Goal: Task Accomplishment & Management: Use online tool/utility

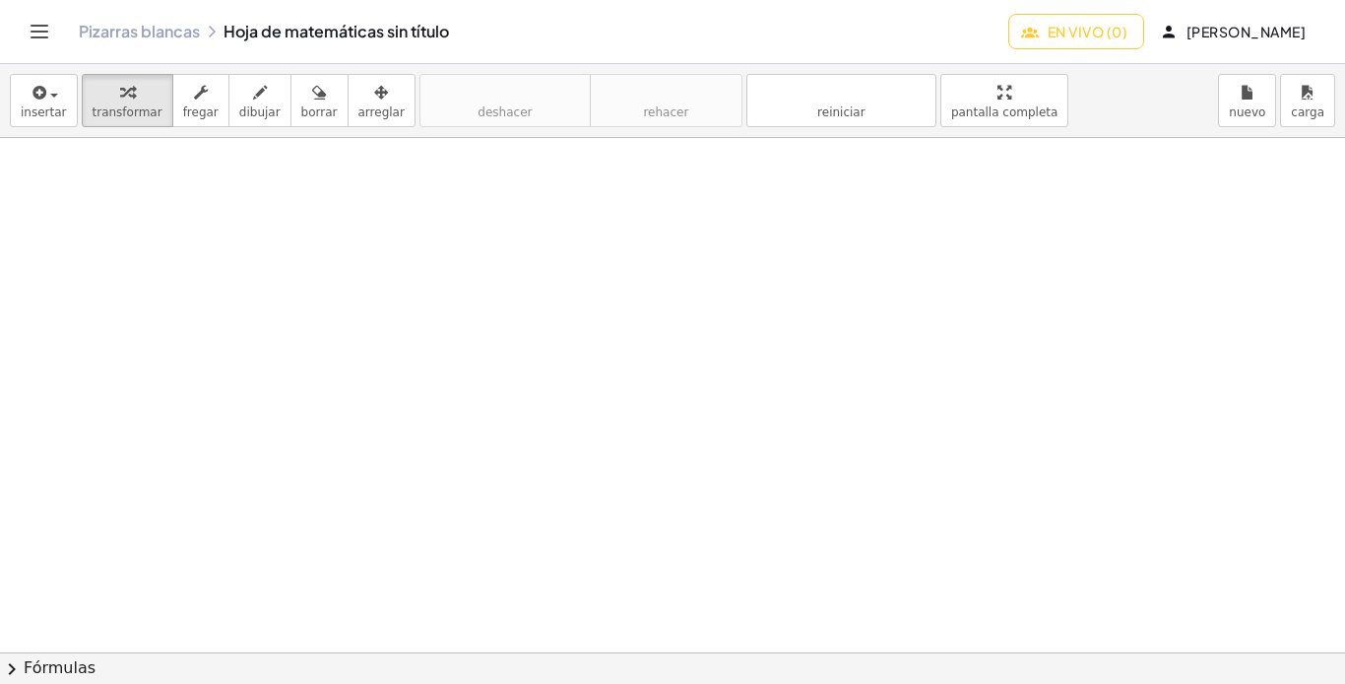
click at [297, 174] on div at bounding box center [672, 652] width 1345 height 1028
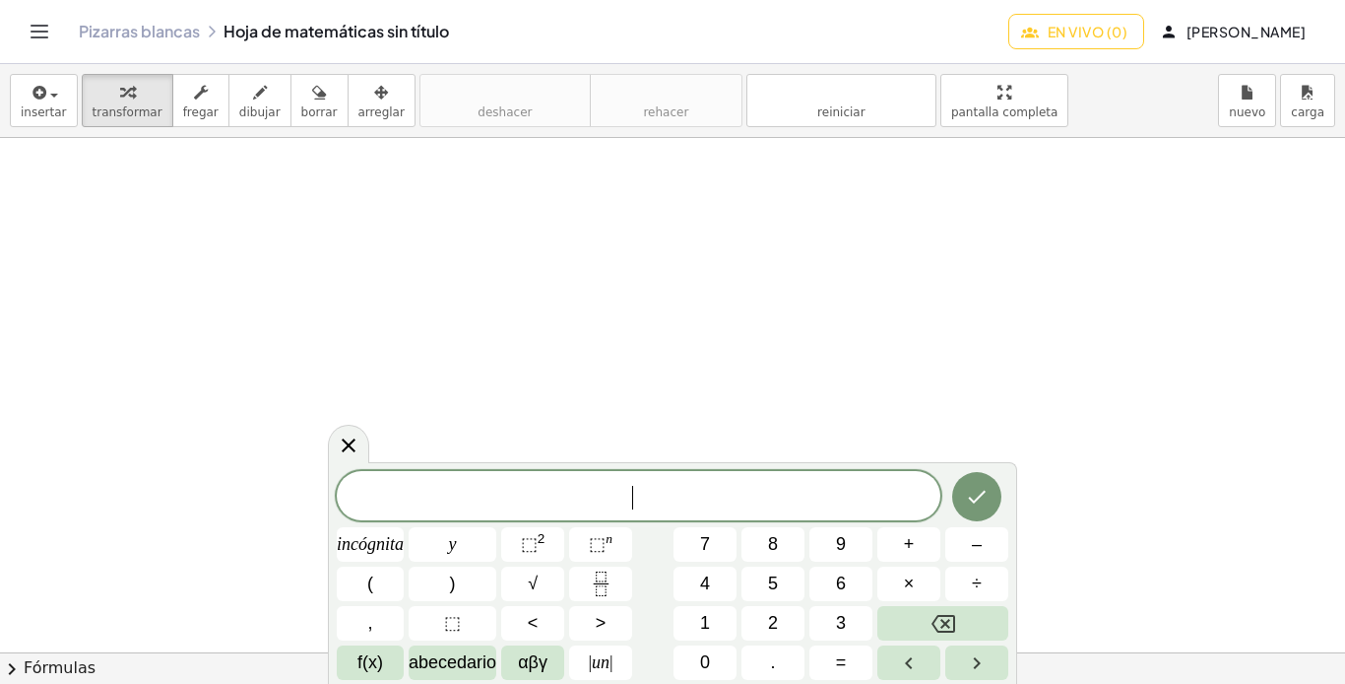
click at [352, 443] on icon at bounding box center [349, 445] width 24 height 24
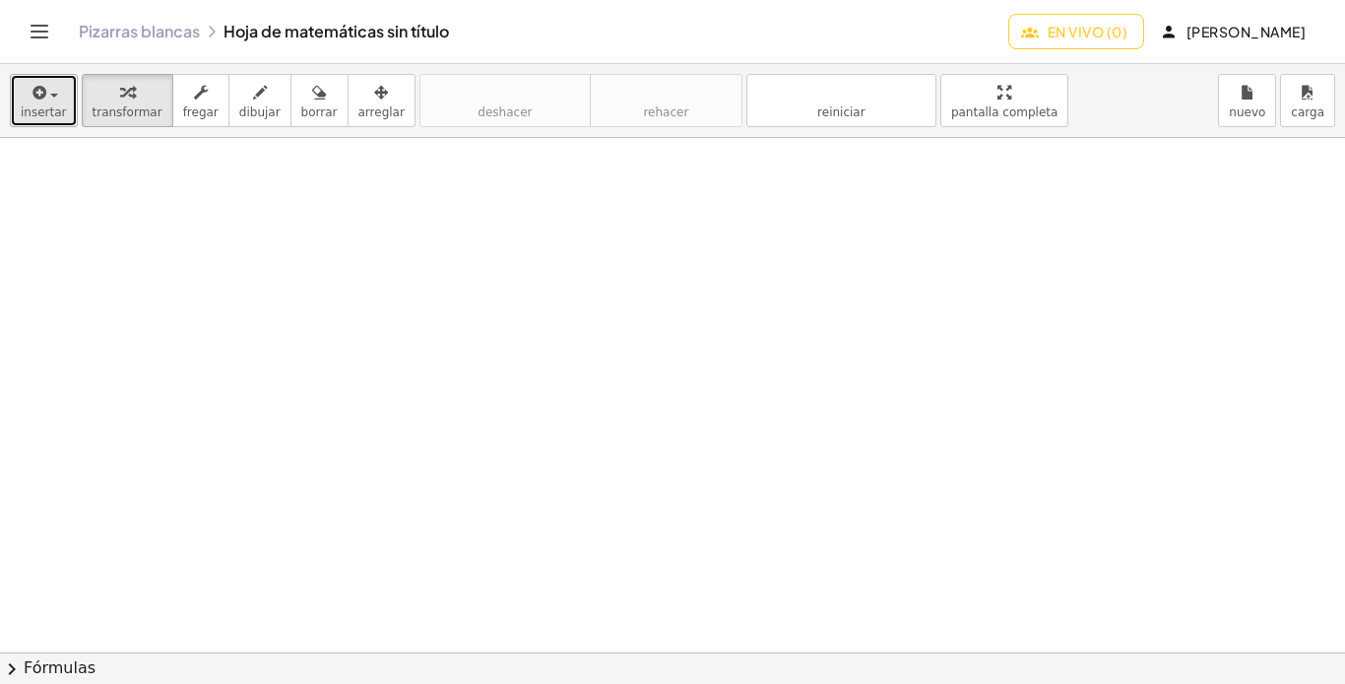
click at [39, 106] on font "insertar" at bounding box center [44, 112] width 46 height 14
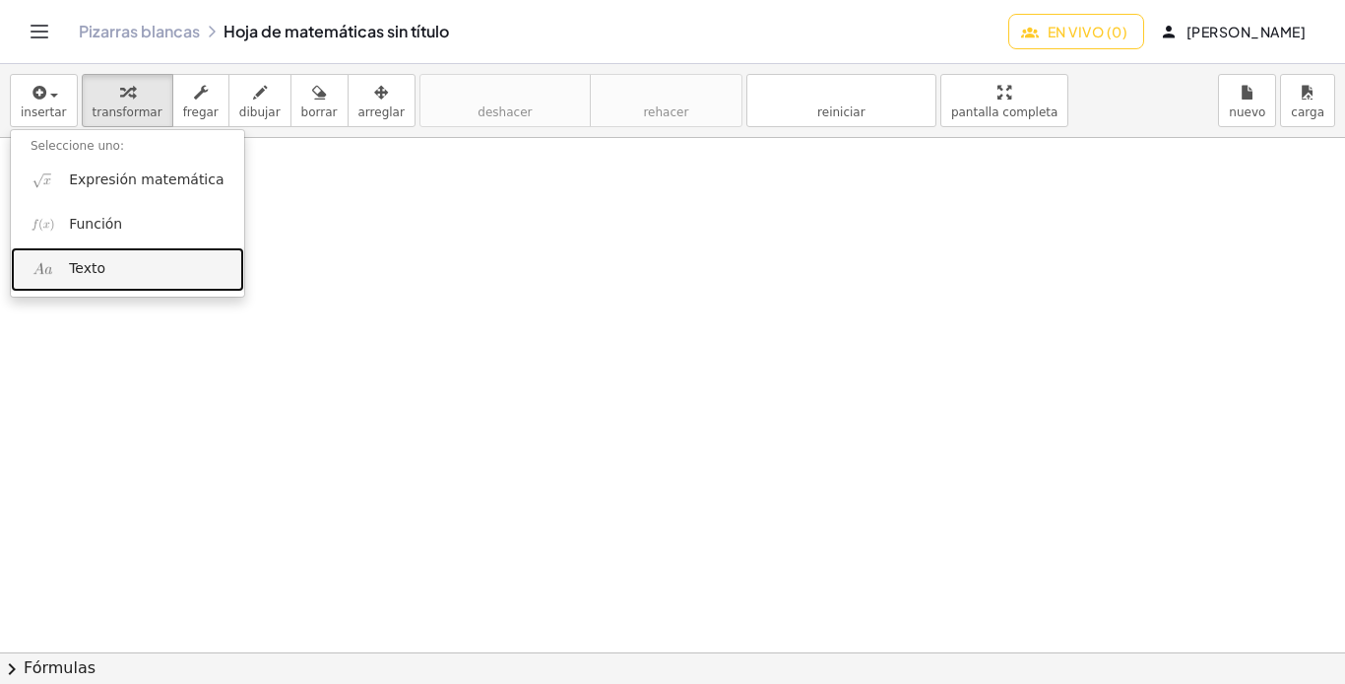
click at [66, 275] on link "Texto" at bounding box center [127, 269] width 233 height 44
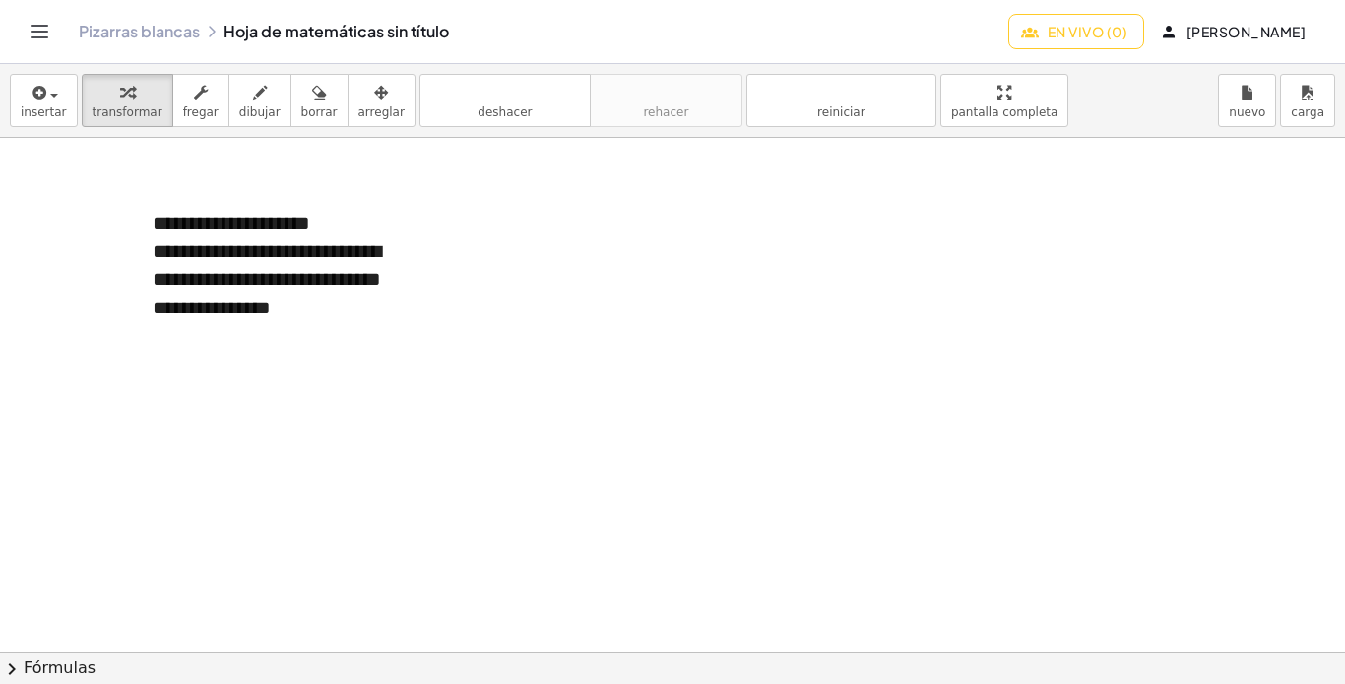
click at [428, 271] on div at bounding box center [672, 652] width 1345 height 1028
click at [298, 278] on font "**********" at bounding box center [267, 279] width 229 height 76
click at [411, 186] on button "+" at bounding box center [404, 185] width 37 height 33
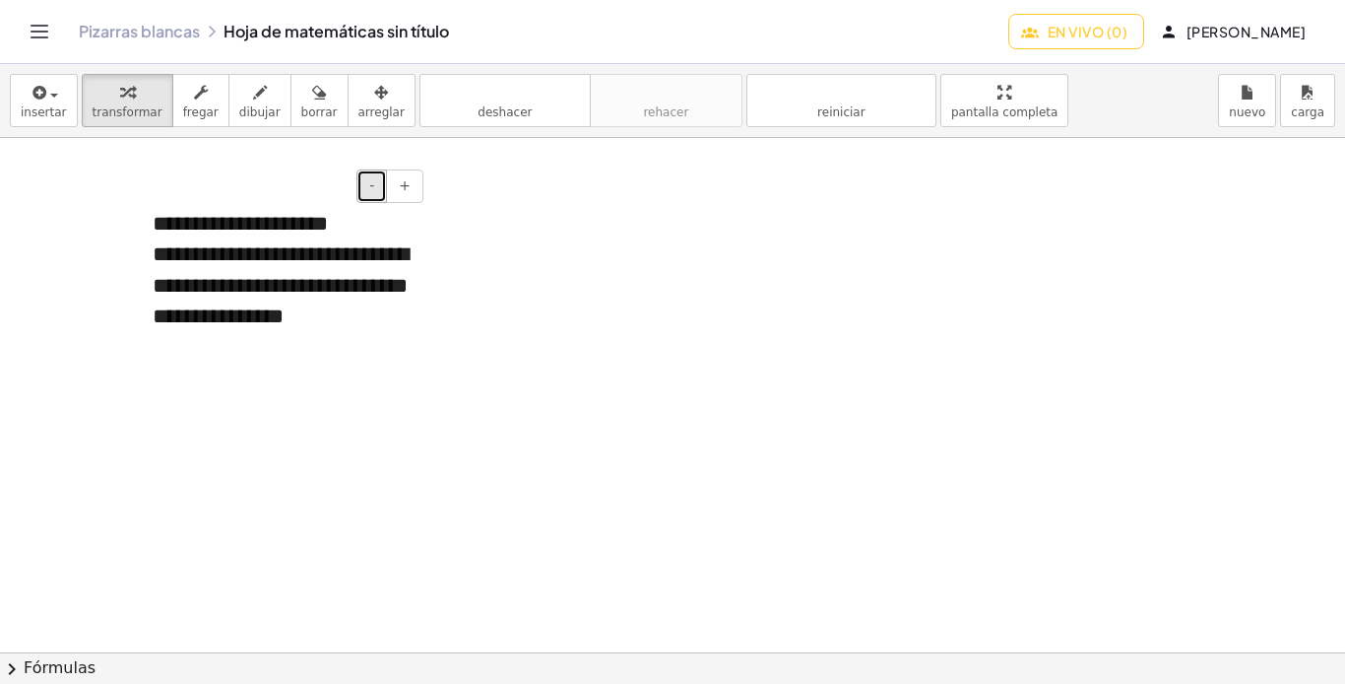
click at [378, 187] on button "-" at bounding box center [372, 185] width 31 height 33
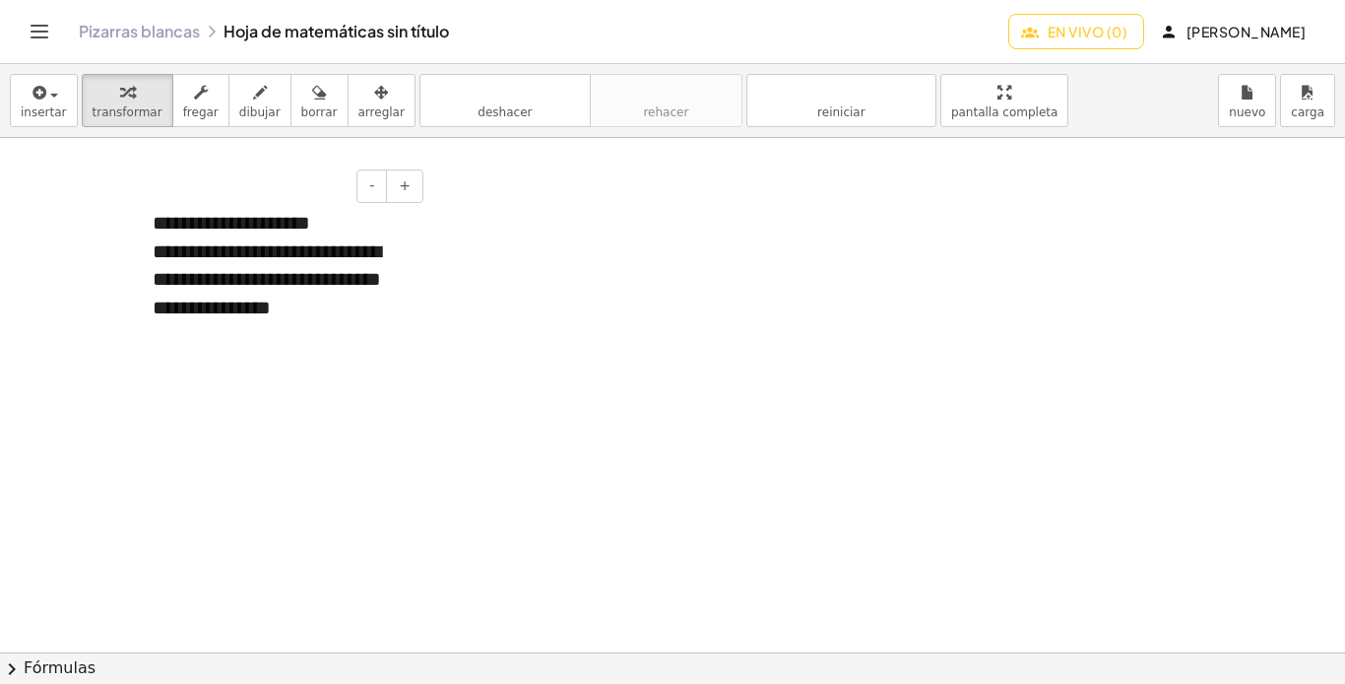
click at [360, 322] on div "**********" at bounding box center [281, 279] width 256 height 85
click at [616, 339] on div at bounding box center [672, 652] width 1345 height 1028
drag, startPoint x: 314, startPoint y: 305, endPoint x: 273, endPoint y: 288, distance: 45.0
click at [275, 290] on font "**********" at bounding box center [267, 279] width 229 height 76
click at [495, 305] on div at bounding box center [672, 652] width 1345 height 1028
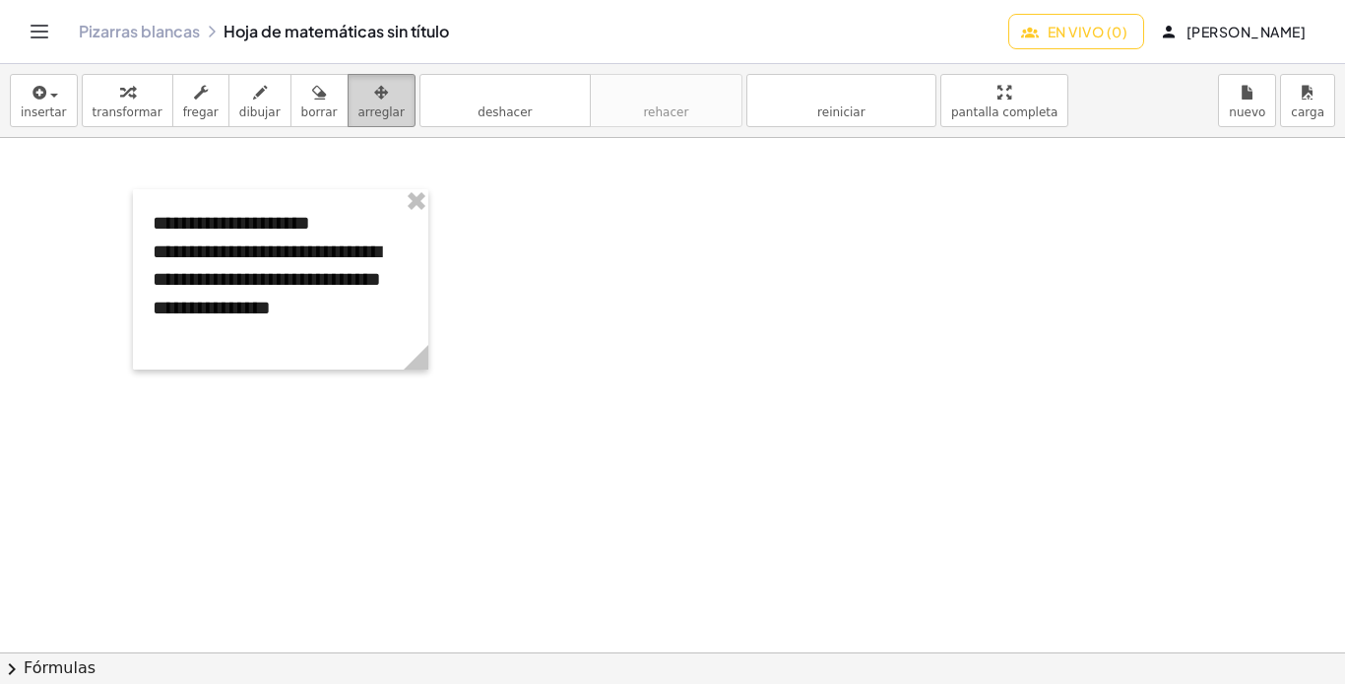
click at [374, 85] on icon "button" at bounding box center [381, 93] width 14 height 24
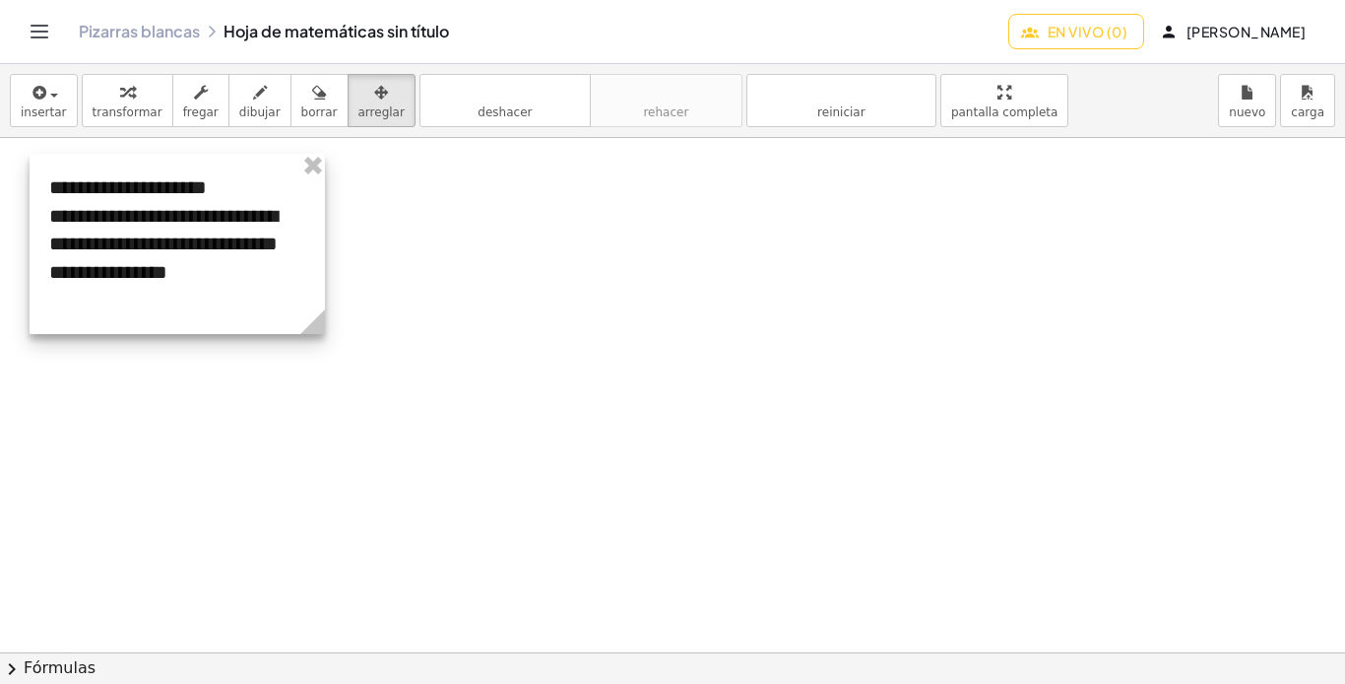
drag, startPoint x: 403, startPoint y: 282, endPoint x: 303, endPoint y: 246, distance: 105.6
click at [303, 246] on div at bounding box center [177, 244] width 295 height 180
click at [426, 304] on div at bounding box center [672, 652] width 1345 height 1028
click at [359, 105] on font "arreglar" at bounding box center [382, 112] width 46 height 14
click at [445, 271] on div at bounding box center [672, 652] width 1345 height 1028
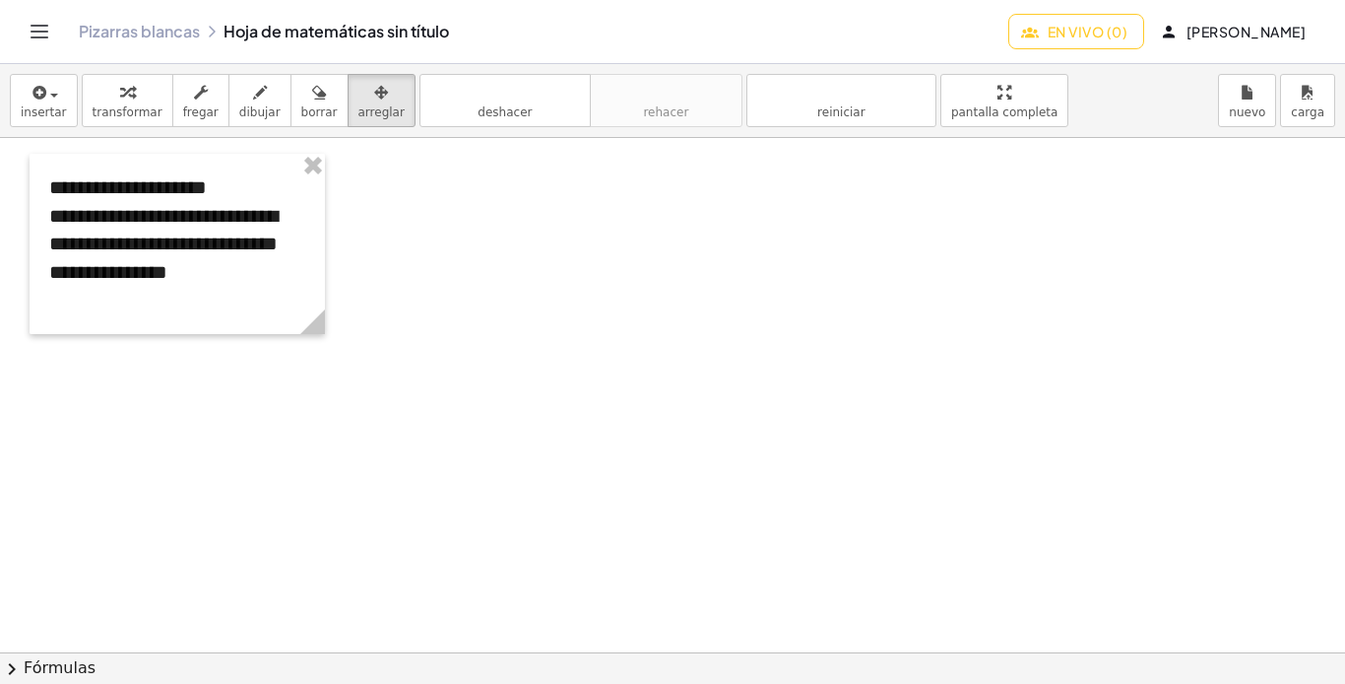
click at [445, 271] on div at bounding box center [672, 652] width 1345 height 1028
click at [359, 100] on div "button" at bounding box center [382, 92] width 46 height 24
click at [237, 223] on font "**********" at bounding box center [163, 244] width 229 height 76
click at [297, 284] on div "**********" at bounding box center [177, 244] width 256 height 85
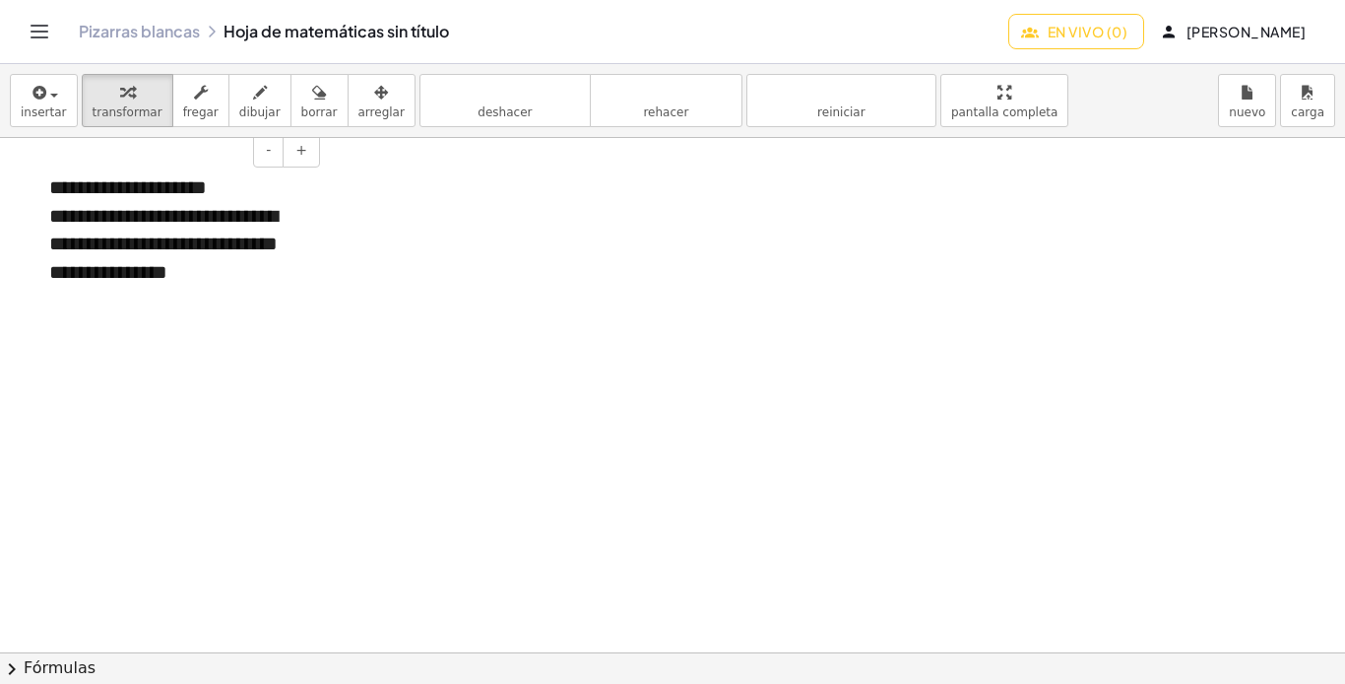
click at [195, 287] on div "**********" at bounding box center [177, 244] width 256 height 85
click at [438, 234] on div at bounding box center [672, 652] width 1345 height 1028
click at [246, 259] on div "**********" at bounding box center [177, 244] width 256 height 85
click at [353, 31] on div "Pizarras blancas Hoja de matemáticas sin título" at bounding box center [544, 32] width 930 height 20
click at [272, 27] on div "Pizarras blancas Hoja de matemáticas sin título" at bounding box center [544, 32] width 930 height 20
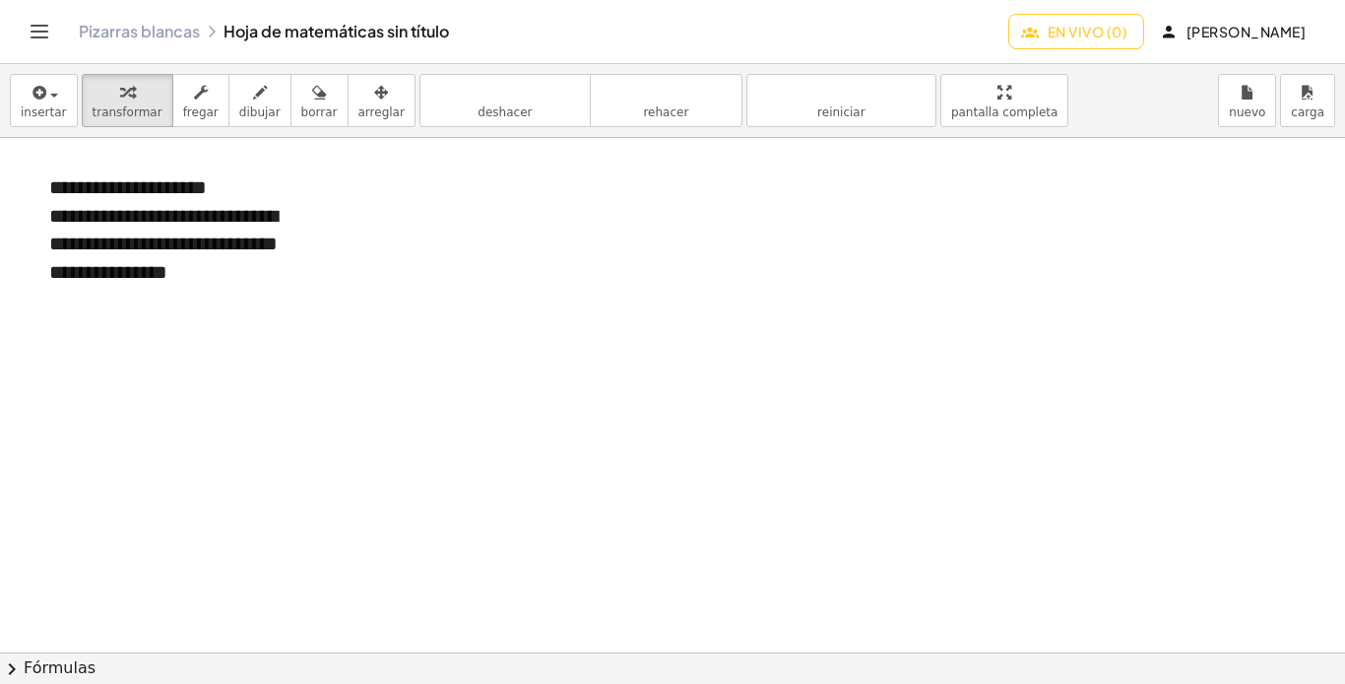
click at [274, 28] on div "Pizarras blancas Hoja de matemáticas sin título" at bounding box center [544, 32] width 930 height 20
click at [322, 28] on div "Pizarras blancas Hoja de matemáticas sin título" at bounding box center [544, 32] width 930 height 20
click at [167, 31] on font "Pizarras blancas" at bounding box center [139, 31] width 121 height 21
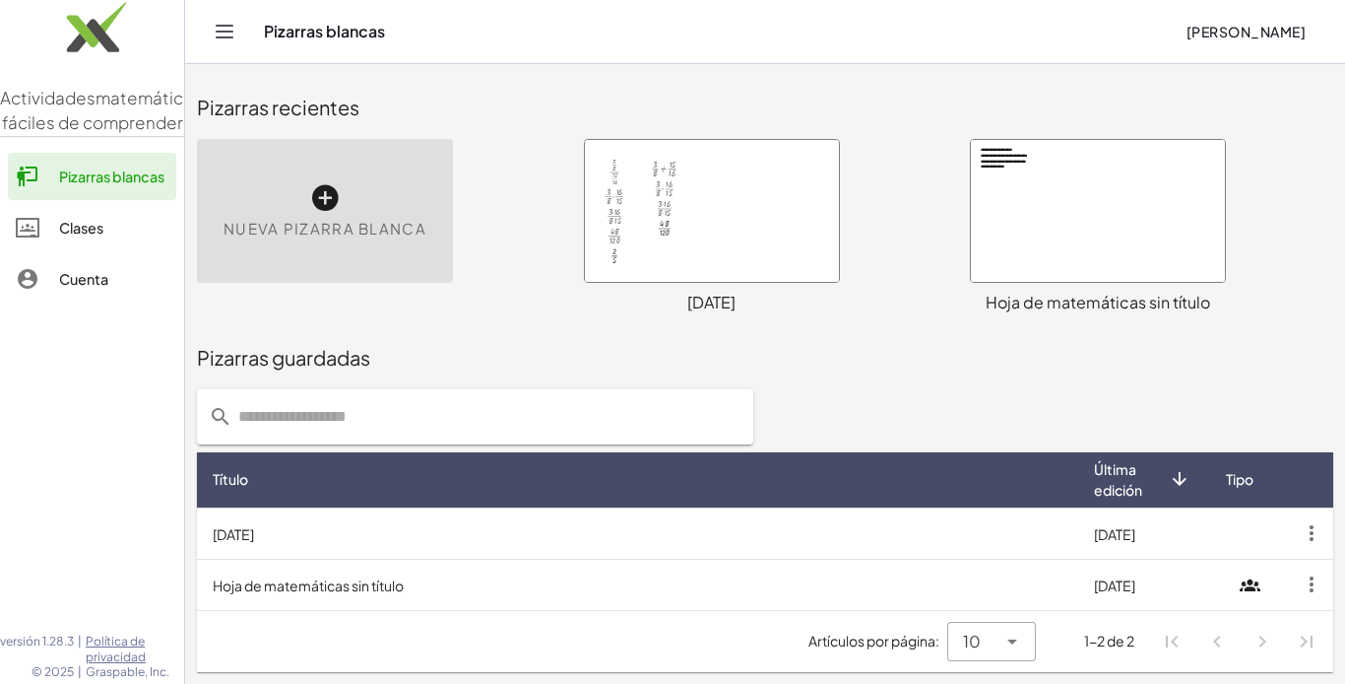
click at [1139, 302] on font "Hoja de matemáticas sin título" at bounding box center [1098, 302] width 225 height 21
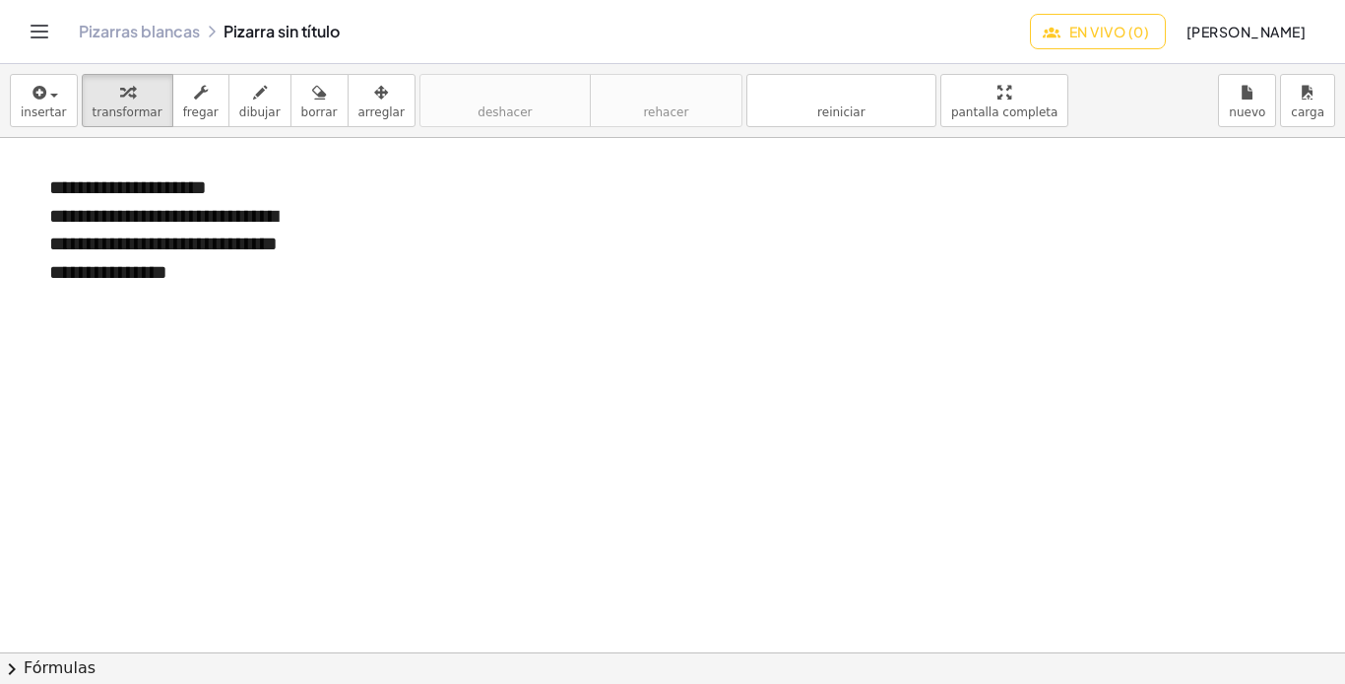
drag, startPoint x: 1139, startPoint y: 302, endPoint x: 132, endPoint y: 23, distance: 1044.8
click at [132, 23] on font "Pizarras blancas" at bounding box center [139, 31] width 121 height 21
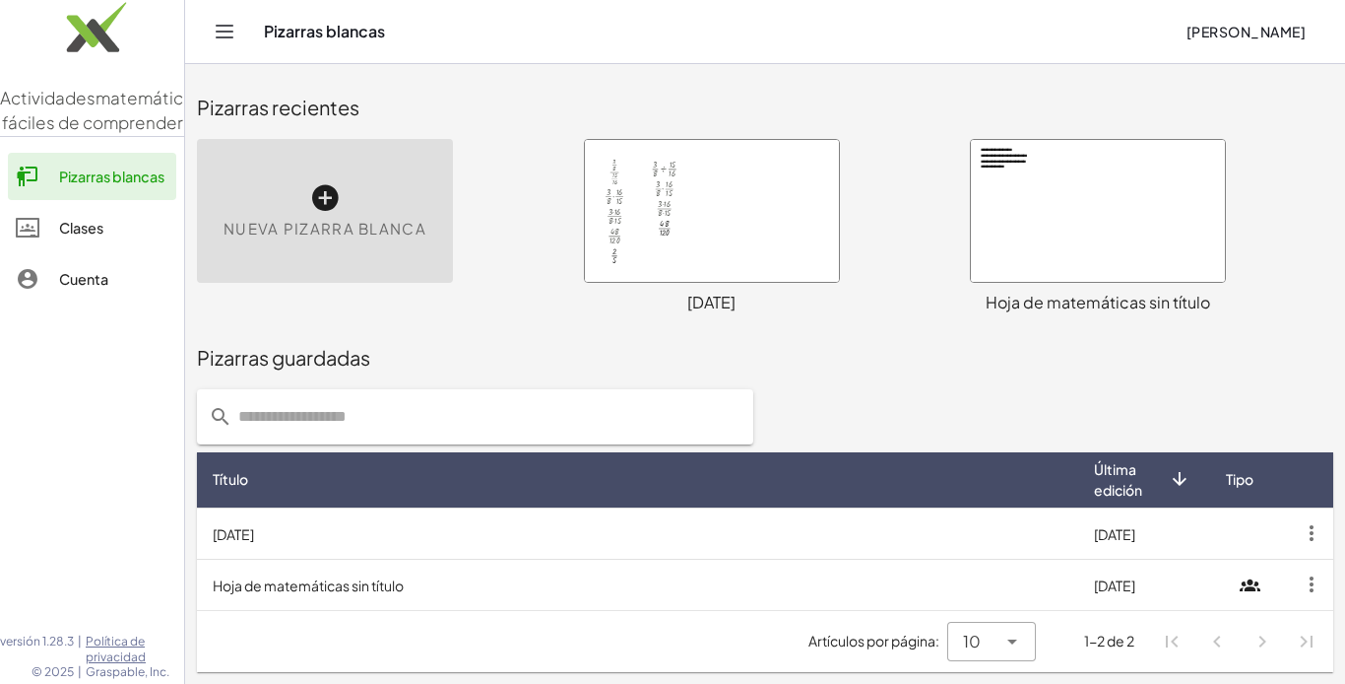
click at [446, 581] on td "Hoja de matemáticas sin título" at bounding box center [638, 583] width 882 height 51
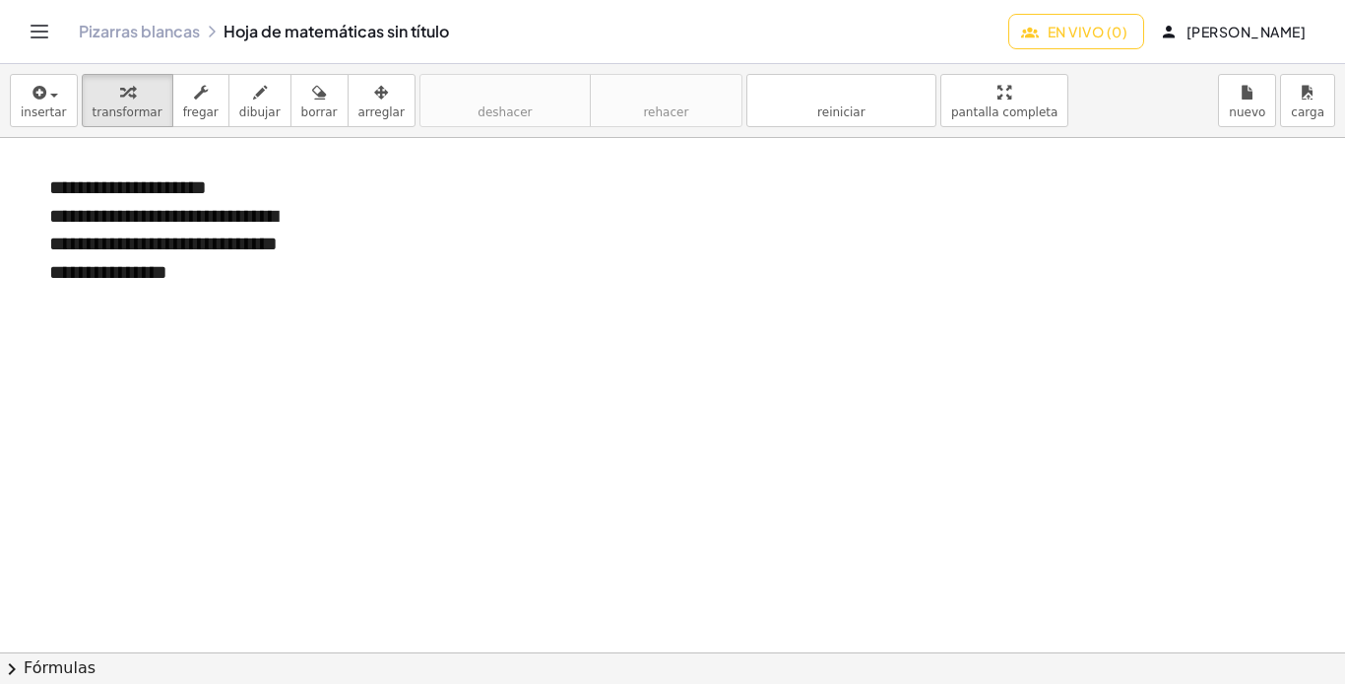
click at [180, 29] on font "Pizarras blancas" at bounding box center [139, 31] width 121 height 21
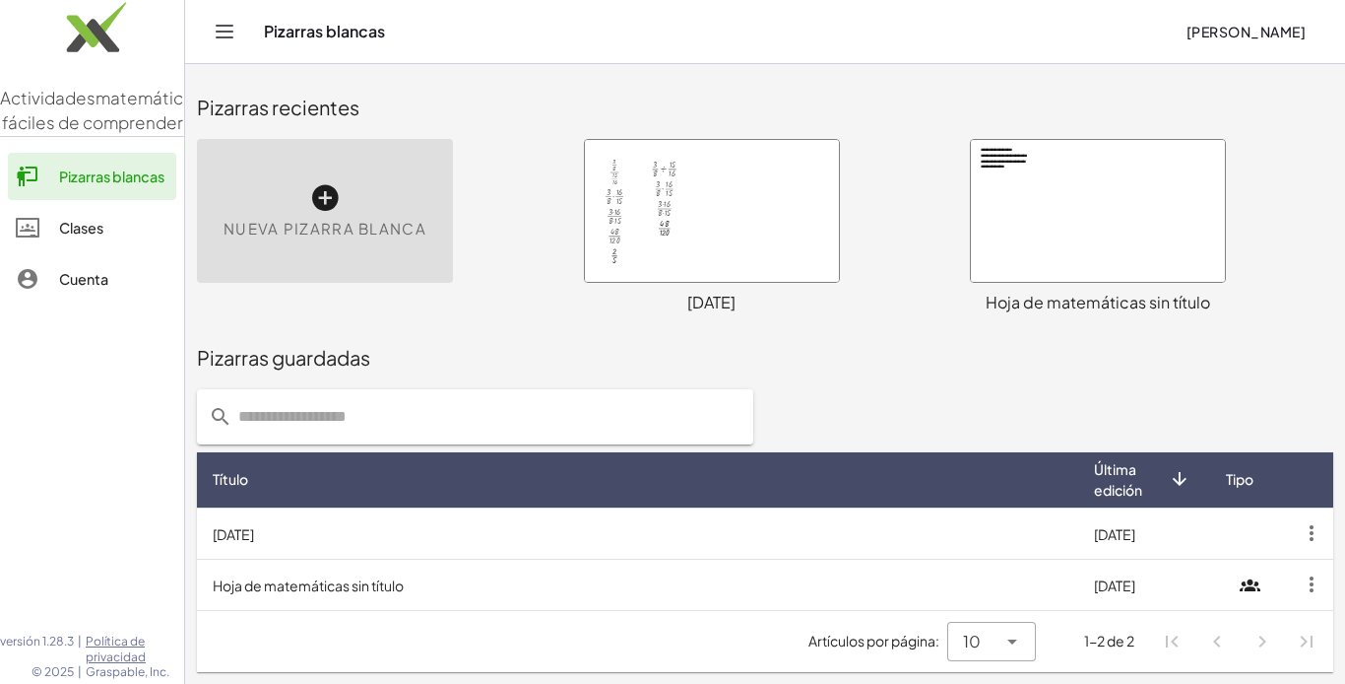
drag, startPoint x: 317, startPoint y: 583, endPoint x: 1318, endPoint y: 583, distance: 1000.7
click at [1323, 581] on icon "button" at bounding box center [1311, 583] width 35 height 35
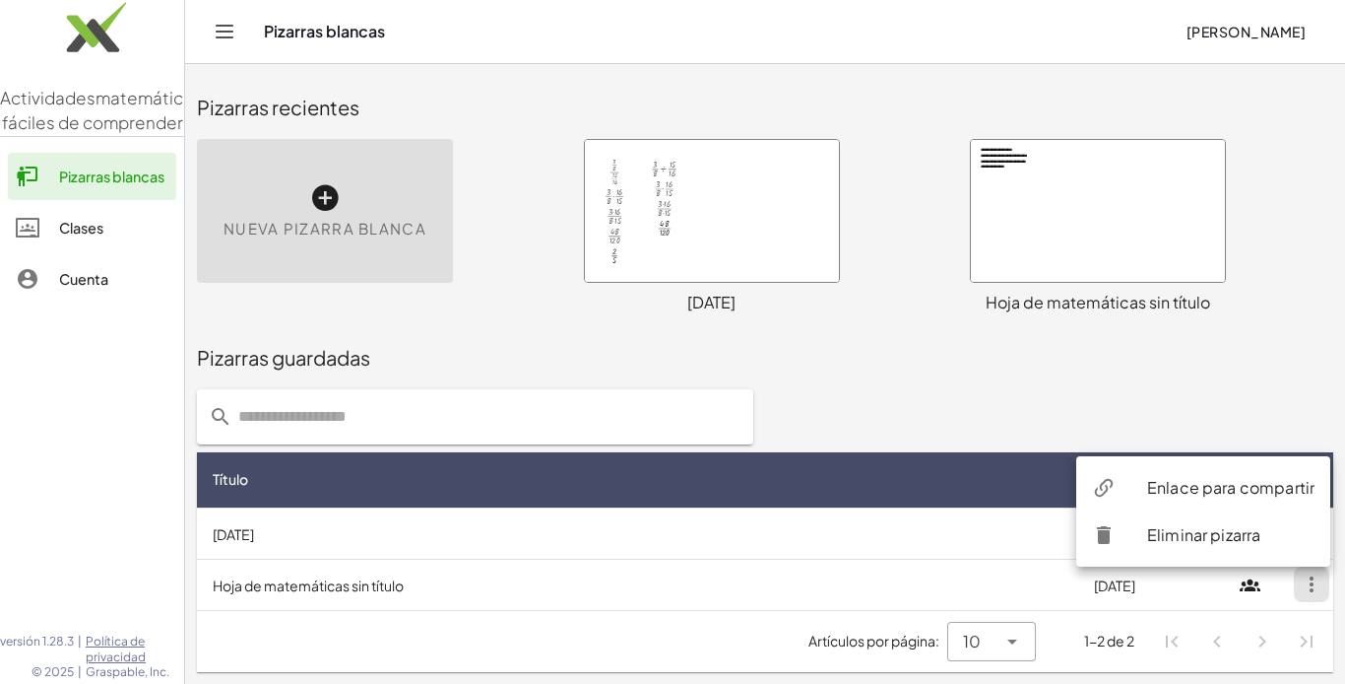
click at [894, 359] on div "Pizarras guardadas" at bounding box center [765, 358] width 1137 height 28
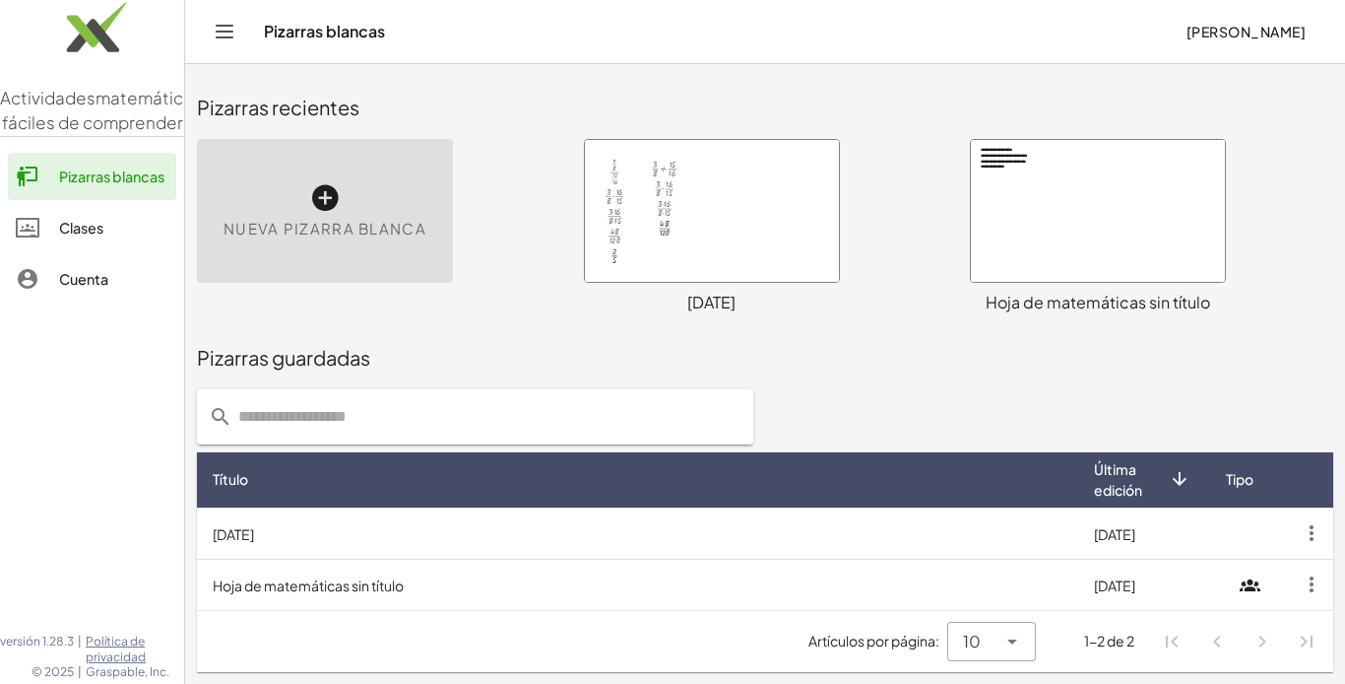
click at [1045, 299] on font "Hoja de matemáticas sin título" at bounding box center [1098, 302] width 225 height 21
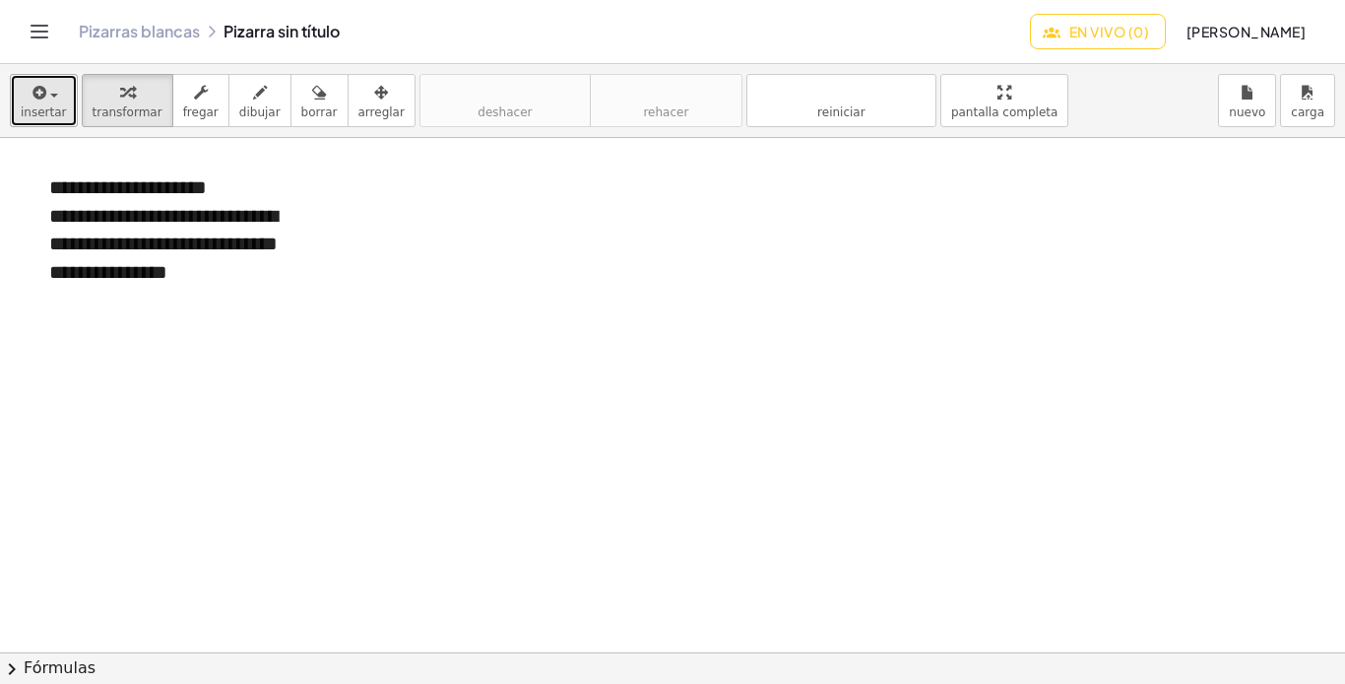
click at [57, 102] on div "button" at bounding box center [44, 92] width 46 height 24
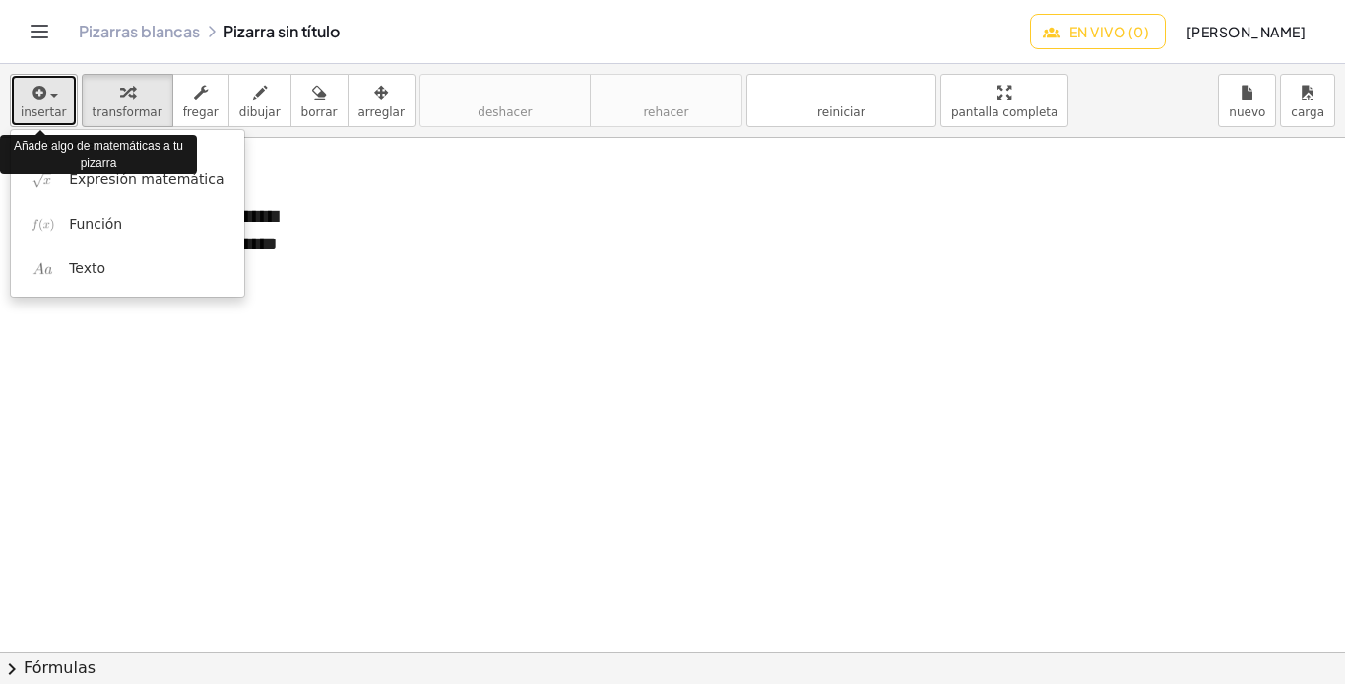
click at [50, 100] on div "button" at bounding box center [44, 92] width 46 height 24
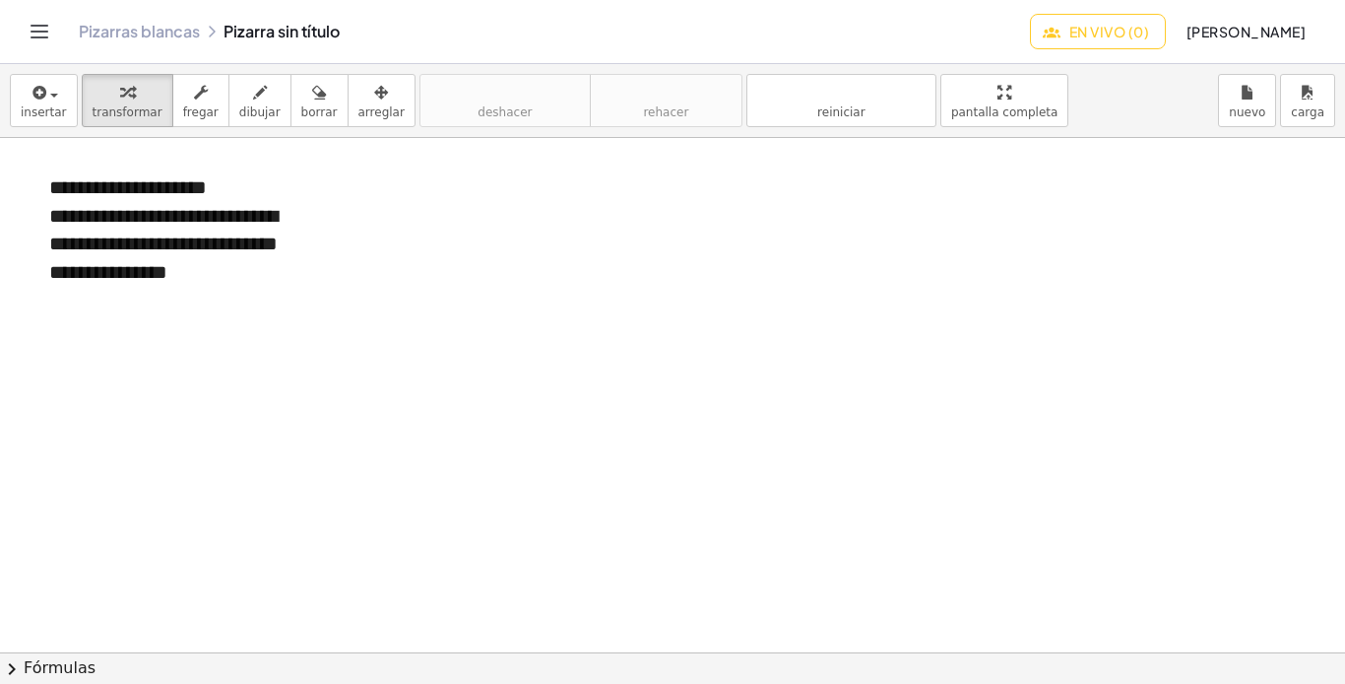
click at [42, 37] on icon "Cambiar navegación" at bounding box center [40, 32] width 24 height 24
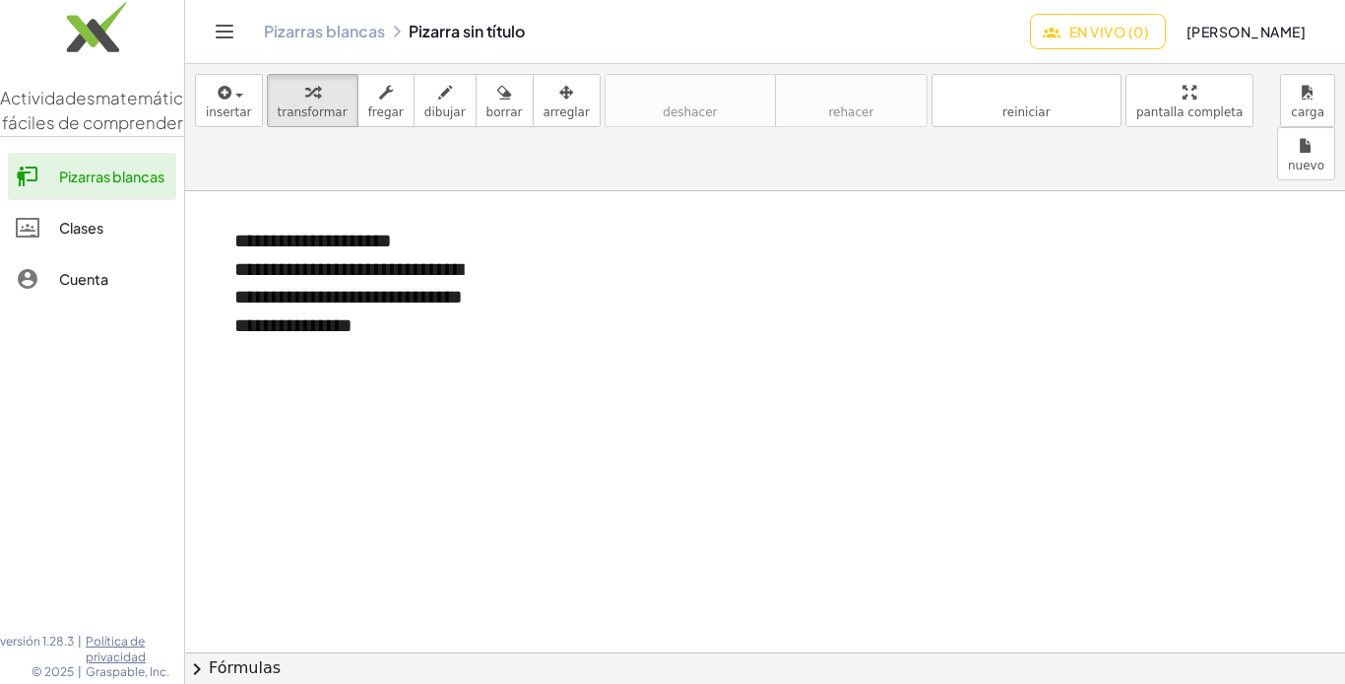
click at [223, 26] on icon "Cambiar navegación" at bounding box center [225, 32] width 17 height 12
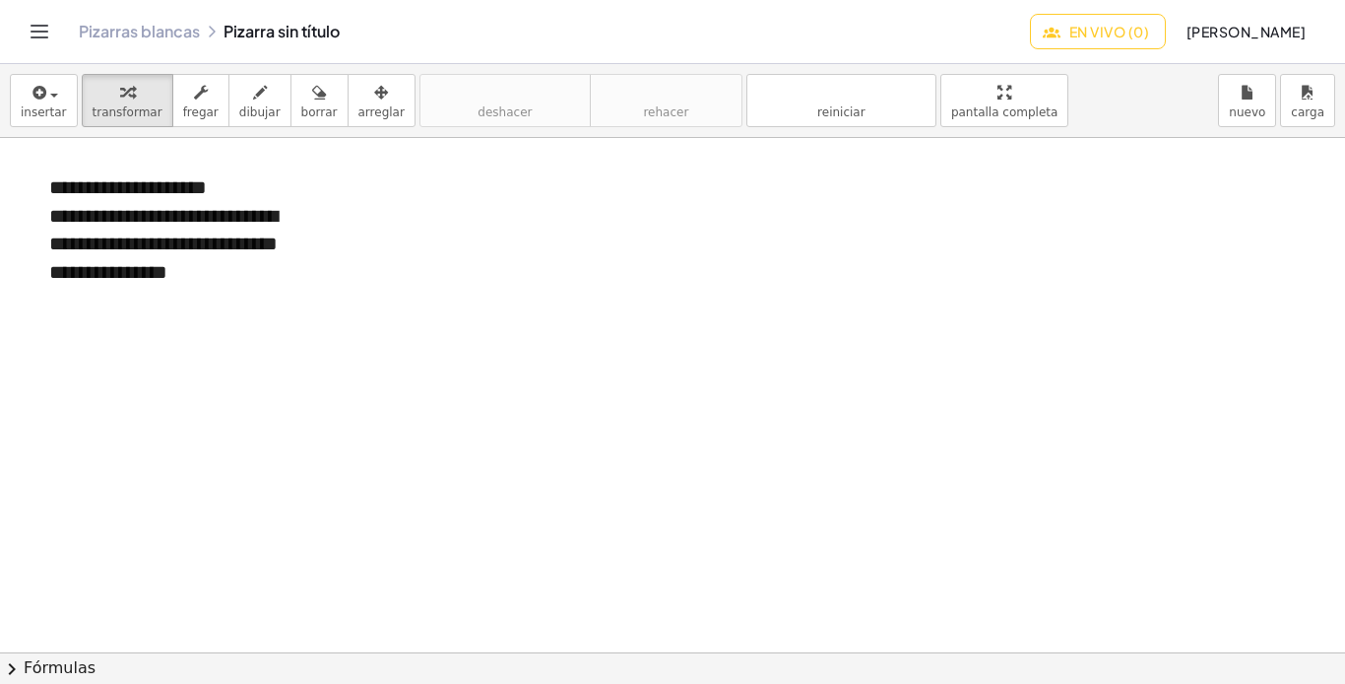
click at [277, 30] on div "Pizarras blancas Pizarra sin título" at bounding box center [554, 32] width 951 height 20
click at [307, 37] on div "Pizarras blancas Pizarra sin título" at bounding box center [554, 32] width 951 height 20
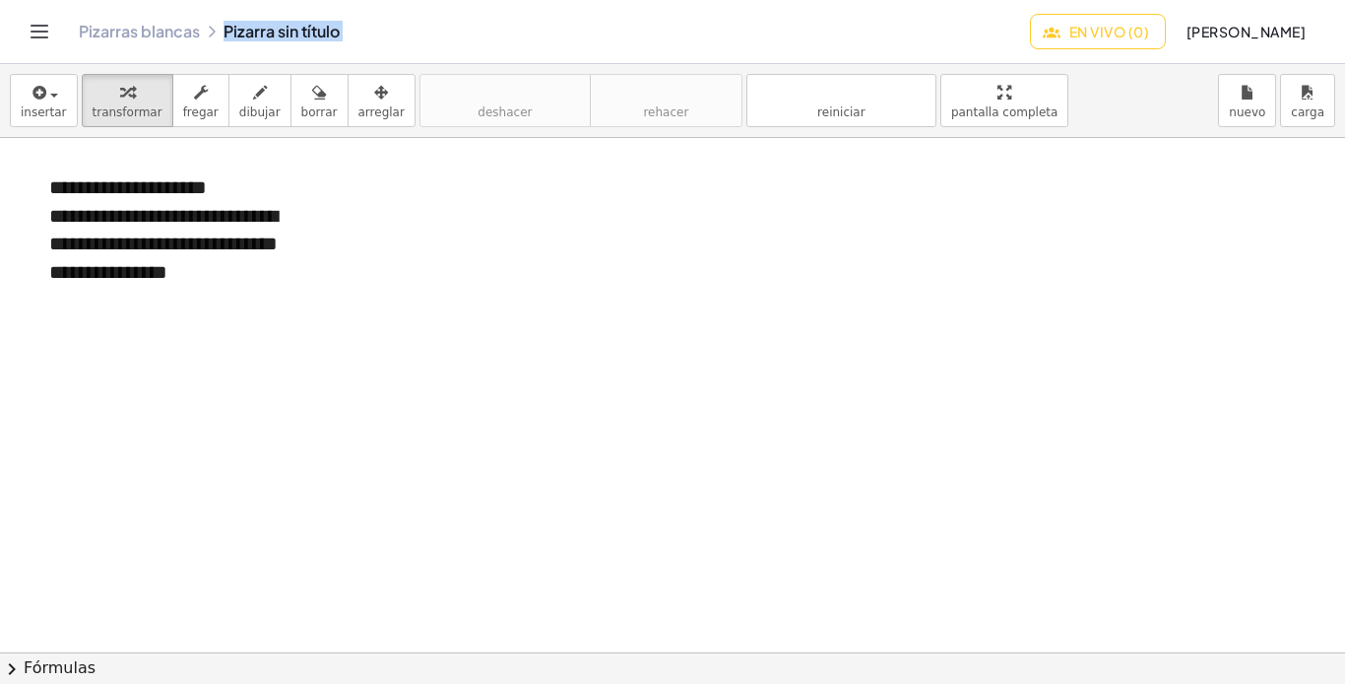
click at [307, 37] on div "Pizarras blancas Pizarra sin título" at bounding box center [554, 32] width 951 height 20
click at [331, 31] on div "Pizarras blancas Pizarra sin título" at bounding box center [554, 32] width 951 height 20
click at [344, 32] on div "Pizarras blancas Pizarra sin título" at bounding box center [554, 32] width 951 height 20
drag, startPoint x: 344, startPoint y: 32, endPoint x: 303, endPoint y: 28, distance: 40.6
drag, startPoint x: 303, startPoint y: 28, endPoint x: 801, endPoint y: 397, distance: 619.5
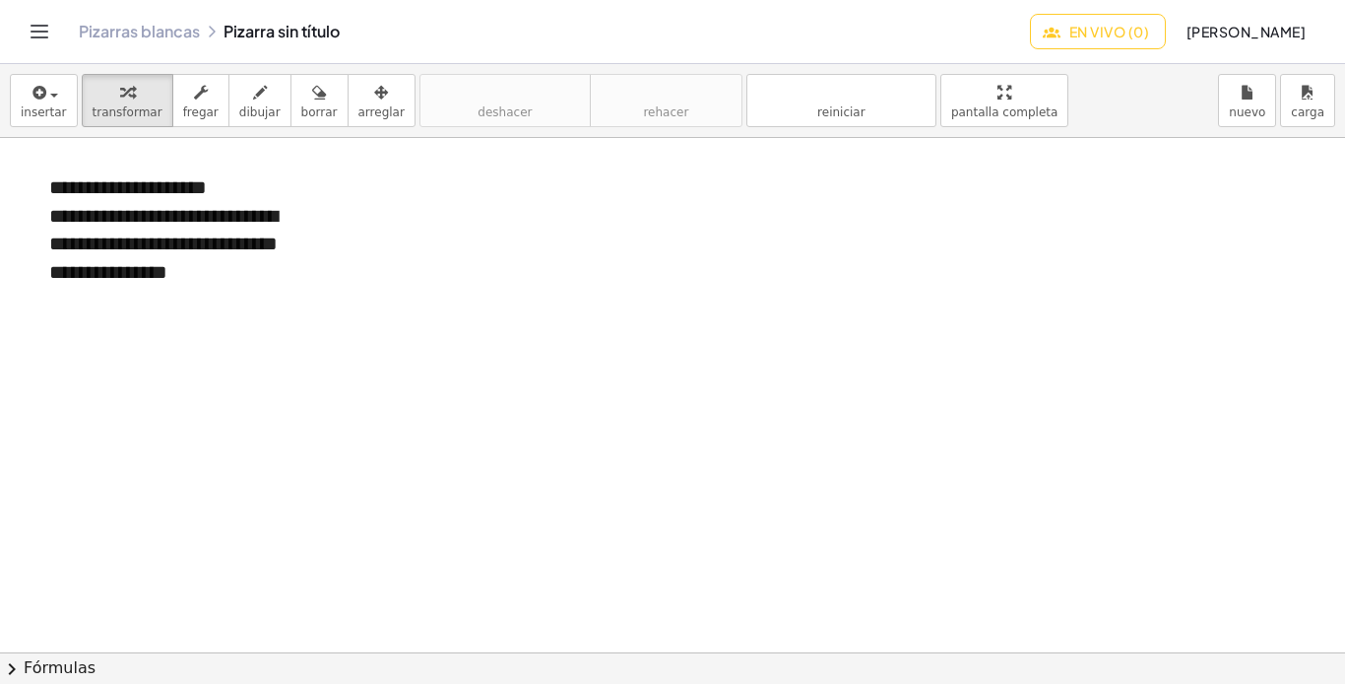
click at [799, 399] on div at bounding box center [672, 652] width 1345 height 1028
drag, startPoint x: 1183, startPoint y: 0, endPoint x: 676, endPoint y: 169, distance: 534.8
click at [676, 169] on div at bounding box center [672, 652] width 1345 height 1028
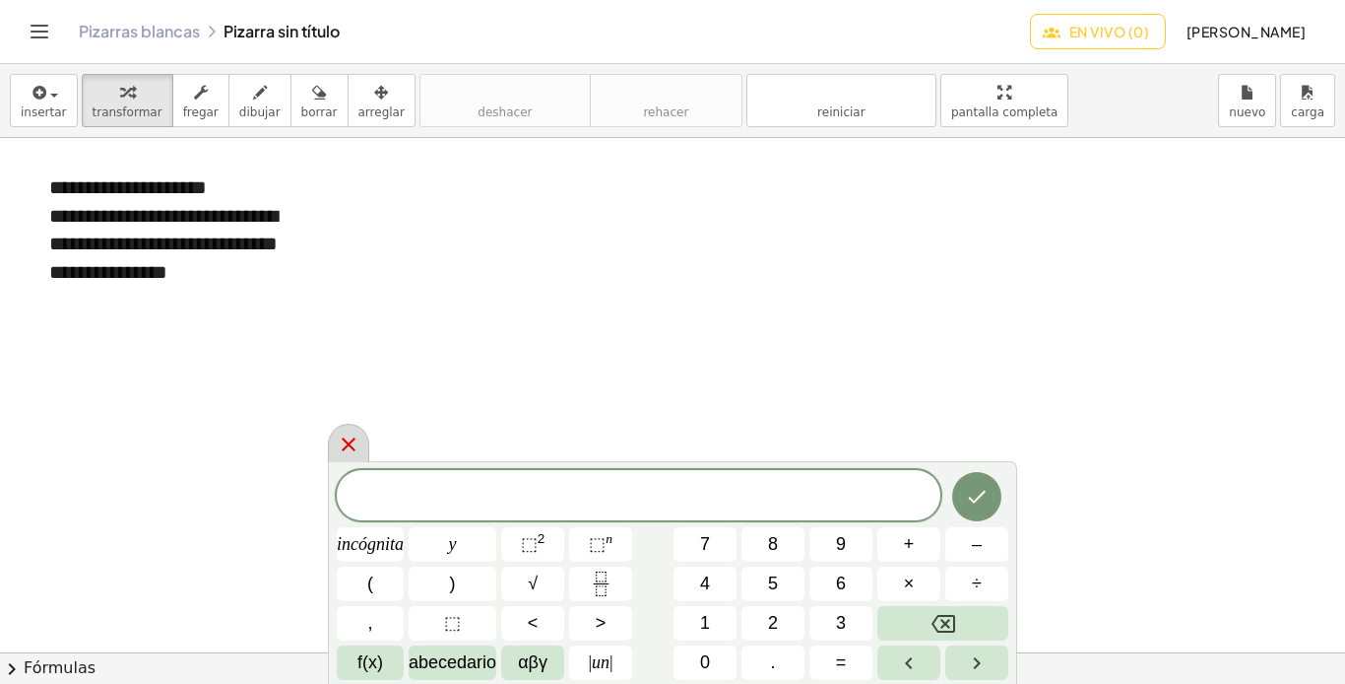
click at [358, 444] on icon at bounding box center [349, 444] width 24 height 24
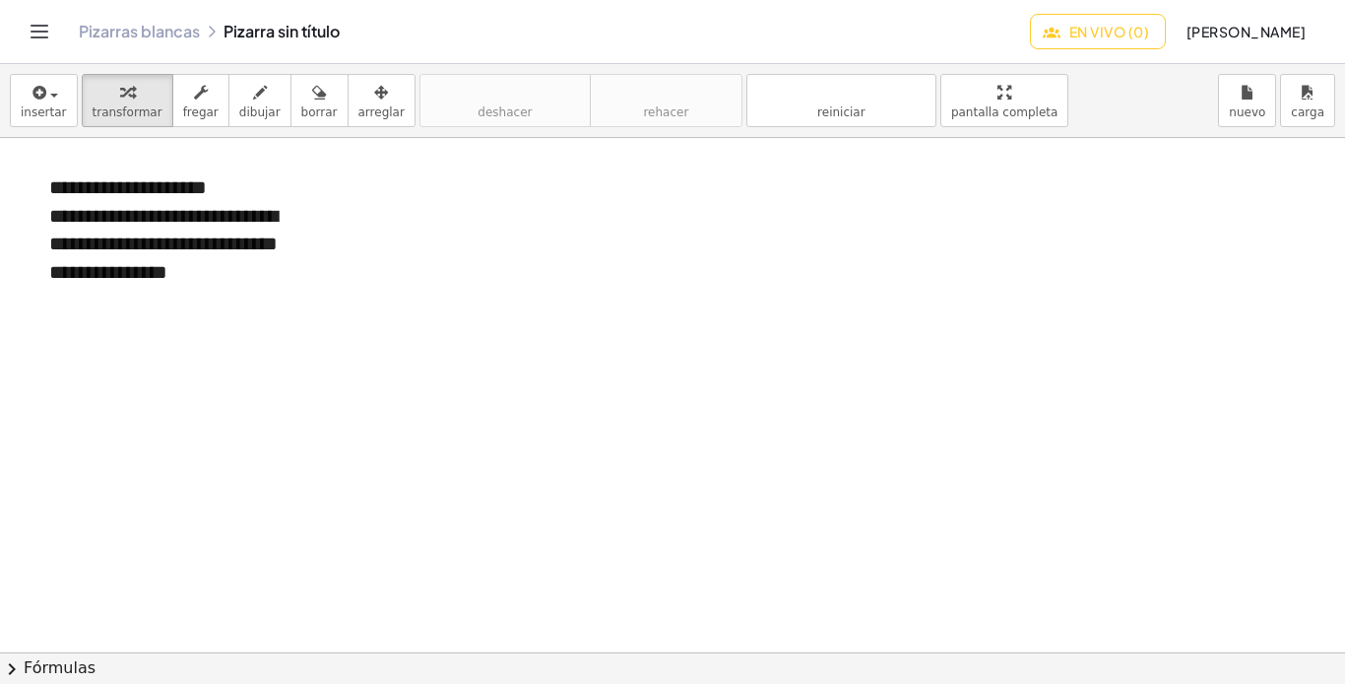
click at [269, 35] on div "Pizarras blancas Pizarra sin título" at bounding box center [554, 32] width 951 height 20
click at [1200, 22] on button "[PERSON_NAME]" at bounding box center [1246, 31] width 152 height 35
click at [30, 28] on icon "Cambiar navegación" at bounding box center [40, 32] width 24 height 24
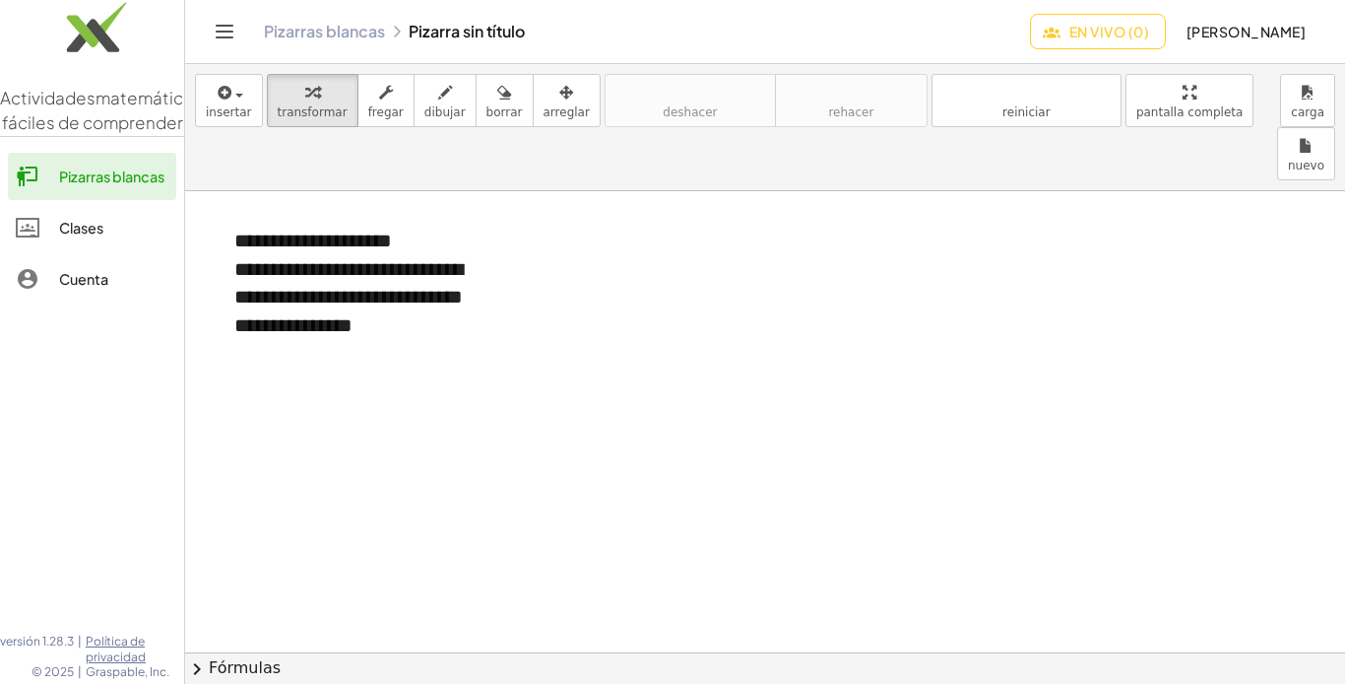
click at [127, 186] on link "Pizarras blancas" at bounding box center [92, 176] width 168 height 47
click at [310, 30] on font "Pizarras blancas" at bounding box center [324, 31] width 121 height 21
click at [217, 29] on icon "Cambiar navegación" at bounding box center [225, 32] width 24 height 24
click at [325, 31] on font "Pizarras blancas" at bounding box center [324, 31] width 121 height 21
click at [229, 29] on icon "Cambiar navegación" at bounding box center [225, 32] width 24 height 24
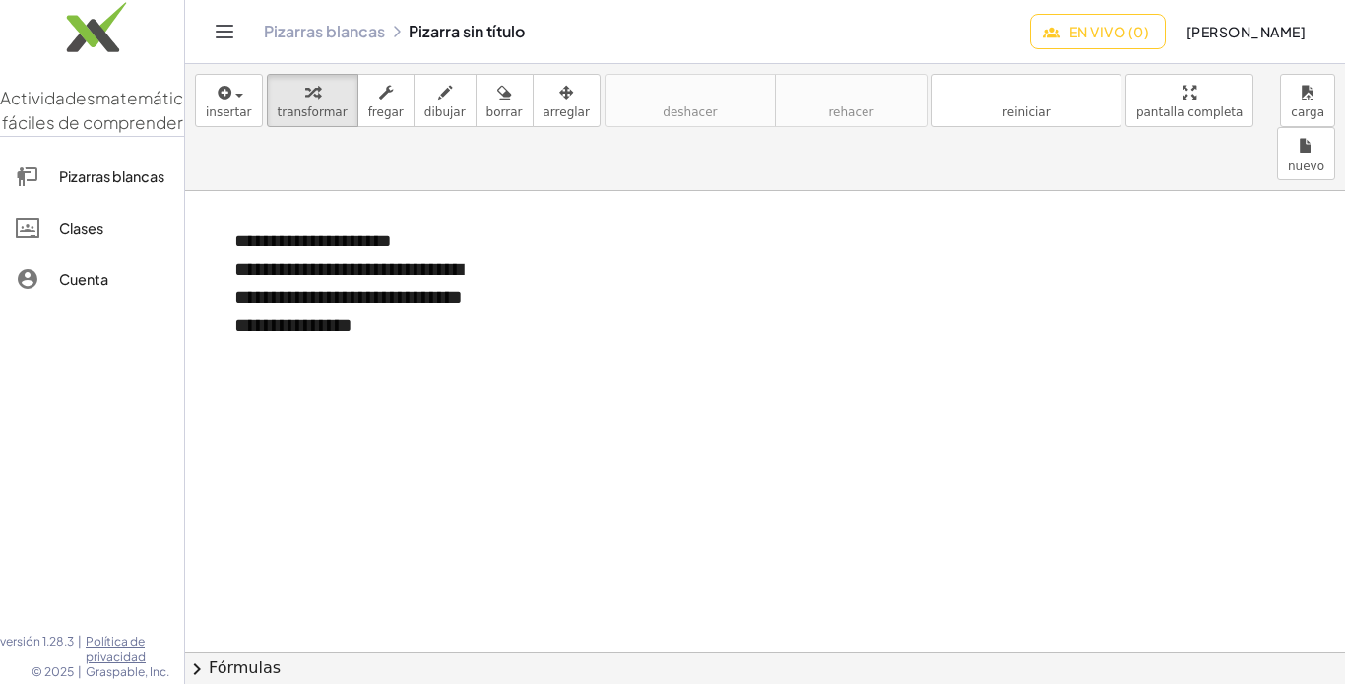
click at [337, 33] on font "Pizarras blancas" at bounding box center [324, 31] width 121 height 21
click at [338, 33] on font "Pizarras blancas" at bounding box center [324, 31] width 121 height 21
drag, startPoint x: 338, startPoint y: 33, endPoint x: 488, endPoint y: 175, distance: 206.9
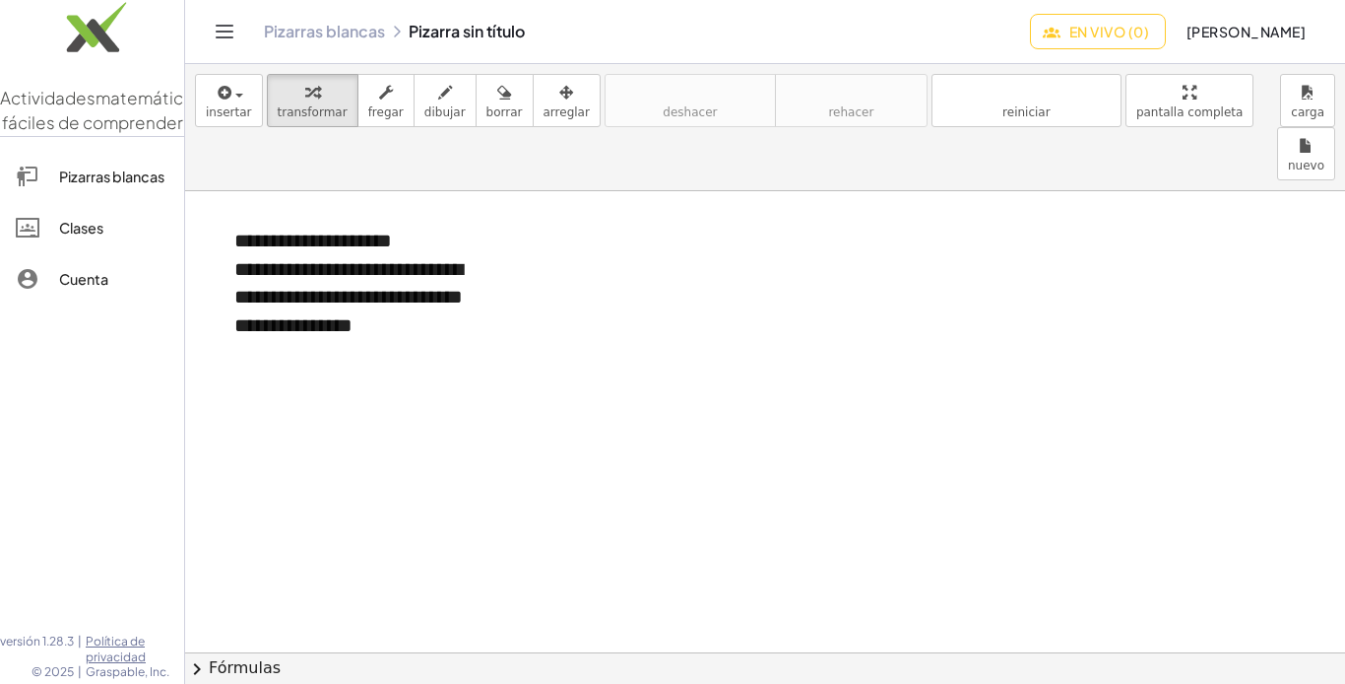
click at [339, 33] on font "Pizarras blancas" at bounding box center [324, 31] width 121 height 21
drag, startPoint x: 705, startPoint y: 504, endPoint x: 698, endPoint y: 493, distance: 12.8
click at [304, 30] on font "Pizarras blancas" at bounding box center [324, 31] width 121 height 21
click at [215, 27] on icon "Cambiar navegación" at bounding box center [225, 32] width 24 height 24
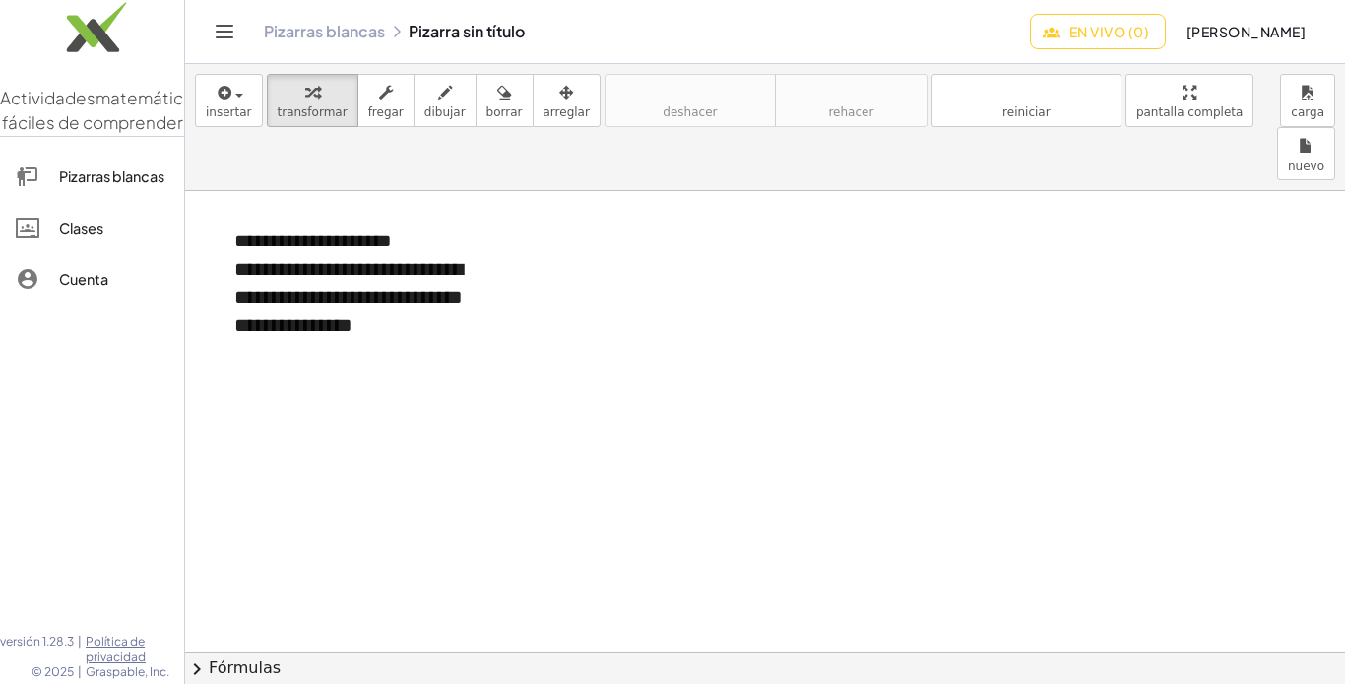
drag, startPoint x: 1147, startPoint y: 281, endPoint x: 1149, endPoint y: 257, distance: 23.7
drag, startPoint x: 1104, startPoint y: 2, endPoint x: 994, endPoint y: 335, distance: 350.7
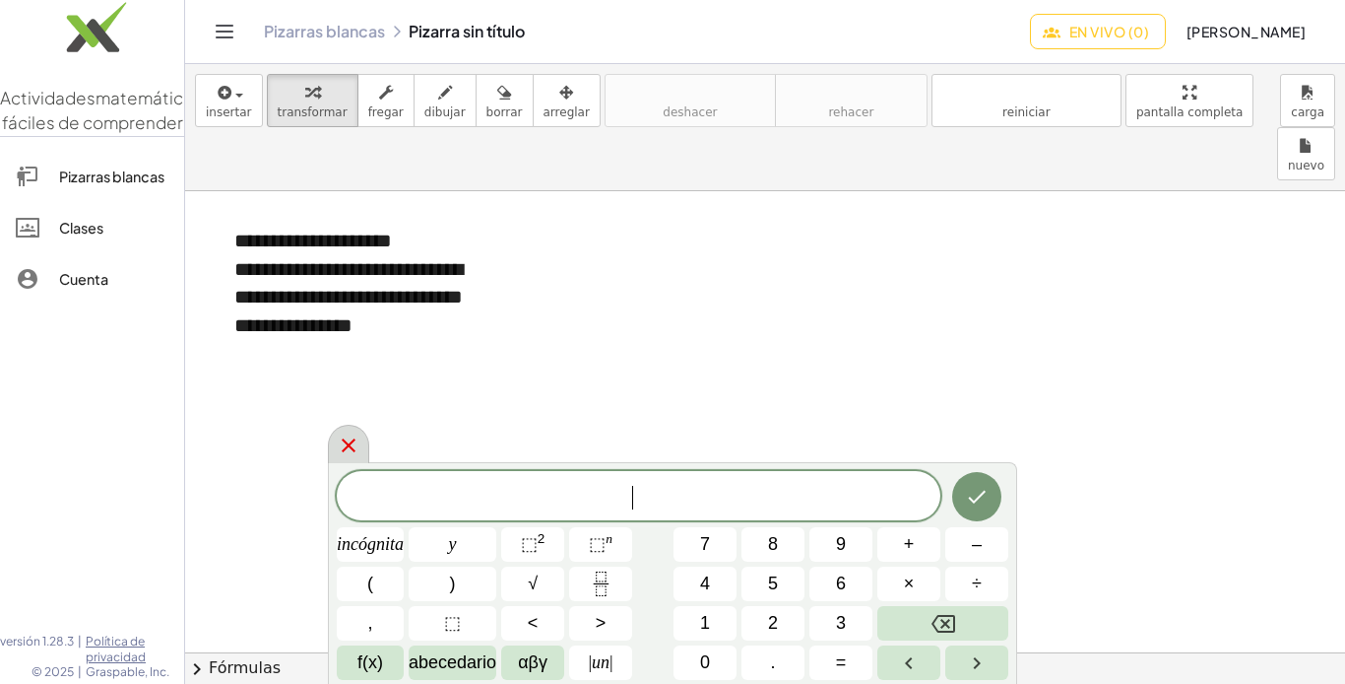
click at [344, 439] on icon at bounding box center [349, 445] width 14 height 14
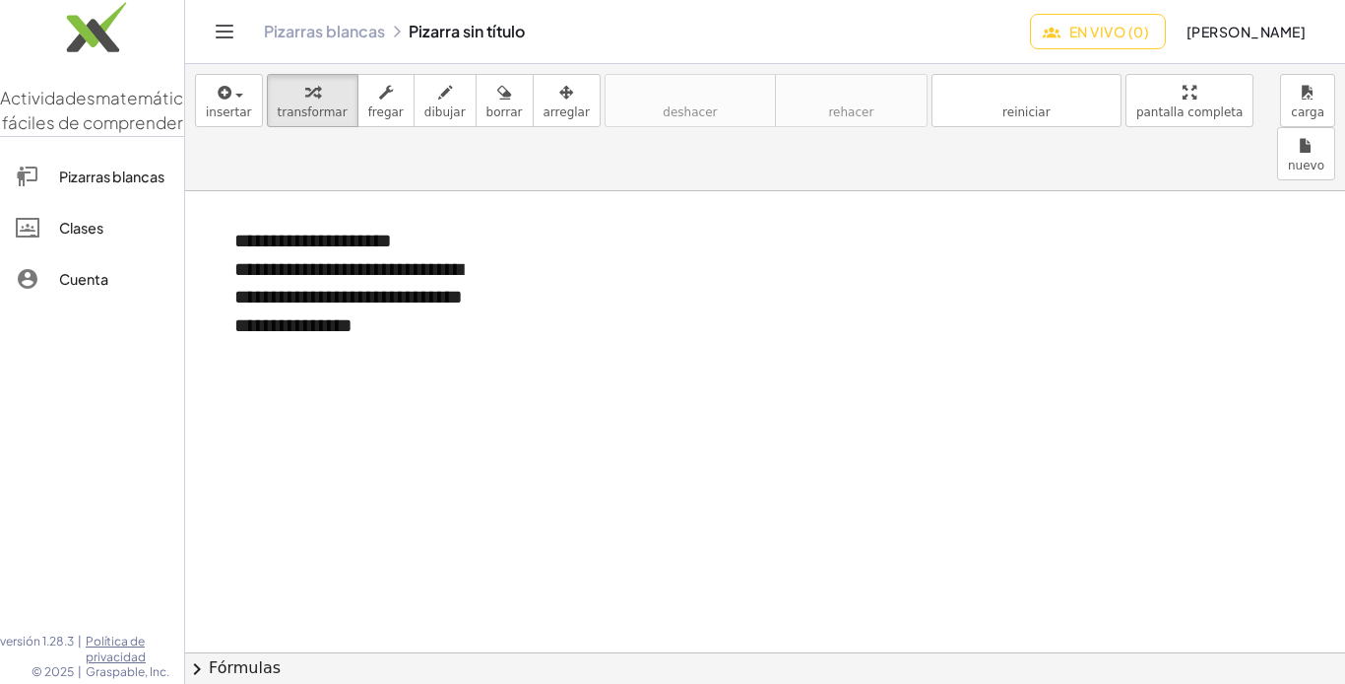
click at [226, 38] on icon "Cambiar navegación" at bounding box center [225, 32] width 24 height 24
click at [361, 34] on font "Pizarras blancas" at bounding box center [324, 31] width 121 height 21
click at [215, 34] on icon "Cambiar navegación" at bounding box center [225, 32] width 24 height 24
click at [330, 46] on div "Pizarras blancas Pizarra sin título En vivo (0) Geomy Maldonado G." at bounding box center [765, 31] width 1113 height 63
click at [335, 36] on div "Pizarras blancas Pizarra sin título En vivo (0) Geomy Maldonado G." at bounding box center [765, 31] width 1113 height 63
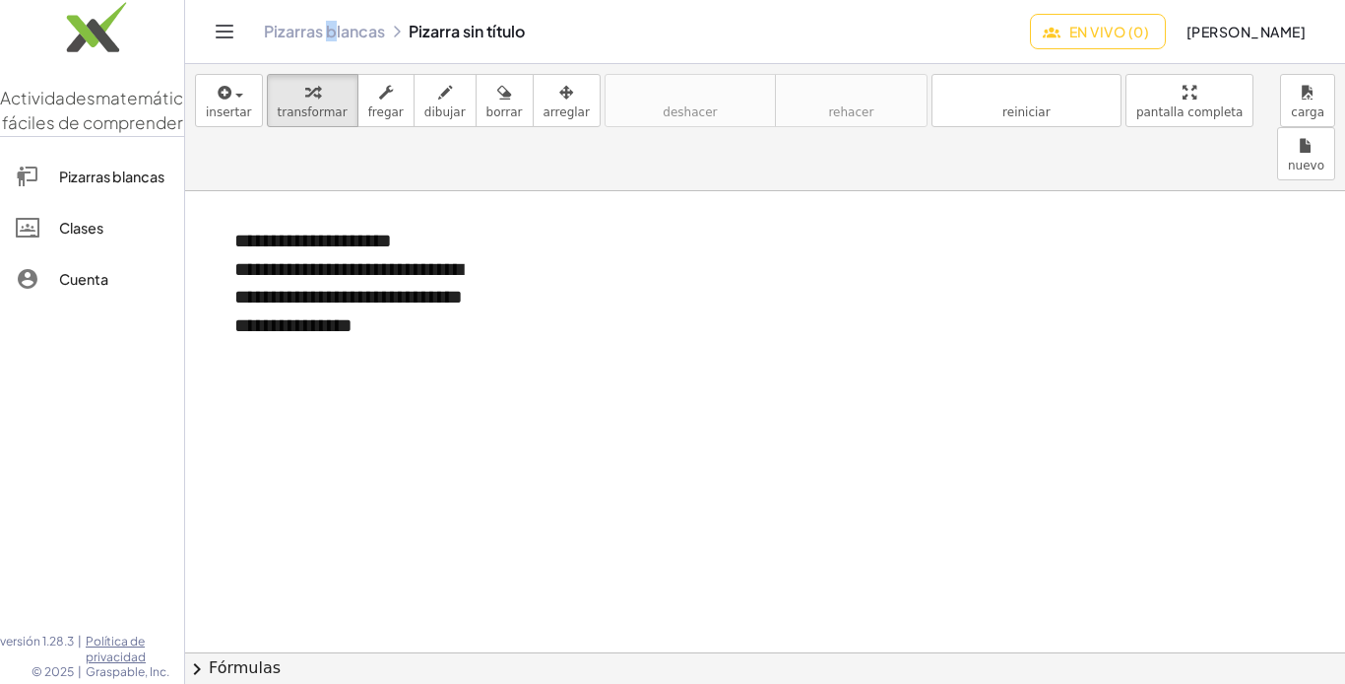
click at [342, 26] on font "Pizarras blancas" at bounding box center [324, 31] width 121 height 21
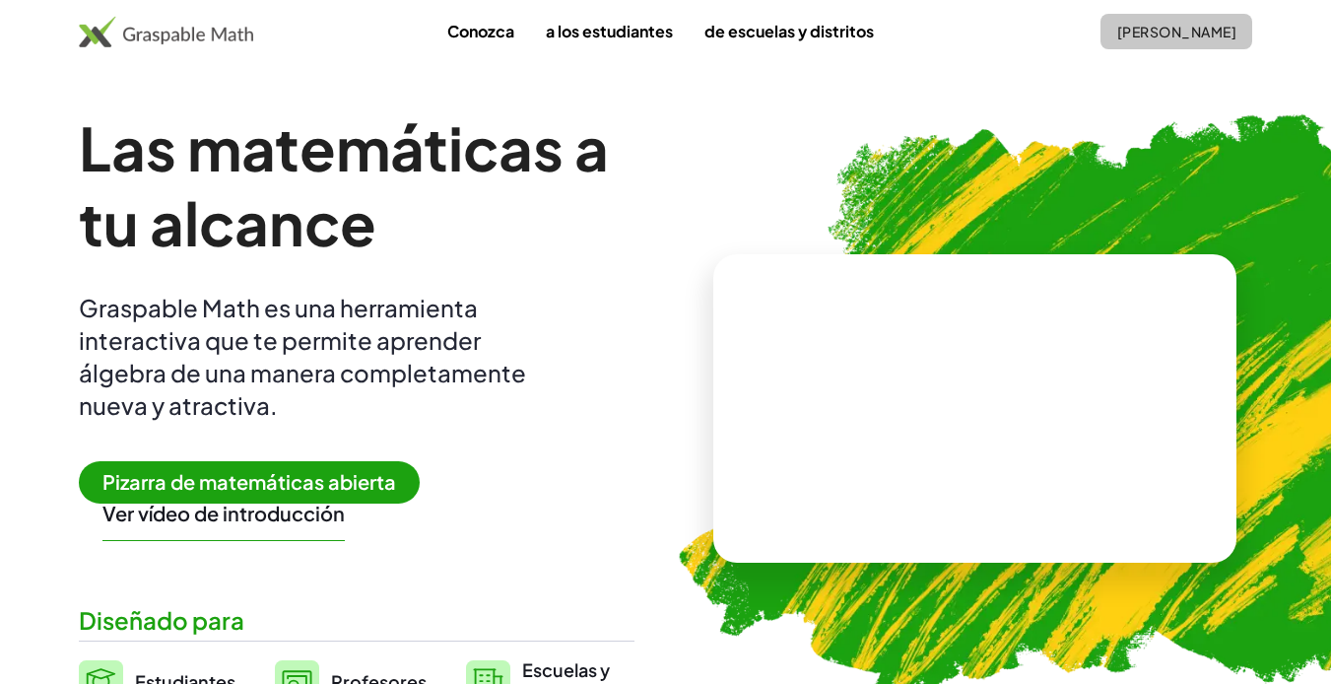
click at [1227, 26] on font "[PERSON_NAME]" at bounding box center [1176, 32] width 119 height 18
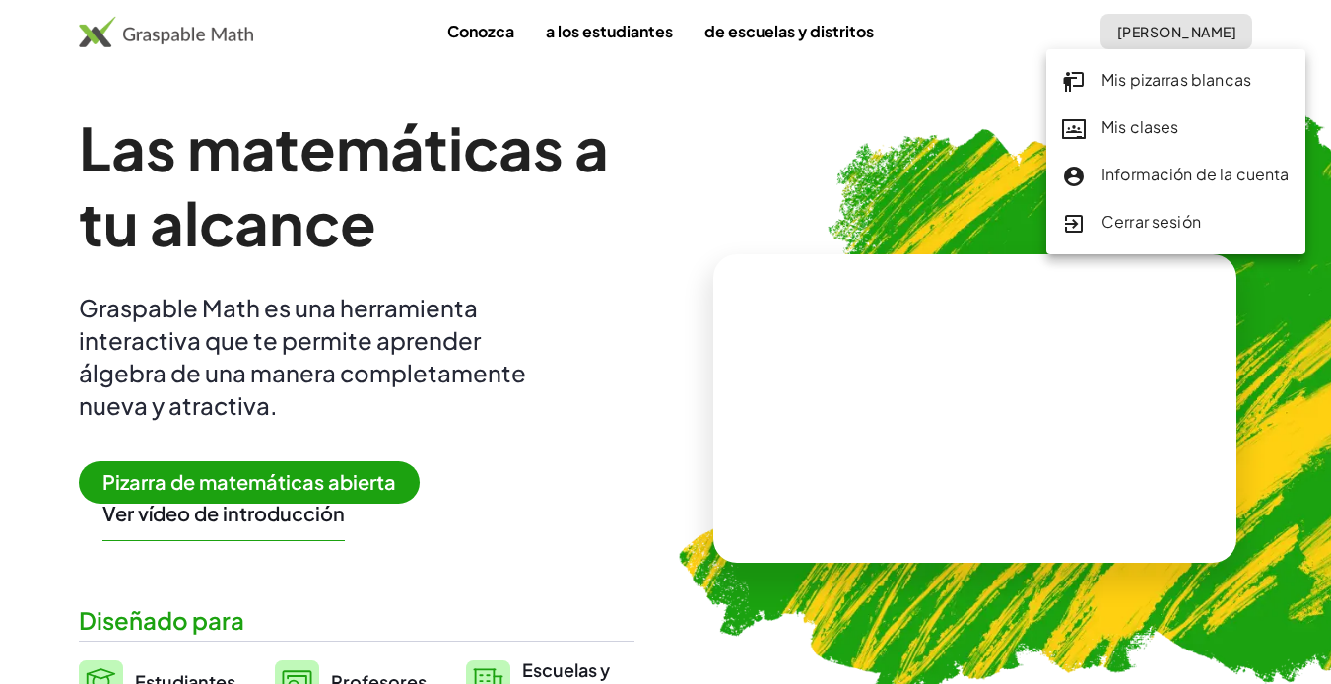
click at [1188, 87] on font "Mis pizarras blancas" at bounding box center [1176, 79] width 150 height 21
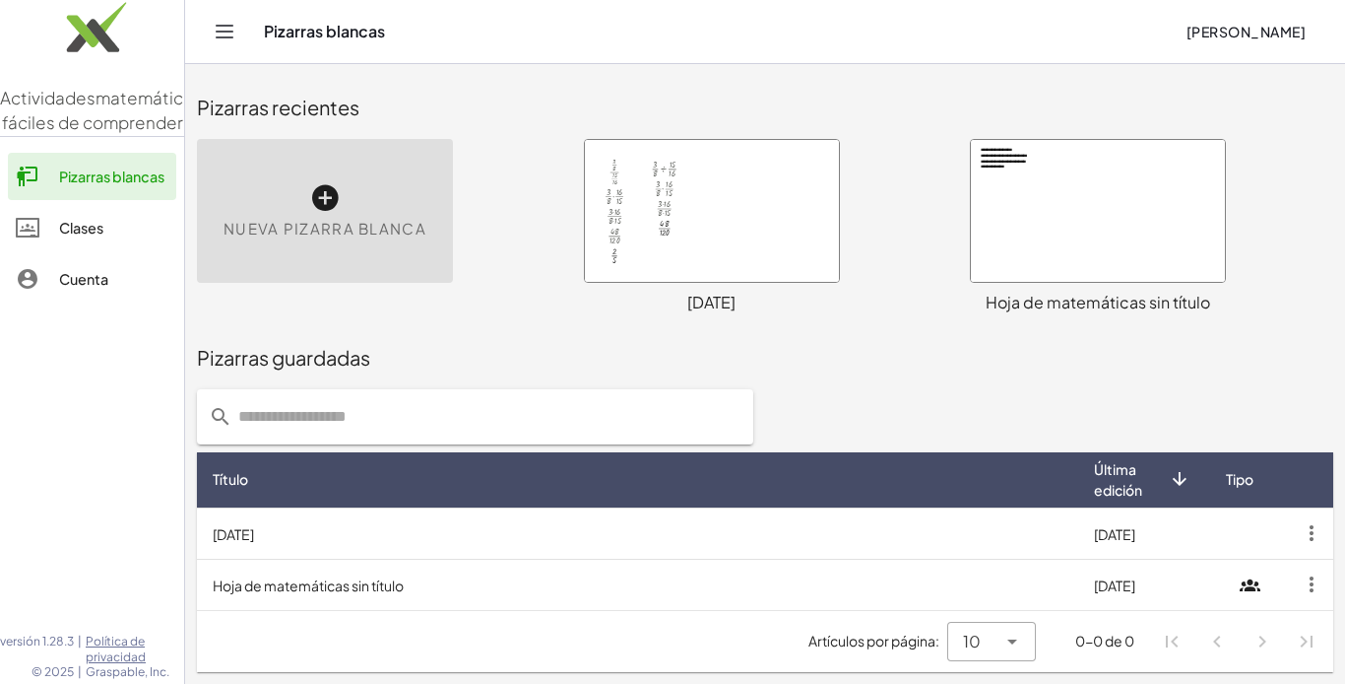
drag, startPoint x: 1079, startPoint y: 302, endPoint x: 1261, endPoint y: 328, distance: 184.0
click at [1261, 328] on div "Pizarras guardadas" at bounding box center [765, 357] width 1137 height 63
click at [225, 43] on button "Cambiar navegación" at bounding box center [225, 32] width 32 height 32
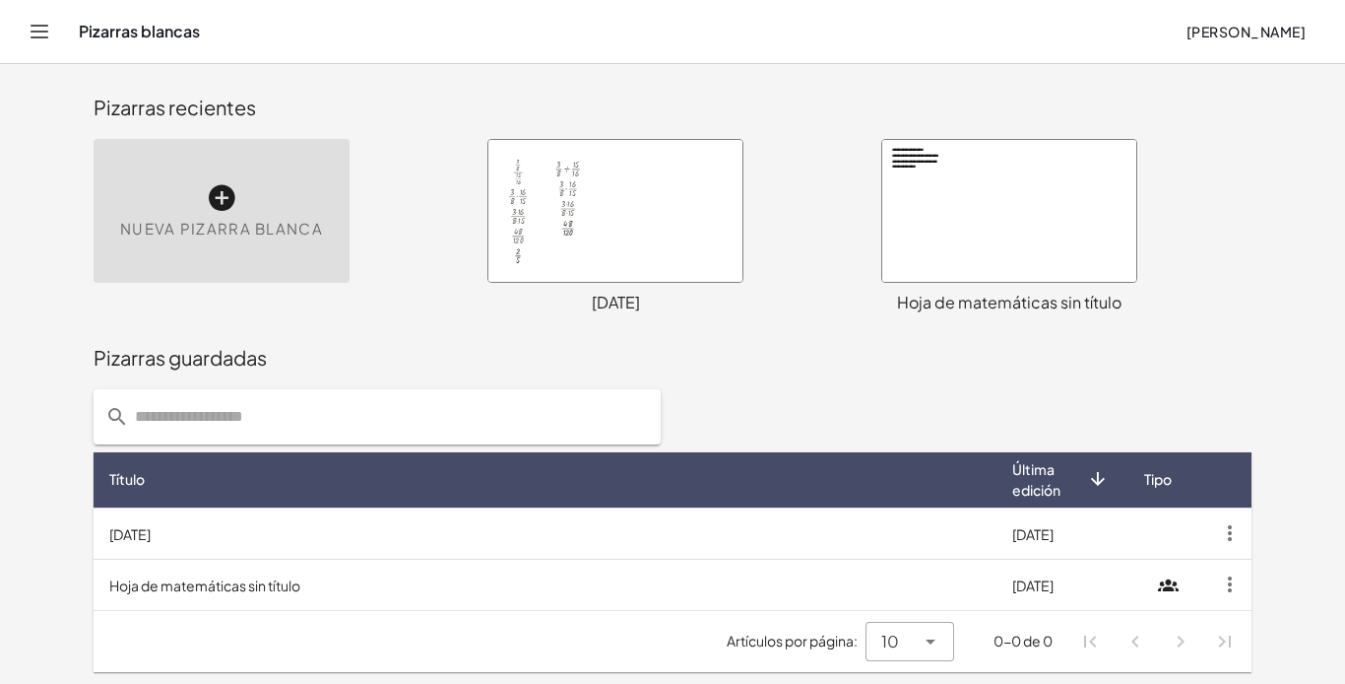
click at [1174, 587] on icon at bounding box center [1167, 583] width 35 height 35
click at [1169, 577] on icon at bounding box center [1167, 583] width 35 height 35
click at [1231, 587] on icon "button" at bounding box center [1229, 583] width 35 height 35
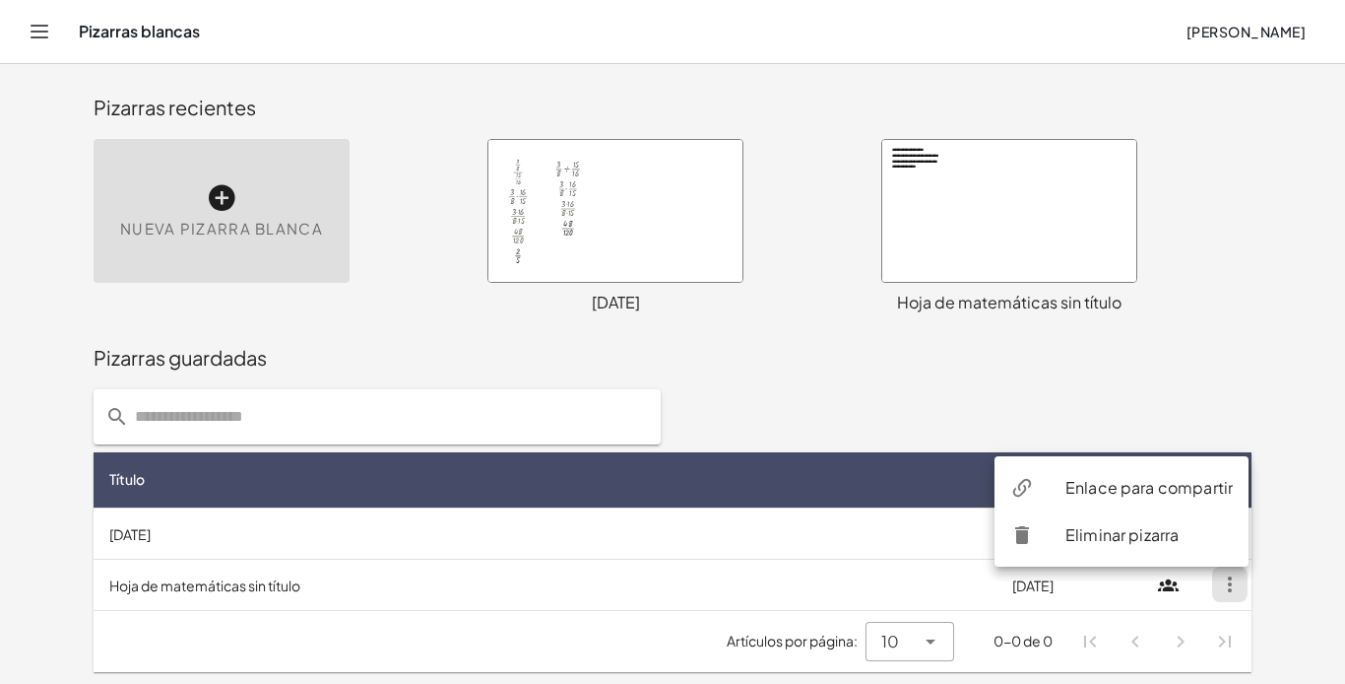
click at [1202, 364] on div "Pizarras guardadas" at bounding box center [673, 358] width 1158 height 28
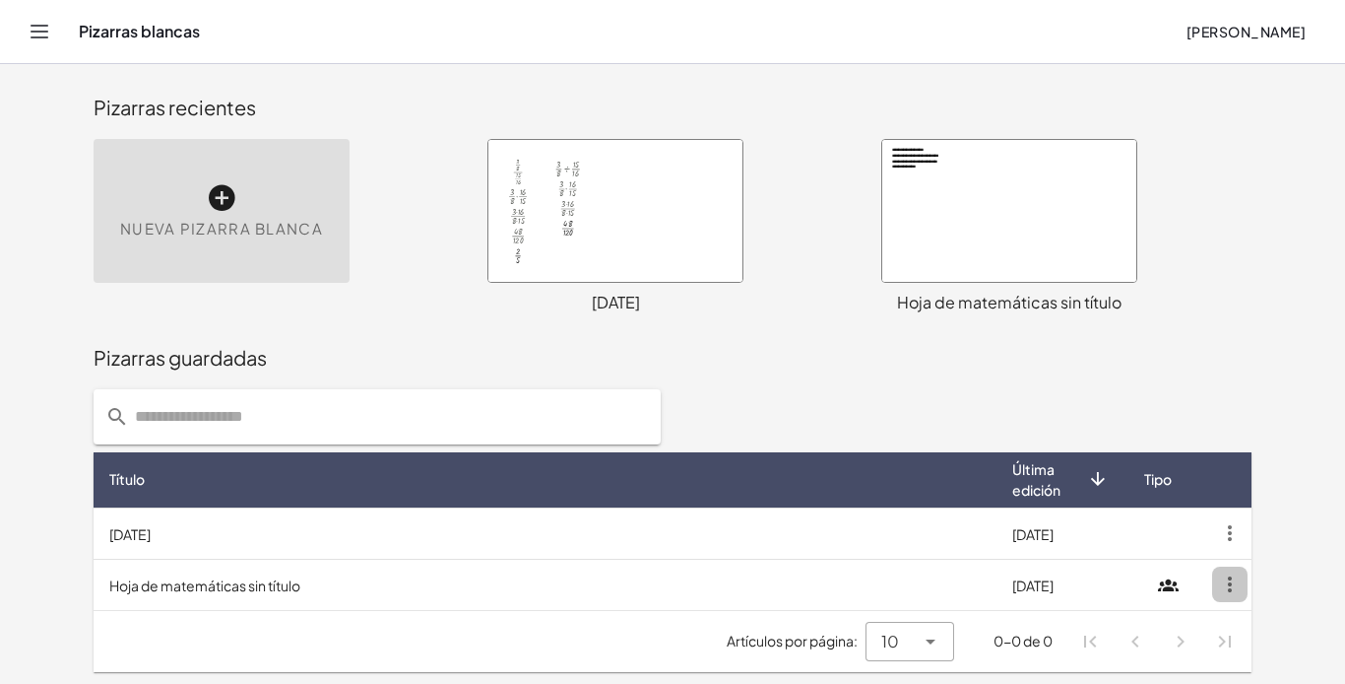
click at [1222, 583] on icon "button" at bounding box center [1229, 583] width 35 height 35
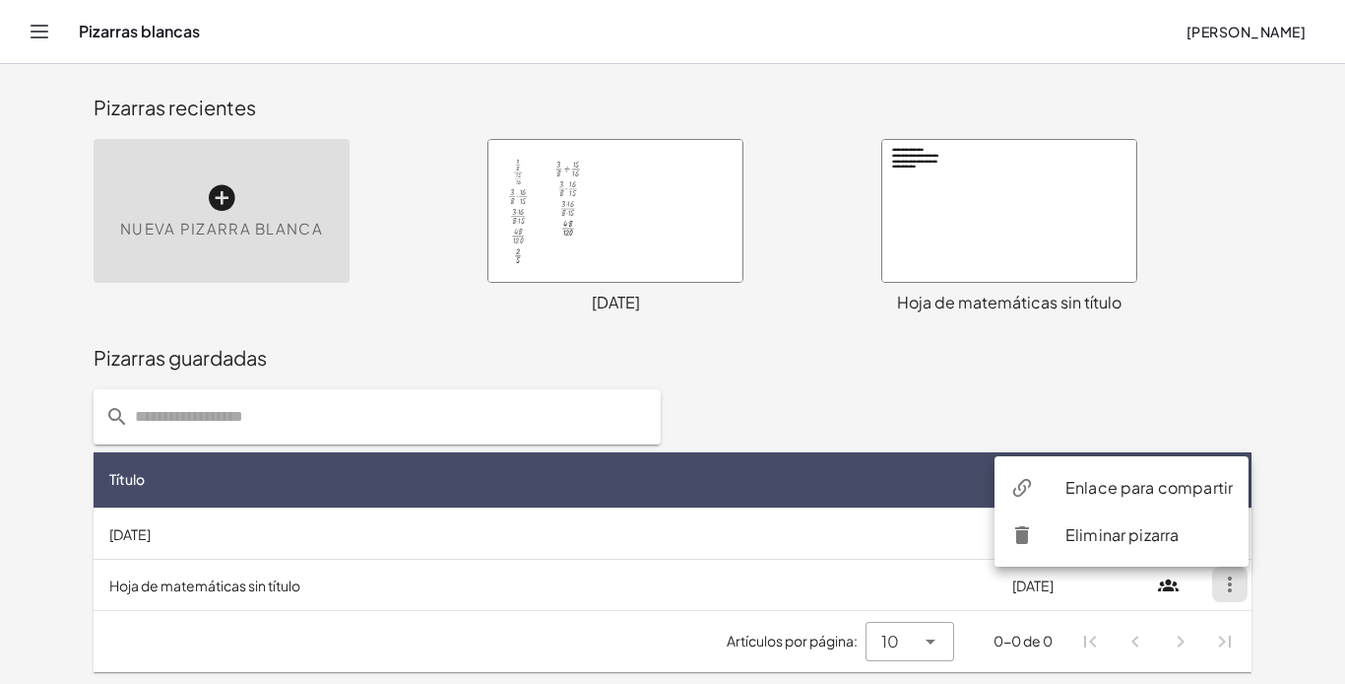
click at [37, 503] on main "Pizarras recientes Nueva pizarra blanca · · 3 · 8 · · 15 · 16 · · 3 · 8 · · 16 …" at bounding box center [672, 342] width 1345 height 684
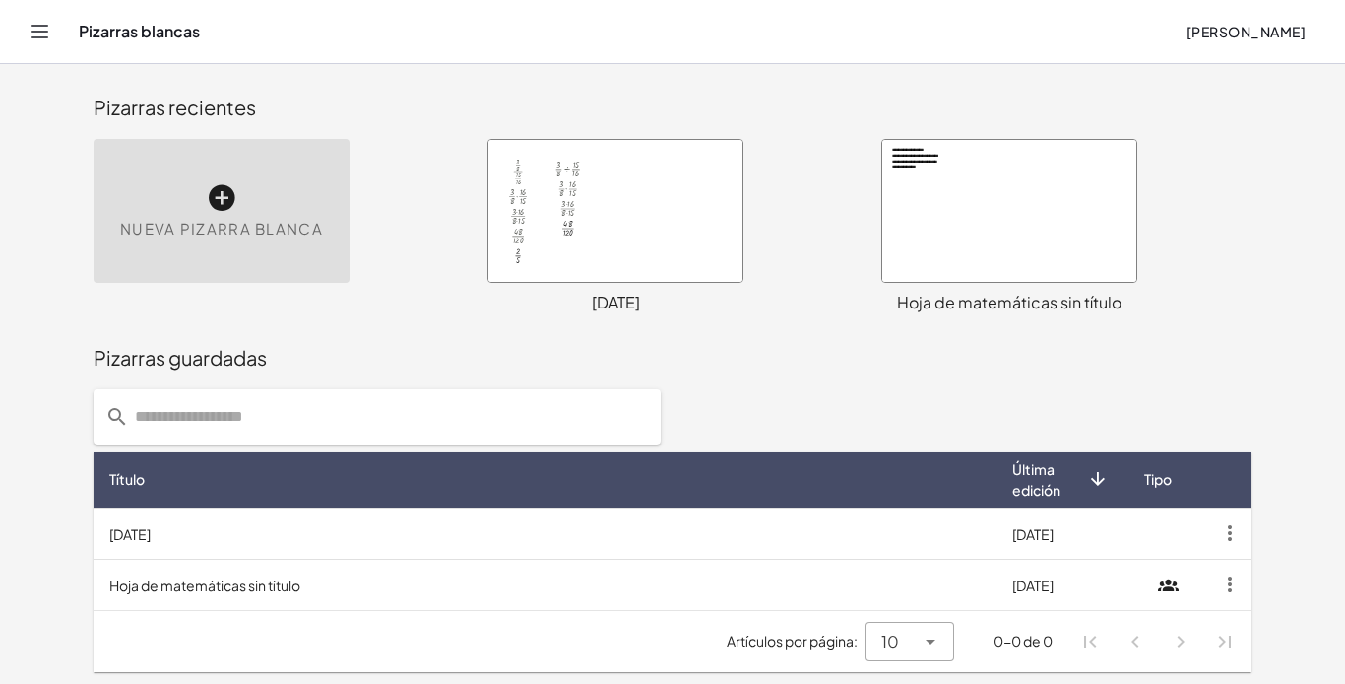
click at [325, 573] on td "Hoja de matemáticas sin título" at bounding box center [545, 583] width 903 height 51
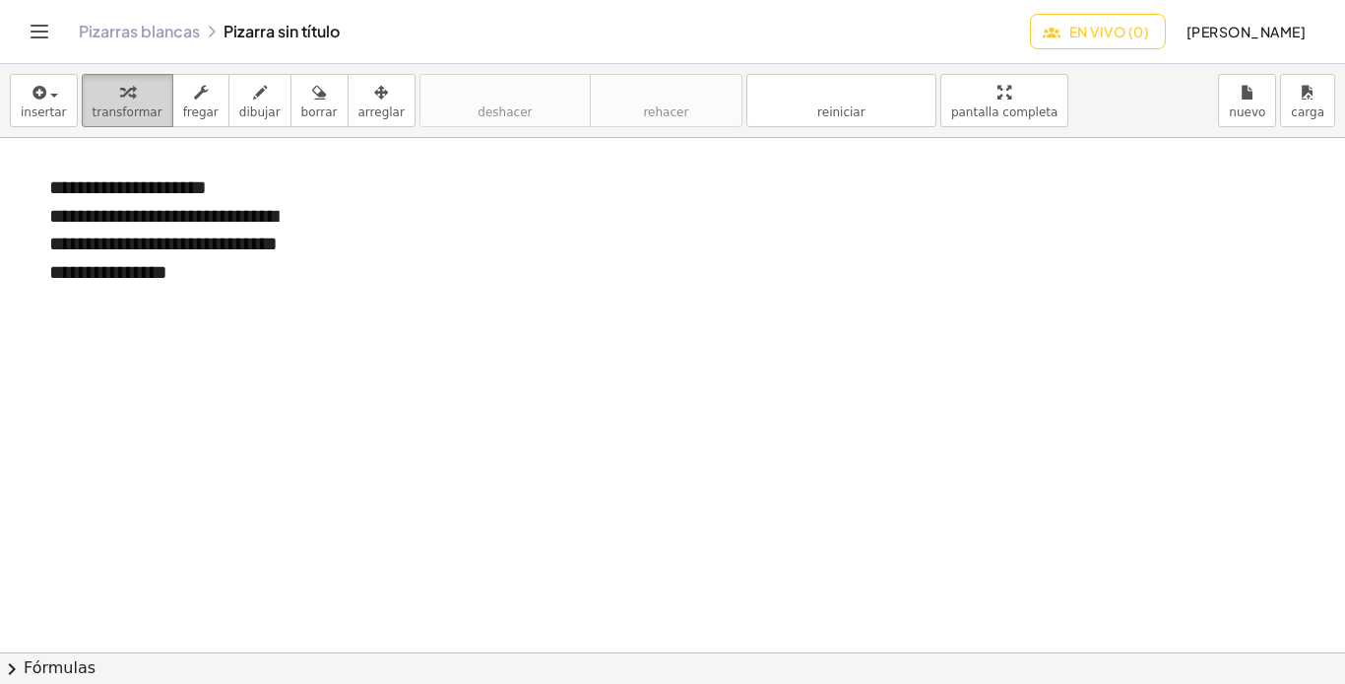
click at [128, 109] on font "transformar" at bounding box center [128, 112] width 70 height 14
click at [1070, 29] on font "En vivo (0)" at bounding box center [1110, 32] width 80 height 18
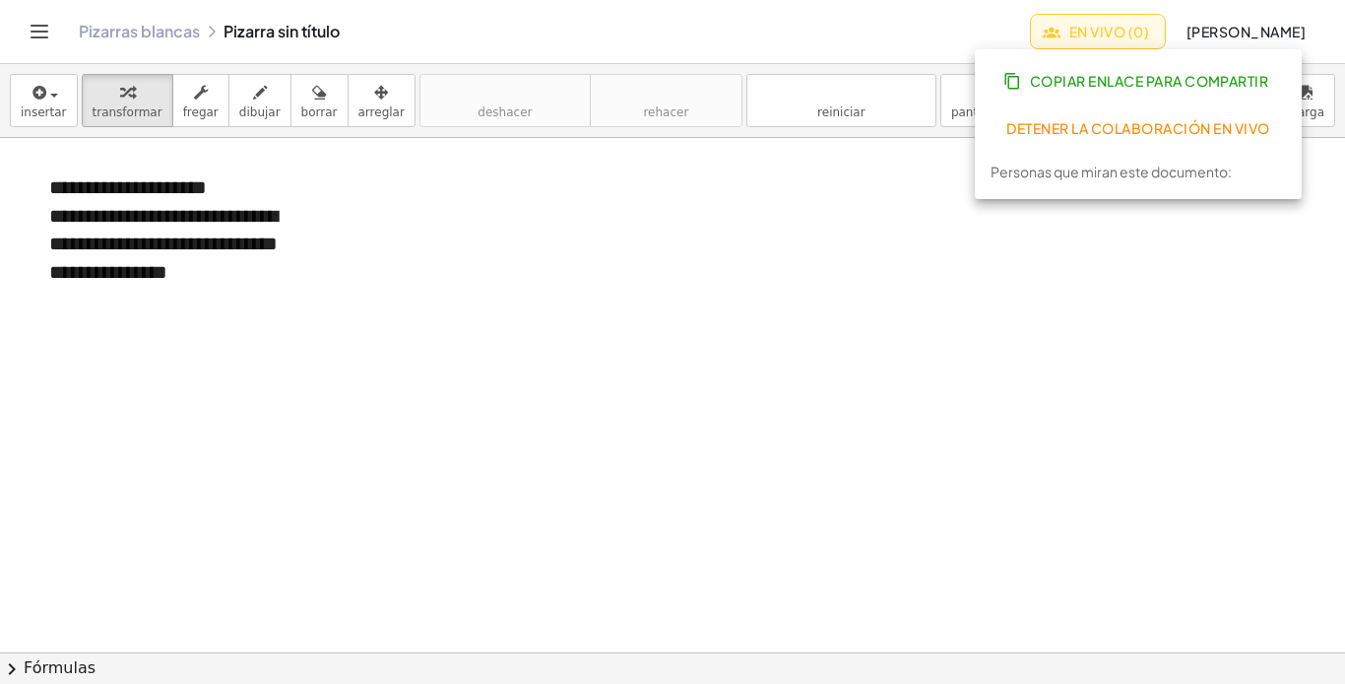
click at [1100, 131] on font "Detener la colaboración en vivo" at bounding box center [1138, 128] width 263 height 18
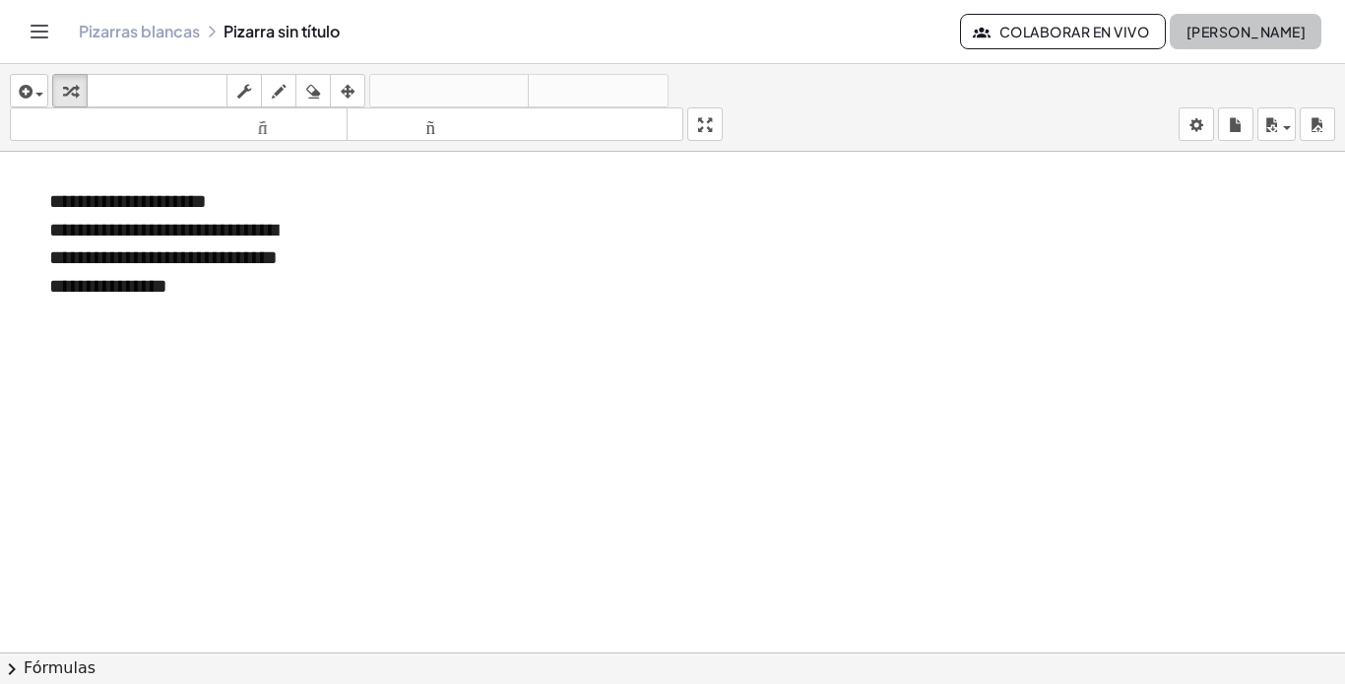
click at [1250, 33] on font "[PERSON_NAME]" at bounding box center [1246, 32] width 119 height 18
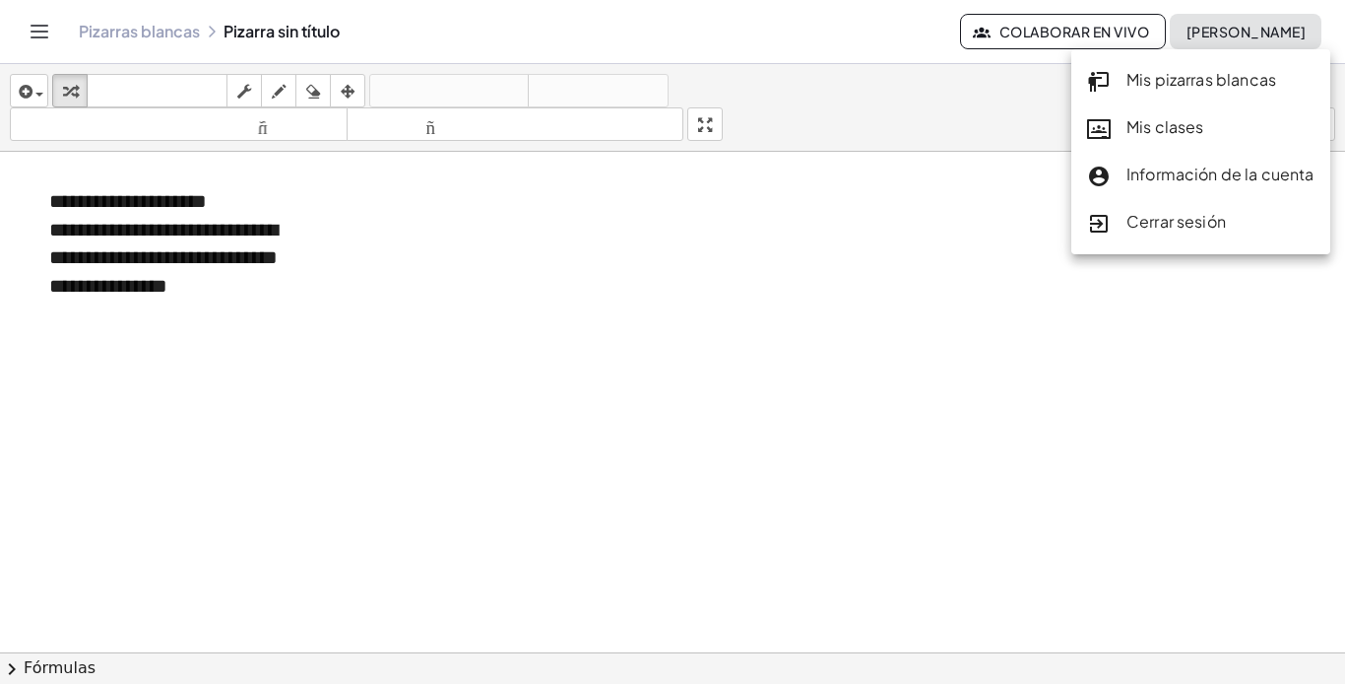
click at [970, 258] on div at bounding box center [672, 666] width 1345 height 1028
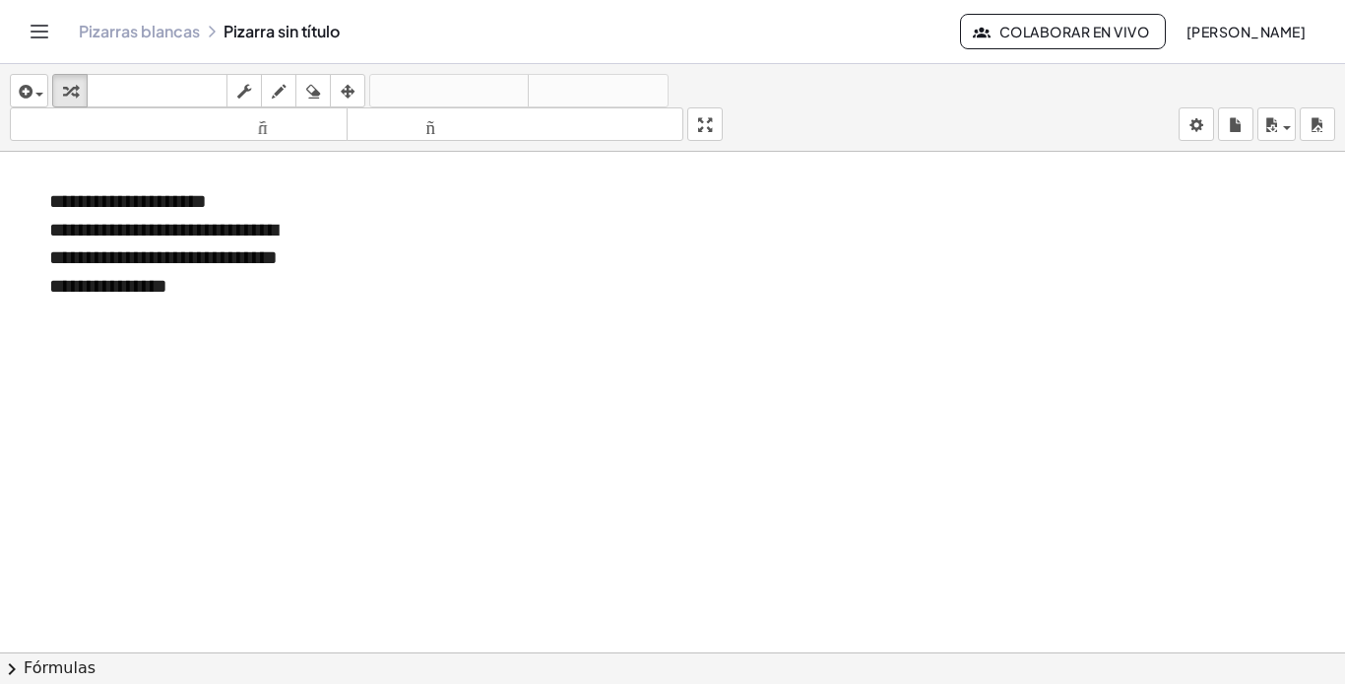
click at [309, 44] on div "Pizarras blancas Pizarra sin título Colaborar en vivo Geomy Maldonado G." at bounding box center [673, 31] width 1298 height 63
click at [308, 33] on div "Pizarras blancas Pizarra sin título" at bounding box center [520, 32] width 882 height 20
click at [1193, 127] on body "**********" at bounding box center [672, 342] width 1345 height 684
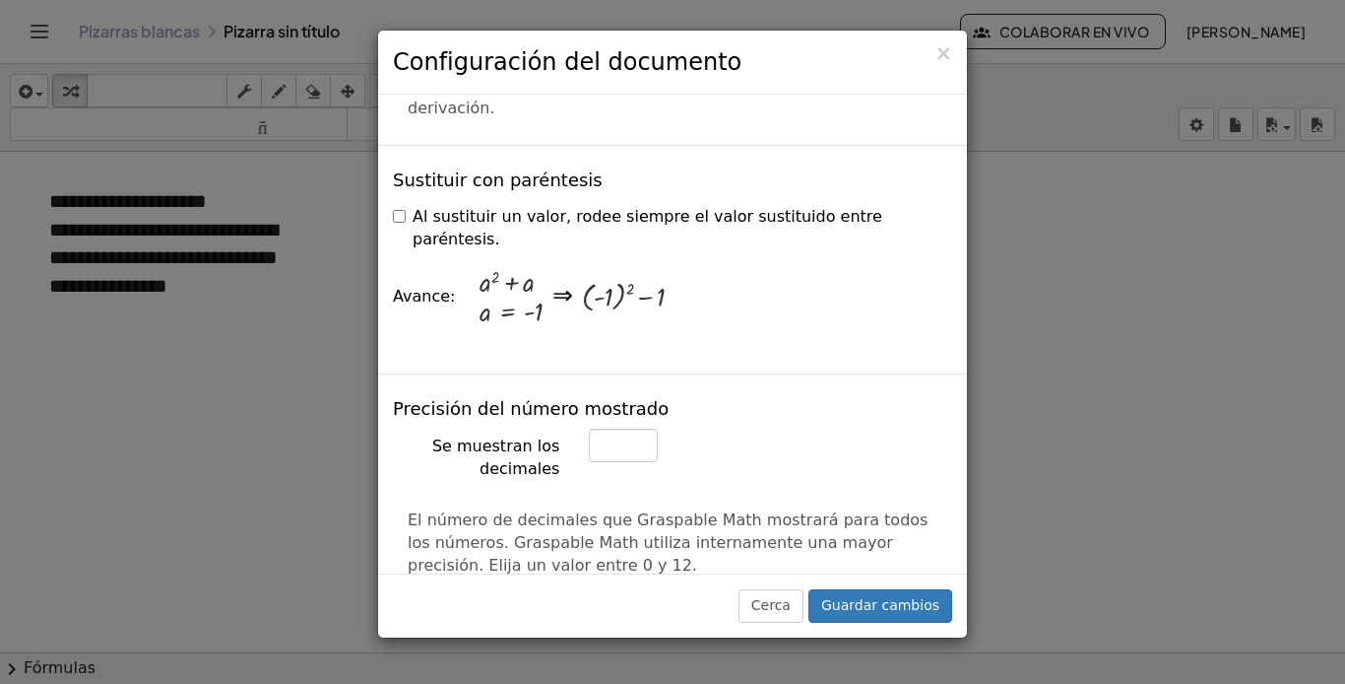
scroll to position [591, 0]
click at [887, 604] on font "Guardar cambios" at bounding box center [880, 605] width 118 height 16
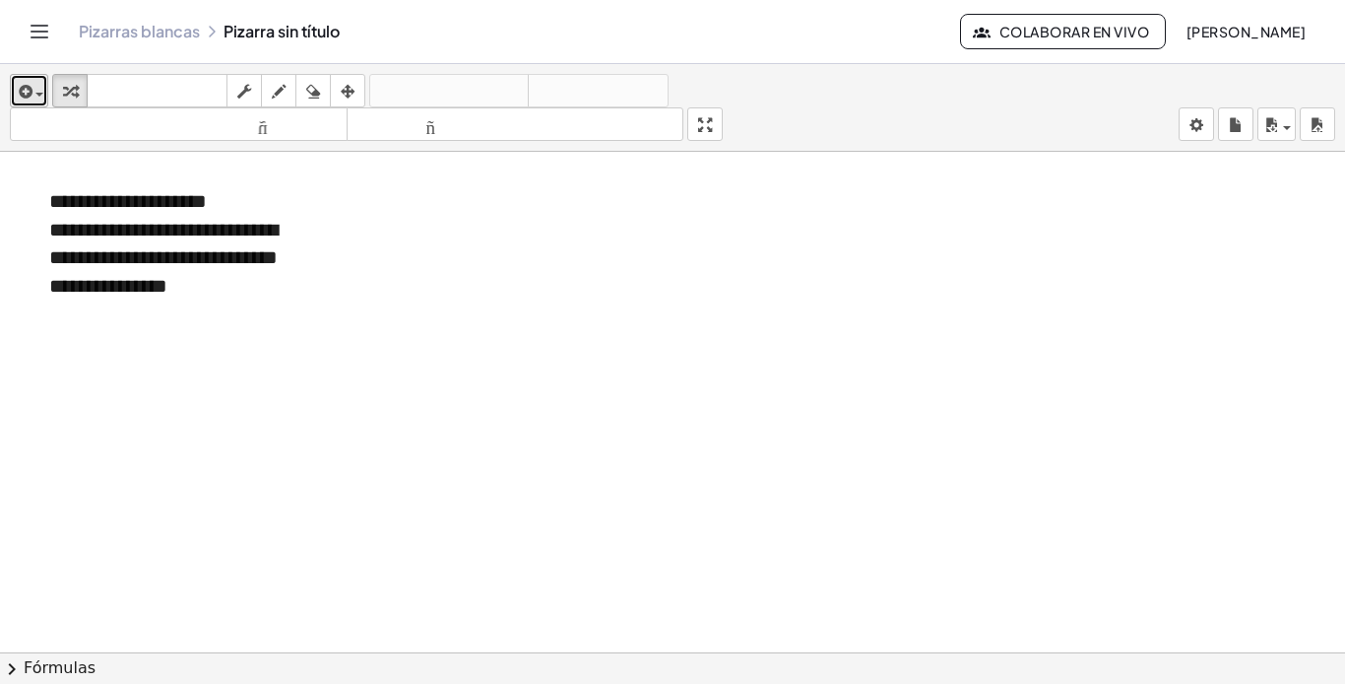
click at [22, 89] on icon "button" at bounding box center [24, 92] width 18 height 24
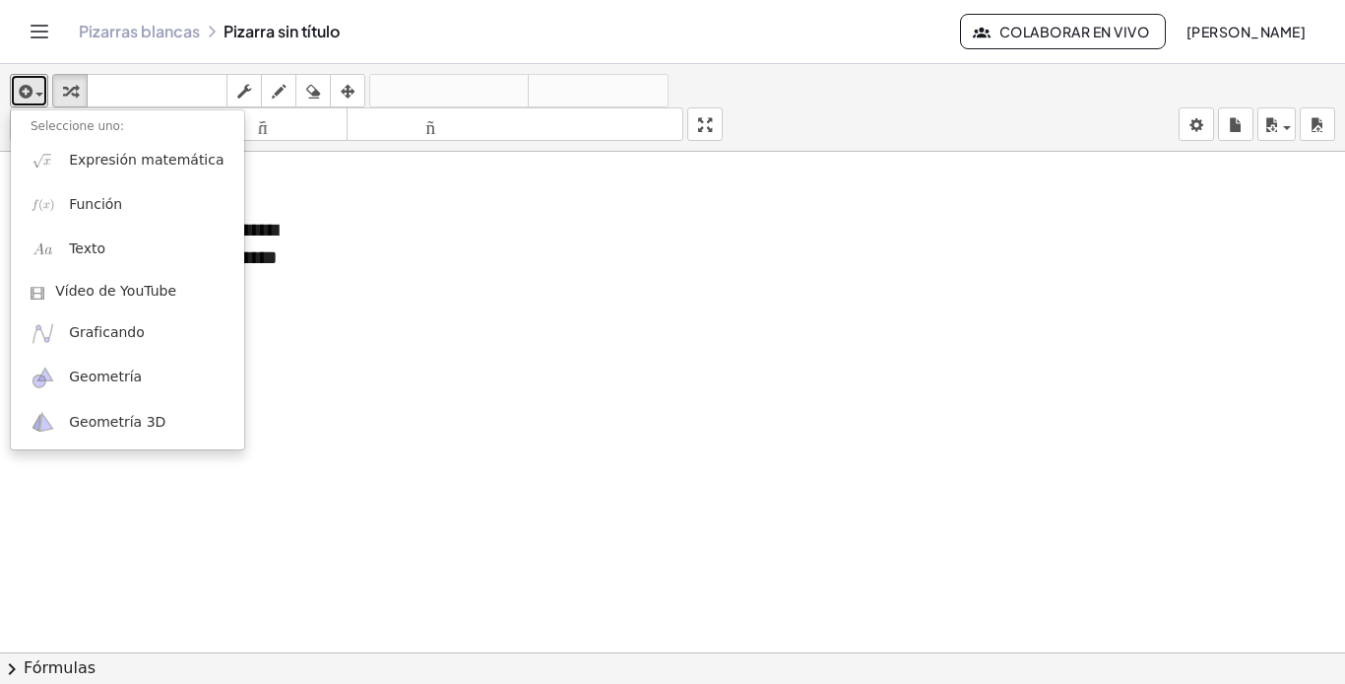
click at [435, 384] on div at bounding box center [672, 666] width 1345 height 1028
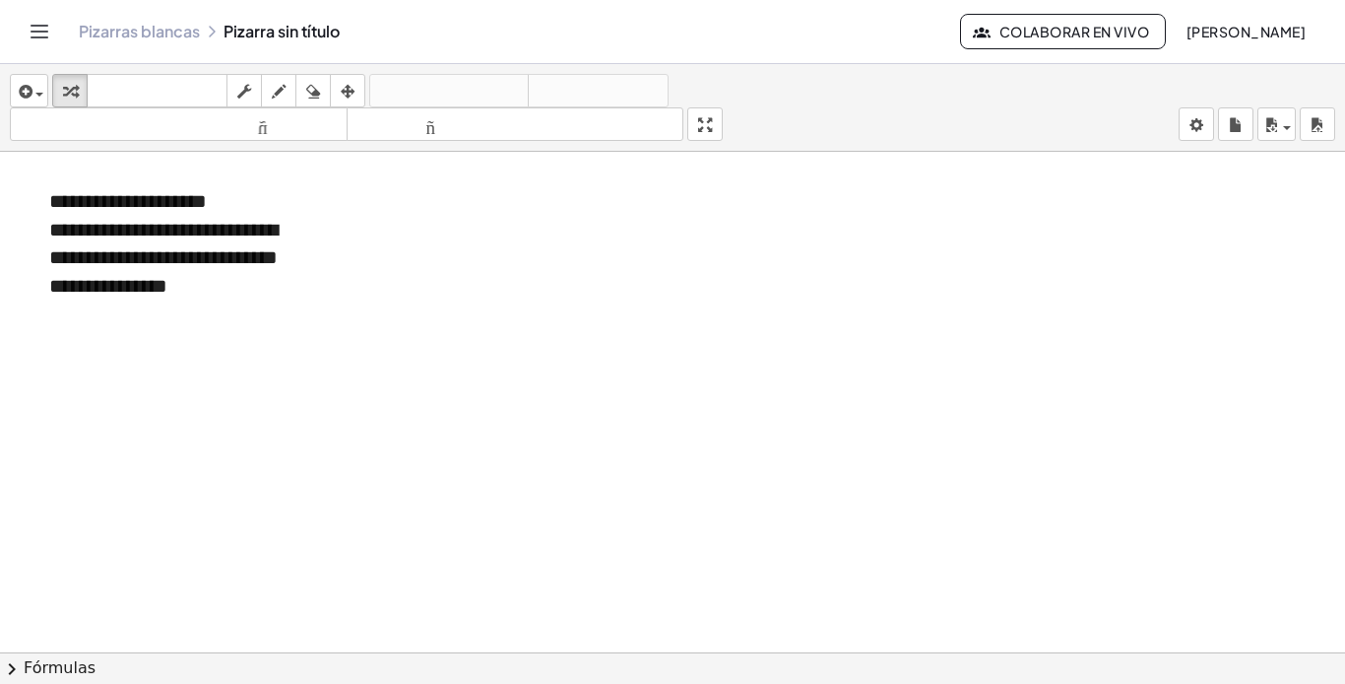
click at [295, 31] on div "Pizarras blancas Pizarra sin título" at bounding box center [520, 32] width 882 height 20
click at [209, 82] on font "teclado" at bounding box center [157, 91] width 131 height 19
click at [286, 33] on div "Pizarras blancas Pizarra sin título" at bounding box center [520, 32] width 882 height 20
click at [295, 32] on div "Pizarras blancas Pizarra sin título" at bounding box center [520, 32] width 882 height 20
drag, startPoint x: 1143, startPoint y: 1, endPoint x: 781, endPoint y: 289, distance: 461.9
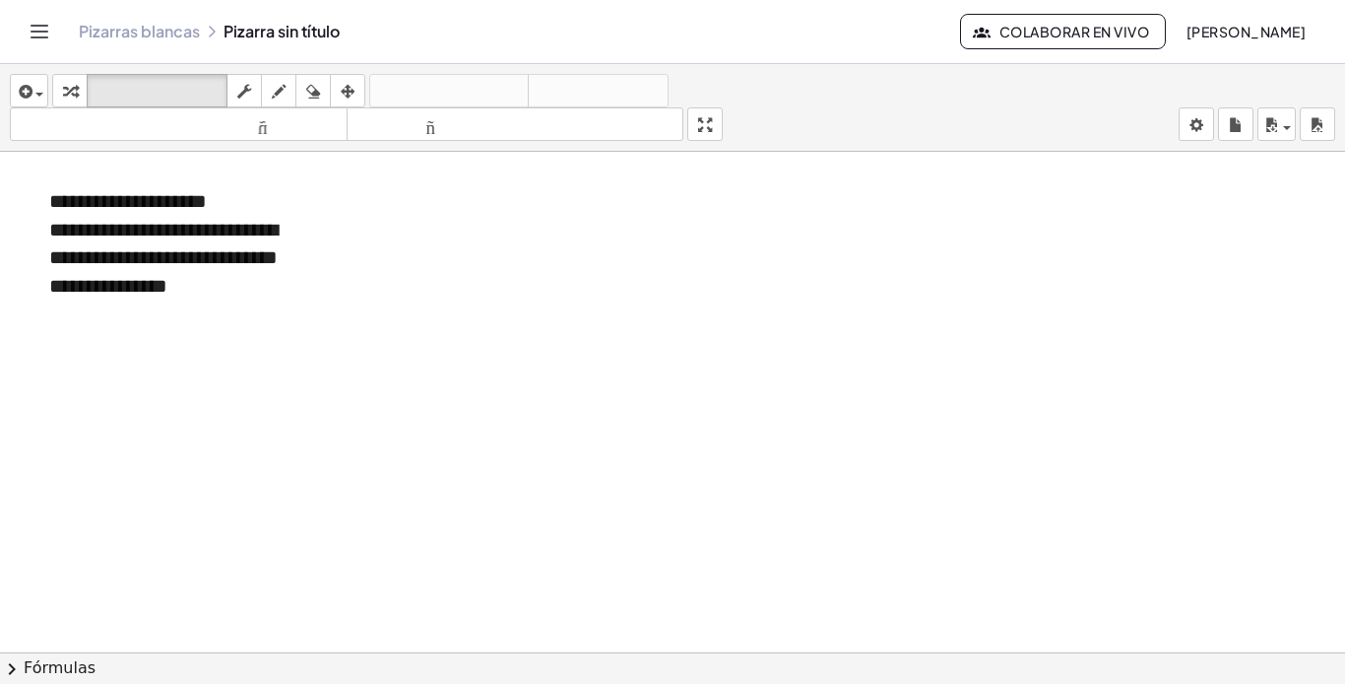
click at [781, 289] on div at bounding box center [672, 666] width 1345 height 1028
click at [137, 24] on font "Pizarras blancas" at bounding box center [139, 31] width 121 height 21
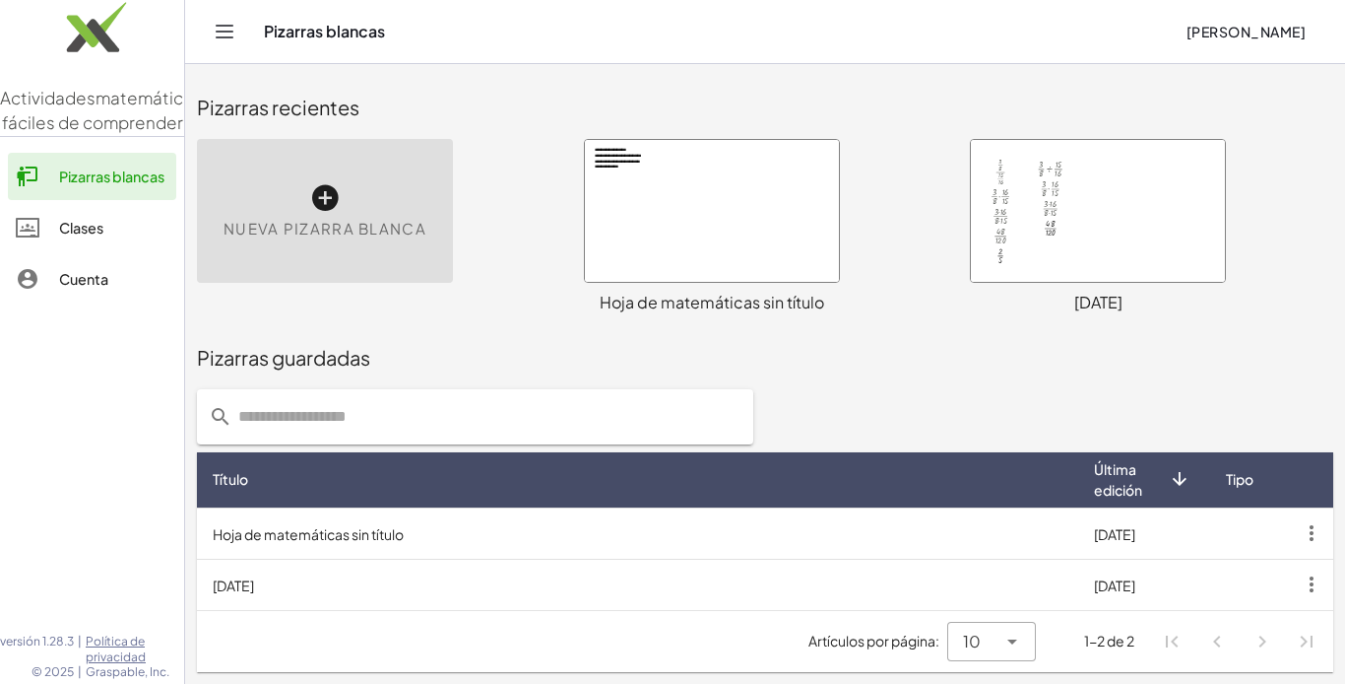
click at [324, 525] on font "Hoja de matemáticas sin título" at bounding box center [308, 534] width 191 height 18
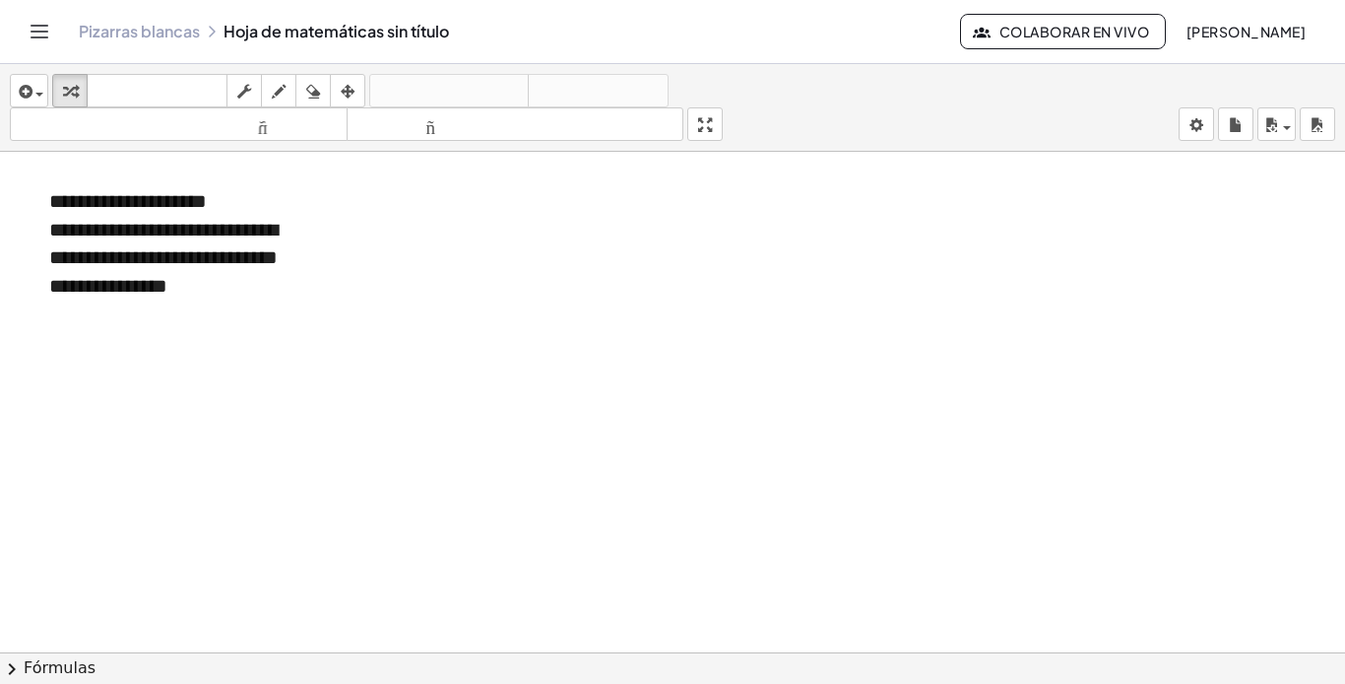
click at [152, 36] on font "Pizarras blancas" at bounding box center [139, 31] width 121 height 21
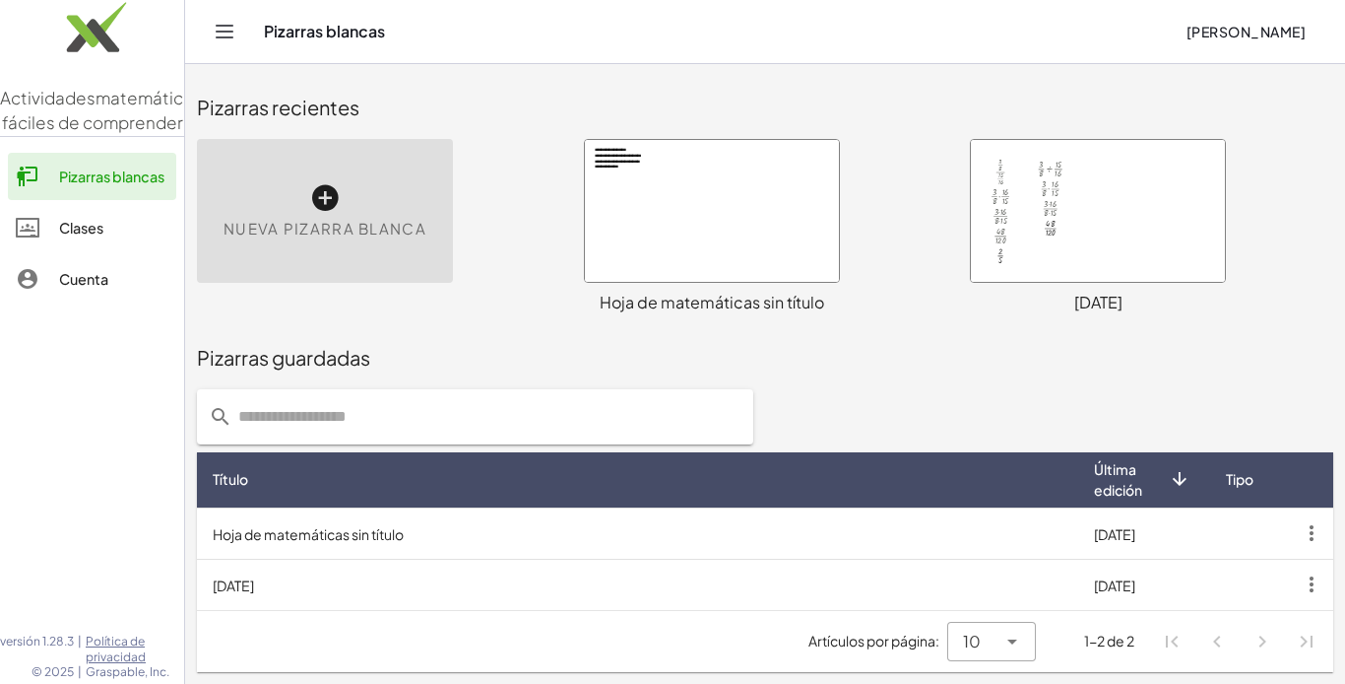
drag, startPoint x: 760, startPoint y: 301, endPoint x: 743, endPoint y: 305, distance: 18.2
click at [743, 305] on font "Hoja de matemáticas sin título" at bounding box center [712, 302] width 225 height 21
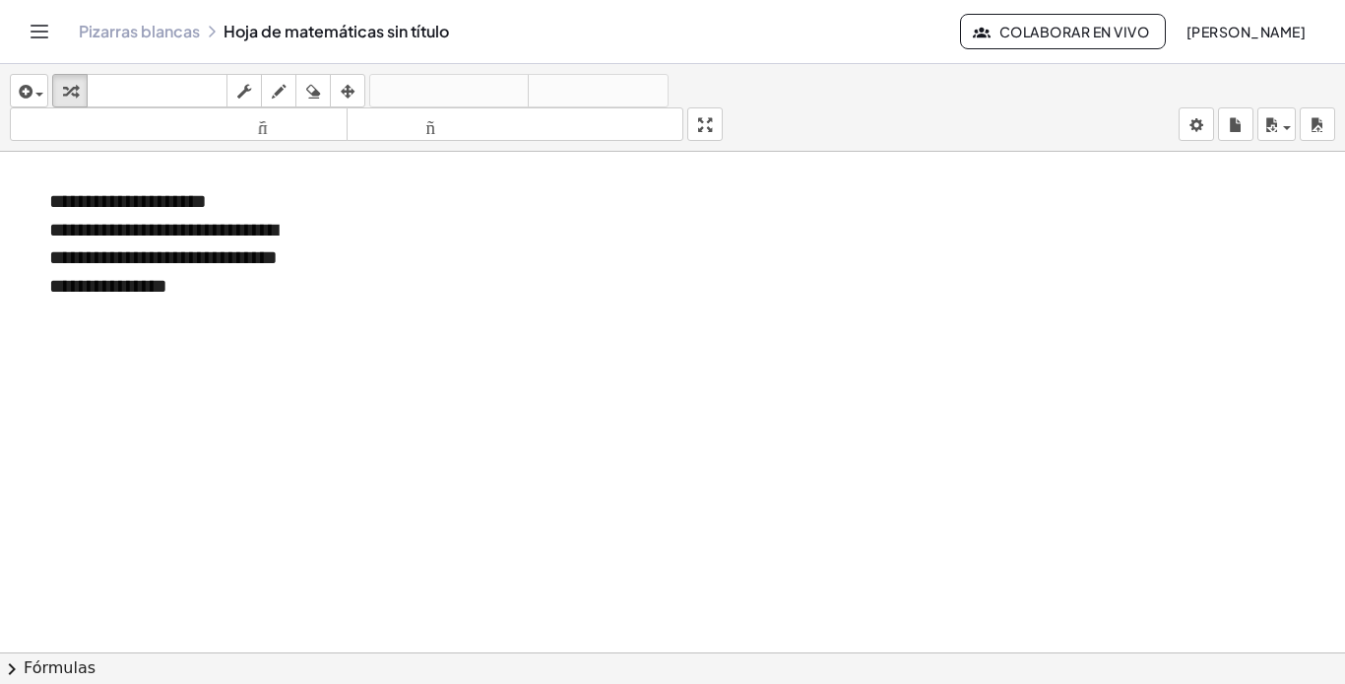
drag, startPoint x: 743, startPoint y: 305, endPoint x: 155, endPoint y: 38, distance: 645.8
click at [155, 38] on font "Pizarras blancas" at bounding box center [139, 31] width 121 height 21
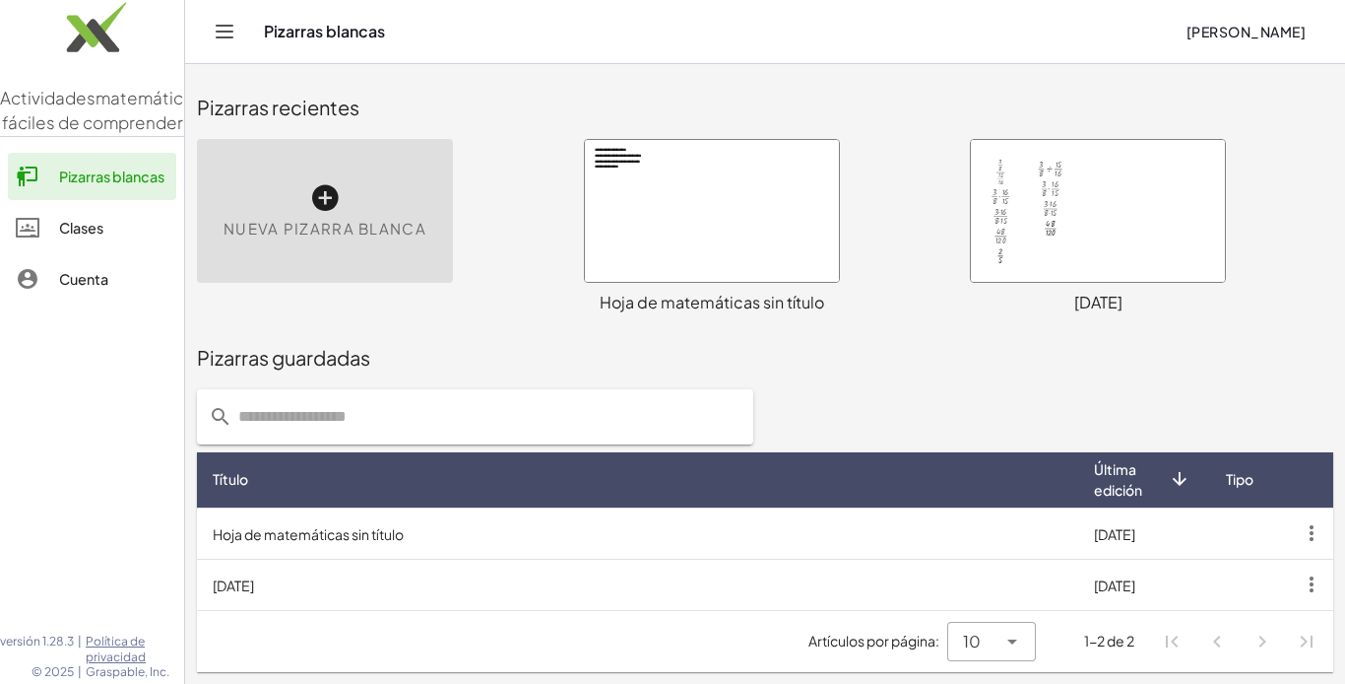
click at [227, 32] on icon "Cambiar navegación" at bounding box center [225, 32] width 17 height 12
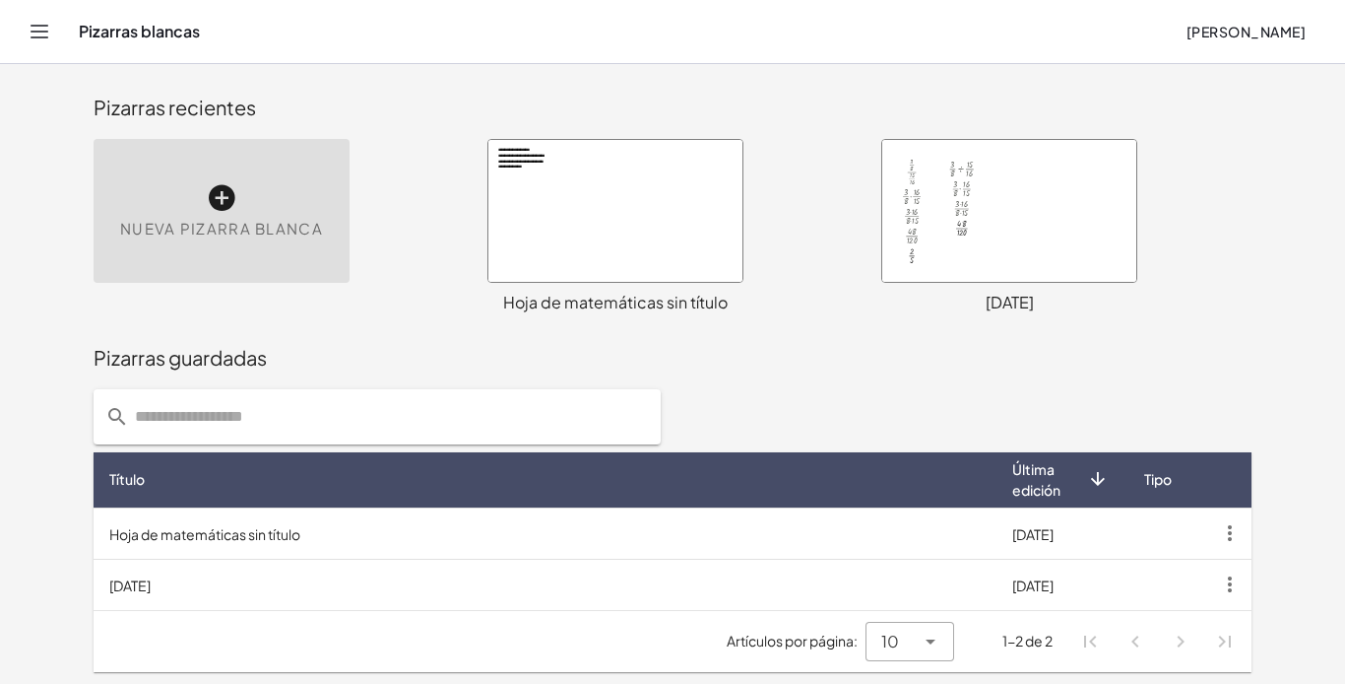
click at [1233, 24] on font "[PERSON_NAME]" at bounding box center [1246, 32] width 119 height 18
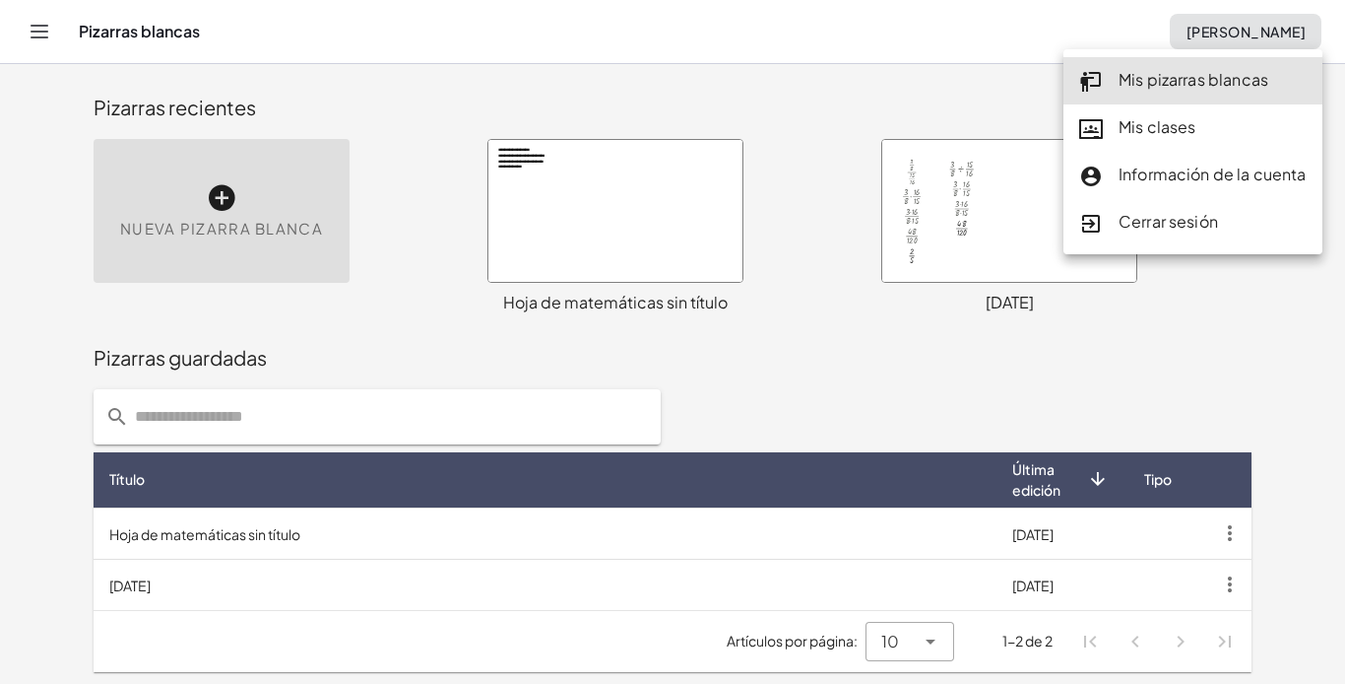
click at [1182, 114] on link "Mis clases" at bounding box center [1193, 127] width 259 height 47
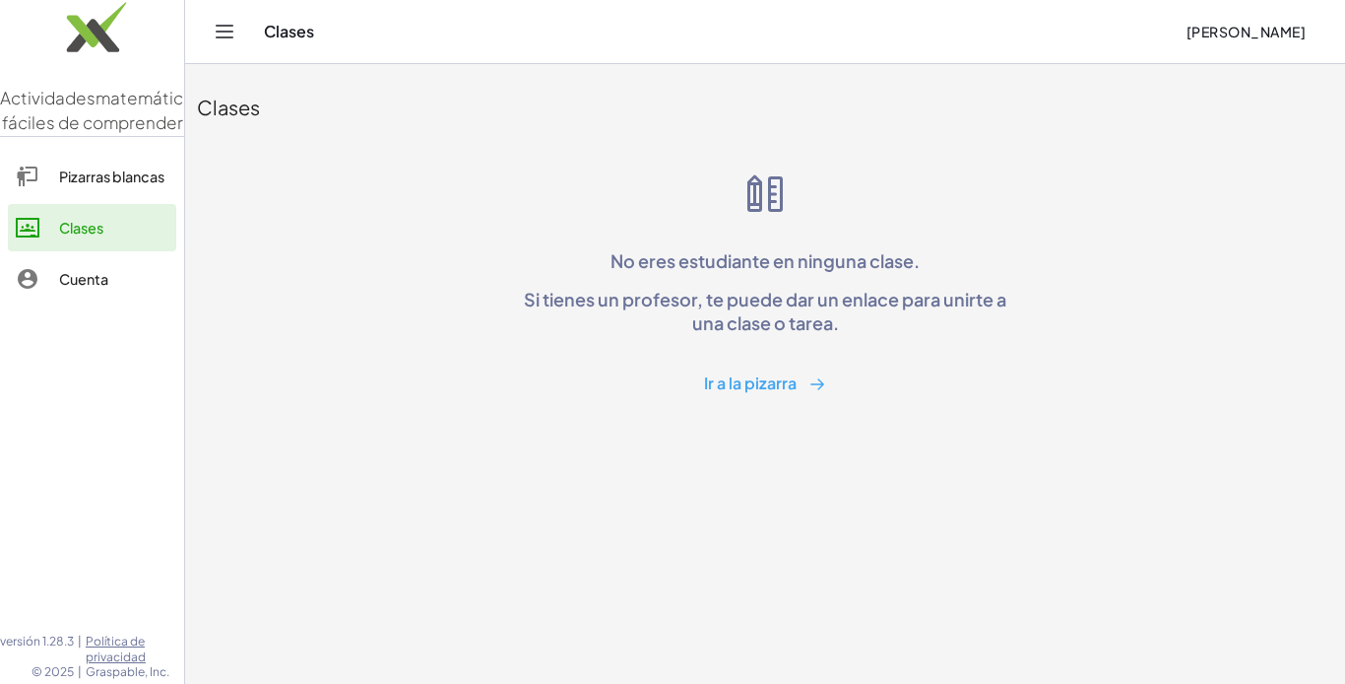
click at [779, 387] on font "Ir a la pizarra" at bounding box center [750, 382] width 93 height 21
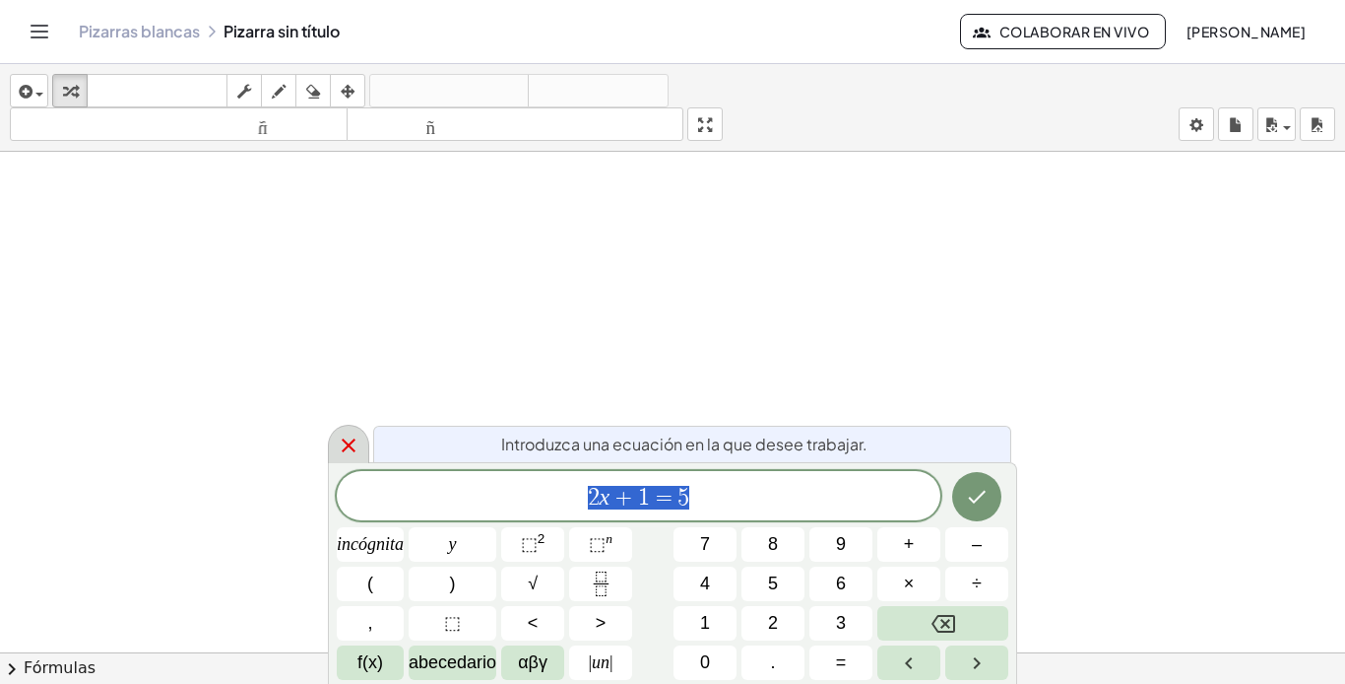
click at [350, 442] on icon at bounding box center [349, 445] width 24 height 24
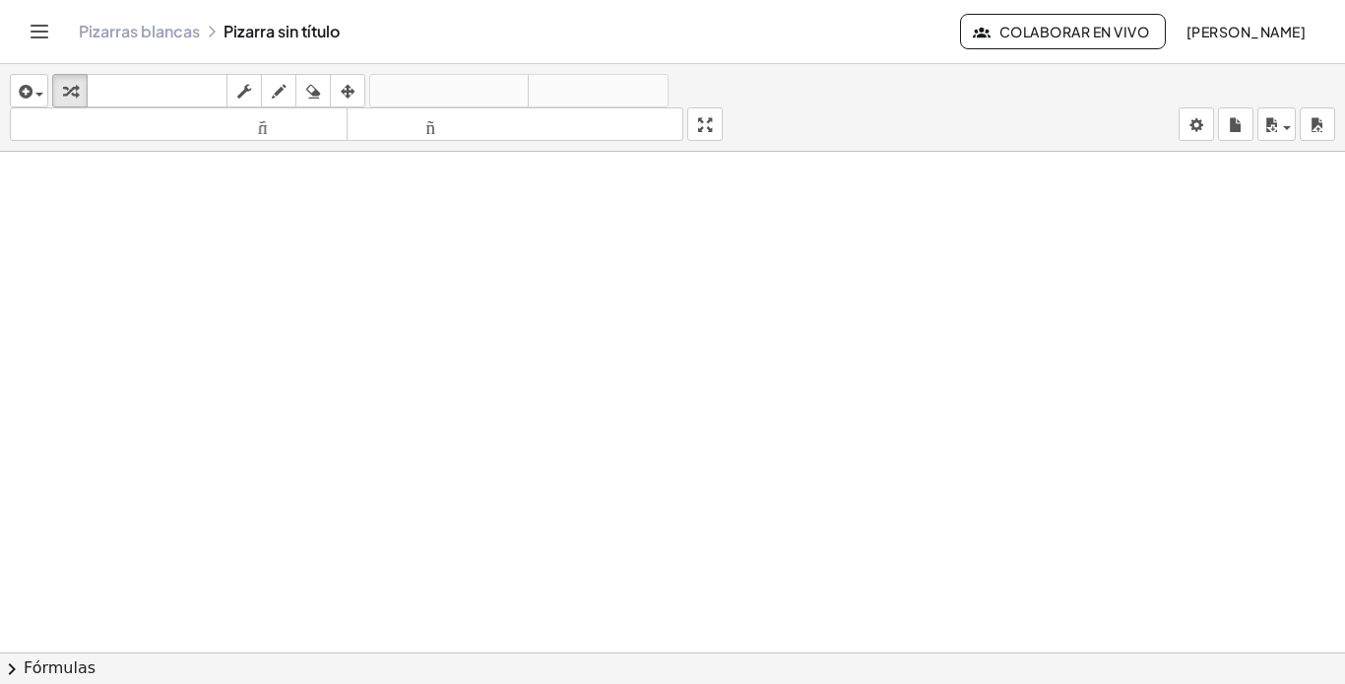
click at [110, 22] on font "Pizarras blancas" at bounding box center [139, 31] width 121 height 21
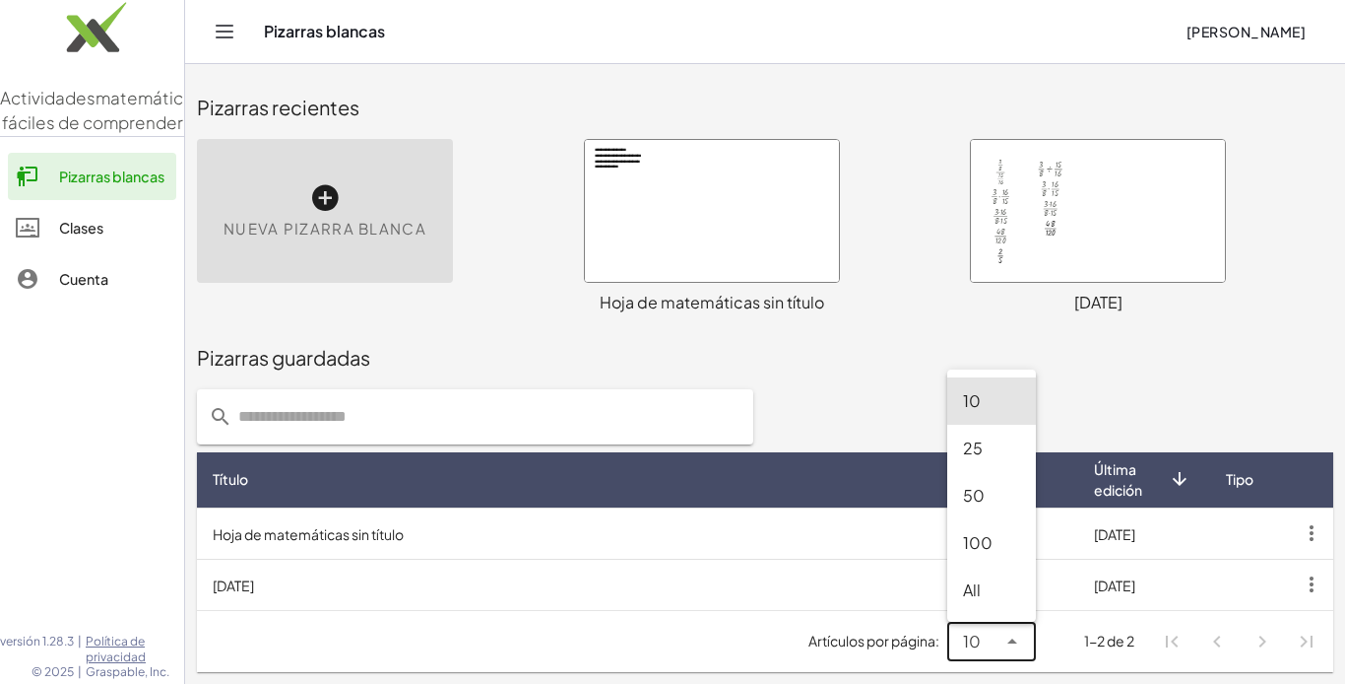
click at [1014, 644] on icon at bounding box center [1013, 641] width 24 height 24
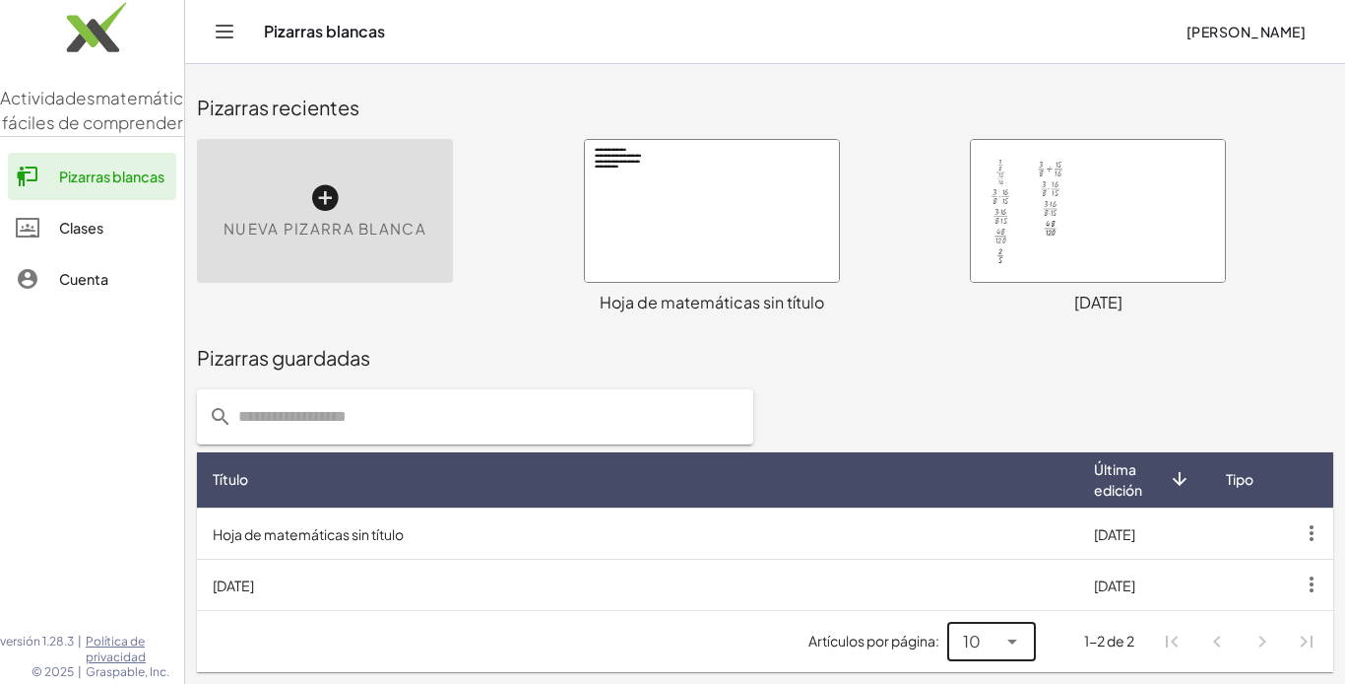
click at [1011, 642] on icon at bounding box center [1013, 641] width 24 height 24
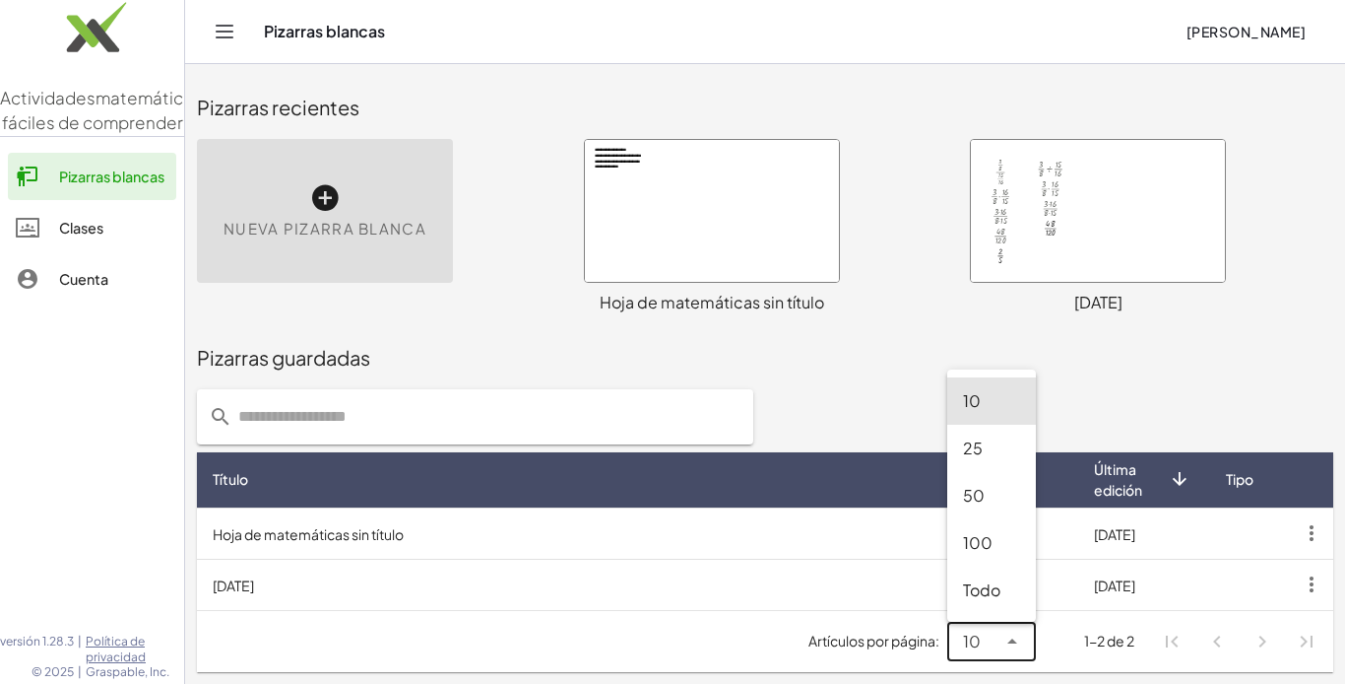
click at [987, 594] on font "Todo" at bounding box center [982, 589] width 38 height 21
type input "**"
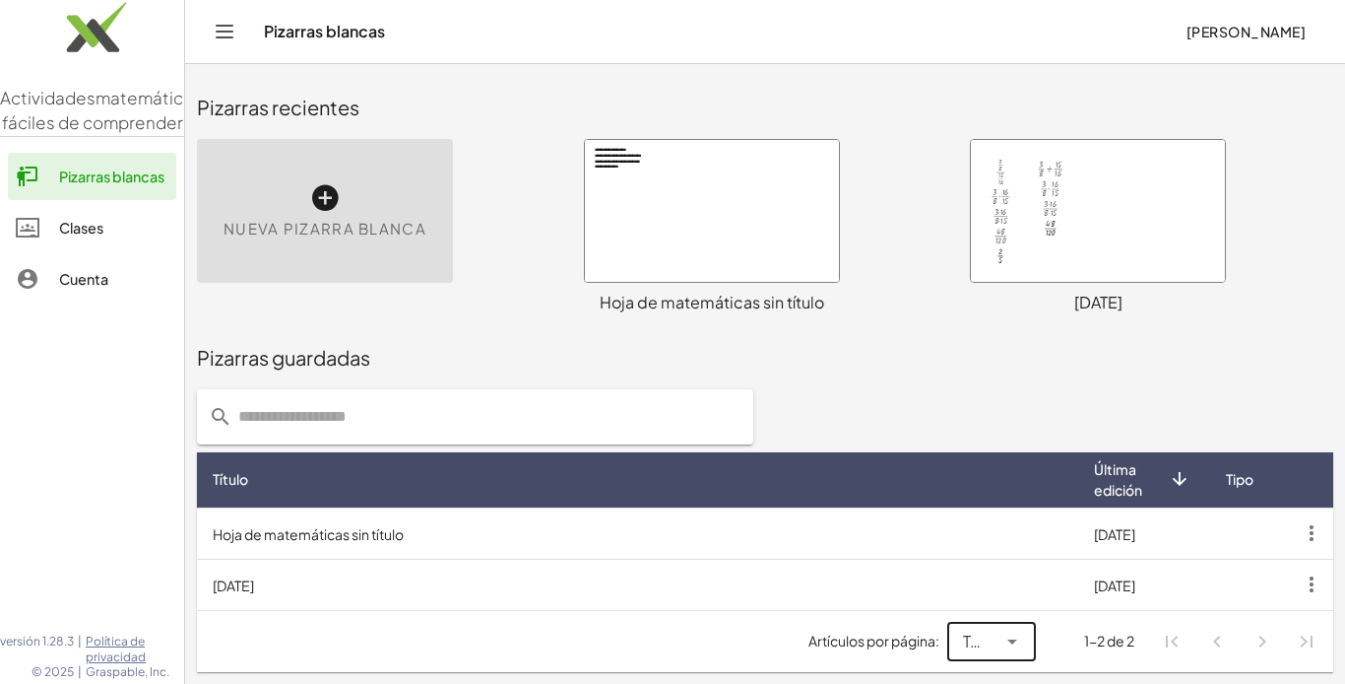
click at [1314, 528] on icon "button" at bounding box center [1311, 532] width 35 height 35
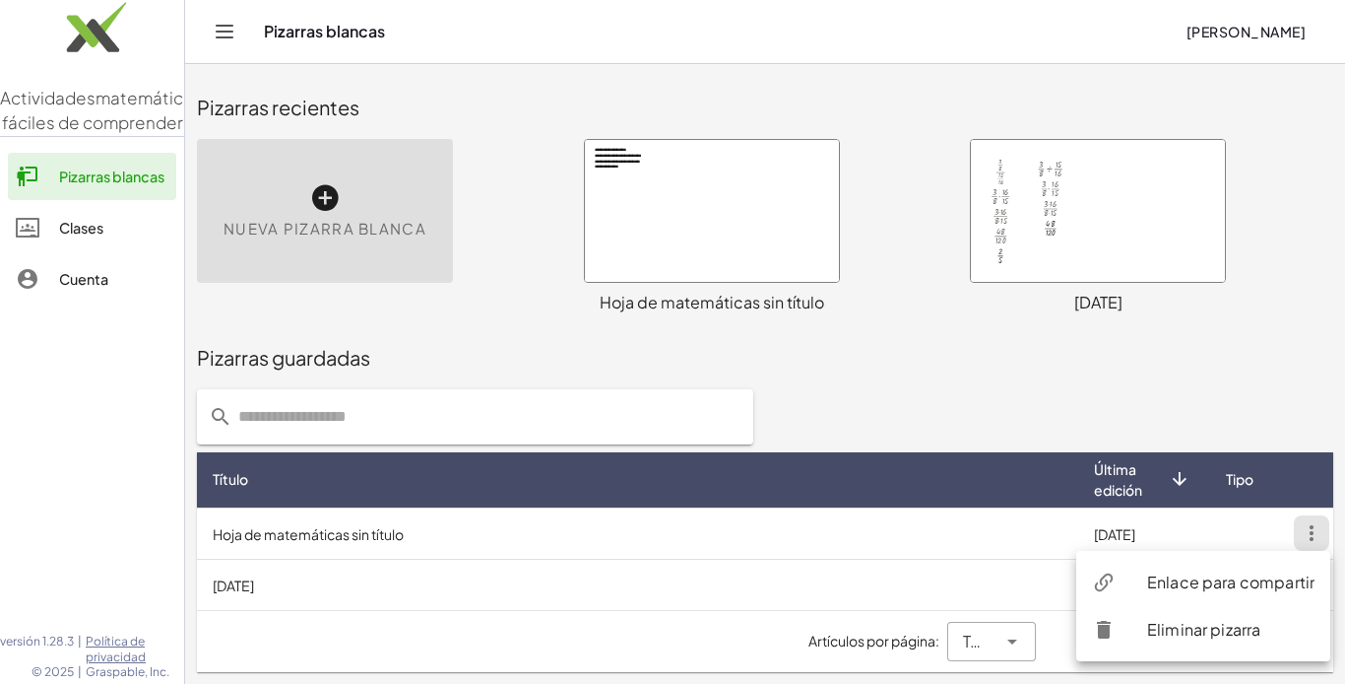
click at [816, 595] on td "[DATE]" at bounding box center [638, 583] width 882 height 51
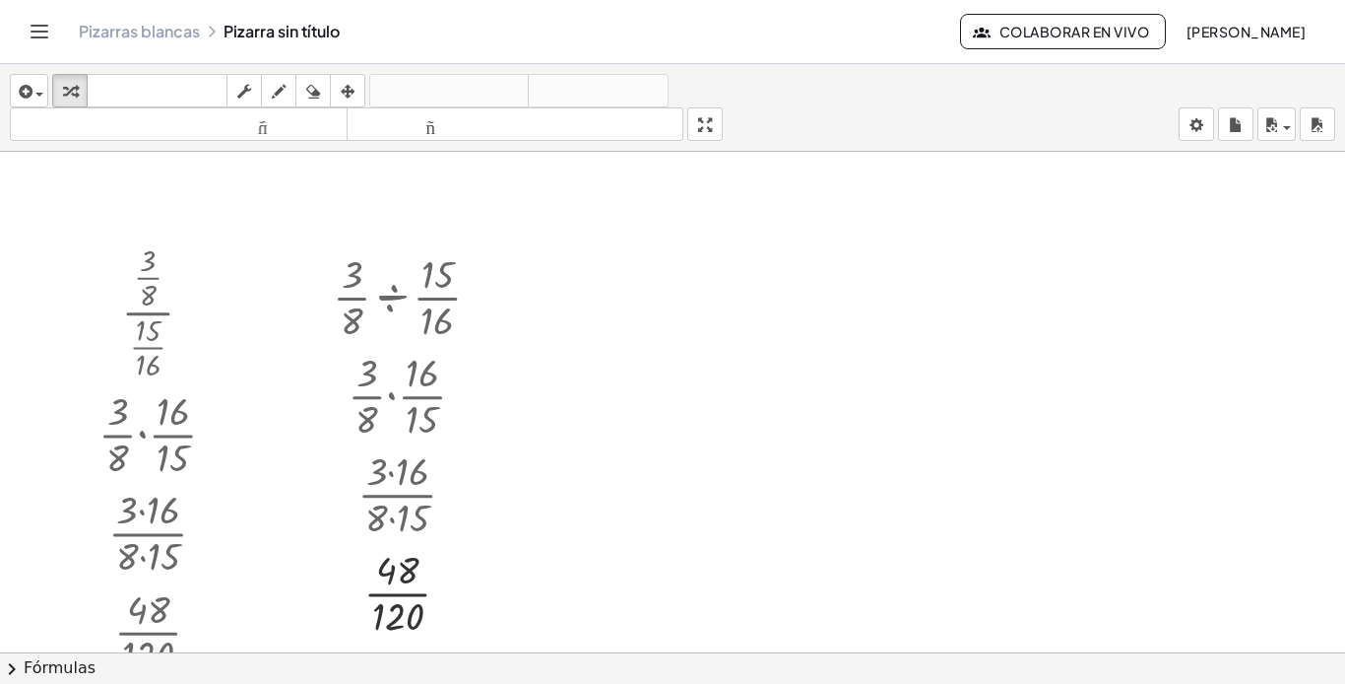
drag, startPoint x: 573, startPoint y: 345, endPoint x: 606, endPoint y: 311, distance: 46.7
click at [581, 342] on div at bounding box center [672, 666] width 1345 height 1028
click at [117, 27] on font "Pizarras blancas" at bounding box center [139, 31] width 121 height 21
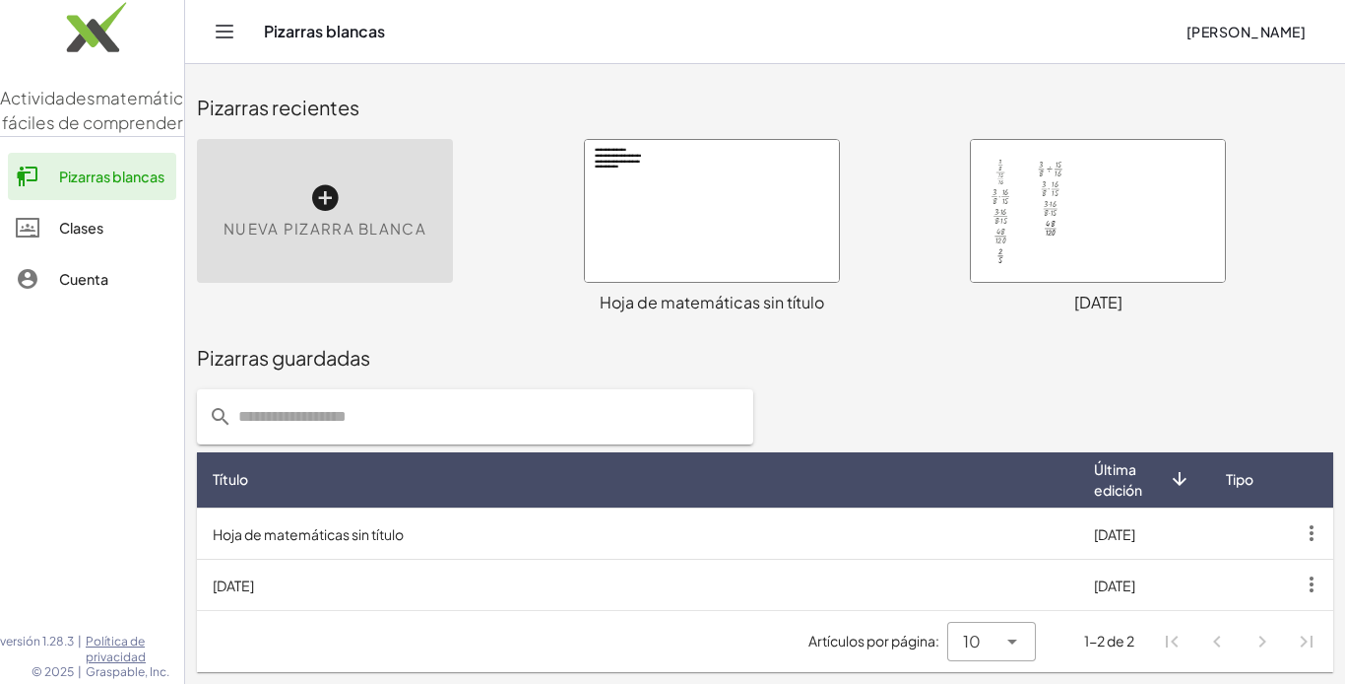
click at [1314, 529] on icon "button" at bounding box center [1311, 532] width 35 height 35
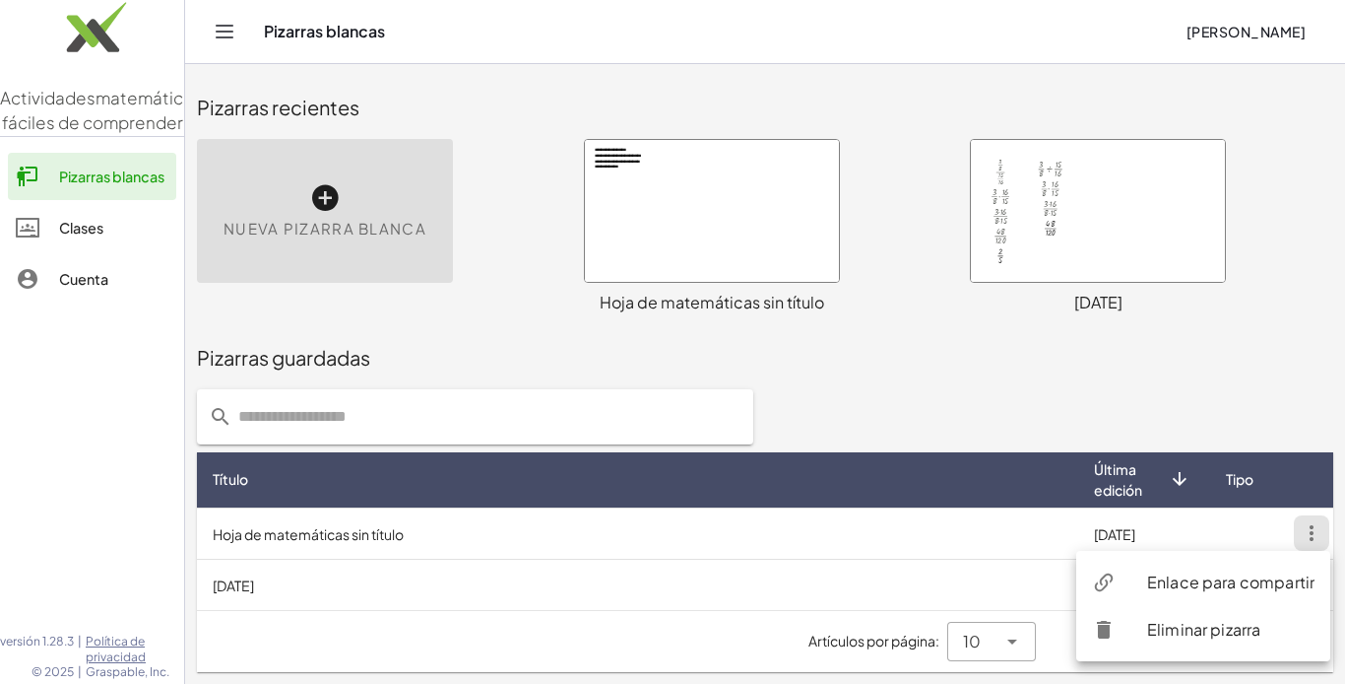
click at [1144, 406] on div at bounding box center [765, 416] width 1160 height 79
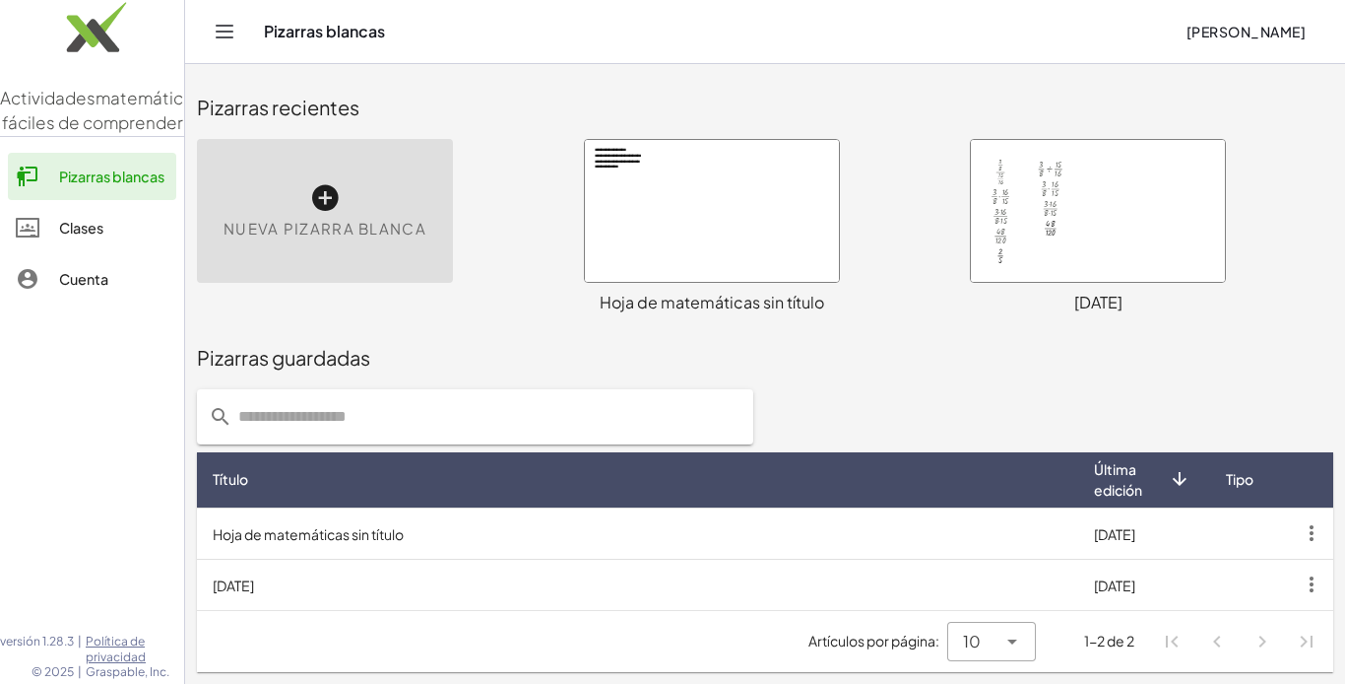
click at [1113, 462] on font "Última edición" at bounding box center [1118, 479] width 48 height 38
click at [1107, 463] on font "Última edición" at bounding box center [1118, 479] width 48 height 38
click at [221, 42] on icon "Cambiar navegación" at bounding box center [225, 32] width 24 height 24
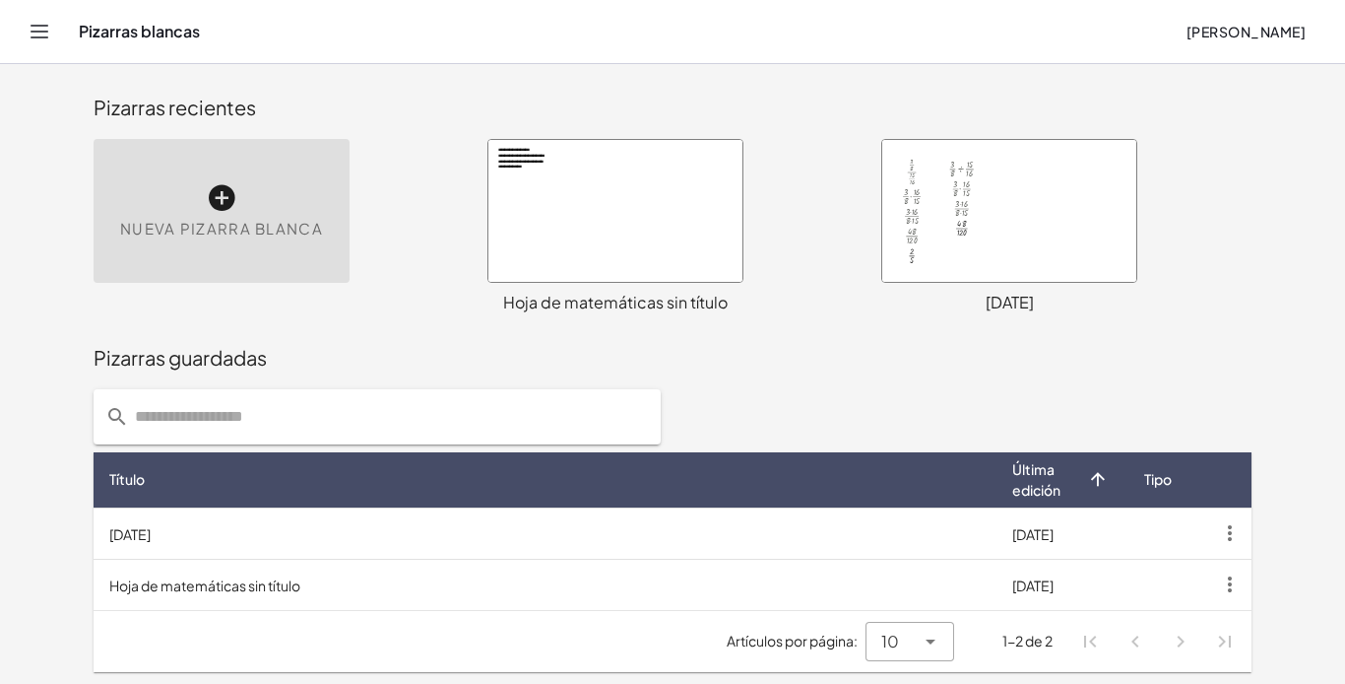
drag, startPoint x: 603, startPoint y: 299, endPoint x: 466, endPoint y: 360, distance: 149.9
click at [477, 358] on div "Pizarras guardadas" at bounding box center [673, 358] width 1158 height 28
click at [643, 226] on div at bounding box center [616, 211] width 254 height 142
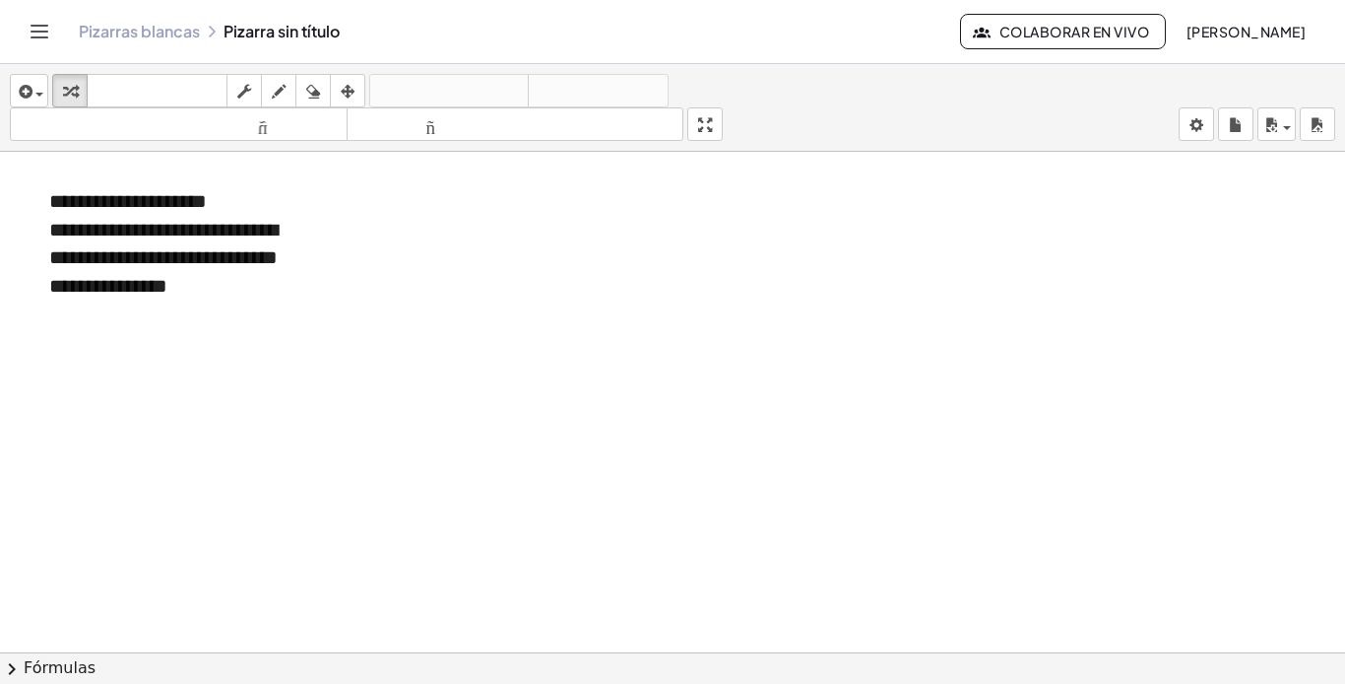
click at [274, 32] on div "Pizarras blancas Pizarra sin título" at bounding box center [520, 32] width 882 height 20
click at [299, 26] on div "Pizarras blancas Pizarra sin título" at bounding box center [520, 32] width 882 height 20
click at [353, 91] on icon "button" at bounding box center [348, 92] width 14 height 24
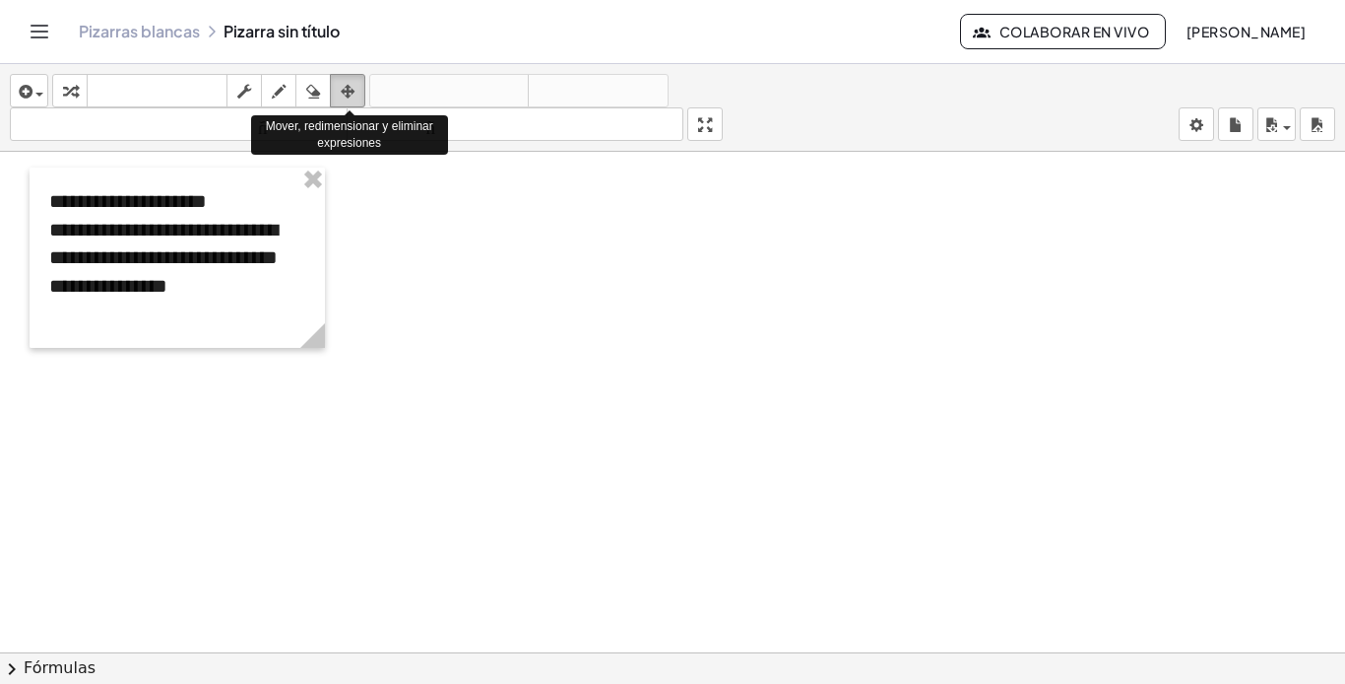
click at [353, 91] on icon "button" at bounding box center [348, 92] width 14 height 24
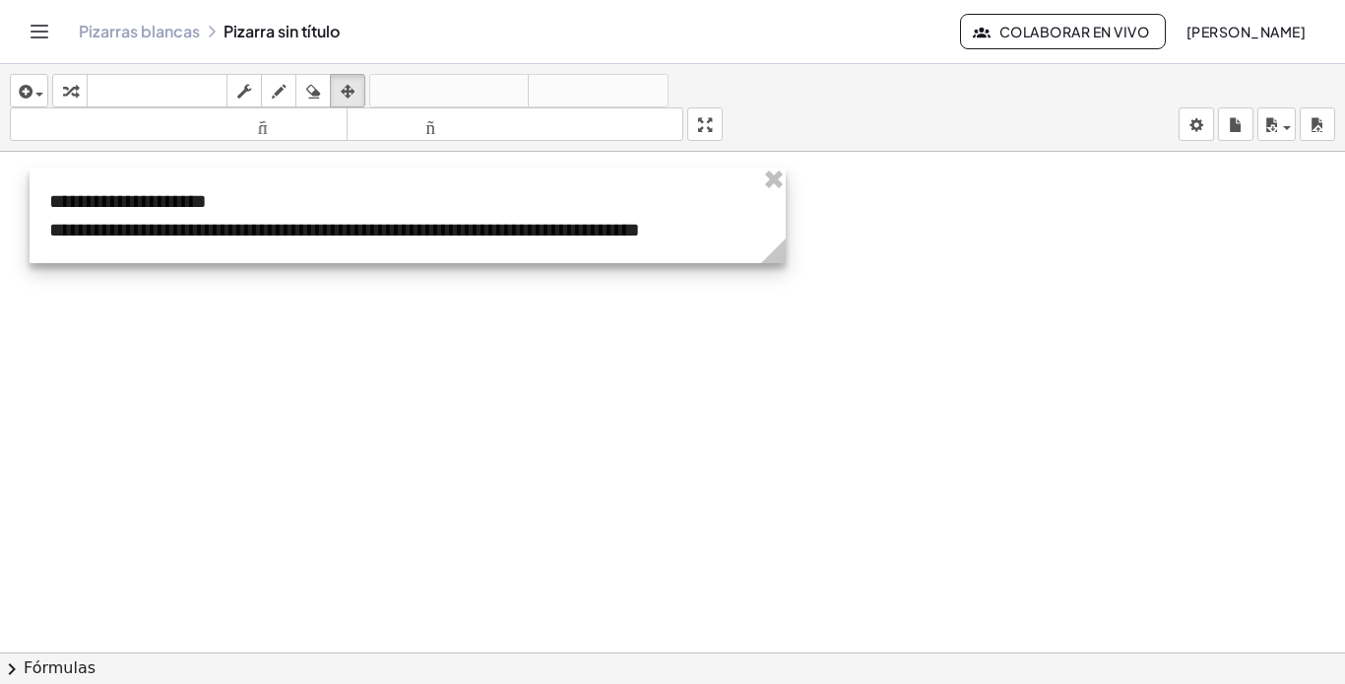
drag, startPoint x: 312, startPoint y: 347, endPoint x: 773, endPoint y: 279, distance: 465.9
click at [773, 279] on div "**********" at bounding box center [672, 666] width 1345 height 1028
click at [892, 248] on div at bounding box center [672, 666] width 1345 height 1028
click at [780, 252] on icon at bounding box center [770, 250] width 25 height 25
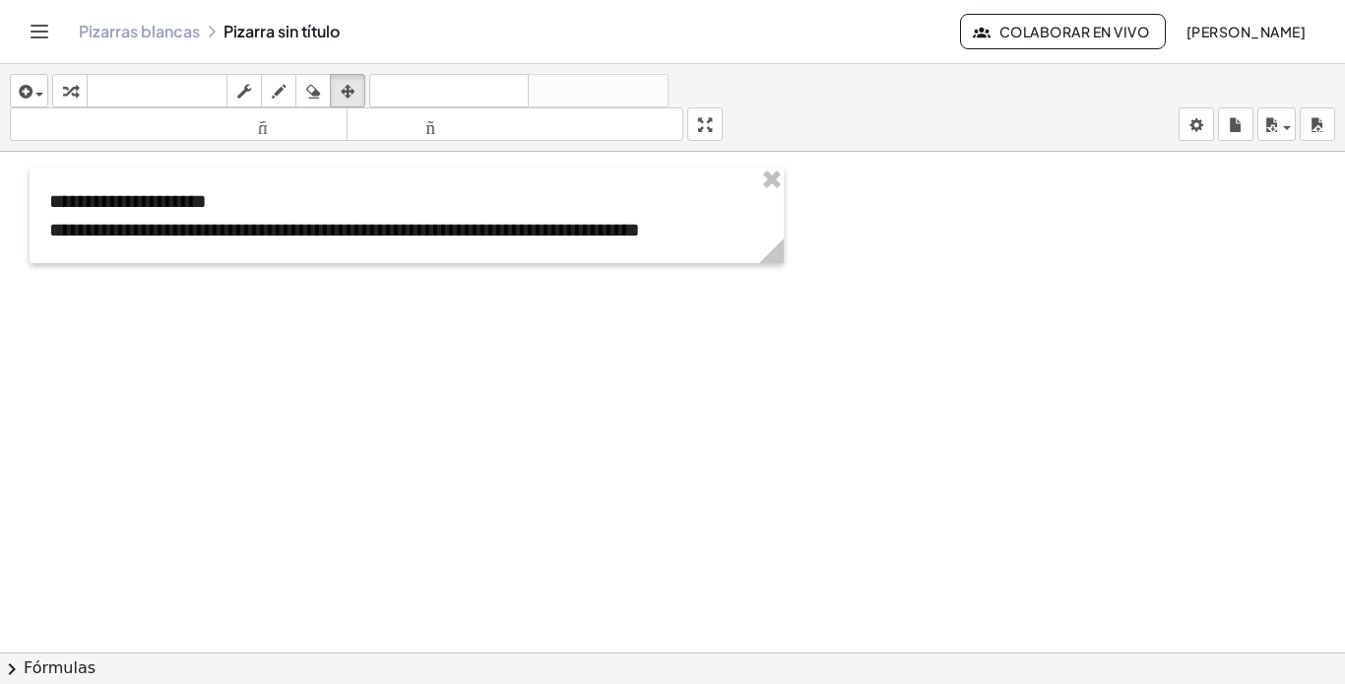
click at [950, 239] on div at bounding box center [672, 666] width 1345 height 1028
click at [887, 233] on div at bounding box center [672, 666] width 1345 height 1028
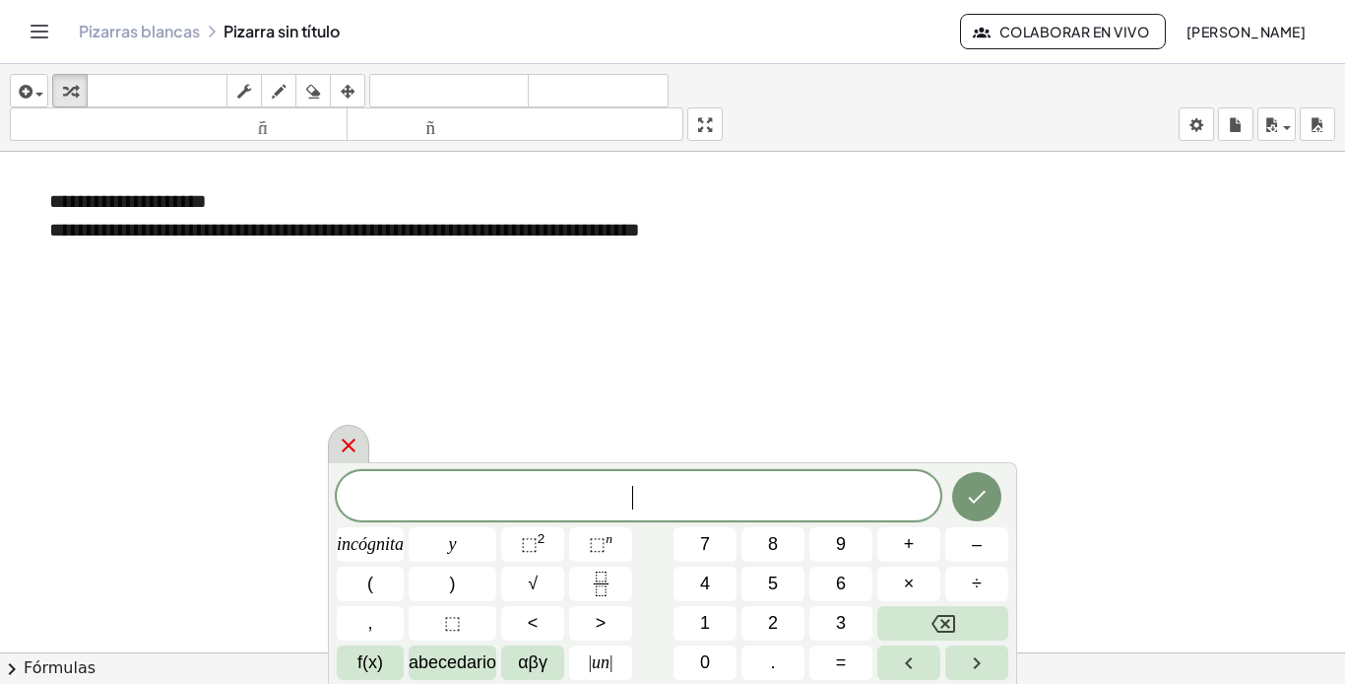
click at [348, 439] on icon at bounding box center [349, 445] width 24 height 24
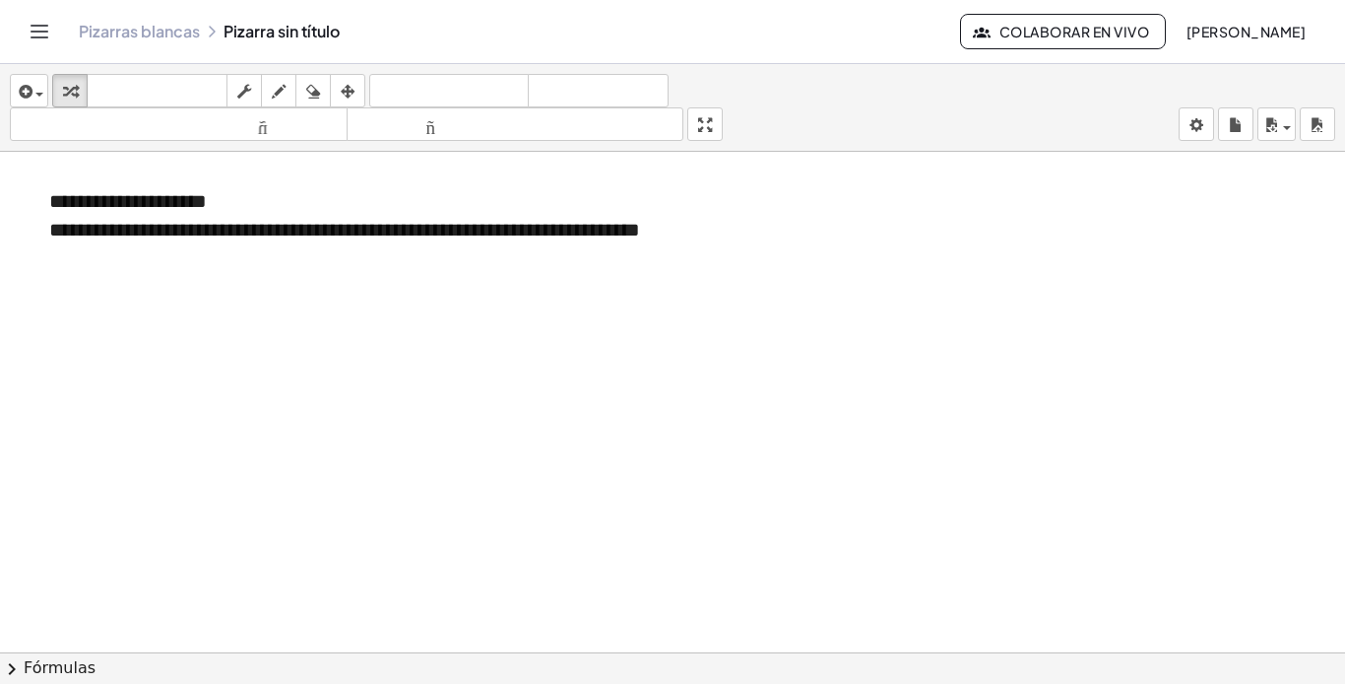
click at [269, 33] on div "Pizarras blancas Pizarra sin título" at bounding box center [520, 32] width 882 height 20
click at [249, 27] on div "Pizarras blancas Pizarra sin título" at bounding box center [520, 32] width 882 height 20
click at [258, 29] on div "Pizarras blancas Pizarra sin título" at bounding box center [520, 32] width 882 height 20
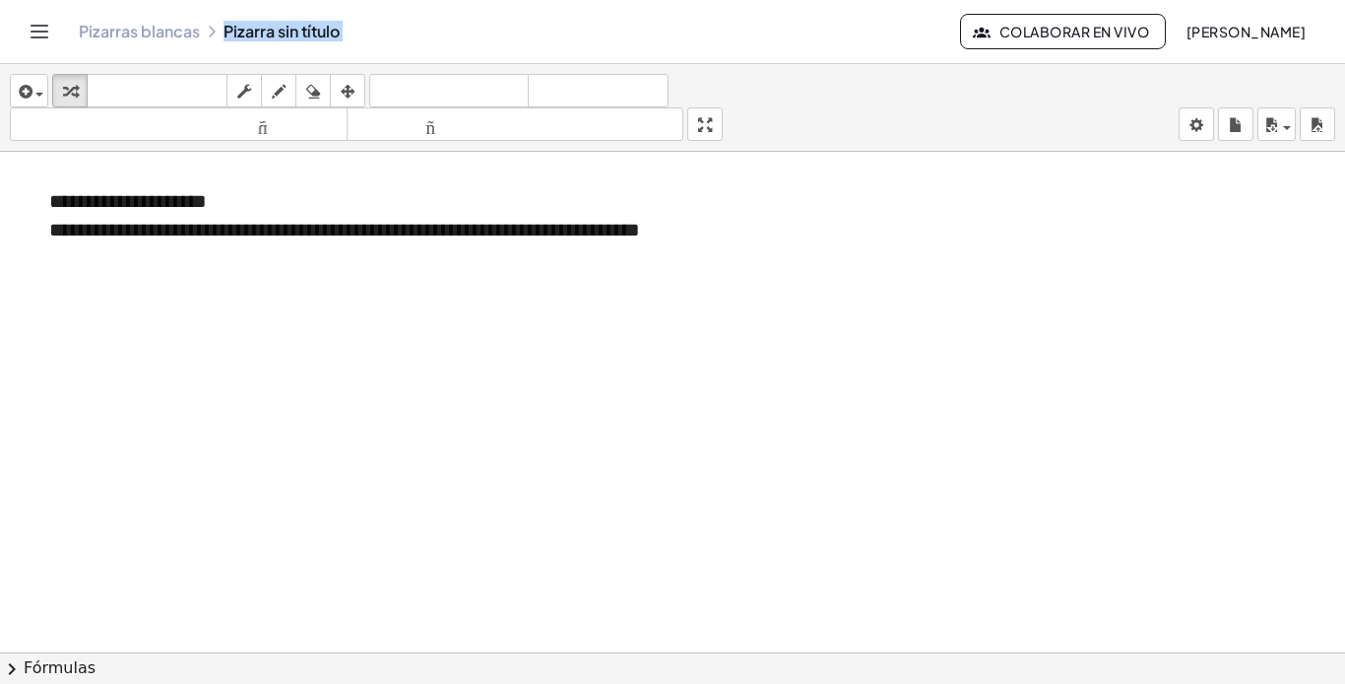
click at [258, 29] on div "Pizarras blancas Pizarra sin título" at bounding box center [520, 32] width 882 height 20
click at [349, 26] on div "Pizarras blancas Pizarra sin título" at bounding box center [520, 32] width 882 height 20
click at [328, 29] on div "Pizarras blancas Pizarra sin título" at bounding box center [520, 32] width 882 height 20
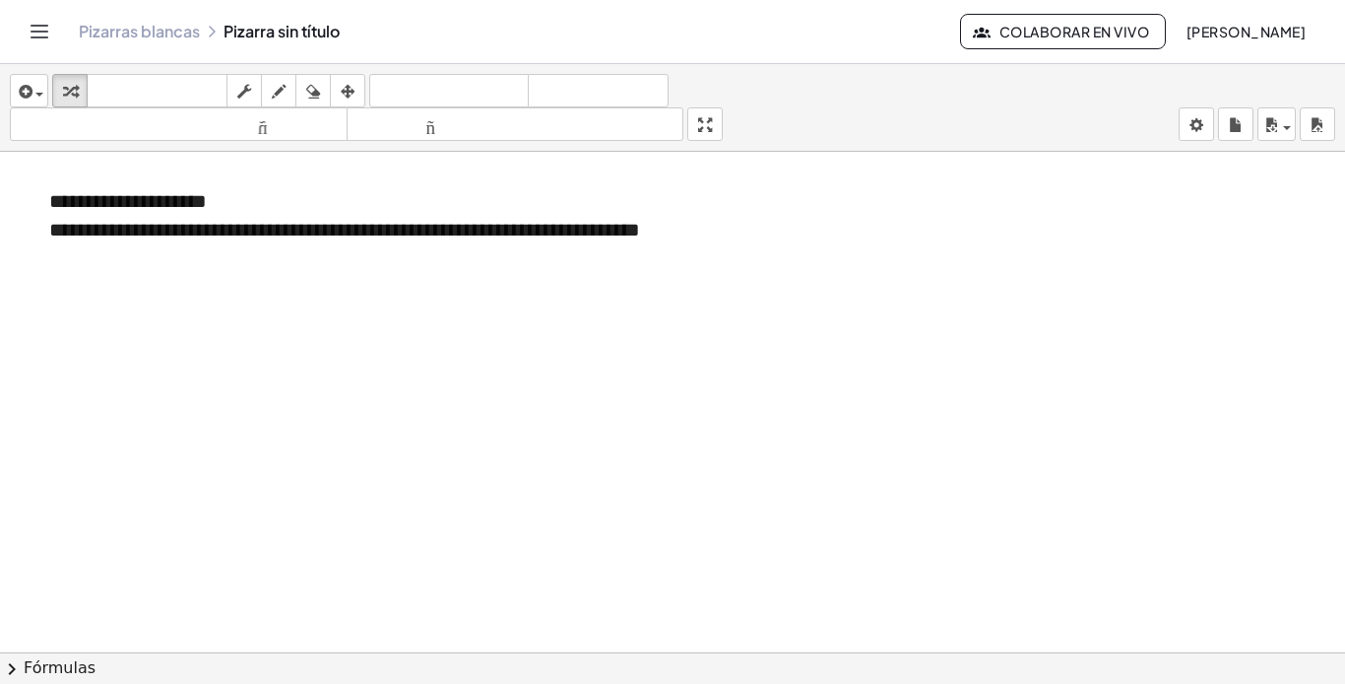
click at [1097, 119] on div "insertar Seleccione uno: Expresión matemática Función Texto Vídeo de YouTube Gr…" at bounding box center [672, 108] width 1345 height 88
click at [1192, 114] on body "**********" at bounding box center [672, 342] width 1345 height 684
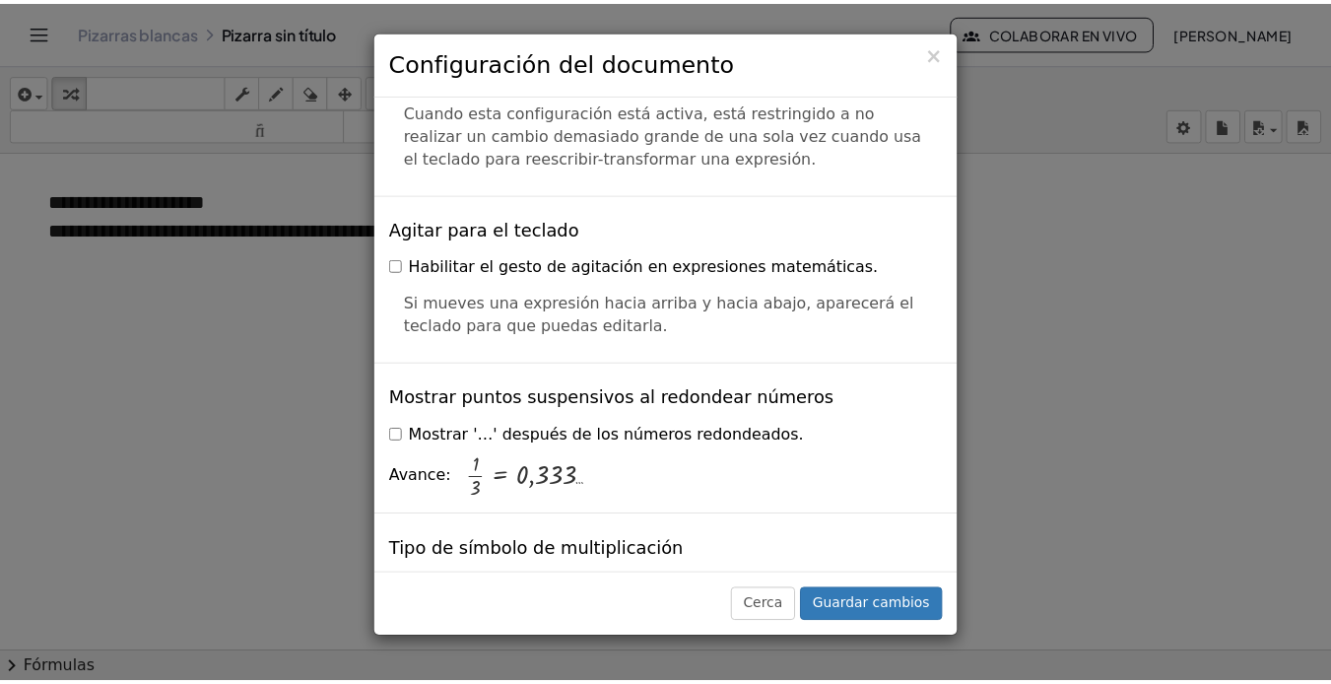
scroll to position [4870, 0]
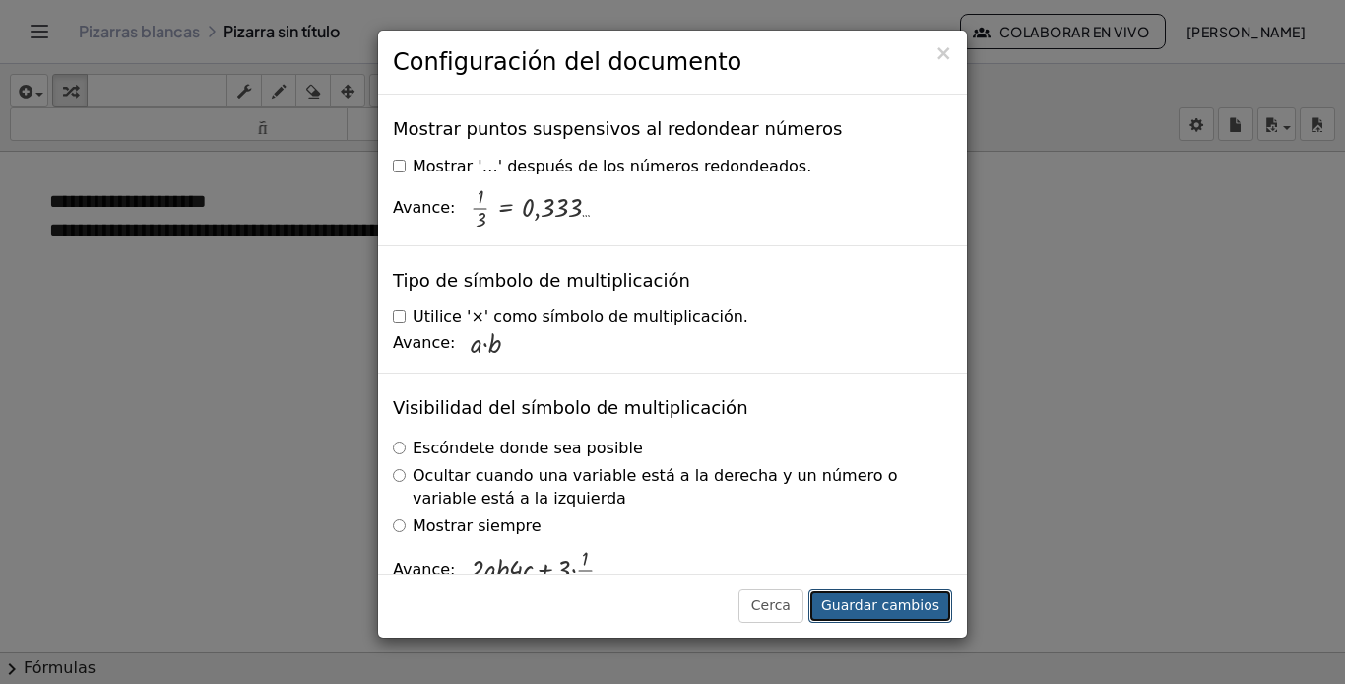
click at [881, 600] on font "Guardar cambios" at bounding box center [880, 605] width 118 height 16
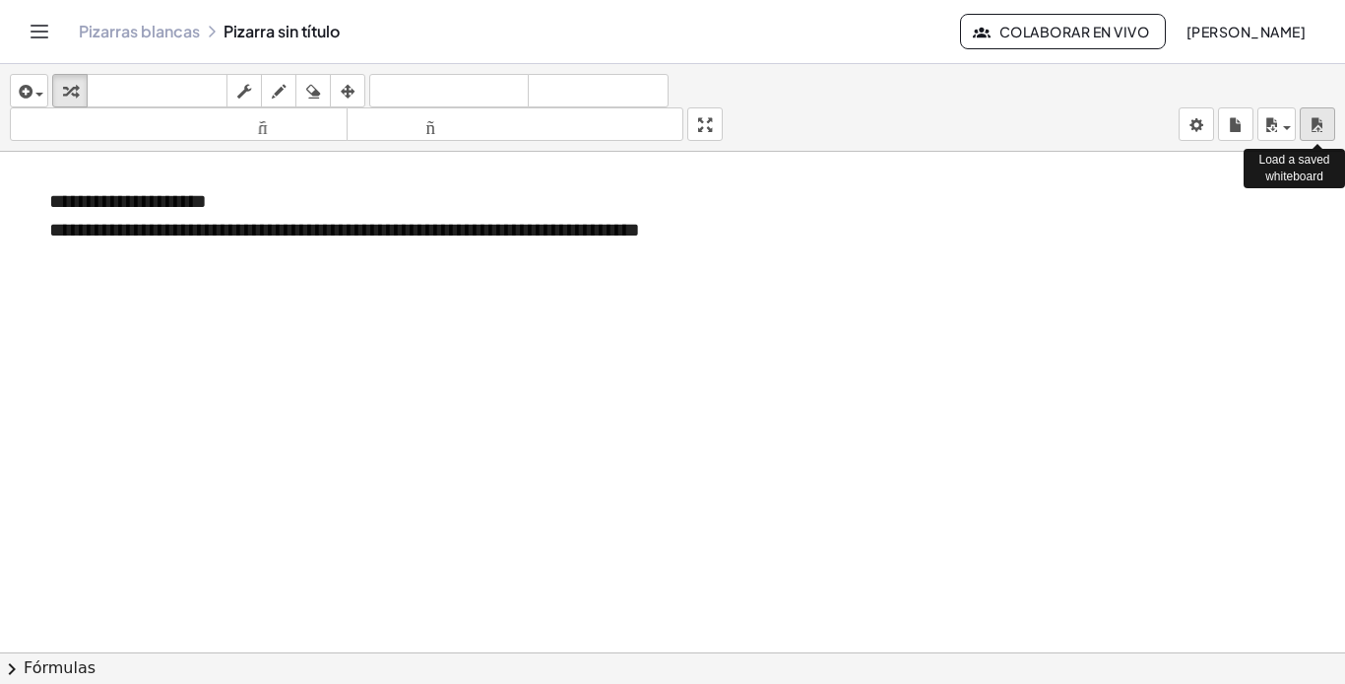
click at [1315, 129] on icon "button" at bounding box center [1318, 125] width 14 height 24
click at [1278, 122] on icon "button" at bounding box center [1272, 125] width 18 height 24
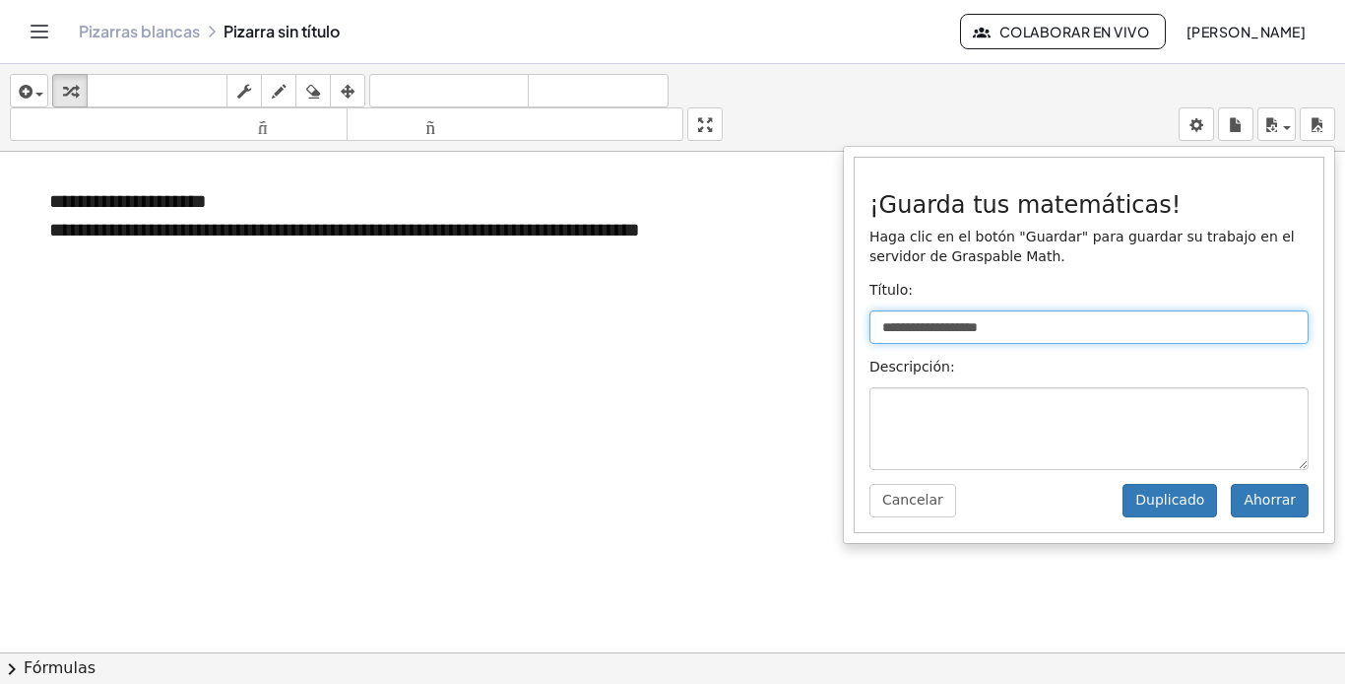
drag, startPoint x: 1032, startPoint y: 325, endPoint x: 791, endPoint y: 332, distance: 241.4
click at [791, 332] on div "**********" at bounding box center [672, 374] width 1345 height 620
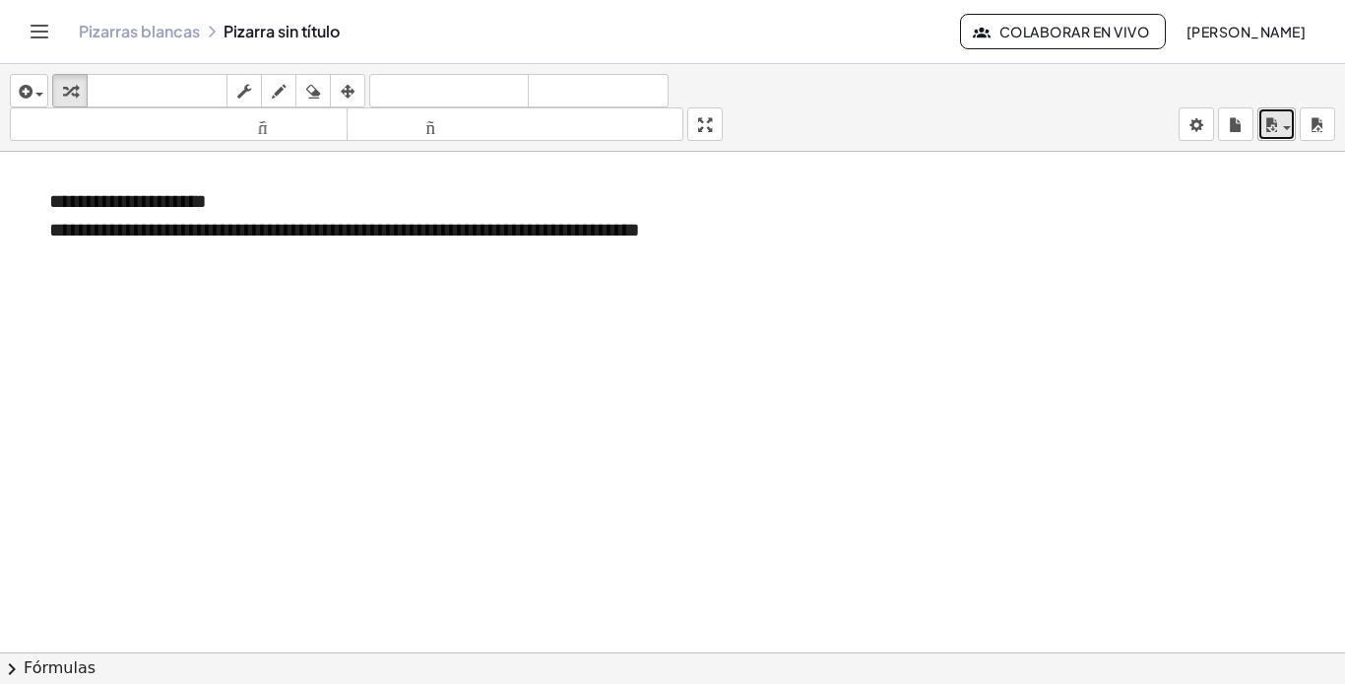
click at [1282, 125] on span "button" at bounding box center [1281, 127] width 4 height 14
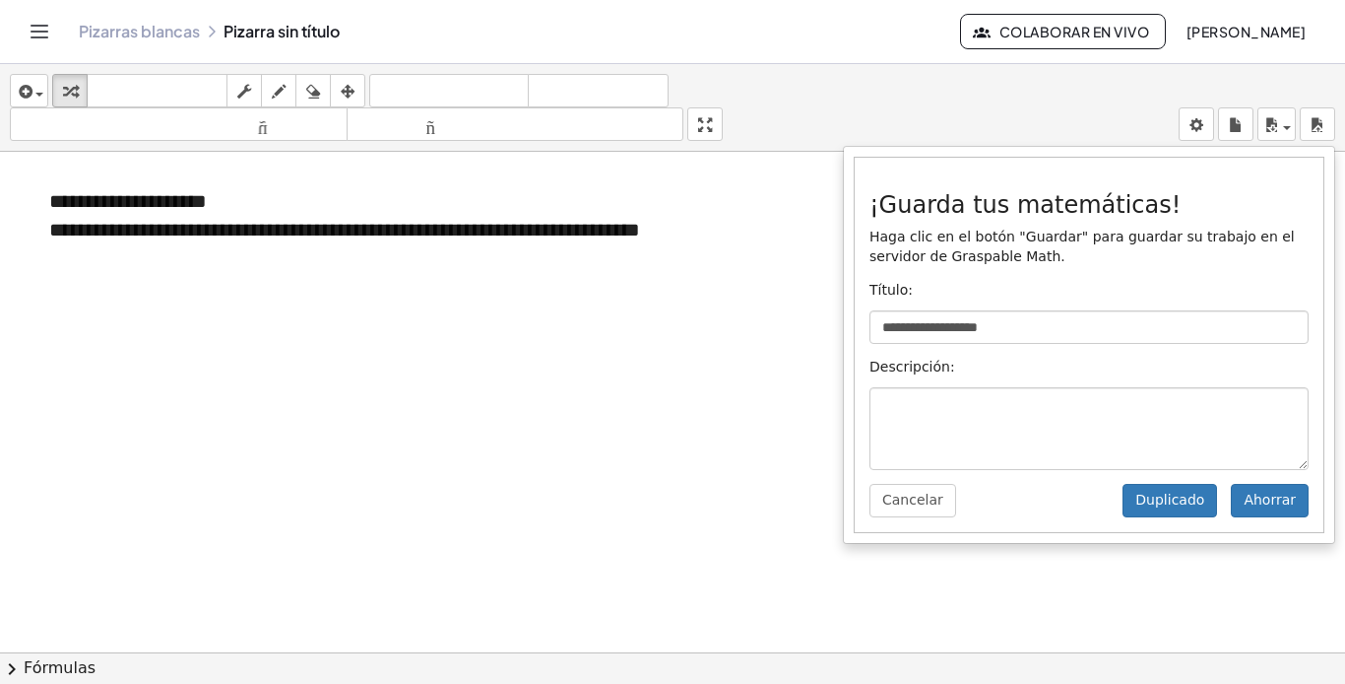
click at [1232, 298] on p "Título:" at bounding box center [1089, 291] width 439 height 20
click at [1213, 320] on input "**********" at bounding box center [1089, 326] width 439 height 33
drag, startPoint x: 1212, startPoint y: 320, endPoint x: 839, endPoint y: 324, distance: 373.3
click at [839, 324] on div "**********" at bounding box center [672, 374] width 1345 height 620
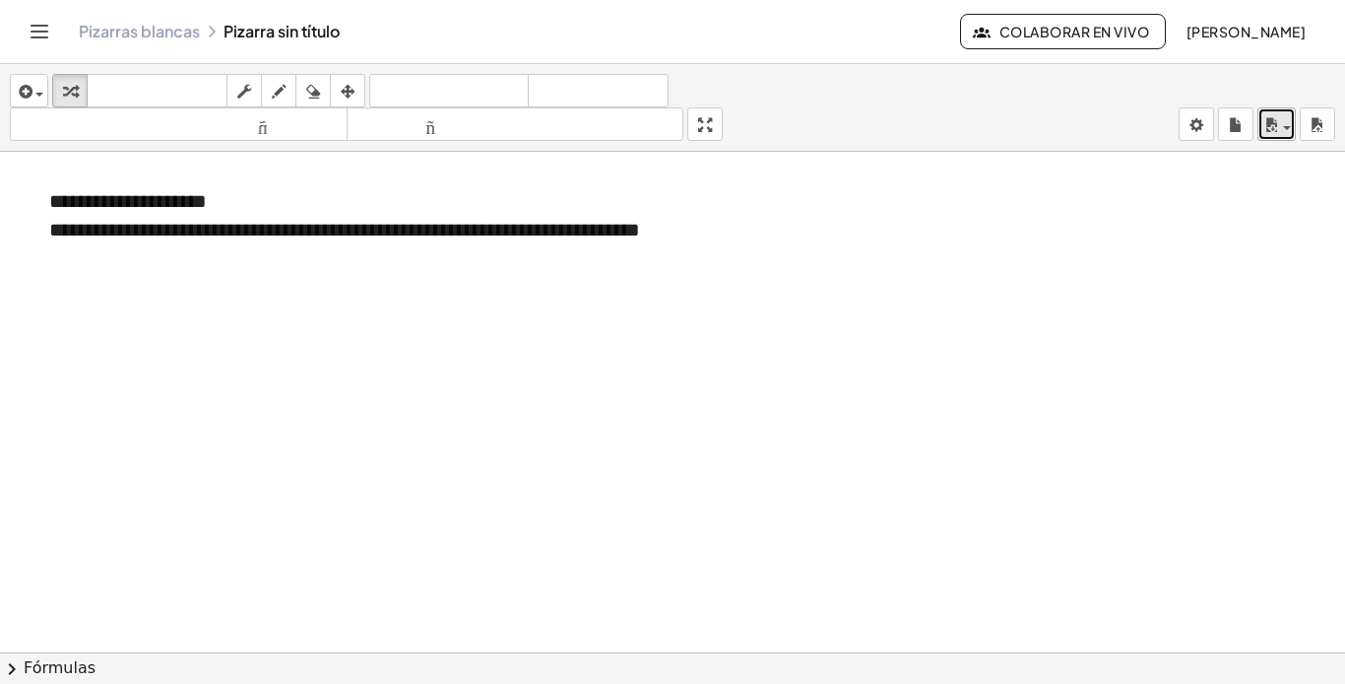
click at [1282, 122] on span "button" at bounding box center [1281, 127] width 4 height 14
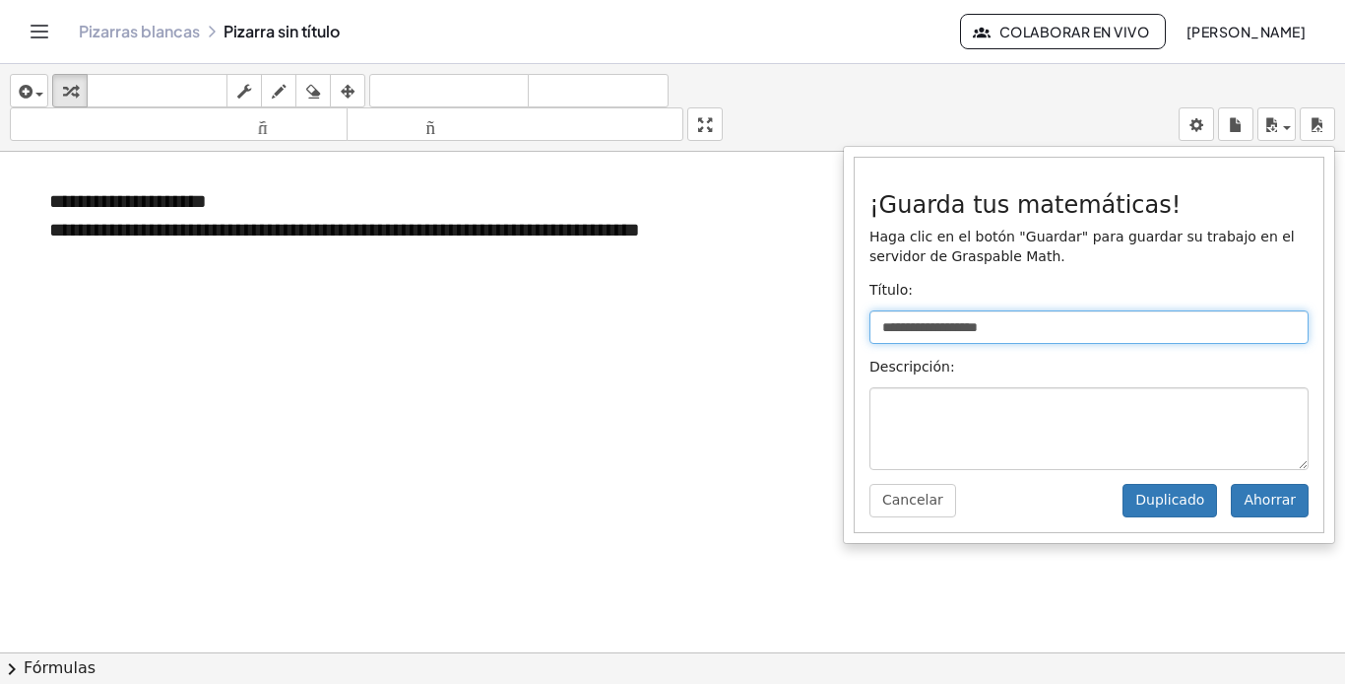
click at [1065, 320] on input "**********" at bounding box center [1089, 326] width 439 height 33
paste input "**********"
type input "**********"
drag, startPoint x: 1004, startPoint y: 326, endPoint x: 785, endPoint y: 340, distance: 219.1
click at [785, 340] on div "**********" at bounding box center [672, 374] width 1345 height 620
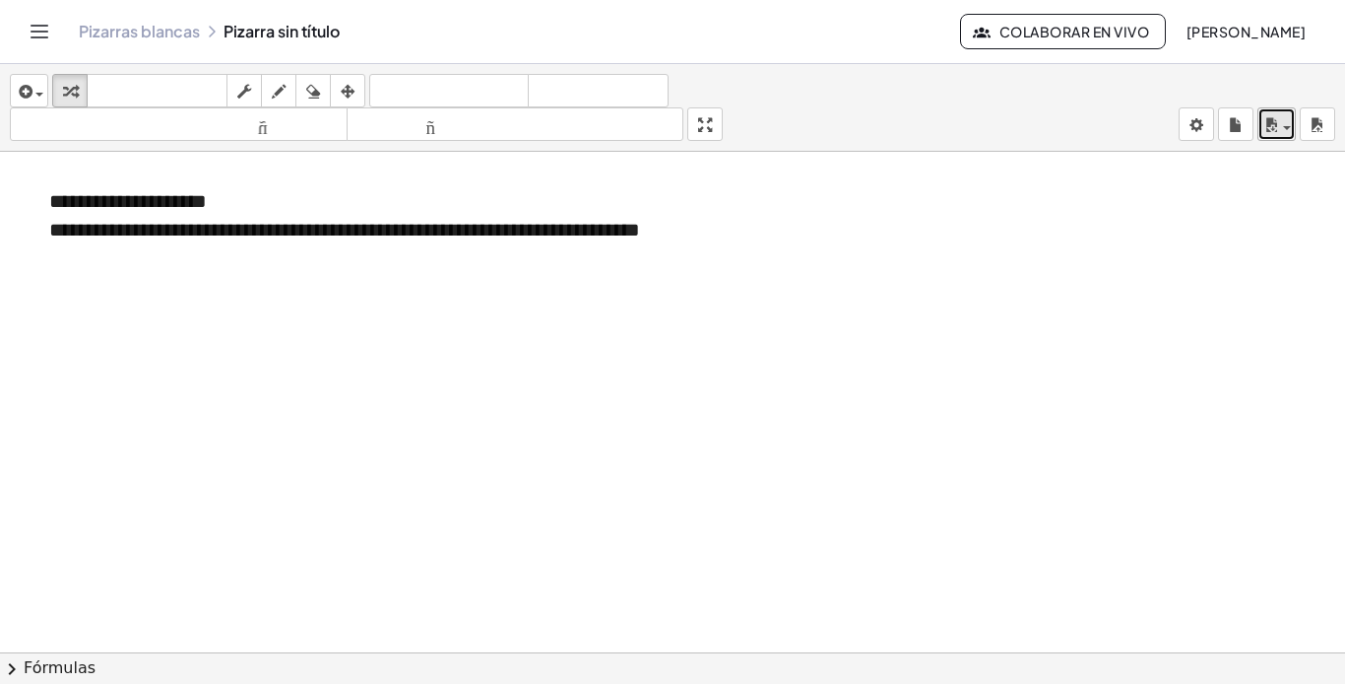
click at [1265, 115] on icon "button" at bounding box center [1272, 125] width 18 height 24
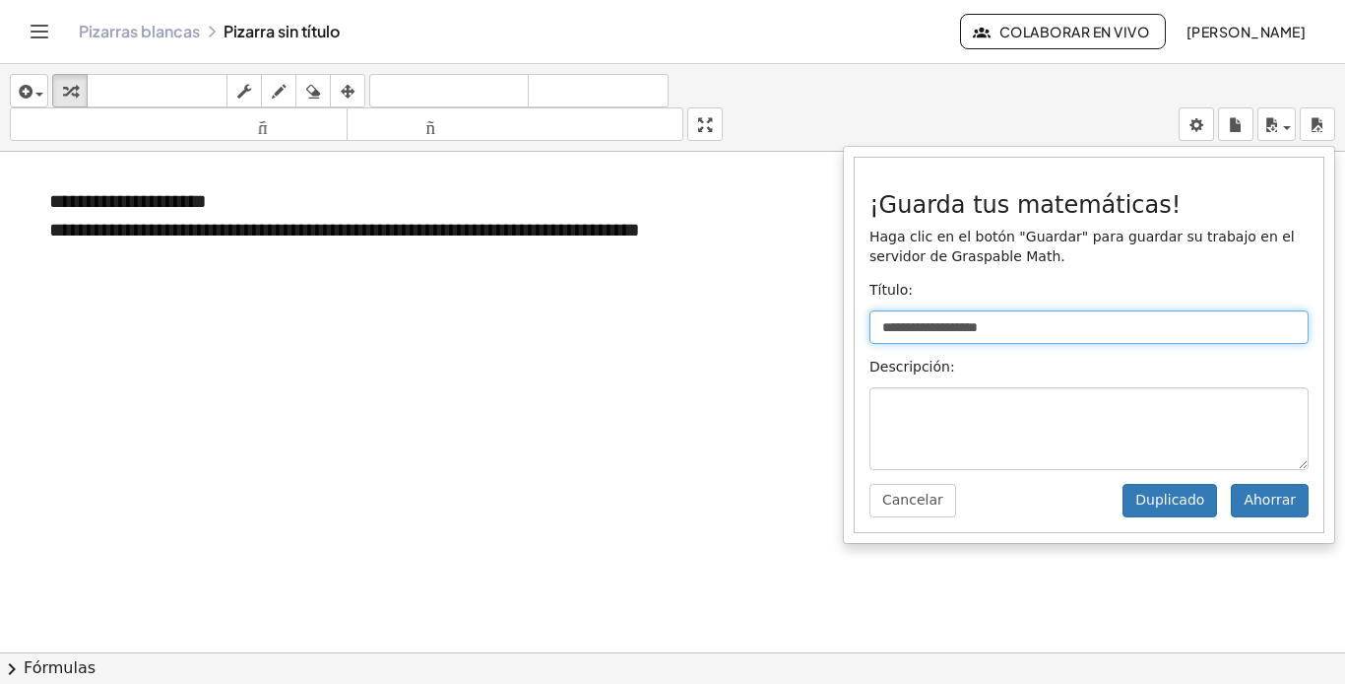
click at [928, 339] on input "**********" at bounding box center [1089, 326] width 439 height 33
drag, startPoint x: 1021, startPoint y: 329, endPoint x: 886, endPoint y: 329, distance: 134.9
click at [886, 329] on input "**********" at bounding box center [1089, 326] width 439 height 33
paste input "**********"
type input "**********"
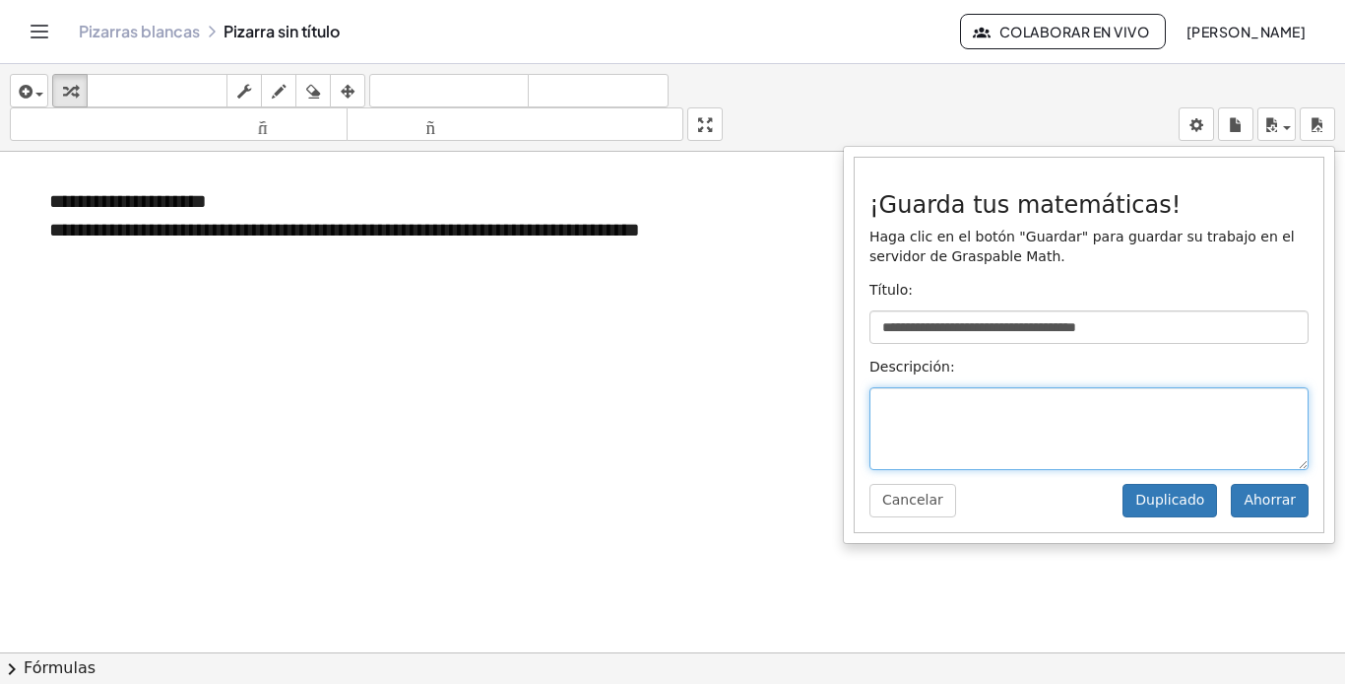
click at [956, 411] on textarea at bounding box center [1089, 428] width 439 height 83
click at [926, 405] on textarea at bounding box center [1089, 428] width 439 height 83
type textarea "*"
type textarea "**********"
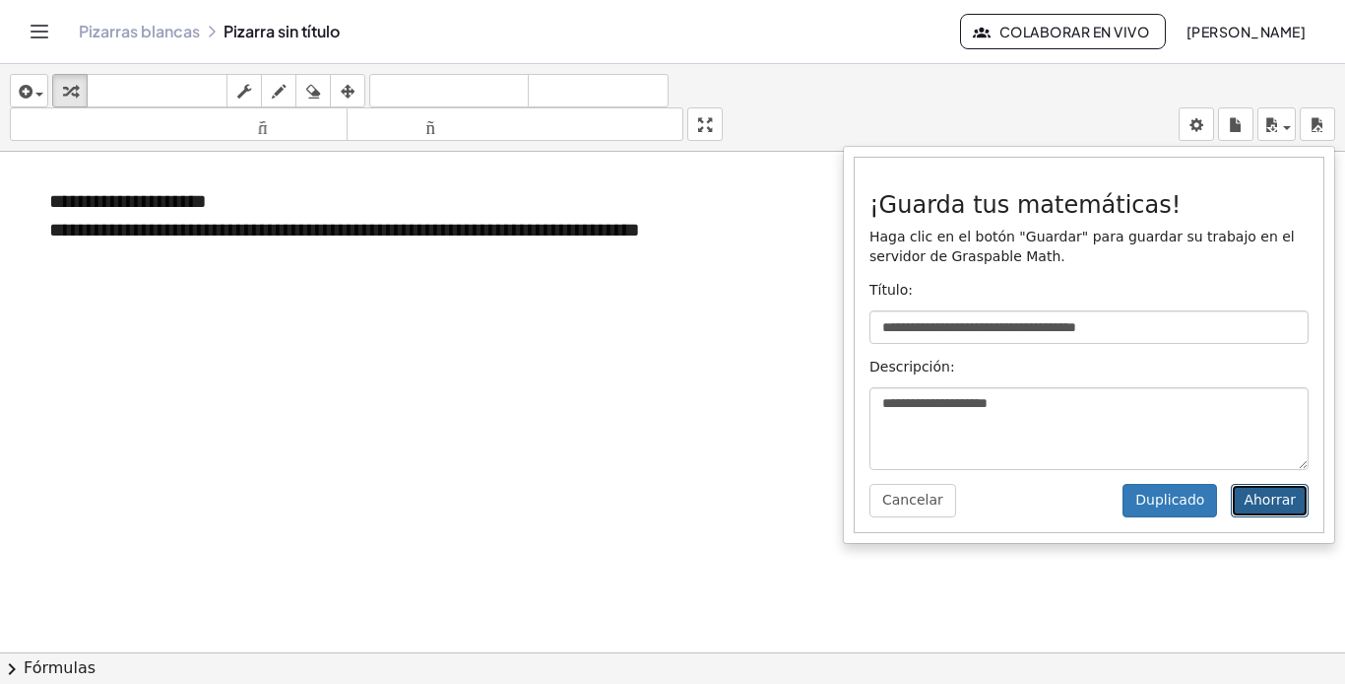
click at [1268, 492] on font "Ahorrar" at bounding box center [1270, 499] width 52 height 16
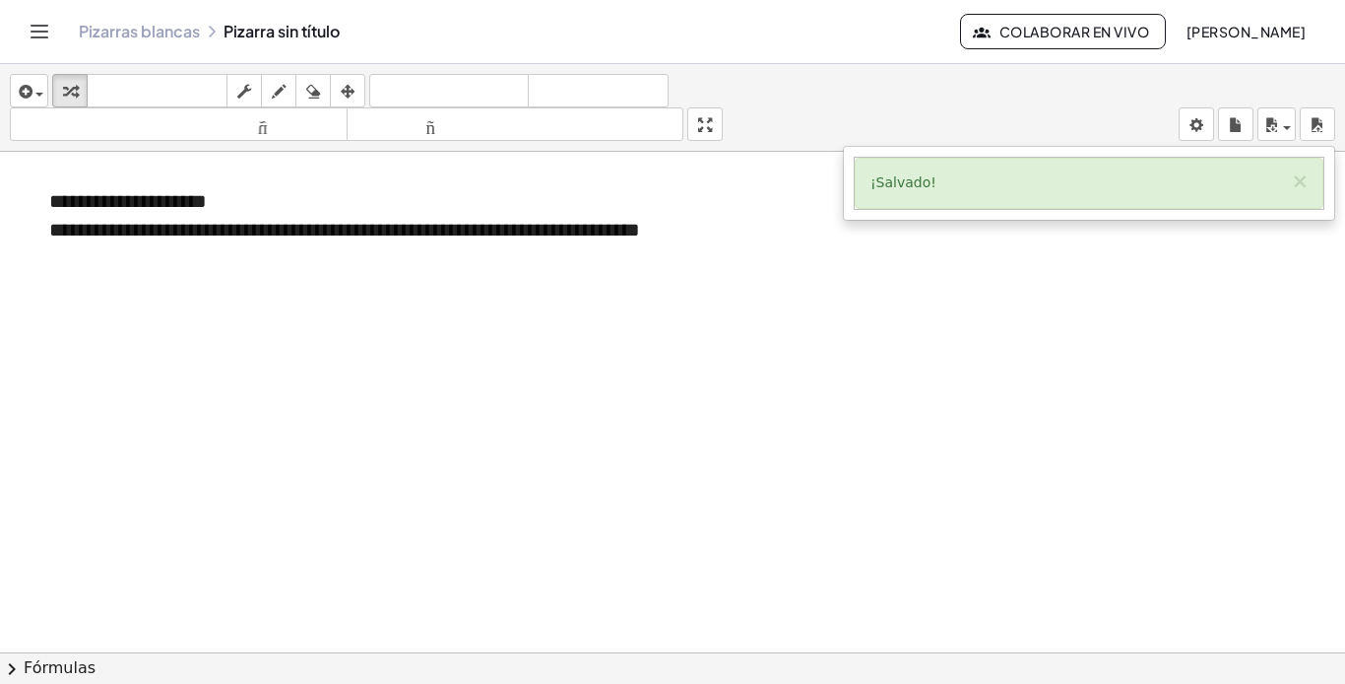
click at [1103, 271] on div at bounding box center [672, 666] width 1345 height 1028
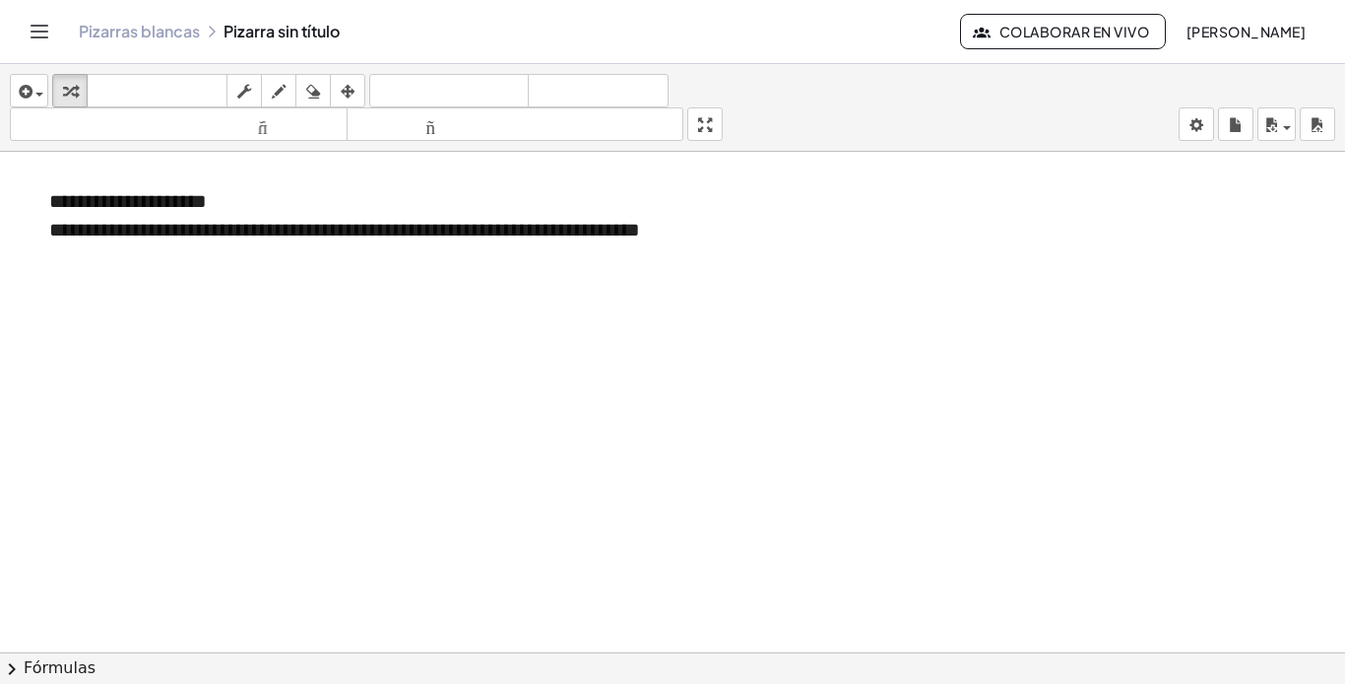
click at [157, 24] on font "Pizarras blancas" at bounding box center [139, 31] width 121 height 21
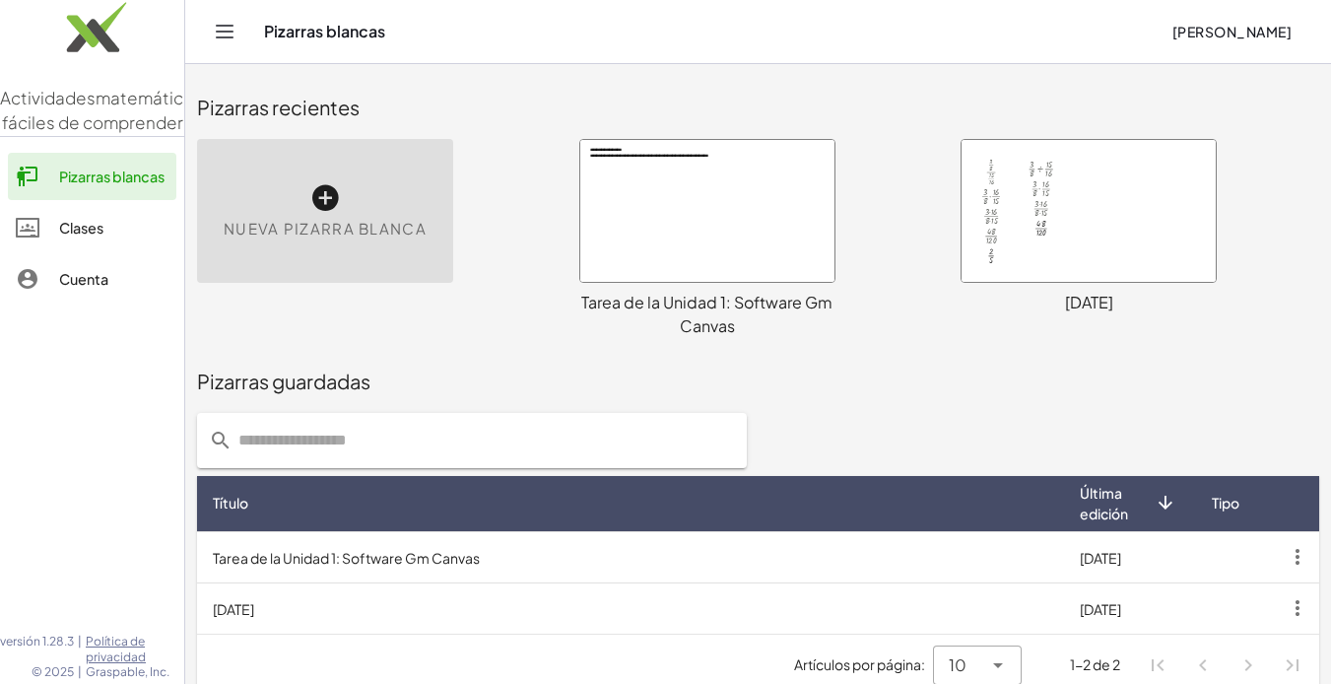
scroll to position [24, 0]
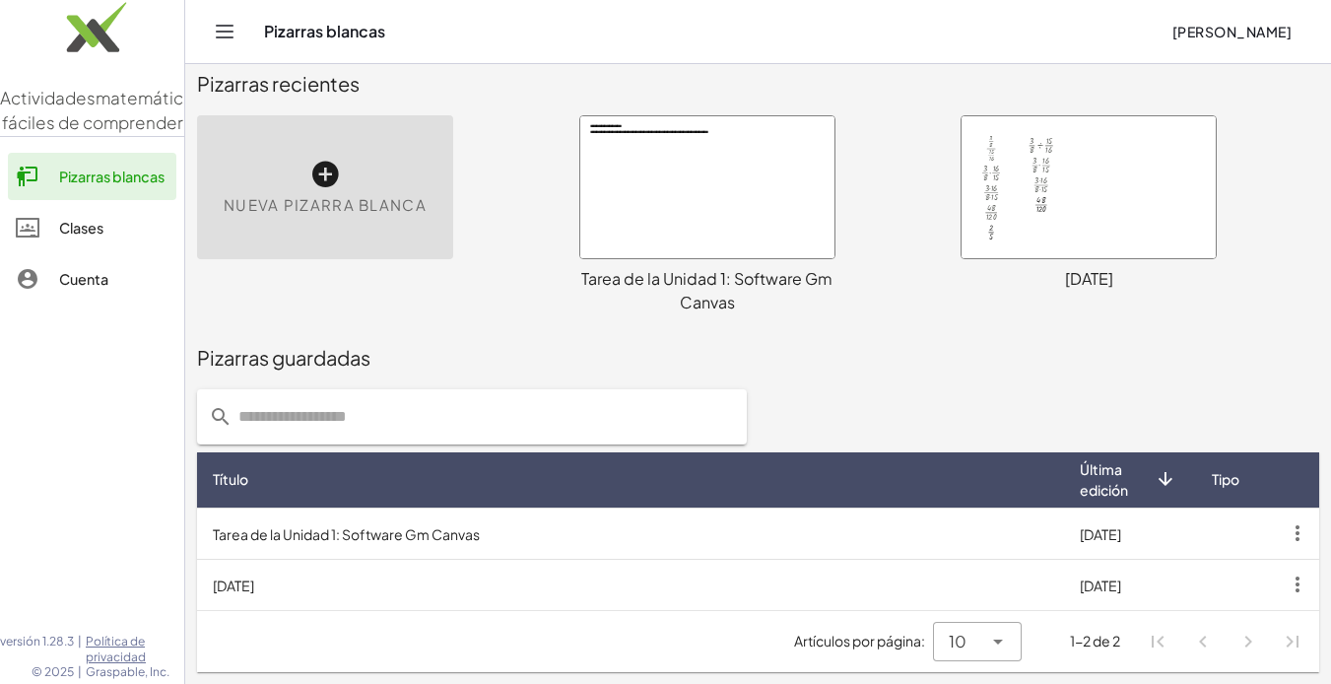
click at [572, 536] on td "Tarea de la Unidad 1: Software Gm Canvas" at bounding box center [630, 532] width 867 height 51
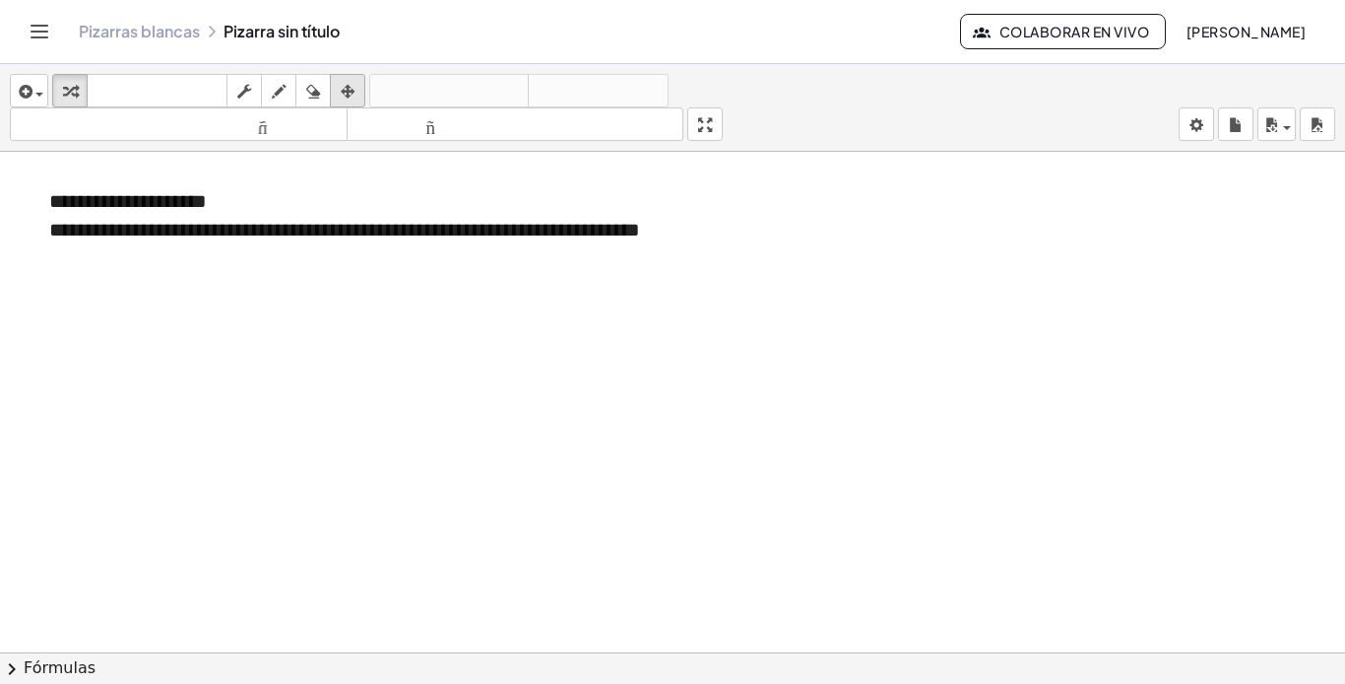
click at [358, 90] on div "button" at bounding box center [348, 91] width 26 height 24
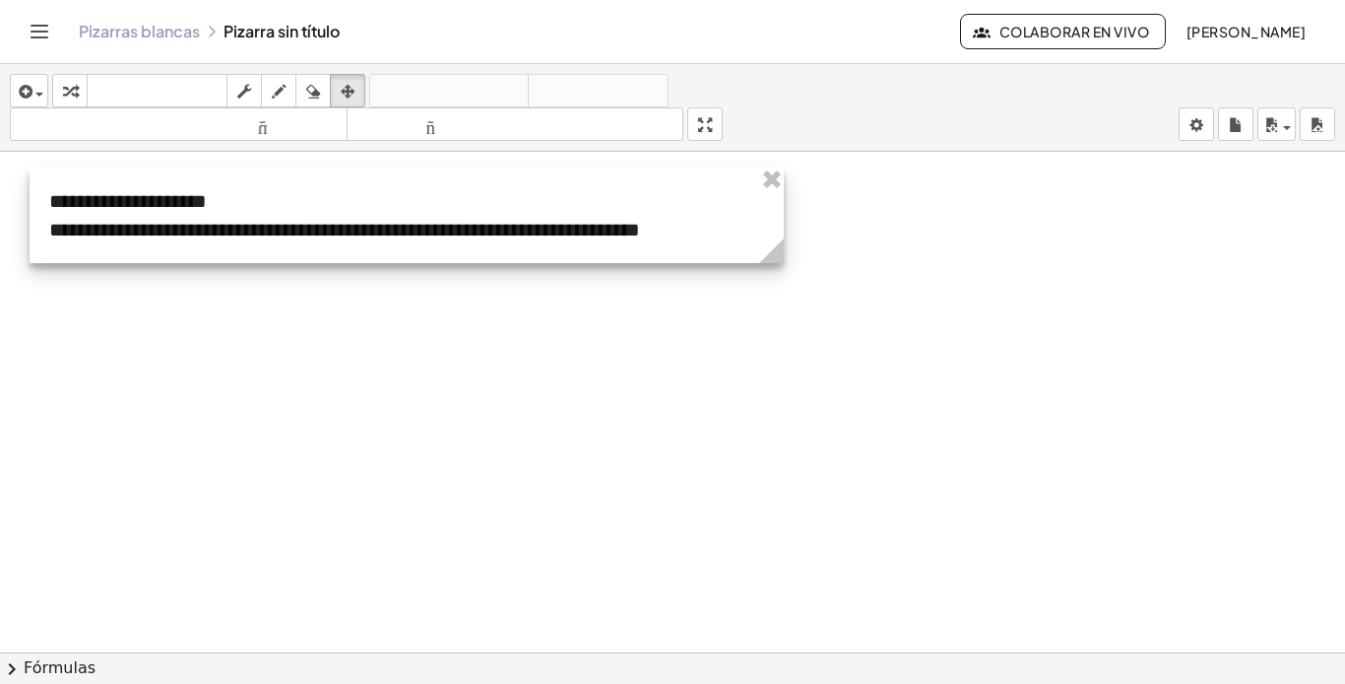
drag, startPoint x: 774, startPoint y: 188, endPoint x: 768, endPoint y: 176, distance: 13.2
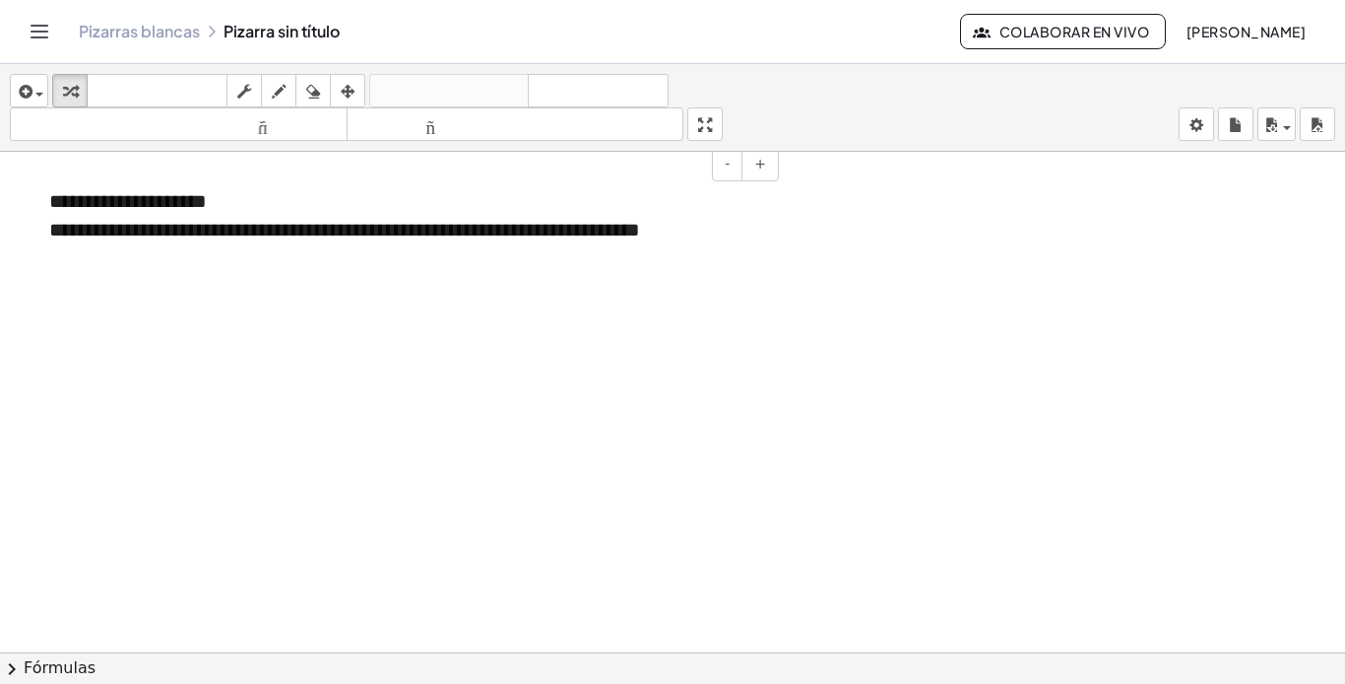
click at [308, 208] on div "**********" at bounding box center [407, 215] width 754 height 96
click at [351, 85] on icon "button" at bounding box center [348, 92] width 14 height 24
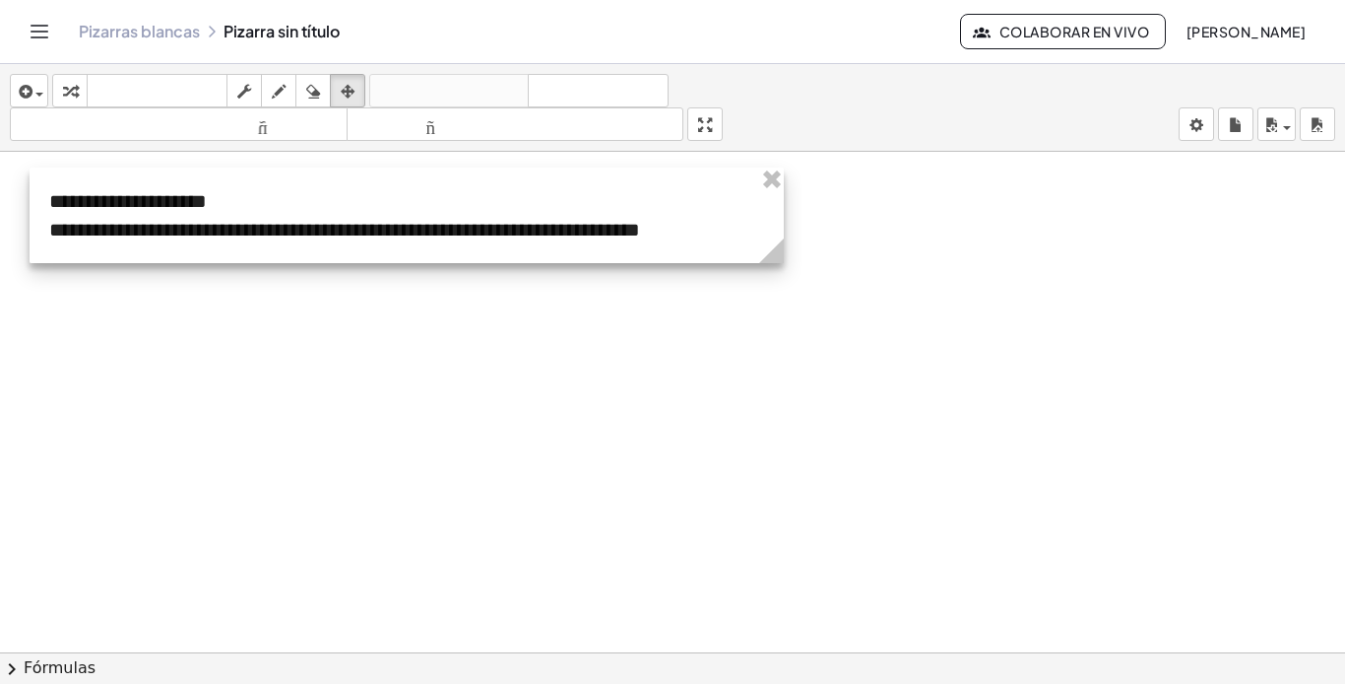
drag, startPoint x: 765, startPoint y: 182, endPoint x: 731, endPoint y: 190, distance: 35.4
click at [709, 202] on div "**********" at bounding box center [407, 215] width 754 height 96
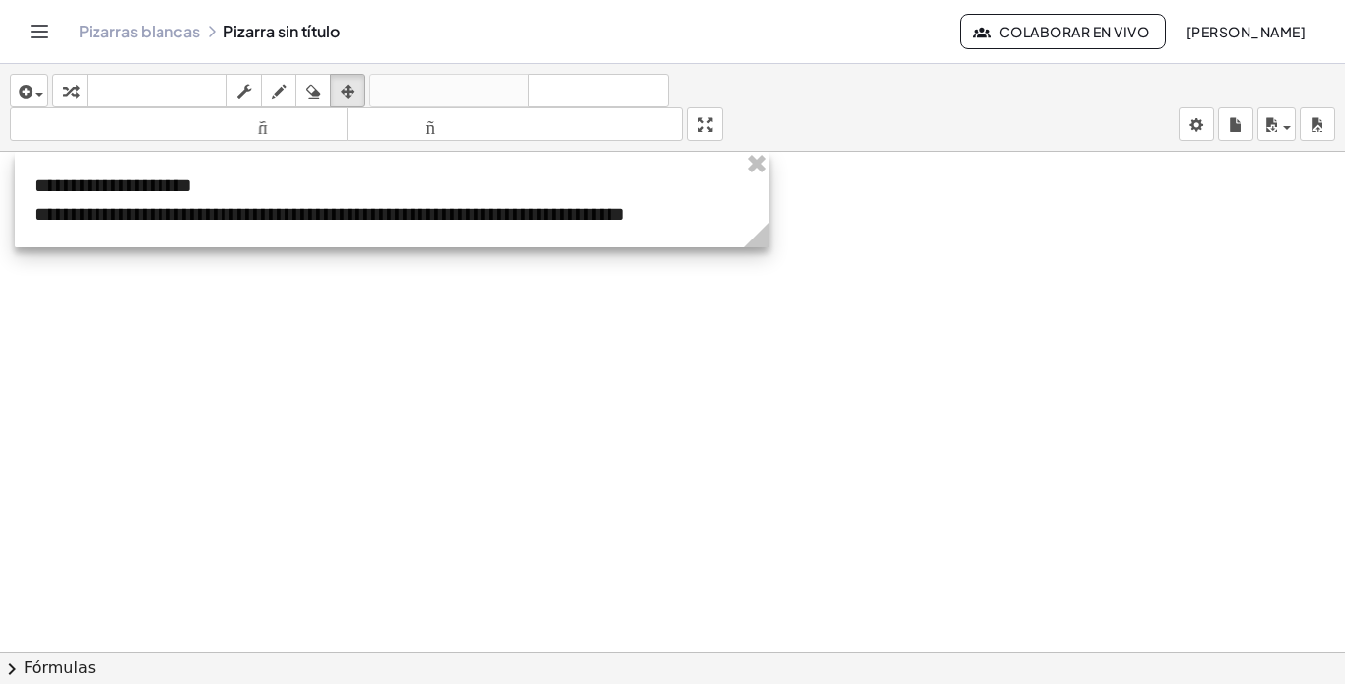
drag, startPoint x: 748, startPoint y: 193, endPoint x: 742, endPoint y: 153, distance: 40.8
click at [742, 153] on div at bounding box center [392, 200] width 754 height 96
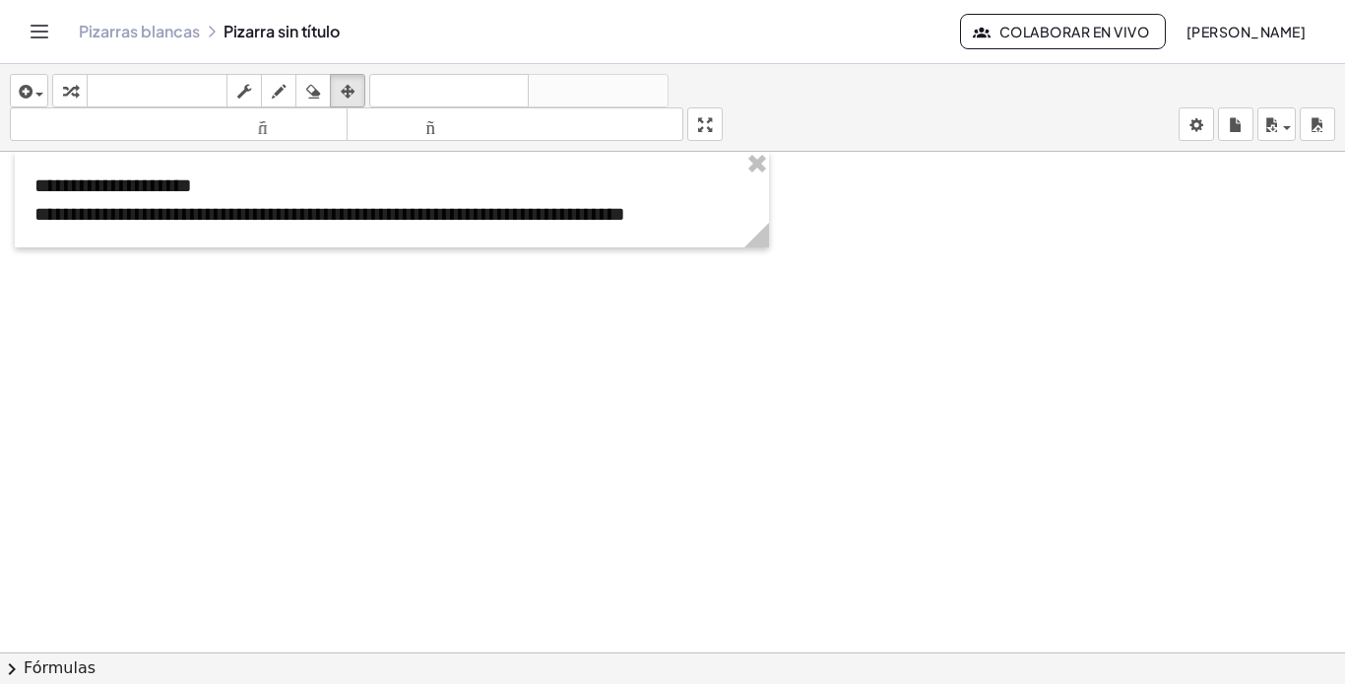
click at [906, 290] on div at bounding box center [672, 666] width 1345 height 1028
click at [360, 84] on div "button" at bounding box center [348, 91] width 26 height 24
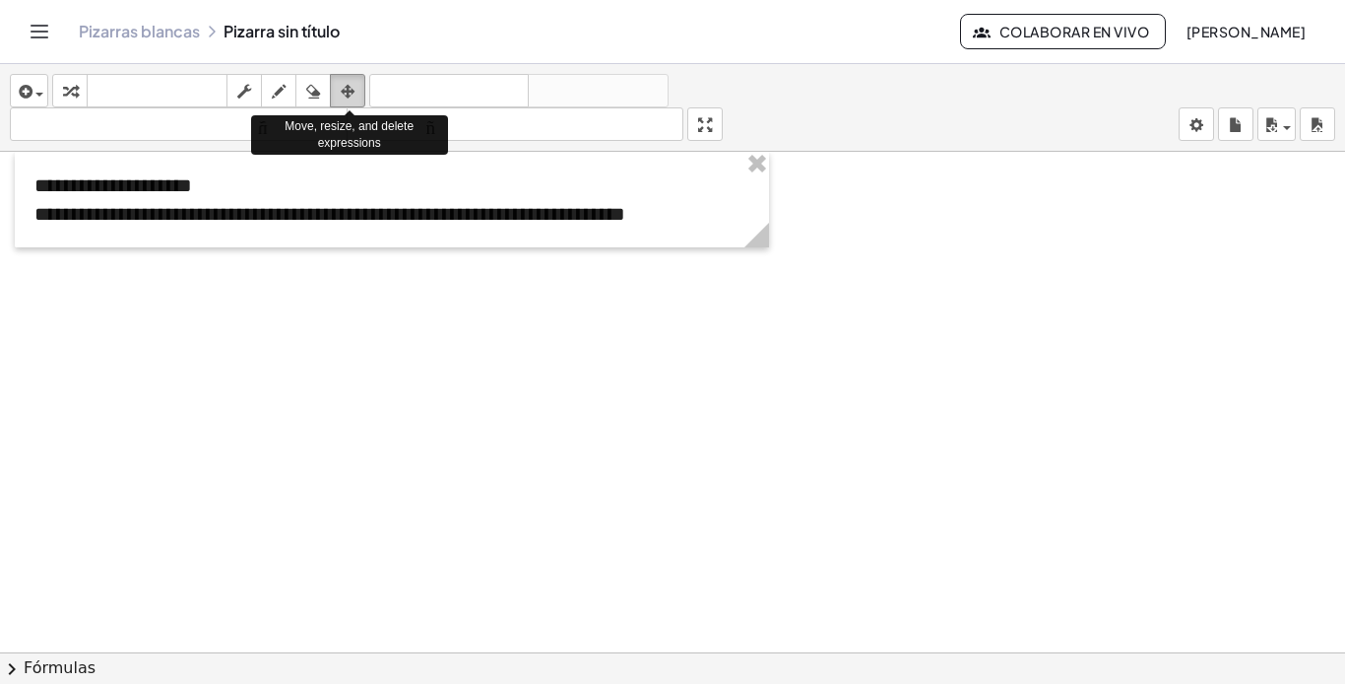
click at [349, 93] on icon "button" at bounding box center [348, 92] width 14 height 24
click at [353, 81] on icon "button" at bounding box center [348, 92] width 14 height 24
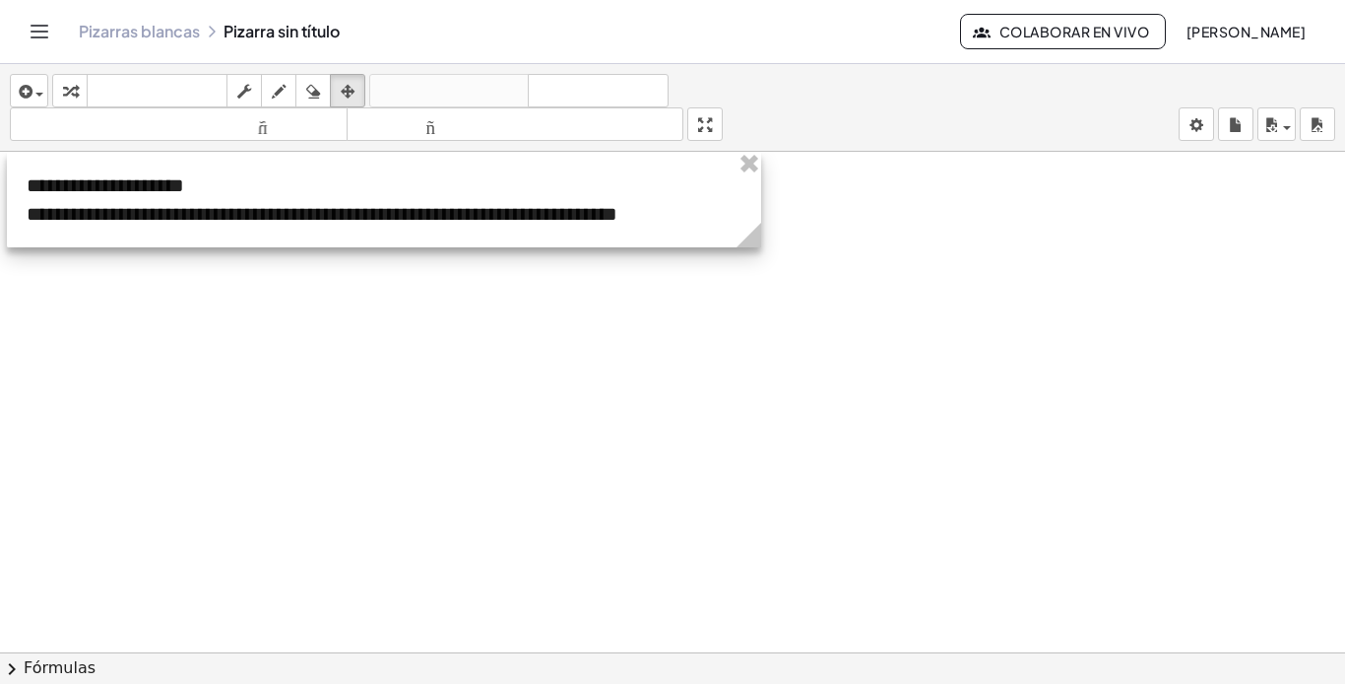
drag, startPoint x: 411, startPoint y: 170, endPoint x: 390, endPoint y: 149, distance: 30.0
click at [390, 149] on div "**********" at bounding box center [672, 374] width 1345 height 620
click at [557, 202] on div at bounding box center [386, 200] width 754 height 96
drag, startPoint x: 755, startPoint y: 240, endPoint x: 729, endPoint y: 232, distance: 27.7
click at [729, 232] on icon at bounding box center [724, 235] width 25 height 25
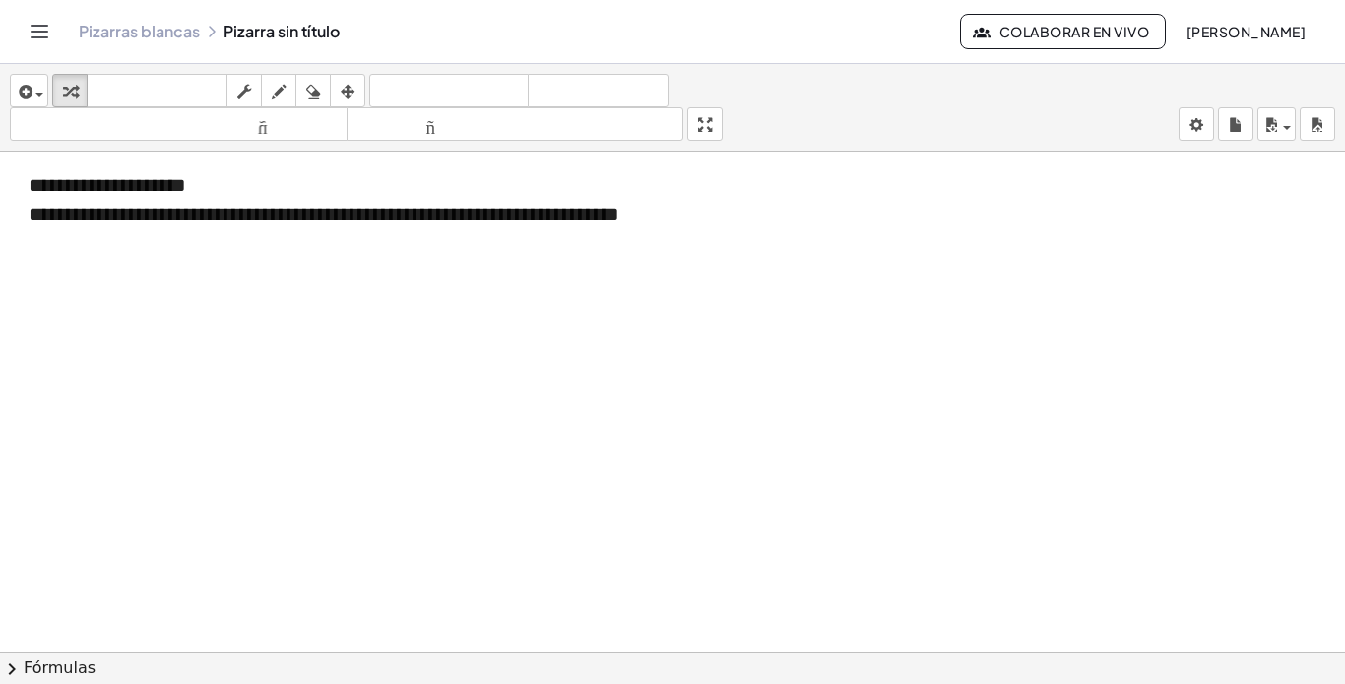
click at [776, 234] on div at bounding box center [672, 666] width 1345 height 1028
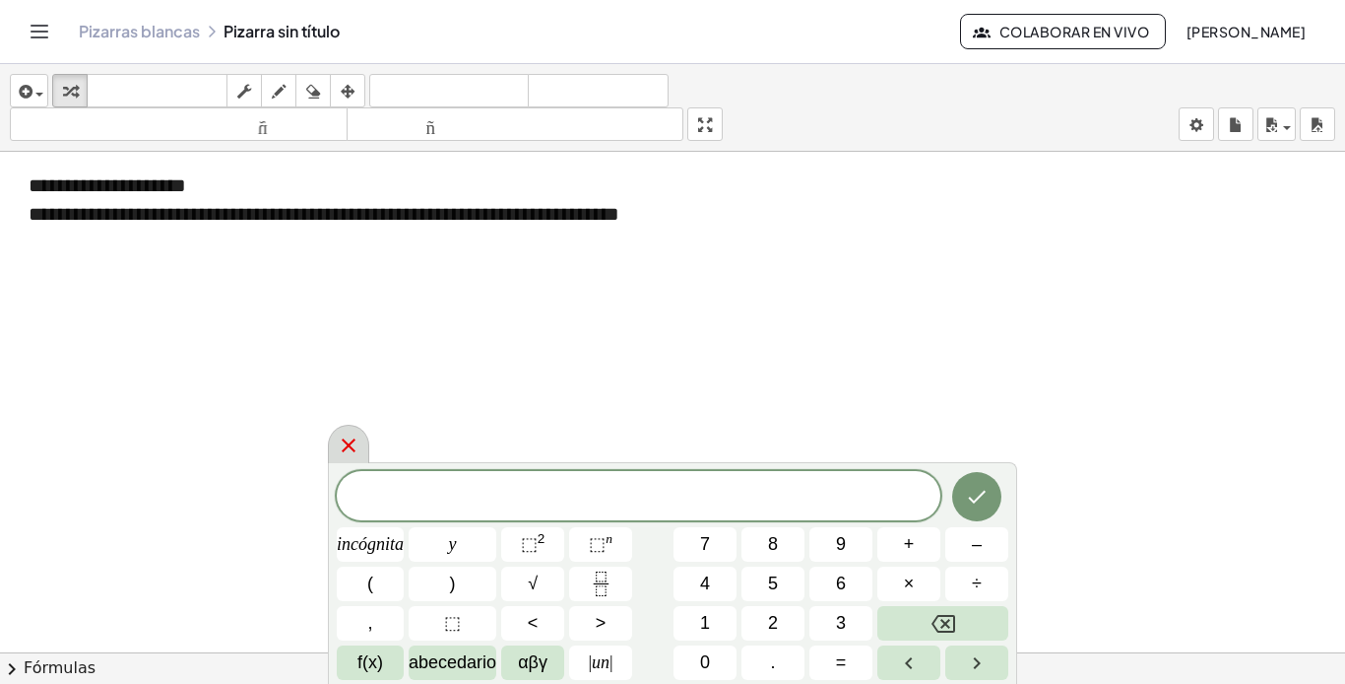
click at [351, 435] on icon at bounding box center [349, 445] width 24 height 24
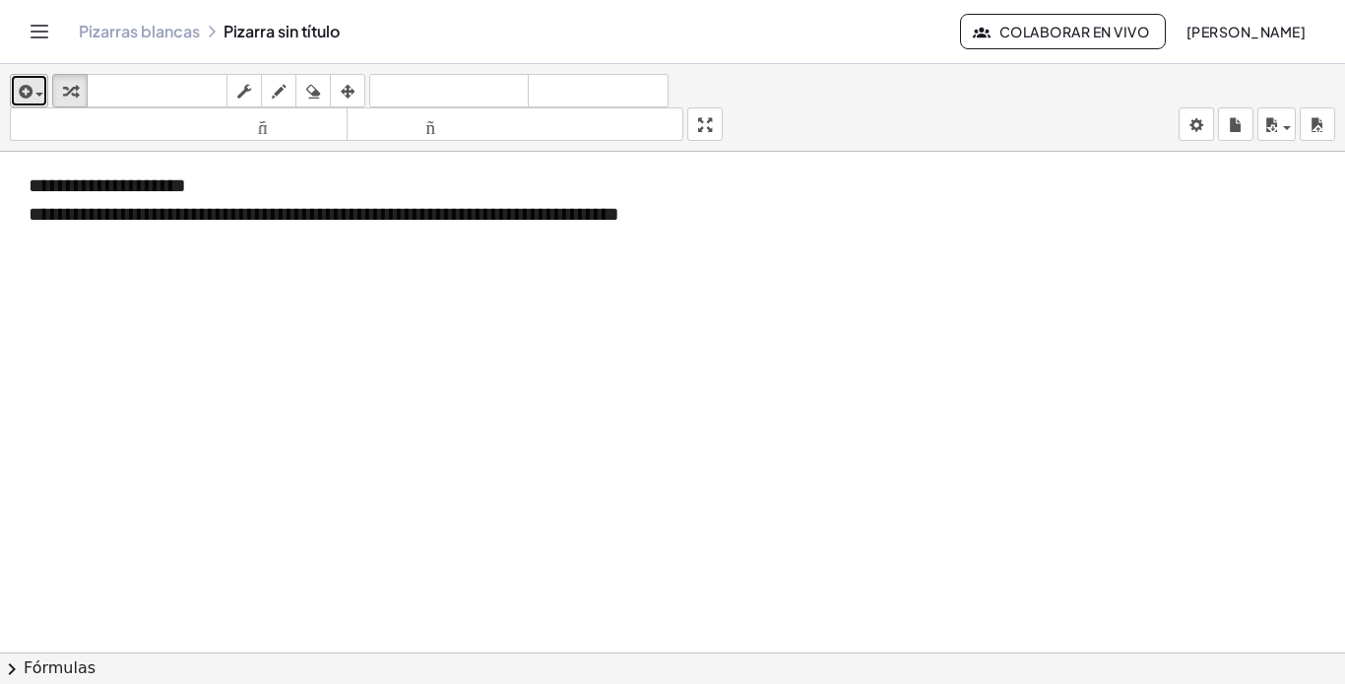
click at [36, 91] on div "button" at bounding box center [29, 91] width 29 height 24
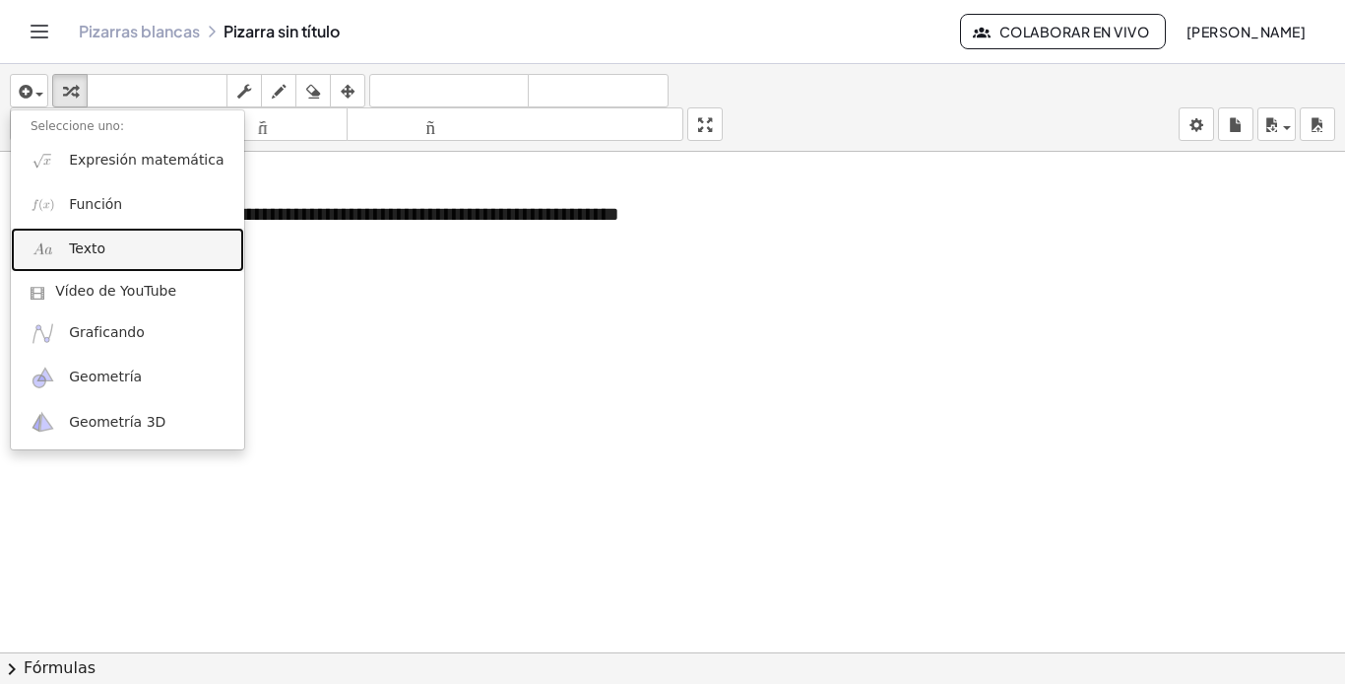
click at [112, 254] on link "Texto" at bounding box center [127, 250] width 233 height 44
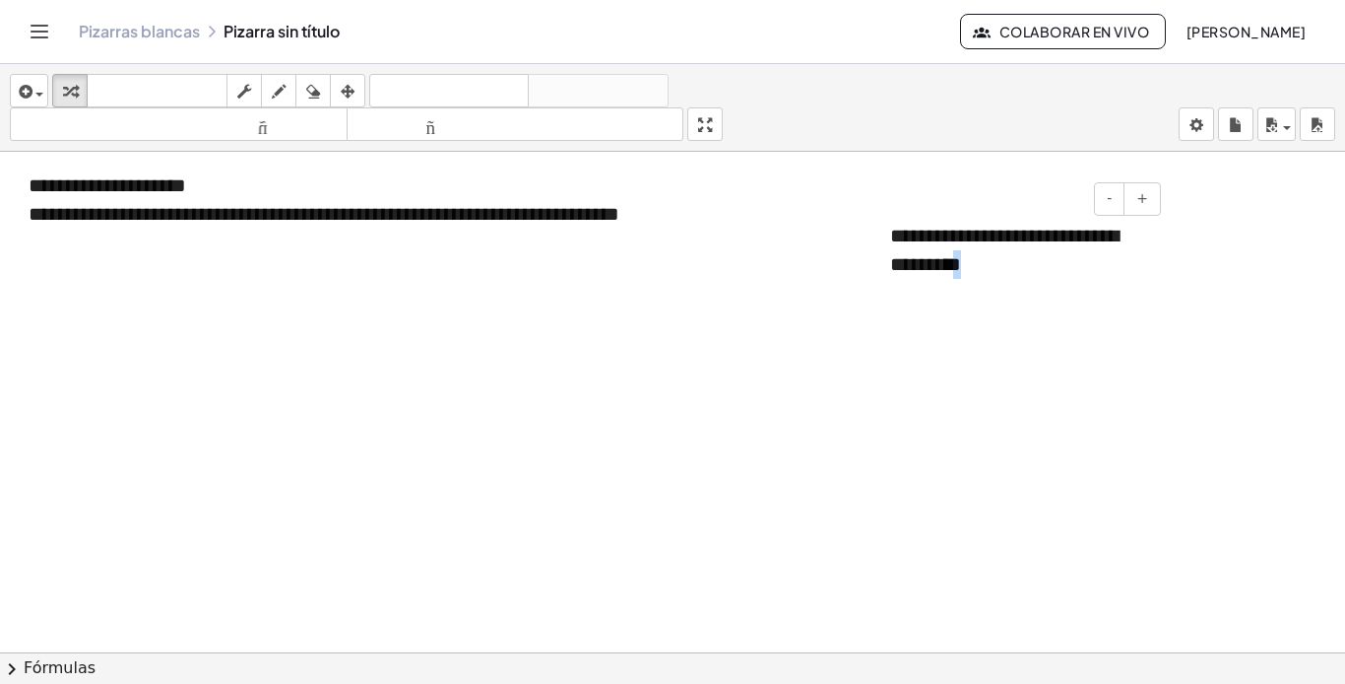
click at [1152, 237] on div "**********" at bounding box center [1018, 236] width 295 height 68
click at [1116, 204] on button "-" at bounding box center [1109, 198] width 31 height 33
click at [1155, 192] on button "+" at bounding box center [1142, 198] width 37 height 33
click at [1119, 236] on font "**********" at bounding box center [1004, 250] width 229 height 48
drag, startPoint x: 1146, startPoint y: 236, endPoint x: 1135, endPoint y: 236, distance: 11.8
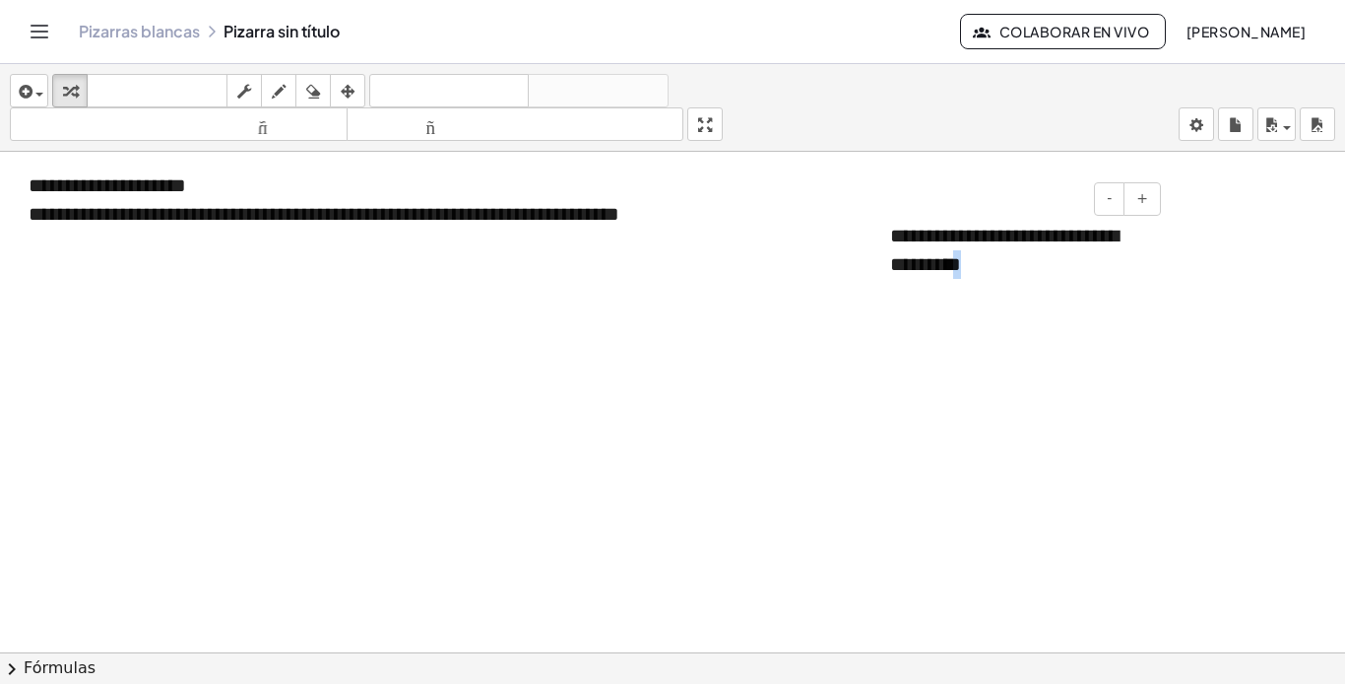
click at [1135, 236] on div "**********" at bounding box center [1018, 236] width 295 height 68
click at [34, 97] on span "button" at bounding box center [35, 94] width 4 height 14
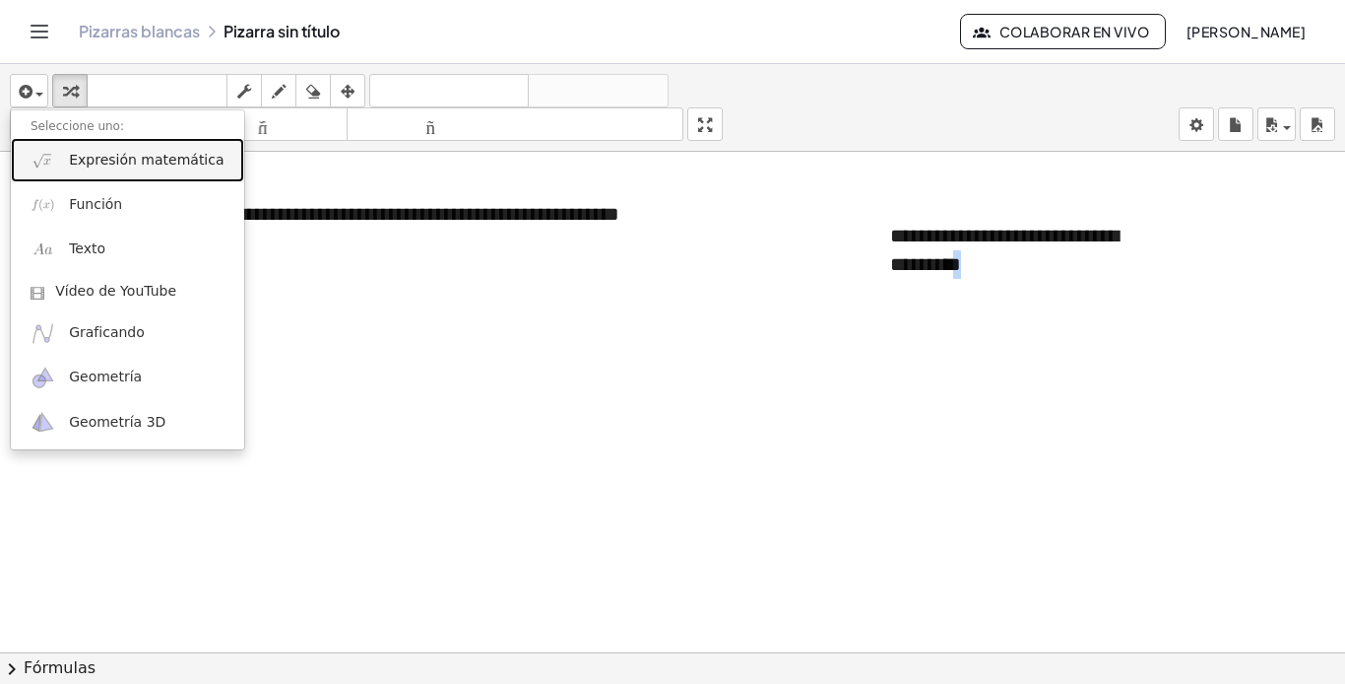
click at [172, 162] on font "Expresión matemática" at bounding box center [146, 160] width 155 height 16
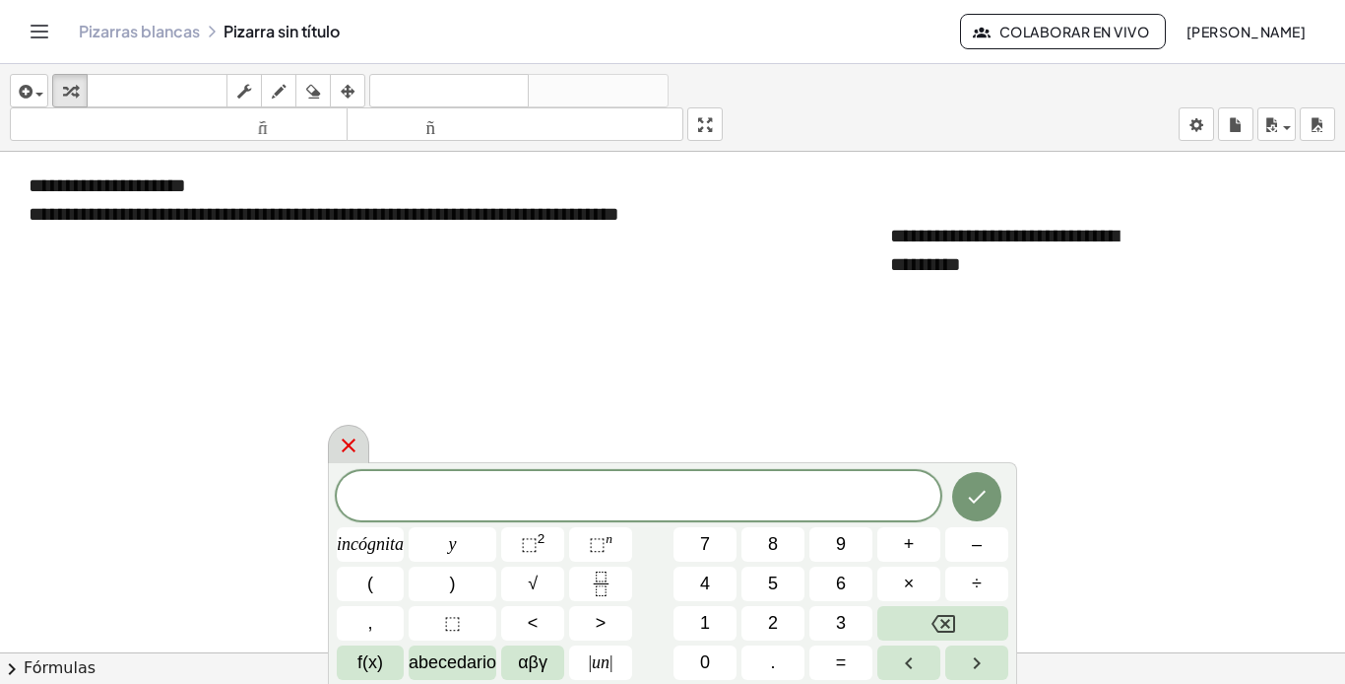
click at [344, 440] on icon at bounding box center [349, 445] width 14 height 14
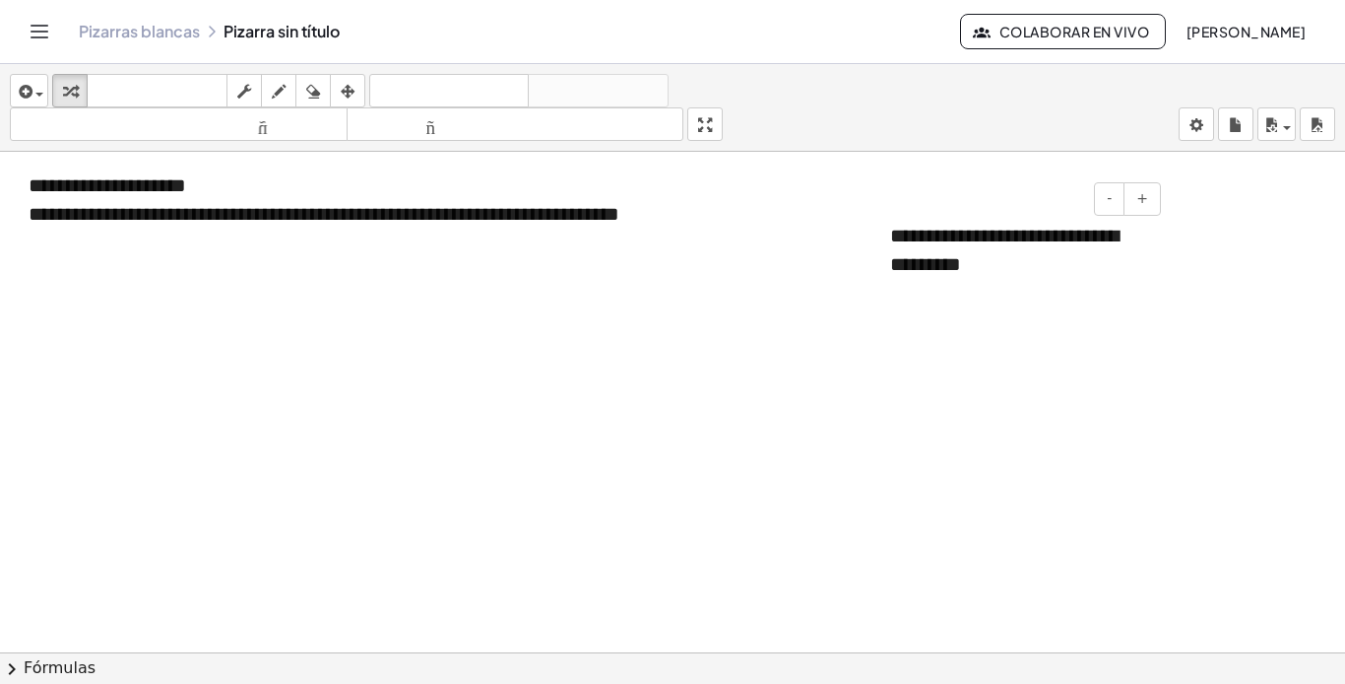
click at [1160, 223] on div "**********" at bounding box center [1018, 236] width 295 height 68
click at [1119, 242] on font "**********" at bounding box center [1004, 250] width 229 height 48
click at [1072, 242] on font "**********" at bounding box center [980, 241] width 181 height 20
click at [985, 249] on font "**********" at bounding box center [980, 241] width 181 height 20
click at [1040, 251] on font "**********" at bounding box center [965, 241] width 150 height 20
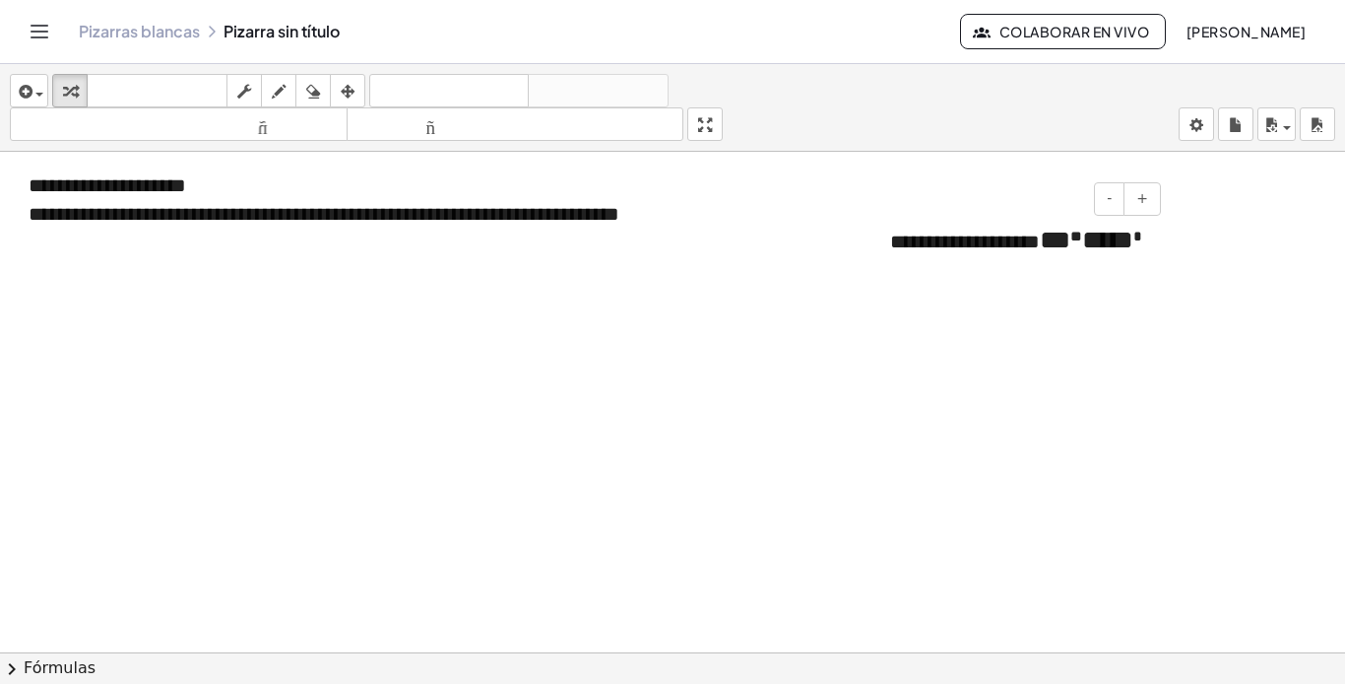
click at [1107, 251] on font "****" at bounding box center [1107, 240] width 51 height 27
click at [967, 289] on div "**********" at bounding box center [1018, 264] width 295 height 124
drag, startPoint x: 1007, startPoint y: 248, endPoint x: 991, endPoint y: 246, distance: 15.9
click at [991, 246] on font "**********" at bounding box center [965, 241] width 150 height 20
copy font "**"
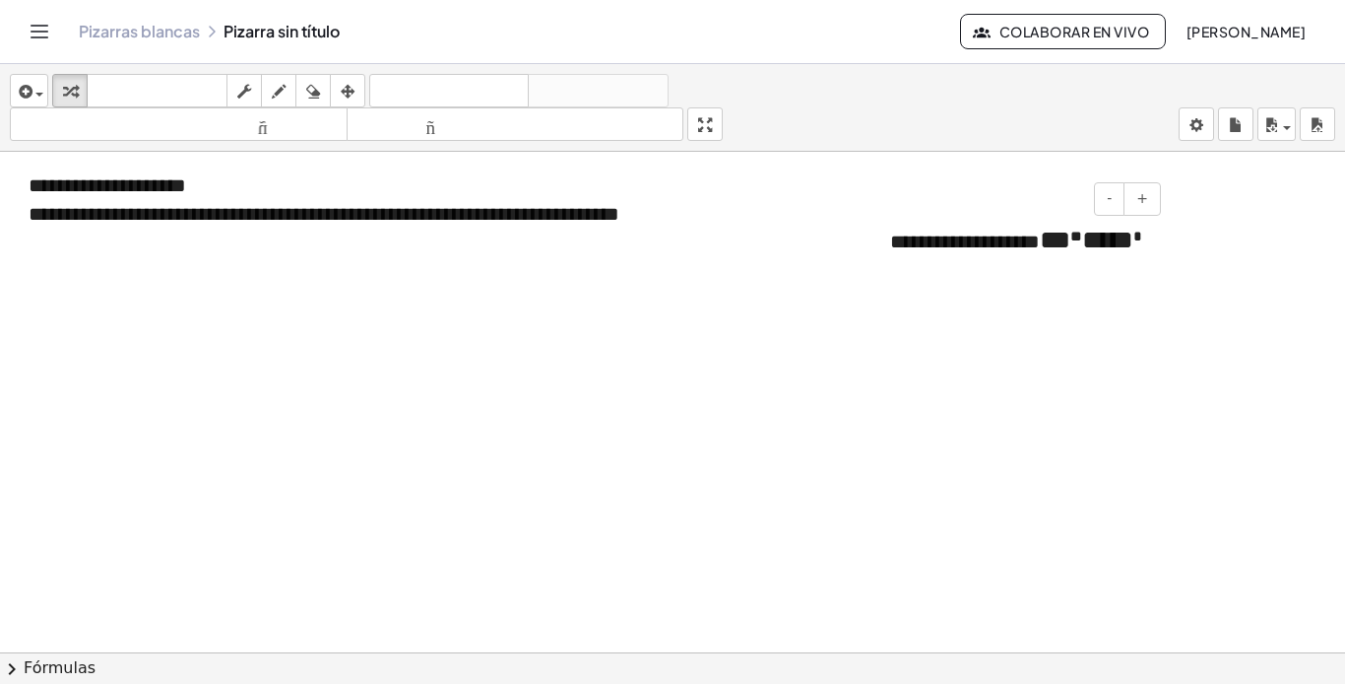
click at [991, 290] on div "**********" at bounding box center [1018, 264] width 295 height 124
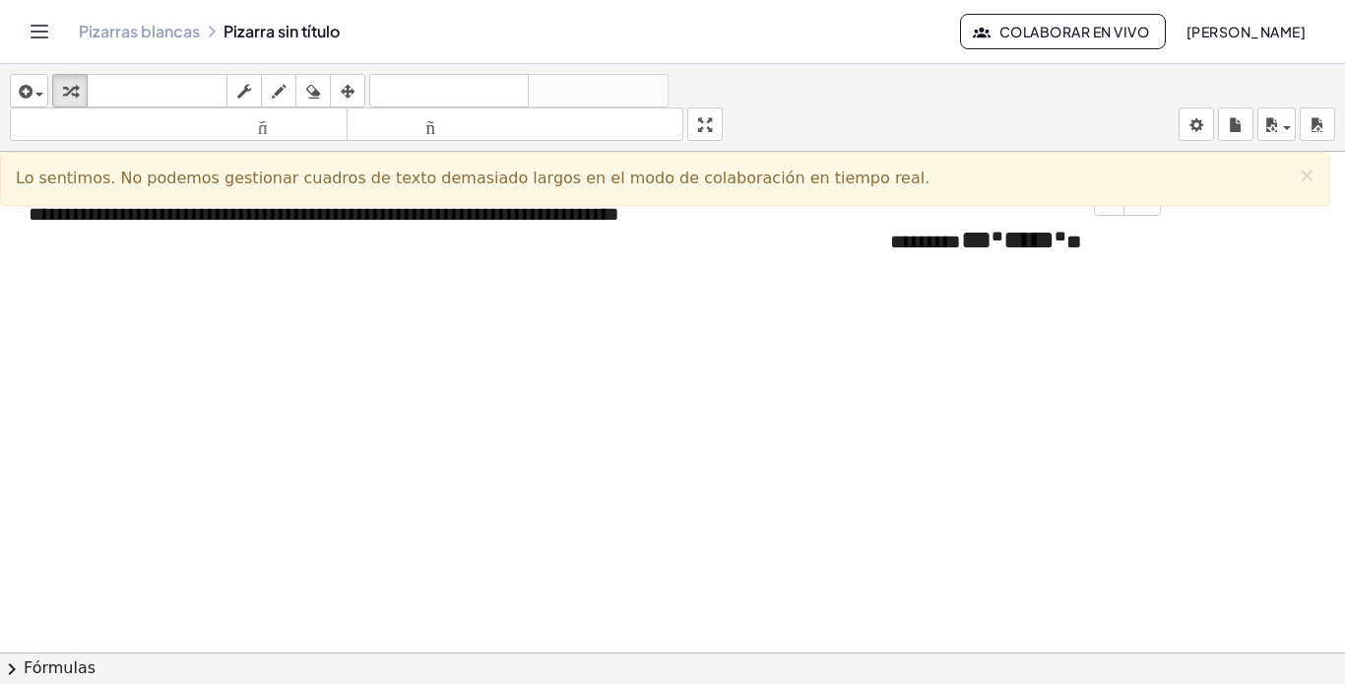
drag, startPoint x: 976, startPoint y: 300, endPoint x: 1076, endPoint y: 289, distance: 100.2
click at [981, 297] on div "******** ** * **** * **" at bounding box center [1018, 259] width 295 height 115
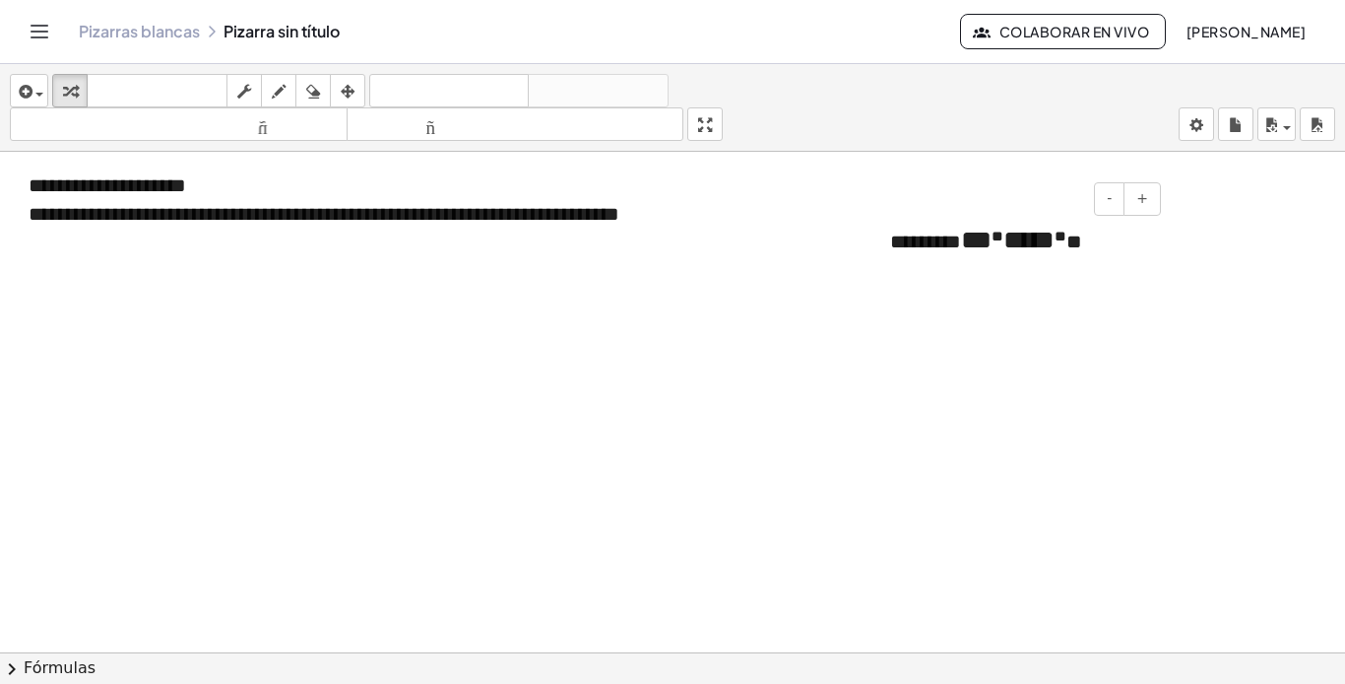
click at [990, 283] on div "******** ** * **** * **" at bounding box center [1018, 259] width 295 height 115
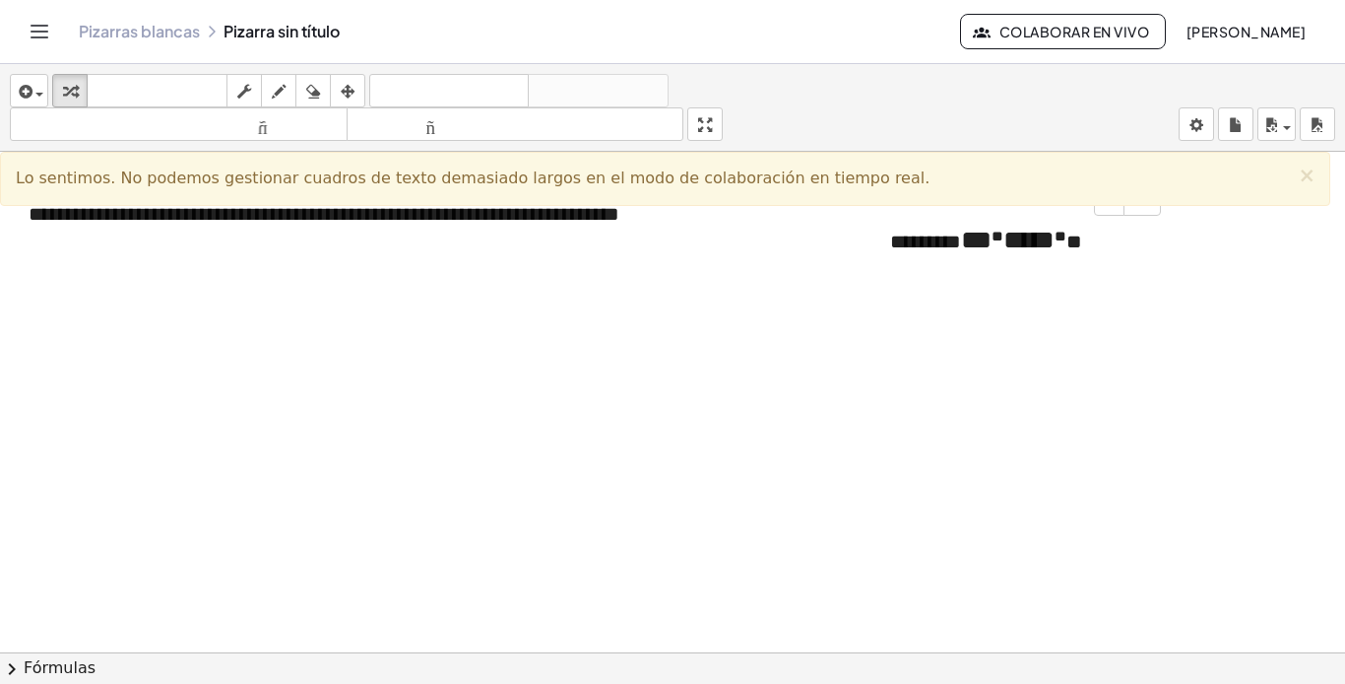
click at [925, 278] on div "******** ** * **** * **" at bounding box center [1018, 259] width 295 height 115
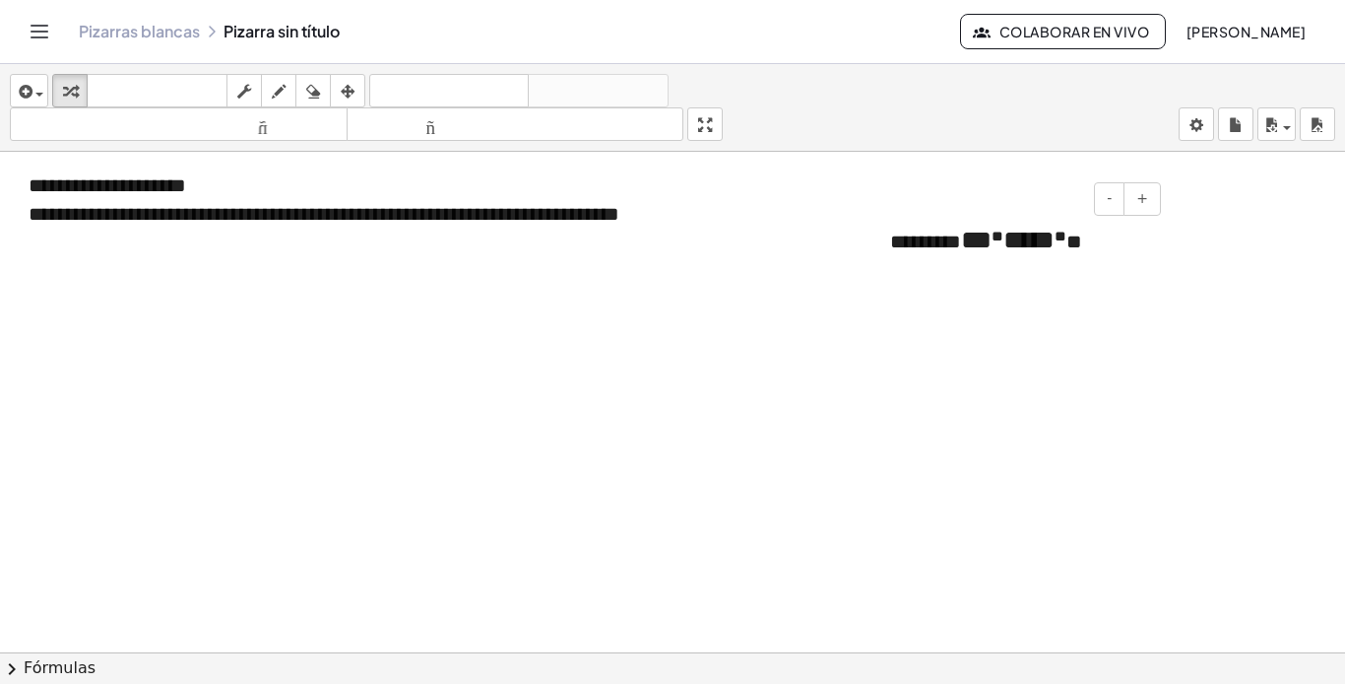
click at [1067, 240] on font "*" at bounding box center [1061, 236] width 12 height 15
click at [1067, 243] on font "*" at bounding box center [1061, 236] width 12 height 15
click at [1055, 249] on font "****" at bounding box center [1029, 240] width 51 height 27
click at [1055, 242] on font "****" at bounding box center [1029, 240] width 51 height 27
drag, startPoint x: 1059, startPoint y: 243, endPoint x: 1092, endPoint y: 268, distance: 41.6
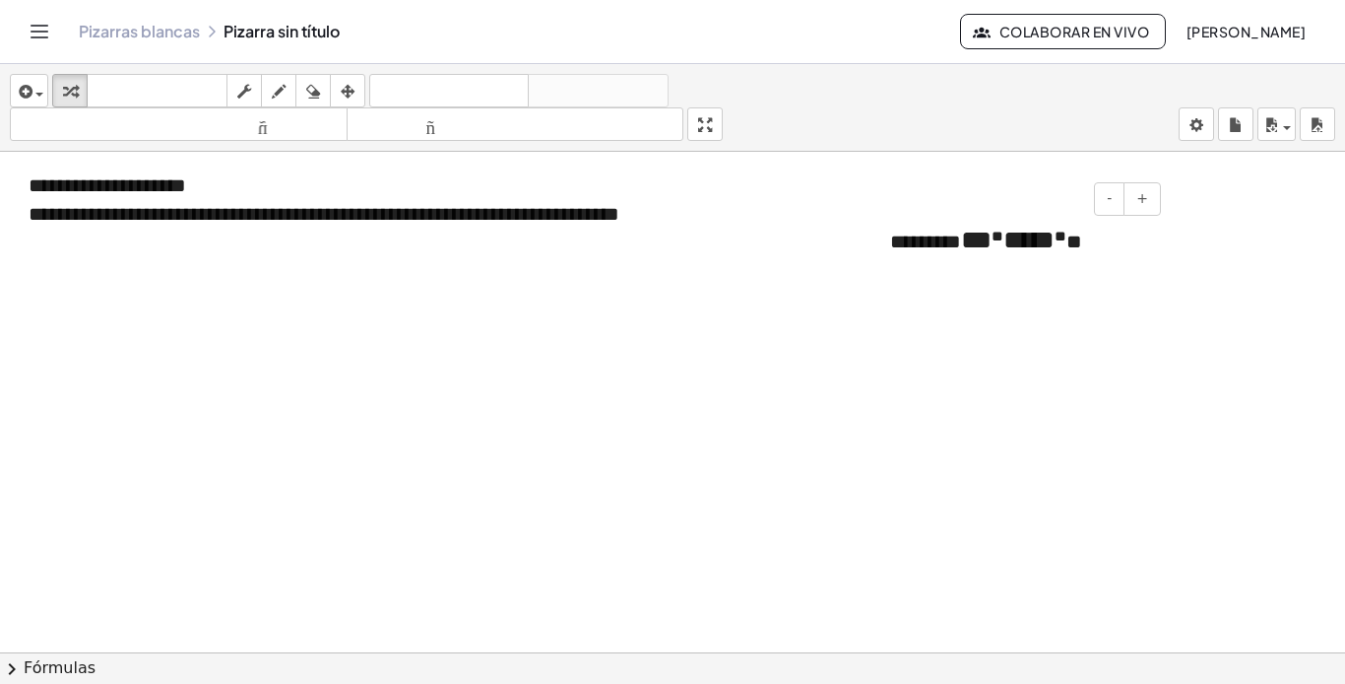
click at [1055, 250] on font "****" at bounding box center [1029, 240] width 51 height 27
drag, startPoint x: 946, startPoint y: 277, endPoint x: 1124, endPoint y: 266, distance: 178.6
click at [987, 277] on div "******** ** * **** * **" at bounding box center [1018, 259] width 295 height 115
click at [359, 87] on div "button" at bounding box center [348, 91] width 26 height 24
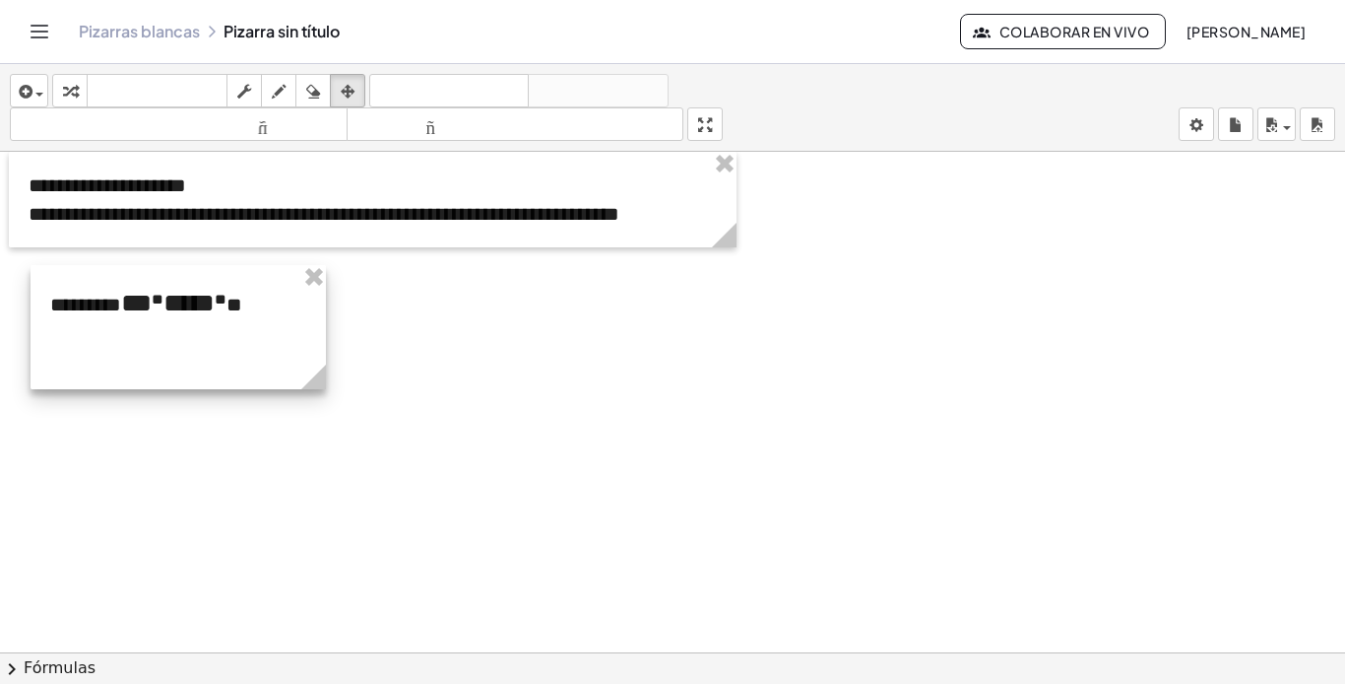
drag, startPoint x: 1156, startPoint y: 285, endPoint x: 315, endPoint y: 347, distance: 843.4
click at [315, 347] on div at bounding box center [178, 327] width 295 height 124
click at [272, 343] on div at bounding box center [177, 326] width 295 height 124
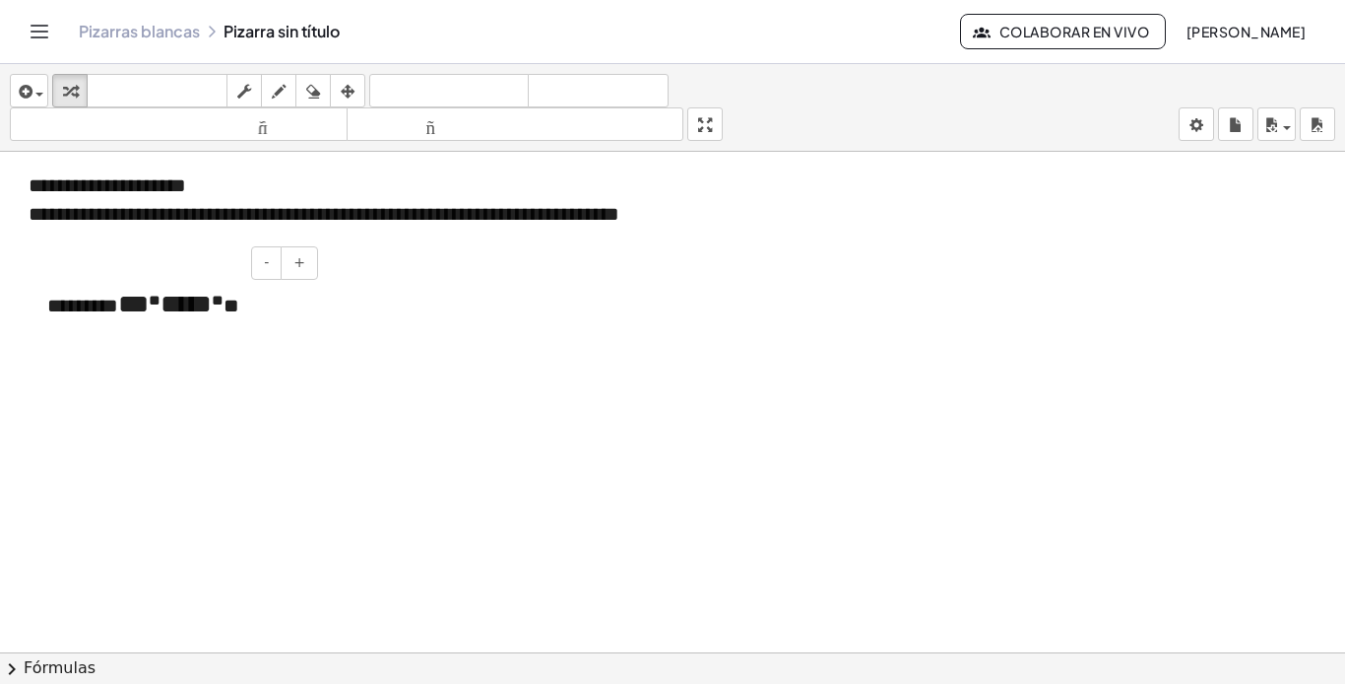
click at [118, 307] on font "********" at bounding box center [82, 305] width 71 height 20
drag, startPoint x: 112, startPoint y: 338, endPoint x: 126, endPoint y: 343, distance: 14.6
click at [120, 342] on div "******** ** * **** * **" at bounding box center [175, 323] width 295 height 115
click at [337, 360] on div at bounding box center [672, 666] width 1345 height 1028
click at [272, 343] on div "******** ** * **** * **" at bounding box center [175, 323] width 295 height 115
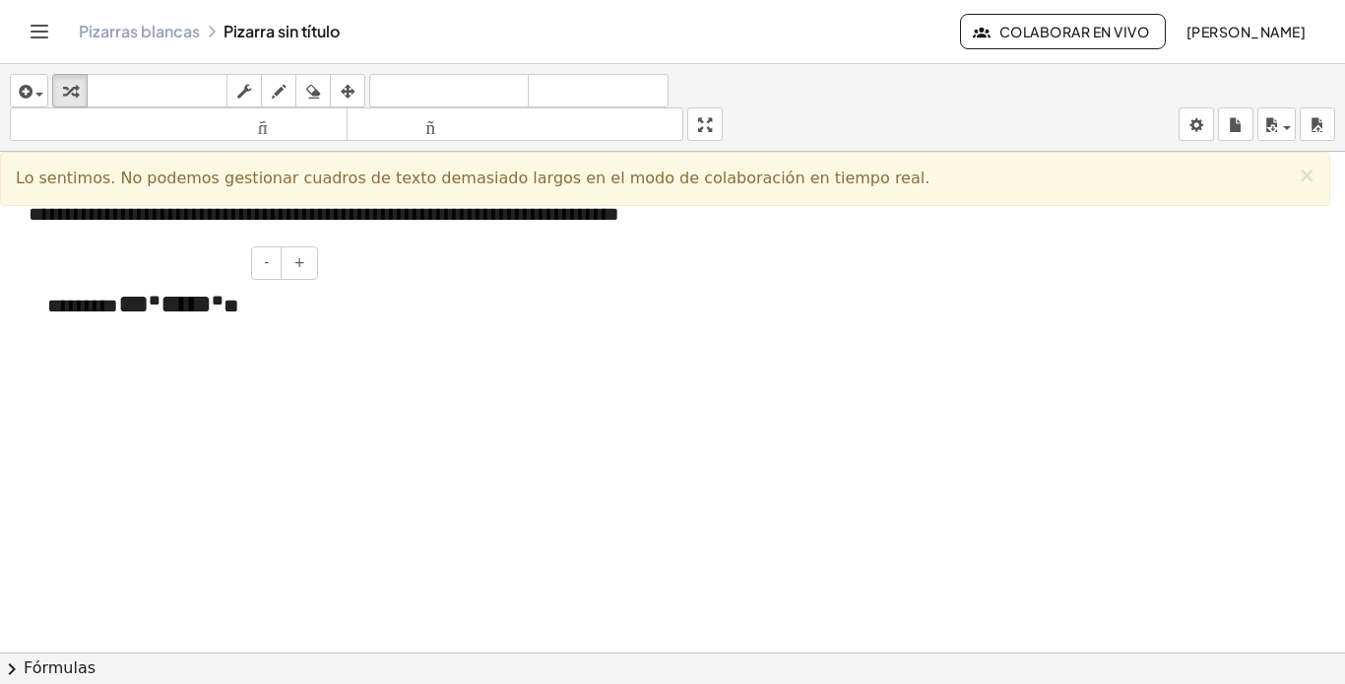
click at [91, 311] on font "********" at bounding box center [82, 305] width 71 height 20
click at [118, 307] on font "********" at bounding box center [82, 305] width 71 height 20
click at [99, 309] on font "********" at bounding box center [82, 305] width 71 height 20
click at [100, 309] on font "********" at bounding box center [82, 305] width 71 height 20
click at [415, 318] on div at bounding box center [672, 666] width 1345 height 1028
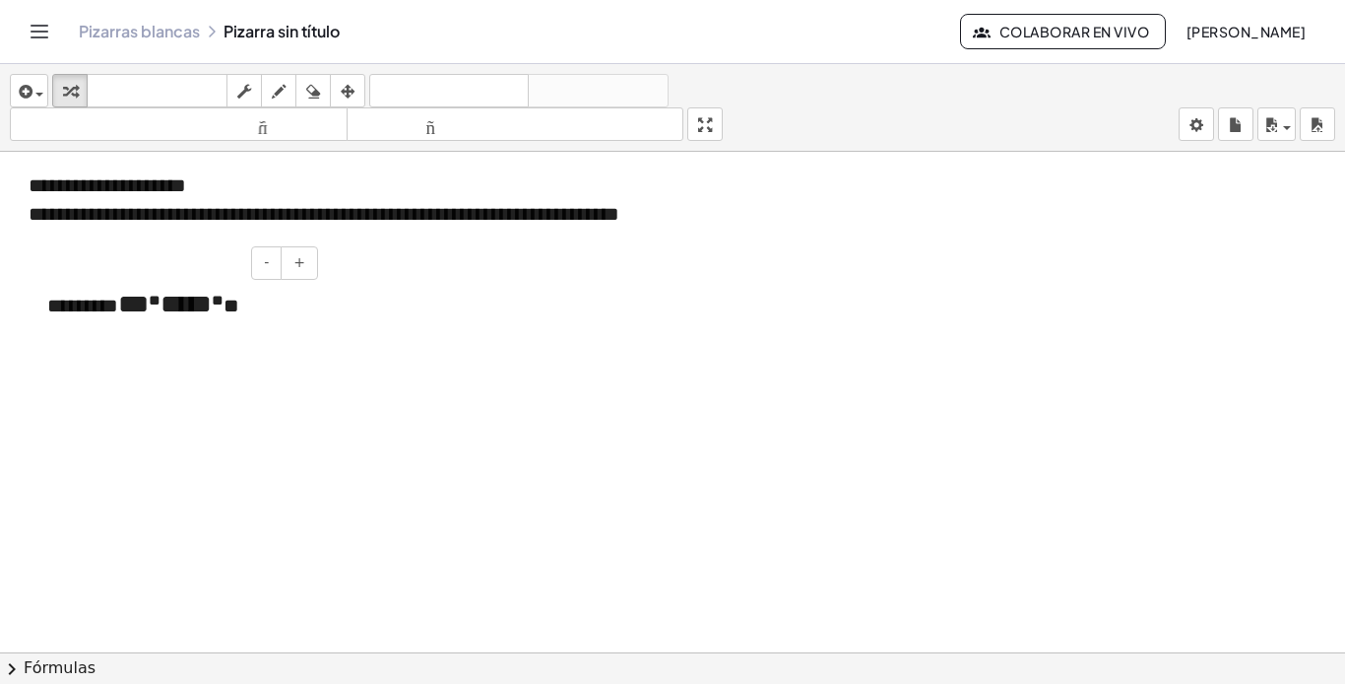
click at [214, 316] on div "******** ** * **** * **" at bounding box center [175, 323] width 295 height 115
click at [456, 316] on div at bounding box center [672, 666] width 1345 height 1028
click at [235, 328] on div "******** ** * **** * **" at bounding box center [175, 323] width 295 height 115
click at [352, 77] on button "arreglar" at bounding box center [347, 90] width 35 height 33
click at [177, 313] on div at bounding box center [672, 666] width 1345 height 1028
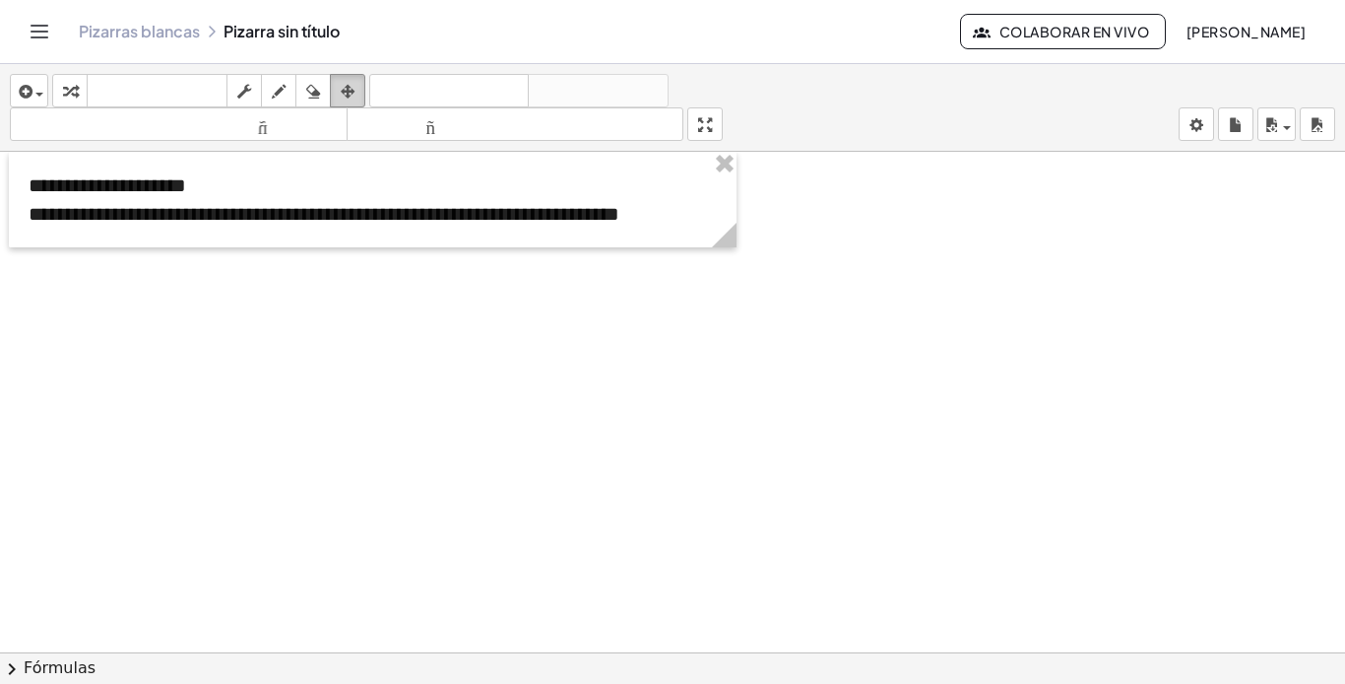
click at [353, 89] on icon "button" at bounding box center [348, 92] width 14 height 24
click at [353, 383] on div at bounding box center [672, 666] width 1345 height 1028
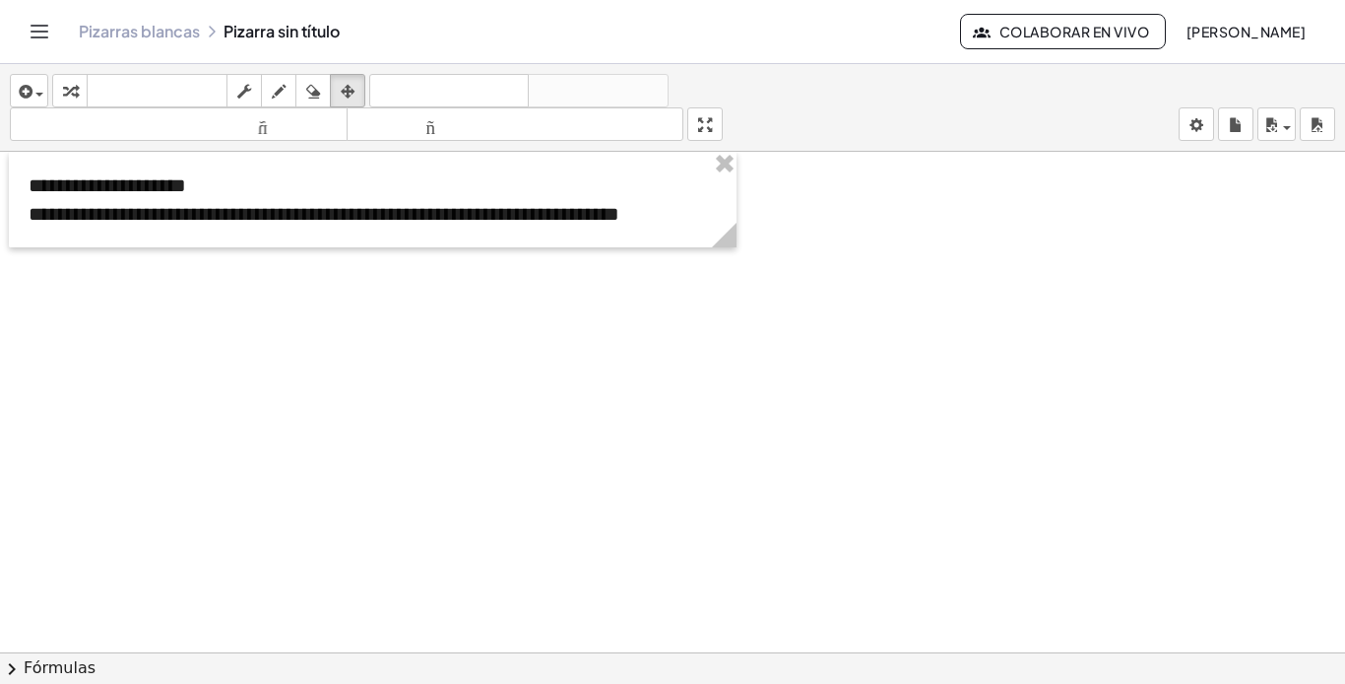
drag, startPoint x: 702, startPoint y: 324, endPoint x: 733, endPoint y: 320, distance: 30.8
click at [703, 324] on div at bounding box center [672, 666] width 1345 height 1028
drag, startPoint x: 754, startPoint y: 320, endPoint x: 818, endPoint y: 311, distance: 64.6
click at [772, 315] on div at bounding box center [672, 666] width 1345 height 1028
click at [820, 311] on div at bounding box center [672, 666] width 1345 height 1028
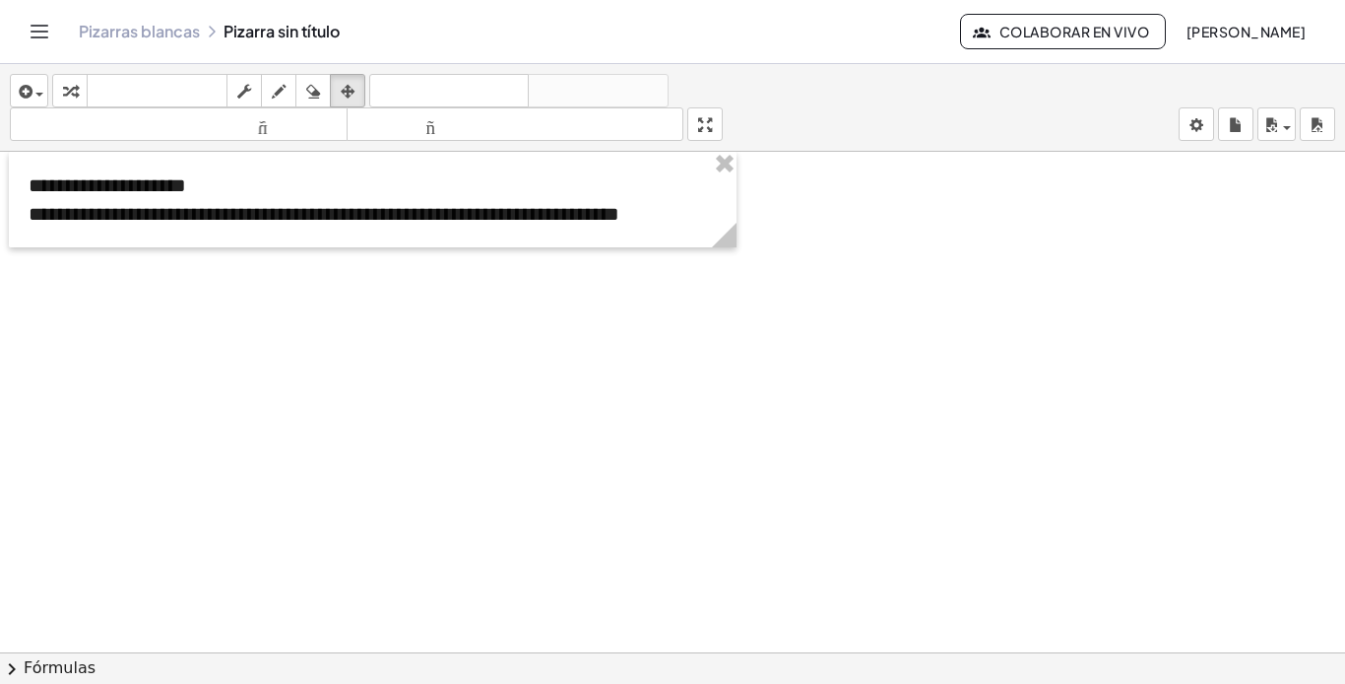
drag, startPoint x: 822, startPoint y: 311, endPoint x: 857, endPoint y: 311, distance: 34.5
click at [825, 311] on div at bounding box center [672, 666] width 1345 height 1028
click at [858, 311] on div at bounding box center [672, 666] width 1345 height 1028
click at [517, 375] on div at bounding box center [672, 666] width 1345 height 1028
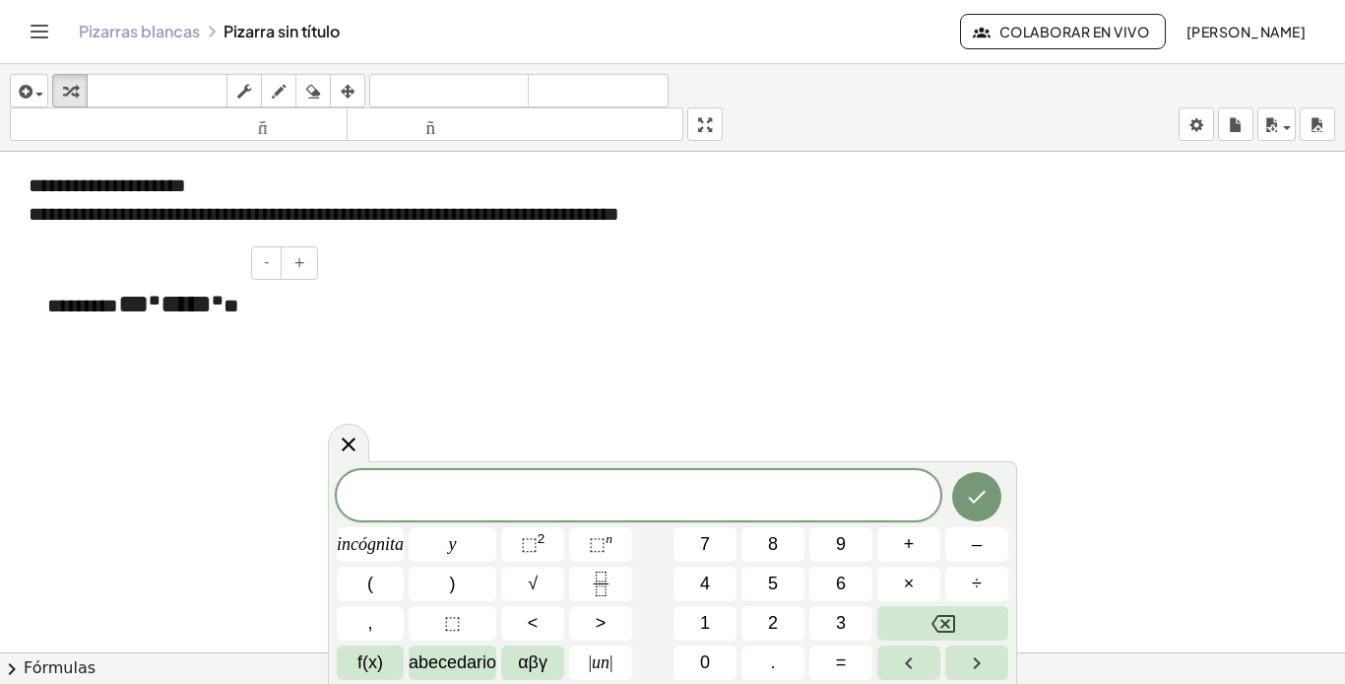
click at [181, 337] on div "******** ** * **** * **" at bounding box center [175, 309] width 295 height 87
click at [273, 334] on div "******** ** * **** * **" at bounding box center [175, 309] width 295 height 87
click at [32, 96] on icon "button" at bounding box center [24, 92] width 18 height 24
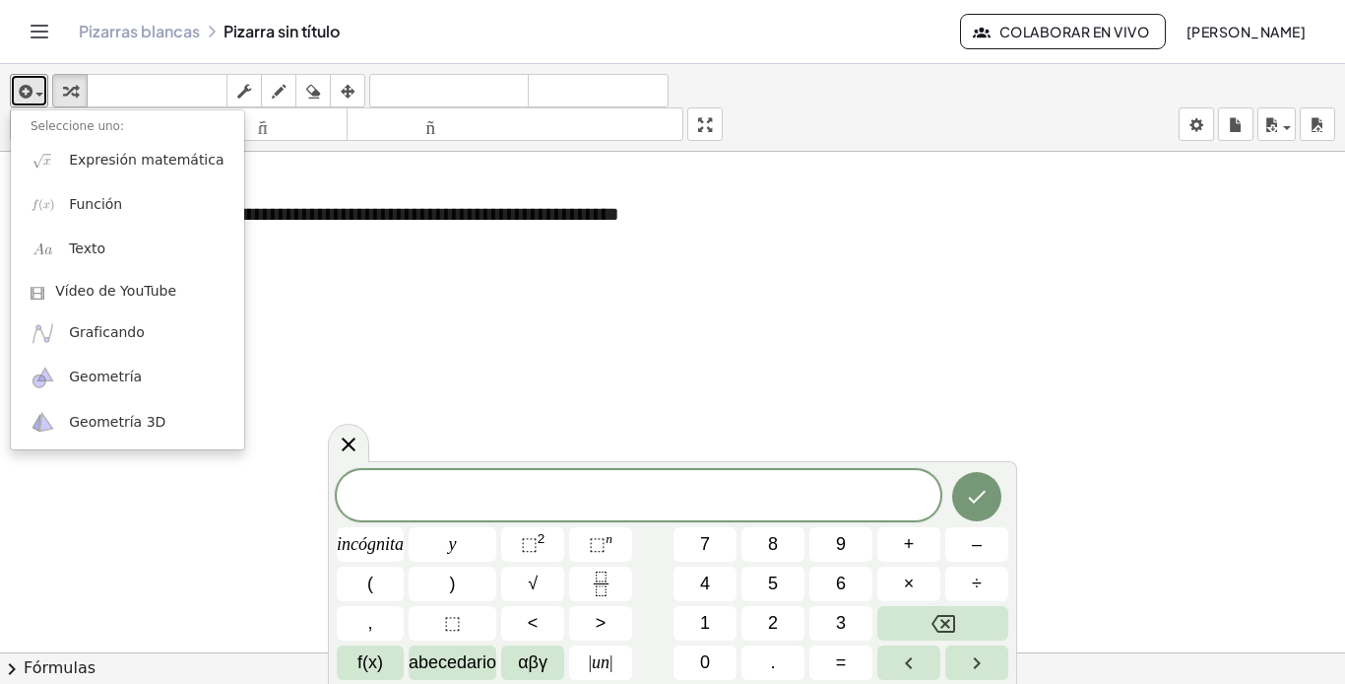
click at [525, 307] on div at bounding box center [672, 666] width 1345 height 1028
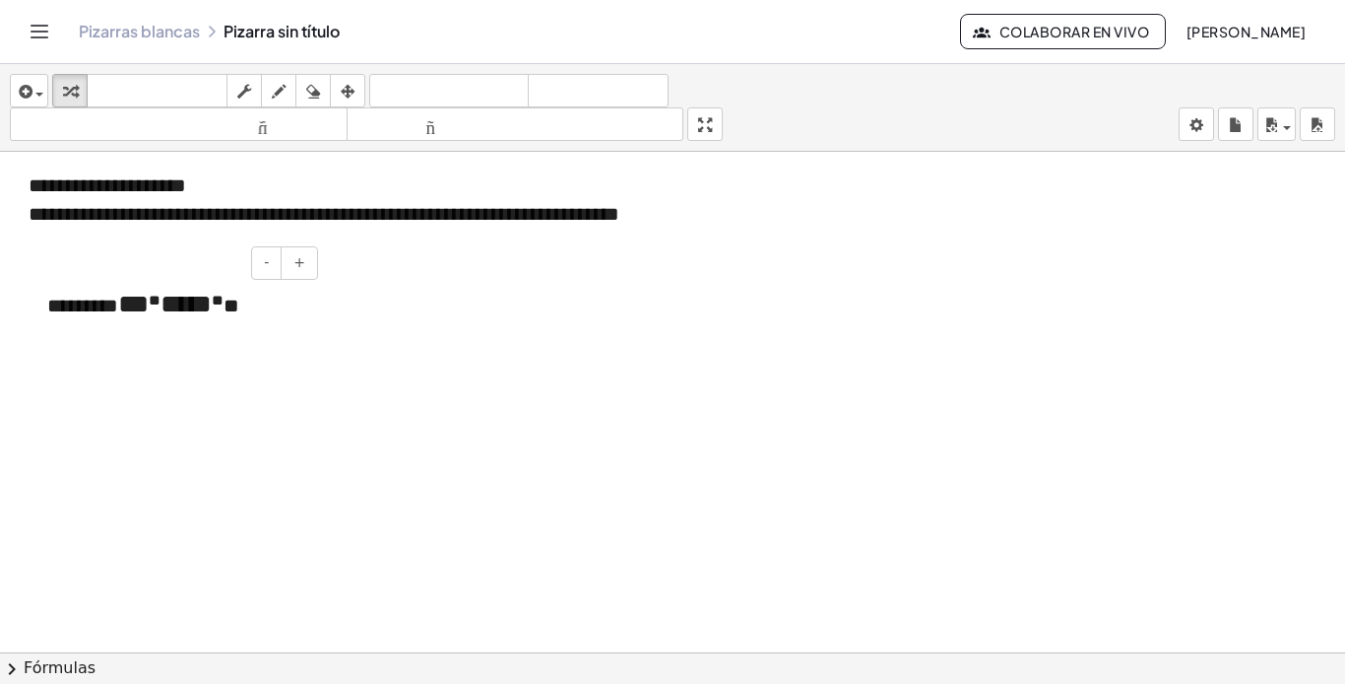
click at [212, 317] on font "****" at bounding box center [186, 304] width 51 height 27
drag, startPoint x: 293, startPoint y: 307, endPoint x: 49, endPoint y: 334, distance: 244.7
click at [26, 352] on div "**********" at bounding box center [672, 666] width 1345 height 1028
click at [40, 312] on div at bounding box center [35, 325] width 20 height 124
click at [115, 310] on font "********" at bounding box center [79, 303] width 71 height 20
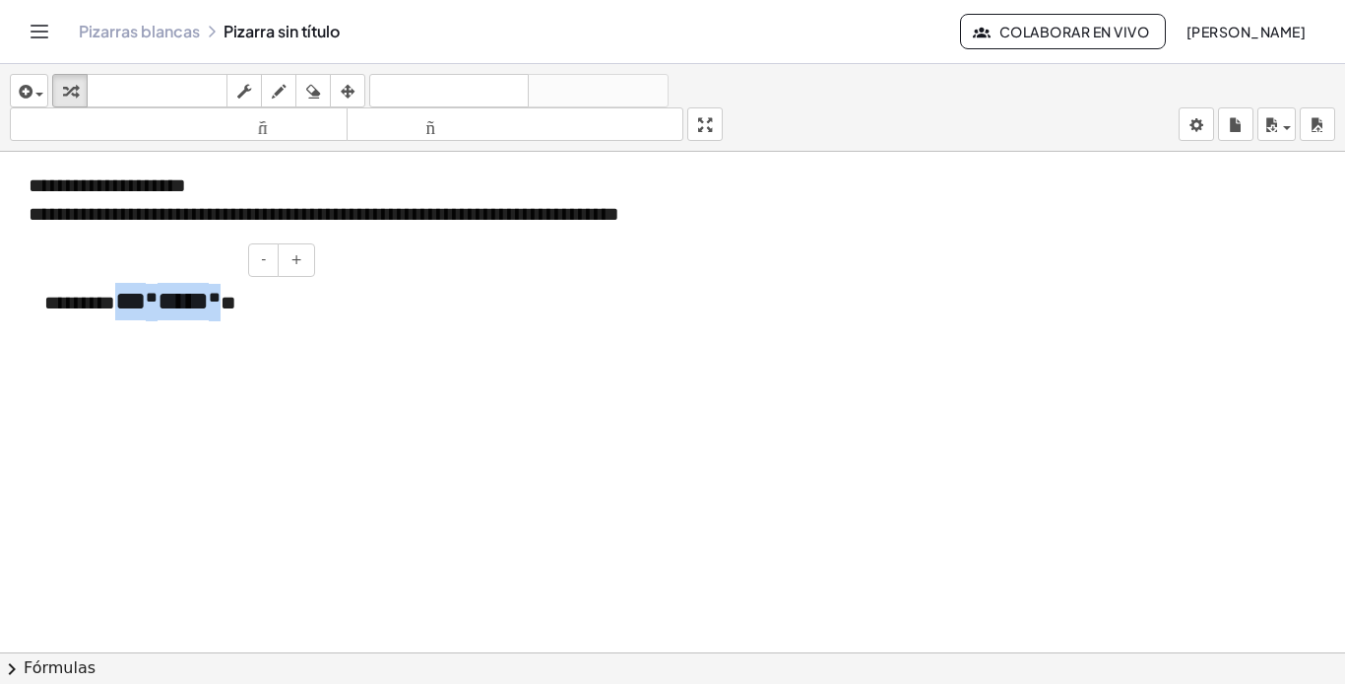
drag, startPoint x: 176, startPoint y: 305, endPoint x: 351, endPoint y: 309, distance: 174.4
click at [296, 306] on div "******** ** * **** * **" at bounding box center [172, 306] width 295 height 87
click at [434, 321] on div at bounding box center [672, 666] width 1345 height 1028
drag, startPoint x: 120, startPoint y: 359, endPoint x: 63, endPoint y: 310, distance: 74.8
click at [12, 328] on div "**********" at bounding box center [672, 666] width 1345 height 1028
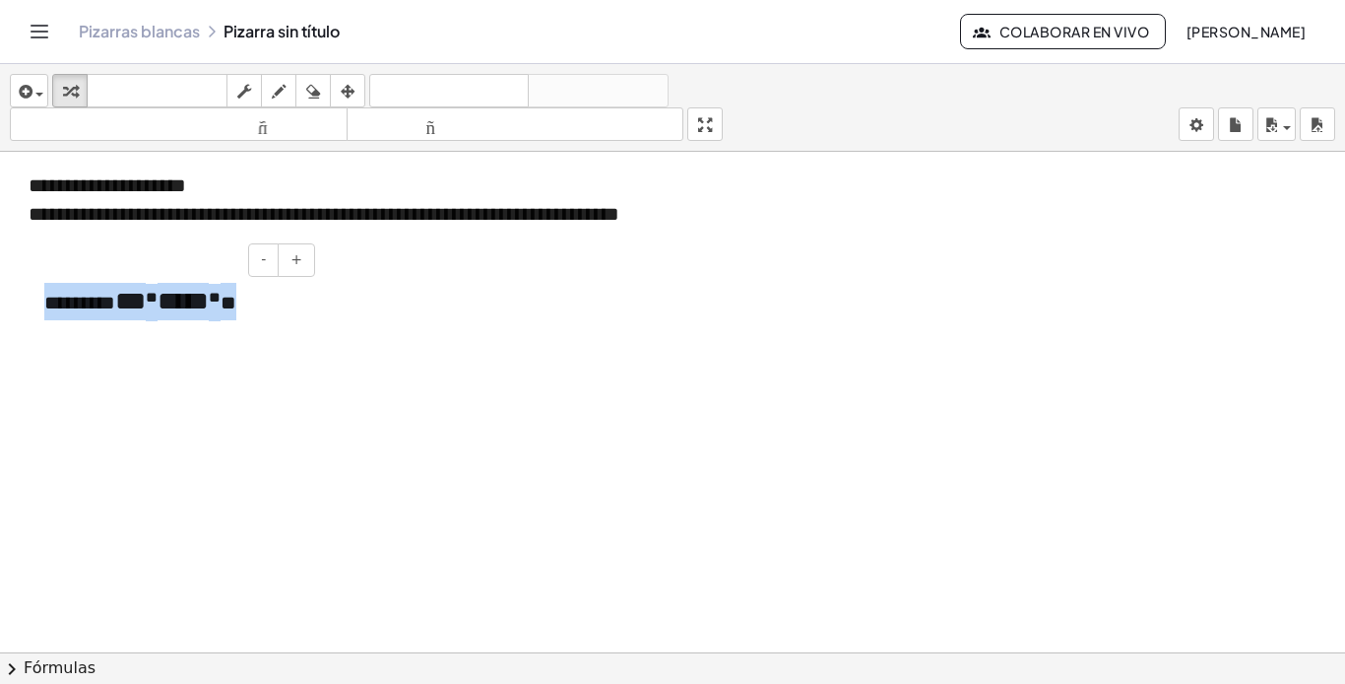
drag, startPoint x: 52, startPoint y: 304, endPoint x: 205, endPoint y: 350, distance: 159.2
click at [205, 350] on div "******** ** * **** * **" at bounding box center [172, 306] width 295 height 87
click at [462, 307] on div at bounding box center [672, 666] width 1345 height 1028
click at [188, 275] on div "- +" at bounding box center [167, 259] width 295 height 33
click at [98, 279] on div at bounding box center [172, 302] width 295 height 78
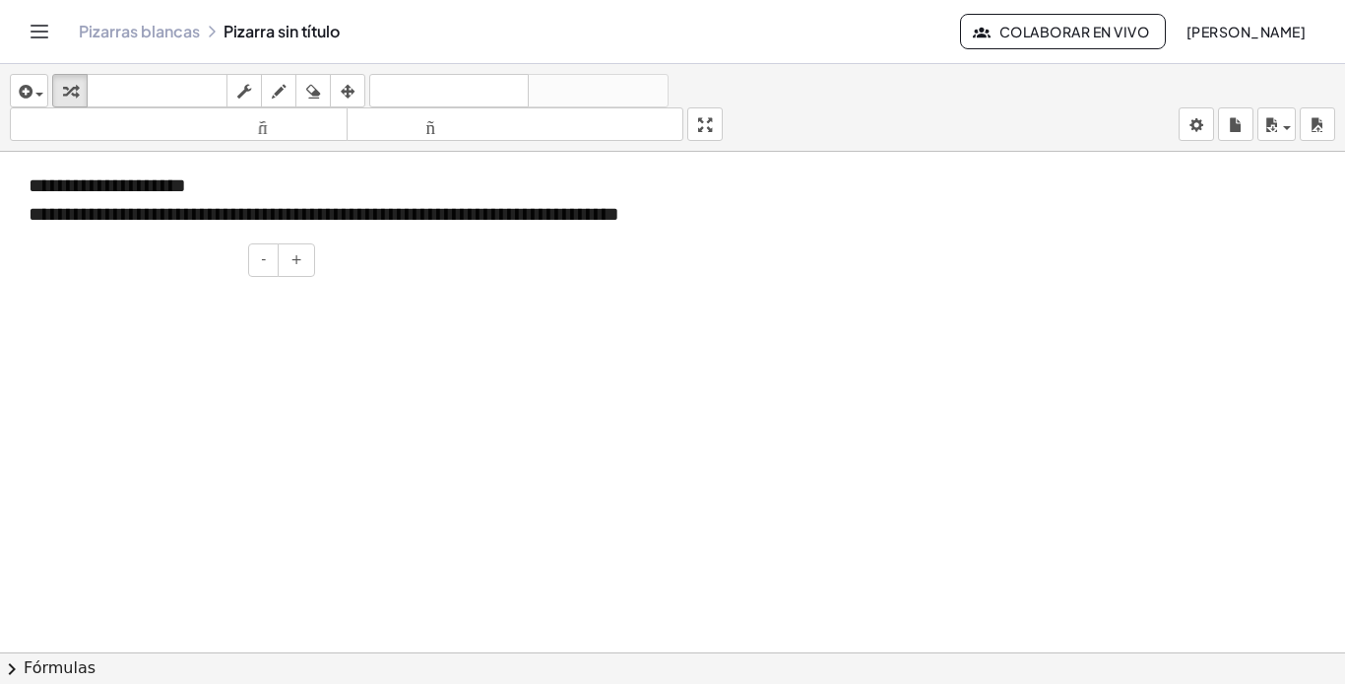
click at [71, 268] on div "- +" at bounding box center [167, 259] width 295 height 33
click at [135, 298] on div at bounding box center [172, 302] width 295 height 78
click at [138, 299] on div at bounding box center [172, 302] width 295 height 78
click at [357, 88] on div "button" at bounding box center [348, 91] width 26 height 24
click at [383, 376] on div at bounding box center [672, 666] width 1345 height 1028
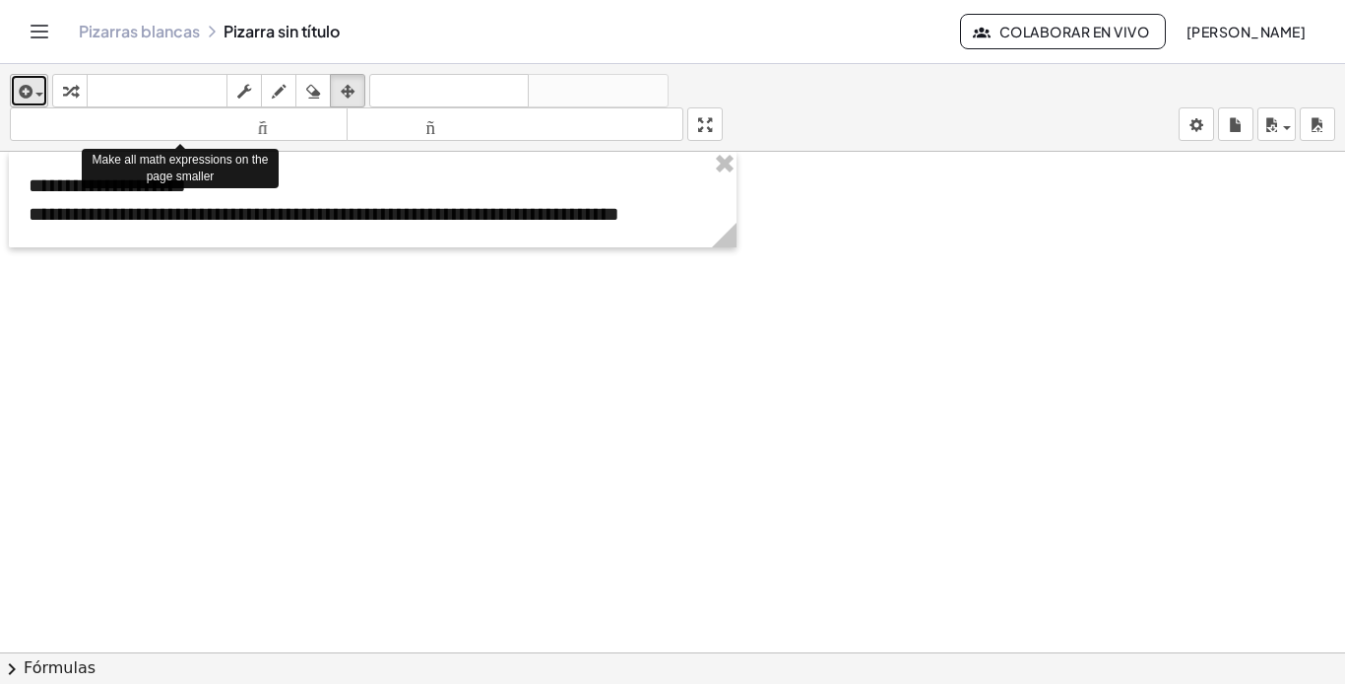
click at [34, 98] on span "button" at bounding box center [35, 94] width 4 height 14
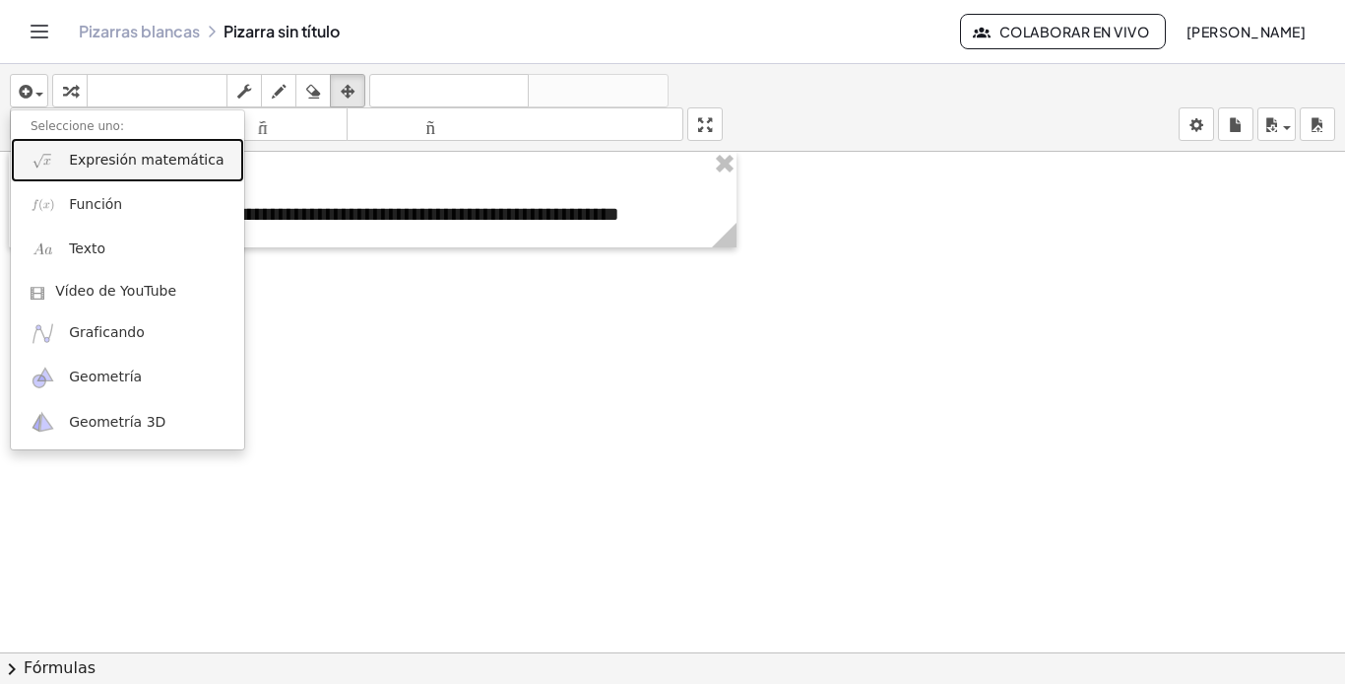
click at [115, 159] on font "Expresión matemática" at bounding box center [146, 160] width 155 height 16
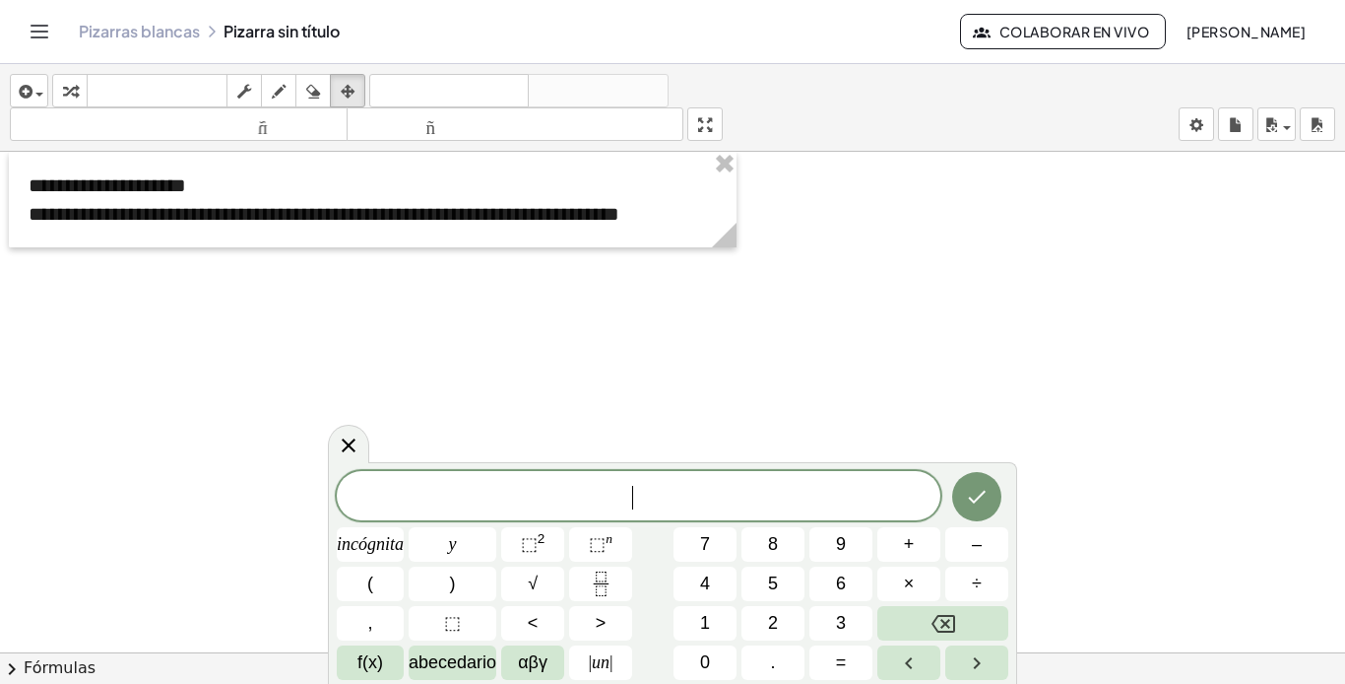
click at [547, 504] on span "​" at bounding box center [639, 498] width 604 height 28
click at [973, 503] on icon "Hecho" at bounding box center [977, 497] width 24 height 24
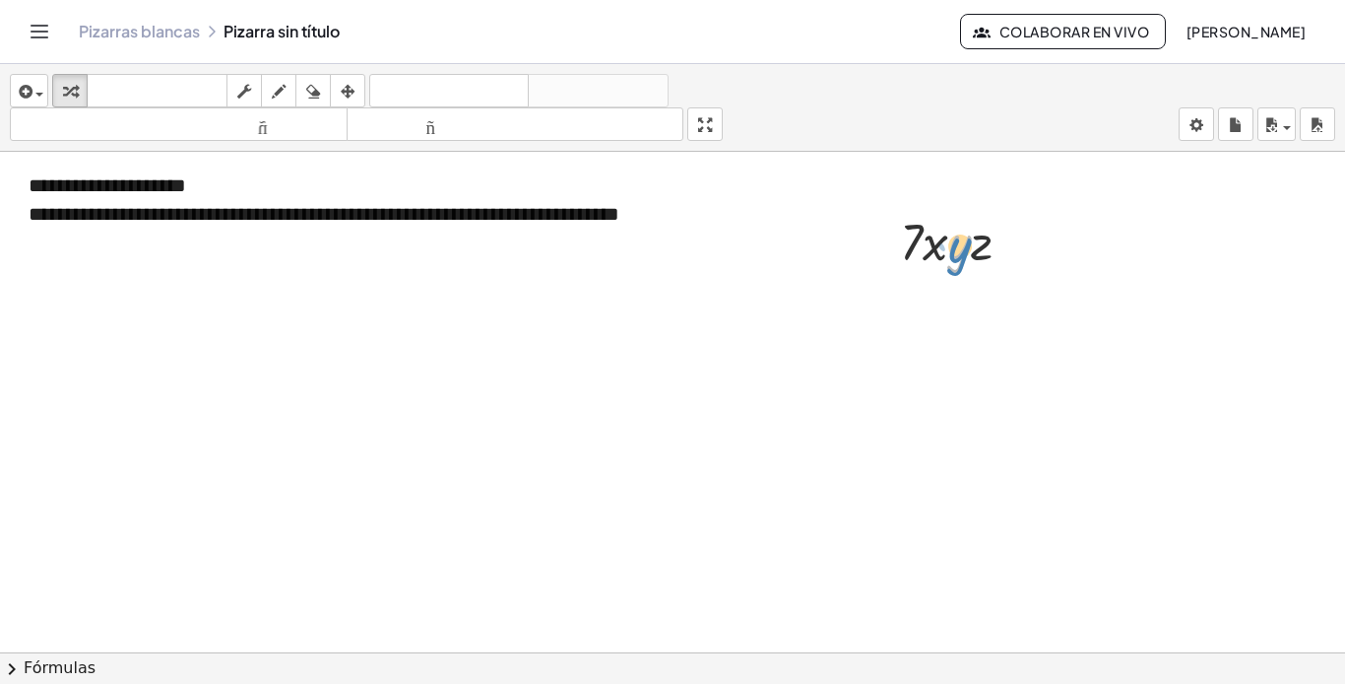
click at [957, 243] on div at bounding box center [963, 240] width 147 height 67
click at [337, 81] on button "arreglar" at bounding box center [347, 90] width 35 height 33
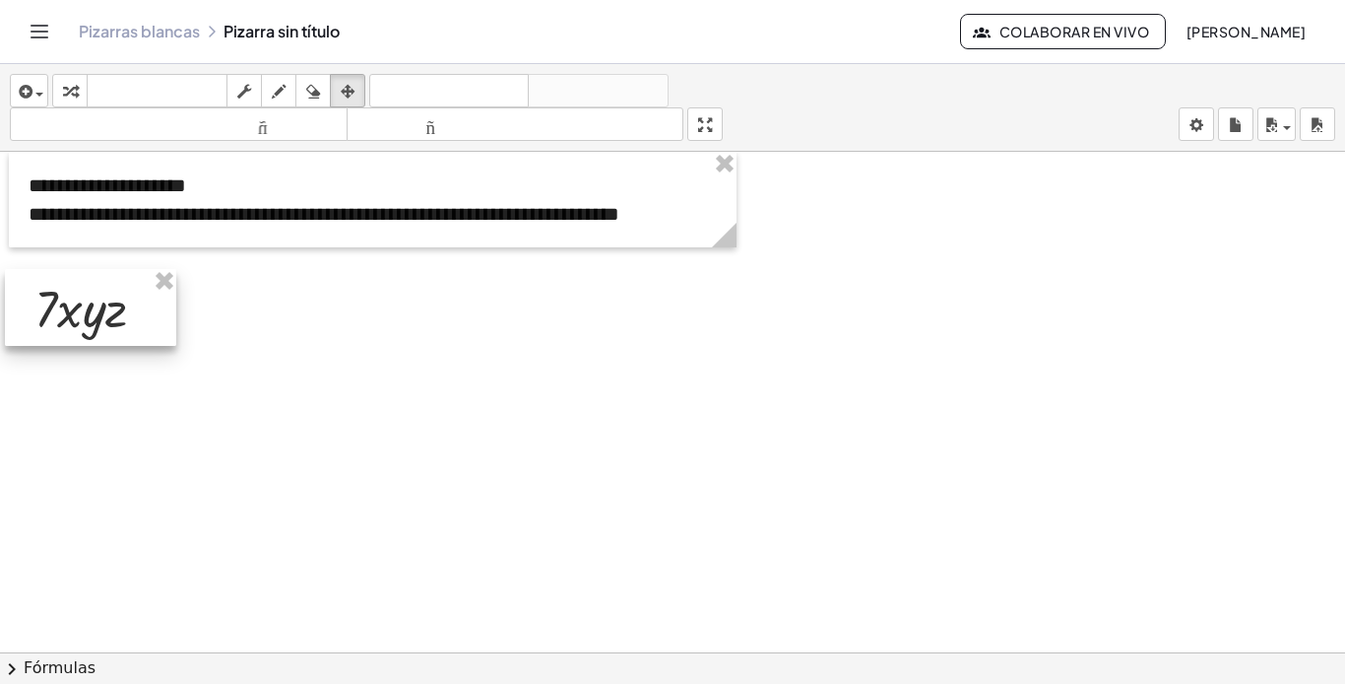
drag, startPoint x: 996, startPoint y: 246, endPoint x: 137, endPoint y: 317, distance: 861.8
click at [137, 317] on div at bounding box center [90, 307] width 171 height 77
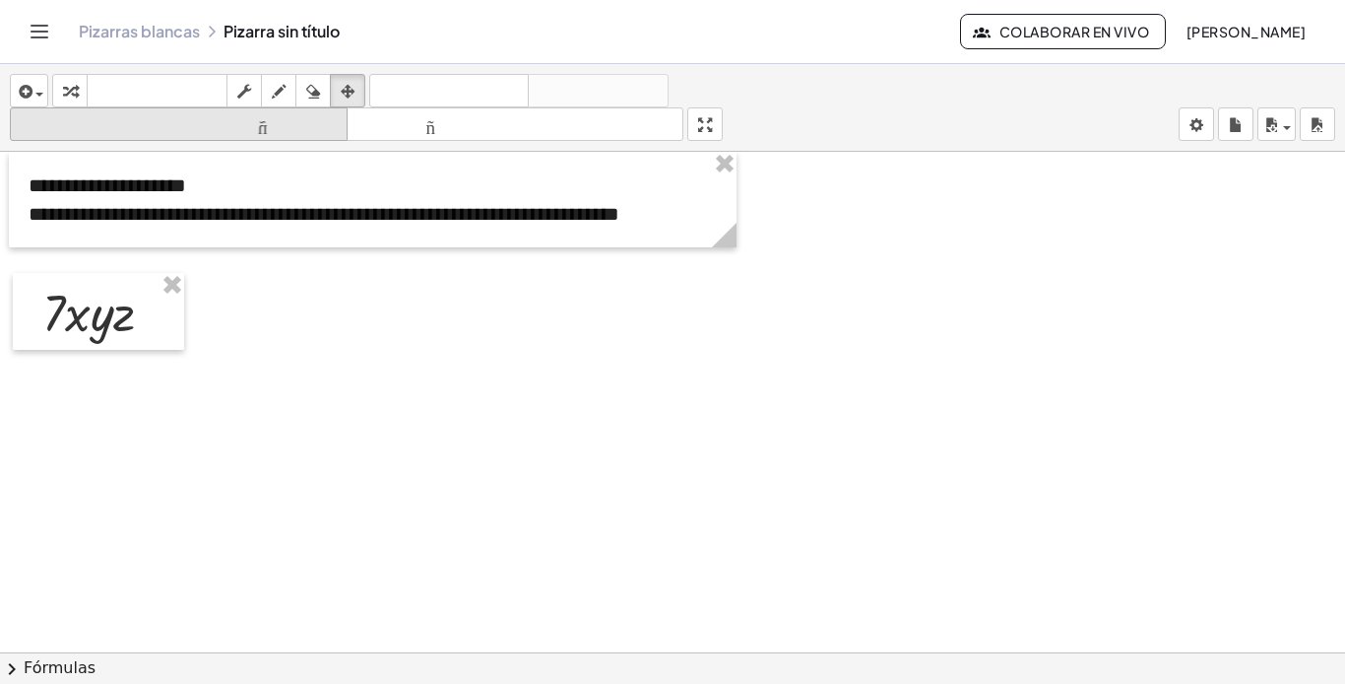
click at [251, 124] on font "tamaño_del_formato" at bounding box center [179, 124] width 328 height 19
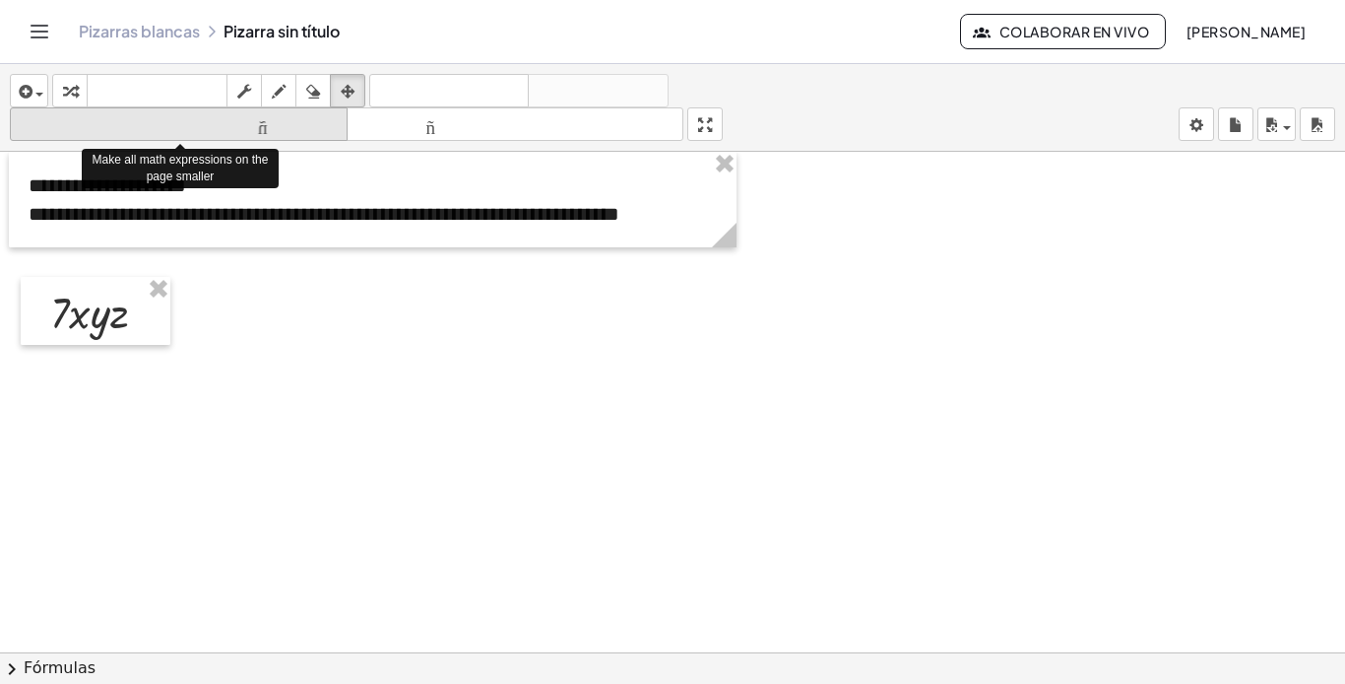
click at [251, 124] on font "tamaño_del_formato" at bounding box center [179, 124] width 328 height 19
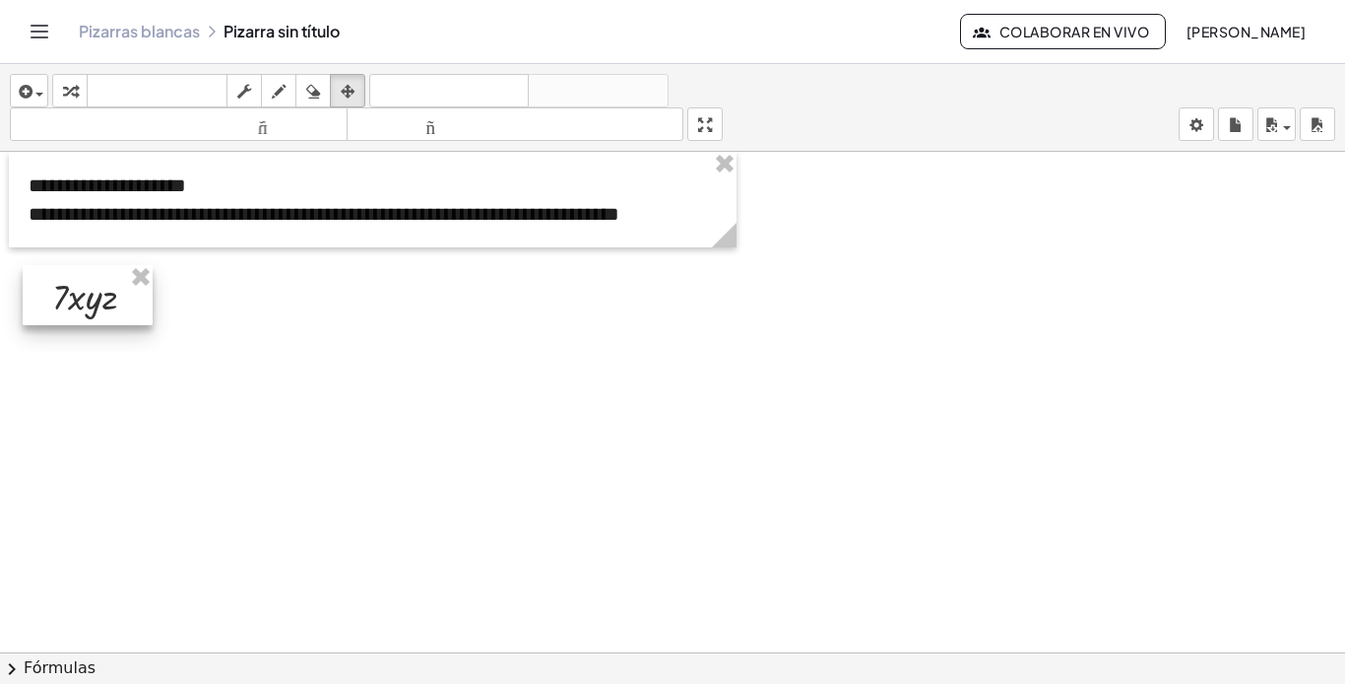
drag, startPoint x: 130, startPoint y: 322, endPoint x: 126, endPoint y: 306, distance: 16.2
click at [126, 306] on div at bounding box center [88, 295] width 130 height 60
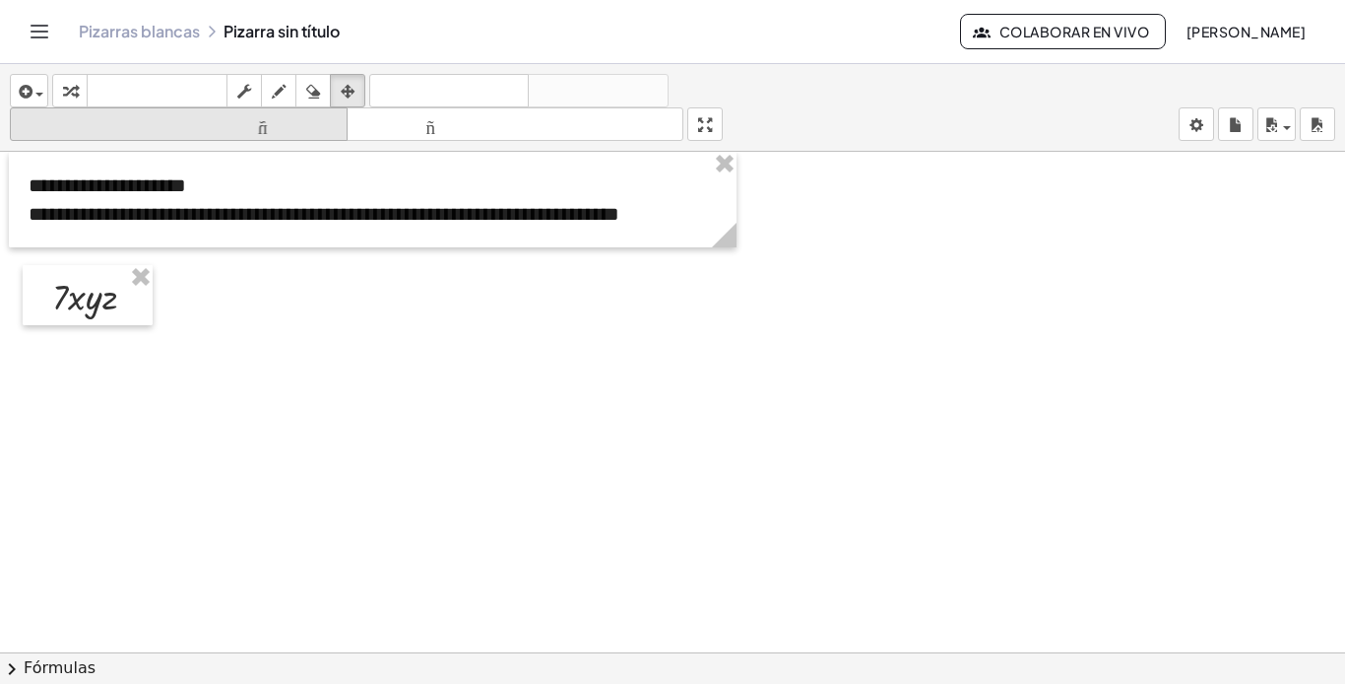
click at [248, 134] on icon "tamaño_del_formato" at bounding box center [179, 125] width 328 height 24
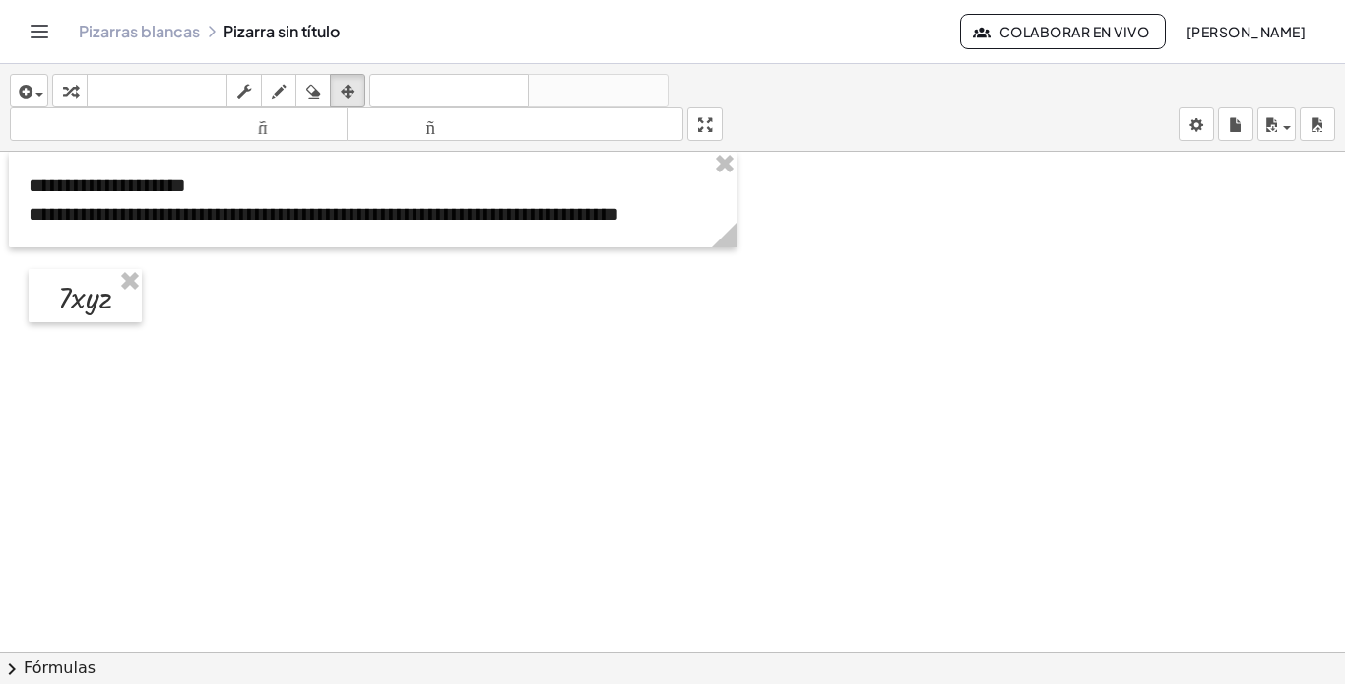
click at [234, 329] on div at bounding box center [672, 666] width 1345 height 1028
click at [32, 91] on icon "button" at bounding box center [24, 92] width 18 height 24
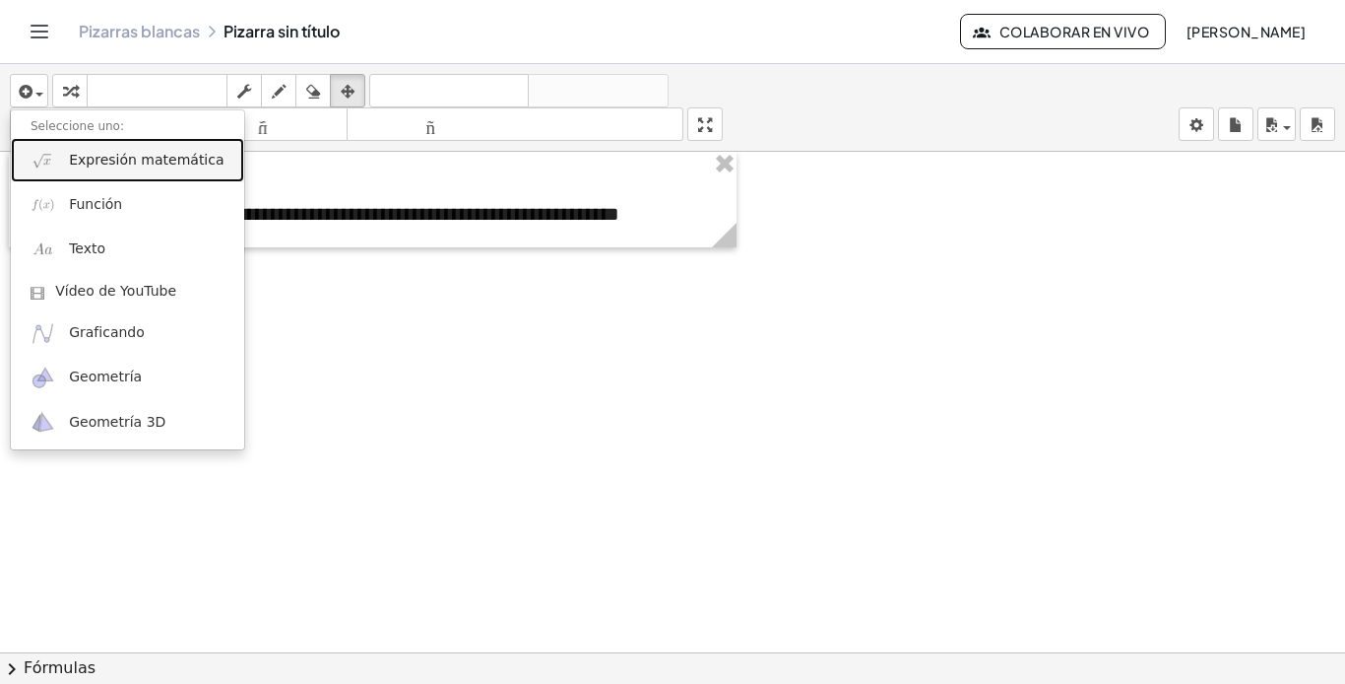
click at [144, 161] on font "Expresión matemática" at bounding box center [146, 160] width 155 height 16
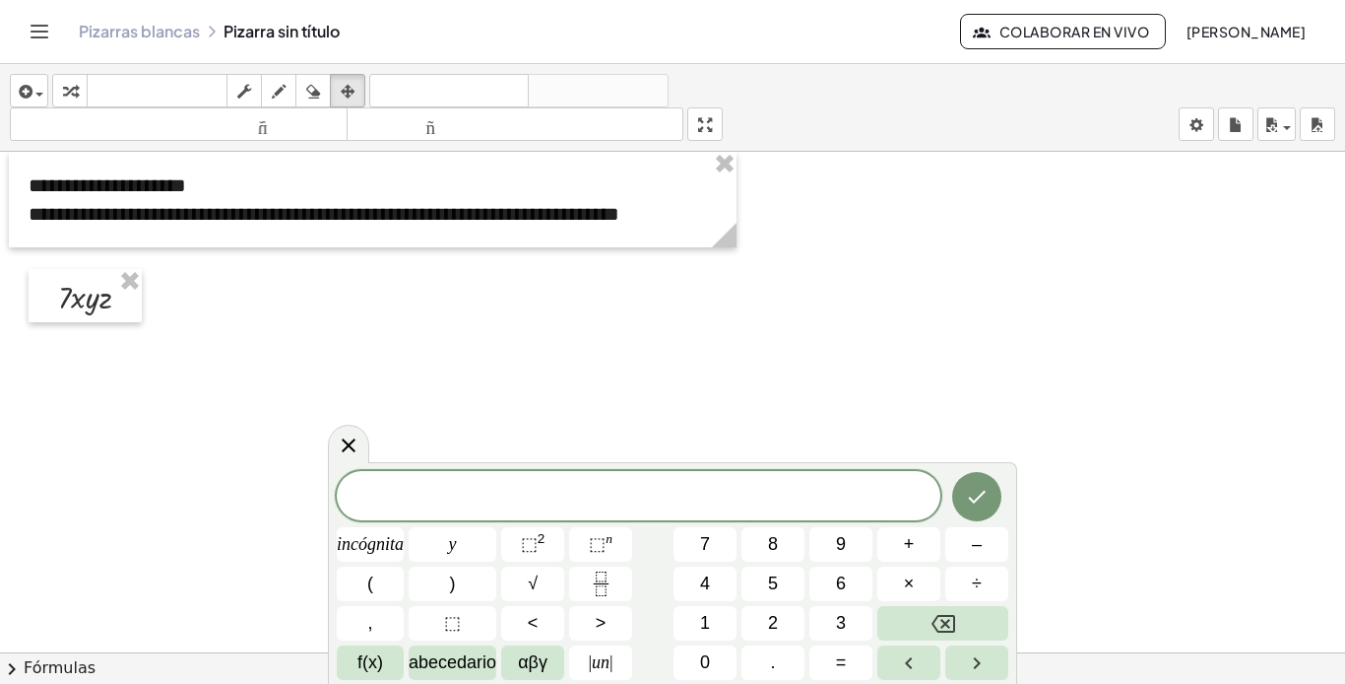
click at [559, 494] on span "​" at bounding box center [639, 498] width 604 height 28
click at [973, 483] on button "Hecho" at bounding box center [976, 496] width 49 height 49
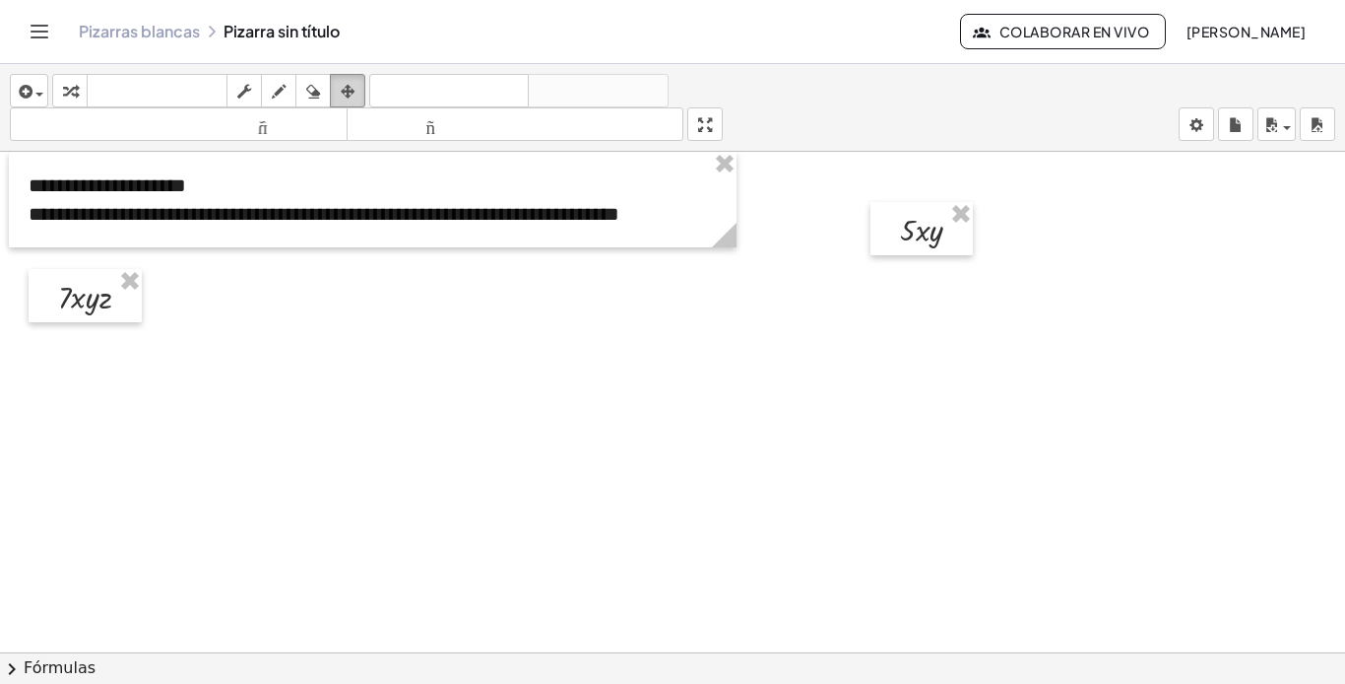
click at [352, 88] on icon "button" at bounding box center [348, 92] width 14 height 24
drag, startPoint x: 873, startPoint y: 227, endPoint x: 221, endPoint y: 295, distance: 655.7
click at [221, 295] on div at bounding box center [272, 297] width 102 height 53
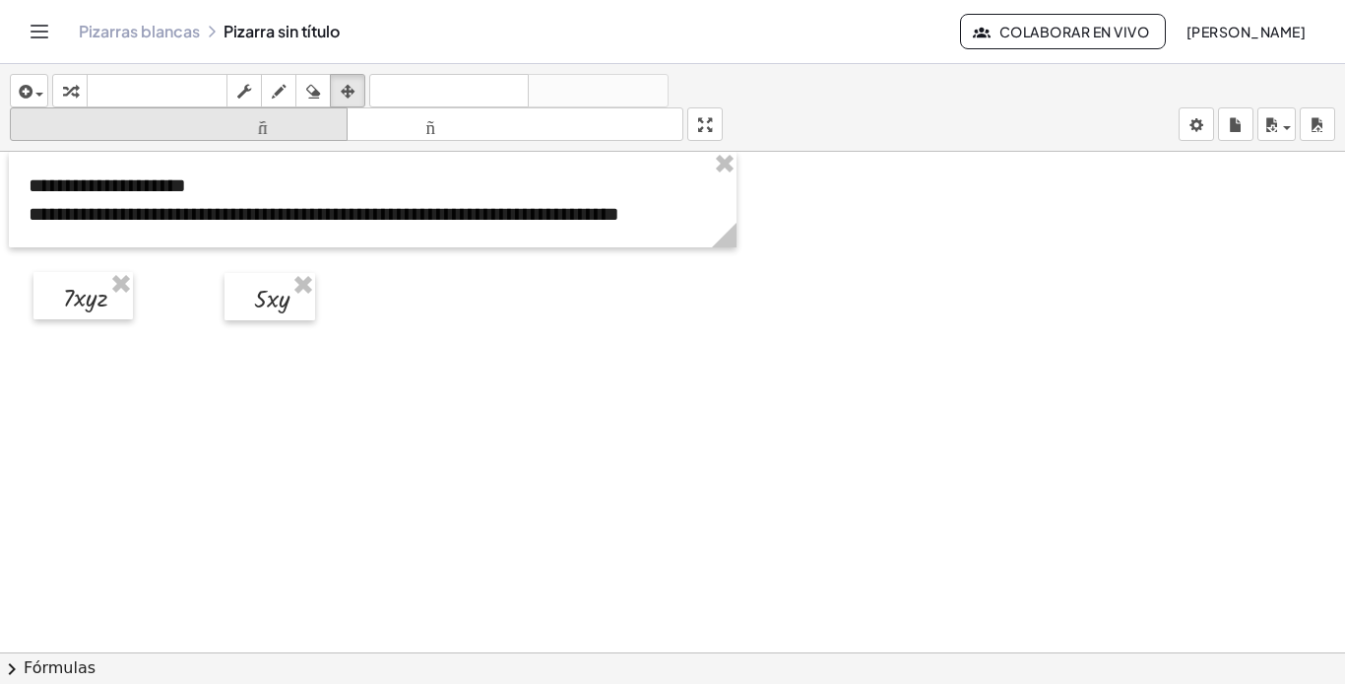
click at [295, 117] on font "tamaño_del_formato" at bounding box center [179, 124] width 328 height 19
click at [402, 357] on div at bounding box center [672, 666] width 1345 height 1028
click at [217, 354] on div at bounding box center [672, 666] width 1345 height 1028
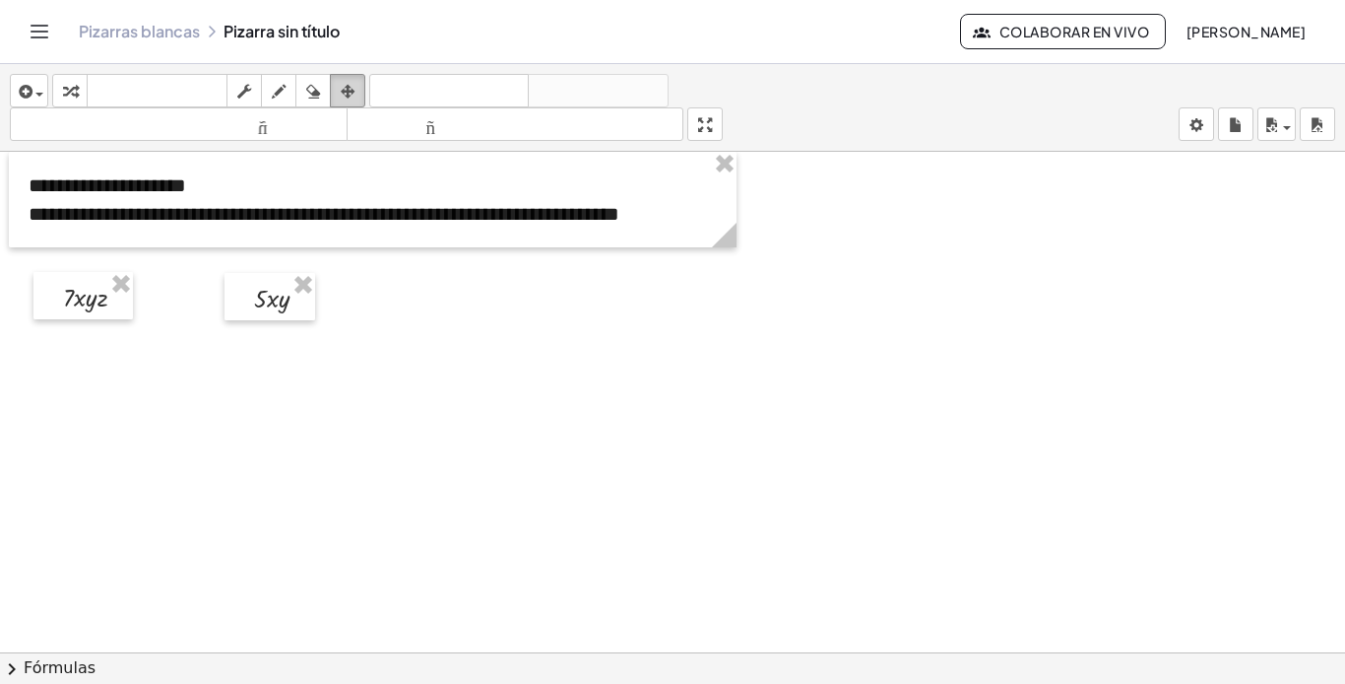
click at [341, 90] on div "button" at bounding box center [348, 91] width 26 height 24
drag, startPoint x: 238, startPoint y: 302, endPoint x: 206, endPoint y: 306, distance: 32.7
click at [207, 300] on div at bounding box center [238, 295] width 91 height 47
click at [357, 340] on div at bounding box center [672, 666] width 1345 height 1028
click at [357, 339] on div at bounding box center [672, 666] width 1345 height 1028
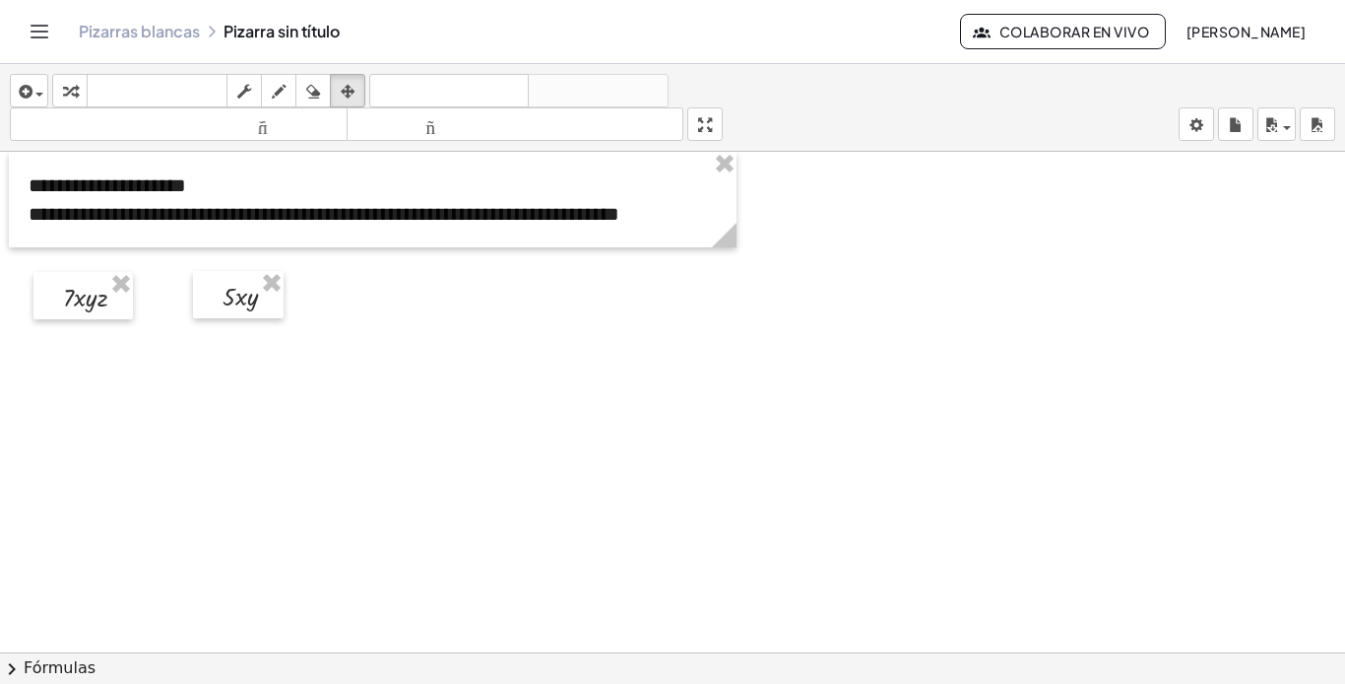
click at [357, 339] on div at bounding box center [672, 666] width 1345 height 1028
click at [38, 92] on div "button" at bounding box center [29, 91] width 29 height 24
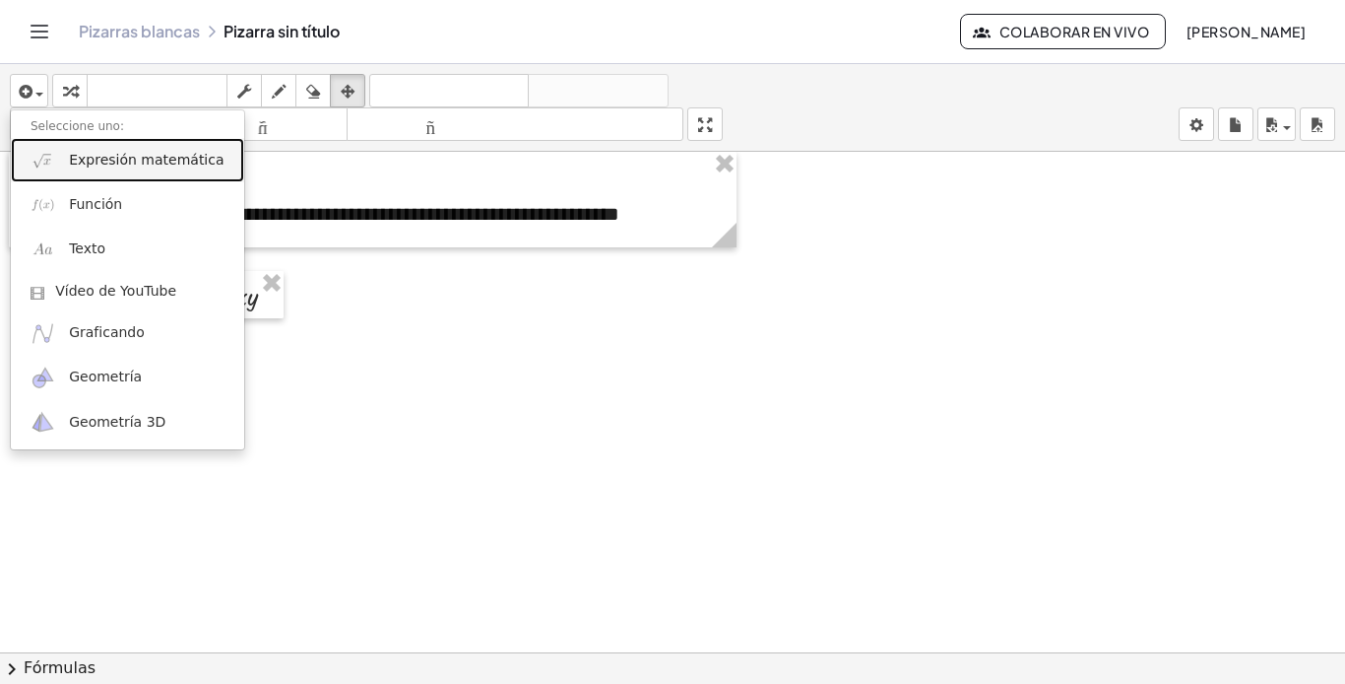
click at [130, 163] on font "Expresión matemática" at bounding box center [146, 160] width 155 height 16
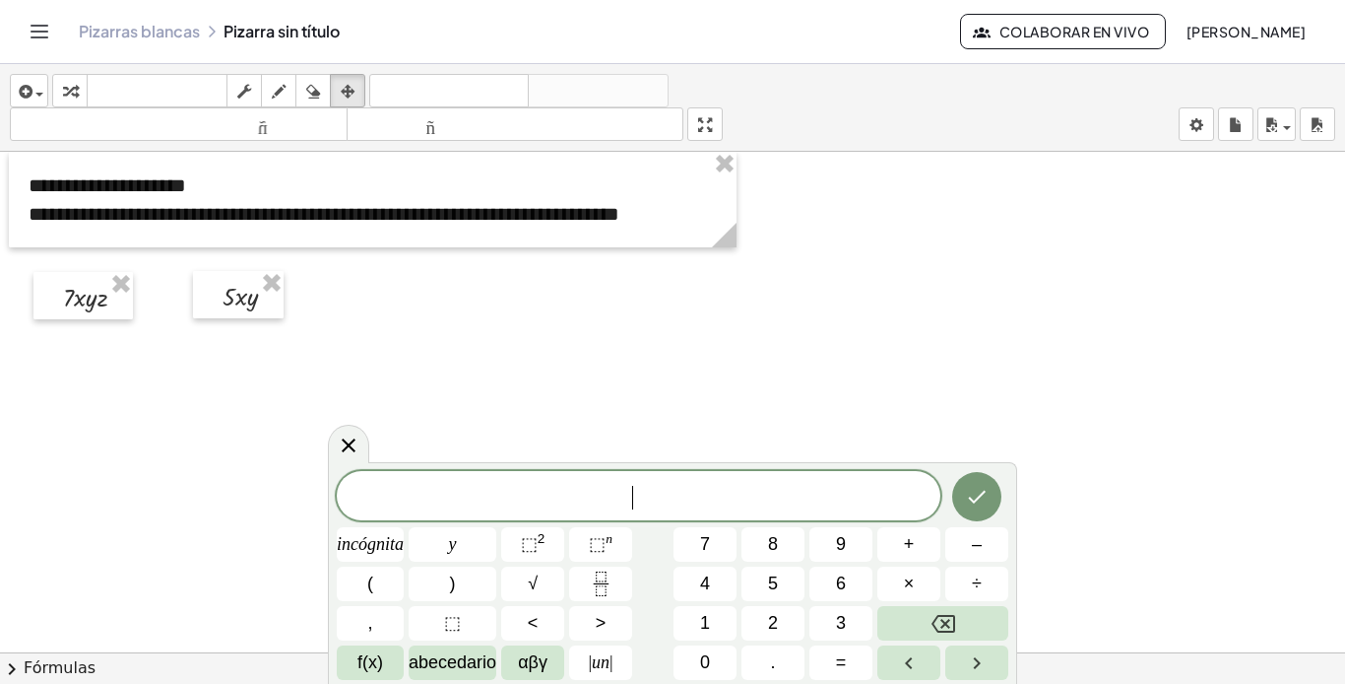
click at [651, 498] on span "​" at bounding box center [639, 498] width 604 height 28
click at [597, 542] on font "⬚" at bounding box center [597, 544] width 17 height 20
click at [552, 538] on button "⬚ 2" at bounding box center [532, 544] width 63 height 34
click at [971, 499] on icon "Hecho" at bounding box center [977, 493] width 24 height 24
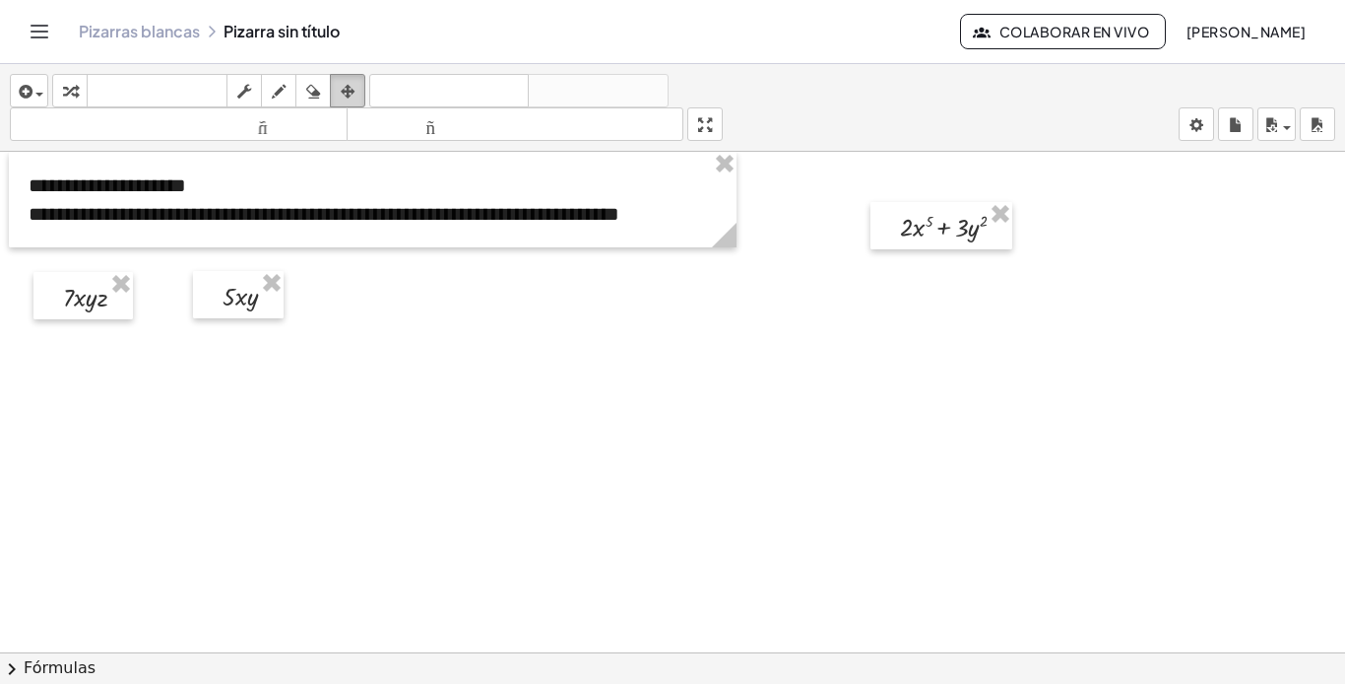
click at [347, 95] on icon "button" at bounding box center [348, 92] width 14 height 24
drag, startPoint x: 884, startPoint y: 220, endPoint x: 350, endPoint y: 290, distance: 538.4
click at [350, 290] on div at bounding box center [408, 295] width 142 height 47
click at [24, 88] on icon "button" at bounding box center [24, 92] width 18 height 24
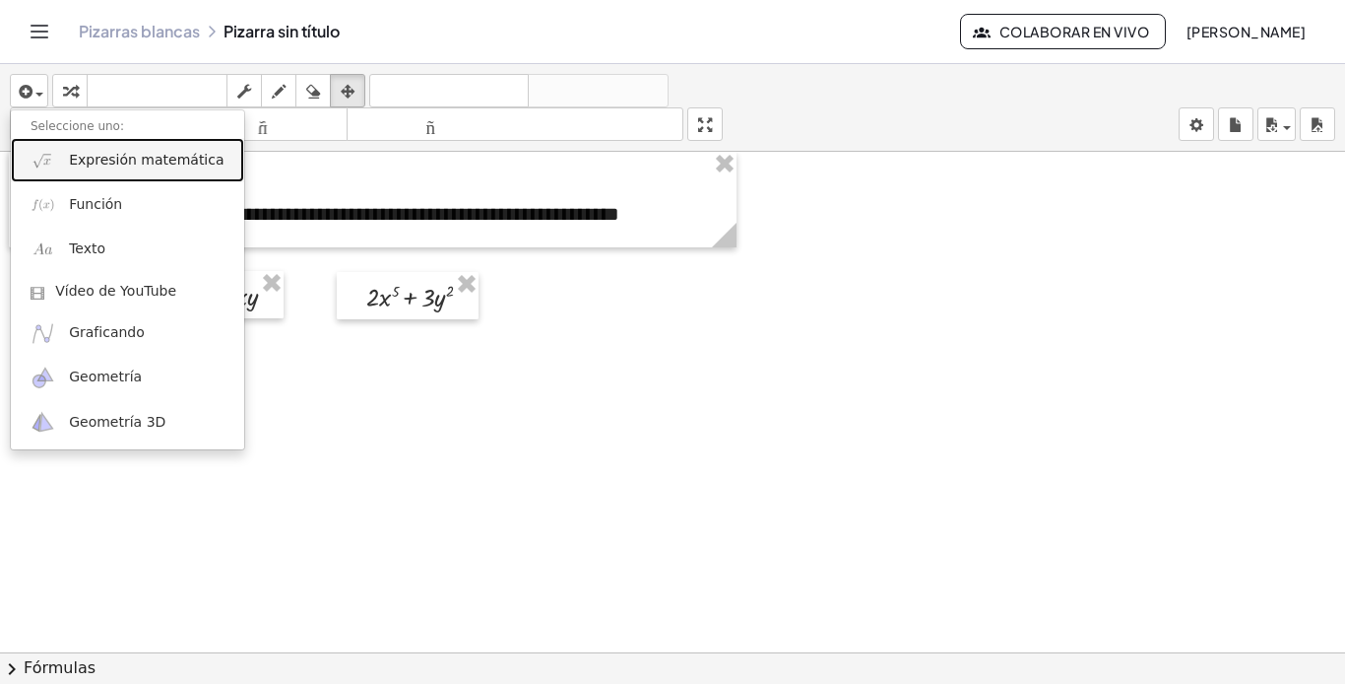
click at [150, 172] on link "Expresión matemática" at bounding box center [127, 160] width 233 height 44
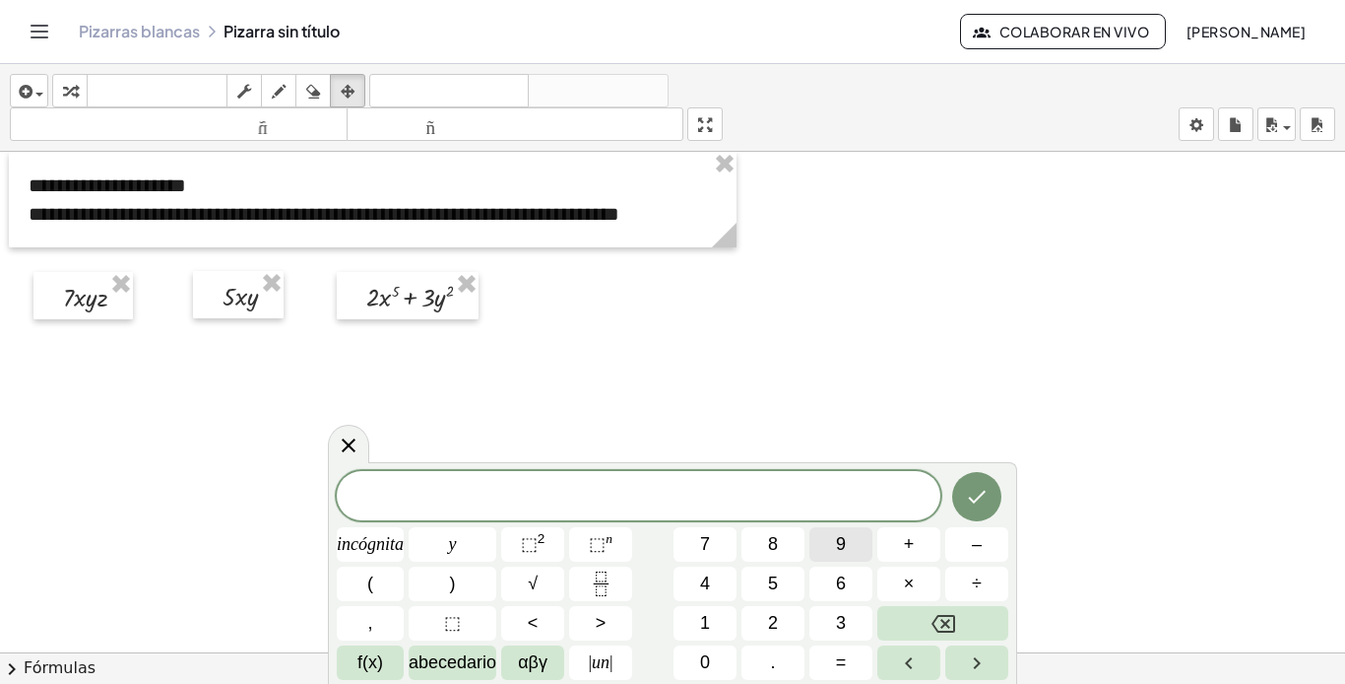
click at [841, 547] on font "9" at bounding box center [841, 544] width 10 height 20
click at [533, 532] on span "⬚ 2" at bounding box center [533, 544] width 25 height 27
click at [969, 502] on icon "Hecho" at bounding box center [977, 493] width 24 height 24
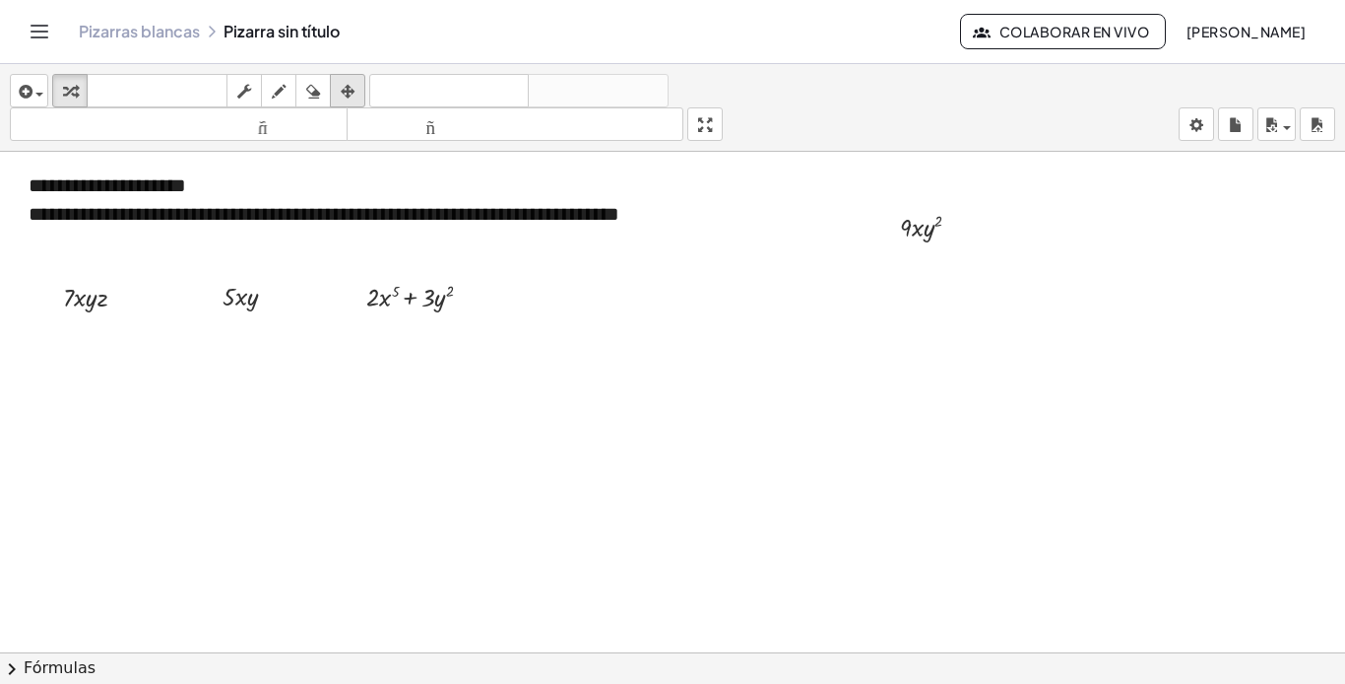
click at [352, 92] on icon "button" at bounding box center [348, 92] width 14 height 24
drag, startPoint x: 921, startPoint y: 242, endPoint x: 573, endPoint y: 312, distance: 354.7
click at [573, 312] on div at bounding box center [571, 295] width 98 height 47
click at [38, 90] on div "button" at bounding box center [29, 91] width 29 height 24
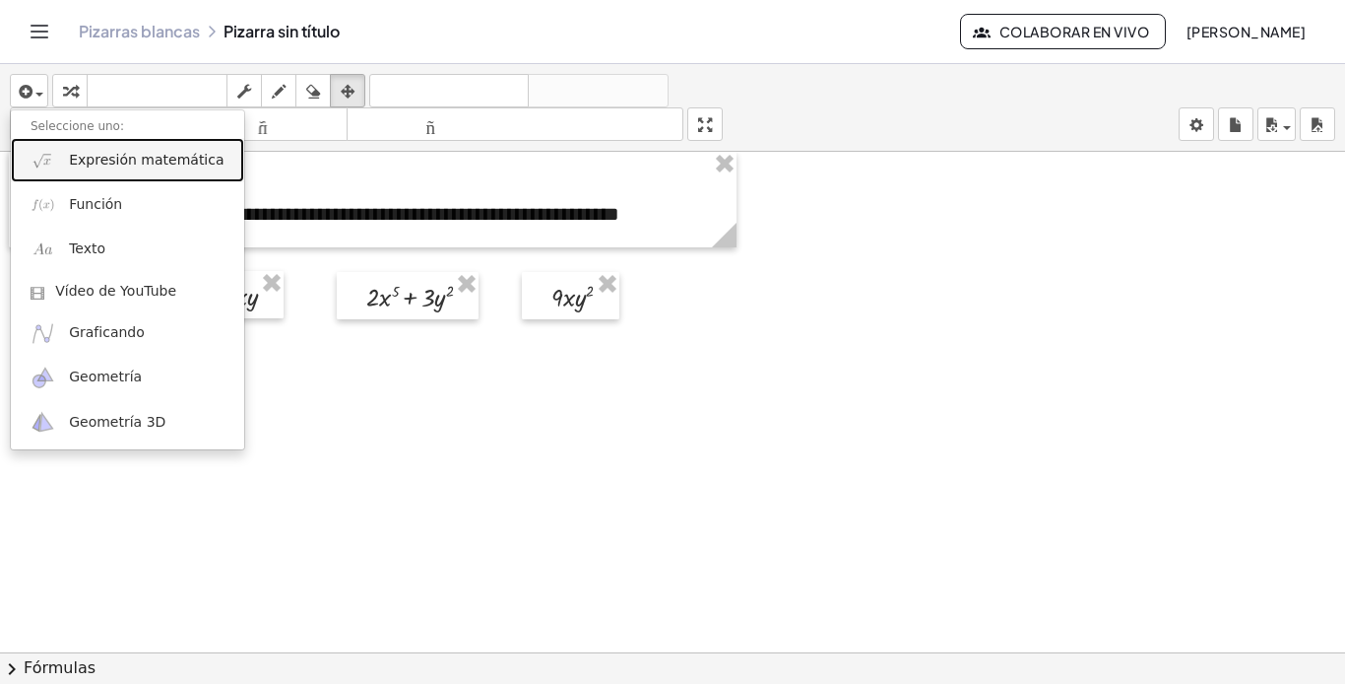
click at [91, 165] on font "Expresión matemática" at bounding box center [146, 160] width 155 height 16
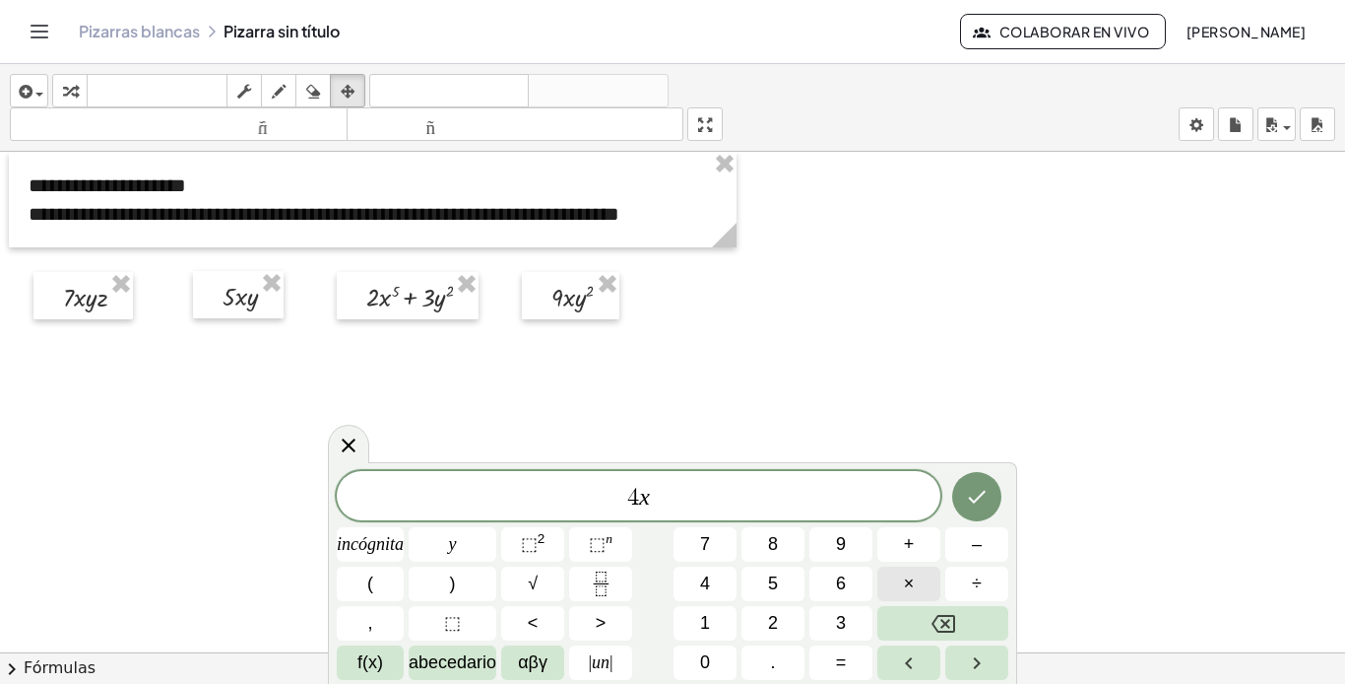
click at [929, 586] on button "×" at bounding box center [909, 583] width 63 height 34
click at [985, 503] on icon "Hecho" at bounding box center [977, 497] width 24 height 24
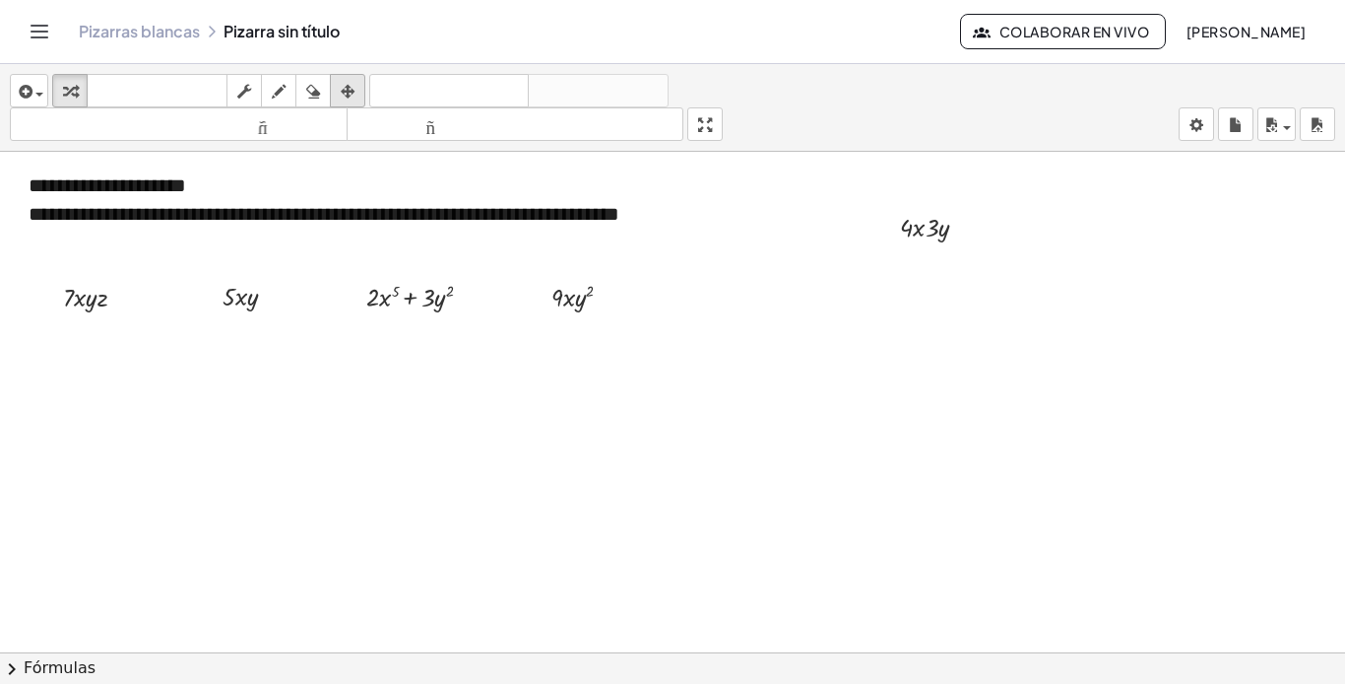
click at [351, 89] on icon "button" at bounding box center [348, 92] width 14 height 24
drag, startPoint x: 915, startPoint y: 214, endPoint x: 706, endPoint y: 284, distance: 220.2
click at [706, 284] on div at bounding box center [714, 295] width 104 height 47
click at [1057, 385] on div at bounding box center [672, 666] width 1345 height 1028
click at [33, 94] on span "button" at bounding box center [35, 94] width 4 height 14
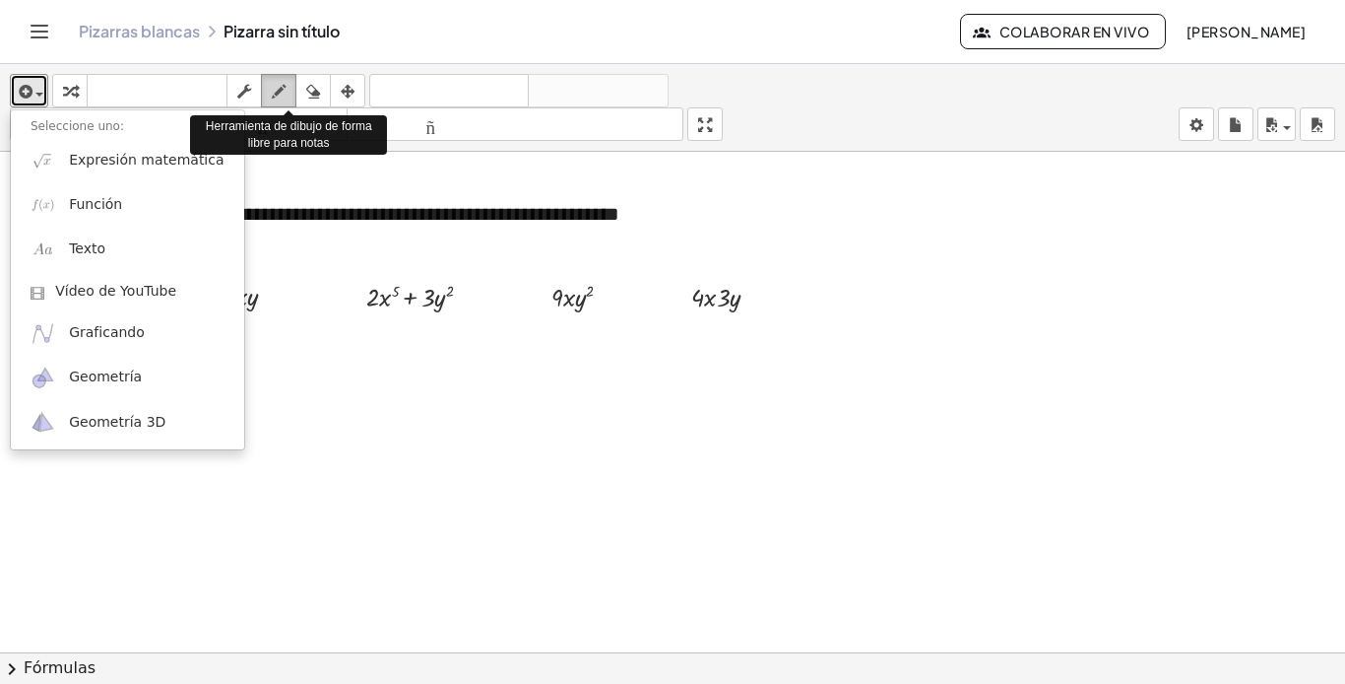
click at [276, 88] on icon "button" at bounding box center [279, 92] width 14 height 24
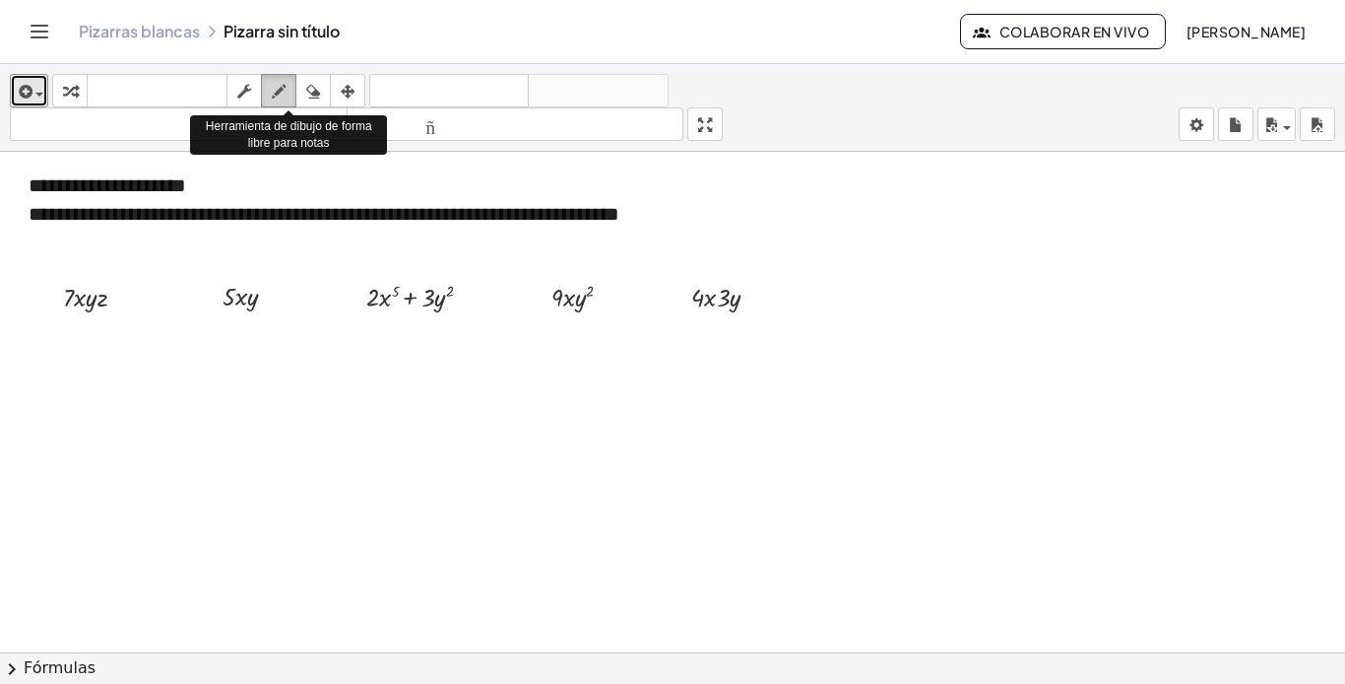
click at [278, 91] on icon "button" at bounding box center [279, 92] width 14 height 24
click at [281, 86] on icon "button" at bounding box center [279, 92] width 14 height 24
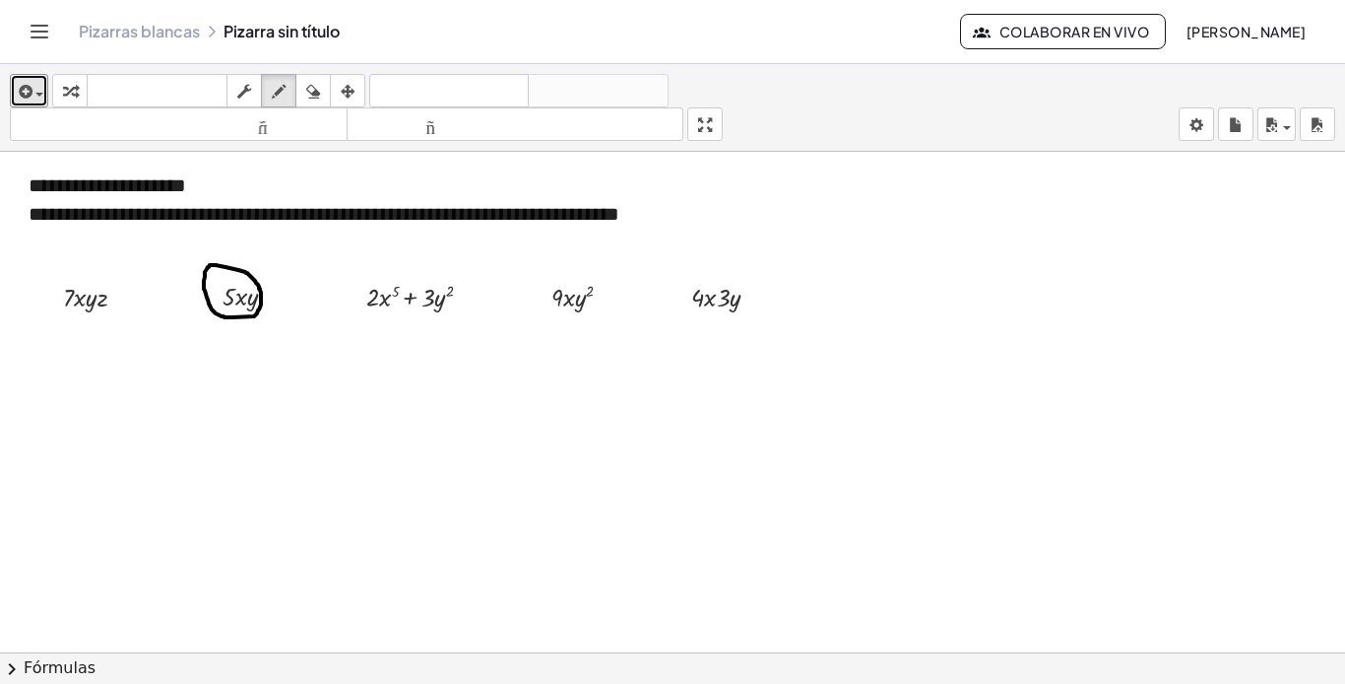
click at [247, 273] on div at bounding box center [672, 666] width 1345 height 1028
drag, startPoint x: 248, startPoint y: 269, endPoint x: 273, endPoint y: 95, distance: 176.1
click at [273, 95] on icon "button" at bounding box center [279, 92] width 14 height 24
click at [244, 99] on icon "button" at bounding box center [244, 92] width 14 height 24
click at [240, 270] on div at bounding box center [672, 666] width 1345 height 1028
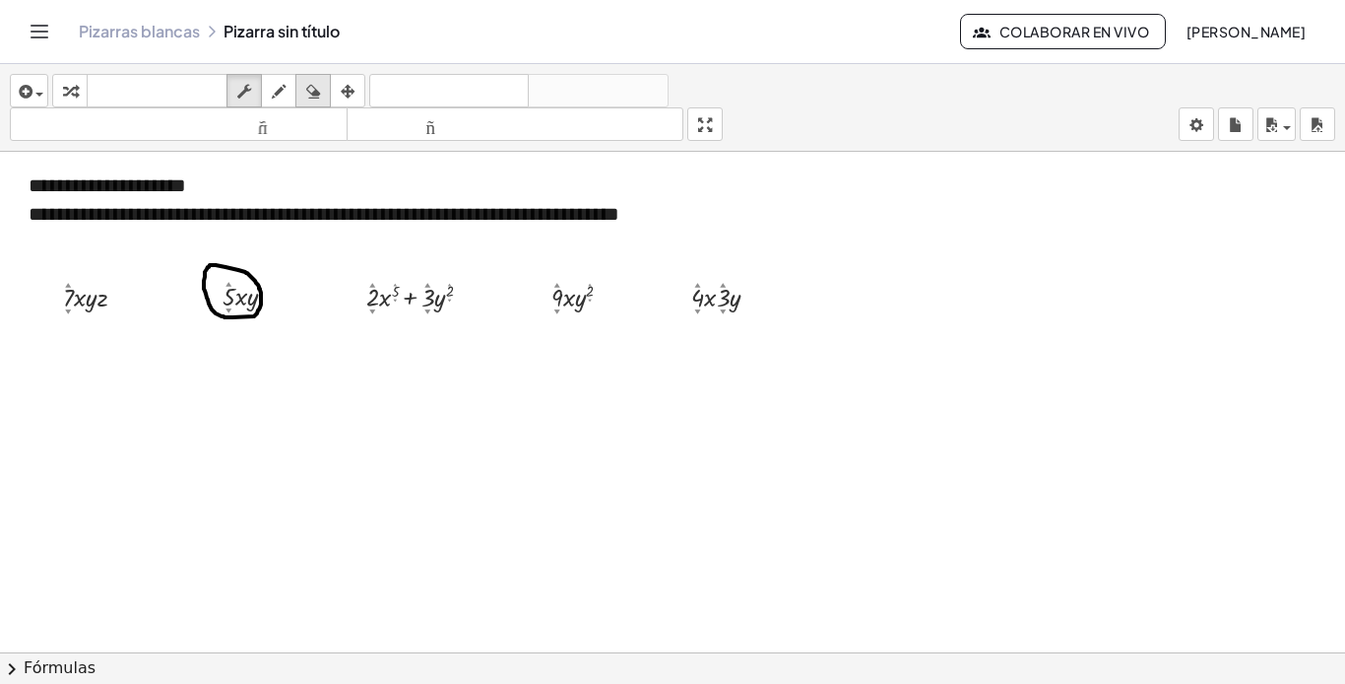
click at [312, 92] on icon "button" at bounding box center [313, 92] width 14 height 24
drag, startPoint x: 226, startPoint y: 258, endPoint x: 294, endPoint y: 372, distance: 132.9
click at [276, 360] on div at bounding box center [672, 666] width 1345 height 1028
click at [285, 94] on icon "button" at bounding box center [279, 92] width 14 height 24
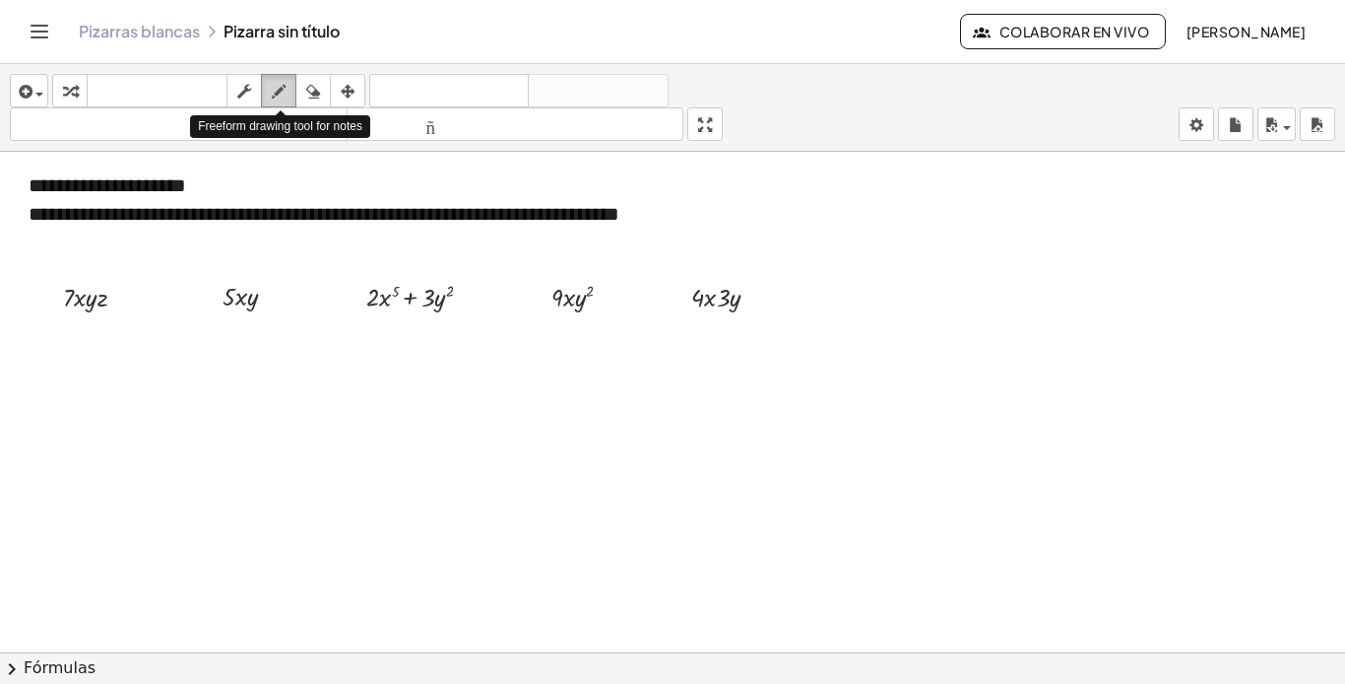
click at [276, 89] on icon "button" at bounding box center [279, 92] width 14 height 24
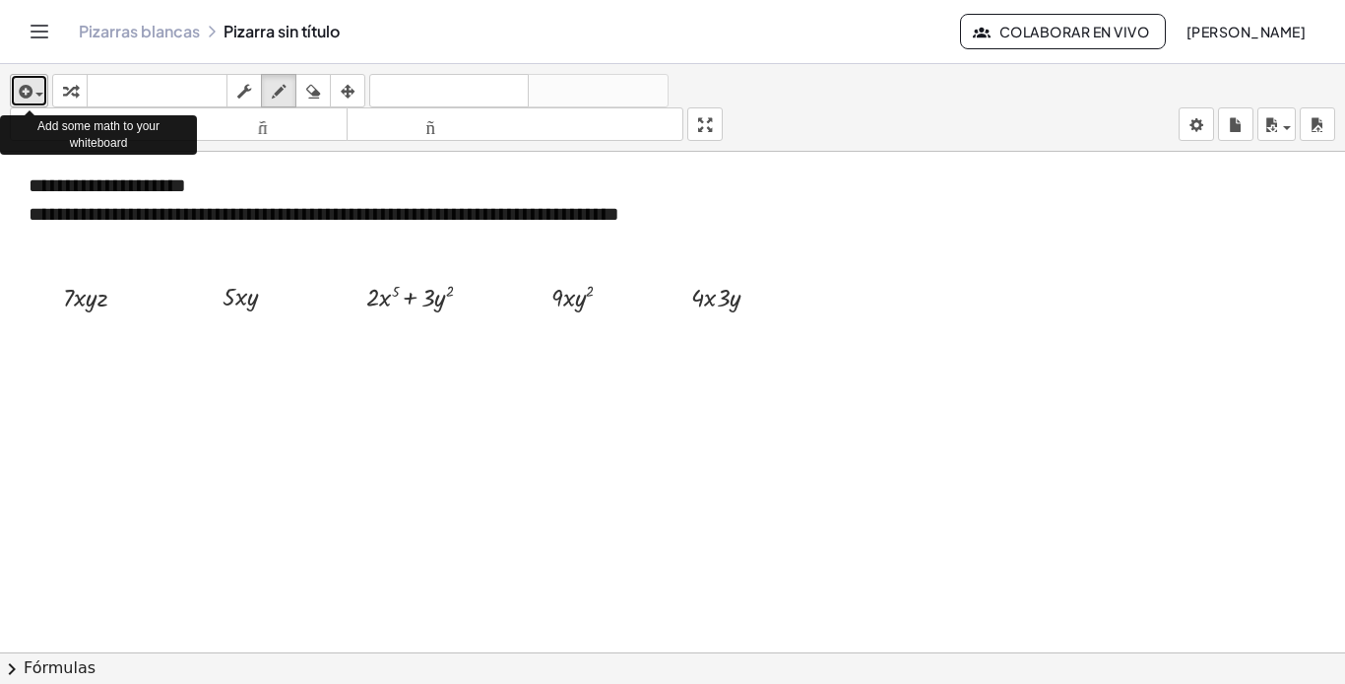
click at [44, 94] on button "insertar" at bounding box center [29, 90] width 38 height 33
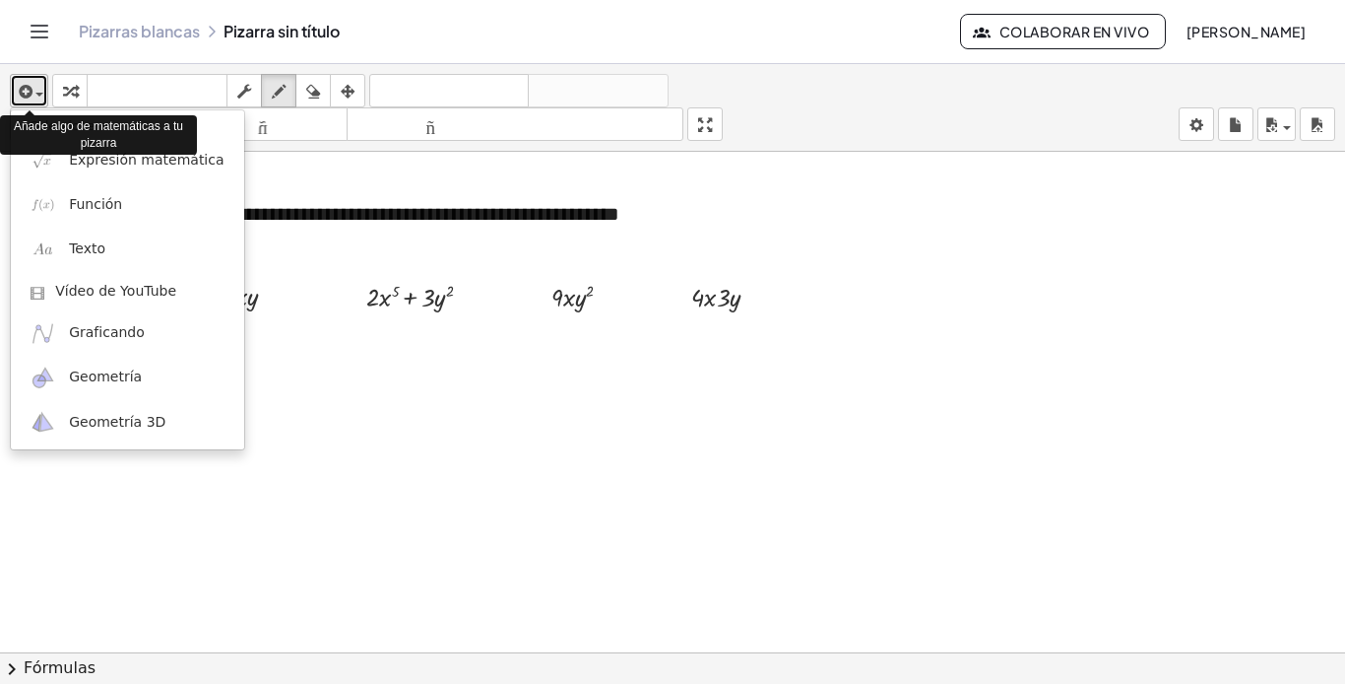
click at [44, 94] on button "insertar" at bounding box center [29, 90] width 38 height 33
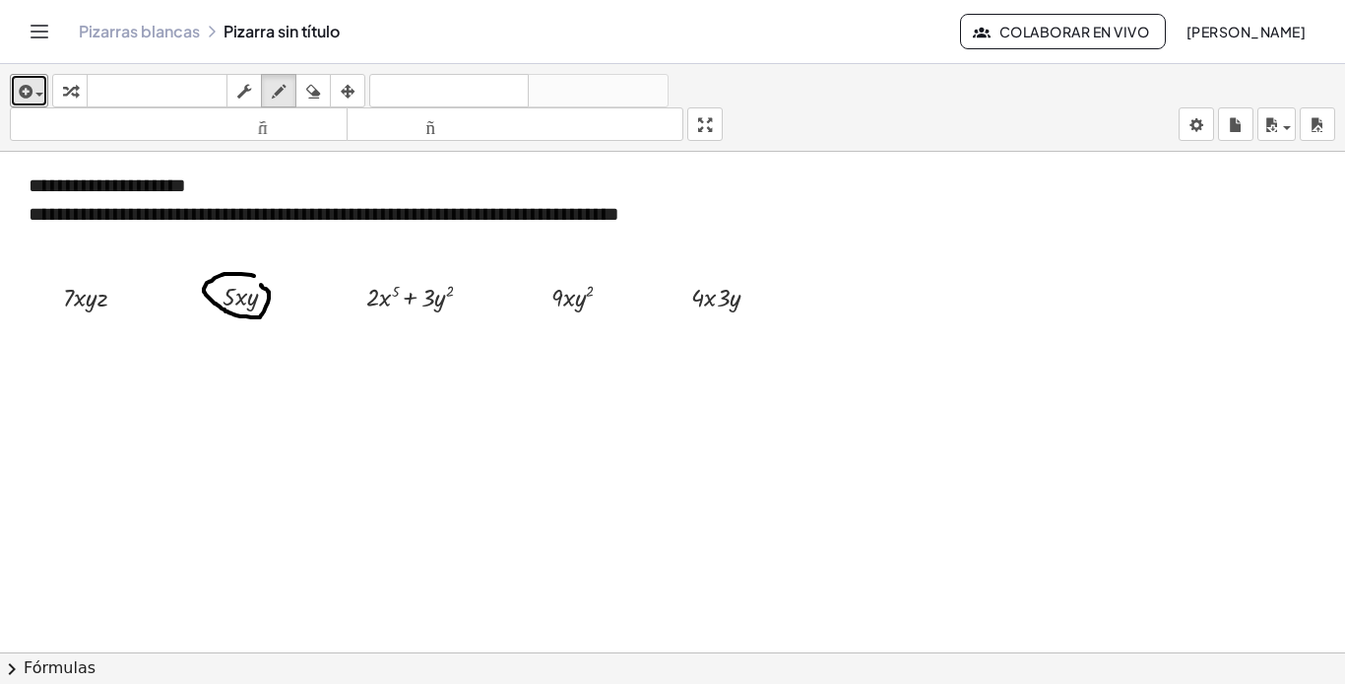
click at [256, 275] on div at bounding box center [672, 666] width 1345 height 1028
click at [312, 97] on icon "button" at bounding box center [313, 92] width 14 height 24
drag, startPoint x: 228, startPoint y: 269, endPoint x: 270, endPoint y: 339, distance: 81.8
click at [270, 339] on div at bounding box center [672, 666] width 1345 height 1028
click at [33, 98] on span "button" at bounding box center [35, 94] width 4 height 14
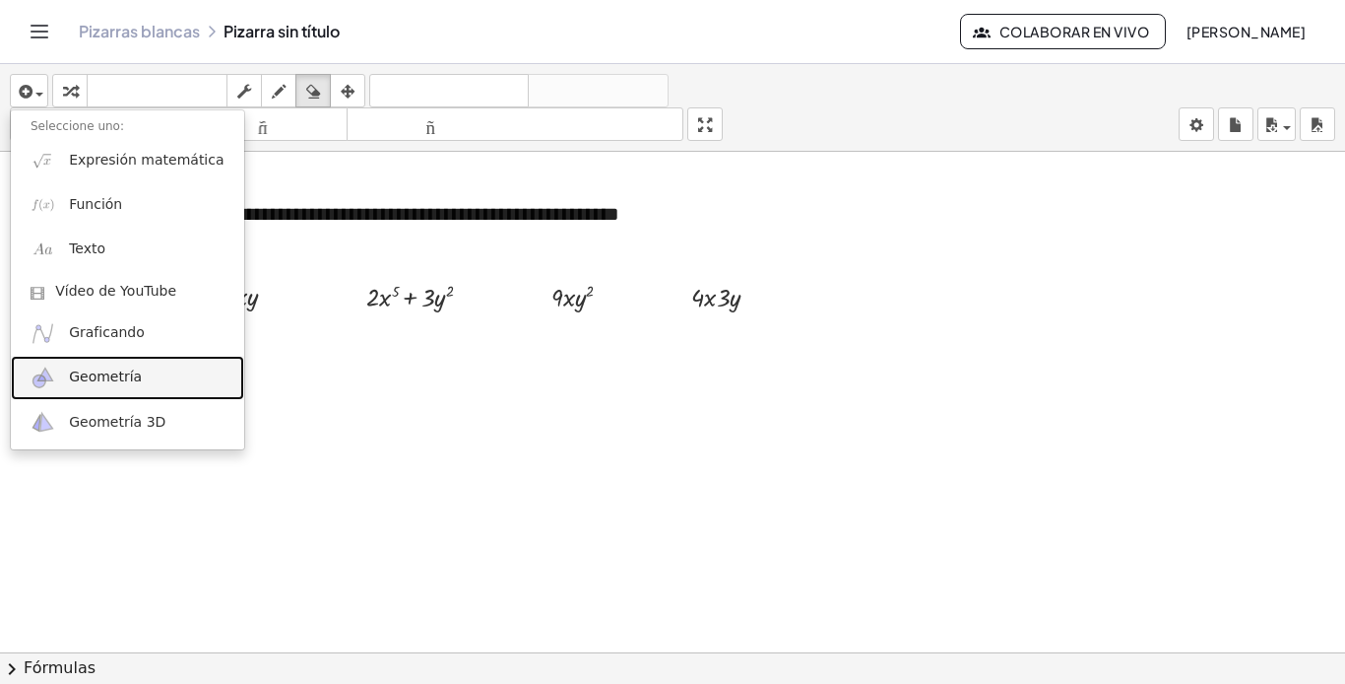
click at [114, 382] on font "Geometría" at bounding box center [105, 376] width 73 height 16
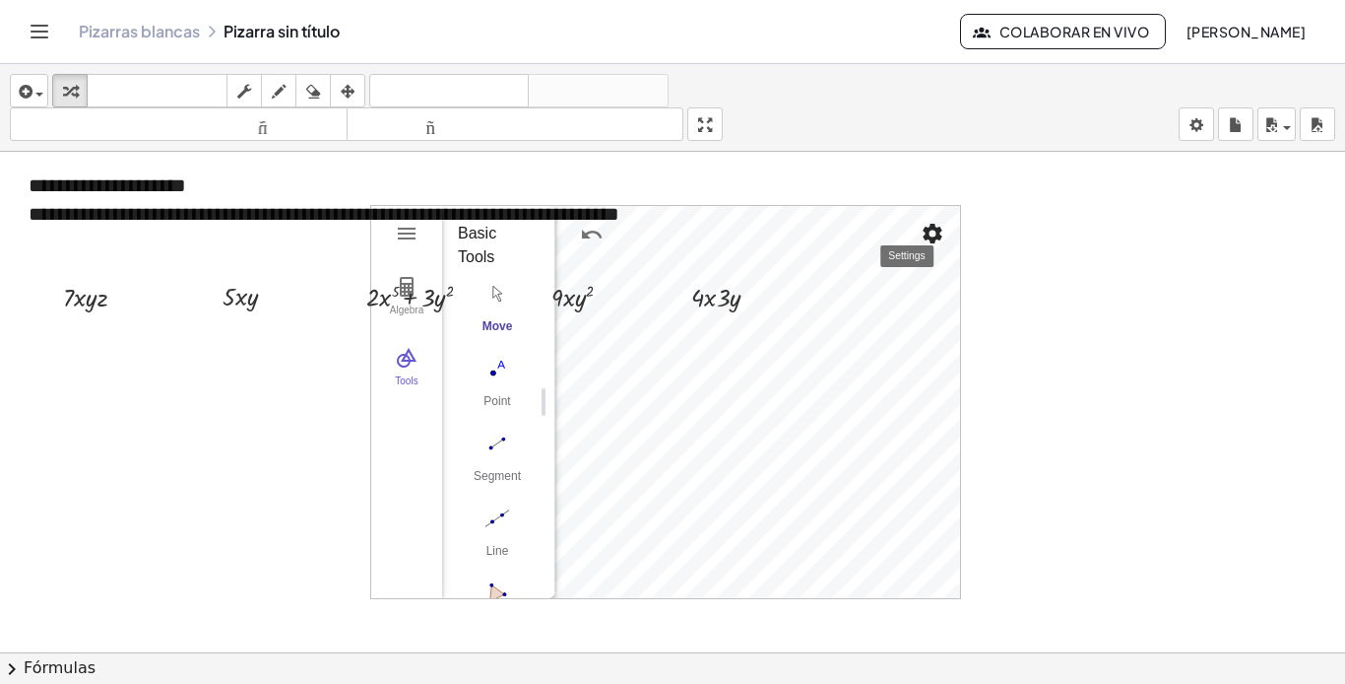
click at [937, 240] on div "Geometry" at bounding box center [758, 402] width 405 height 392
drag, startPoint x: 935, startPoint y: 232, endPoint x: 1010, endPoint y: 276, distance: 86.5
click at [1010, 276] on div "**********" at bounding box center [672, 666] width 1345 height 1028
click at [349, 85] on icon "button" at bounding box center [348, 92] width 14 height 24
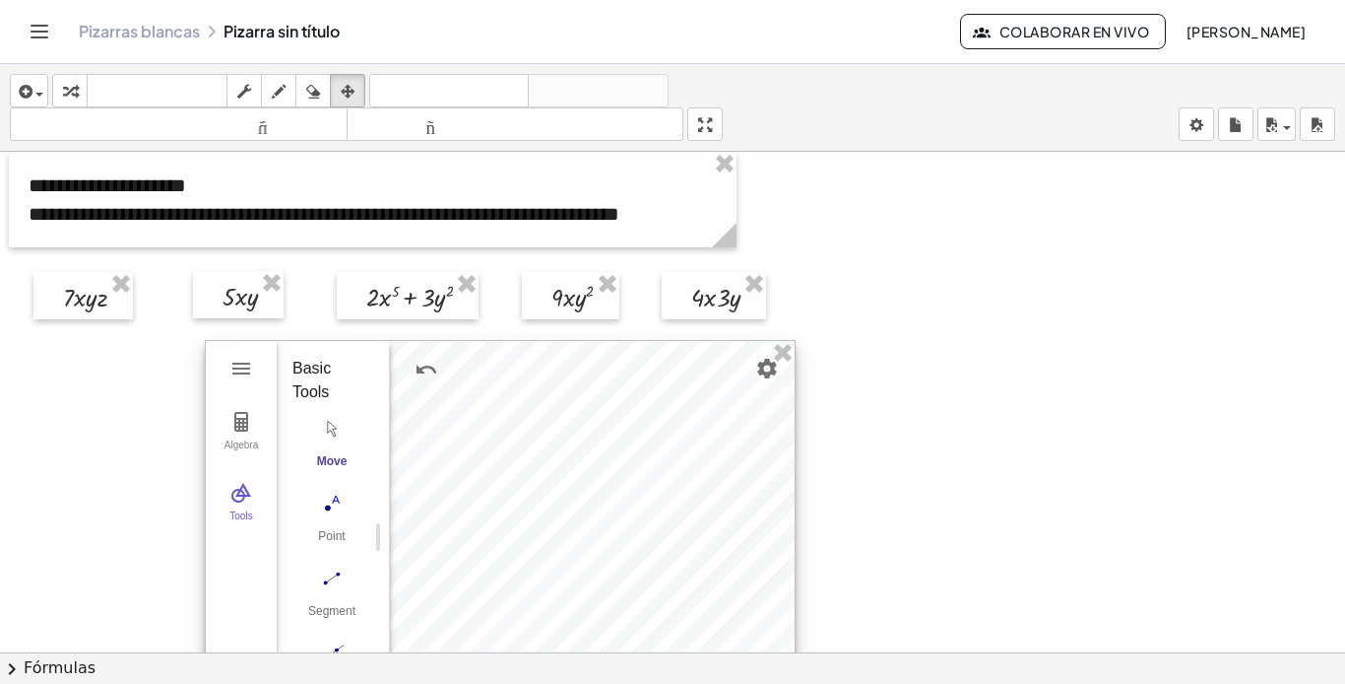
drag, startPoint x: 836, startPoint y: 278, endPoint x: 671, endPoint y: 413, distance: 213.5
click at [671, 413] on div at bounding box center [500, 537] width 589 height 392
click at [19, 92] on icon "button" at bounding box center [24, 92] width 18 height 24
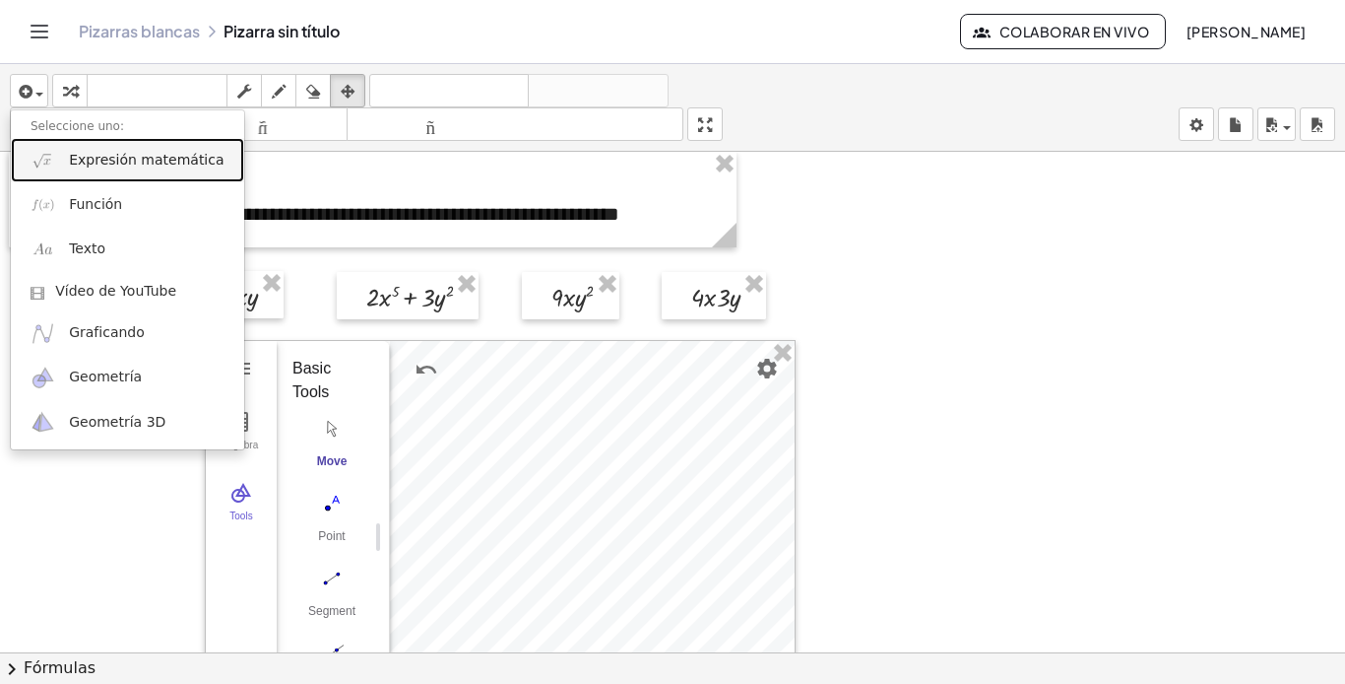
click at [111, 152] on font "Expresión matemática" at bounding box center [146, 160] width 155 height 16
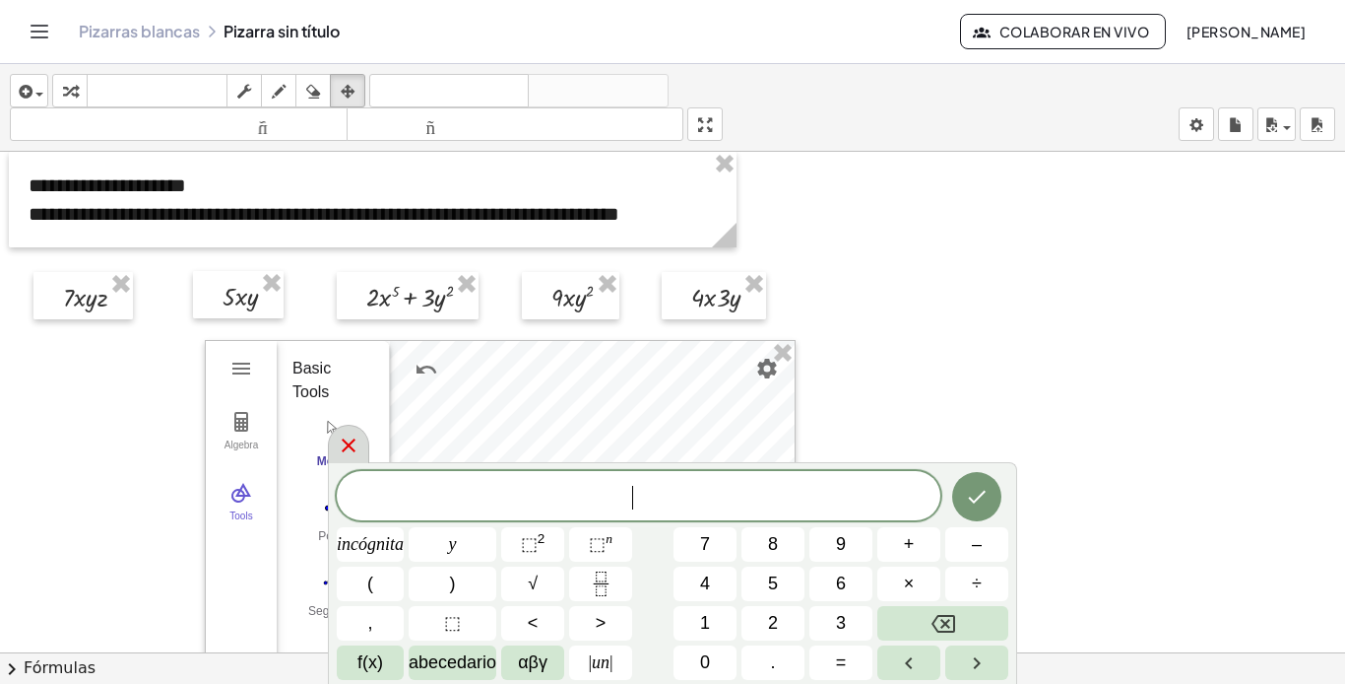
click at [344, 450] on icon at bounding box center [349, 445] width 14 height 14
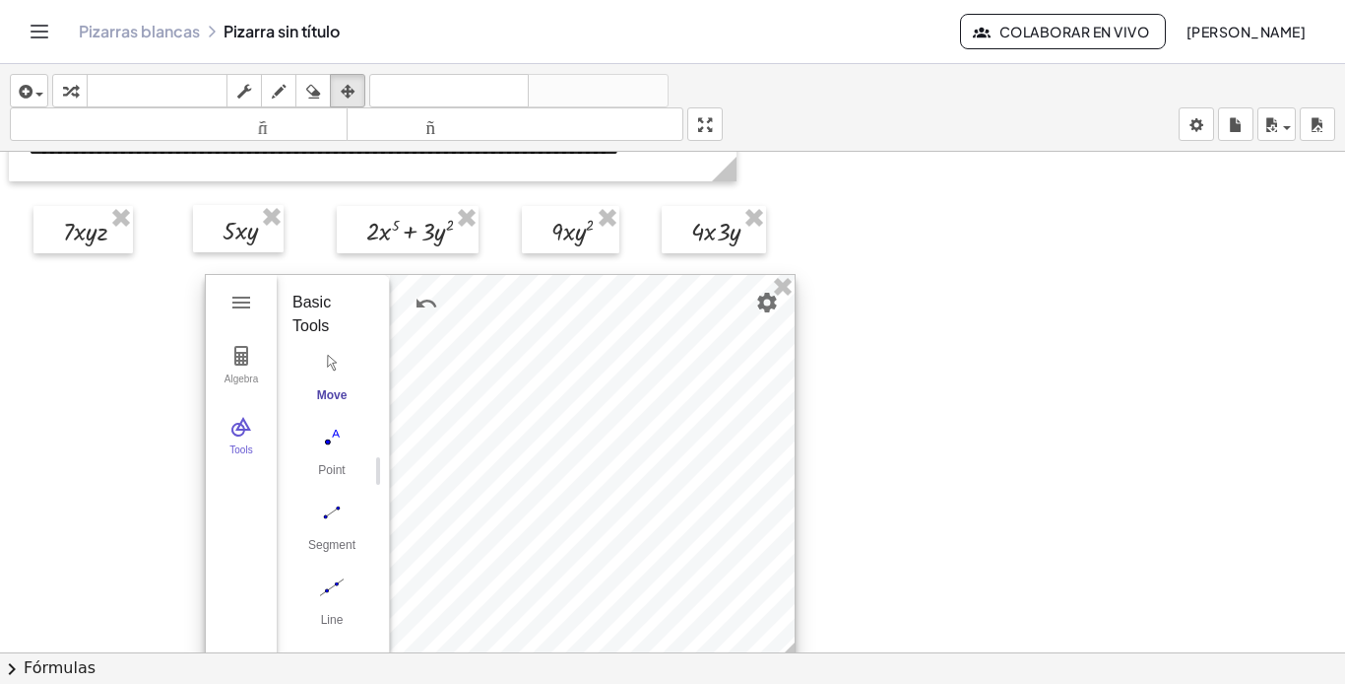
scroll to position [98, 0]
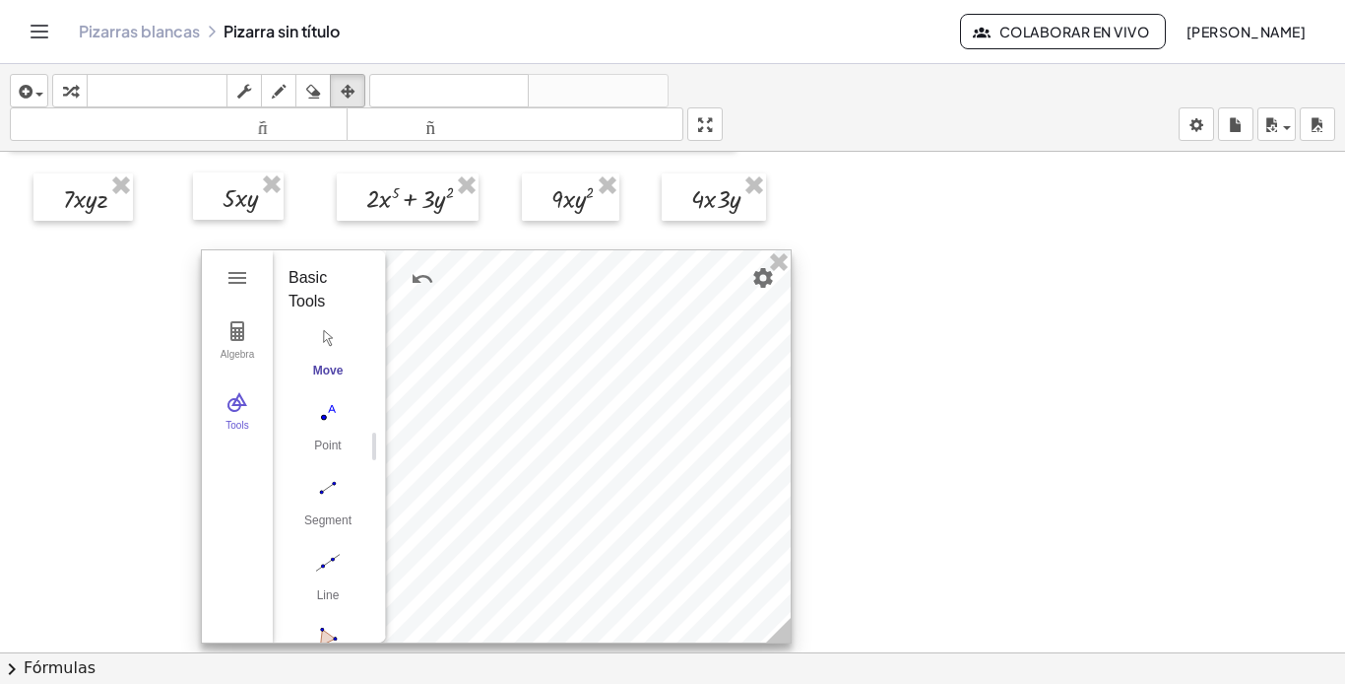
drag, startPoint x: 539, startPoint y: 341, endPoint x: 527, endPoint y: 336, distance: 12.8
click at [527, 336] on div at bounding box center [496, 446] width 589 height 392
click at [42, 89] on div "button" at bounding box center [29, 91] width 29 height 24
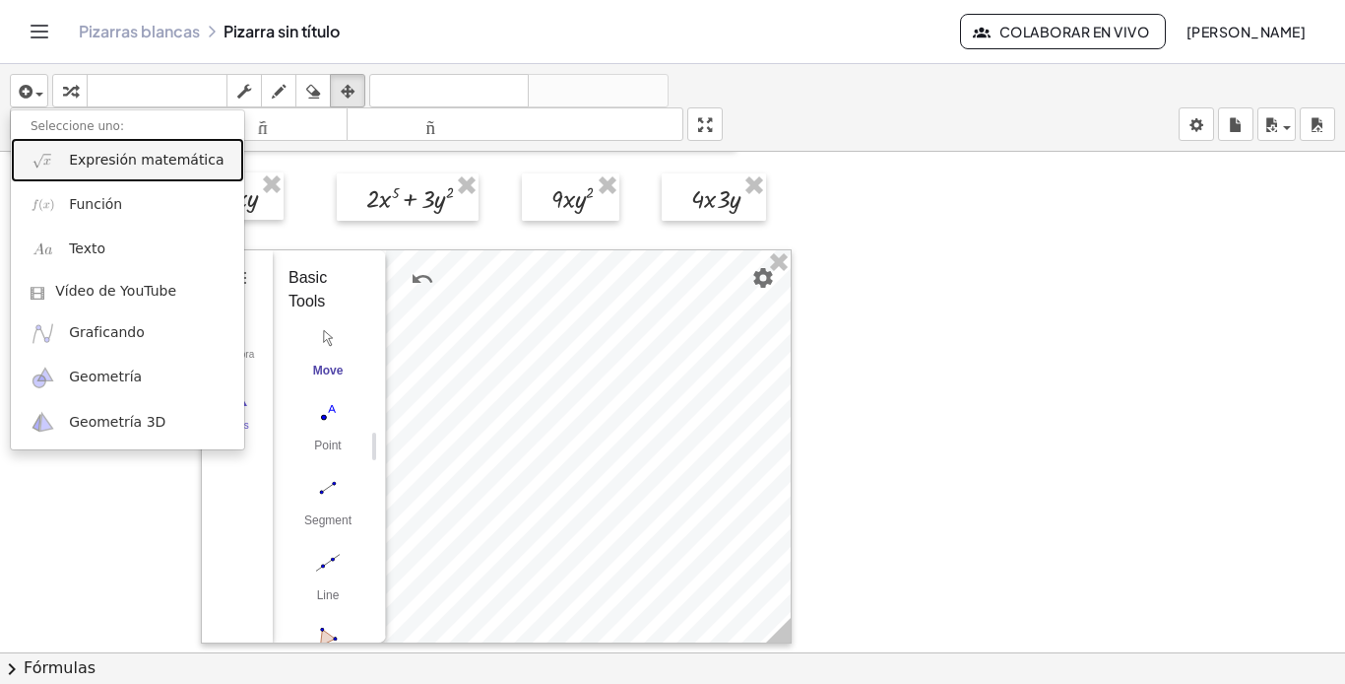
click at [94, 158] on font "Expresión matemática" at bounding box center [146, 160] width 155 height 16
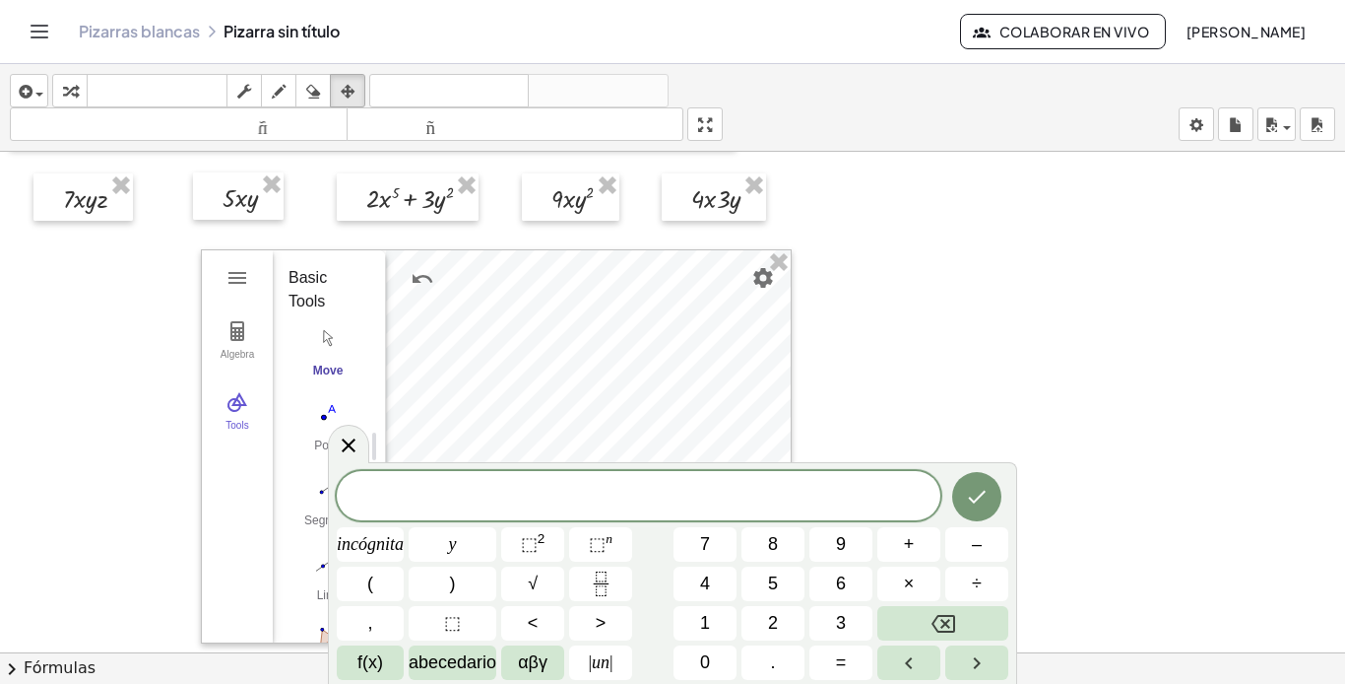
click at [771, 503] on span "​" at bounding box center [639, 498] width 604 height 28
click at [342, 446] on icon at bounding box center [349, 444] width 24 height 24
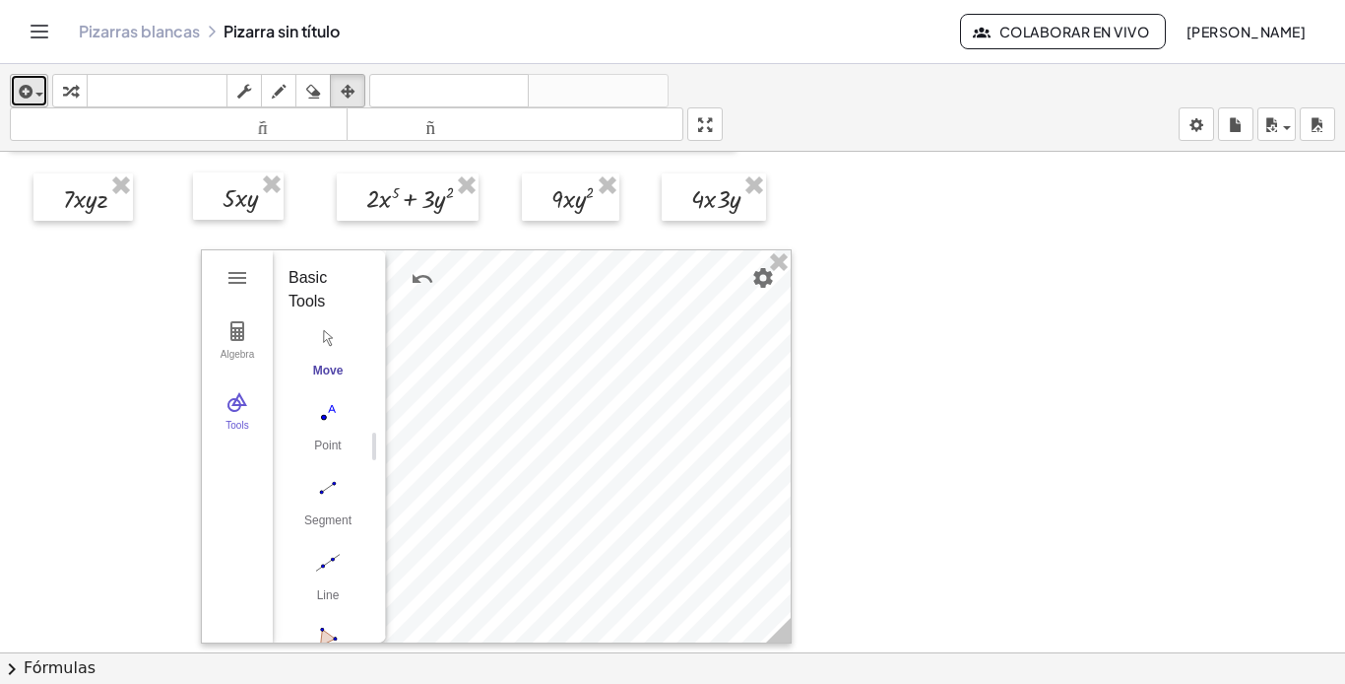
click at [30, 84] on icon "button" at bounding box center [24, 92] width 18 height 24
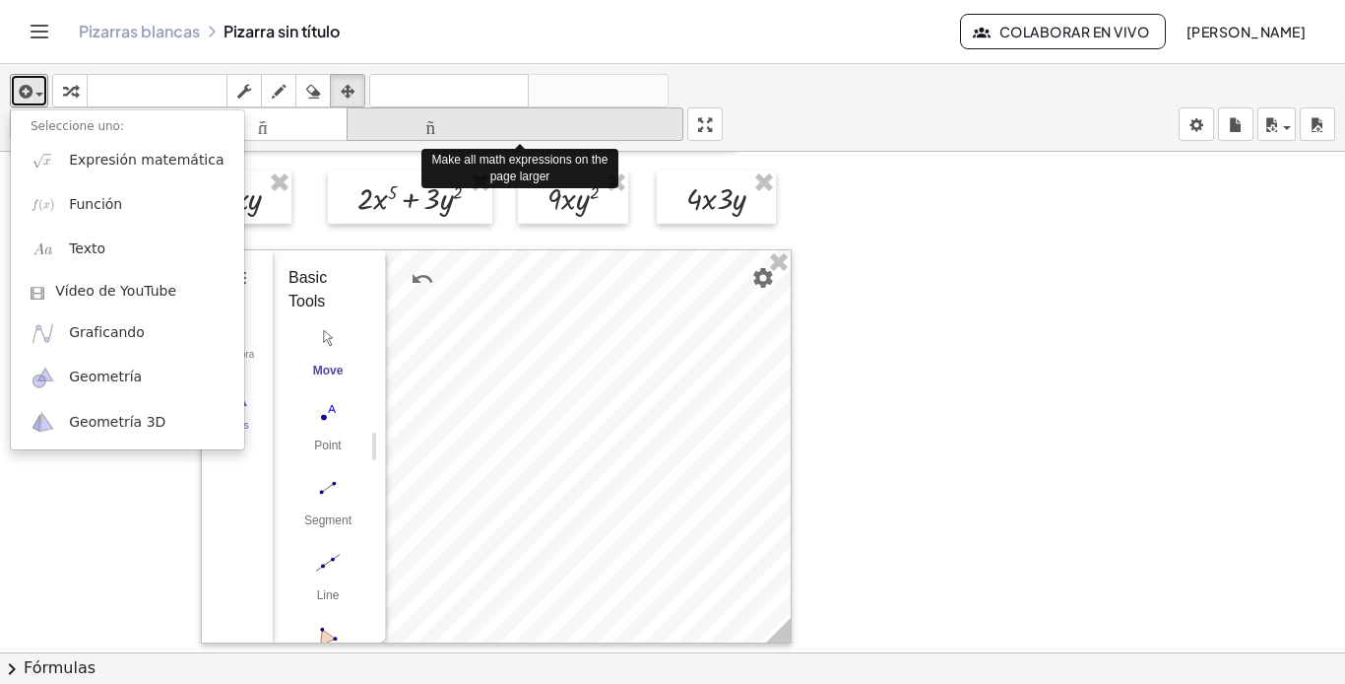
click at [491, 120] on font "tamaño_del_formato" at bounding box center [516, 124] width 328 height 19
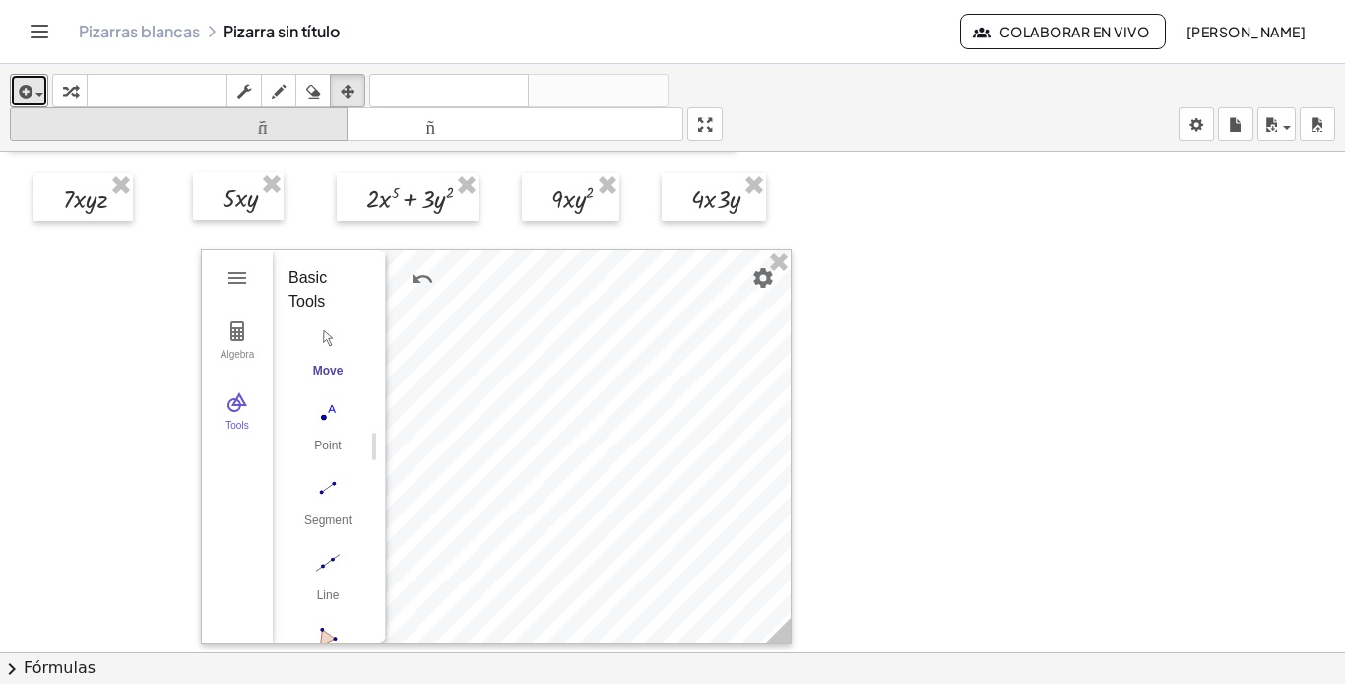
click at [290, 119] on font "tamaño_del_formato" at bounding box center [179, 124] width 328 height 19
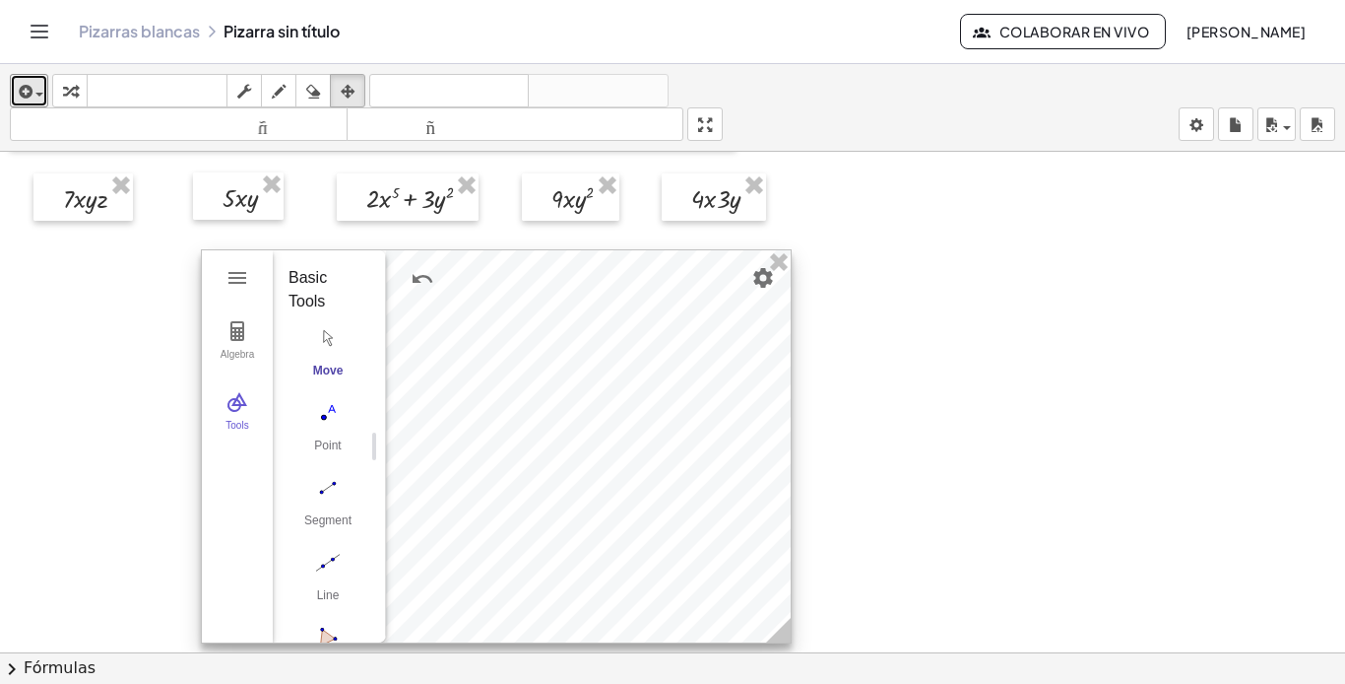
scroll to position [0, 0]
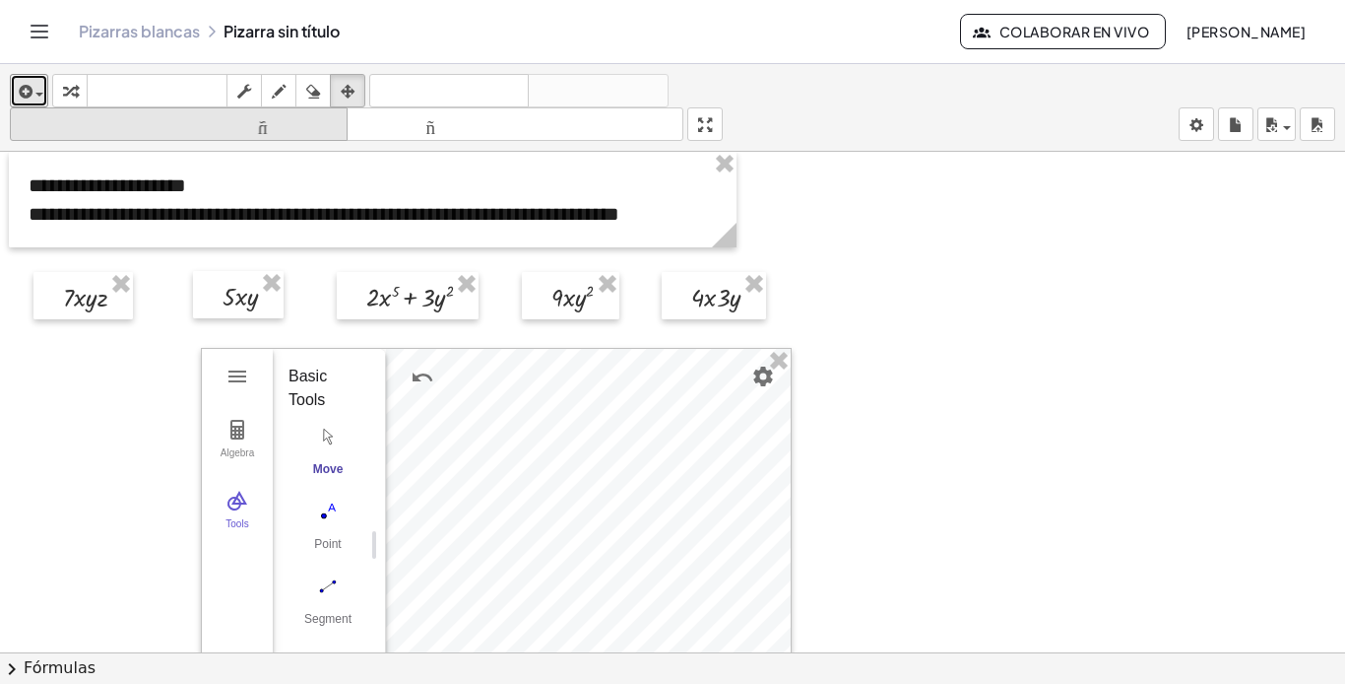
click at [294, 121] on font "tamaño_del_formato" at bounding box center [179, 124] width 328 height 19
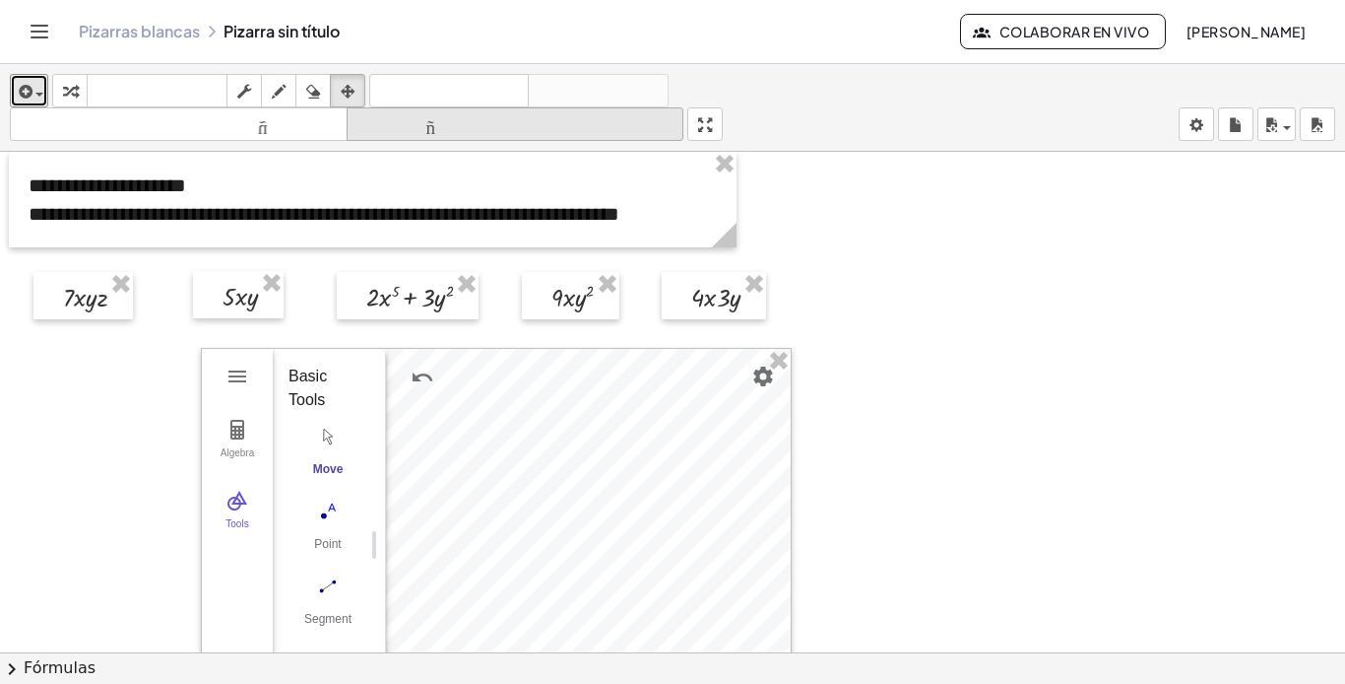
click at [431, 134] on icon "tamaño_del_formato" at bounding box center [516, 125] width 328 height 24
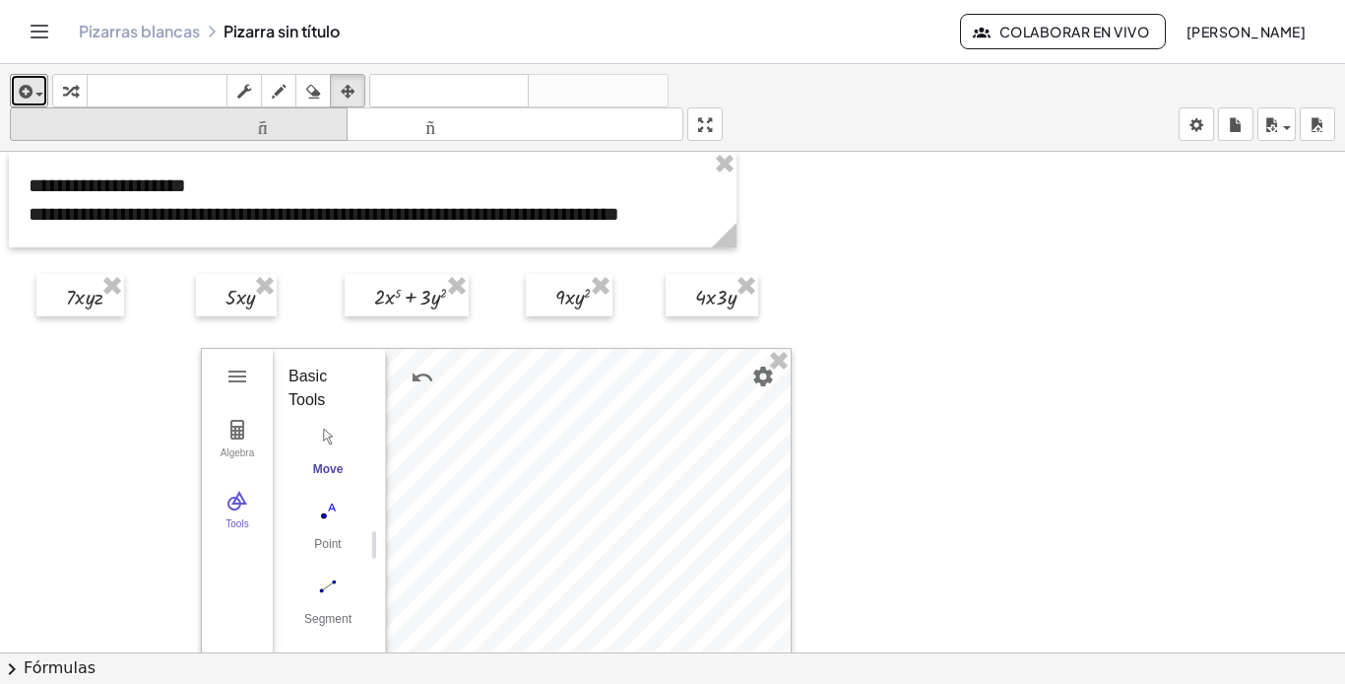
click at [286, 129] on font "tamaño_del_formato" at bounding box center [179, 124] width 328 height 19
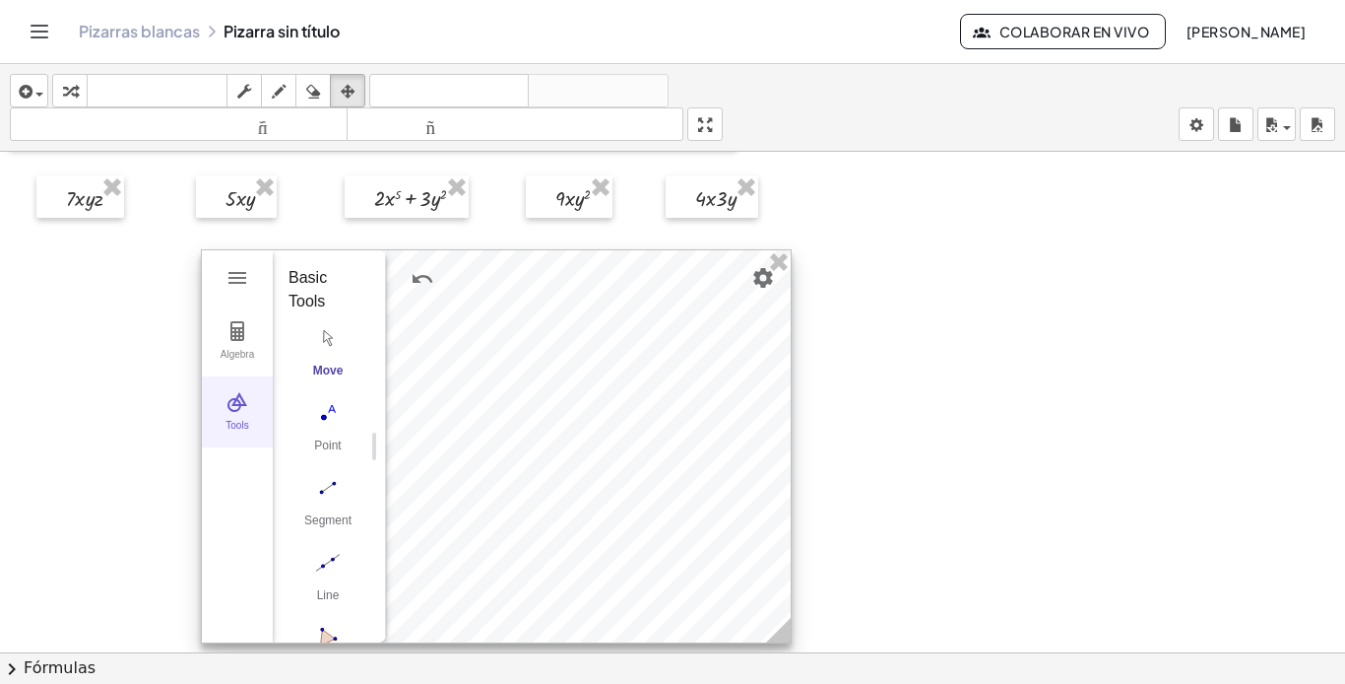
click at [233, 407] on img "Geometry" at bounding box center [238, 402] width 24 height 24
click at [244, 409] on img "Geometry" at bounding box center [238, 402] width 24 height 24
click at [321, 424] on img "Point. Select position or line, function, or curve" at bounding box center [328, 413] width 79 height 32
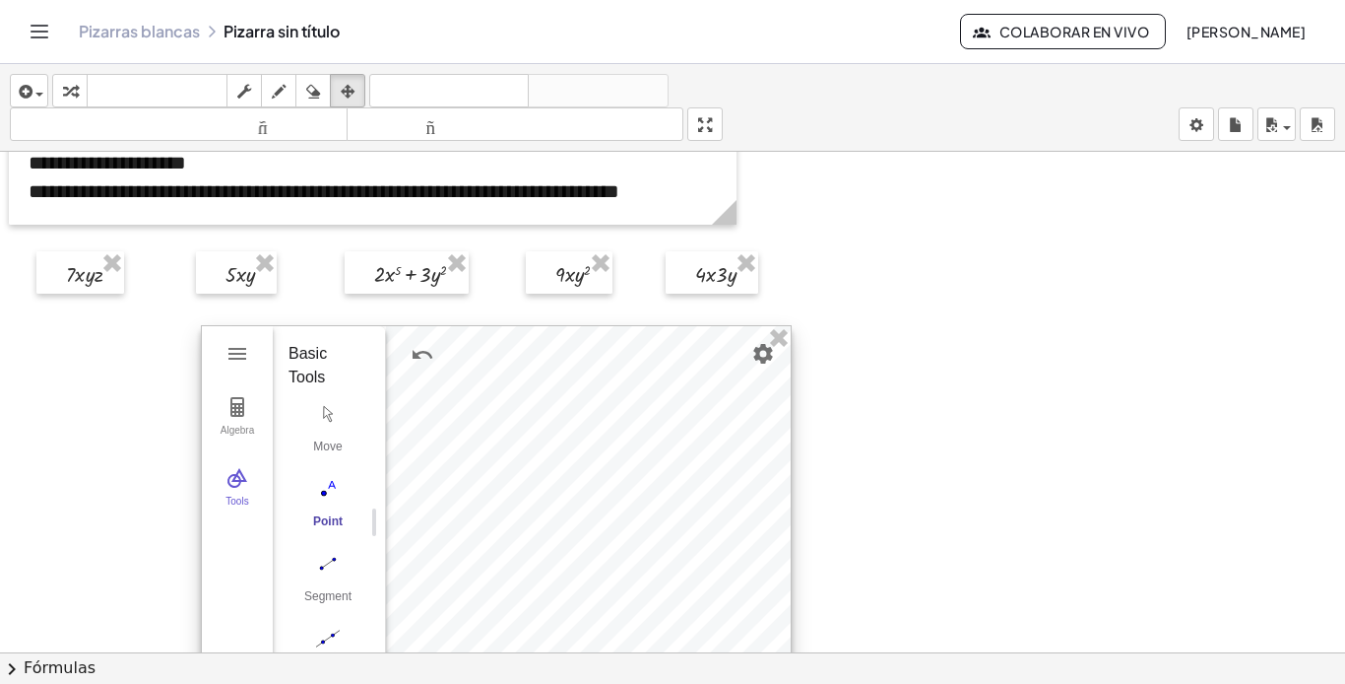
scroll to position [0, 0]
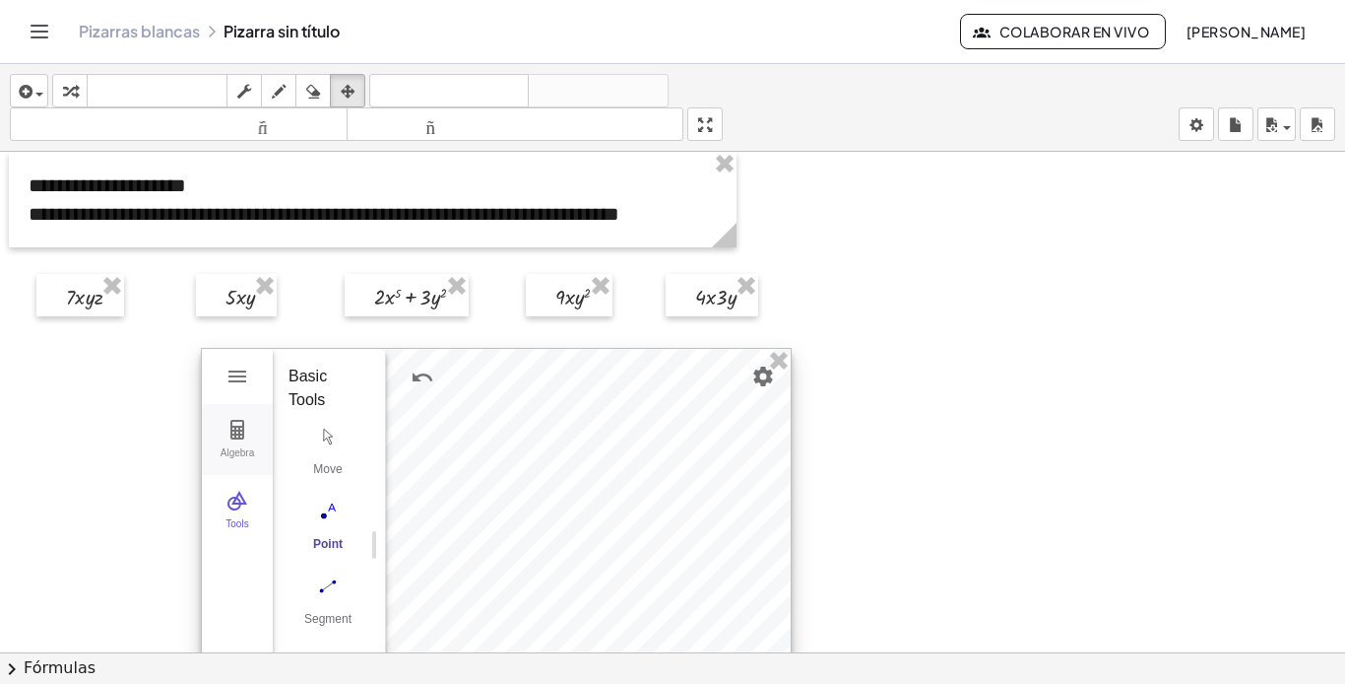
click at [234, 426] on img "Geometry" at bounding box center [238, 430] width 24 height 24
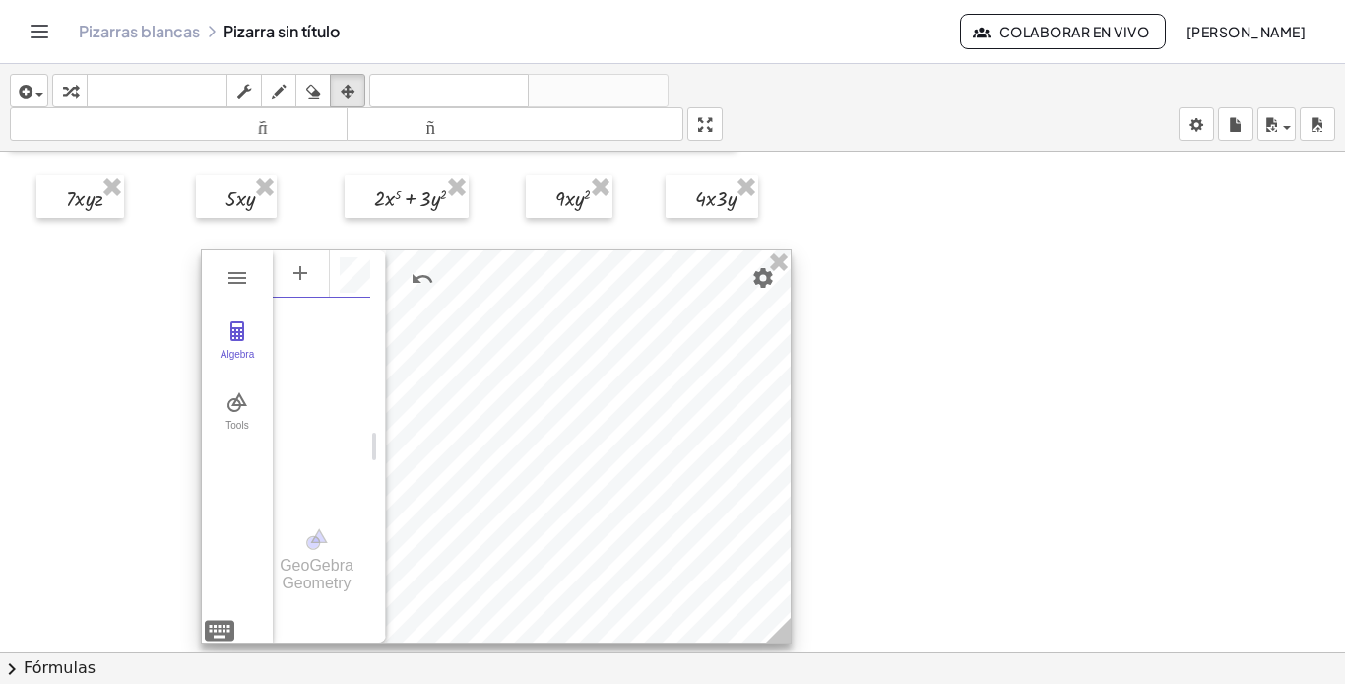
scroll to position [11, 0]
click at [390, 338] on li "Image" at bounding box center [387, 343] width 187 height 32
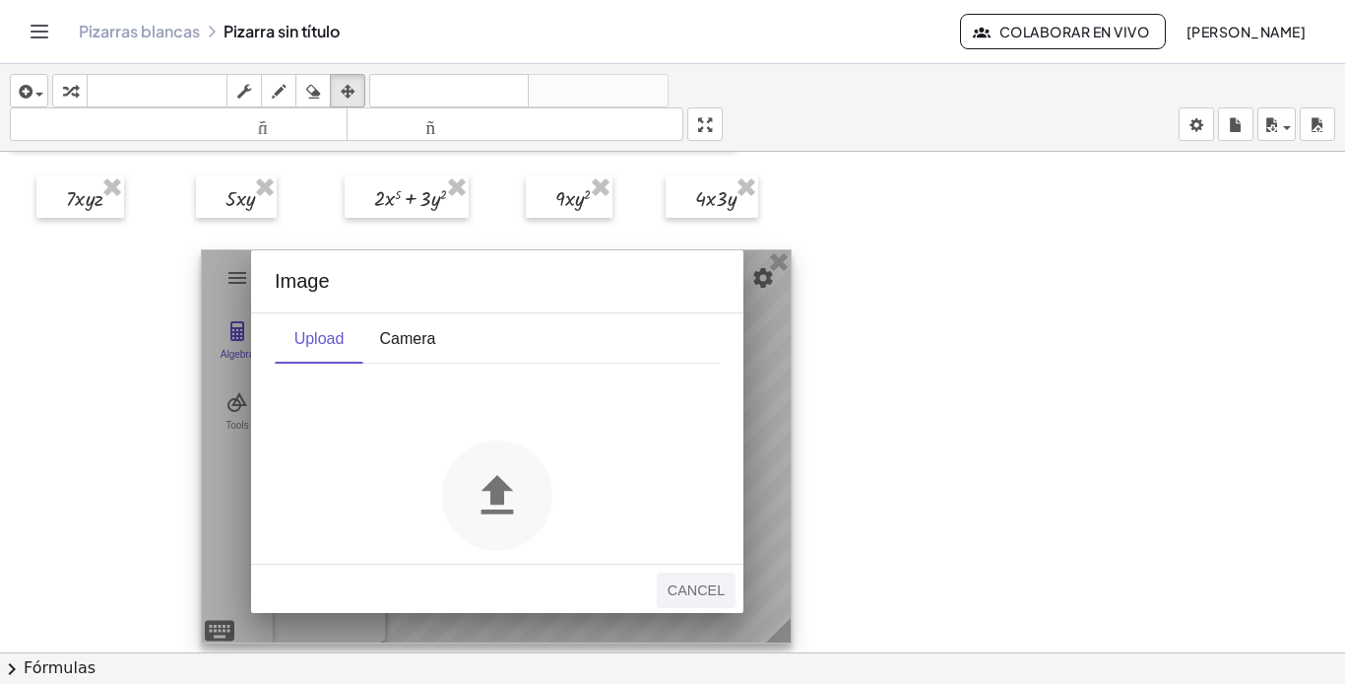
click at [692, 590] on div "Cancel" at bounding box center [696, 590] width 63 height 16
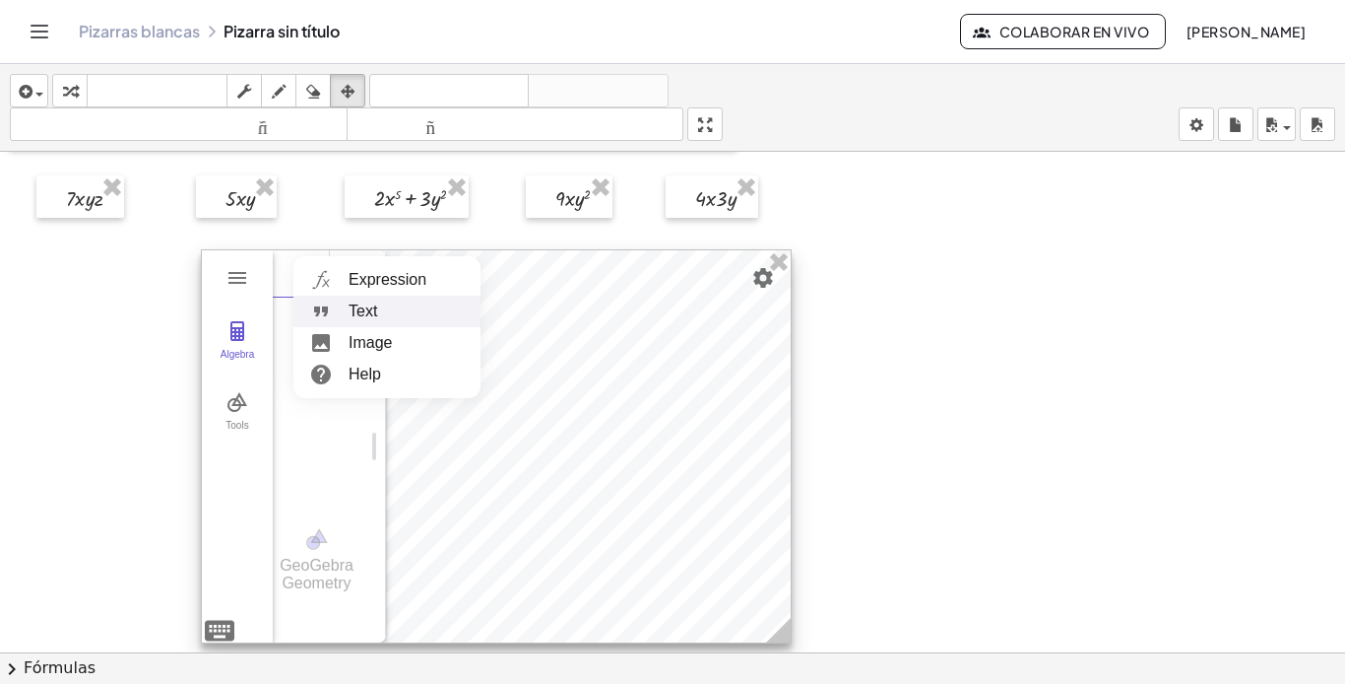
click at [382, 311] on li "Text" at bounding box center [387, 311] width 187 height 32
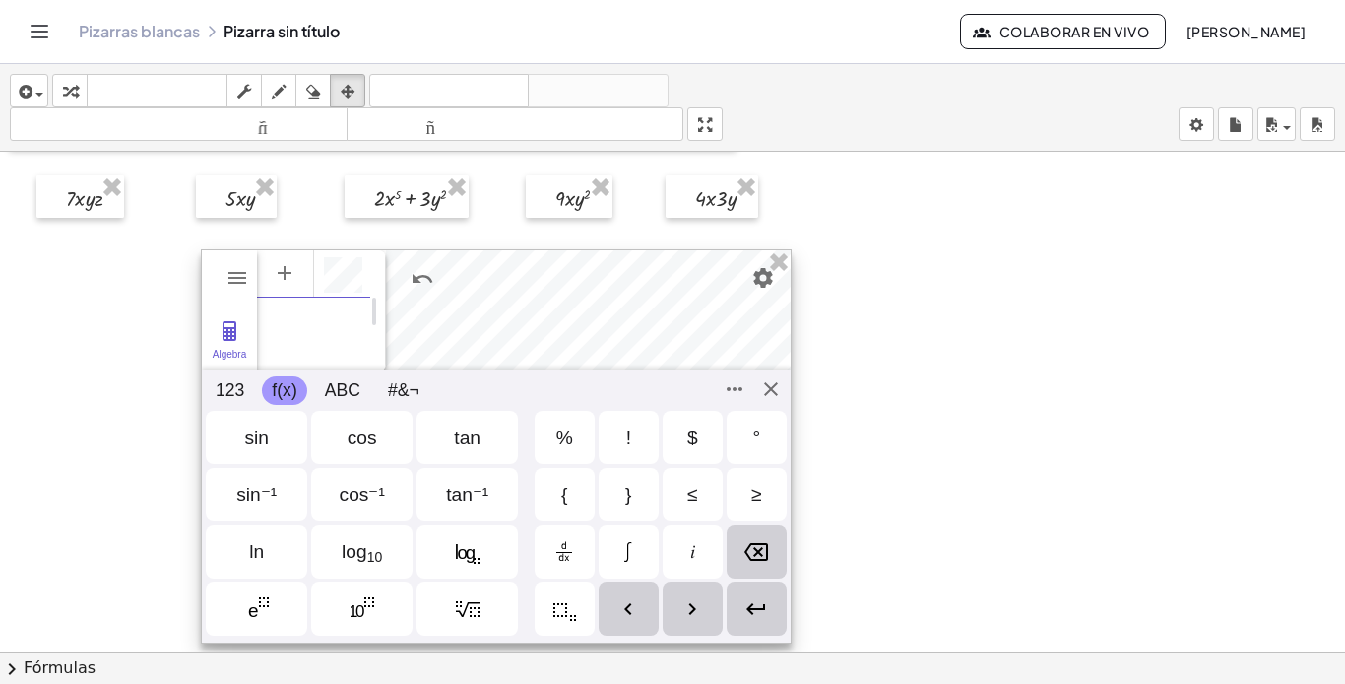
click at [276, 388] on button "f(x)" at bounding box center [284, 390] width 44 height 29
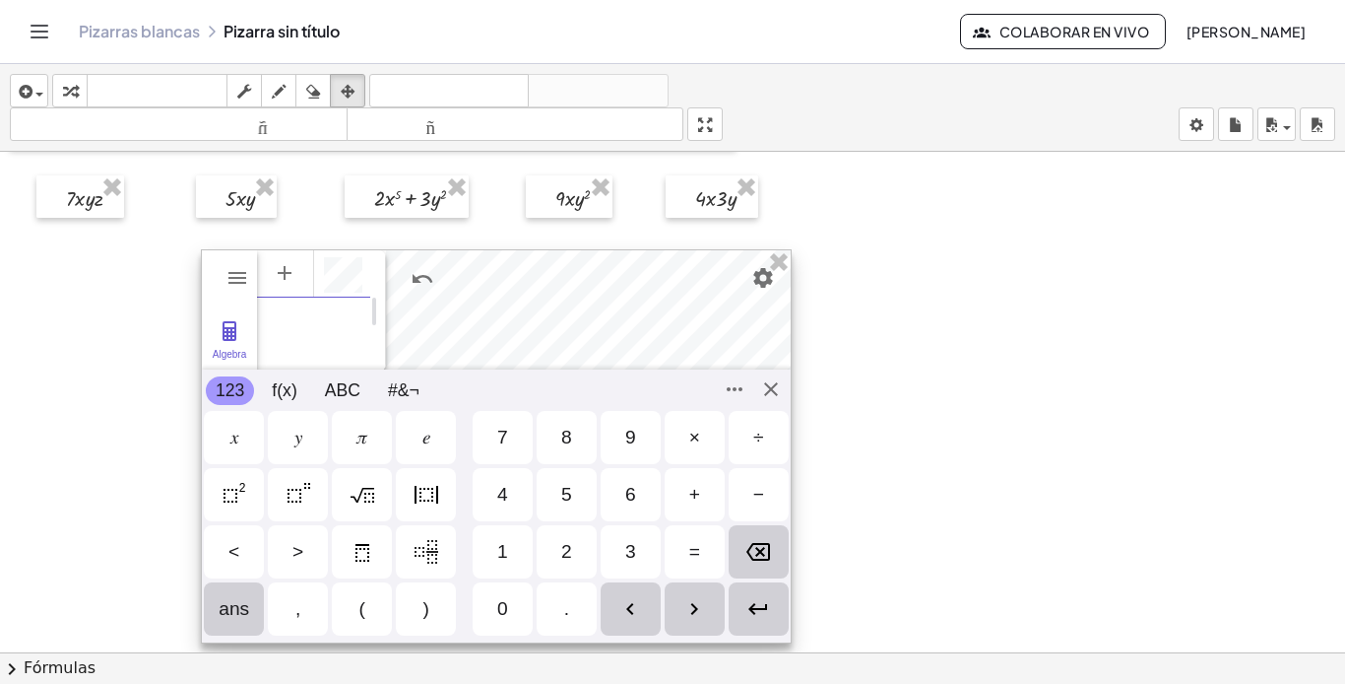
click at [232, 390] on button "123" at bounding box center [230, 390] width 48 height 29
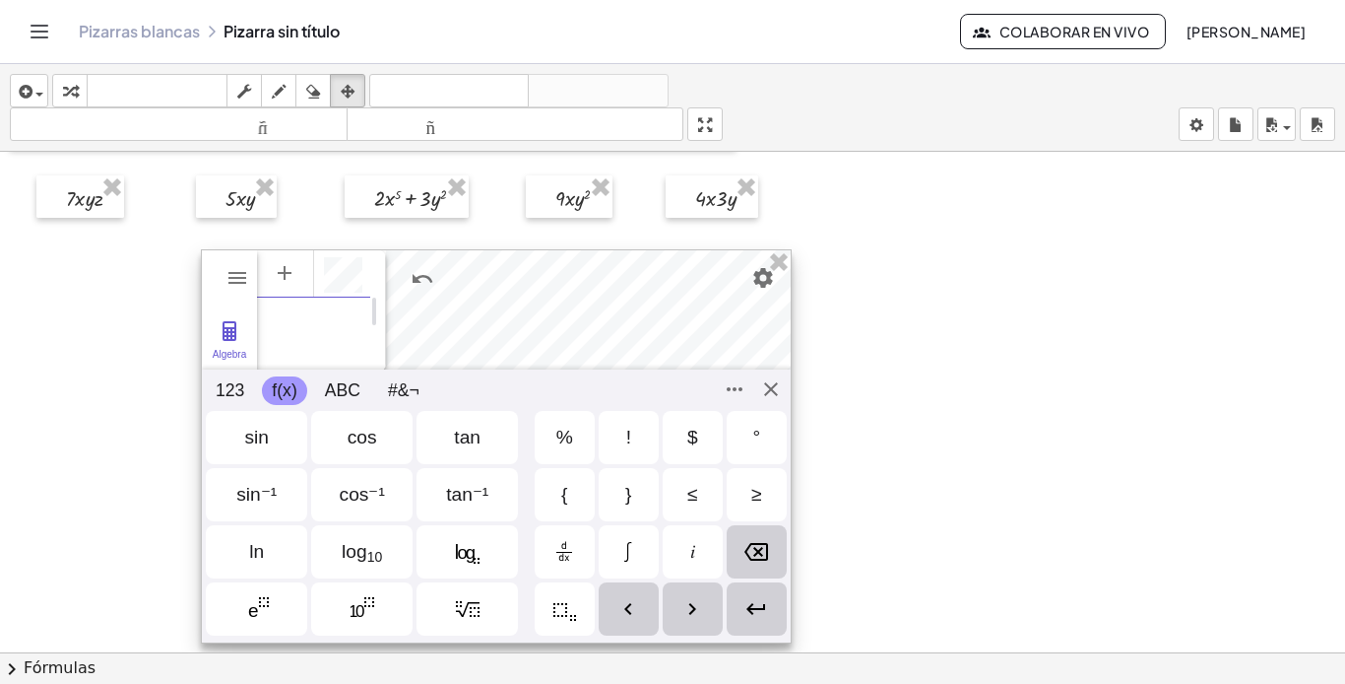
click at [290, 389] on button "f(x)" at bounding box center [284, 390] width 44 height 29
click at [339, 387] on button "ABC" at bounding box center [342, 390] width 55 height 29
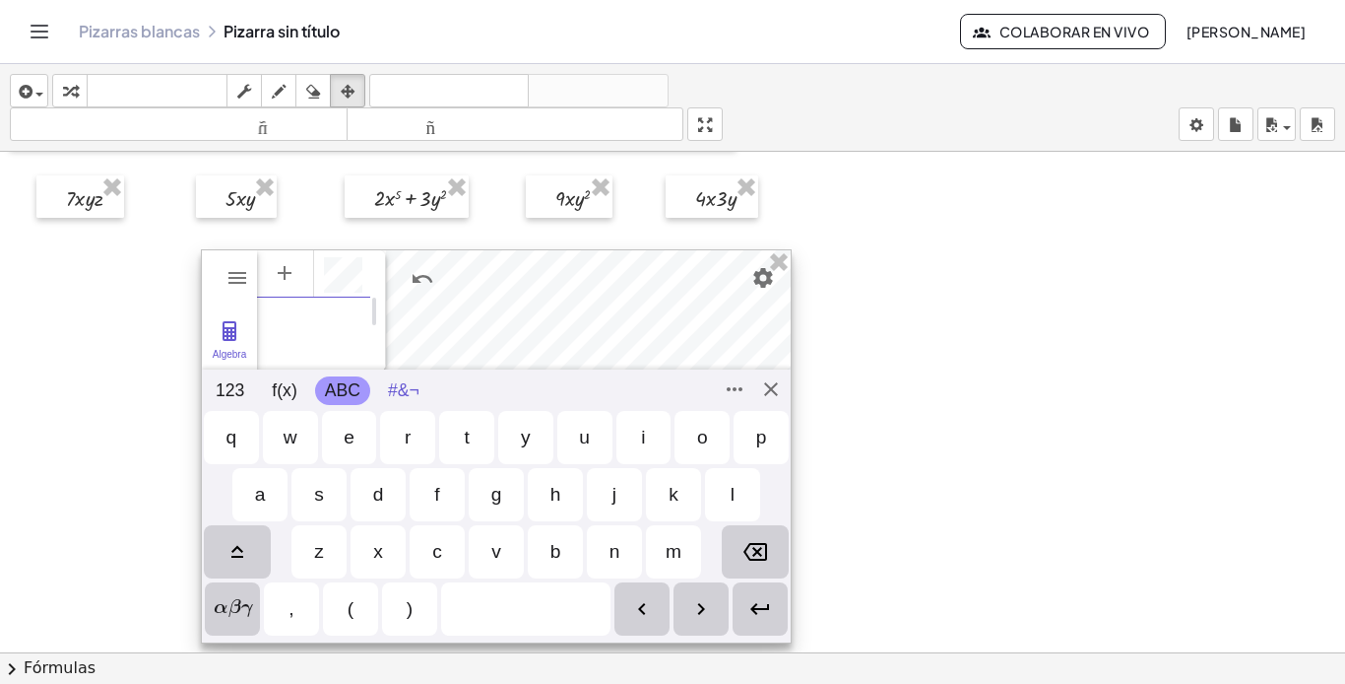
click at [383, 387] on button "#&¬" at bounding box center [403, 390] width 51 height 29
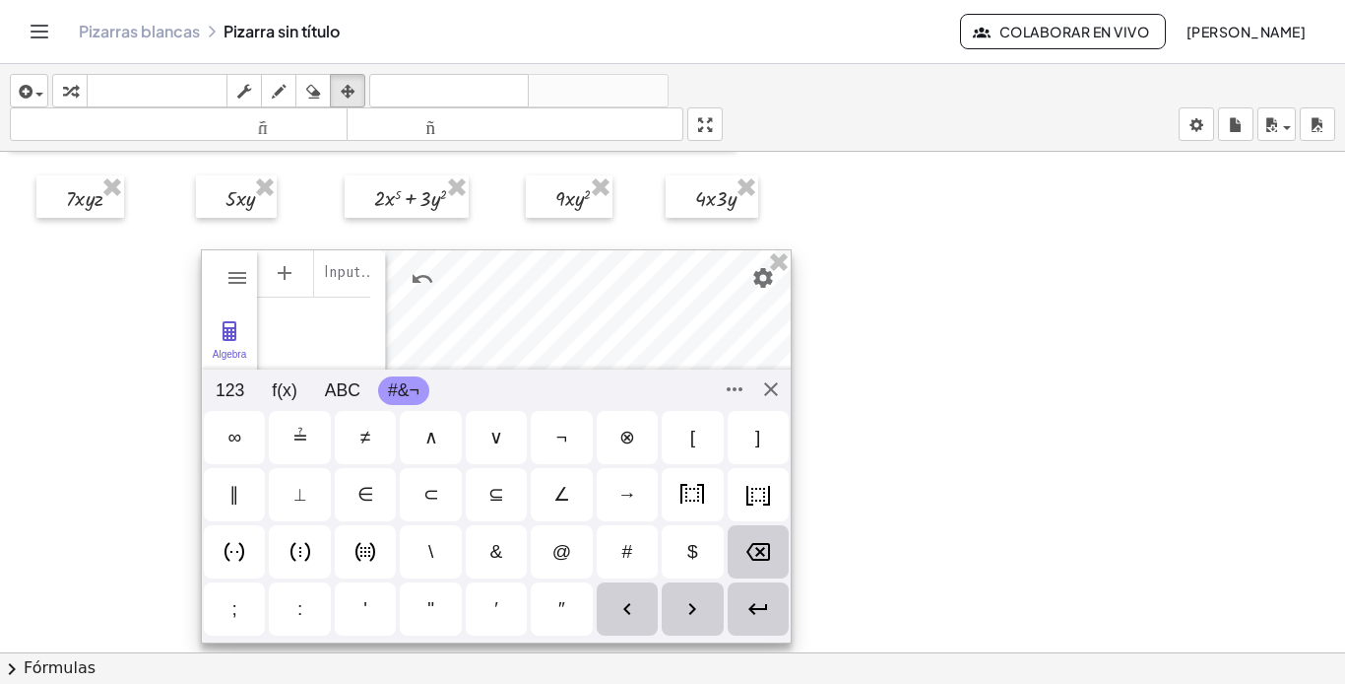
click at [325, 315] on div "Input… GeoGebra Geometry" at bounding box center [313, 447] width 113 height 394
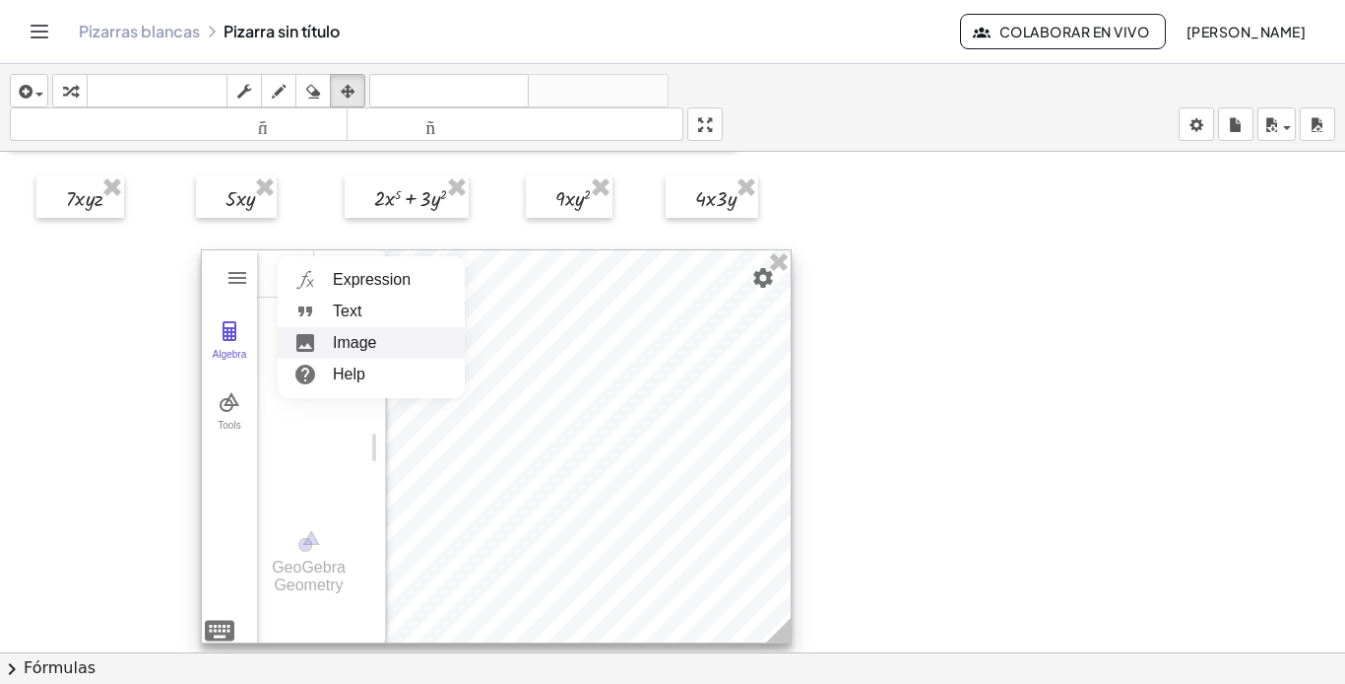
drag, startPoint x: 511, startPoint y: 365, endPoint x: 474, endPoint y: 359, distance: 38.1
click at [507, 365] on div at bounding box center [496, 446] width 589 height 392
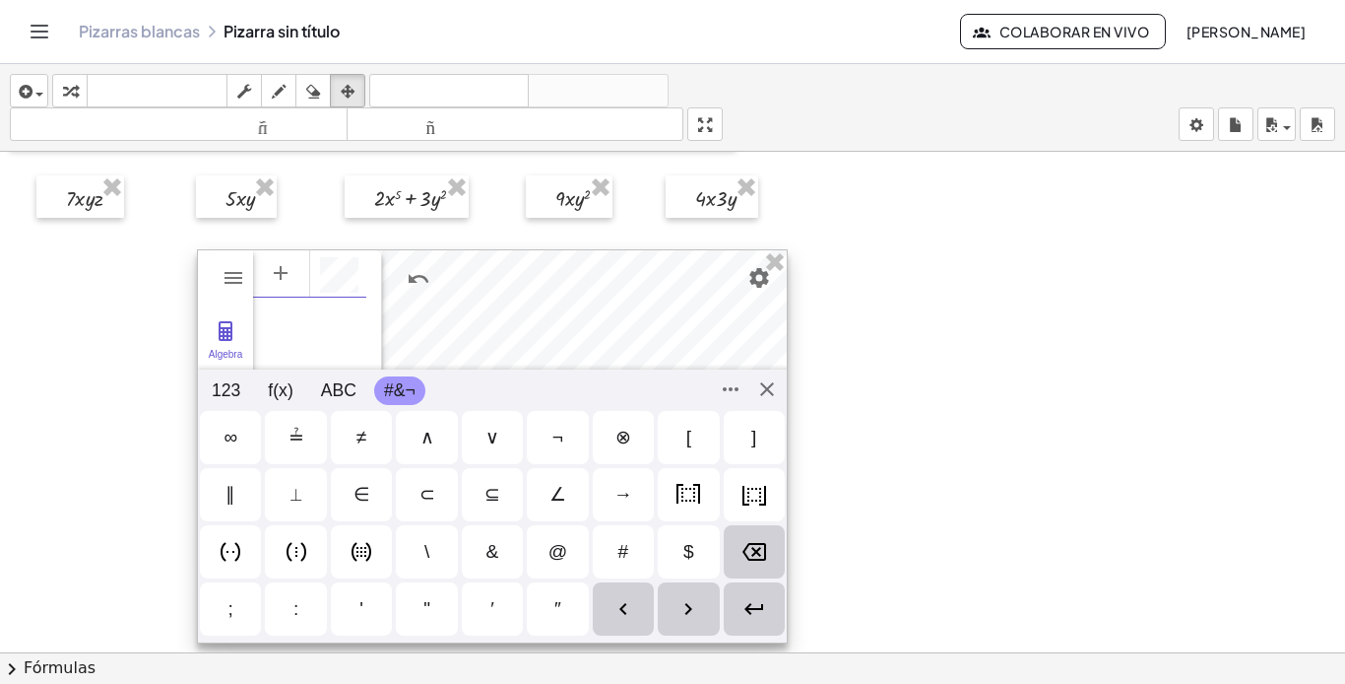
click at [345, 279] on div "Algebra" at bounding box center [309, 272] width 113 height 47
click at [474, 319] on div at bounding box center [493, 449] width 589 height 392
click at [277, 332] on div "GeoGebra Geometry" at bounding box center [310, 313] width 113 height 121
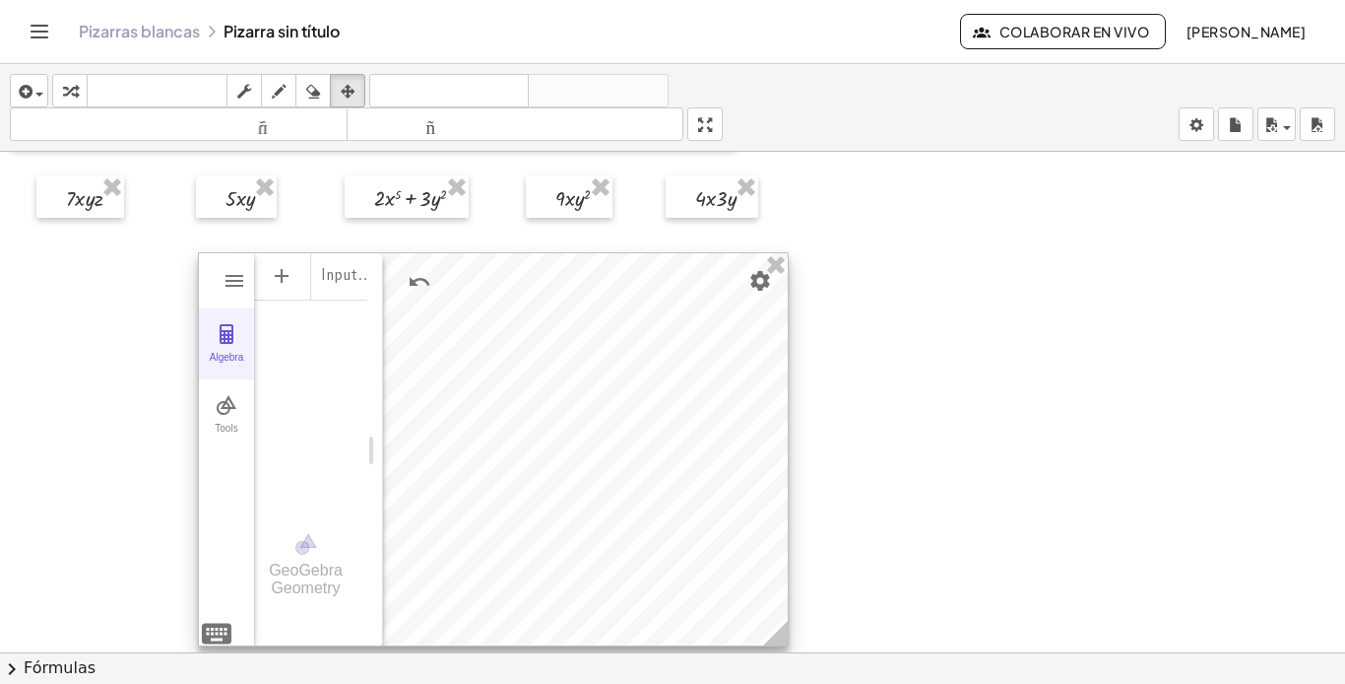
click at [217, 347] on button "Algebra" at bounding box center [226, 343] width 55 height 71
click at [218, 352] on div "Algebra" at bounding box center [226, 366] width 47 height 28
click at [223, 415] on img "Geometry" at bounding box center [227, 405] width 24 height 24
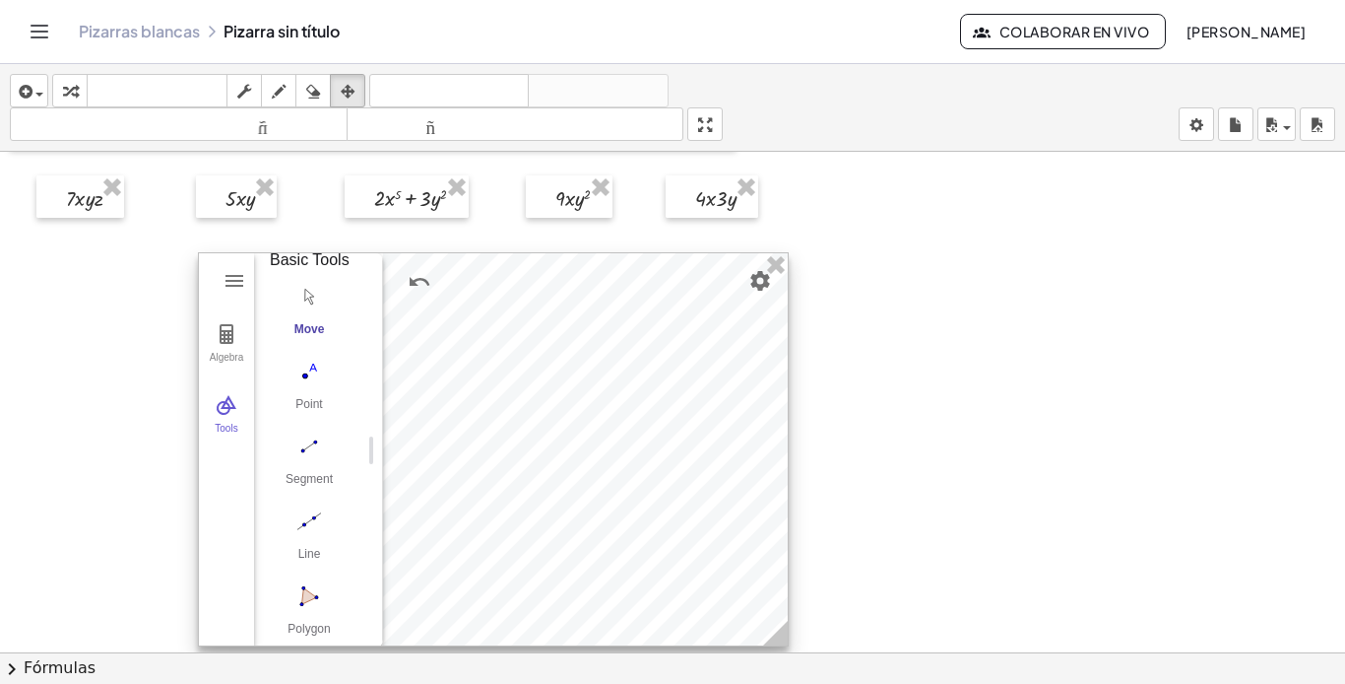
scroll to position [0, 0]
click at [308, 333] on img "Move. Drag or select object" at bounding box center [309, 317] width 79 height 32
click at [311, 365] on button "Move" at bounding box center [309, 335] width 79 height 71
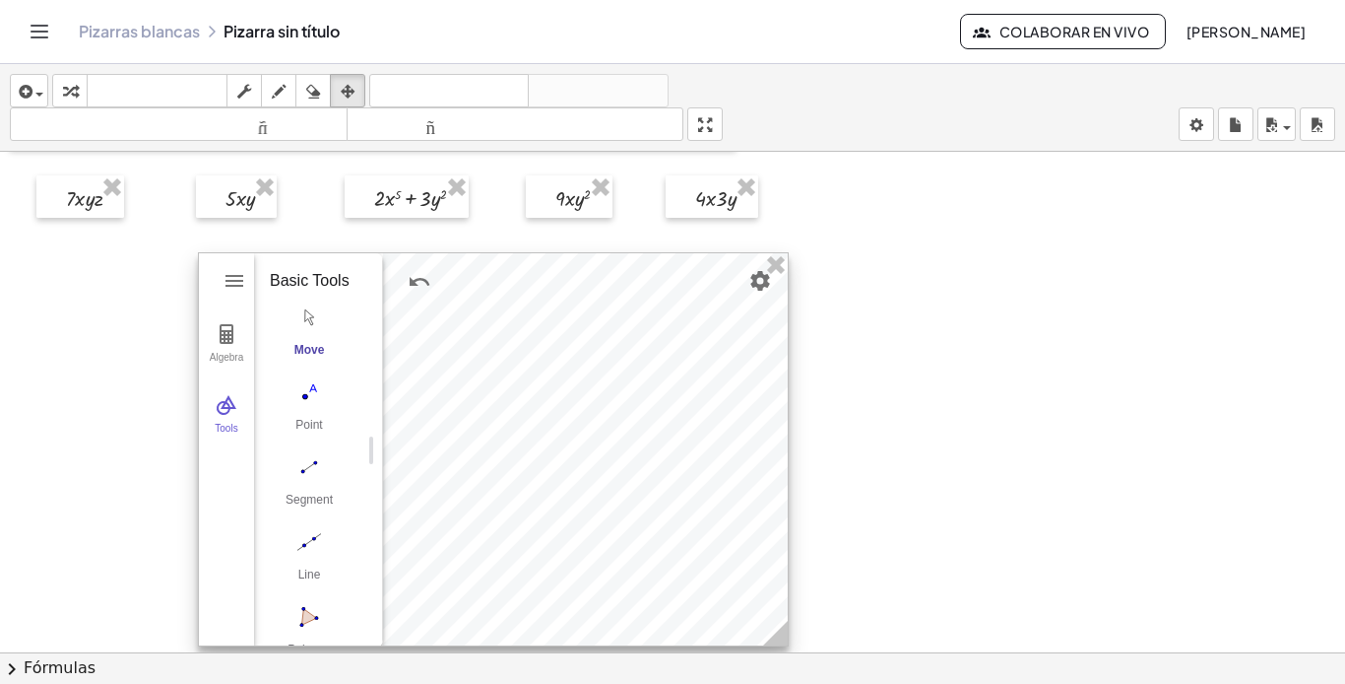
click at [311, 365] on button "Move" at bounding box center [309, 335] width 79 height 71
click at [311, 408] on img "Point. Select position or line, function, or curve" at bounding box center [309, 392] width 79 height 32
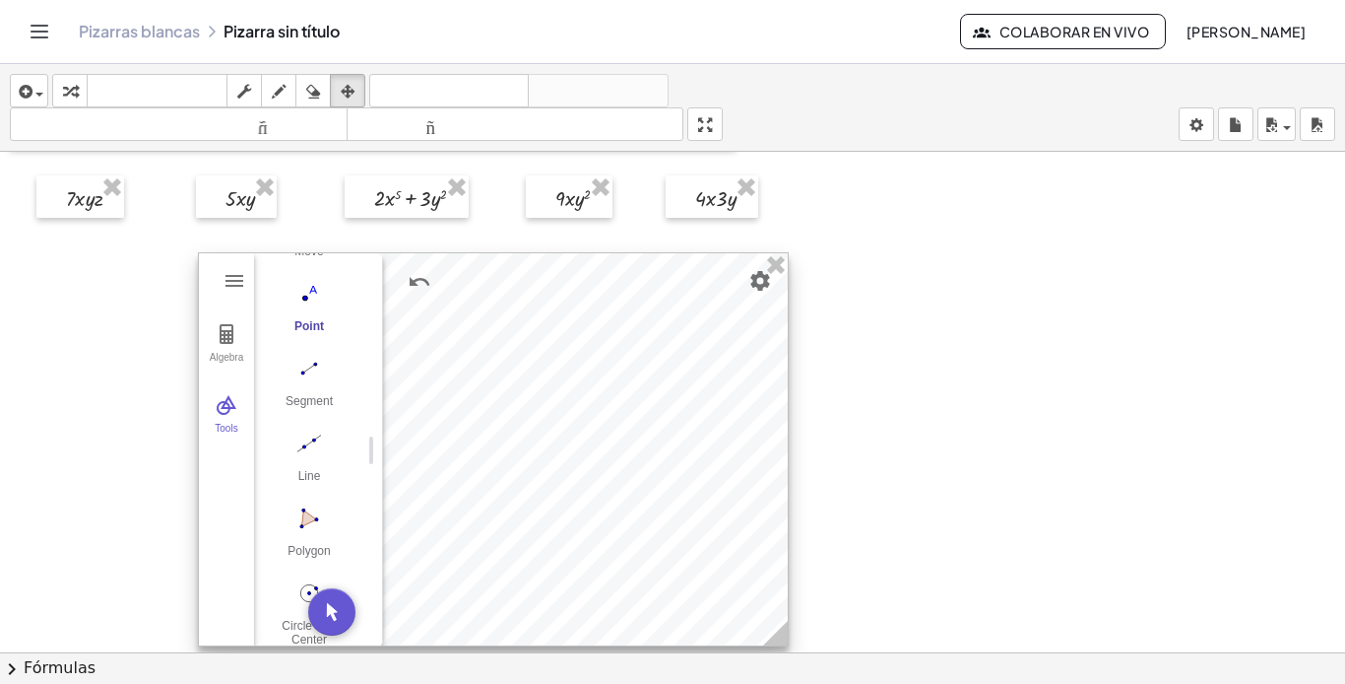
drag, startPoint x: 329, startPoint y: 607, endPoint x: 364, endPoint y: 552, distance: 65.6
click at [364, 552] on div "Input… GeoGebra Geometry Basic Tools Move Point Segment Line Polygon Circle wit…" at bounding box center [310, 450] width 113 height 394
click at [315, 408] on img "Point. Select position or line, function, or curve" at bounding box center [309, 392] width 79 height 32
click at [317, 445] on div "Point" at bounding box center [309, 432] width 79 height 28
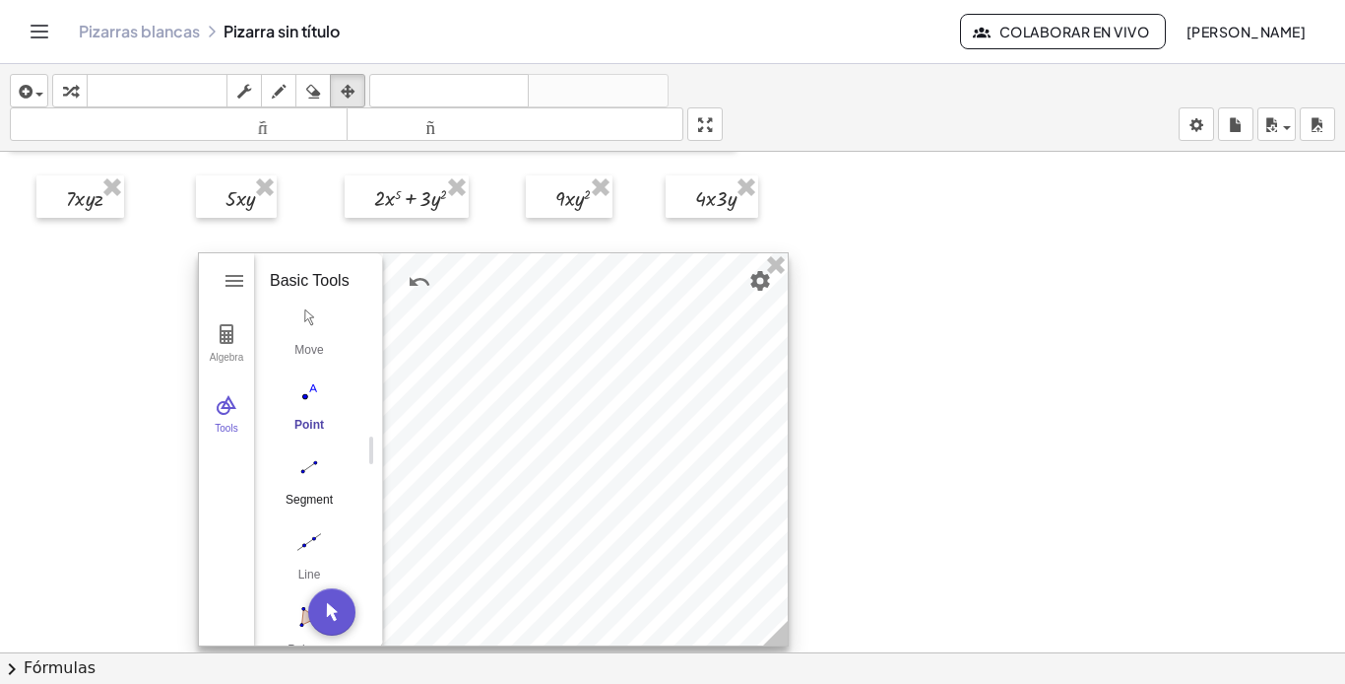
click at [311, 519] on div "Segment" at bounding box center [309, 506] width 79 height 28
click at [309, 395] on button "Line" at bounding box center [309, 393] width 79 height 71
click at [314, 473] on button "Polygon" at bounding box center [309, 467] width 79 height 71
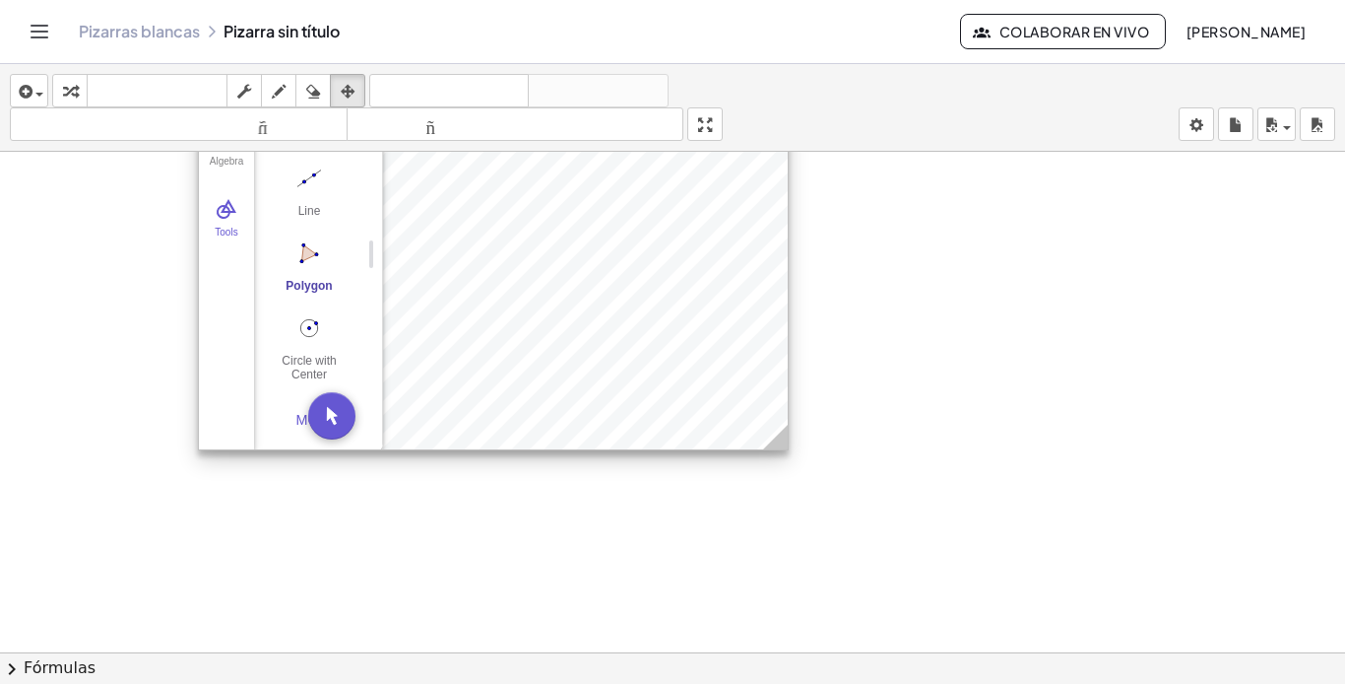
scroll to position [295, 0]
click at [295, 356] on div "Circle with Center through Point" at bounding box center [309, 367] width 79 height 28
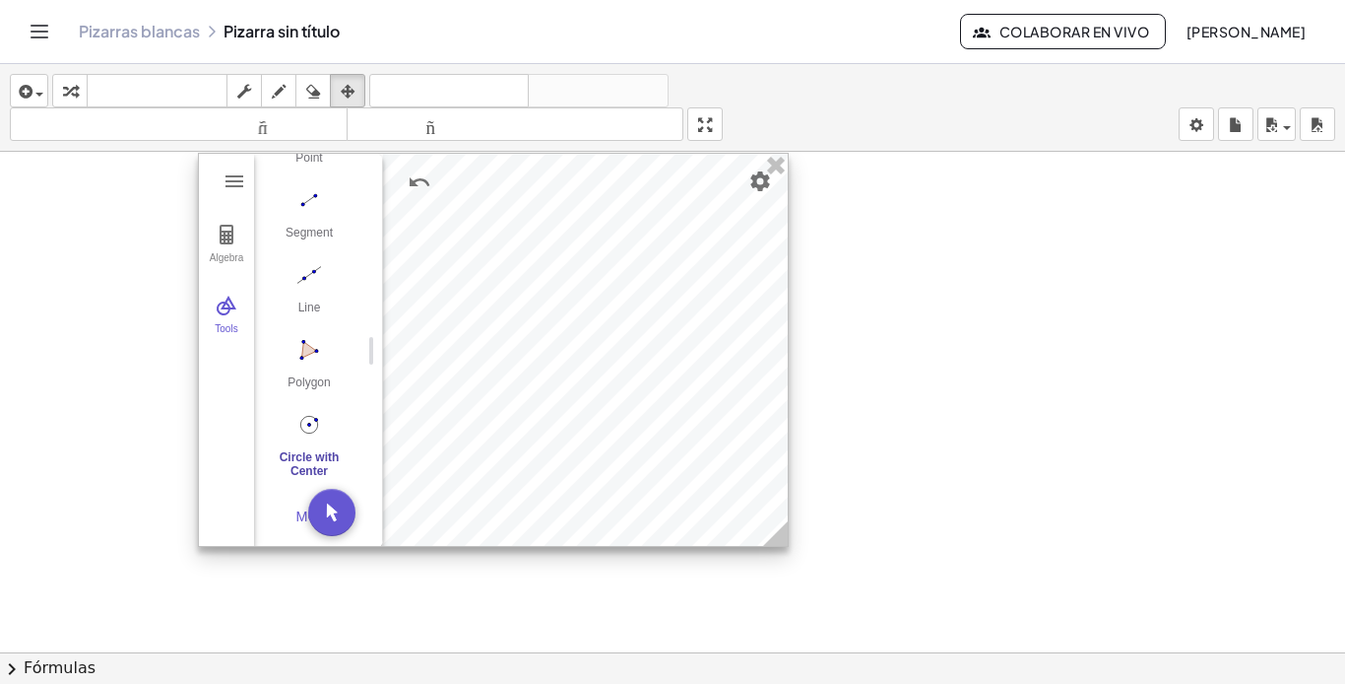
scroll to position [197, 0]
drag, startPoint x: 328, startPoint y: 504, endPoint x: 412, endPoint y: 485, distance: 86.0
click at [412, 485] on div "Algebra Tools Input… GeoGebra Geometry Basic Tools Move Point Segment Line Poly…" at bounding box center [493, 351] width 591 height 394
click at [224, 300] on img "Geometry" at bounding box center [227, 307] width 24 height 24
click at [225, 302] on img "Geometry" at bounding box center [227, 307] width 24 height 24
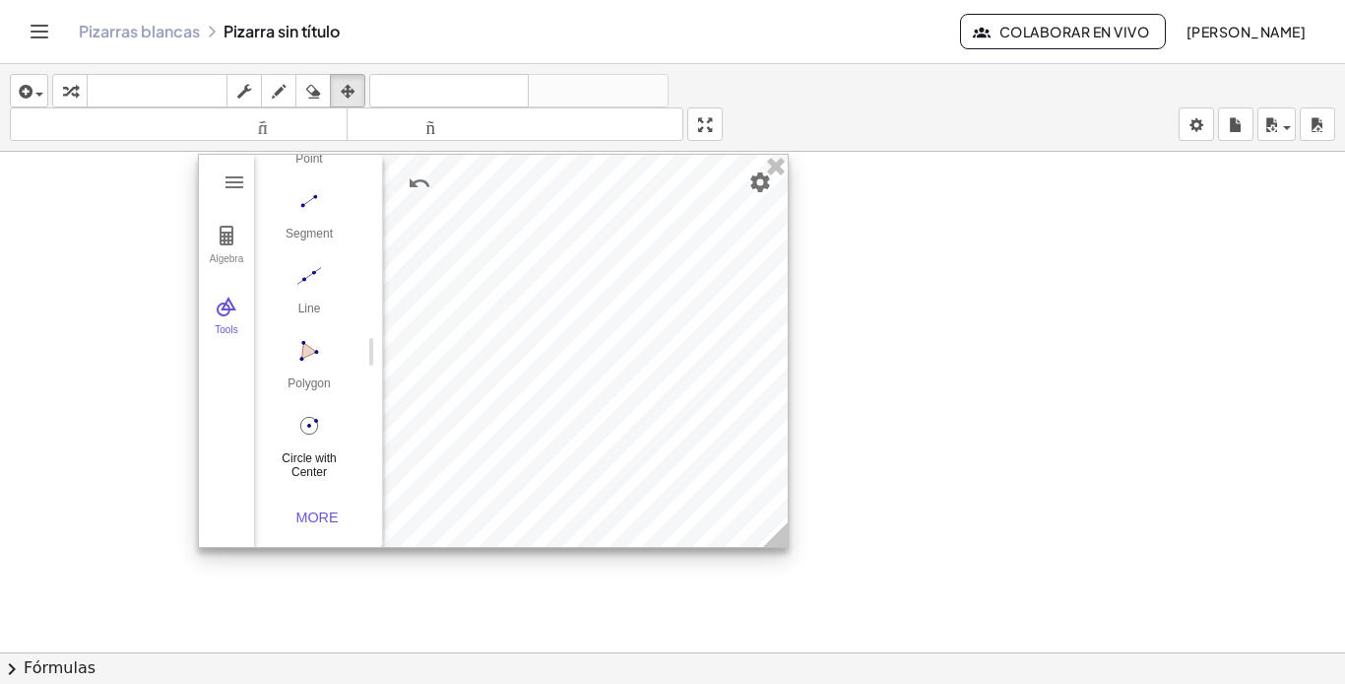
click at [318, 438] on img "Circle with Center through Point. Select center point, then point on circle" at bounding box center [309, 426] width 79 height 32
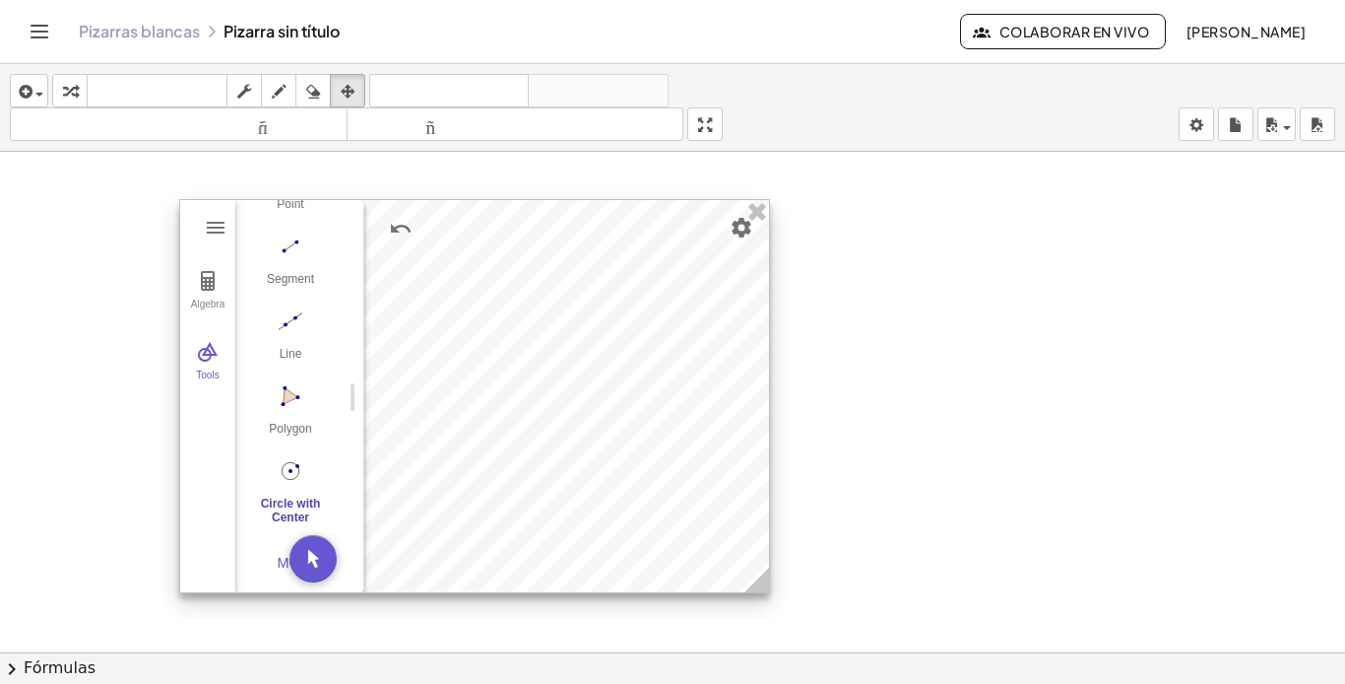
drag, startPoint x: 515, startPoint y: 325, endPoint x: 496, endPoint y: 370, distance: 49.0
click at [496, 370] on div at bounding box center [474, 396] width 589 height 392
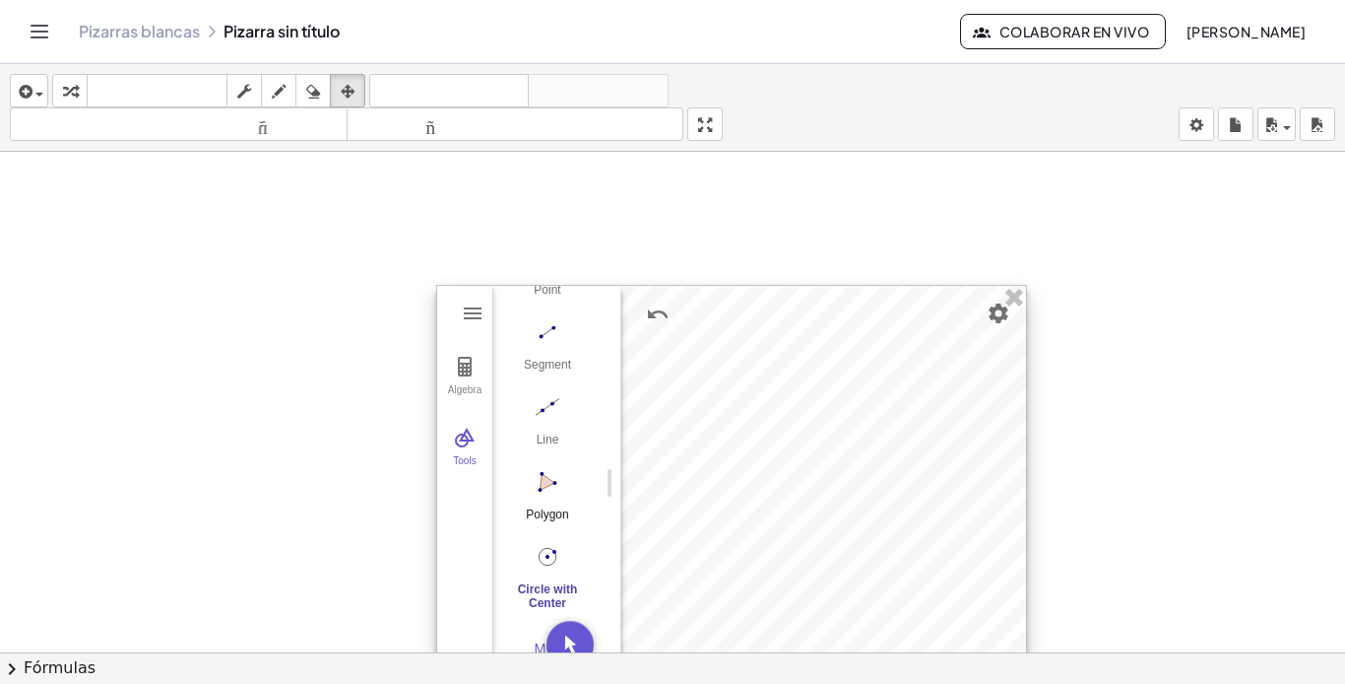
drag, startPoint x: 430, startPoint y: 426, endPoint x: 462, endPoint y: 454, distance: 42.5
click at [640, 498] on div at bounding box center [731, 482] width 589 height 392
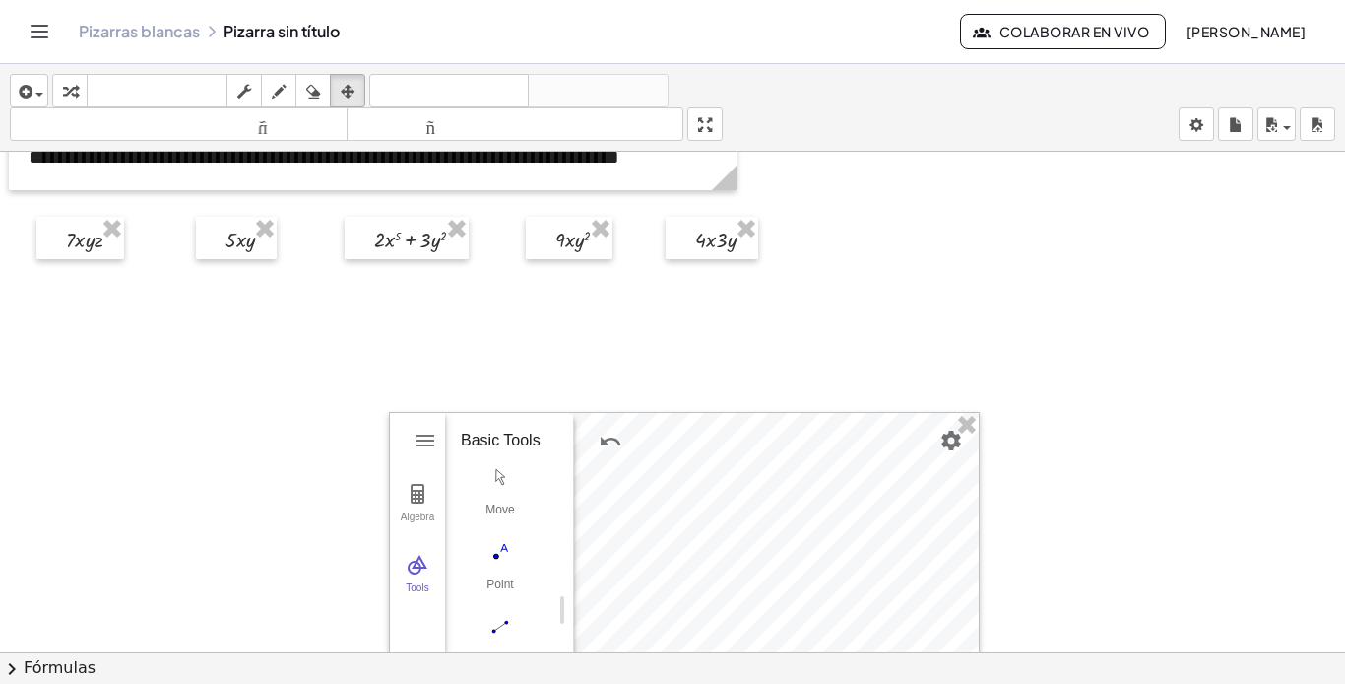
scroll to position [0, 0]
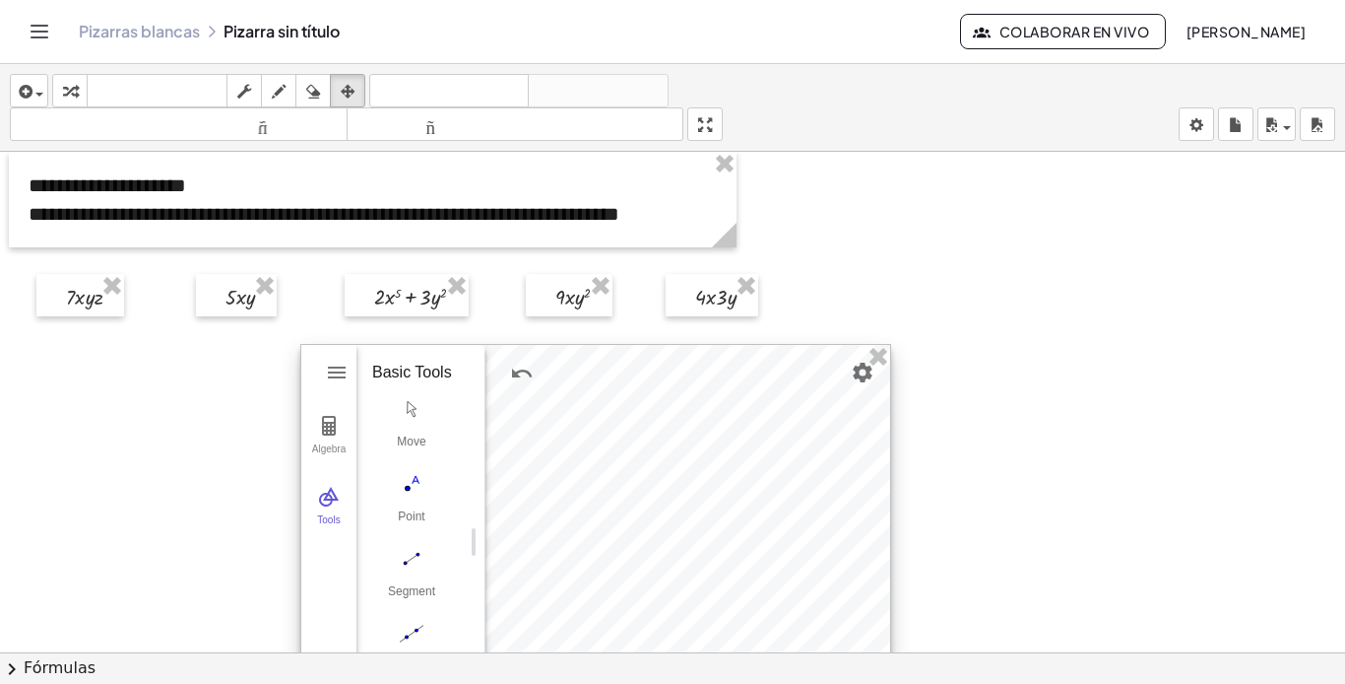
drag, startPoint x: 676, startPoint y: 552, endPoint x: 587, endPoint y: 426, distance: 153.3
click at [587, 426] on div at bounding box center [595, 541] width 589 height 392
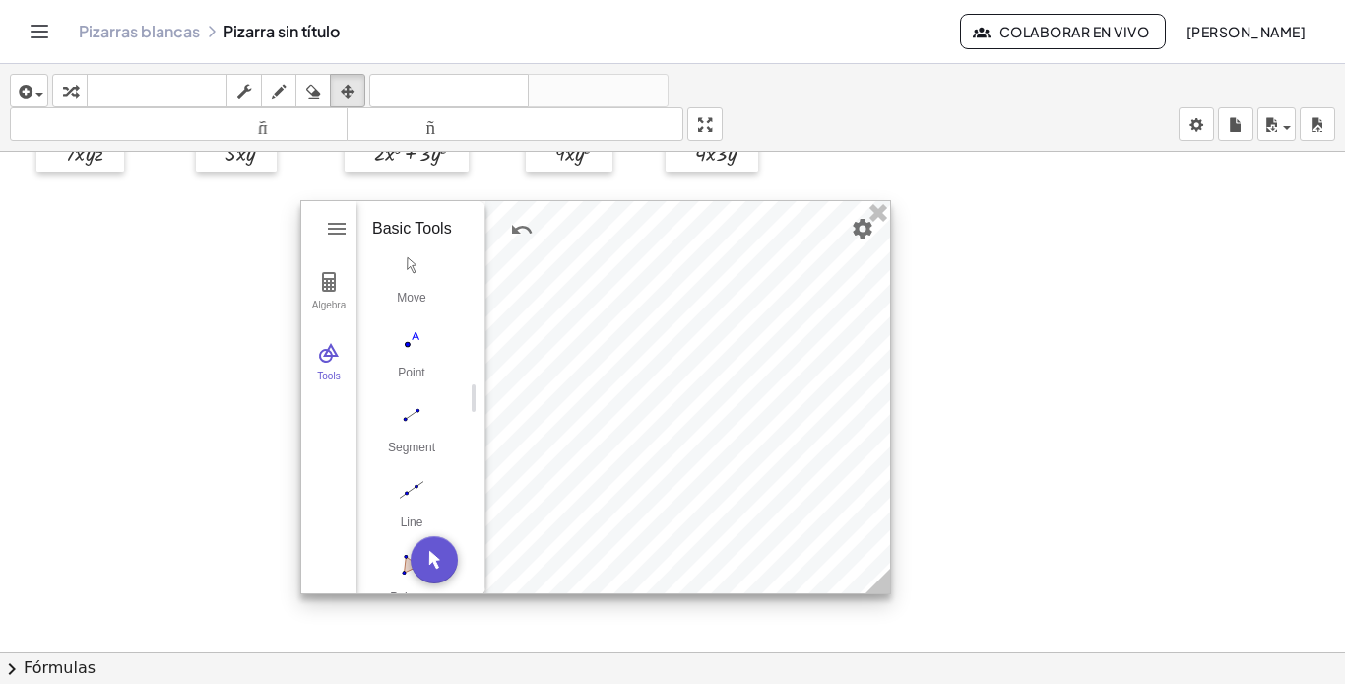
scroll to position [98, 0]
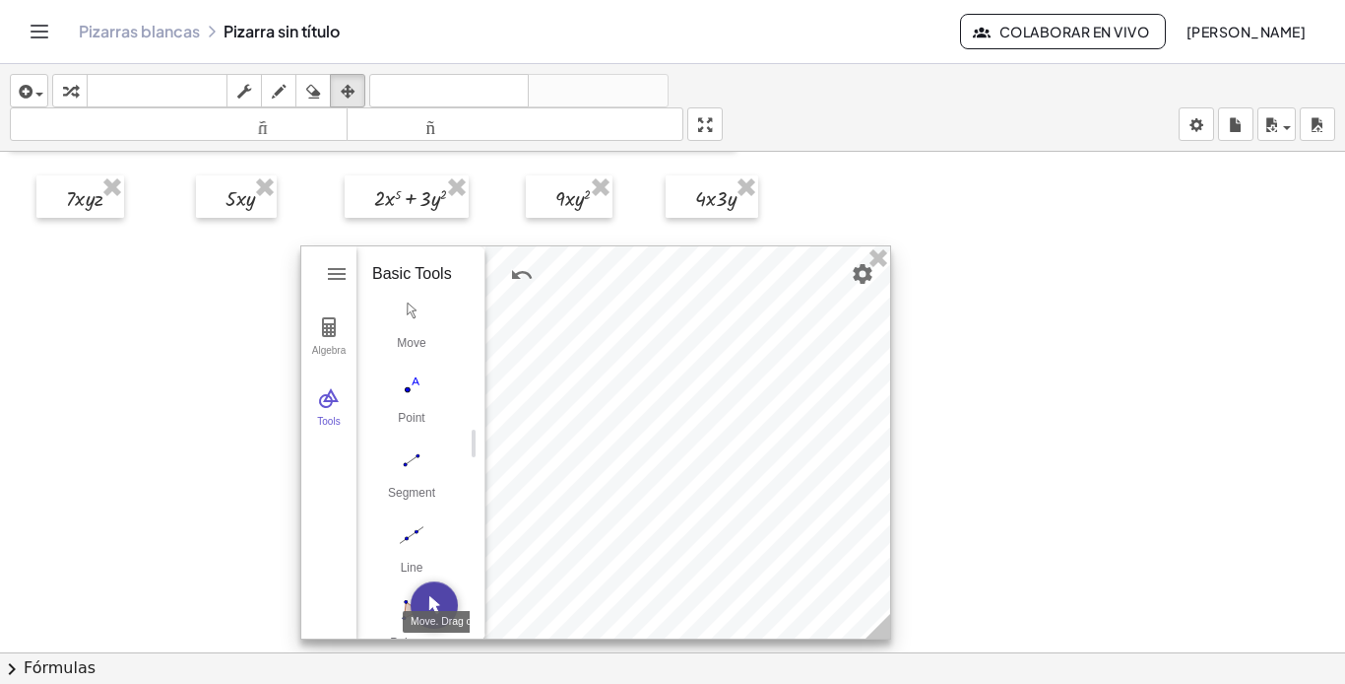
click at [440, 606] on img "Move. Drag or select object" at bounding box center [434, 604] width 47 height 47
click at [407, 507] on img "Circle with Center through Point. Select center point, then point on circle" at bounding box center [411, 517] width 79 height 32
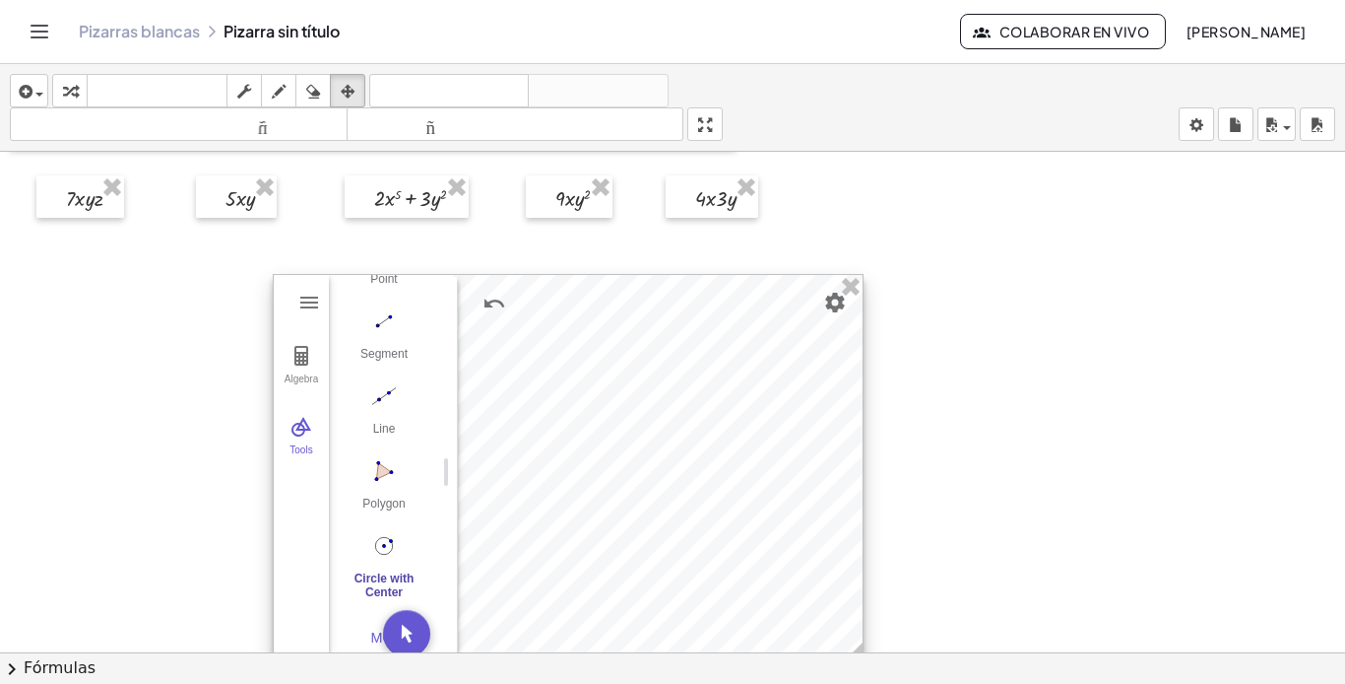
drag, startPoint x: 668, startPoint y: 396, endPoint x: 655, endPoint y: 405, distance: 15.6
click at [660, 414] on div at bounding box center [568, 471] width 589 height 392
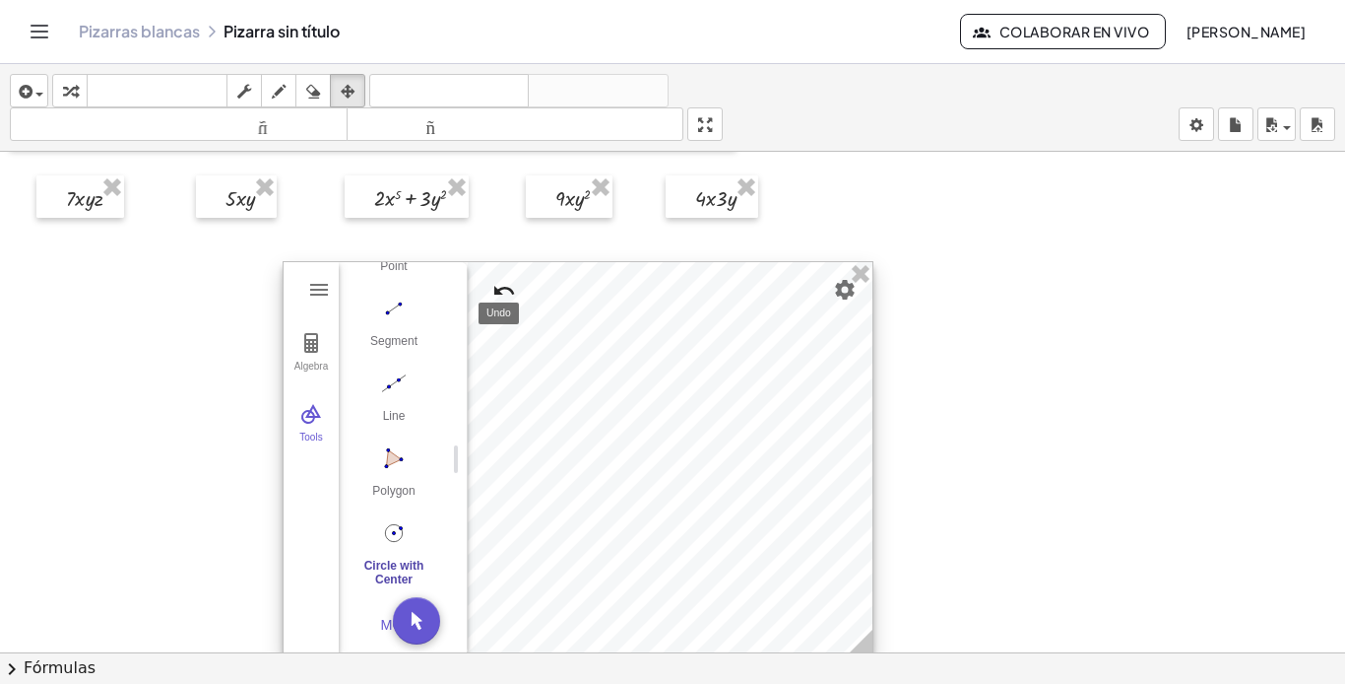
click at [505, 288] on img "Undo" at bounding box center [504, 291] width 24 height 24
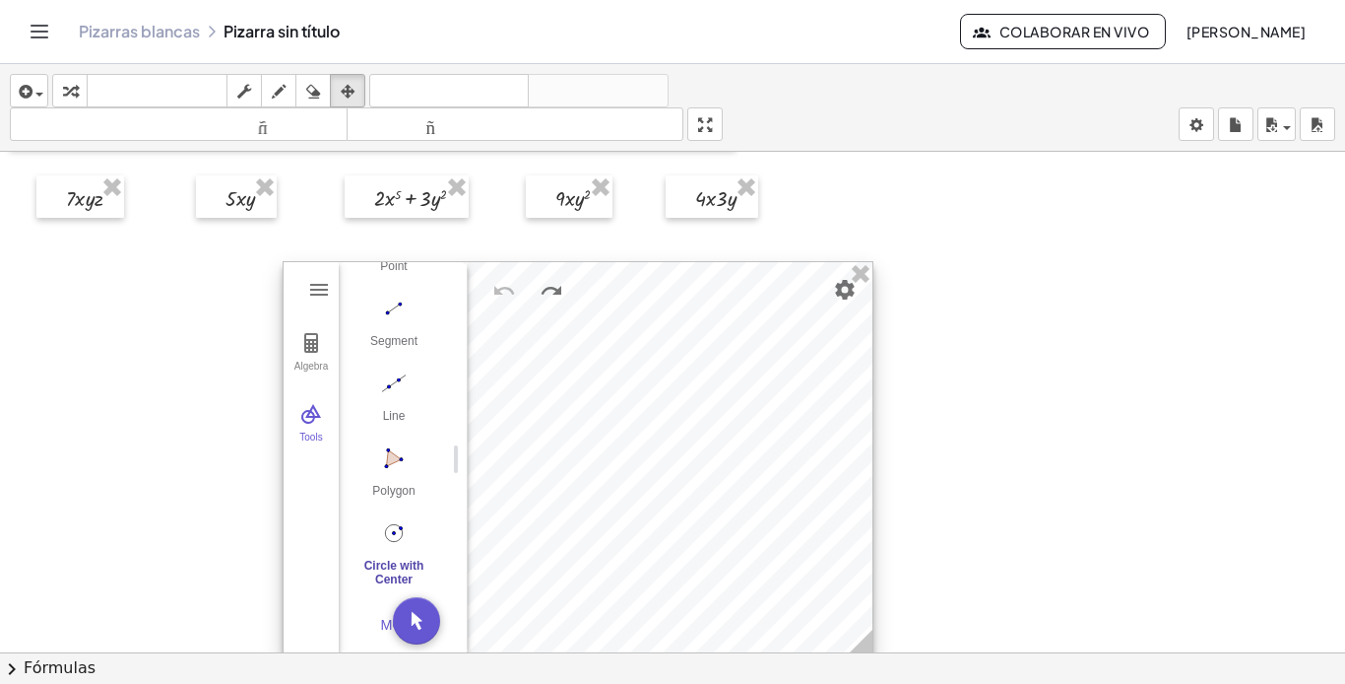
click at [387, 548] on img "Circle with Center through Point. Select center point, then point on circle" at bounding box center [394, 533] width 79 height 32
click at [400, 518] on img "Circle with Center through Point. Select center point, then point on circle" at bounding box center [394, 533] width 79 height 32
click at [402, 525] on img "Circle with Center through Point. Select center point, then point on circle" at bounding box center [394, 533] width 79 height 32
drag, startPoint x: 401, startPoint y: 525, endPoint x: 410, endPoint y: 406, distance: 119.5
click at [401, 524] on img "Circle with Center through Point. Select center point, then point on circle" at bounding box center [394, 533] width 79 height 32
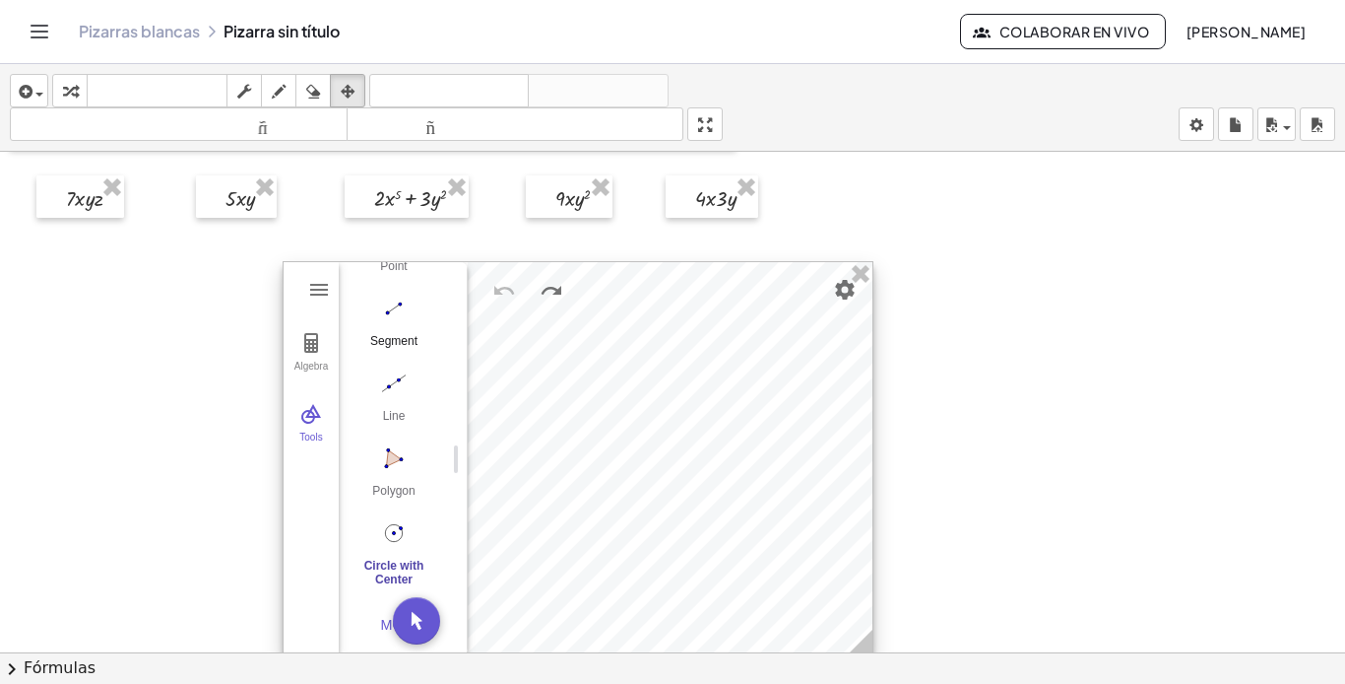
drag, startPoint x: 393, startPoint y: 312, endPoint x: 403, endPoint y: 321, distance: 13.3
click at [403, 321] on img "Segment. Select two points or positions" at bounding box center [394, 309] width 79 height 32
click at [400, 543] on img "Circle with Center through Point. Select center point, then point on circle" at bounding box center [394, 533] width 79 height 32
click at [400, 541] on img "Circle with Center through Point. Select center point, then point on circle" at bounding box center [394, 533] width 79 height 32
click at [398, 535] on img "Circle with Center through Point. Select center point, then point on circle" at bounding box center [394, 533] width 79 height 32
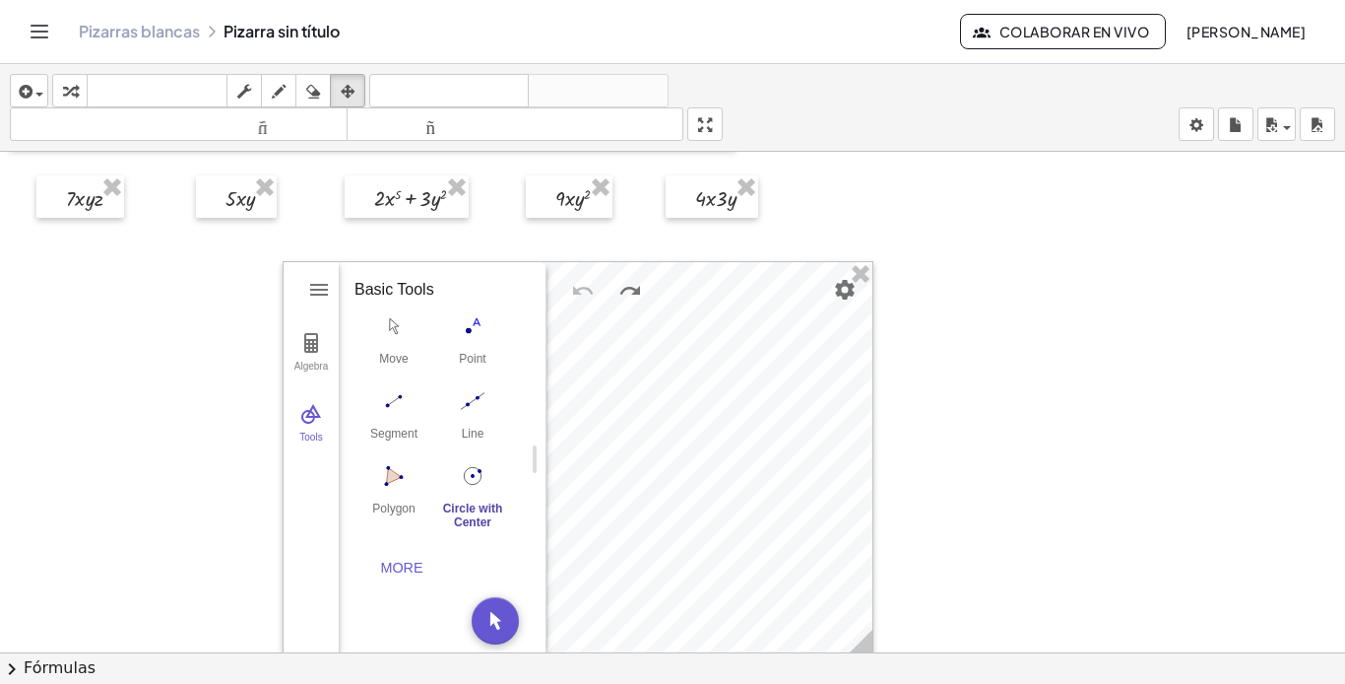
scroll to position [0, 0]
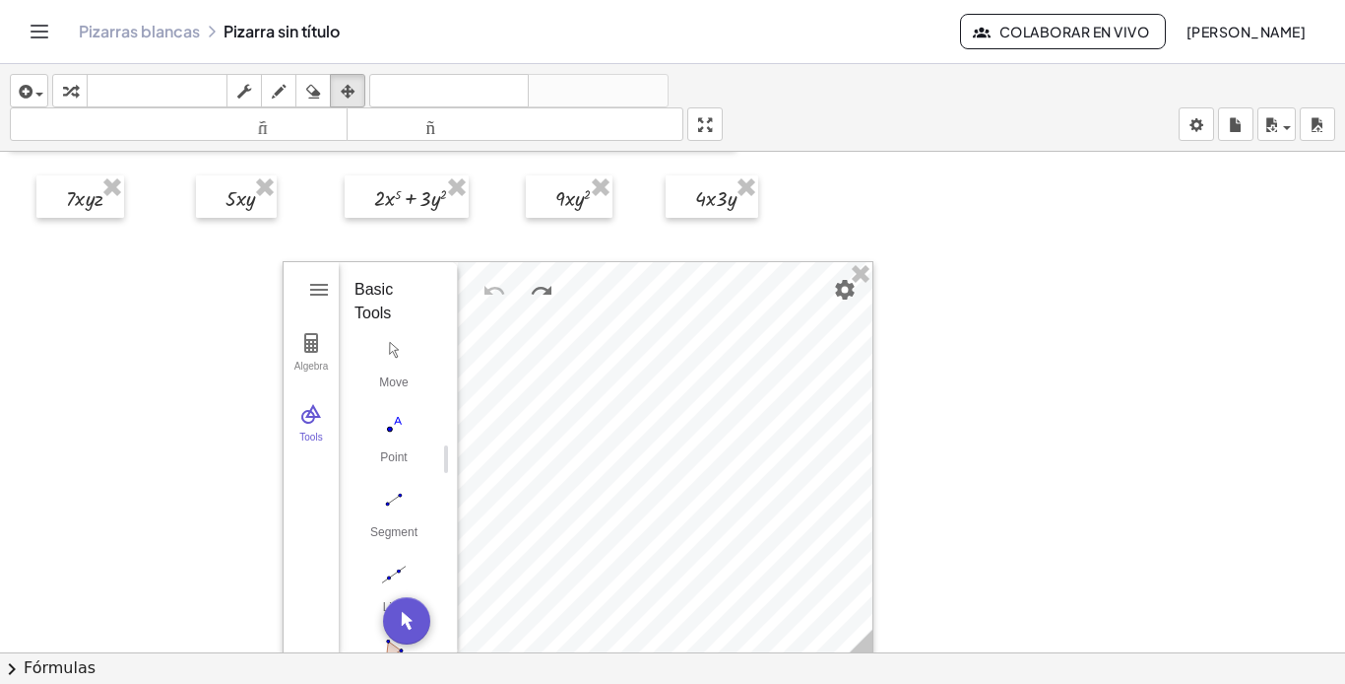
drag, startPoint x: 463, startPoint y: 468, endPoint x: 453, endPoint y: 509, distance: 42.5
click at [406, 519] on img "Circle with Center through Point. Select center point, then point on circle" at bounding box center [394, 533] width 79 height 32
click at [396, 525] on img "Circle with Center through Point. Select center point, then point on circle" at bounding box center [394, 533] width 79 height 32
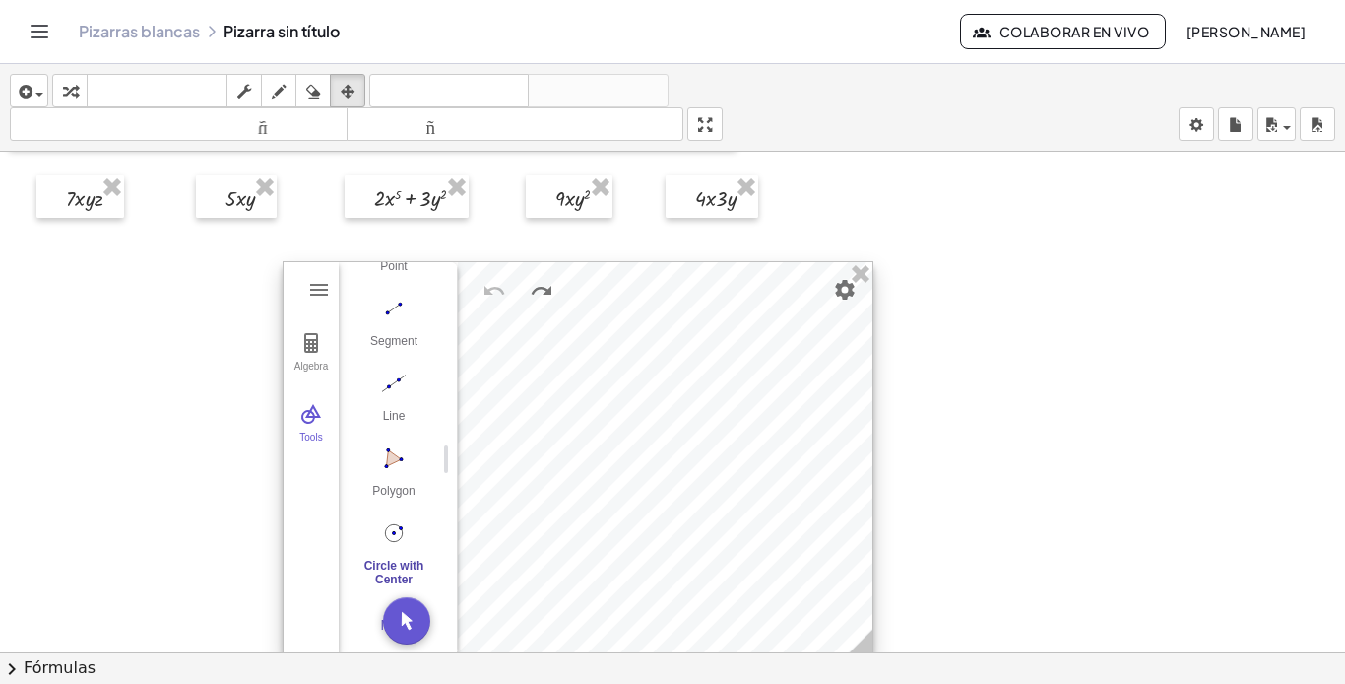
click at [396, 525] on img "Circle with Center through Point. Select center point, then point on circle" at bounding box center [394, 533] width 79 height 32
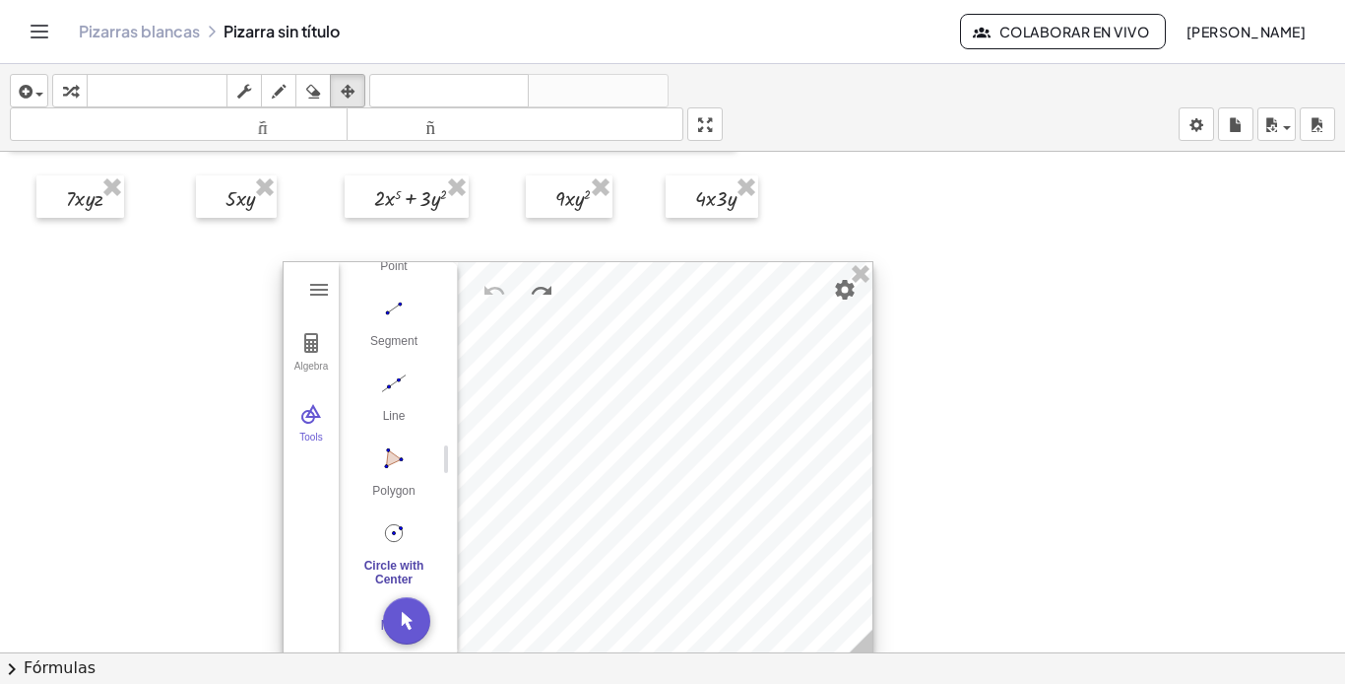
click at [396, 525] on img "Circle with Center through Point. Select center point, then point on circle" at bounding box center [394, 533] width 79 height 32
click at [302, 414] on img "Geometry" at bounding box center [311, 414] width 24 height 24
click at [305, 416] on img "Geometry" at bounding box center [311, 414] width 24 height 24
click at [367, 303] on div "Basic Tools" at bounding box center [391, 301] width 72 height 47
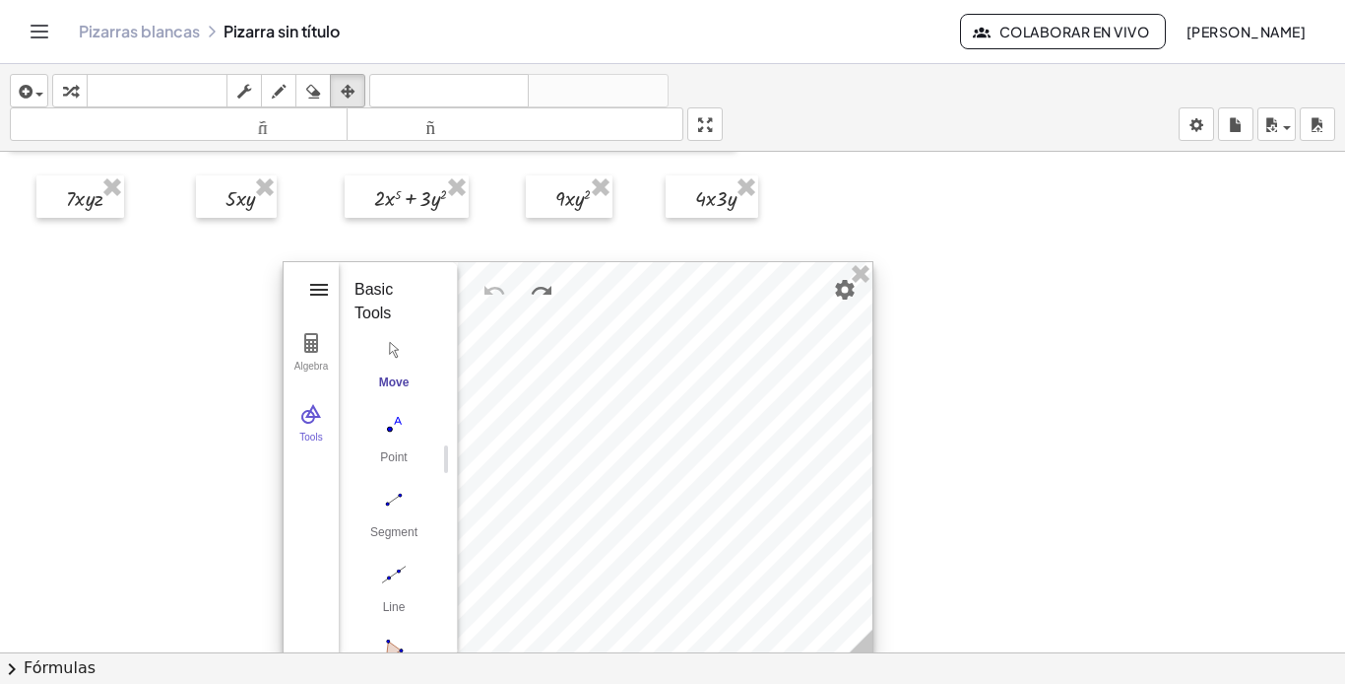
click at [320, 284] on img "Geometry" at bounding box center [319, 290] width 24 height 24
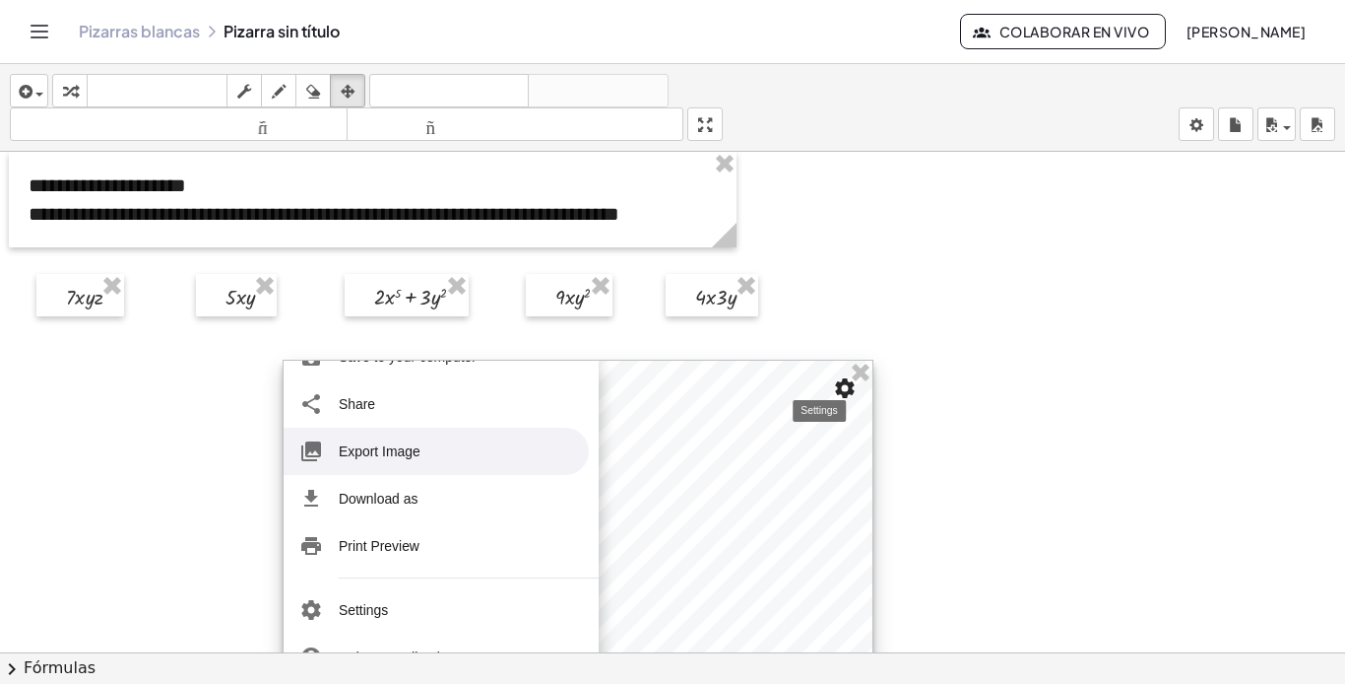
click at [845, 395] on img "Settings" at bounding box center [845, 388] width 24 height 24
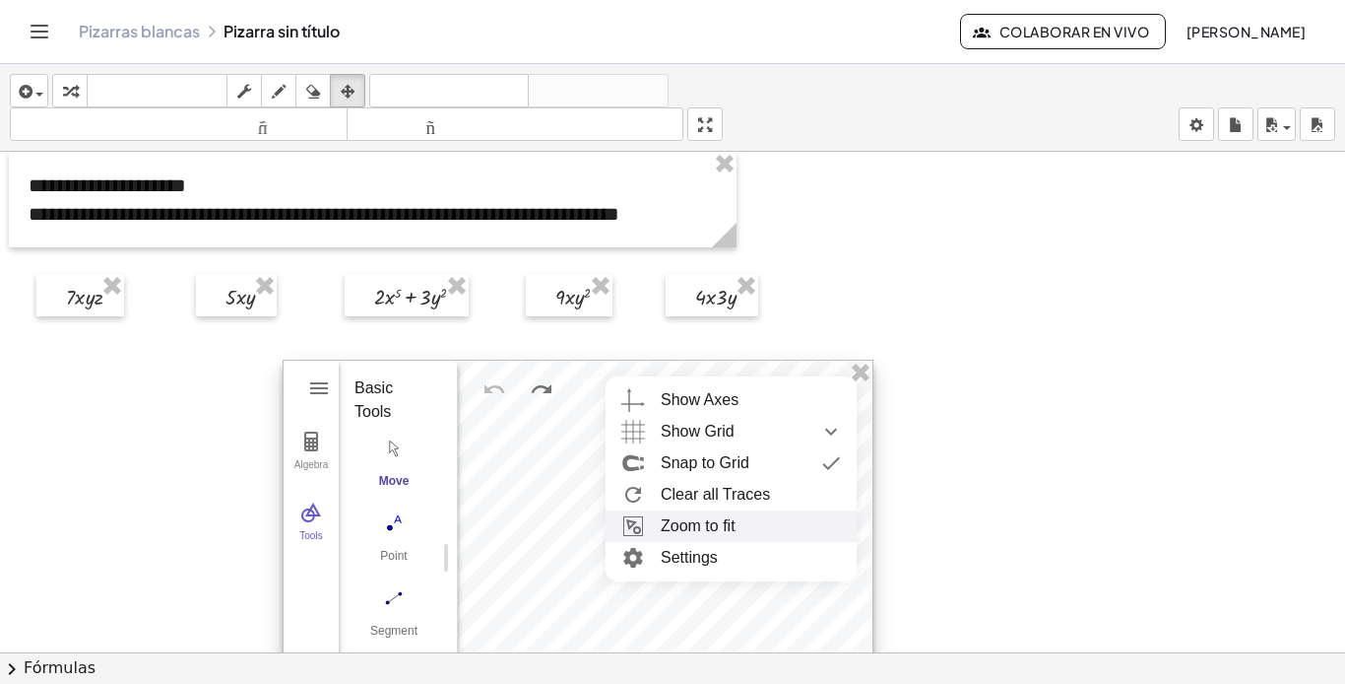
click at [722, 526] on li "Zoom to fit" at bounding box center [731, 526] width 251 height 32
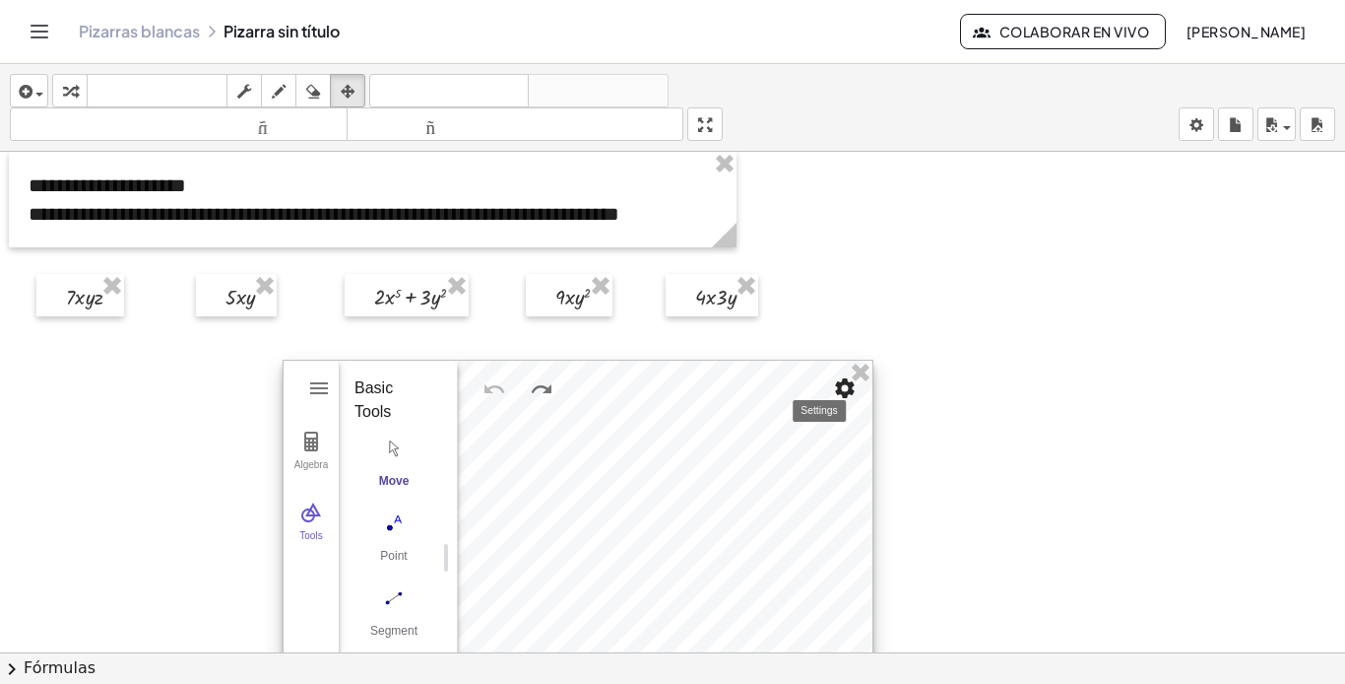
click at [853, 396] on img "Settings" at bounding box center [845, 388] width 24 height 24
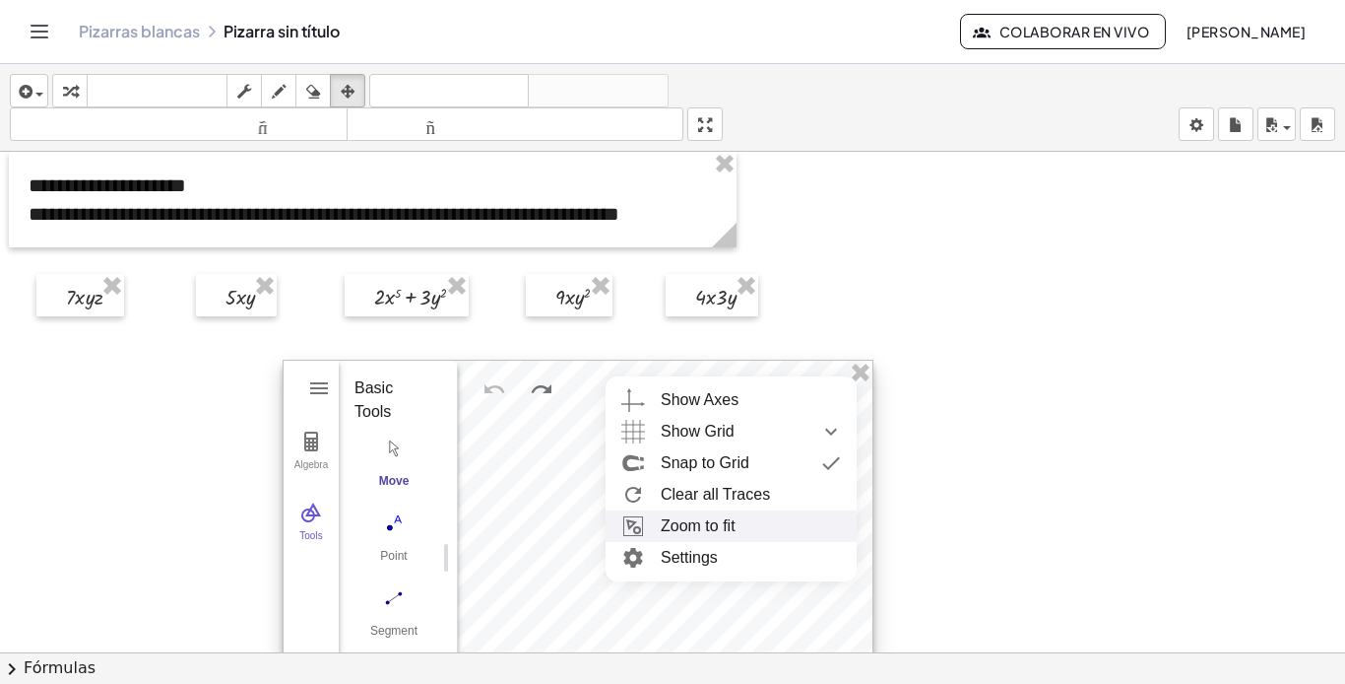
click at [786, 521] on li "Zoom to fit" at bounding box center [731, 526] width 251 height 32
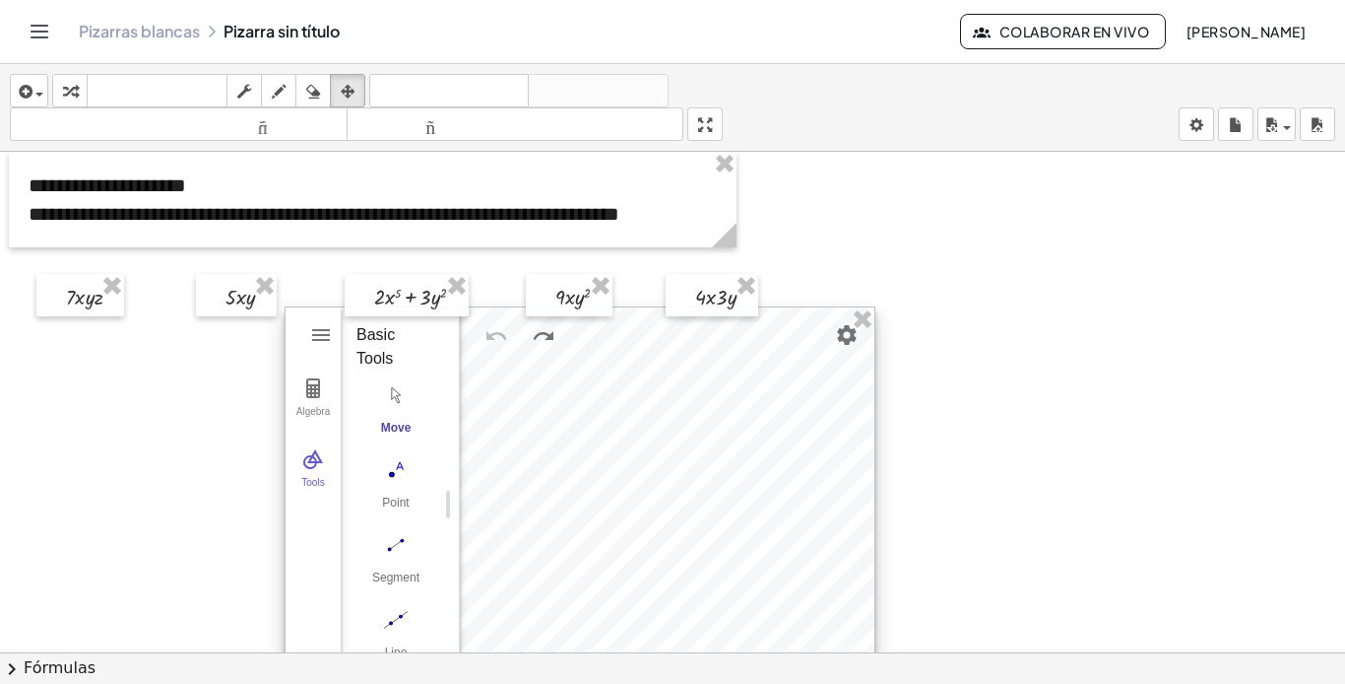
drag, startPoint x: 620, startPoint y: 502, endPoint x: 612, endPoint y: 412, distance: 91.0
click at [612, 412] on div at bounding box center [580, 503] width 589 height 392
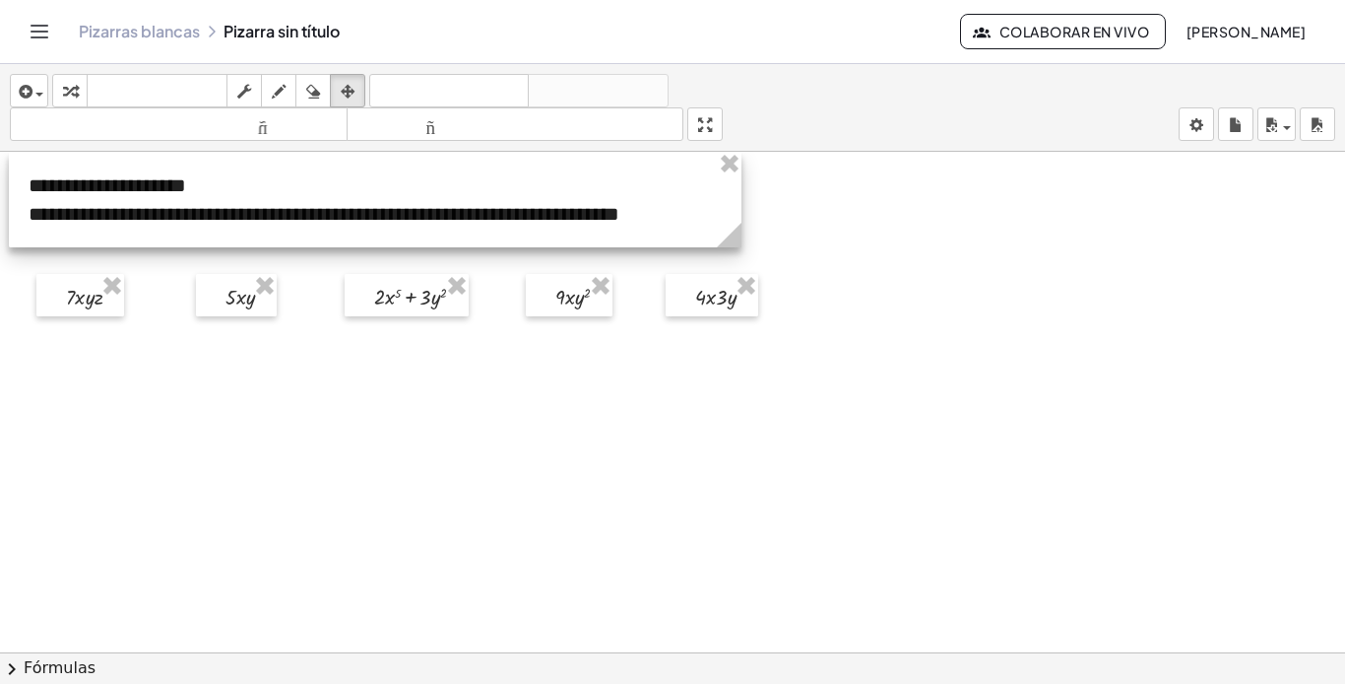
click at [739, 240] on icon at bounding box center [729, 235] width 25 height 25
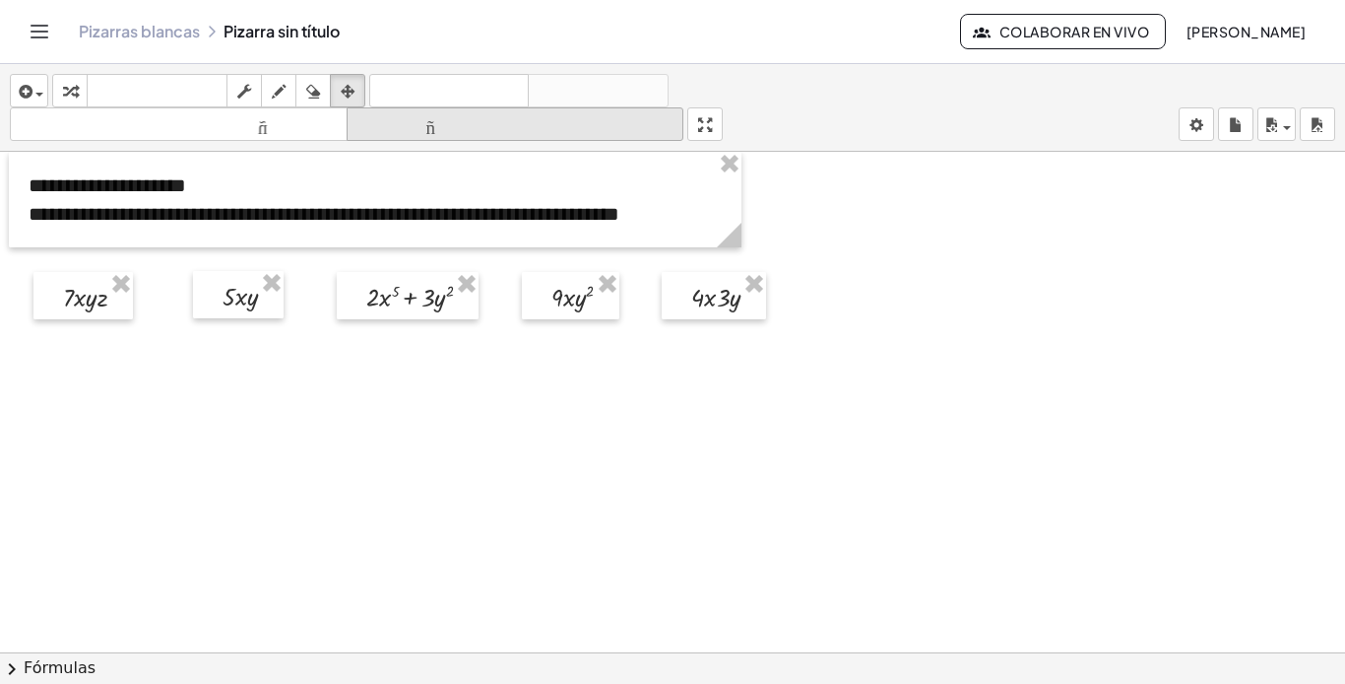
click at [429, 117] on font "tamaño_del_formato" at bounding box center [516, 124] width 328 height 19
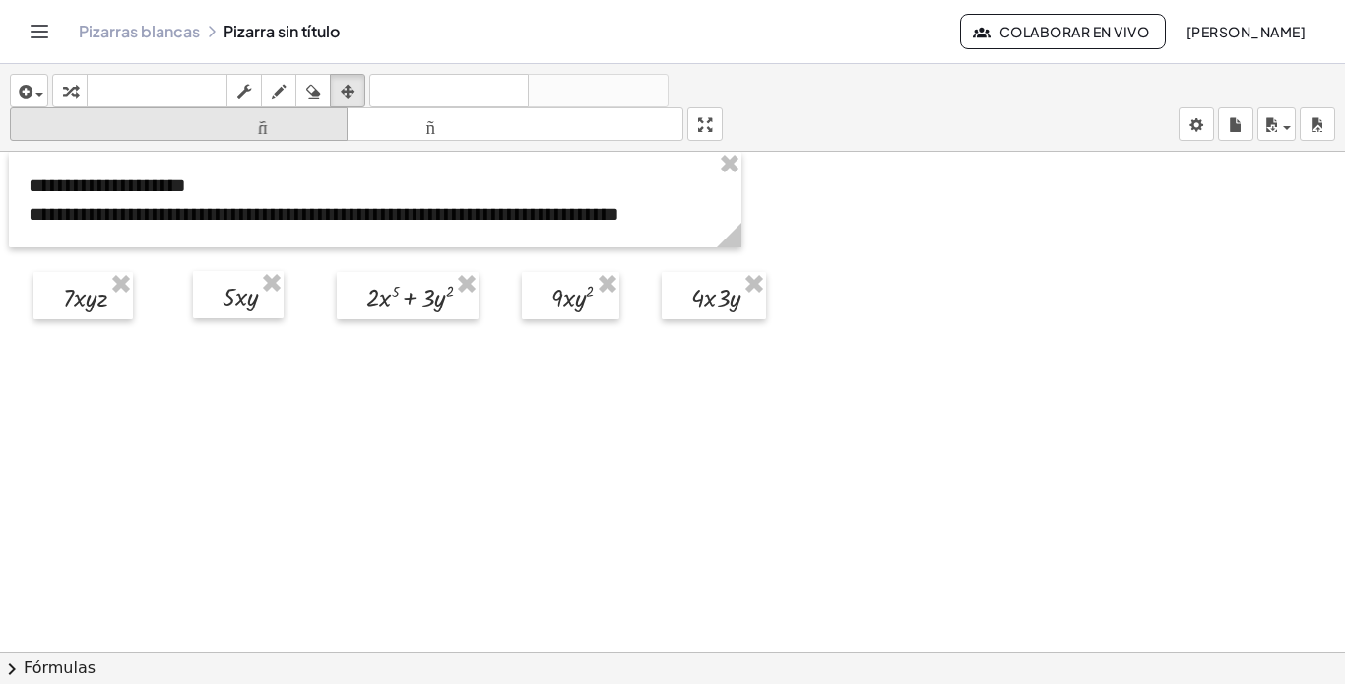
click at [332, 122] on font "tamaño_del_formato" at bounding box center [179, 124] width 328 height 19
click at [316, 130] on font "tamaño_del_formato" at bounding box center [179, 124] width 328 height 19
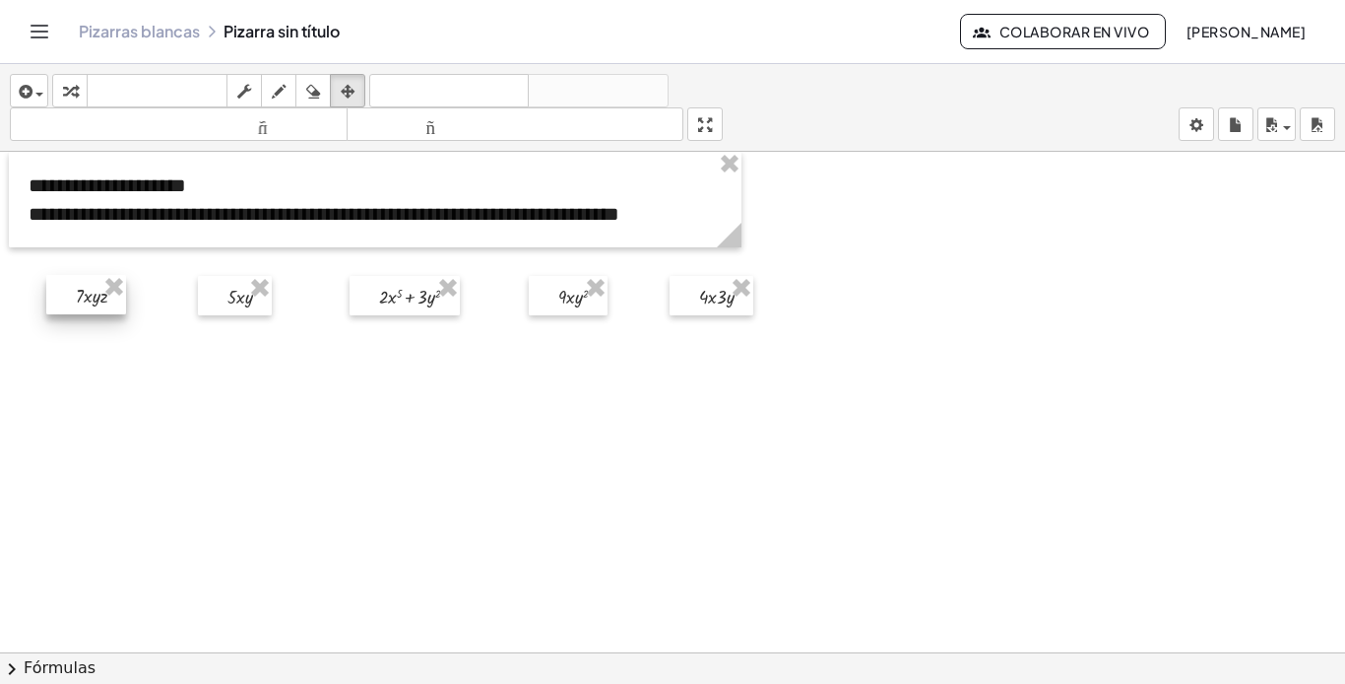
click at [93, 306] on div at bounding box center [86, 294] width 80 height 39
click at [32, 93] on icon "button" at bounding box center [24, 92] width 18 height 24
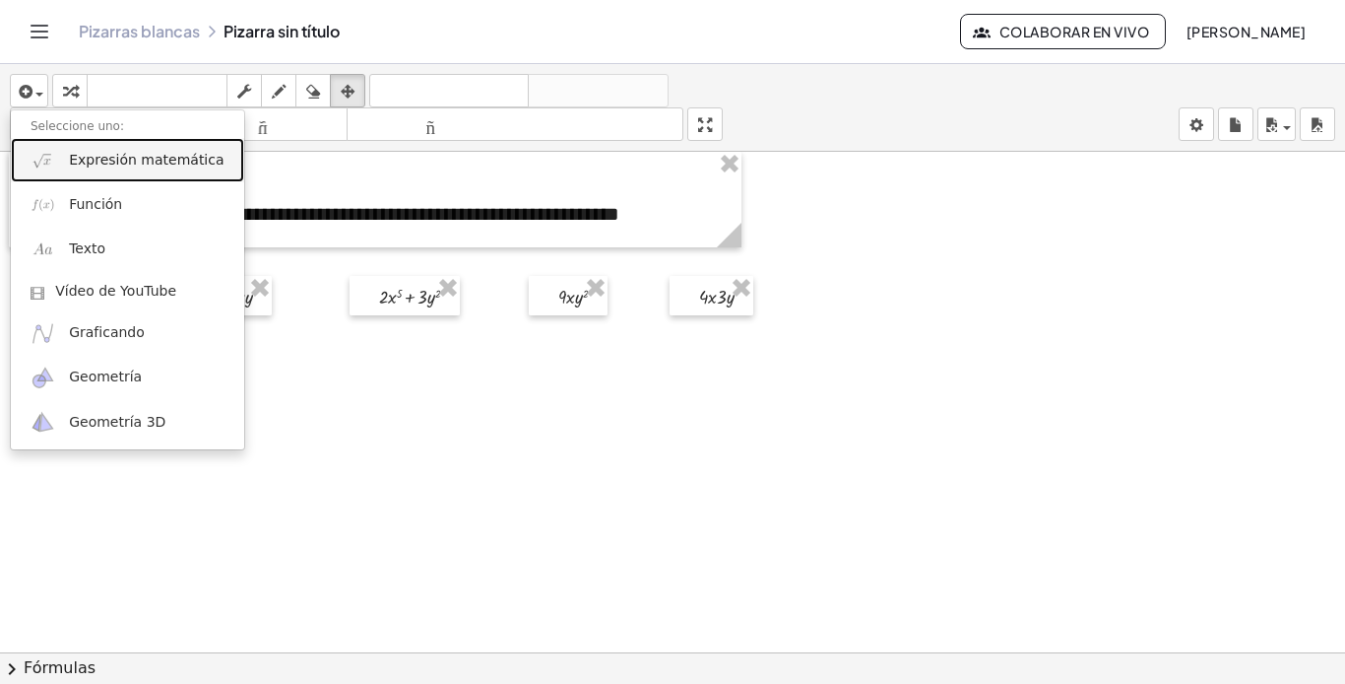
click at [125, 159] on font "Expresión matemática" at bounding box center [146, 160] width 155 height 16
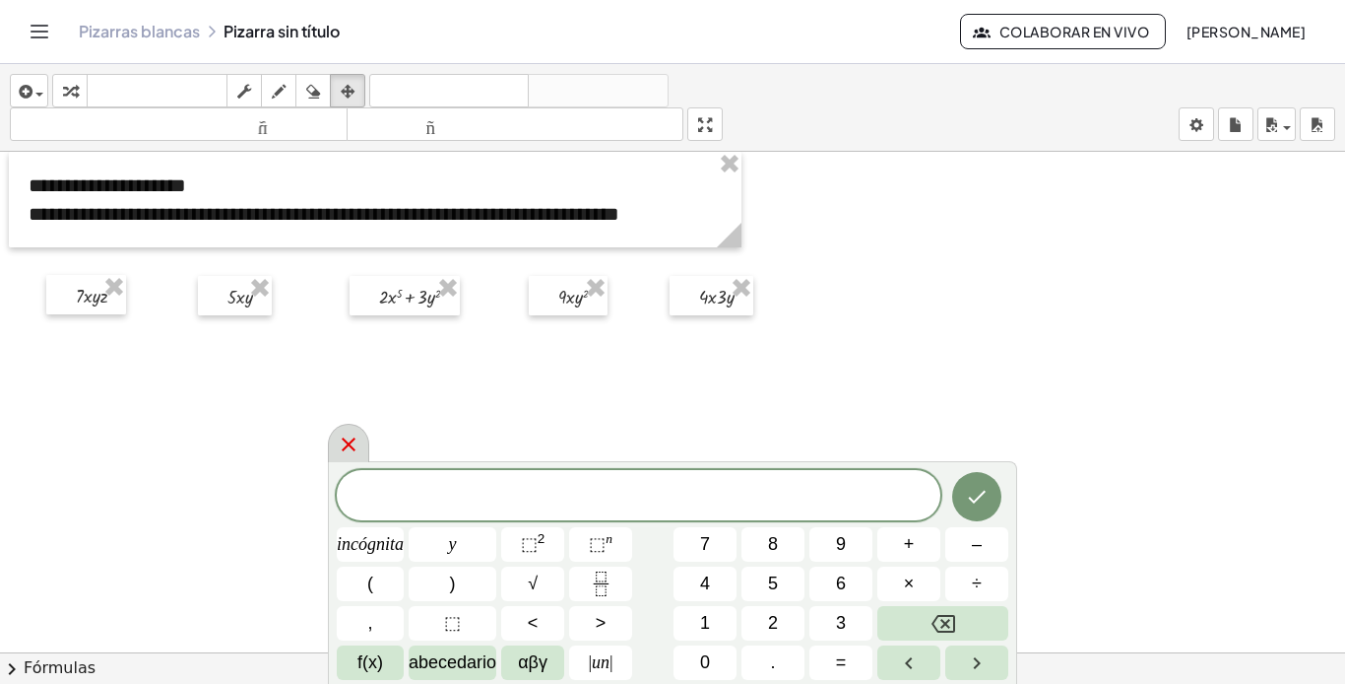
click at [341, 460] on div at bounding box center [348, 443] width 41 height 38
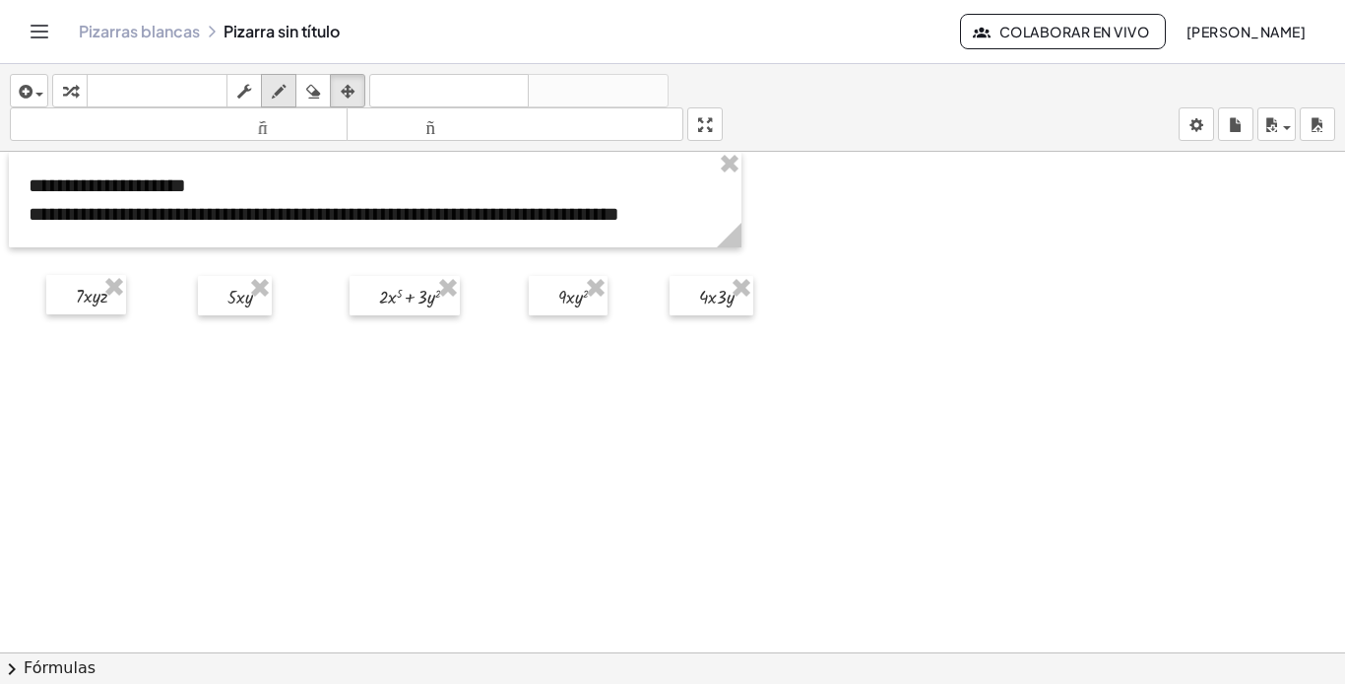
click at [277, 98] on icon "button" at bounding box center [279, 92] width 14 height 24
click at [279, 95] on icon "button" at bounding box center [279, 92] width 14 height 24
click at [325, 388] on div at bounding box center [672, 666] width 1345 height 1028
drag, startPoint x: 290, startPoint y: 286, endPoint x: 755, endPoint y: 399, distance: 479.5
click at [843, 392] on div at bounding box center [672, 666] width 1345 height 1028
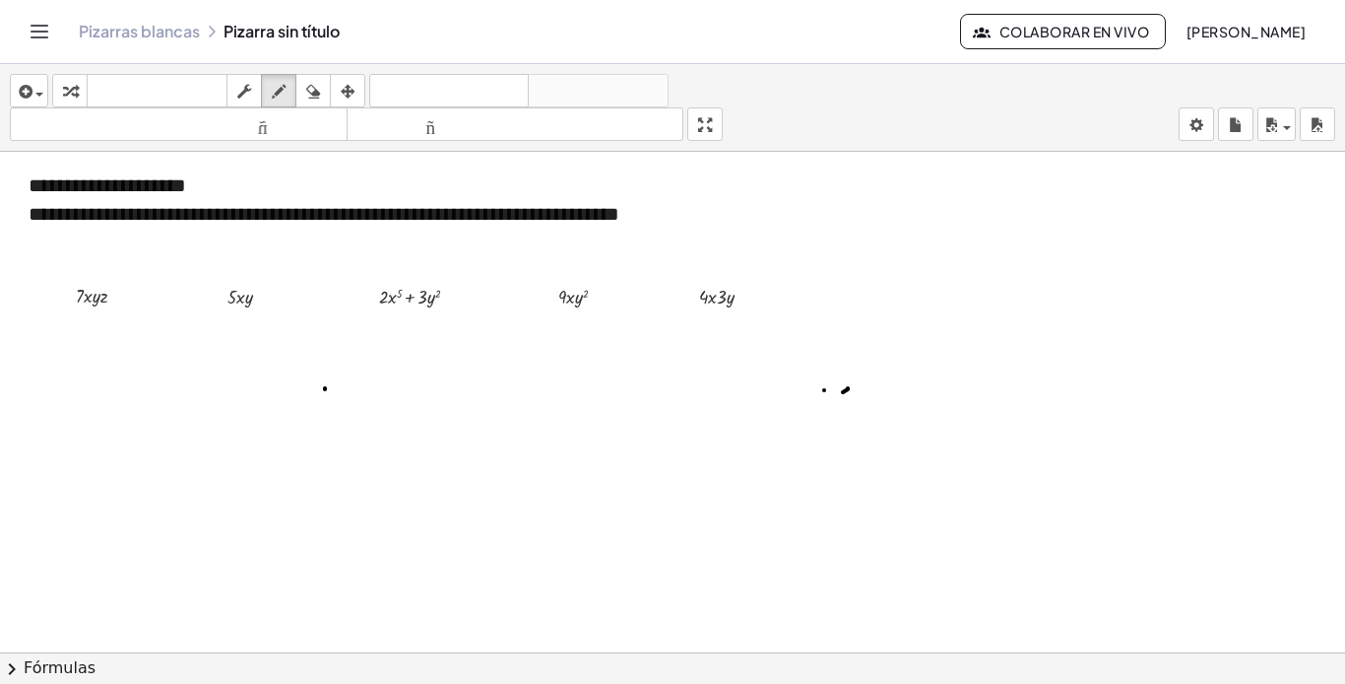
drag, startPoint x: 824, startPoint y: 390, endPoint x: 836, endPoint y: 415, distance: 27.3
click at [836, 415] on div at bounding box center [672, 666] width 1345 height 1028
click at [320, 88] on icon "button" at bounding box center [313, 92] width 14 height 24
drag, startPoint x: 317, startPoint y: 387, endPoint x: 606, endPoint y: 444, distance: 294.2
click at [367, 405] on div at bounding box center [672, 666] width 1345 height 1028
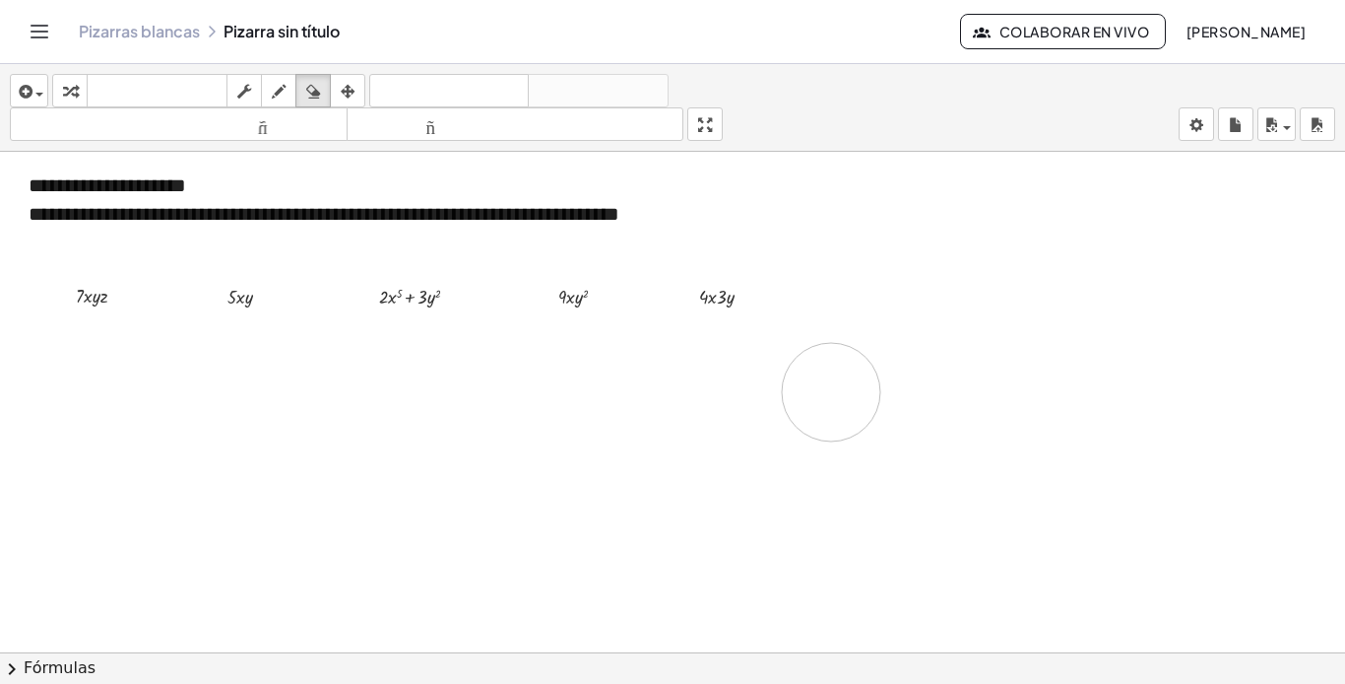
drag, startPoint x: 844, startPoint y: 412, endPoint x: 828, endPoint y: 396, distance: 22.3
click at [827, 403] on div at bounding box center [672, 666] width 1345 height 1028
click at [281, 90] on icon "button" at bounding box center [279, 92] width 14 height 24
click at [27, 92] on icon "button" at bounding box center [24, 92] width 18 height 24
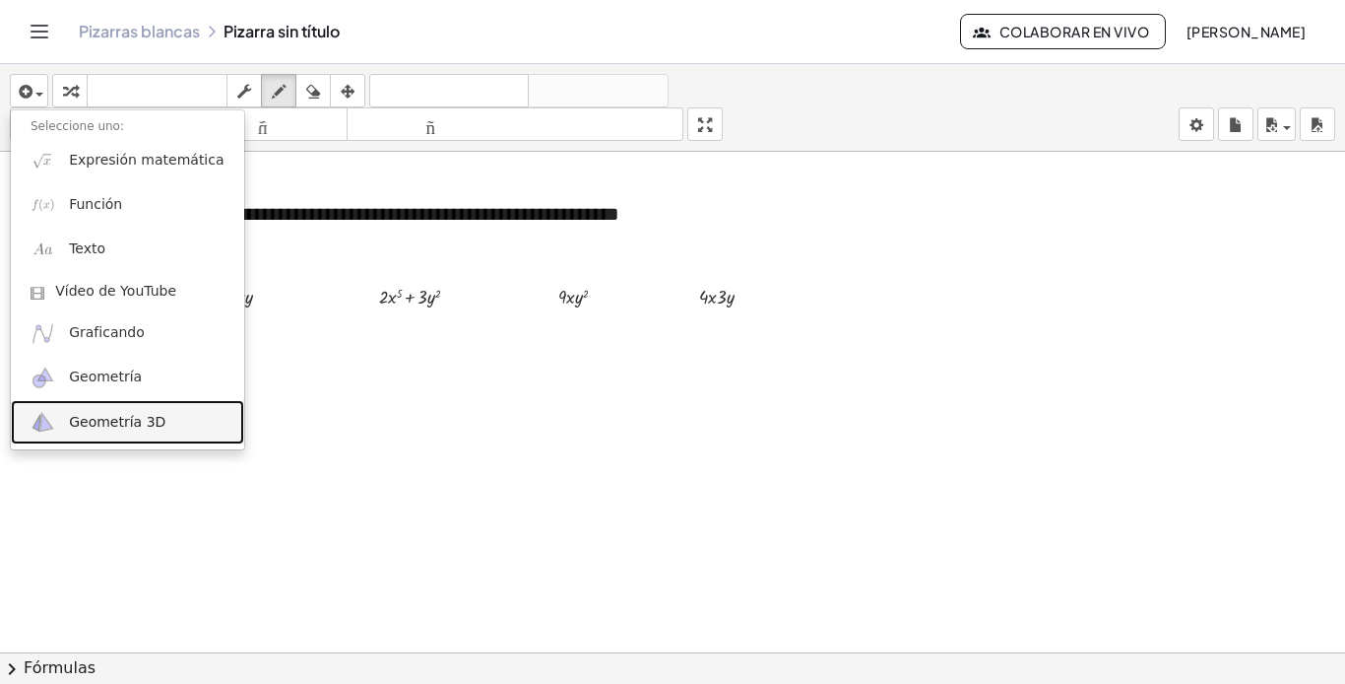
click at [171, 422] on link "Geometría 3D" at bounding box center [127, 422] width 233 height 44
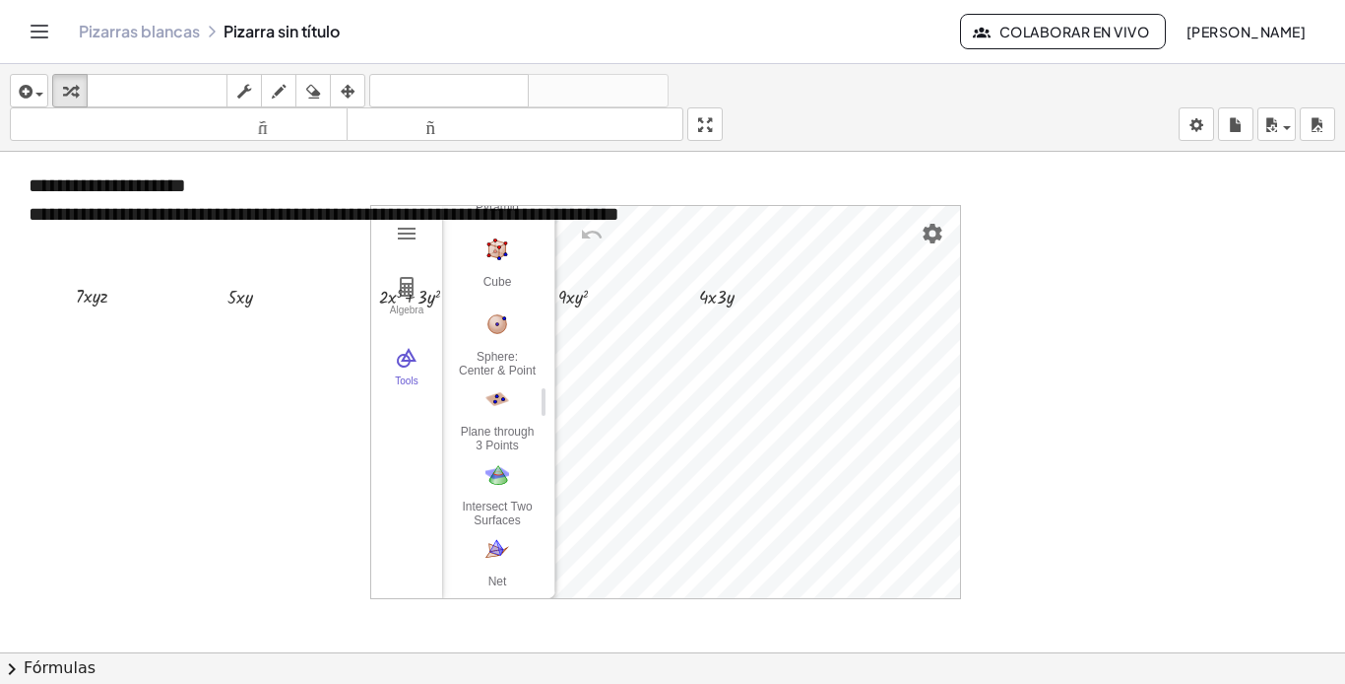
scroll to position [295, 0]
click at [1046, 395] on div at bounding box center [672, 666] width 1345 height 1028
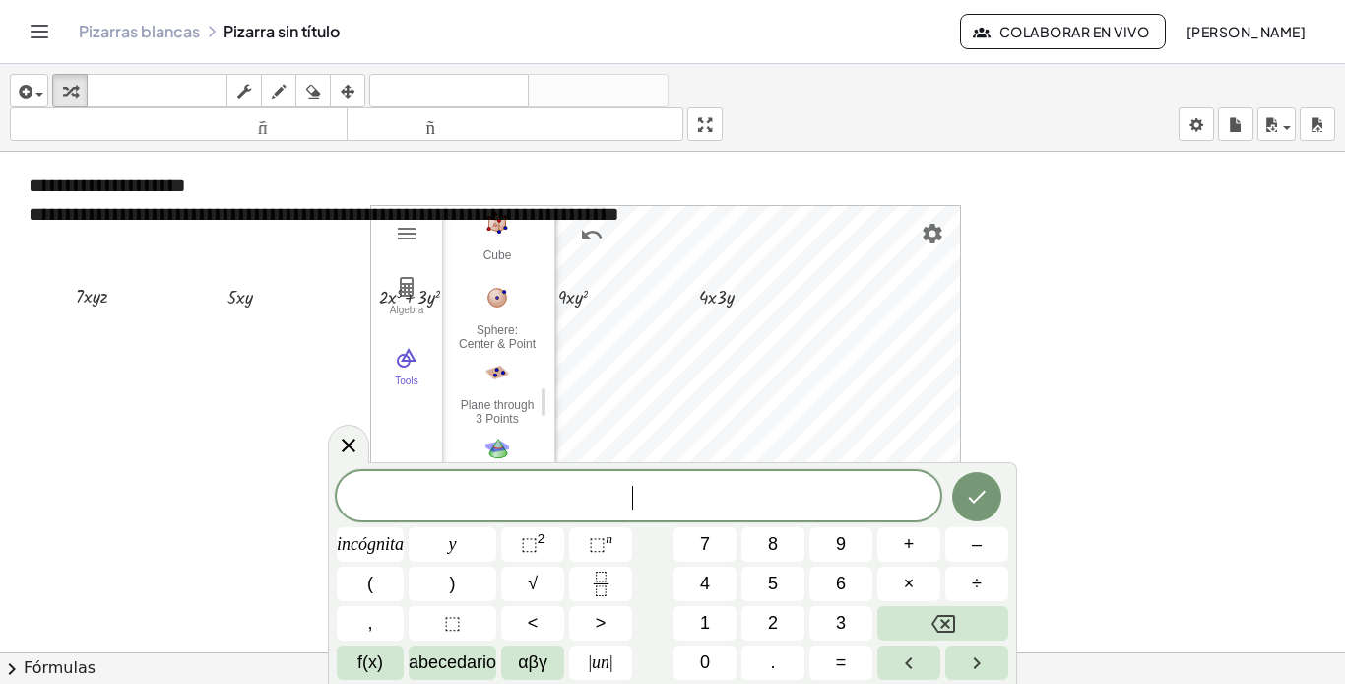
click at [628, 281] on div "**********" at bounding box center [672, 666] width 1345 height 1028
click at [346, 433] on icon at bounding box center [349, 444] width 24 height 24
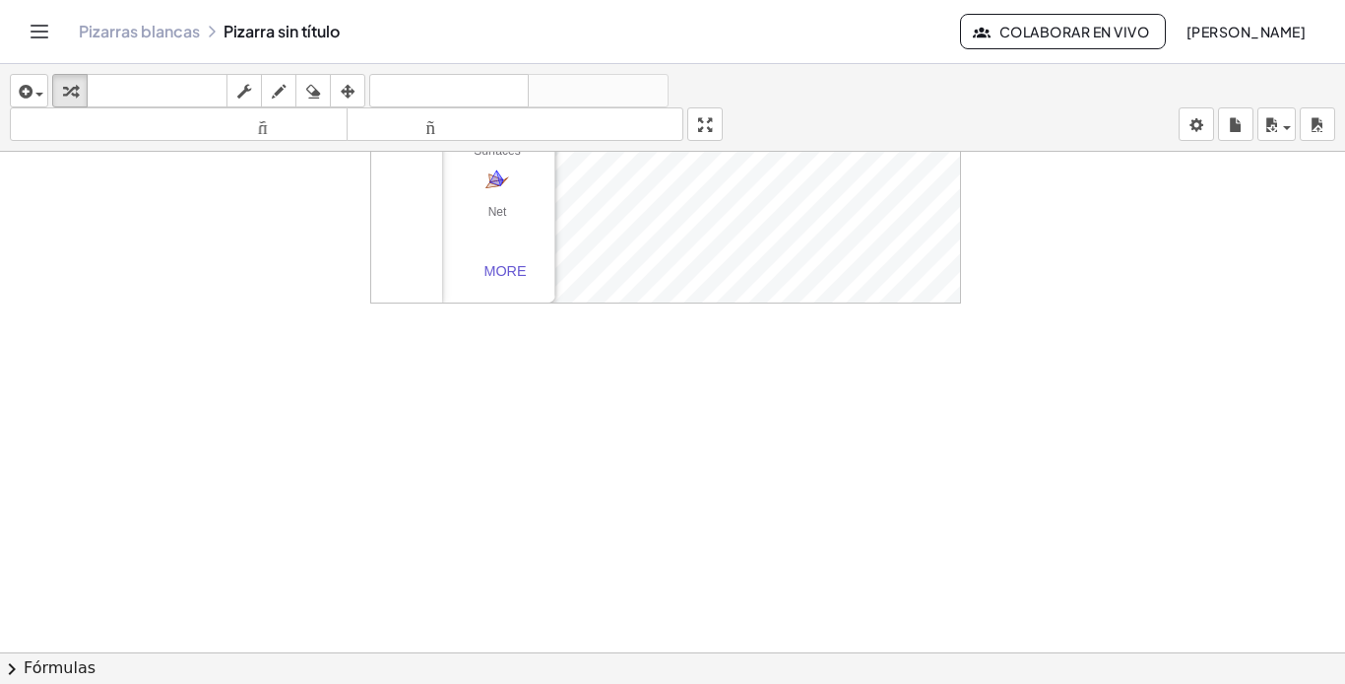
scroll to position [0, 0]
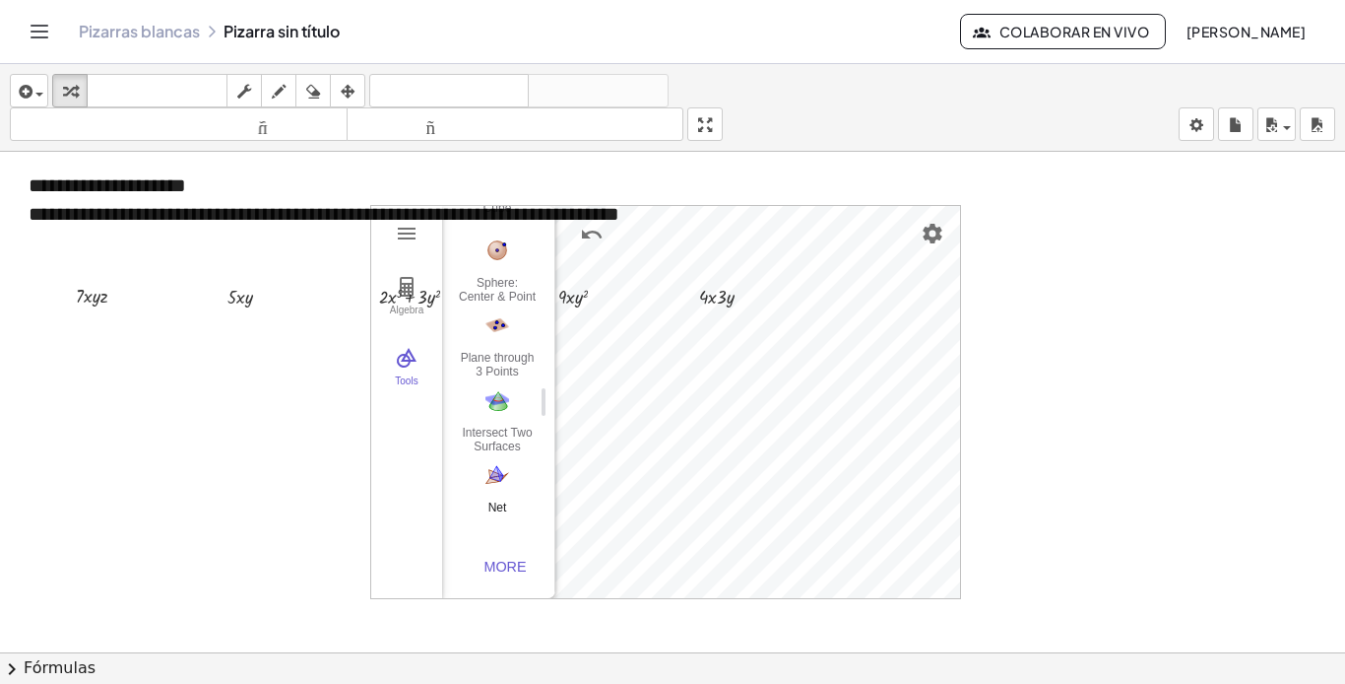
click at [489, 461] on img "Net. Select a polyhedron" at bounding box center [497, 475] width 79 height 32
click at [490, 404] on img "Intersect Two Surfaces. Select two surfaces" at bounding box center [497, 400] width 79 height 32
click at [502, 351] on div "Plane through 3 Points" at bounding box center [497, 365] width 79 height 28
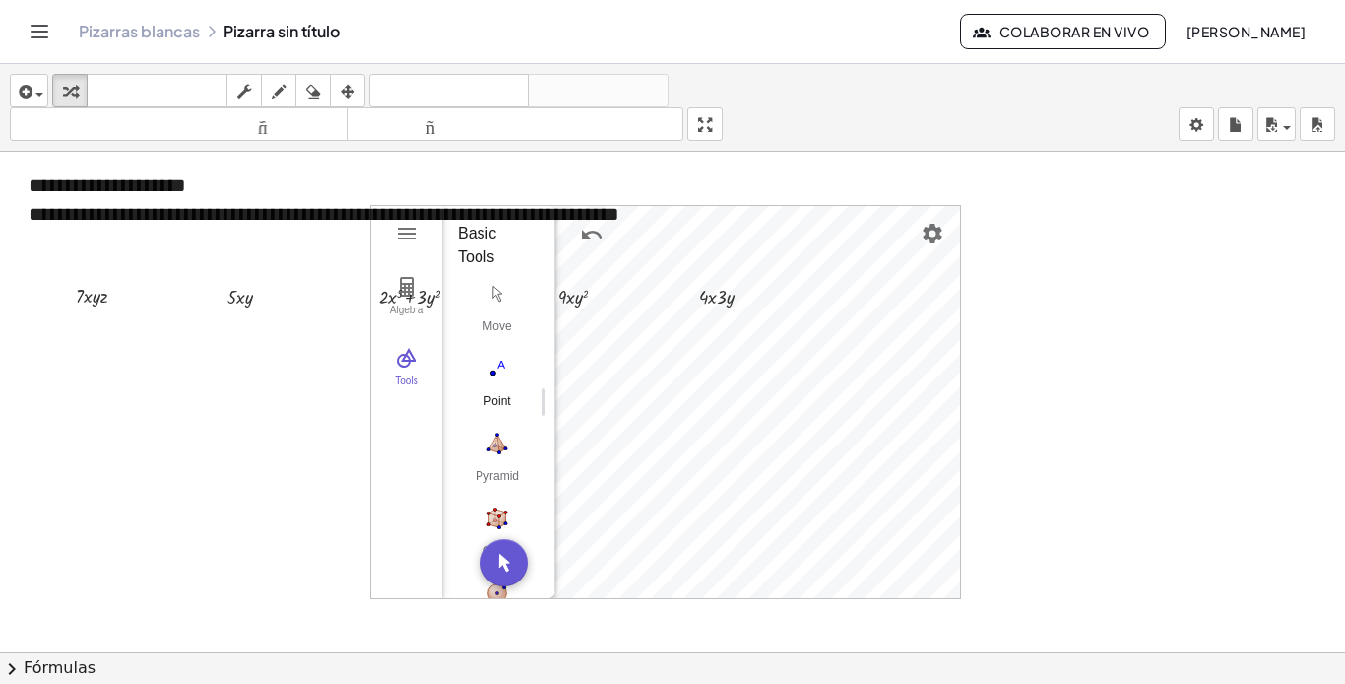
click at [503, 364] on img "Point. Select position or line, function, or curve" at bounding box center [497, 369] width 79 height 32
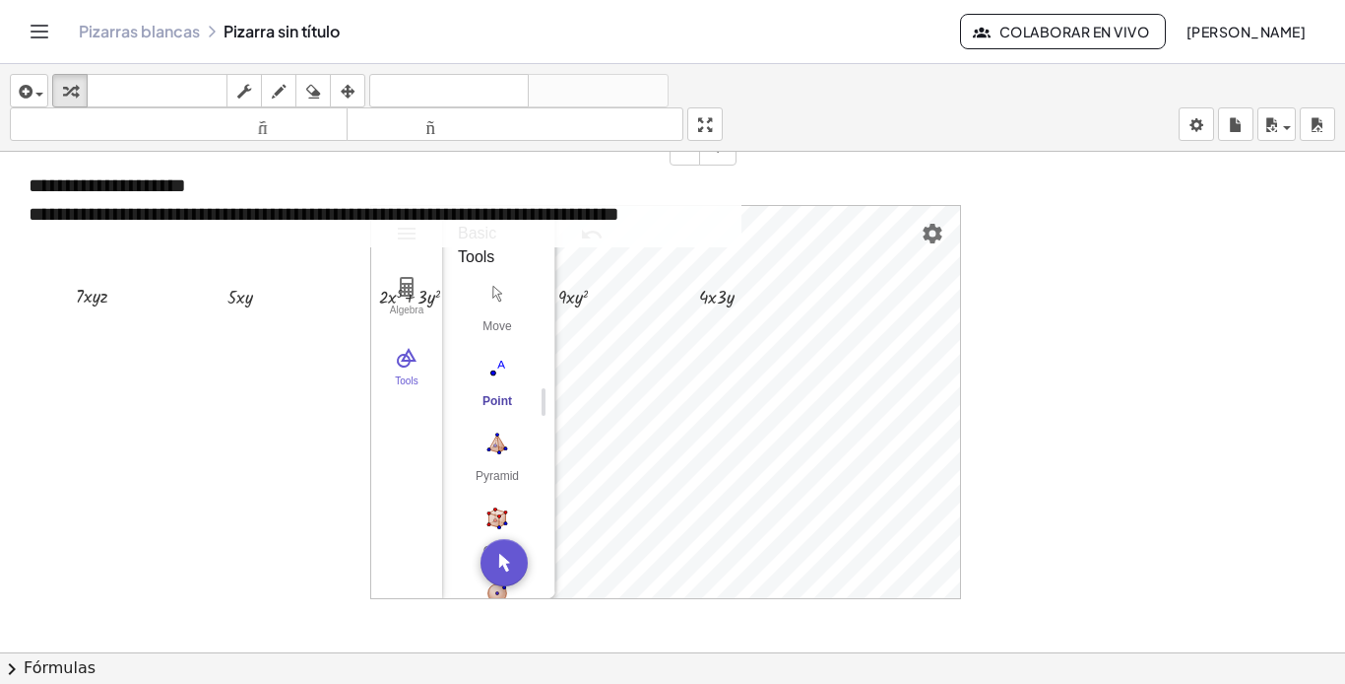
click at [595, 235] on div "**********" at bounding box center [375, 200] width 733 height 96
click at [601, 313] on div "· 9 · x · y 2" at bounding box center [568, 295] width 79 height 39
click at [406, 349] on img "3D Calculator" at bounding box center [407, 358] width 24 height 24
click at [939, 223] on img "Settings" at bounding box center [933, 234] width 24 height 24
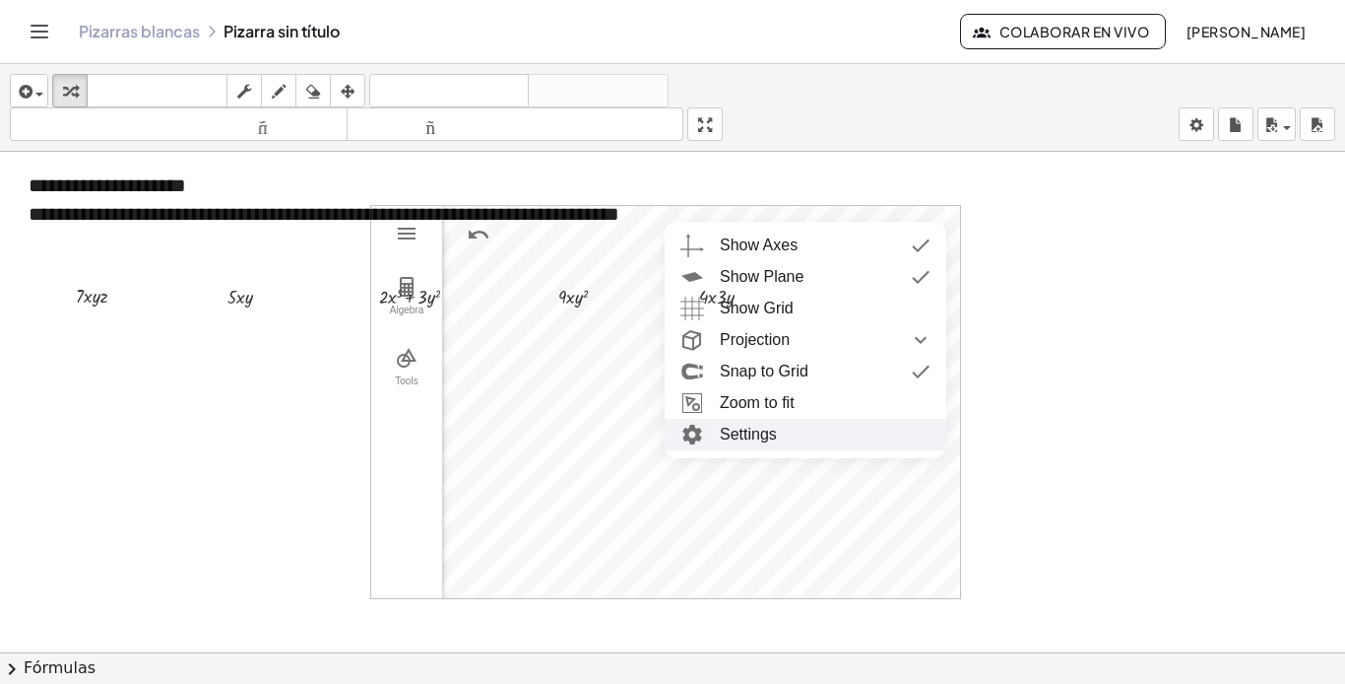
click at [776, 430] on li "Settings" at bounding box center [806, 435] width 282 height 32
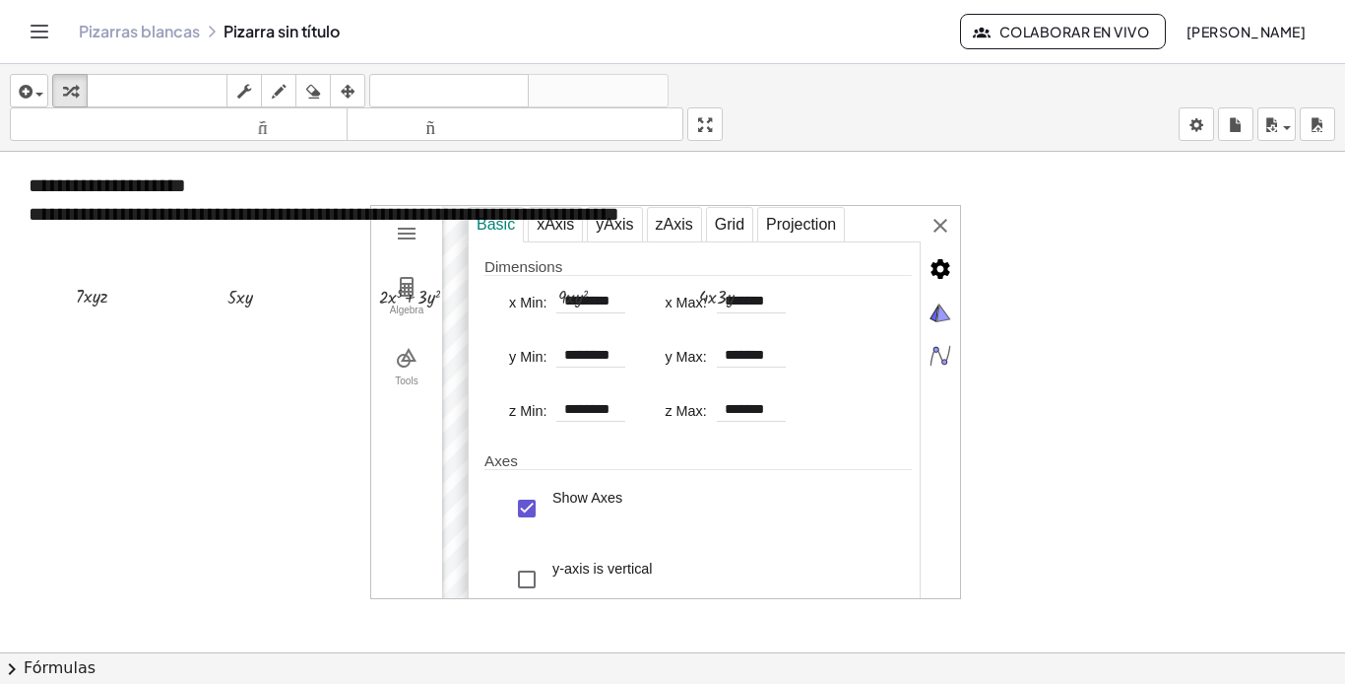
click at [1082, 356] on div at bounding box center [672, 666] width 1345 height 1028
click at [939, 221] on div "Basic xAxis yAxis zAxis Grid Projection Dimensions x Min: ******** x Max: *****…" at bounding box center [714, 403] width 492 height 394
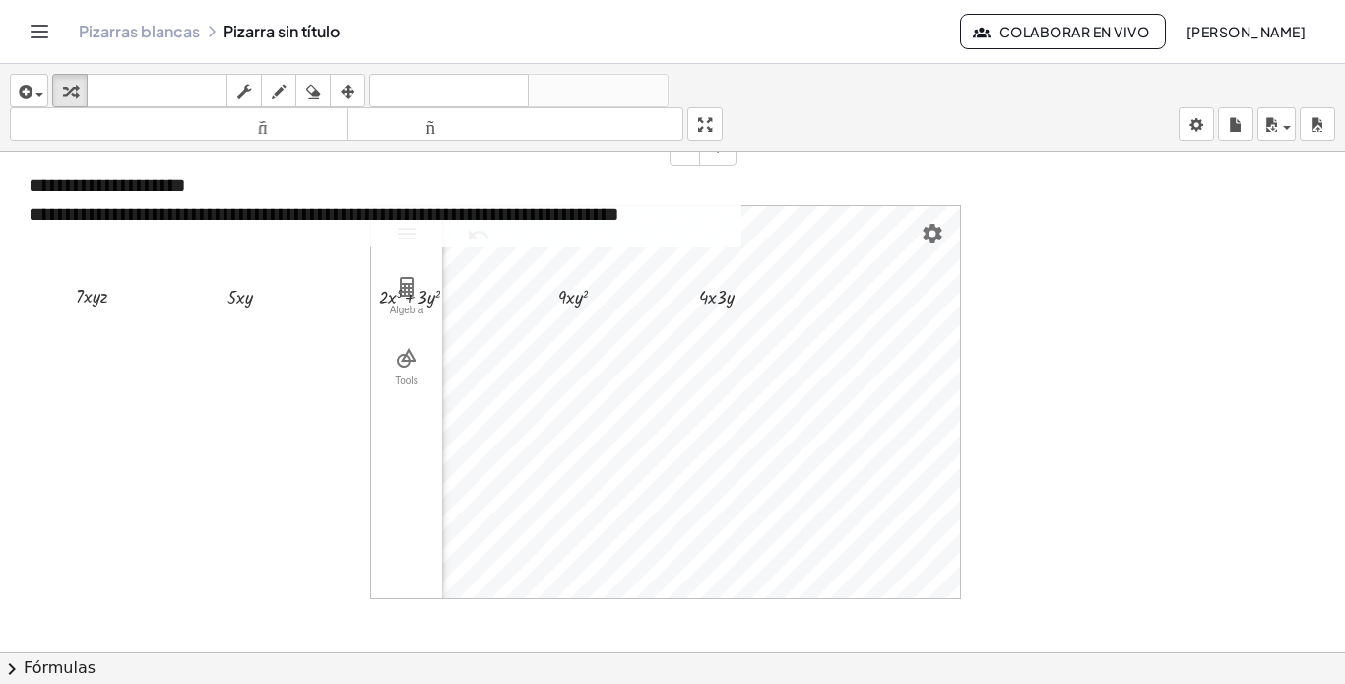
click at [479, 243] on div "**********" at bounding box center [375, 200] width 733 height 96
click at [358, 93] on div "button" at bounding box center [348, 91] width 26 height 24
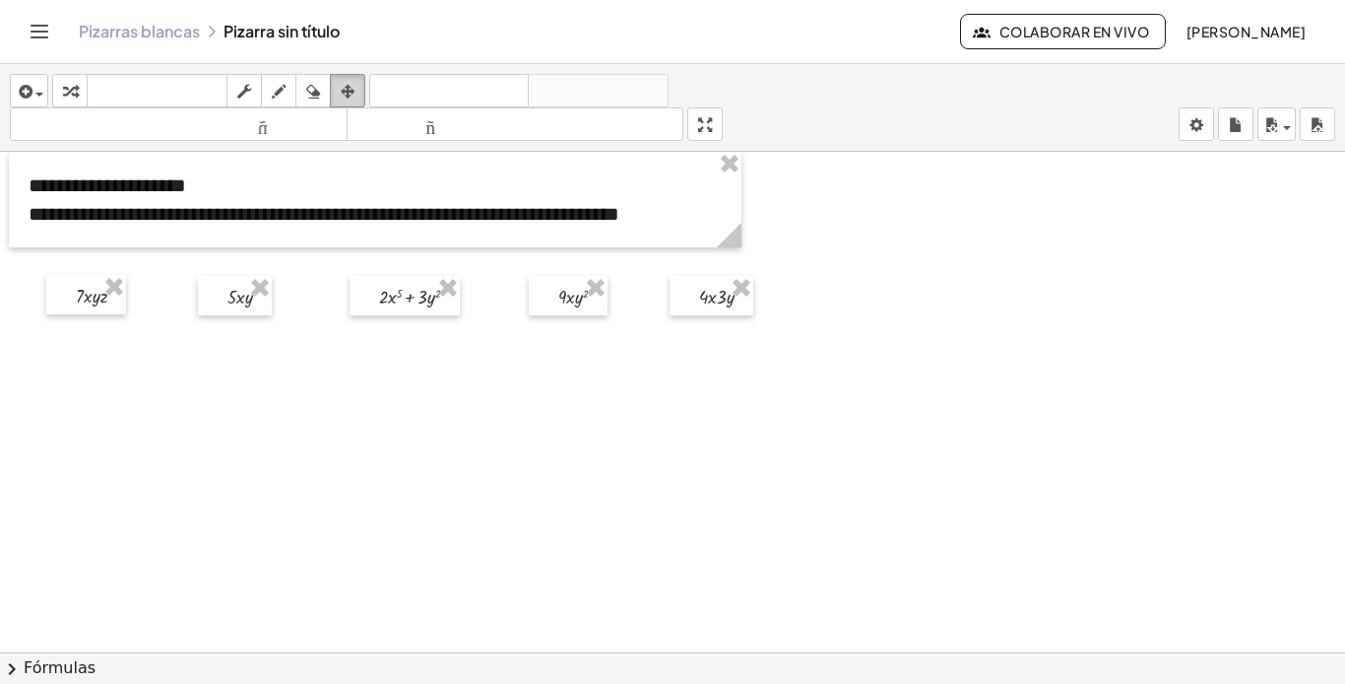
click at [347, 87] on icon "button" at bounding box center [348, 92] width 14 height 24
click at [353, 87] on icon "button" at bounding box center [348, 92] width 14 height 24
click at [355, 87] on icon "button" at bounding box center [348, 92] width 14 height 24
click at [455, 85] on font "deshacer" at bounding box center [449, 91] width 150 height 19
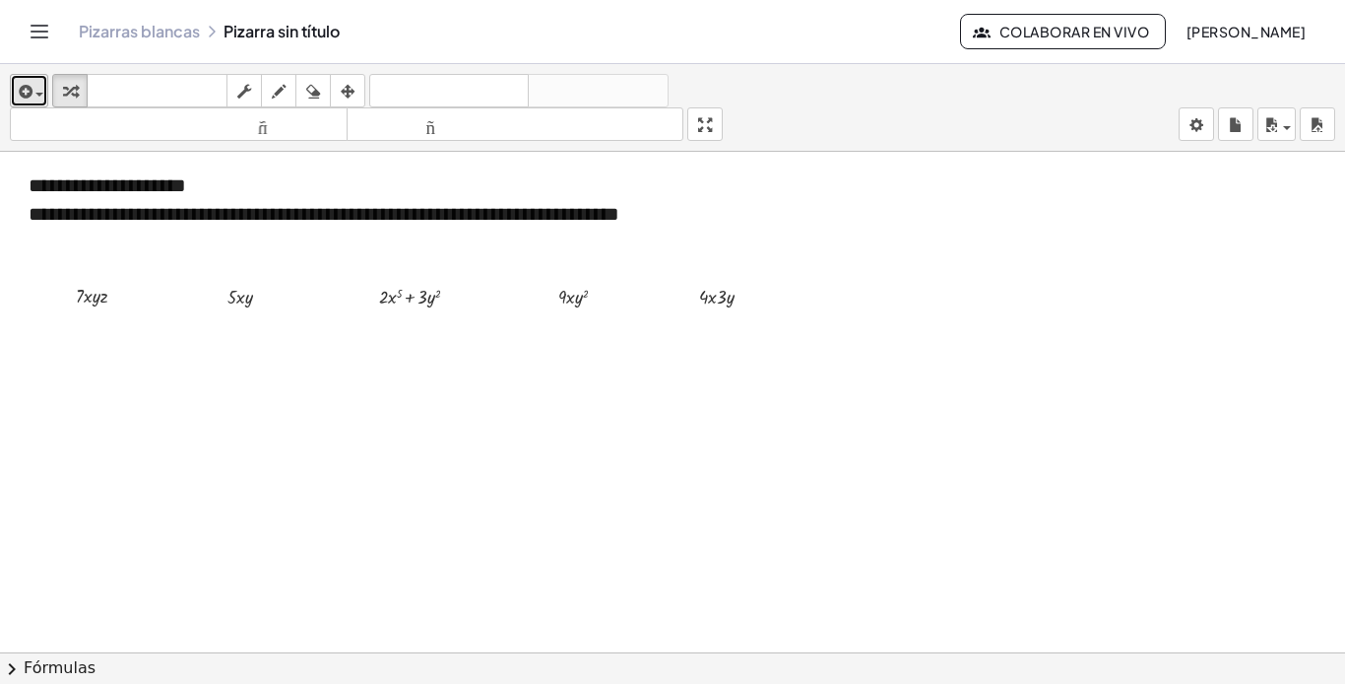
click at [42, 82] on div "button" at bounding box center [29, 91] width 29 height 24
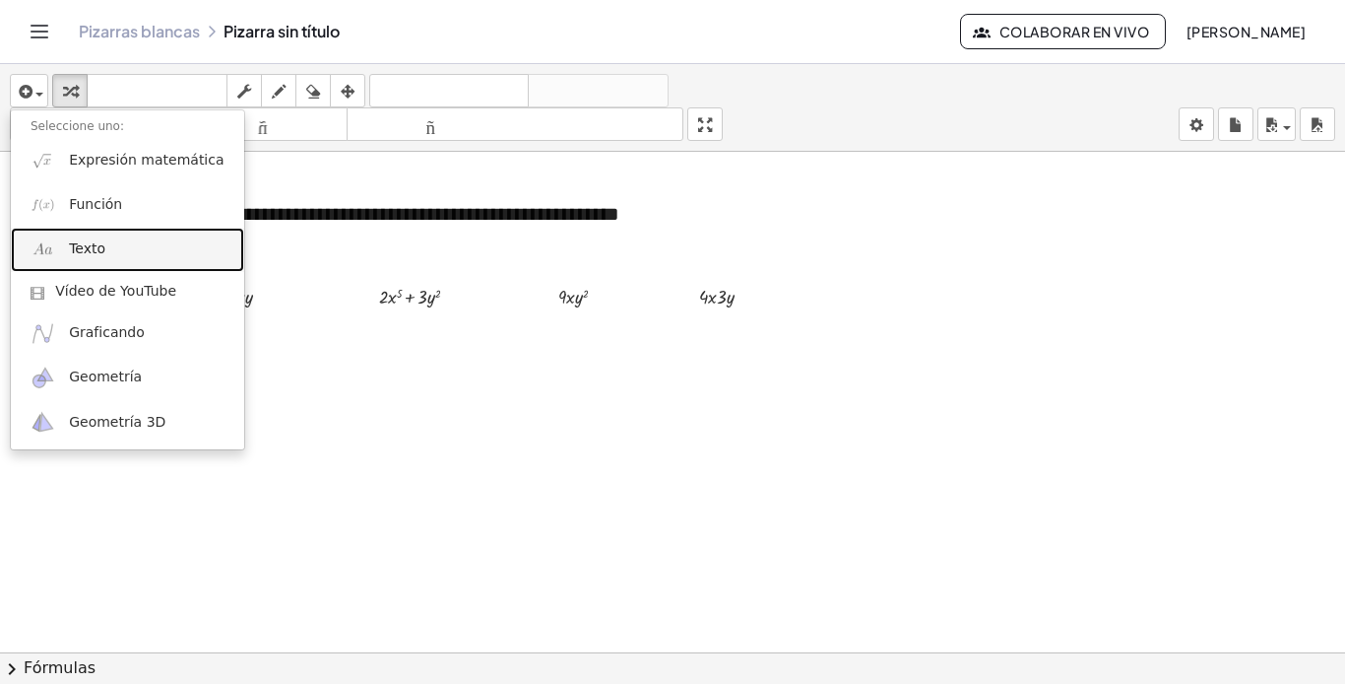
click at [97, 254] on font "Texto" at bounding box center [87, 248] width 36 height 16
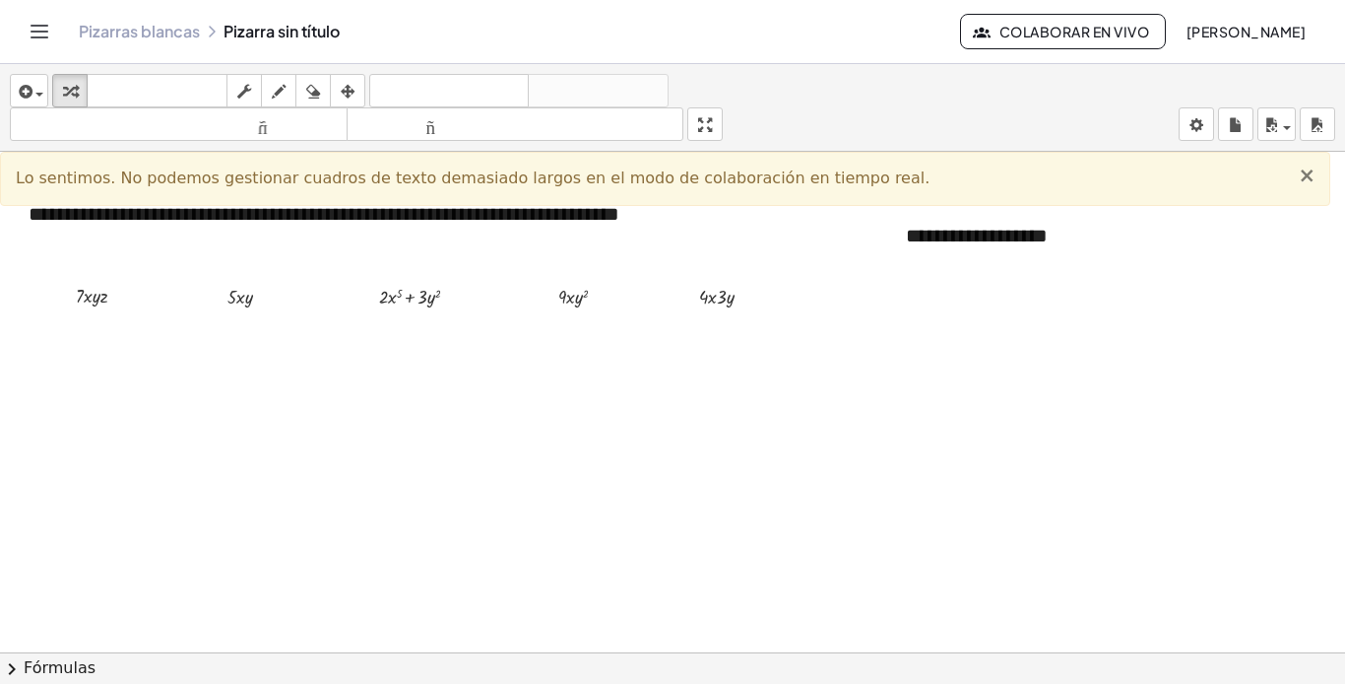
click at [1312, 171] on font "×" at bounding box center [1307, 176] width 18 height 24
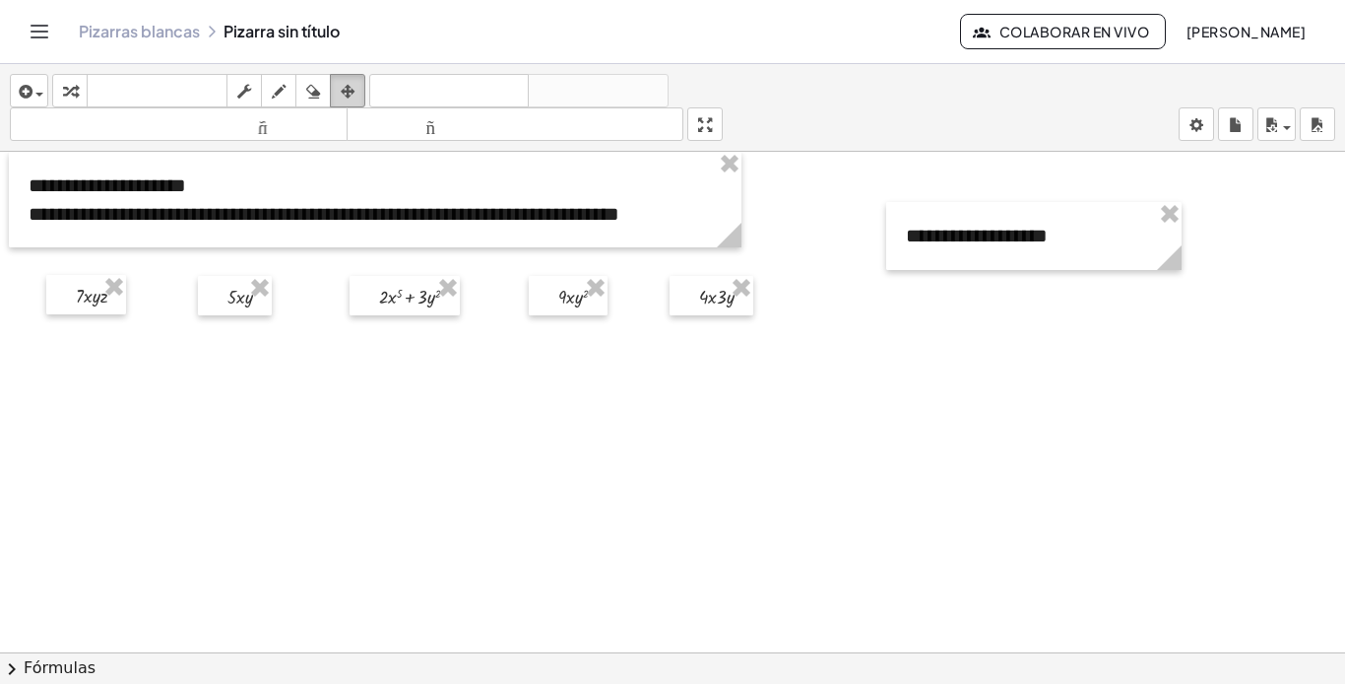
drag, startPoint x: 350, startPoint y: 84, endPoint x: 1089, endPoint y: 205, distance: 749.6
click at [353, 89] on icon "button" at bounding box center [348, 92] width 14 height 24
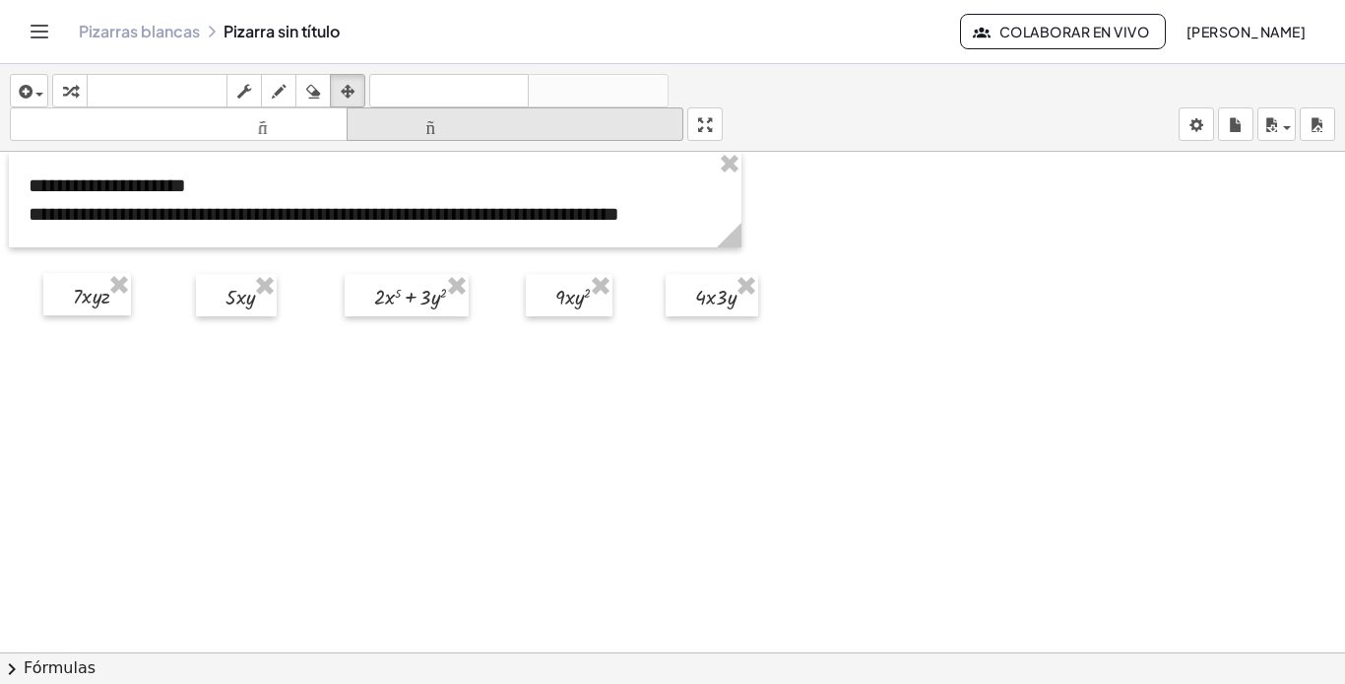
click at [586, 113] on icon "tamaño_del_formato" at bounding box center [516, 125] width 328 height 24
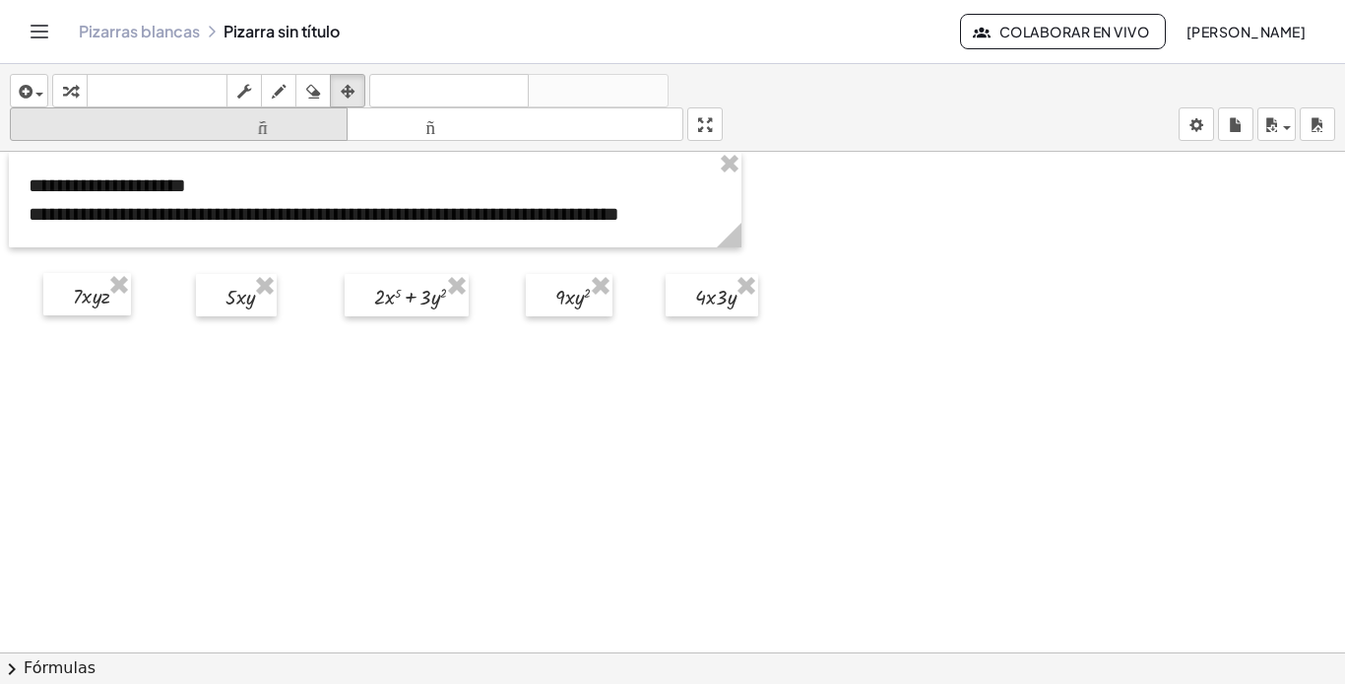
click at [313, 118] on font "tamaño_del_formato" at bounding box center [179, 124] width 328 height 19
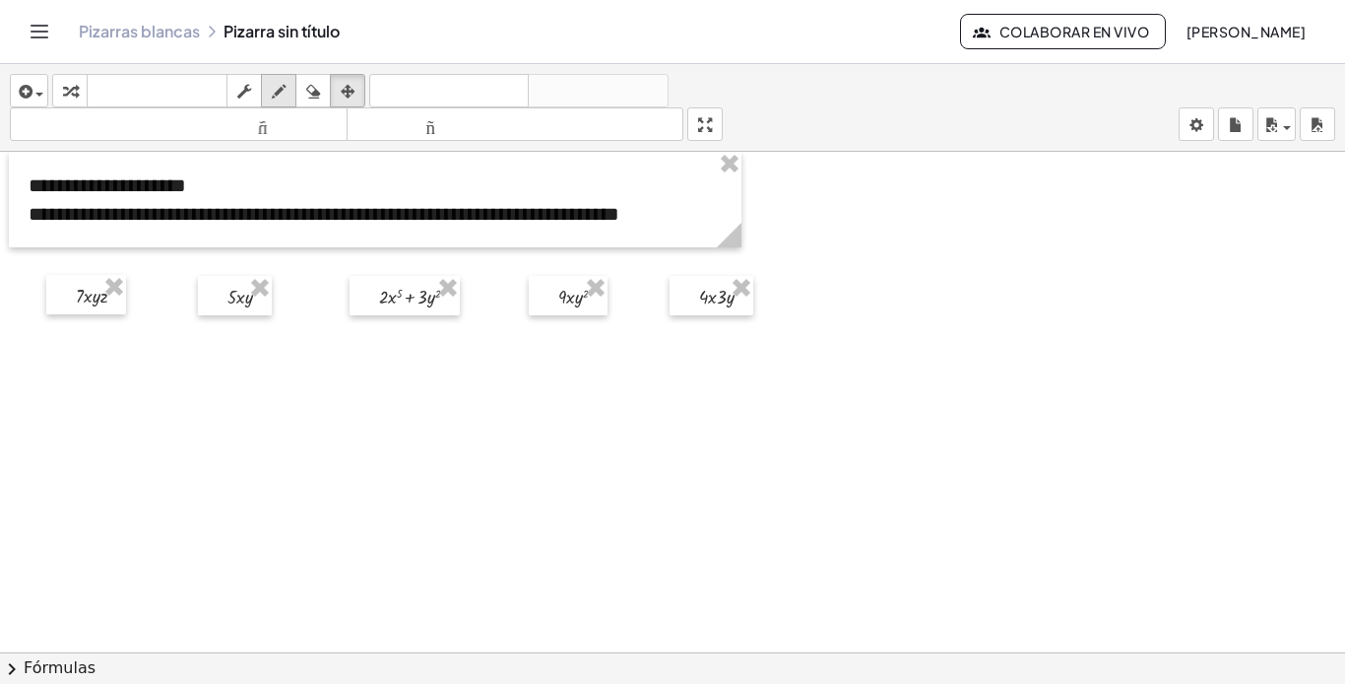
click at [279, 93] on icon "button" at bounding box center [279, 92] width 14 height 24
click at [355, 88] on icon "button" at bounding box center [348, 92] width 14 height 24
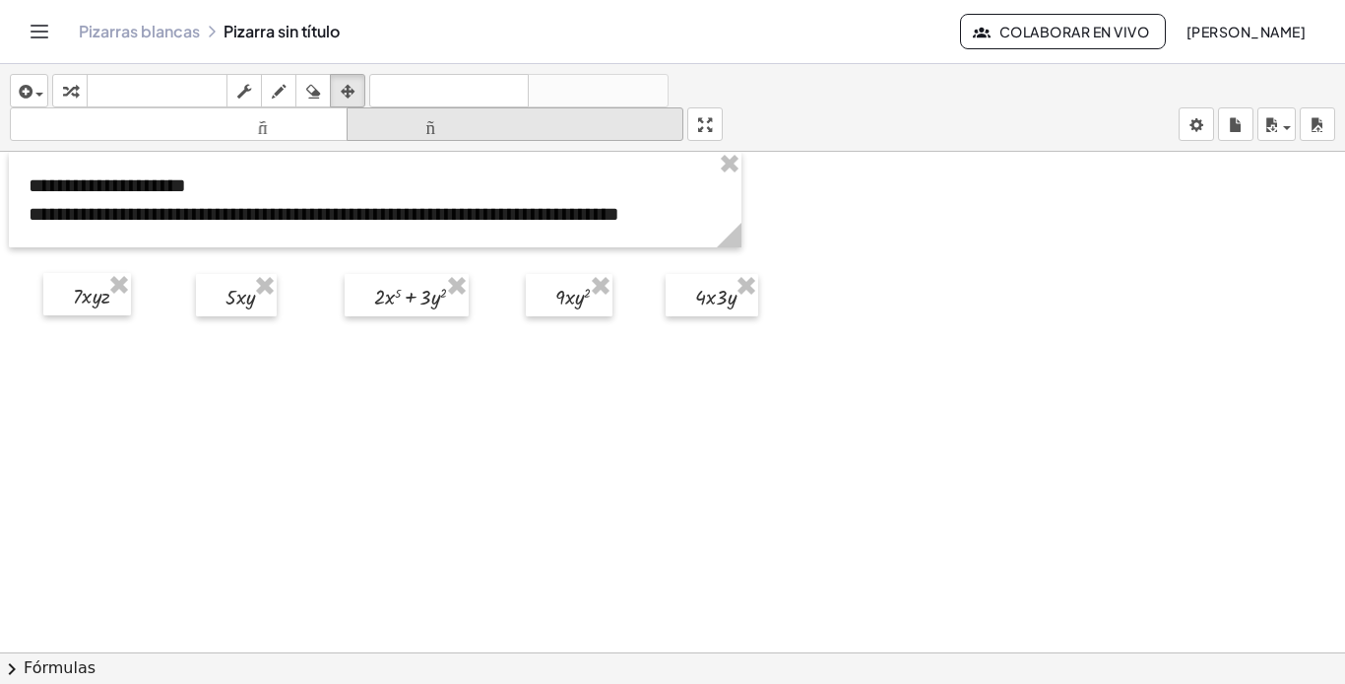
click at [447, 127] on font "tamaño_del_formato" at bounding box center [516, 124] width 328 height 19
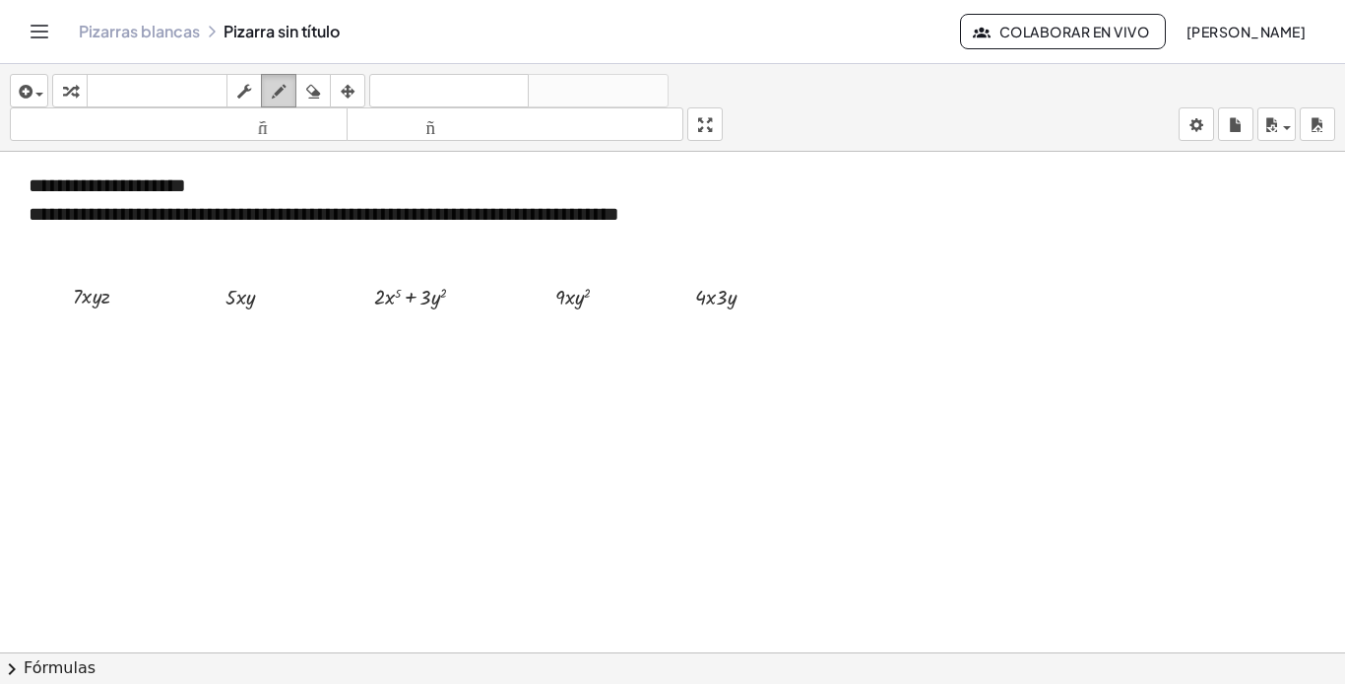
click at [269, 92] on div "button" at bounding box center [279, 91] width 26 height 24
click at [92, 268] on div at bounding box center [672, 666] width 1345 height 1028
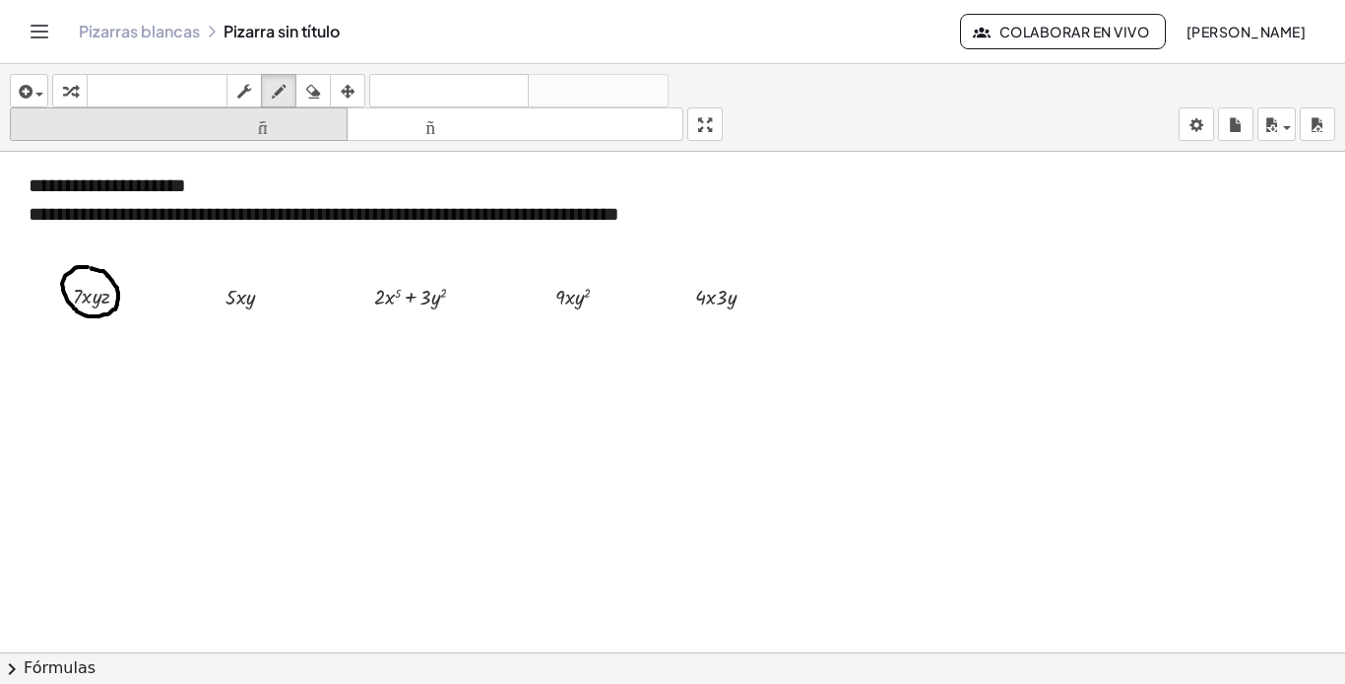
drag, startPoint x: 314, startPoint y: 90, endPoint x: 272, endPoint y: 123, distance: 54.0
click at [313, 90] on icon "button" at bounding box center [313, 92] width 14 height 24
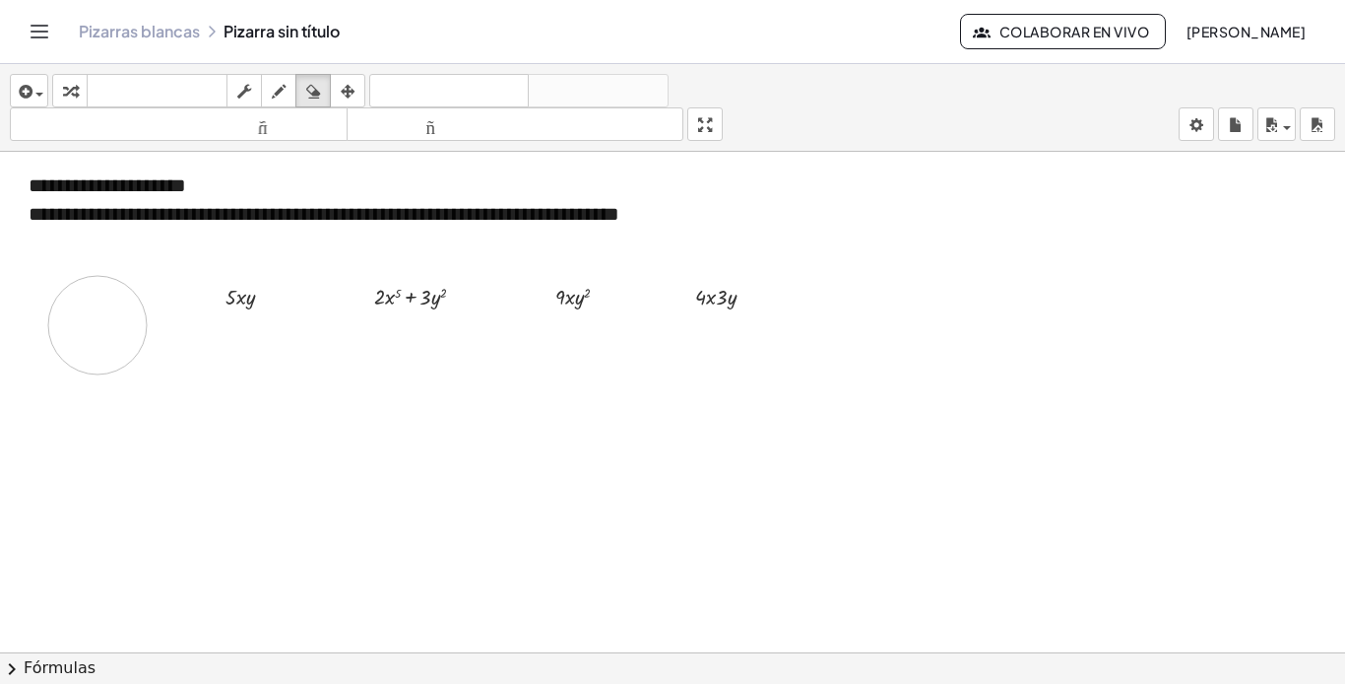
drag, startPoint x: 92, startPoint y: 272, endPoint x: 140, endPoint y: 311, distance: 62.3
click at [113, 311] on div at bounding box center [672, 666] width 1345 height 1028
click at [274, 90] on icon "button" at bounding box center [279, 92] width 14 height 24
click at [83, 266] on div at bounding box center [672, 666] width 1345 height 1028
click at [234, 279] on div at bounding box center [672, 666] width 1345 height 1028
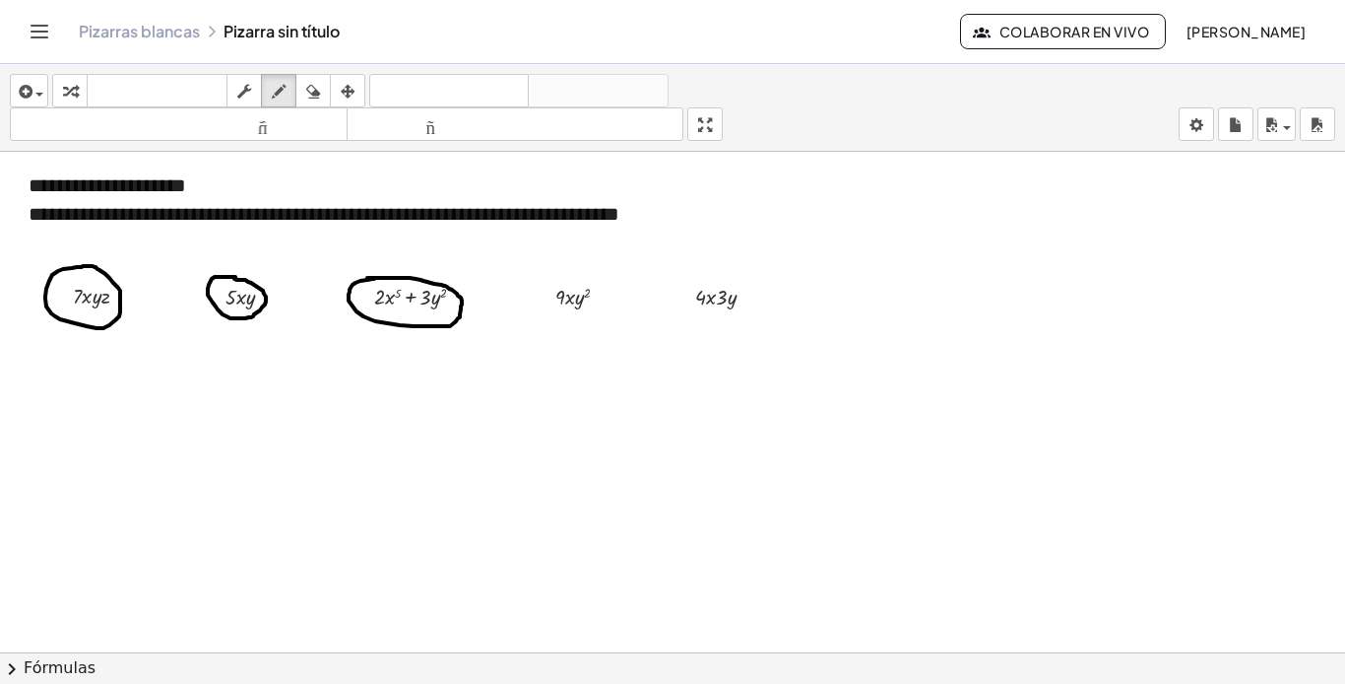
click at [367, 278] on div at bounding box center [672, 666] width 1345 height 1028
drag, startPoint x: 558, startPoint y: 283, endPoint x: 550, endPoint y: 288, distance: 10.1
click at [550, 288] on div at bounding box center [672, 666] width 1345 height 1028
drag, startPoint x: 718, startPoint y: 274, endPoint x: 707, endPoint y: 271, distance: 11.2
click at [715, 272] on div at bounding box center [672, 666] width 1345 height 1028
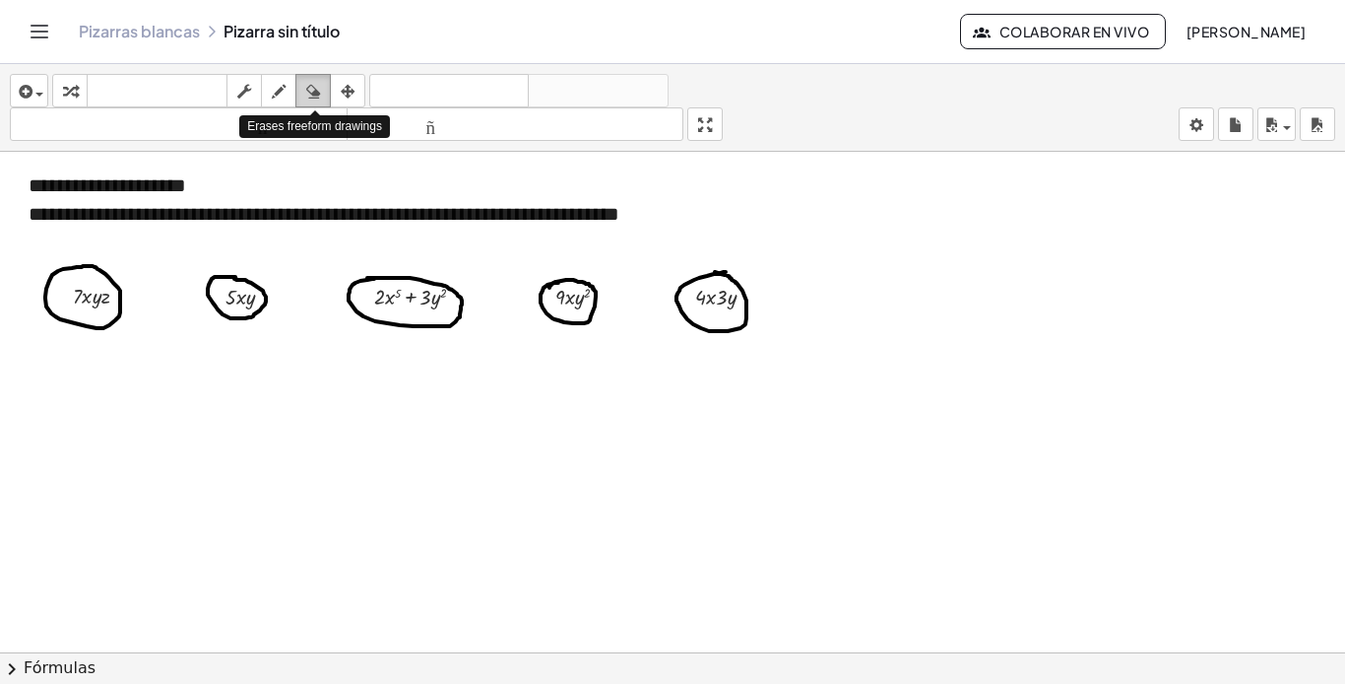
click at [319, 88] on icon "button" at bounding box center [313, 92] width 14 height 24
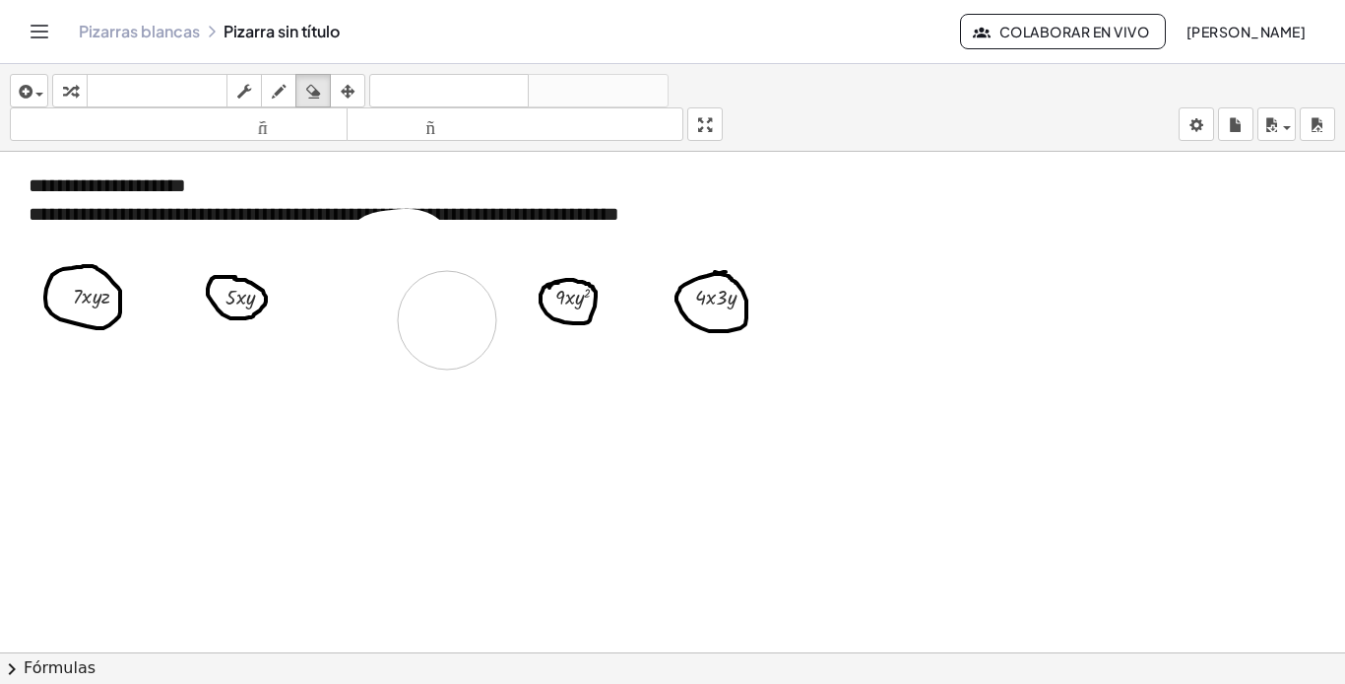
drag, startPoint x: 387, startPoint y: 260, endPoint x: 434, endPoint y: 306, distance: 66.2
click at [439, 306] on div at bounding box center [672, 666] width 1345 height 1028
click at [32, 97] on icon "button" at bounding box center [24, 92] width 18 height 24
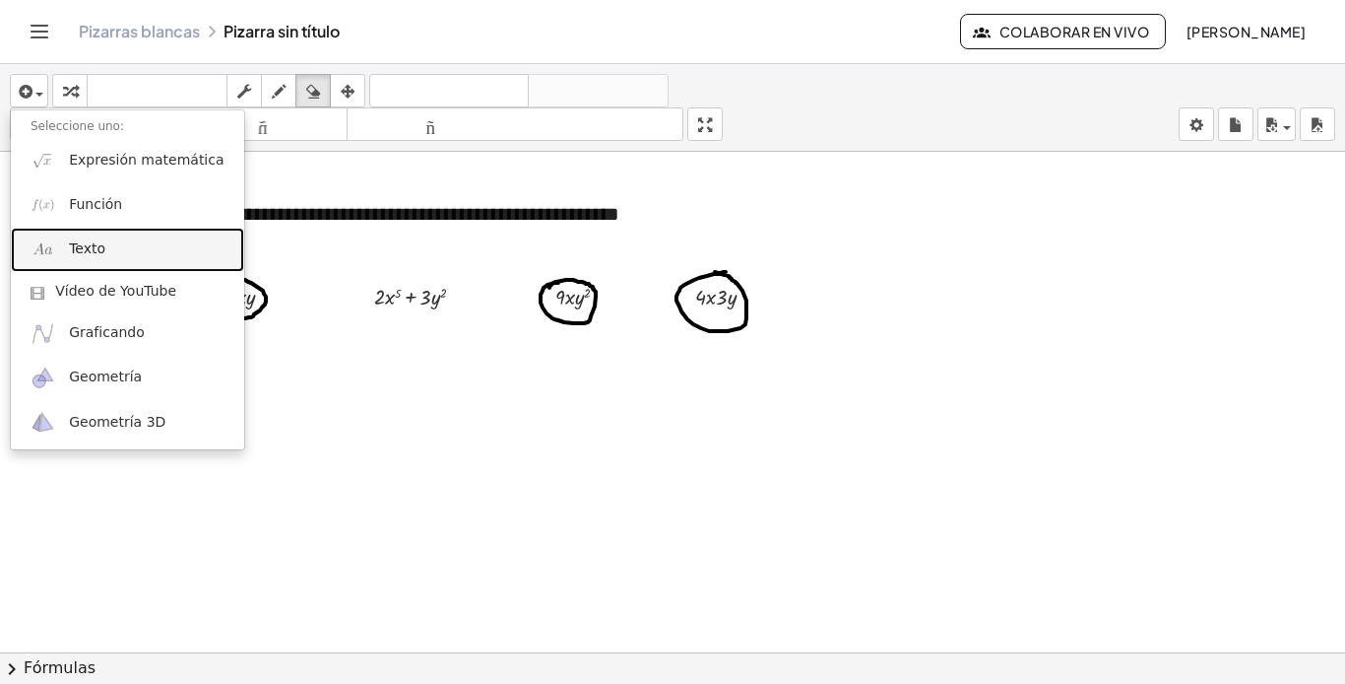
click at [92, 256] on font "Texto" at bounding box center [87, 248] width 36 height 16
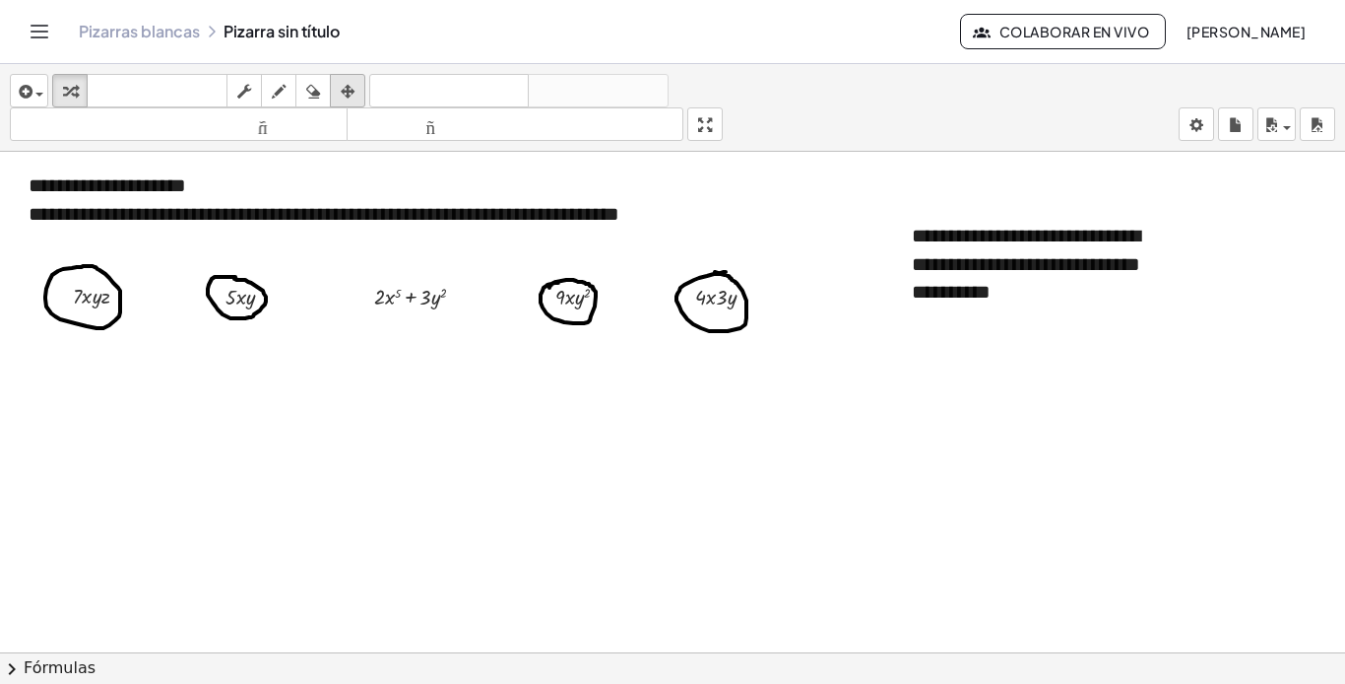
click at [347, 87] on icon "button" at bounding box center [348, 92] width 14 height 24
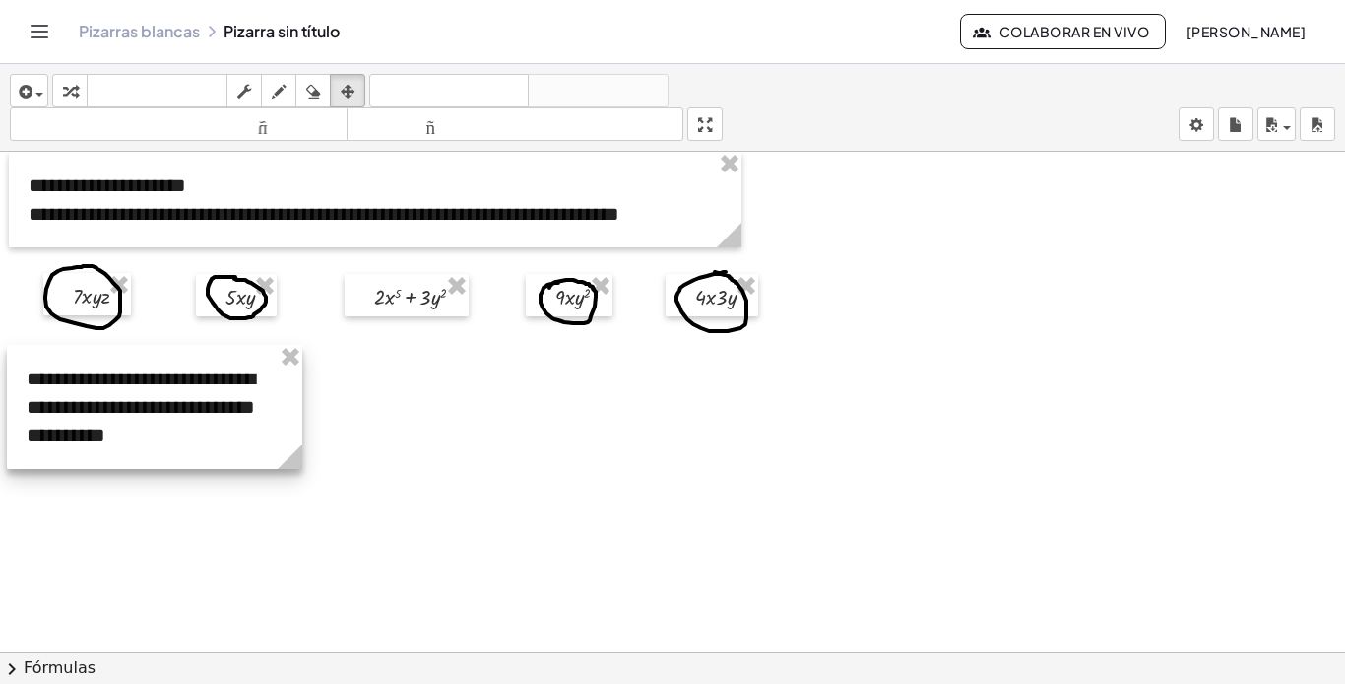
drag, startPoint x: 1108, startPoint y: 245, endPoint x: 220, endPoint y: 389, distance: 900.0
click at [220, 389] on div at bounding box center [154, 407] width 295 height 124
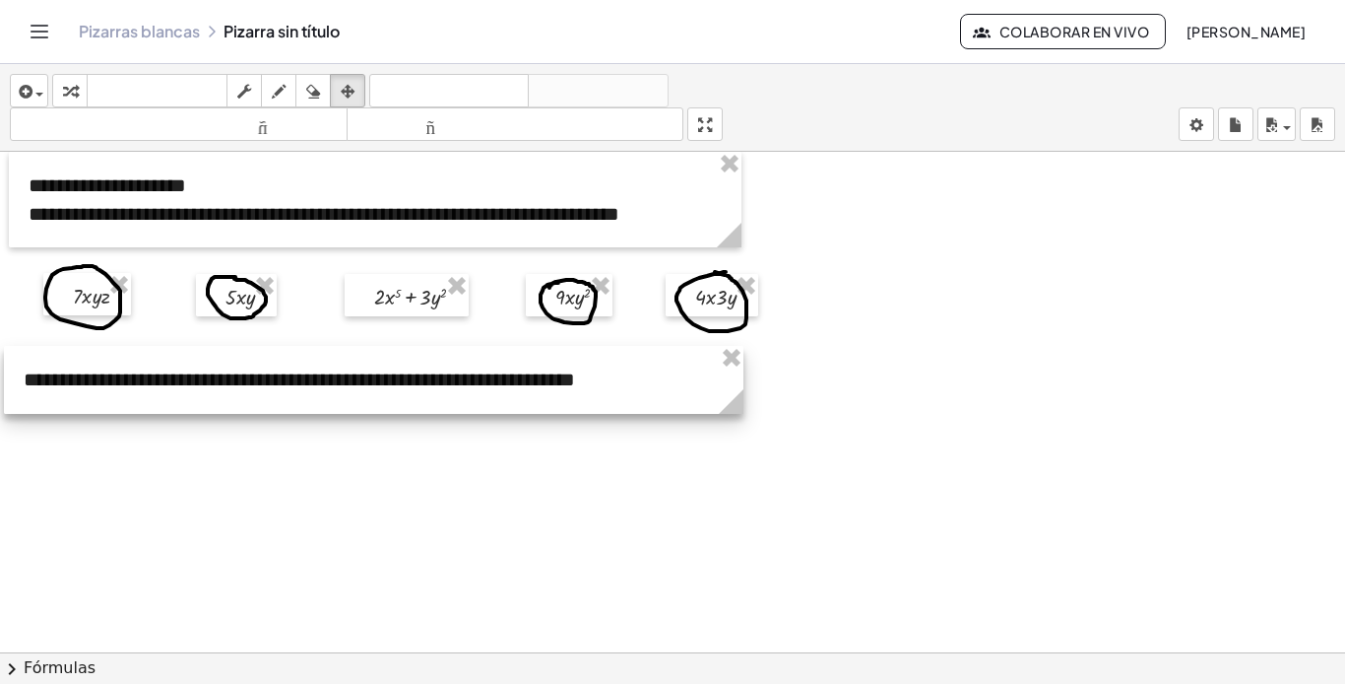
drag, startPoint x: 297, startPoint y: 463, endPoint x: 742, endPoint y: 417, distance: 446.6
click at [742, 417] on g at bounding box center [735, 405] width 34 height 34
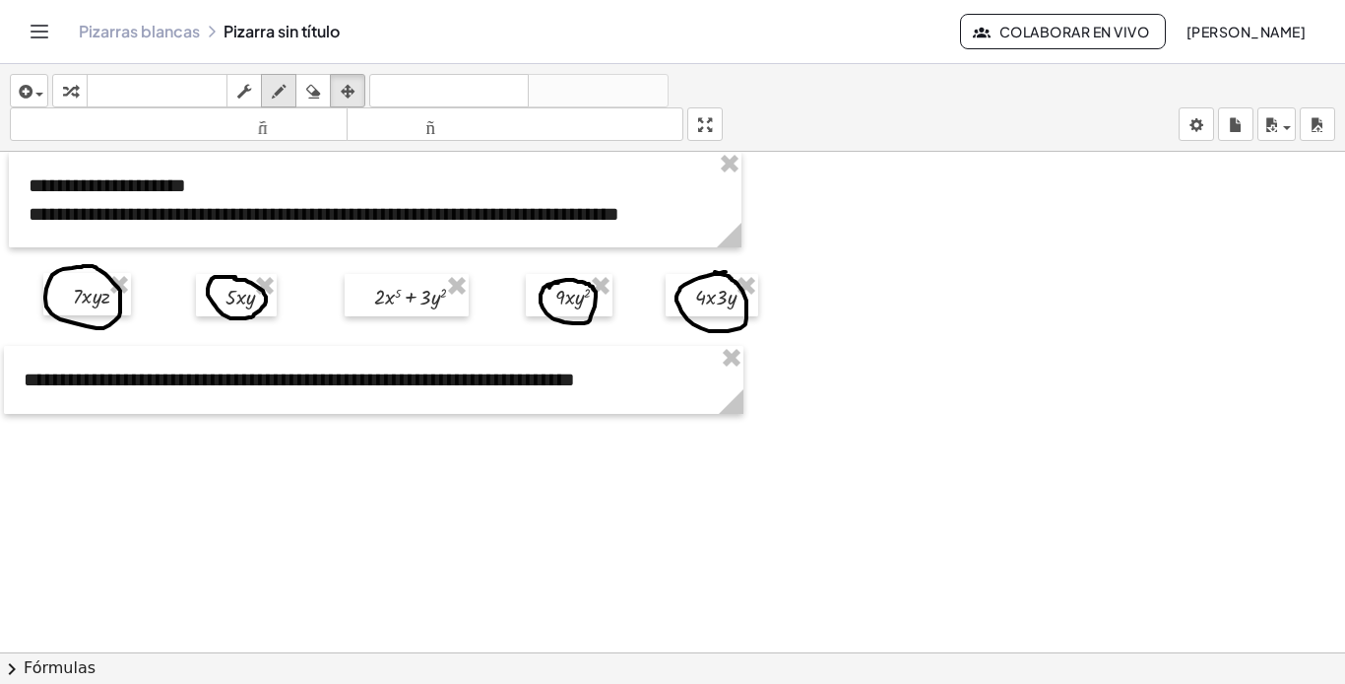
click at [283, 95] on icon "button" at bounding box center [279, 92] width 14 height 24
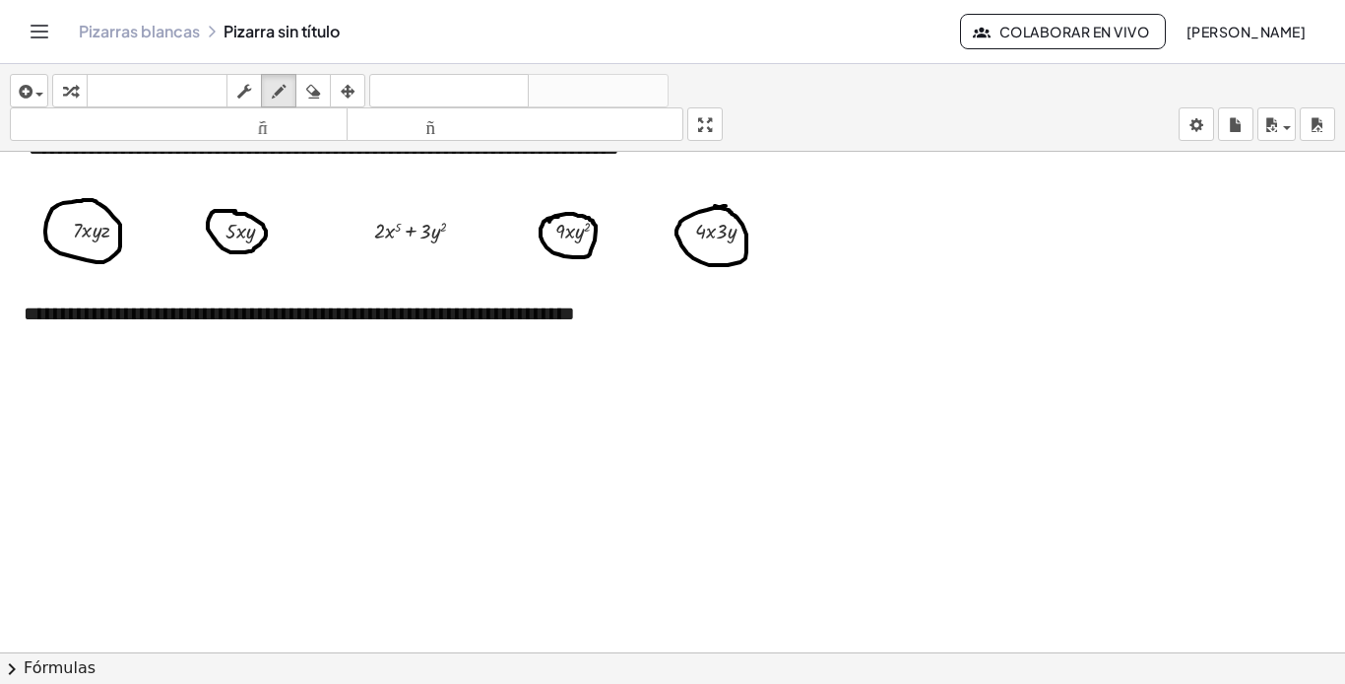
scroll to position [98, 0]
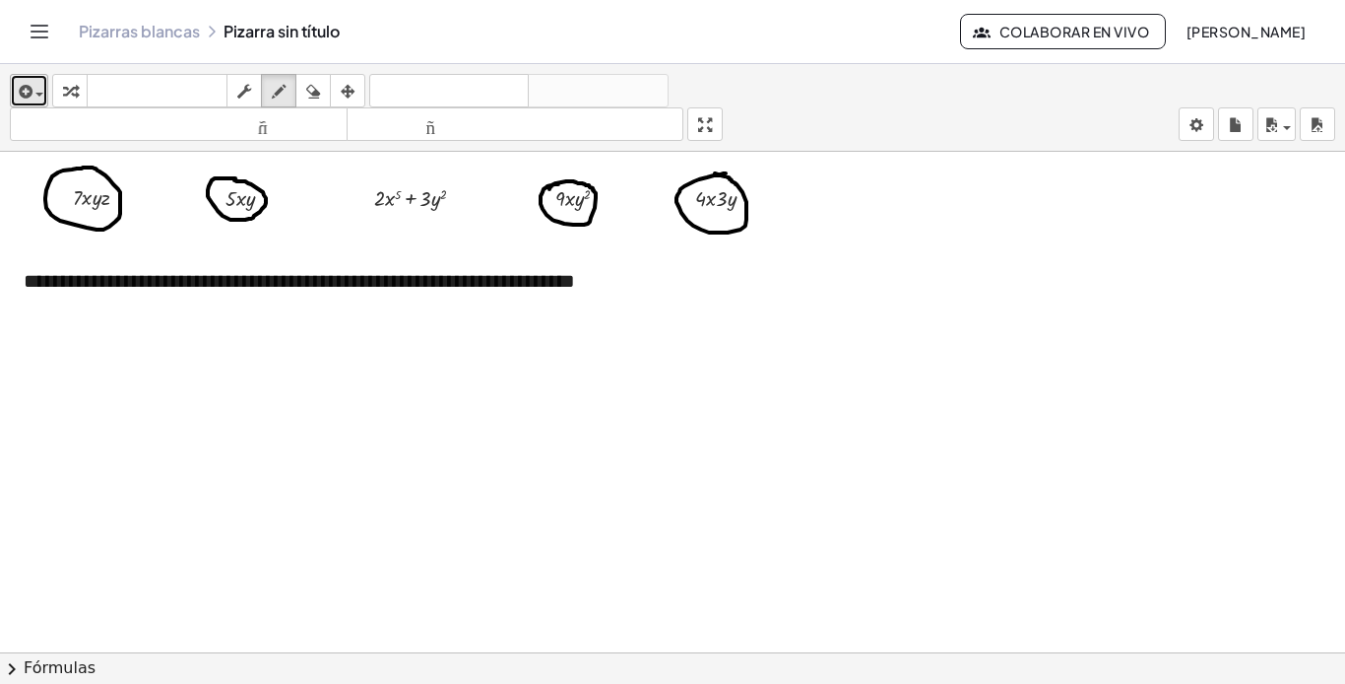
click at [33, 100] on div "button" at bounding box center [29, 91] width 29 height 24
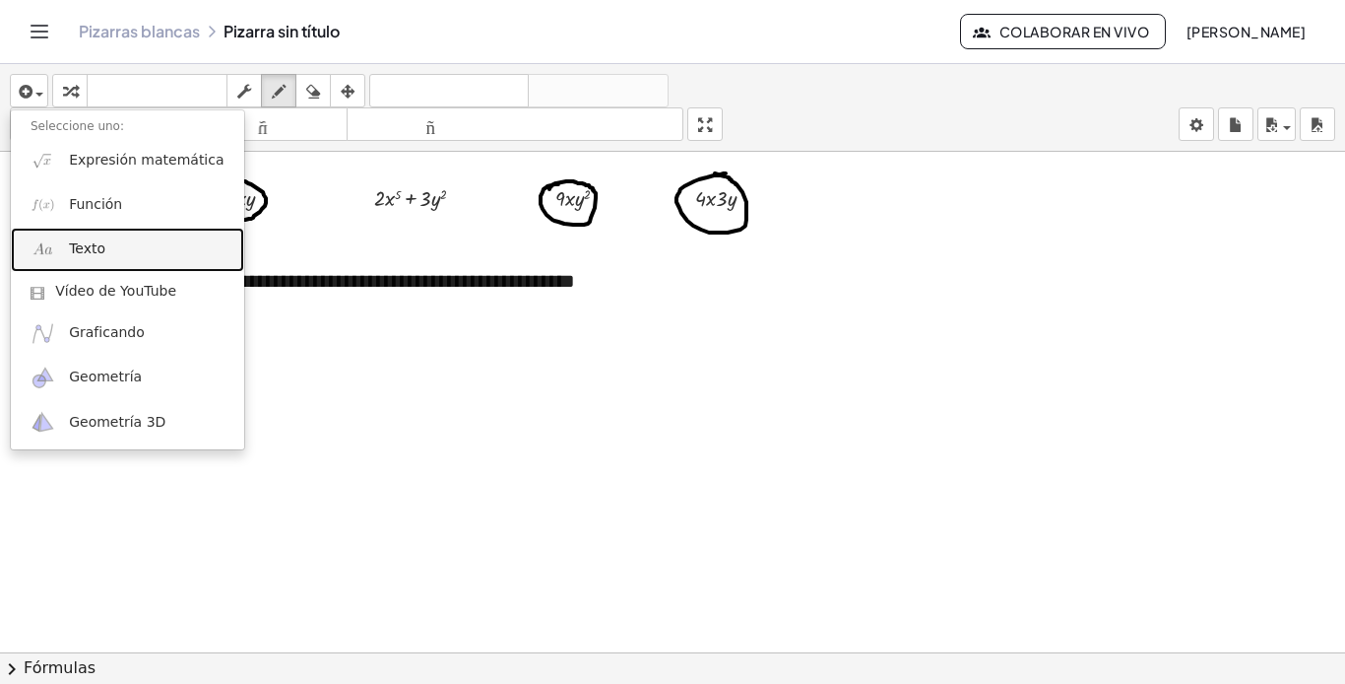
click at [71, 255] on font "Texto" at bounding box center [87, 248] width 36 height 16
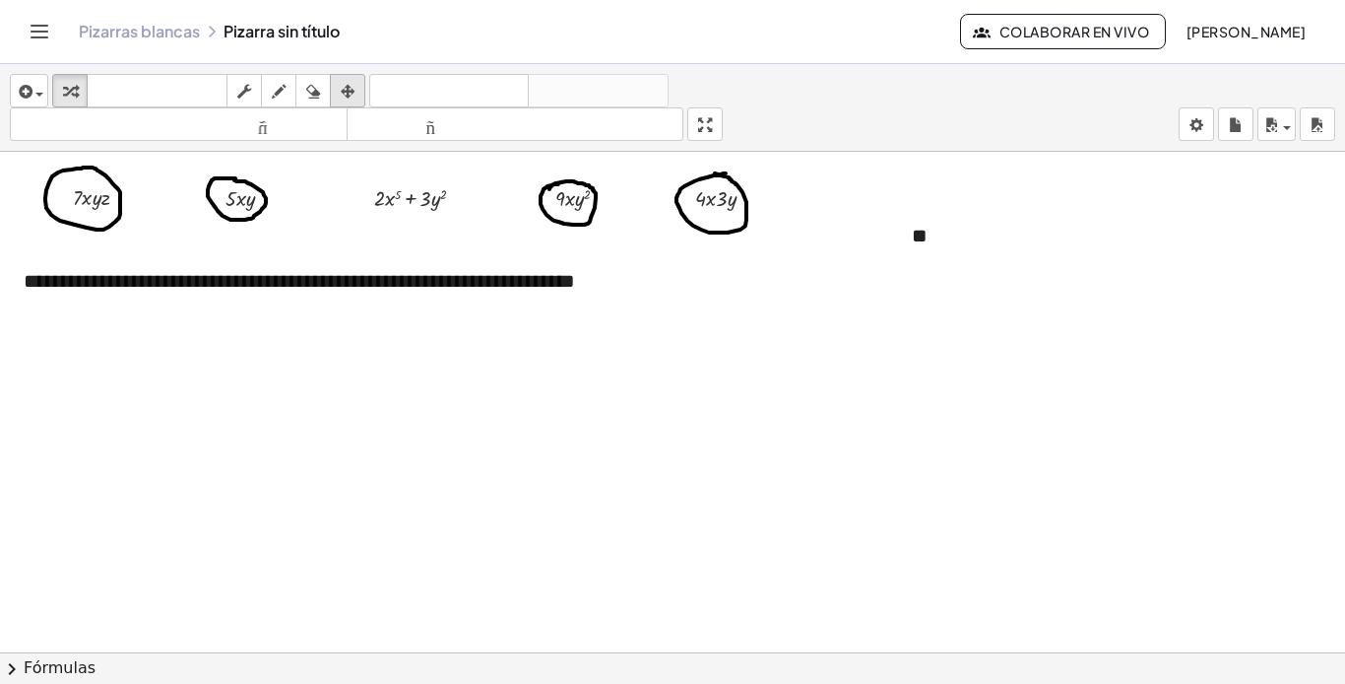
click at [359, 84] on div "button" at bounding box center [348, 91] width 26 height 24
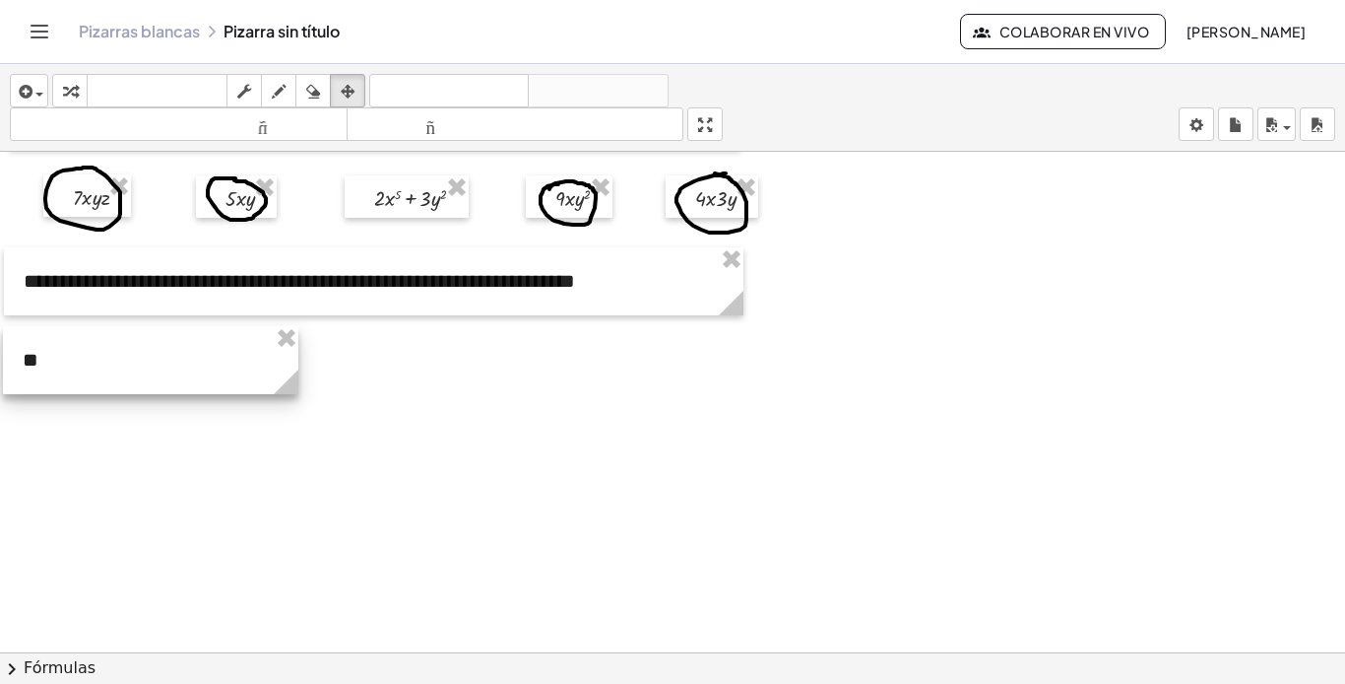
drag, startPoint x: 1008, startPoint y: 230, endPoint x: 118, endPoint y: 353, distance: 897.8
click at [118, 353] on div at bounding box center [150, 360] width 295 height 68
drag, startPoint x: 295, startPoint y: 389, endPoint x: 63, endPoint y: 389, distance: 232.4
click at [63, 389] on icon at bounding box center [53, 381] width 25 height 25
click at [39, 359] on div at bounding box center [34, 360] width 63 height 68
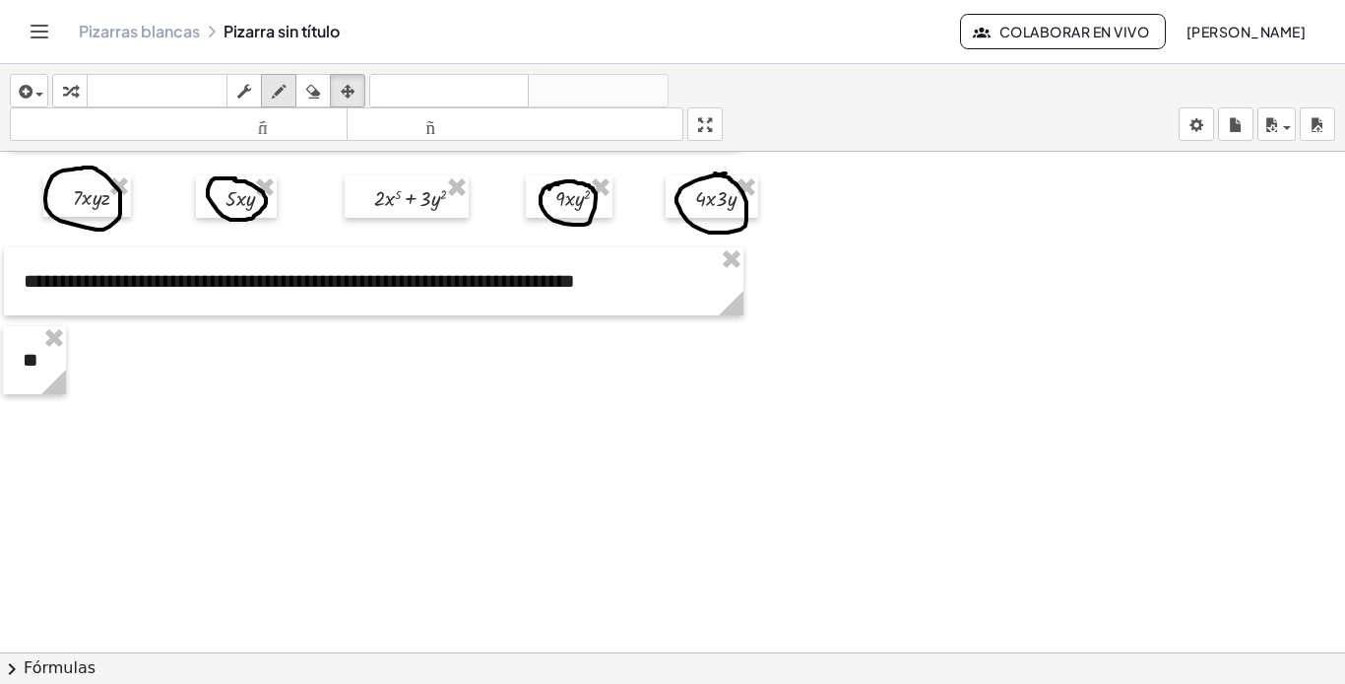
click at [278, 97] on icon "button" at bounding box center [279, 92] width 14 height 24
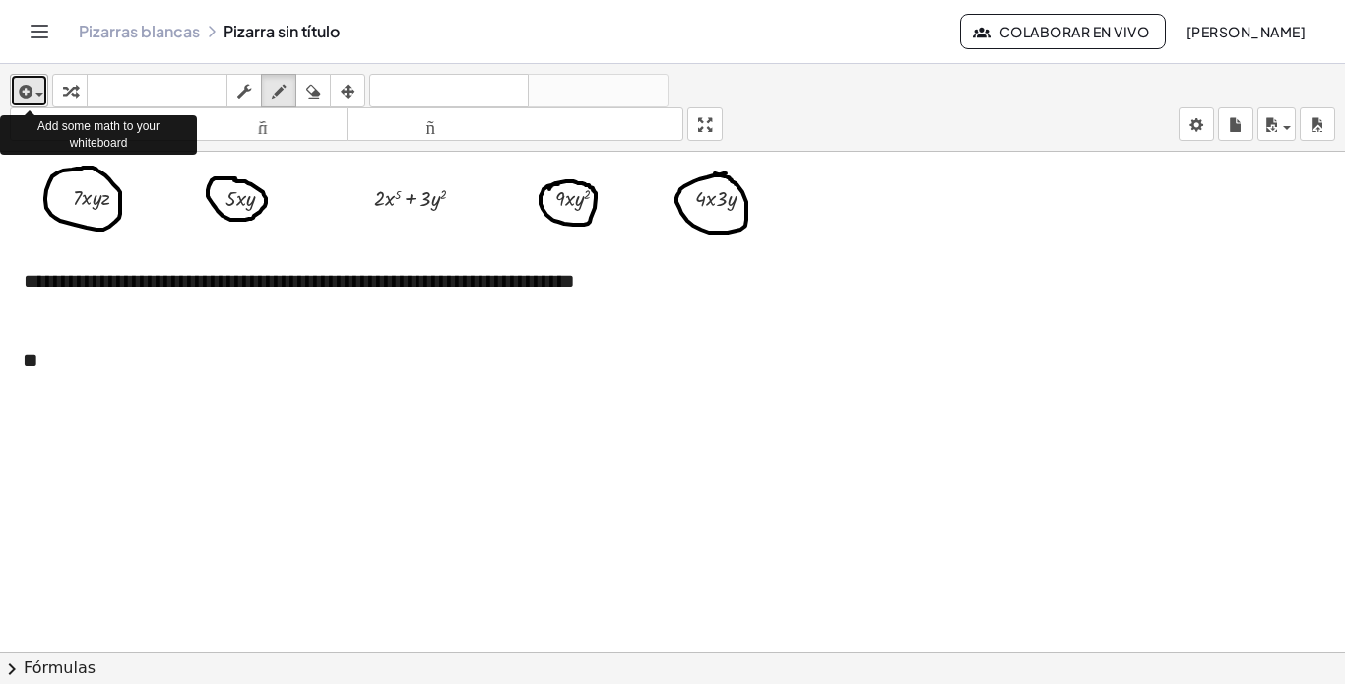
click at [33, 90] on span "button" at bounding box center [35, 94] width 4 height 14
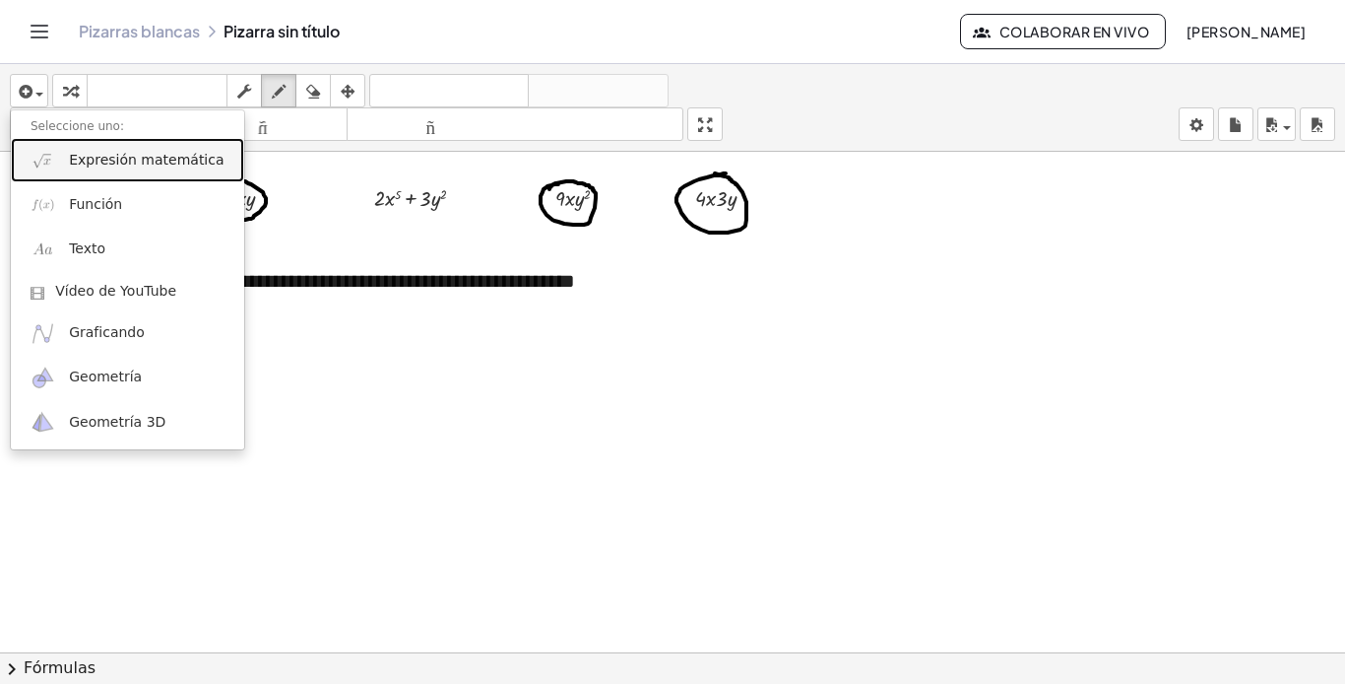
click at [126, 171] on link "Expresión matemática" at bounding box center [127, 160] width 233 height 44
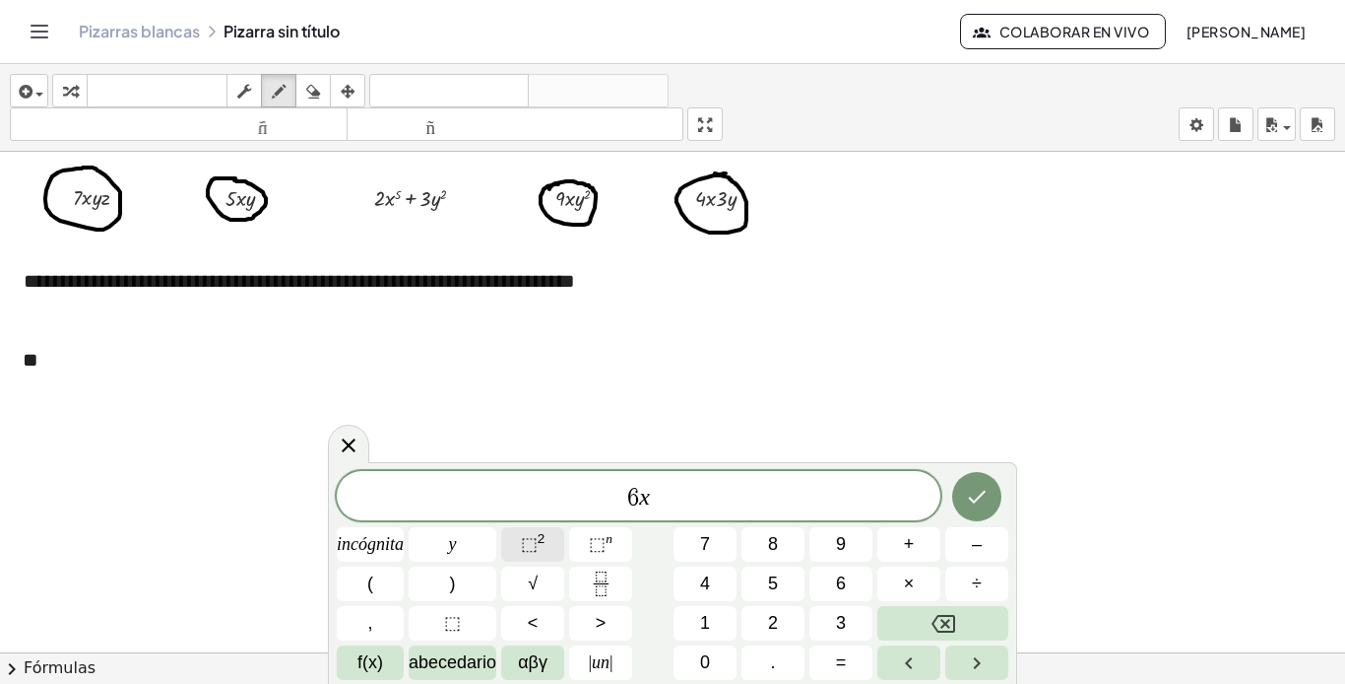
click at [530, 543] on font "⬚" at bounding box center [529, 544] width 17 height 20
click at [548, 541] on button "⬚ 2" at bounding box center [532, 544] width 63 height 34
click at [549, 541] on button "⬚ 2" at bounding box center [532, 544] width 63 height 34
click at [847, 668] on button "=" at bounding box center [841, 662] width 63 height 34
click at [965, 492] on icon "Hecho" at bounding box center [977, 493] width 24 height 24
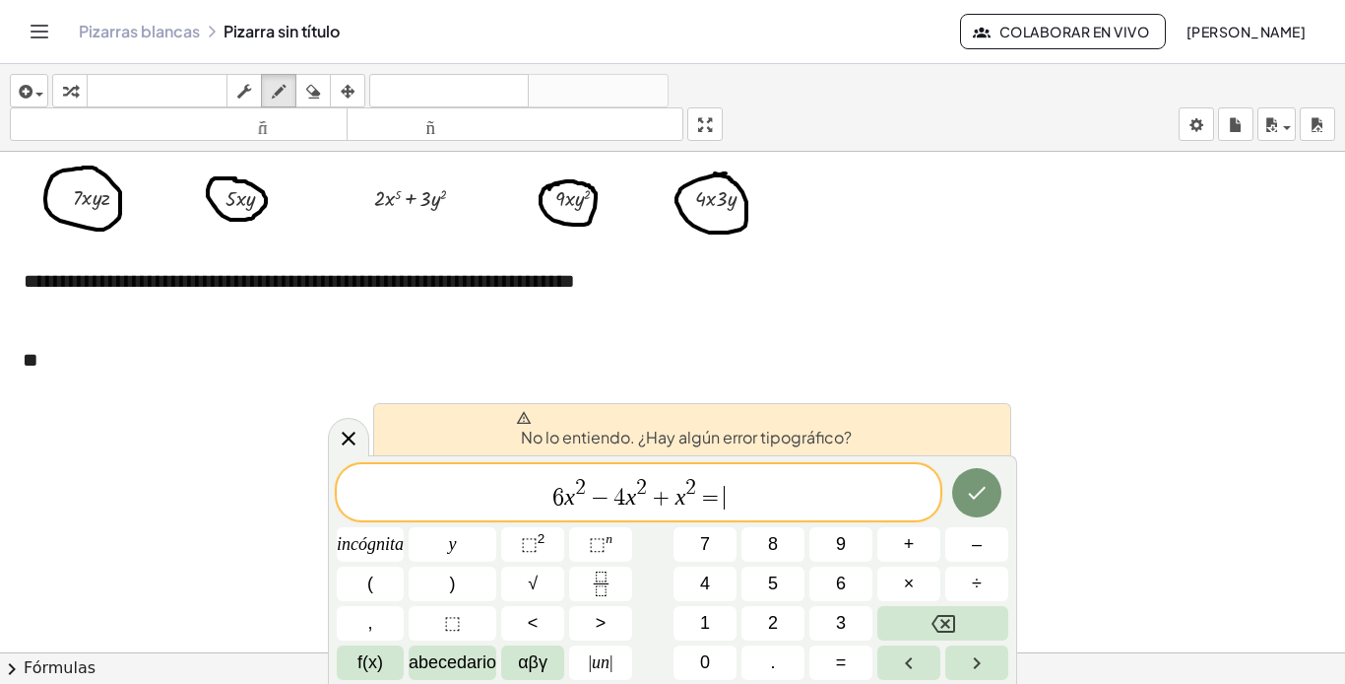
click at [772, 491] on span "6 x 2 − 4 x 2 + x 2 = ​" at bounding box center [639, 493] width 604 height 35
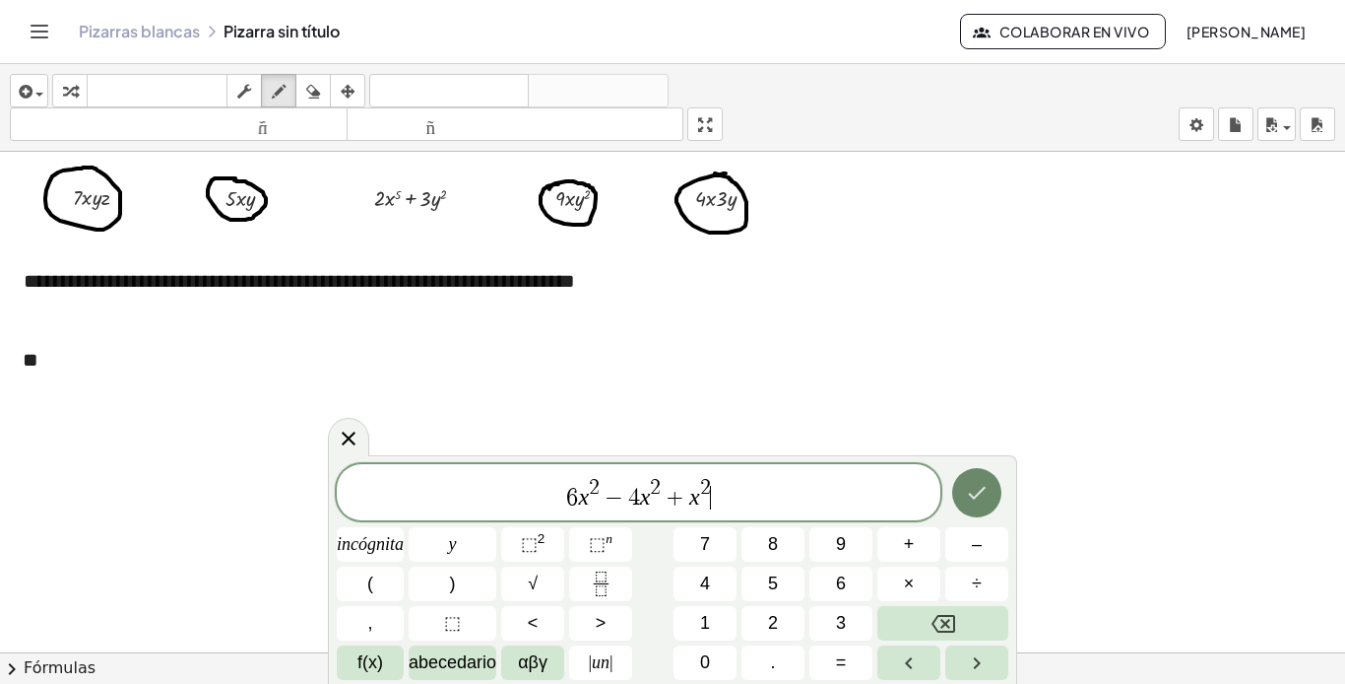
click at [1000, 493] on button "Hecho" at bounding box center [976, 492] width 49 height 49
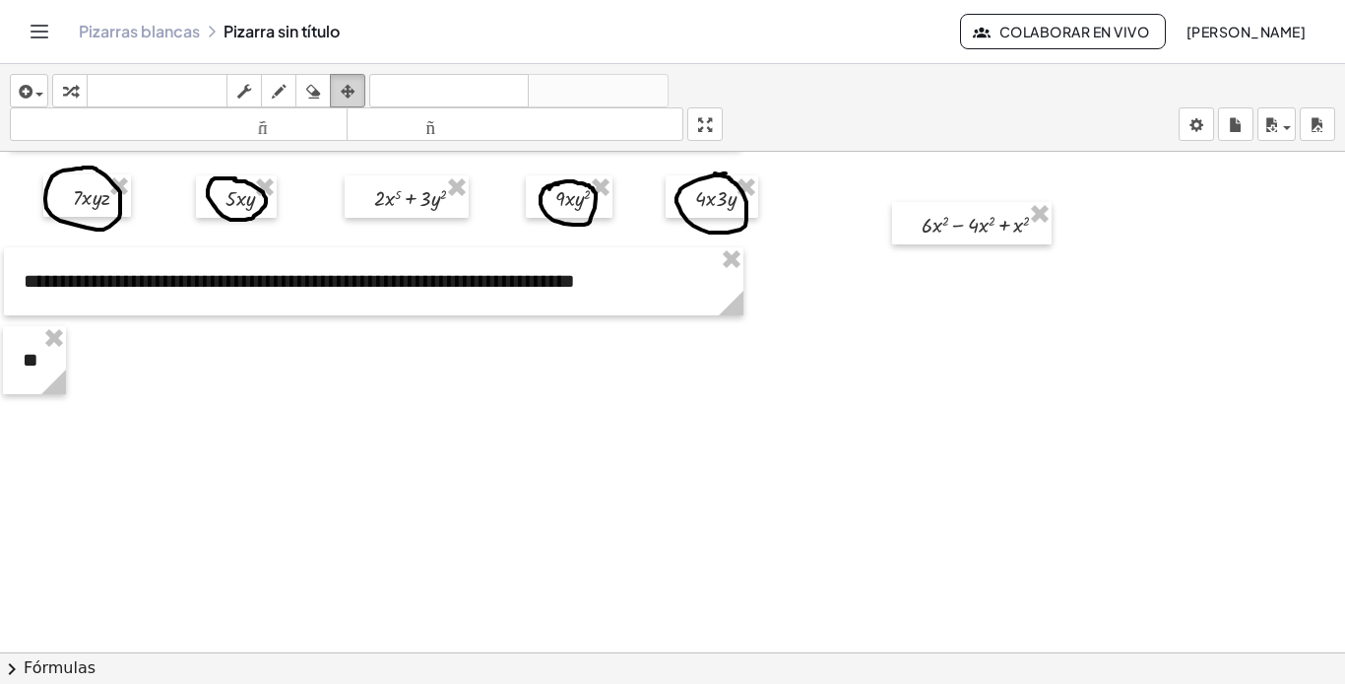
click at [358, 88] on div "button" at bounding box center [348, 91] width 26 height 24
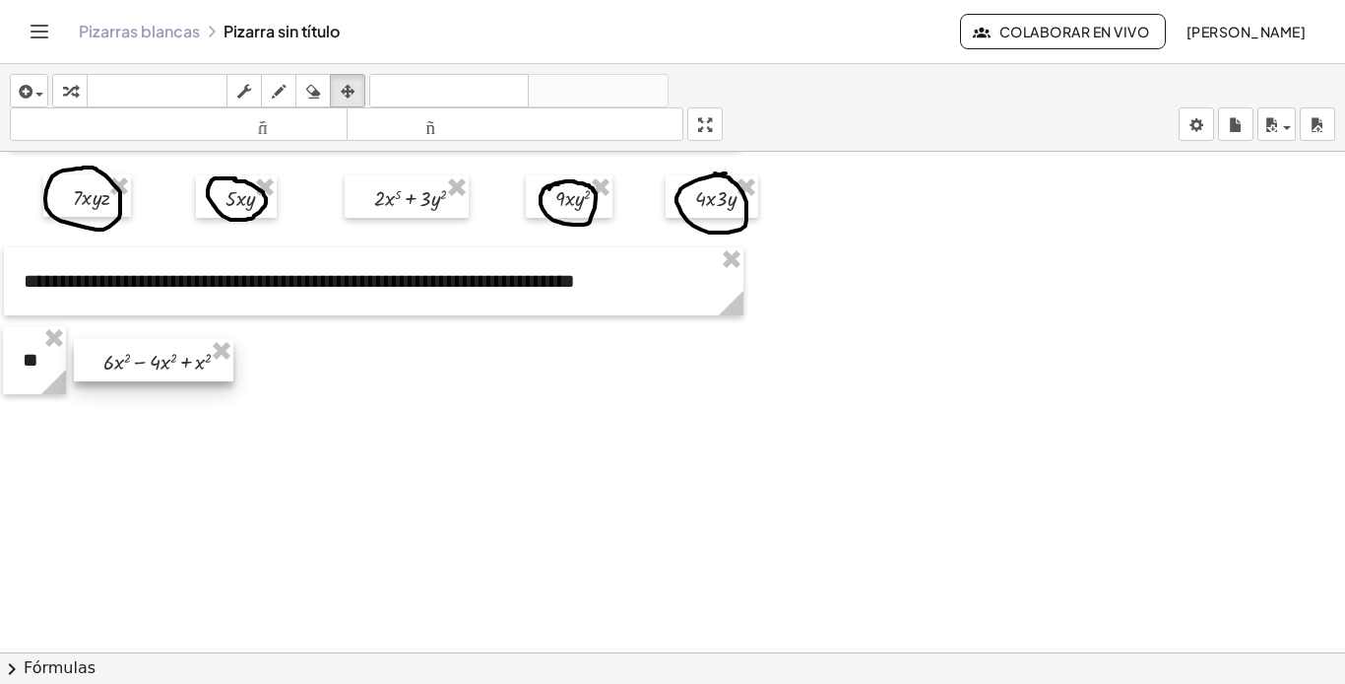
drag, startPoint x: 950, startPoint y: 225, endPoint x: 143, endPoint y: 356, distance: 818.2
click at [143, 356] on div at bounding box center [154, 360] width 160 height 42
click at [32, 366] on div at bounding box center [34, 360] width 63 height 68
click at [42, 101] on div "button" at bounding box center [29, 91] width 29 height 24
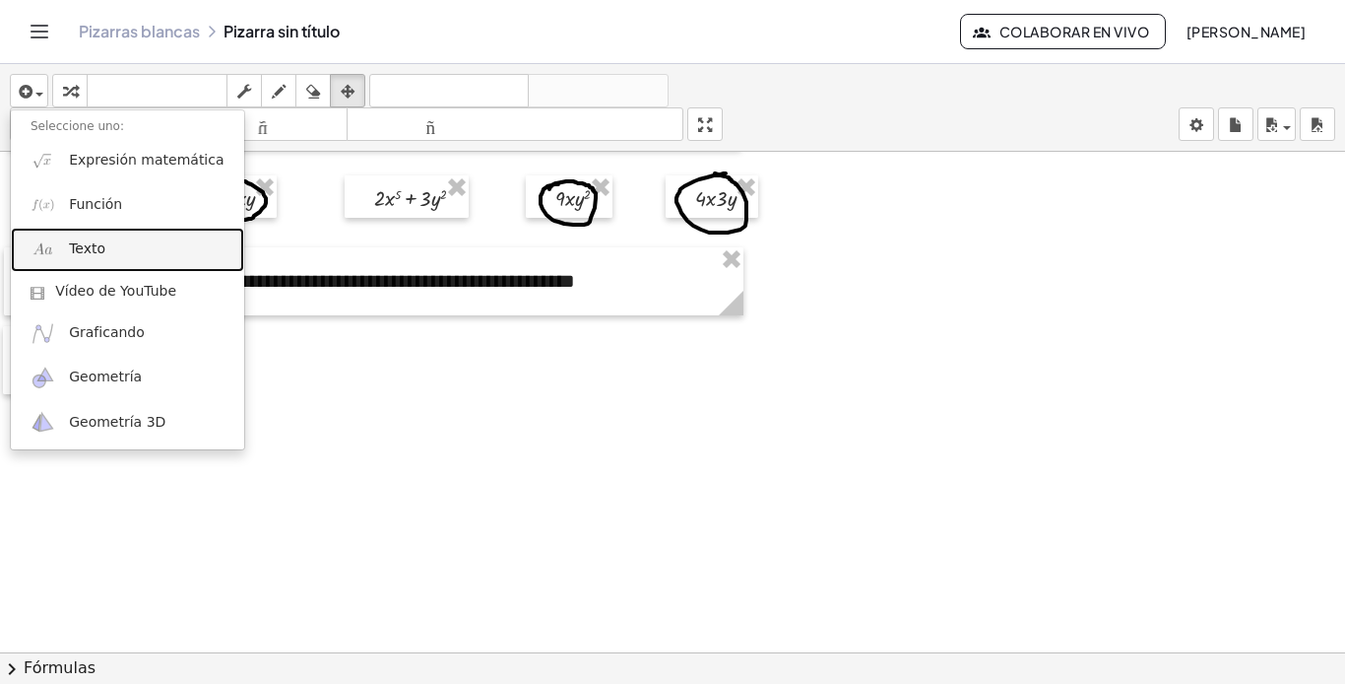
click at [101, 263] on link "Texto" at bounding box center [127, 250] width 233 height 44
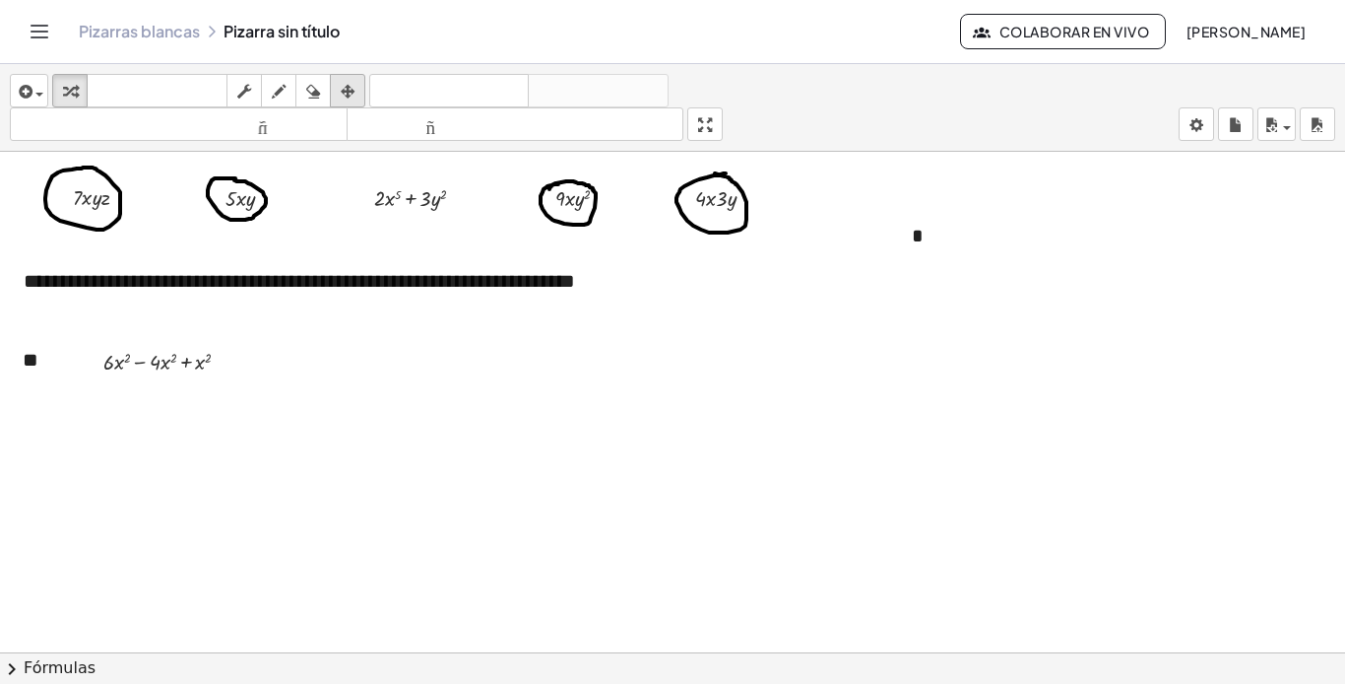
click at [347, 87] on icon "button" at bounding box center [348, 92] width 14 height 24
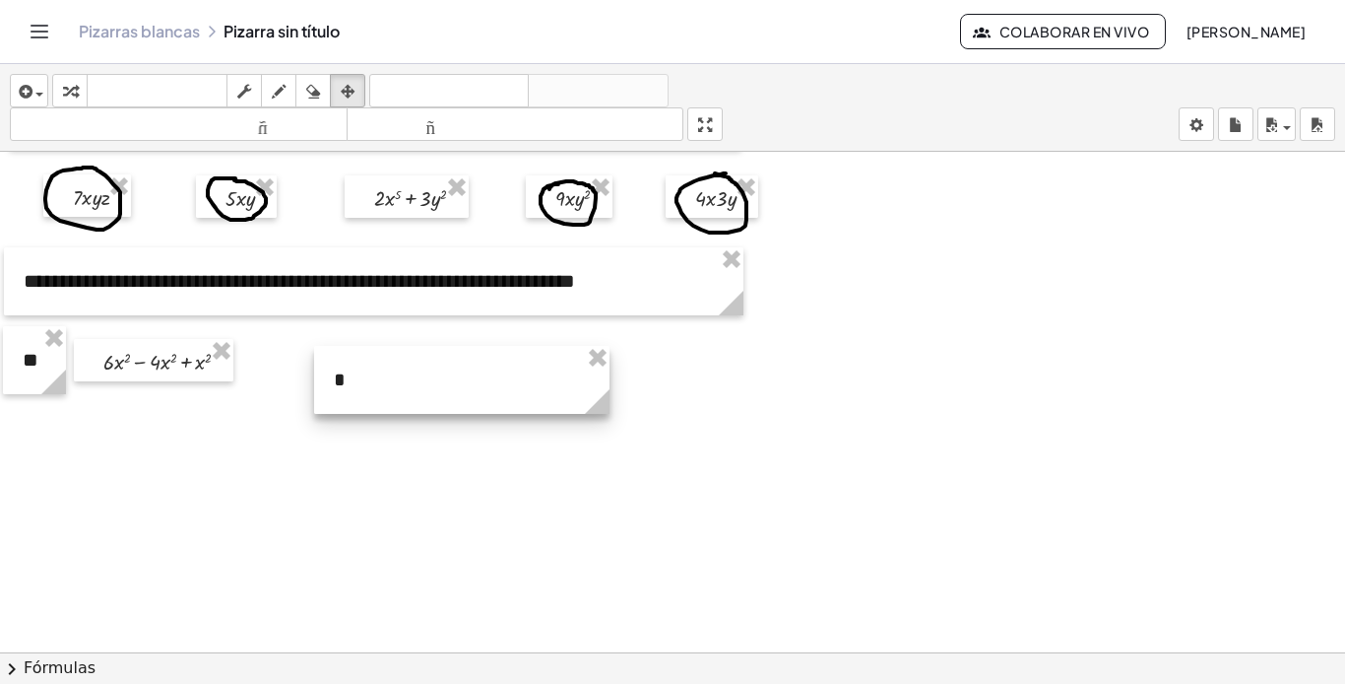
drag, startPoint x: 988, startPoint y: 238, endPoint x: 410, endPoint y: 382, distance: 595.8
click at [410, 382] on div at bounding box center [461, 380] width 295 height 68
drag, startPoint x: 610, startPoint y: 393, endPoint x: 367, endPoint y: 393, distance: 242.3
click at [367, 393] on icon at bounding box center [355, 401] width 25 height 25
click at [344, 377] on div at bounding box center [340, 380] width 53 height 68
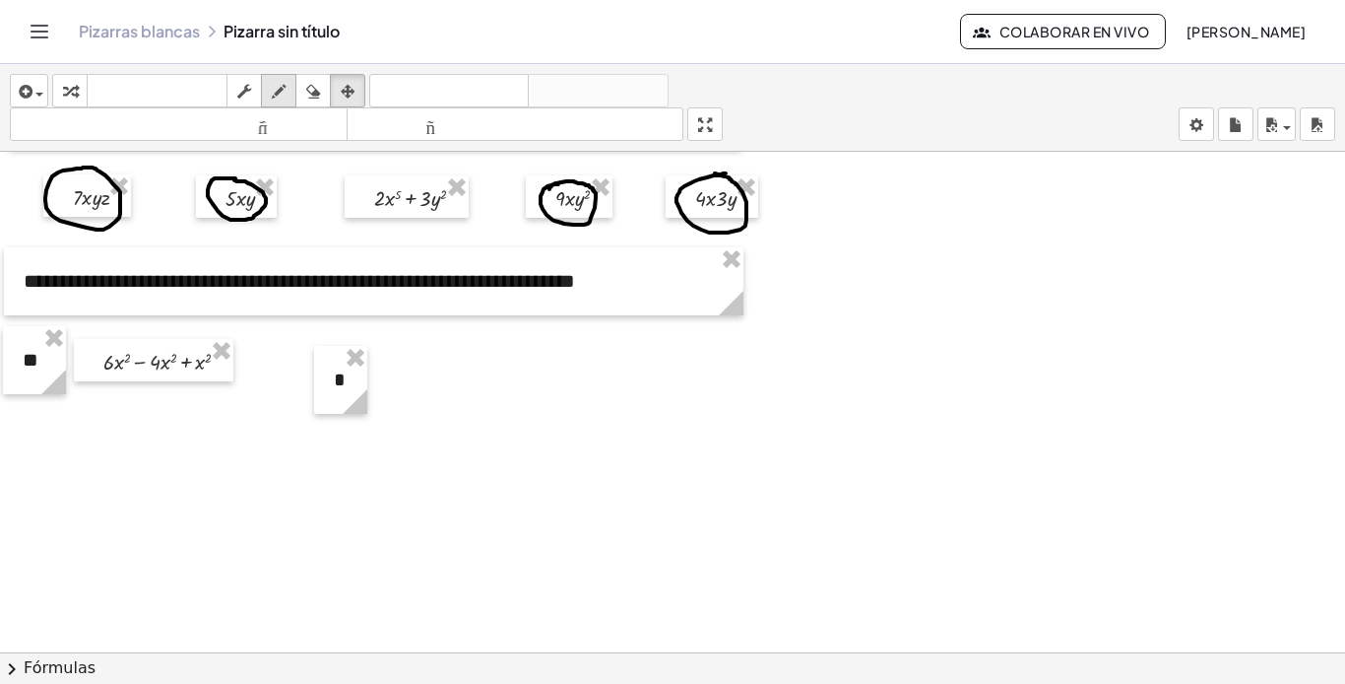
click at [280, 98] on icon "button" at bounding box center [279, 92] width 14 height 24
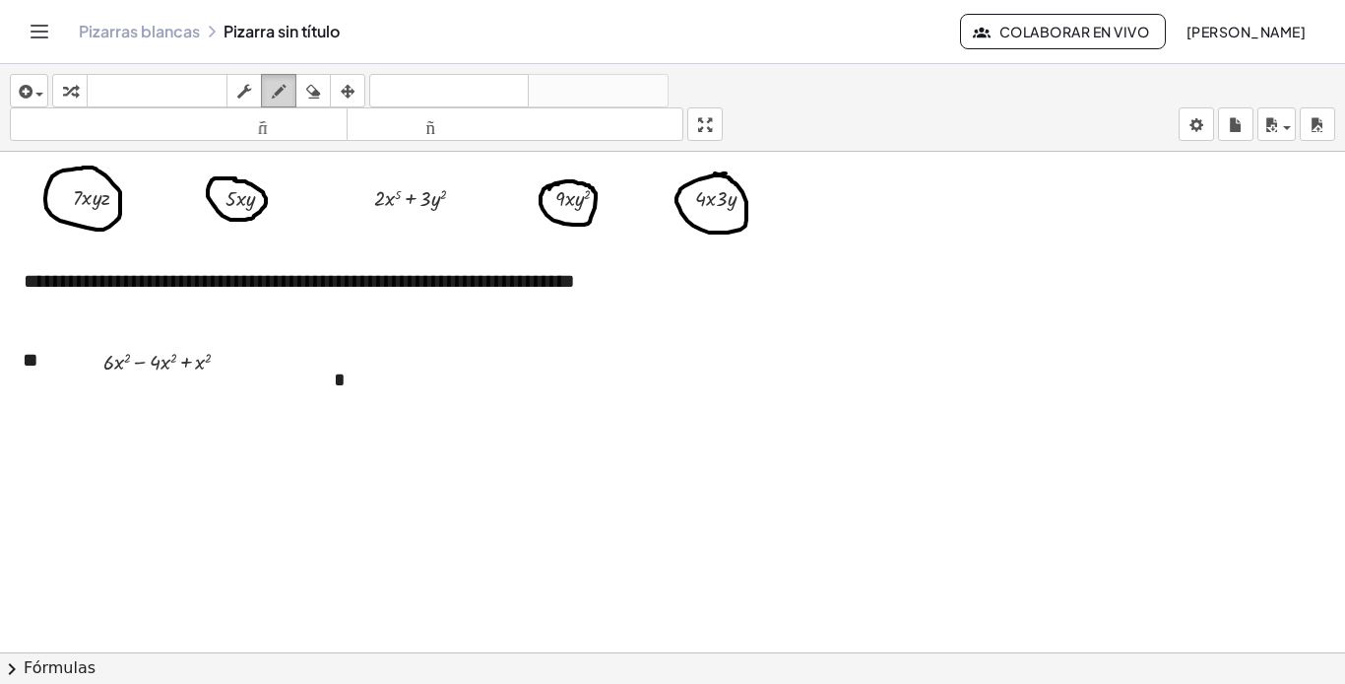
click at [282, 86] on icon "button" at bounding box center [279, 92] width 14 height 24
click at [349, 375] on div at bounding box center [672, 567] width 1345 height 1028
click at [295, 133] on font "tamaño_del_formato" at bounding box center [179, 124] width 328 height 19
click at [313, 92] on icon "button" at bounding box center [313, 92] width 14 height 24
drag, startPoint x: 354, startPoint y: 369, endPoint x: 356, endPoint y: 397, distance: 27.6
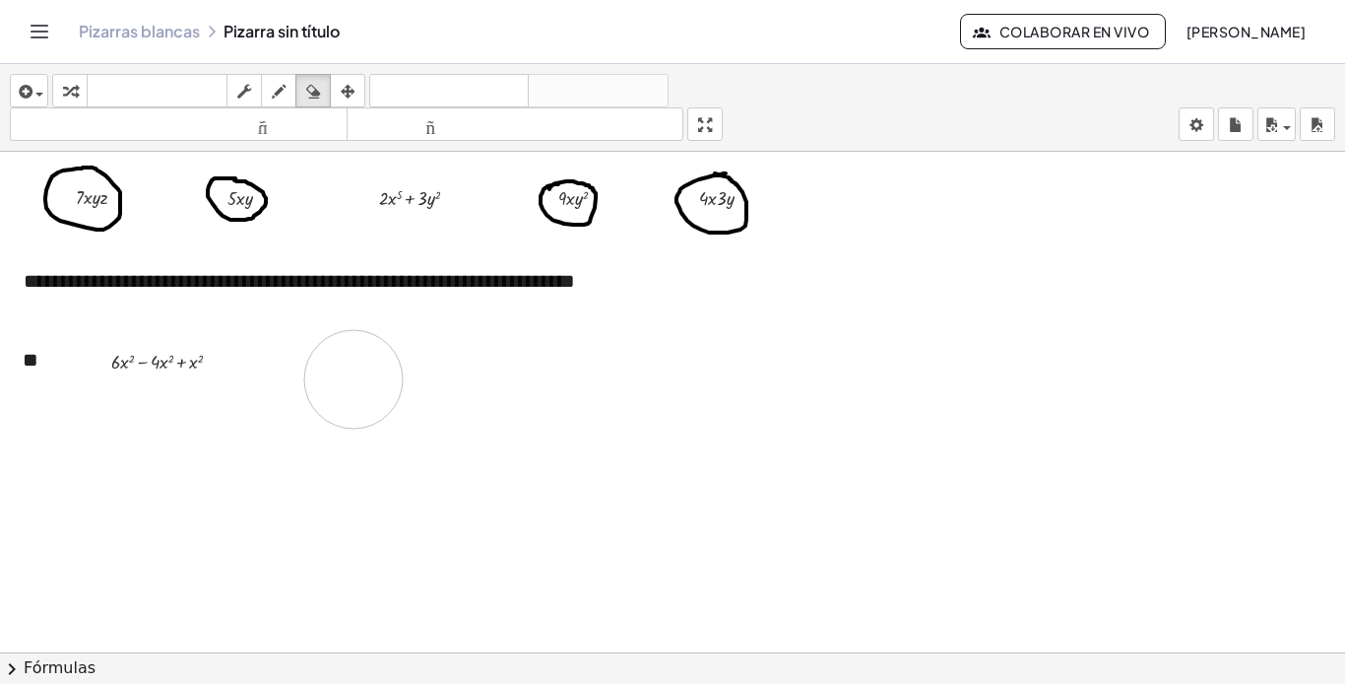
click at [356, 397] on div at bounding box center [672, 567] width 1345 height 1028
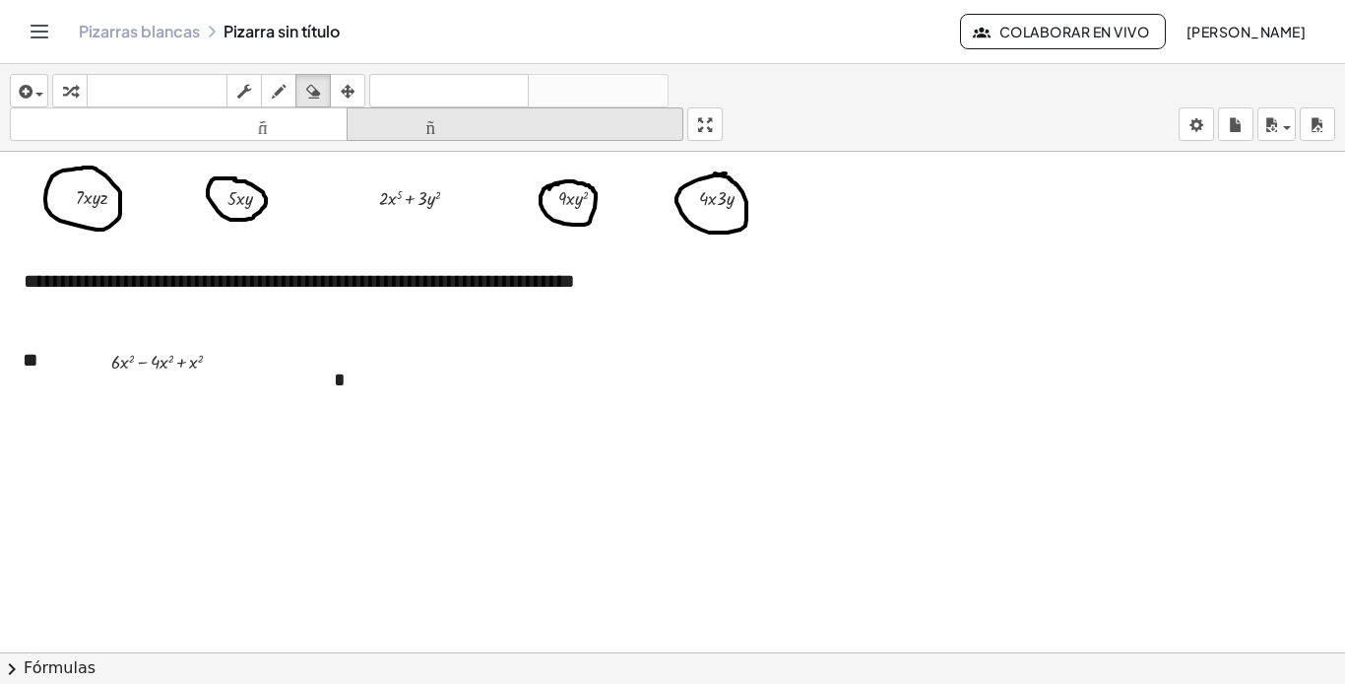
click at [408, 119] on font "tamaño_del_formato" at bounding box center [516, 124] width 328 height 19
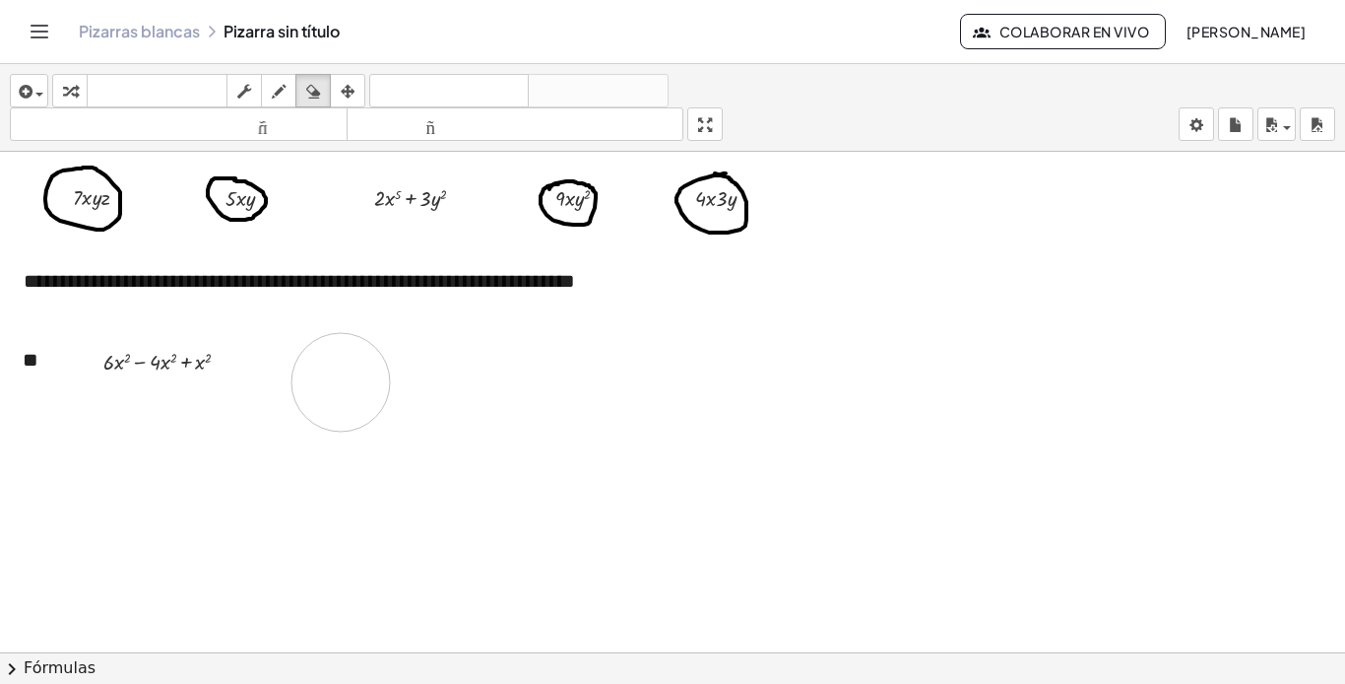
click at [341, 382] on div at bounding box center [672, 567] width 1345 height 1028
click at [317, 90] on icon "button" at bounding box center [313, 92] width 14 height 24
click at [320, 88] on icon "button" at bounding box center [313, 92] width 14 height 24
click at [315, 89] on icon "button" at bounding box center [313, 92] width 14 height 24
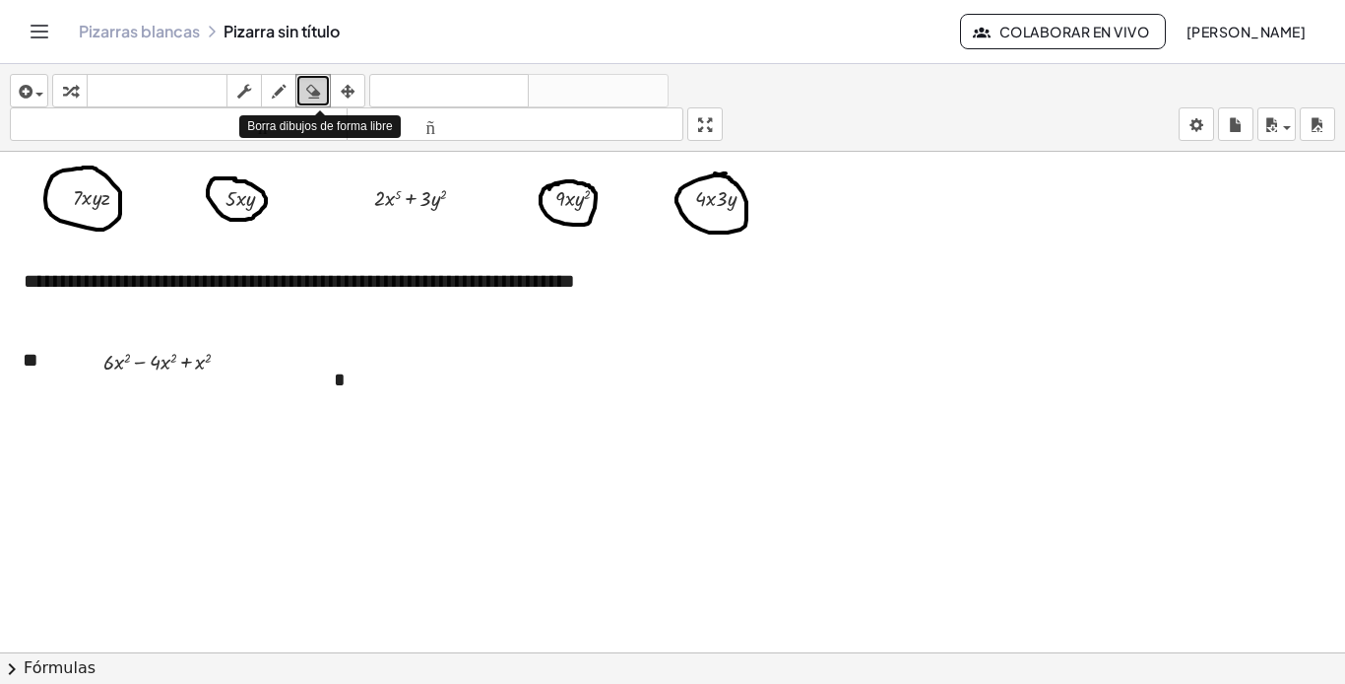
click at [315, 89] on icon "button" at bounding box center [313, 92] width 14 height 24
click at [351, 95] on icon "button" at bounding box center [348, 92] width 14 height 24
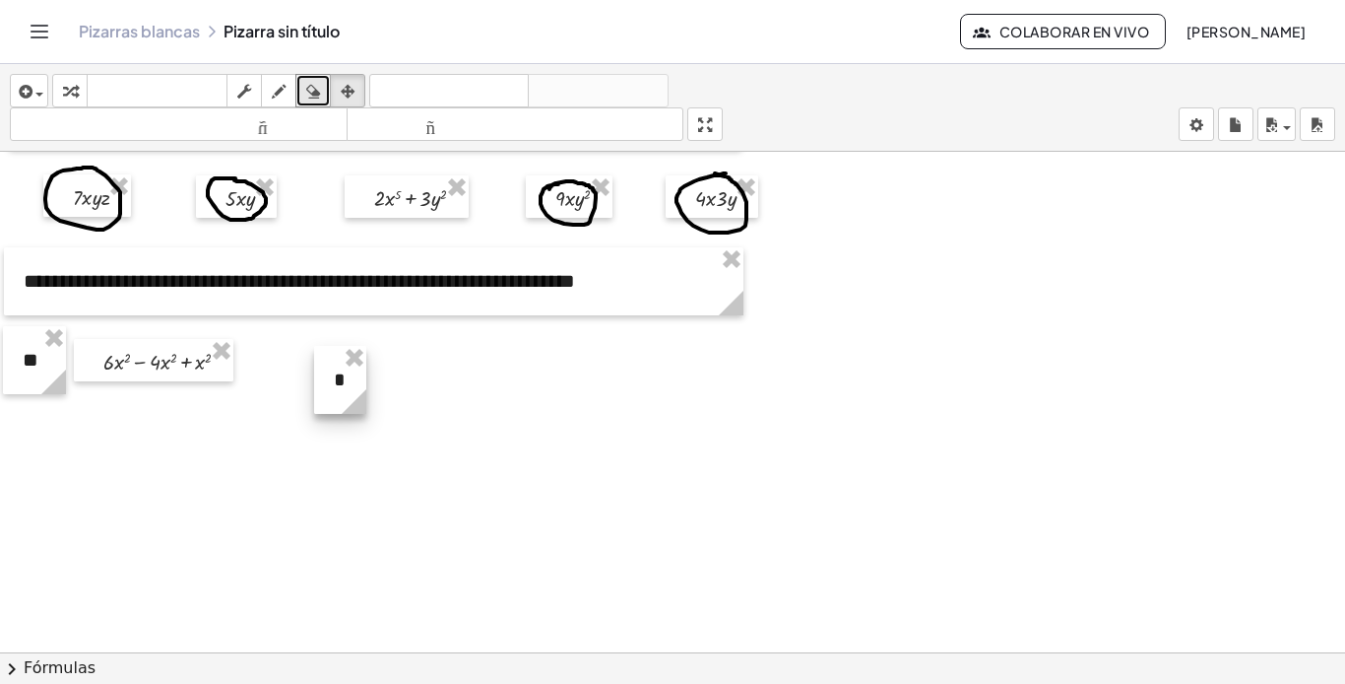
click at [337, 384] on icon at bounding box center [354, 401] width 34 height 34
drag, startPoint x: 333, startPoint y: 376, endPoint x: 260, endPoint y: 360, distance: 74.8
click at [260, 360] on div at bounding box center [267, 363] width 52 height 68
drag, startPoint x: 290, startPoint y: 393, endPoint x: 265, endPoint y: 393, distance: 24.6
click at [265, 393] on icon at bounding box center [278, 384] width 34 height 34
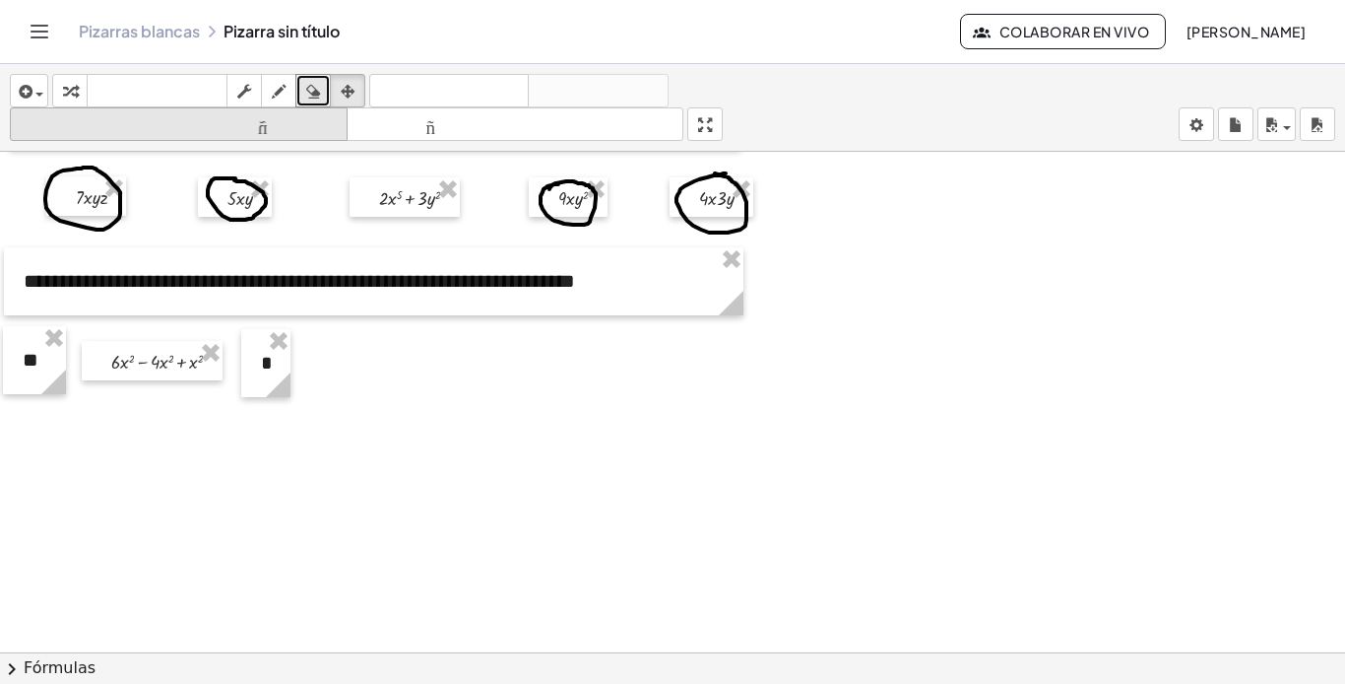
click at [296, 126] on font "tamaño_del_formato" at bounding box center [179, 124] width 328 height 19
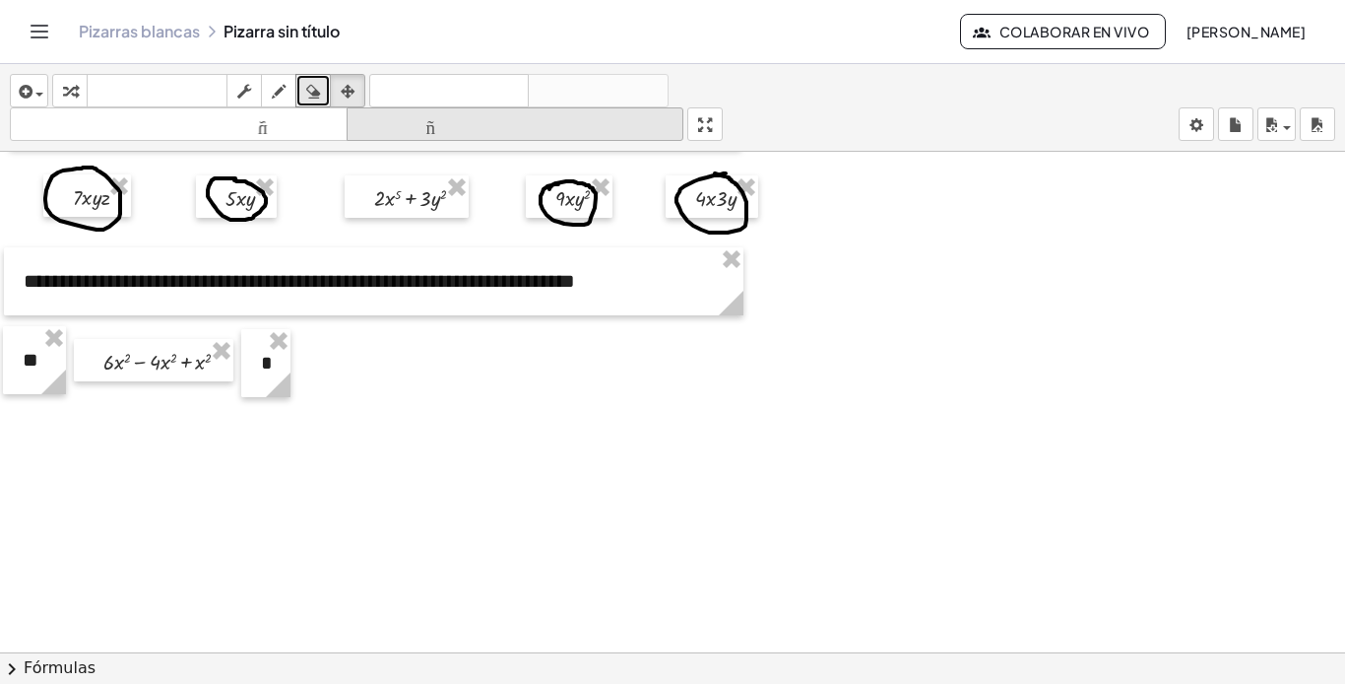
click at [453, 117] on font "tamaño_del_formato" at bounding box center [516, 124] width 328 height 19
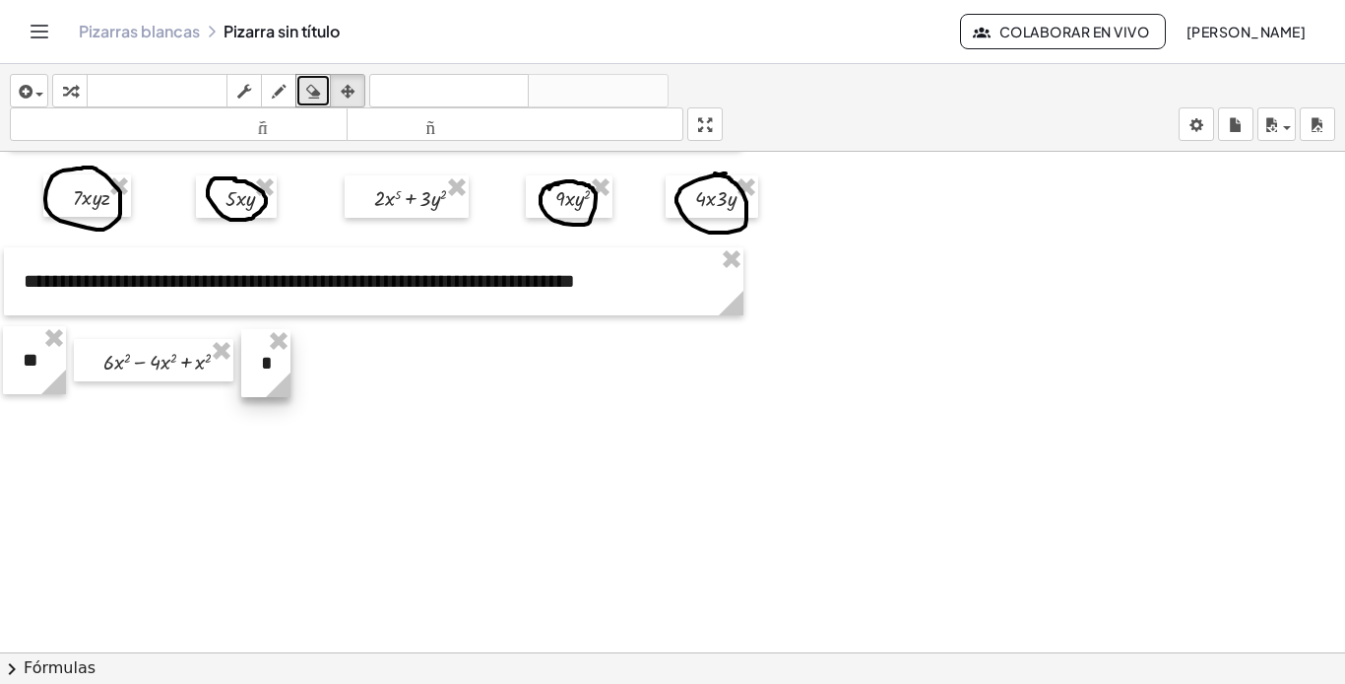
click at [287, 369] on icon at bounding box center [278, 384] width 34 height 34
click at [275, 371] on icon at bounding box center [278, 384] width 34 height 34
click at [239, 88] on icon "button" at bounding box center [244, 92] width 14 height 24
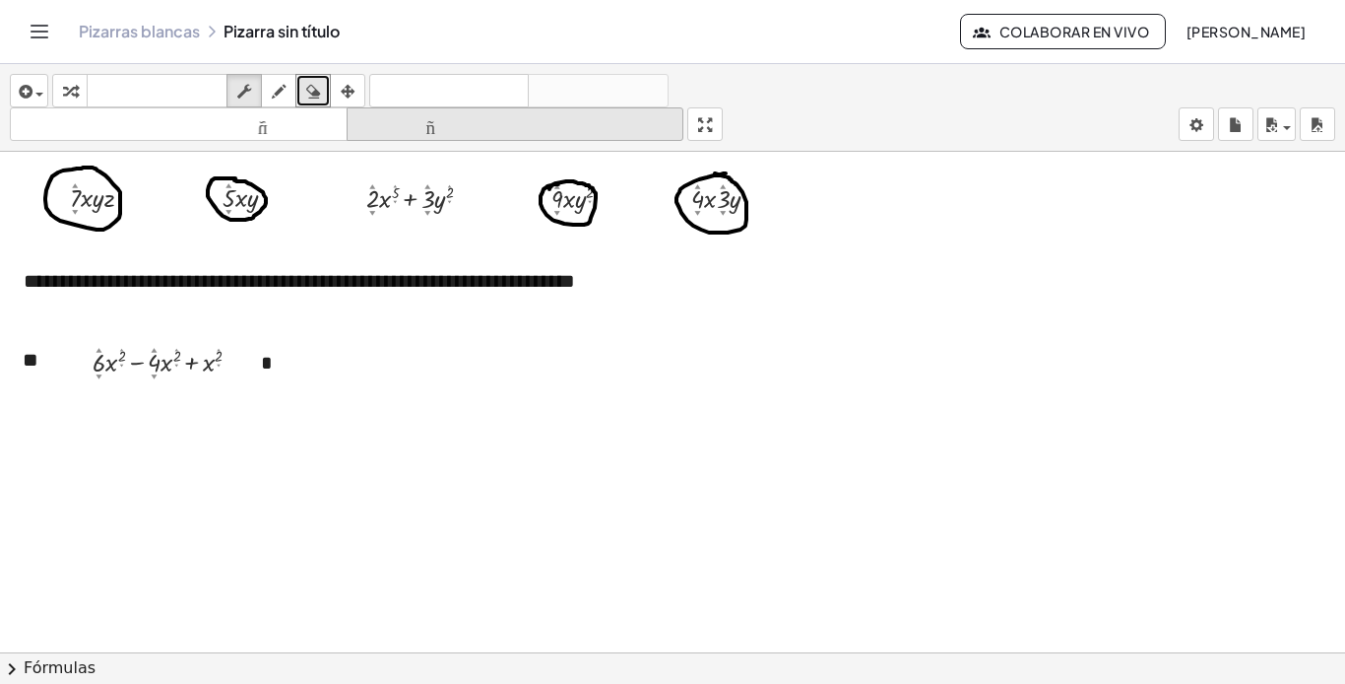
click at [400, 117] on font "tamaño_del_formato" at bounding box center [516, 124] width 328 height 19
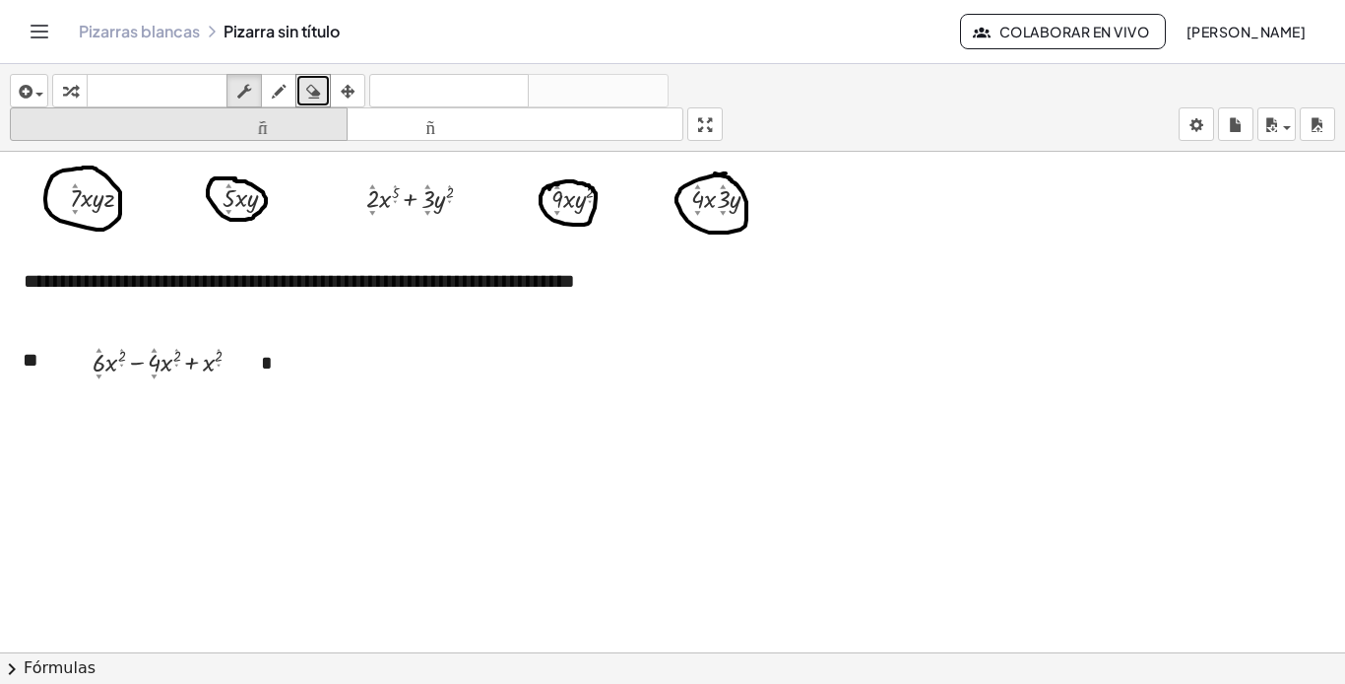
click at [290, 123] on font "tamaño_del_formato" at bounding box center [179, 124] width 328 height 19
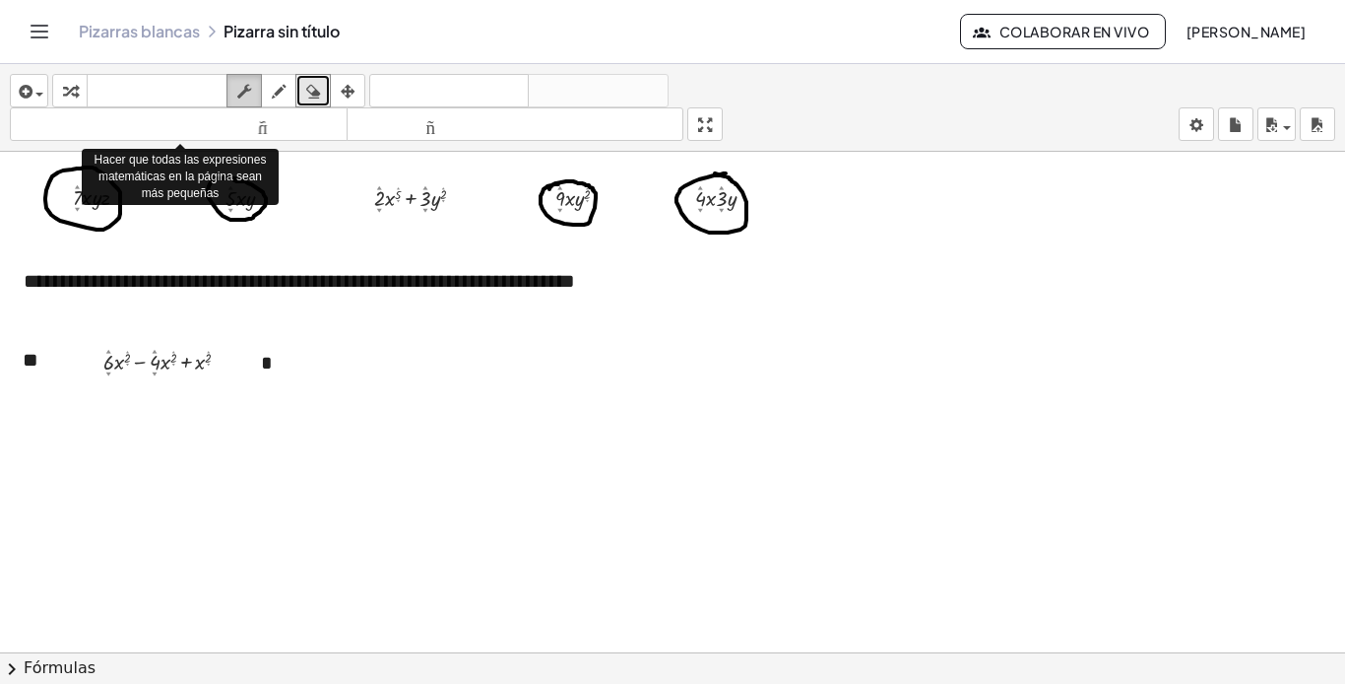
click at [251, 98] on icon "button" at bounding box center [244, 92] width 14 height 24
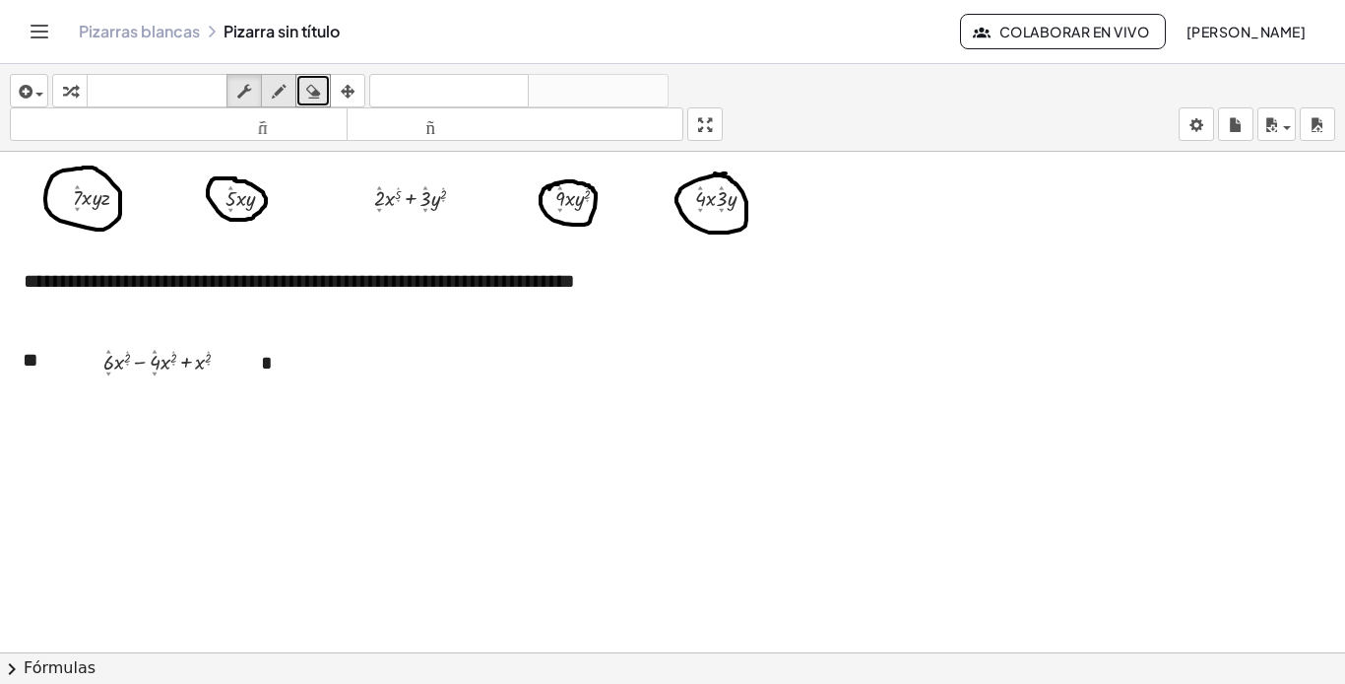
click at [286, 87] on icon "button" at bounding box center [279, 92] width 14 height 24
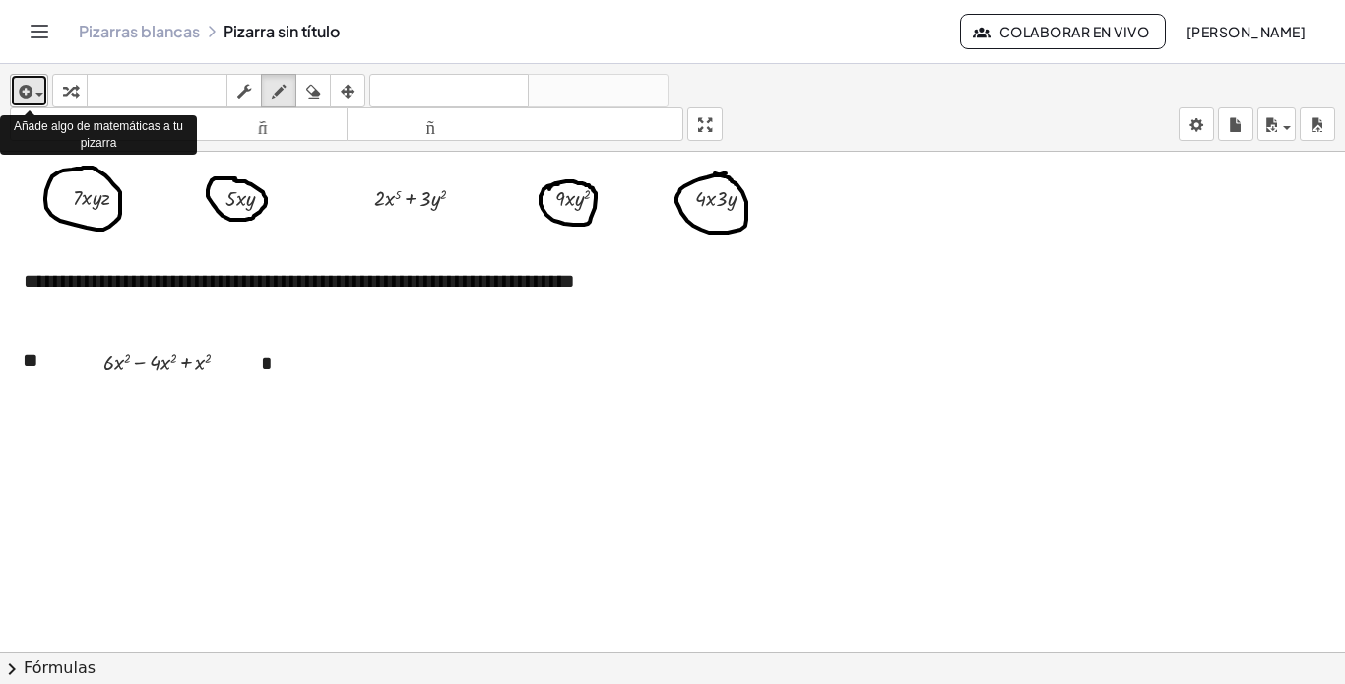
click at [33, 94] on span "button" at bounding box center [35, 94] width 4 height 14
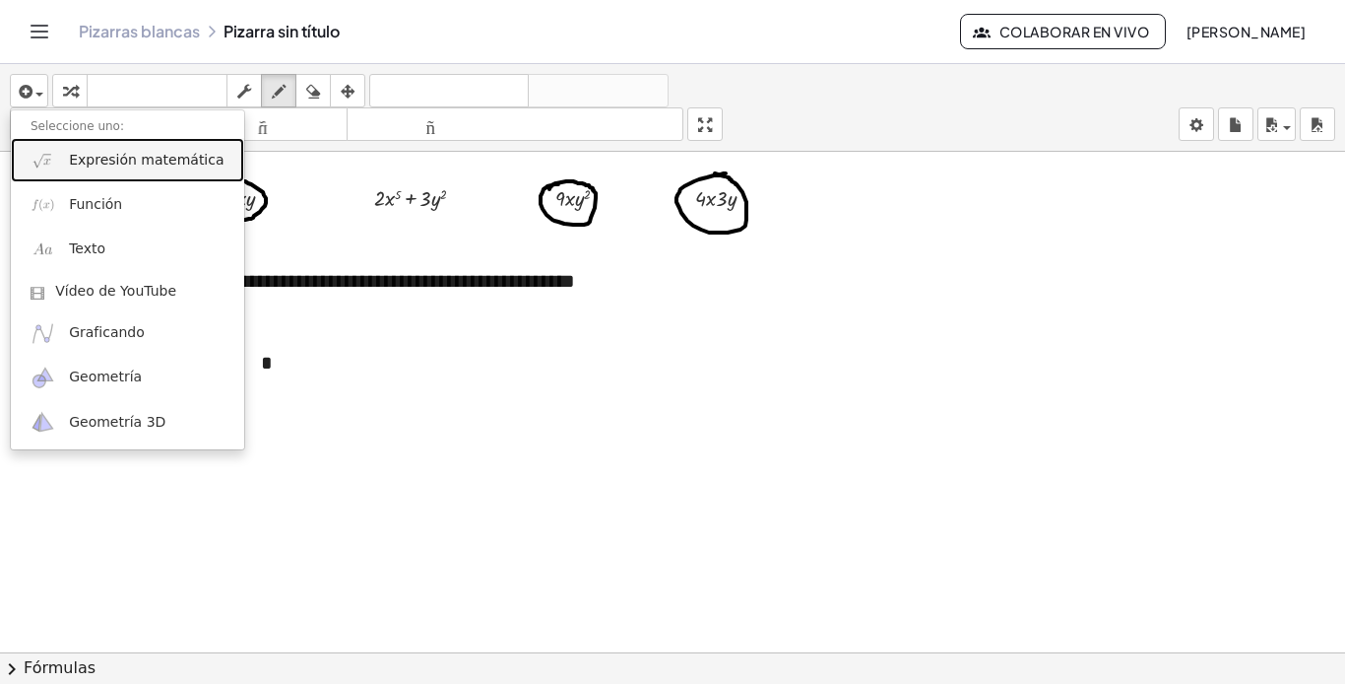
click at [127, 161] on font "Expresión matemática" at bounding box center [146, 160] width 155 height 16
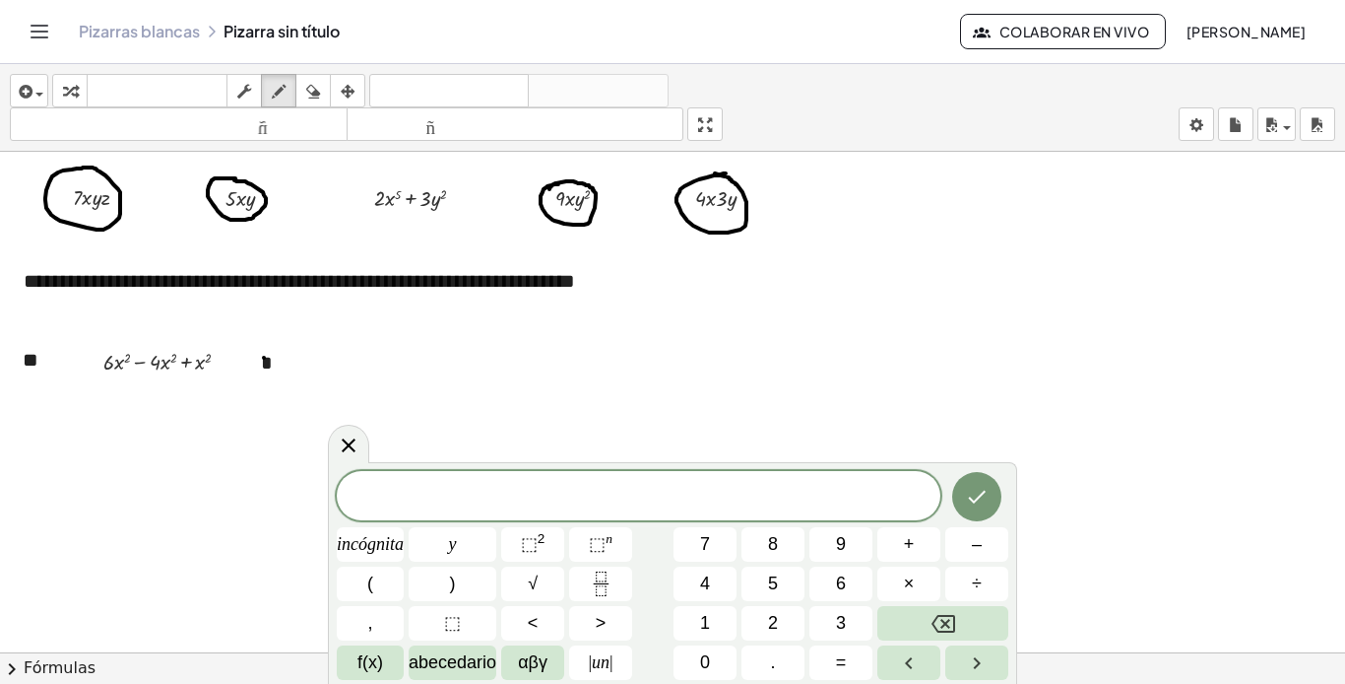
click at [264, 358] on div at bounding box center [672, 567] width 1345 height 1028
drag, startPoint x: 276, startPoint y: 96, endPoint x: 272, endPoint y: 108, distance: 13.4
click at [275, 99] on icon "button" at bounding box center [279, 92] width 14 height 24
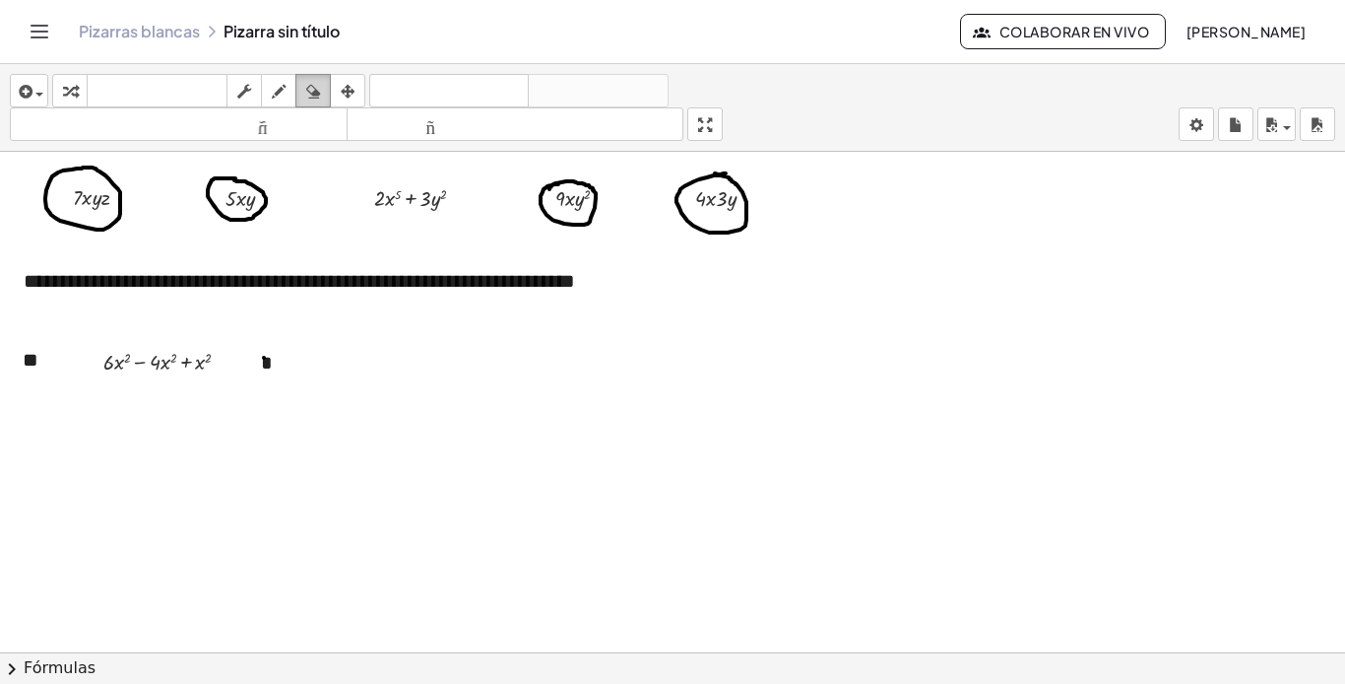
click at [308, 82] on icon "button" at bounding box center [313, 92] width 14 height 24
click at [264, 357] on div at bounding box center [672, 567] width 1345 height 1028
click at [313, 372] on div at bounding box center [672, 567] width 1345 height 1028
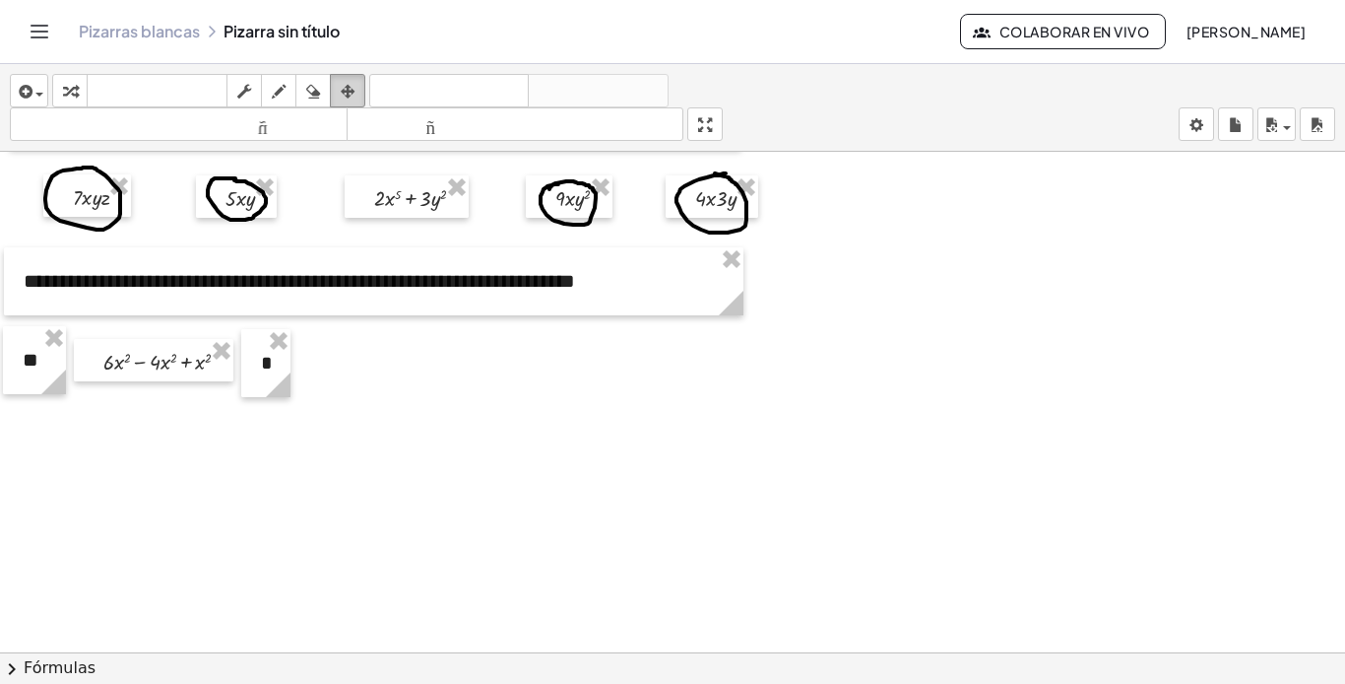
click at [360, 90] on div "button" at bounding box center [348, 91] width 26 height 24
drag, startPoint x: 267, startPoint y: 368, endPoint x: 251, endPoint y: 372, distance: 16.2
click at [249, 372] on div "**********" at bounding box center [672, 567] width 1345 height 1028
click at [250, 376] on div "**********" at bounding box center [672, 567] width 1345 height 1028
click at [161, 373] on div at bounding box center [150, 364] width 160 height 42
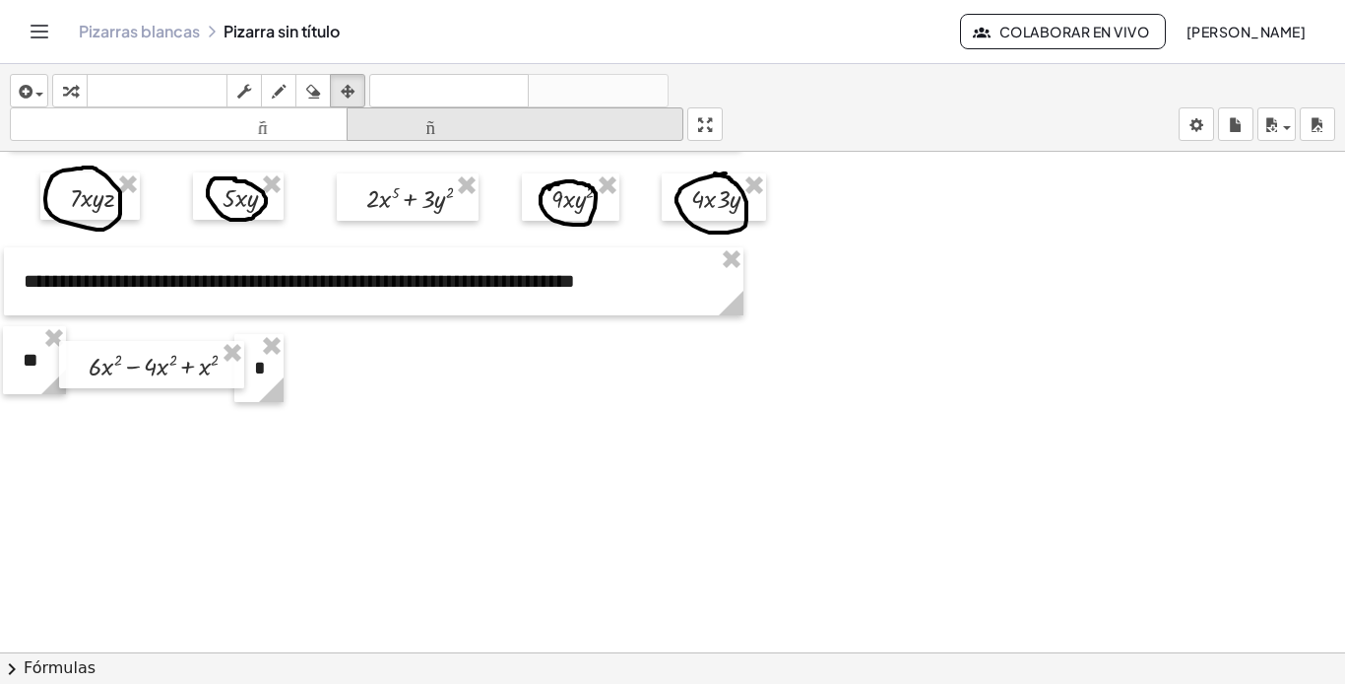
click at [455, 127] on font "tamaño_del_formato" at bounding box center [516, 124] width 328 height 19
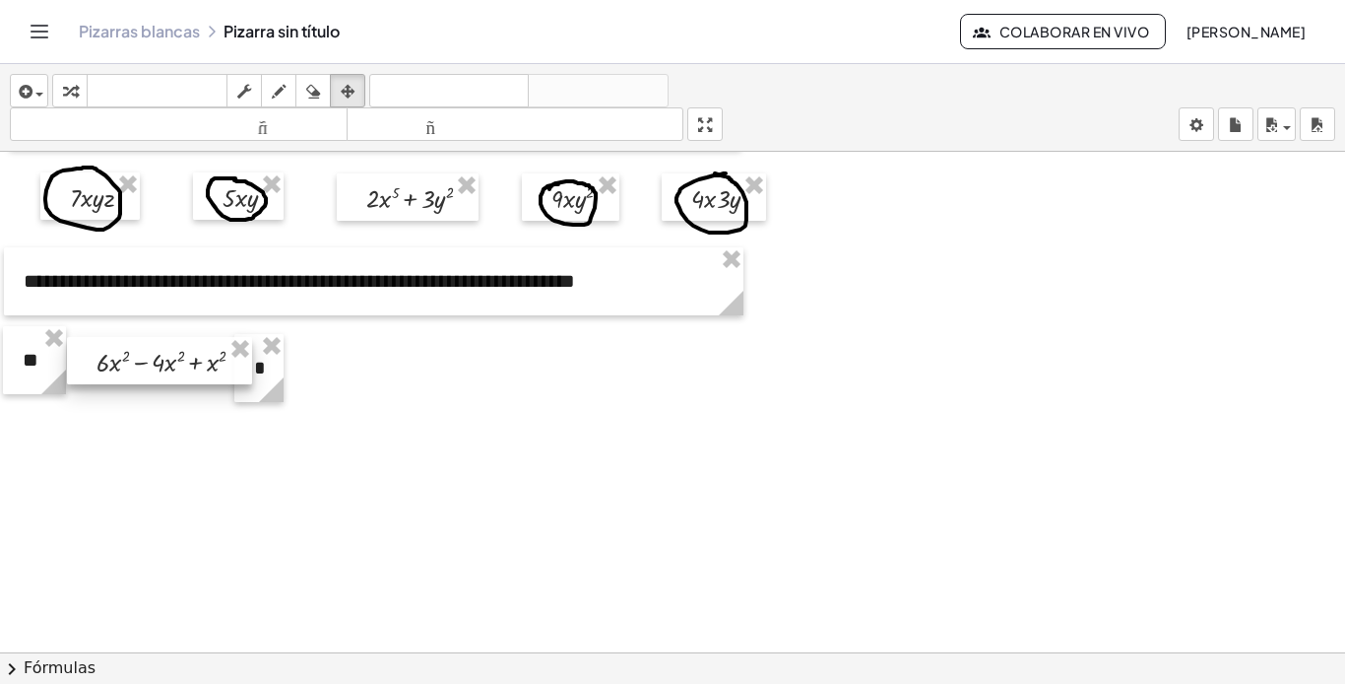
click at [159, 368] on div at bounding box center [159, 360] width 185 height 47
click at [276, 386] on icon at bounding box center [271, 389] width 25 height 25
drag, startPoint x: 266, startPoint y: 371, endPoint x: 290, endPoint y: 369, distance: 23.7
click at [290, 369] on div "**********" at bounding box center [672, 567] width 1345 height 1028
drag, startPoint x: 273, startPoint y: 369, endPoint x: 292, endPoint y: 366, distance: 18.9
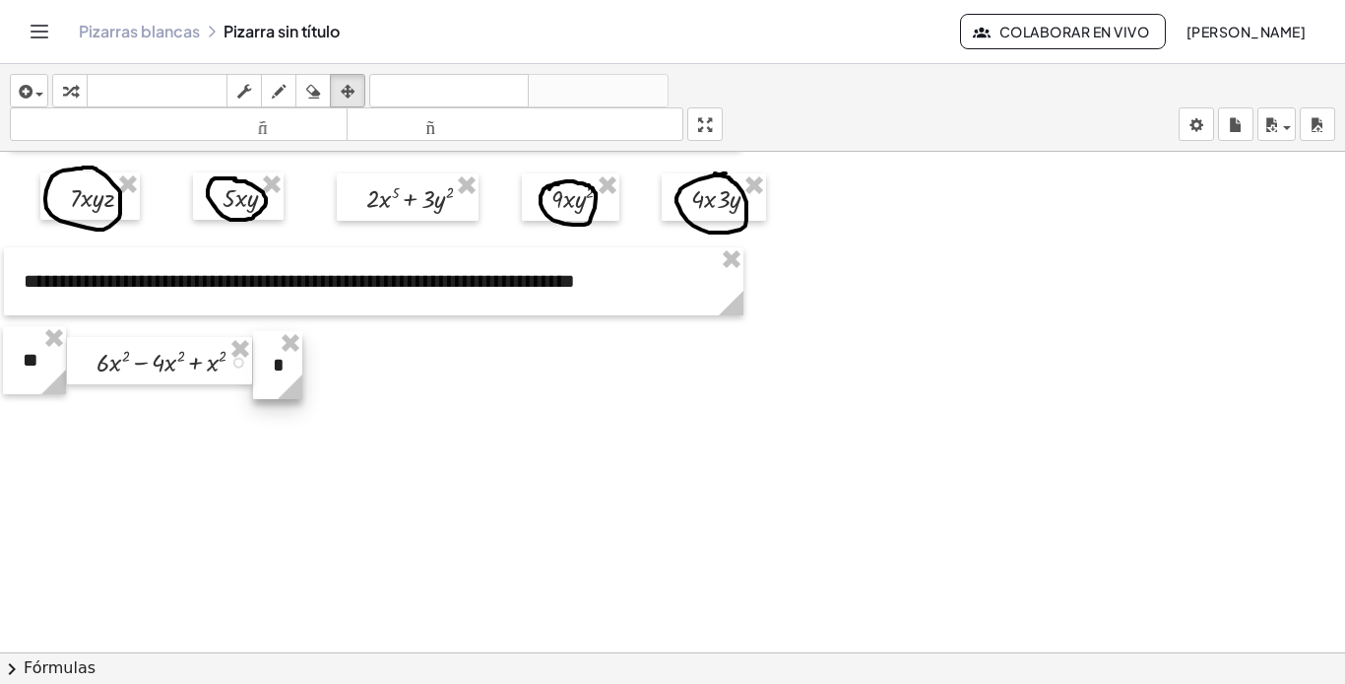
click at [292, 366] on div at bounding box center [277, 365] width 49 height 68
click at [279, 371] on icon at bounding box center [290, 386] width 34 height 34
click at [355, 86] on icon "button" at bounding box center [348, 92] width 14 height 24
click at [1287, 122] on div "button" at bounding box center [1277, 124] width 29 height 24
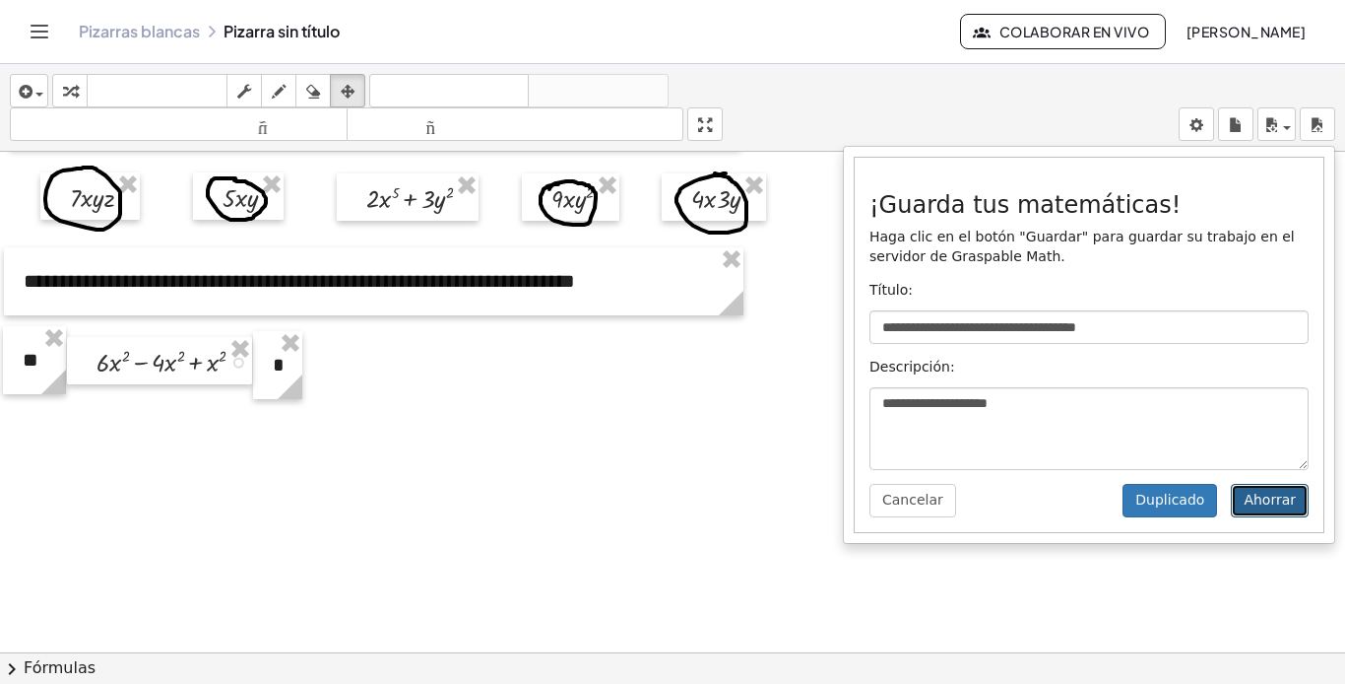
click at [1265, 500] on font "Ahorrar" at bounding box center [1270, 499] width 52 height 16
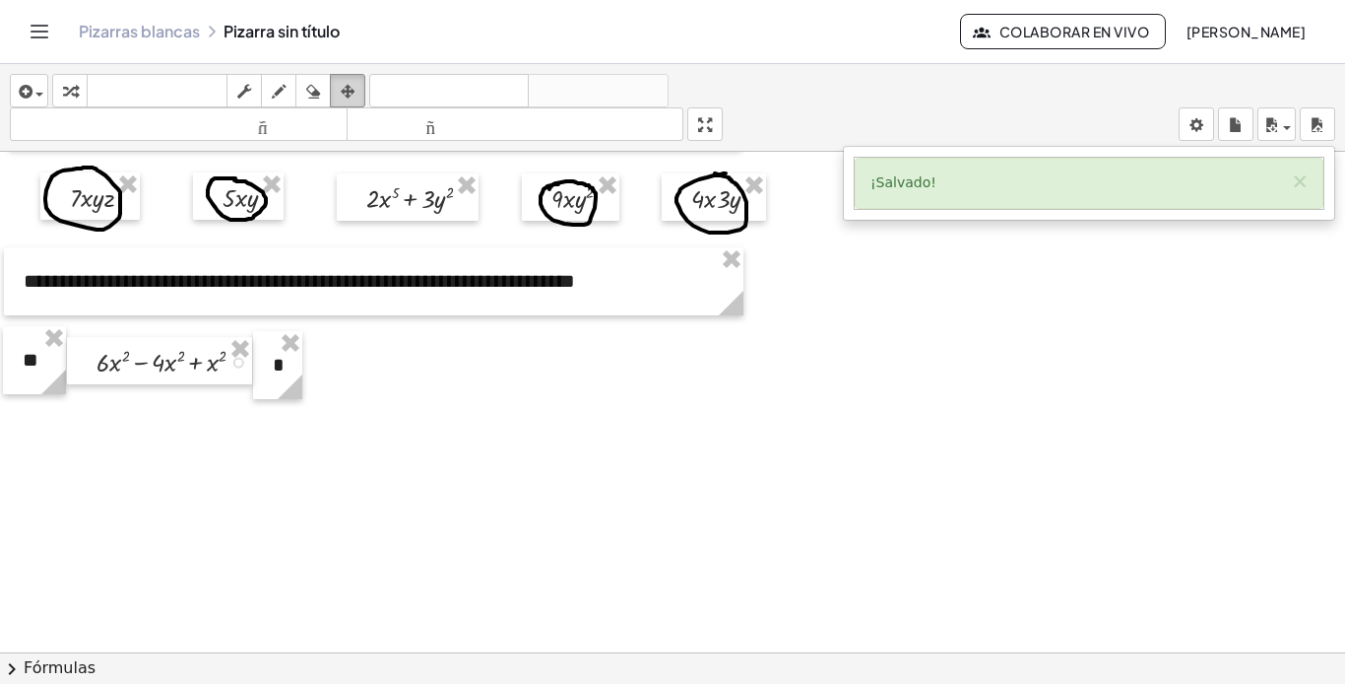
click at [352, 90] on icon "button" at bounding box center [348, 92] width 14 height 24
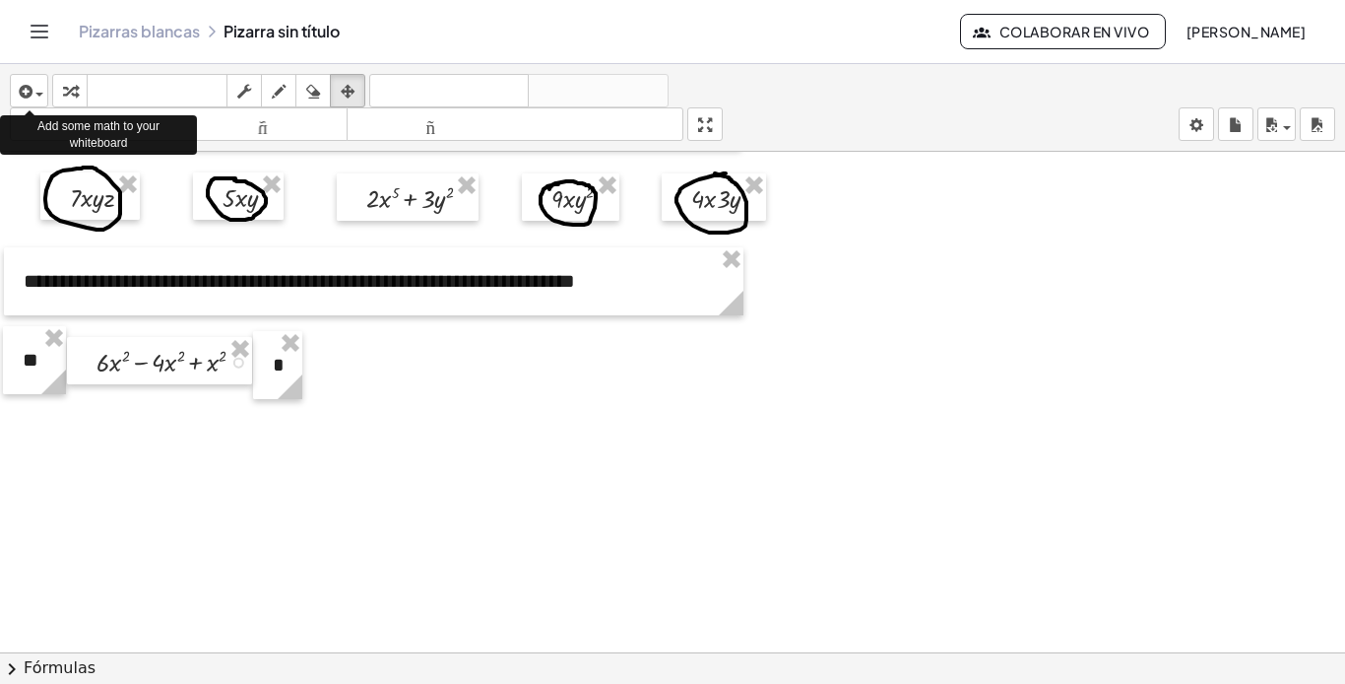
click at [33, 36] on icon "Cambiar navegación" at bounding box center [40, 32] width 24 height 24
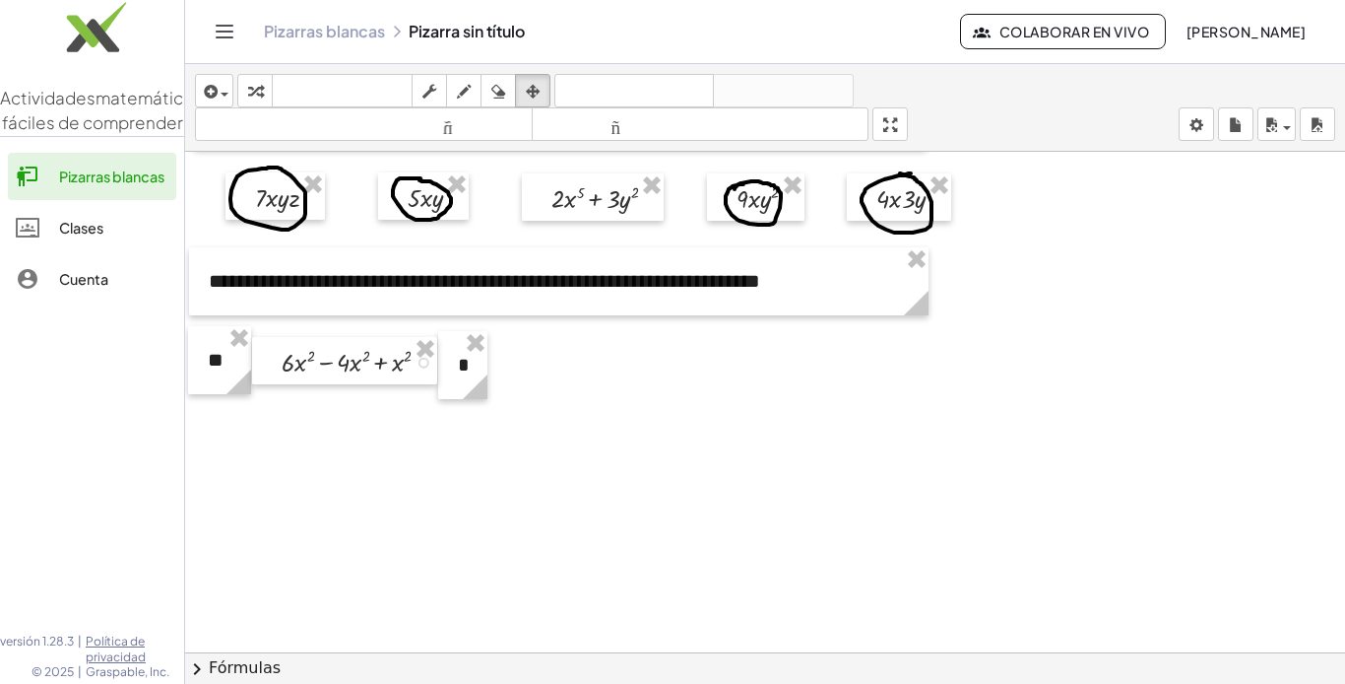
click at [223, 33] on icon "Cambiar navegación" at bounding box center [225, 32] width 24 height 24
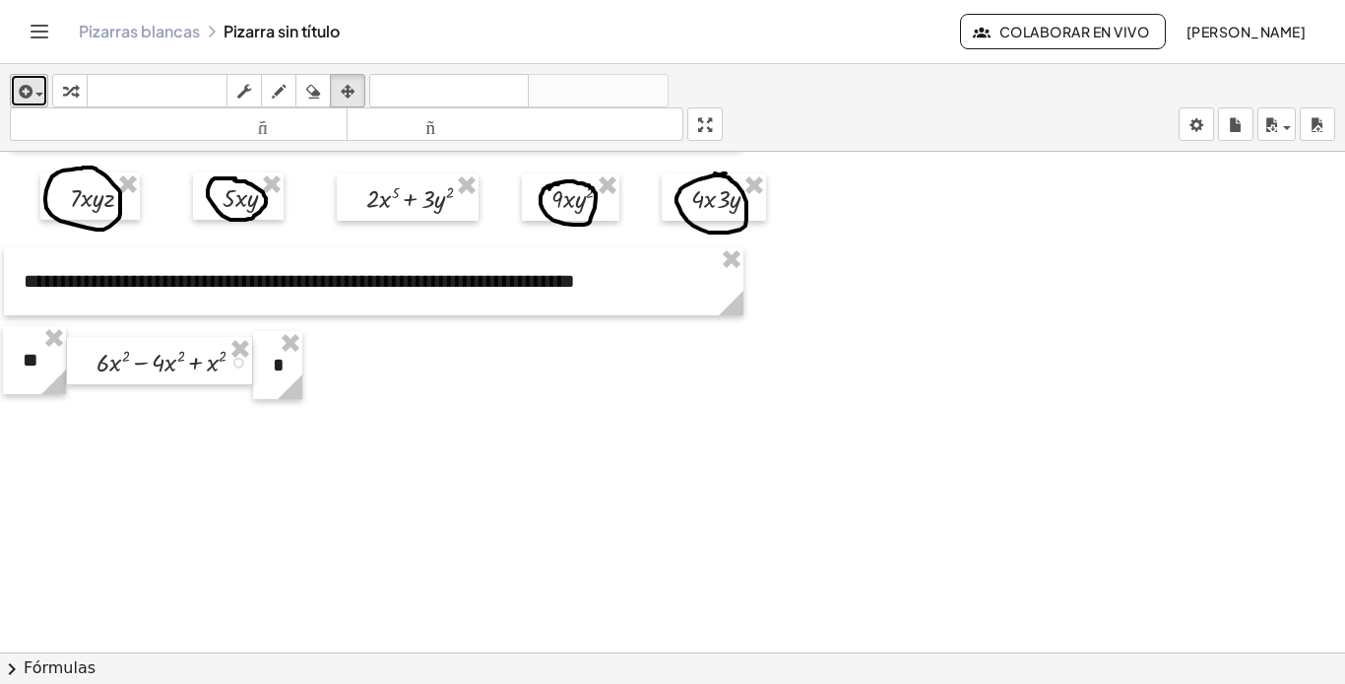
click at [30, 93] on icon "button" at bounding box center [24, 92] width 18 height 24
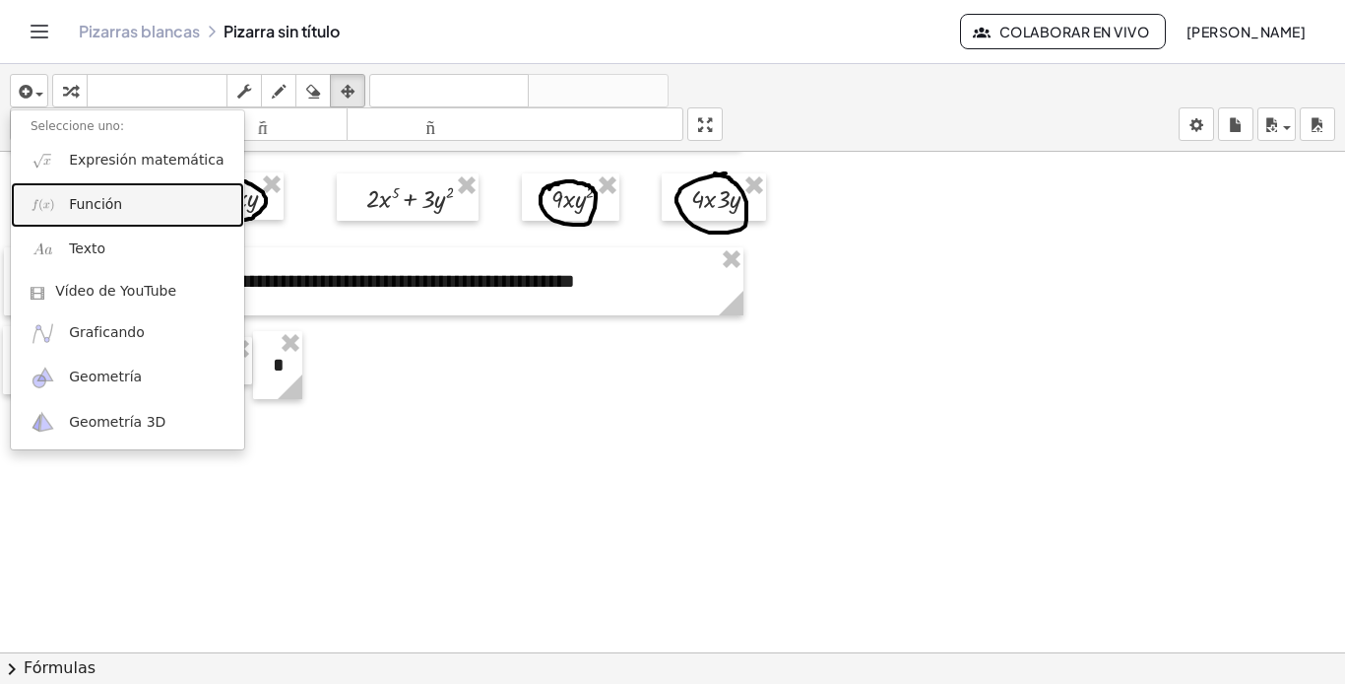
click at [105, 208] on font "Función" at bounding box center [95, 204] width 53 height 16
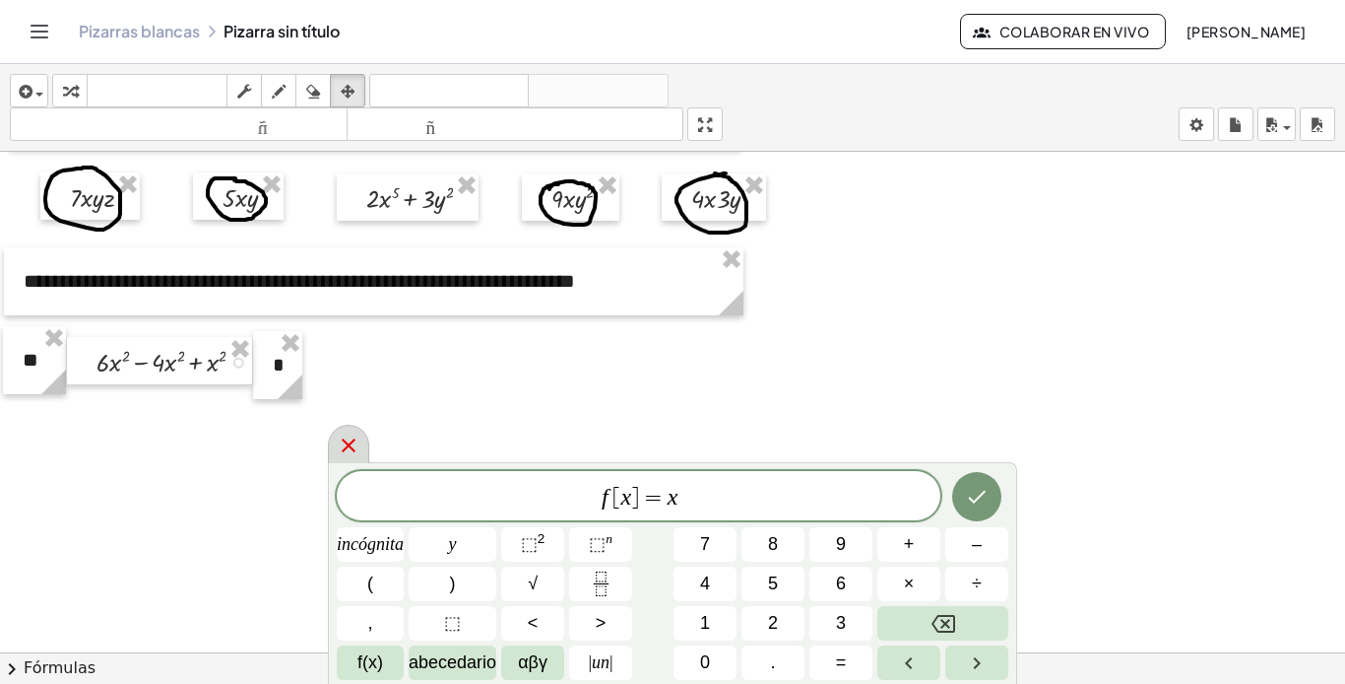
click at [340, 441] on icon at bounding box center [349, 445] width 24 height 24
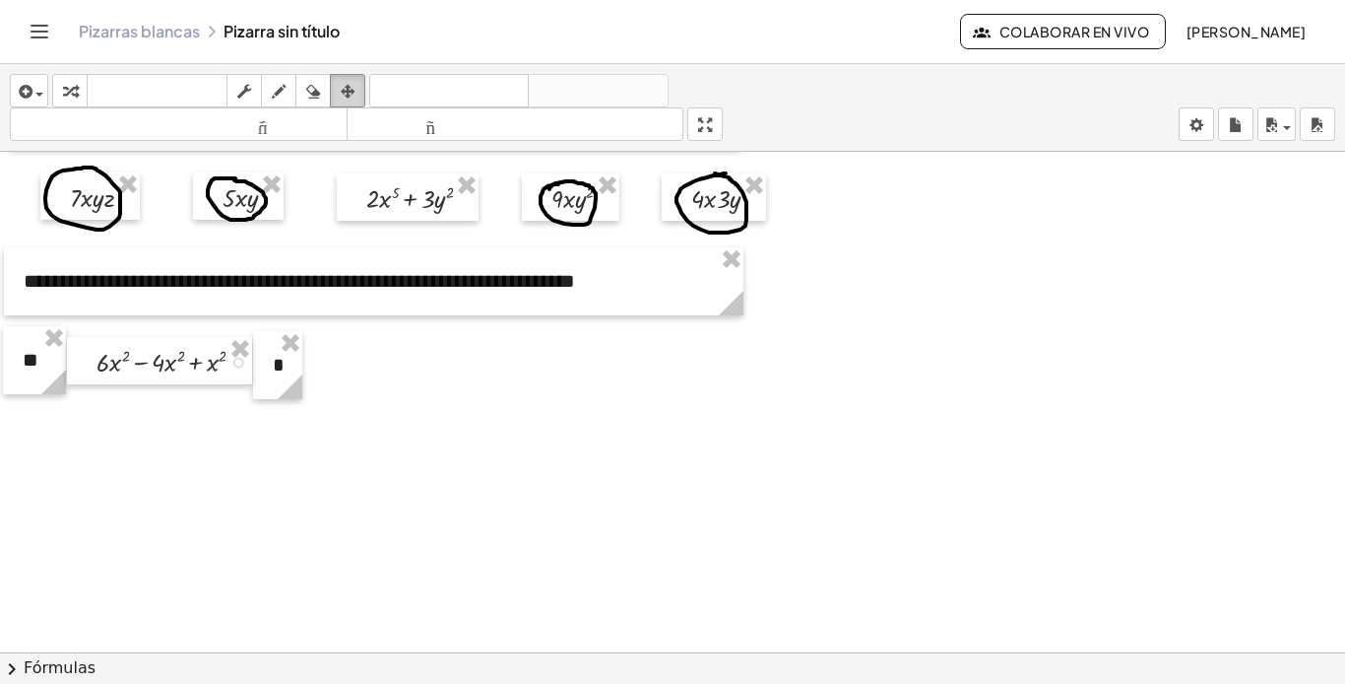
click at [353, 86] on icon "button" at bounding box center [348, 92] width 14 height 24
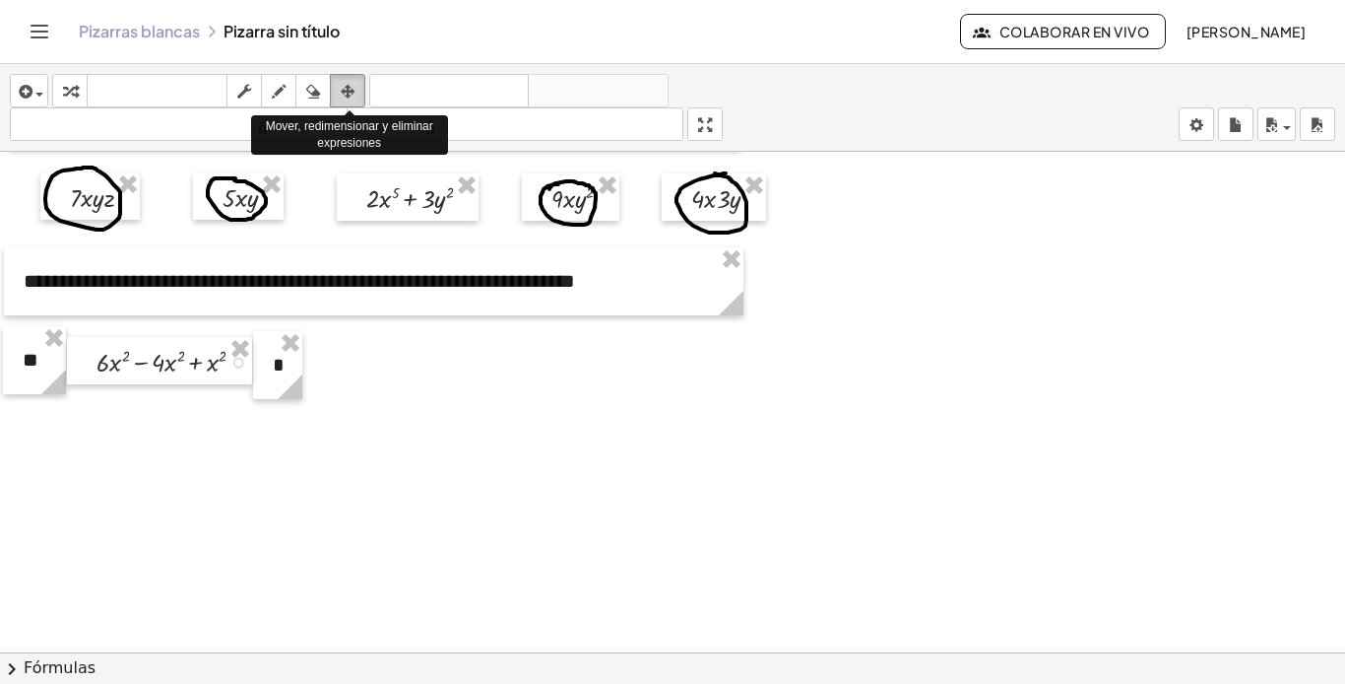
click at [359, 88] on div "button" at bounding box center [348, 91] width 26 height 24
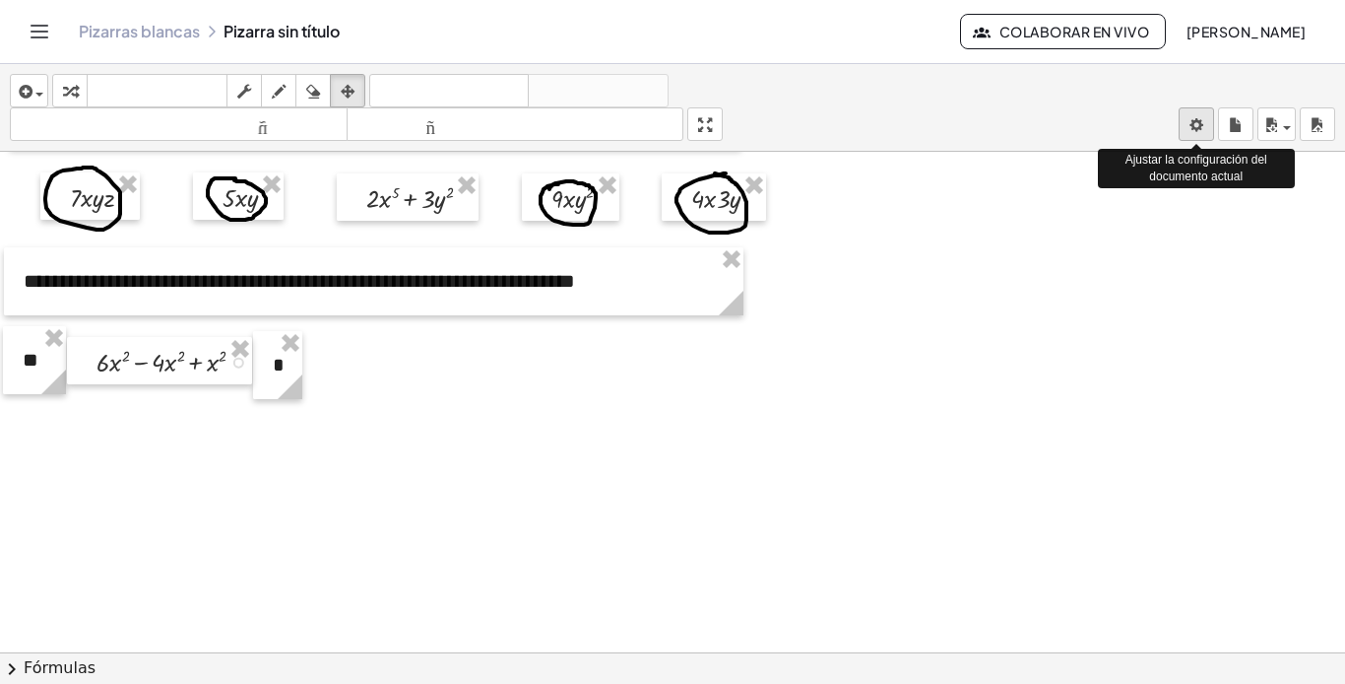
click at [1202, 115] on body "**********" at bounding box center [672, 342] width 1345 height 684
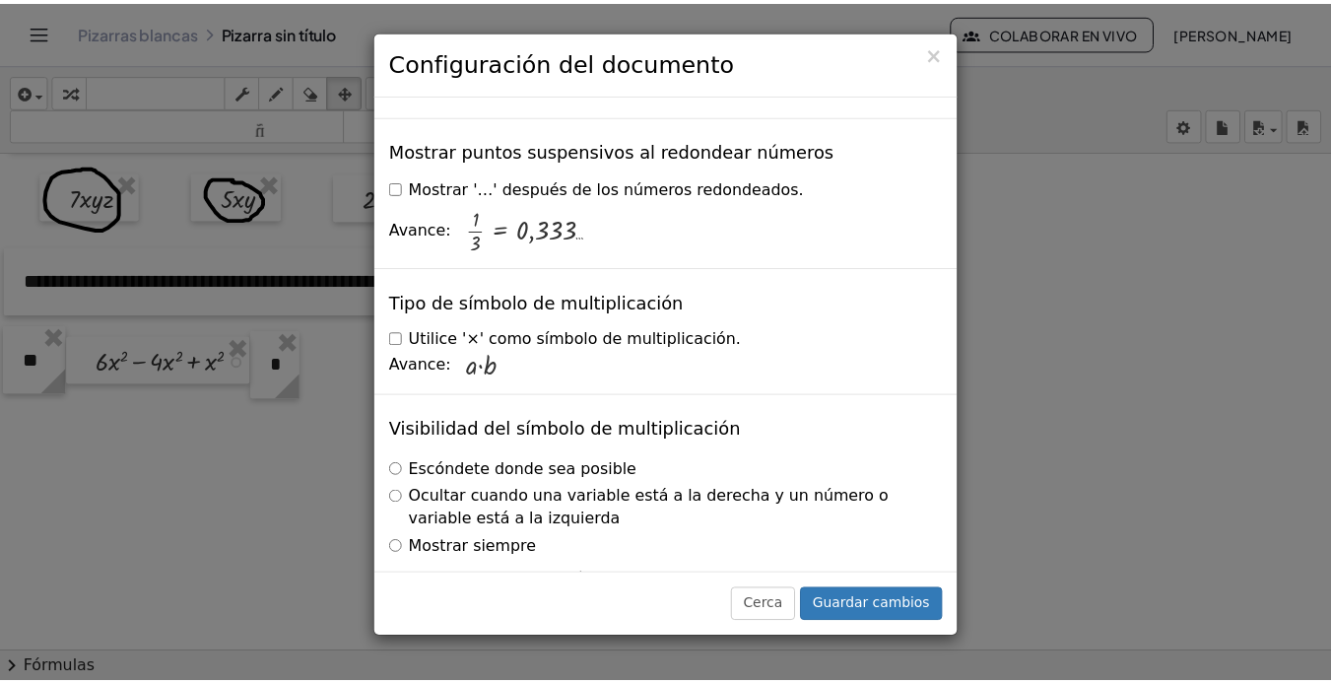
scroll to position [4870, 0]
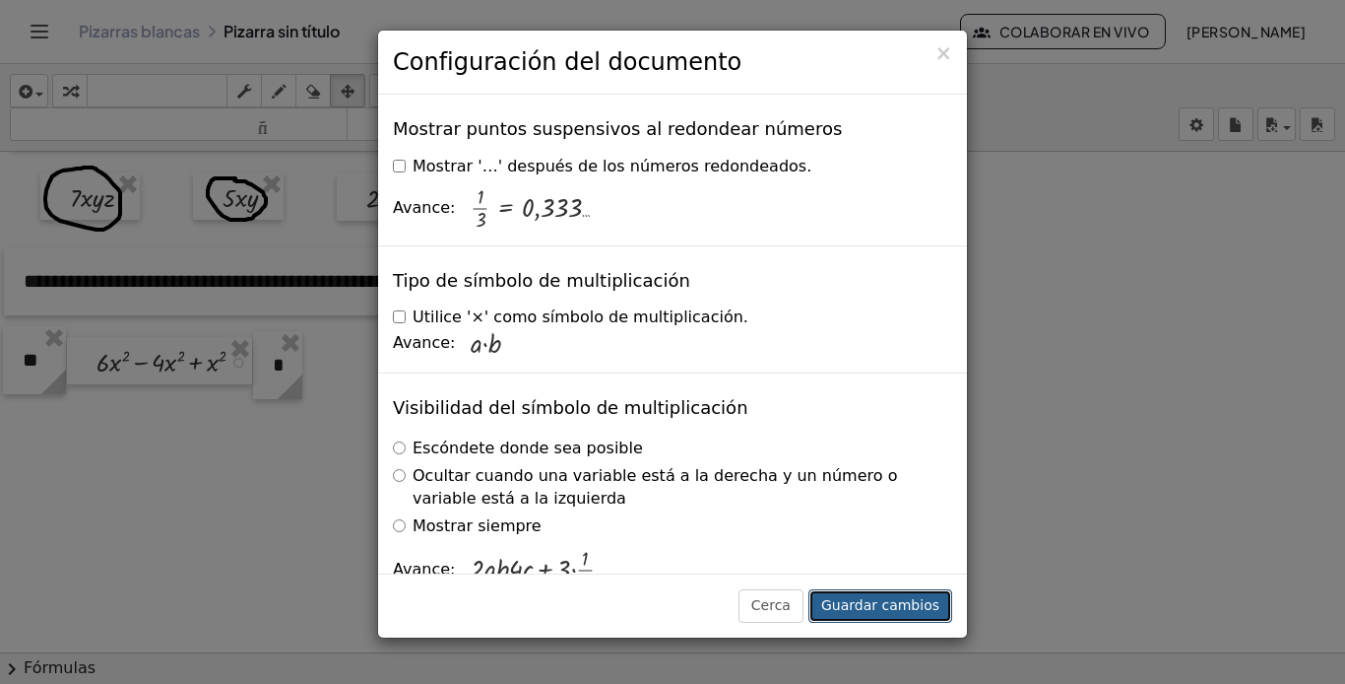
click at [881, 599] on font "Guardar cambios" at bounding box center [880, 605] width 118 height 16
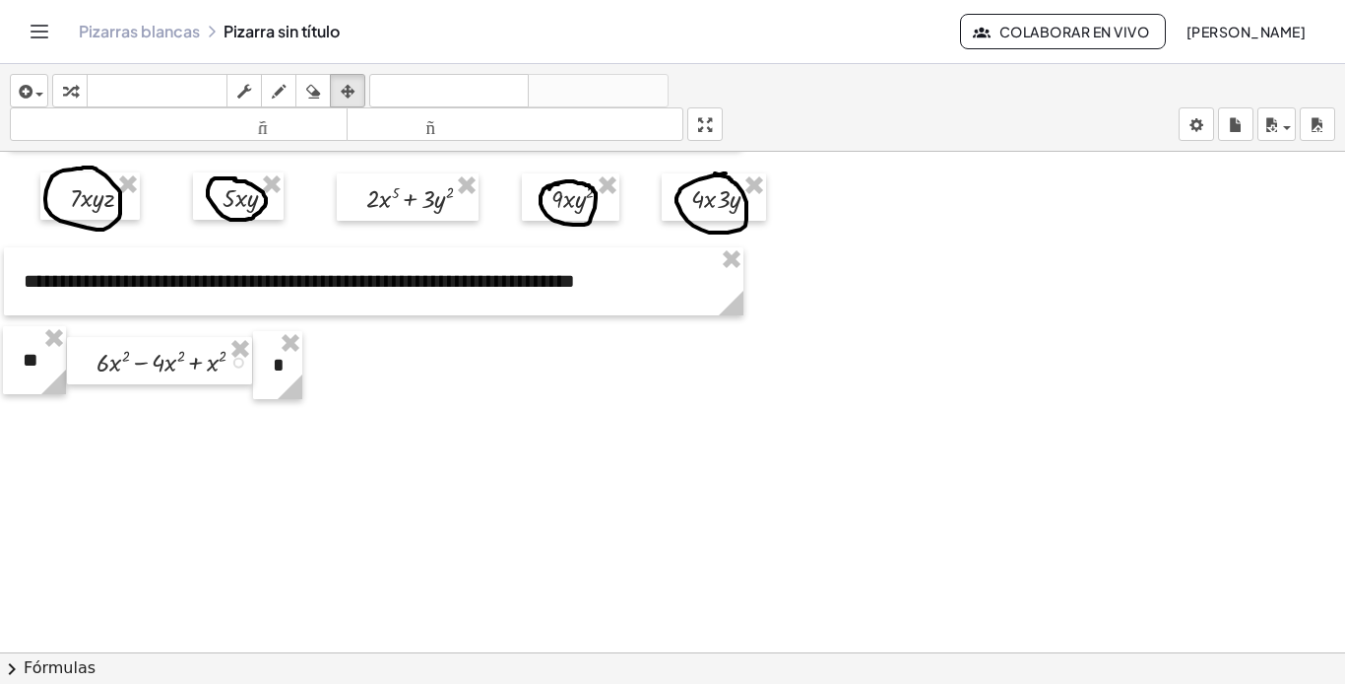
drag, startPoint x: 1034, startPoint y: 1, endPoint x: 418, endPoint y: 339, distance: 703.1
click at [418, 339] on div at bounding box center [672, 567] width 1345 height 1028
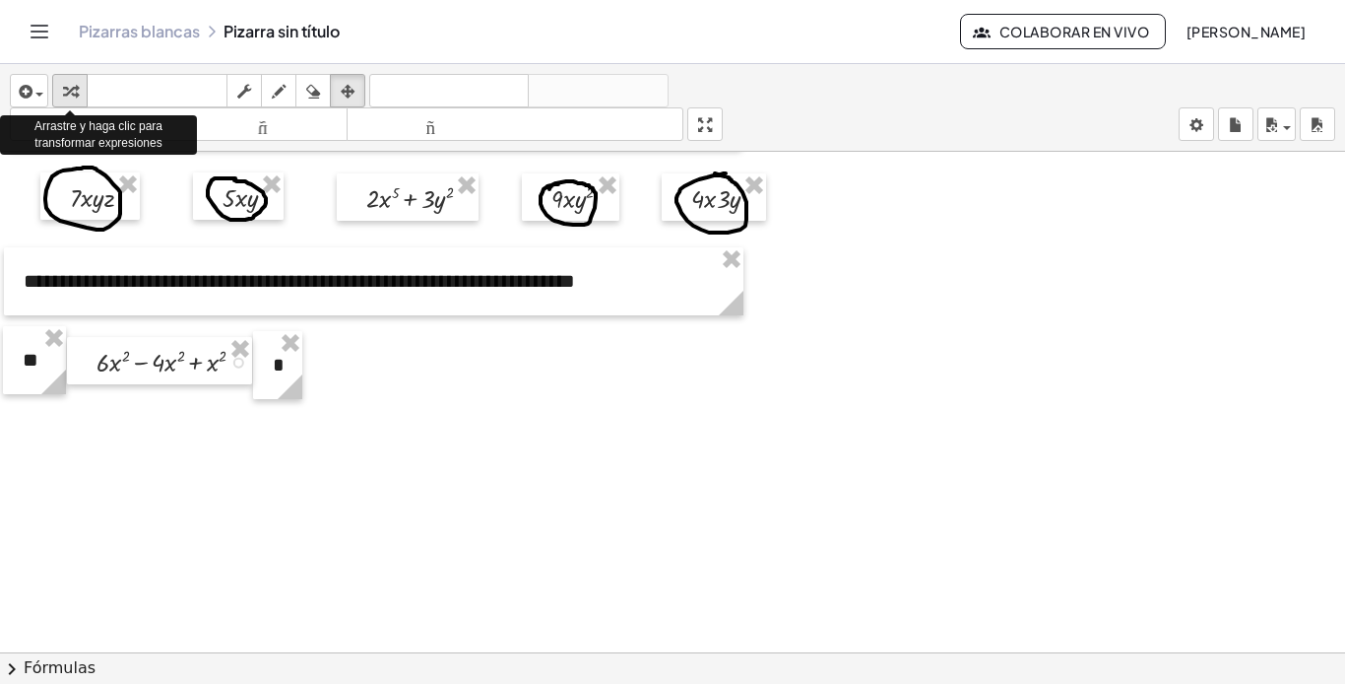
click at [67, 90] on icon "button" at bounding box center [70, 92] width 14 height 24
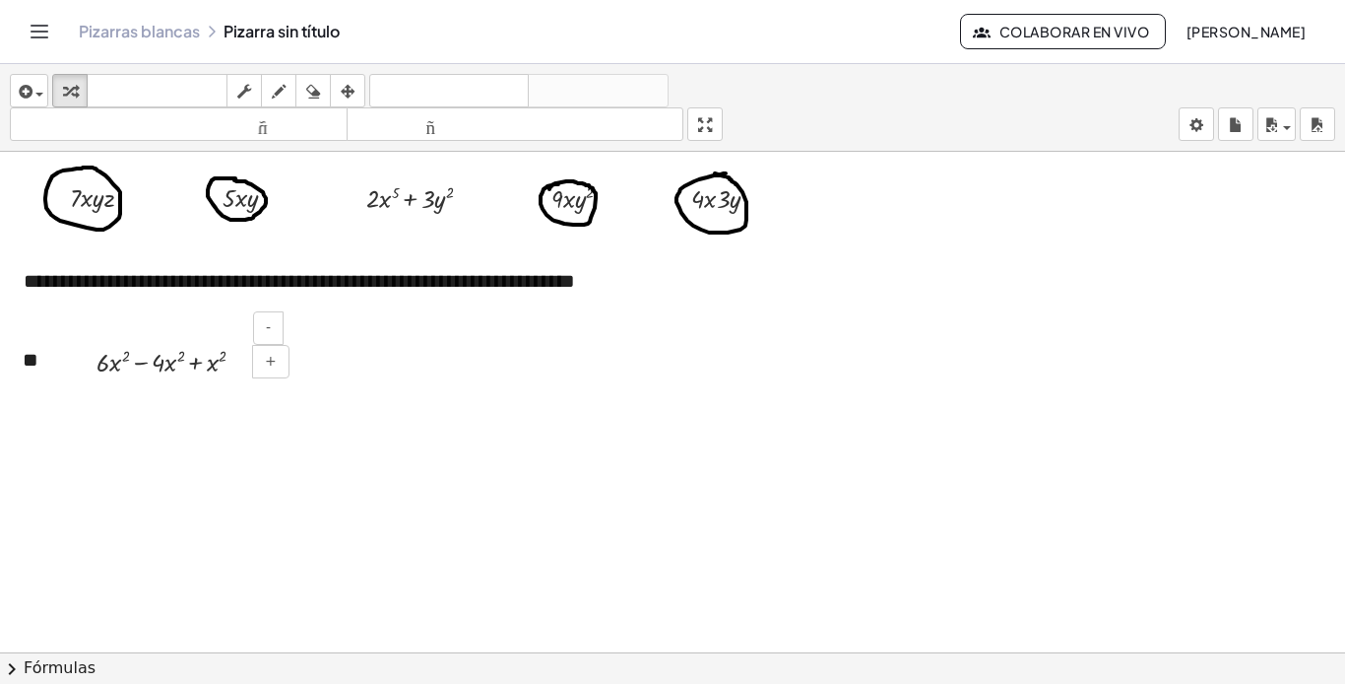
click at [296, 366] on div "- +" at bounding box center [275, 344] width 44 height 67
click at [297, 367] on div "*" at bounding box center [277, 365] width 49 height 68
click at [295, 369] on div "- +" at bounding box center [275, 344] width 44 height 67
click at [299, 364] on div "*" at bounding box center [277, 365] width 49 height 68
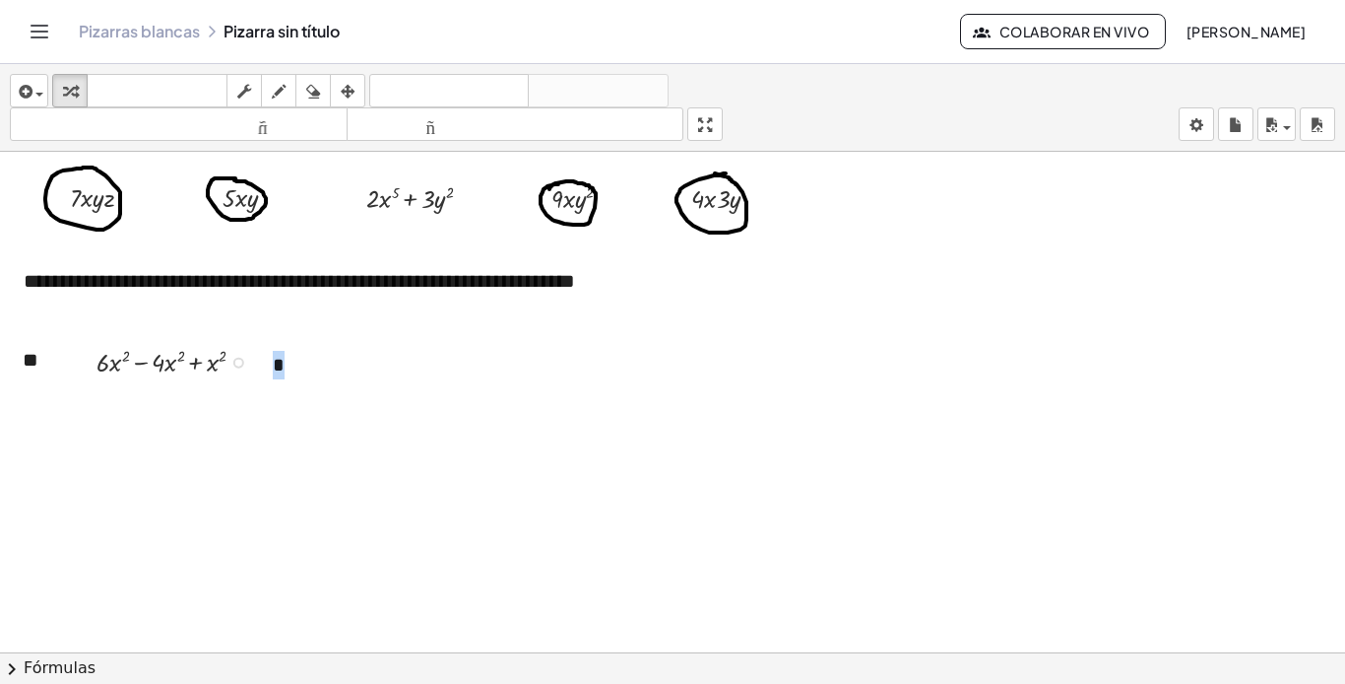
drag, startPoint x: 299, startPoint y: 364, endPoint x: 260, endPoint y: 369, distance: 39.7
click at [259, 369] on div "**********" at bounding box center [672, 567] width 1345 height 1028
click at [303, 371] on div at bounding box center [672, 567] width 1345 height 1028
click at [293, 370] on div "- +" at bounding box center [275, 344] width 44 height 67
click at [286, 383] on div "*" at bounding box center [277, 365] width 49 height 68
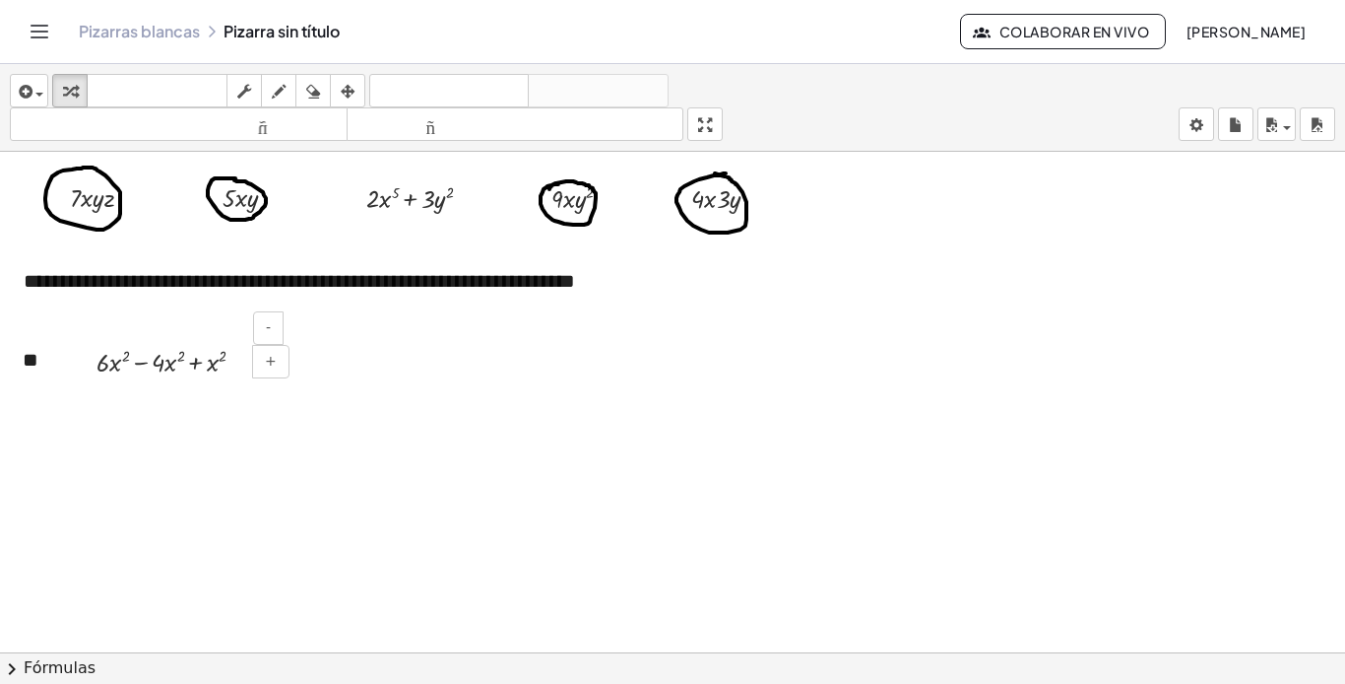
click at [291, 383] on div "*" at bounding box center [277, 365] width 49 height 68
click at [273, 393] on font "*" at bounding box center [281, 392] width 16 height 27
click at [346, 387] on div at bounding box center [672, 567] width 1345 height 1028
click at [285, 370] on button "+" at bounding box center [270, 361] width 37 height 33
click at [273, 366] on font "+" at bounding box center [271, 361] width 12 height 16
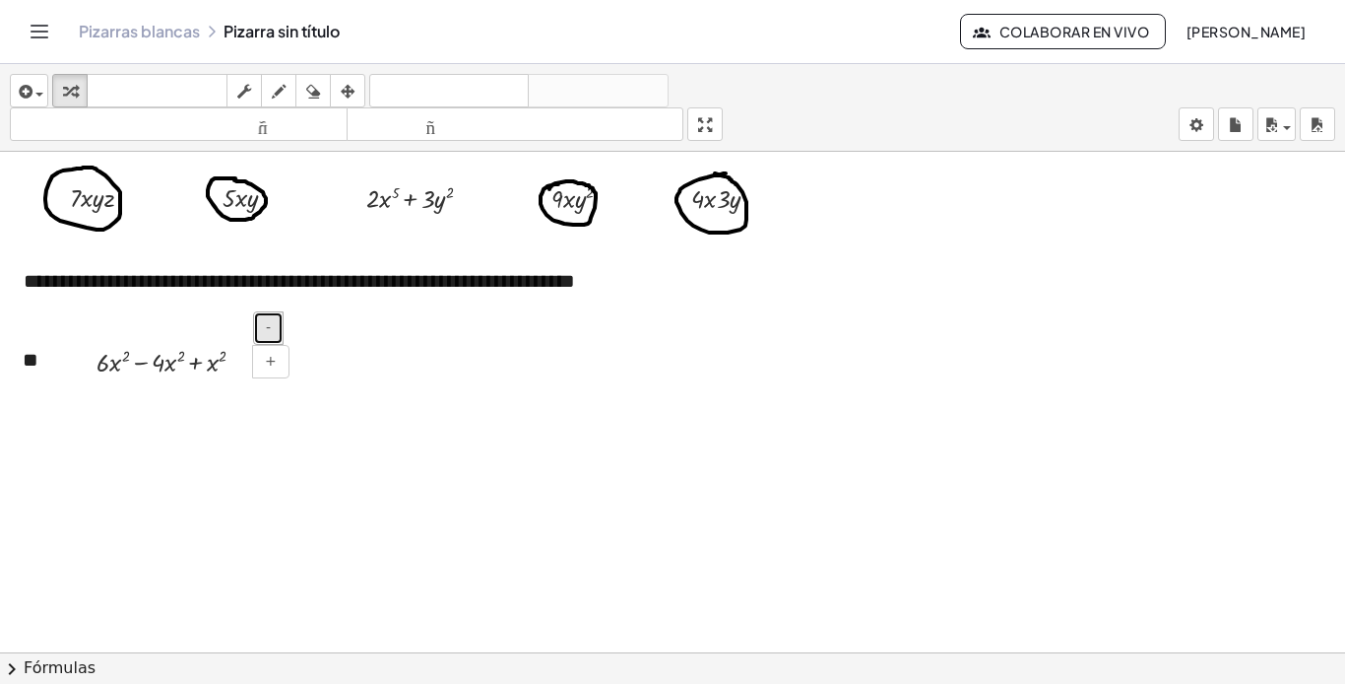
click at [274, 333] on button "-" at bounding box center [268, 327] width 31 height 33
click at [369, 376] on div at bounding box center [672, 567] width 1345 height 1028
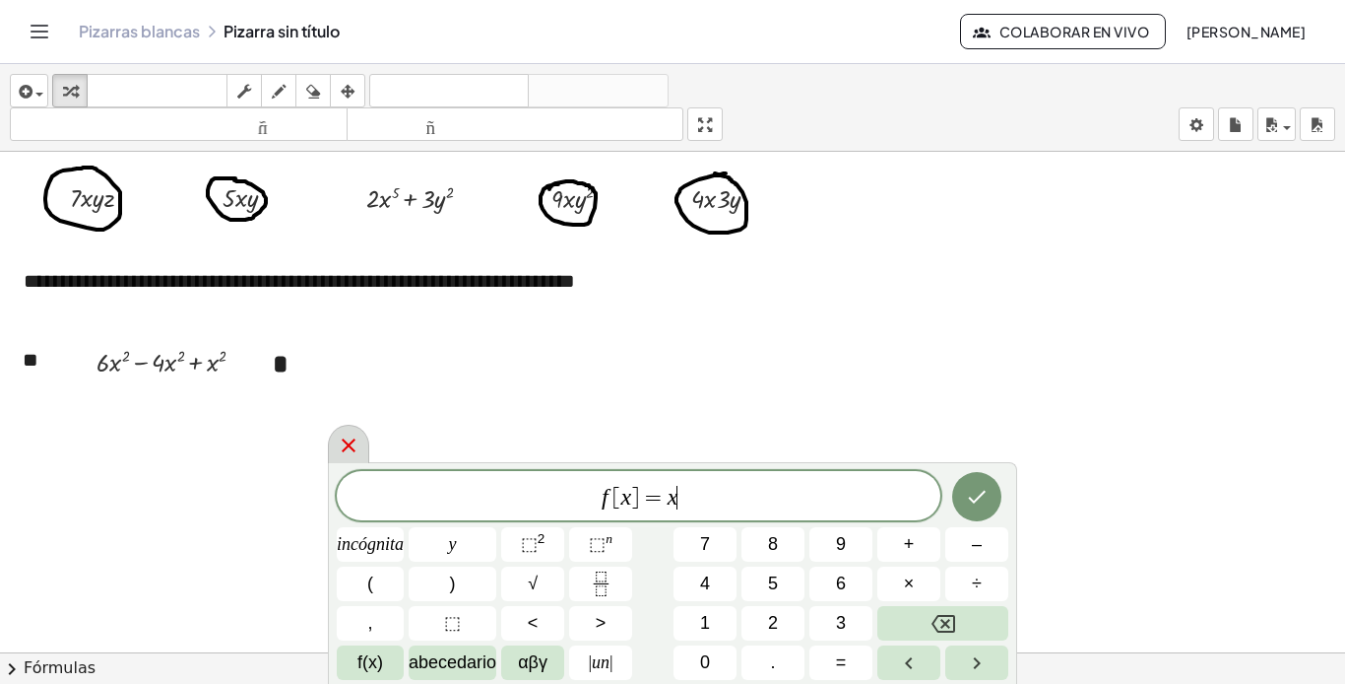
click at [354, 444] on icon at bounding box center [349, 445] width 24 height 24
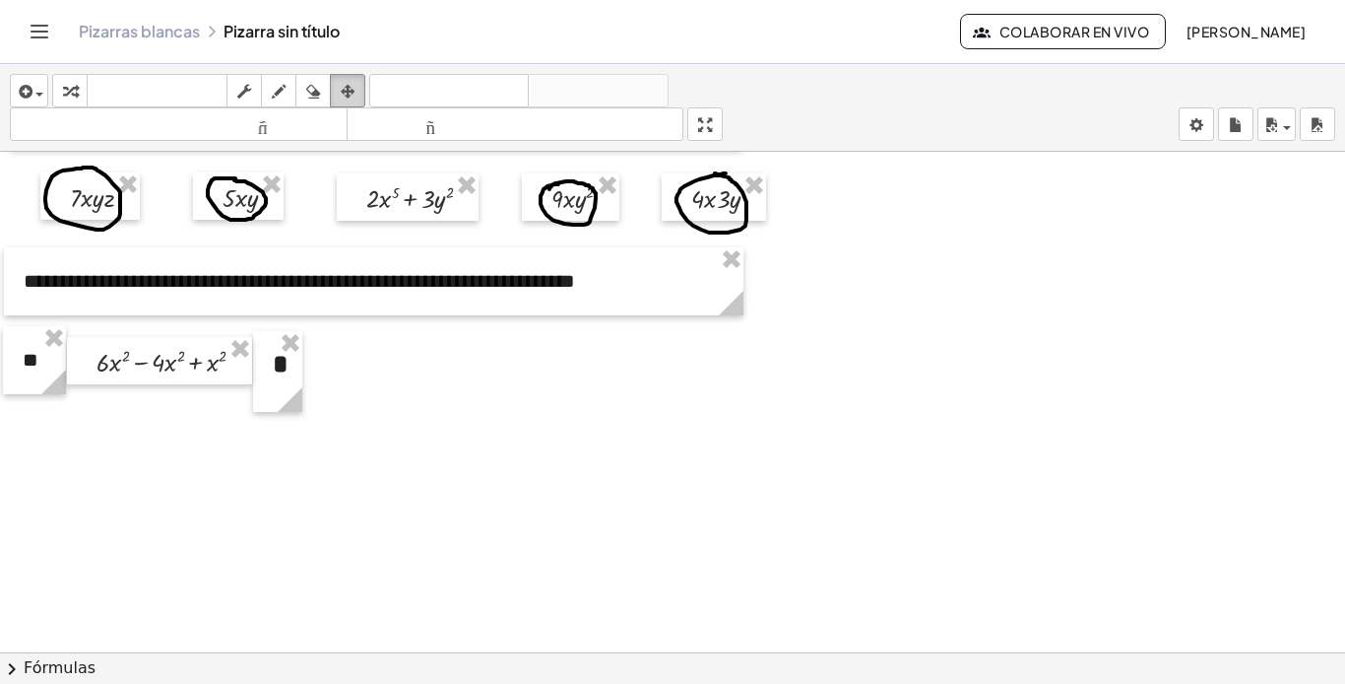
click at [353, 90] on icon "button" at bounding box center [348, 92] width 14 height 24
click at [280, 401] on circle at bounding box center [294, 403] width 34 height 34
drag, startPoint x: 291, startPoint y: 401, endPoint x: 275, endPoint y: 398, distance: 16.0
click at [275, 398] on icon at bounding box center [290, 399] width 34 height 34
click at [286, 371] on div at bounding box center [283, 378] width 49 height 81
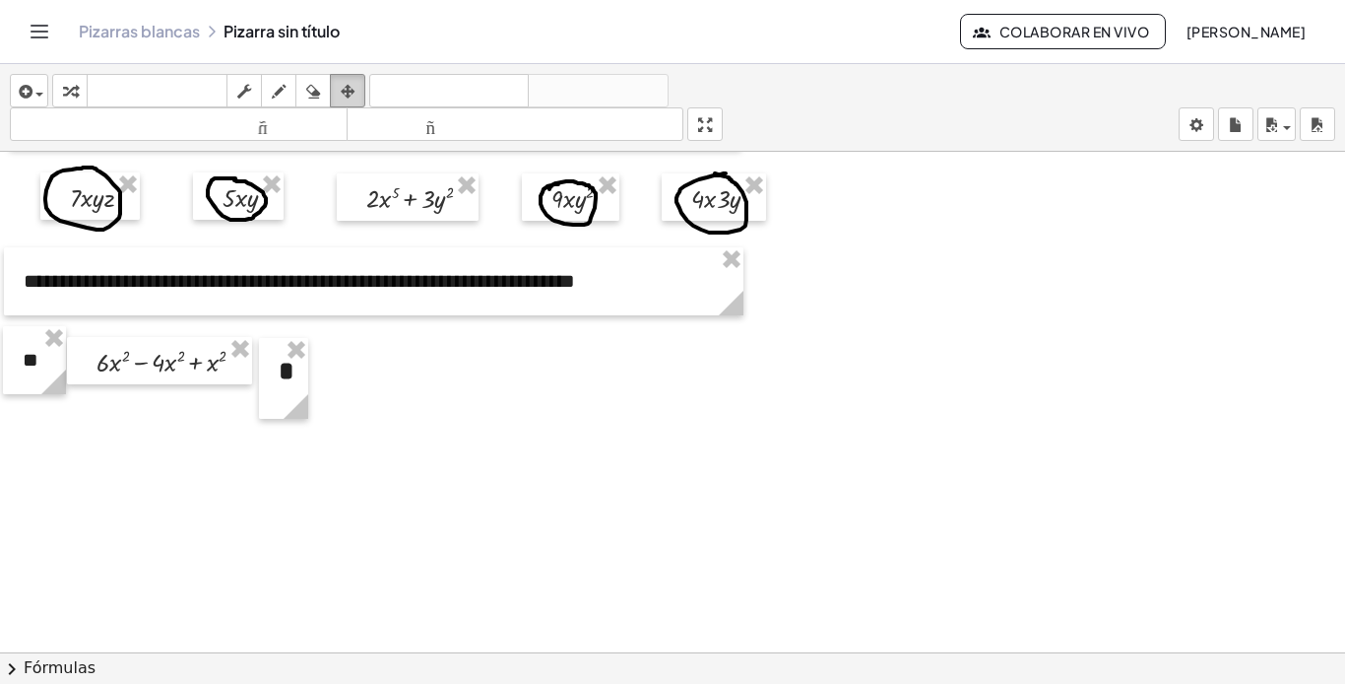
click at [358, 88] on div "button" at bounding box center [348, 91] width 26 height 24
click at [29, 368] on div at bounding box center [34, 360] width 63 height 68
click at [29, 367] on div at bounding box center [34, 359] width 63 height 68
click at [29, 372] on div at bounding box center [34, 364] width 63 height 68
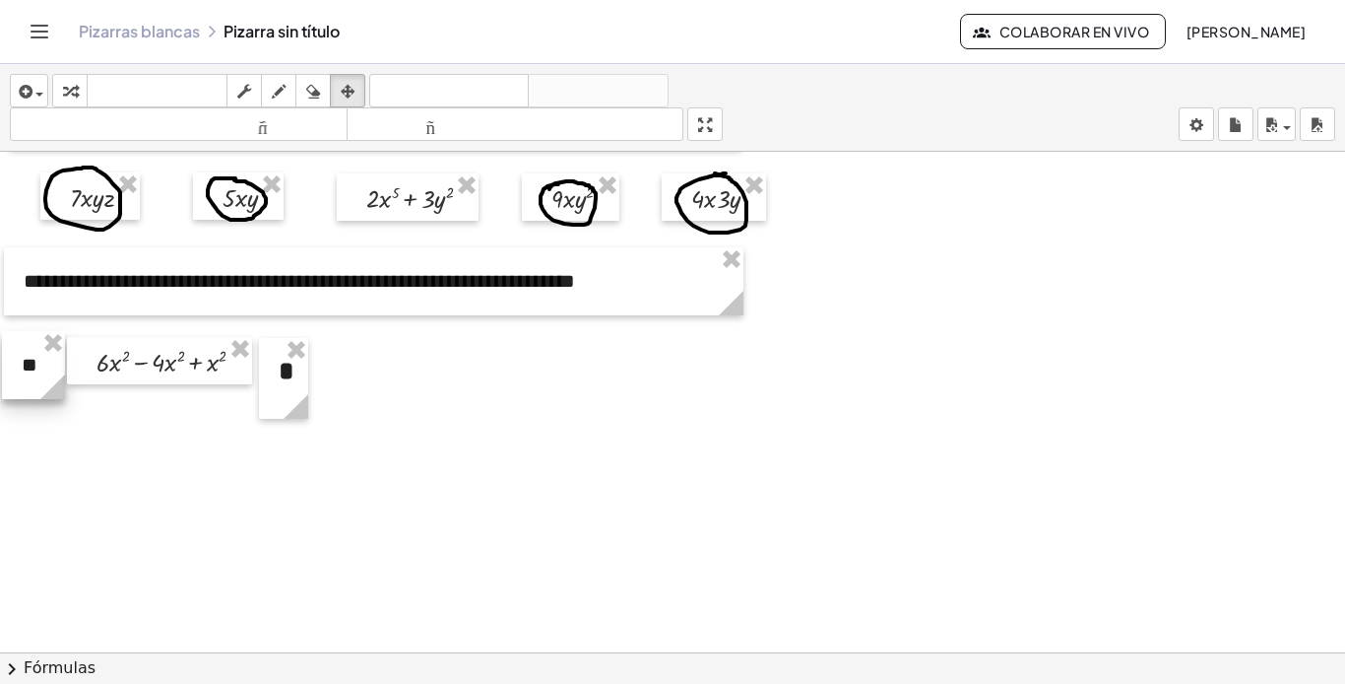
click at [29, 374] on div at bounding box center [33, 365] width 63 height 68
click at [351, 85] on icon "button" at bounding box center [348, 92] width 14 height 24
click at [29, 92] on icon "button" at bounding box center [24, 92] width 18 height 24
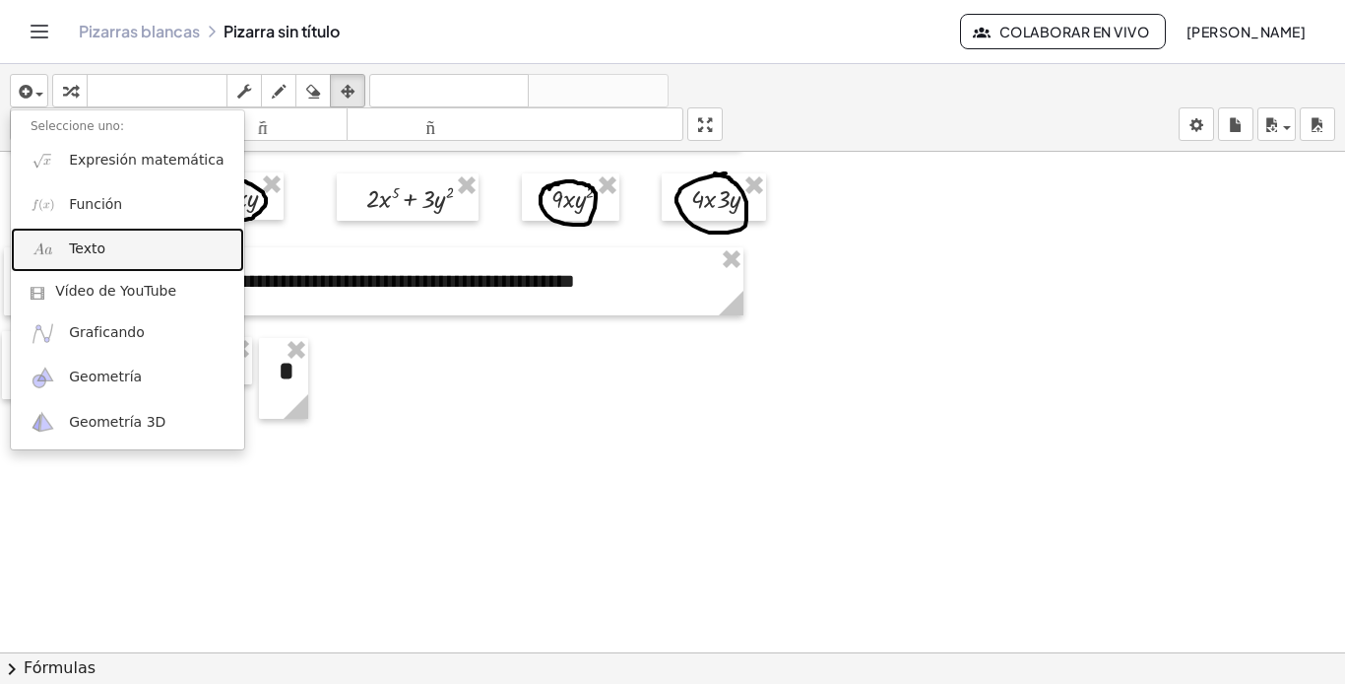
click at [97, 253] on font "Texto" at bounding box center [87, 248] width 36 height 16
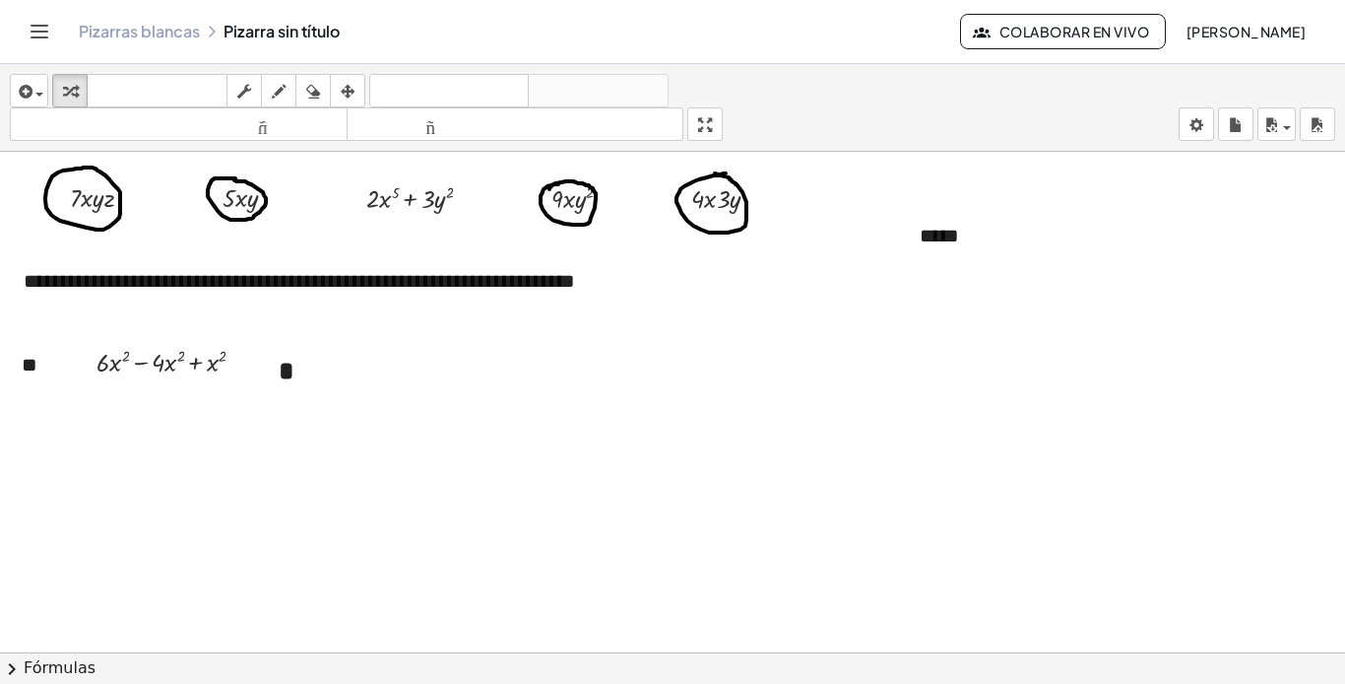
drag, startPoint x: 908, startPoint y: 353, endPoint x: 403, endPoint y: 382, distance: 506.1
click at [905, 355] on div at bounding box center [672, 567] width 1345 height 1028
click at [35, 372] on button "+" at bounding box center [19, 361] width 37 height 33
click at [41, 374] on div "- +" at bounding box center [31, 344] width 58 height 67
click at [16, 335] on font "-" at bounding box center [17, 327] width 5 height 16
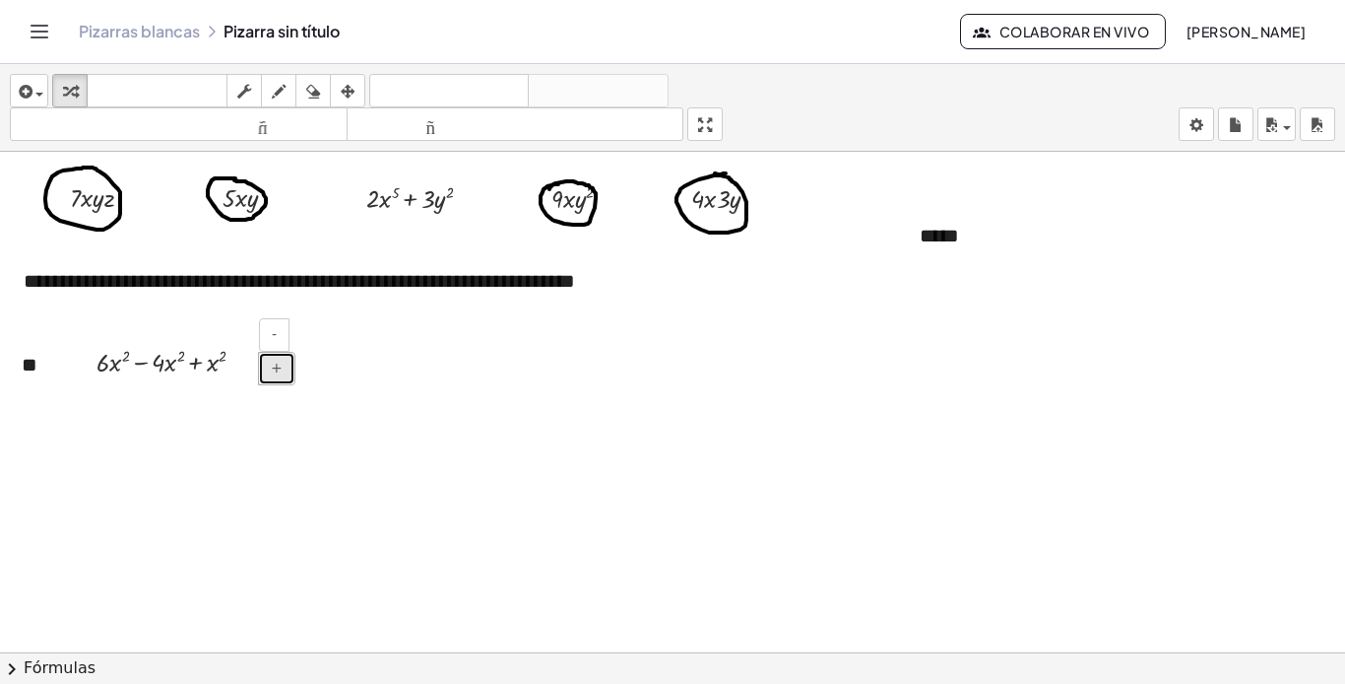
click at [291, 367] on button "+" at bounding box center [276, 368] width 37 height 33
click at [297, 371] on div "- +" at bounding box center [281, 351] width 44 height 67
click at [294, 378] on div "- +" at bounding box center [281, 351] width 44 height 67
click at [278, 336] on button "-" at bounding box center [274, 334] width 31 height 33
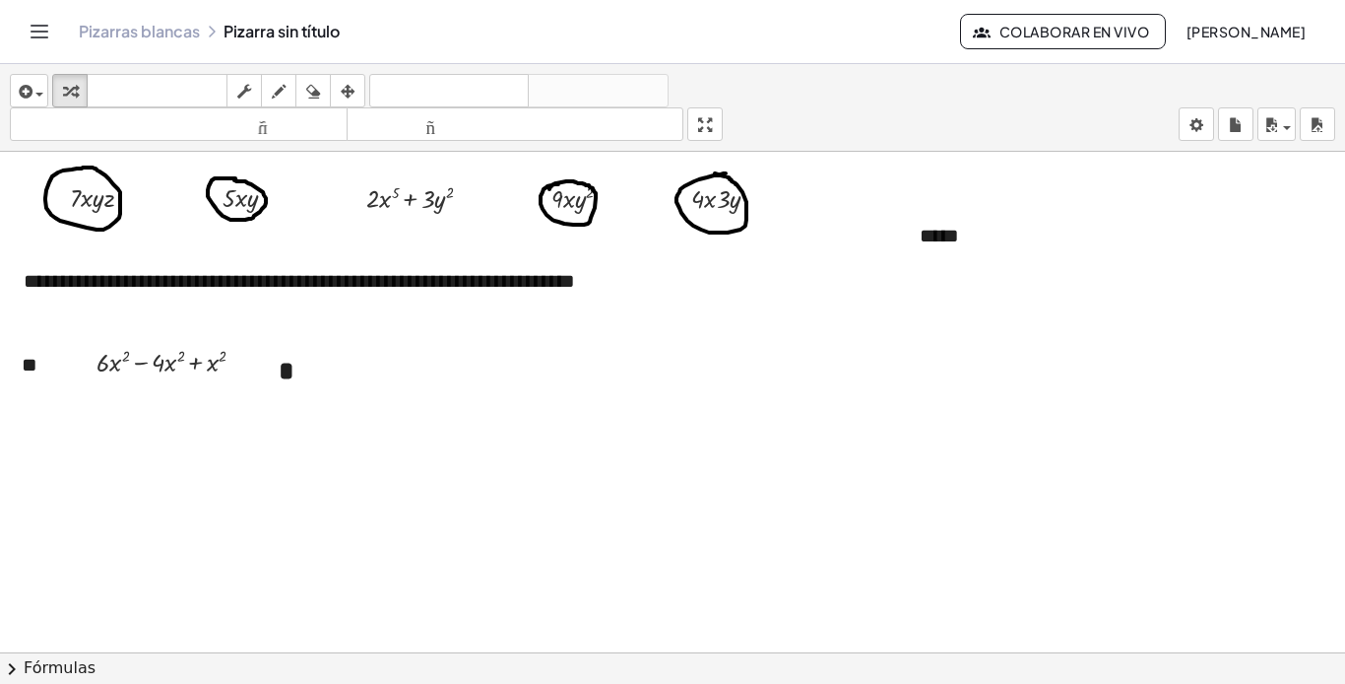
click at [485, 393] on div at bounding box center [672, 567] width 1345 height 1028
click at [301, 377] on div "- +" at bounding box center [281, 351] width 44 height 67
click at [296, 380] on div "- +" at bounding box center [281, 351] width 44 height 67
click at [300, 372] on div "- +" at bounding box center [281, 351] width 44 height 67
click at [293, 385] on div "- + *" at bounding box center [283, 378] width 49 height 80
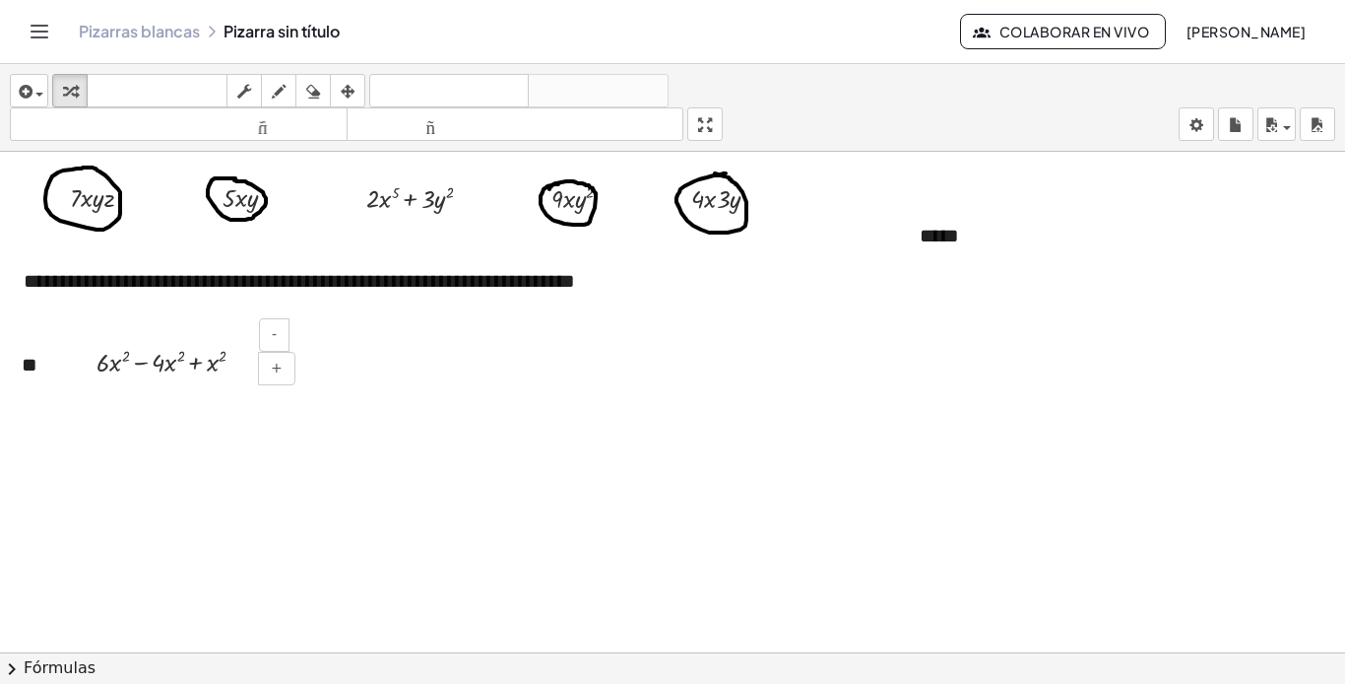
click at [289, 399] on div "*" at bounding box center [283, 378] width 49 height 80
drag, startPoint x: 303, startPoint y: 379, endPoint x: 281, endPoint y: 379, distance: 22.7
click at [282, 379] on div "- + *" at bounding box center [283, 378] width 49 height 80
click at [277, 329] on font "-" at bounding box center [274, 334] width 5 height 16
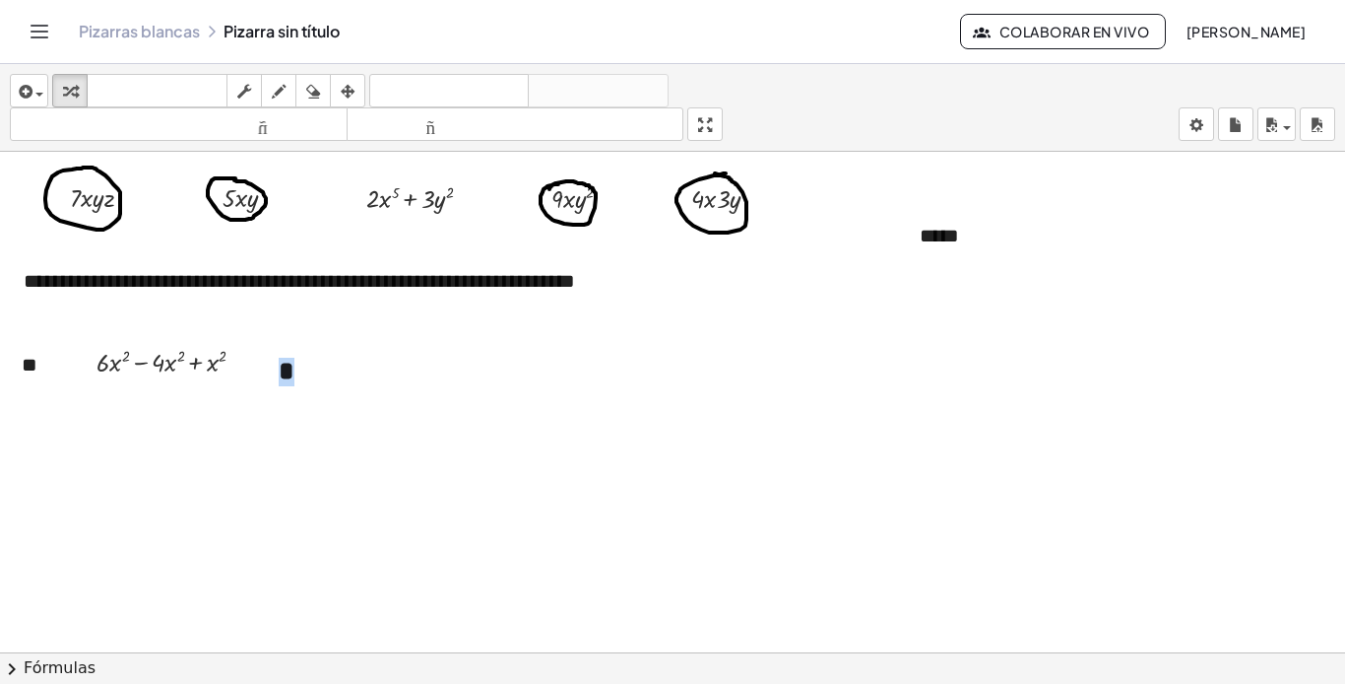
click at [335, 396] on div at bounding box center [672, 567] width 1345 height 1028
click at [44, 379] on div "**" at bounding box center [33, 365] width 63 height 68
drag, startPoint x: 23, startPoint y: 399, endPoint x: 181, endPoint y: 457, distance: 168.9
click at [23, 400] on font "**" at bounding box center [32, 392] width 21 height 27
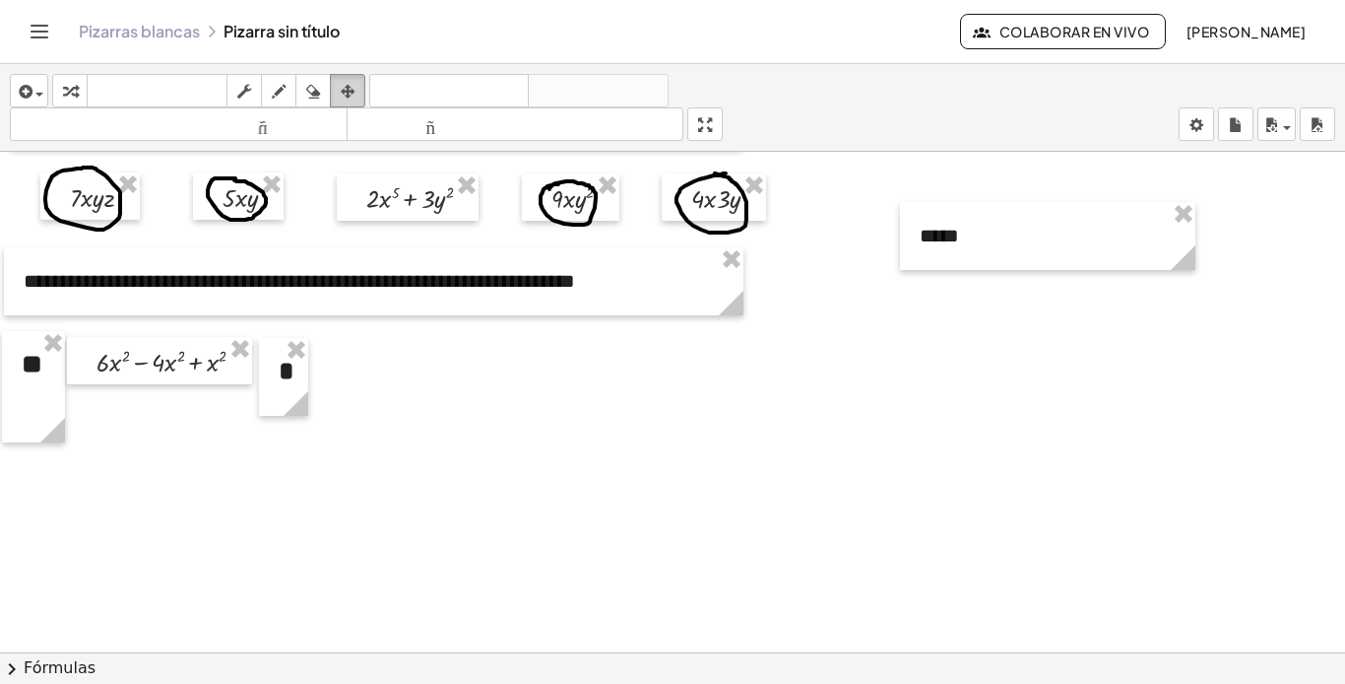
click at [338, 88] on div "button" at bounding box center [348, 91] width 26 height 24
drag, startPoint x: 51, startPoint y: 431, endPoint x: 59, endPoint y: 411, distance: 22.1
click at [60, 411] on icon at bounding box center [61, 399] width 25 height 25
drag, startPoint x: 160, startPoint y: 374, endPoint x: 151, endPoint y: 380, distance: 10.7
click at [151, 380] on div at bounding box center [150, 366] width 185 height 47
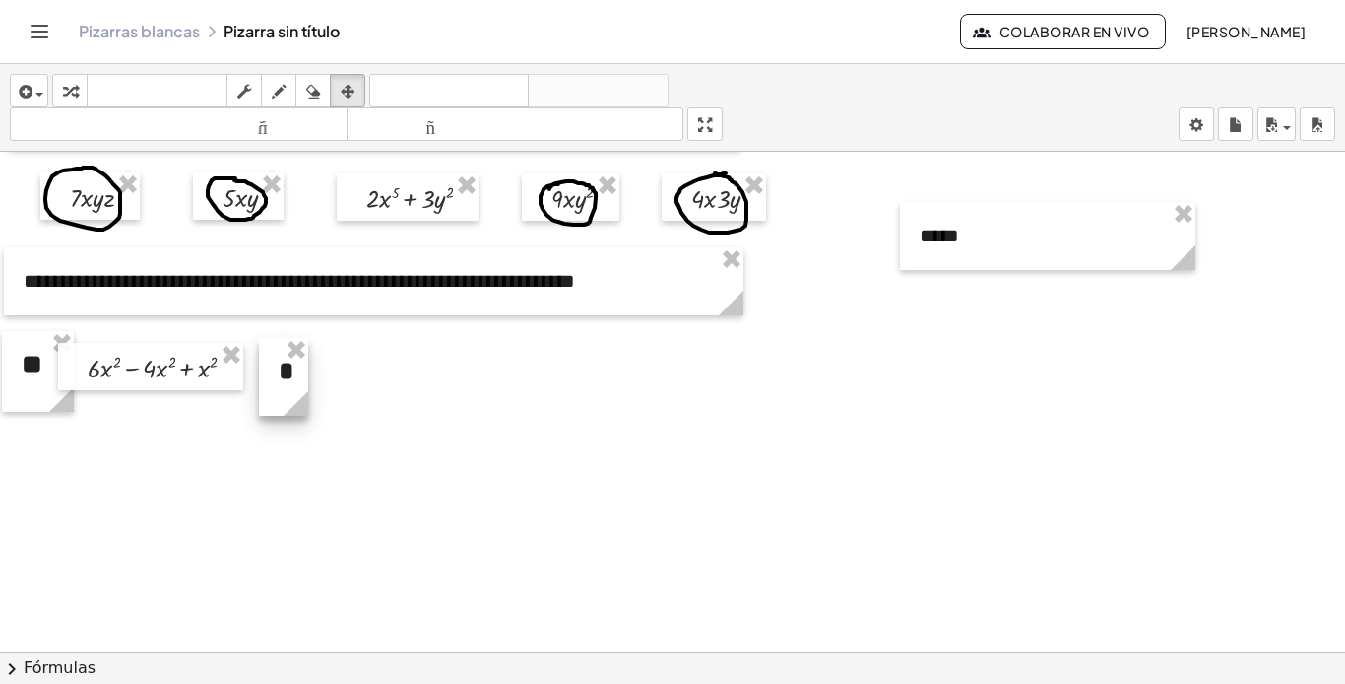
drag, startPoint x: 282, startPoint y: 408, endPoint x: 265, endPoint y: 408, distance: 16.7
click at [265, 408] on div "- + *" at bounding box center [283, 377] width 49 height 78
drag, startPoint x: 275, startPoint y: 392, endPoint x: 253, endPoint y: 391, distance: 21.7
click at [253, 391] on div at bounding box center [261, 376] width 49 height 78
click at [195, 382] on div at bounding box center [150, 366] width 185 height 47
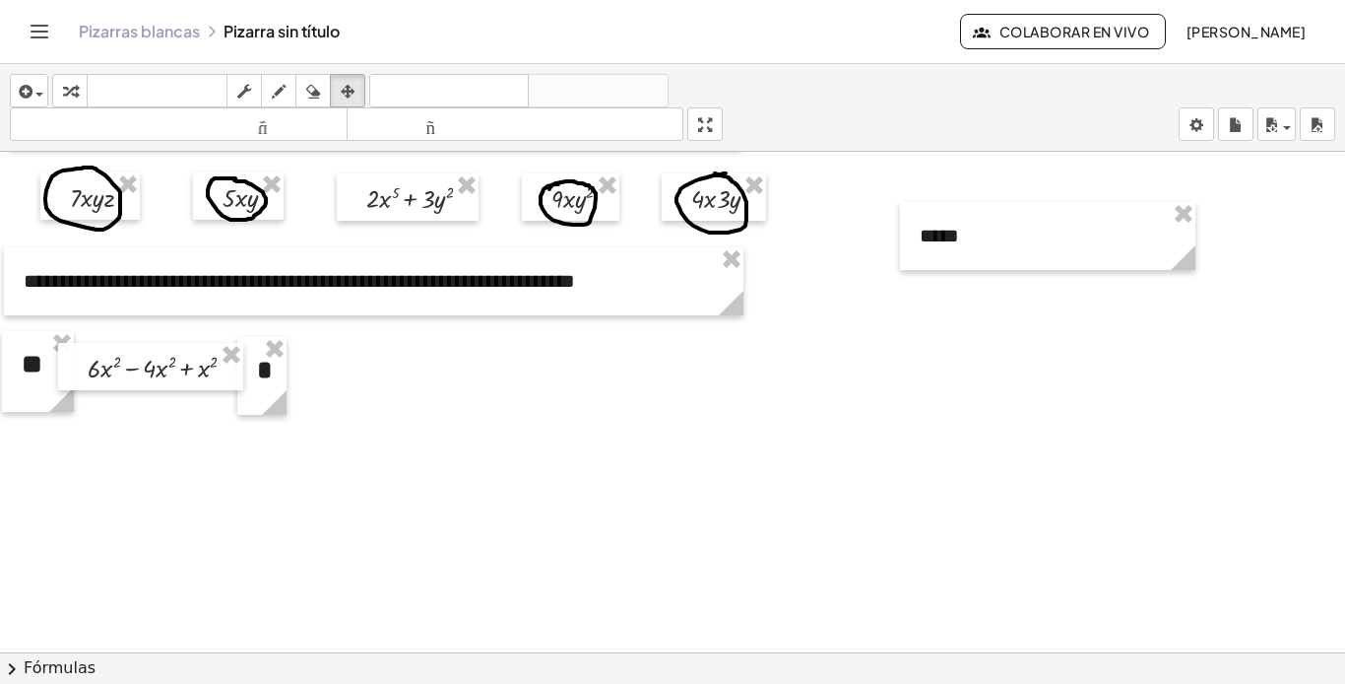
click at [159, 37] on font "Pizarras blancas" at bounding box center [139, 31] width 121 height 21
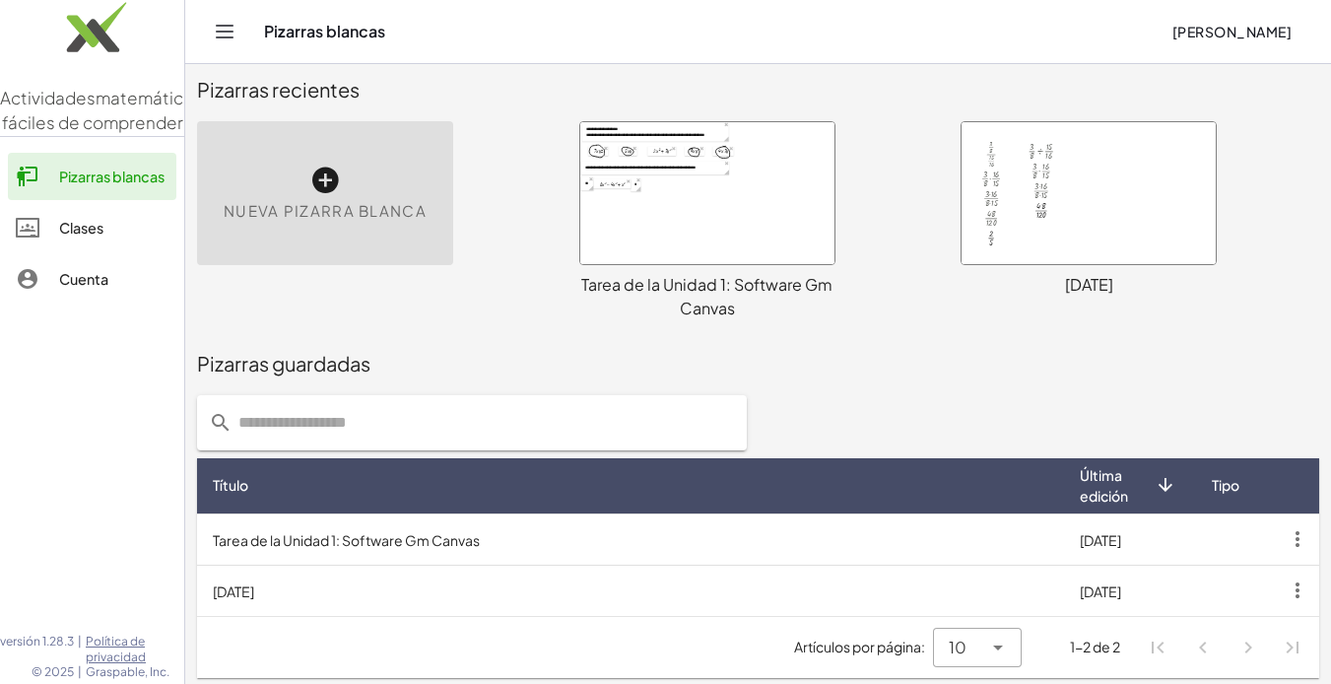
scroll to position [24, 0]
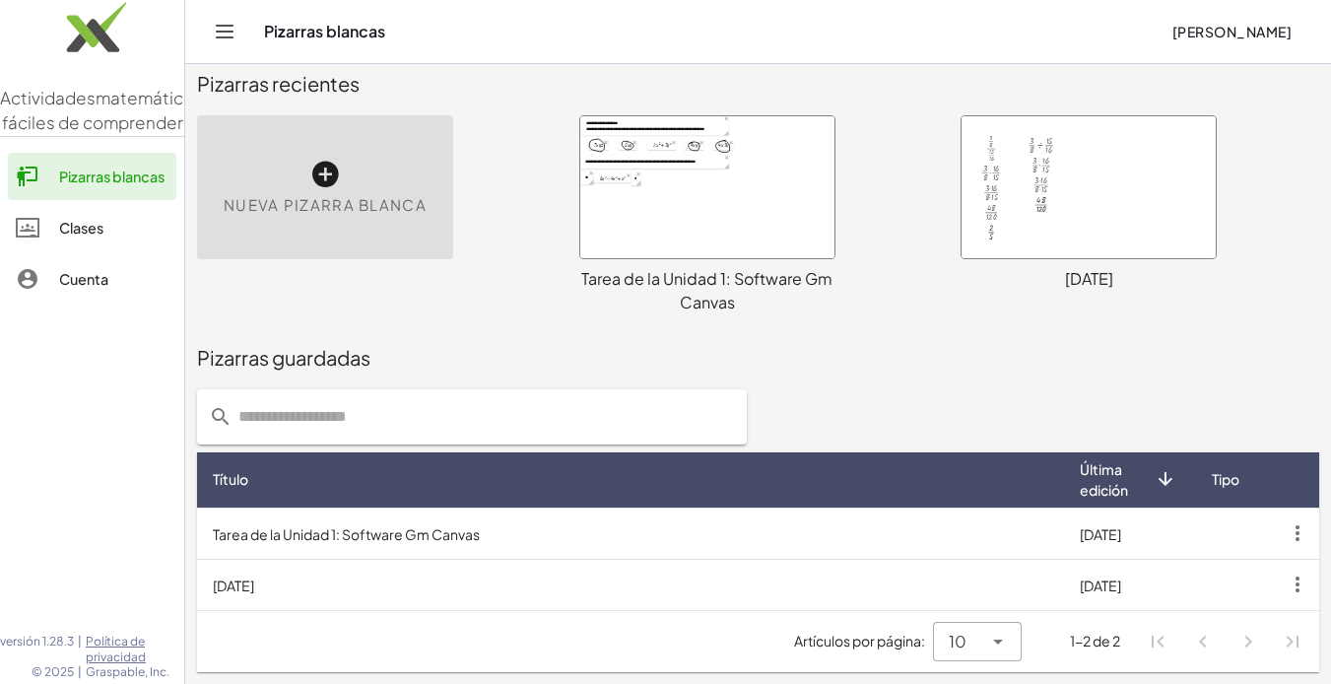
click at [803, 220] on div at bounding box center [707, 187] width 254 height 142
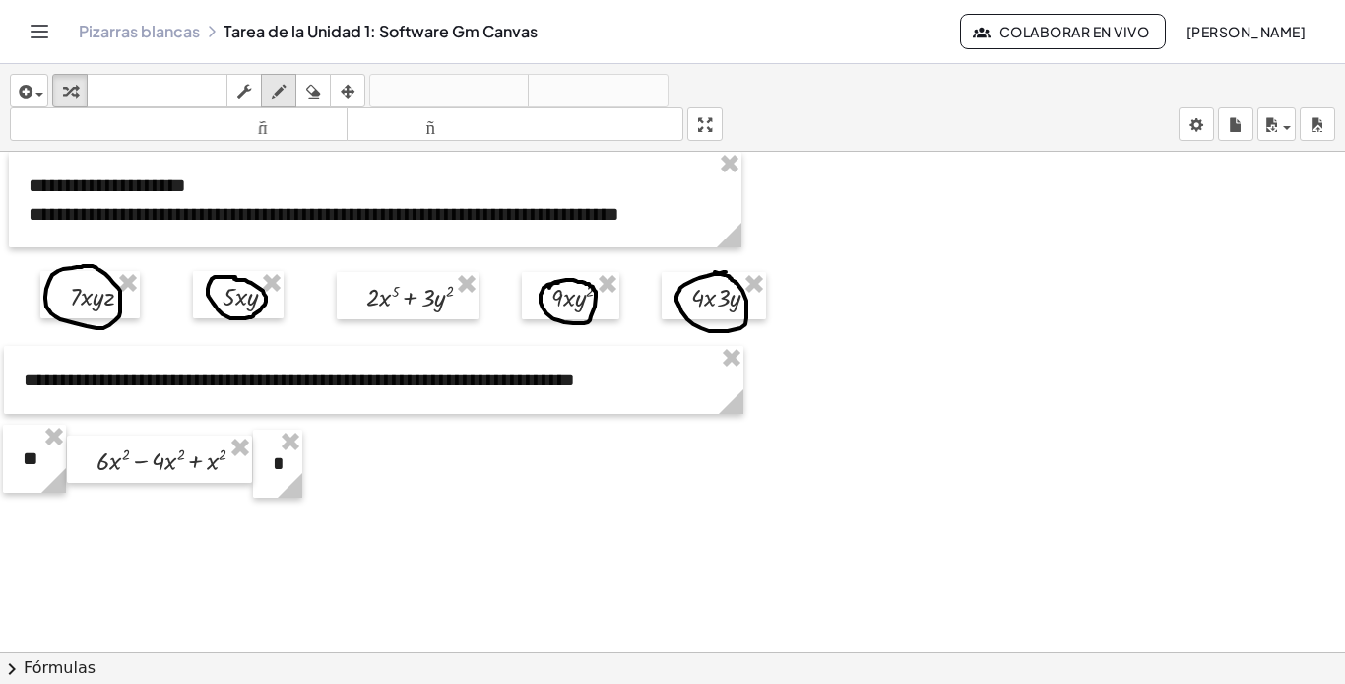
click at [280, 95] on icon "button" at bounding box center [279, 92] width 14 height 24
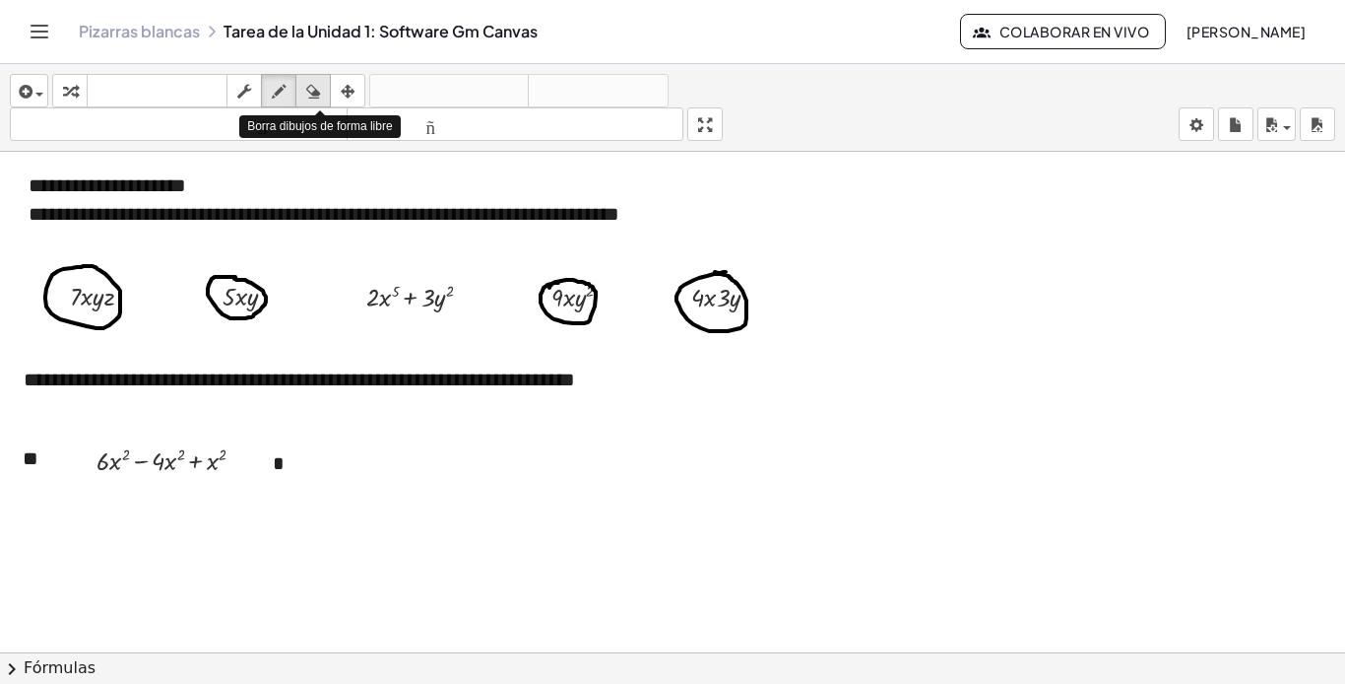
click at [317, 88] on icon "button" at bounding box center [313, 92] width 14 height 24
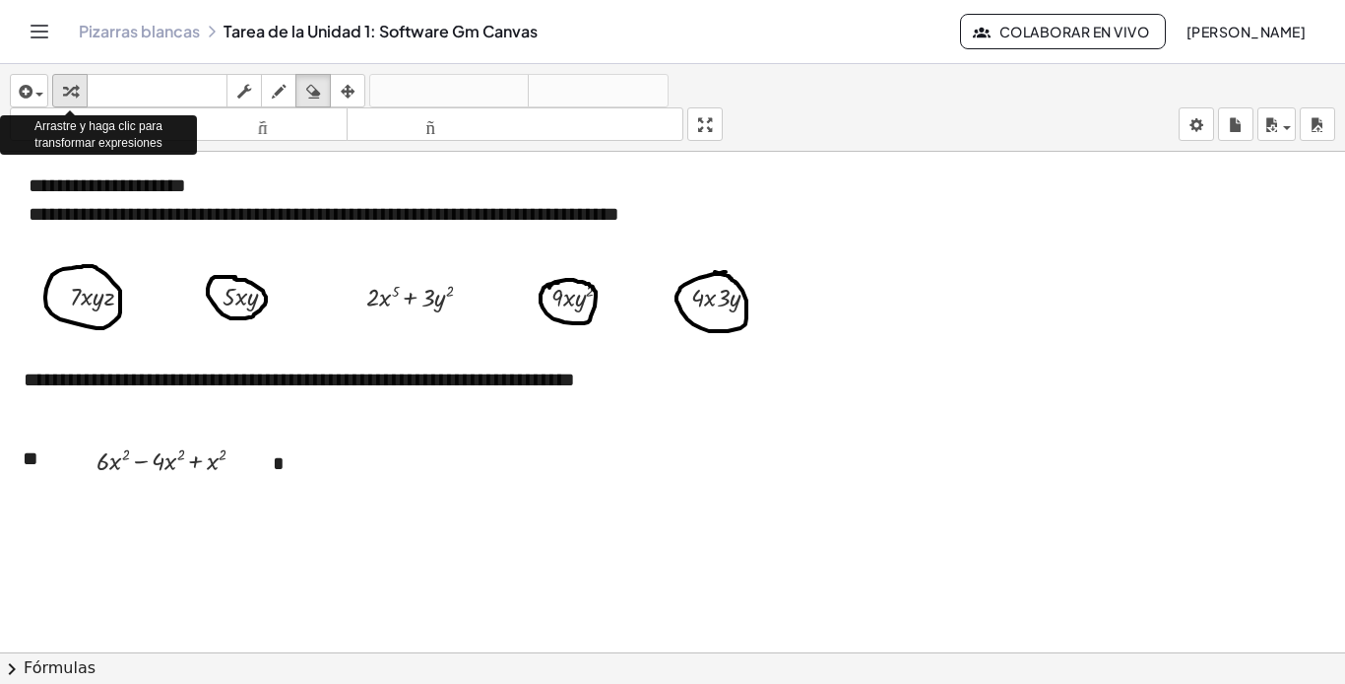
click at [68, 88] on icon "button" at bounding box center [70, 92] width 14 height 24
click at [73, 94] on icon "button" at bounding box center [70, 92] width 14 height 24
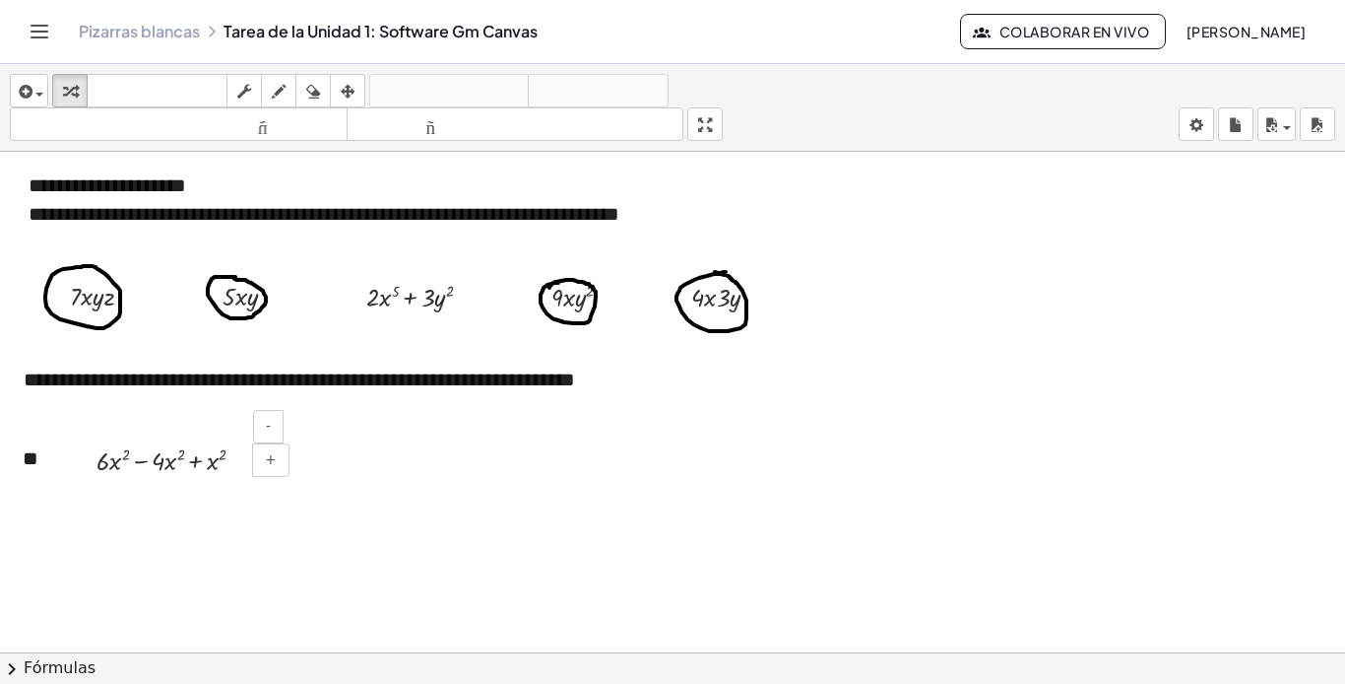
click at [298, 465] on div "*" at bounding box center [277, 463] width 49 height 68
click at [299, 469] on div "*" at bounding box center [277, 463] width 49 height 68
paste div
click at [282, 490] on font "*" at bounding box center [281, 491] width 16 height 27
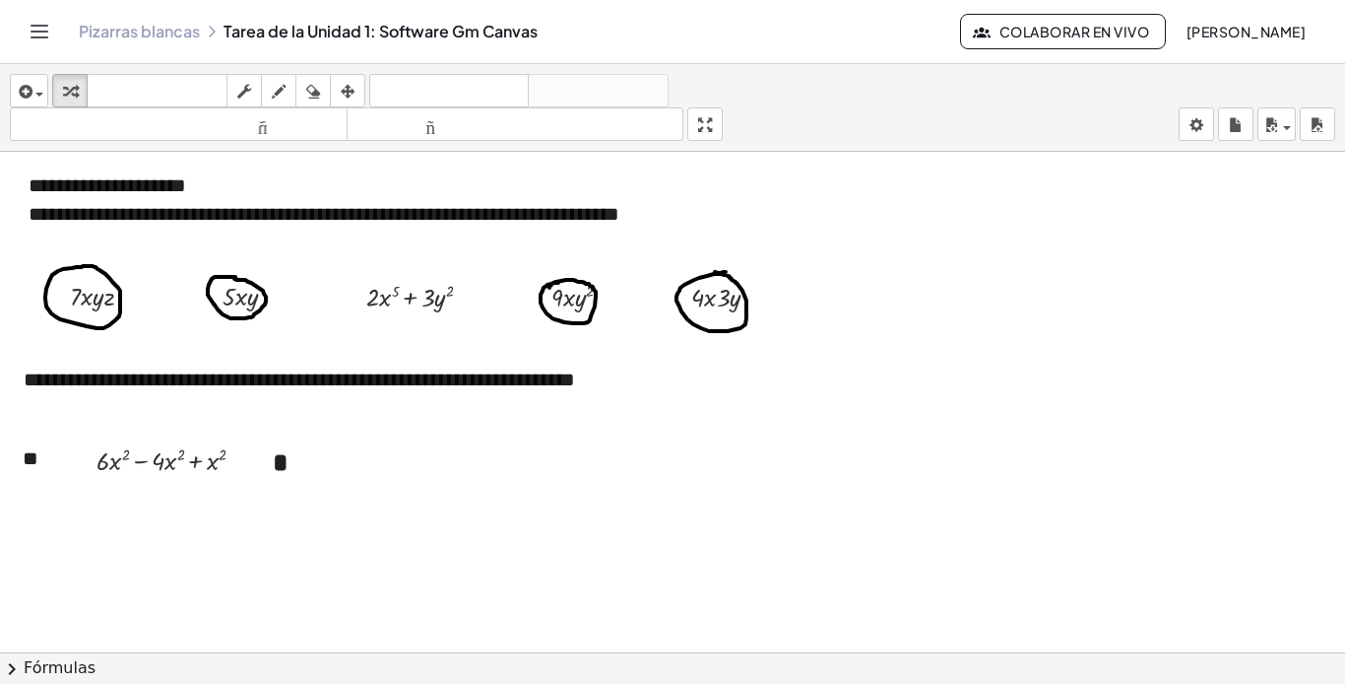
click at [201, 504] on div at bounding box center [672, 666] width 1345 height 1028
click at [173, 593] on div at bounding box center [672, 666] width 1345 height 1028
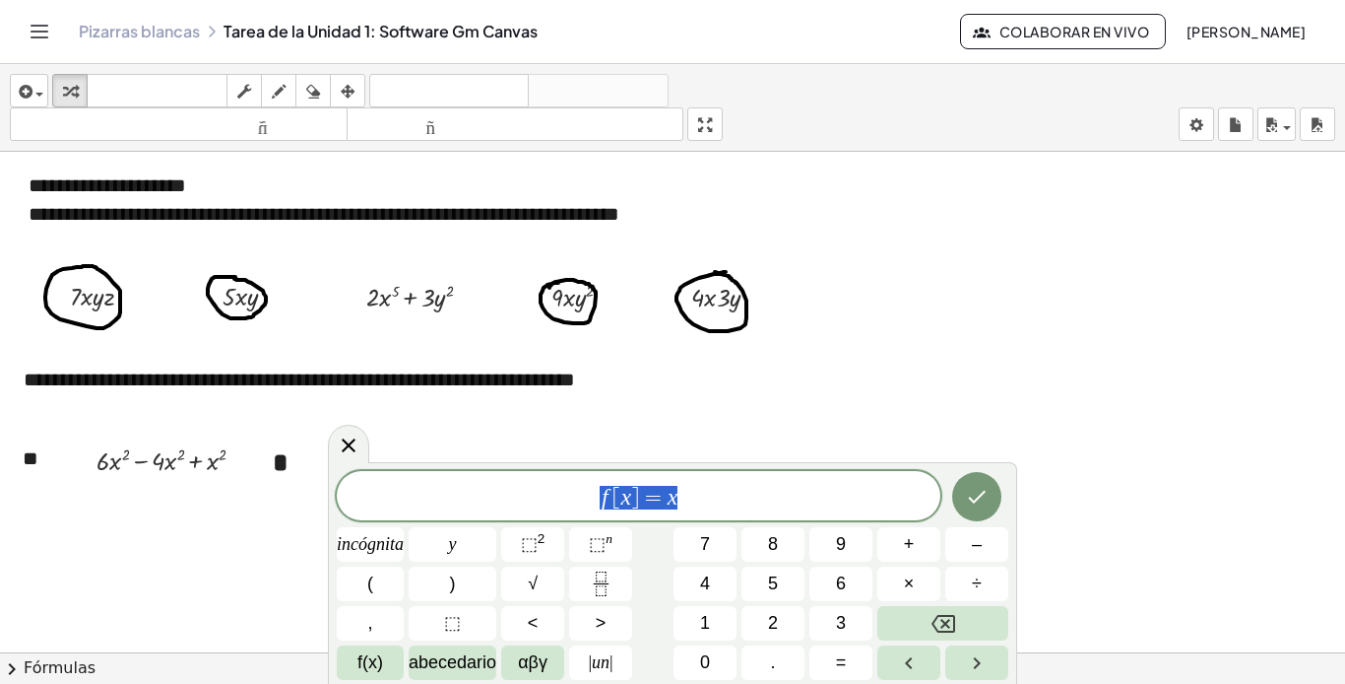
drag, startPoint x: 683, startPoint y: 506, endPoint x: 503, endPoint y: 510, distance: 179.3
click at [503, 510] on span "f [ x ] = x" at bounding box center [639, 498] width 604 height 28
click at [354, 446] on icon at bounding box center [349, 445] width 24 height 24
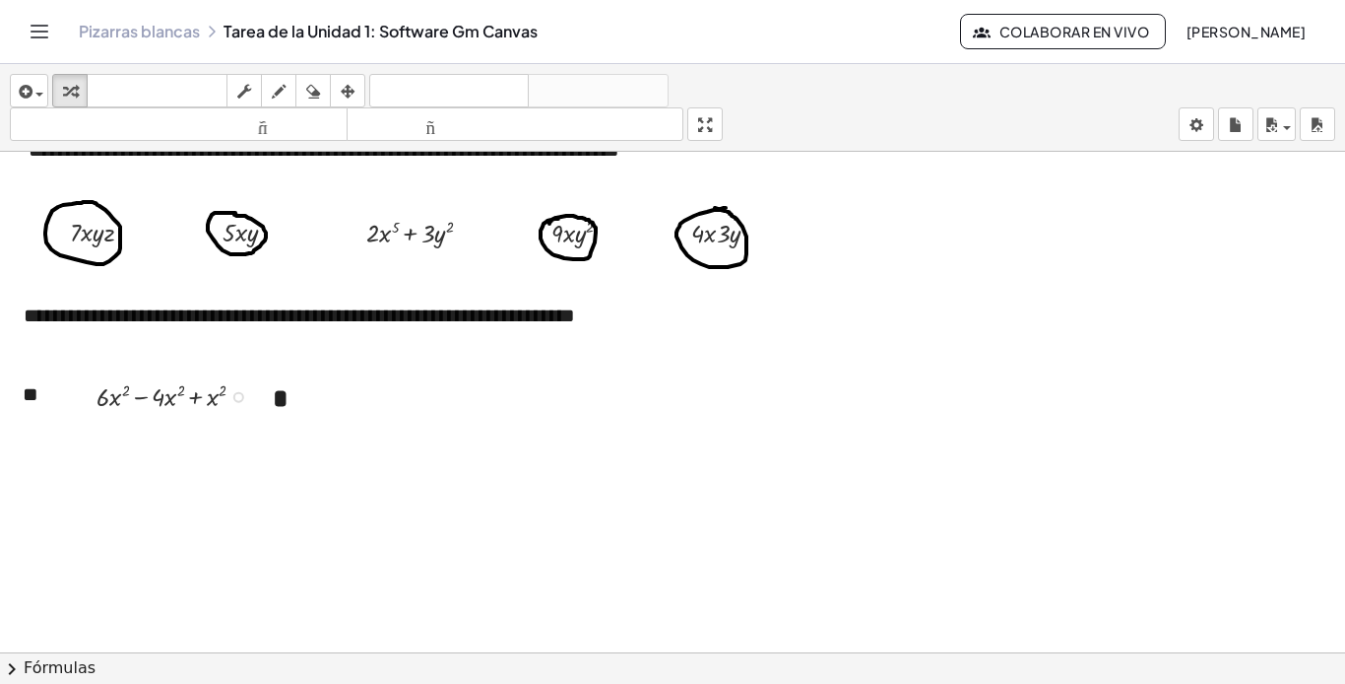
scroll to position [98, 0]
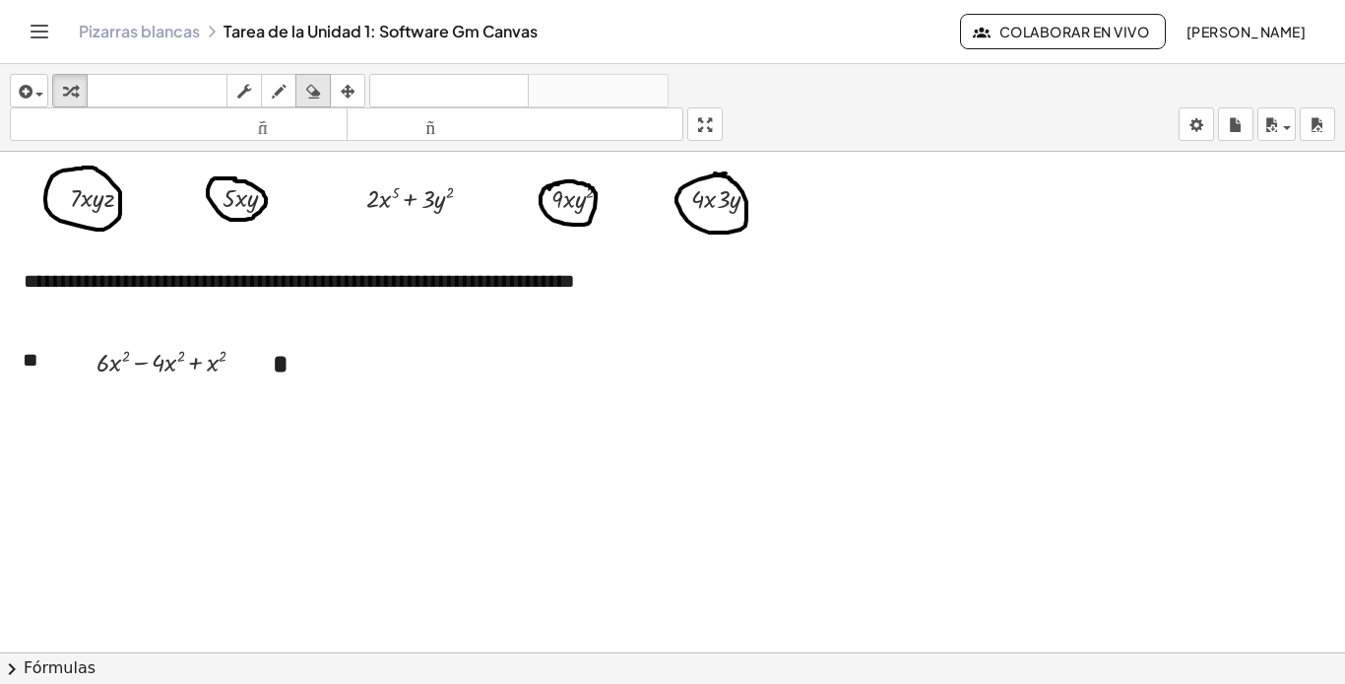
click at [322, 89] on div "button" at bounding box center [313, 91] width 26 height 24
drag, startPoint x: 574, startPoint y: 179, endPoint x: 566, endPoint y: 218, distance: 39.2
click at [566, 218] on div at bounding box center [672, 567] width 1345 height 1028
click at [286, 97] on icon "button" at bounding box center [279, 92] width 14 height 24
click at [569, 177] on div at bounding box center [672, 567] width 1345 height 1028
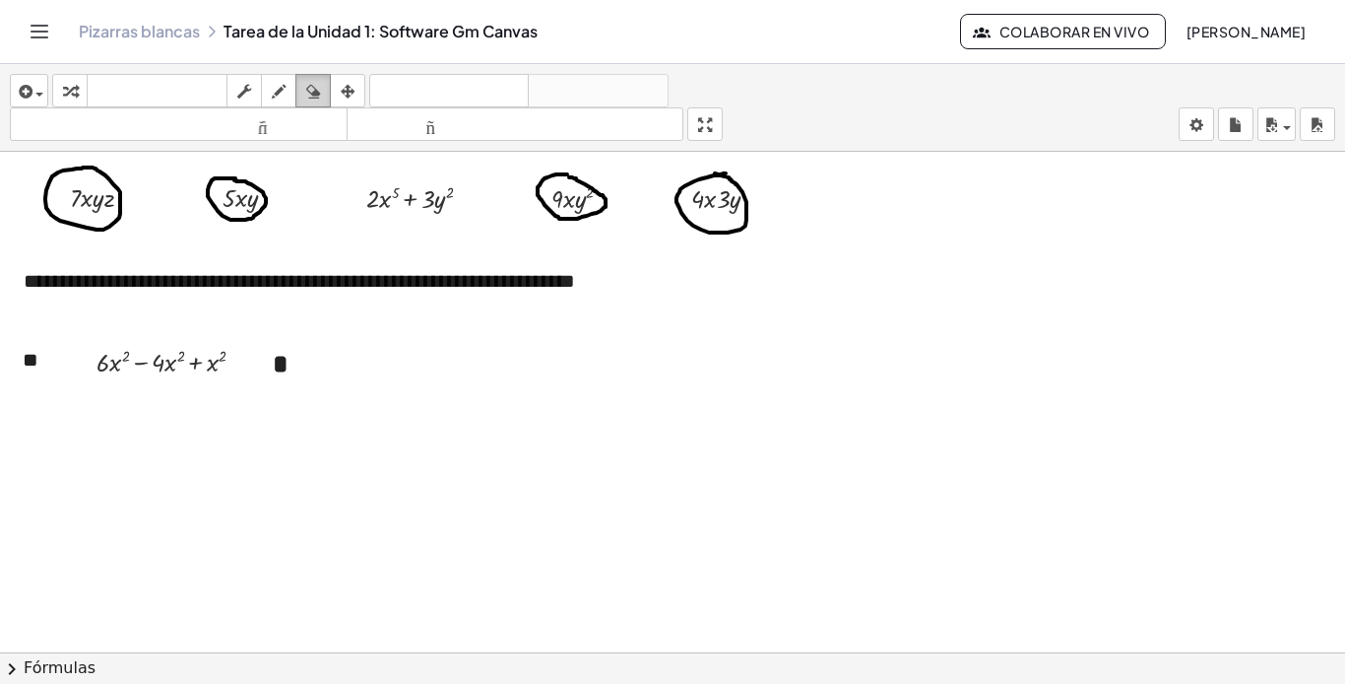
click at [328, 90] on button "borrar" at bounding box center [312, 90] width 35 height 33
drag, startPoint x: 598, startPoint y: 174, endPoint x: 567, endPoint y: 205, distance: 43.2
click at [567, 205] on div at bounding box center [672, 567] width 1345 height 1028
click at [281, 93] on icon "button" at bounding box center [279, 92] width 14 height 24
click at [572, 177] on div at bounding box center [672, 567] width 1345 height 1028
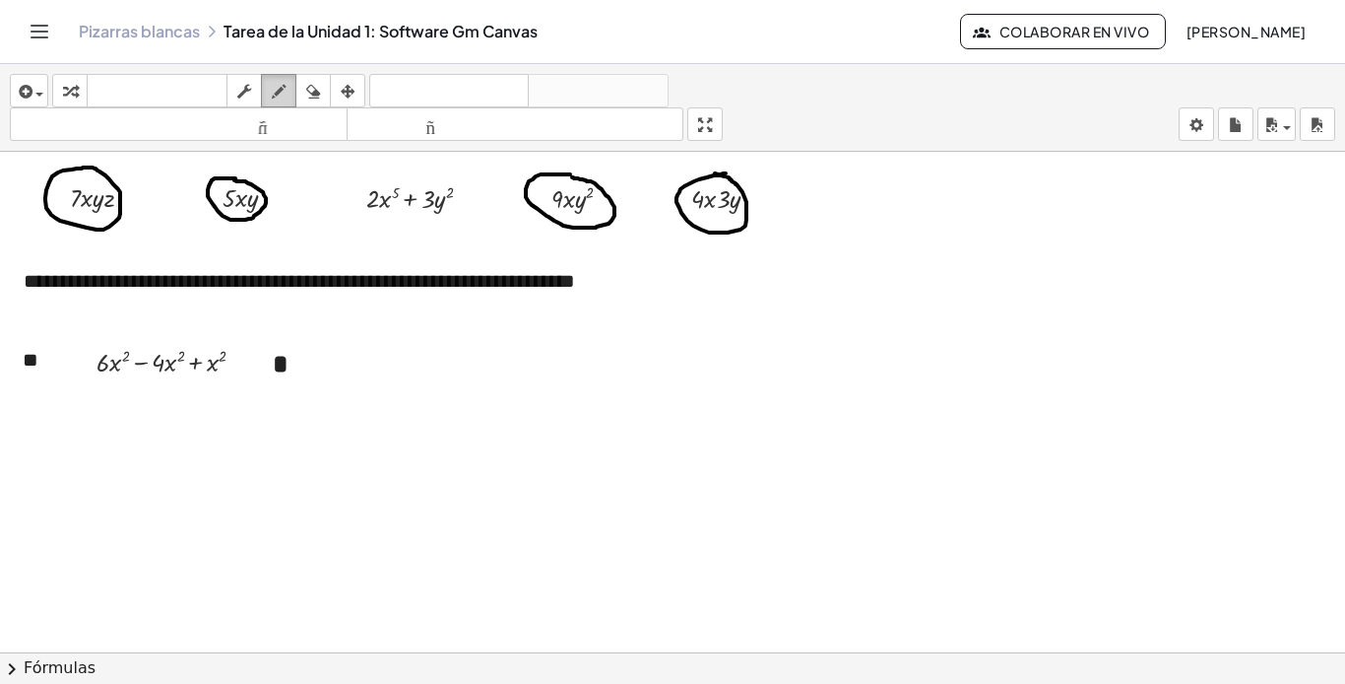
click at [285, 90] on icon "button" at bounding box center [279, 92] width 14 height 24
click at [75, 88] on icon "button" at bounding box center [70, 92] width 14 height 24
click at [240, 365] on div at bounding box center [238, 363] width 11 height 11
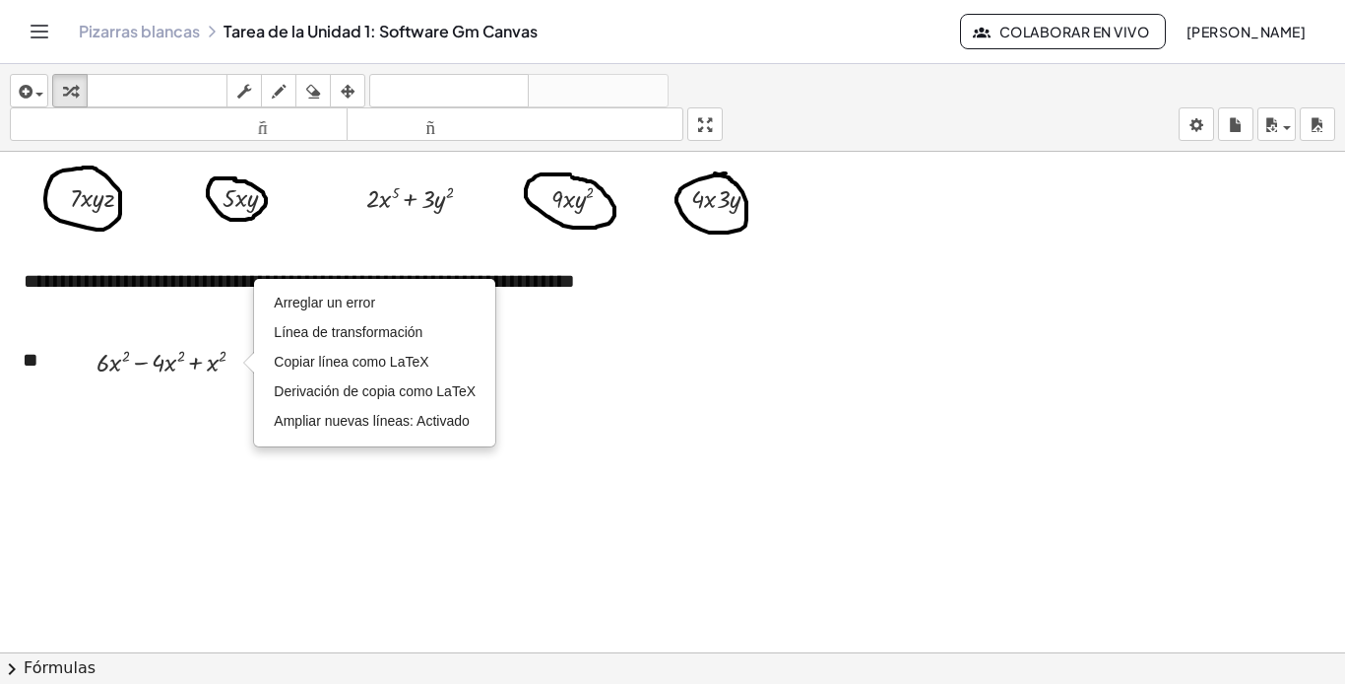
click at [148, 420] on div at bounding box center [672, 567] width 1345 height 1028
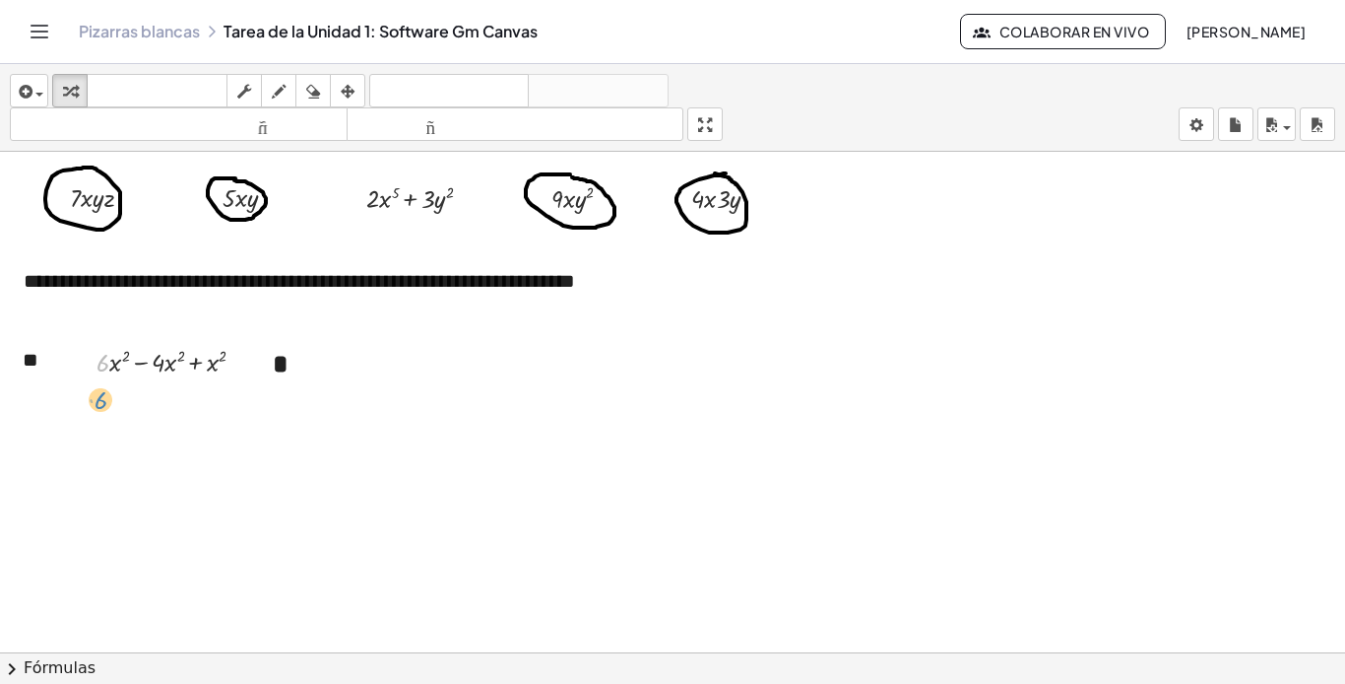
drag, startPoint x: 102, startPoint y: 366, endPoint x: 100, endPoint y: 404, distance: 37.5
click at [103, 366] on div at bounding box center [179, 360] width 184 height 37
drag, startPoint x: 161, startPoint y: 363, endPoint x: 125, endPoint y: 368, distance: 35.8
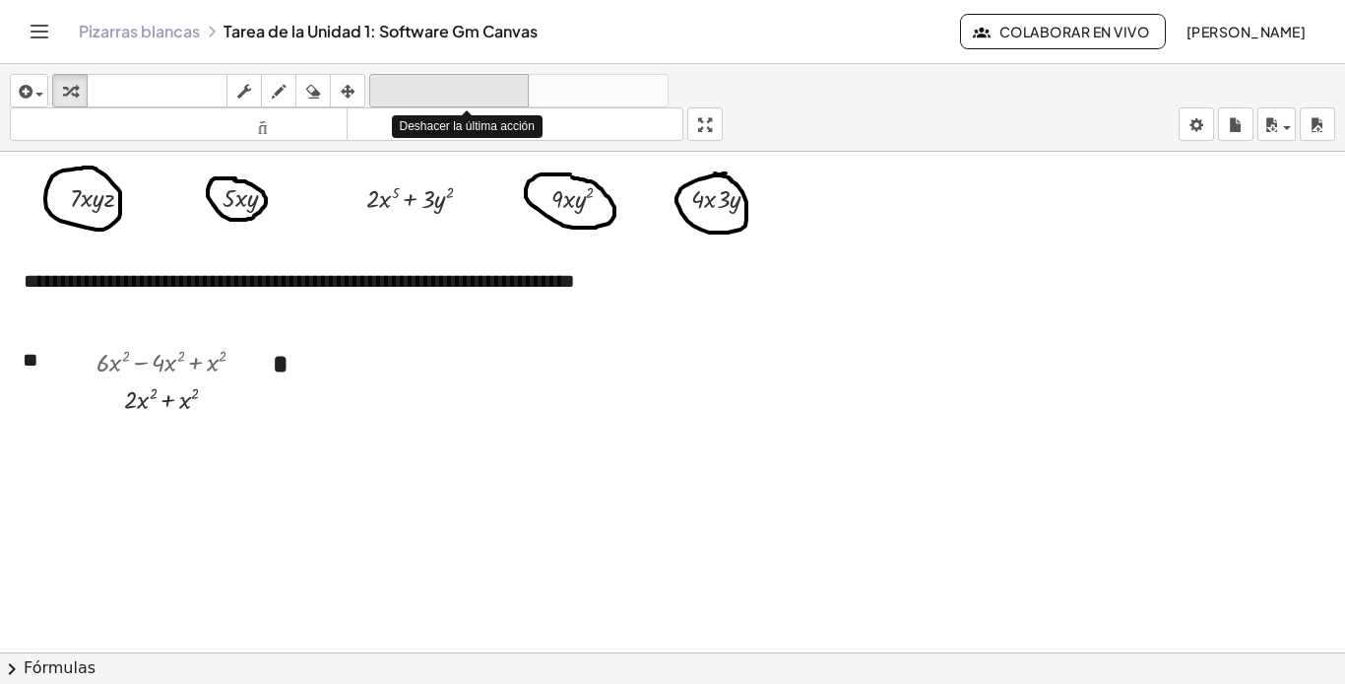
click at [459, 96] on font "deshacer" at bounding box center [449, 91] width 150 height 19
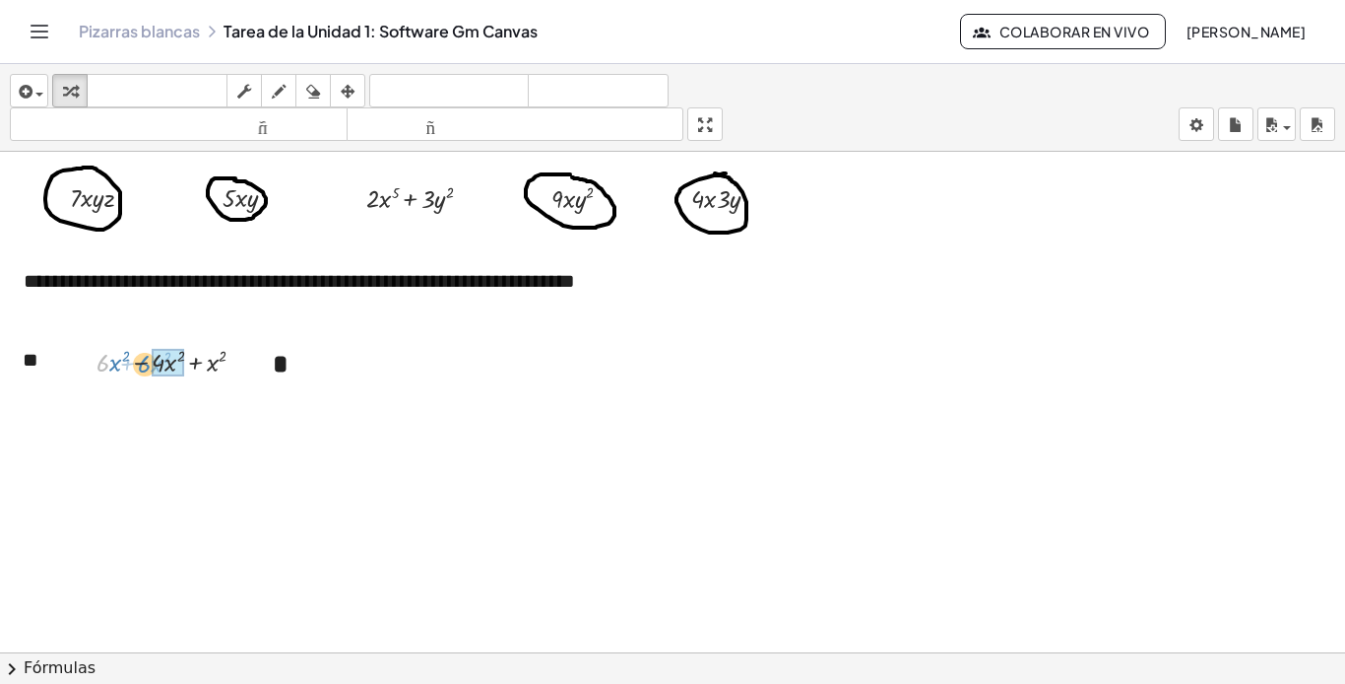
drag, startPoint x: 104, startPoint y: 368, endPoint x: 146, endPoint y: 369, distance: 41.4
click at [146, 369] on div at bounding box center [179, 360] width 184 height 37
drag, startPoint x: 131, startPoint y: 401, endPoint x: 179, endPoint y: 403, distance: 48.3
click at [193, 398] on div at bounding box center [190, 399] width 11 height 11
click at [189, 400] on div "Línea de transformación Copiar línea como LaTeX Derivación de copia como LaTeX …" at bounding box center [187, 399] width 11 height 11
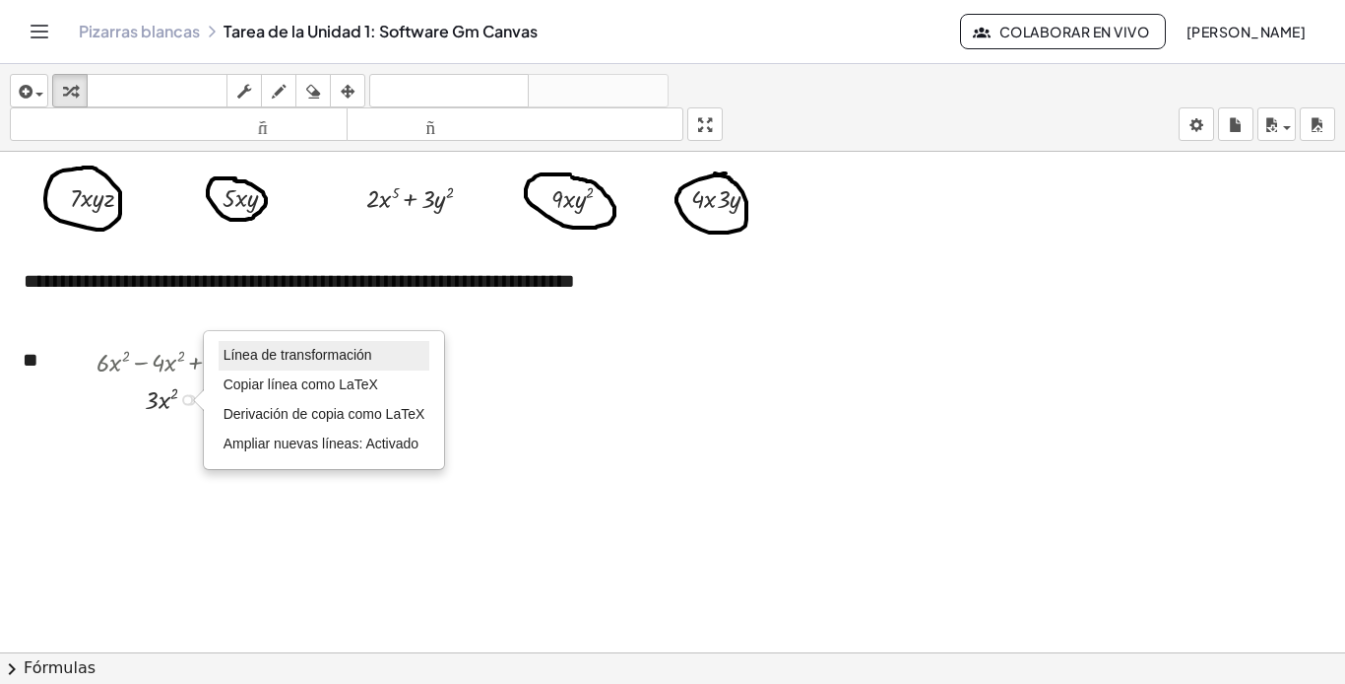
click at [258, 349] on font "Línea de transformación" at bounding box center [298, 355] width 149 height 16
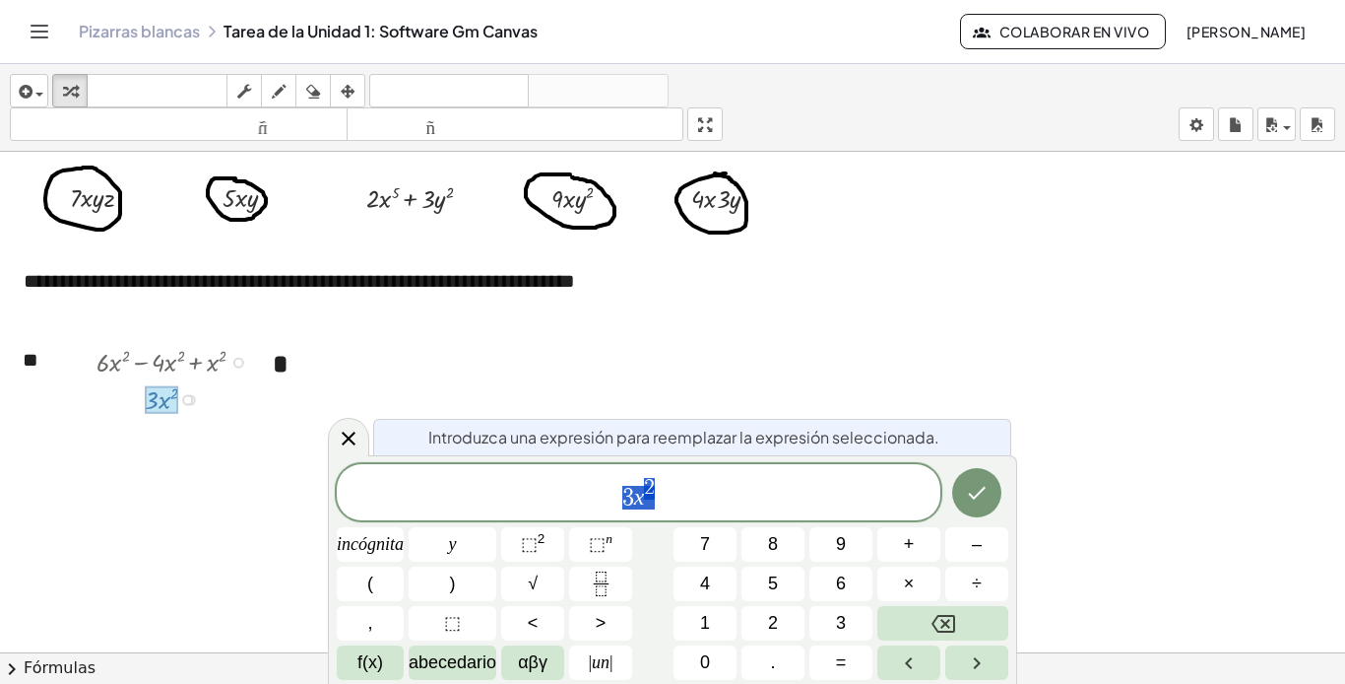
drag, startPoint x: 363, startPoint y: 438, endPoint x: 329, endPoint y: 434, distance: 34.7
click at [362, 438] on div at bounding box center [348, 437] width 41 height 38
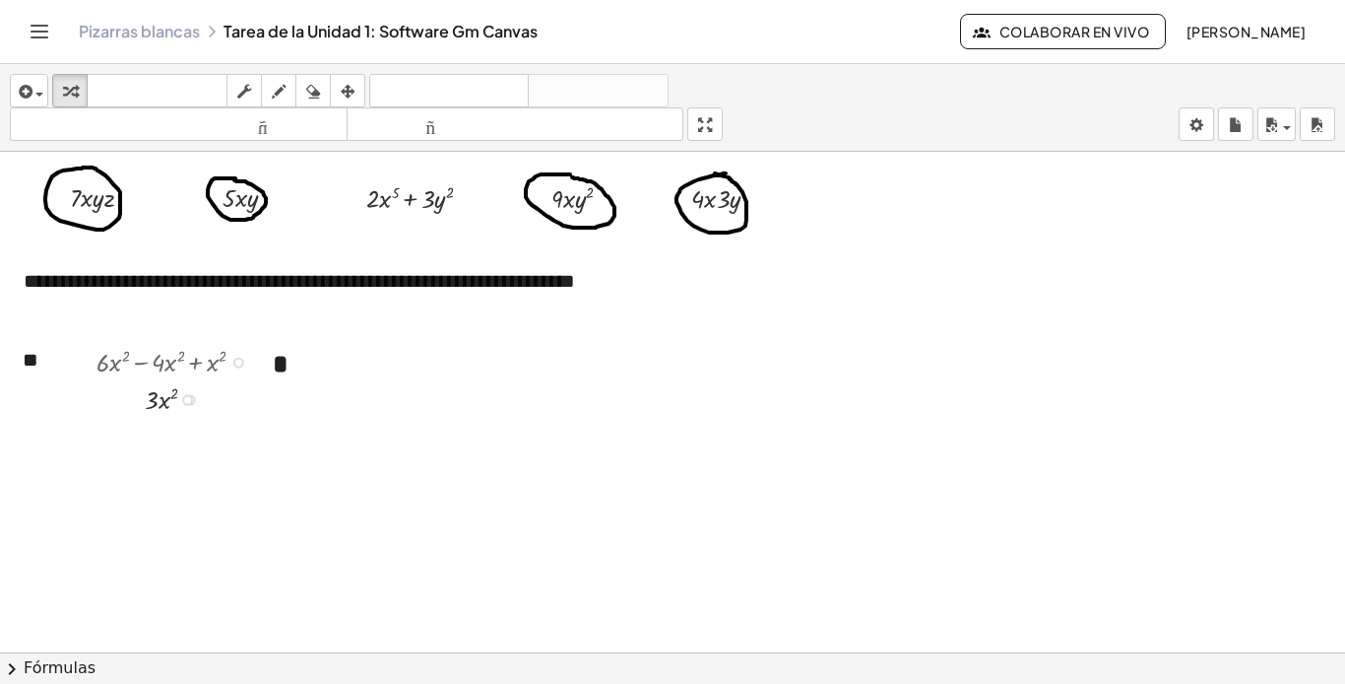
click at [187, 399] on div "Línea de transformación Copiar línea como LaTeX Derivación de copia como LaTeX …" at bounding box center [187, 399] width 11 height 11
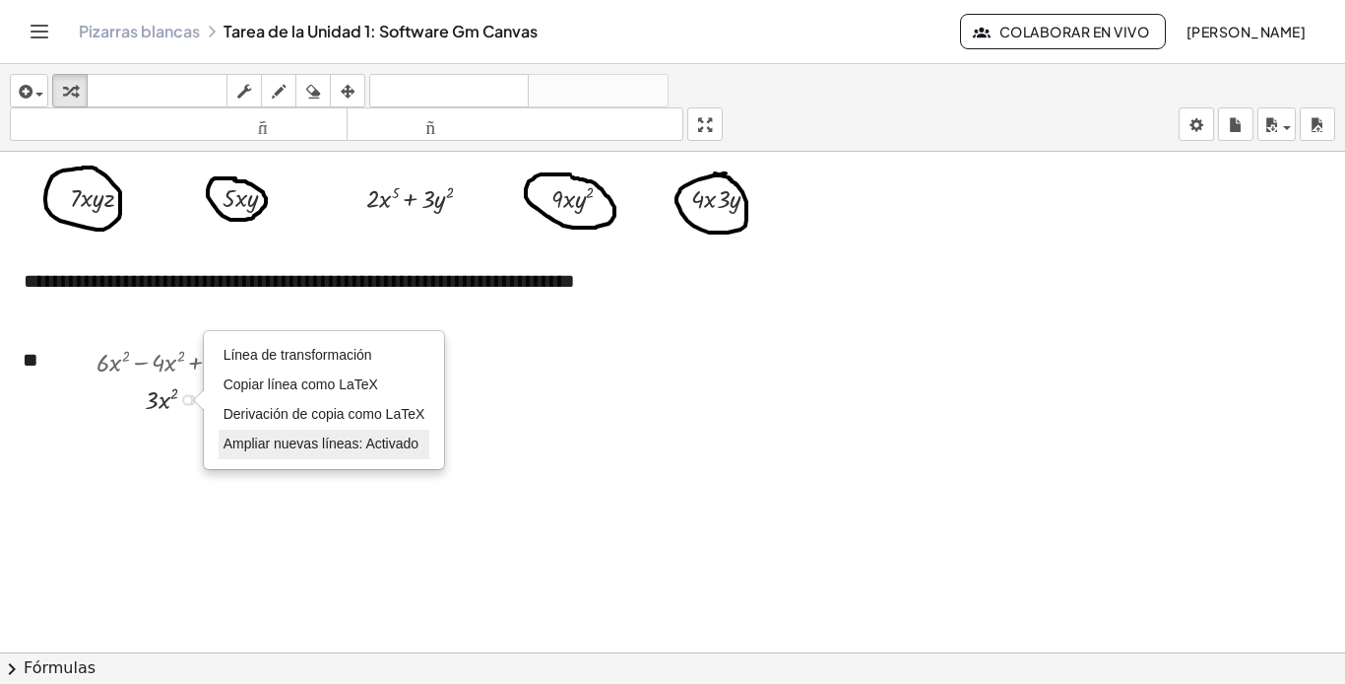
click at [310, 448] on font "Ampliar nuevas líneas: Activado" at bounding box center [321, 443] width 195 height 16
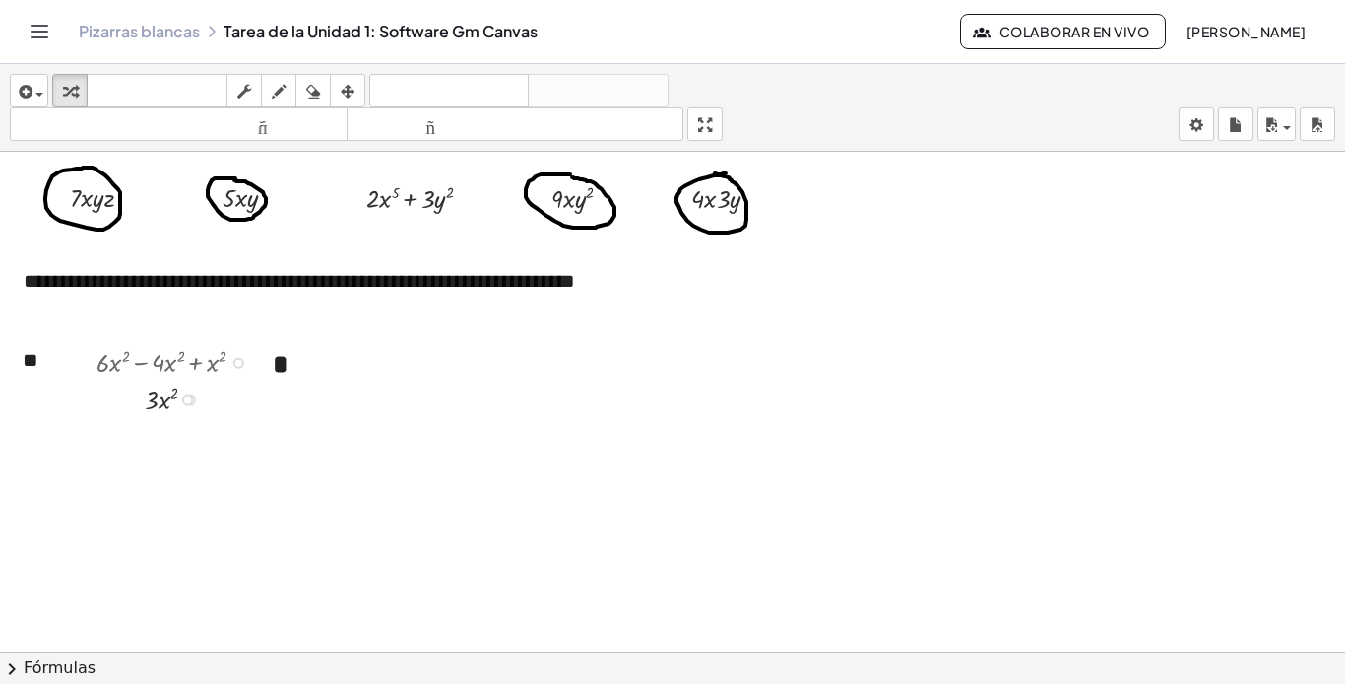
click at [190, 399] on div "Línea de transformación Copiar línea como LaTeX Derivación de copia como LaTeX …" at bounding box center [187, 399] width 11 height 11
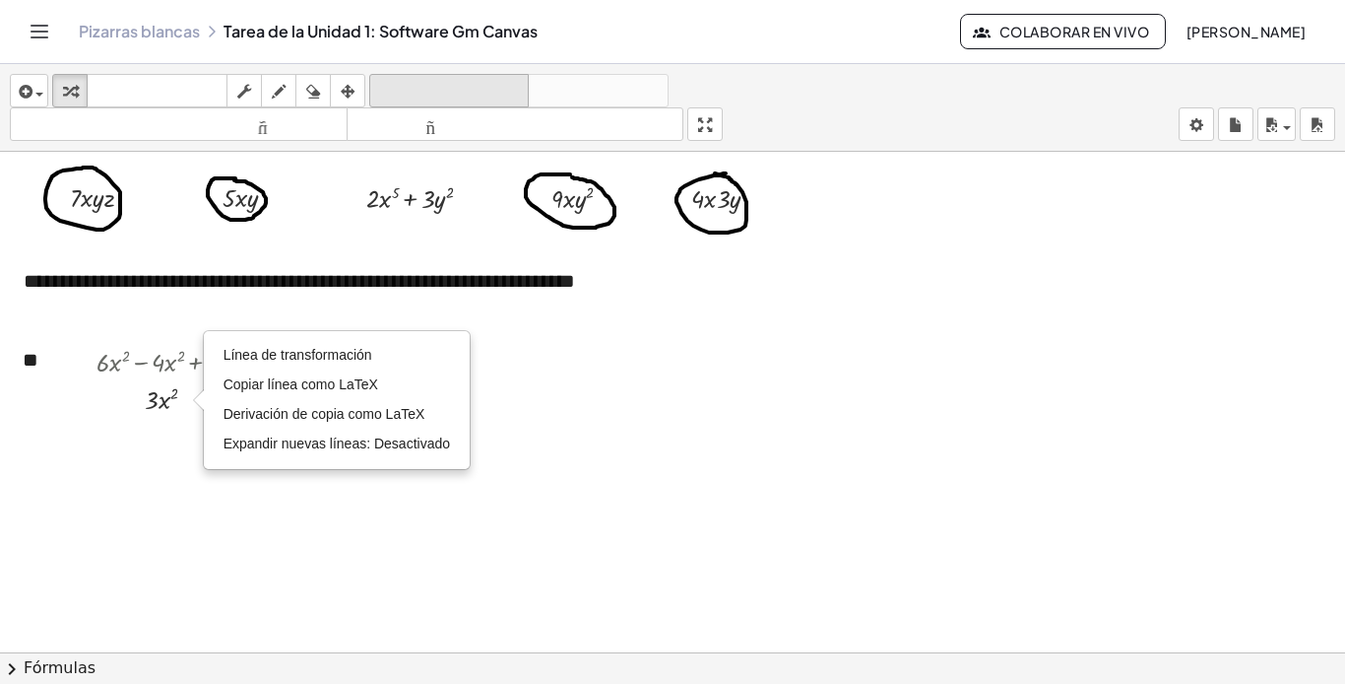
click at [425, 97] on font "deshacer" at bounding box center [449, 91] width 150 height 19
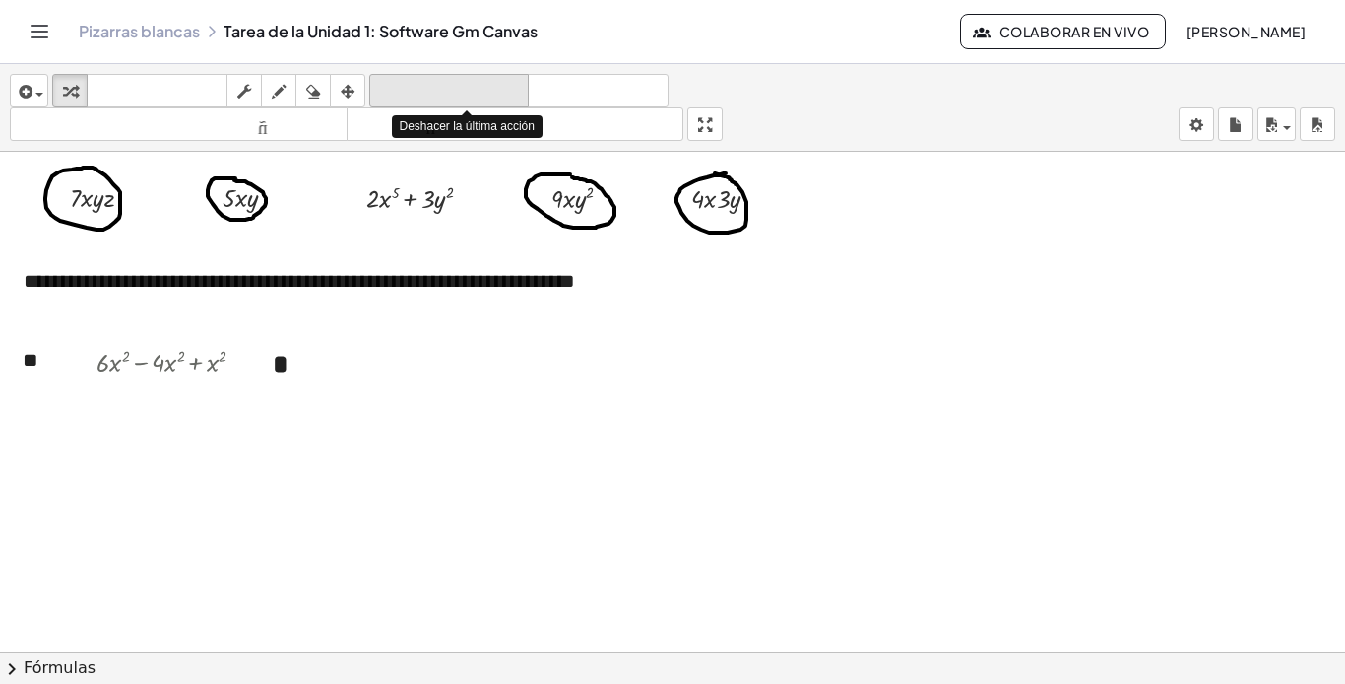
click at [438, 92] on font "deshacer" at bounding box center [449, 91] width 150 height 19
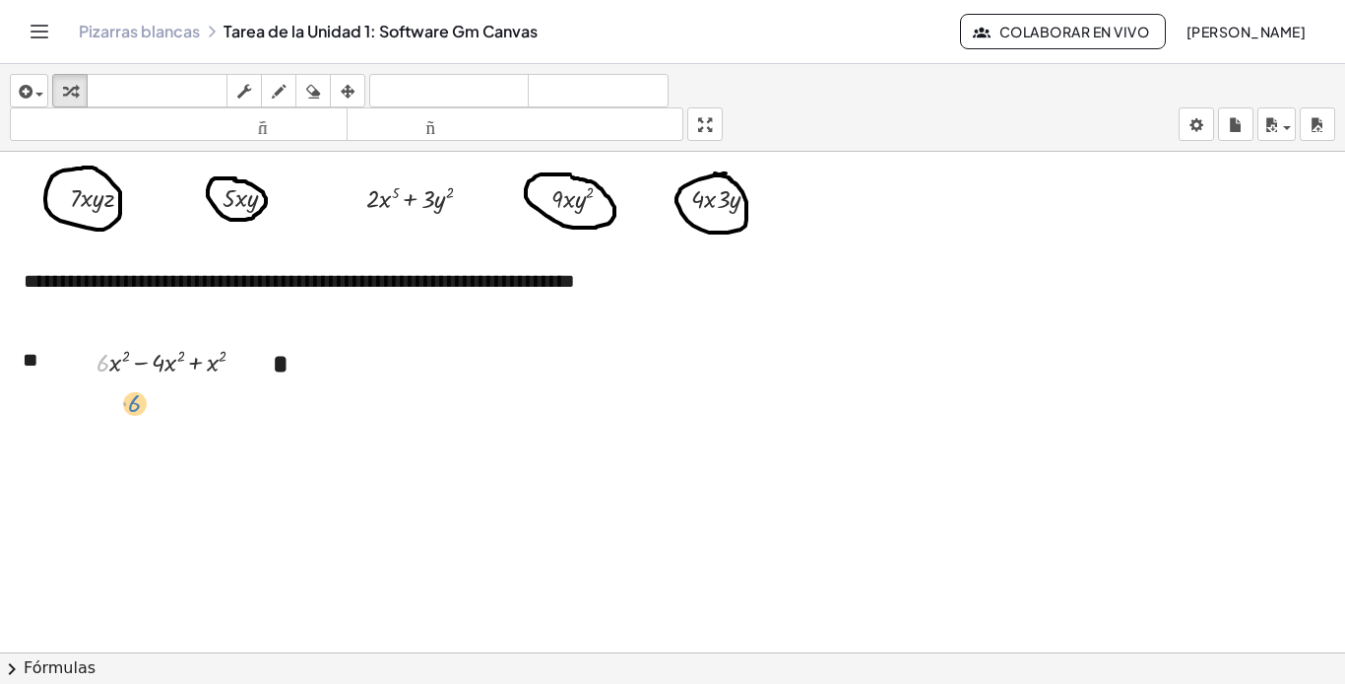
drag, startPoint x: 99, startPoint y: 364, endPoint x: 131, endPoint y: 405, distance: 51.2
click at [100, 366] on div at bounding box center [179, 360] width 184 height 37
click at [161, 367] on div at bounding box center [179, 360] width 184 height 37
click at [100, 366] on div at bounding box center [179, 360] width 184 height 37
click at [99, 367] on div at bounding box center [179, 360] width 184 height 37
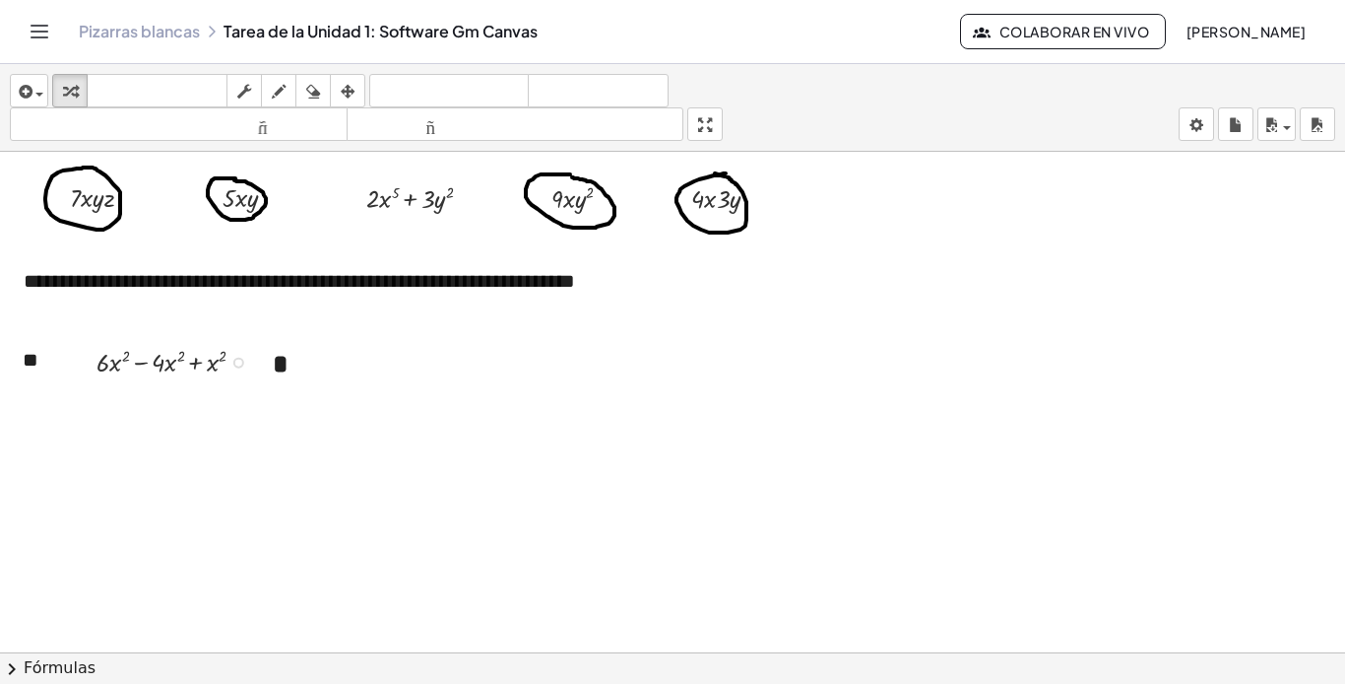
click at [100, 363] on div at bounding box center [179, 360] width 184 height 37
click at [104, 362] on div at bounding box center [179, 360] width 184 height 37
click at [98, 360] on div at bounding box center [179, 360] width 184 height 37
click at [161, 359] on div at bounding box center [179, 360] width 184 height 37
drag, startPoint x: 158, startPoint y: 363, endPoint x: 164, endPoint y: 405, distance: 41.8
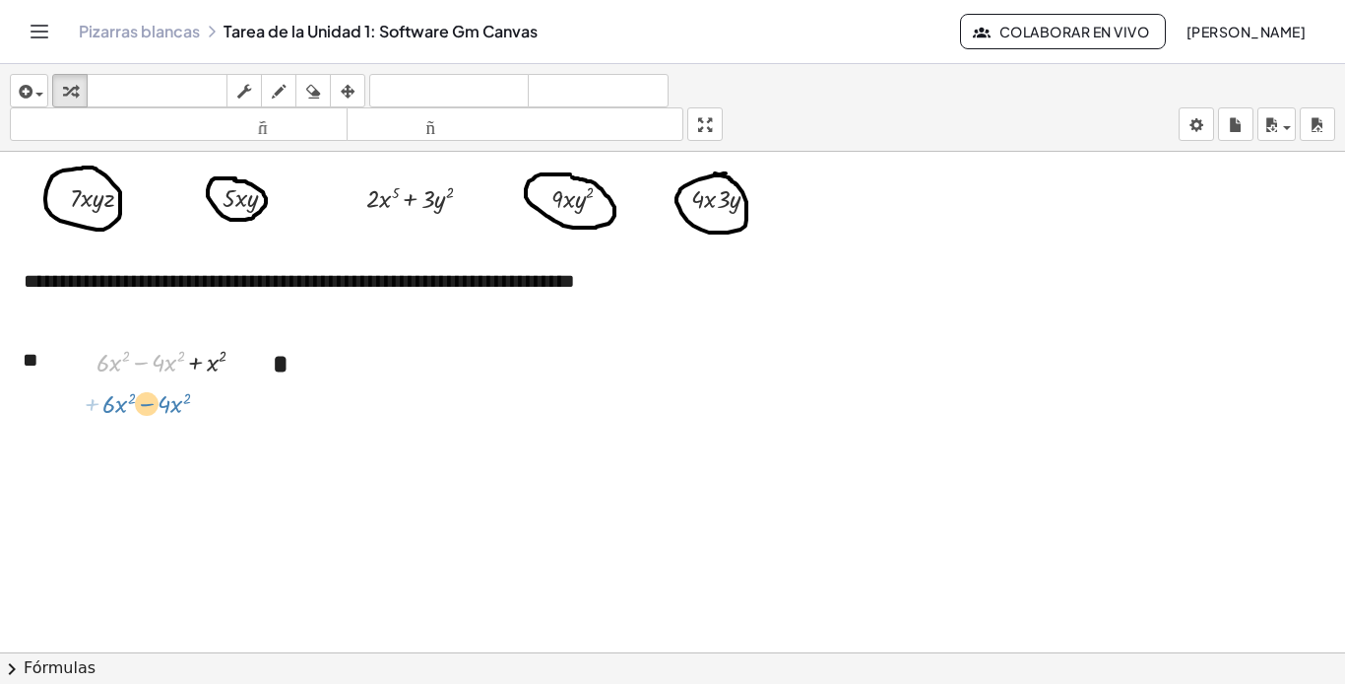
click at [164, 405] on div "**********" at bounding box center [672, 567] width 1345 height 1028
click at [102, 370] on div at bounding box center [179, 360] width 184 height 37
click at [104, 363] on div at bounding box center [179, 360] width 184 height 37
click at [159, 363] on div at bounding box center [179, 360] width 184 height 37
click at [100, 365] on div at bounding box center [179, 360] width 184 height 37
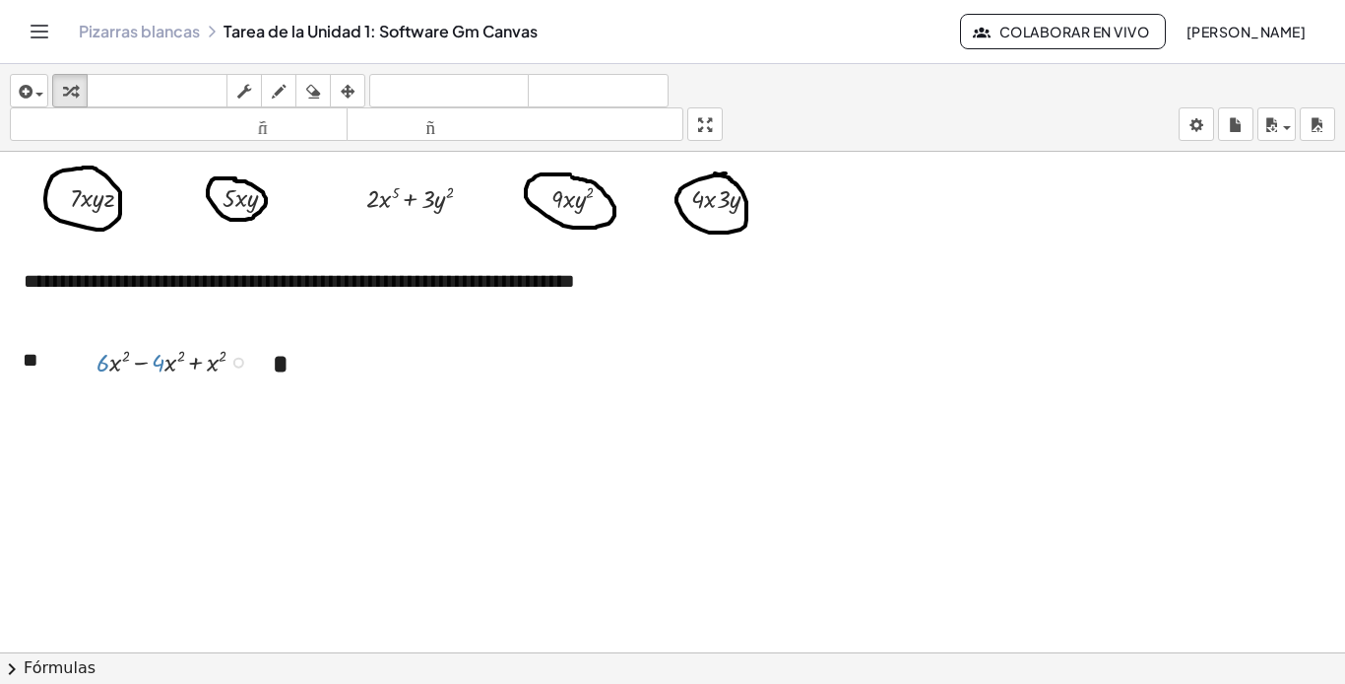
click at [156, 364] on div at bounding box center [179, 360] width 184 height 37
drag, startPoint x: 116, startPoint y: 363, endPoint x: 202, endPoint y: 402, distance: 93.9
click at [435, 100] on icon "deshacer" at bounding box center [449, 92] width 150 height 24
drag, startPoint x: 100, startPoint y: 368, endPoint x: 141, endPoint y: 367, distance: 40.4
click at [141, 367] on div at bounding box center [179, 360] width 184 height 37
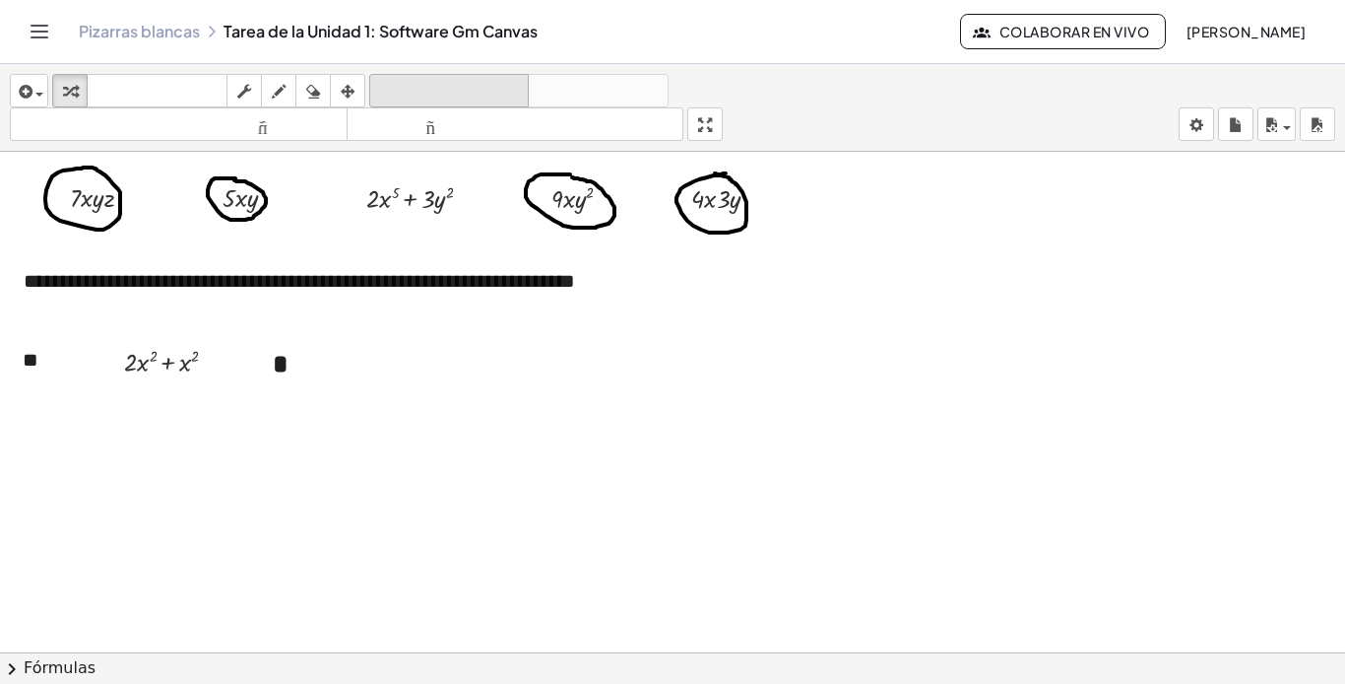
click at [454, 94] on font "deshacer" at bounding box center [449, 91] width 150 height 19
drag, startPoint x: 121, startPoint y: 387, endPoint x: 172, endPoint y: 418, distance: 59.6
drag, startPoint x: 152, startPoint y: 362, endPoint x: 145, endPoint y: 403, distance: 41.0
click at [145, 403] on div "**********" at bounding box center [672, 567] width 1345 height 1028
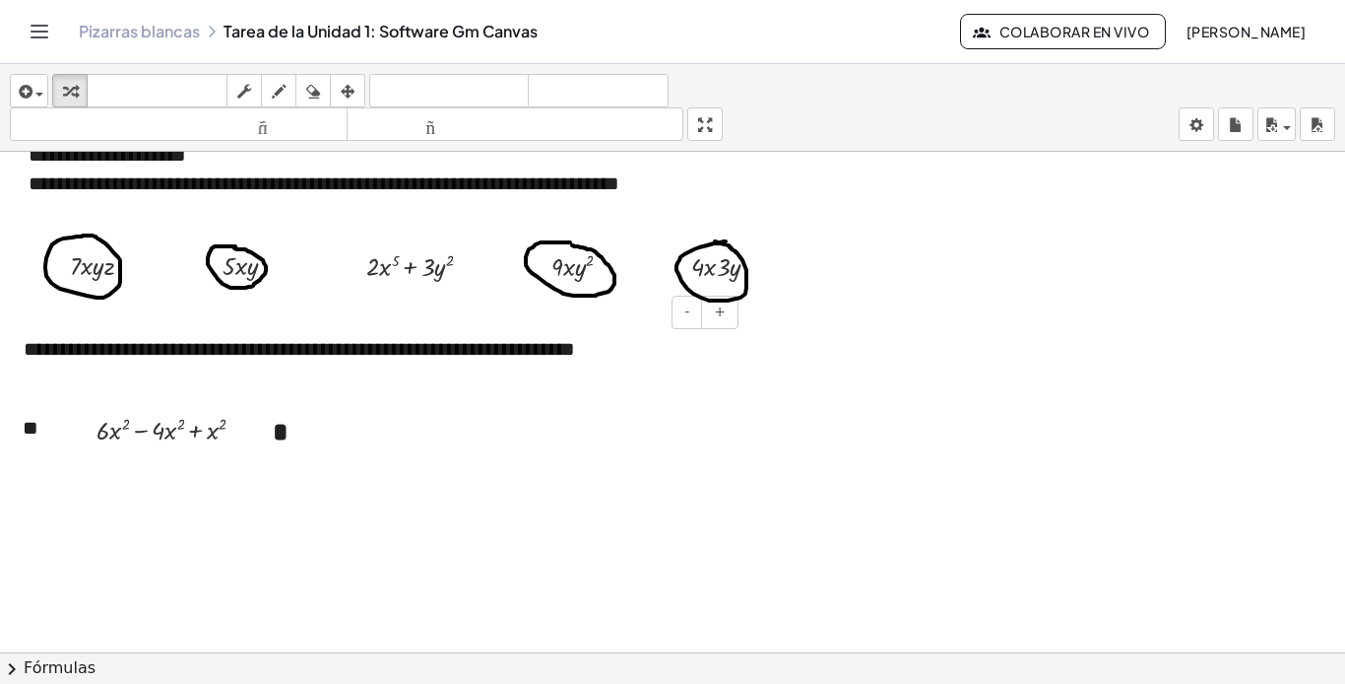
scroll to position [0, 0]
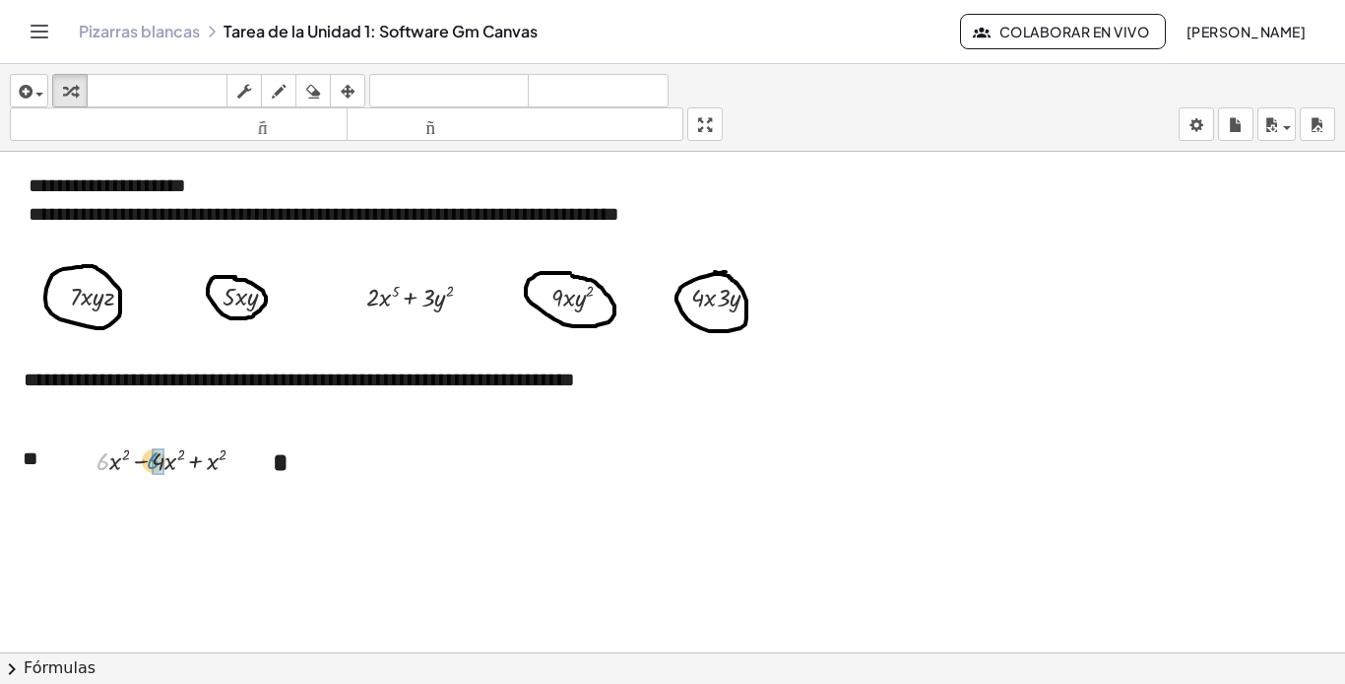
drag, startPoint x: 102, startPoint y: 470, endPoint x: 153, endPoint y: 469, distance: 50.2
drag, startPoint x: 164, startPoint y: 461, endPoint x: 178, endPoint y: 511, distance: 52.1
click at [429, 92] on font "deshacer" at bounding box center [449, 91] width 150 height 19
click at [239, 460] on div at bounding box center [238, 461] width 11 height 11
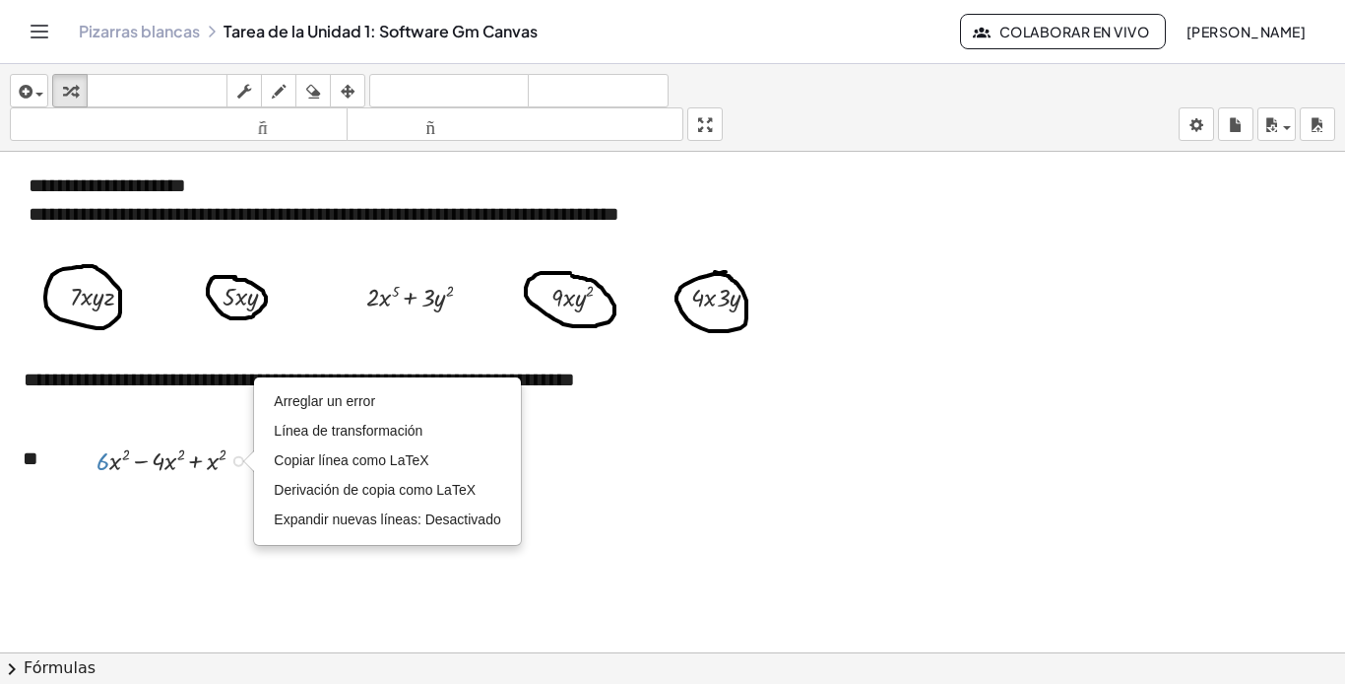
click at [333, 430] on font "Línea de transformación" at bounding box center [348, 431] width 149 height 16
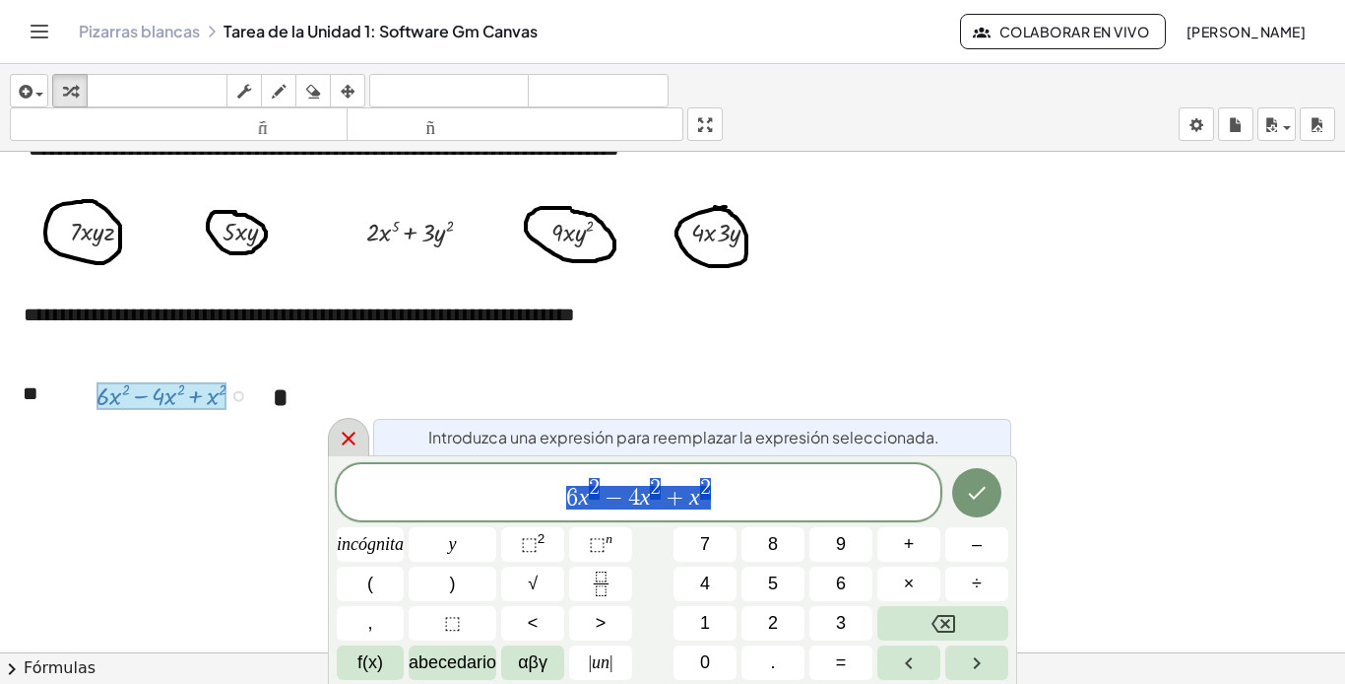
scroll to position [70, 0]
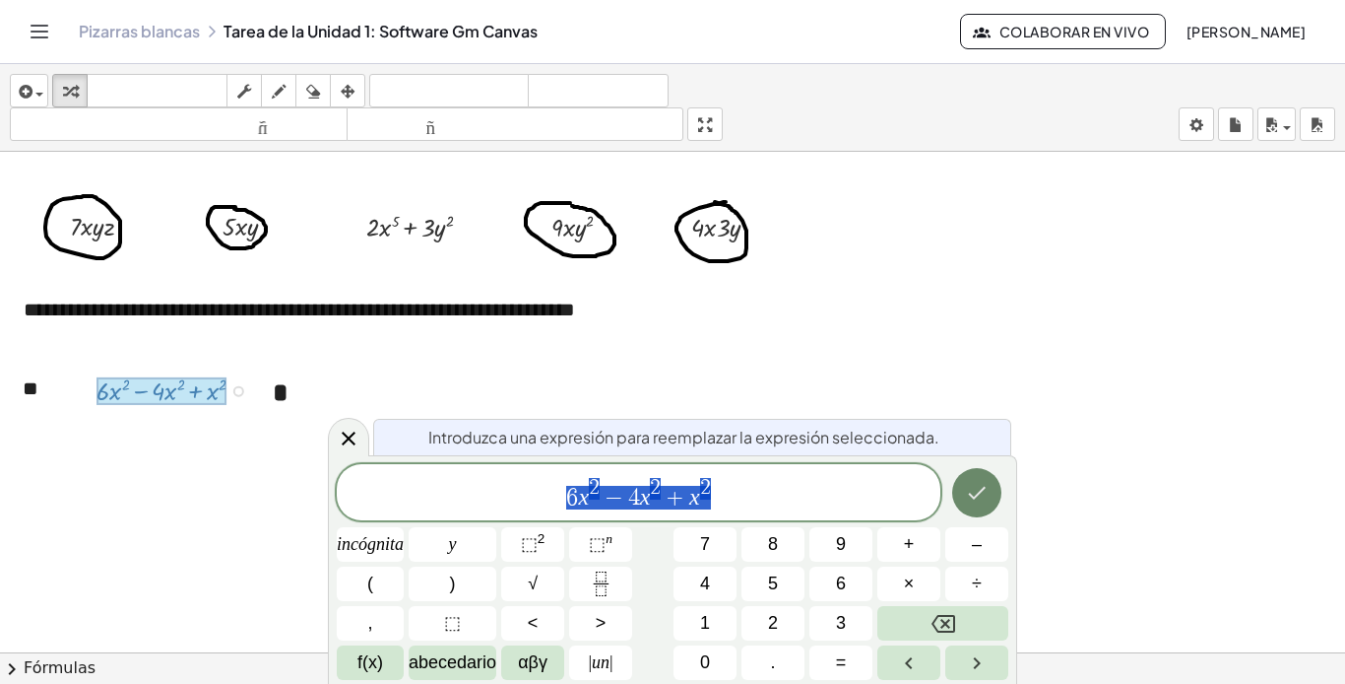
click at [990, 498] on button "Hecho" at bounding box center [976, 492] width 49 height 49
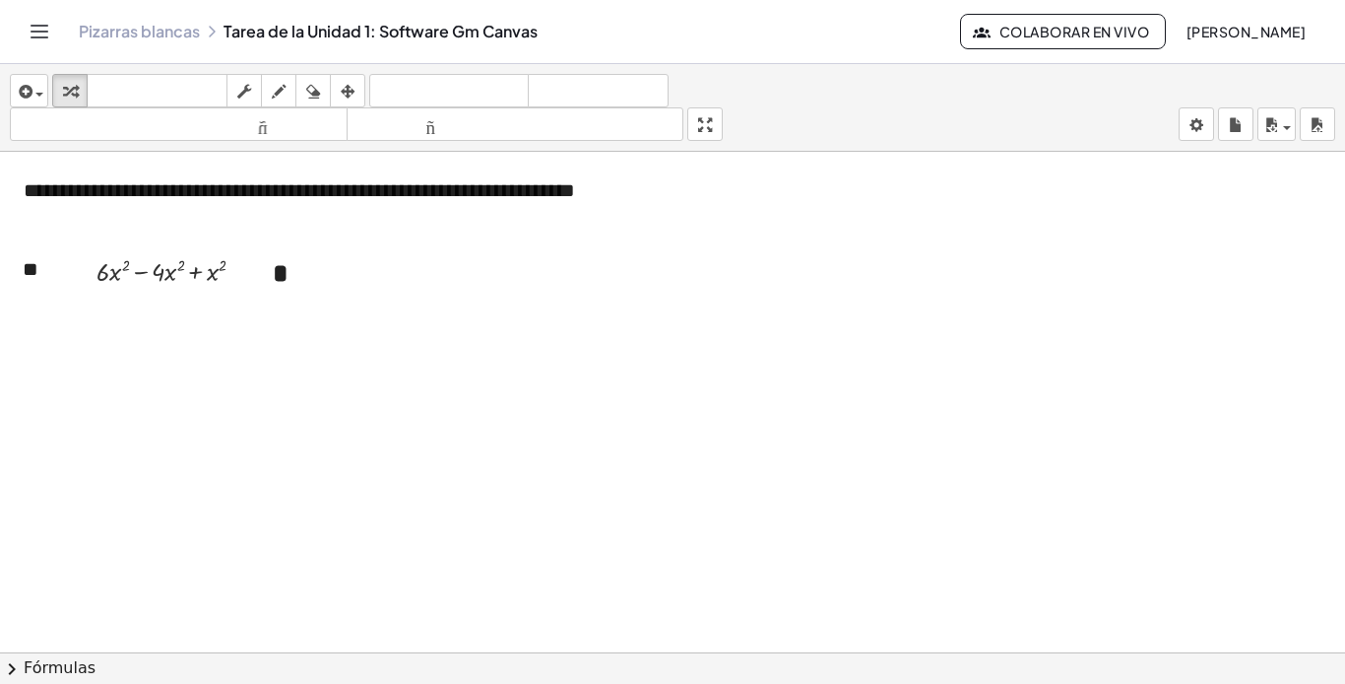
scroll to position [197, 0]
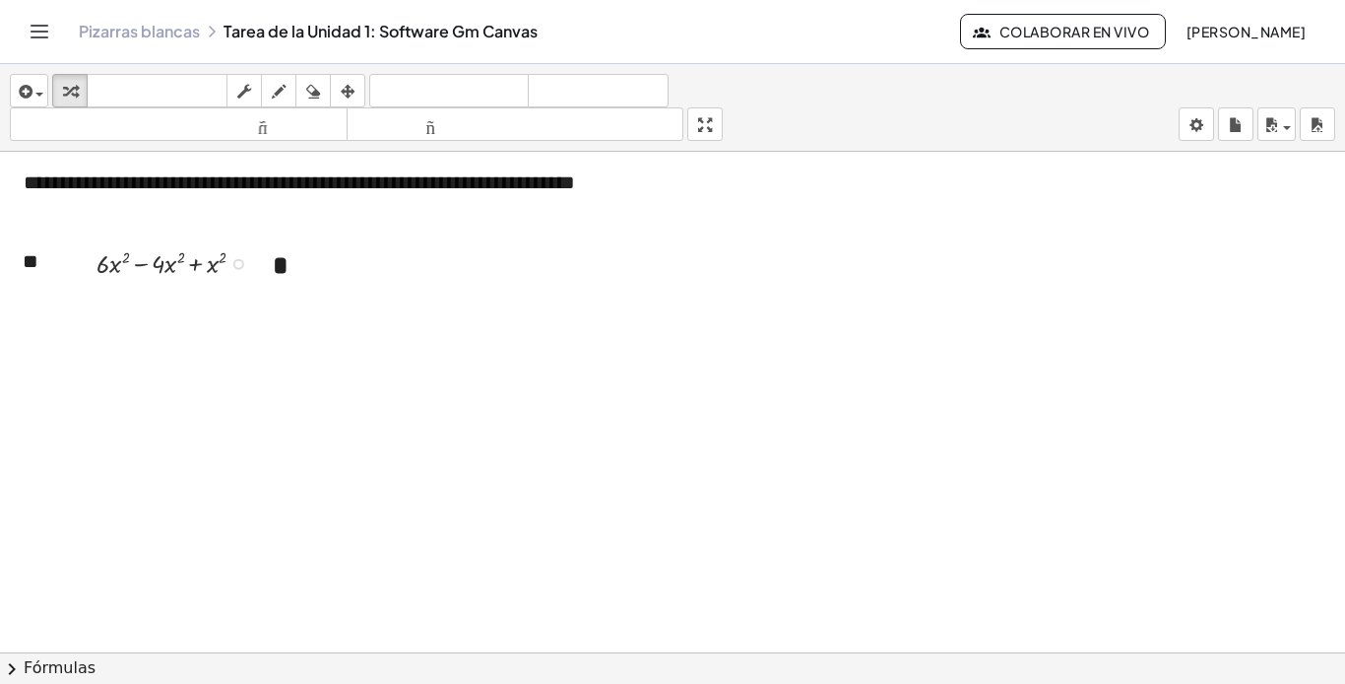
click at [236, 264] on div at bounding box center [238, 264] width 11 height 11
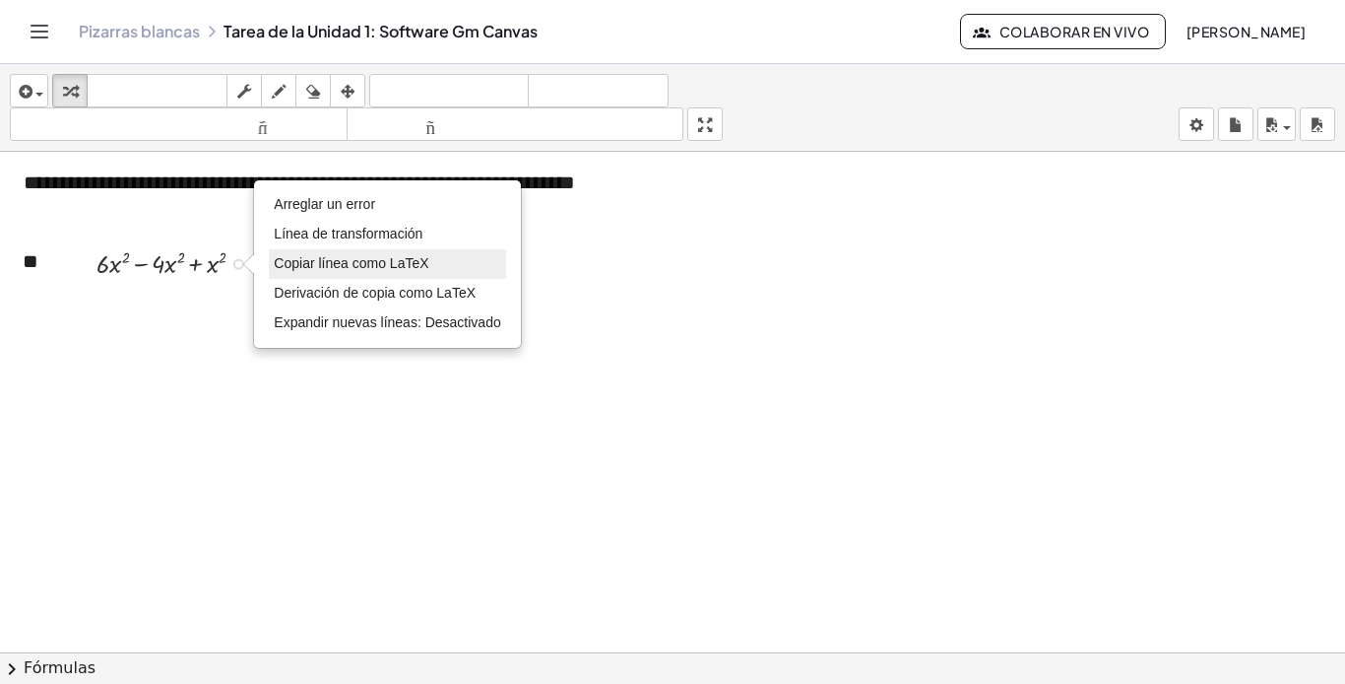
click at [426, 266] on font "Copiar línea como LaTeX" at bounding box center [351, 263] width 155 height 16
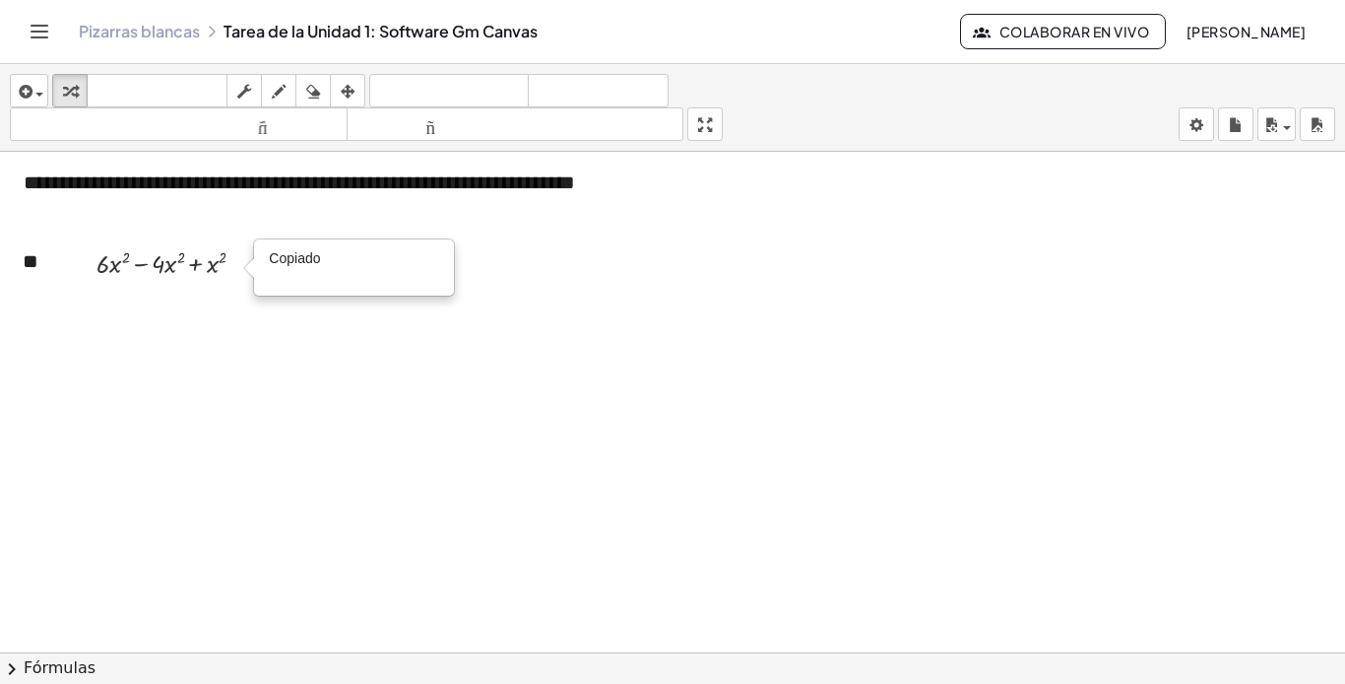
click at [211, 329] on div at bounding box center [672, 469] width 1345 height 1028
click at [234, 265] on div "Copiado done" at bounding box center [238, 264] width 11 height 11
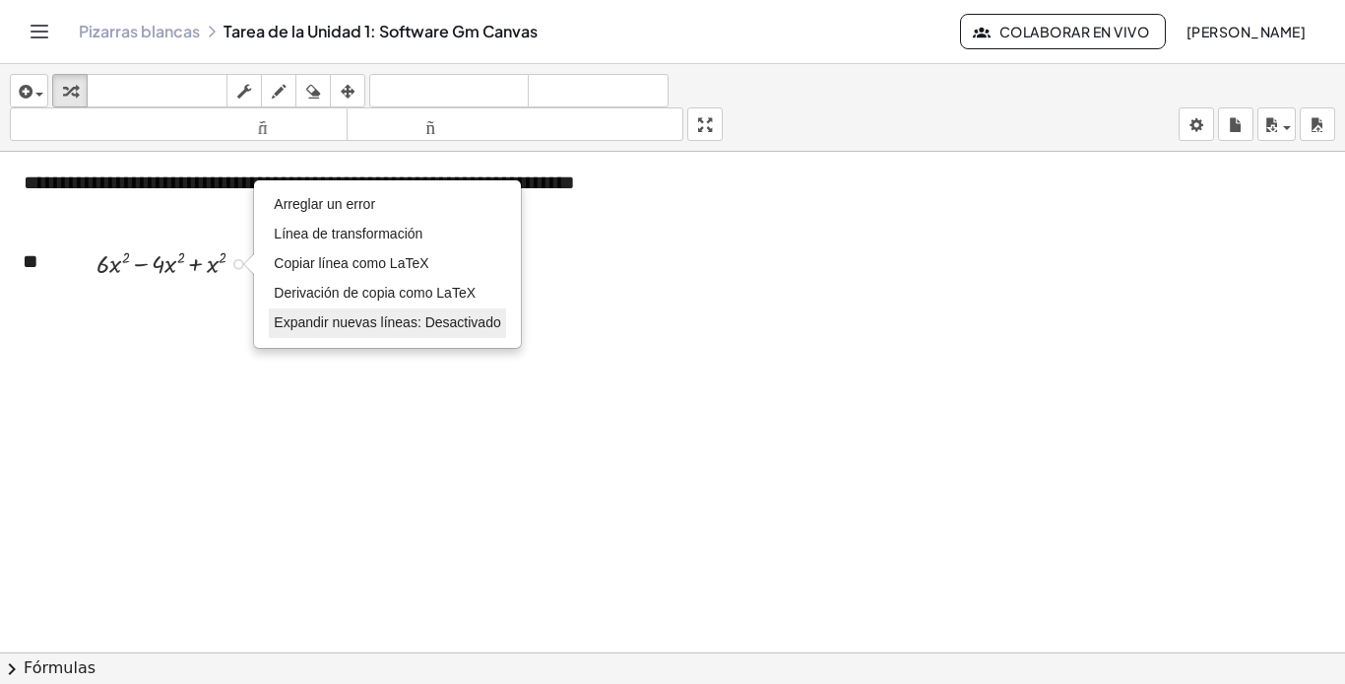
click at [348, 325] on font "Expandir nuevas líneas: Desactivado" at bounding box center [387, 322] width 227 height 16
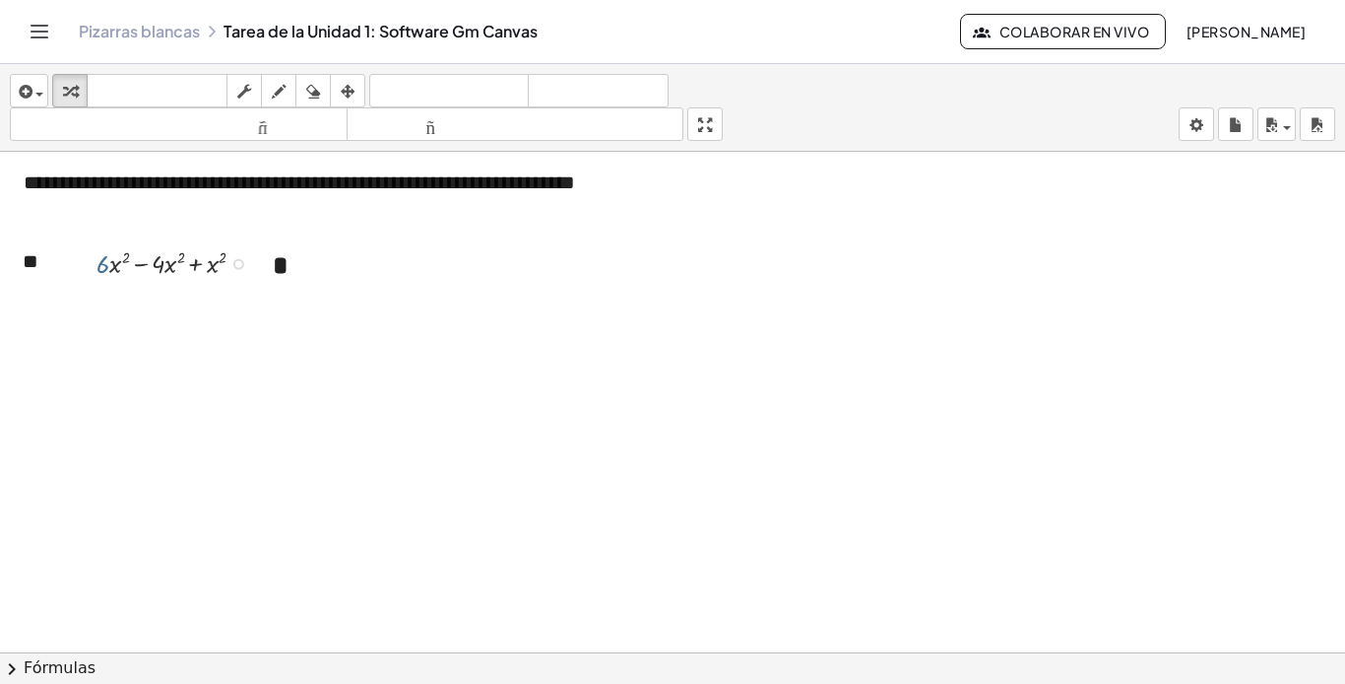
click at [103, 271] on div at bounding box center [179, 261] width 184 height 37
drag, startPoint x: 101, startPoint y: 270, endPoint x: 150, endPoint y: 272, distance: 48.3
click at [150, 272] on div at bounding box center [179, 261] width 184 height 37
click at [442, 90] on font "deshacer" at bounding box center [449, 91] width 150 height 19
click at [111, 271] on div at bounding box center [179, 261] width 184 height 37
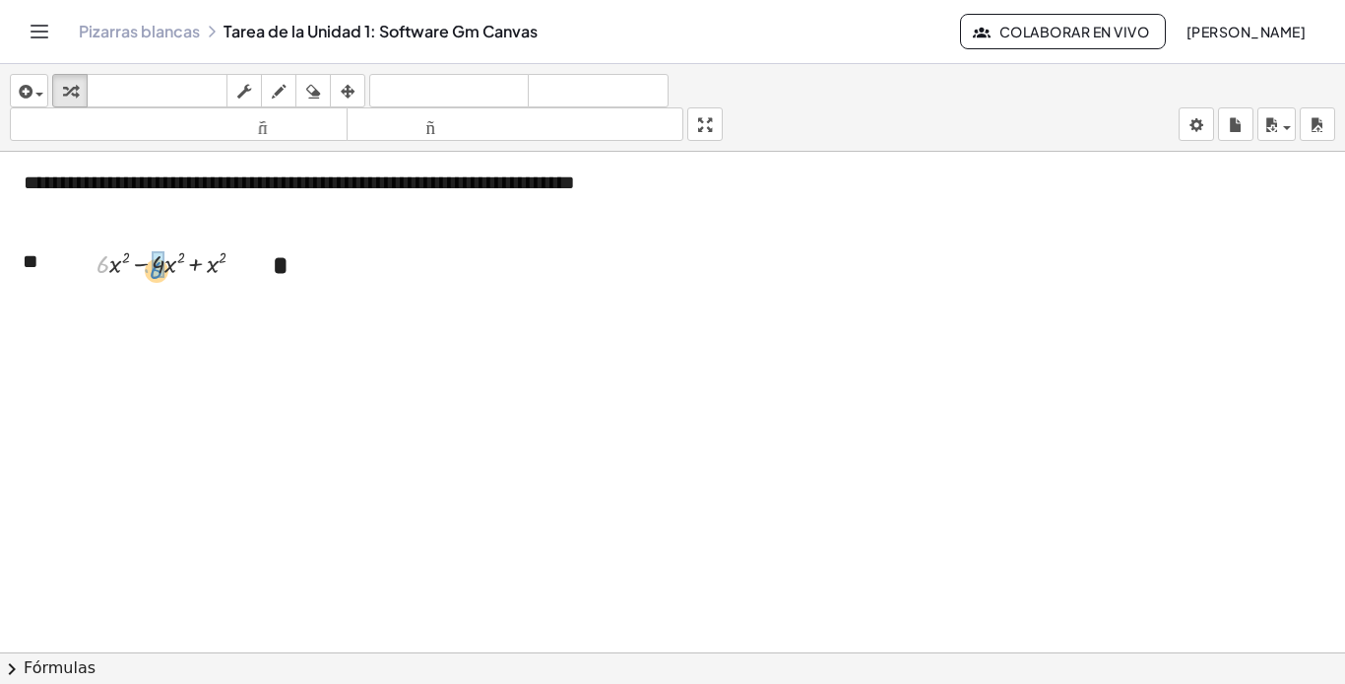
drag, startPoint x: 98, startPoint y: 265, endPoint x: 151, endPoint y: 271, distance: 53.5
click at [151, 271] on div at bounding box center [179, 261] width 184 height 37
click at [425, 82] on font "deshacer" at bounding box center [449, 91] width 150 height 19
drag, startPoint x: 155, startPoint y: 269, endPoint x: 122, endPoint y: 276, distance: 33.2
click at [211, 300] on div at bounding box center [211, 300] width 11 height 11
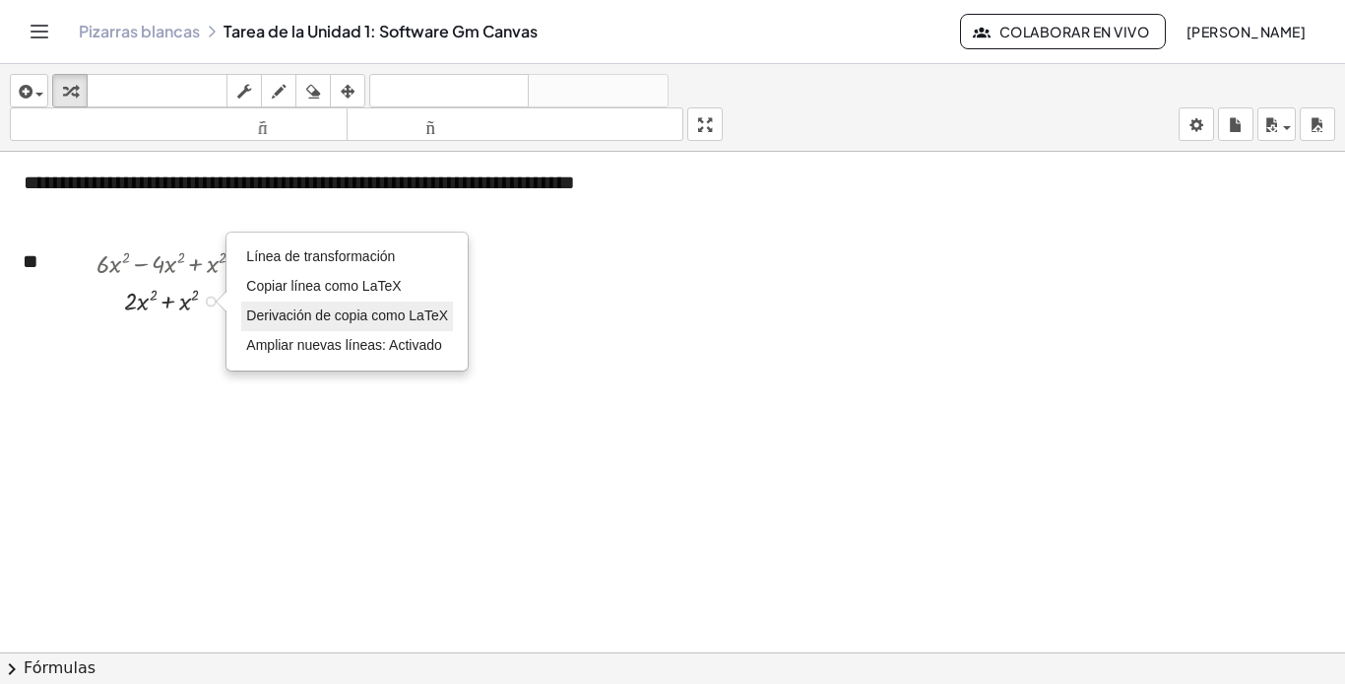
click at [363, 320] on font "Derivación de copia como LaTeX" at bounding box center [347, 315] width 202 height 16
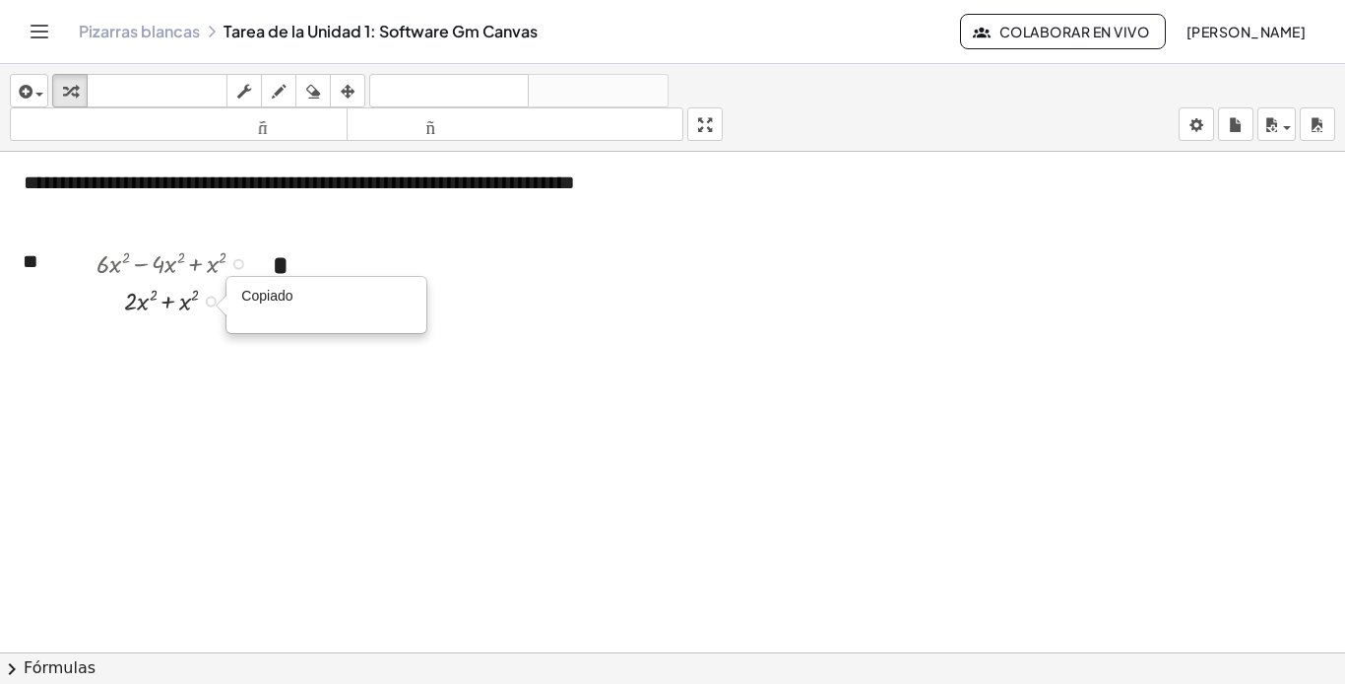
click at [209, 298] on div "Copiado done" at bounding box center [211, 300] width 11 height 11
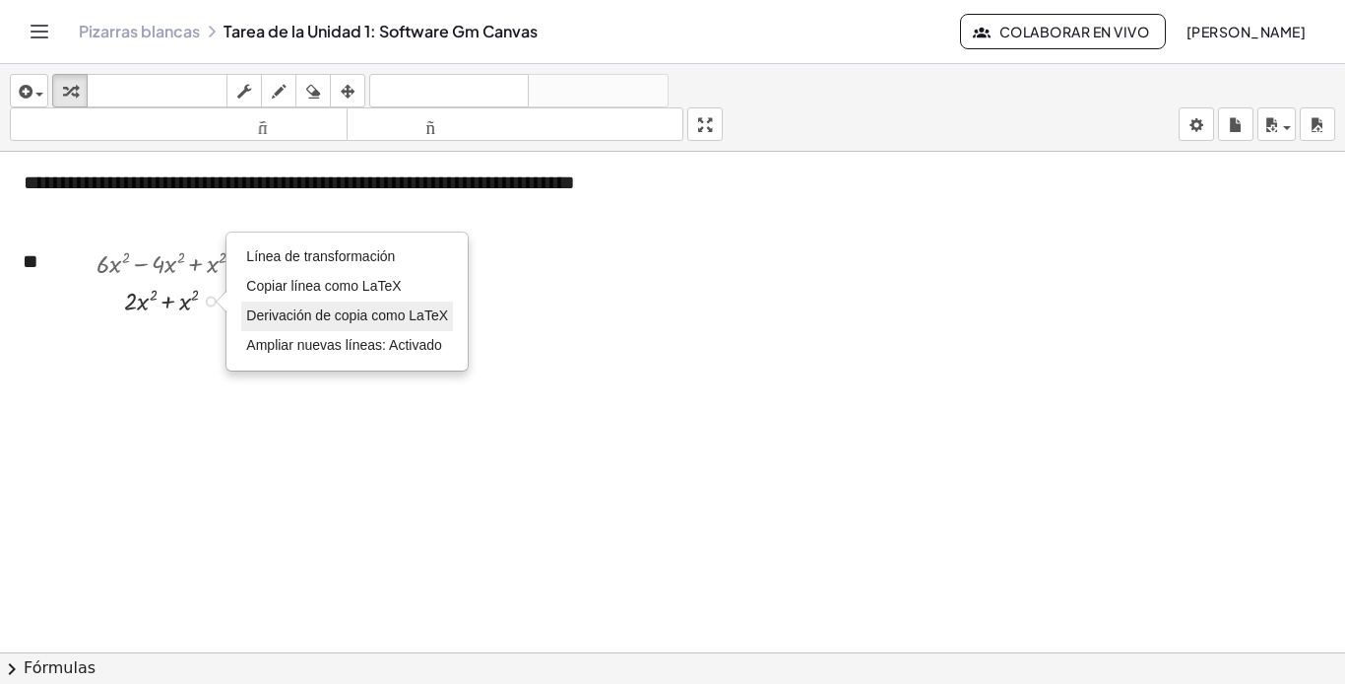
click at [318, 320] on font "Derivación de copia como LaTeX" at bounding box center [347, 315] width 202 height 16
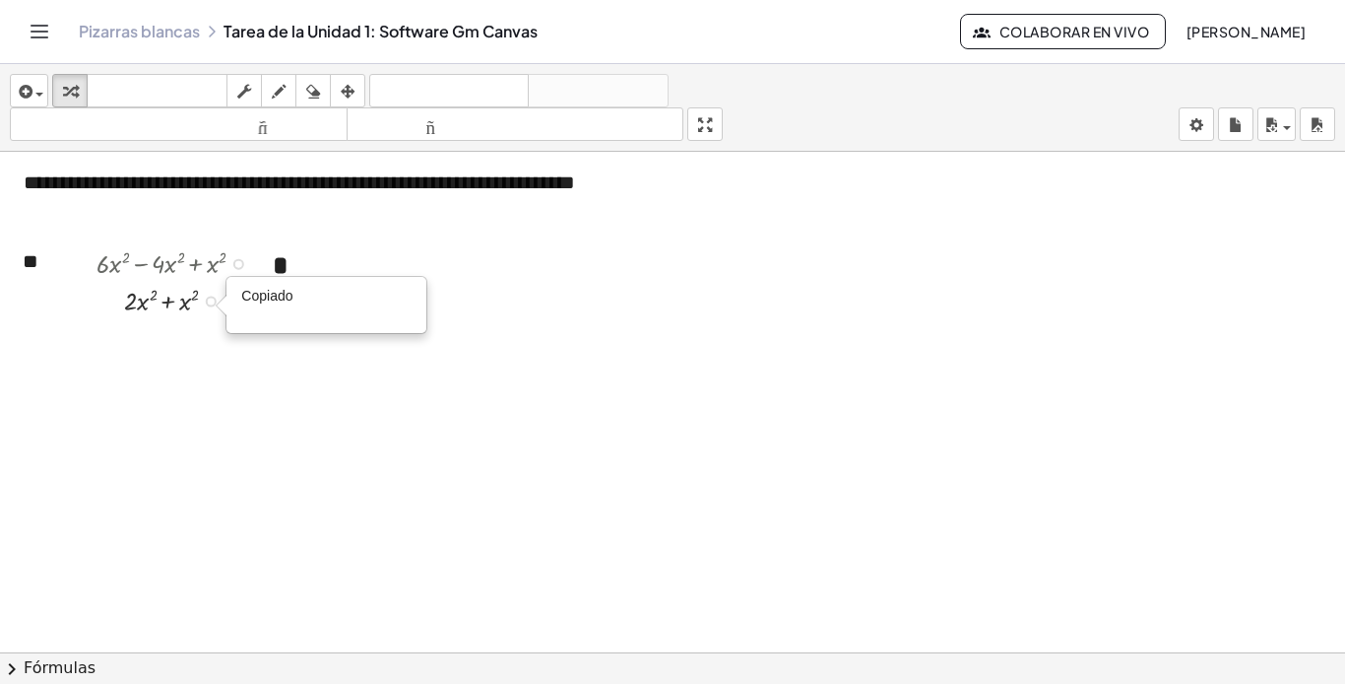
click at [212, 298] on div "Copiado done" at bounding box center [211, 300] width 11 height 11
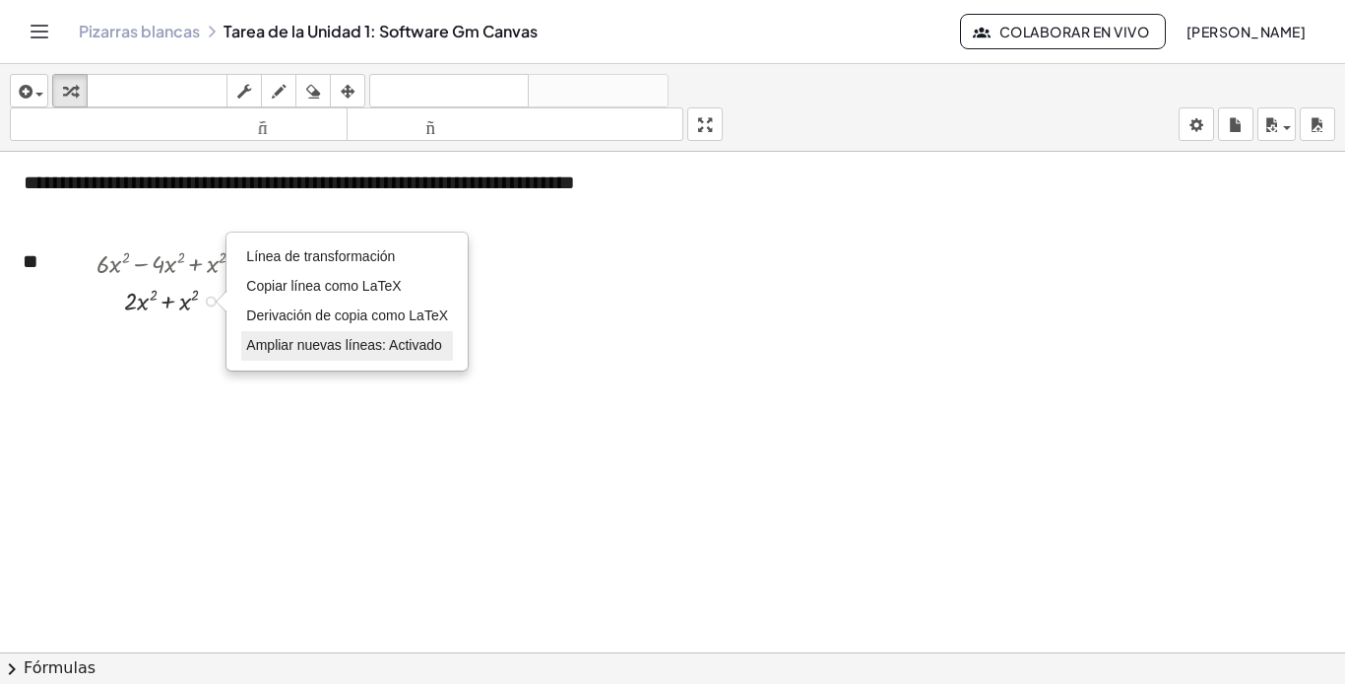
click at [278, 348] on font "Ampliar nuevas líneas: Activado" at bounding box center [343, 345] width 195 height 16
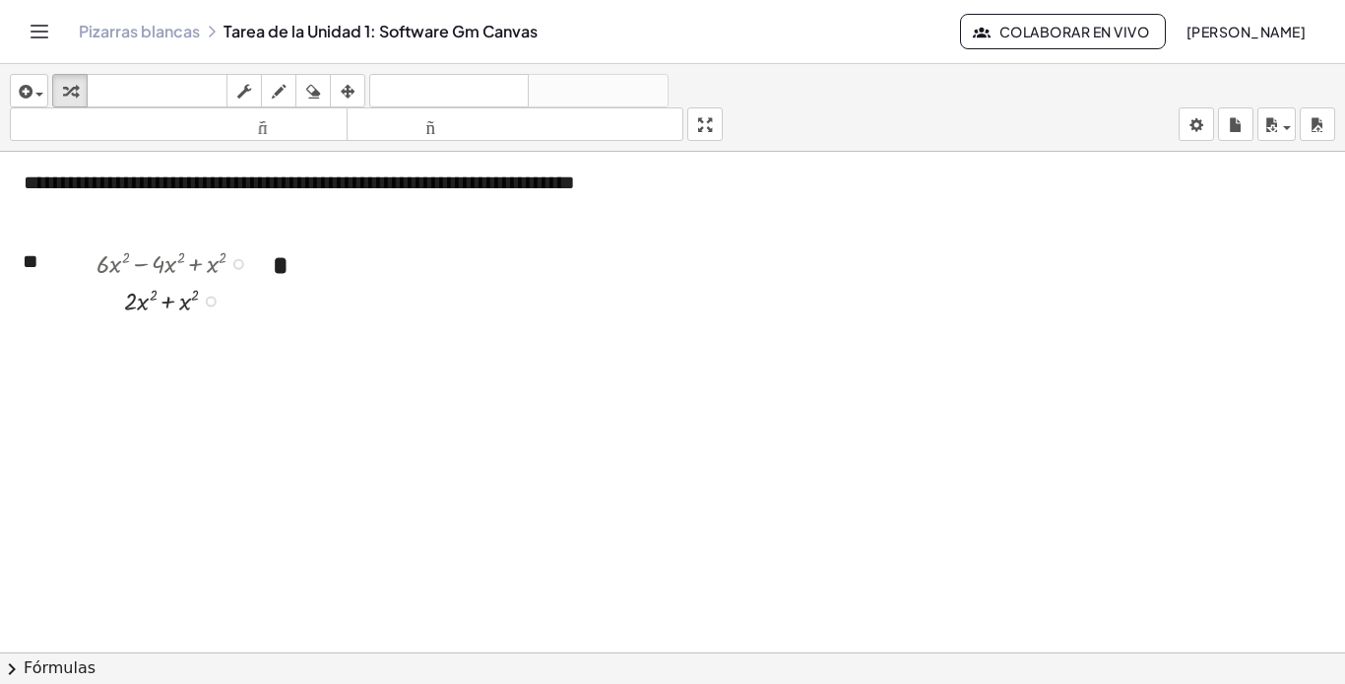
click at [209, 299] on div "Línea de transformación Copiar línea como LaTeX Derivación de copia como LaTeX …" at bounding box center [211, 300] width 11 height 11
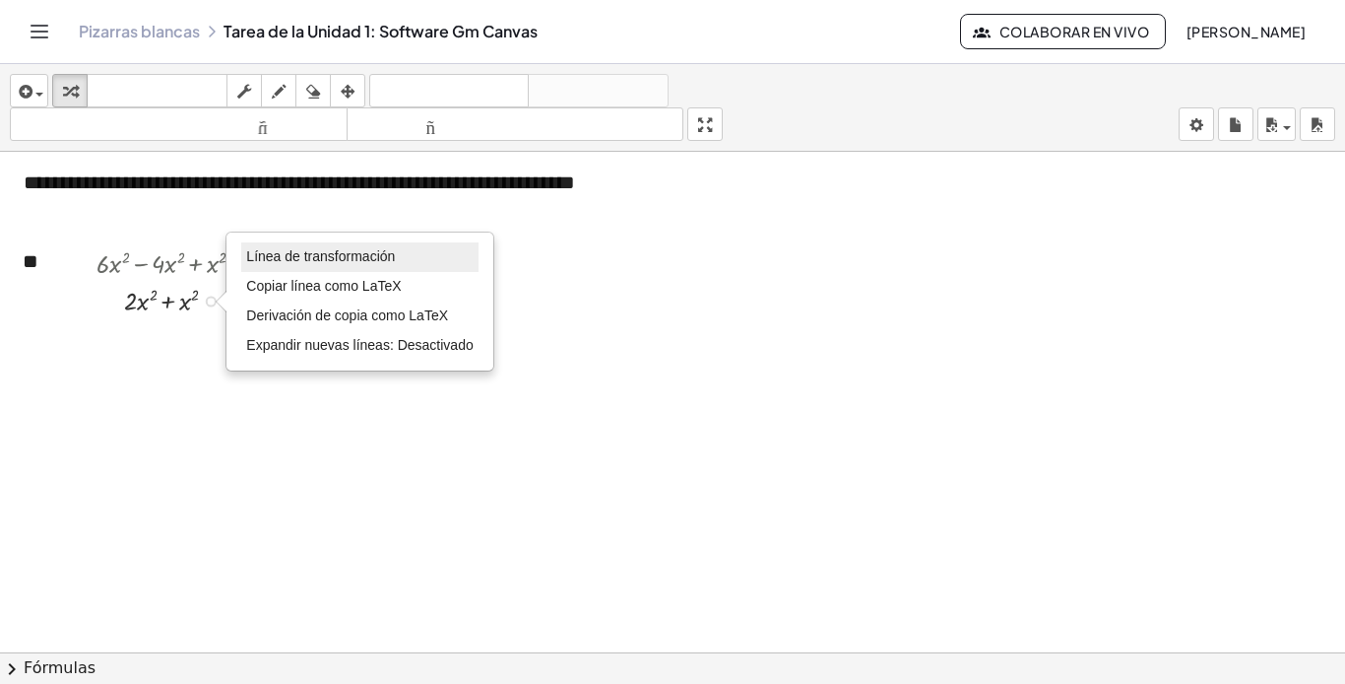
click at [312, 259] on font "Línea de transformación" at bounding box center [320, 256] width 149 height 16
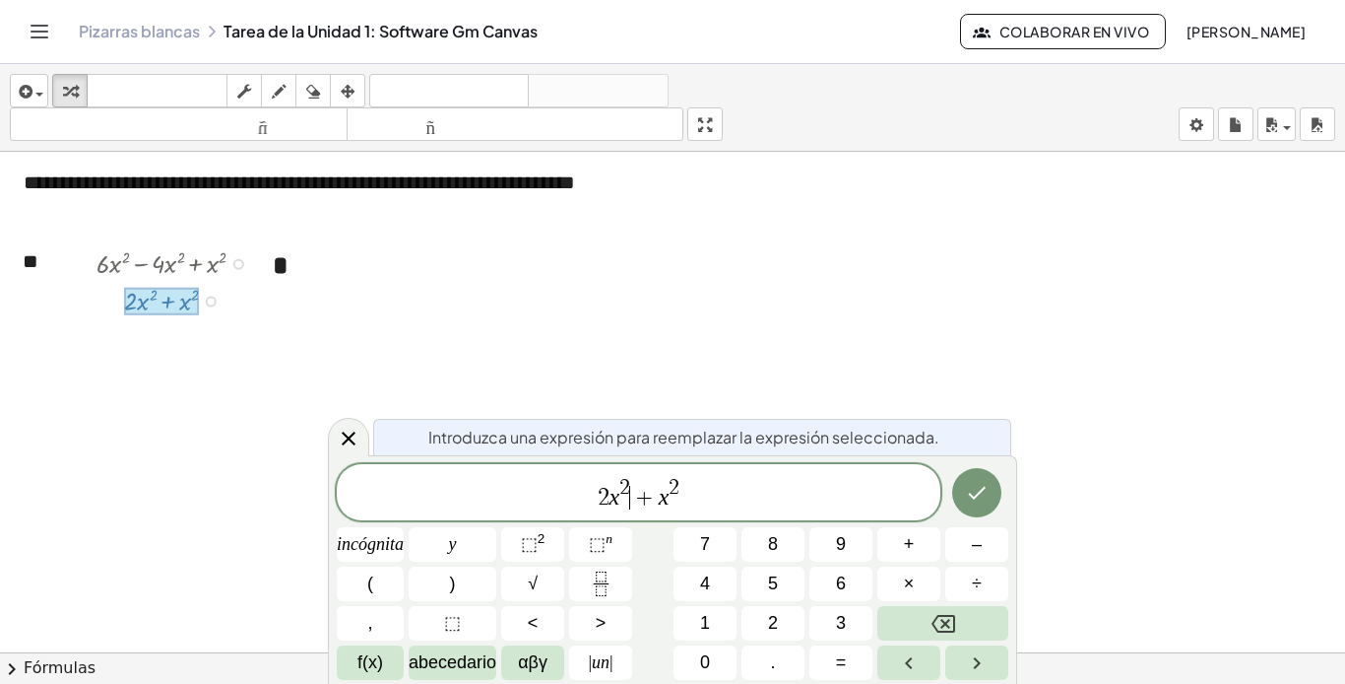
drag, startPoint x: 602, startPoint y: 497, endPoint x: 640, endPoint y: 511, distance: 40.8
click at [603, 498] on span "2" at bounding box center [604, 498] width 12 height 24
click at [550, 542] on button "⬚ 2" at bounding box center [532, 544] width 63 height 34
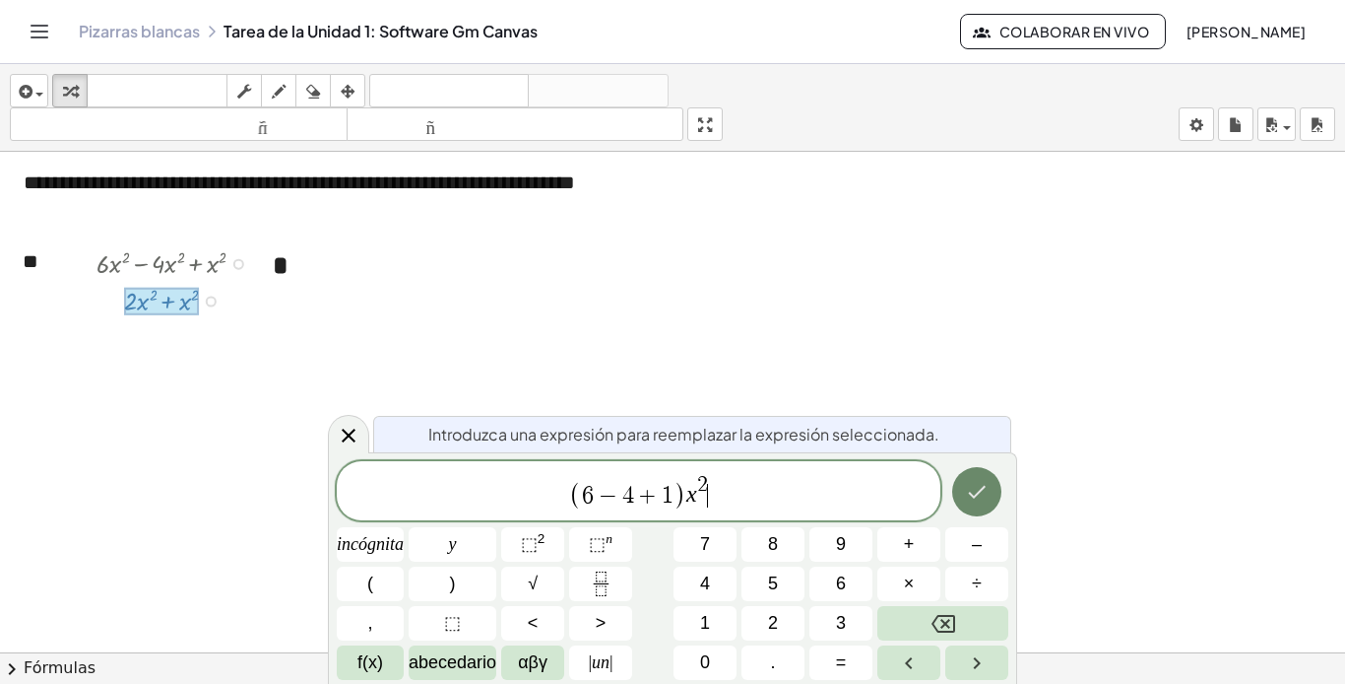
click at [978, 477] on button "Hecho" at bounding box center [976, 491] width 49 height 49
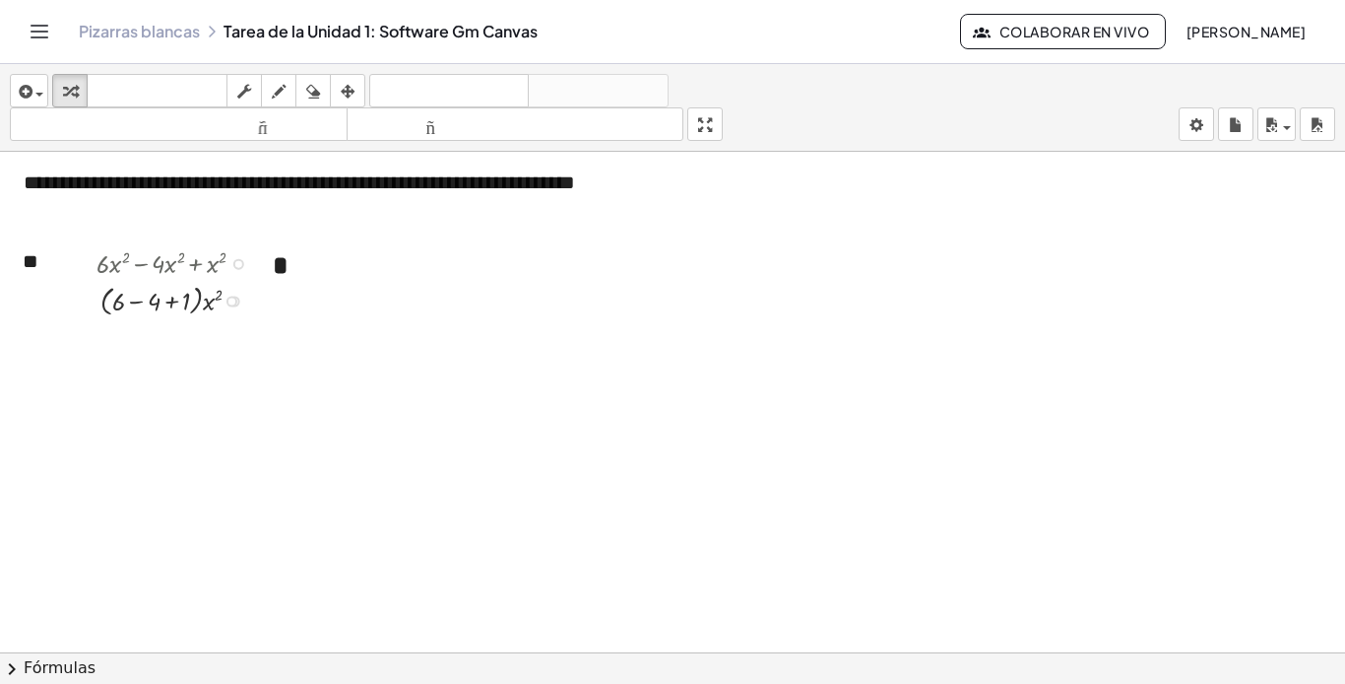
click at [231, 302] on div at bounding box center [232, 300] width 11 height 11
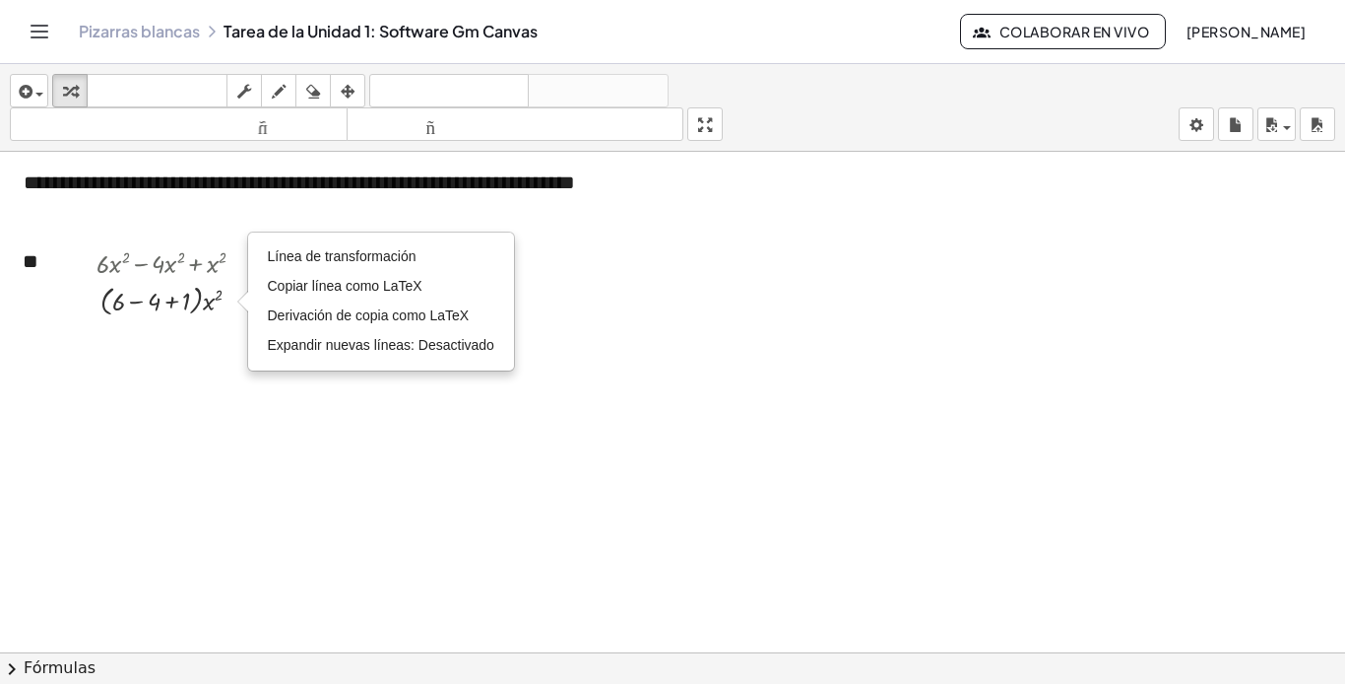
click at [195, 361] on div at bounding box center [672, 469] width 1345 height 1028
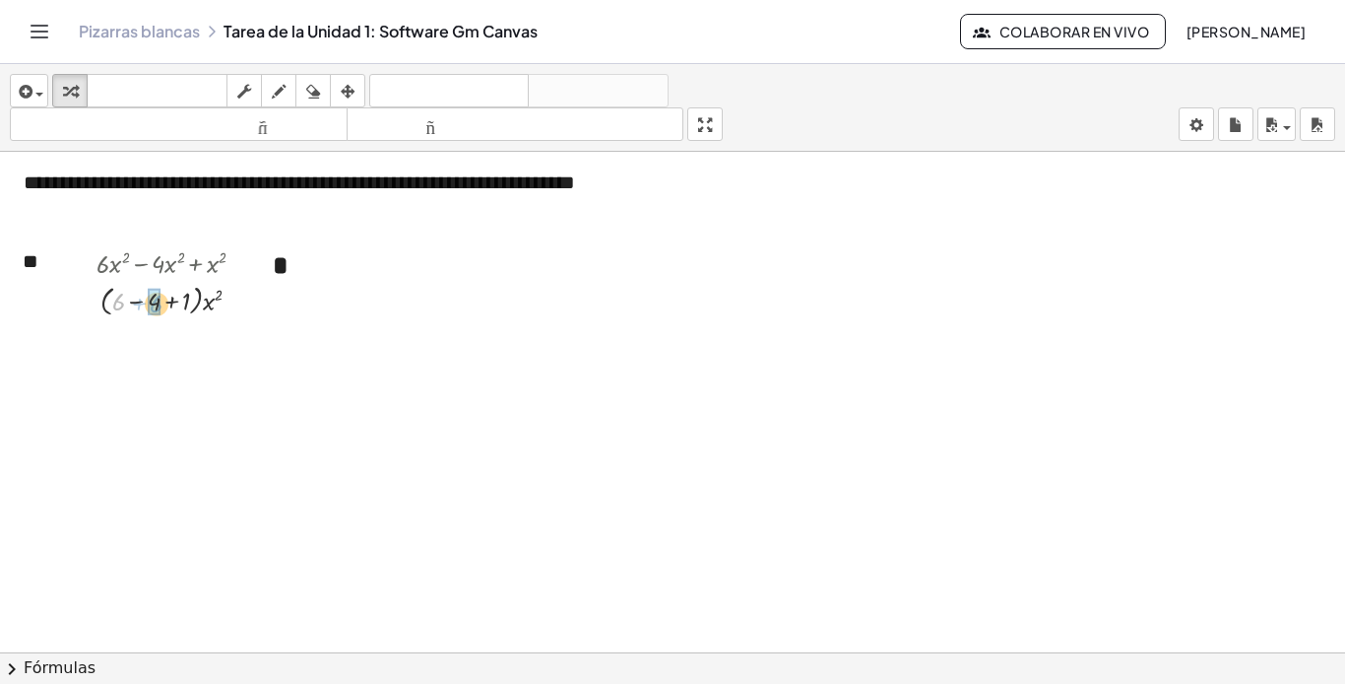
drag, startPoint x: 114, startPoint y: 303, endPoint x: 152, endPoint y: 305, distance: 37.5
click at [217, 300] on div "Línea de transformación Copiar línea como LaTeX Derivación de copia como LaTeX …" at bounding box center [214, 300] width 11 height 11
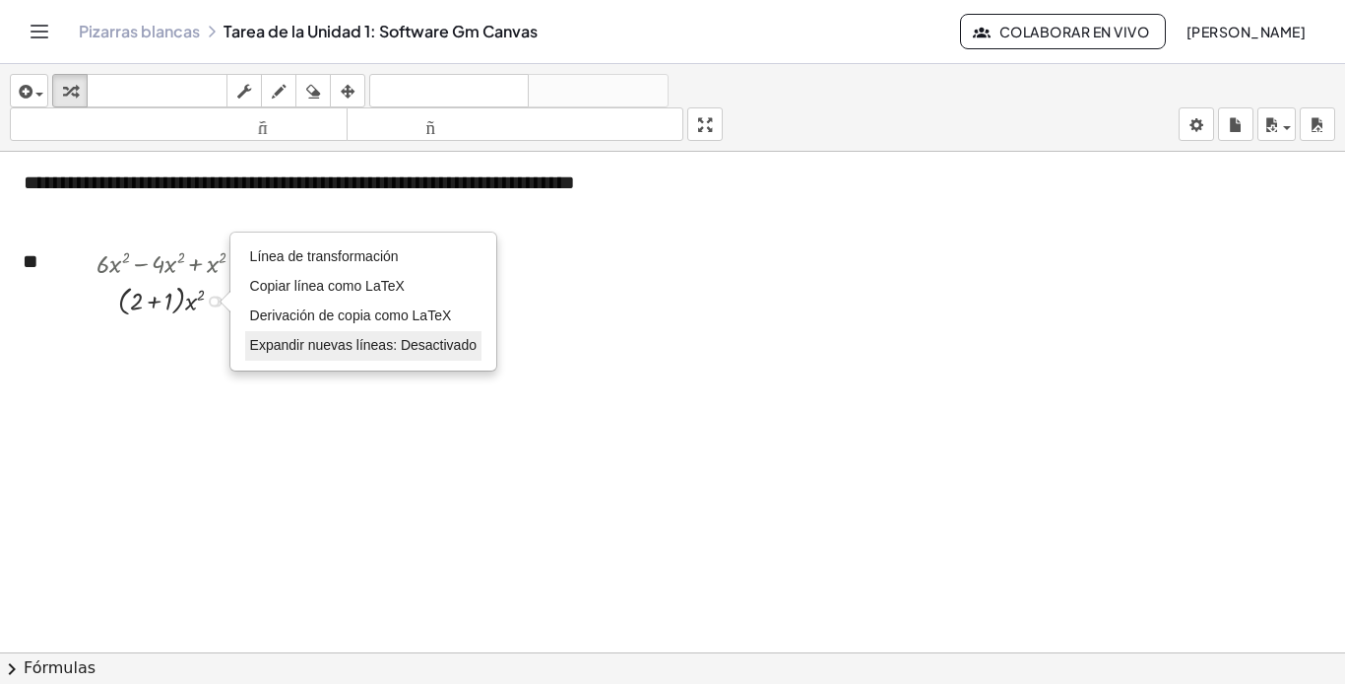
click at [312, 347] on font "Expandir nuevas líneas: Desactivado" at bounding box center [363, 345] width 227 height 16
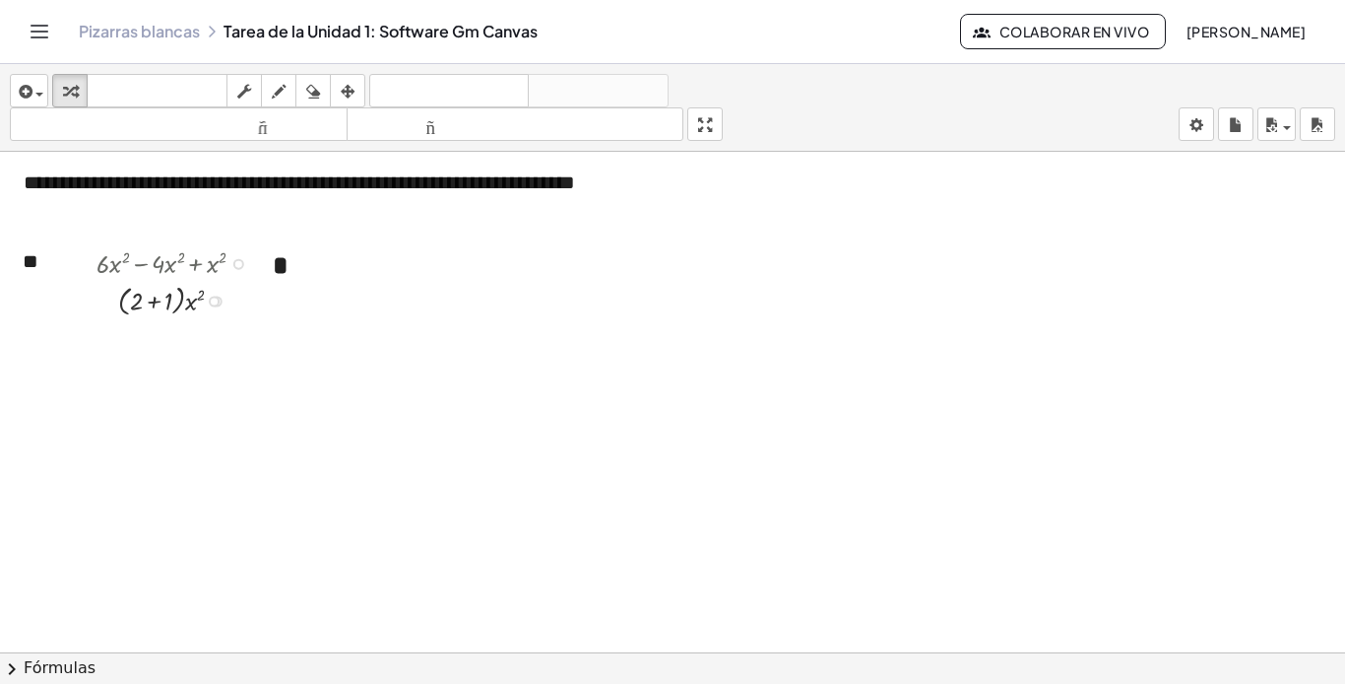
click at [216, 295] on div "Línea de transformación Copiar línea como LaTeX Derivación de copia como LaTeX …" at bounding box center [214, 300] width 11 height 11
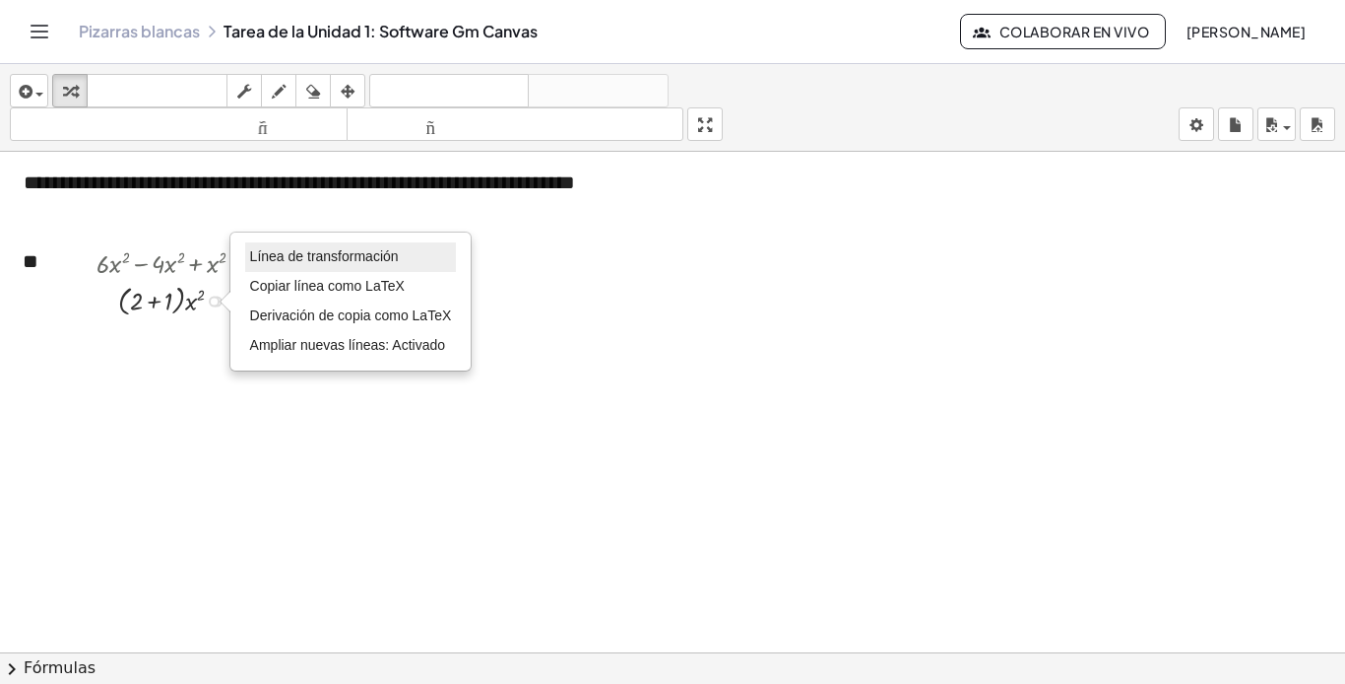
click at [296, 254] on font "Línea de transformación" at bounding box center [324, 256] width 149 height 16
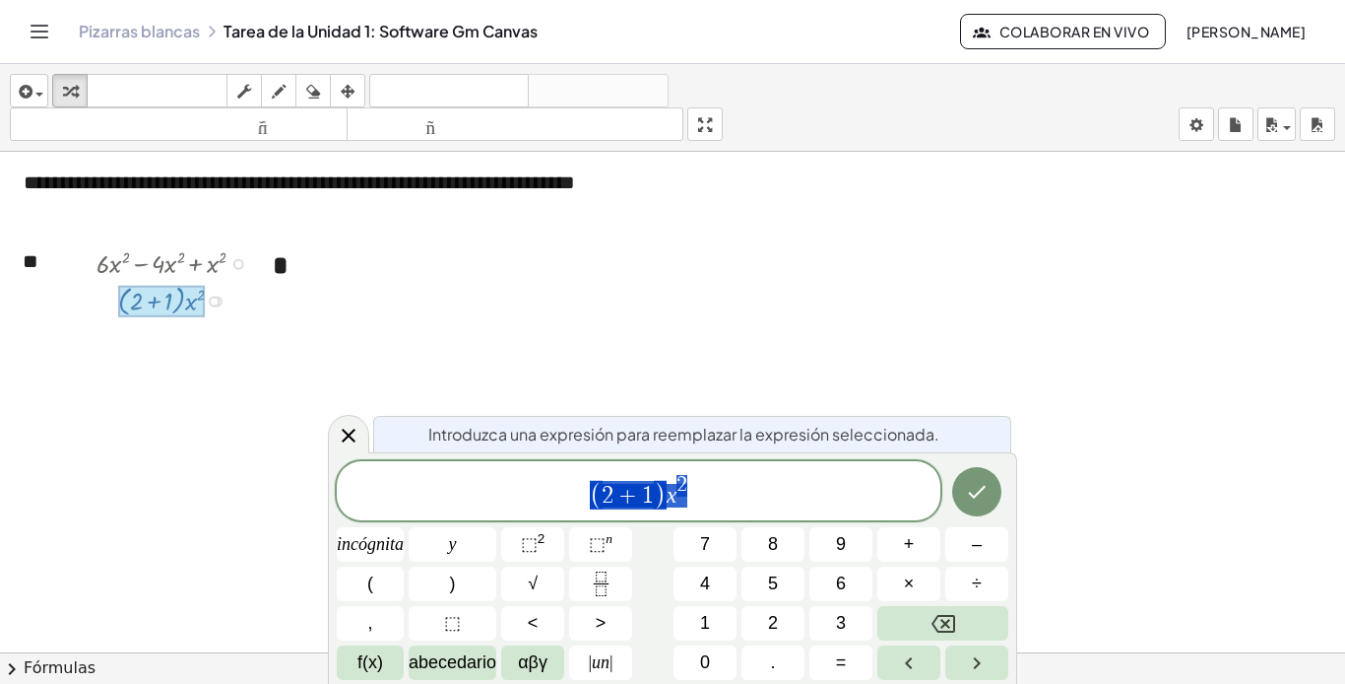
click at [806, 490] on span "( 2 + 1 ) x 2" at bounding box center [639, 492] width 604 height 38
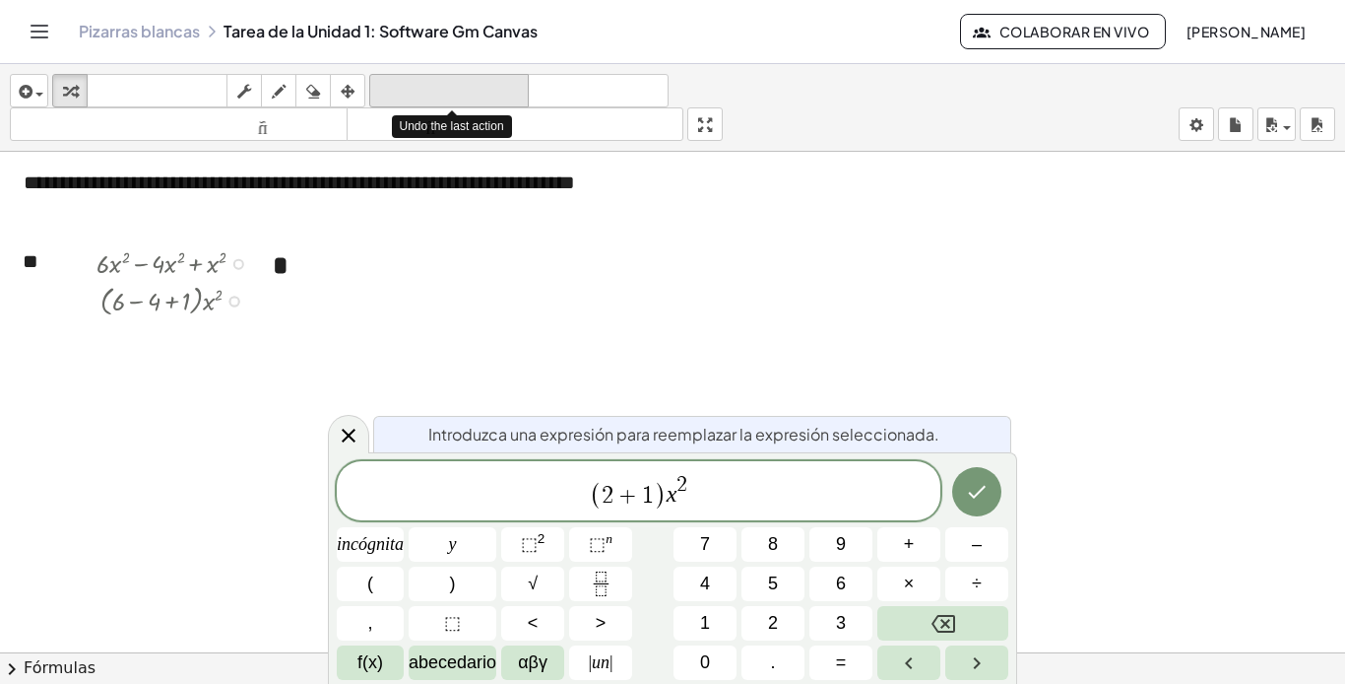
click at [451, 88] on font "deshacer" at bounding box center [449, 91] width 150 height 19
click at [282, 355] on div at bounding box center [672, 469] width 1345 height 1028
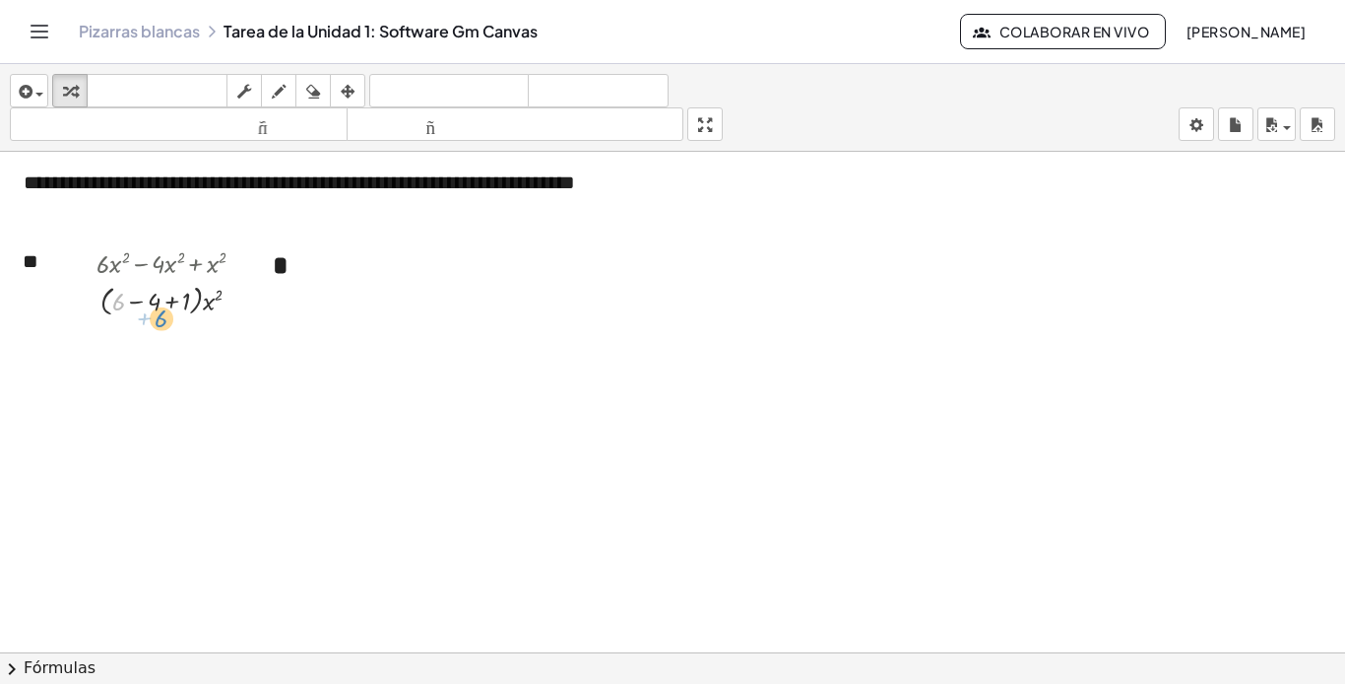
drag, startPoint x: 117, startPoint y: 303, endPoint x: 160, endPoint y: 320, distance: 45.5
drag, startPoint x: 110, startPoint y: 305, endPoint x: 135, endPoint y: 308, distance: 24.8
click at [135, 308] on div at bounding box center [179, 299] width 184 height 40
drag, startPoint x: 118, startPoint y: 301, endPoint x: 141, endPoint y: 306, distance: 23.2
click at [141, 306] on div at bounding box center [179, 299] width 184 height 40
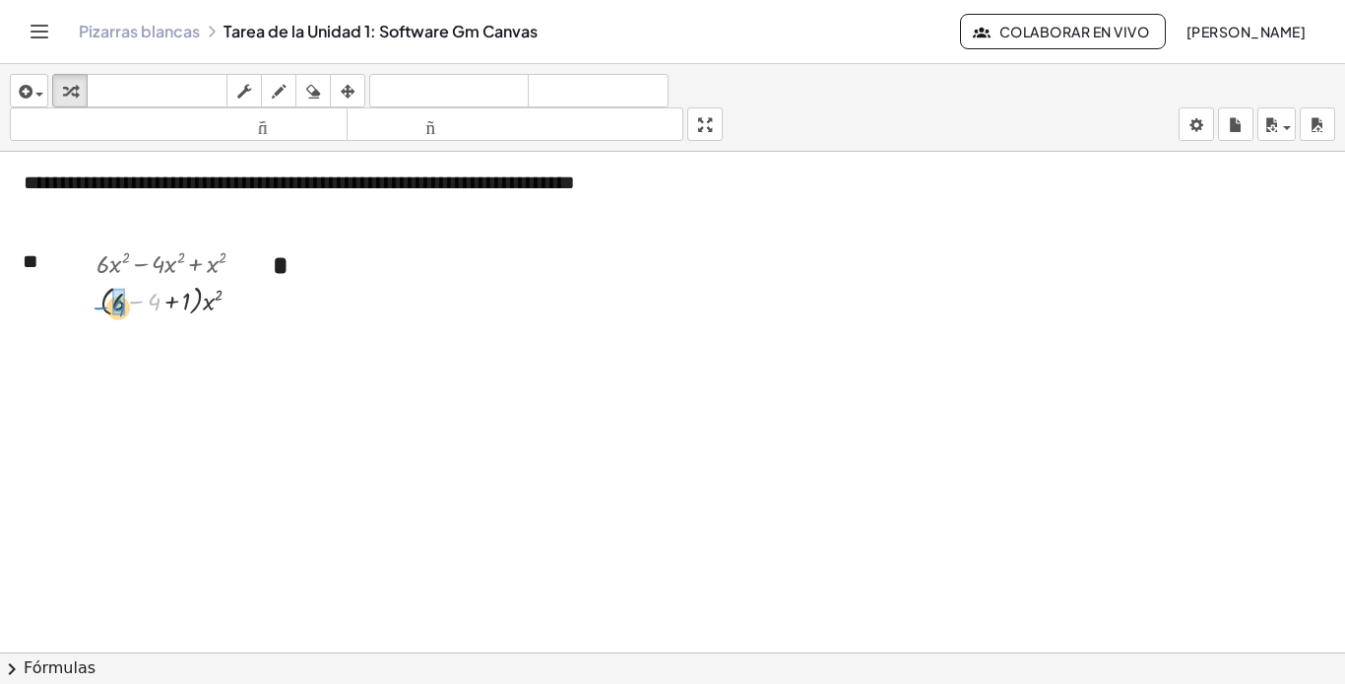
drag, startPoint x: 153, startPoint y: 304, endPoint x: 117, endPoint y: 310, distance: 35.9
drag, startPoint x: 171, startPoint y: 338, endPoint x: 147, endPoint y: 345, distance: 25.6
click at [147, 345] on div at bounding box center [179, 339] width 184 height 40
click at [43, 266] on div "- +" at bounding box center [32, 241] width 58 height 67
click at [34, 97] on span "button" at bounding box center [35, 94] width 4 height 14
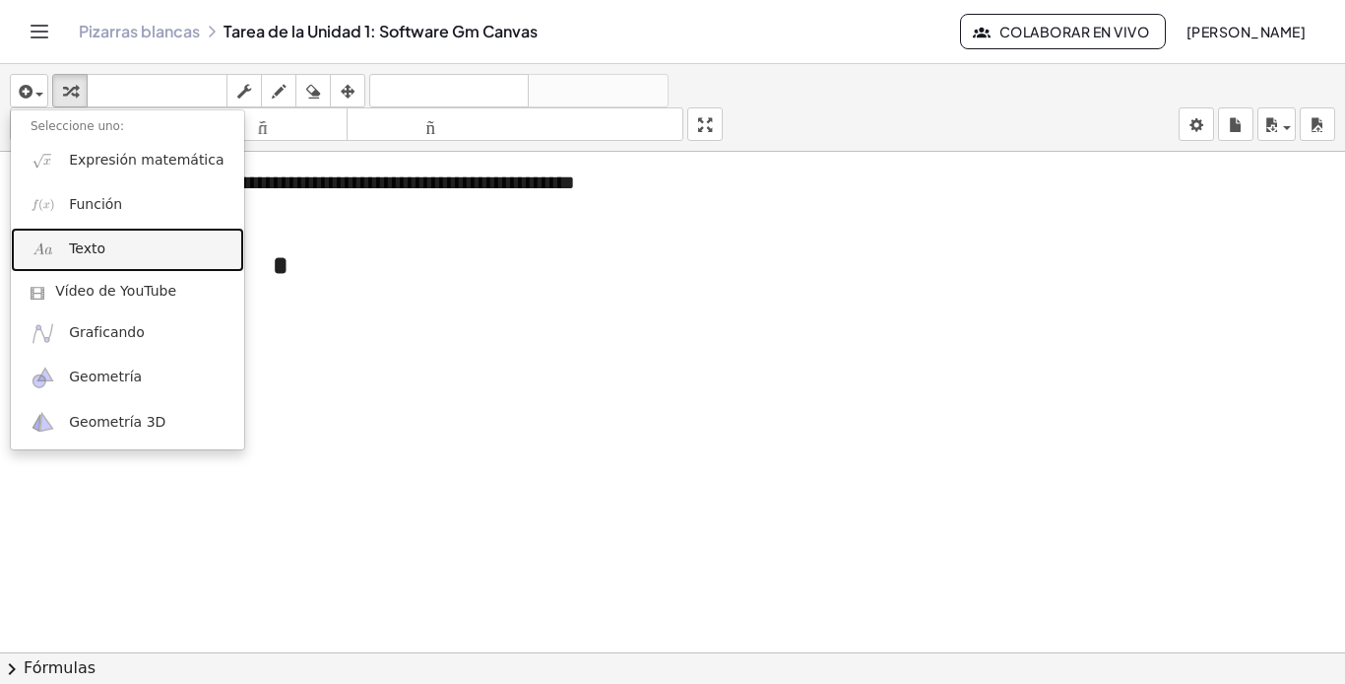
click at [97, 244] on font "Texto" at bounding box center [87, 248] width 36 height 16
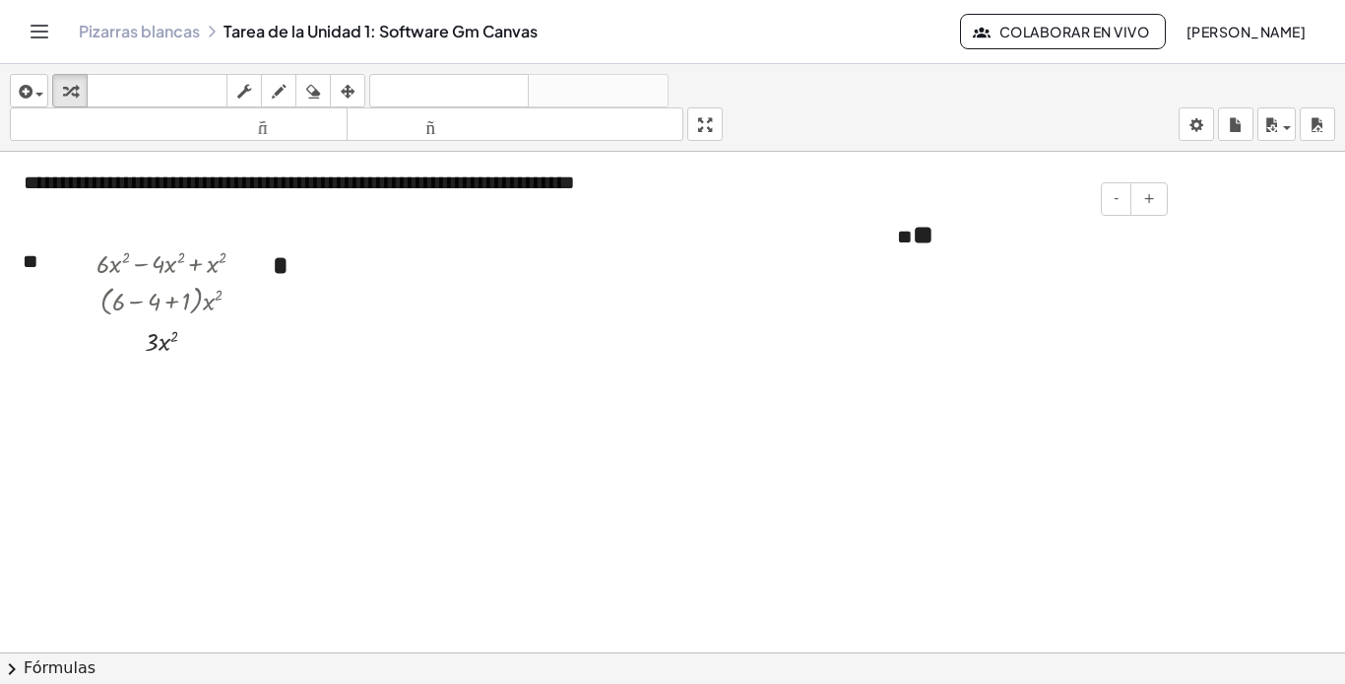
drag, startPoint x: 916, startPoint y: 236, endPoint x: 931, endPoint y: 305, distance: 70.5
click at [917, 248] on font "**" at bounding box center [923, 235] width 21 height 27
click at [355, 98] on icon "button" at bounding box center [348, 92] width 14 height 24
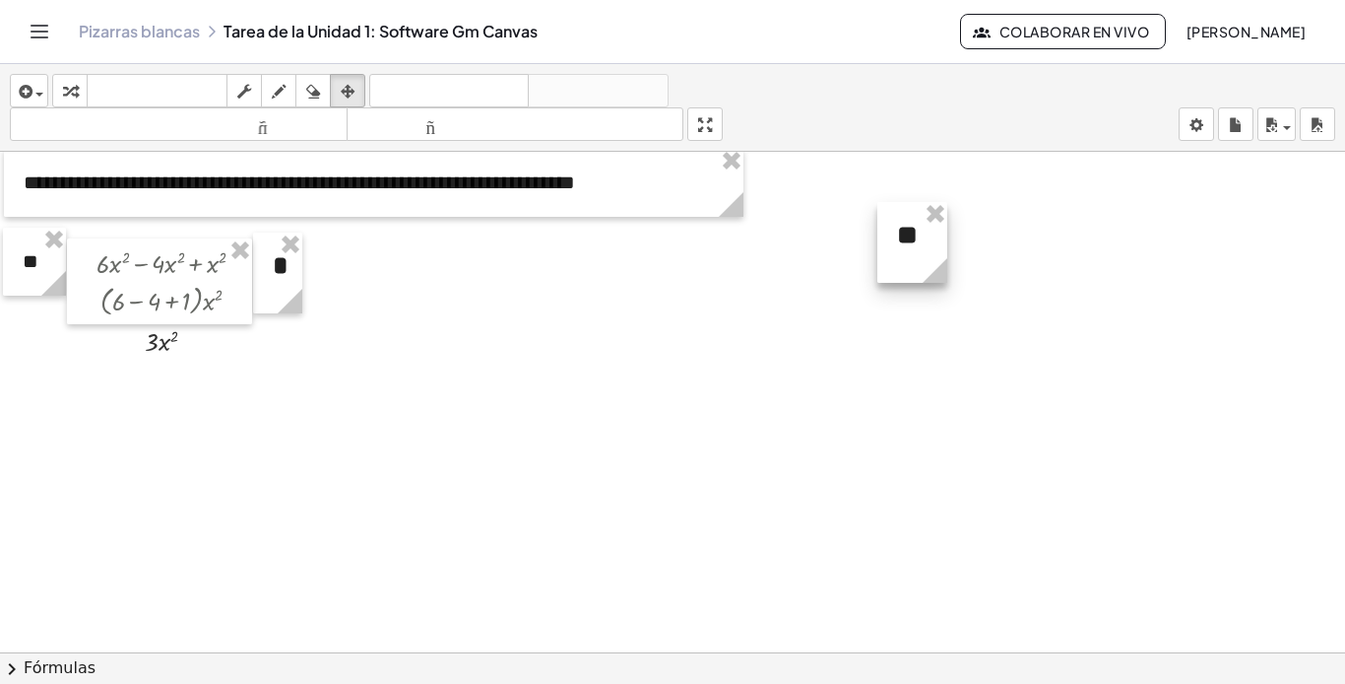
drag, startPoint x: 1161, startPoint y: 275, endPoint x: 936, endPoint y: 272, distance: 225.6
click at [936, 272] on icon at bounding box center [935, 270] width 25 height 25
drag, startPoint x: 924, startPoint y: 257, endPoint x: 928, endPoint y: 270, distance: 13.4
click at [928, 270] on icon at bounding box center [939, 270] width 34 height 34
drag, startPoint x: 937, startPoint y: 242, endPoint x: 53, endPoint y: 391, distance: 895.9
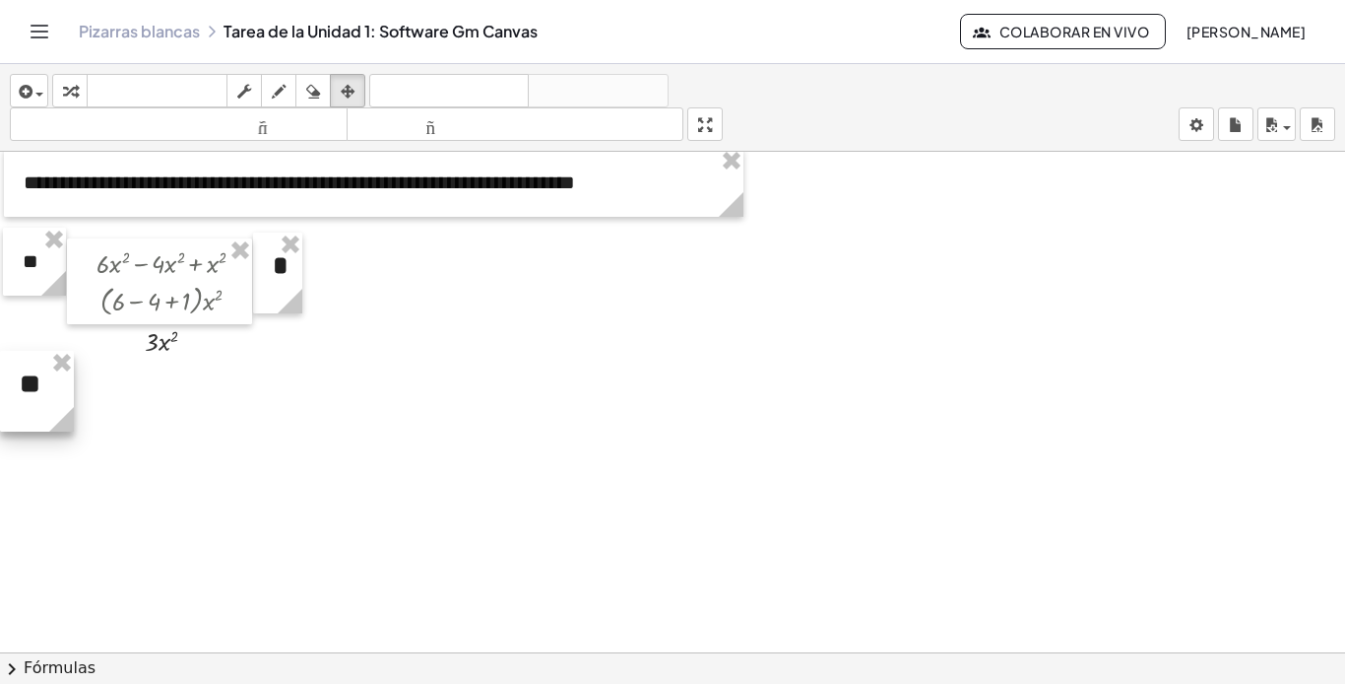
click at [53, 391] on div at bounding box center [37, 391] width 74 height 81
click at [35, 268] on div at bounding box center [34, 262] width 63 height 68
click at [185, 305] on div at bounding box center [159, 281] width 185 height 86
click at [208, 321] on div at bounding box center [159, 281] width 185 height 86
drag, startPoint x: 234, startPoint y: 316, endPoint x: 234, endPoint y: 302, distance: 13.8
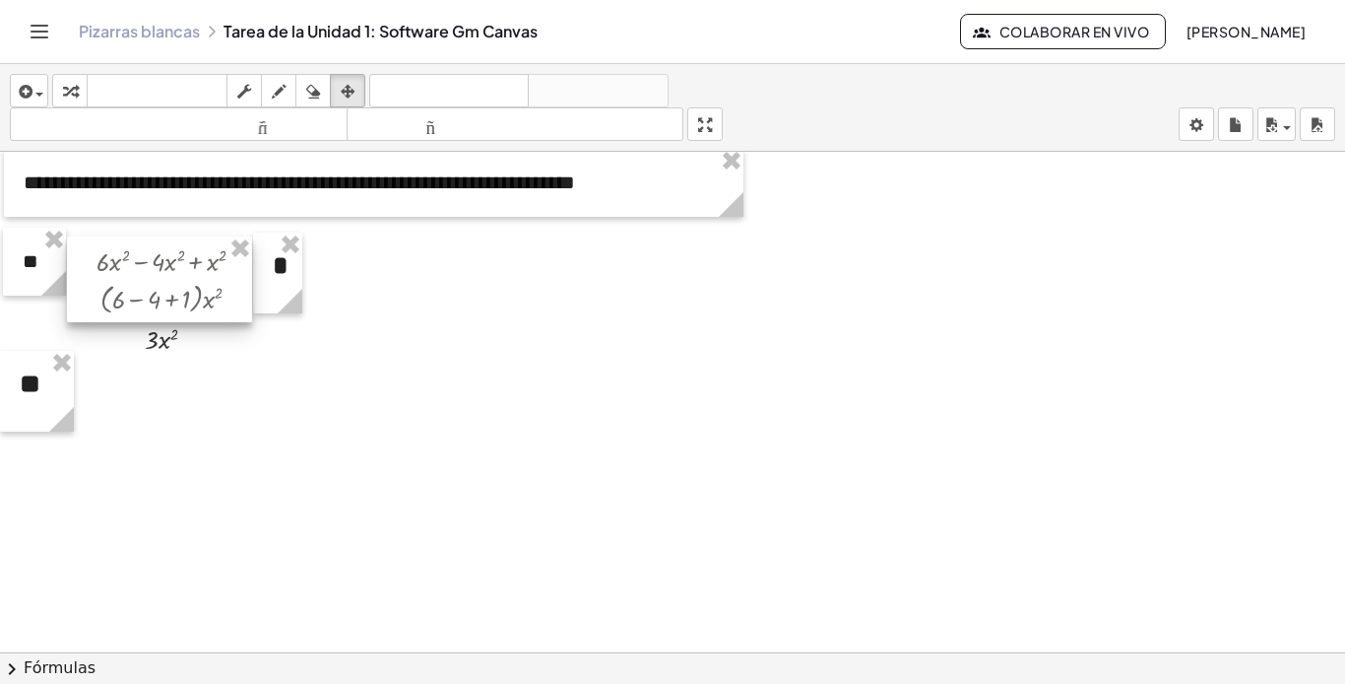
click at [234, 302] on div at bounding box center [159, 279] width 185 height 86
click at [43, 405] on div at bounding box center [37, 397] width 74 height 81
click at [37, 266] on icon at bounding box center [53, 283] width 34 height 34
click at [73, 94] on icon "button" at bounding box center [70, 92] width 14 height 24
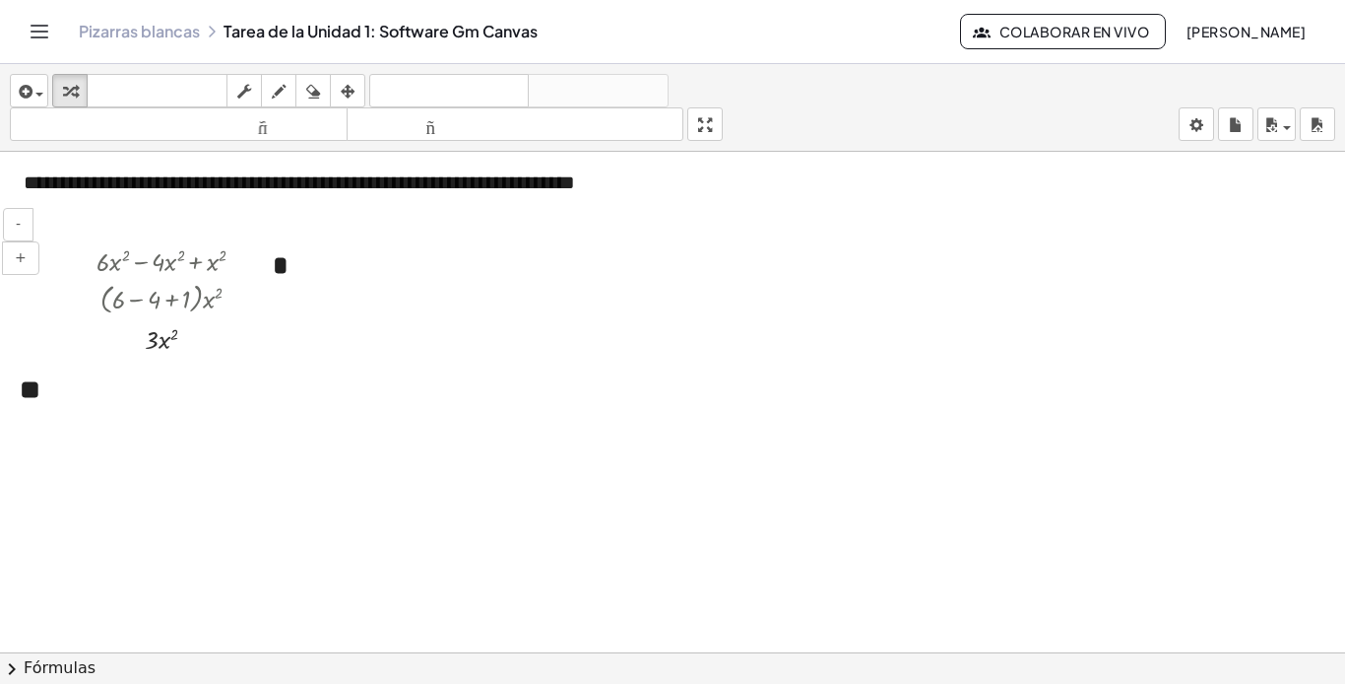
click at [40, 272] on div "- +" at bounding box center [32, 241] width 58 height 67
click at [32, 278] on div "**" at bounding box center [34, 262] width 63 height 68
click at [41, 275] on div "**" at bounding box center [34, 262] width 63 height 68
paste div
click at [23, 295] on font "**" at bounding box center [33, 289] width 21 height 27
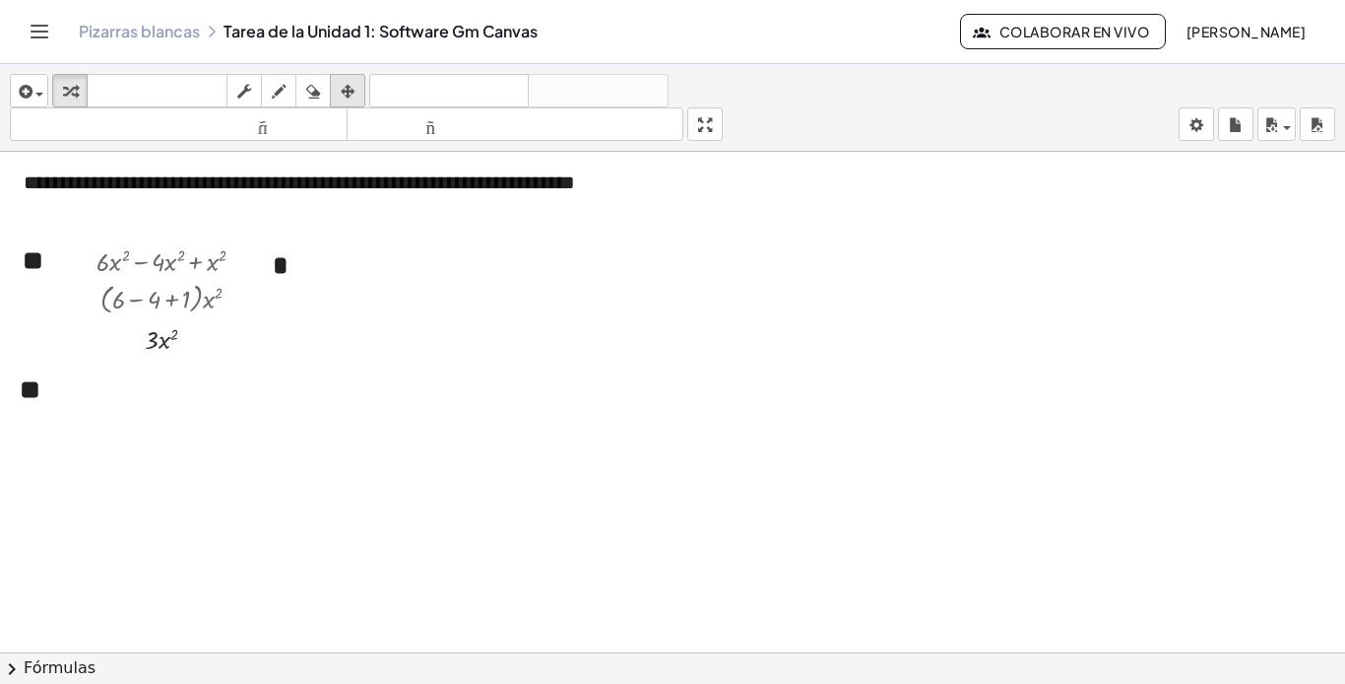
click at [346, 87] on icon "button" at bounding box center [348, 92] width 14 height 24
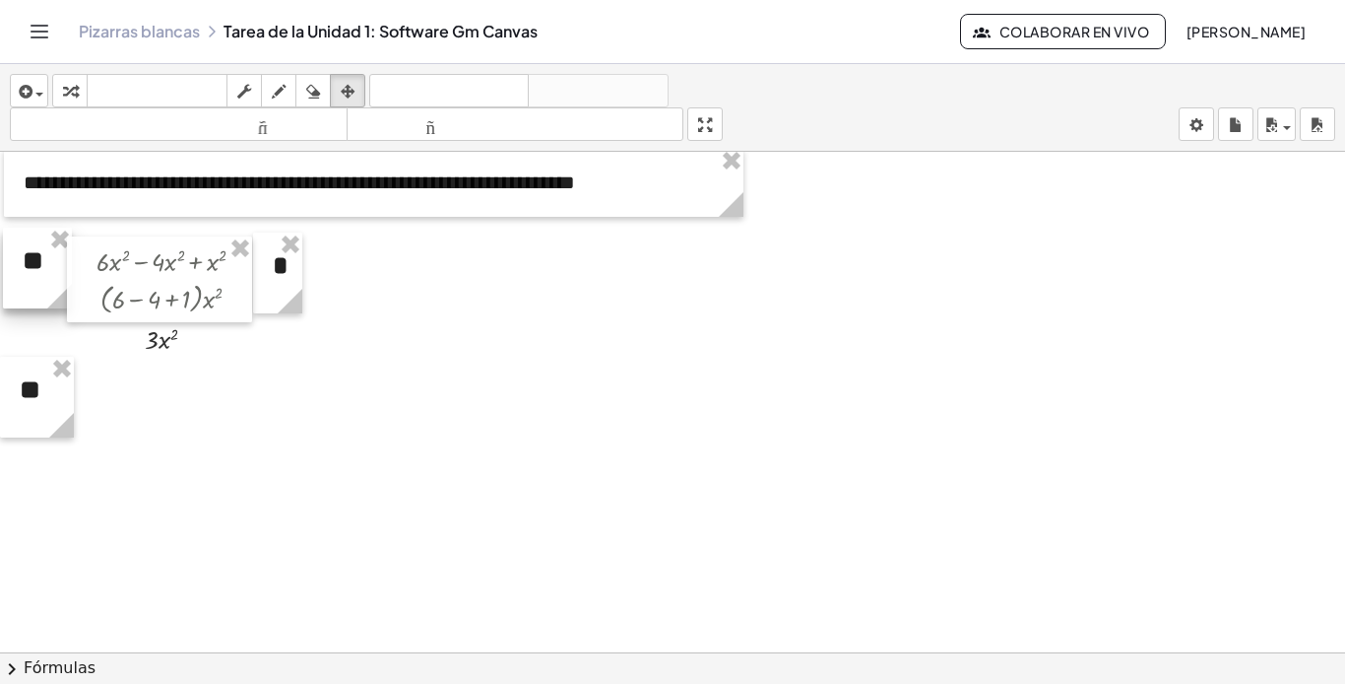
drag, startPoint x: 58, startPoint y: 327, endPoint x: 62, endPoint y: 306, distance: 21.1
click at [63, 307] on icon at bounding box center [59, 296] width 25 height 25
click at [286, 292] on div at bounding box center [179, 297] width 220 height 40
click at [279, 291] on div at bounding box center [179, 297] width 220 height 40
drag, startPoint x: 292, startPoint y: 273, endPoint x: 303, endPoint y: 273, distance: 11.8
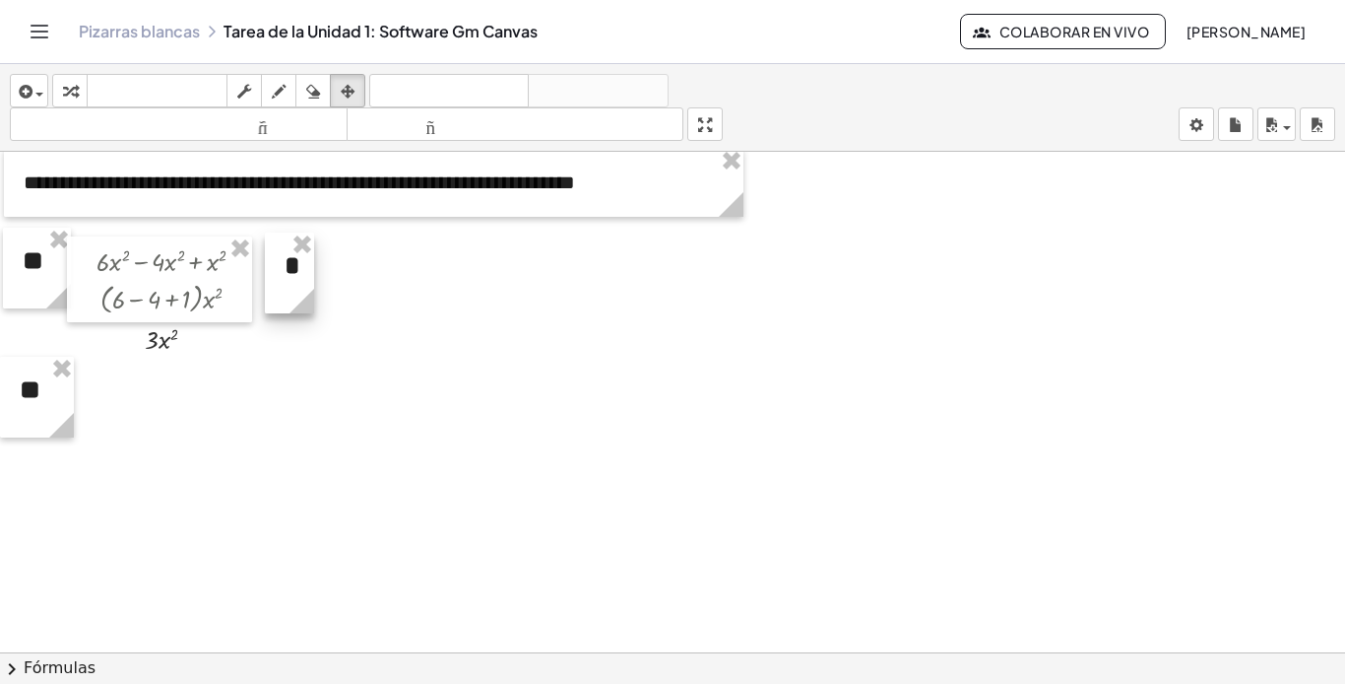
click at [303, 273] on div at bounding box center [289, 272] width 49 height 81
click at [177, 290] on div at bounding box center [167, 281] width 185 height 86
click at [280, 293] on div at bounding box center [187, 299] width 220 height 40
drag, startPoint x: 290, startPoint y: 286, endPoint x: 303, endPoint y: 286, distance: 13.8
click at [303, 286] on div "**********" at bounding box center [672, 469] width 1345 height 1028
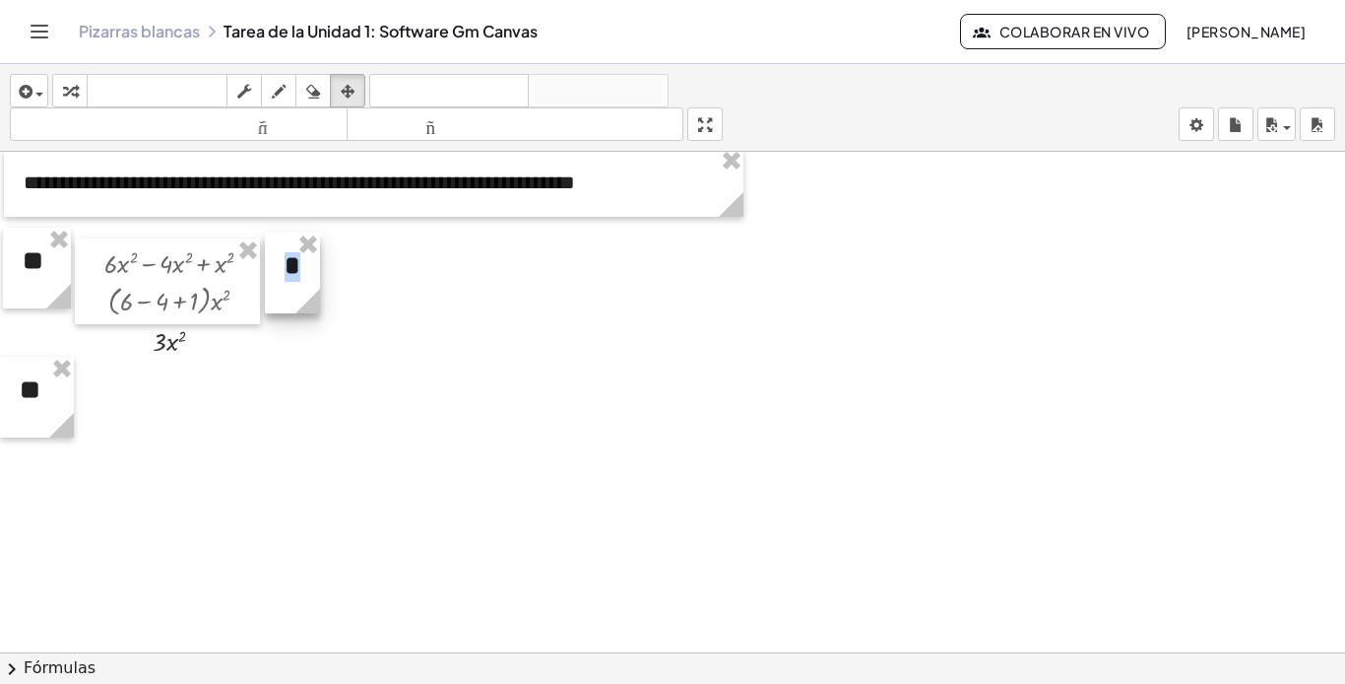
click at [308, 296] on circle at bounding box center [312, 305] width 34 height 34
click at [303, 296] on circle at bounding box center [308, 305] width 34 height 34
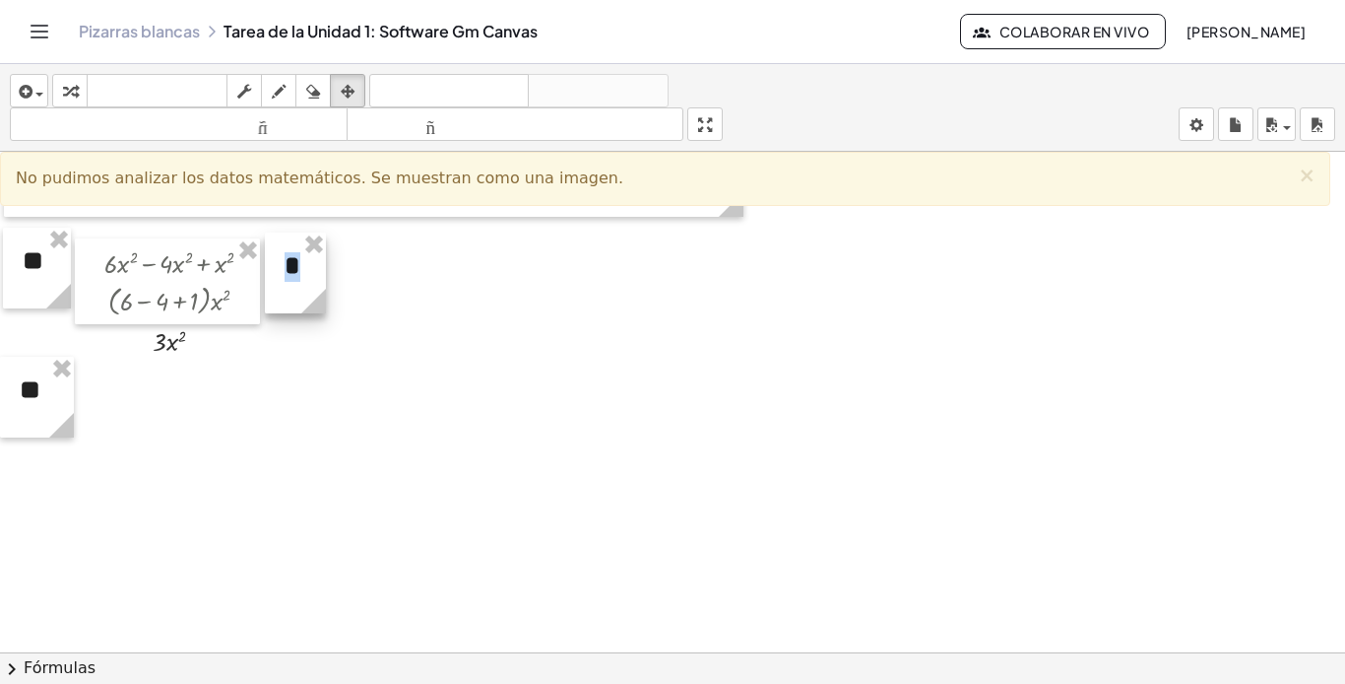
click at [306, 288] on icon at bounding box center [313, 301] width 34 height 34
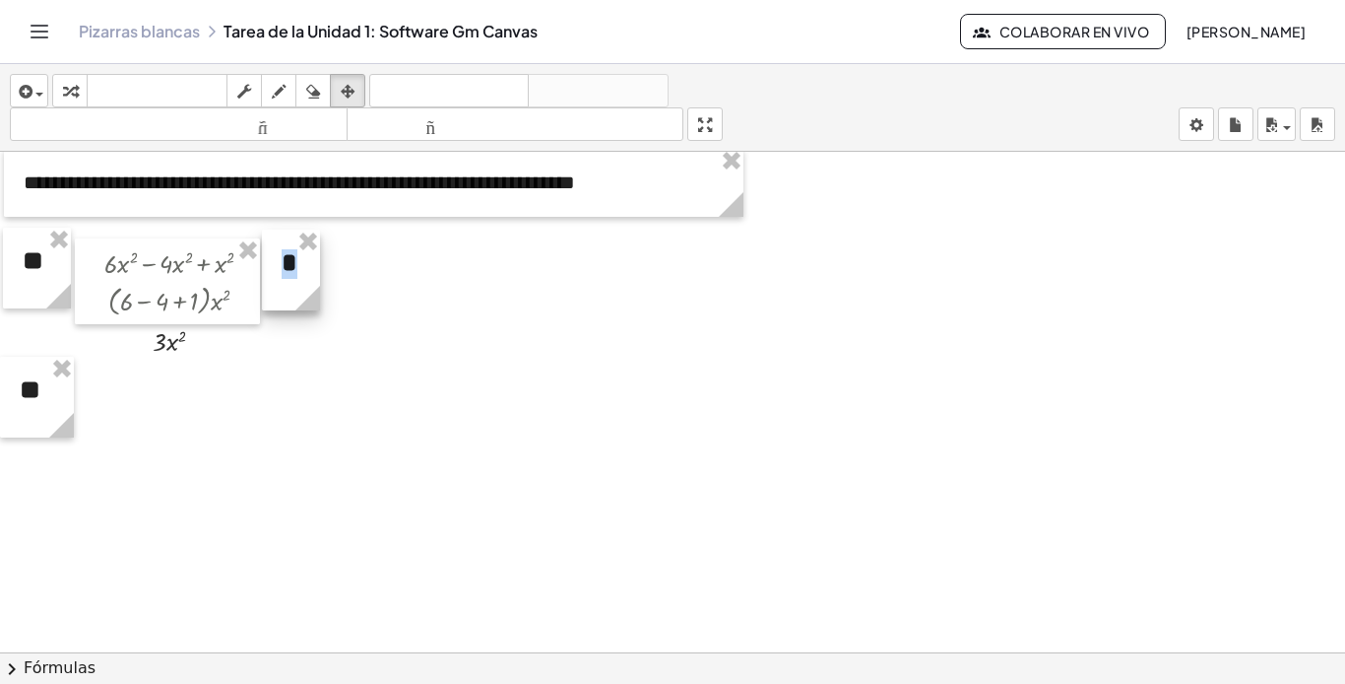
click at [310, 264] on div at bounding box center [291, 269] width 58 height 81
click at [298, 328] on div at bounding box center [672, 469] width 1345 height 1028
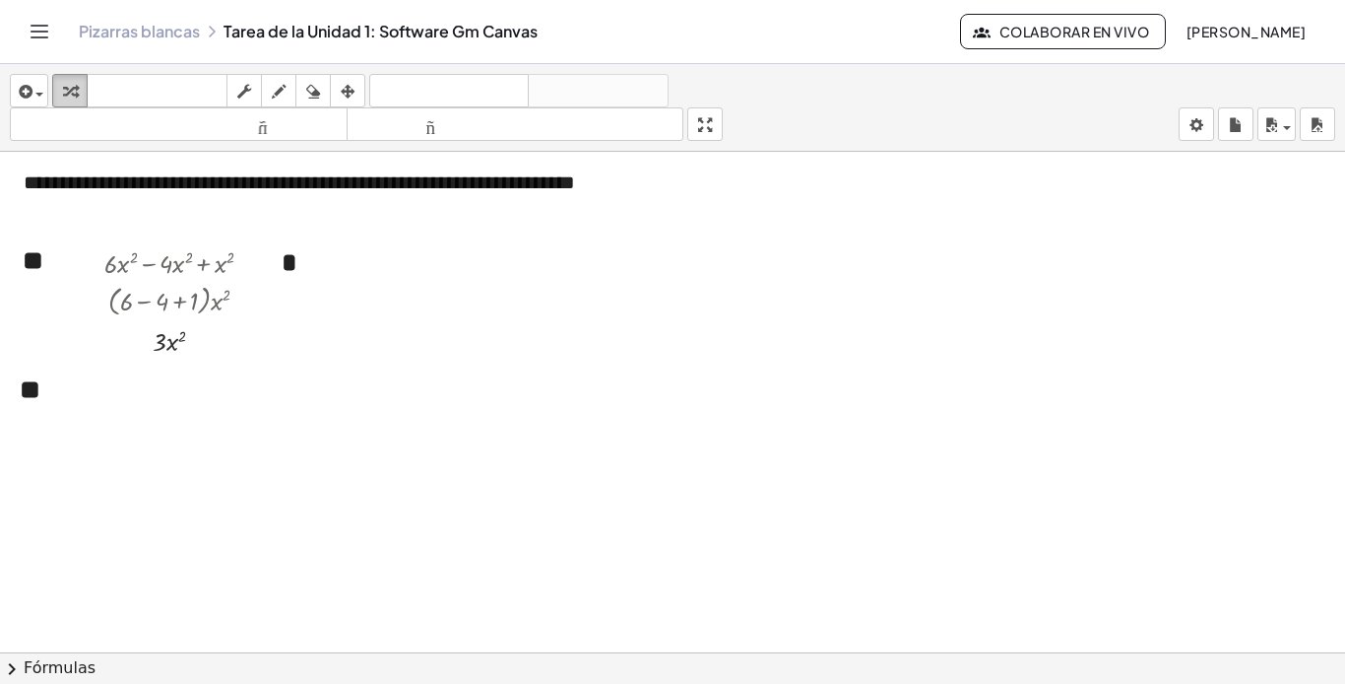
click at [61, 89] on div "button" at bounding box center [70, 91] width 26 height 24
click at [37, 93] on span "button" at bounding box center [39, 95] width 8 height 4
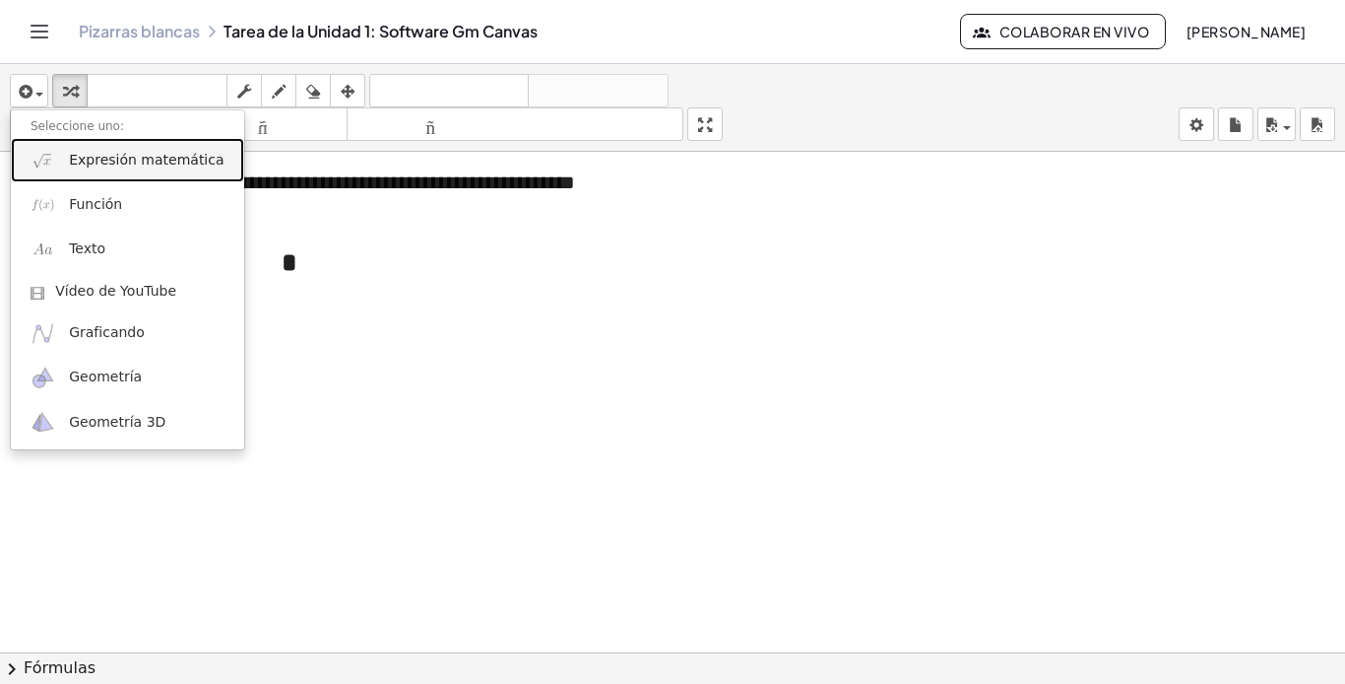
click at [108, 165] on font "Expresión matemática" at bounding box center [146, 160] width 155 height 16
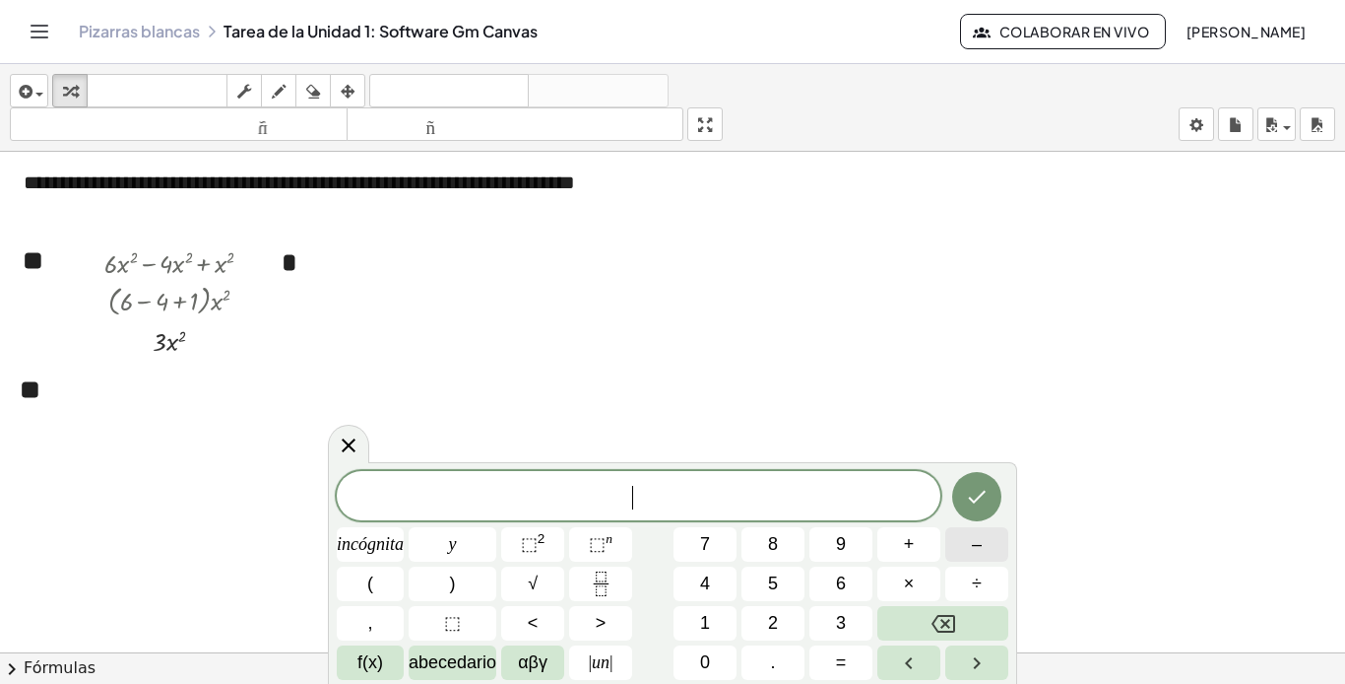
click at [994, 546] on button "–" at bounding box center [977, 544] width 63 height 34
click at [849, 616] on button "3" at bounding box center [841, 623] width 63 height 34
click at [965, 495] on icon "Hecho" at bounding box center [977, 497] width 24 height 24
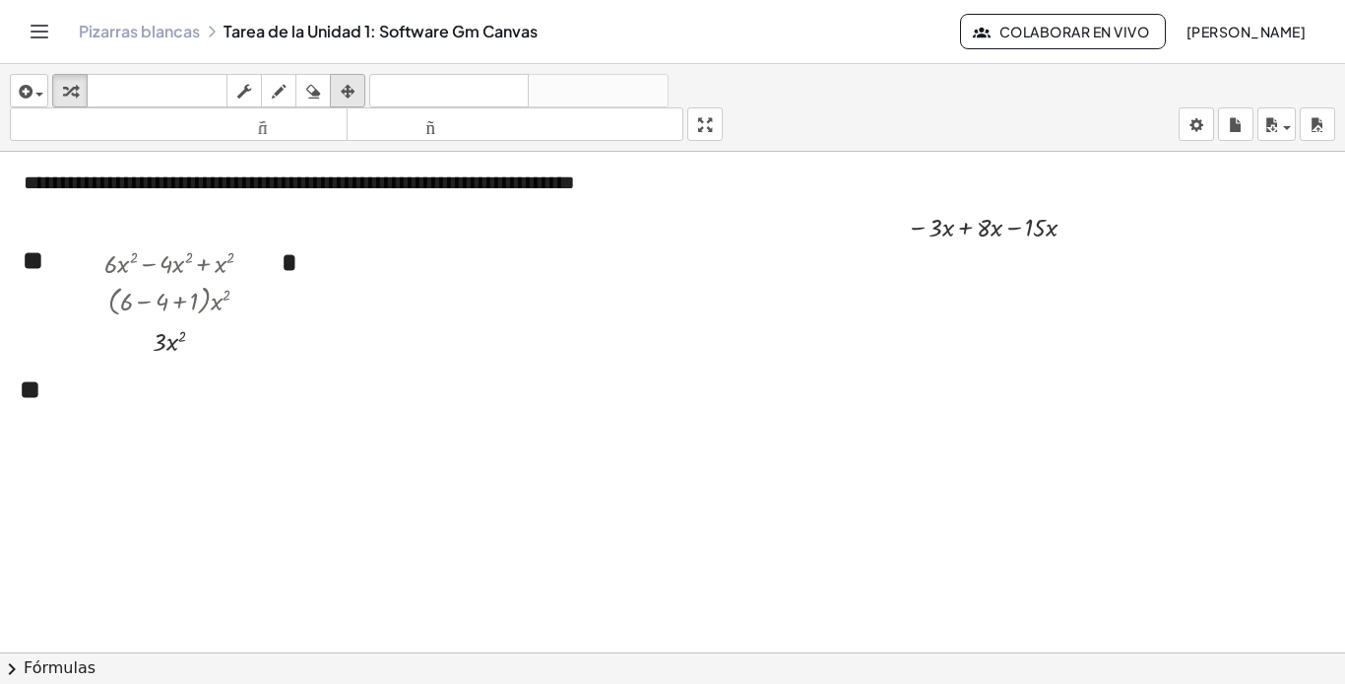
click at [343, 88] on icon "button" at bounding box center [348, 92] width 14 height 24
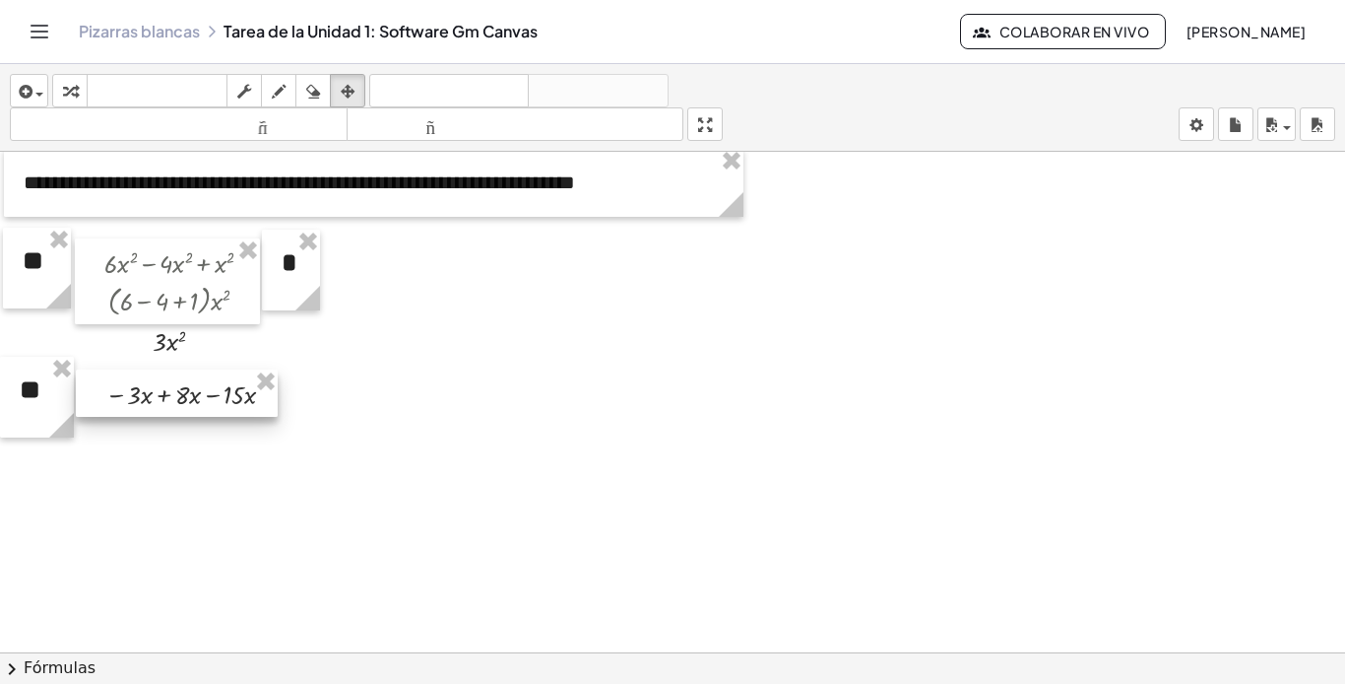
drag, startPoint x: 963, startPoint y: 229, endPoint x: 161, endPoint y: 396, distance: 820.0
click at [161, 396] on div at bounding box center [177, 392] width 202 height 47
click at [72, 85] on icon "button" at bounding box center [70, 92] width 14 height 24
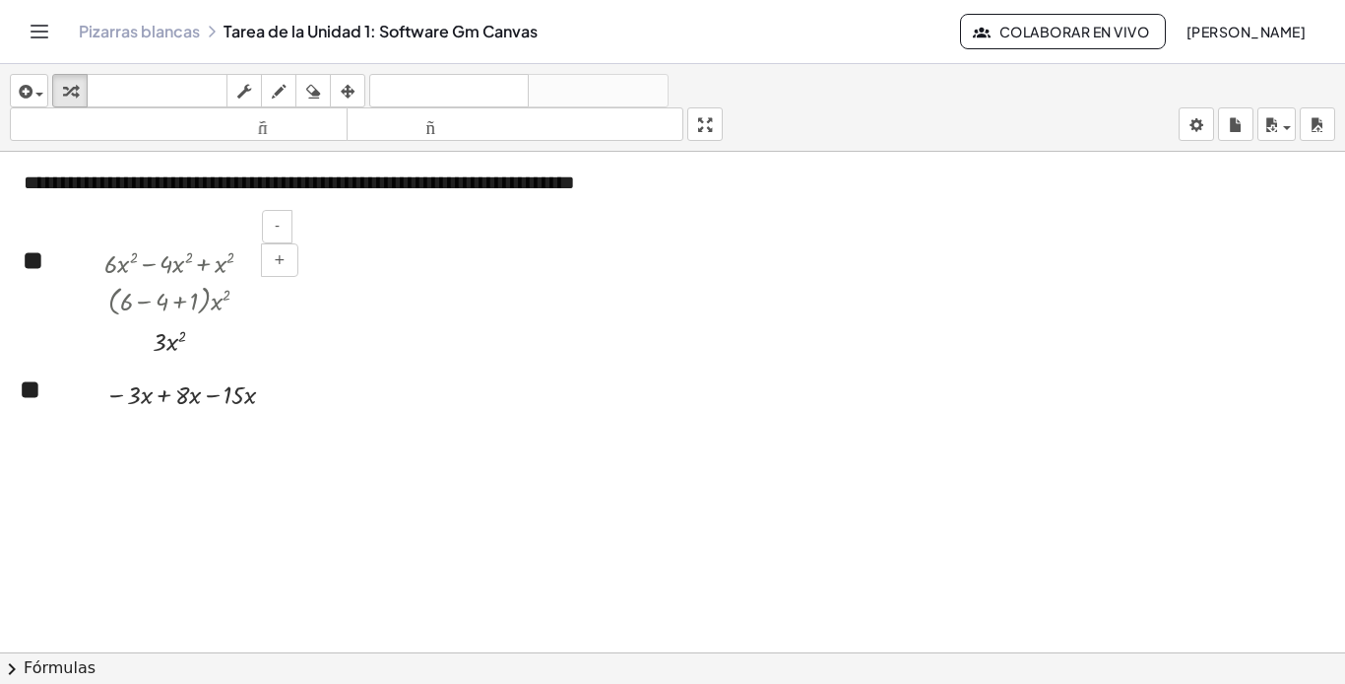
click at [303, 268] on div "- +" at bounding box center [288, 243] width 53 height 67
click at [302, 271] on div "- +" at bounding box center [288, 243] width 53 height 67
click at [299, 266] on div "- +" at bounding box center [288, 243] width 53 height 67
click at [294, 286] on div at bounding box center [187, 299] width 220 height 40
click at [292, 267] on button "+" at bounding box center [279, 259] width 37 height 33
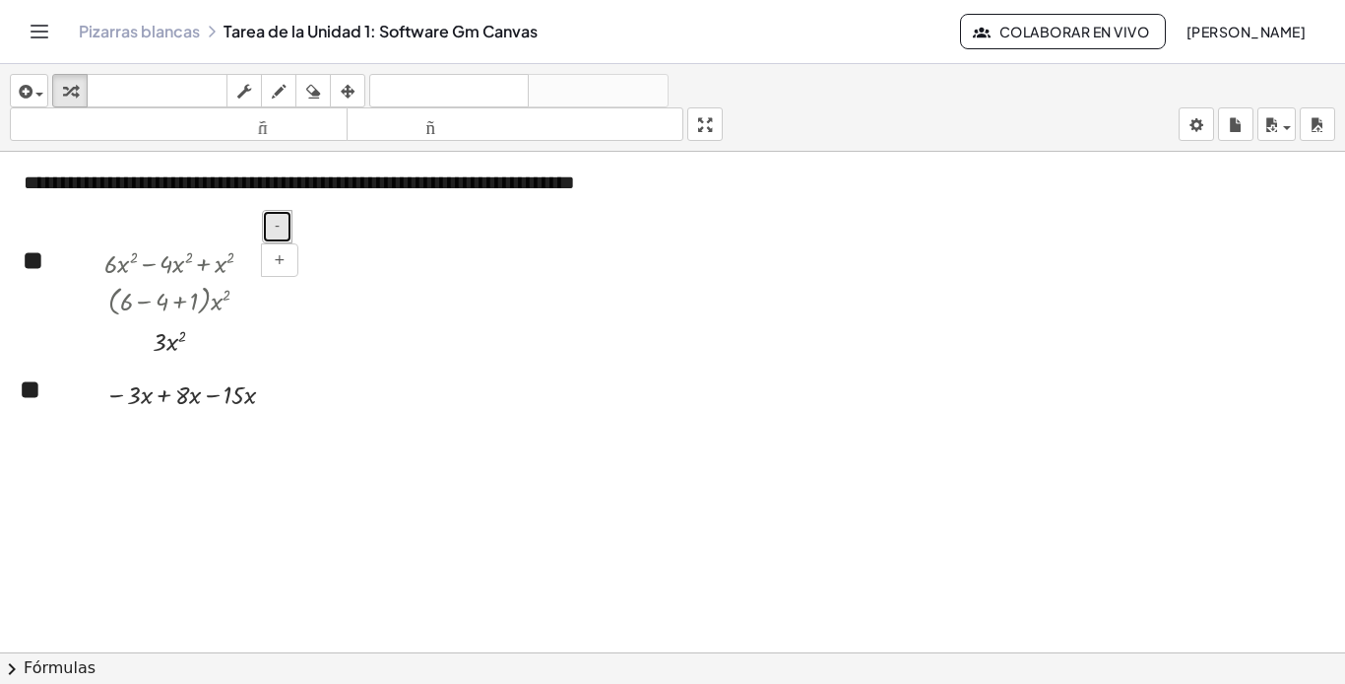
click at [284, 239] on button "-" at bounding box center [277, 226] width 31 height 33
click at [288, 266] on button "+" at bounding box center [279, 259] width 37 height 33
click at [316, 265] on div "*" at bounding box center [291, 269] width 58 height 80
drag, startPoint x: 304, startPoint y: 265, endPoint x: 294, endPoint y: 265, distance: 10.8
click at [294, 265] on div "- +" at bounding box center [288, 243] width 53 height 67
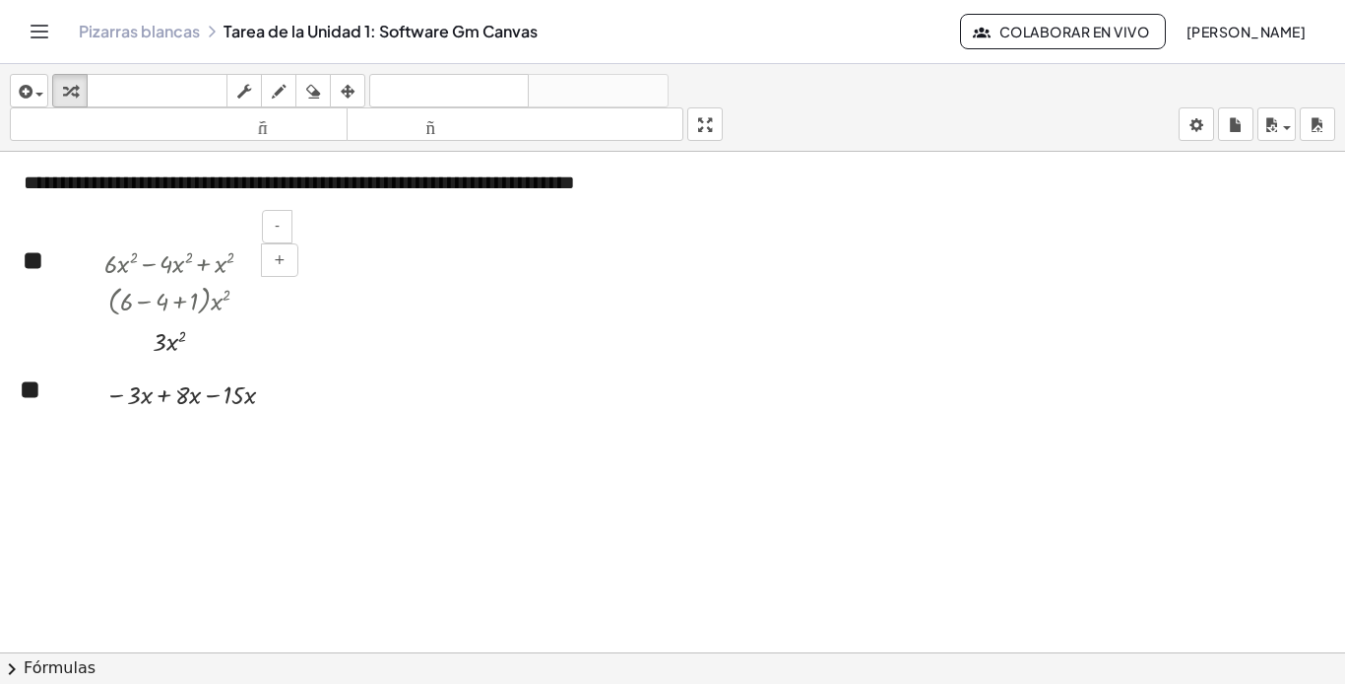
click at [304, 268] on div "- +" at bounding box center [288, 243] width 53 height 67
click at [319, 276] on div "*" at bounding box center [291, 269] width 58 height 80
copy font "*"
click at [329, 385] on div at bounding box center [672, 469] width 1345 height 1028
click at [44, 95] on button "insertar" at bounding box center [29, 90] width 38 height 33
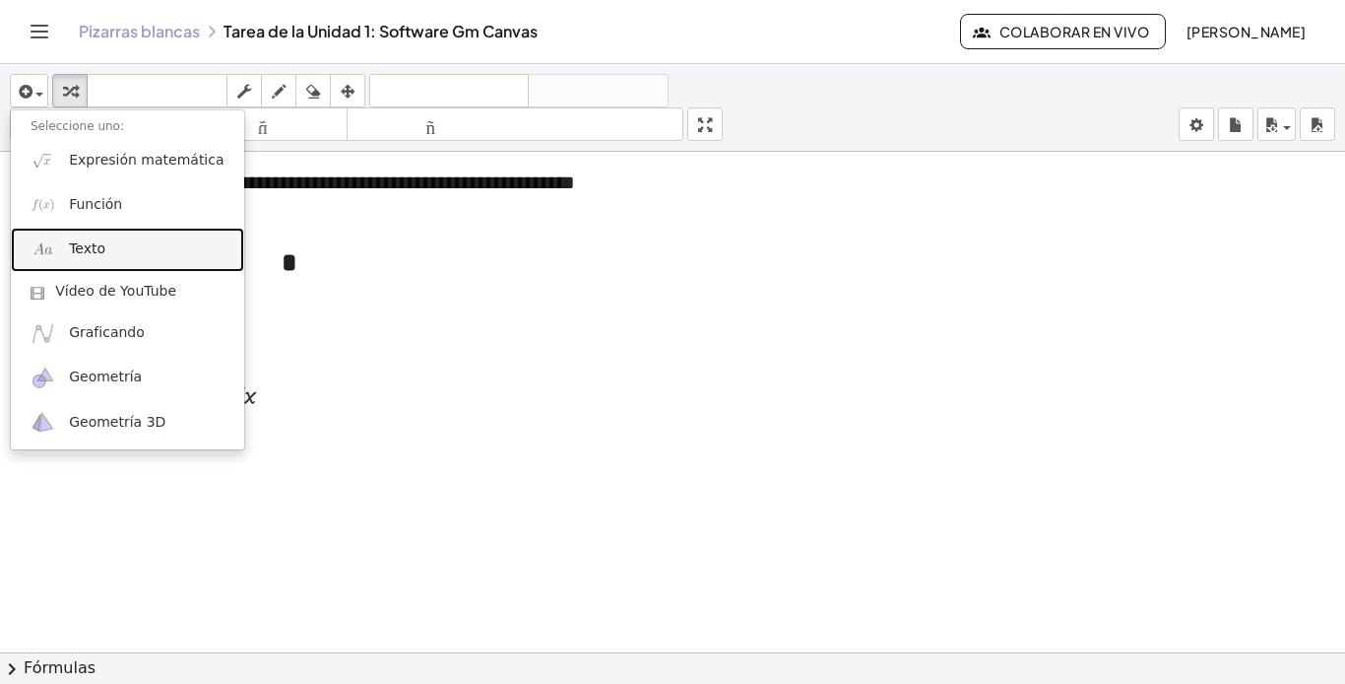
click at [115, 257] on link "Texto" at bounding box center [127, 250] width 233 height 44
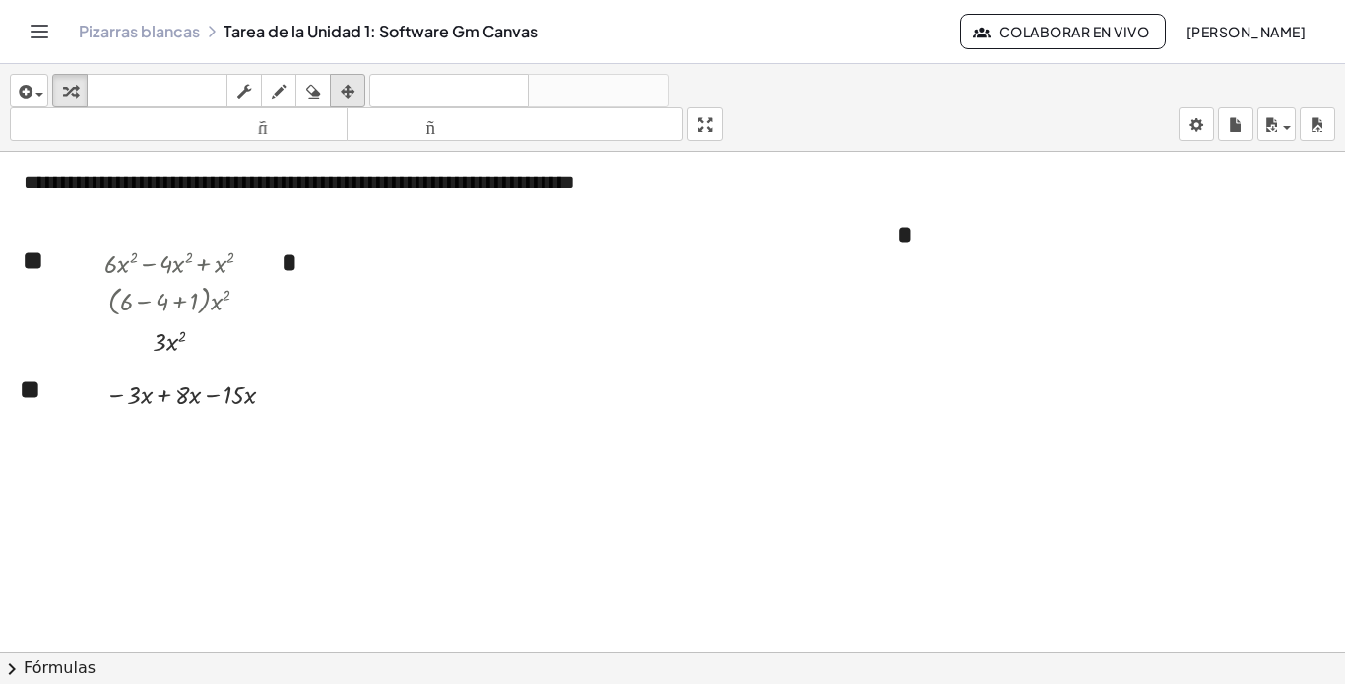
click at [355, 85] on icon "button" at bounding box center [348, 92] width 14 height 24
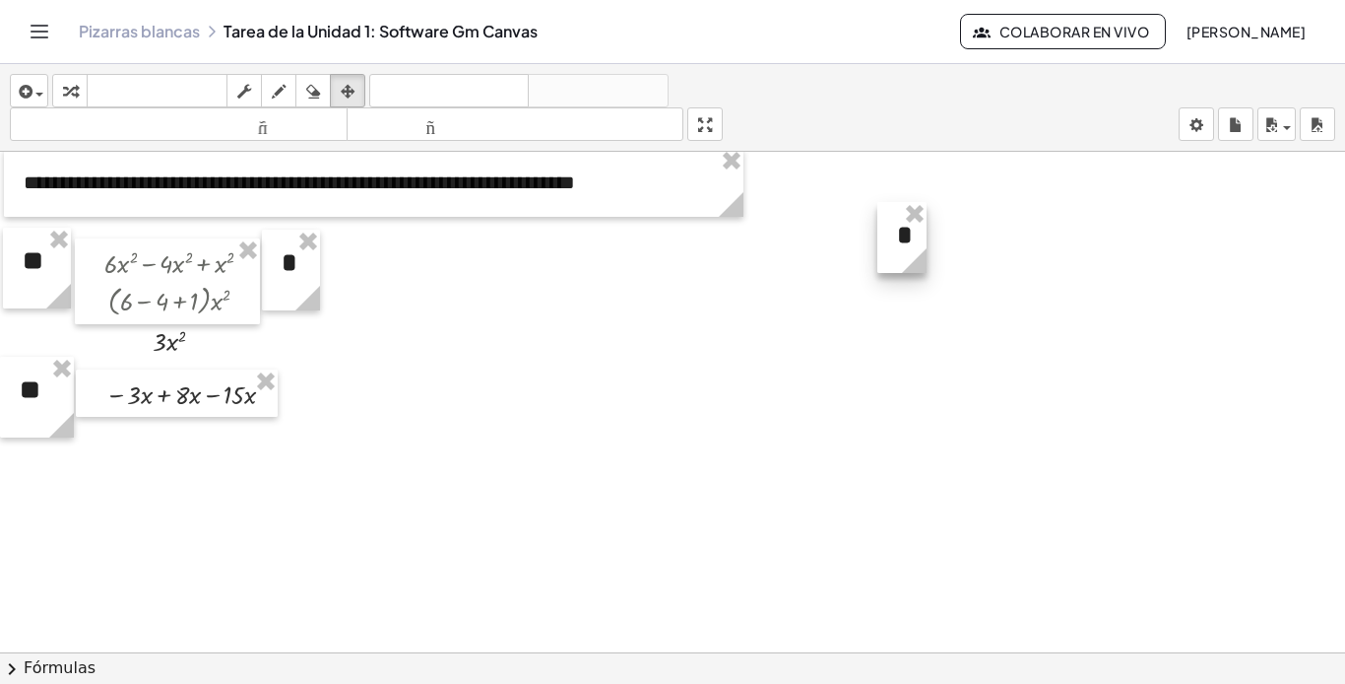
drag, startPoint x: 1170, startPoint y: 263, endPoint x: 902, endPoint y: 280, distance: 268.4
click at [899, 281] on div "**********" at bounding box center [672, 469] width 1345 height 1028
drag, startPoint x: 922, startPoint y: 233, endPoint x: 327, endPoint y: 395, distance: 616.5
click at [327, 395] on div at bounding box center [307, 398] width 49 height 71
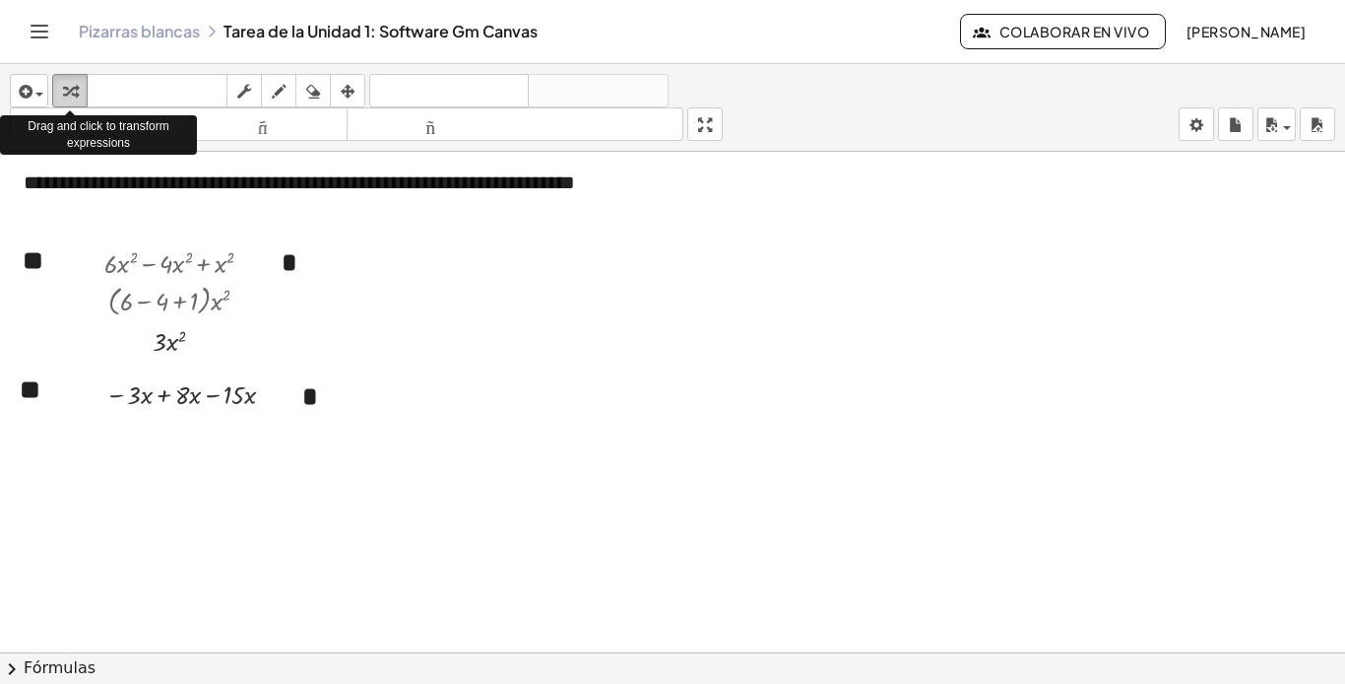
click at [76, 87] on icon "button" at bounding box center [70, 92] width 14 height 24
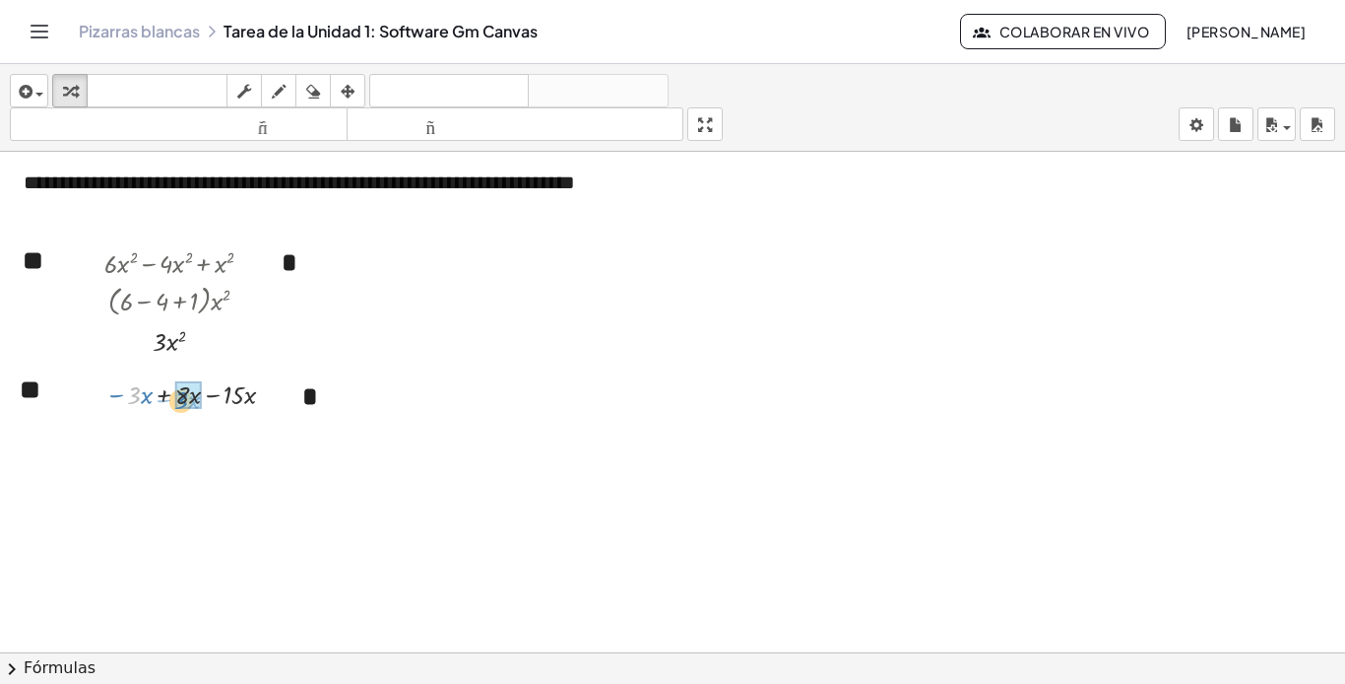
drag, startPoint x: 133, startPoint y: 396, endPoint x: 180, endPoint y: 401, distance: 47.5
drag, startPoint x: 145, startPoint y: 431, endPoint x: 198, endPoint y: 437, distance: 53.5
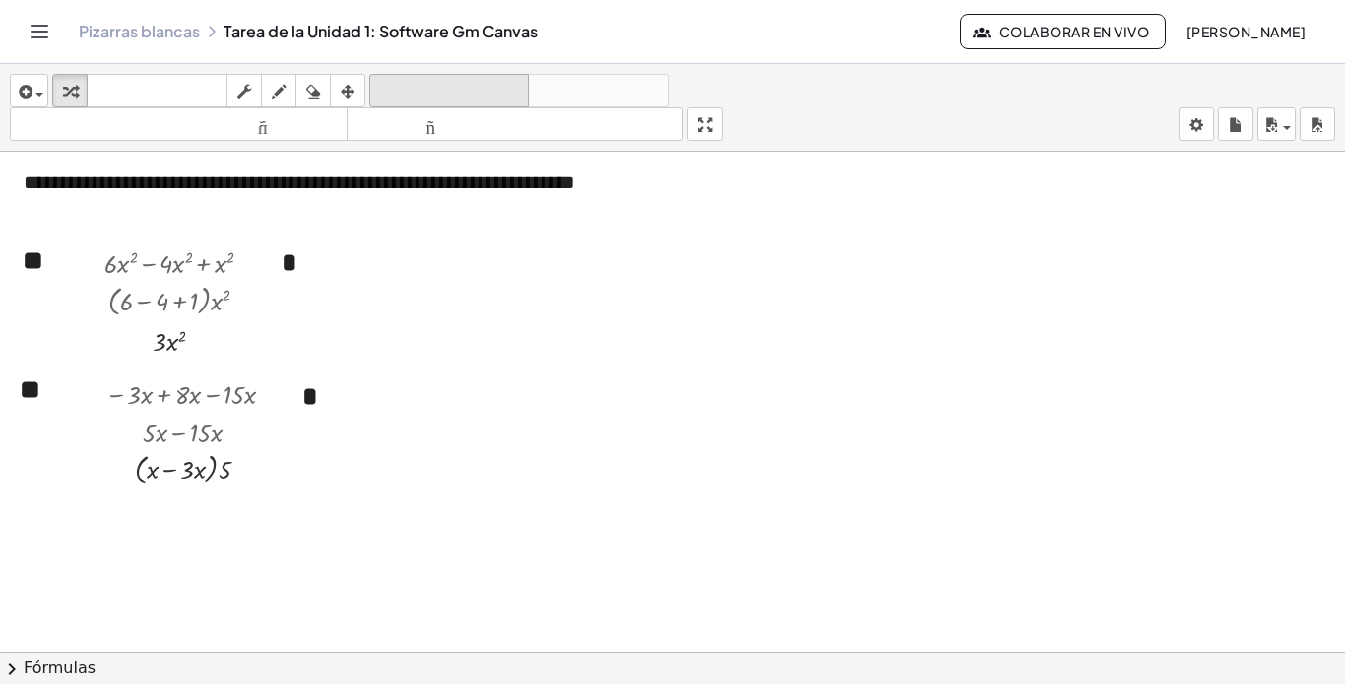
click at [423, 96] on font "deshacer" at bounding box center [449, 91] width 150 height 19
drag, startPoint x: 200, startPoint y: 435, endPoint x: 164, endPoint y: 443, distance: 37.3
click at [213, 433] on div at bounding box center [214, 431] width 11 height 11
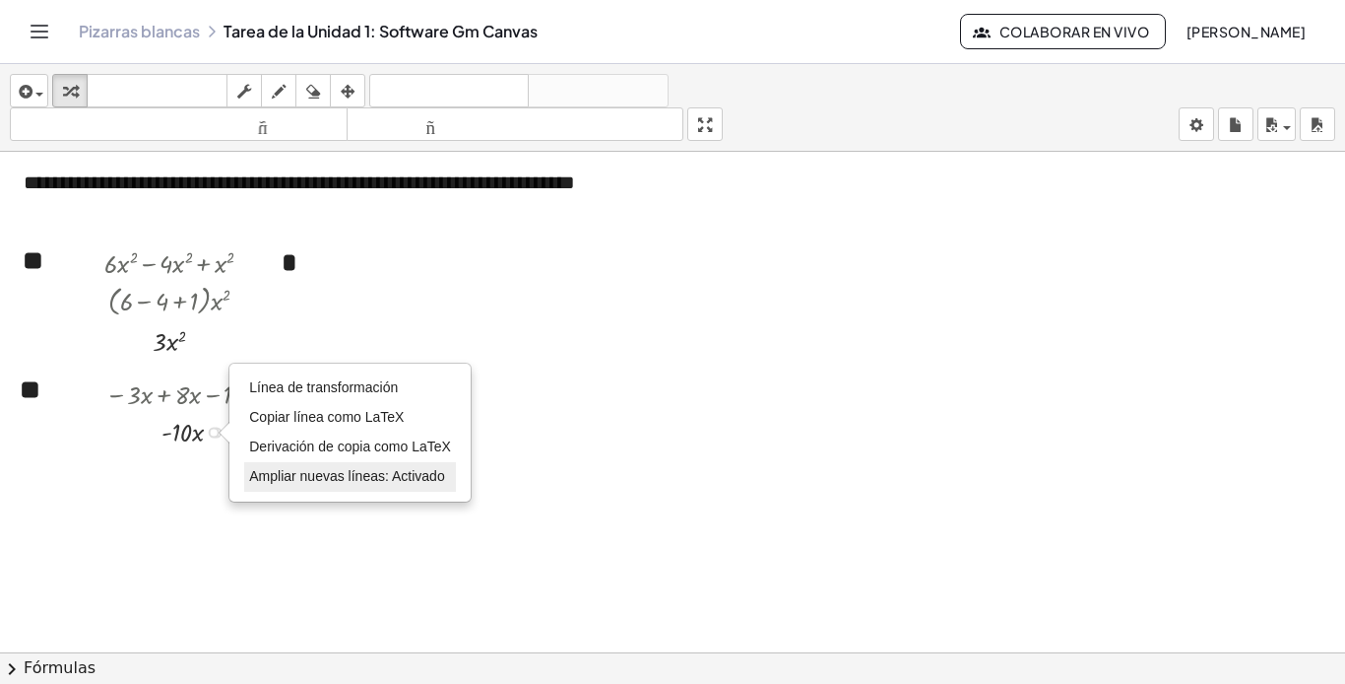
click at [338, 481] on font "Ampliar nuevas líneas: Activado" at bounding box center [346, 476] width 195 height 16
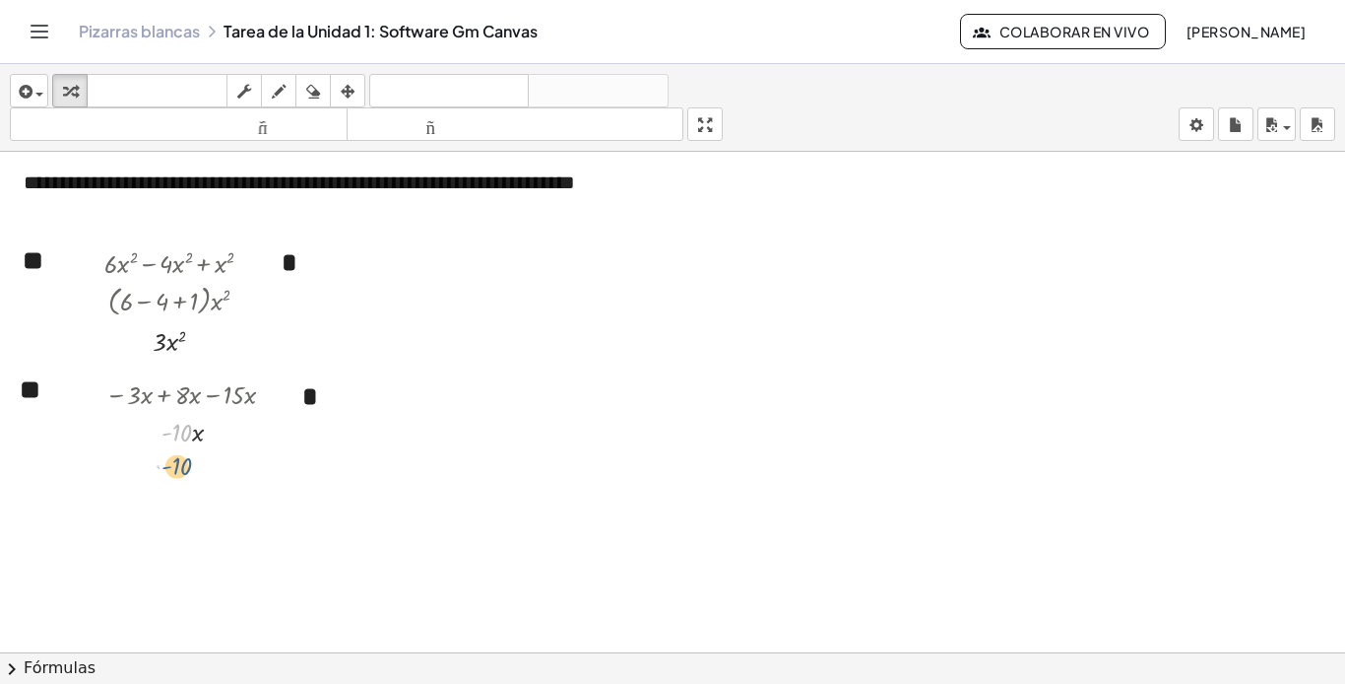
drag, startPoint x: 190, startPoint y: 431, endPoint x: 190, endPoint y: 465, distance: 33.5
click at [190, 465] on div "**********" at bounding box center [672, 469] width 1345 height 1028
click at [444, 79] on div "deshacer" at bounding box center [449, 91] width 150 height 24
click at [403, 92] on font "deshacer" at bounding box center [449, 91] width 150 height 19
click at [280, 456] on div at bounding box center [672, 469] width 1345 height 1028
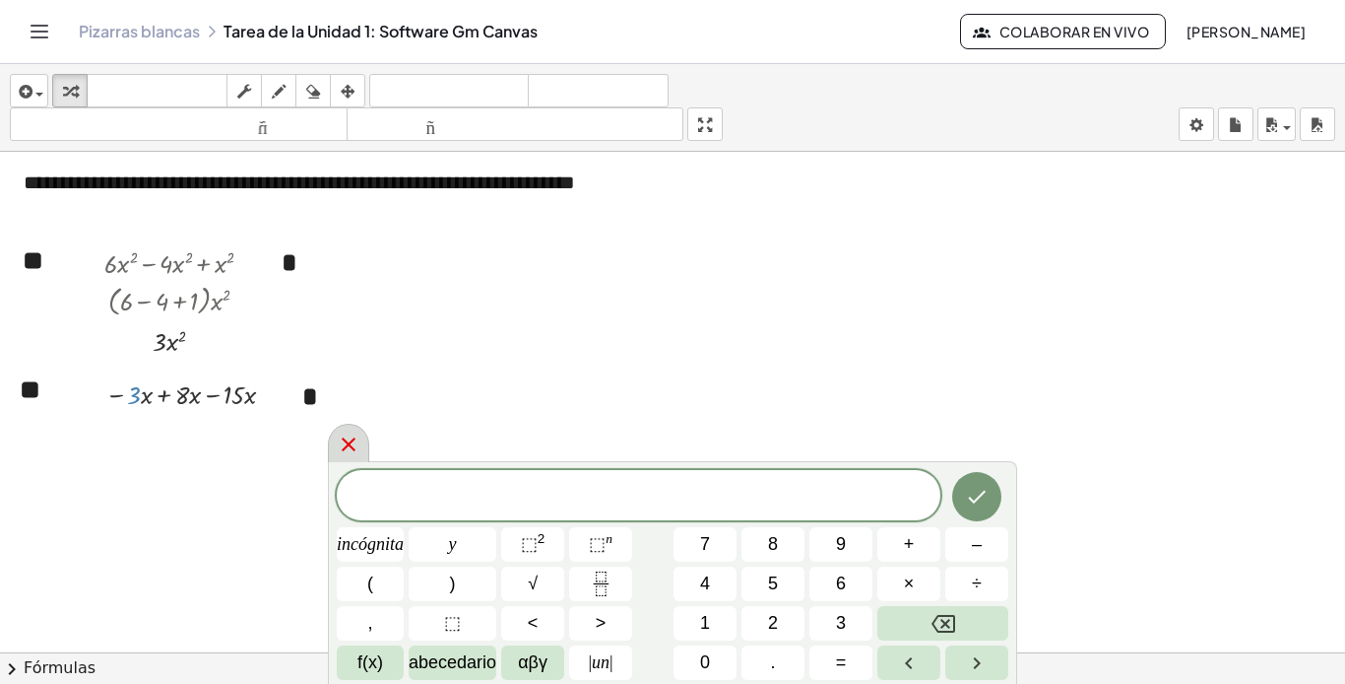
click at [344, 455] on icon at bounding box center [349, 444] width 24 height 24
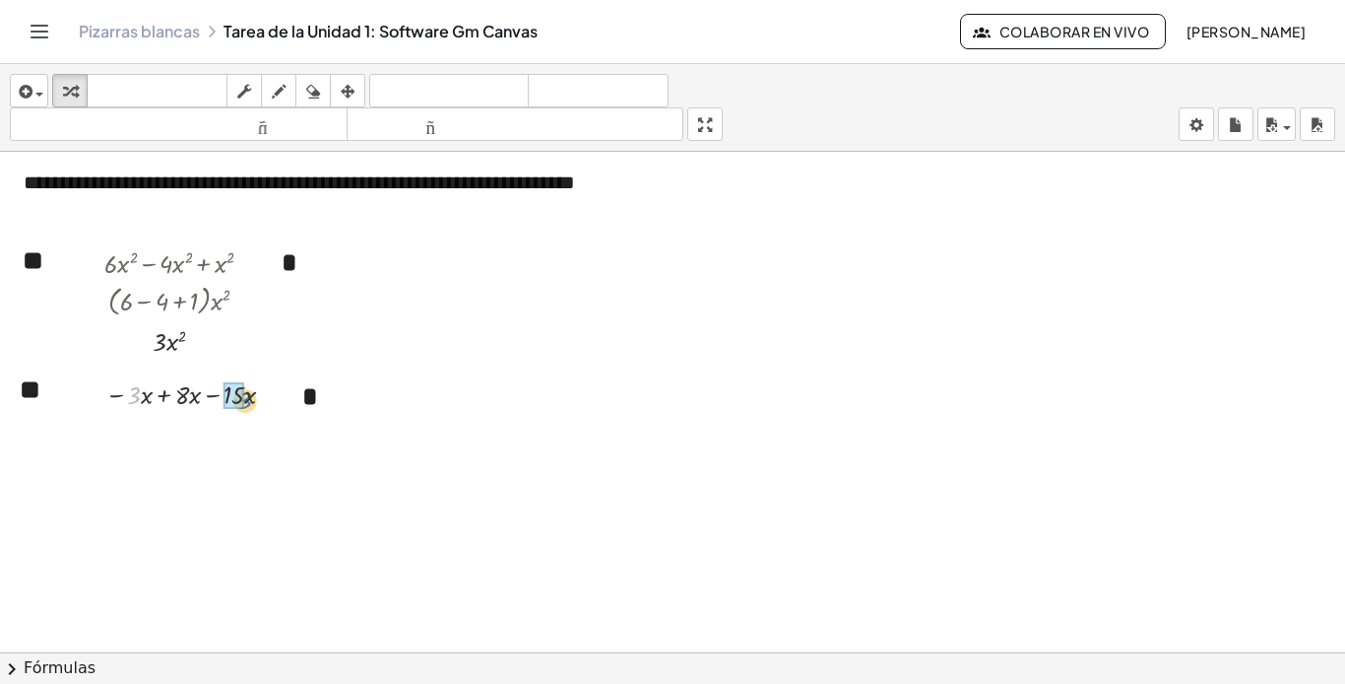
drag, startPoint x: 132, startPoint y: 397, endPoint x: 240, endPoint y: 405, distance: 108.6
click at [417, 89] on font "deshacer" at bounding box center [449, 91] width 150 height 19
drag, startPoint x: 134, startPoint y: 399, endPoint x: 235, endPoint y: 409, distance: 101.9
click at [235, 409] on div at bounding box center [197, 392] width 202 height 37
drag, startPoint x: 232, startPoint y: 391, endPoint x: 235, endPoint y: 418, distance: 26.8
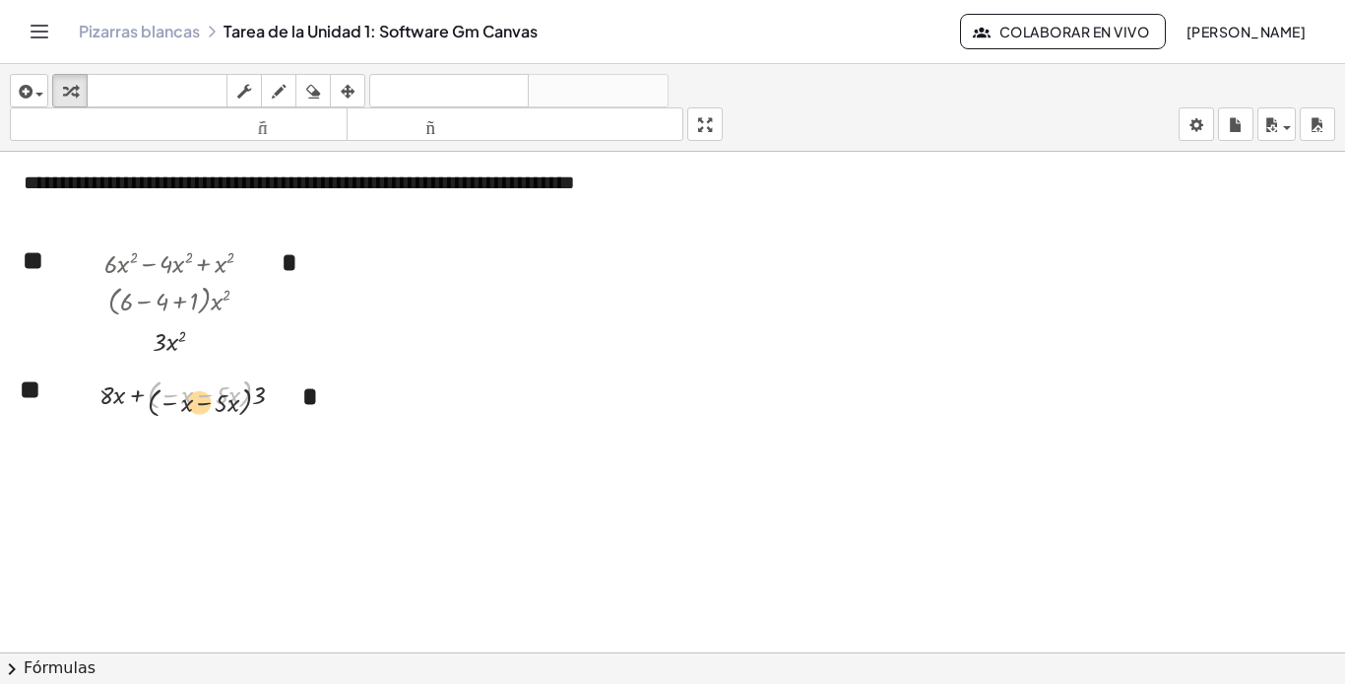
drag, startPoint x: 245, startPoint y: 384, endPoint x: 238, endPoint y: 439, distance: 55.6
click at [238, 439] on div "**********" at bounding box center [672, 469] width 1345 height 1028
click at [454, 96] on font "deshacer" at bounding box center [449, 91] width 150 height 19
click at [264, 397] on div at bounding box center [264, 395] width 11 height 11
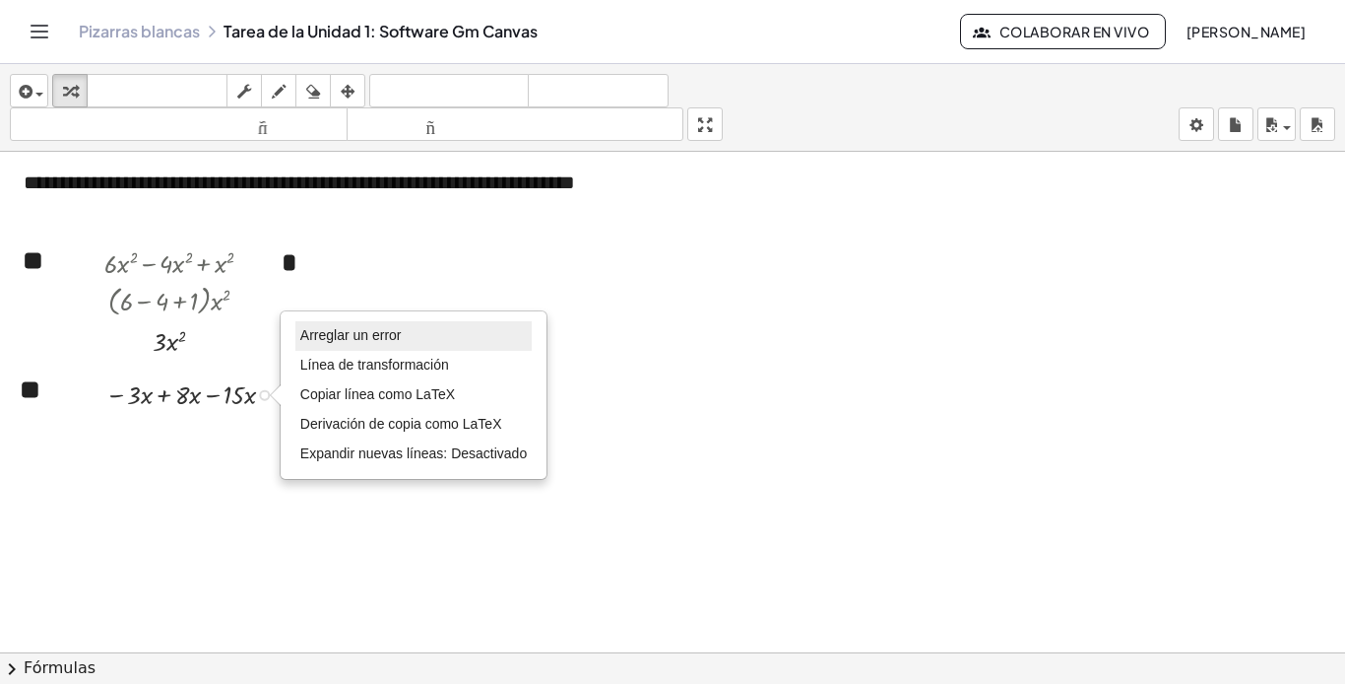
click at [384, 337] on font "Arreglar un error" at bounding box center [350, 335] width 101 height 16
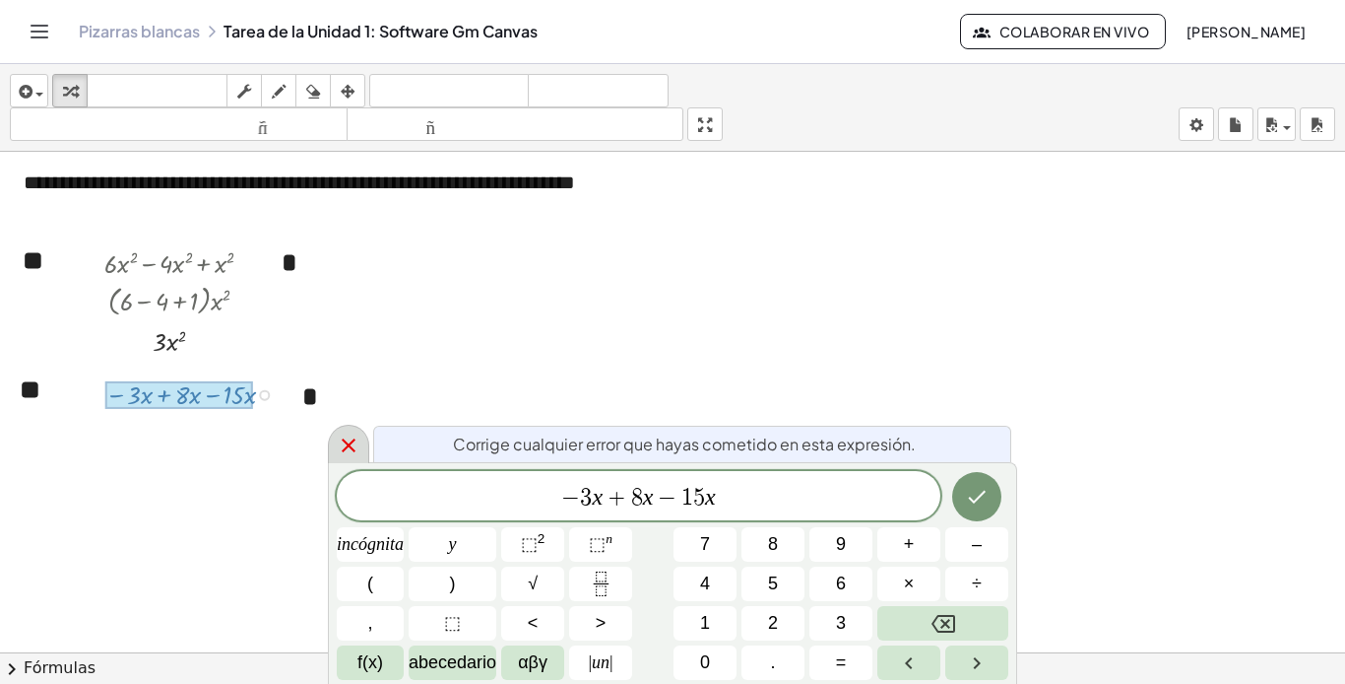
click at [355, 441] on icon at bounding box center [349, 445] width 24 height 24
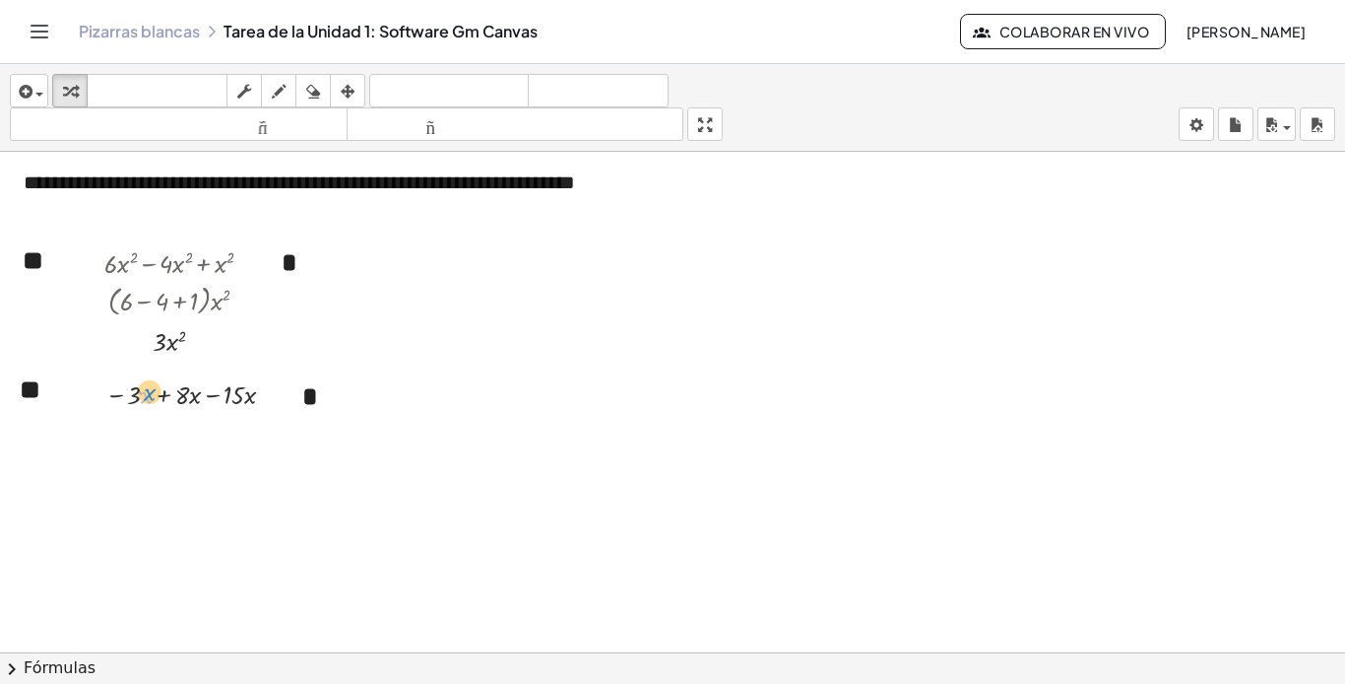
click at [147, 389] on div at bounding box center [197, 392] width 202 height 37
drag, startPoint x: 147, startPoint y: 389, endPoint x: 181, endPoint y: 396, distance: 35.2
click at [460, 85] on font "deshacer" at bounding box center [449, 91] width 150 height 19
drag, startPoint x: 131, startPoint y: 398, endPoint x: 228, endPoint y: 403, distance: 96.7
click at [475, 85] on font "deshacer" at bounding box center [449, 91] width 150 height 19
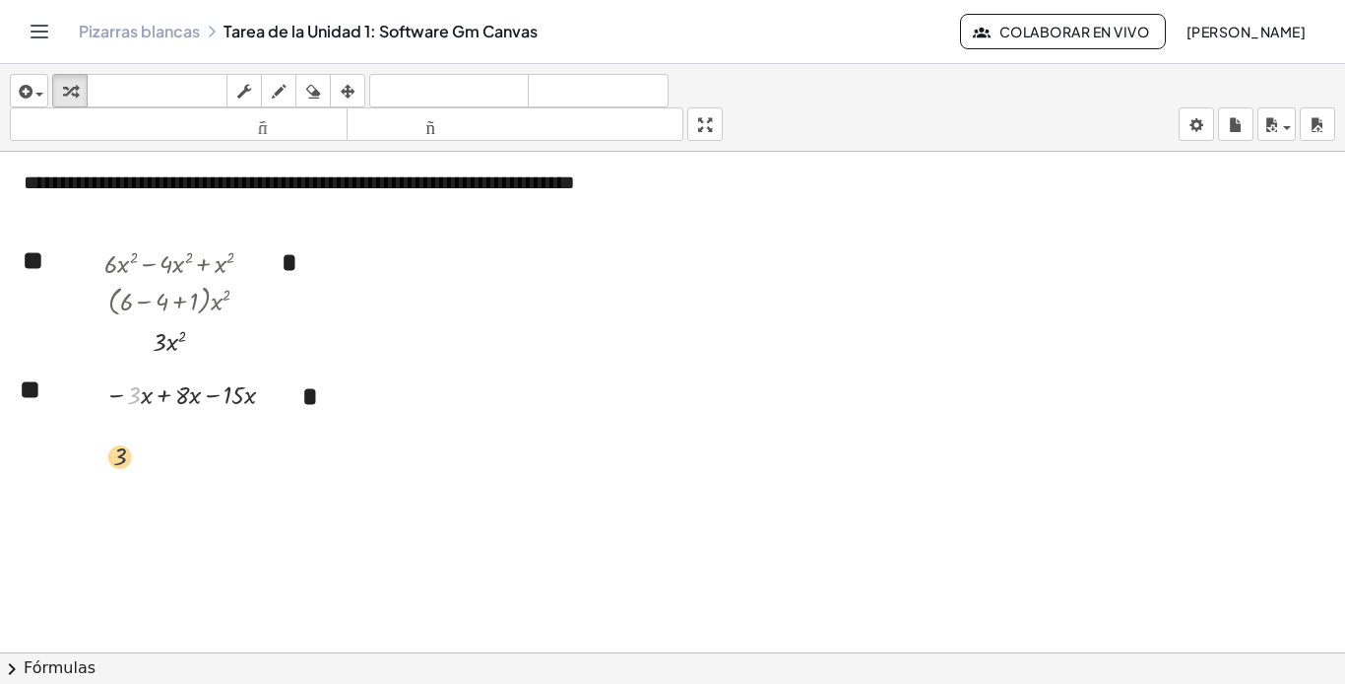
drag, startPoint x: 129, startPoint y: 420, endPoint x: 123, endPoint y: 467, distance: 47.6
drag, startPoint x: 171, startPoint y: 397, endPoint x: 117, endPoint y: 408, distance: 55.2
click at [117, 408] on div at bounding box center [197, 392] width 202 height 37
click at [476, 98] on font "deshacer" at bounding box center [449, 91] width 150 height 19
drag, startPoint x: 322, startPoint y: 409, endPoint x: 339, endPoint y: 367, distance: 44.6
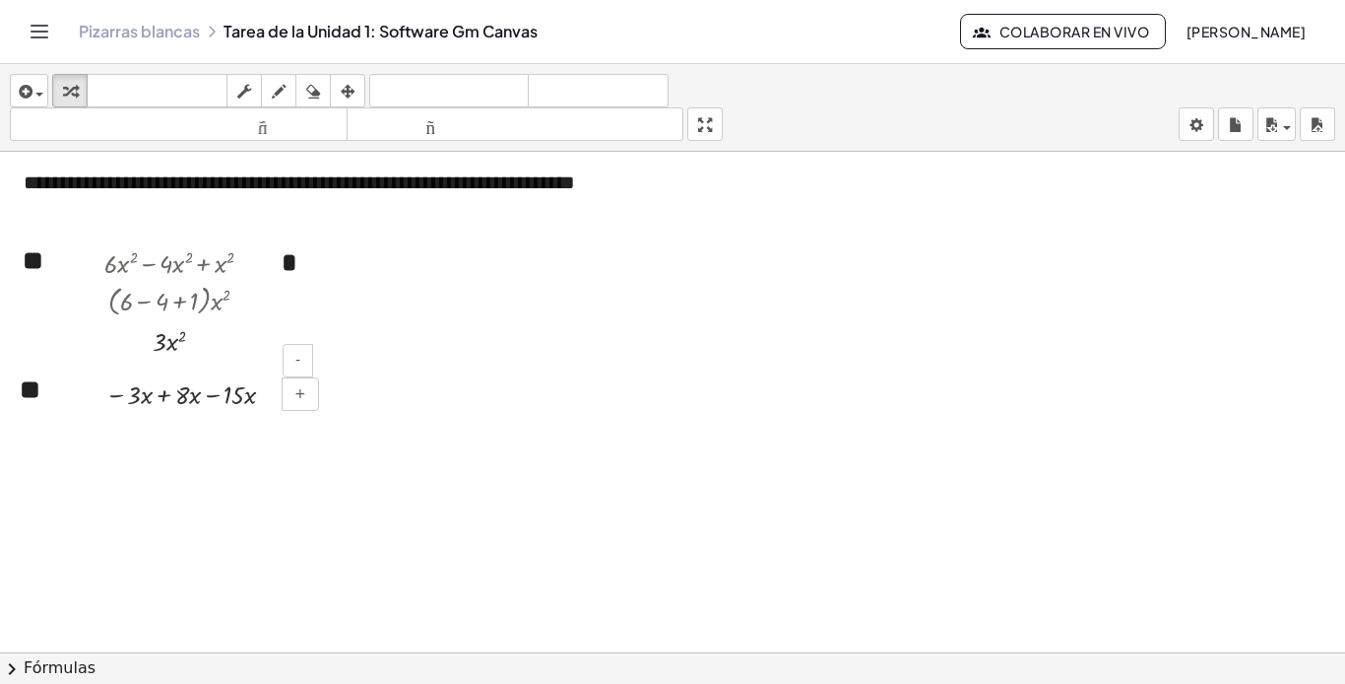
click at [329, 388] on div "- + *" at bounding box center [307, 398] width 49 height 71
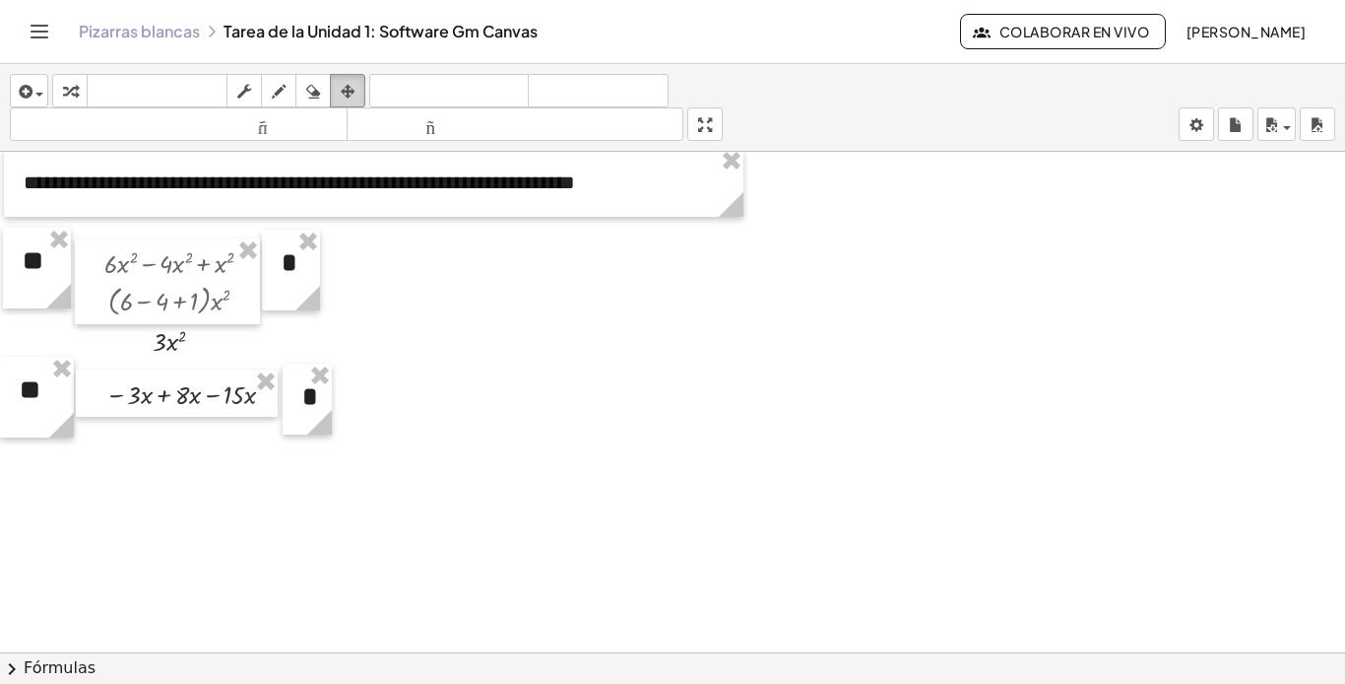
click at [341, 89] on div "button" at bounding box center [348, 91] width 26 height 24
drag, startPoint x: 306, startPoint y: 420, endPoint x: 301, endPoint y: 407, distance: 13.7
click at [301, 407] on div "- + *" at bounding box center [307, 398] width 49 height 71
click at [299, 414] on div at bounding box center [306, 395] width 49 height 71
click at [75, 86] on icon "button" at bounding box center [70, 92] width 14 height 24
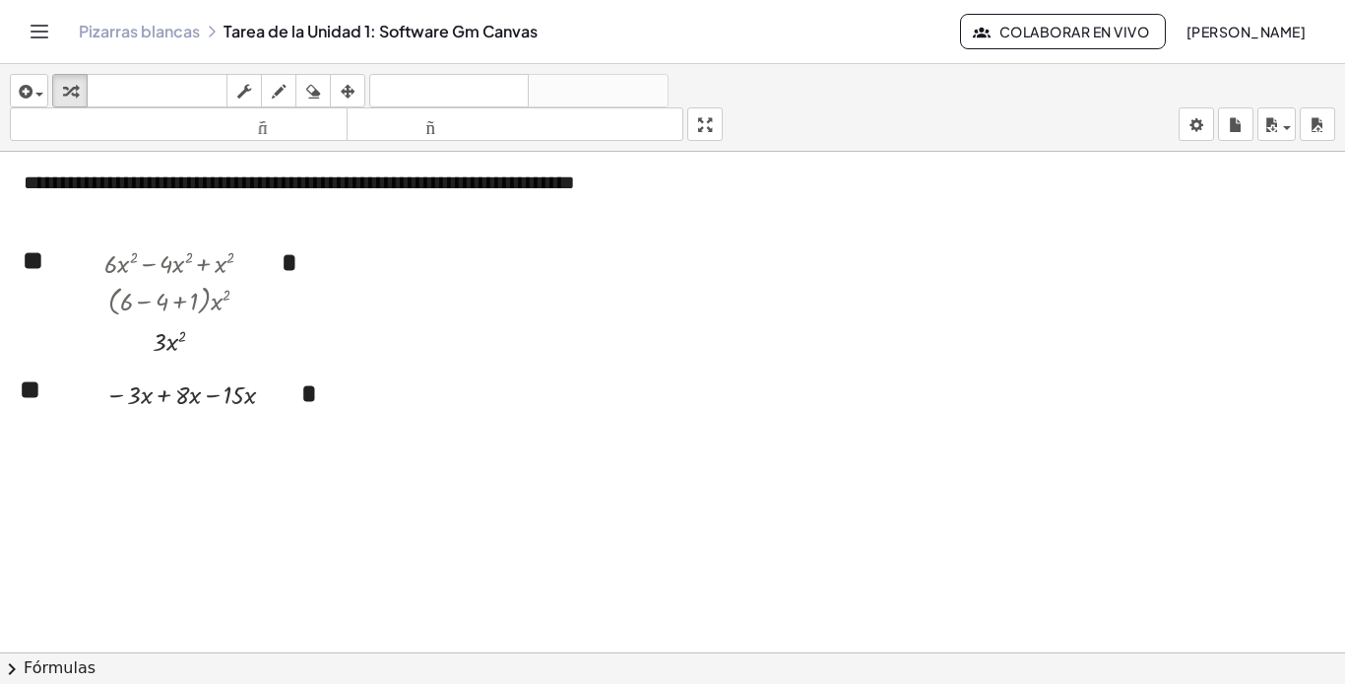
click at [280, 450] on div at bounding box center [672, 469] width 1345 height 1028
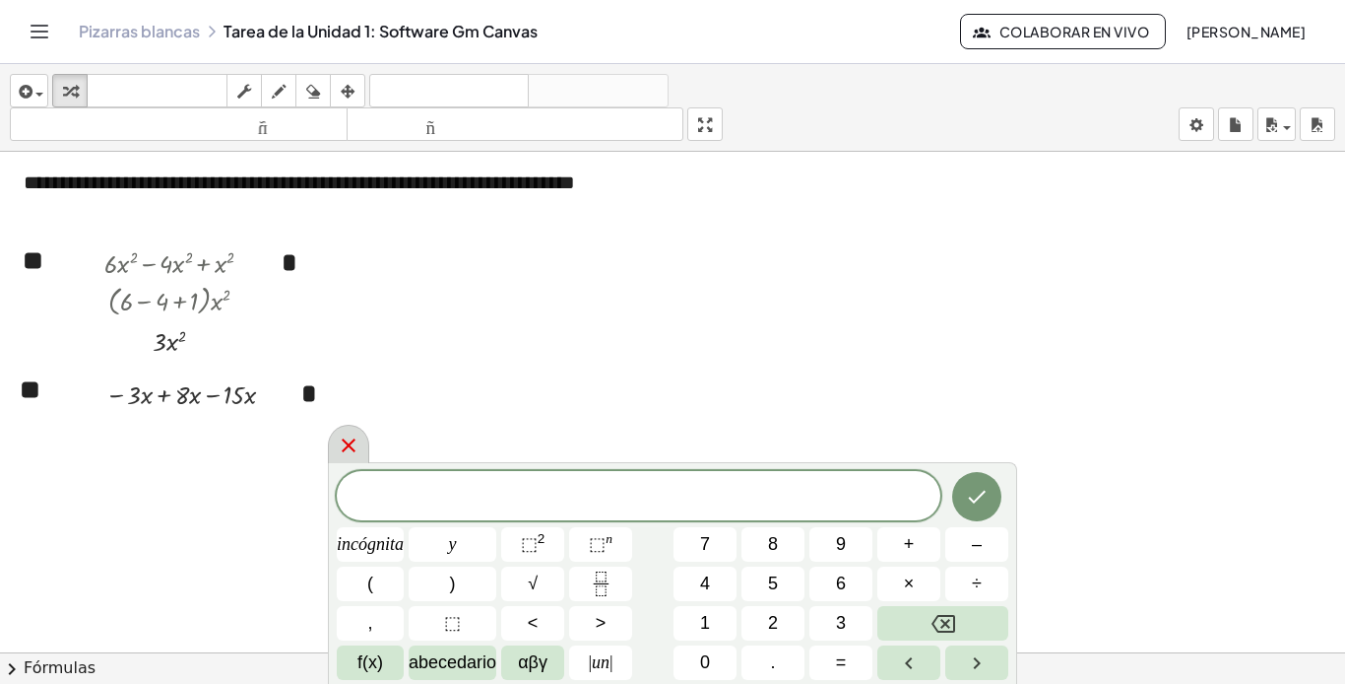
click at [339, 444] on icon at bounding box center [349, 445] width 24 height 24
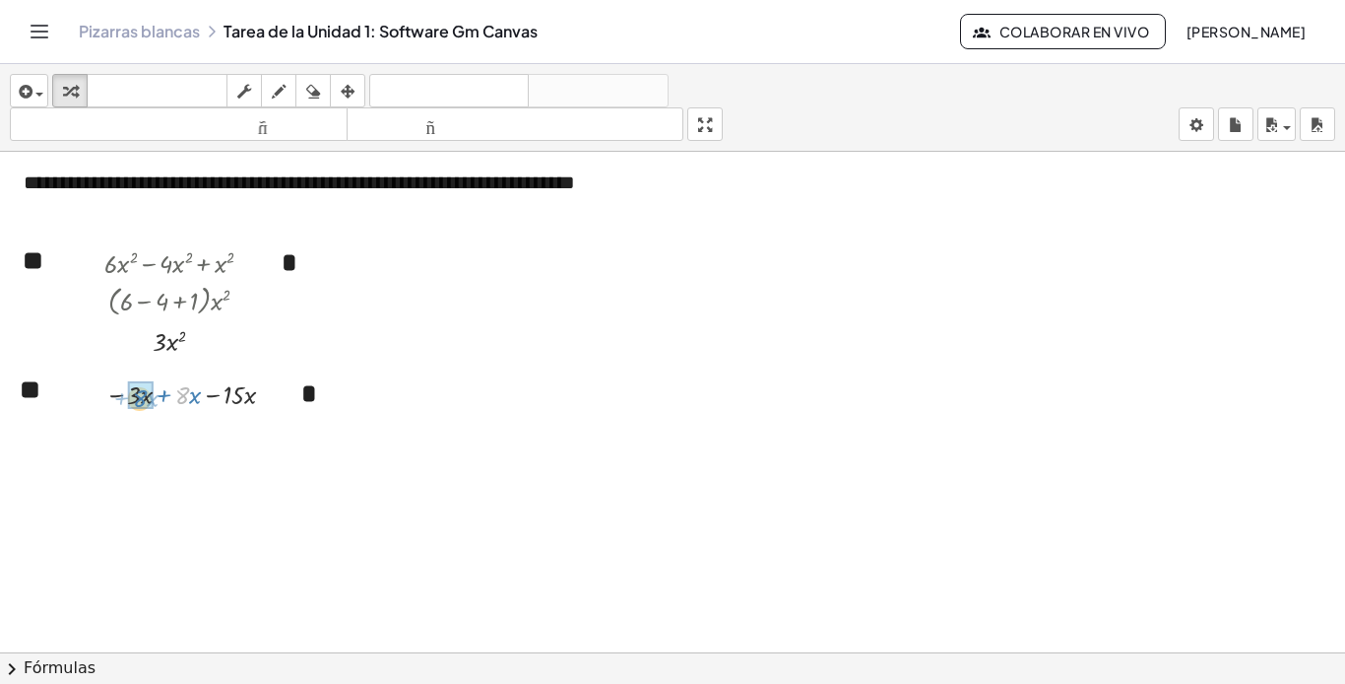
drag, startPoint x: 182, startPoint y: 397, endPoint x: 140, endPoint y: 400, distance: 42.5
click at [235, 394] on div at bounding box center [232, 395] width 11 height 11
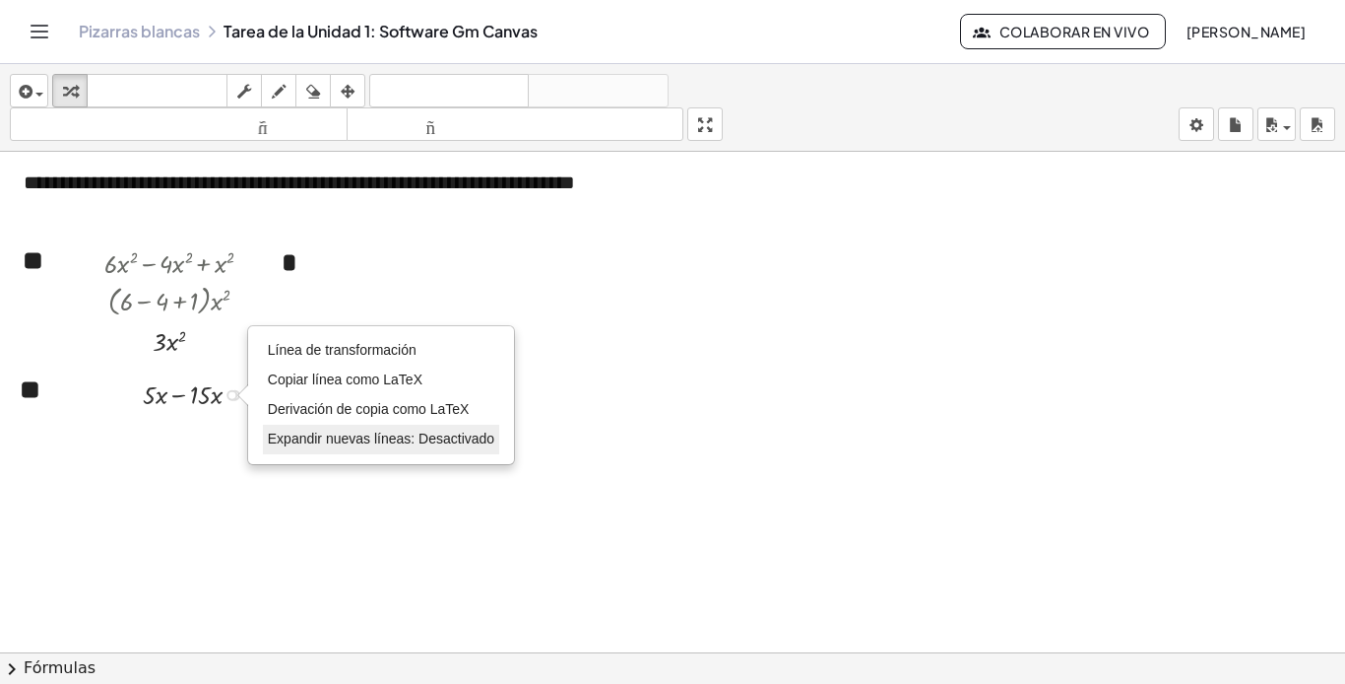
click at [294, 444] on font "Expandir nuevas líneas: Desactivado" at bounding box center [381, 438] width 227 height 16
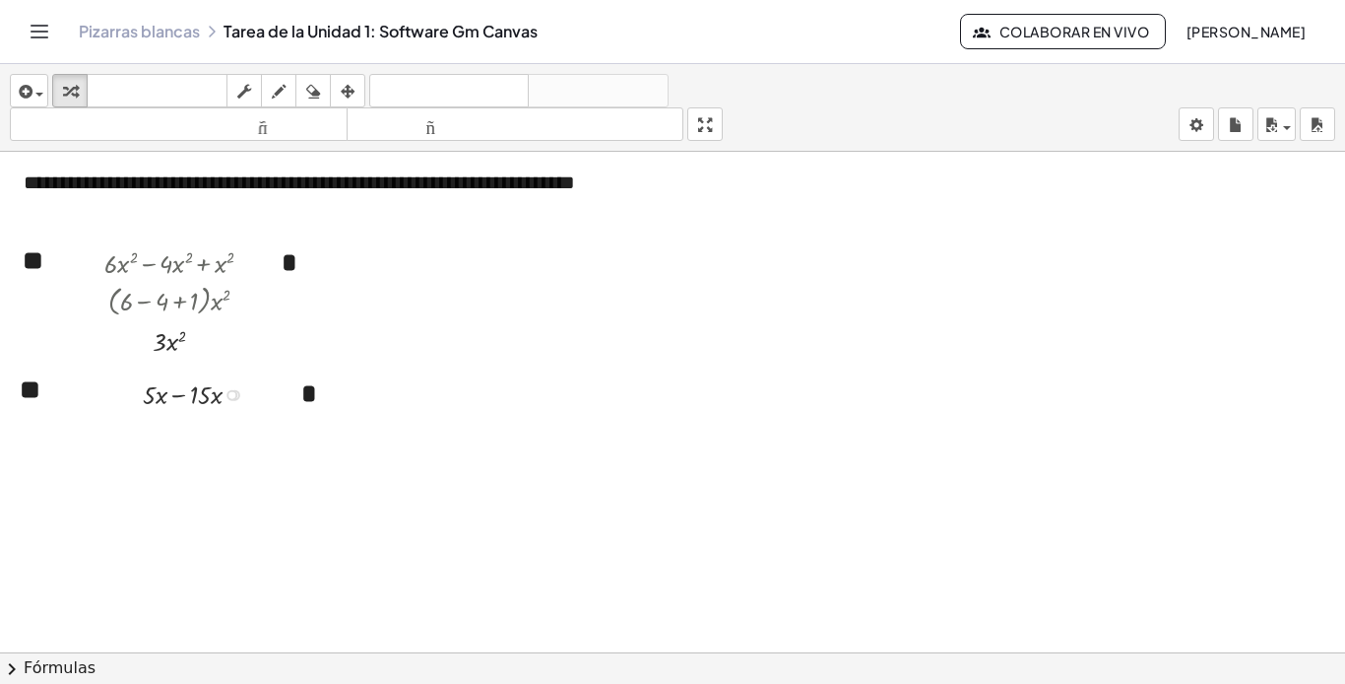
click at [236, 392] on div "Línea de transformación Copiar línea como LaTeX Derivación de copia como LaTeX …" at bounding box center [232, 395] width 11 height 11
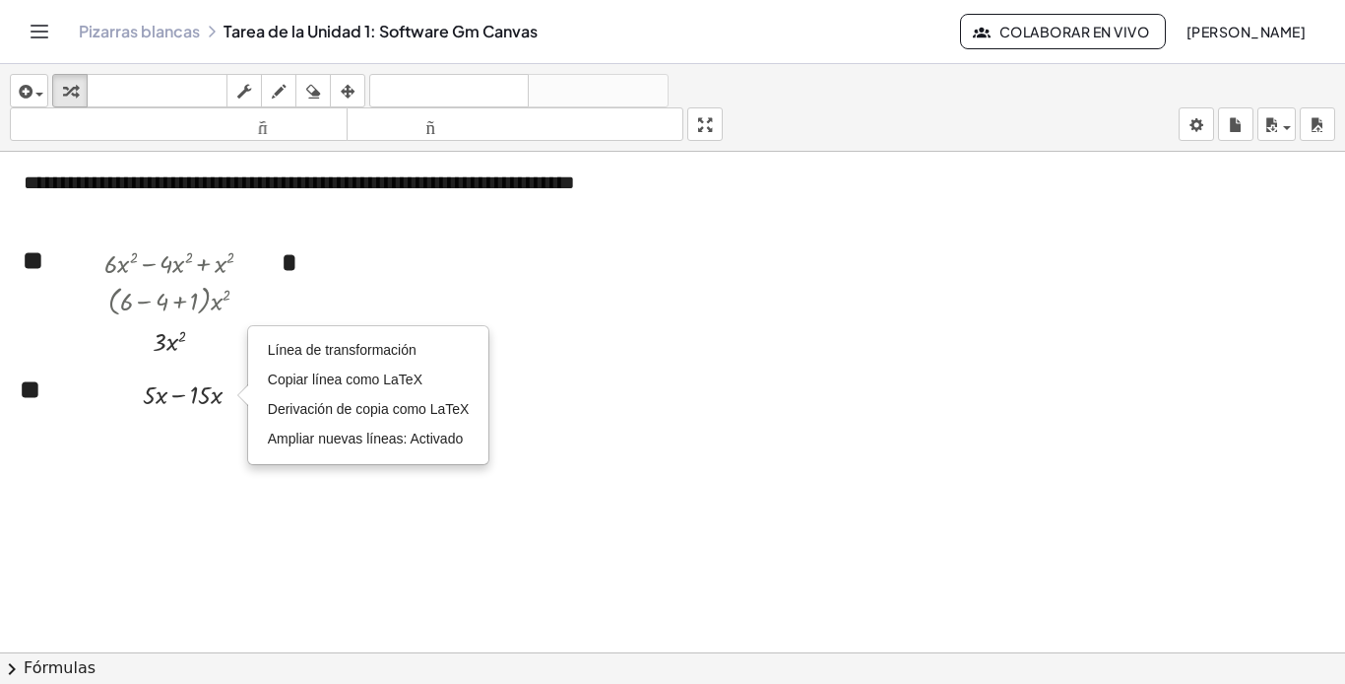
drag, startPoint x: 219, startPoint y: 451, endPoint x: 210, endPoint y: 390, distance: 61.7
click at [218, 450] on div at bounding box center [672, 469] width 1345 height 1028
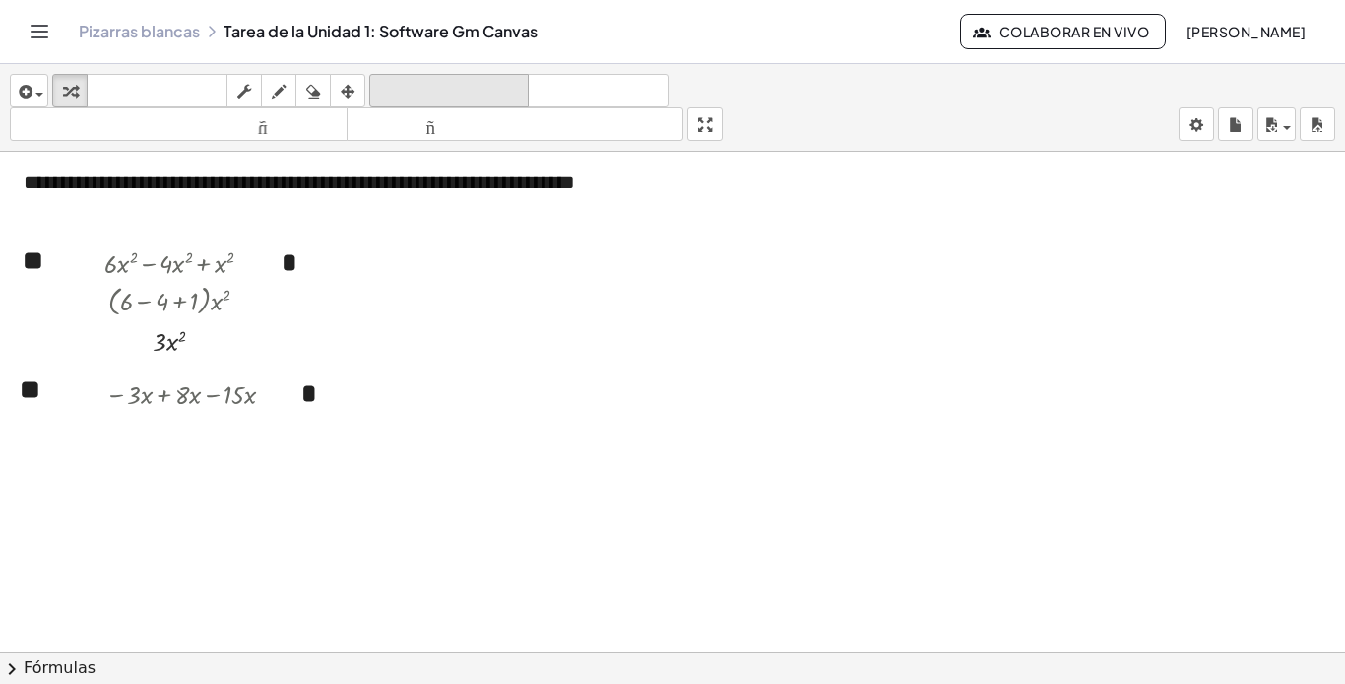
click at [417, 86] on font "deshacer" at bounding box center [449, 91] width 150 height 19
drag, startPoint x: 138, startPoint y: 402, endPoint x: 245, endPoint y: 409, distance: 107.6
click at [245, 409] on div at bounding box center [197, 392] width 202 height 37
click at [463, 88] on font "deshacer" at bounding box center [449, 91] width 150 height 19
drag, startPoint x: 187, startPoint y: 397, endPoint x: 139, endPoint y: 406, distance: 49.1
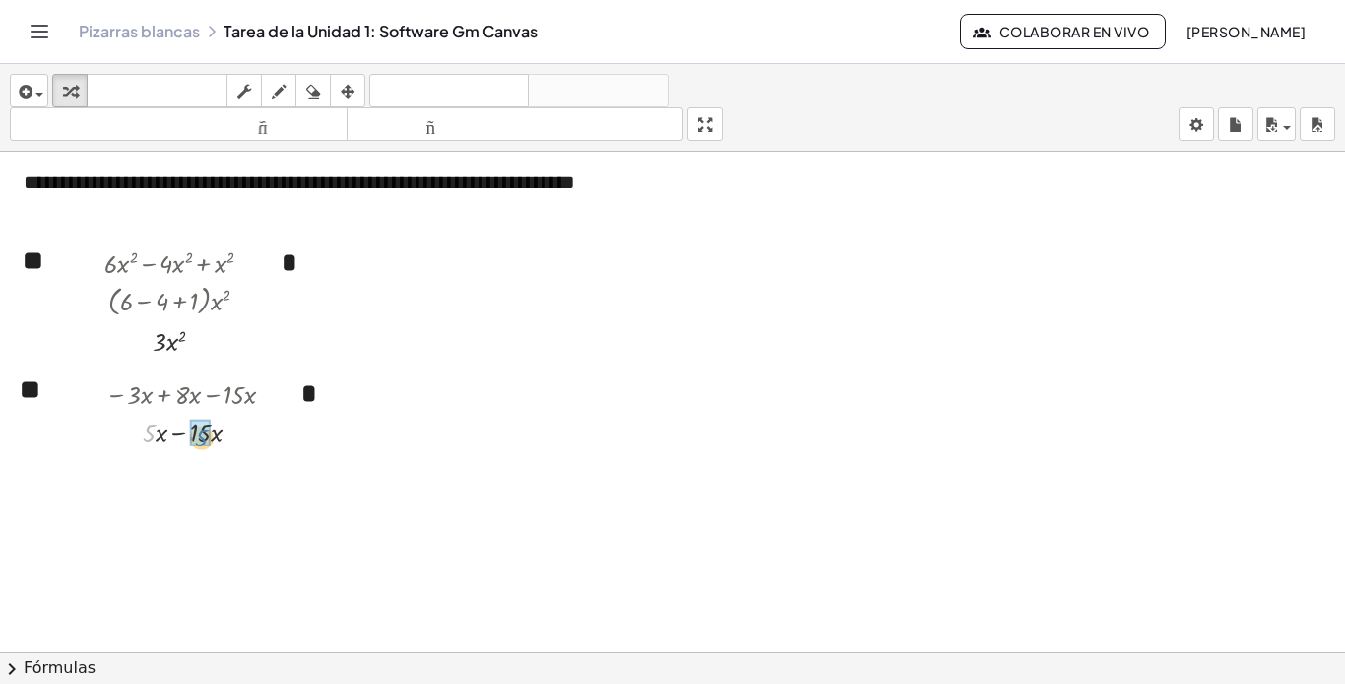
drag, startPoint x: 155, startPoint y: 434, endPoint x: 207, endPoint y: 439, distance: 52.4
click at [432, 84] on font "deshacer" at bounding box center [449, 91] width 150 height 19
drag, startPoint x: 149, startPoint y: 437, endPoint x: 204, endPoint y: 447, distance: 56.0
click at [204, 447] on div at bounding box center [196, 430] width 190 height 37
click at [471, 85] on font "deshacer" at bounding box center [449, 91] width 150 height 19
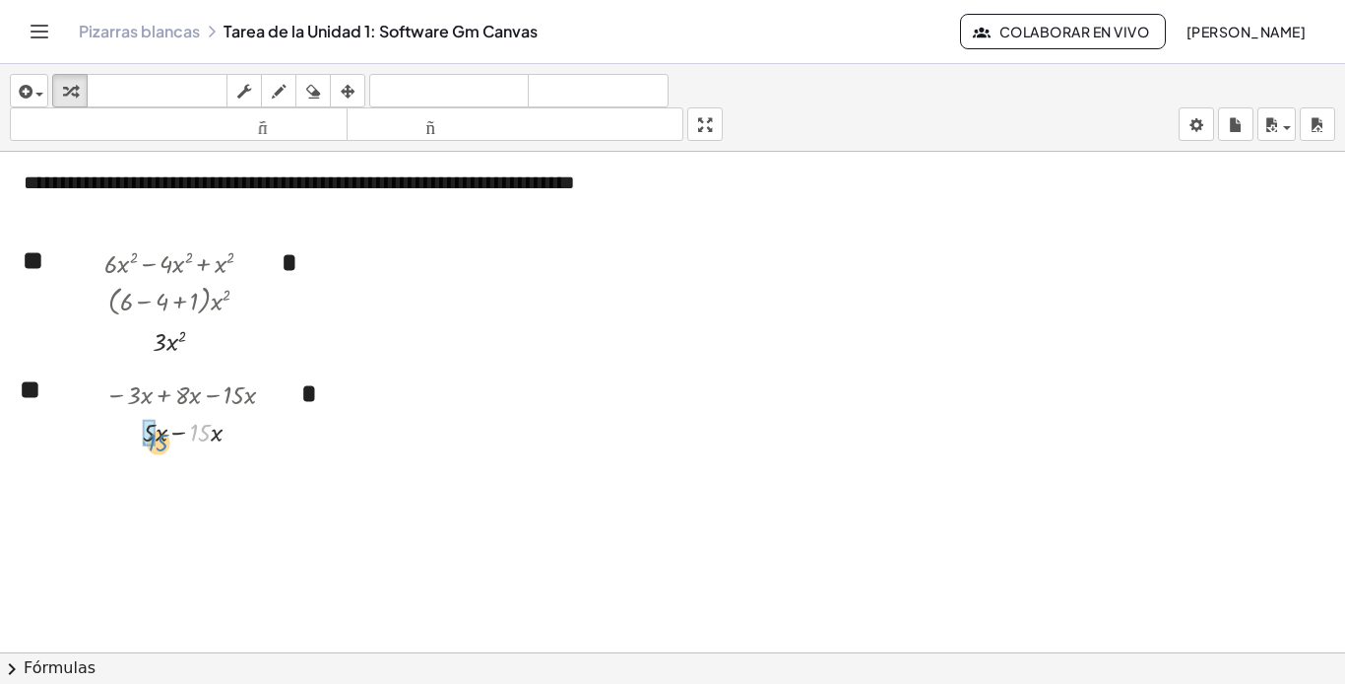
drag, startPoint x: 203, startPoint y: 440, endPoint x: 161, endPoint y: 450, distance: 43.5
click at [482, 92] on font "deshacer" at bounding box center [449, 91] width 150 height 19
drag, startPoint x: 205, startPoint y: 437, endPoint x: 167, endPoint y: 440, distance: 37.5
click at [212, 430] on div at bounding box center [214, 431] width 11 height 11
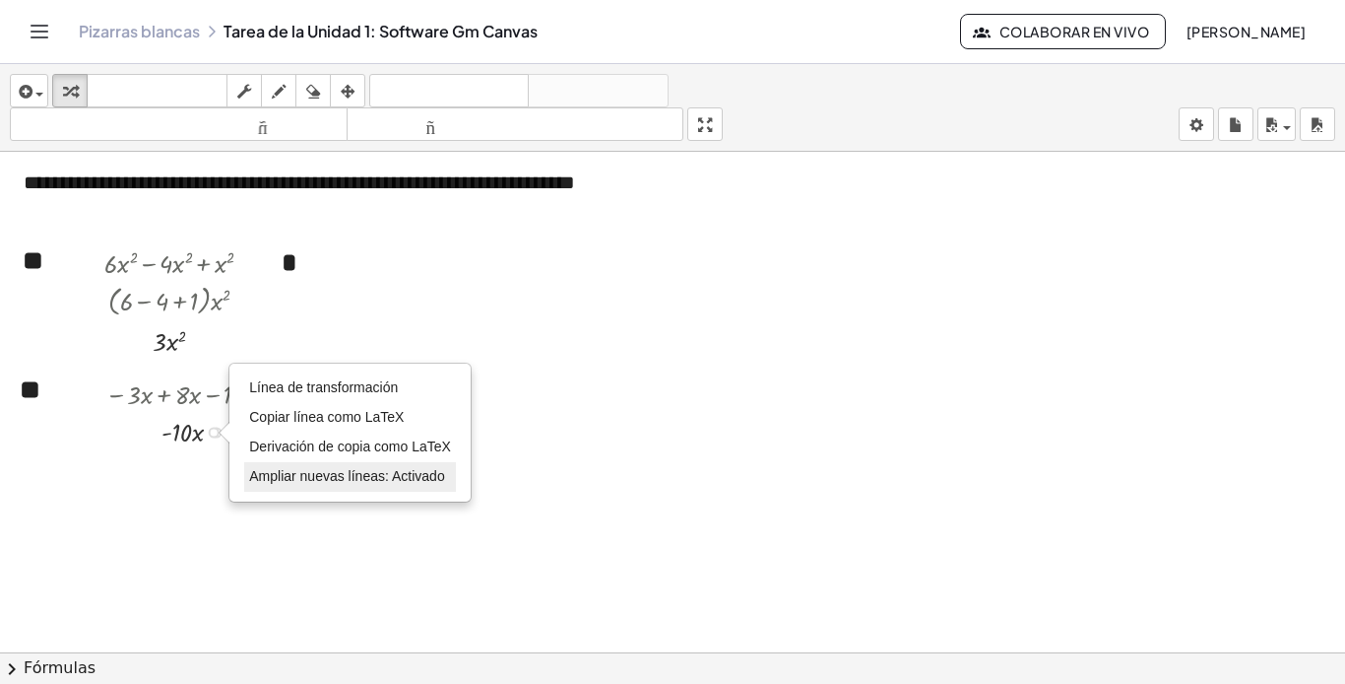
click at [401, 474] on font "Ampliar nuevas líneas: Activado" at bounding box center [346, 476] width 195 height 16
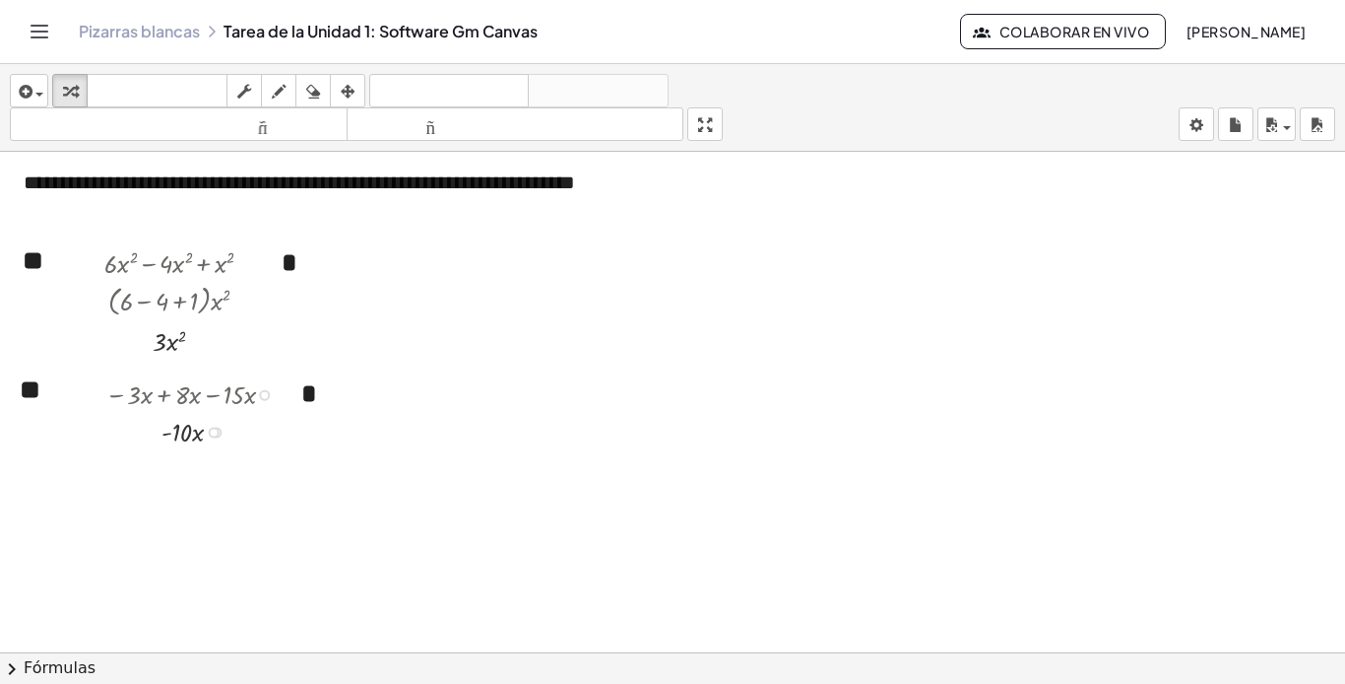
click at [213, 426] on div "Línea de transformación Copiar línea como LaTeX Derivación de copia como LaTeX …" at bounding box center [214, 431] width 11 height 11
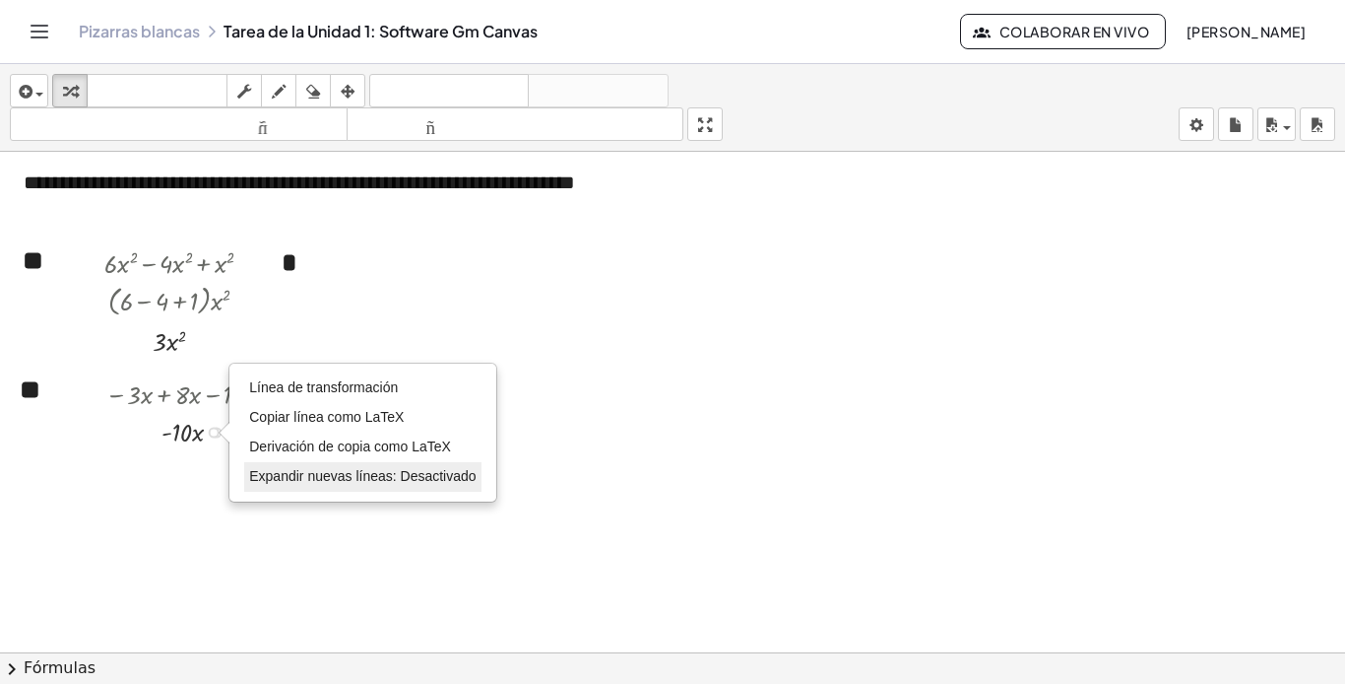
click at [403, 480] on font "Expandir nuevas líneas: Desactivado" at bounding box center [362, 476] width 227 height 16
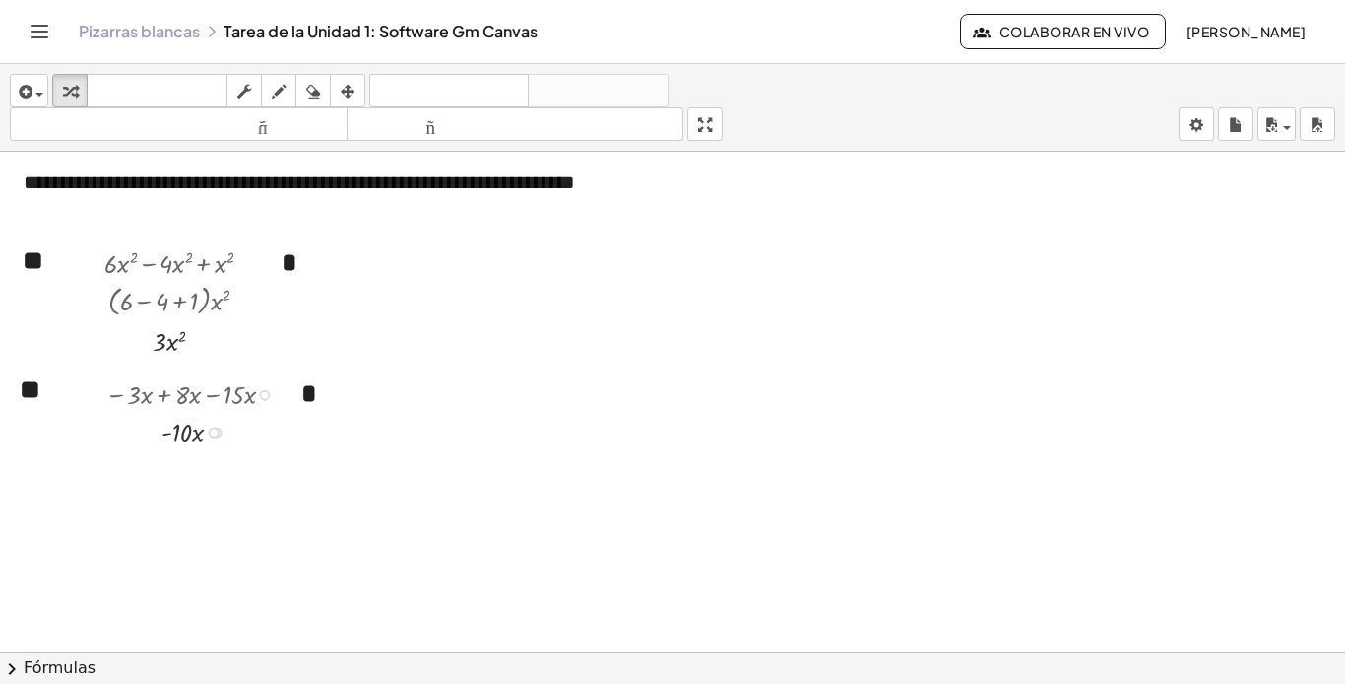
click at [210, 425] on div at bounding box center [197, 430] width 202 height 37
click at [218, 431] on div "Línea de transformación Copiar línea como LaTeX Derivación de copia como LaTeX …" at bounding box center [214, 431] width 11 height 11
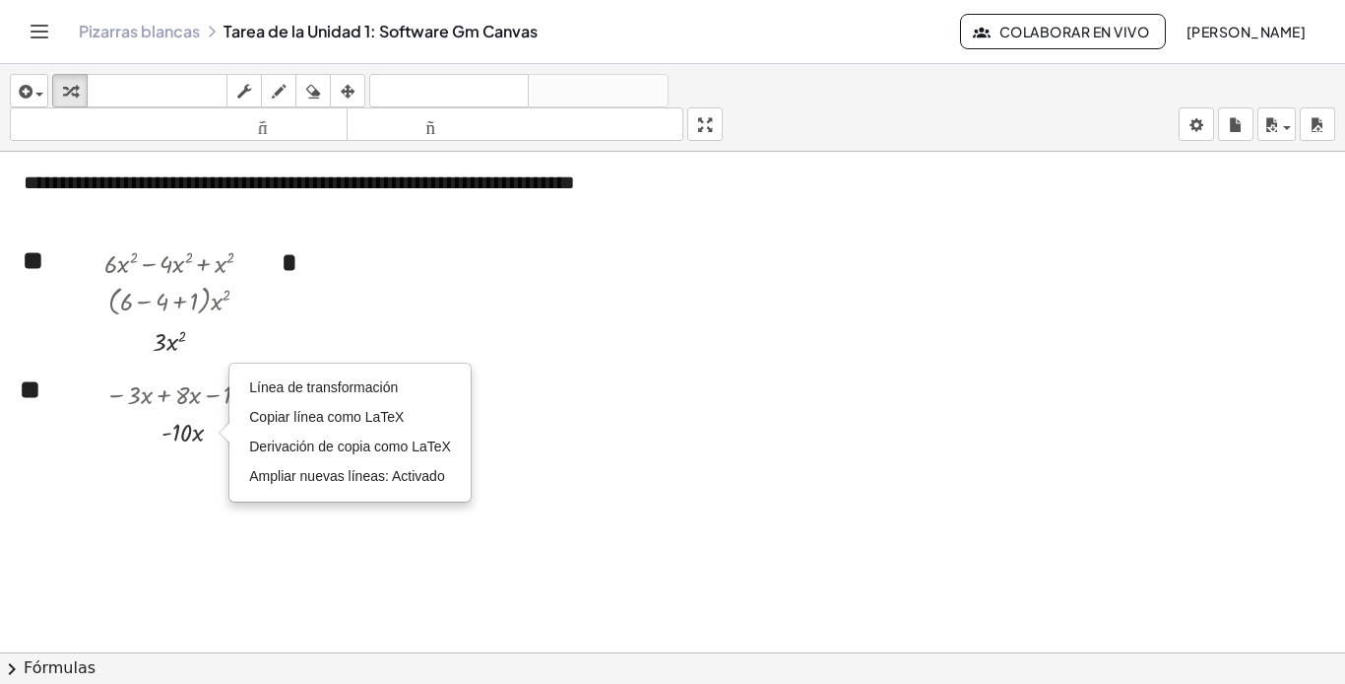
click at [188, 510] on div at bounding box center [672, 469] width 1345 height 1028
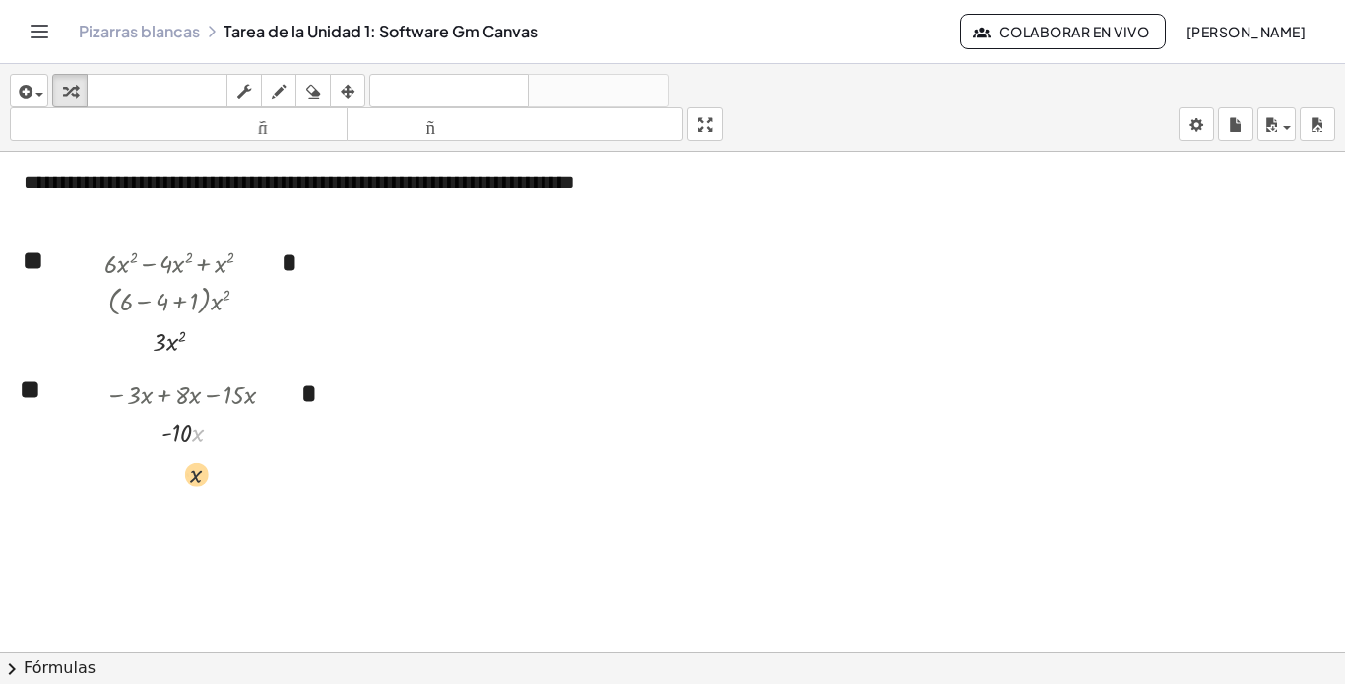
drag, startPoint x: 207, startPoint y: 430, endPoint x: 205, endPoint y: 480, distance: 49.3
drag, startPoint x: 185, startPoint y: 434, endPoint x: 178, endPoint y: 489, distance: 54.6
click at [488, 91] on font "deshacer" at bounding box center [449, 91] width 150 height 19
drag, startPoint x: 200, startPoint y: 433, endPoint x: 166, endPoint y: 435, distance: 33.5
click at [490, 91] on font "deshacer" at bounding box center [449, 91] width 150 height 19
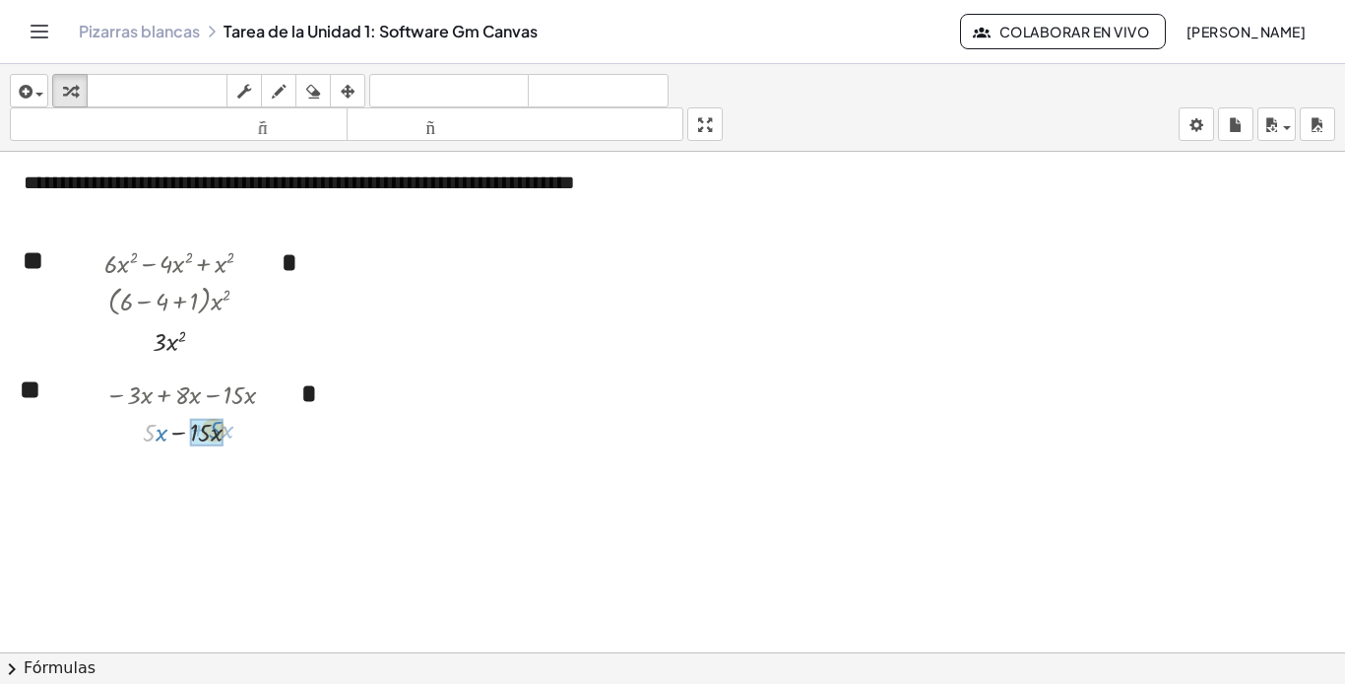
drag, startPoint x: 156, startPoint y: 437, endPoint x: 223, endPoint y: 433, distance: 67.1
click at [481, 87] on font "deshacer" at bounding box center [449, 91] width 150 height 19
drag, startPoint x: 164, startPoint y: 434, endPoint x: 200, endPoint y: 437, distance: 36.6
click at [493, 91] on font "deshacer" at bounding box center [449, 91] width 150 height 19
click at [40, 94] on span "button" at bounding box center [39, 95] width 8 height 4
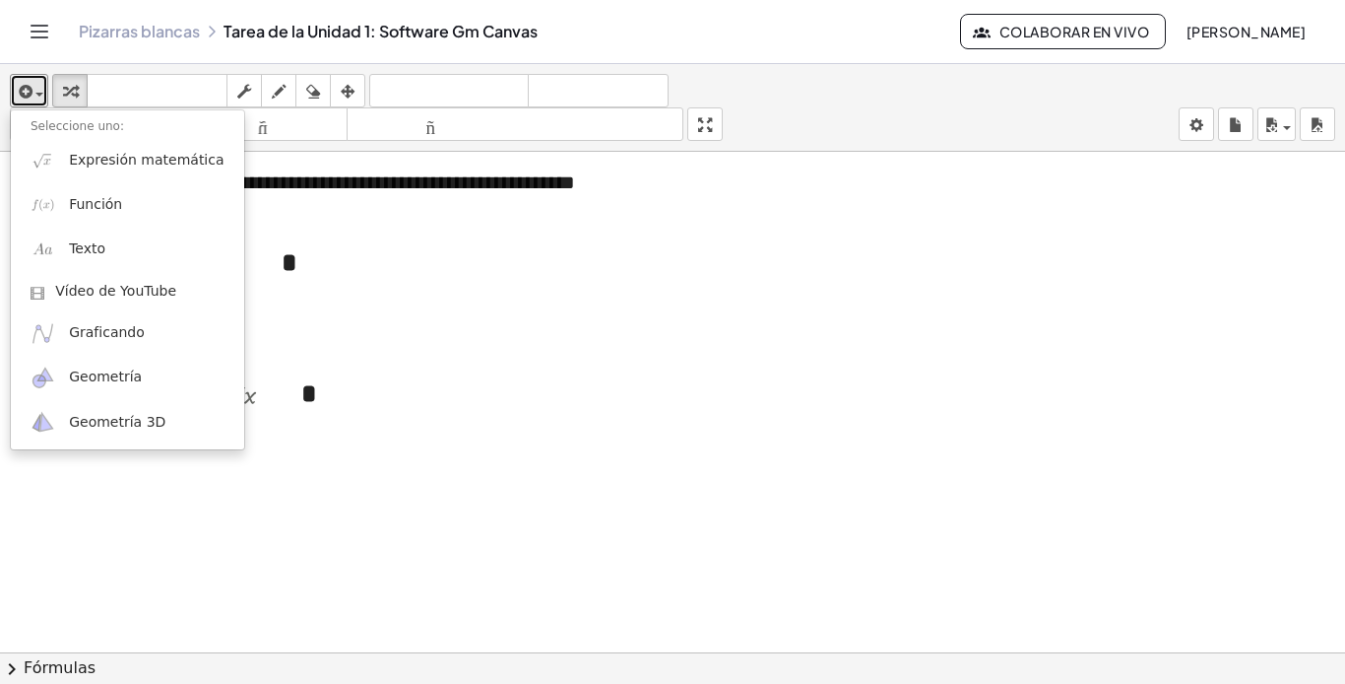
drag, startPoint x: 558, startPoint y: 401, endPoint x: 572, endPoint y: 397, distance: 14.3
click at [559, 401] on div at bounding box center [672, 469] width 1345 height 1028
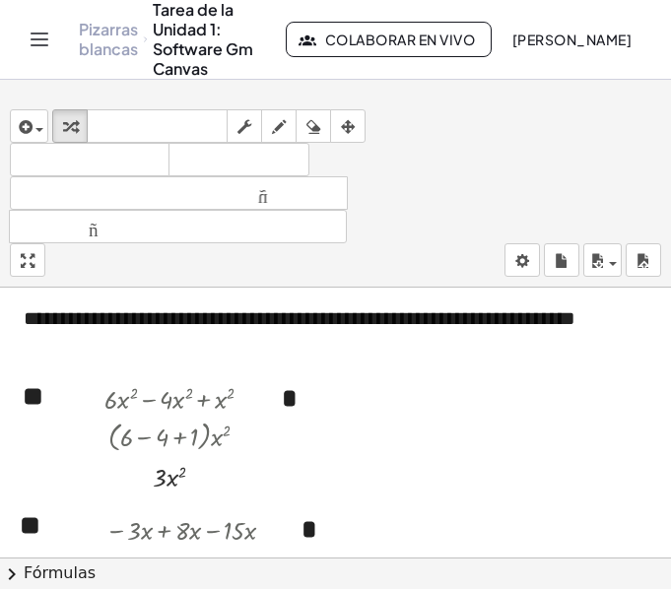
click at [573, 79] on div "Pizarras [PERSON_NAME] de la Unidad 1: Software Gm Canvas Colaborar en vivo [PE…" at bounding box center [335, 39] width 623 height 79
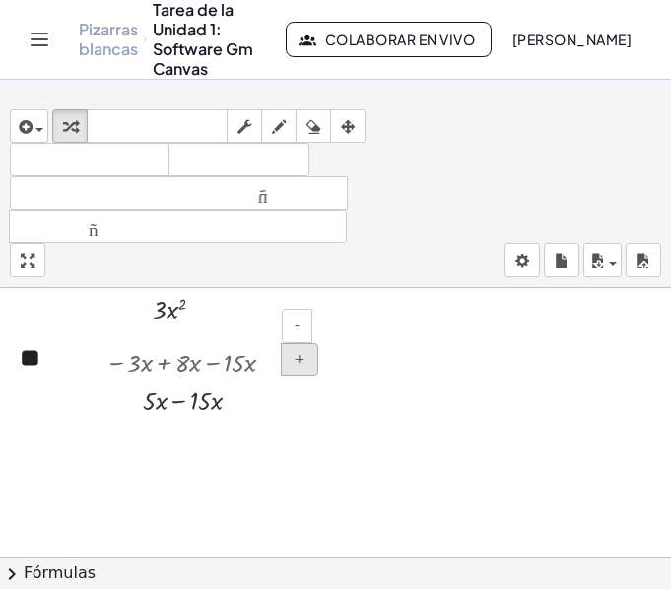
scroll to position [394, 0]
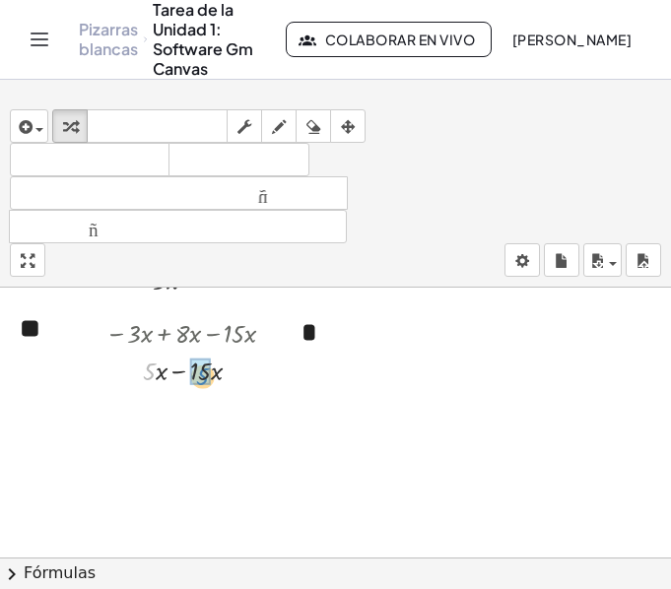
drag, startPoint x: 147, startPoint y: 376, endPoint x: 199, endPoint y: 380, distance: 52.4
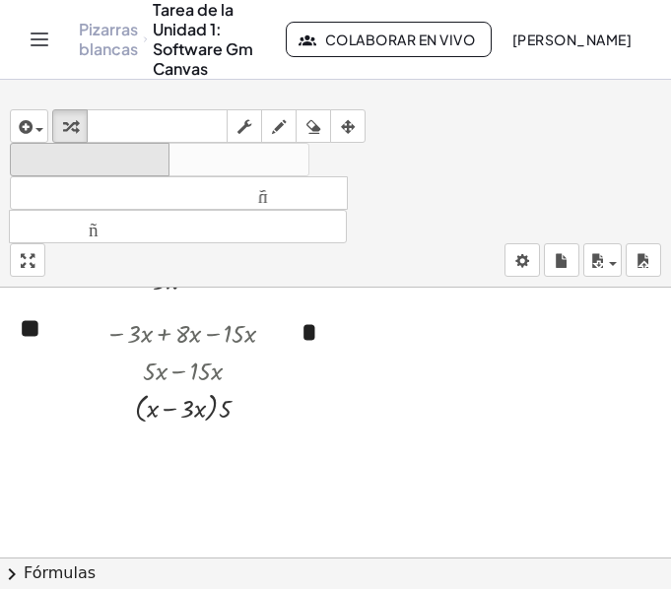
click at [120, 166] on font "deshacer" at bounding box center [90, 160] width 150 height 19
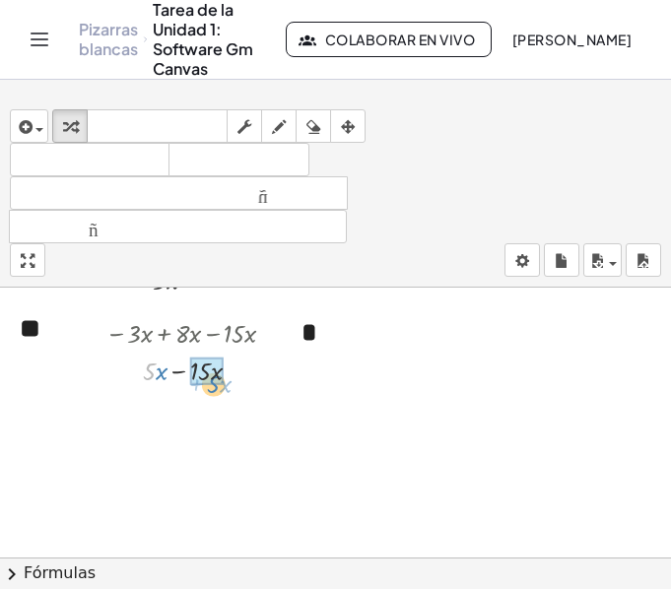
drag, startPoint x: 153, startPoint y: 377, endPoint x: 217, endPoint y: 390, distance: 65.3
drag, startPoint x: 216, startPoint y: 369, endPoint x: 219, endPoint y: 426, distance: 56.2
click at [219, 426] on div "− · 3 · x + · 8 · x − · 15 · x + · 5 · x − · 15 · x · x · - 10" at bounding box center [177, 369] width 202 height 122
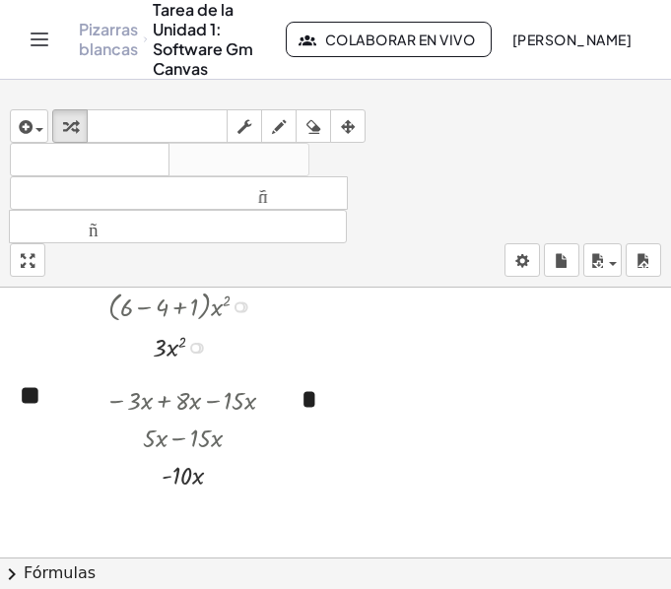
scroll to position [295, 0]
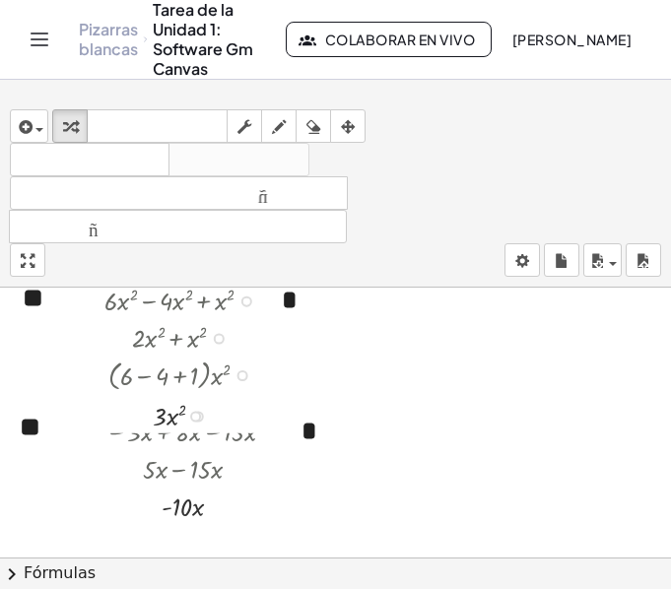
drag, startPoint x: 242, startPoint y: 343, endPoint x: 229, endPoint y: 389, distance: 48.3
click at [169, 375] on div "· ( + 6 − 4 + 1 ) · x 2" at bounding box center [169, 375] width 0 height 0
click at [193, 341] on div at bounding box center [187, 336] width 184 height 37
click at [214, 341] on div at bounding box center [219, 338] width 11 height 11
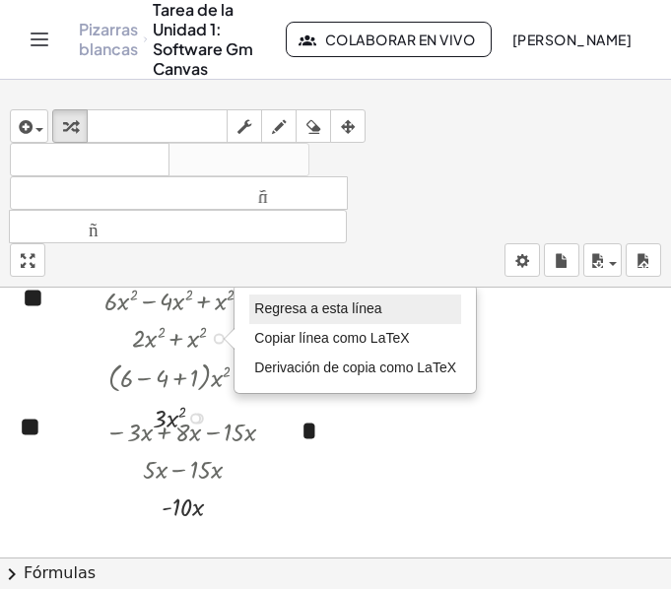
click at [301, 312] on font "Regresa a esta línea" at bounding box center [317, 308] width 127 height 16
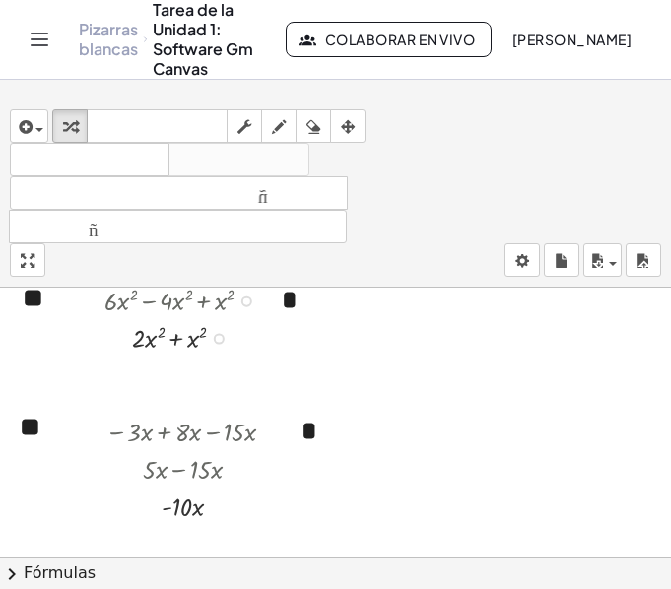
click at [222, 337] on div "Regresa a esta línea Copiar línea como LaTeX Derivación de copia como LaTeX" at bounding box center [219, 338] width 11 height 11
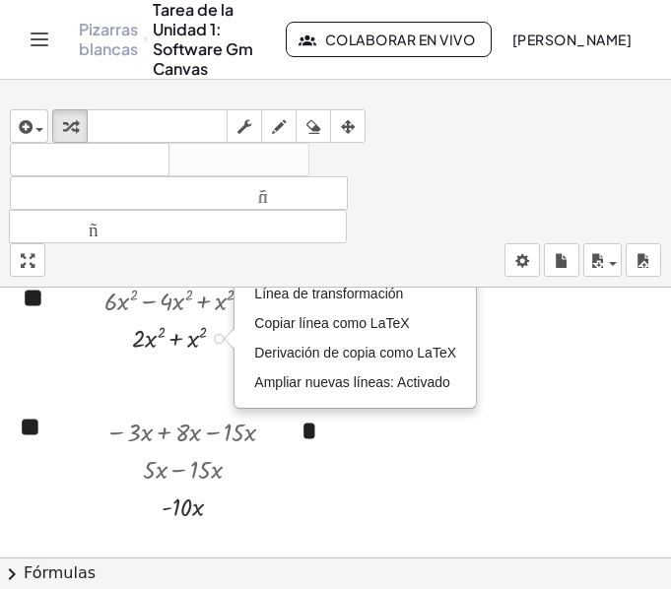
click at [218, 308] on div at bounding box center [187, 299] width 184 height 37
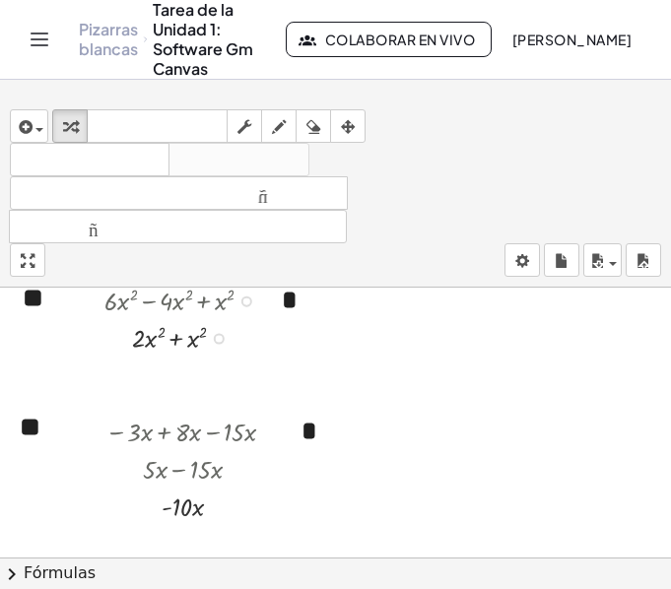
click at [240, 305] on div at bounding box center [187, 299] width 184 height 37
click at [245, 301] on div at bounding box center [246, 301] width 11 height 11
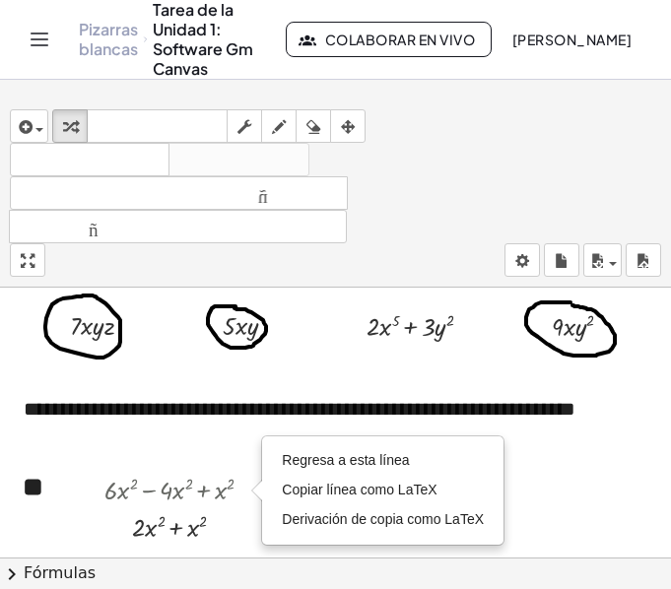
scroll to position [98, 0]
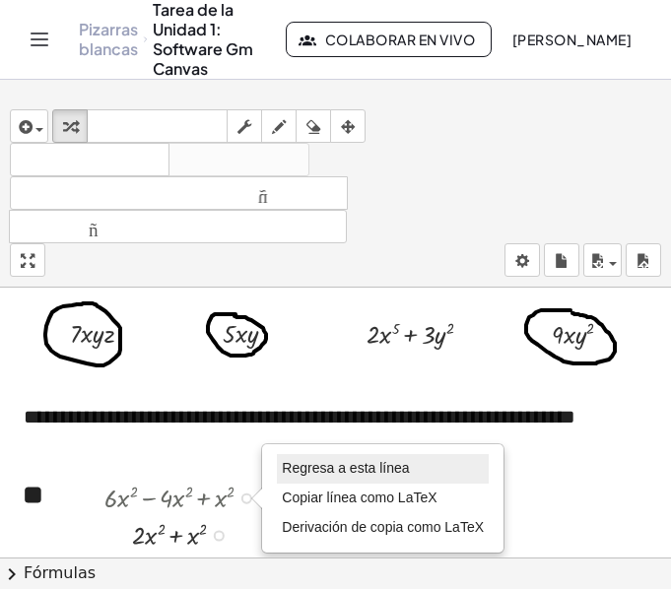
click at [347, 454] on li "Regresa a esta línea" at bounding box center [383, 469] width 212 height 30
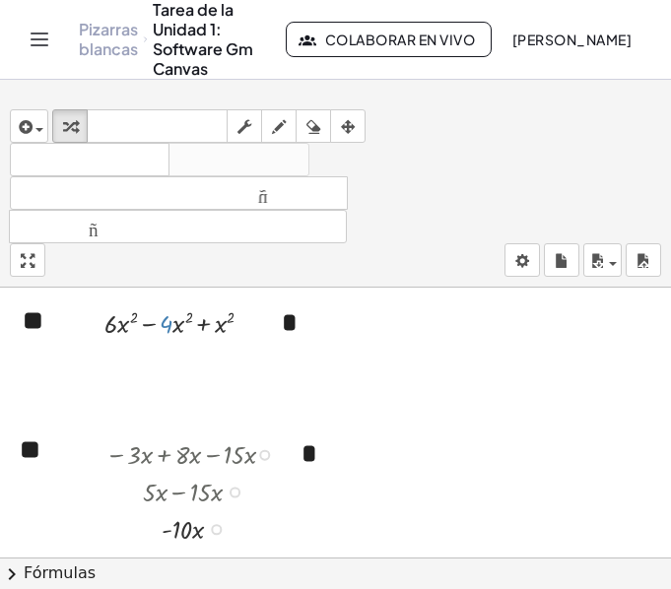
scroll to position [295, 0]
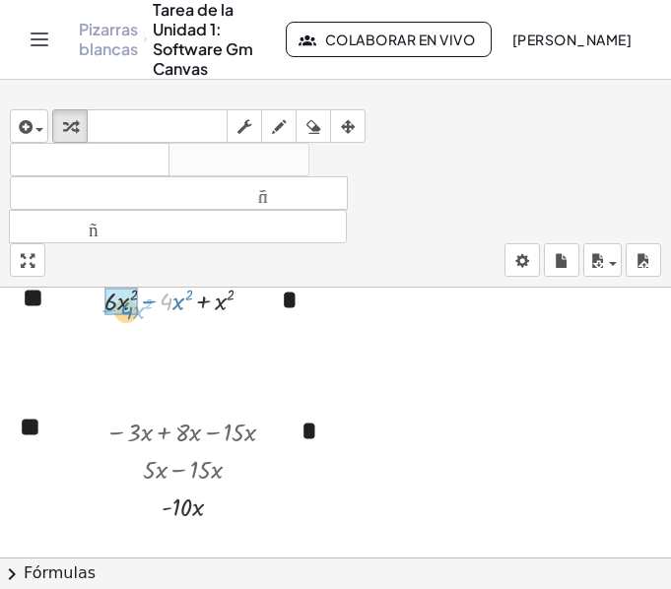
drag, startPoint x: 166, startPoint y: 306, endPoint x: 127, endPoint y: 315, distance: 40.4
click at [127, 315] on div at bounding box center [187, 299] width 184 height 37
drag, startPoint x: 187, startPoint y: 343, endPoint x: 147, endPoint y: 348, distance: 40.7
drag, startPoint x: 196, startPoint y: 341, endPoint x: 212, endPoint y: 397, distance: 58.3
click at [212, 397] on div "**********" at bounding box center [335, 397] width 671 height 810
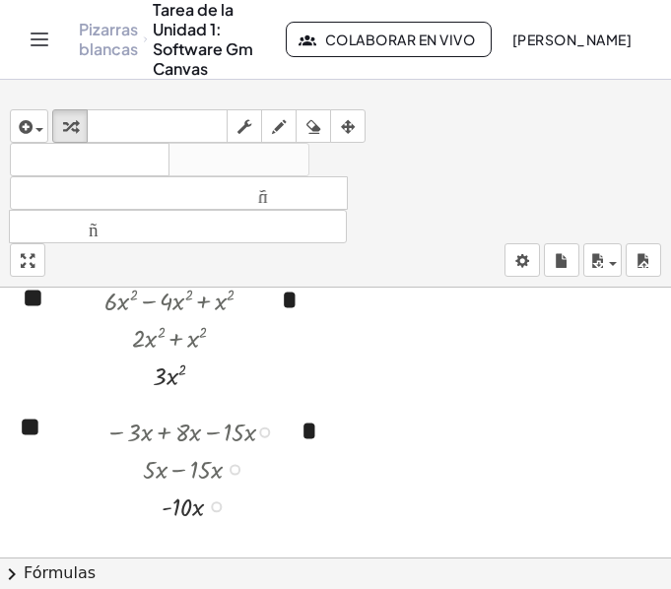
scroll to position [394, 0]
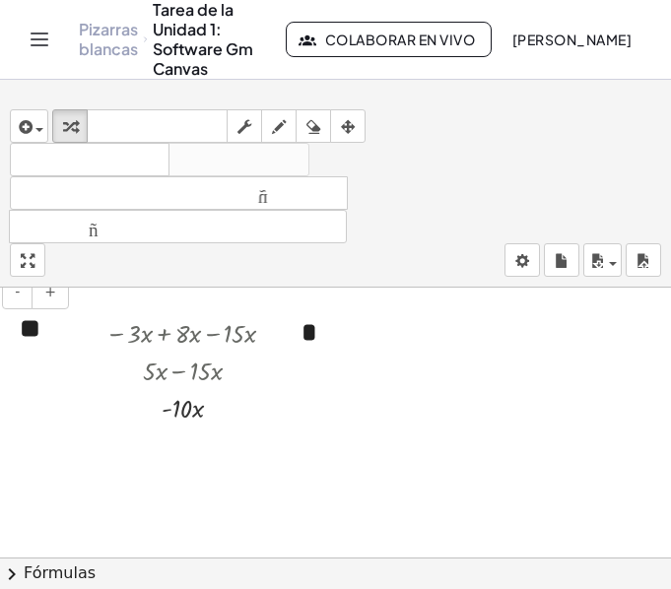
click at [35, 337] on font "**" at bounding box center [30, 328] width 21 height 27
click at [63, 341] on div "**" at bounding box center [37, 335] width 74 height 81
drag, startPoint x: 73, startPoint y: 333, endPoint x: 17, endPoint y: 334, distance: 56.2
click at [17, 334] on div "- + **" at bounding box center [37, 335] width 74 height 81
copy font "**"
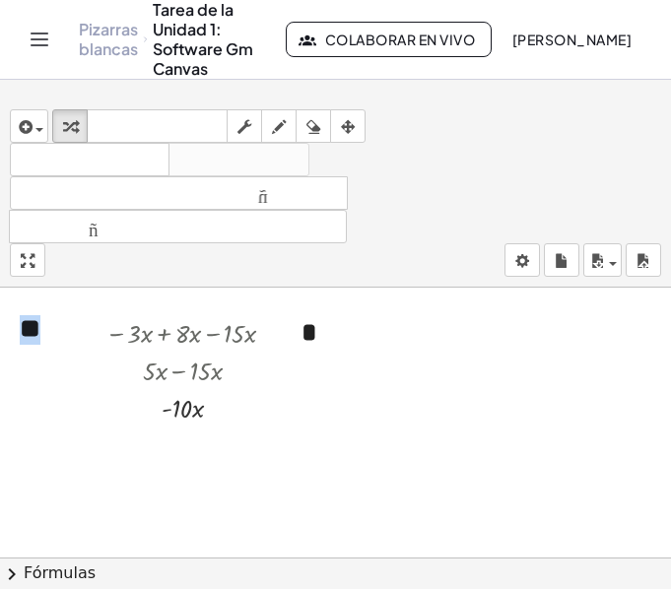
click at [92, 452] on div at bounding box center [335, 299] width 671 height 810
click at [22, 134] on icon "button" at bounding box center [24, 127] width 18 height 24
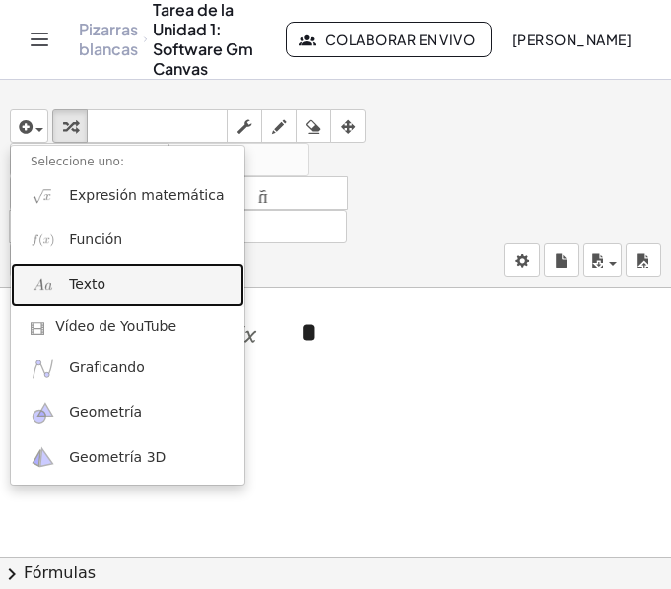
click at [118, 278] on link "Texto" at bounding box center [127, 285] width 233 height 44
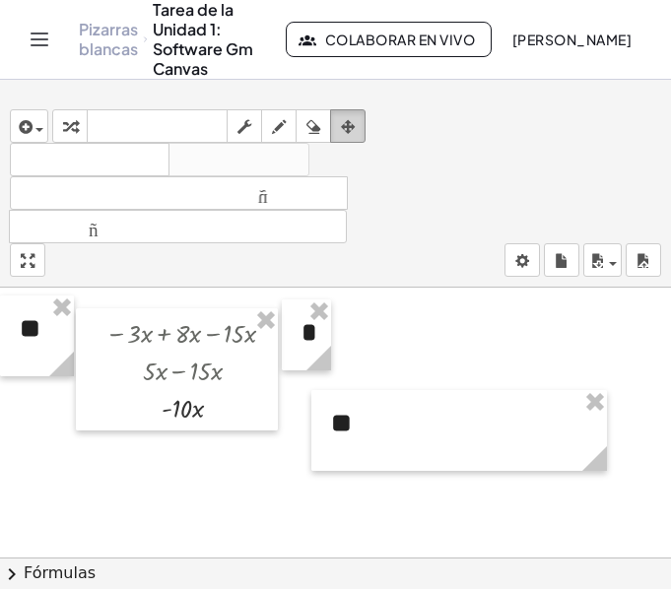
click at [358, 117] on div "button" at bounding box center [348, 126] width 26 height 24
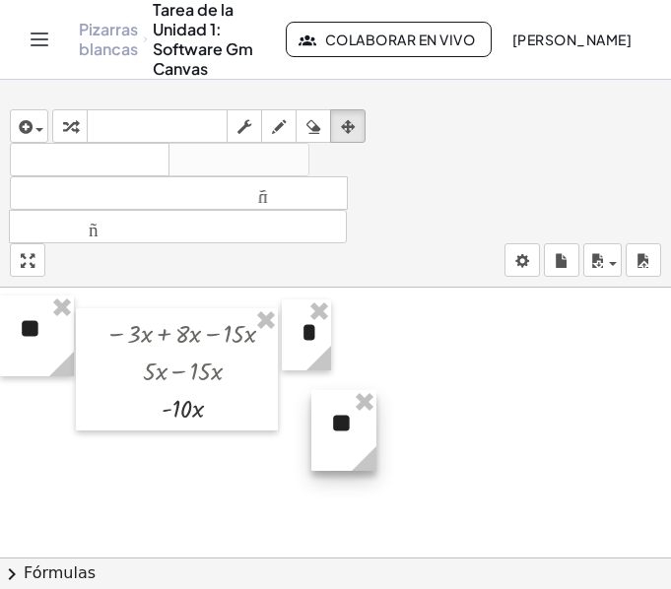
drag, startPoint x: 604, startPoint y: 460, endPoint x: 373, endPoint y: 459, distance: 230.5
click at [373, 459] on icon at bounding box center [364, 458] width 25 height 25
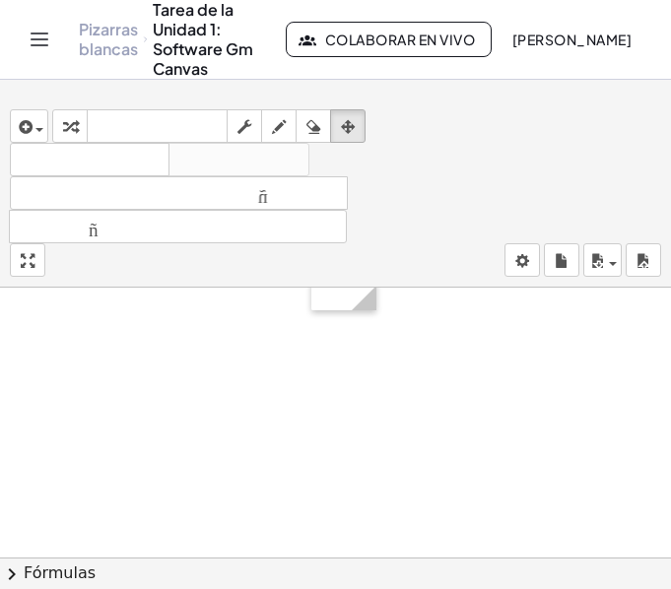
scroll to position [358, 0]
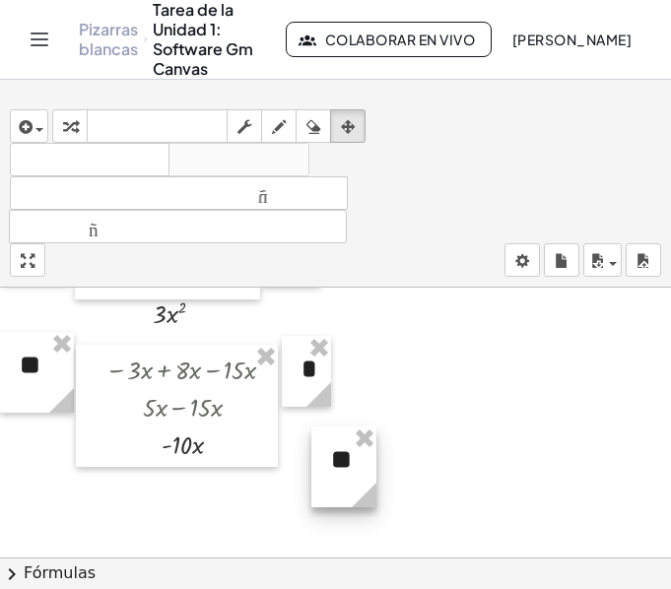
click at [353, 480] on icon at bounding box center [364, 495] width 34 height 34
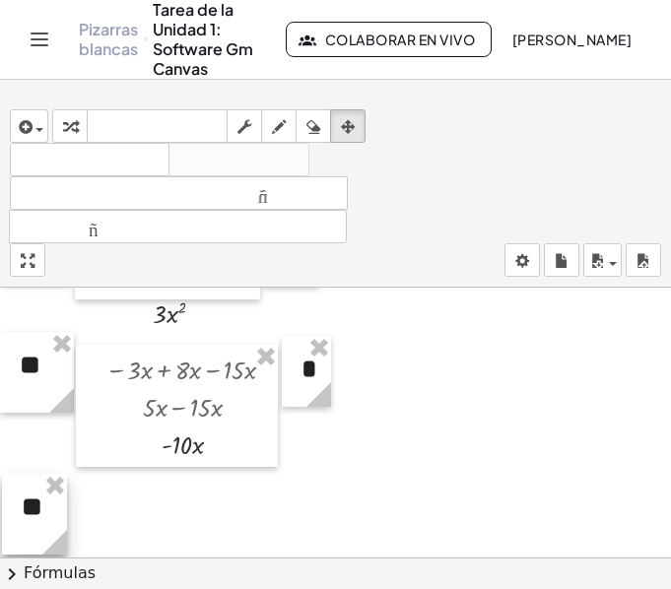
drag, startPoint x: 354, startPoint y: 472, endPoint x: 44, endPoint y: 519, distance: 312.9
click at [44, 519] on div at bounding box center [34, 514] width 65 height 81
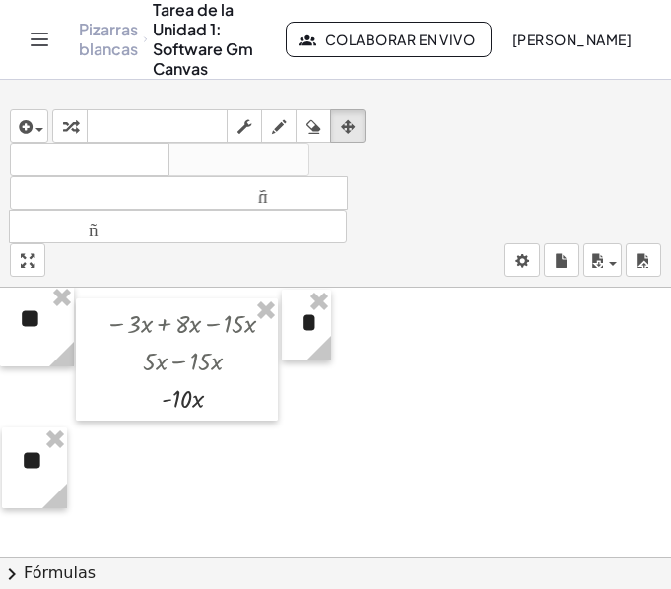
scroll to position [456, 0]
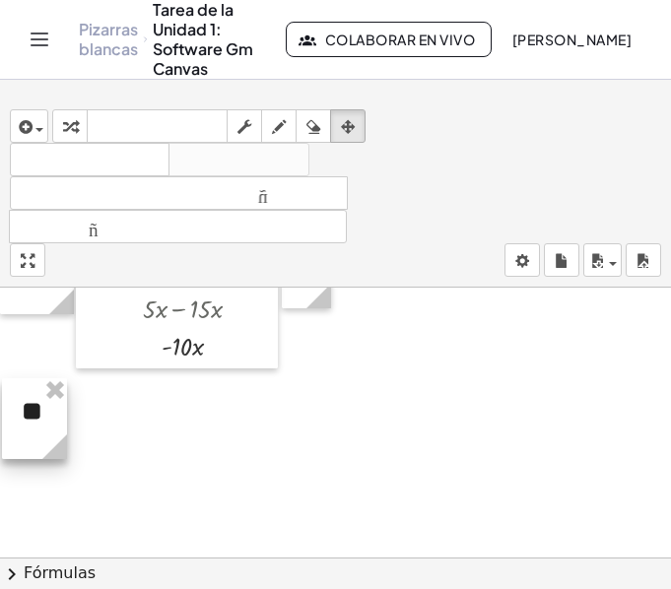
click at [41, 418] on div at bounding box center [34, 418] width 65 height 81
click at [179, 441] on div at bounding box center [335, 237] width 671 height 810
click at [307, 304] on circle at bounding box center [322, 300] width 34 height 34
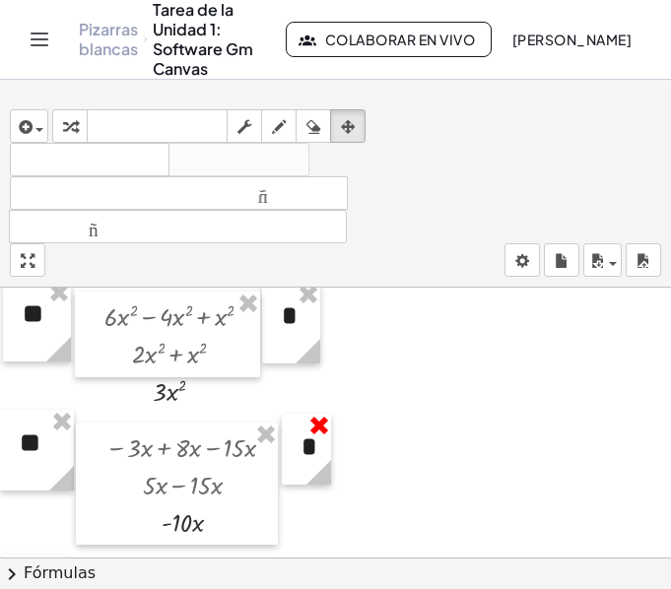
scroll to position [259, 0]
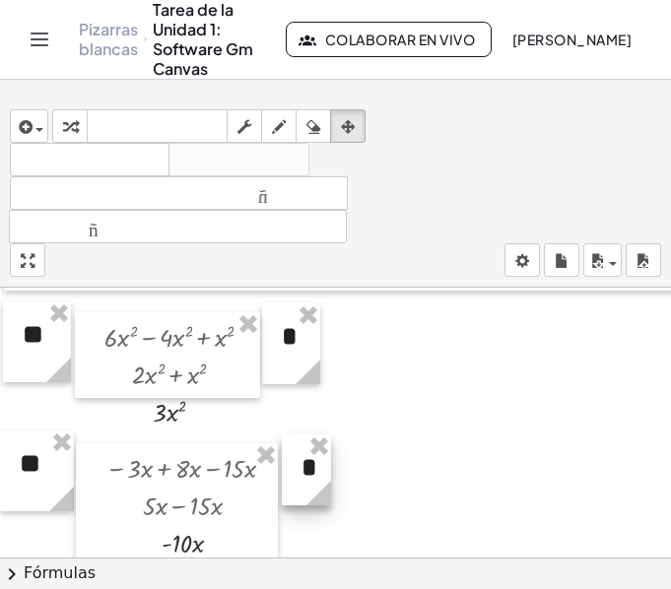
click at [313, 470] on div at bounding box center [306, 469] width 49 height 71
click at [36, 131] on span "button" at bounding box center [39, 130] width 8 height 4
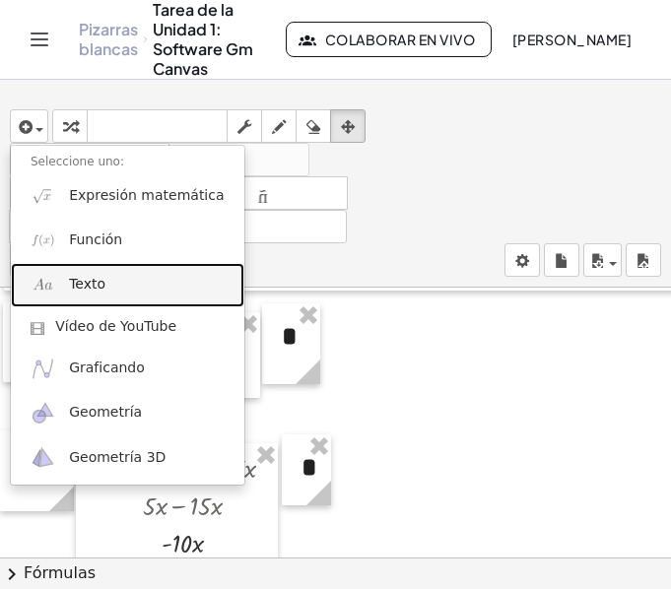
click at [117, 277] on link "Texto" at bounding box center [127, 285] width 233 height 44
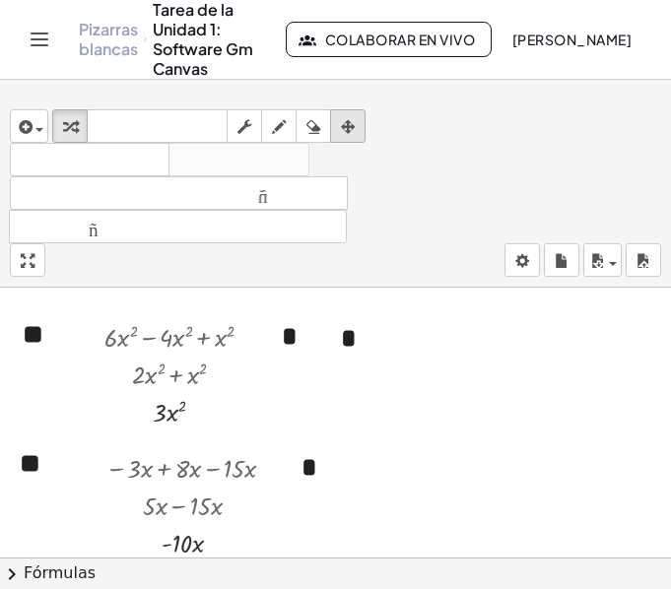
click at [355, 122] on icon "button" at bounding box center [348, 127] width 14 height 24
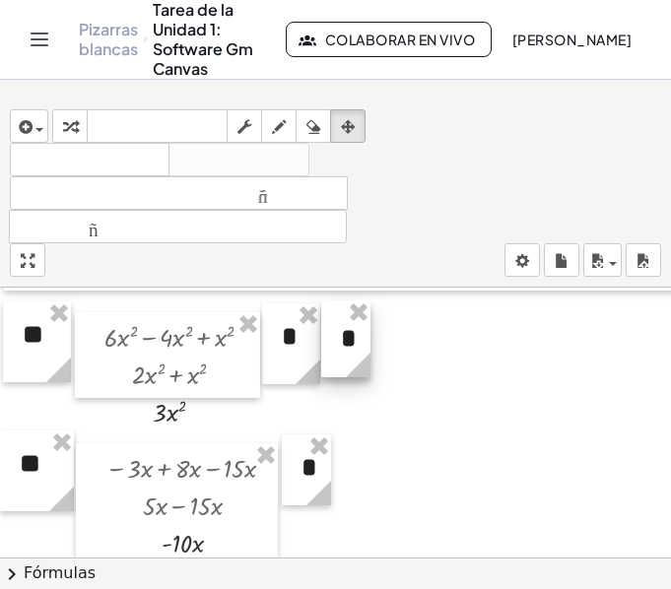
drag, startPoint x: 619, startPoint y: 359, endPoint x: 360, endPoint y: 353, distance: 258.1
click at [363, 353] on circle at bounding box center [362, 369] width 34 height 34
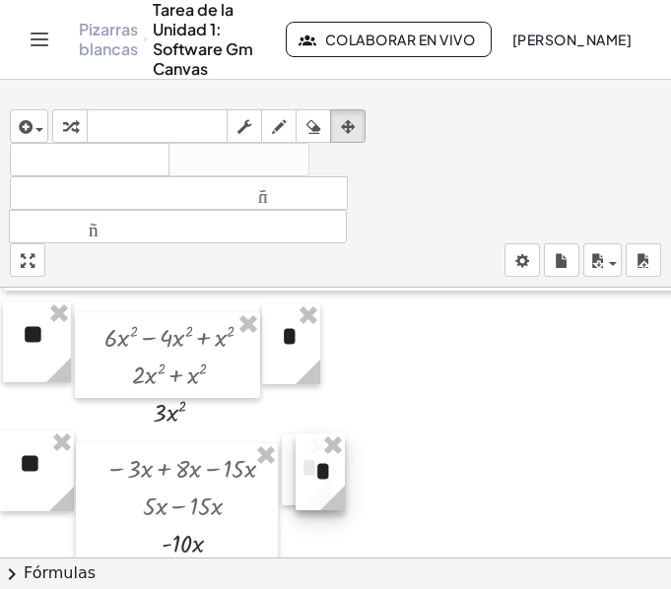
drag, startPoint x: 354, startPoint y: 342, endPoint x: 328, endPoint y: 475, distance: 135.4
click at [328, 475] on div at bounding box center [319, 471] width 49 height 77
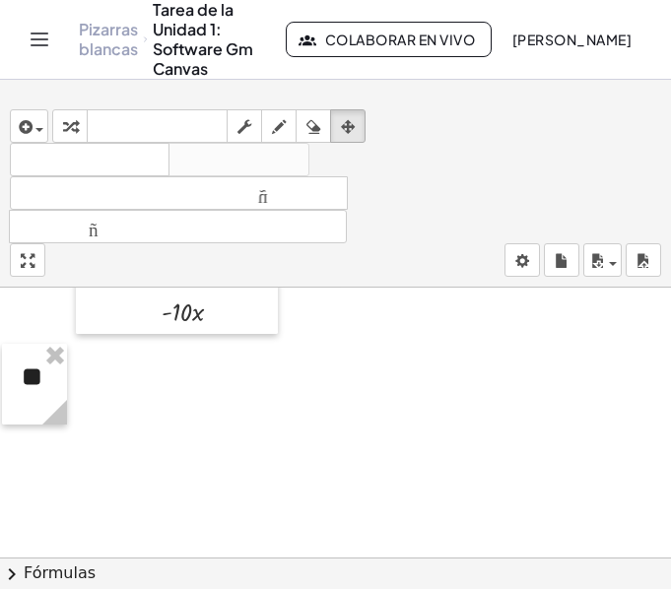
scroll to position [456, 0]
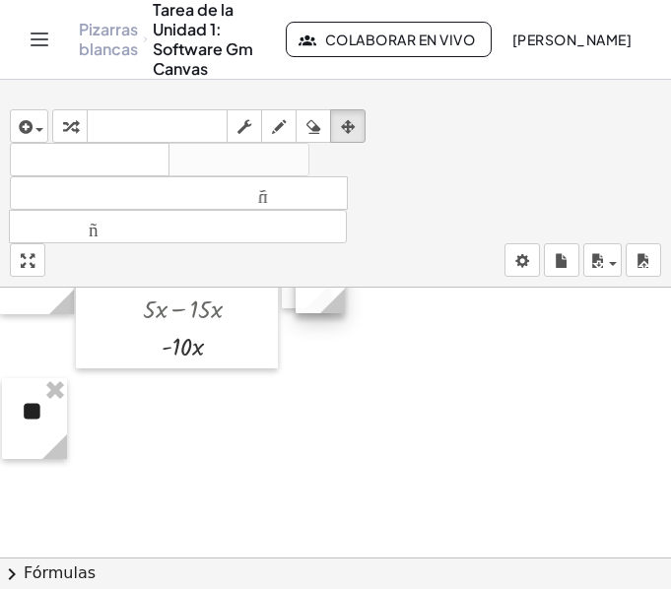
drag, startPoint x: 318, startPoint y: 297, endPoint x: 319, endPoint y: 360, distance: 63.0
click at [318, 367] on div "**********" at bounding box center [335, 372] width 671 height 1080
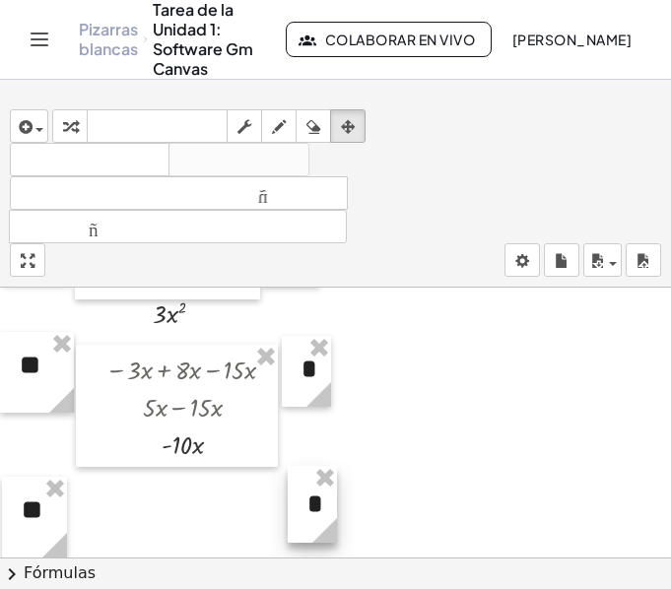
drag, startPoint x: 322, startPoint y: 378, endPoint x: 314, endPoint y: 509, distance: 131.2
click at [314, 509] on div at bounding box center [312, 504] width 49 height 77
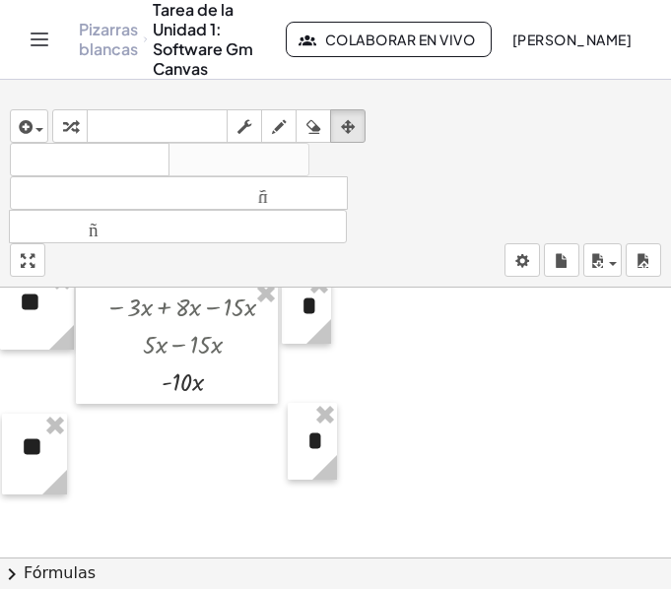
scroll to position [456, 0]
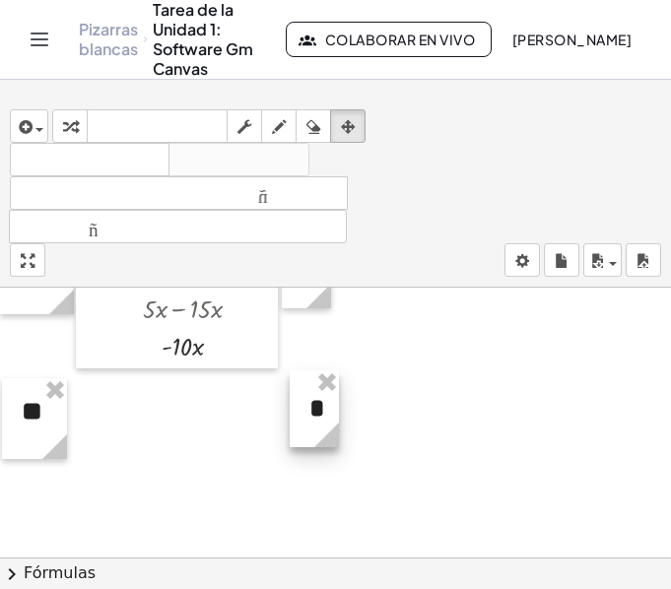
click at [303, 414] on div at bounding box center [314, 408] width 49 height 77
click at [386, 400] on div at bounding box center [335, 372] width 671 height 1080
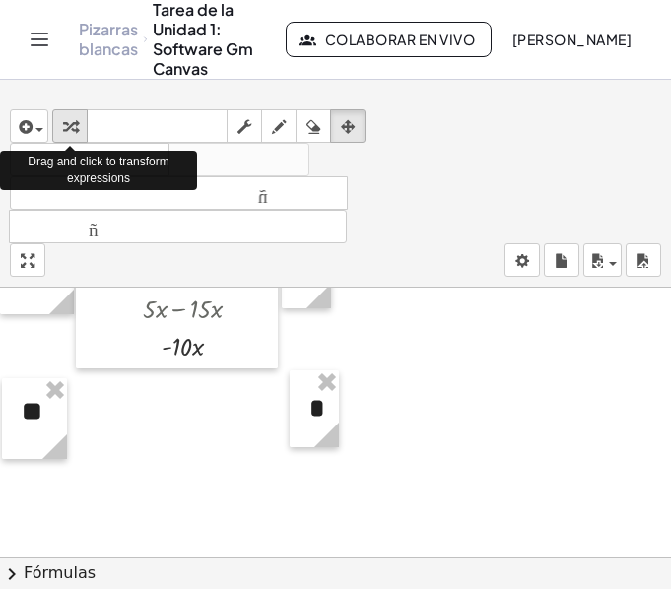
click at [76, 123] on icon "button" at bounding box center [70, 127] width 14 height 24
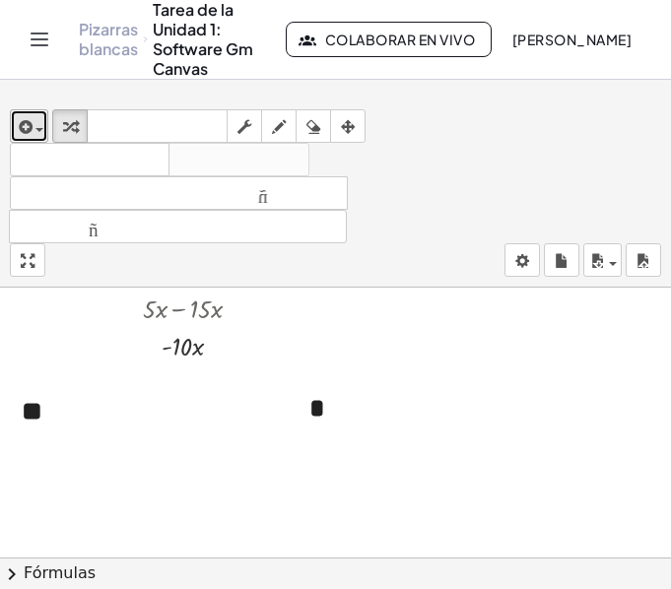
click at [27, 125] on icon "button" at bounding box center [24, 127] width 18 height 24
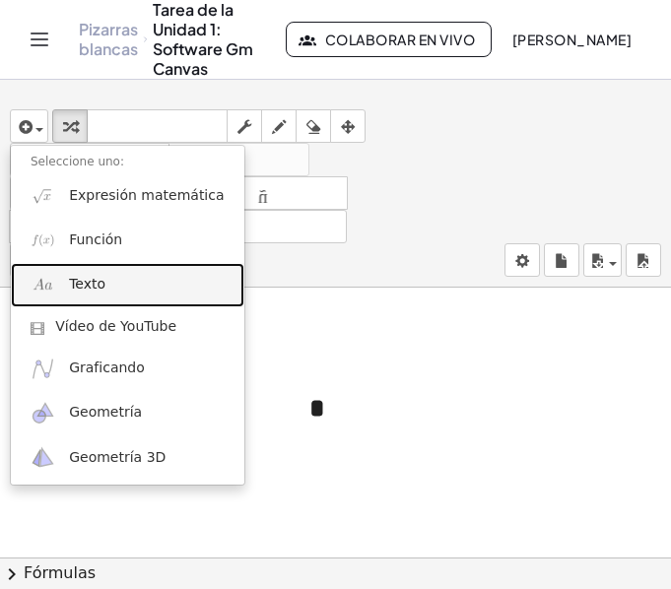
click at [108, 286] on link "Texto" at bounding box center [127, 285] width 233 height 44
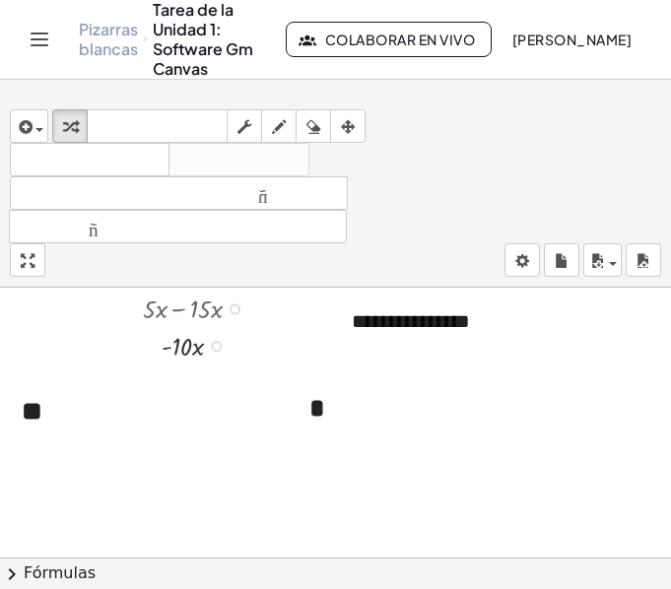
click at [279, 354] on div at bounding box center [197, 344] width 202 height 37
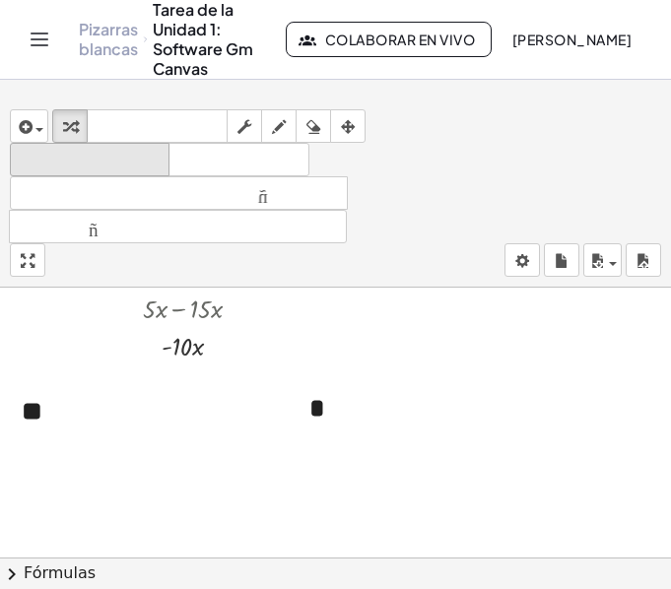
click at [134, 155] on font "deshacer" at bounding box center [90, 160] width 150 height 19
click at [150, 154] on font "deshacer" at bounding box center [90, 160] width 150 height 19
click at [127, 157] on font "deshacer" at bounding box center [90, 160] width 150 height 19
click at [129, 403] on div at bounding box center [335, 372] width 671 height 1080
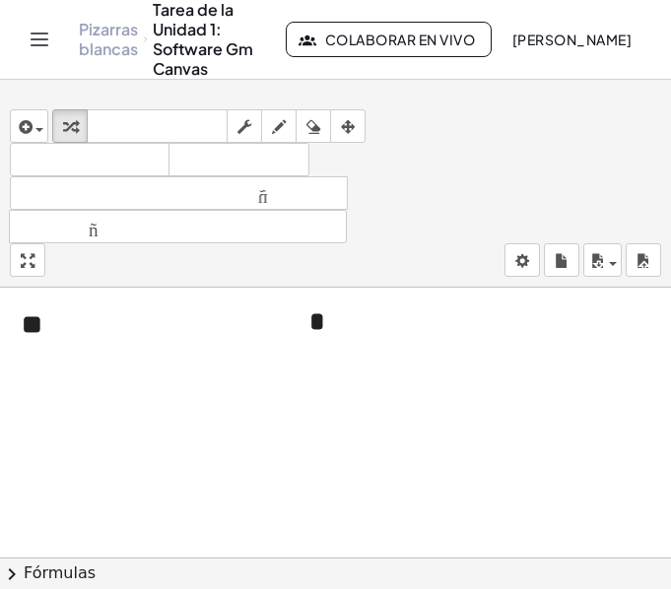
scroll to position [555, 0]
click at [29, 125] on icon "button" at bounding box center [24, 127] width 18 height 24
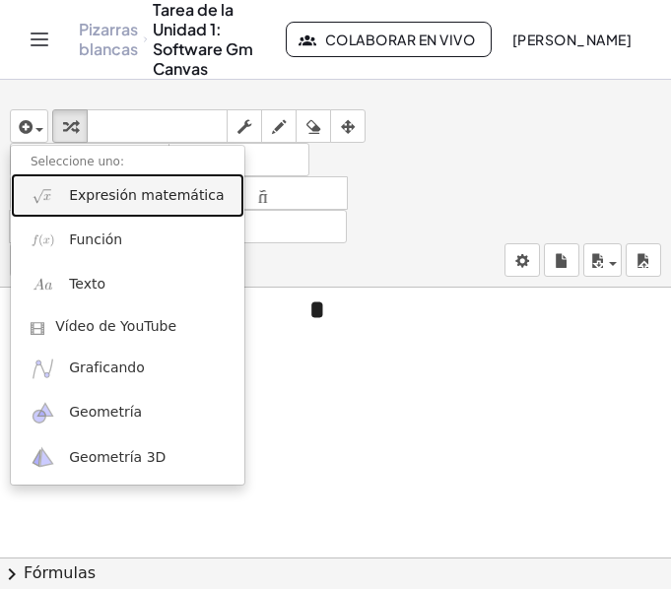
click at [116, 200] on font "Expresión matemática" at bounding box center [146, 195] width 155 height 16
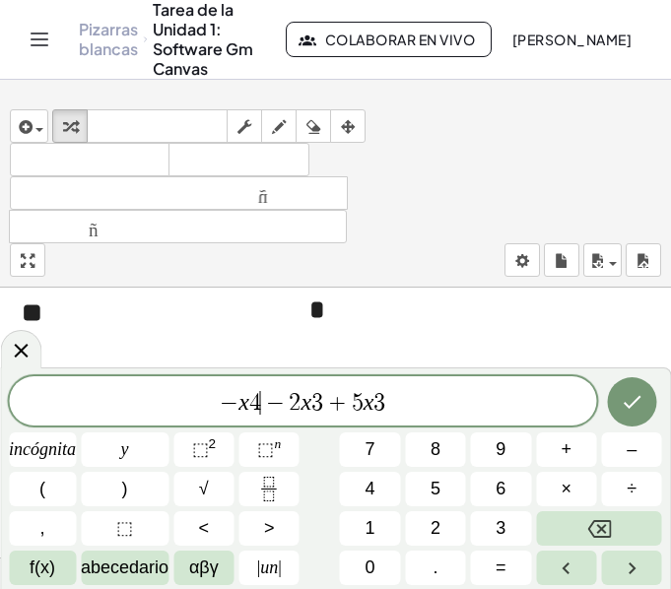
click at [260, 401] on span "− x 4 ​ − 2 x 3 + 5 x 3" at bounding box center [303, 403] width 588 height 28
click at [252, 402] on span "− x 4 − 2 x 3 + 5 x 3" at bounding box center [303, 403] width 588 height 28
click at [265, 450] on font "⬚" at bounding box center [265, 449] width 17 height 20
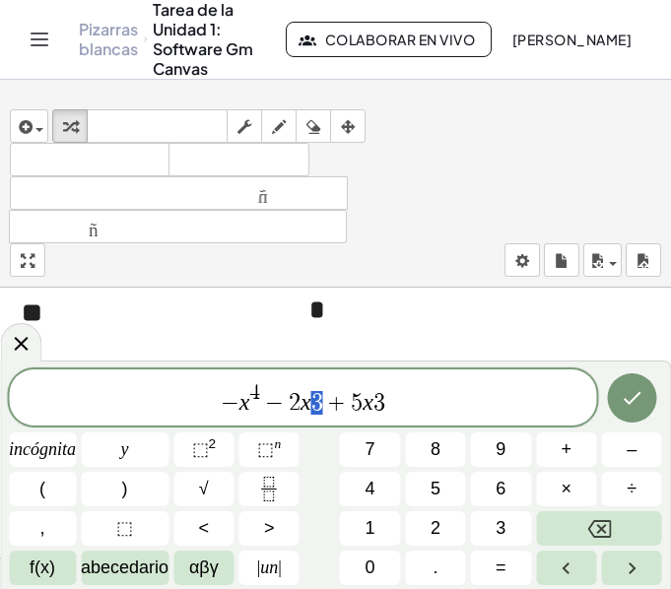
drag, startPoint x: 324, startPoint y: 401, endPoint x: 313, endPoint y: 401, distance: 10.8
click at [313, 401] on span "− x 4 − 2 x 3 + 5 x 3" at bounding box center [303, 398] width 588 height 35
click at [278, 451] on font "n" at bounding box center [277, 443] width 7 height 15
click at [376, 401] on span "− x 4 − 2 x 3 + 5 x 3" at bounding box center [303, 398] width 588 height 35
click at [281, 453] on span "⬚ n" at bounding box center [269, 449] width 24 height 27
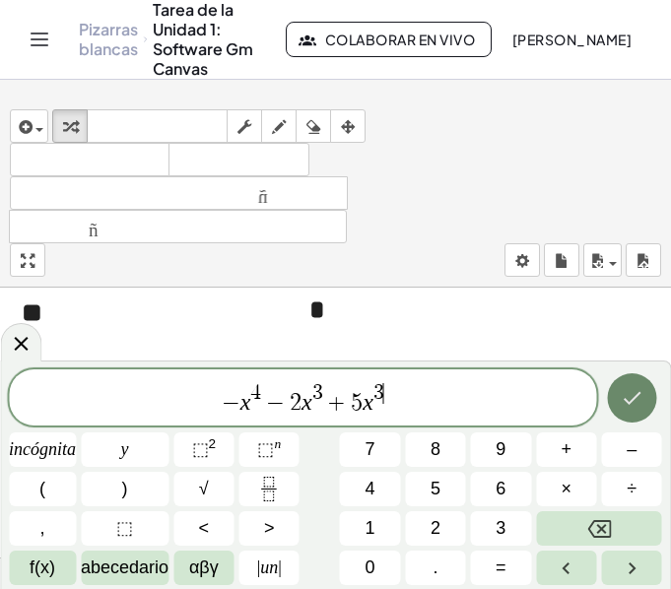
click at [632, 381] on button "Hecho" at bounding box center [631, 397] width 49 height 49
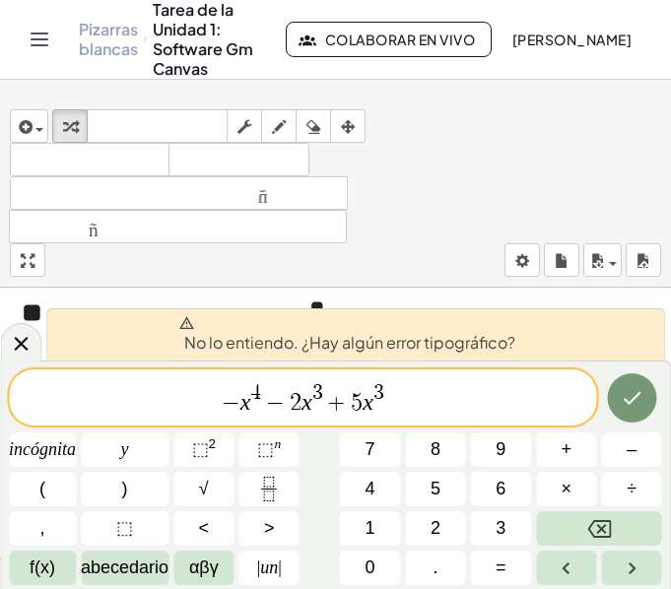
click at [273, 402] on span "−" at bounding box center [275, 403] width 29 height 24
click at [327, 405] on span "+" at bounding box center [337, 403] width 29 height 24
click at [410, 405] on span "− x 4 − 2 x 3 ​ + 5 x 3" at bounding box center [303, 398] width 588 height 35
click at [628, 396] on icon "Hecho" at bounding box center [632, 398] width 24 height 24
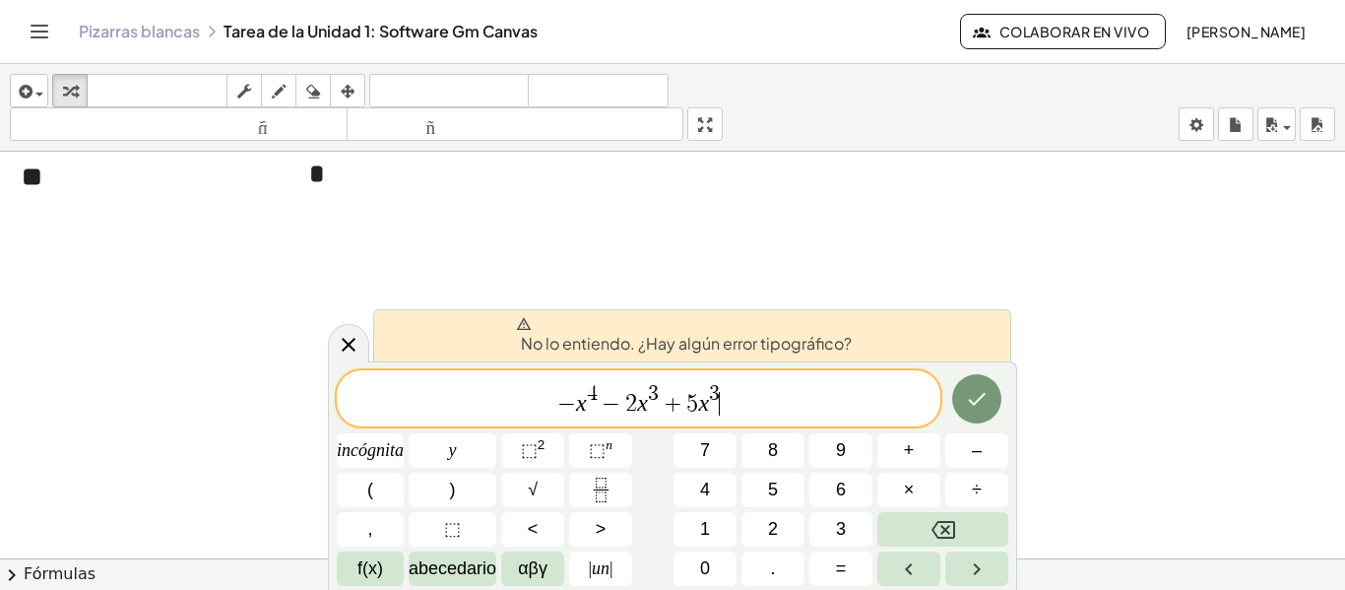
click at [760, 411] on span "− x 4 − 2 x 3 + 5 x 3 ​" at bounding box center [639, 399] width 604 height 35
click at [596, 416] on span "− x 4 − 2 x 3 + 5 x 3 ​" at bounding box center [639, 399] width 604 height 35
click at [758, 398] on span "− x 4 − 2 x 3 + 5 x 3 ​" at bounding box center [639, 399] width 604 height 35
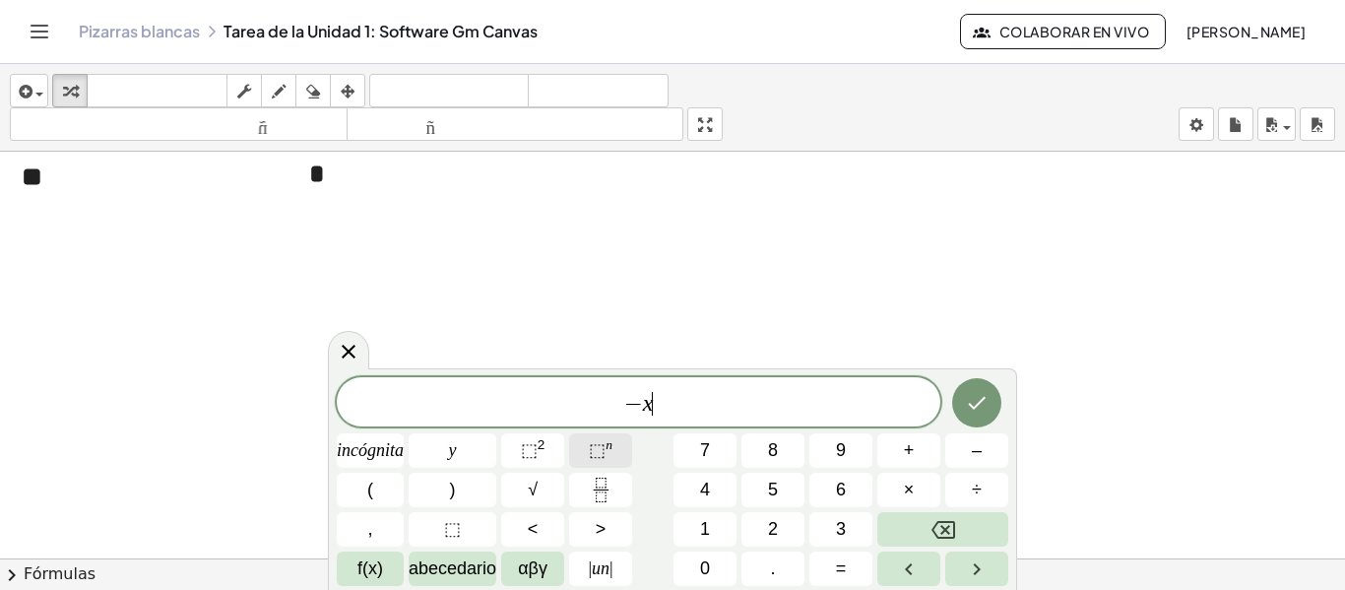
click at [605, 444] on font "⬚" at bounding box center [597, 450] width 17 height 20
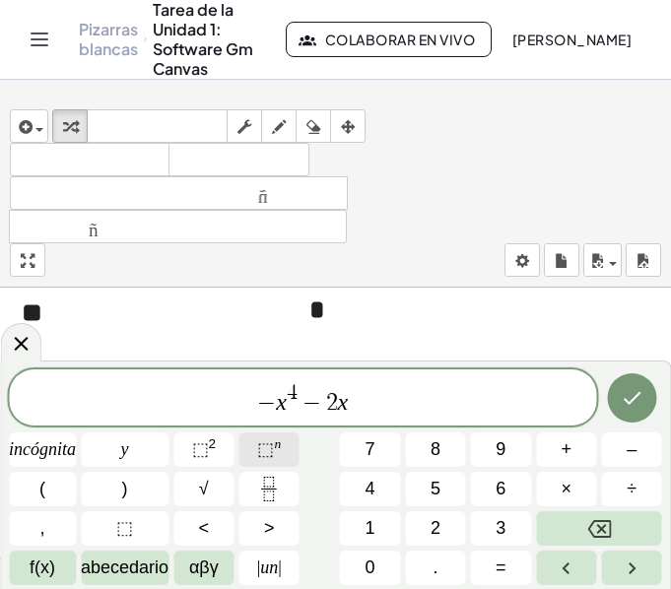
click at [262, 443] on font "⬚" at bounding box center [265, 449] width 17 height 20
click at [274, 443] on font "⬚" at bounding box center [265, 449] width 17 height 20
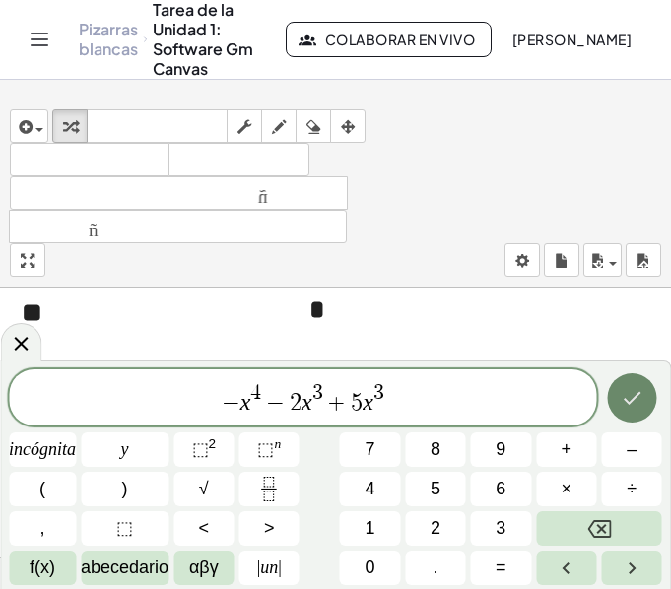
click at [617, 406] on button "Hecho" at bounding box center [631, 397] width 49 height 49
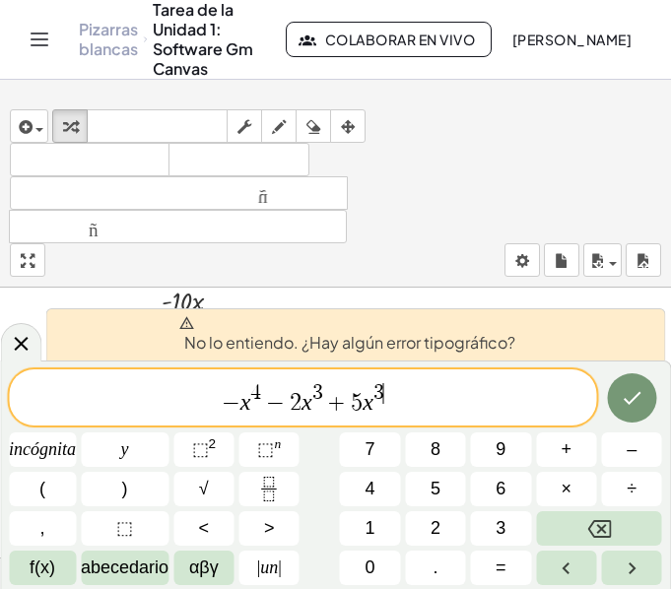
scroll to position [490, 0]
click at [239, 409] on span "− ​ x 4 − 2 x 3 + 5 x 3" at bounding box center [303, 398] width 588 height 35
click at [489, 339] on font "No lo entiendo. ¿Hay algún error tipográfico?" at bounding box center [349, 342] width 331 height 21
click at [631, 399] on icon "Hecho" at bounding box center [632, 398] width 24 height 24
click at [633, 401] on icon "Hecho" at bounding box center [632, 398] width 24 height 24
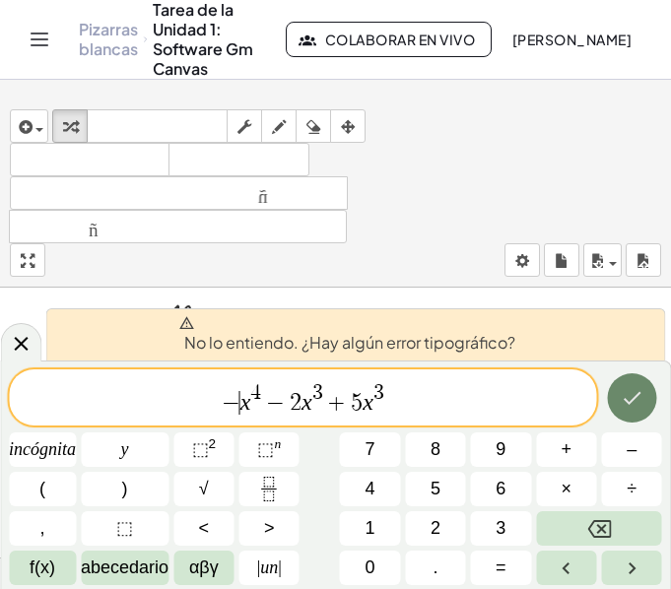
click at [633, 401] on icon "Hecho" at bounding box center [632, 398] width 24 height 24
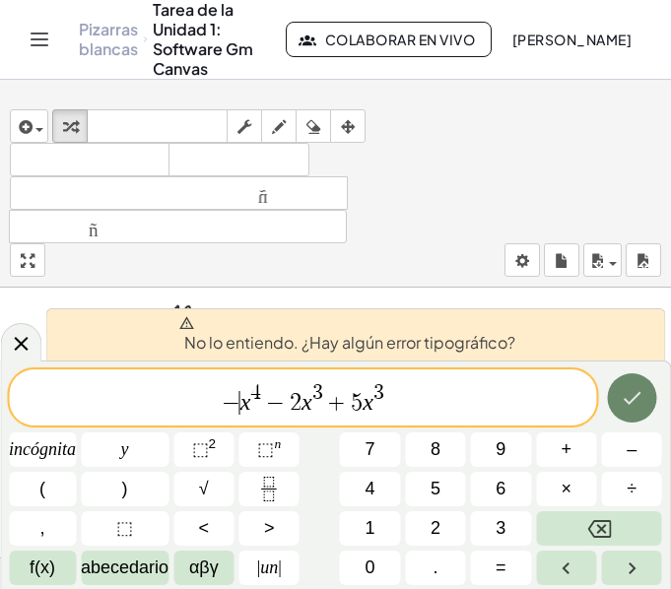
click at [633, 401] on icon "Hecho" at bounding box center [632, 398] width 24 height 24
click at [426, 402] on span "− x 4 − 2 x 3 + 5 x 3 ​" at bounding box center [303, 398] width 588 height 35
click at [626, 411] on button "Hecho" at bounding box center [631, 397] width 49 height 49
click at [240, 401] on var "x" at bounding box center [245, 402] width 11 height 26
drag, startPoint x: 334, startPoint y: 402, endPoint x: 391, endPoint y: 396, distance: 57.4
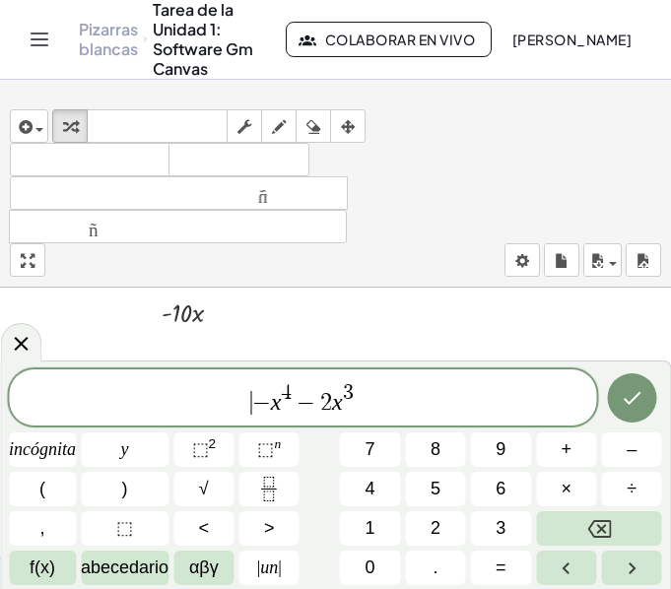
click at [244, 407] on span "​ − x 4 − 2 x 3" at bounding box center [303, 398] width 588 height 35
click at [619, 406] on button "Hecho" at bounding box center [631, 397] width 49 height 49
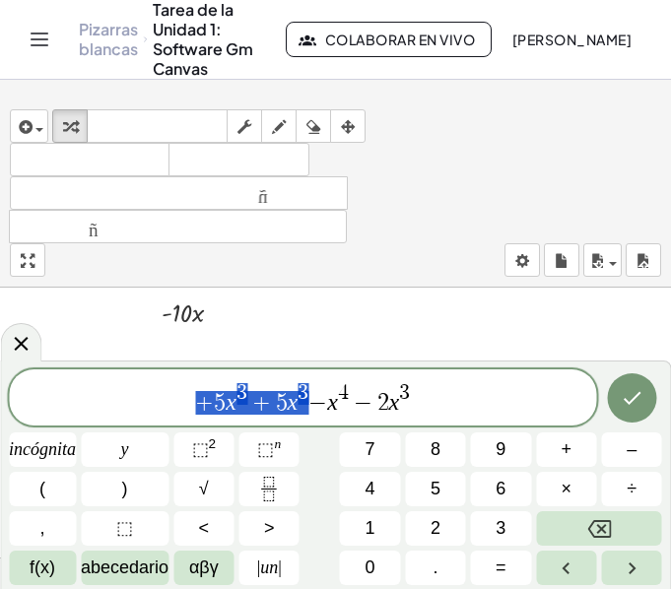
drag, startPoint x: 302, startPoint y: 401, endPoint x: 136, endPoint y: 410, distance: 166.7
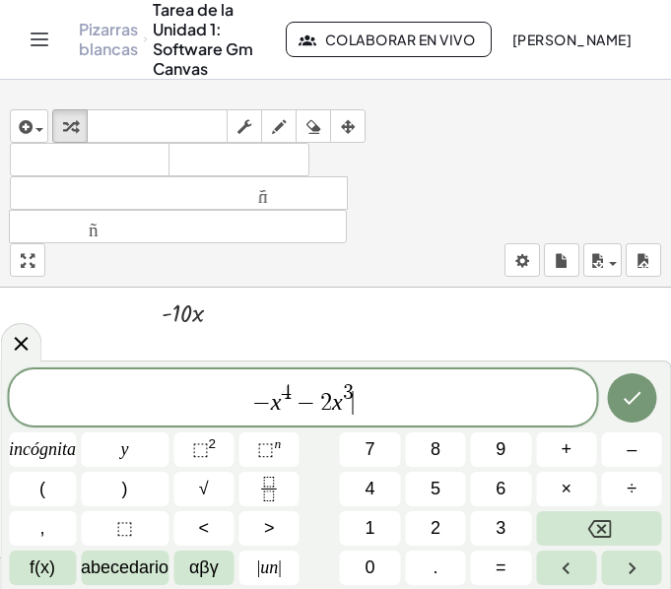
click at [393, 396] on span "− x 4 − 2 x 3 ​" at bounding box center [303, 398] width 588 height 35
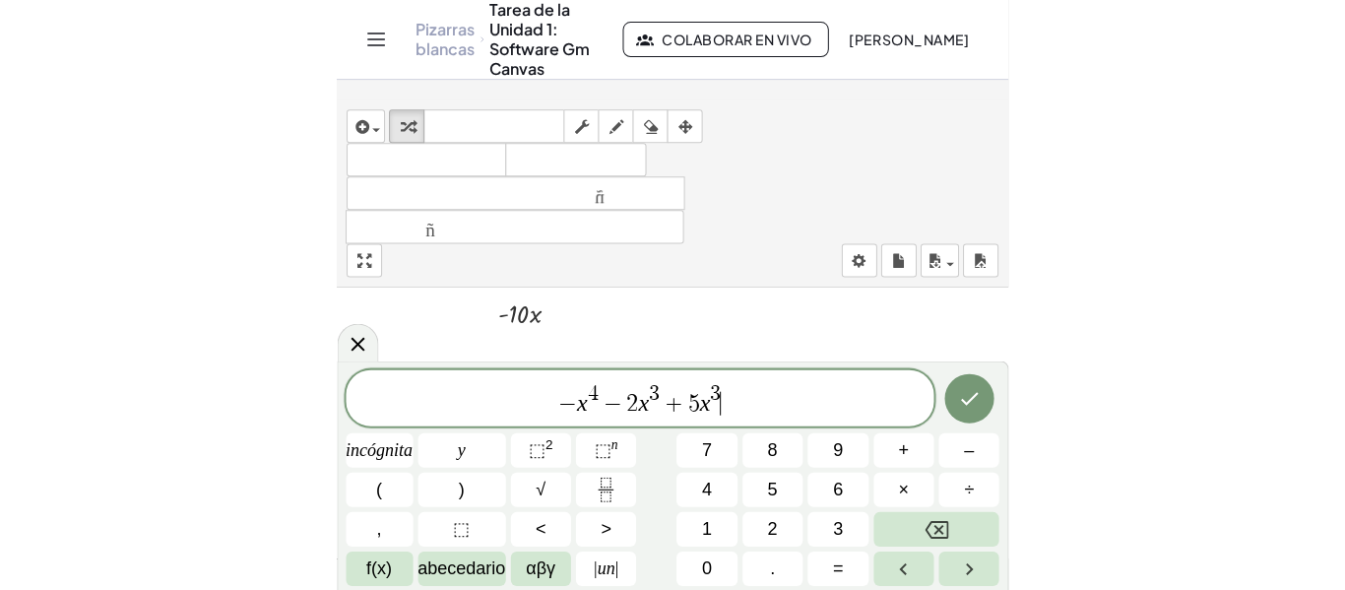
scroll to position [588, 0]
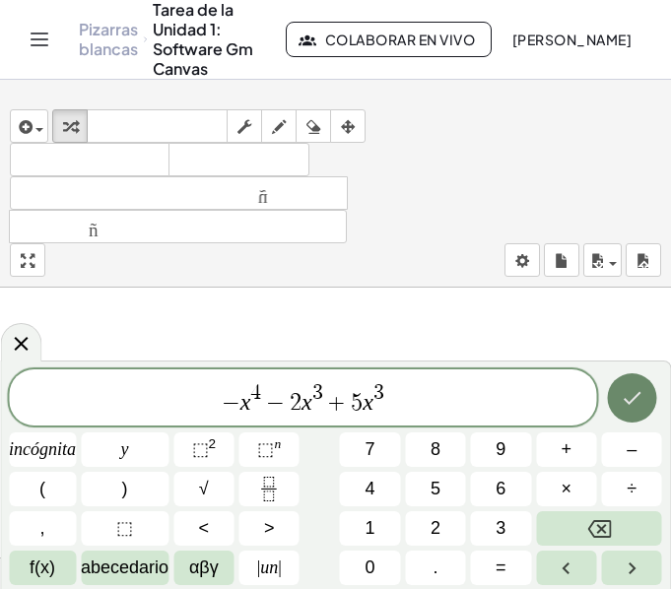
click at [620, 394] on icon "Hecho" at bounding box center [632, 398] width 24 height 24
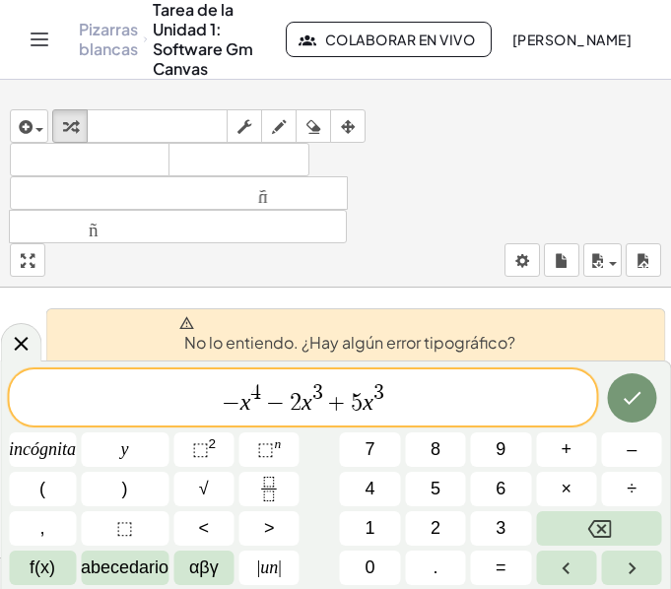
click at [187, 321] on icon at bounding box center [187, 323] width 16 height 16
click at [454, 345] on font "No lo entiendo. ¿Hay algún error tipográfico?" at bounding box center [349, 342] width 331 height 21
click at [508, 345] on font "No lo entiendo. ¿Hay algún error tipográfico?" at bounding box center [349, 342] width 331 height 21
click at [509, 344] on font "No lo entiendo. ¿Hay algún error tipográfico?" at bounding box center [349, 342] width 331 height 21
click at [422, 403] on span "− x 4 − 2 x 3 + 5 x 3 ​" at bounding box center [303, 398] width 588 height 35
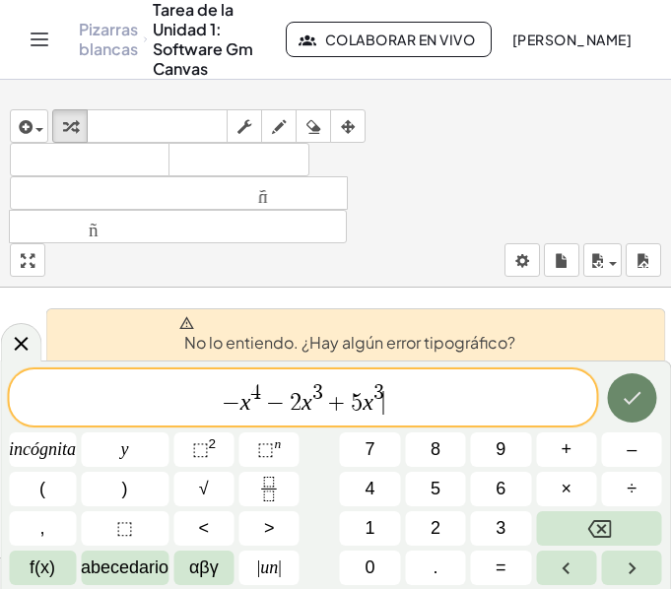
click at [630, 395] on icon "Hecho" at bounding box center [632, 398] width 24 height 24
click at [625, 405] on icon "Hecho" at bounding box center [632, 398] width 24 height 24
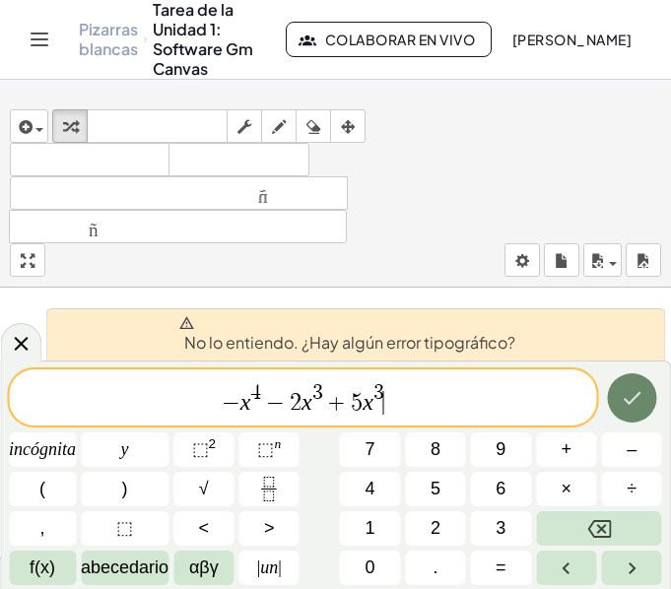
click at [625, 405] on icon "Hecho" at bounding box center [632, 398] width 24 height 24
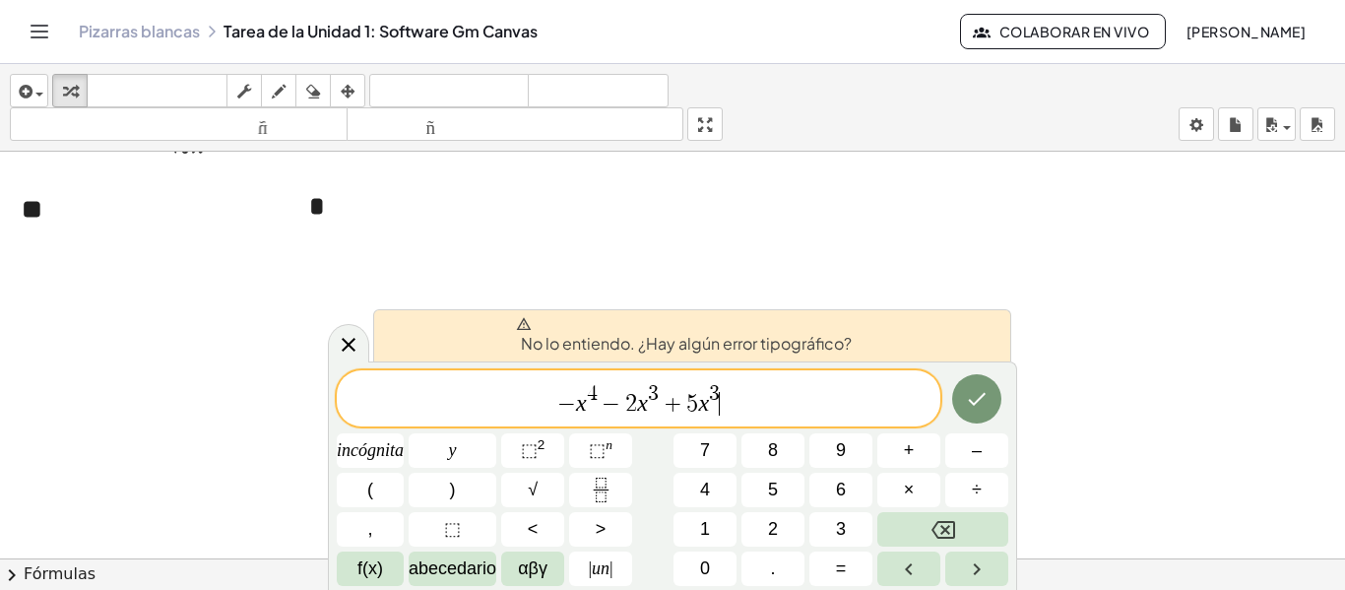
scroll to position [490, 0]
click at [1203, 123] on body "**********" at bounding box center [672, 295] width 1345 height 590
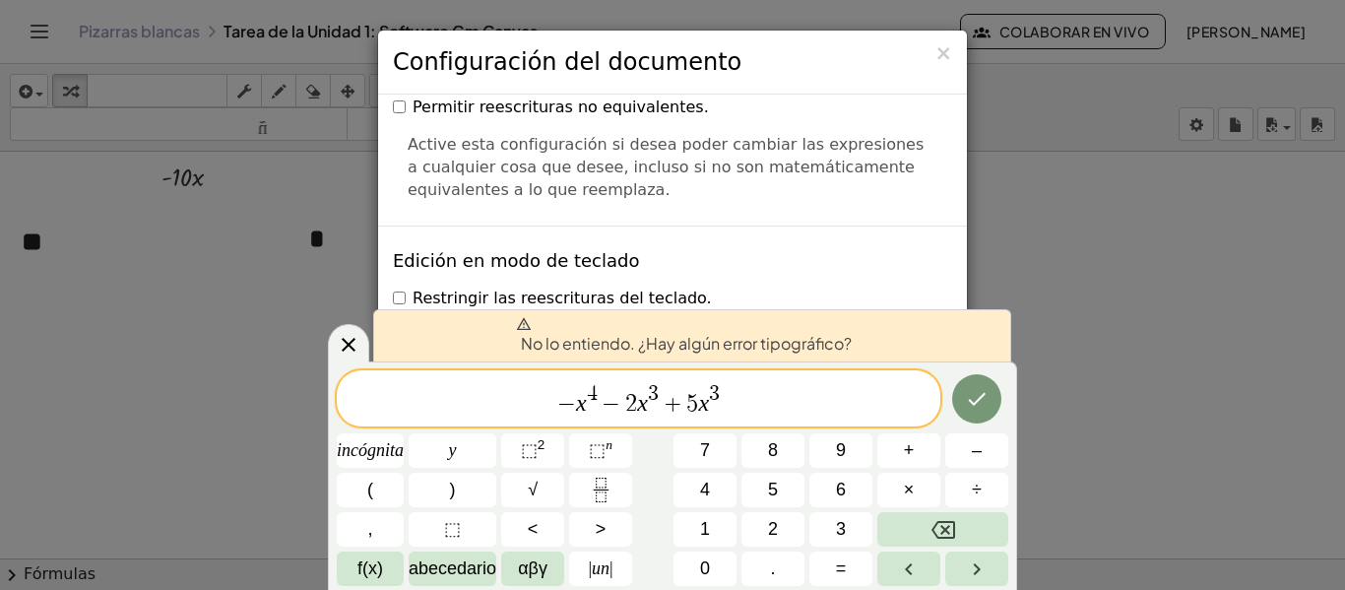
scroll to position [4936, 0]
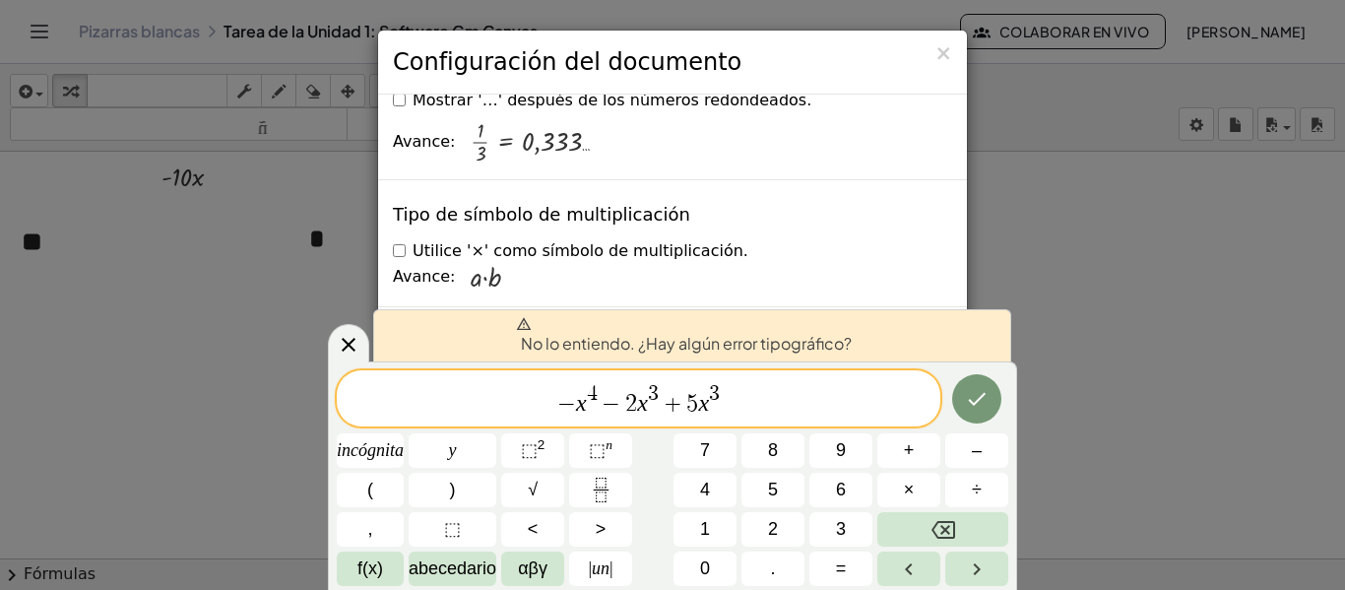
drag, startPoint x: 361, startPoint y: 366, endPoint x: 512, endPoint y: 367, distance: 150.7
click at [517, 365] on div "No lo entiendo. ¿Hay algún error tipográfico? − x 4 − 2 x 3 + 5 x 3 incógnita y…" at bounding box center [672, 475] width 689 height 229
click at [944, 59] on font "×" at bounding box center [944, 53] width 18 height 24
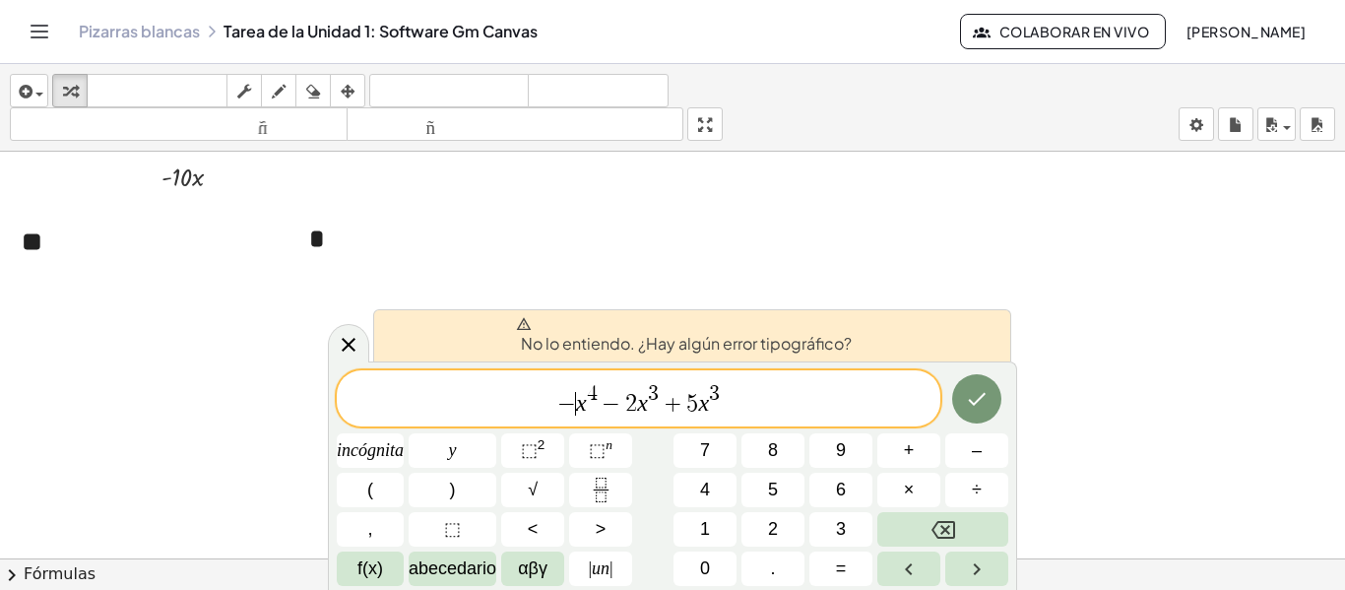
click at [567, 400] on span "−" at bounding box center [566, 404] width 19 height 24
click at [559, 408] on span "−" at bounding box center [566, 404] width 19 height 24
click at [573, 415] on span "−" at bounding box center [566, 404] width 19 height 24
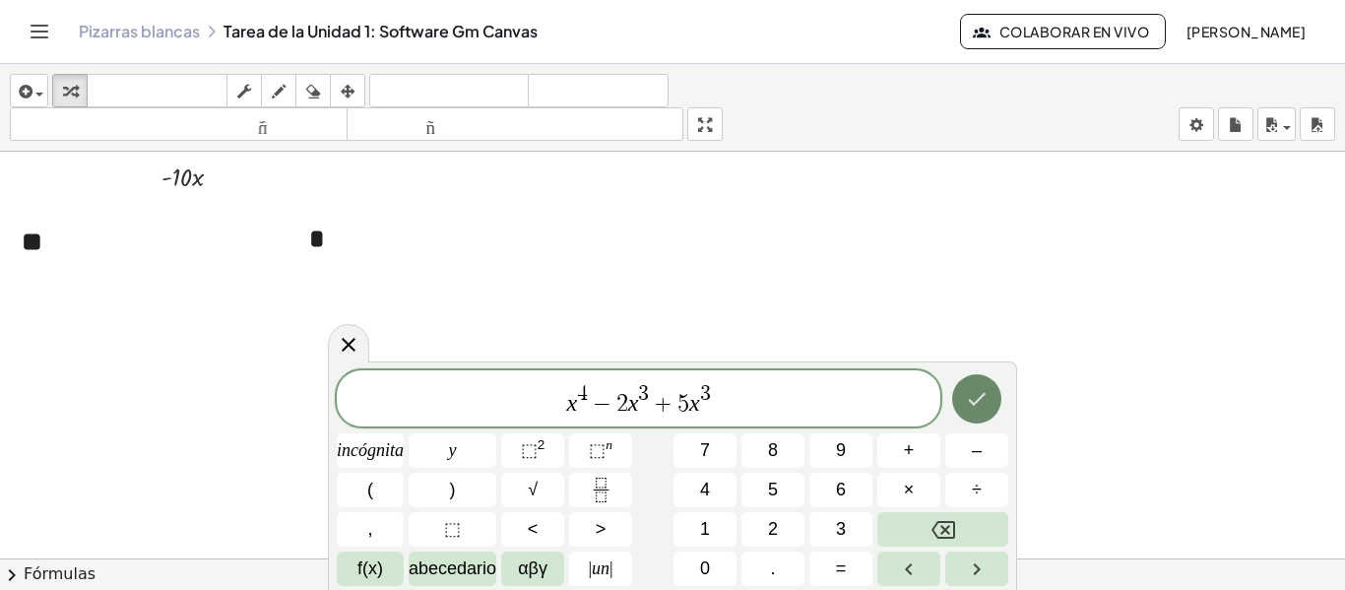
click at [981, 390] on icon "Hecho" at bounding box center [977, 399] width 24 height 24
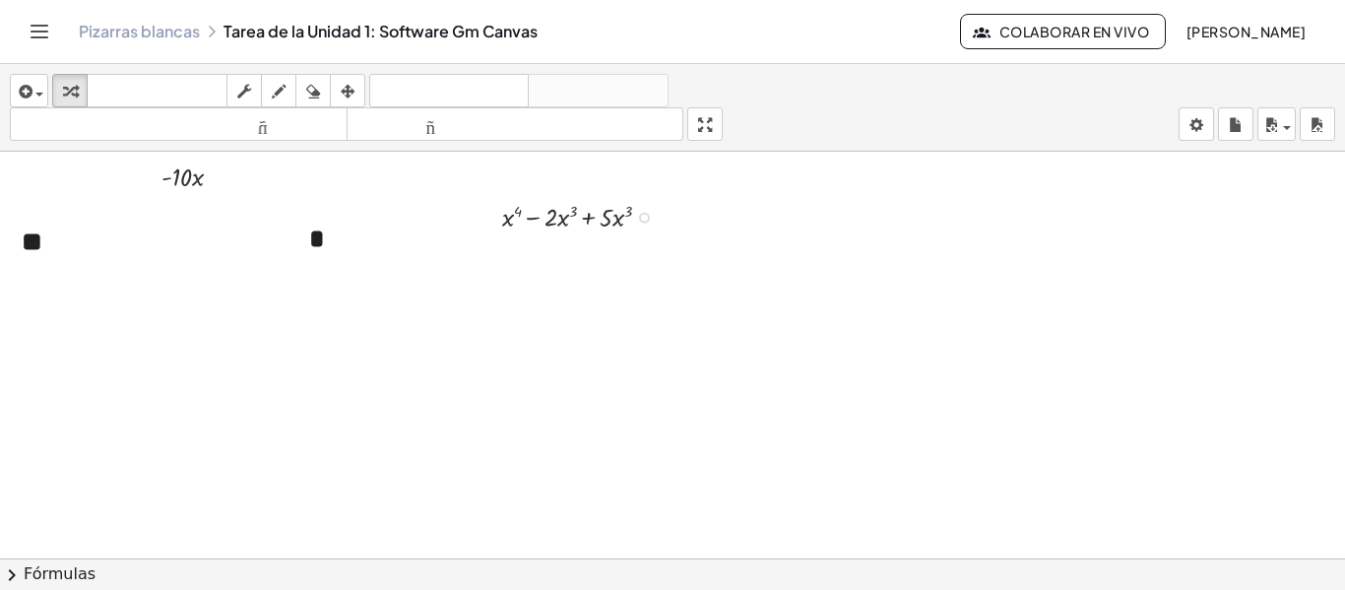
click at [520, 218] on div at bounding box center [584, 215] width 184 height 37
click at [507, 214] on div at bounding box center [584, 215] width 184 height 37
click at [512, 220] on div at bounding box center [584, 215] width 184 height 37
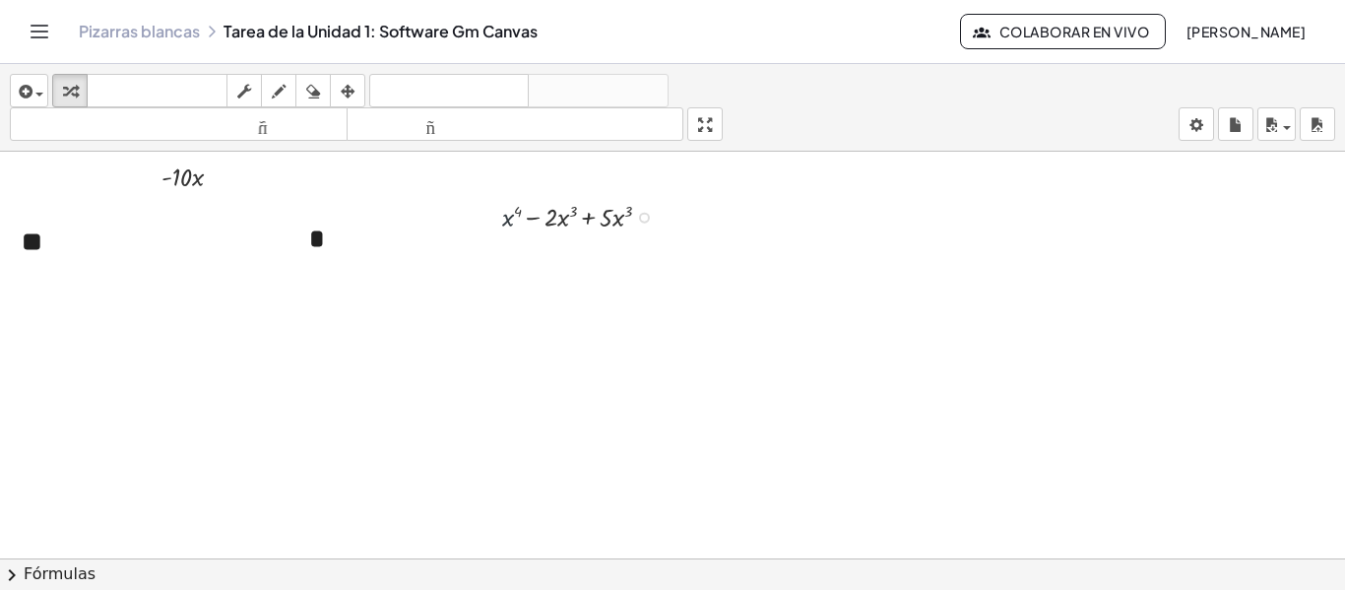
click at [512, 220] on div at bounding box center [584, 215] width 184 height 37
click at [644, 218] on div at bounding box center [644, 218] width 11 height 11
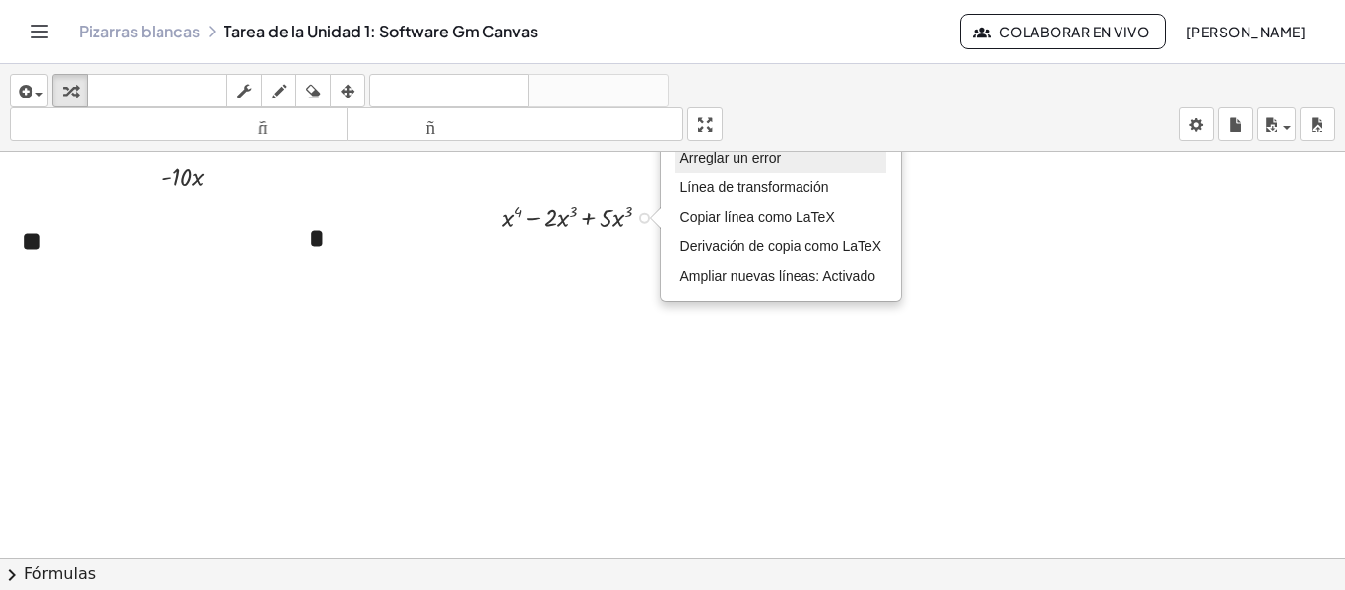
click at [719, 166] on li "Arreglar un error" at bounding box center [782, 159] width 212 height 30
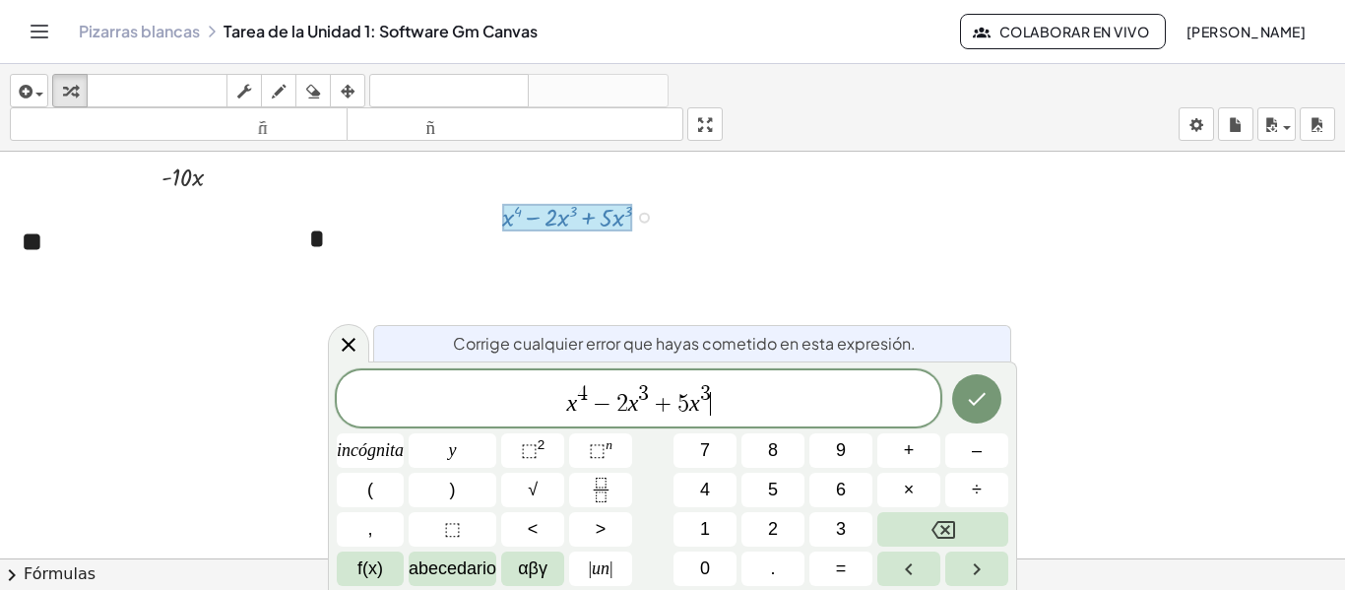
click at [562, 418] on div "x 4 − 2 x 3 + 5 x 3 ​" at bounding box center [639, 398] width 604 height 56
click at [976, 388] on icon "Hecho" at bounding box center [977, 399] width 24 height 24
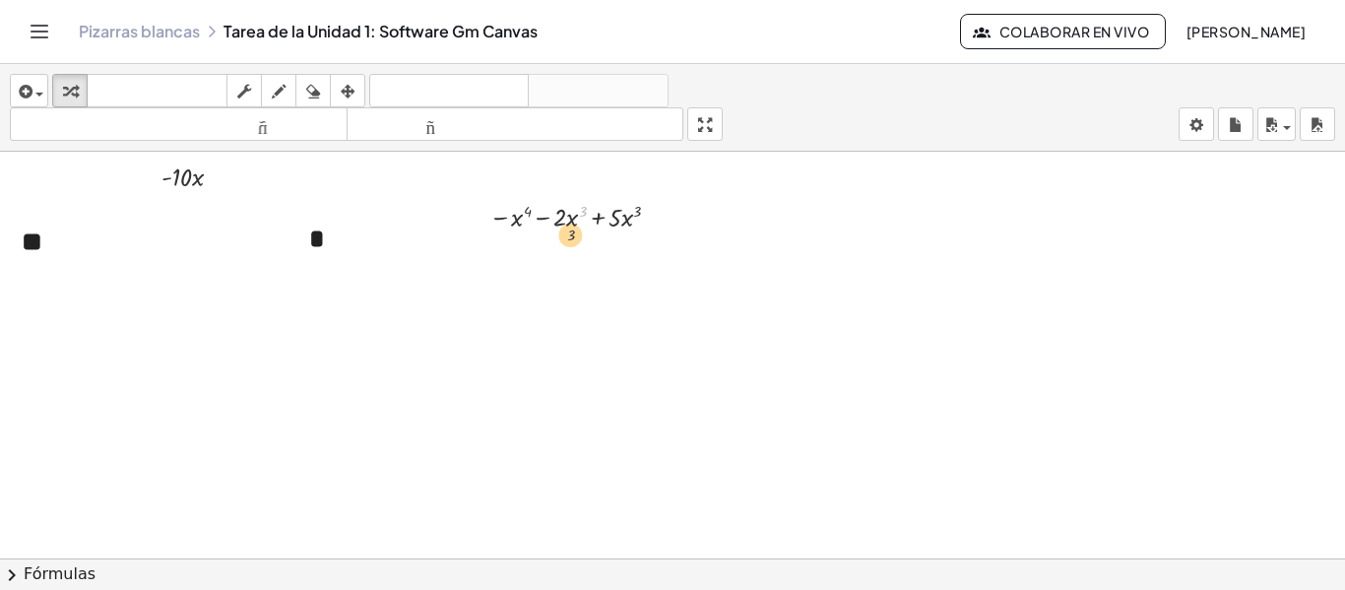
drag, startPoint x: 581, startPoint y: 222, endPoint x: 561, endPoint y: 247, distance: 32.3
click at [344, 92] on icon "button" at bounding box center [348, 92] width 14 height 24
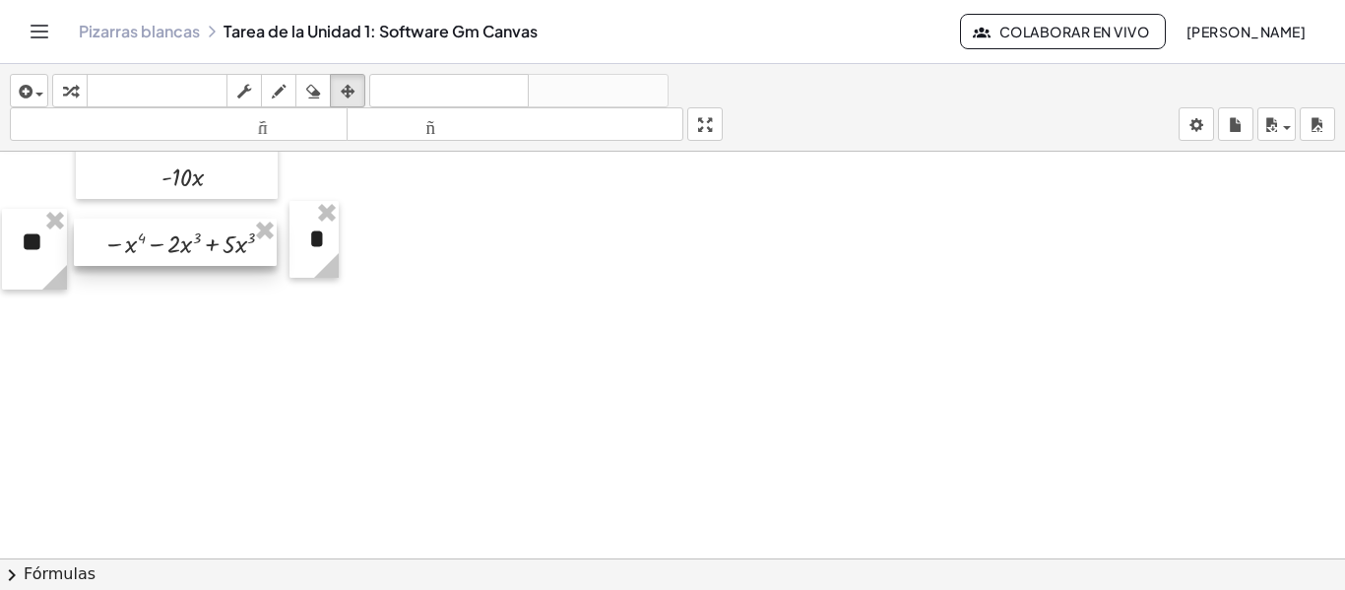
drag, startPoint x: 563, startPoint y: 217, endPoint x: 177, endPoint y: 243, distance: 387.0
click at [177, 243] on div at bounding box center [175, 242] width 203 height 47
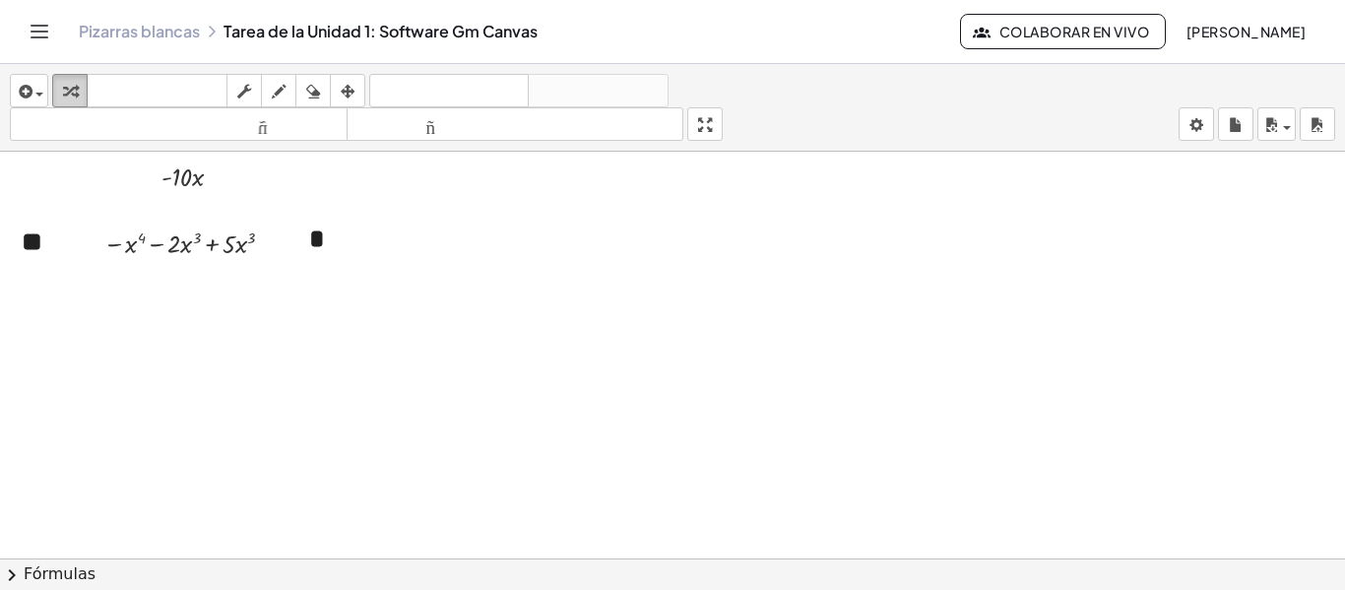
click at [62, 88] on div "button" at bounding box center [70, 91] width 26 height 24
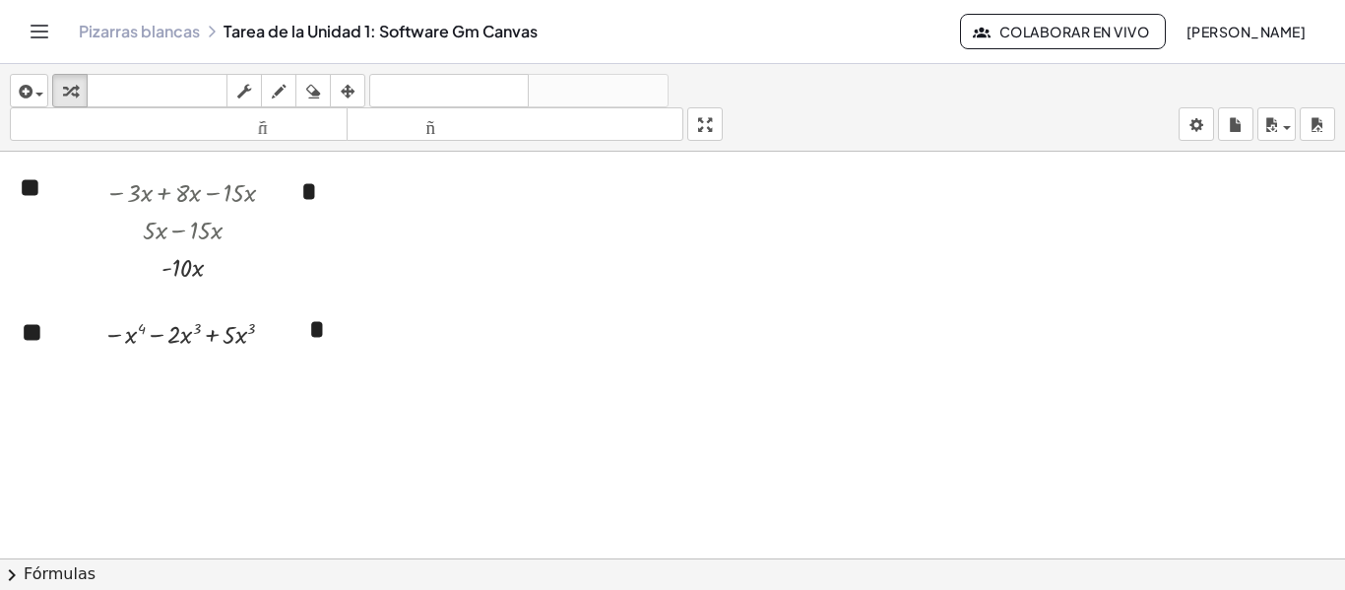
scroll to position [492, 0]
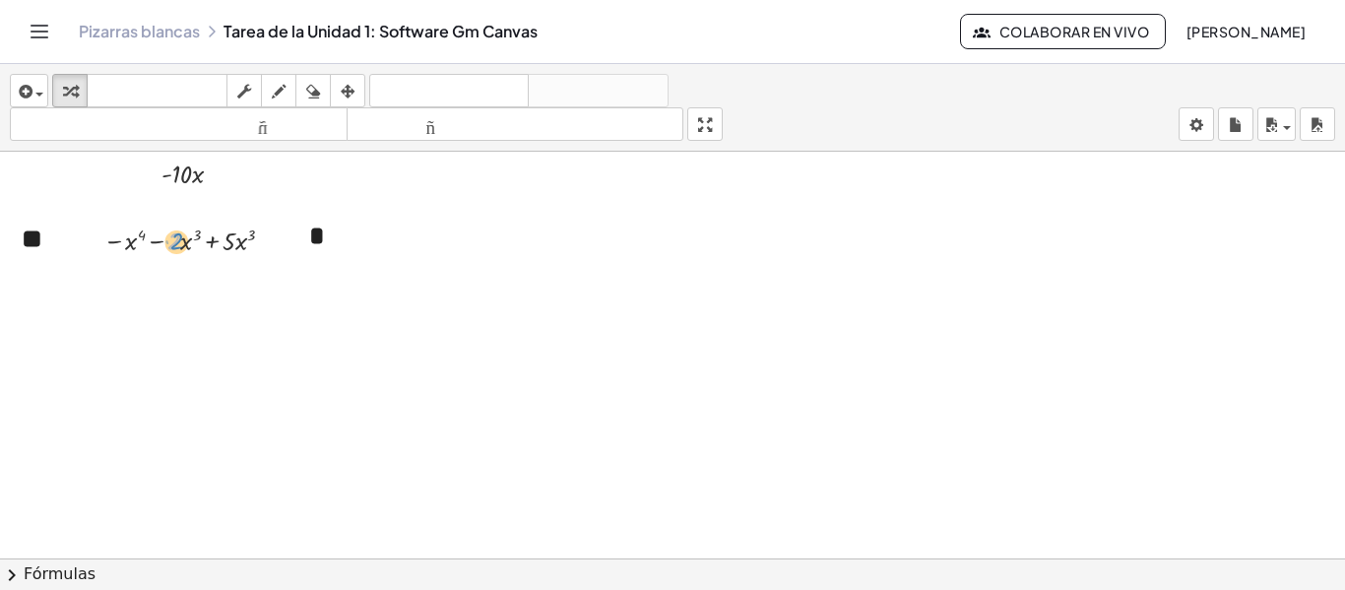
click at [175, 241] on div at bounding box center [195, 239] width 203 height 37
drag, startPoint x: 226, startPoint y: 250, endPoint x: 178, endPoint y: 244, distance: 47.6
click at [223, 286] on div at bounding box center [195, 276] width 203 height 37
click at [234, 284] on div "Arreglar un error Línea de transformación Copiar línea como LaTeX Derivación de…" at bounding box center [236, 278] width 11 height 11
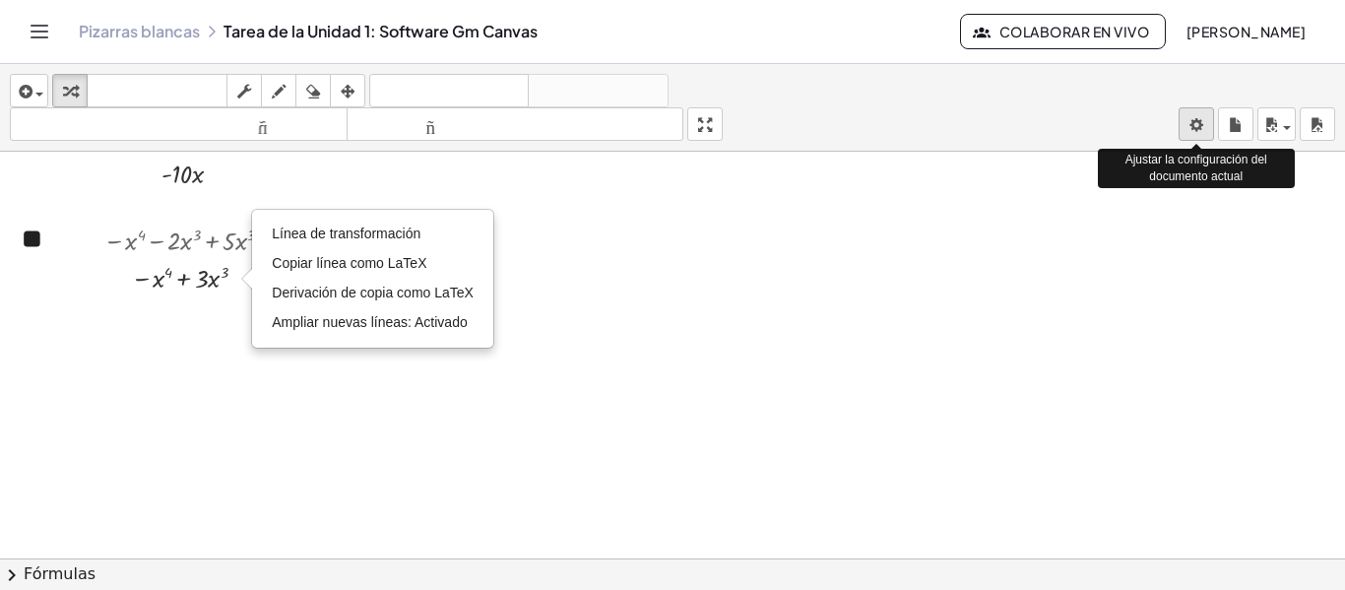
click at [1195, 129] on body "**********" at bounding box center [672, 295] width 1345 height 590
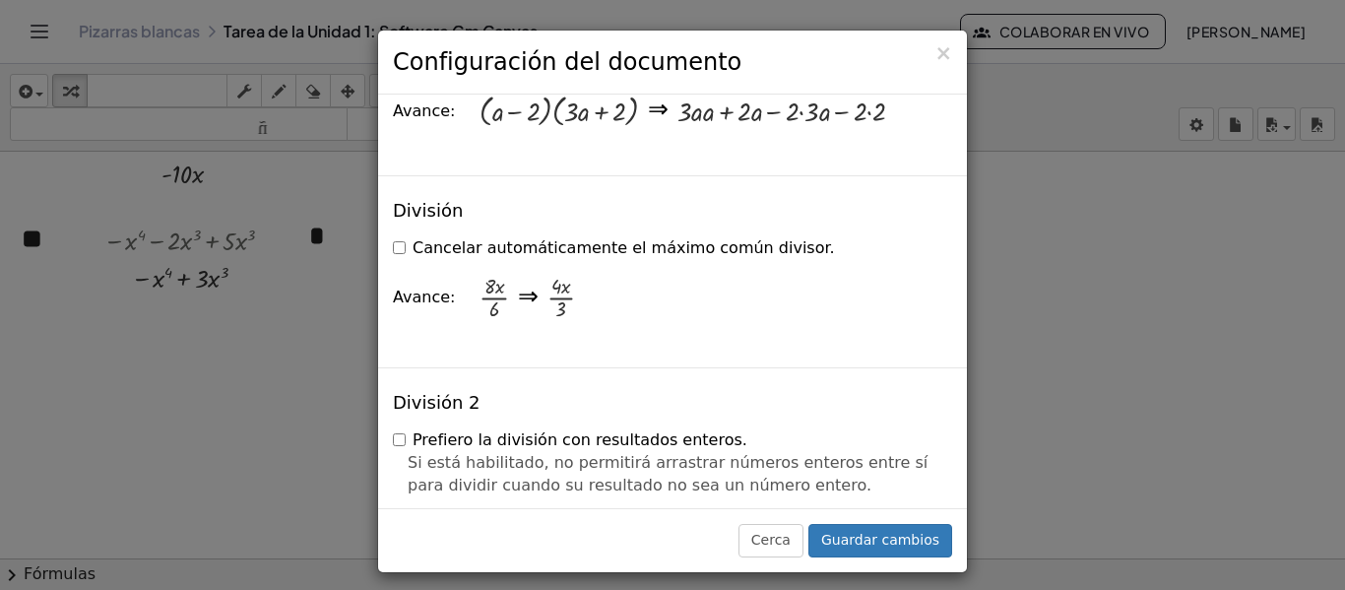
scroll to position [1882, 0]
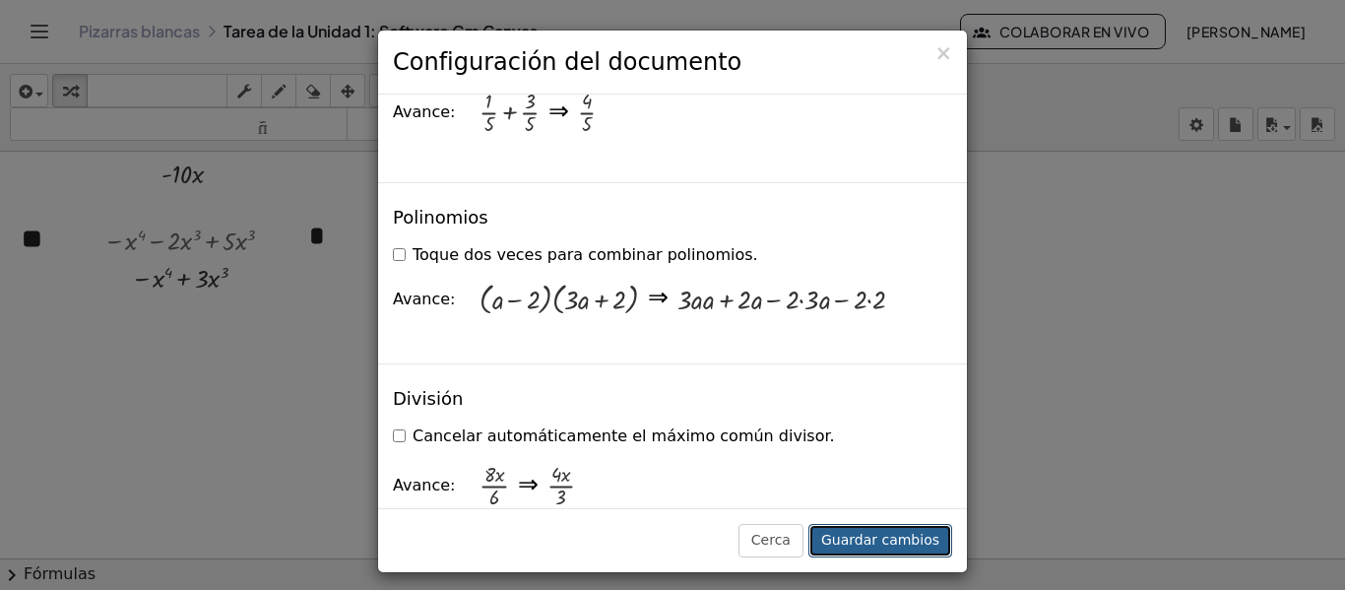
click at [884, 530] on button "Guardar cambios" at bounding box center [881, 540] width 144 height 33
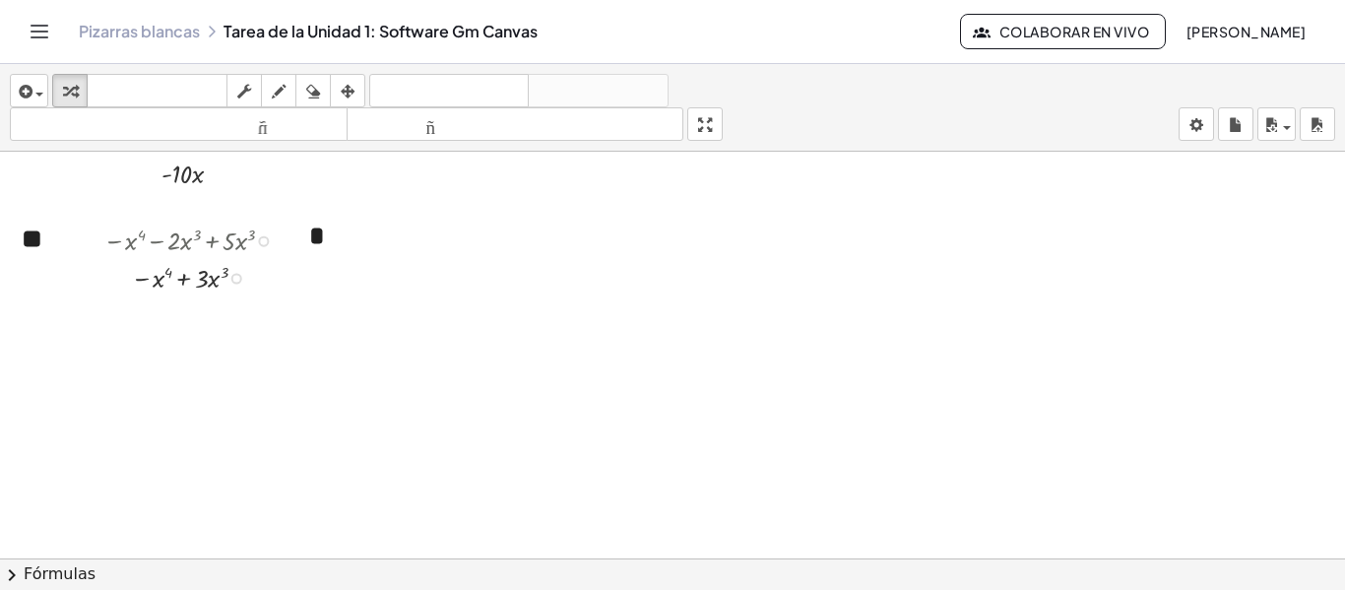
click at [240, 281] on div "Línea de transformación Copiar línea como LaTeX Derivación de copia como LaTeX …" at bounding box center [236, 278] width 11 height 11
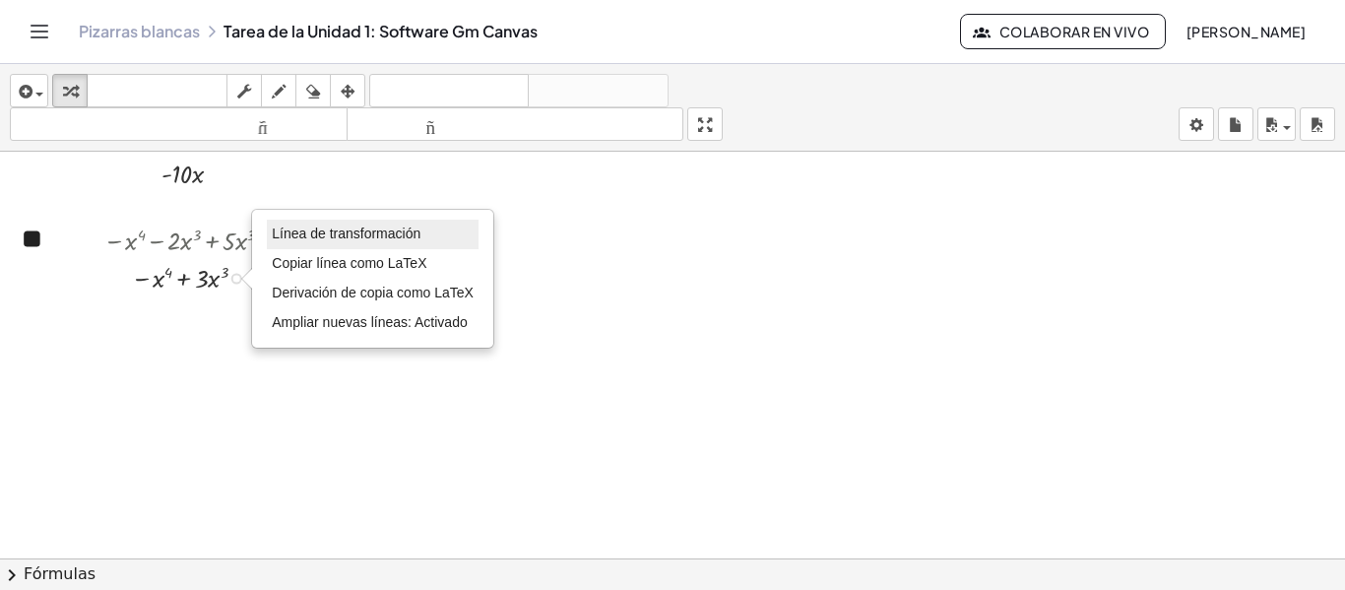
click at [415, 230] on font "Línea de transformación" at bounding box center [346, 234] width 149 height 16
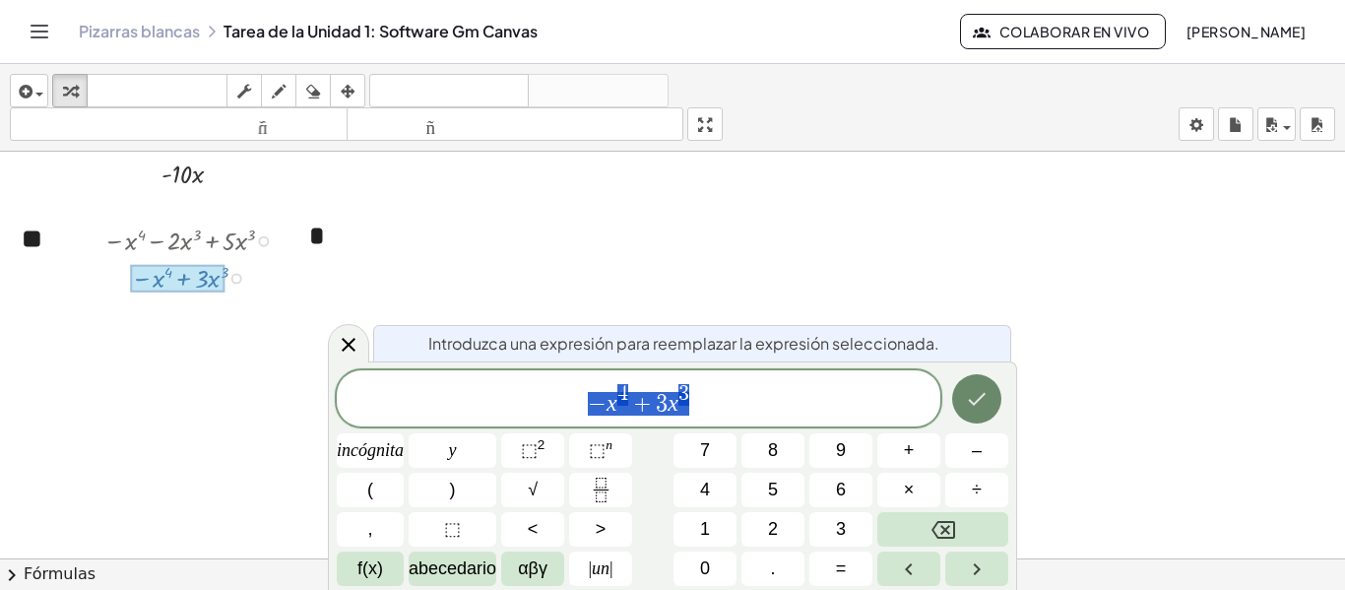
click at [990, 395] on button "Hecho" at bounding box center [976, 398] width 49 height 49
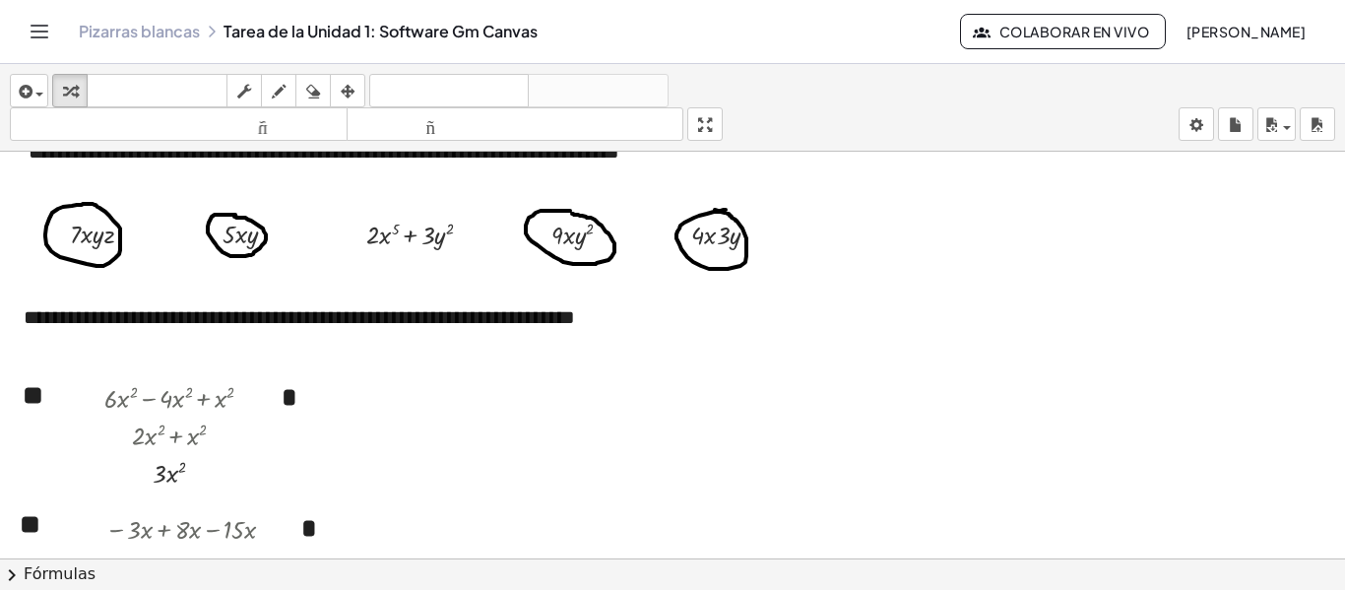
scroll to position [0, 0]
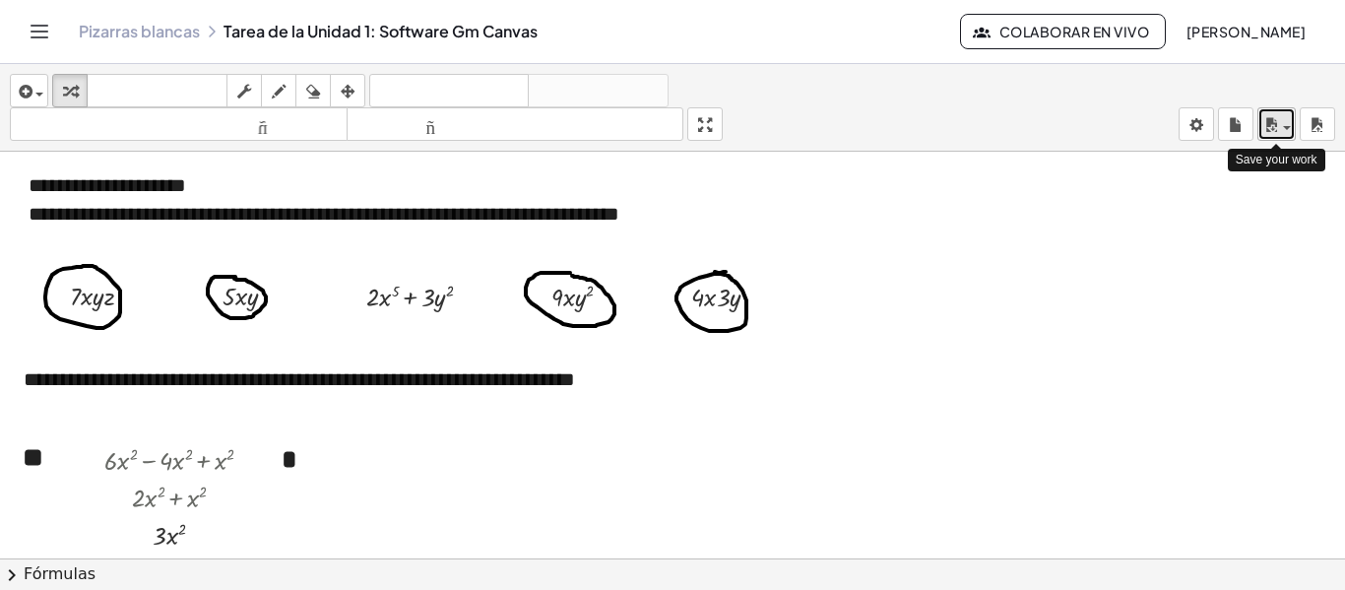
click at [1291, 129] on button "ahorrar" at bounding box center [1277, 123] width 38 height 33
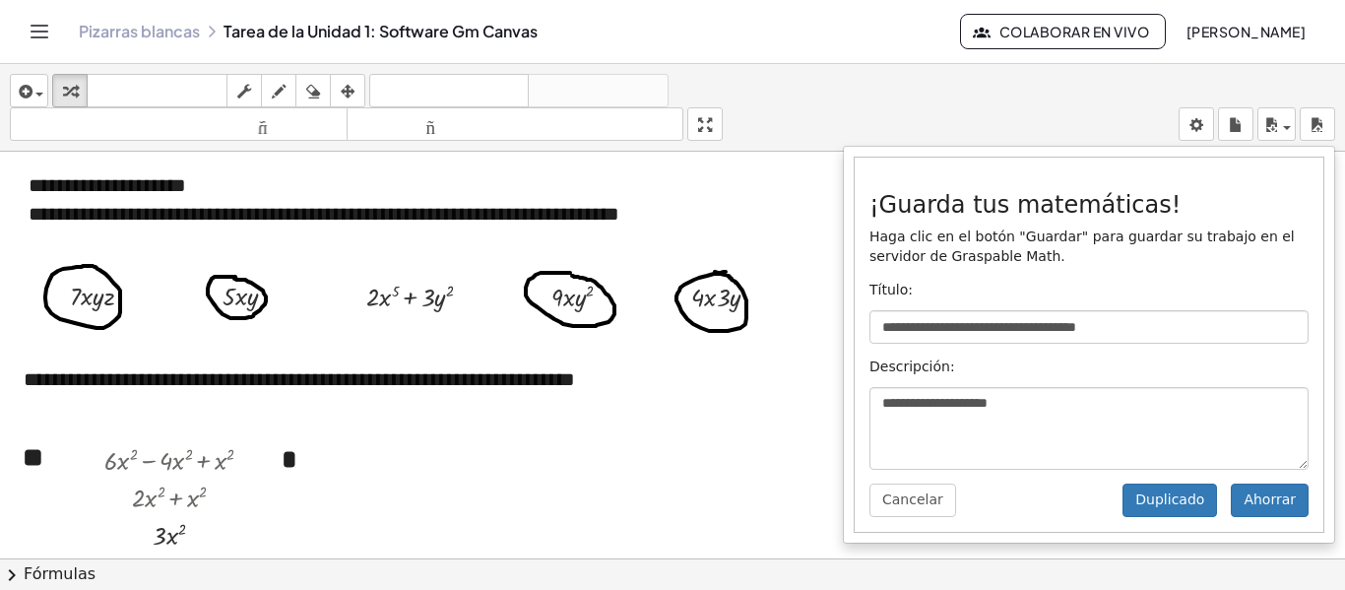
click at [1075, 114] on div "**********" at bounding box center [672, 108] width 1345 height 88
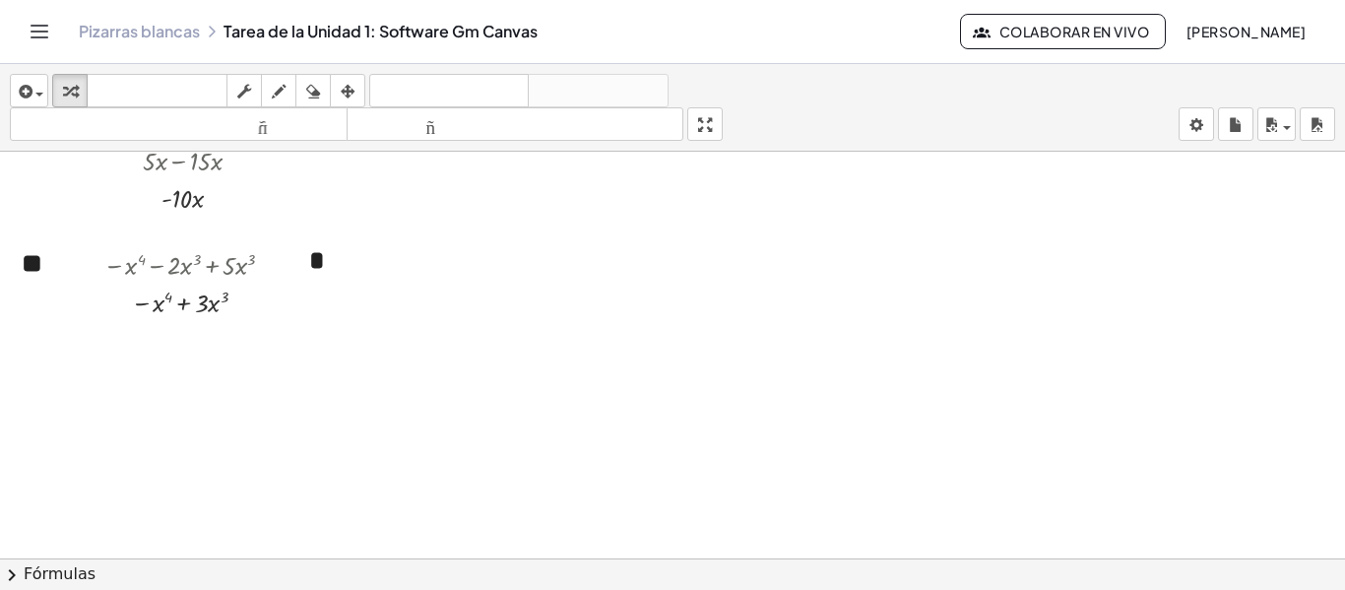
scroll to position [492, 0]
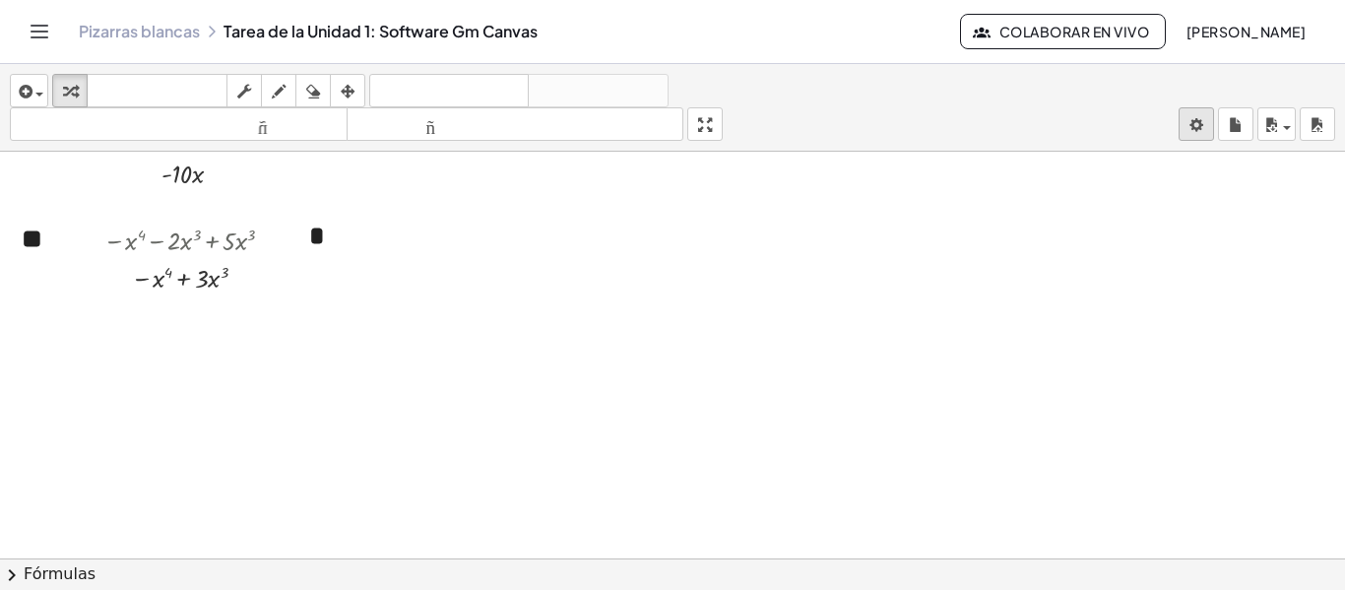
click at [1196, 130] on body "**********" at bounding box center [672, 295] width 1345 height 590
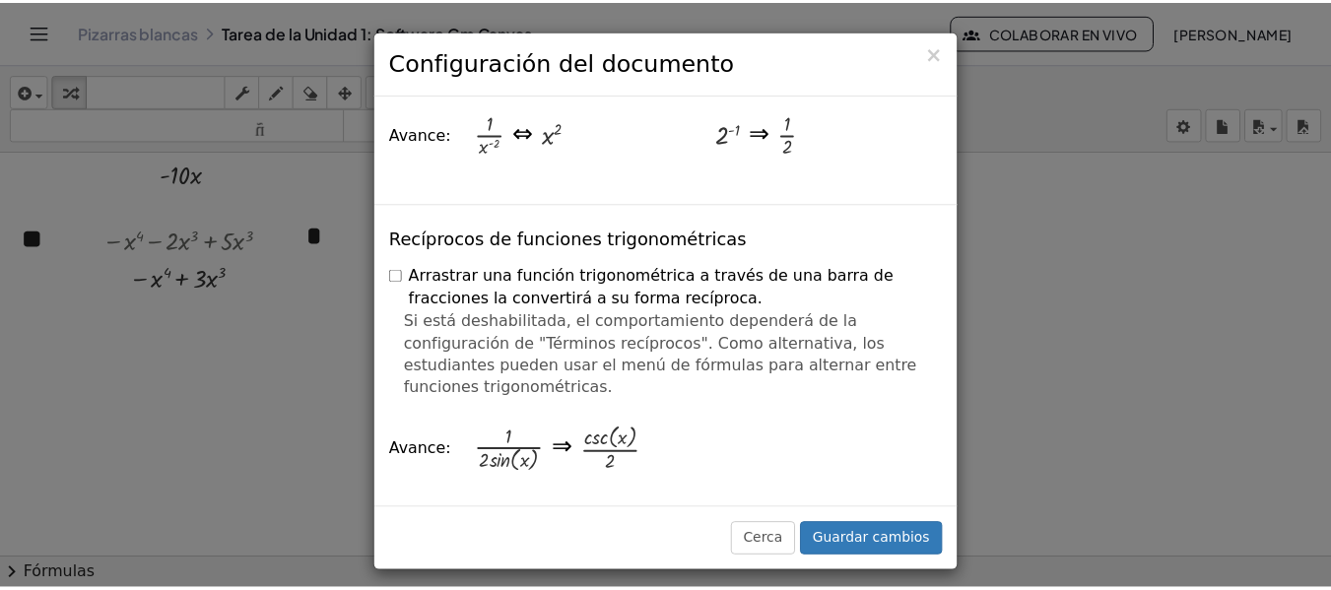
scroll to position [3360, 0]
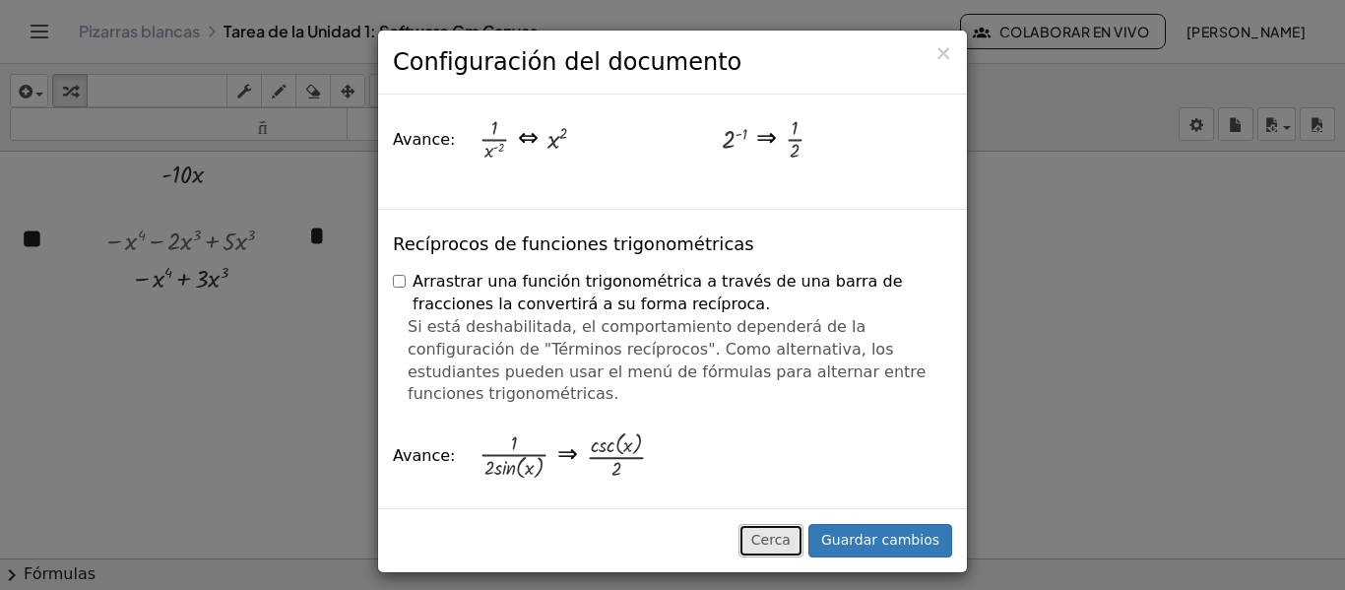
click at [791, 541] on font "Cerca" at bounding box center [771, 540] width 39 height 16
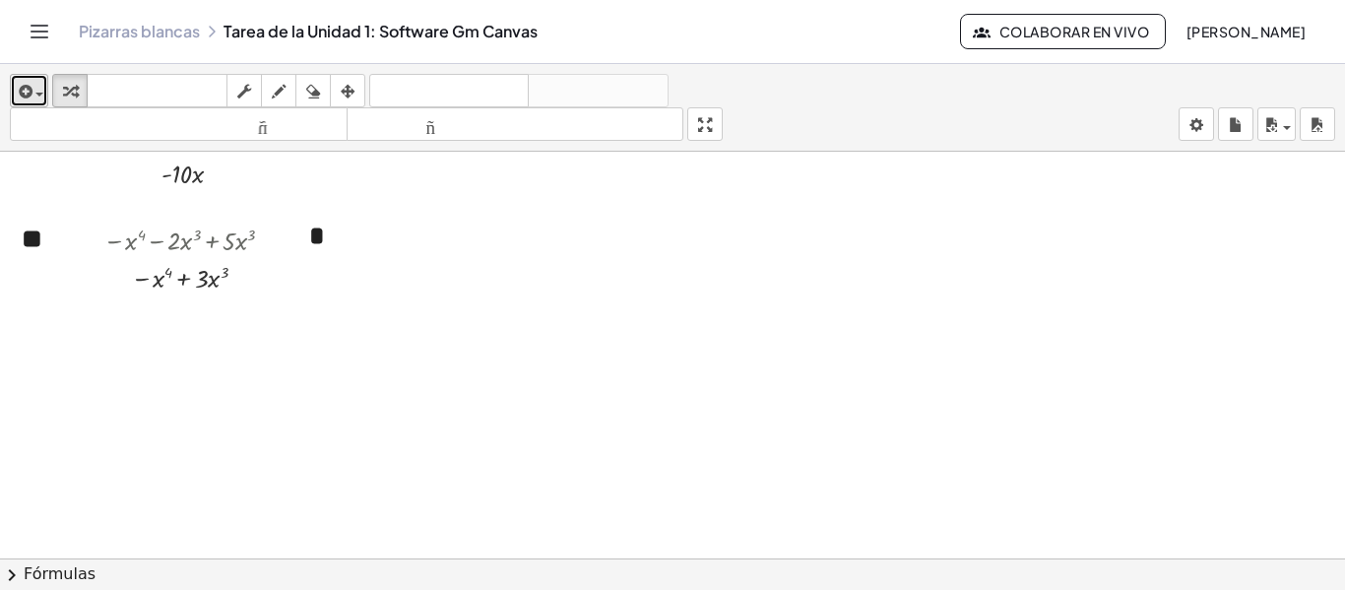
click at [30, 94] on icon "button" at bounding box center [24, 92] width 18 height 24
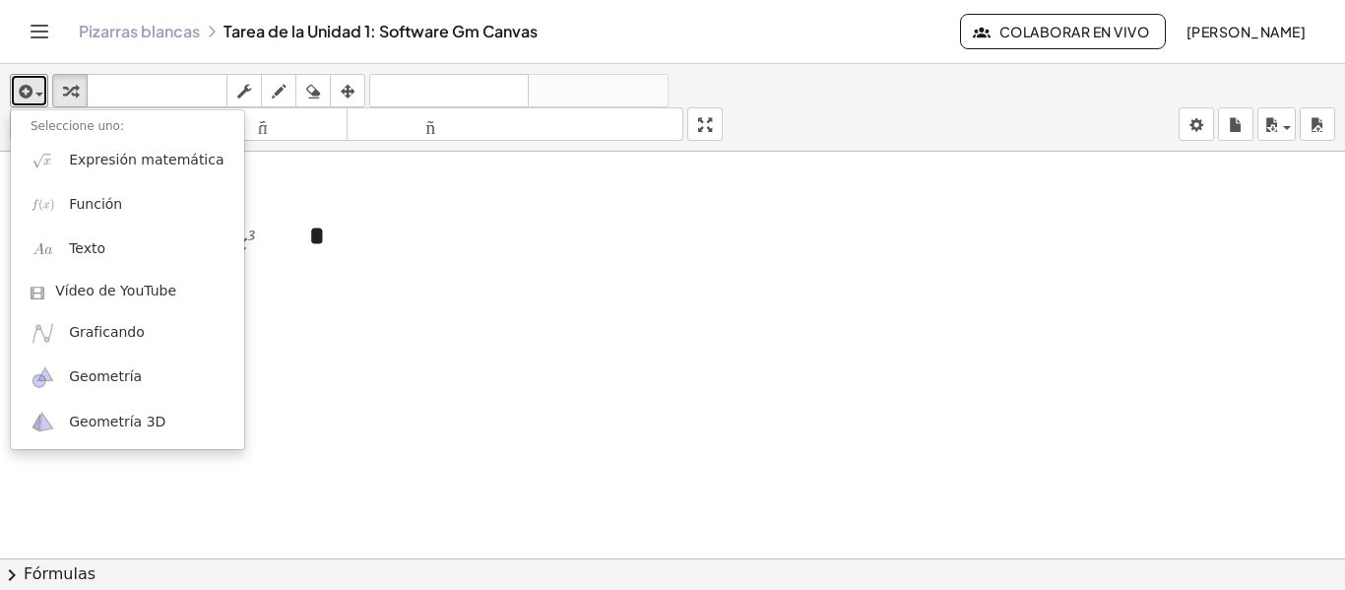
click at [441, 341] on div at bounding box center [672, 199] width 1345 height 1080
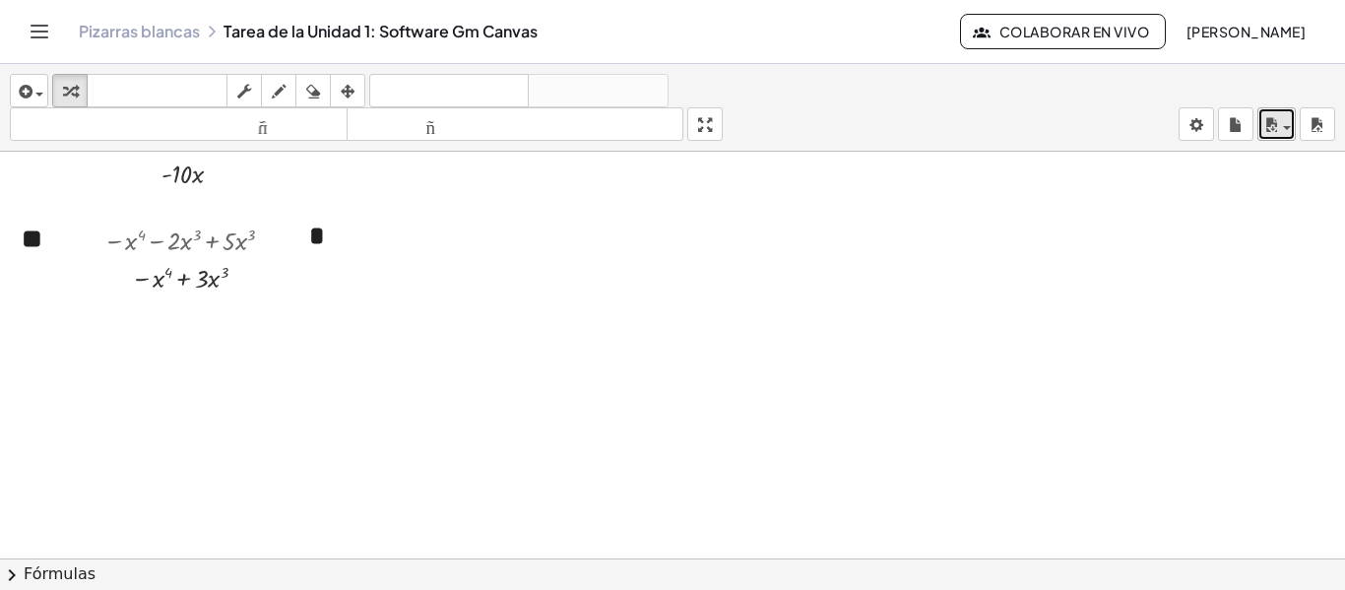
click at [1282, 133] on span "button" at bounding box center [1281, 127] width 4 height 14
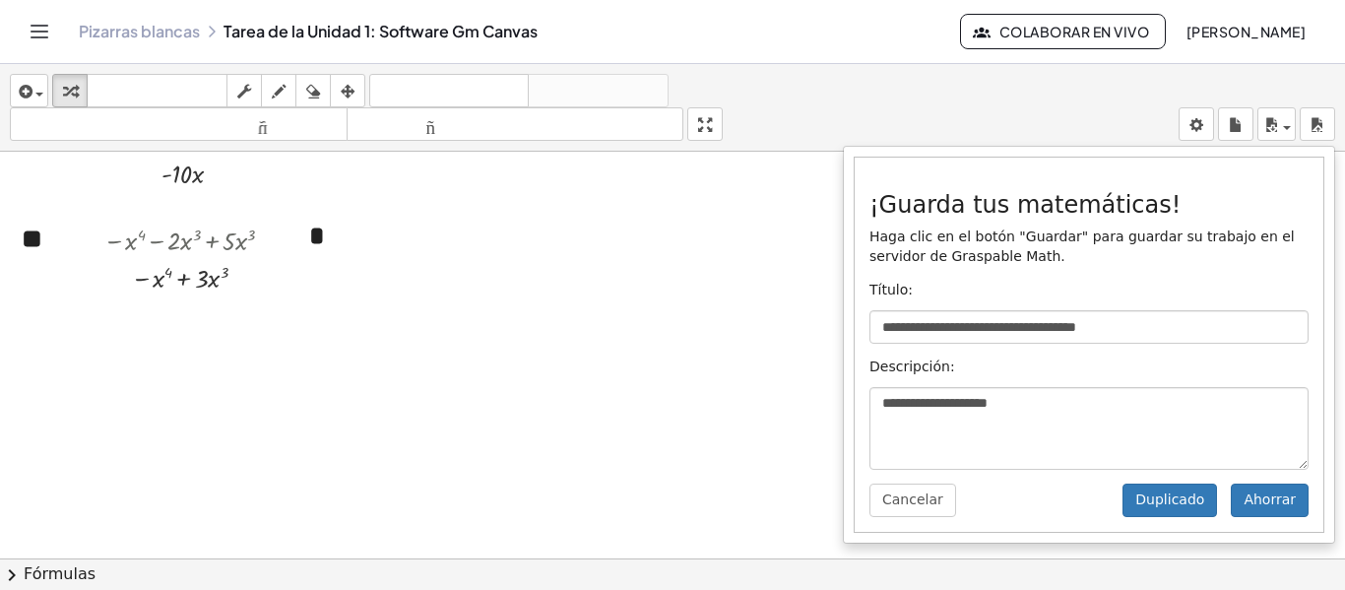
drag, startPoint x: 1002, startPoint y: 91, endPoint x: 952, endPoint y: 110, distance: 53.0
click at [1002, 91] on div "**********" at bounding box center [672, 108] width 1345 height 88
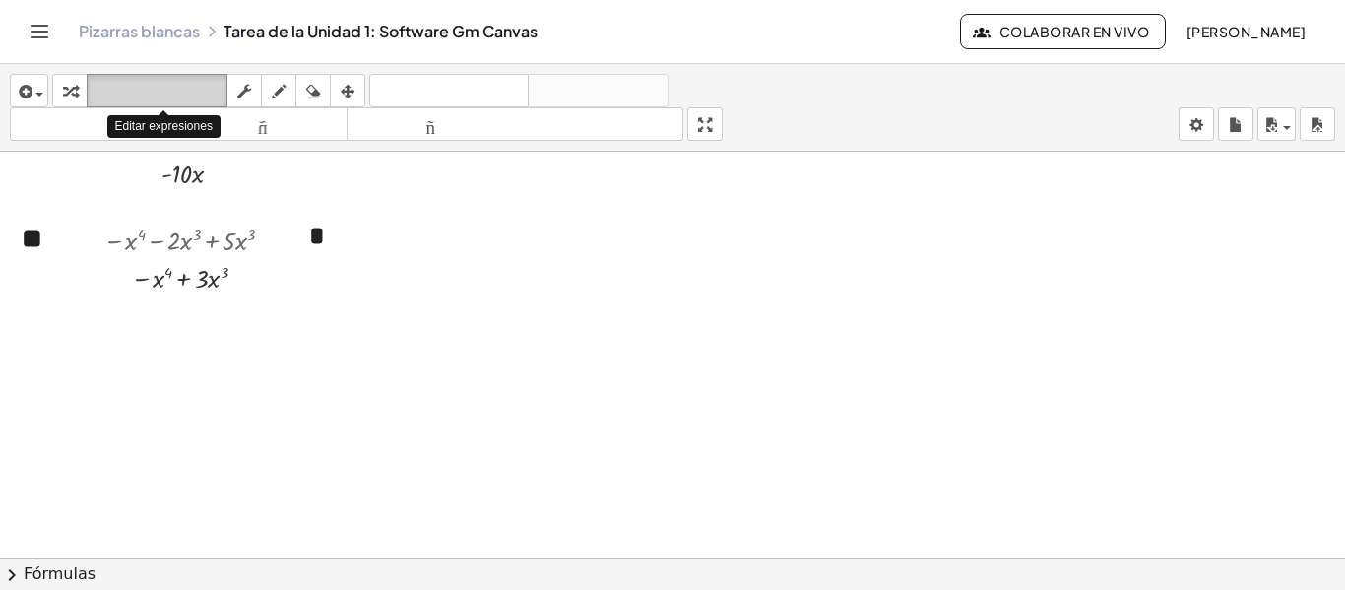
click at [157, 88] on font "teclado" at bounding box center [157, 91] width 131 height 19
click at [202, 280] on div at bounding box center [202, 279] width 14 height 28
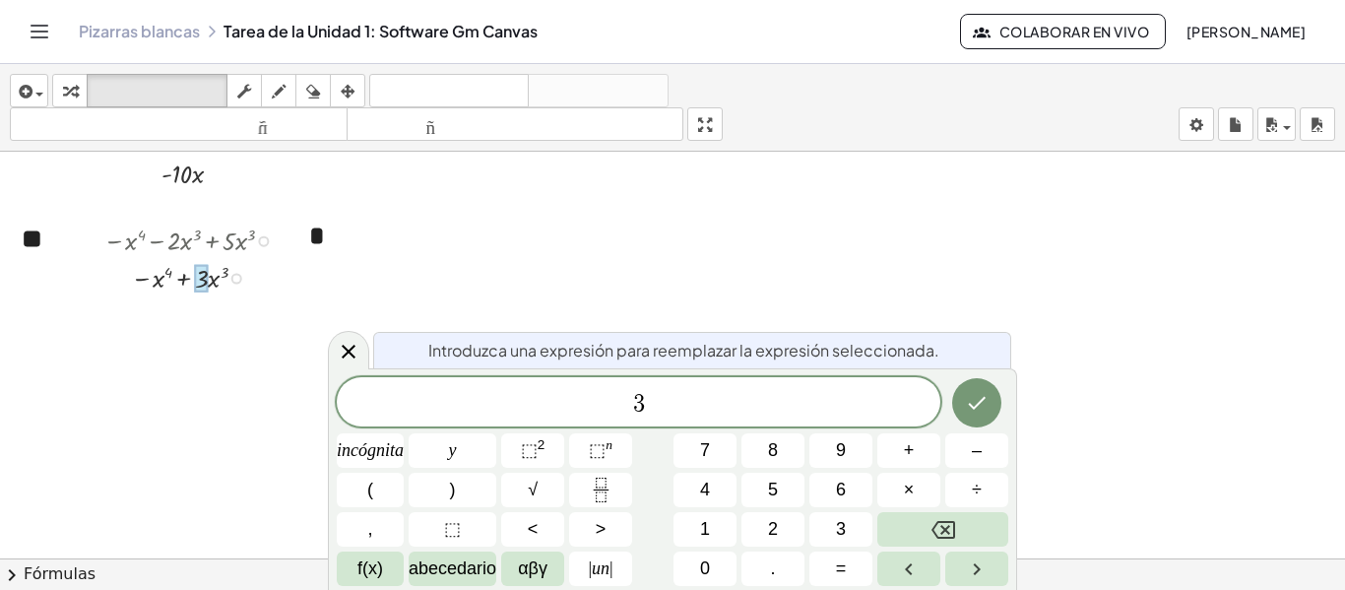
click at [343, 351] on icon at bounding box center [349, 352] width 24 height 24
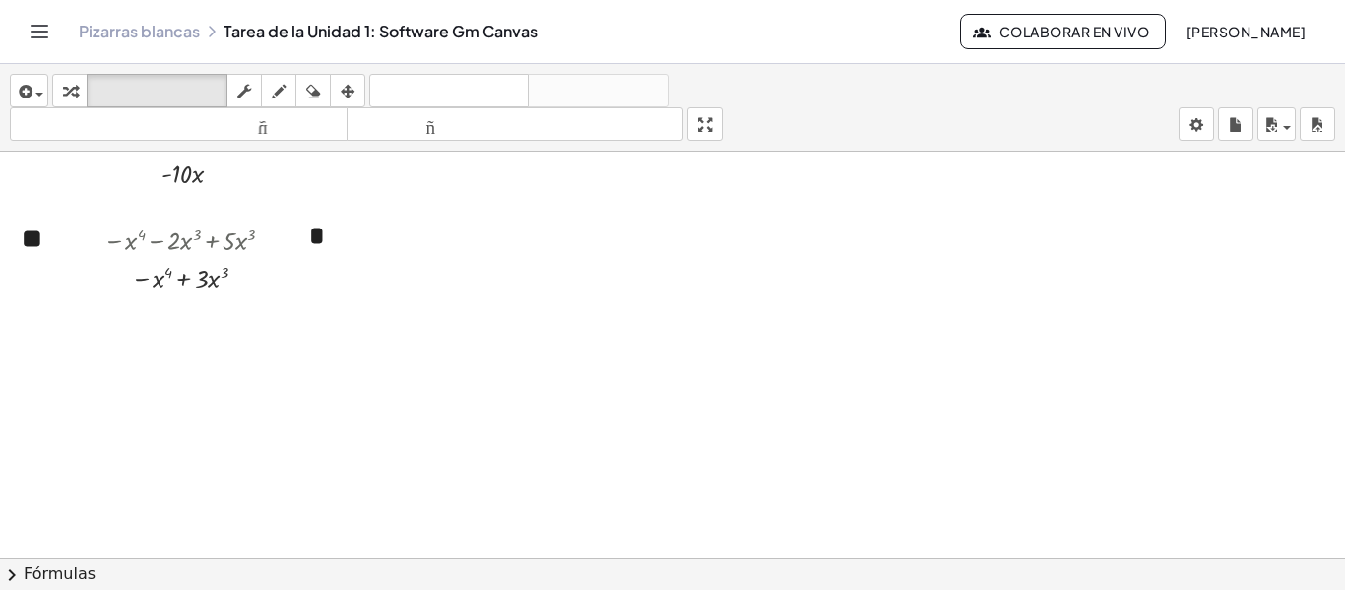
click at [39, 27] on icon "Cambiar navegación" at bounding box center [40, 32] width 24 height 24
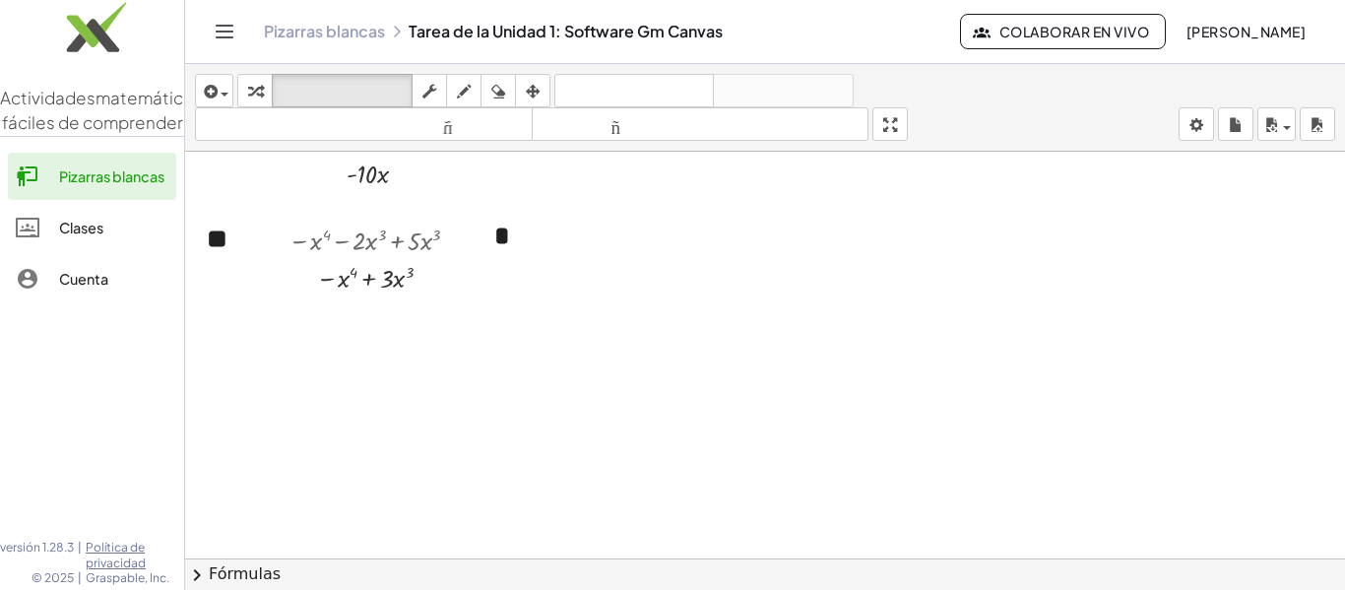
drag, startPoint x: 40, startPoint y: 29, endPoint x: 856, endPoint y: 95, distance: 818.2
click at [40, 29] on img at bounding box center [92, 32] width 184 height 84
click at [814, 279] on div at bounding box center [765, 199] width 1160 height 1080
click at [1199, 34] on font "[PERSON_NAME]" at bounding box center [1246, 32] width 119 height 18
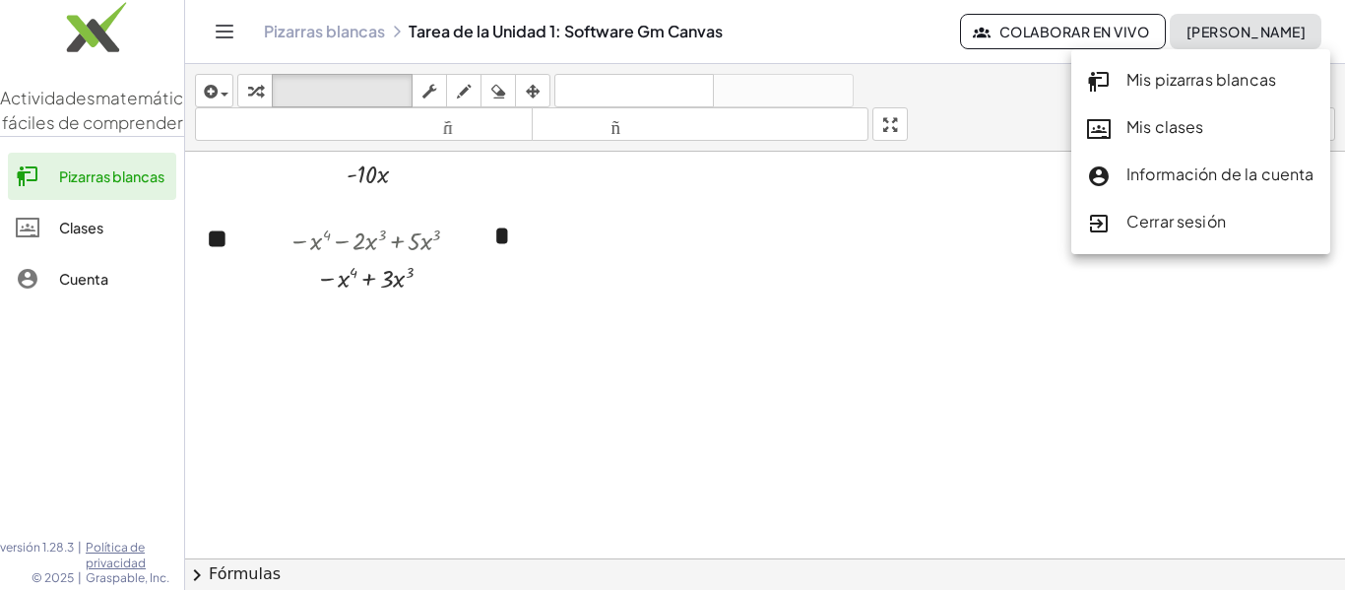
click at [1211, 79] on font "Mis pizarras blancas" at bounding box center [1202, 79] width 150 height 21
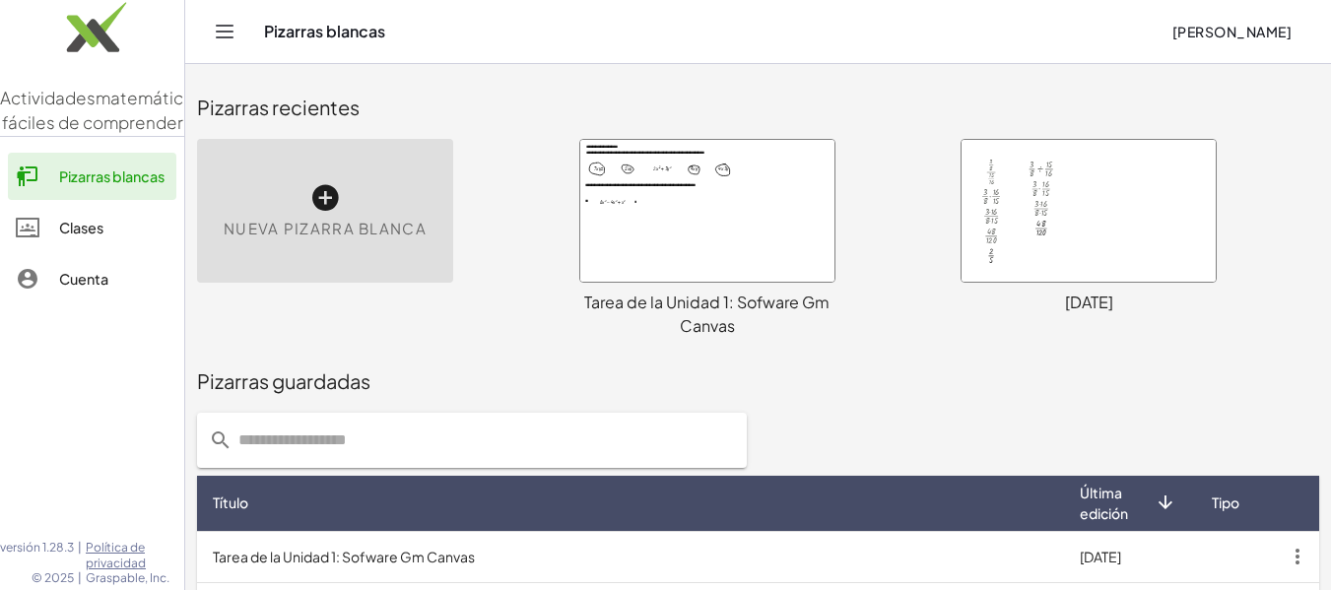
scroll to position [117, 0]
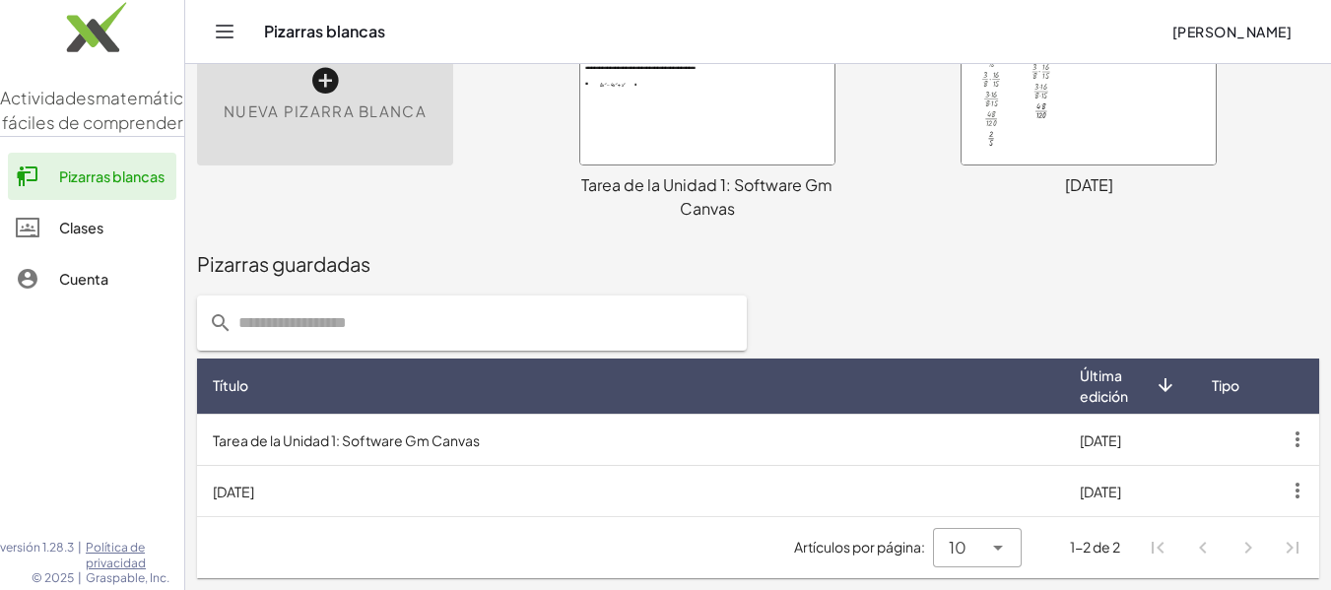
click at [236, 34] on button "Cambiar navegación" at bounding box center [225, 32] width 32 height 32
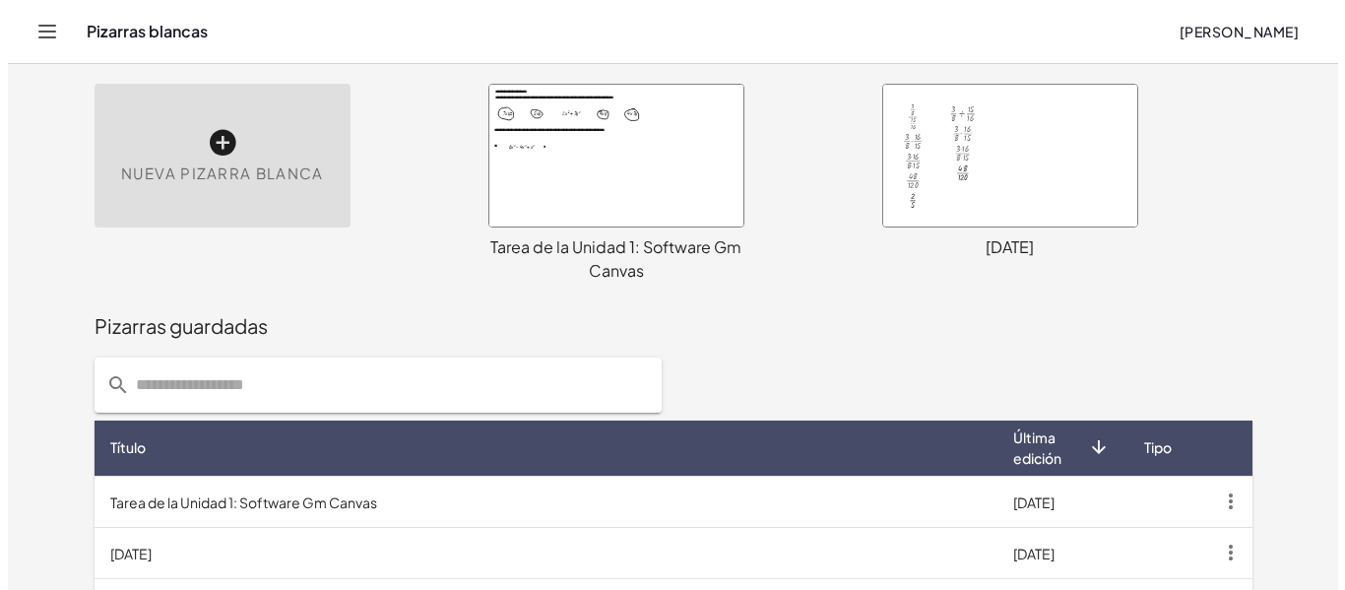
scroll to position [0, 0]
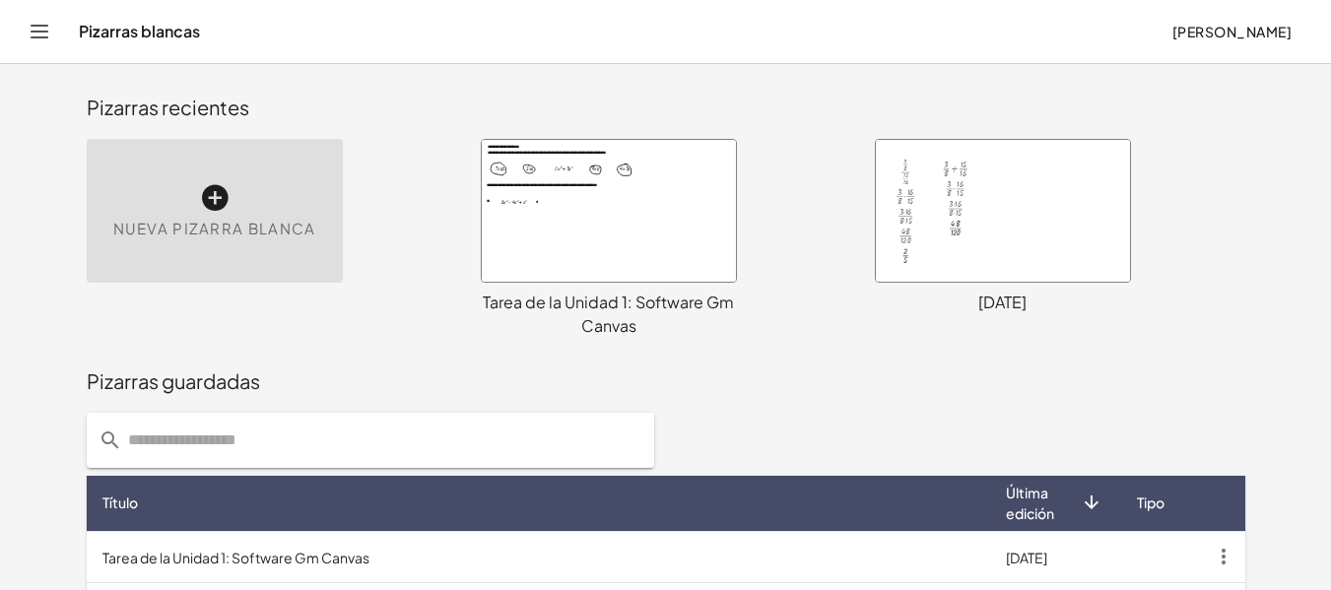
click at [1010, 239] on div at bounding box center [1003, 211] width 254 height 142
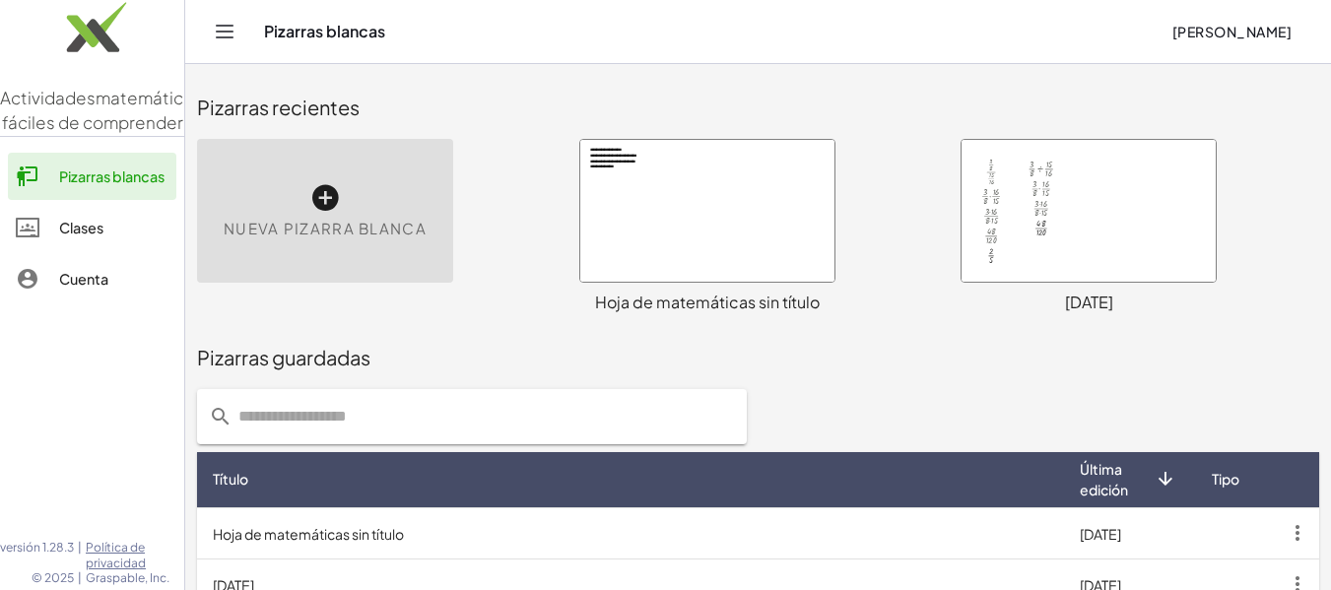
drag, startPoint x: 776, startPoint y: 296, endPoint x: 715, endPoint y: 328, distance: 68.7
click at [716, 339] on div "Pizarras guardadas" at bounding box center [758, 357] width 1122 height 63
click at [696, 293] on font "Hoja de matemáticas sin título" at bounding box center [707, 302] width 225 height 21
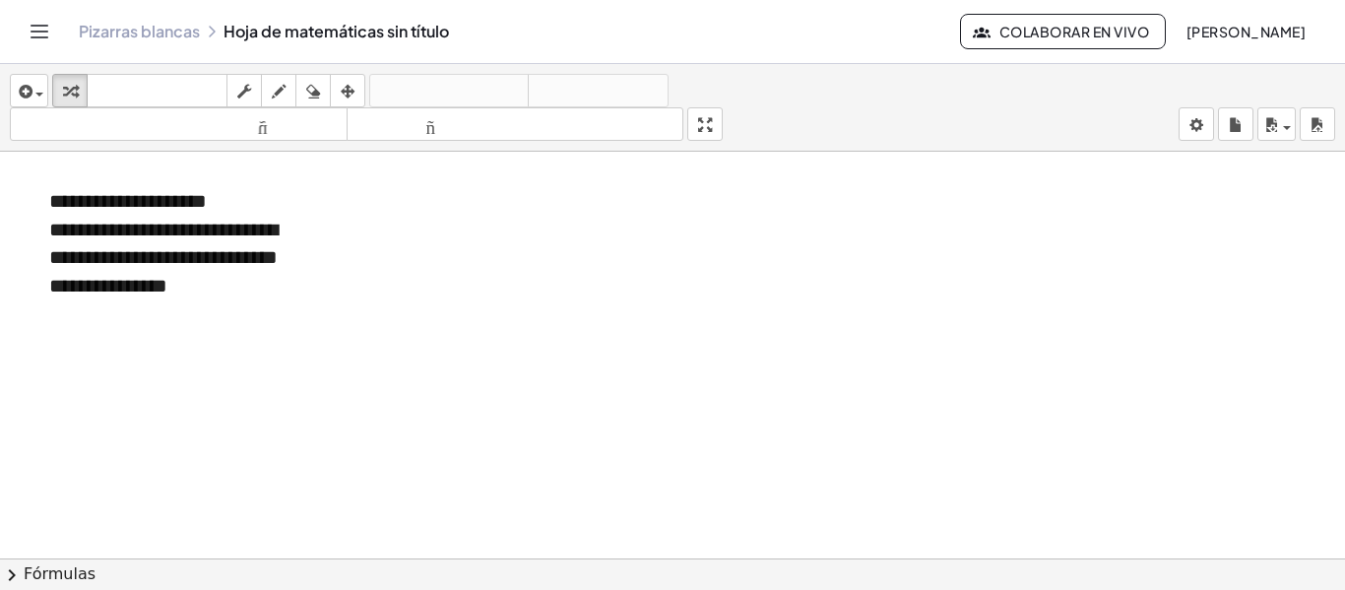
click at [323, 28] on div "Pizarras blancas Hoja de matemáticas sin título" at bounding box center [520, 32] width 882 height 20
click at [1178, 122] on div "insertar Seleccione uno: Expresión matemática Función Texto Vídeo de YouTube Gr…" at bounding box center [672, 108] width 1345 height 88
click at [1182, 120] on body "**********" at bounding box center [672, 295] width 1345 height 590
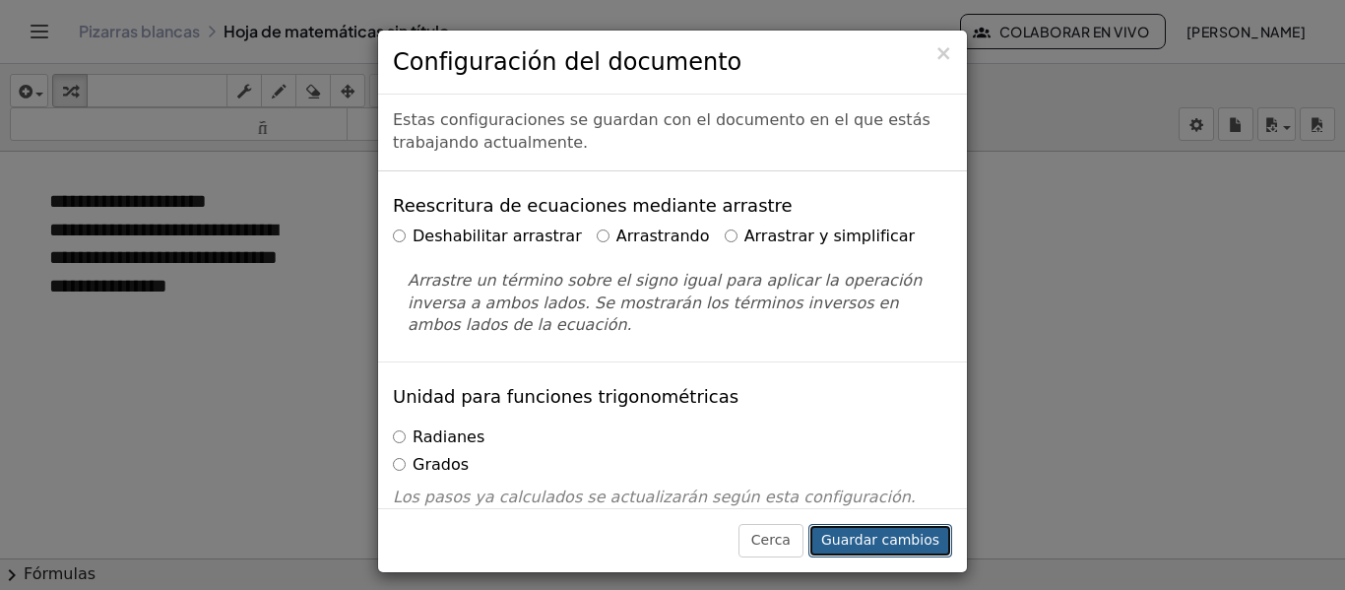
click at [879, 536] on font "Guardar cambios" at bounding box center [880, 540] width 118 height 16
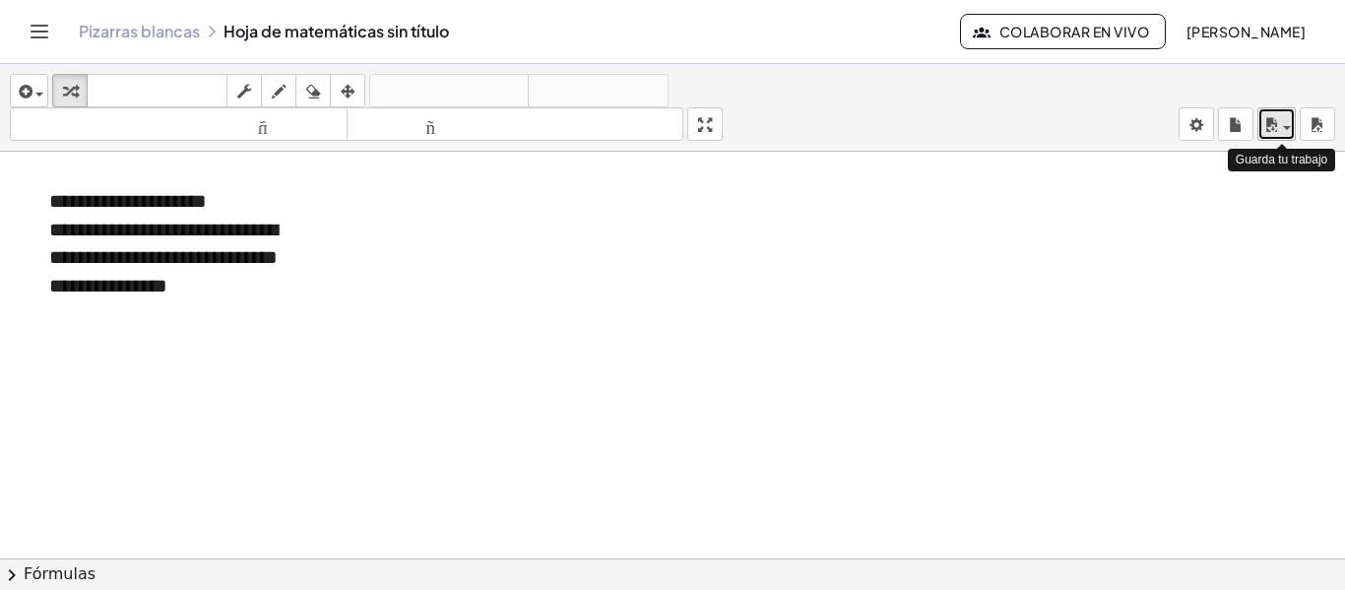
click at [1286, 126] on span "button" at bounding box center [1287, 128] width 8 height 4
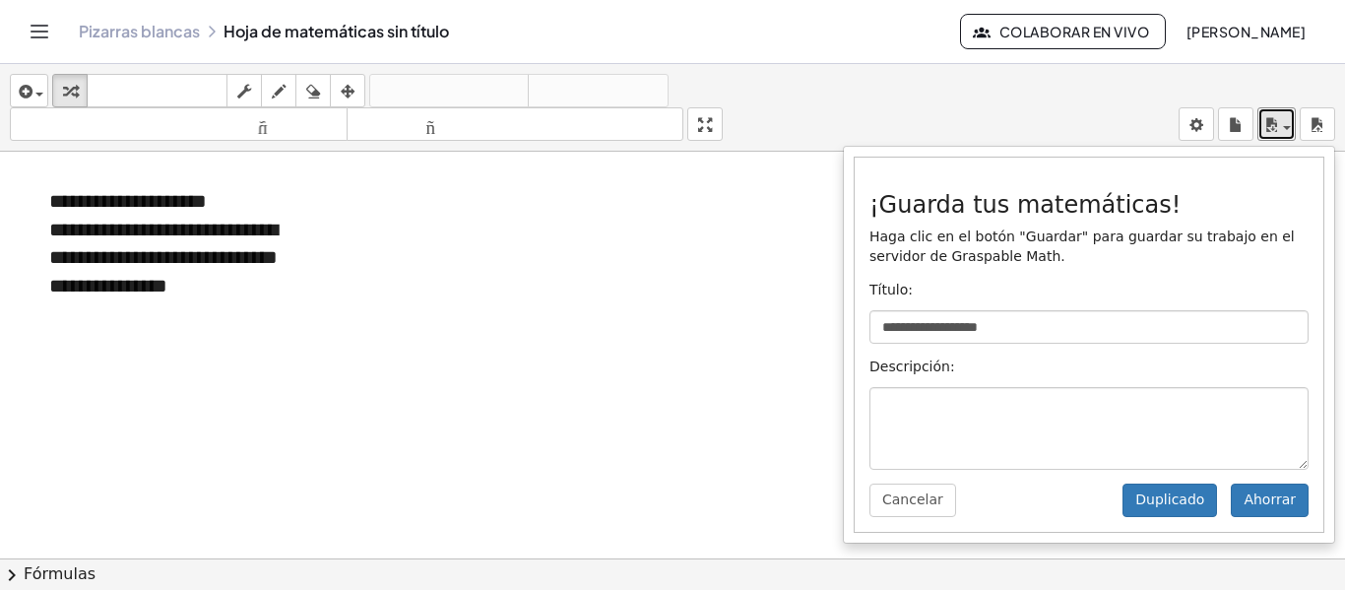
drag, startPoint x: 731, startPoint y: 350, endPoint x: 753, endPoint y: 333, distance: 27.4
click at [735, 345] on div at bounding box center [672, 572] width 1345 height 841
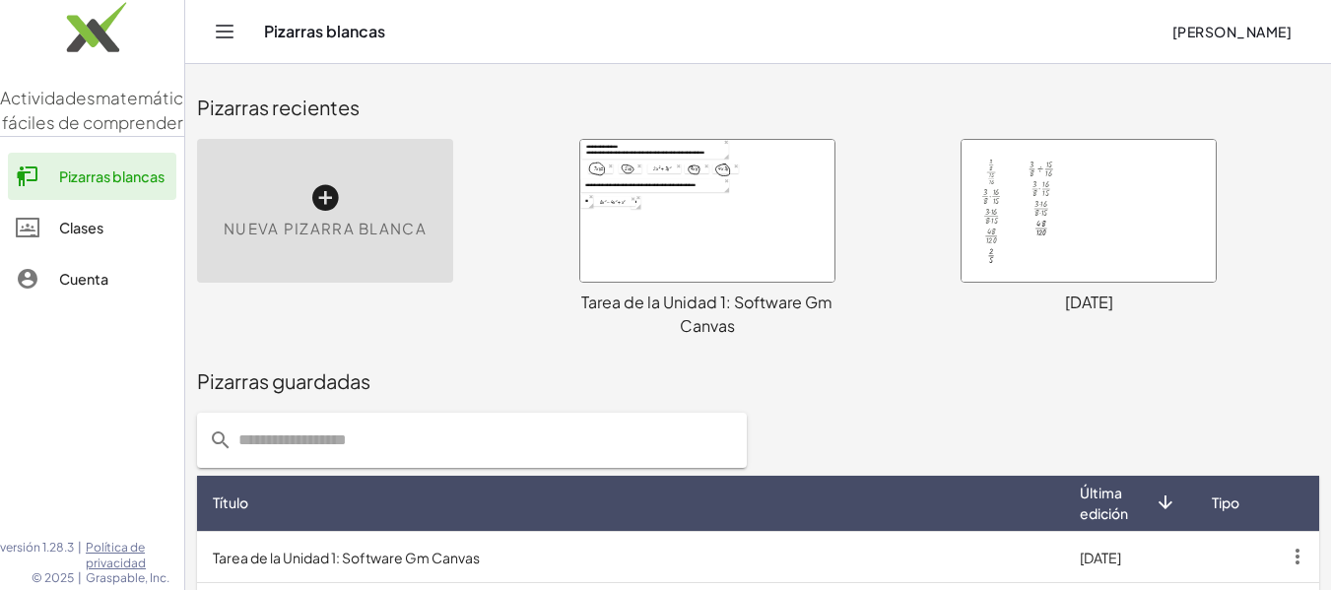
click at [127, 239] on div "Clases" at bounding box center [113, 228] width 109 height 24
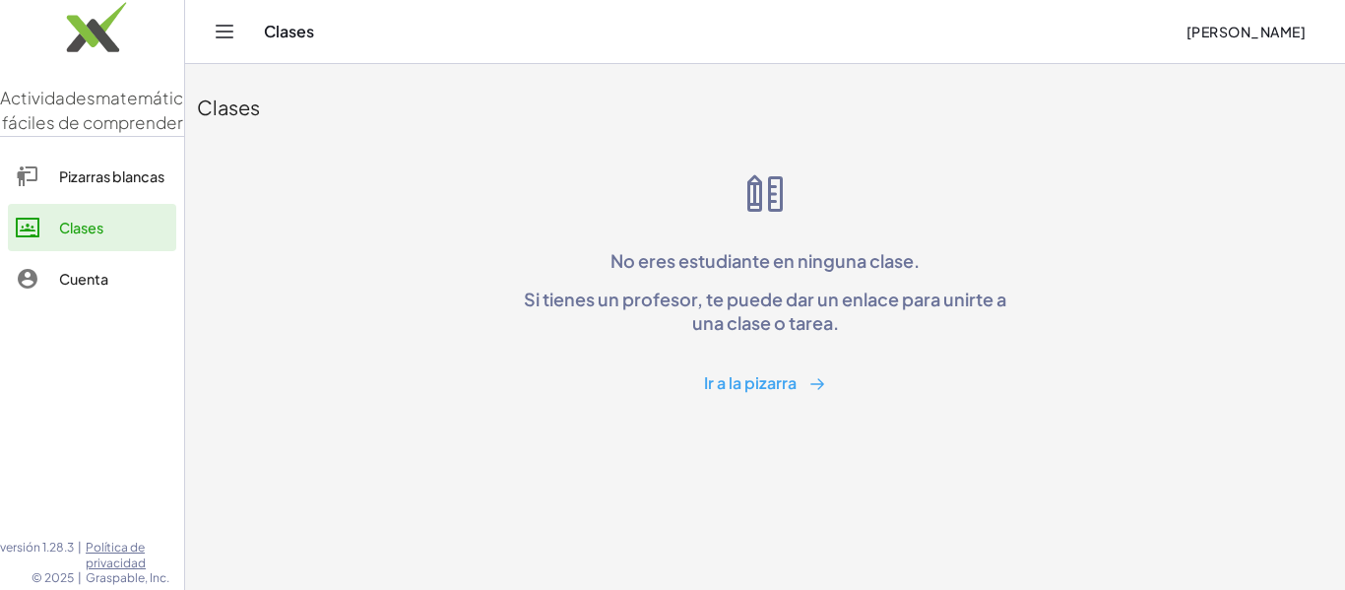
click at [228, 35] on icon "Cambiar navegación" at bounding box center [225, 32] width 24 height 24
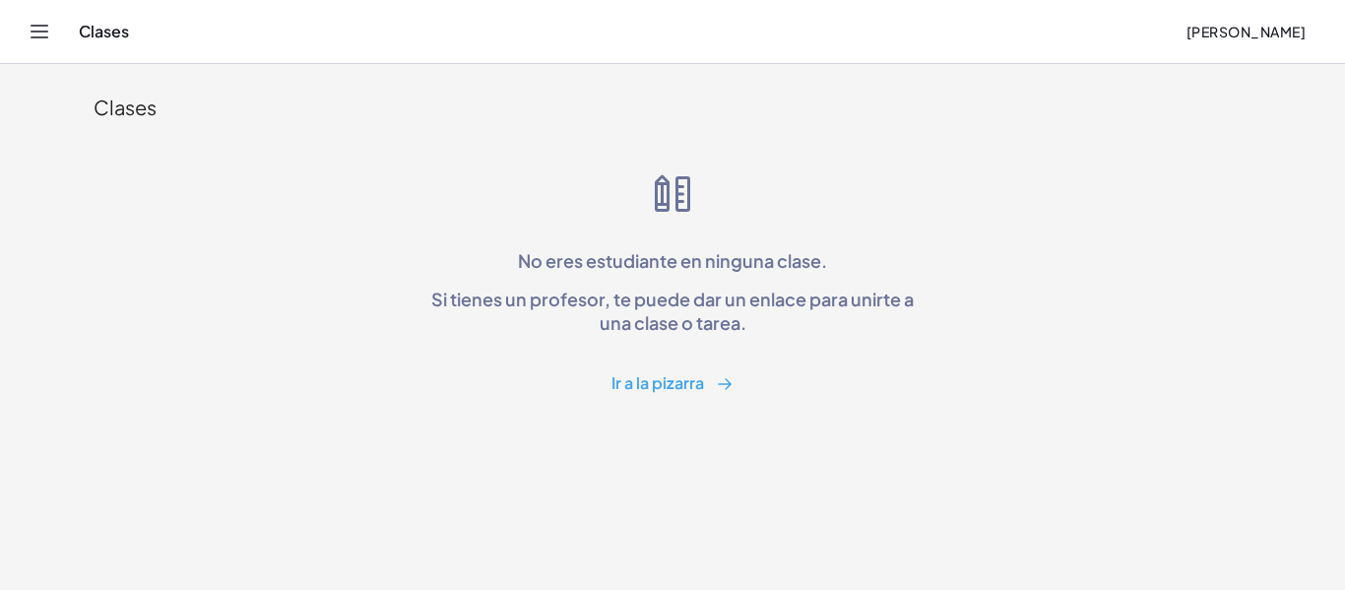
click at [45, 34] on icon "Cambiar navegación" at bounding box center [40, 32] width 24 height 24
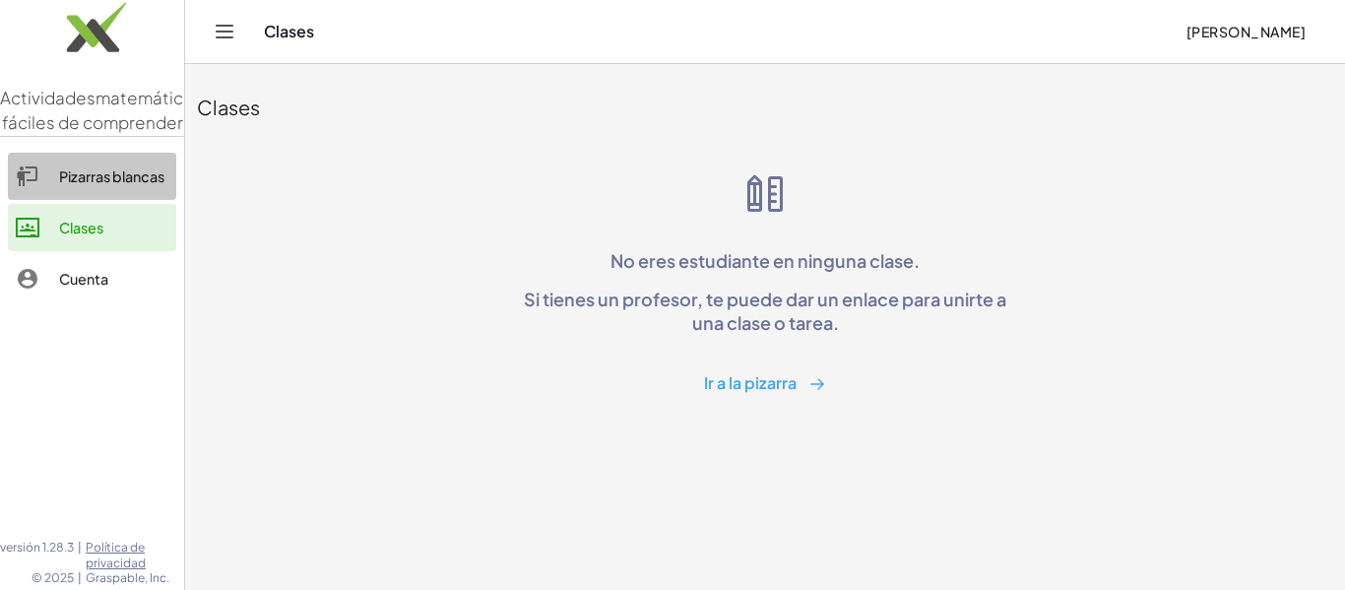
click at [118, 185] on font "Pizarras blancas" at bounding box center [111, 176] width 105 height 18
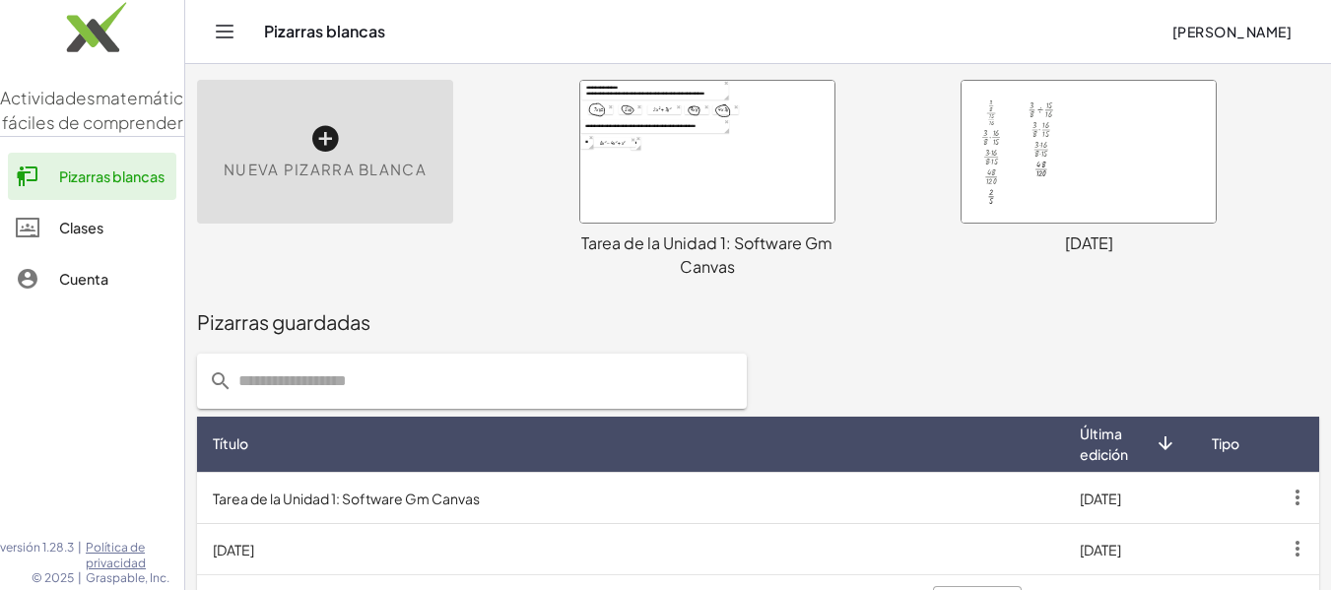
scroll to position [117, 0]
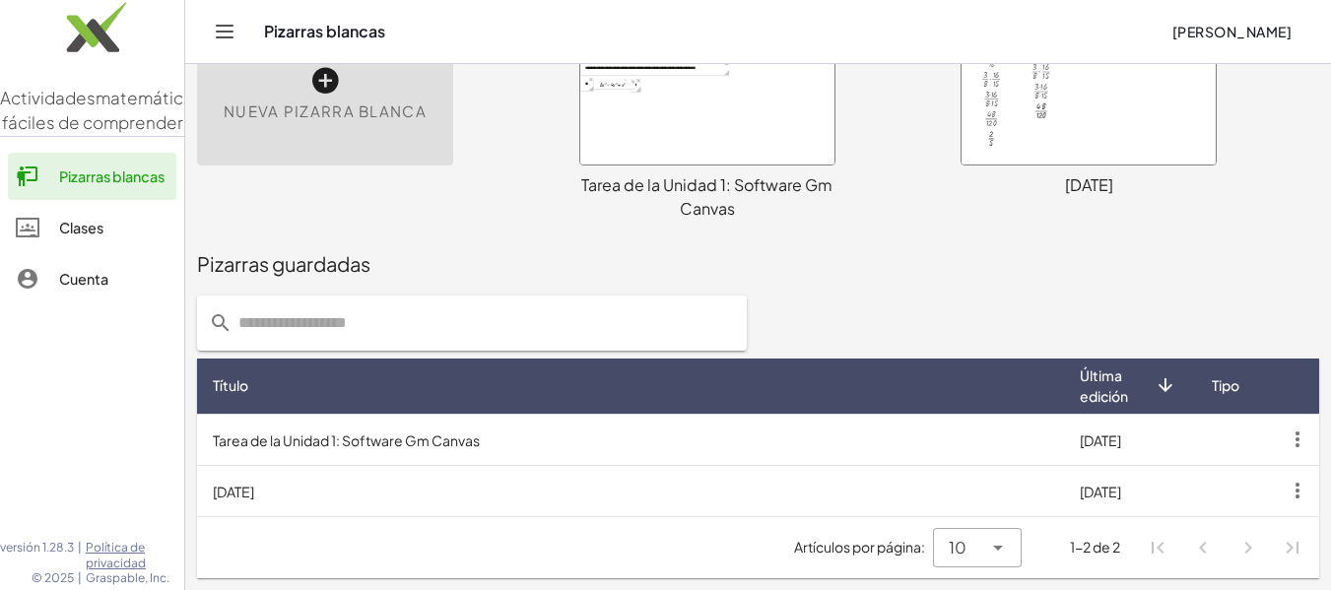
click at [729, 110] on div at bounding box center [707, 94] width 254 height 142
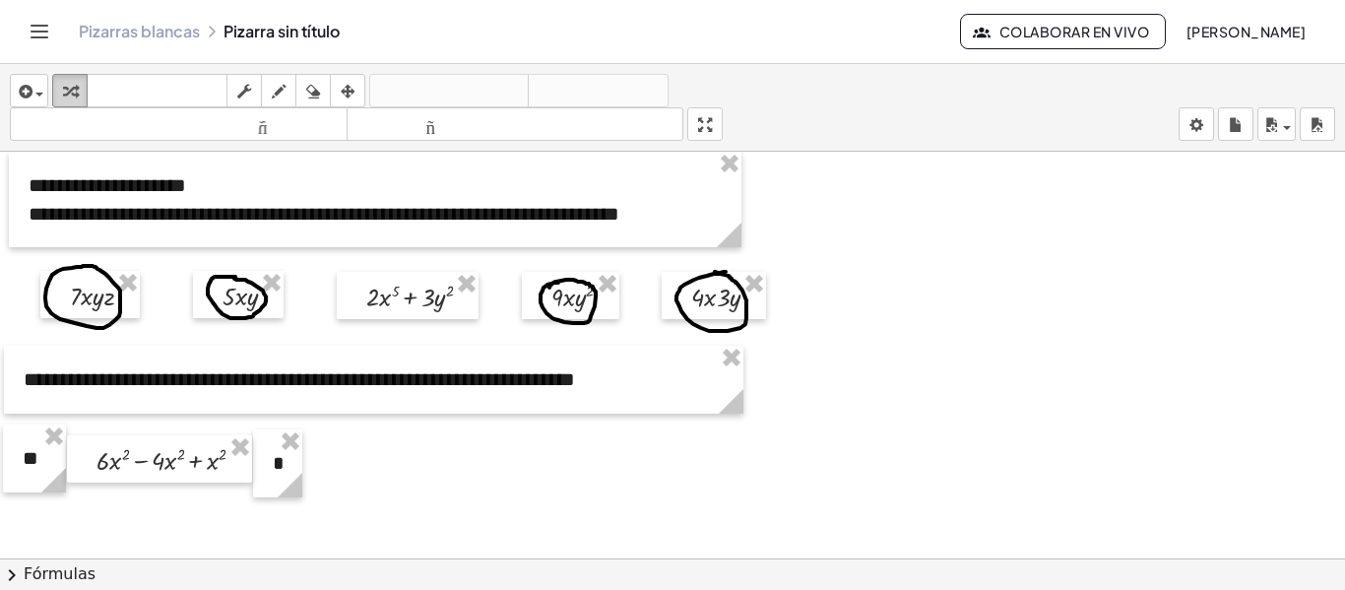
click at [73, 88] on icon "button" at bounding box center [70, 92] width 14 height 24
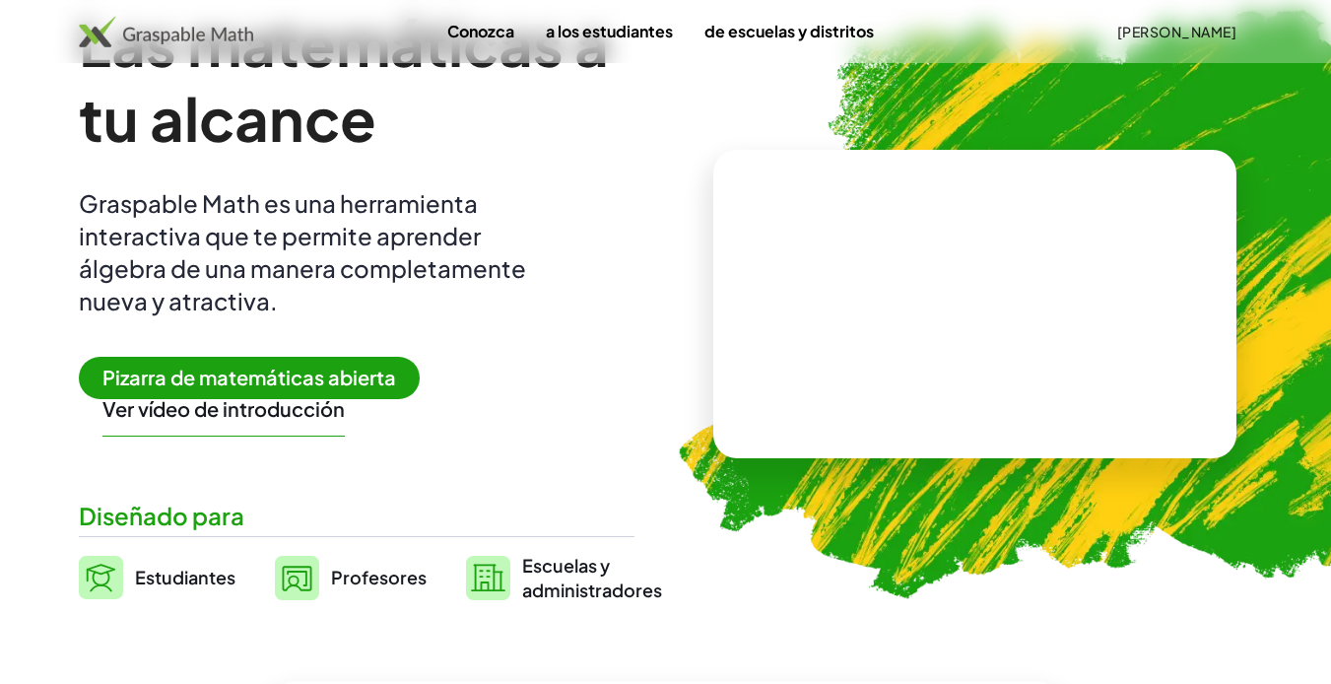
scroll to position [394, 0]
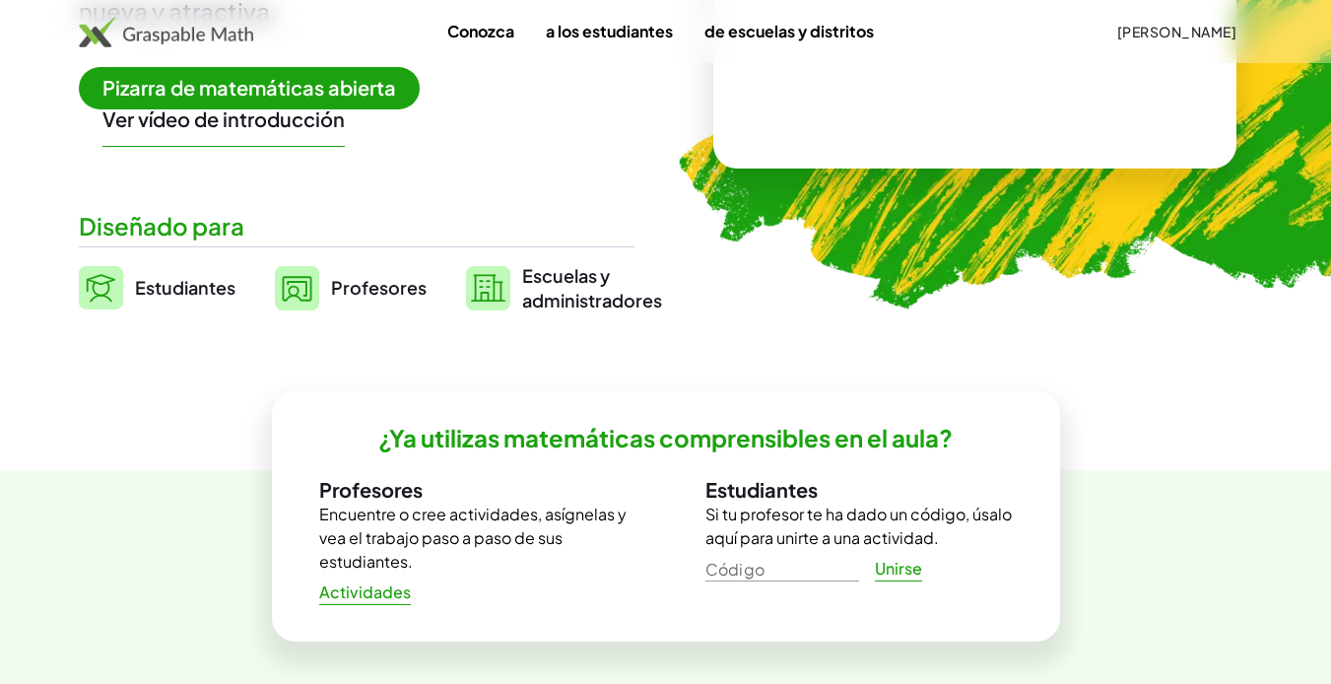
click at [1094, 269] on img at bounding box center [1074, 5] width 866 height 730
click at [625, 41] on link "a los estudiantes" at bounding box center [609, 31] width 159 height 36
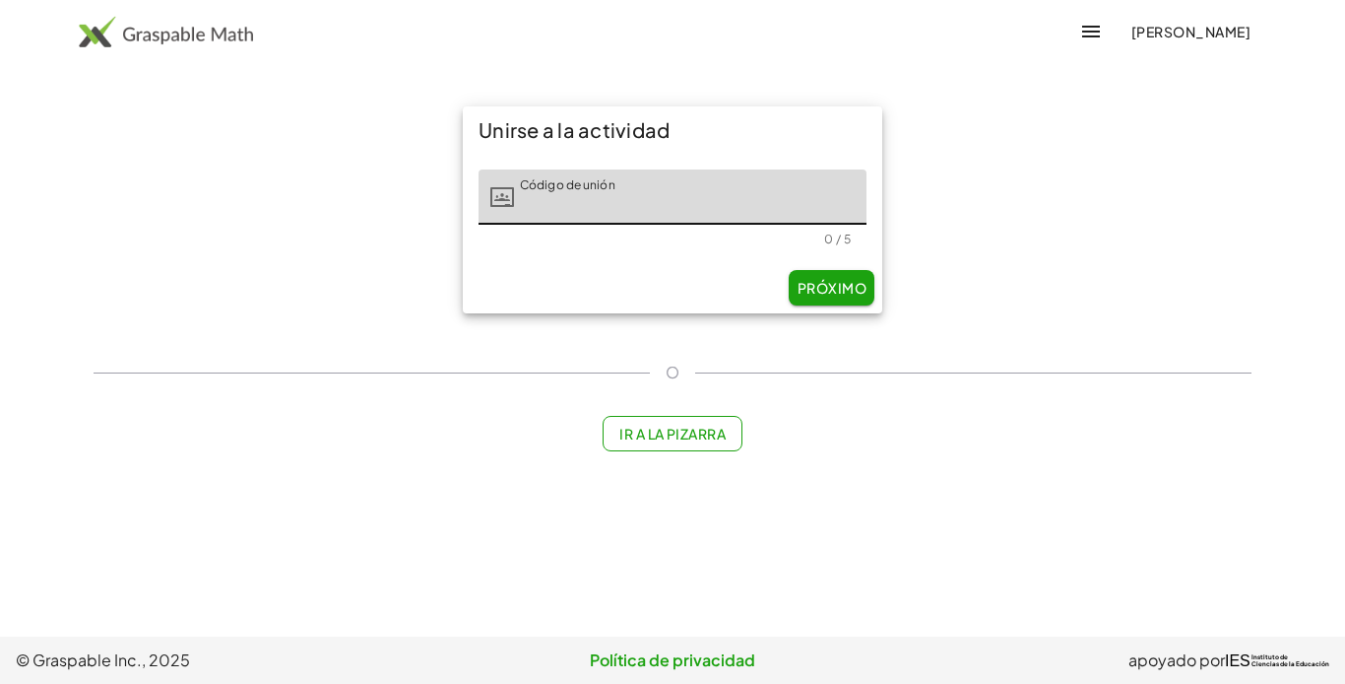
click at [726, 442] on button "Ir a la pizarra" at bounding box center [673, 433] width 141 height 35
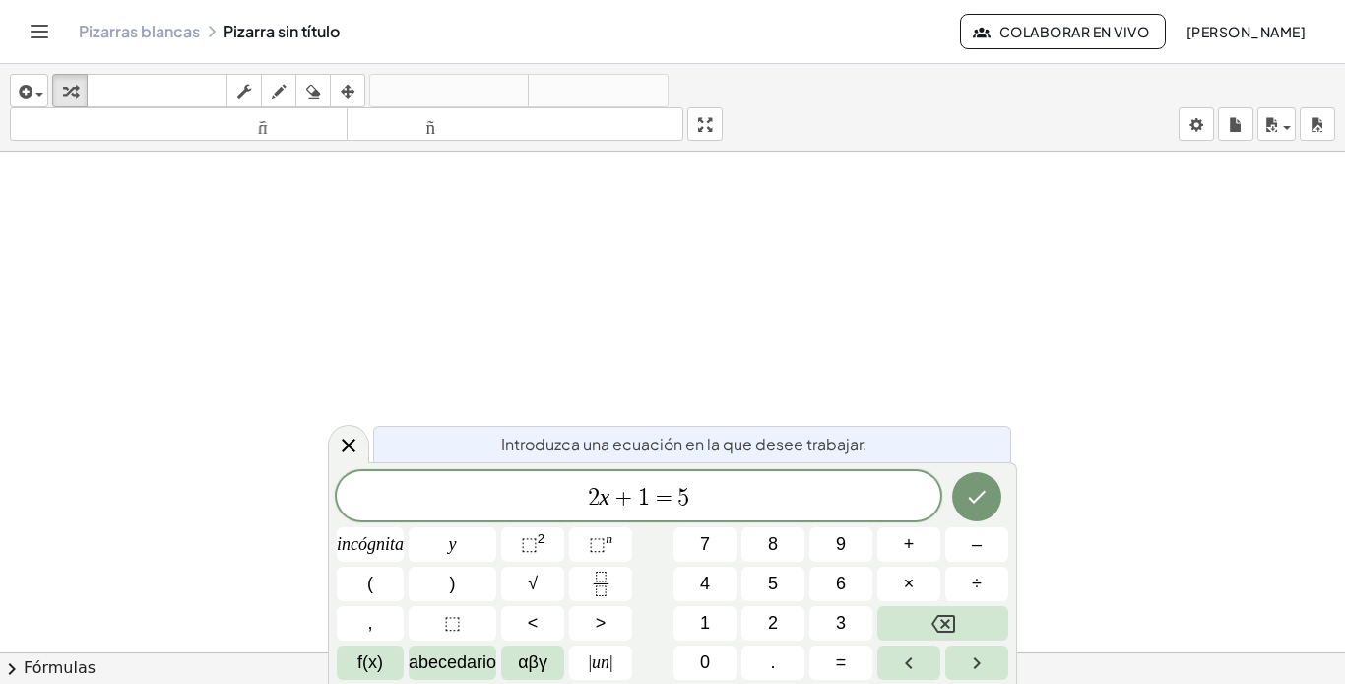
click at [44, 35] on icon "Cambiar navegación" at bounding box center [40, 32] width 24 height 24
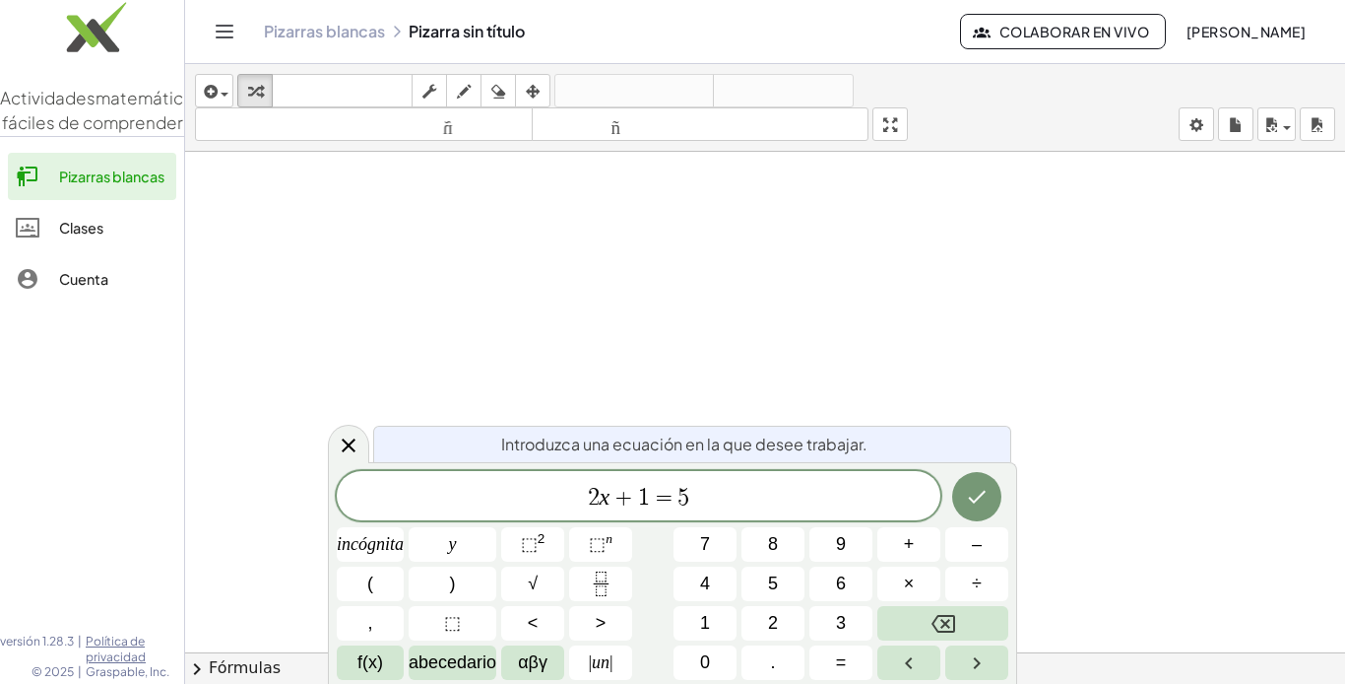
click at [111, 185] on font "Pizarras blancas" at bounding box center [111, 176] width 105 height 18
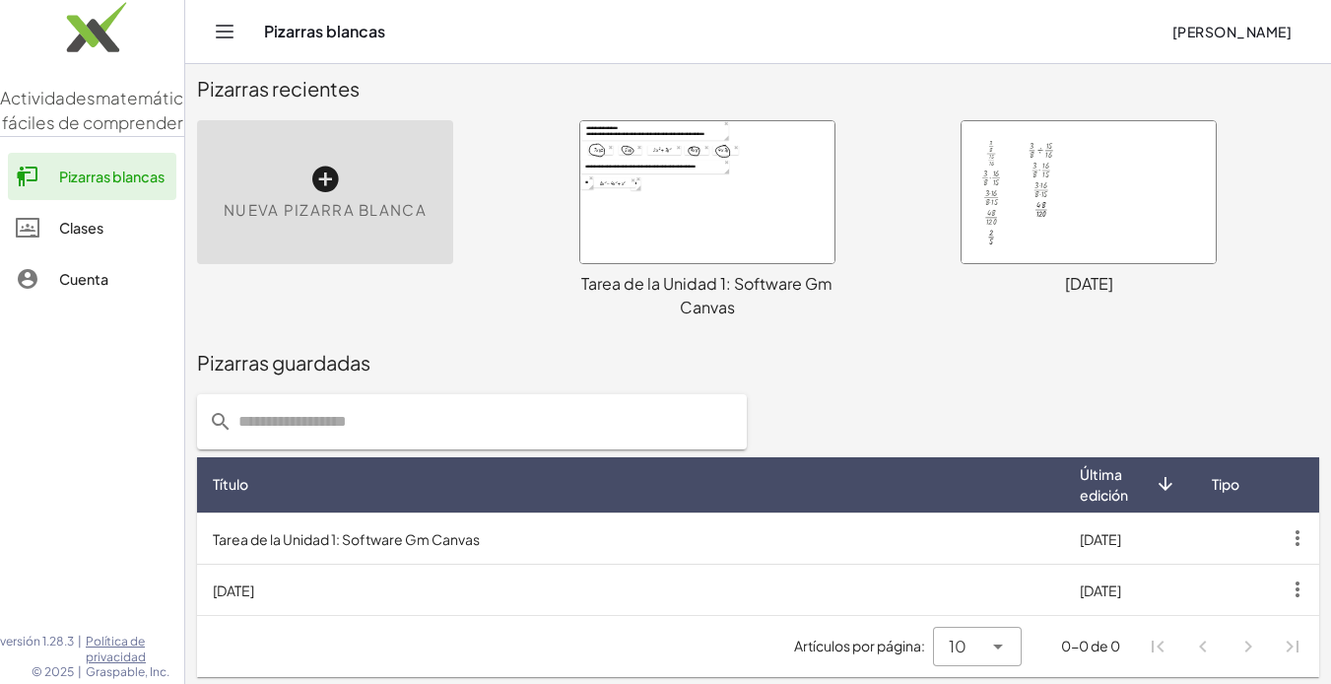
scroll to position [24, 0]
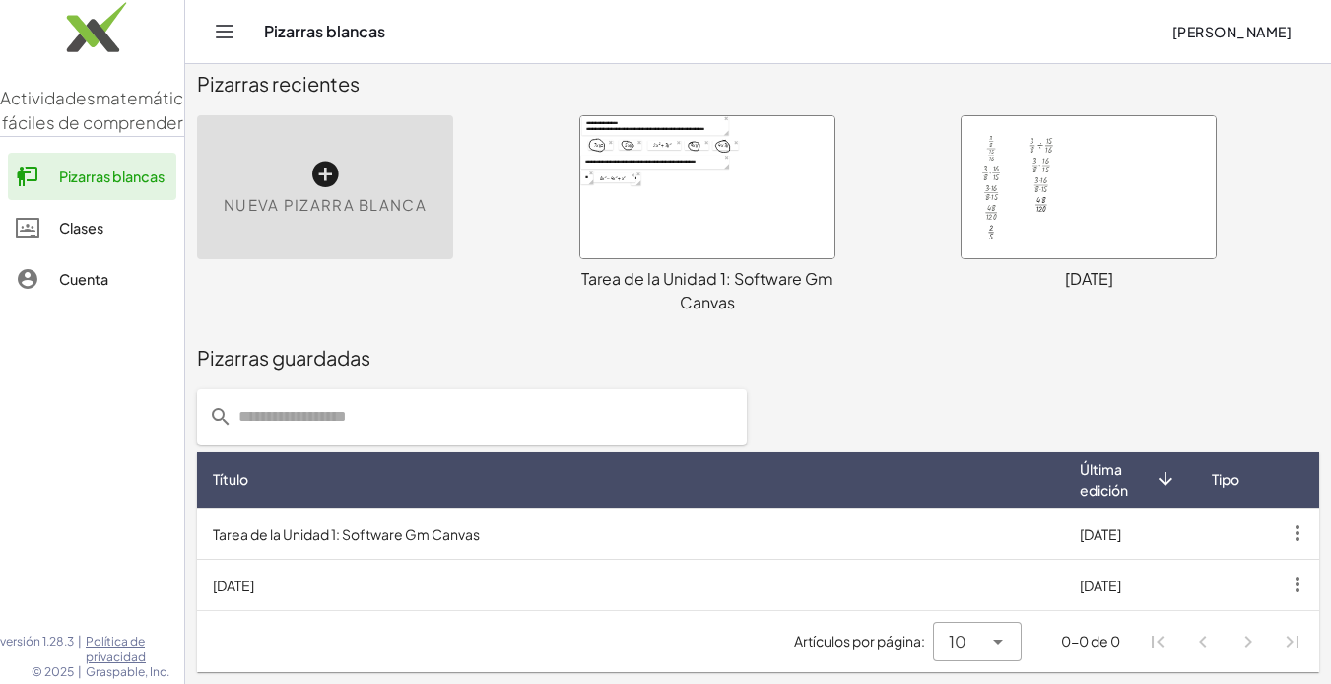
click at [711, 533] on td "Tarea de la Unidad 1: Software Gm Canvas" at bounding box center [630, 532] width 867 height 51
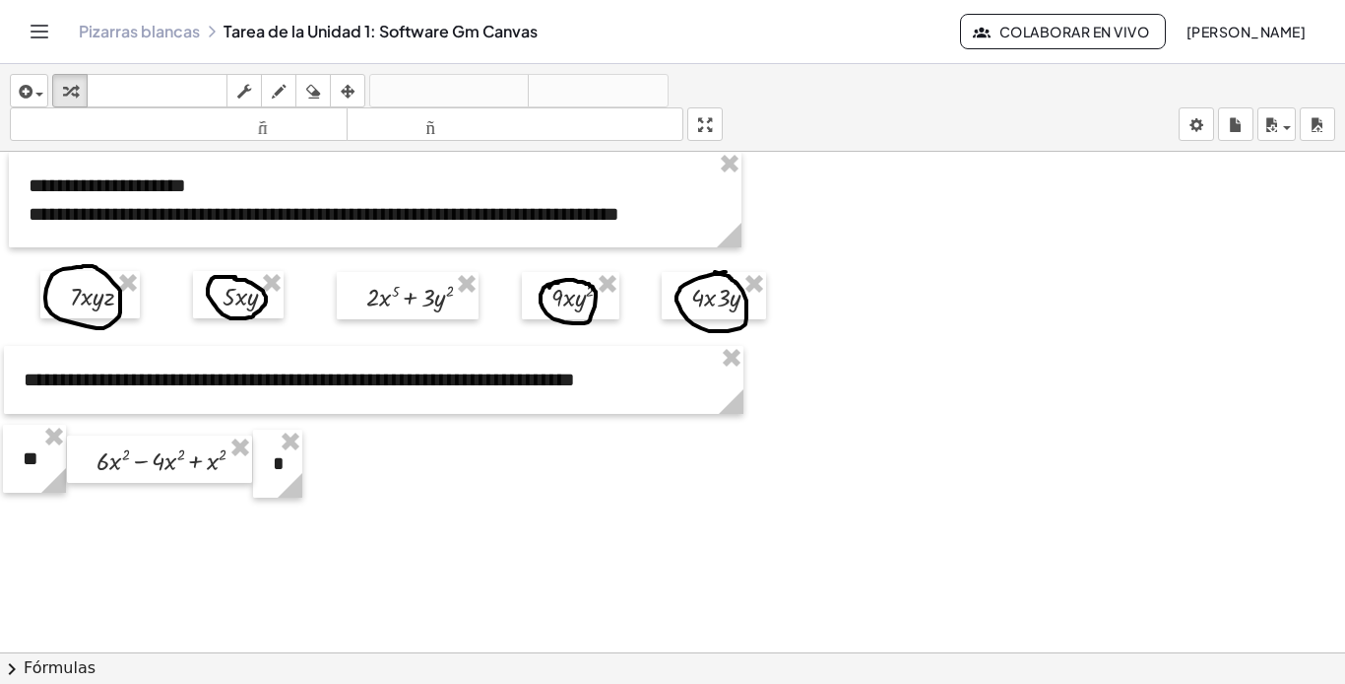
click at [512, 474] on div at bounding box center [672, 666] width 1345 height 1028
click at [73, 98] on icon "button" at bounding box center [70, 92] width 14 height 24
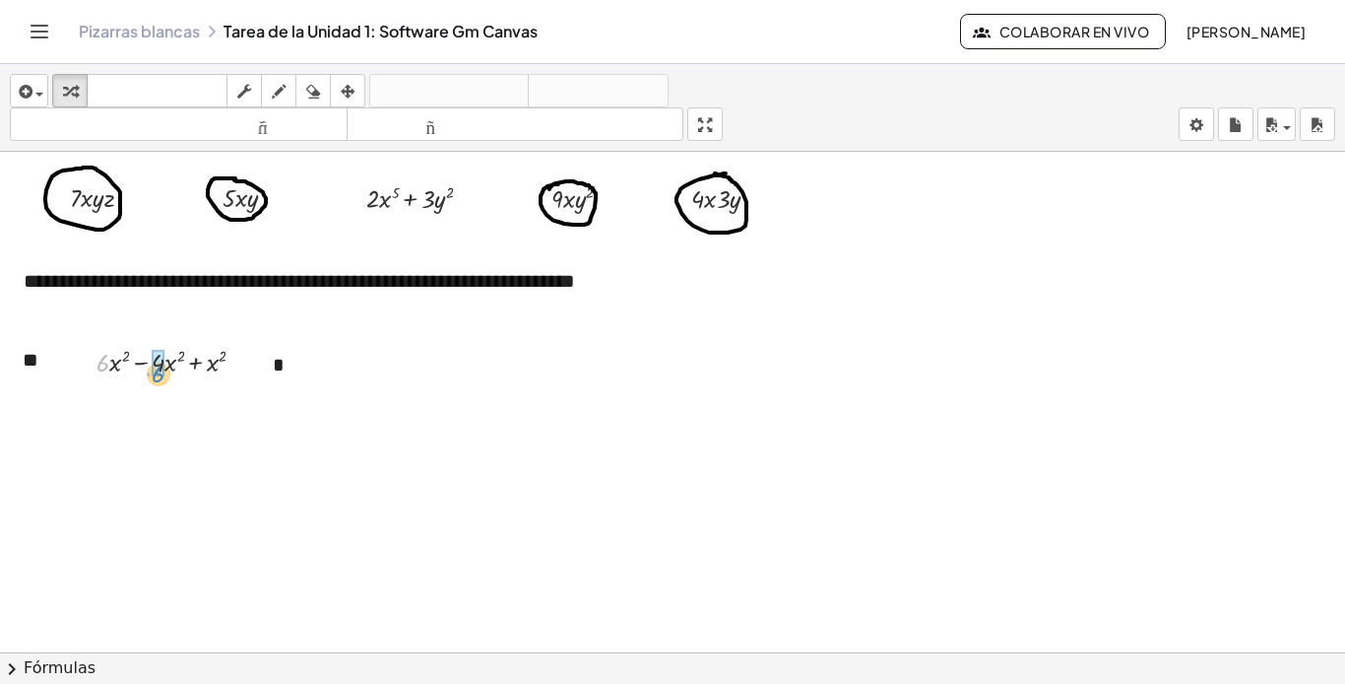
drag, startPoint x: 103, startPoint y: 361, endPoint x: 159, endPoint y: 372, distance: 56.2
drag, startPoint x: 158, startPoint y: 365, endPoint x: 106, endPoint y: 376, distance: 52.4
click at [106, 376] on div at bounding box center [179, 360] width 184 height 37
drag, startPoint x: 114, startPoint y: 364, endPoint x: 176, endPoint y: 373, distance: 62.7
drag, startPoint x: 236, startPoint y: 366, endPoint x: 242, endPoint y: 415, distance: 48.6
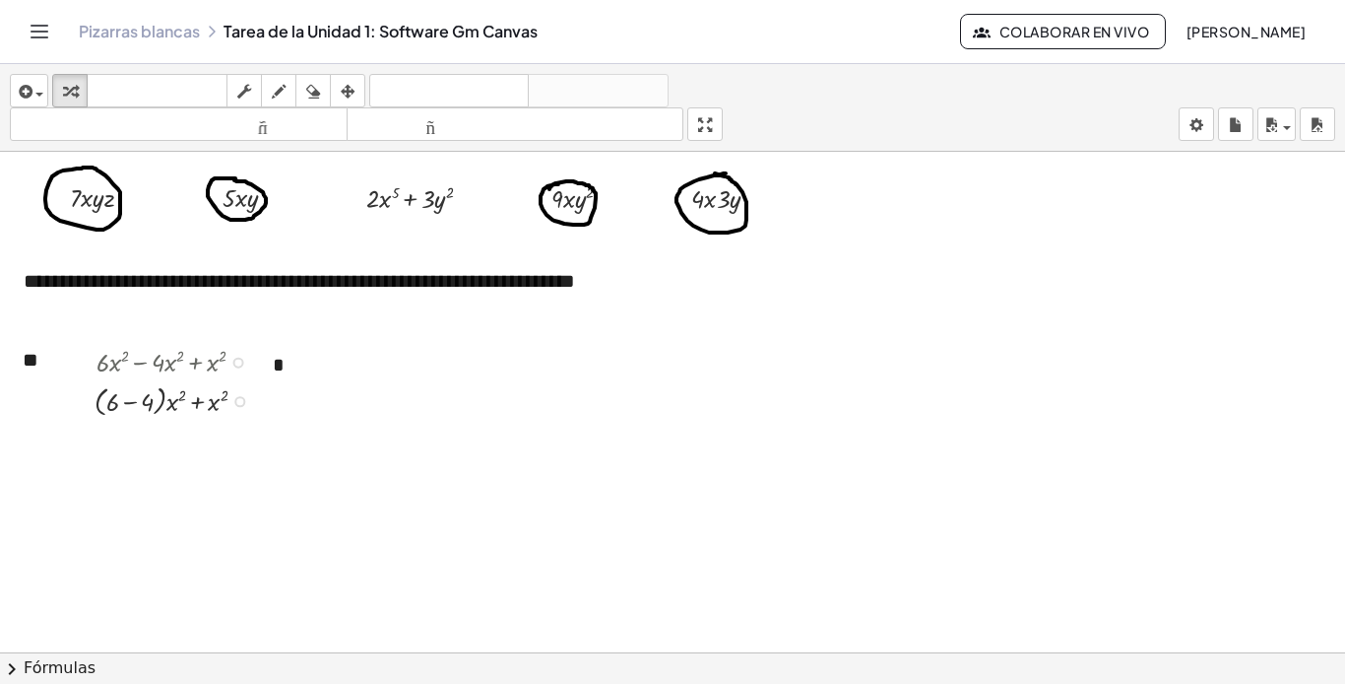
click at [162, 402] on div "+ 6 · x 2 − 4 + x 2 + · ( )" at bounding box center [162, 402] width 0 height 0
drag, startPoint x: 159, startPoint y: 405, endPoint x: 217, endPoint y: 409, distance: 58.2
click at [217, 409] on div at bounding box center [179, 399] width 188 height 40
click at [474, 75] on button "deshacer deshacer" at bounding box center [449, 90] width 160 height 33
drag, startPoint x: 206, startPoint y: 403, endPoint x: 158, endPoint y: 404, distance: 48.3
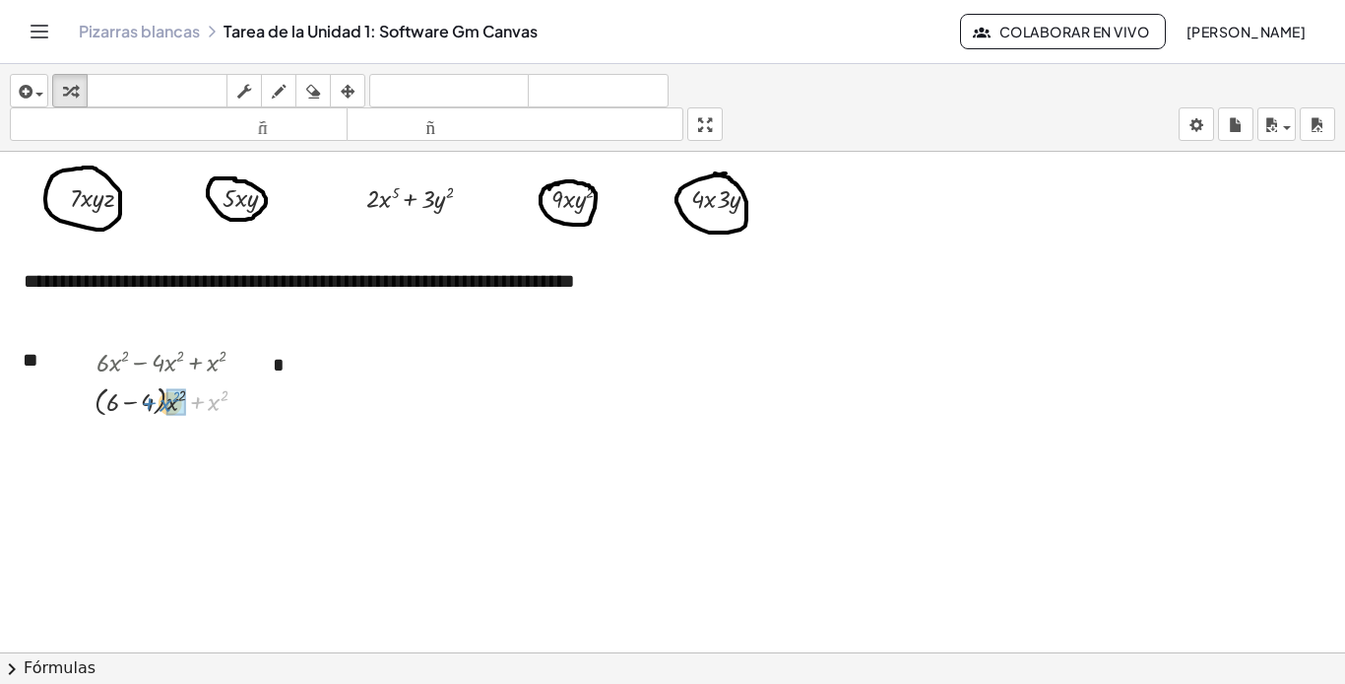
click at [158, 404] on div at bounding box center [179, 399] width 188 height 40
click at [201, 404] on div at bounding box center [179, 399] width 184 height 40
click at [460, 82] on font "deshacer" at bounding box center [449, 91] width 150 height 19
drag, startPoint x: 235, startPoint y: 400, endPoint x: 235, endPoint y: 446, distance: 46.3
click at [162, 439] on div "· x 2 · ( + 6 − 4 + 1 )" at bounding box center [162, 439] width 0 height 0
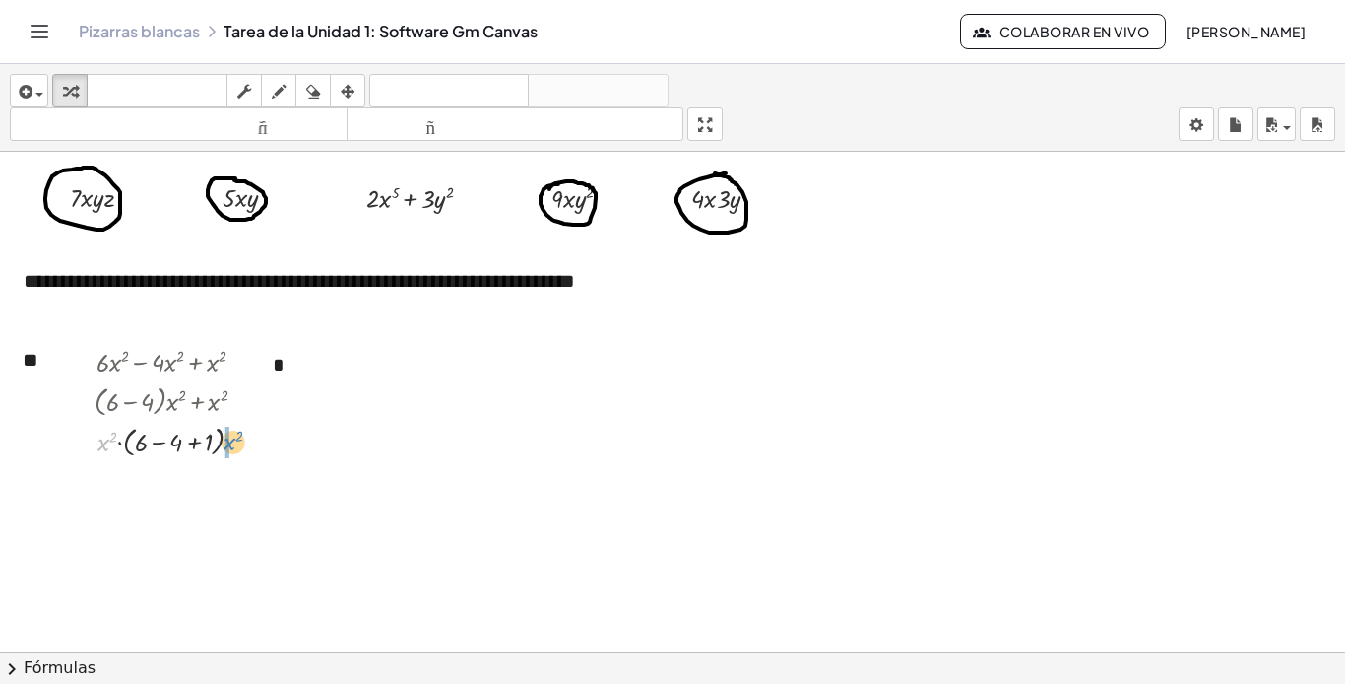
drag, startPoint x: 105, startPoint y: 439, endPoint x: 231, endPoint y: 438, distance: 126.1
click at [231, 438] on div at bounding box center [179, 440] width 188 height 40
click at [236, 443] on div at bounding box center [236, 442] width 11 height 11
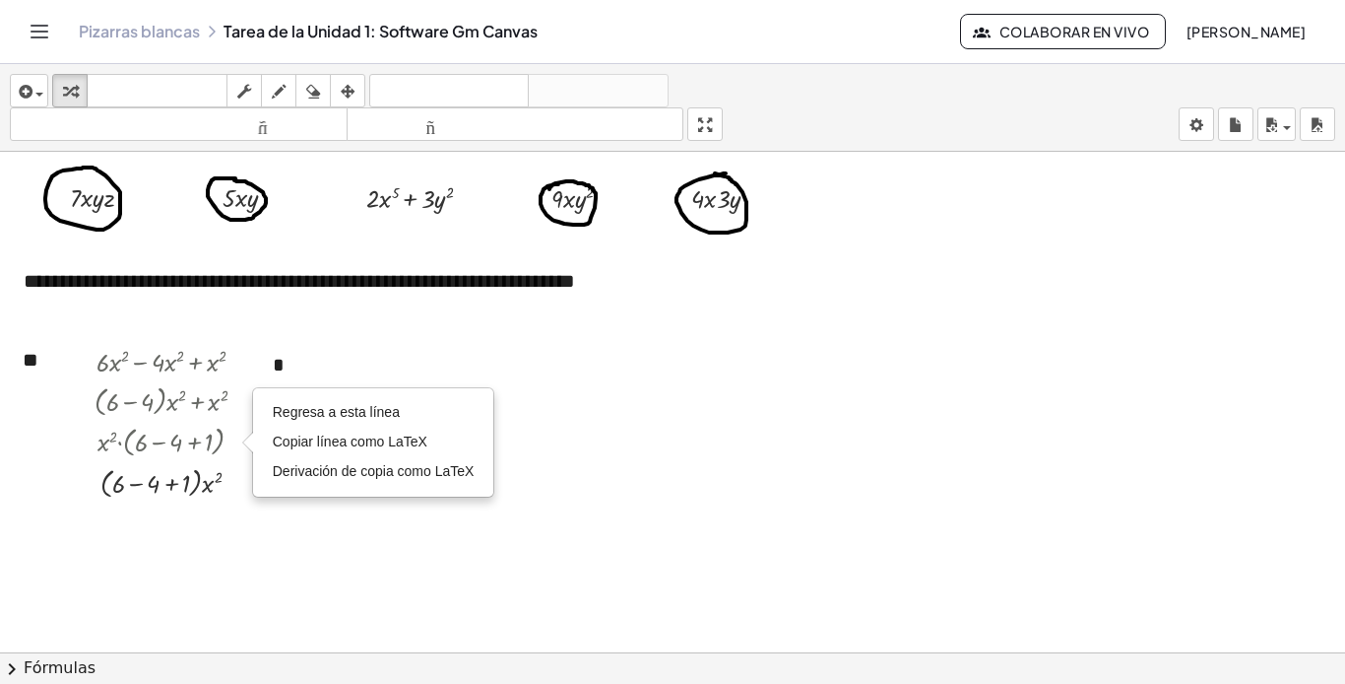
click at [279, 537] on div at bounding box center [672, 567] width 1345 height 1028
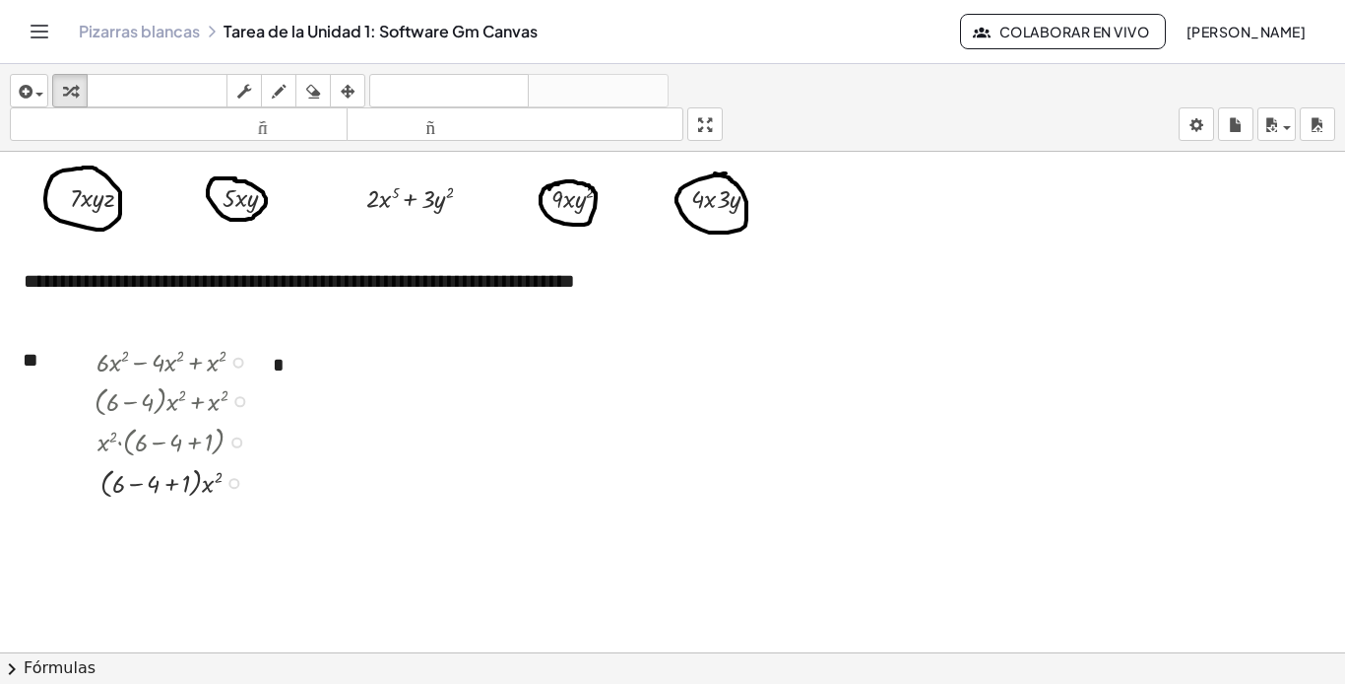
click at [107, 441] on div at bounding box center [179, 440] width 188 height 40
click at [235, 439] on div "Regresa a esta línea Copiar línea como LaTeX Derivación de copia como LaTeX" at bounding box center [236, 442] width 11 height 11
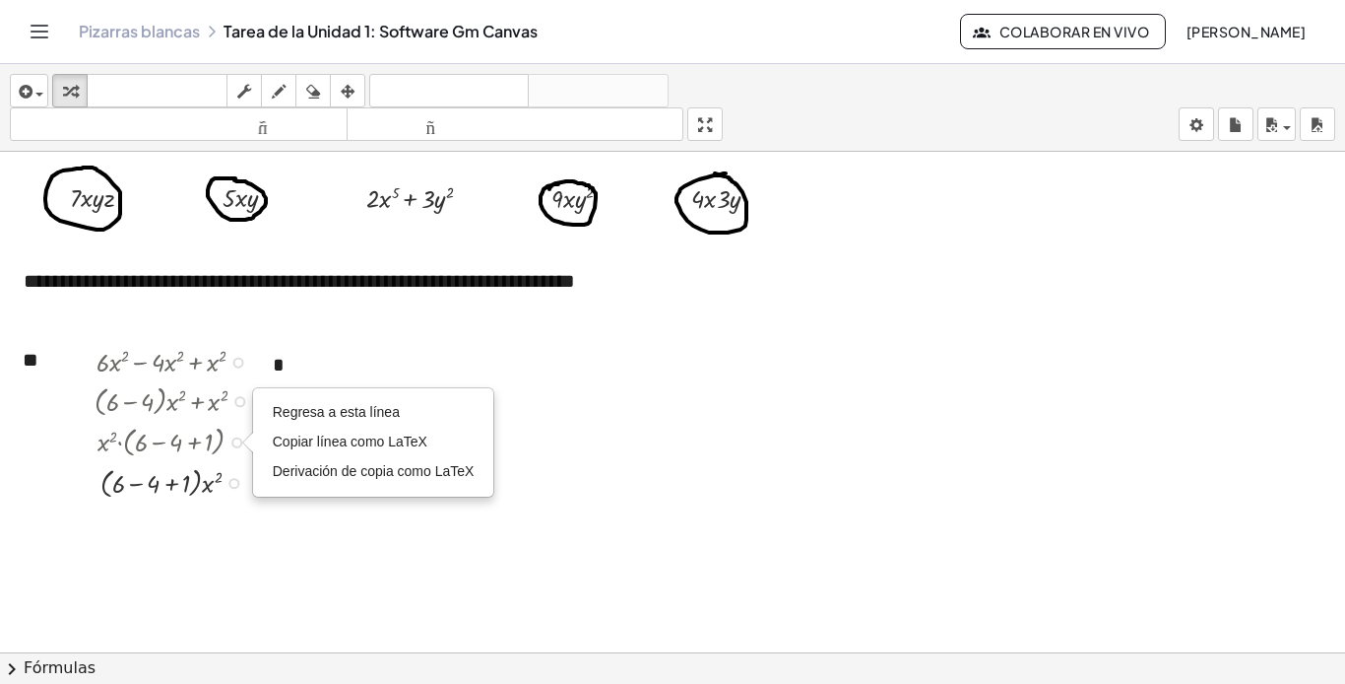
click at [219, 441] on div at bounding box center [179, 440] width 188 height 40
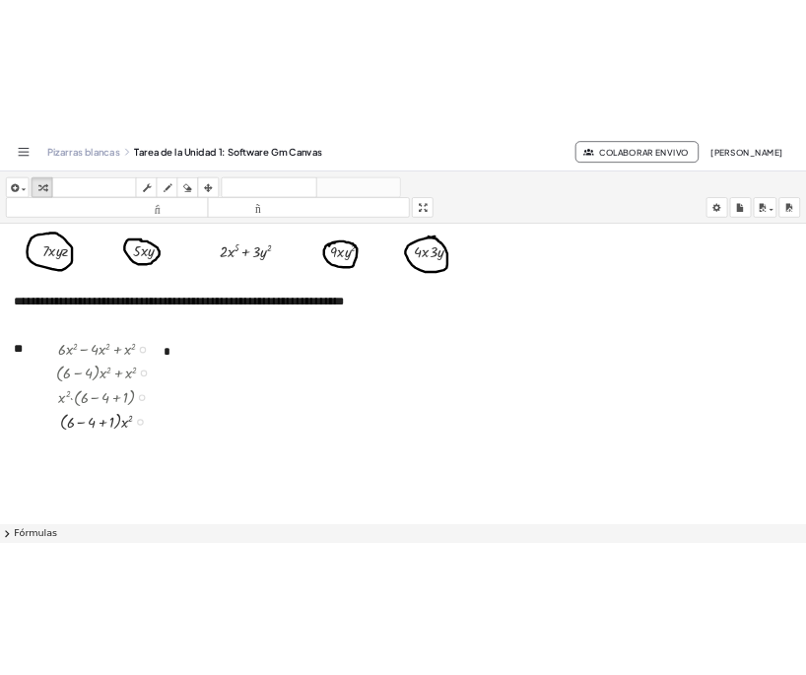
scroll to position [197, 0]
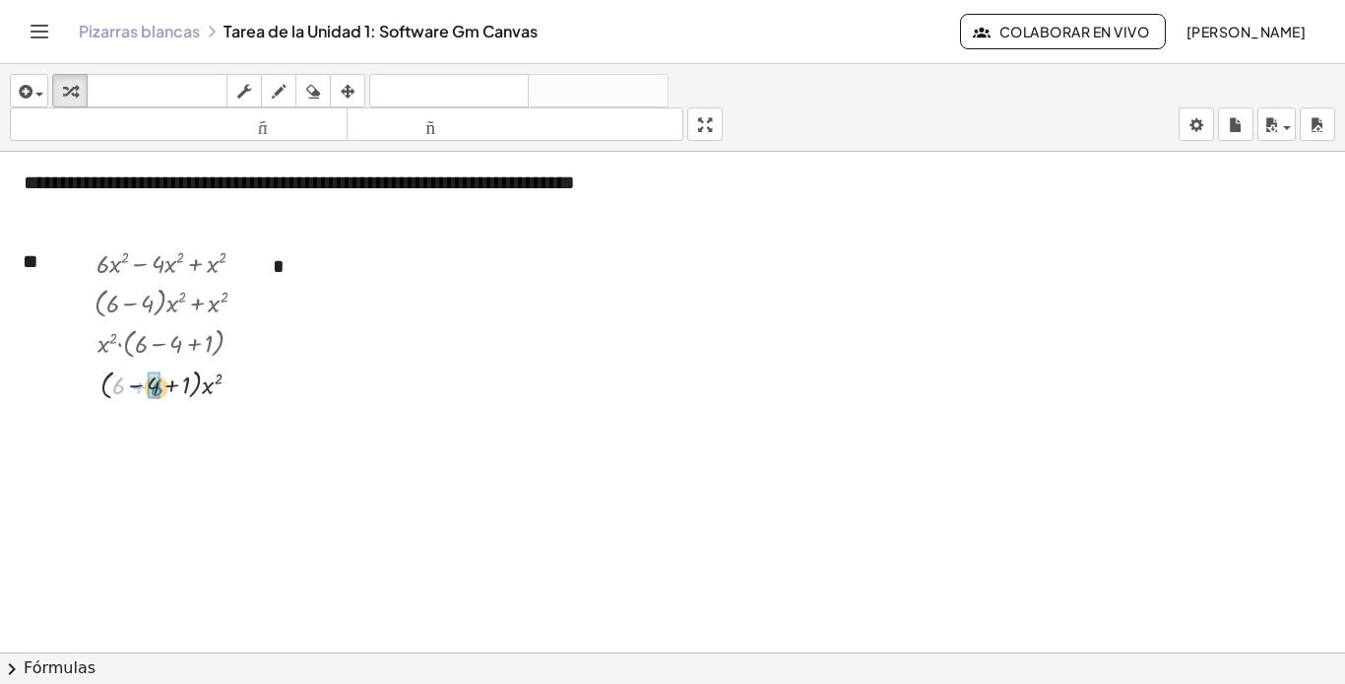
drag, startPoint x: 116, startPoint y: 391, endPoint x: 155, endPoint y: 393, distance: 38.5
drag, startPoint x: 136, startPoint y: 426, endPoint x: 164, endPoint y: 426, distance: 28.6
click at [29, 90] on icon "button" at bounding box center [24, 92] width 18 height 24
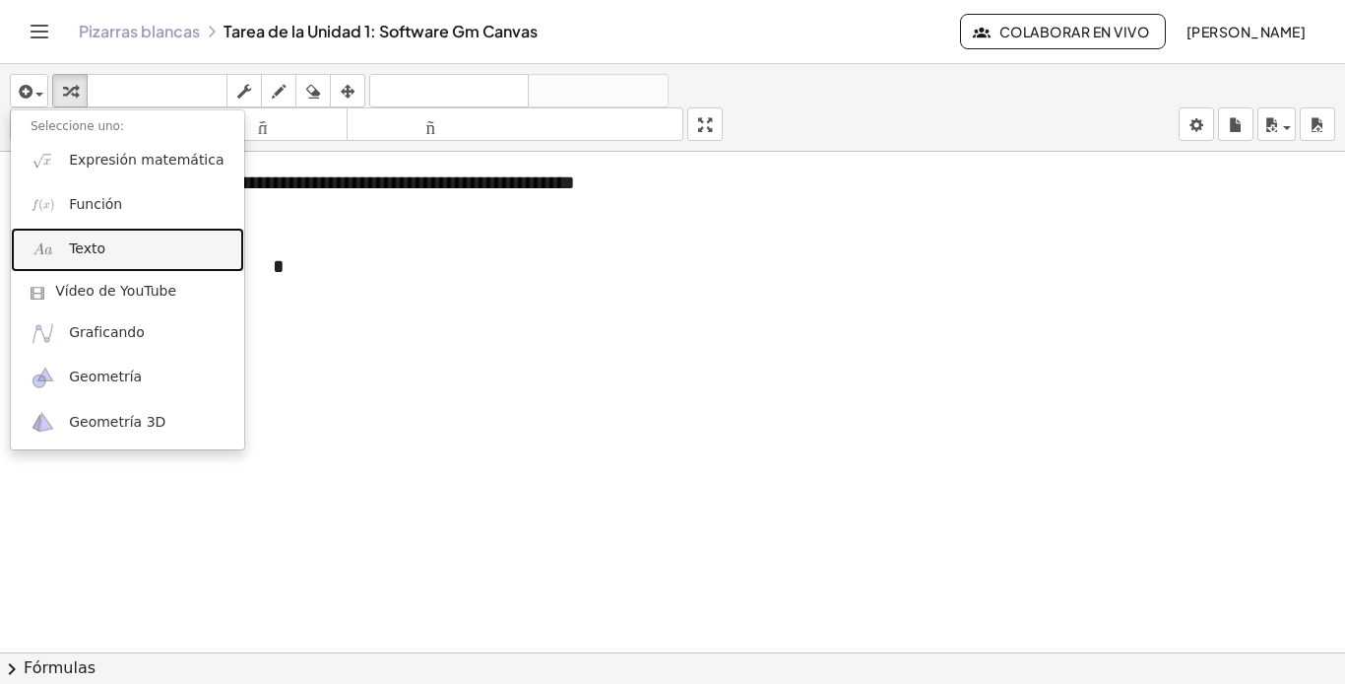
click at [86, 246] on font "Texto" at bounding box center [87, 248] width 36 height 16
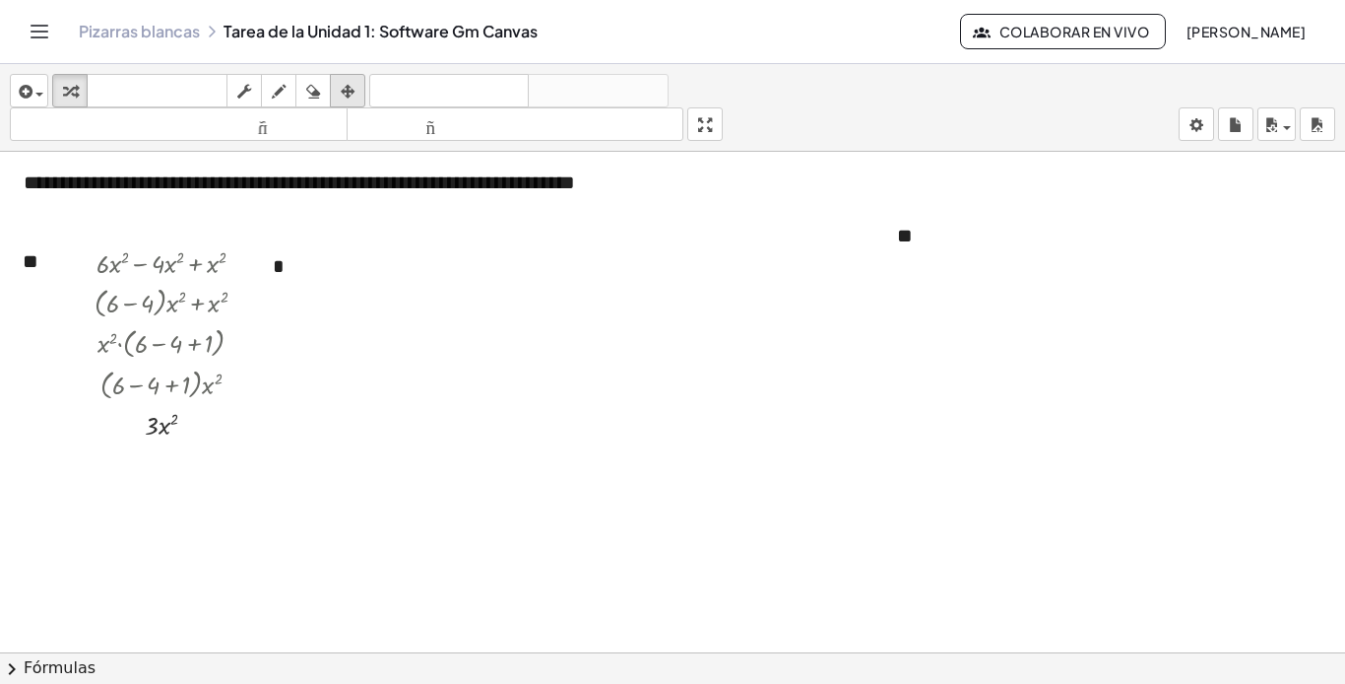
click at [336, 93] on div "button" at bounding box center [348, 91] width 26 height 24
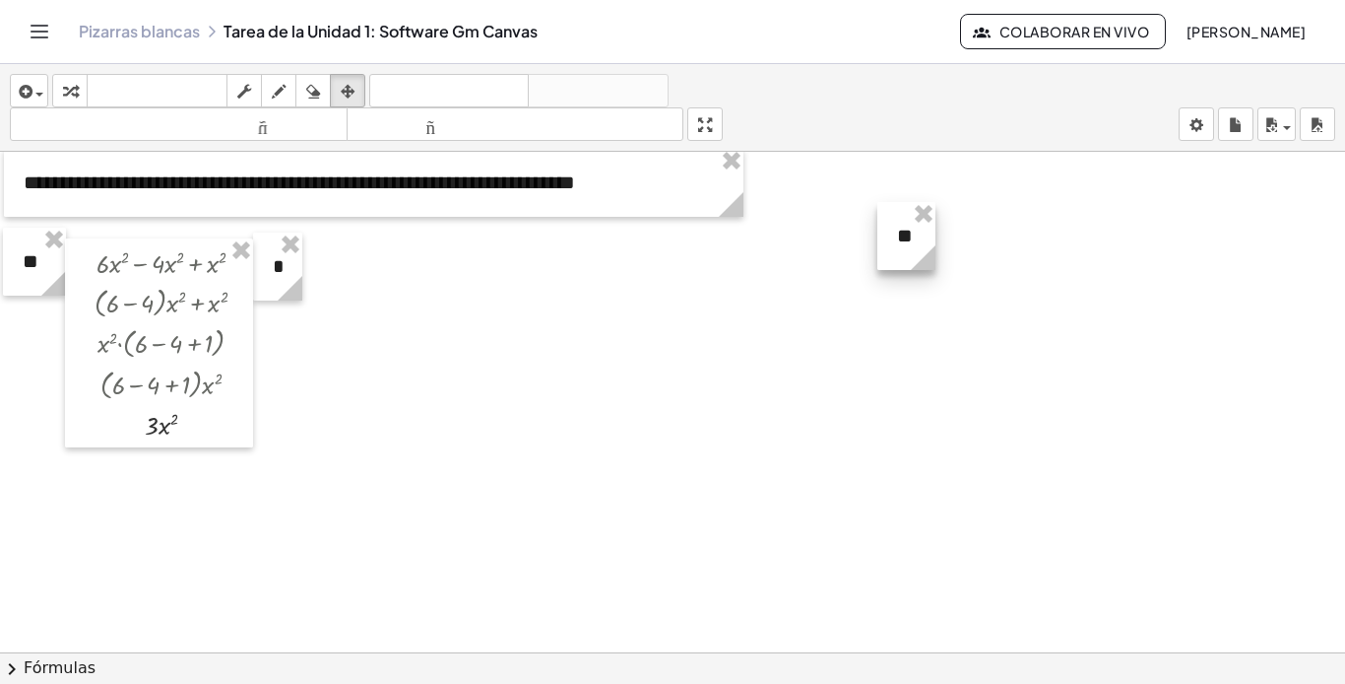
drag, startPoint x: 1169, startPoint y: 267, endPoint x: 932, endPoint y: 267, distance: 237.4
click at [932, 267] on icon at bounding box center [923, 257] width 25 height 25
drag, startPoint x: 915, startPoint y: 235, endPoint x: 36, endPoint y: 490, distance: 914.6
click at [36, 490] on div at bounding box center [29, 490] width 58 height 68
click at [32, 94] on icon "button" at bounding box center [24, 92] width 18 height 24
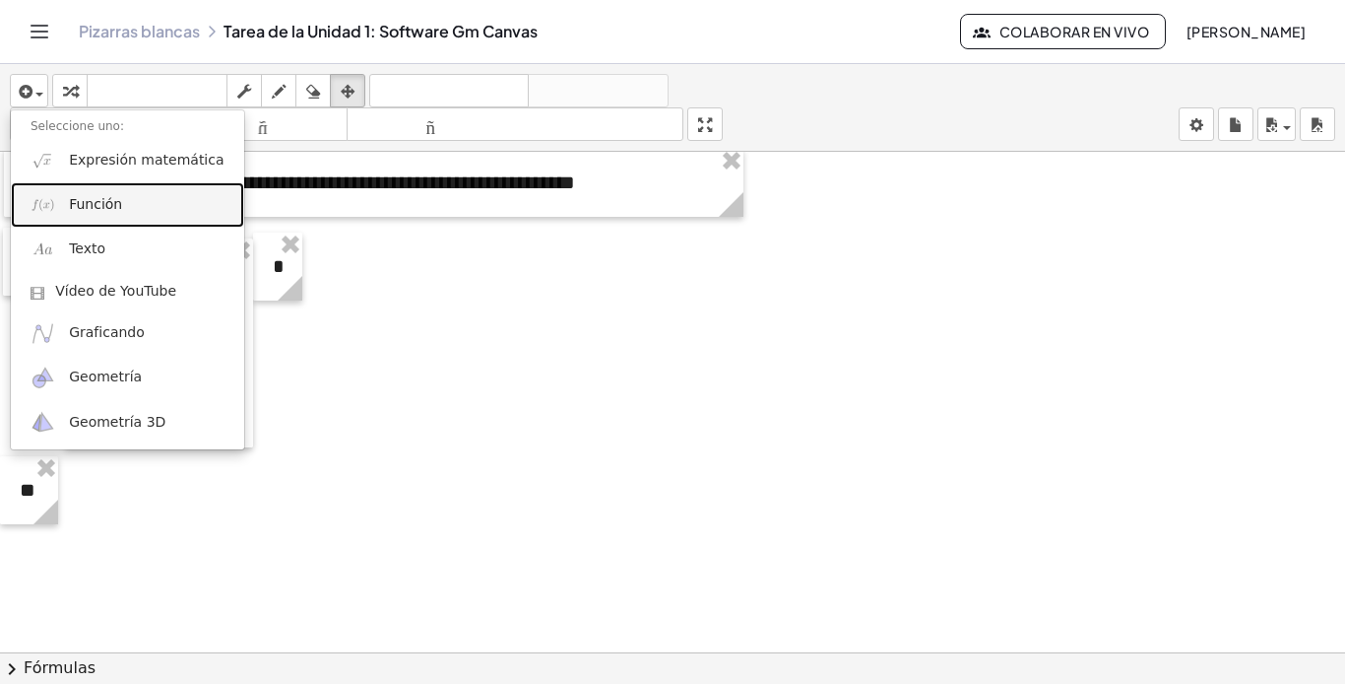
click at [71, 201] on font "Función" at bounding box center [95, 204] width 53 height 16
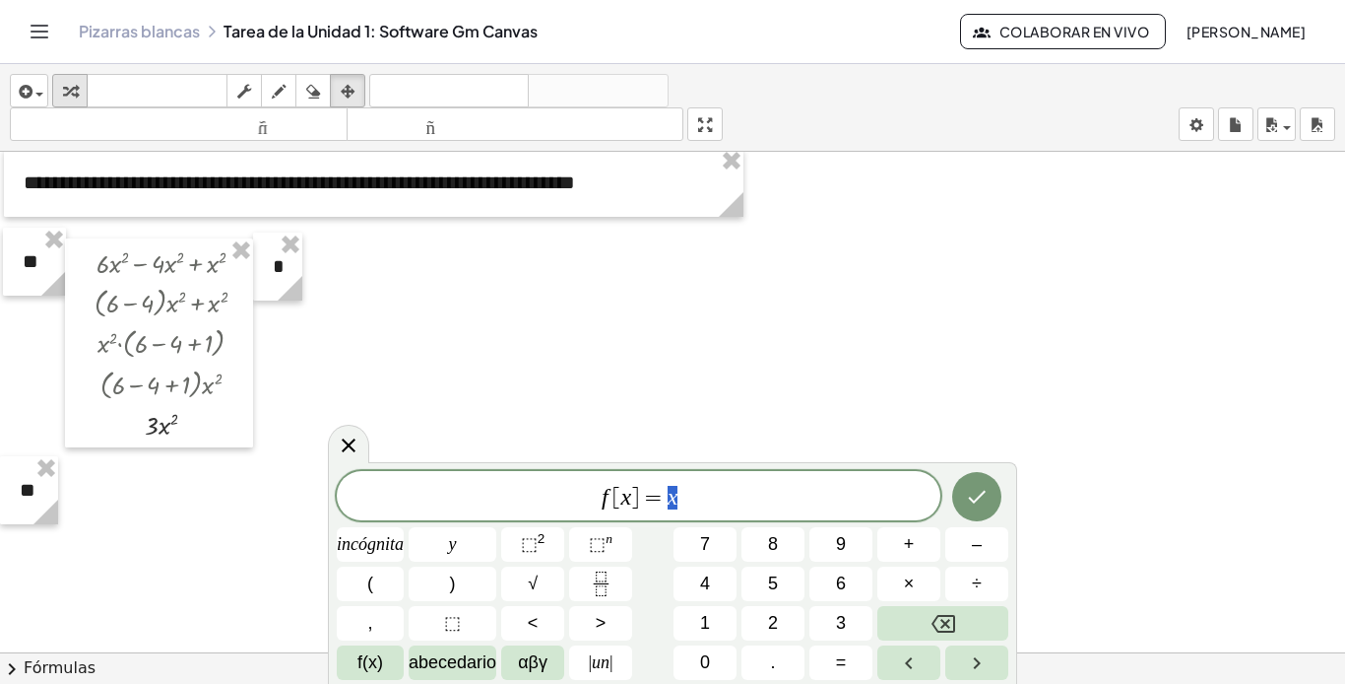
click at [70, 96] on icon "button" at bounding box center [70, 92] width 14 height 24
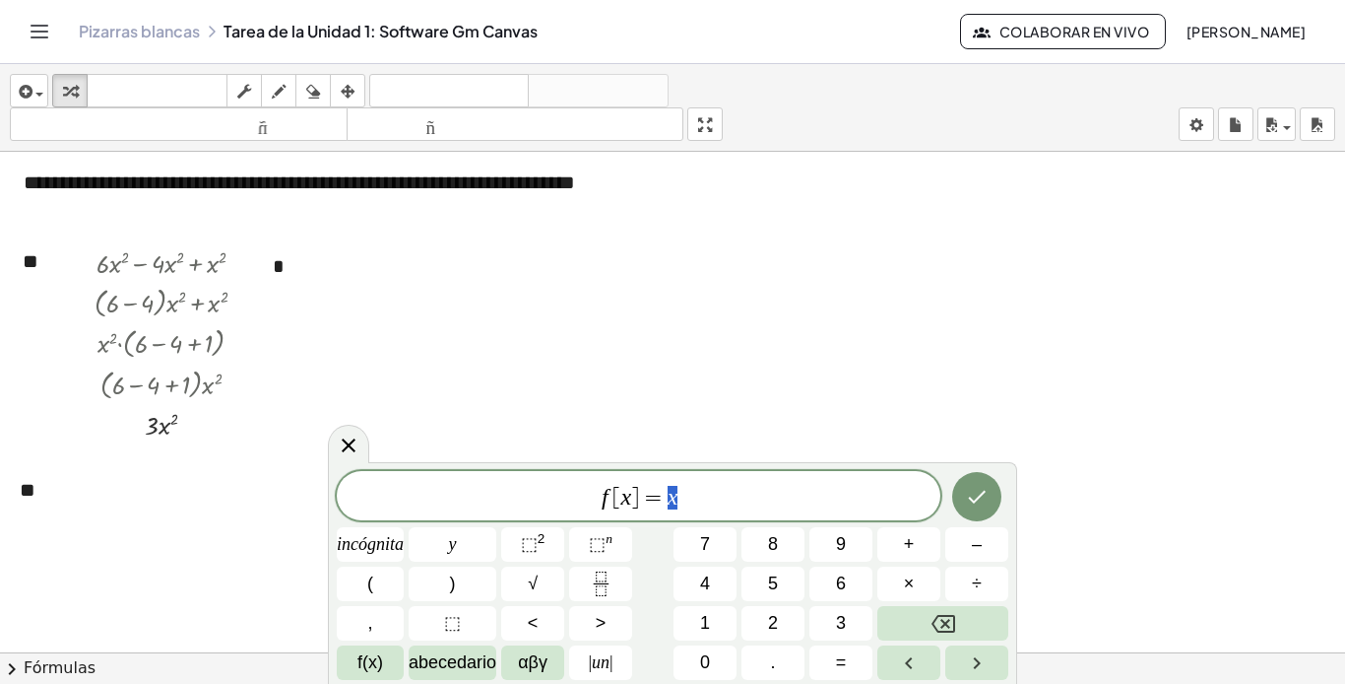
click at [730, 500] on span "f [ x ] = x" at bounding box center [639, 498] width 604 height 28
drag, startPoint x: 644, startPoint y: 496, endPoint x: 429, endPoint y: 504, distance: 214.9
click at [429, 504] on span "f [ x ] = x" at bounding box center [639, 498] width 604 height 28
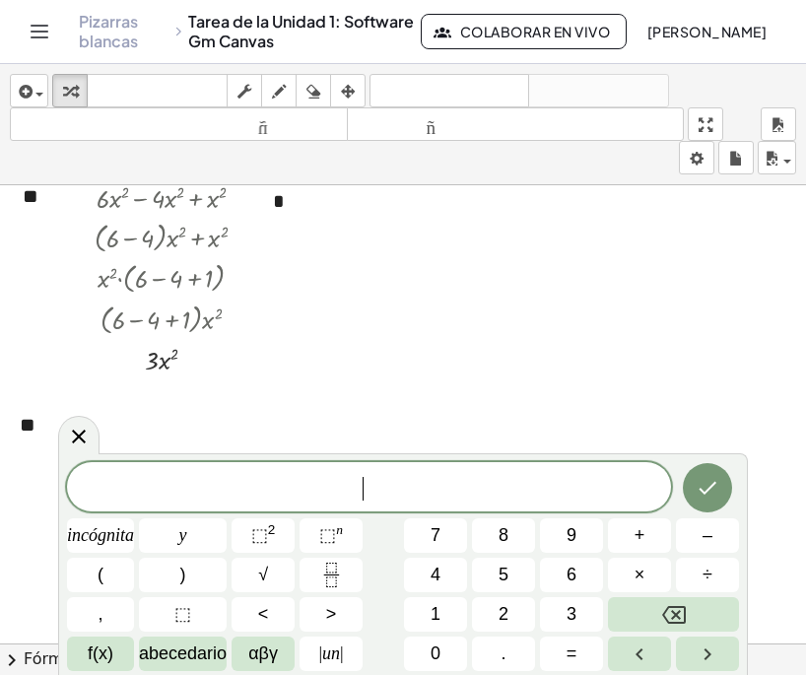
scroll to position [394, 0]
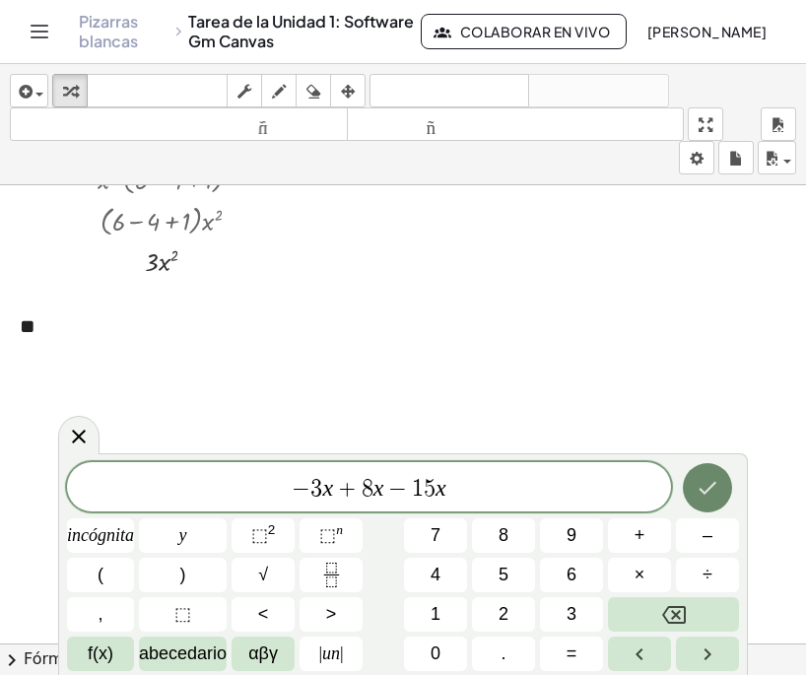
click at [692, 496] on button "Hecho" at bounding box center [707, 487] width 49 height 49
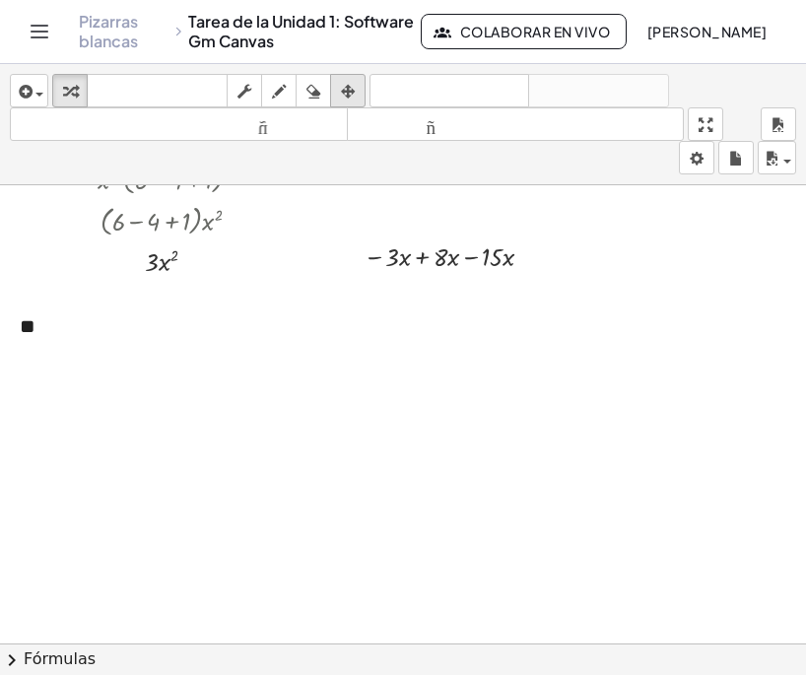
click at [345, 93] on icon "button" at bounding box center [348, 92] width 14 height 24
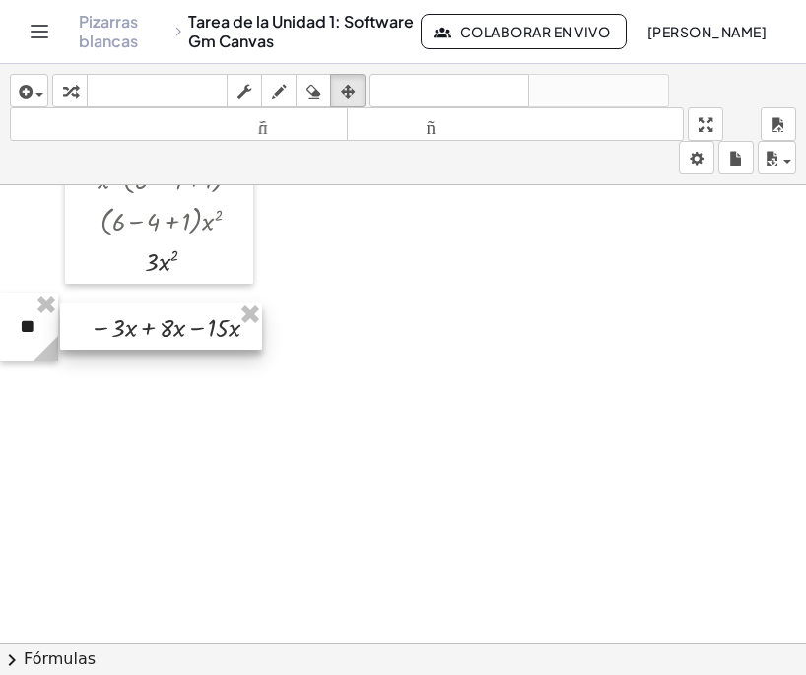
drag, startPoint x: 471, startPoint y: 250, endPoint x: 197, endPoint y: 322, distance: 283.1
click at [197, 322] on div at bounding box center [161, 325] width 202 height 47
click at [364, 310] on div at bounding box center [403, 305] width 806 height 1028
click at [40, 87] on div "button" at bounding box center [29, 91] width 29 height 24
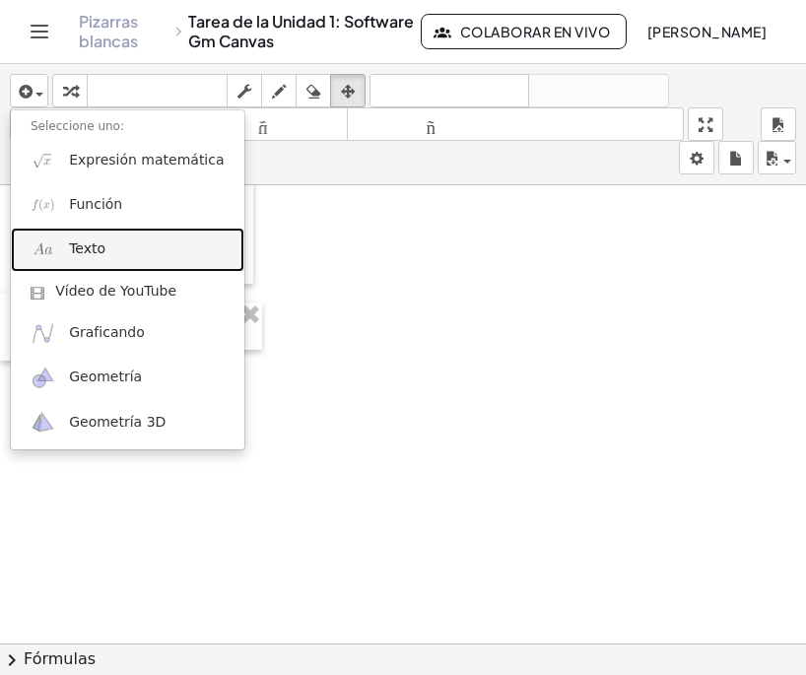
drag, startPoint x: 119, startPoint y: 247, endPoint x: 253, endPoint y: 353, distance: 170.4
click at [118, 247] on link "Texto" at bounding box center [127, 250] width 233 height 44
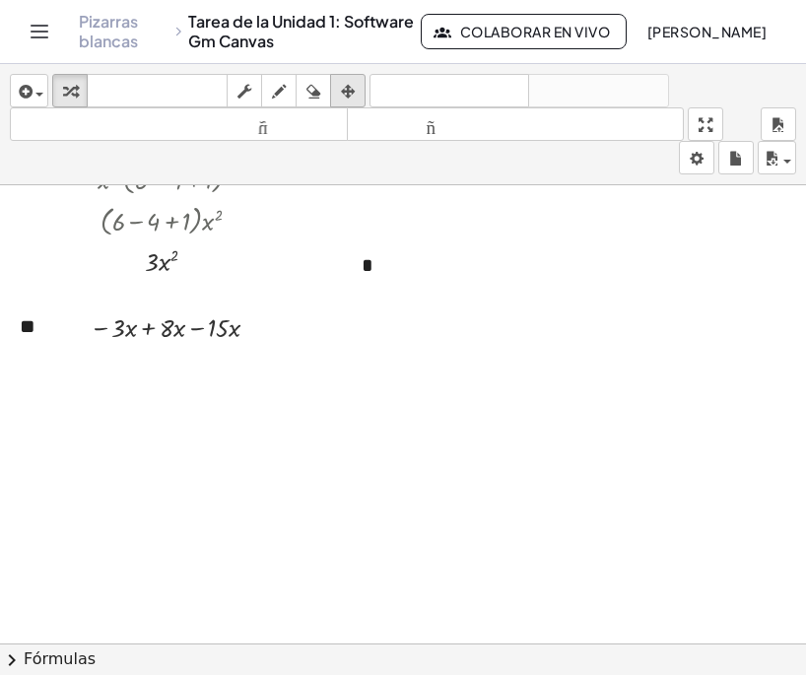
click at [342, 87] on icon "button" at bounding box center [348, 92] width 14 height 24
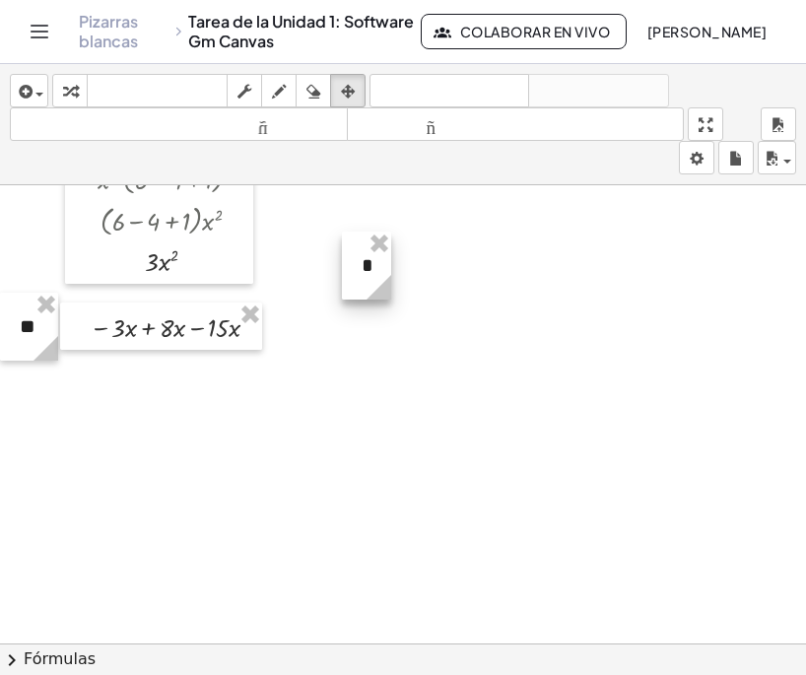
drag, startPoint x: 628, startPoint y: 289, endPoint x: 377, endPoint y: 289, distance: 251.2
click at [377, 289] on icon at bounding box center [378, 287] width 25 height 25
drag, startPoint x: 374, startPoint y: 266, endPoint x: 297, endPoint y: 330, distance: 100.0
click at [295, 326] on div at bounding box center [284, 326] width 49 height 68
click at [289, 329] on div at bounding box center [284, 333] width 49 height 68
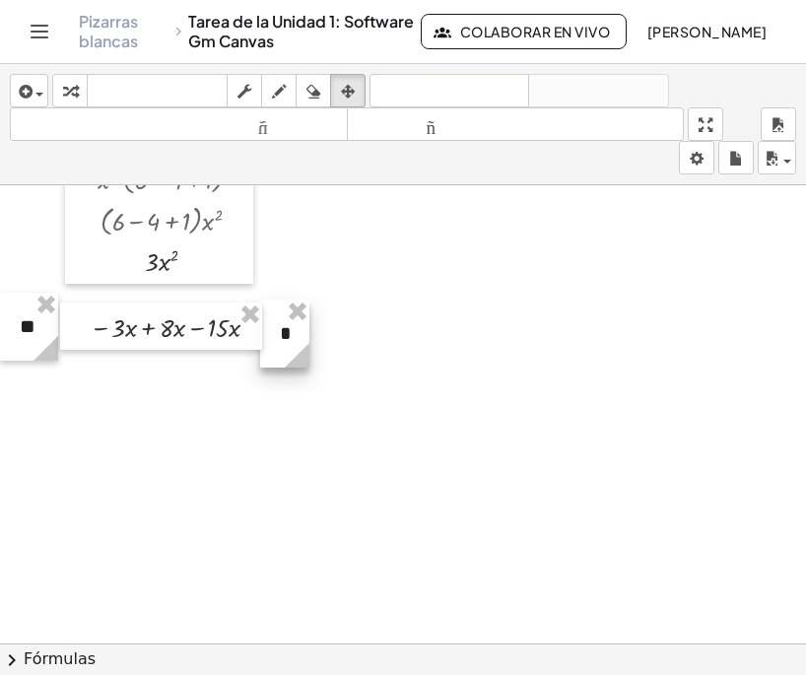
click at [297, 333] on div at bounding box center [284, 333] width 49 height 68
click at [79, 87] on div "button" at bounding box center [70, 91] width 26 height 24
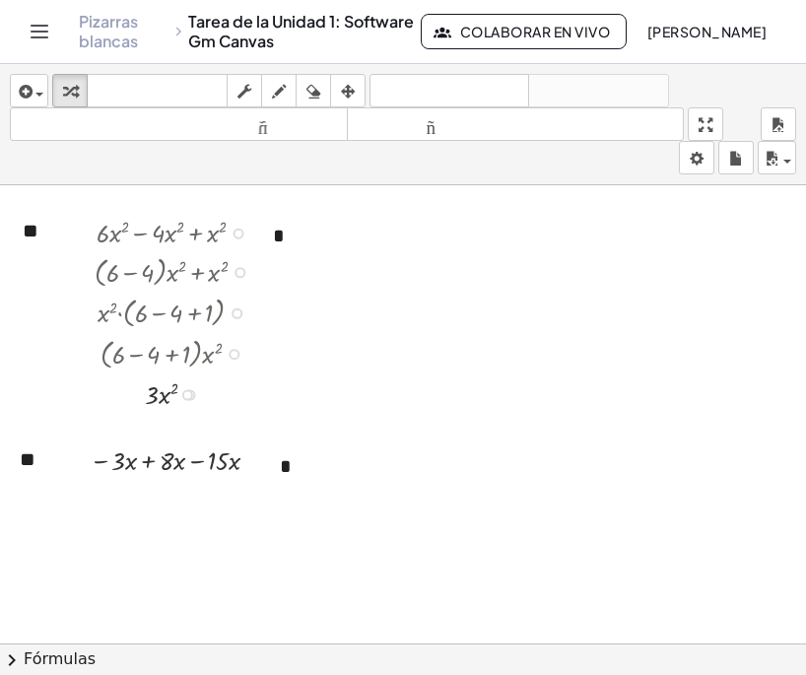
scroll to position [295, 0]
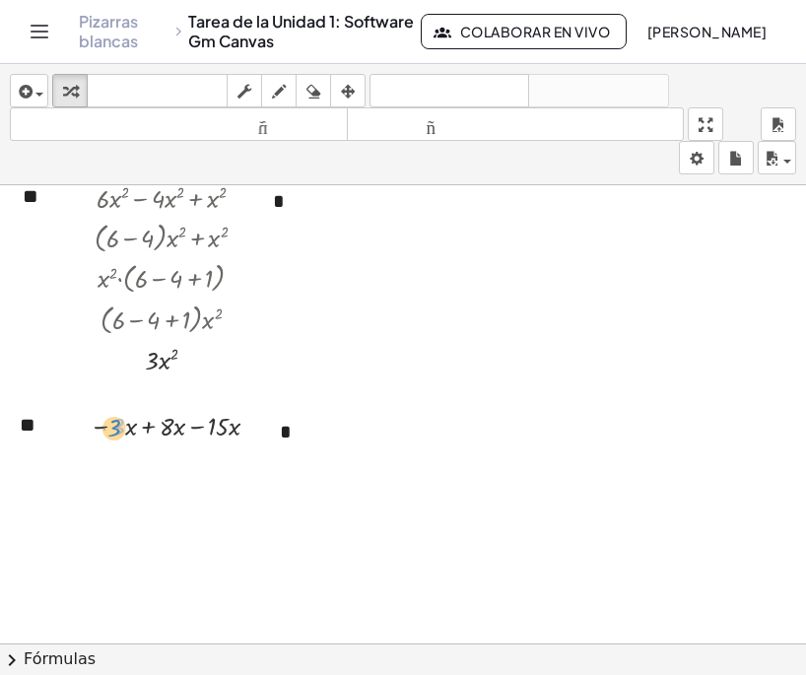
click at [115, 428] on div at bounding box center [181, 424] width 202 height 37
drag, startPoint x: 128, startPoint y: 430, endPoint x: 164, endPoint y: 432, distance: 35.5
drag, startPoint x: 129, startPoint y: 467, endPoint x: 181, endPoint y: 472, distance: 52.4
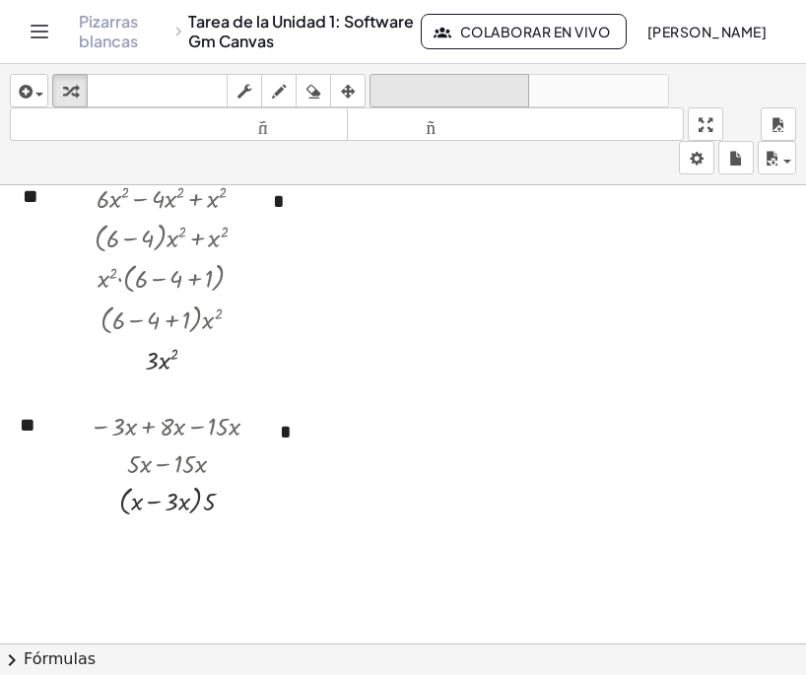
click at [427, 92] on font "deshacer" at bounding box center [449, 91] width 150 height 19
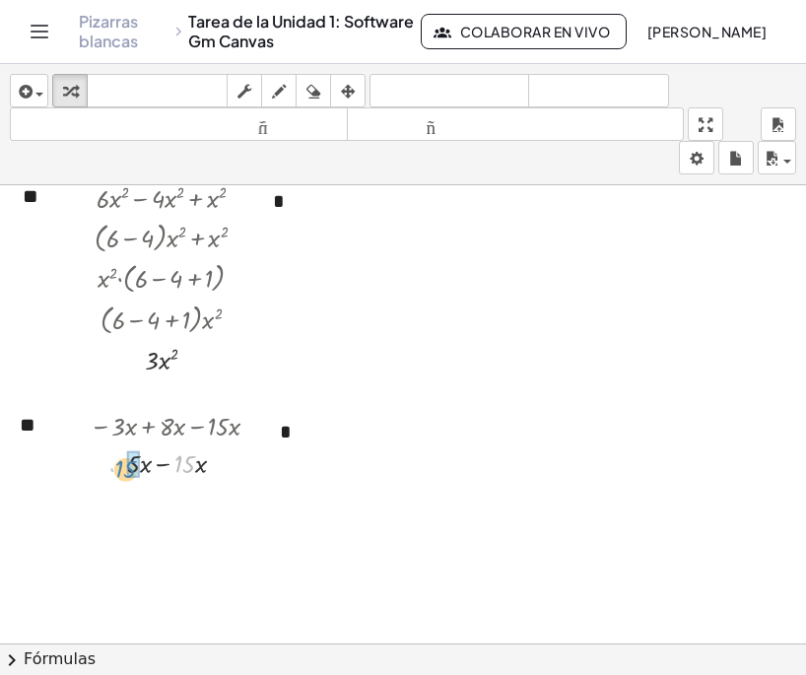
drag, startPoint x: 180, startPoint y: 466, endPoint x: 121, endPoint y: 471, distance: 59.3
click at [121, 471] on div at bounding box center [181, 461] width 190 height 37
click at [469, 80] on icon "deshacer" at bounding box center [449, 92] width 150 height 24
drag, startPoint x: 143, startPoint y: 466, endPoint x: 199, endPoint y: 471, distance: 56.4
drag, startPoint x: 136, startPoint y: 505, endPoint x: 164, endPoint y: 506, distance: 27.6
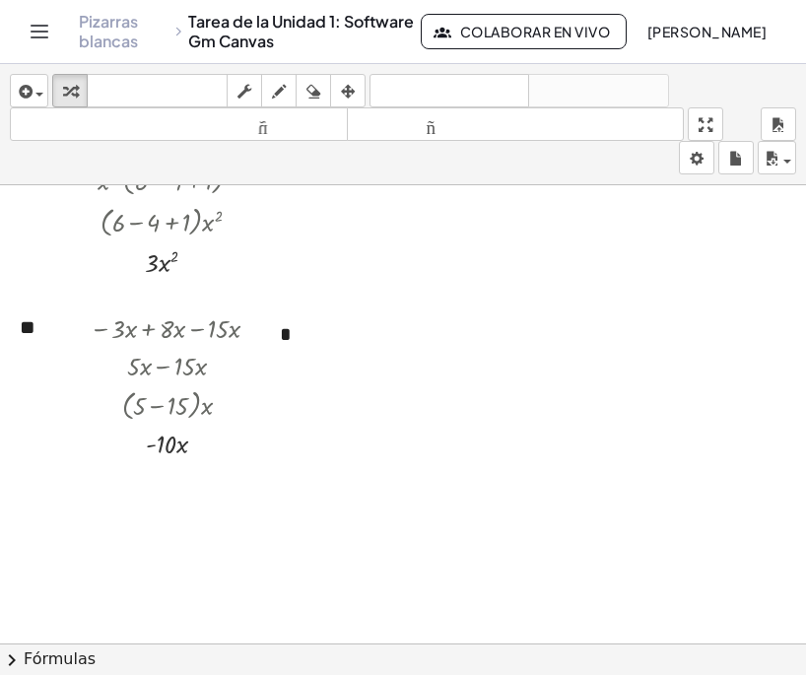
scroll to position [394, 0]
click at [775, 153] on icon "button" at bounding box center [771, 159] width 18 height 24
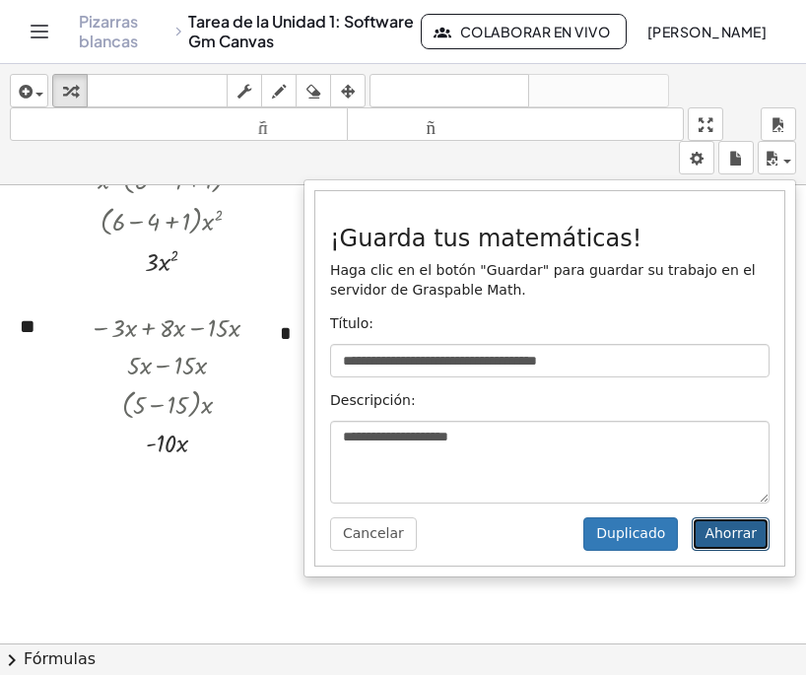
click at [738, 536] on font "Ahorrar" at bounding box center [730, 533] width 52 height 16
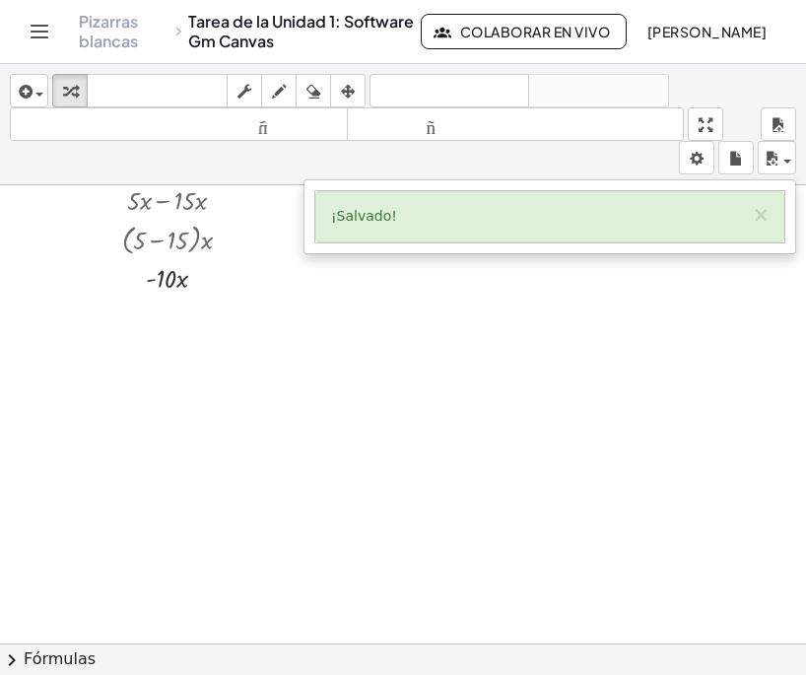
scroll to position [570, 0]
click at [28, 87] on icon "button" at bounding box center [24, 92] width 18 height 24
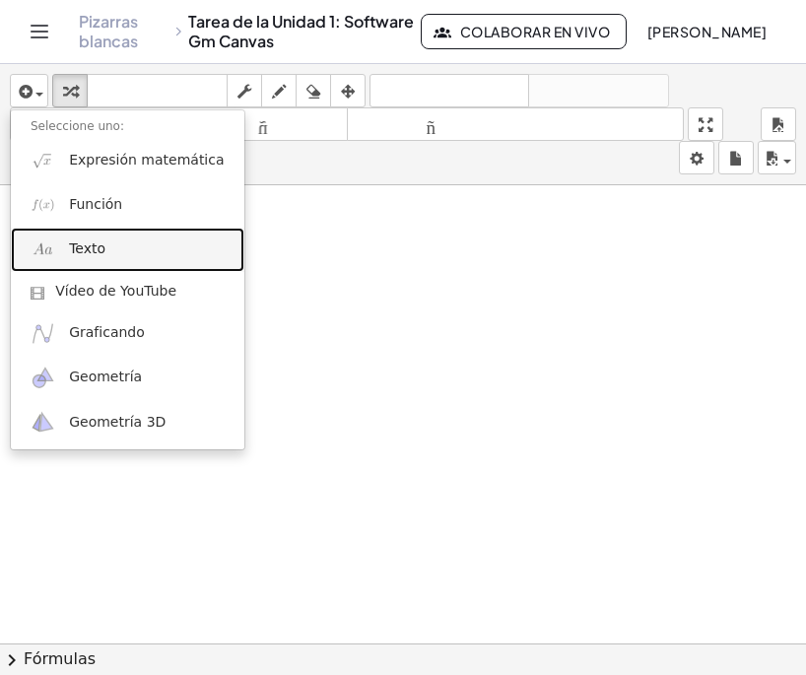
click at [111, 256] on link "Texto" at bounding box center [127, 250] width 233 height 44
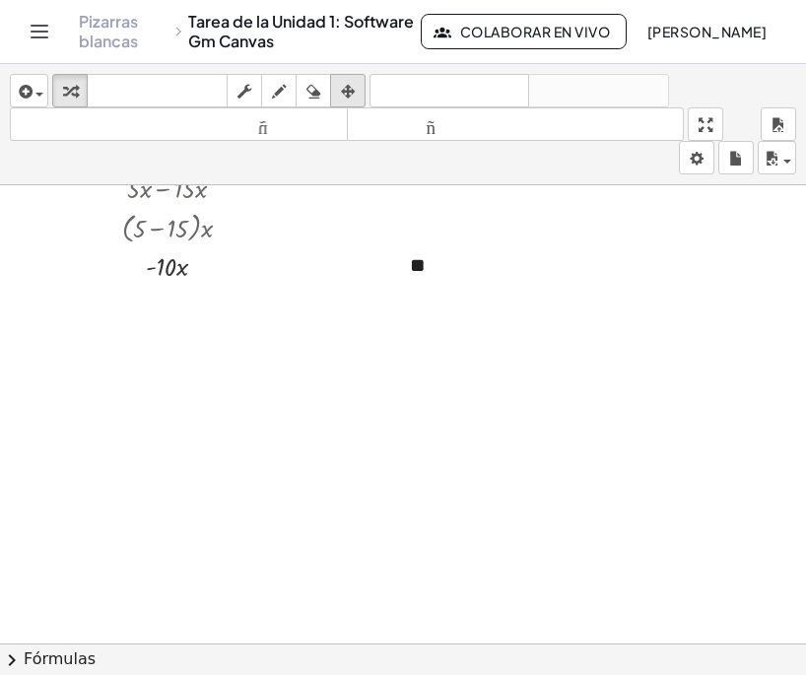
click at [344, 87] on icon "button" at bounding box center [348, 92] width 14 height 24
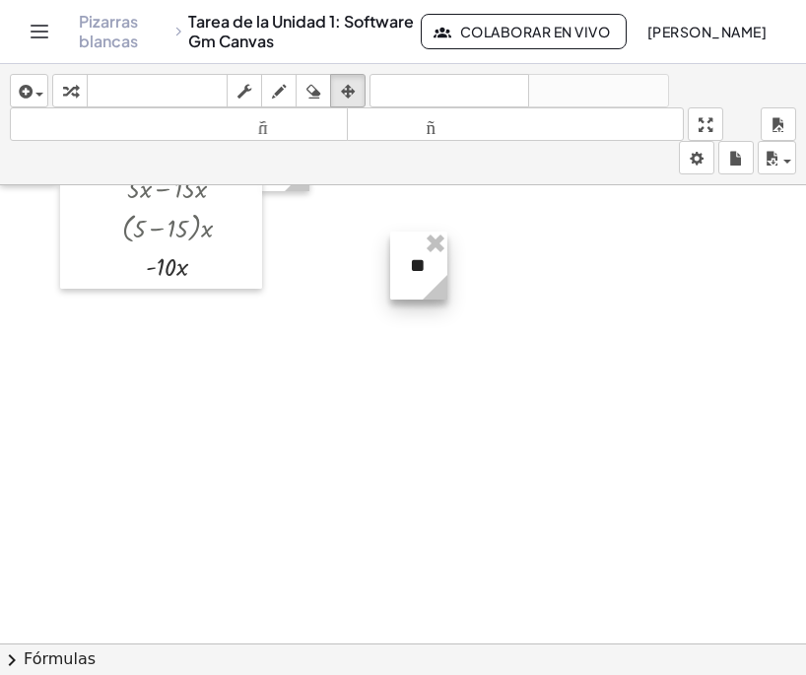
drag, startPoint x: 680, startPoint y: 291, endPoint x: 441, endPoint y: 295, distance: 238.4
click at [441, 295] on icon at bounding box center [435, 287] width 25 height 25
drag, startPoint x: 425, startPoint y: 267, endPoint x: 21, endPoint y: 316, distance: 406.8
click at [16, 328] on div at bounding box center [28, 329] width 57 height 68
click at [40, 101] on div "button" at bounding box center [29, 91] width 29 height 24
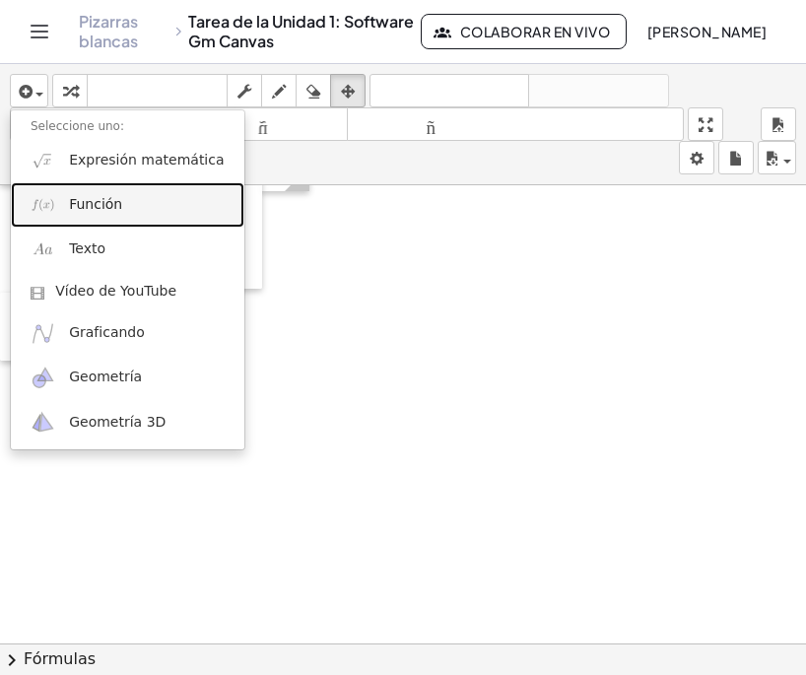
click at [91, 204] on font "Función" at bounding box center [95, 204] width 53 height 16
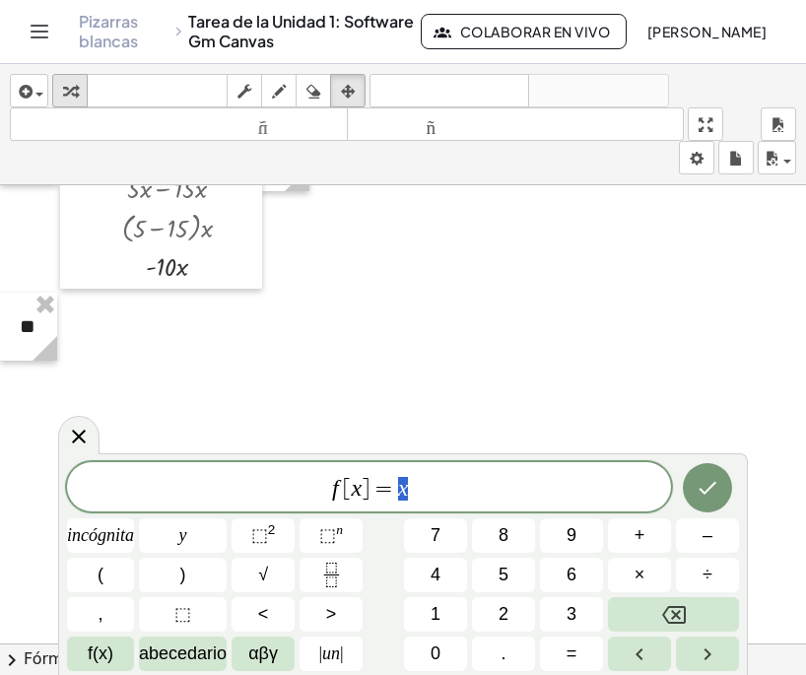
click at [75, 89] on icon "button" at bounding box center [70, 92] width 14 height 24
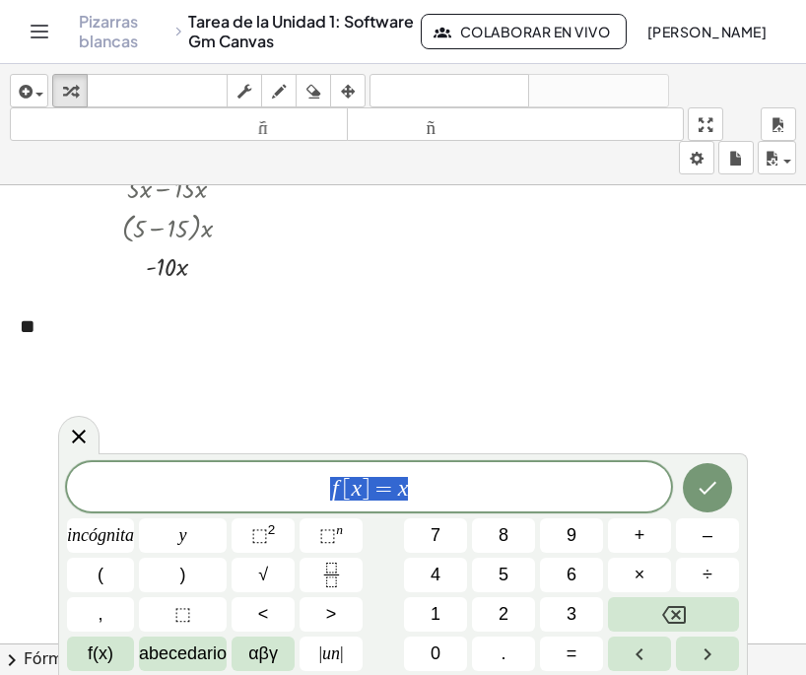
drag, startPoint x: 432, startPoint y: 486, endPoint x: 137, endPoint y: 489, distance: 295.5
click at [153, 483] on span "f [ x ] = x" at bounding box center [369, 489] width 604 height 28
click at [173, 485] on span at bounding box center [369, 488] width 604 height 30
click at [267, 536] on font "⬚" at bounding box center [259, 535] width 17 height 20
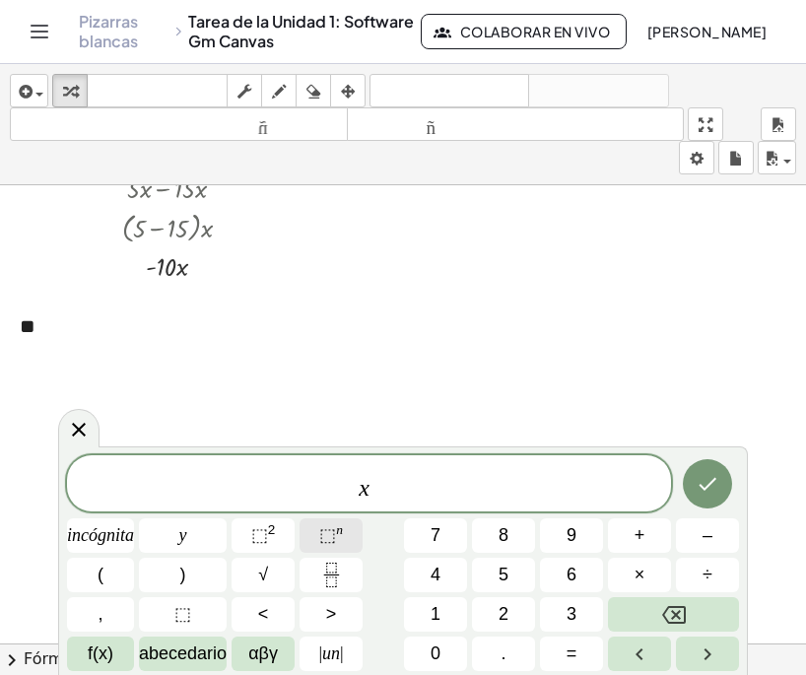
click at [334, 529] on font "⬚" at bounding box center [327, 535] width 17 height 20
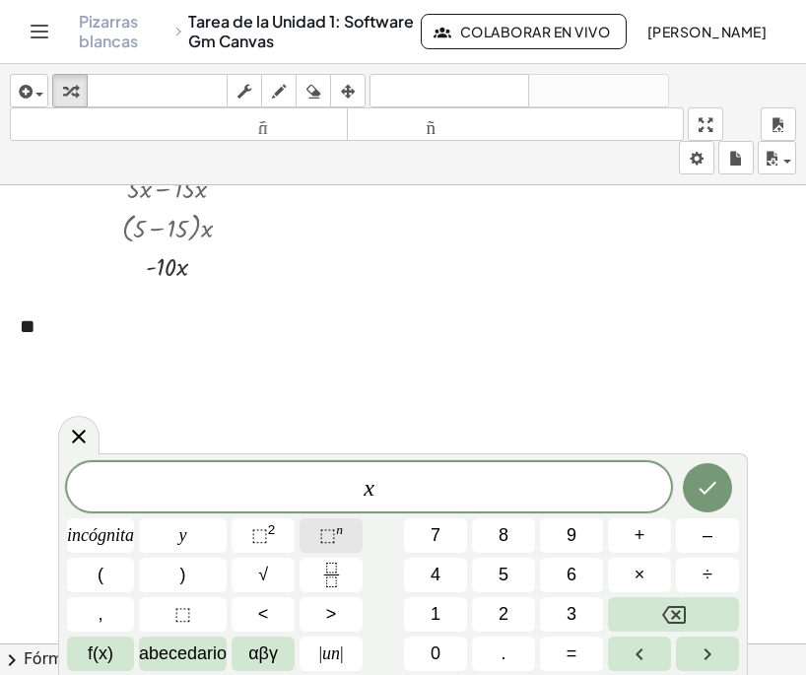
click at [342, 531] on font "n" at bounding box center [339, 529] width 7 height 15
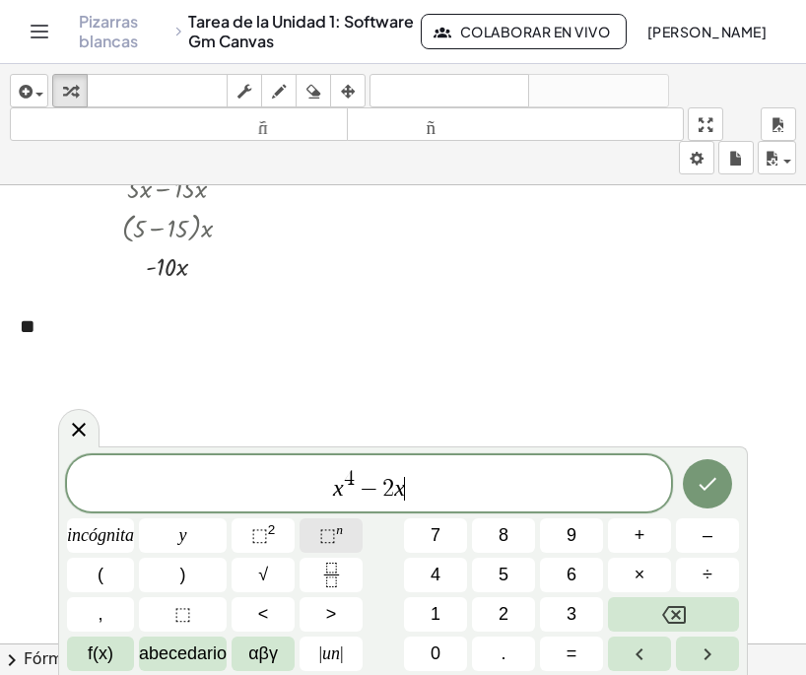
click at [343, 539] on span "⬚ n" at bounding box center [331, 535] width 24 height 27
click at [353, 545] on button "⬚ n" at bounding box center [330, 535] width 63 height 34
click at [719, 474] on button "Hecho" at bounding box center [707, 483] width 49 height 49
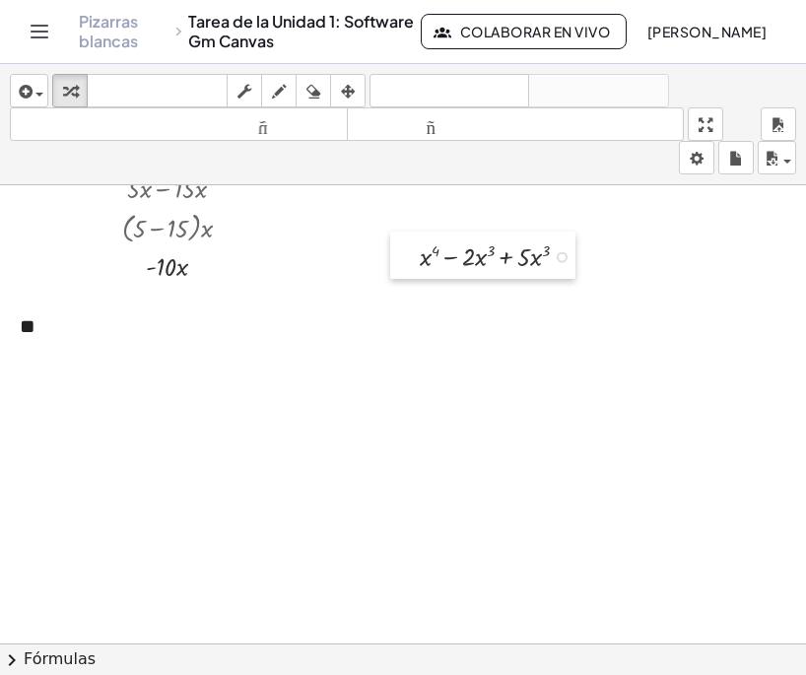
click at [415, 260] on div at bounding box center [405, 254] width 30 height 47
click at [424, 265] on div at bounding box center [502, 254] width 184 height 37
click at [423, 264] on div at bounding box center [502, 254] width 184 height 37
click at [421, 256] on div at bounding box center [502, 254] width 184 height 37
click at [547, 256] on div at bounding box center [502, 254] width 184 height 37
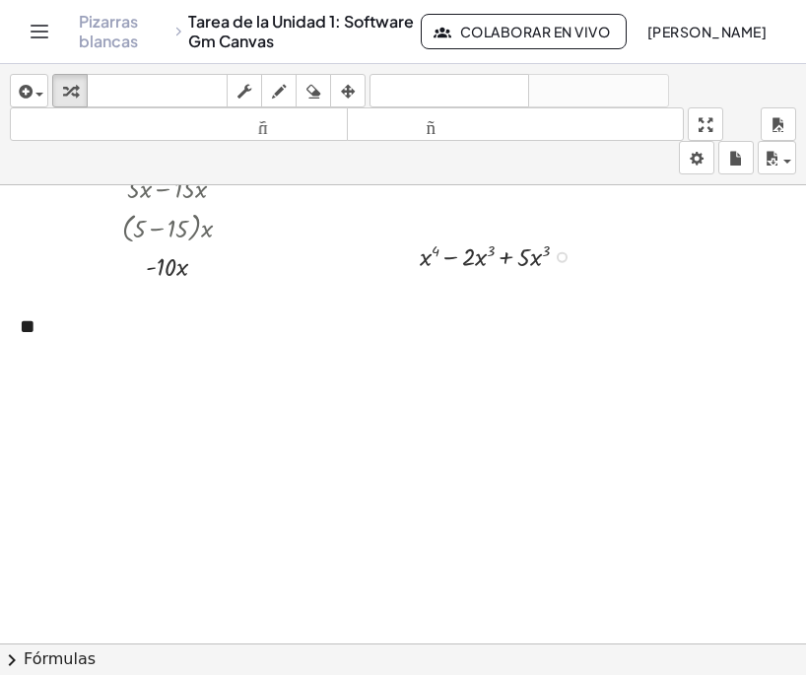
click at [484, 246] on div at bounding box center [502, 254] width 184 height 37
click at [461, 259] on div at bounding box center [502, 254] width 184 height 37
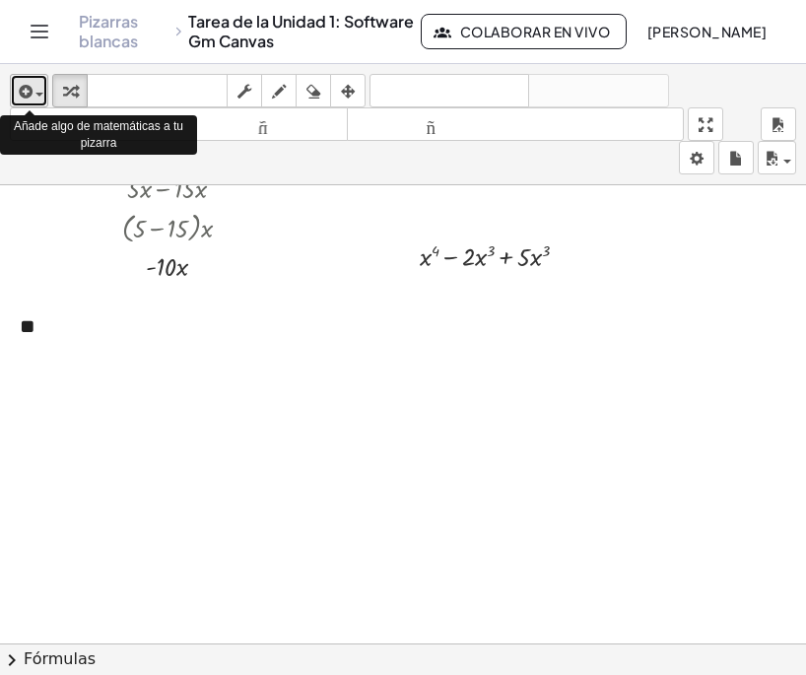
click at [31, 95] on icon "button" at bounding box center [24, 92] width 18 height 24
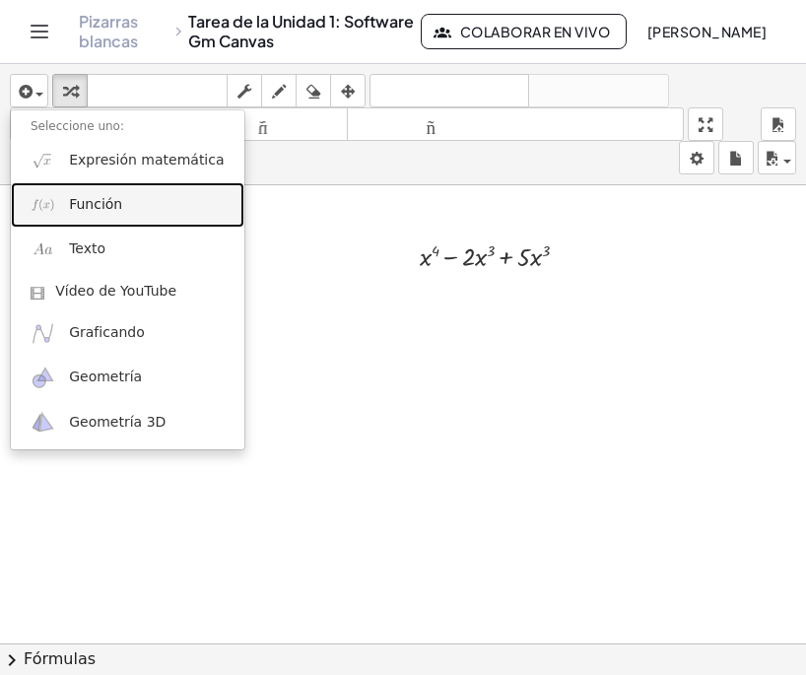
click at [151, 209] on link "Función" at bounding box center [127, 204] width 233 height 44
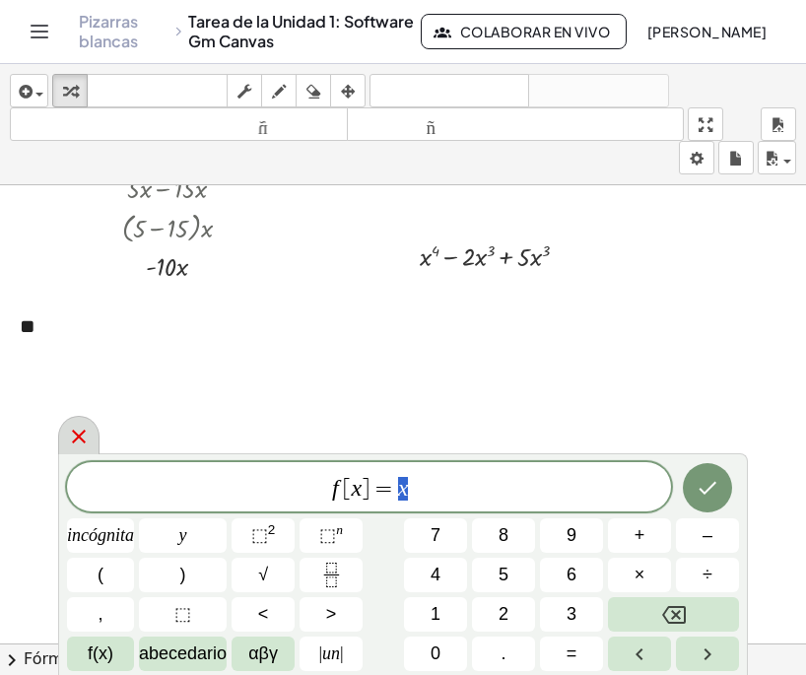
click at [83, 444] on icon at bounding box center [79, 437] width 24 height 24
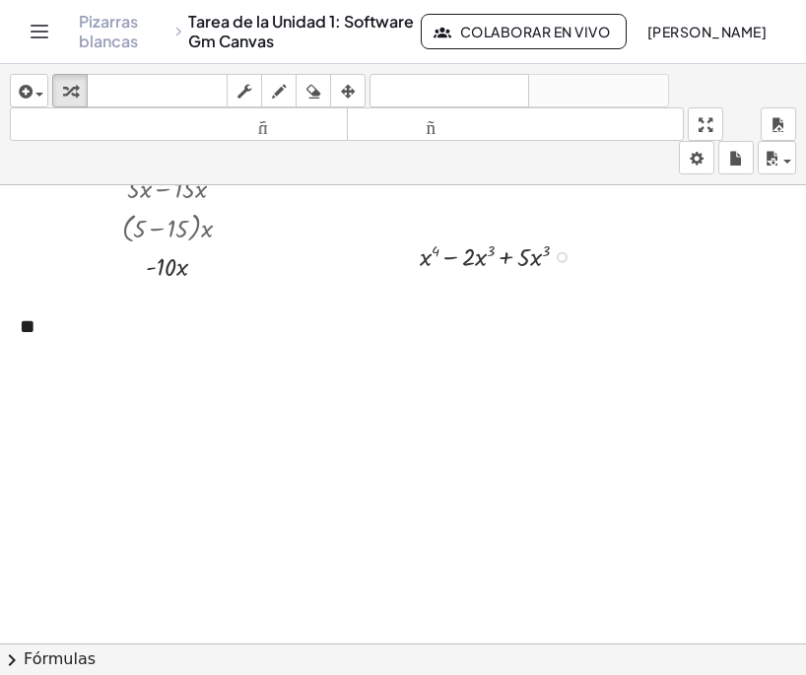
click at [466, 259] on div at bounding box center [502, 254] width 184 height 37
drag, startPoint x: 509, startPoint y: 244, endPoint x: 472, endPoint y: 264, distance: 42.3
click at [472, 264] on div at bounding box center [502, 254] width 184 height 37
click at [562, 257] on div at bounding box center [562, 257] width 11 height 11
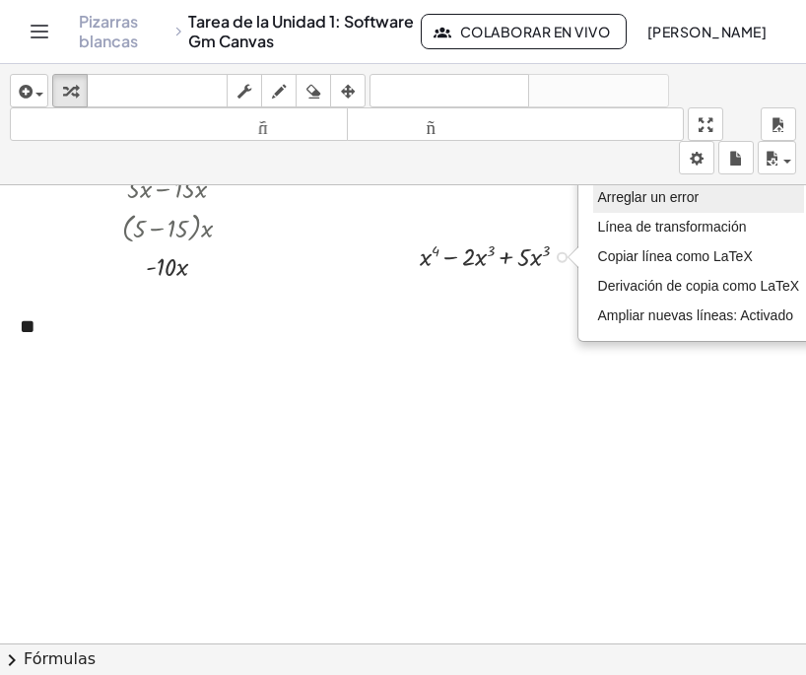
click at [643, 199] on font "Arreglar un error" at bounding box center [648, 197] width 101 height 16
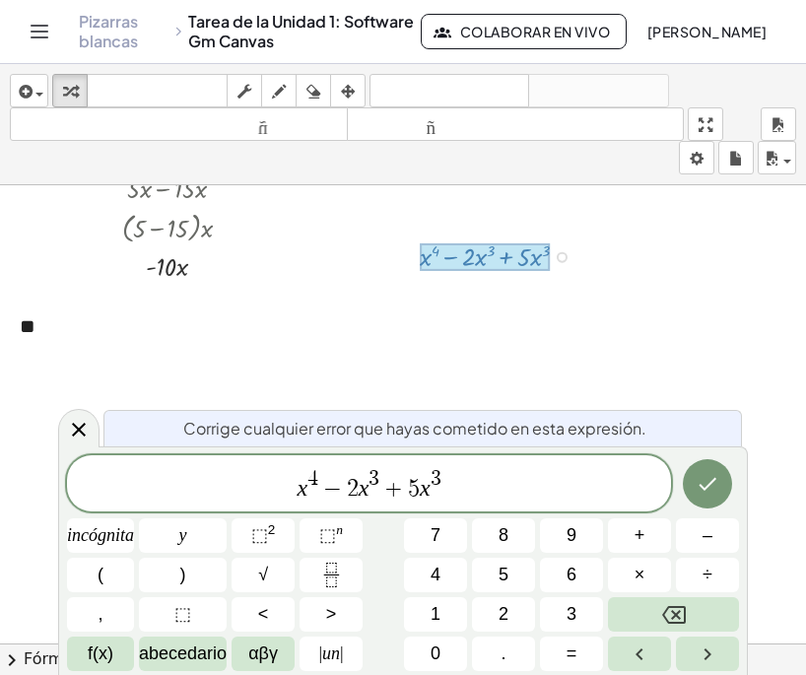
click at [427, 259] on div at bounding box center [485, 257] width 130 height 28
click at [422, 255] on div at bounding box center [485, 257] width 130 height 28
click at [292, 490] on span "x 4 − 2 x 3 + 5 x 3 ​" at bounding box center [369, 484] width 604 height 35
click at [713, 476] on icon "Hecho" at bounding box center [707, 484] width 24 height 24
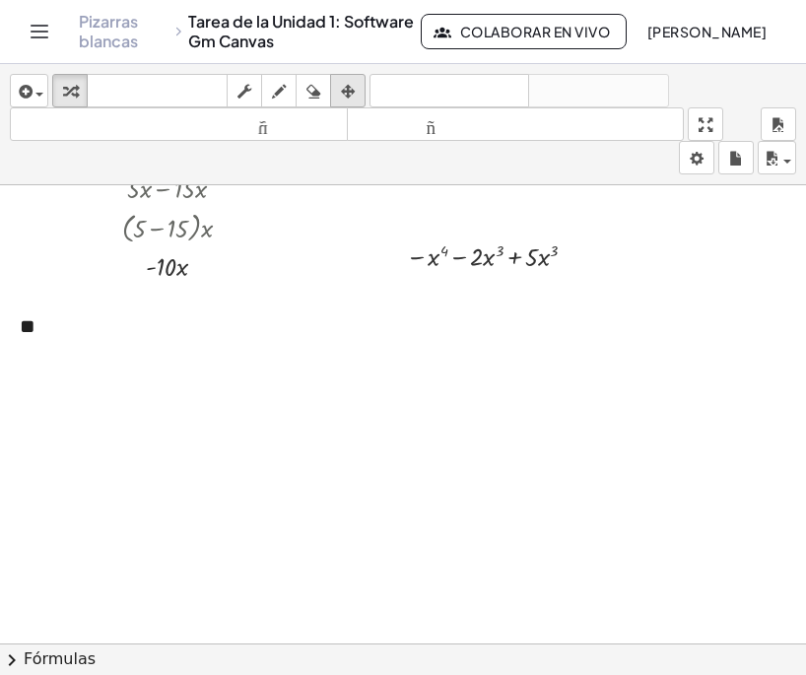
click at [348, 87] on icon "button" at bounding box center [348, 92] width 14 height 24
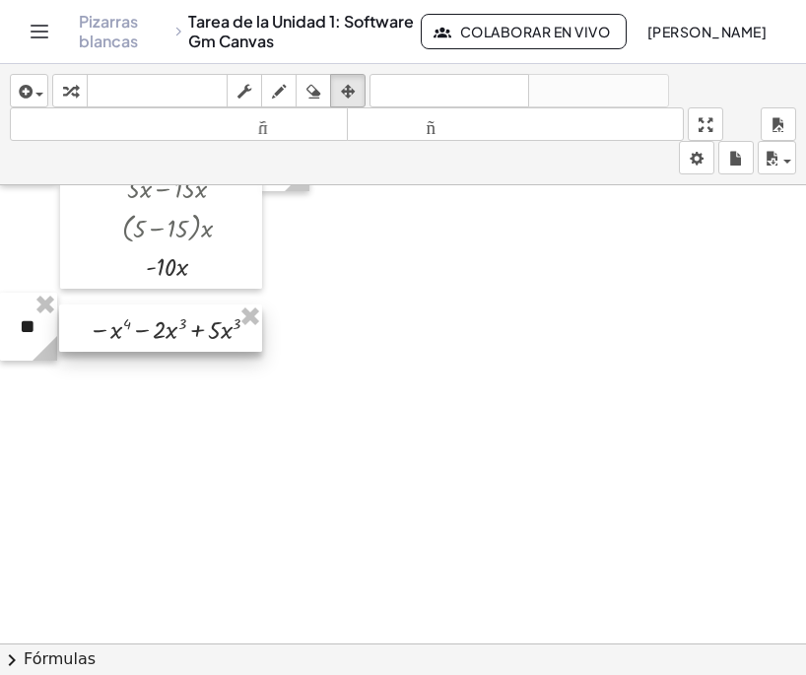
drag, startPoint x: 509, startPoint y: 259, endPoint x: 191, endPoint y: 333, distance: 326.6
click at [191, 333] on div at bounding box center [160, 327] width 203 height 47
click at [191, 332] on div at bounding box center [160, 326] width 203 height 47
click at [371, 335] on div at bounding box center [403, 302] width 806 height 1374
click at [35, 102] on button "insertar" at bounding box center [29, 90] width 38 height 33
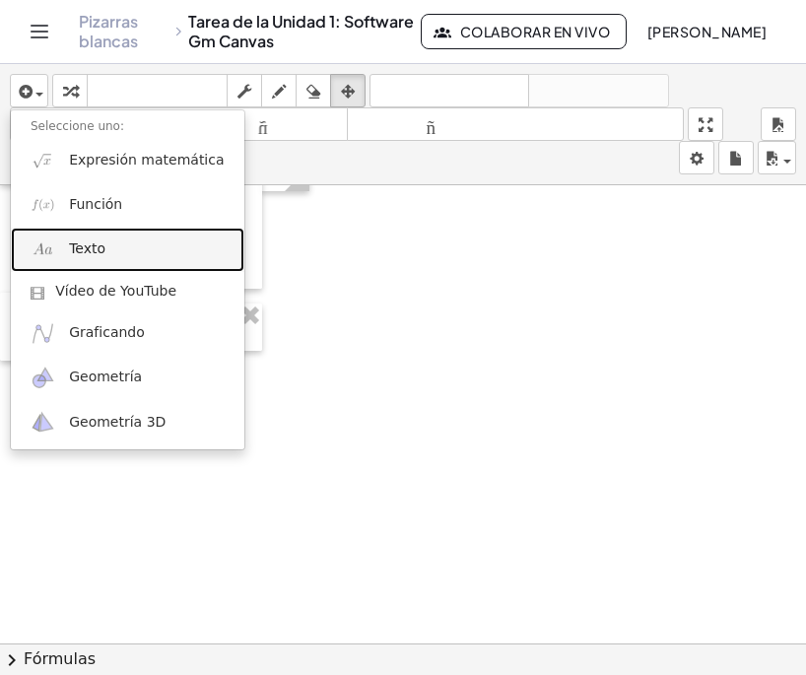
click at [115, 258] on link "Texto" at bounding box center [127, 250] width 233 height 44
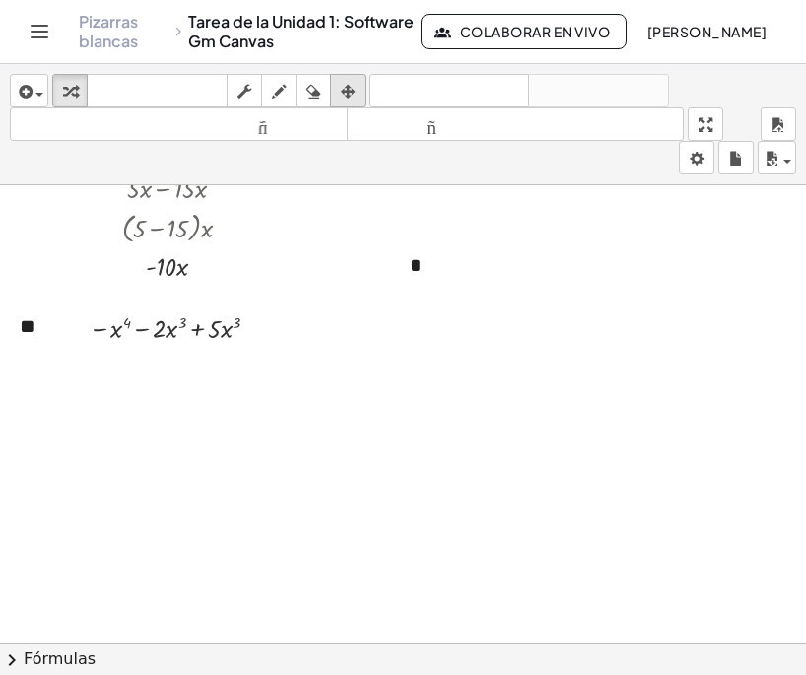
click at [349, 90] on icon "button" at bounding box center [348, 92] width 14 height 24
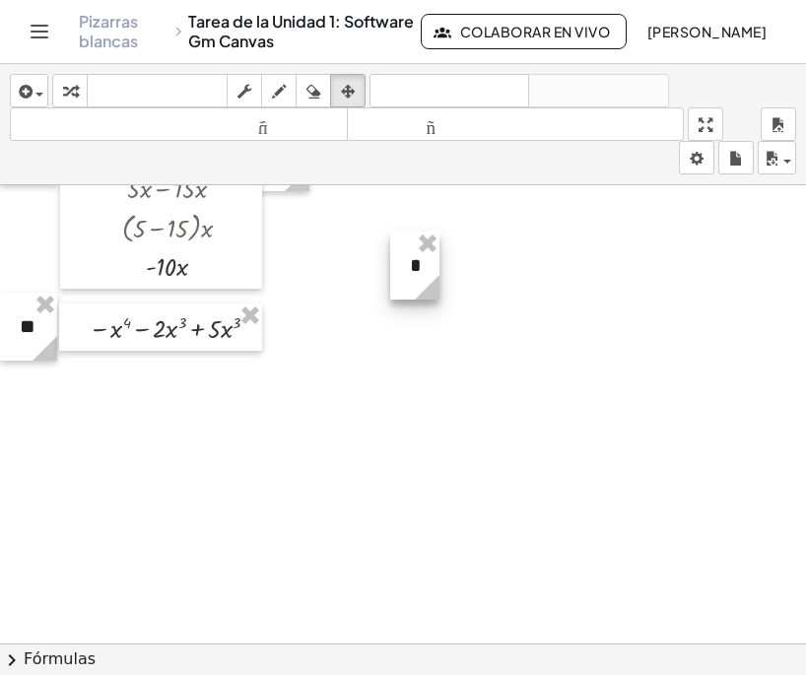
drag, startPoint x: 680, startPoint y: 298, endPoint x: 423, endPoint y: 304, distance: 257.1
click at [423, 304] on div "**********" at bounding box center [403, 302] width 806 height 1374
drag, startPoint x: 419, startPoint y: 267, endPoint x: 292, endPoint y: 331, distance: 142.3
click at [292, 331] on div at bounding box center [287, 329] width 49 height 68
click at [298, 329] on div at bounding box center [288, 331] width 49 height 68
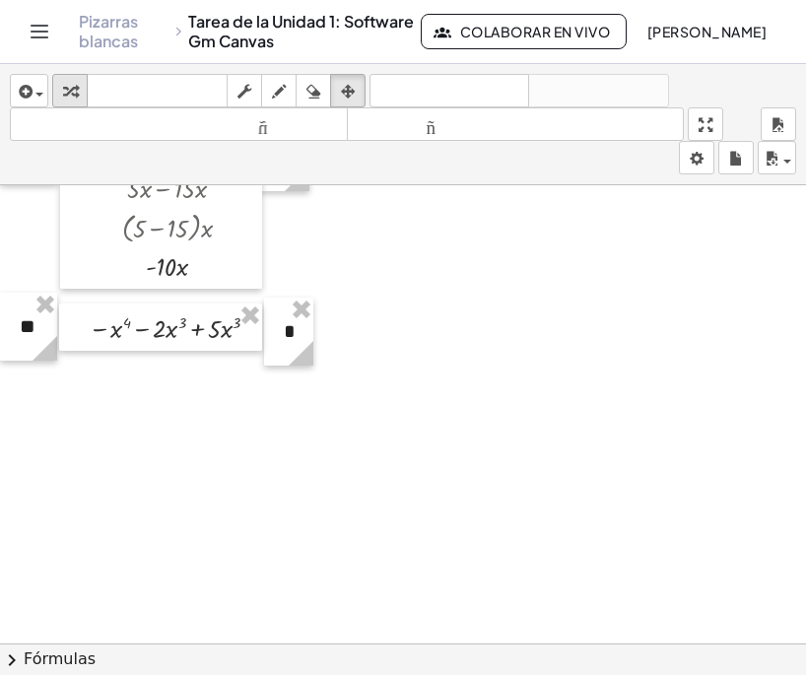
click at [76, 95] on icon "button" at bounding box center [70, 92] width 14 height 24
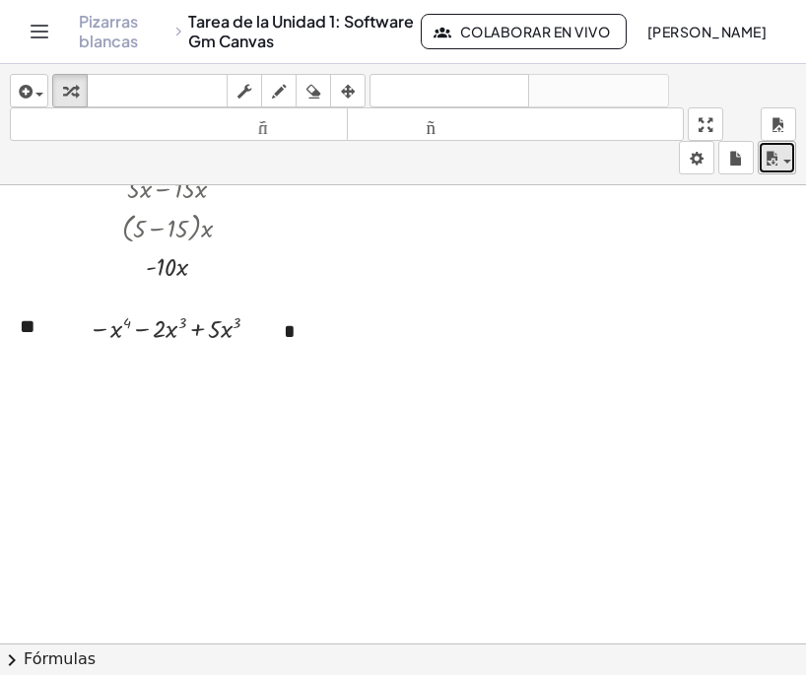
click at [780, 161] on span "button" at bounding box center [781, 161] width 4 height 14
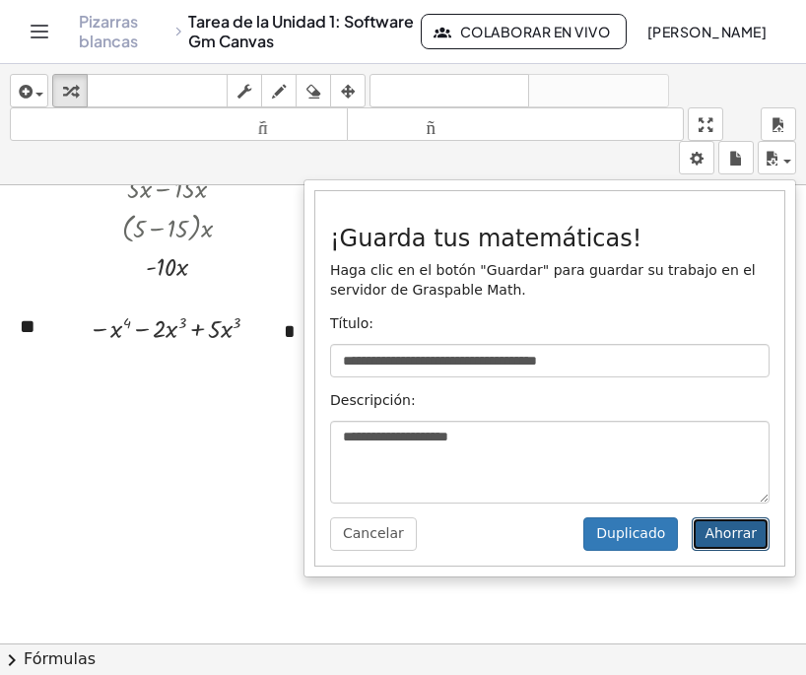
click at [742, 546] on button "Ahorrar" at bounding box center [730, 533] width 78 height 33
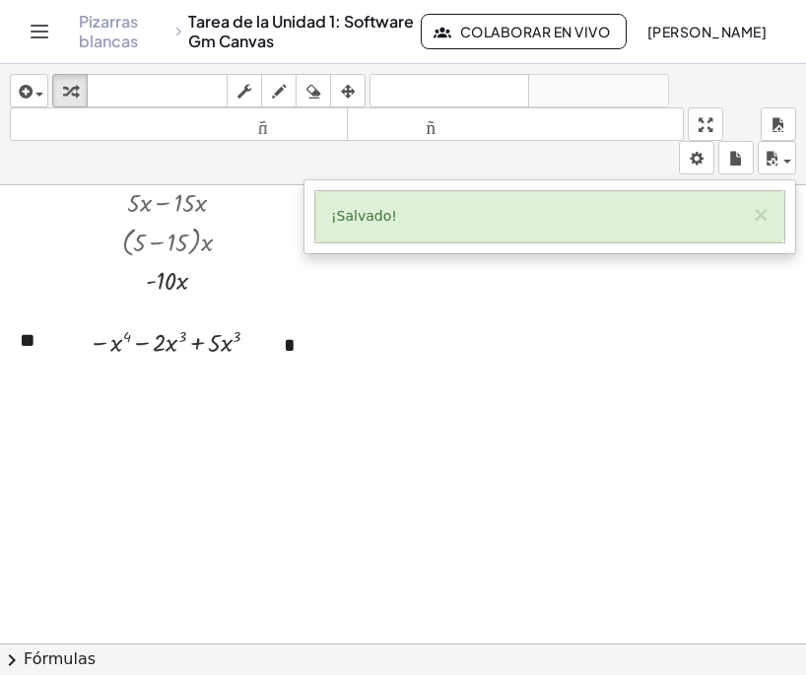
scroll to position [591, 0]
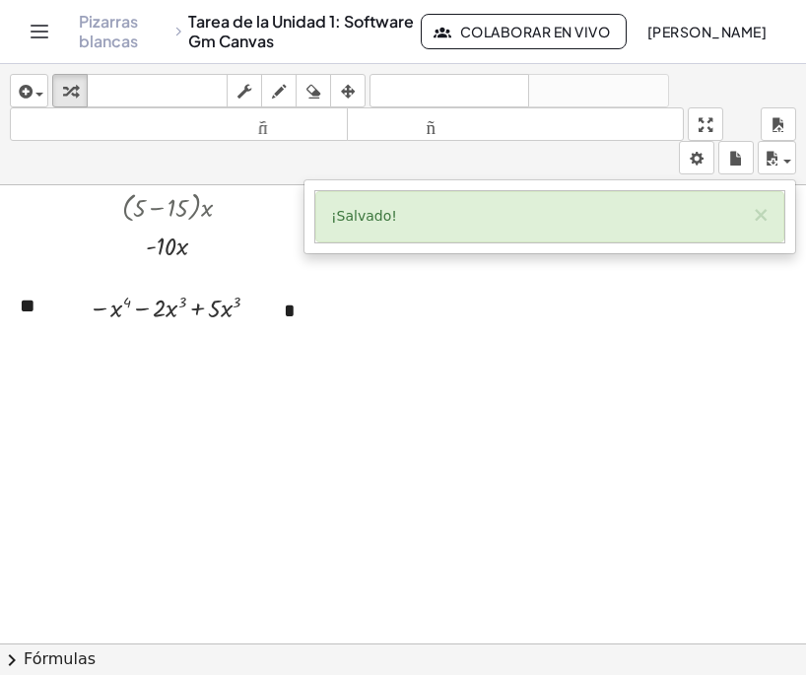
click at [312, 434] on div at bounding box center [403, 281] width 806 height 1374
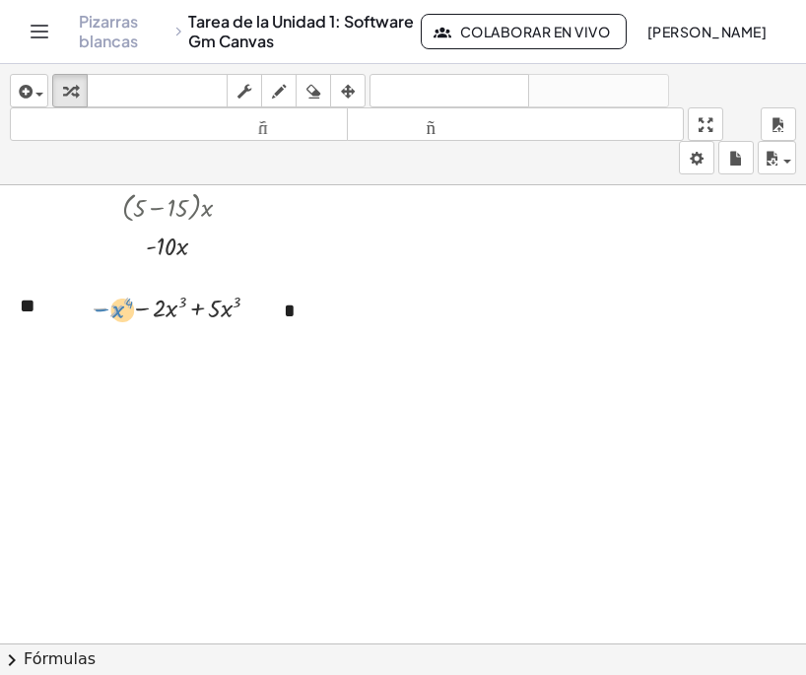
click at [118, 313] on div at bounding box center [180, 306] width 203 height 37
drag, startPoint x: 167, startPoint y: 309, endPoint x: 222, endPoint y: 313, distance: 54.3
drag, startPoint x: 258, startPoint y: 309, endPoint x: 264, endPoint y: 347, distance: 37.9
click at [166, 339] on div "− x 4 − 2 · x 3 + 5 + · ( ) Arreglar un error Línea de transformación Copiar lí…" at bounding box center [166, 339] width 0 height 0
drag, startPoint x: 173, startPoint y: 348, endPoint x: 223, endPoint y: 350, distance: 49.3
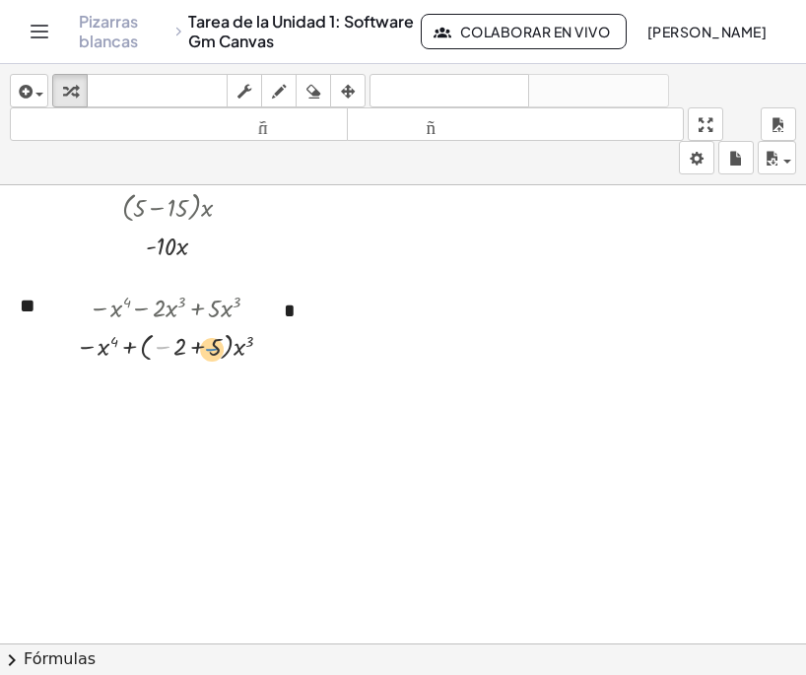
click at [223, 350] on div at bounding box center [180, 344] width 228 height 39
drag, startPoint x: 181, startPoint y: 350, endPoint x: 213, endPoint y: 348, distance: 31.6
click at [781, 162] on span "button" at bounding box center [781, 161] width 4 height 14
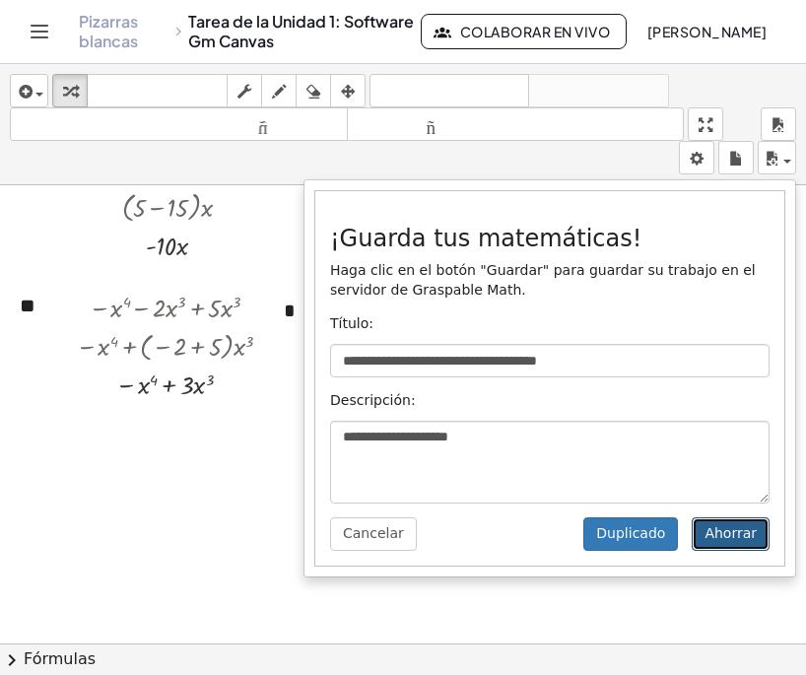
click at [753, 541] on font "Ahorrar" at bounding box center [730, 533] width 52 height 16
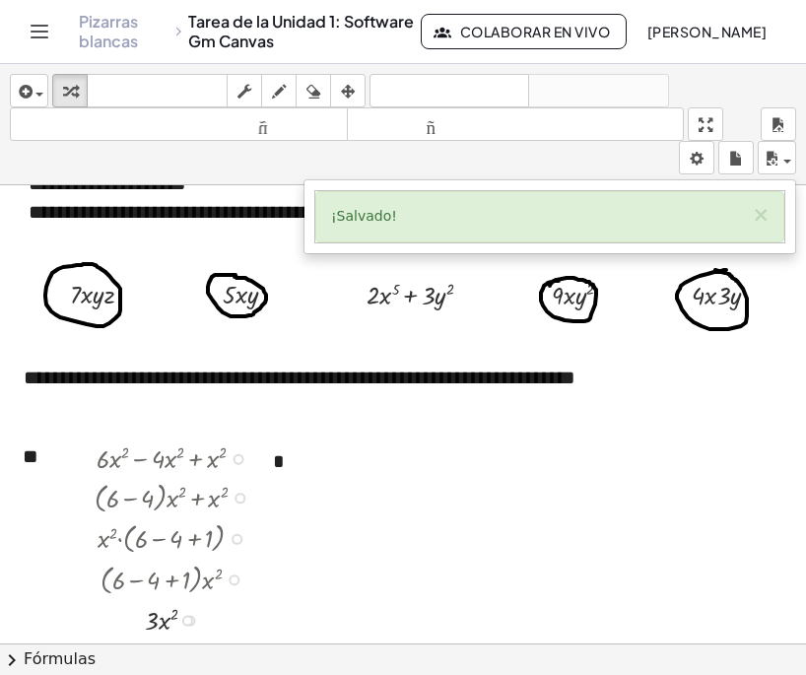
scroll to position [0, 0]
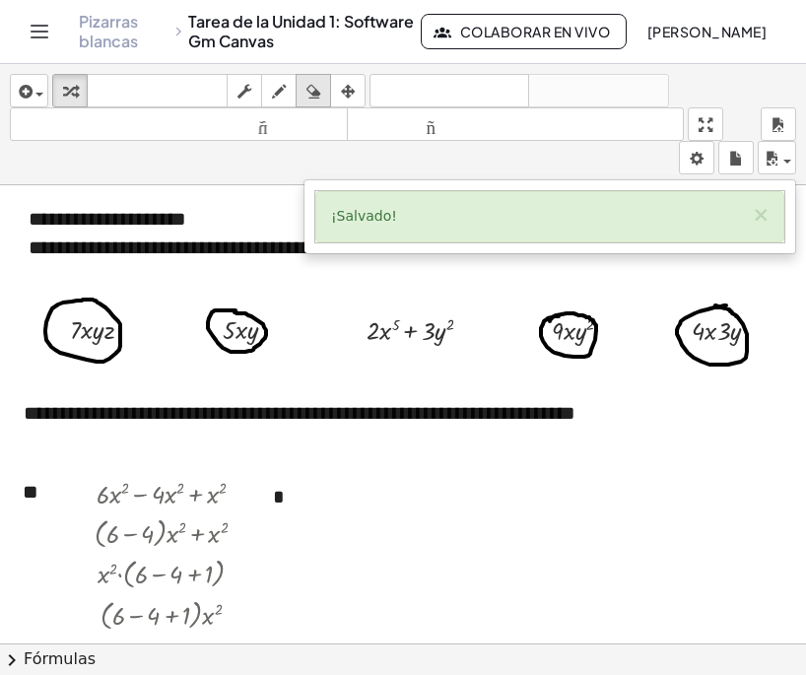
click at [313, 98] on icon "button" at bounding box center [313, 92] width 14 height 24
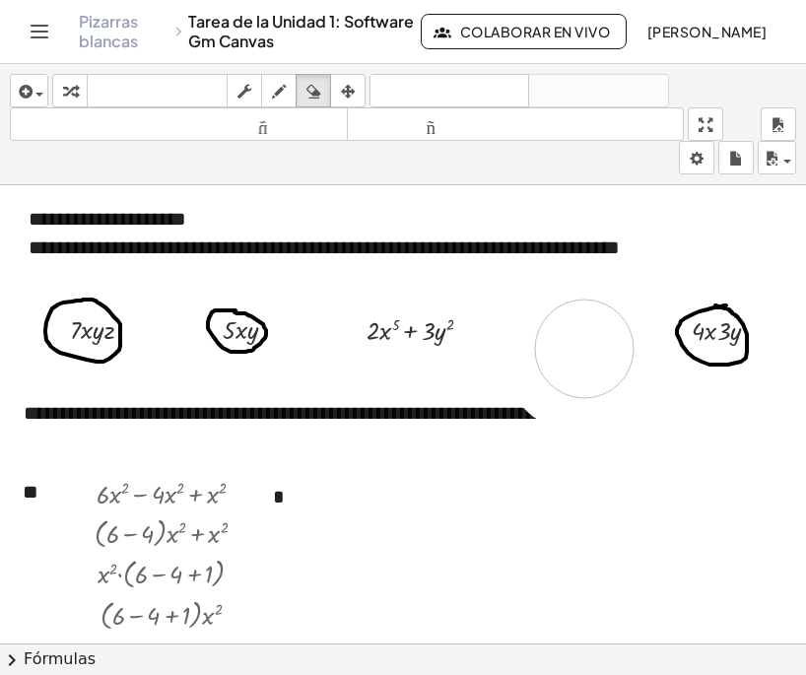
drag, startPoint x: 572, startPoint y: 382, endPoint x: 584, endPoint y: 317, distance: 66.1
click at [285, 98] on icon "button" at bounding box center [279, 92] width 14 height 24
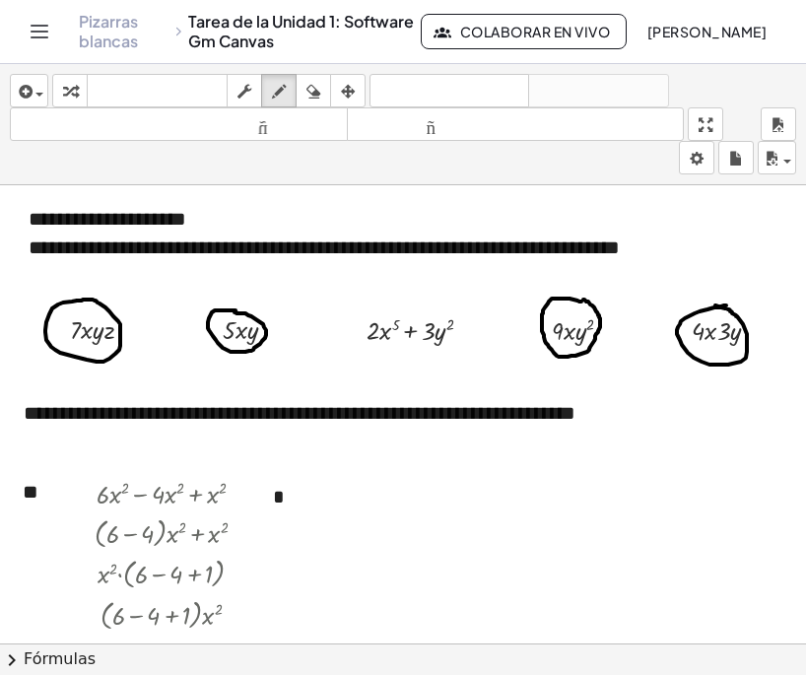
click at [70, 94] on icon "button" at bounding box center [70, 92] width 14 height 24
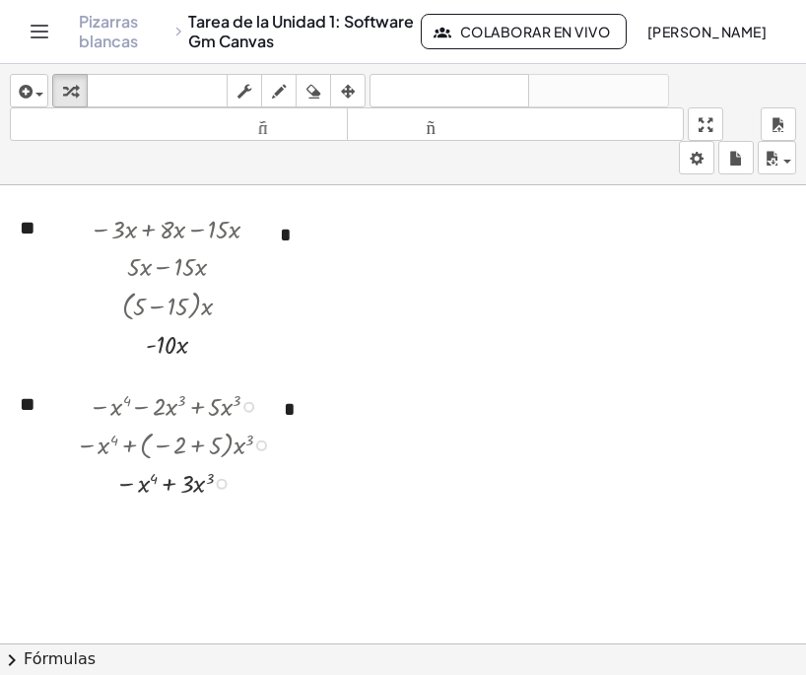
scroll to position [591, 0]
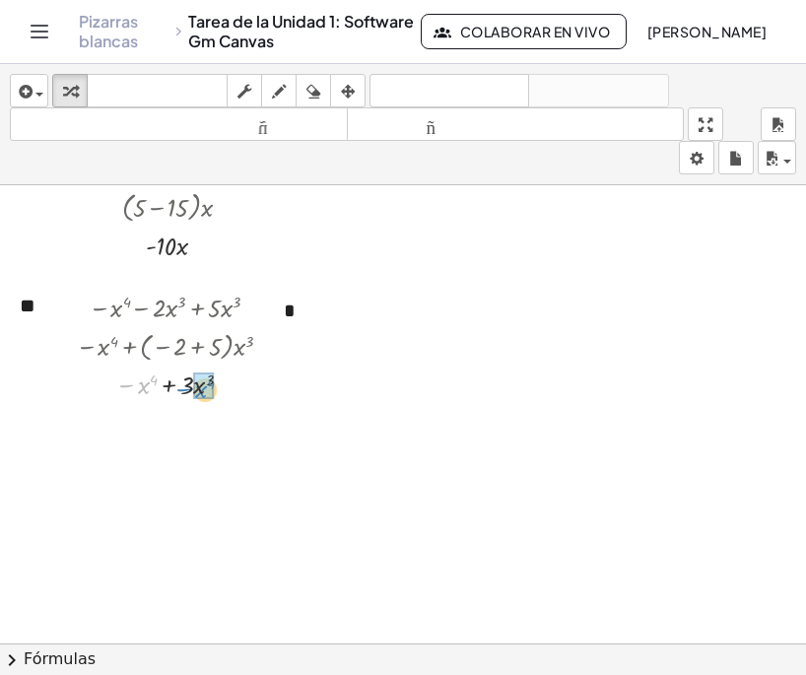
drag, startPoint x: 142, startPoint y: 392, endPoint x: 199, endPoint y: 396, distance: 57.3
drag, startPoint x: 187, startPoint y: 427, endPoint x: 128, endPoint y: 426, distance: 59.1
click at [128, 426] on div at bounding box center [180, 420] width 228 height 39
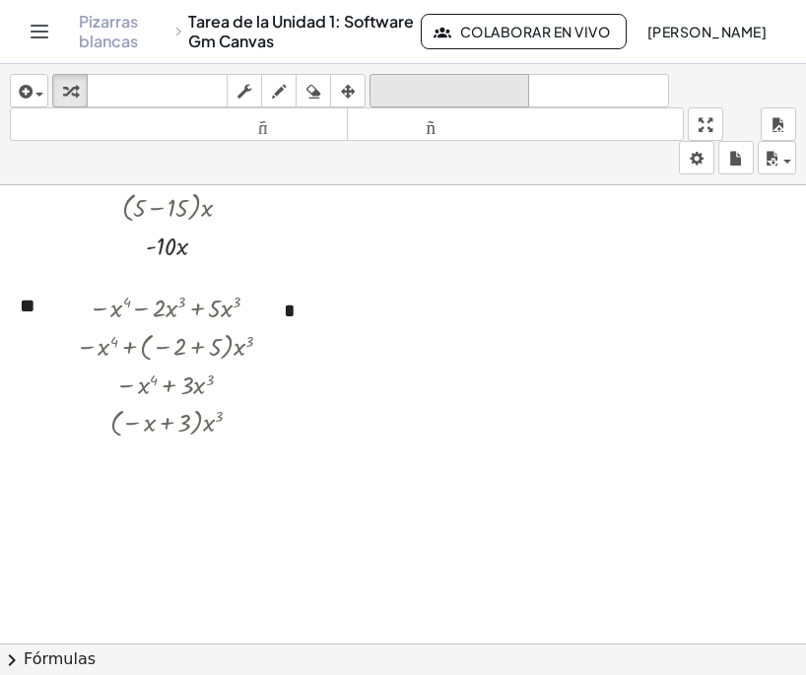
click at [405, 91] on font "deshacer" at bounding box center [449, 91] width 150 height 19
click at [406, 91] on font "deshacer" at bounding box center [449, 91] width 150 height 19
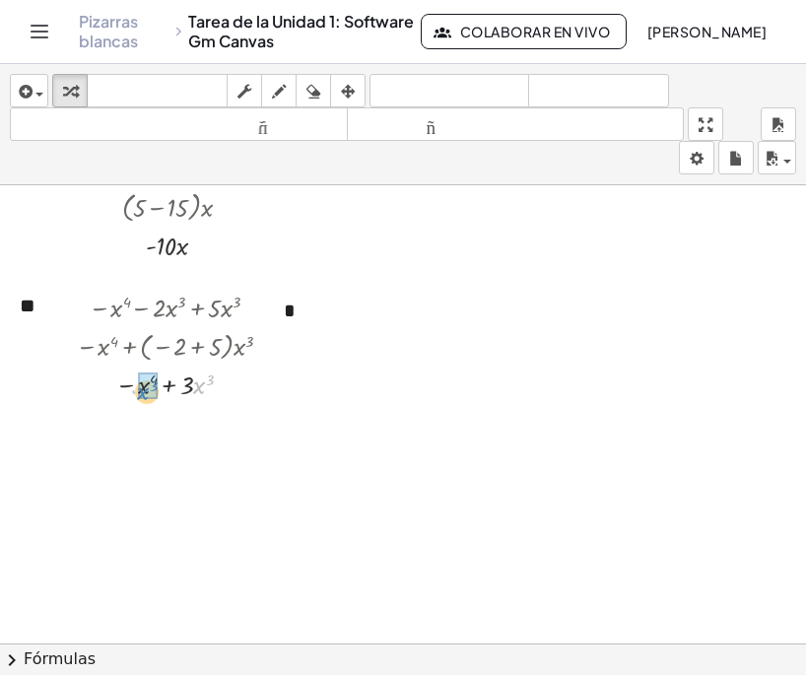
drag, startPoint x: 197, startPoint y: 393, endPoint x: 142, endPoint y: 392, distance: 55.2
click at [461, 90] on font "deshacer" at bounding box center [449, 91] width 150 height 19
drag, startPoint x: 187, startPoint y: 386, endPoint x: 135, endPoint y: 393, distance: 52.7
click at [135, 393] on div at bounding box center [180, 382] width 216 height 37
click at [448, 79] on div "deshacer" at bounding box center [449, 91] width 150 height 24
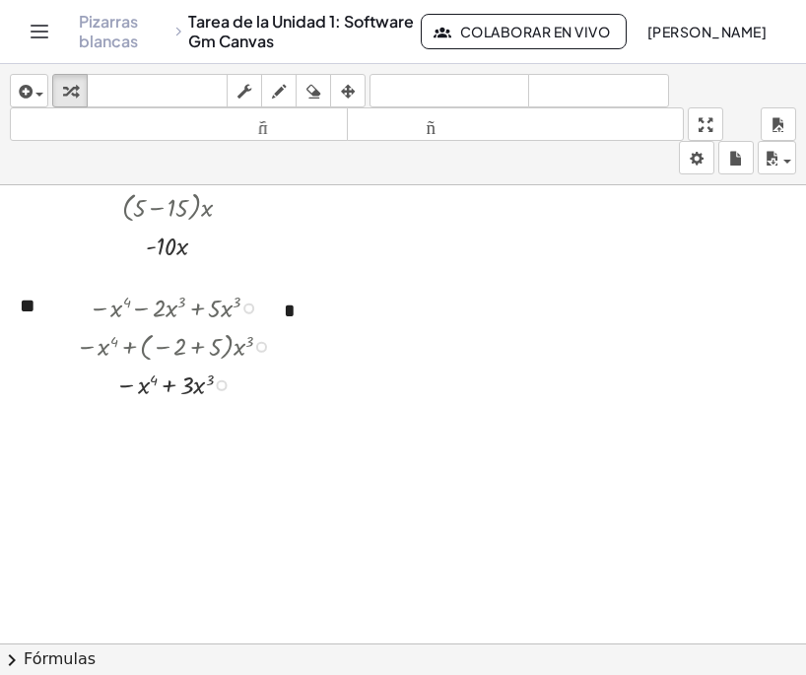
click at [129, 382] on div at bounding box center [176, 382] width 246 height 37
click at [129, 386] on div at bounding box center [176, 382] width 246 height 37
click at [130, 383] on div at bounding box center [176, 382] width 246 height 37
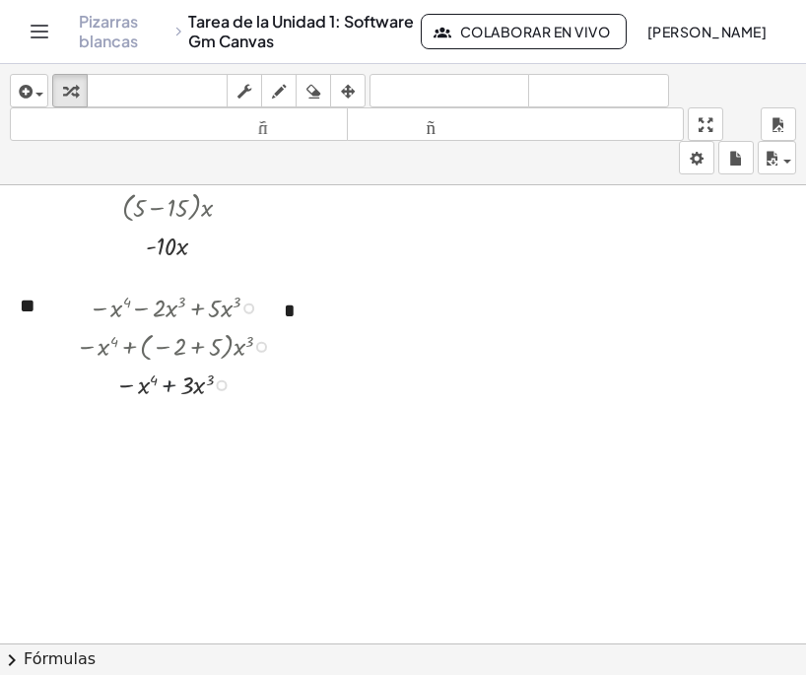
click at [169, 384] on div at bounding box center [176, 382] width 246 height 37
drag, startPoint x: 140, startPoint y: 384, endPoint x: 197, endPoint y: 390, distance: 57.4
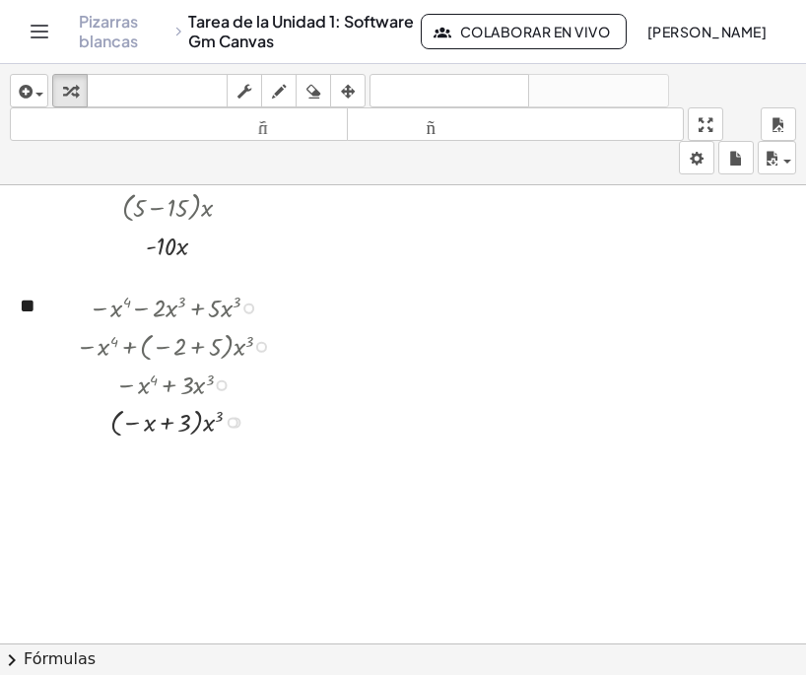
click at [229, 421] on div at bounding box center [233, 423] width 11 height 11
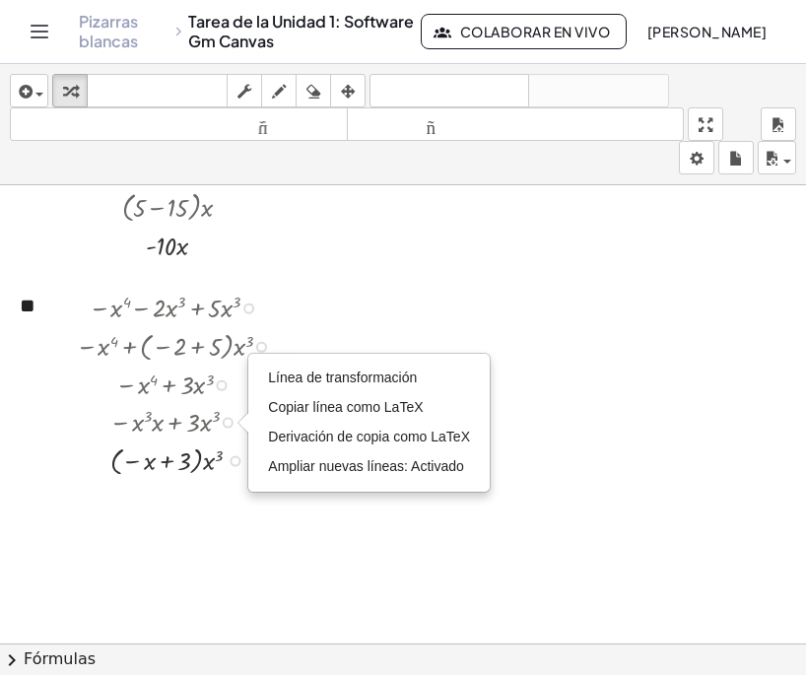
drag, startPoint x: 233, startPoint y: 422, endPoint x: 240, endPoint y: 499, distance: 78.1
click at [240, 499] on div "**********" at bounding box center [403, 281] width 806 height 1374
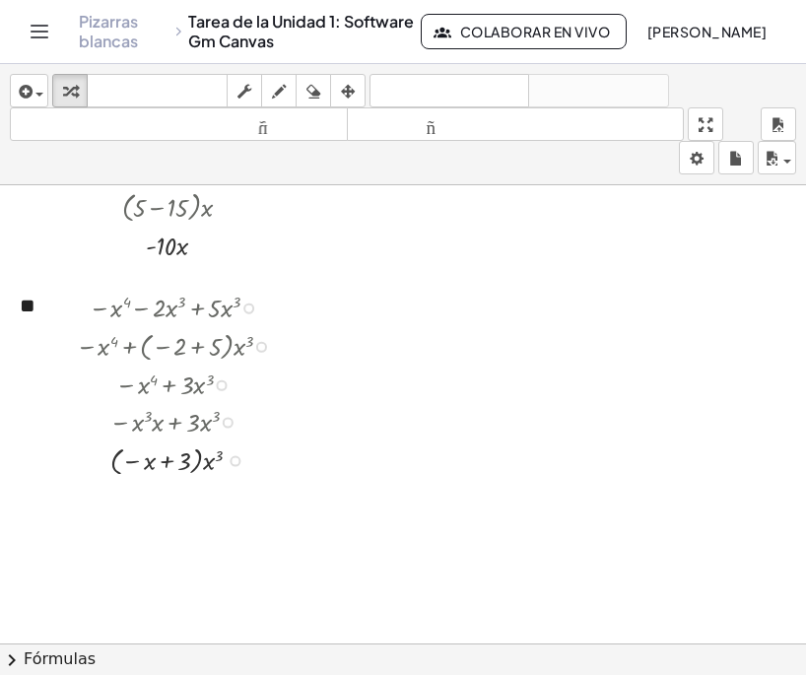
drag, startPoint x: 232, startPoint y: 462, endPoint x: 245, endPoint y: 462, distance: 12.8
click at [166, 461] on div "− + 3 · x 3 x · ( ) Línea de transformación Copiar línea como LaTeX Derivación …" at bounding box center [166, 461] width 0 height 0
click at [445, 92] on font "deshacer" at bounding box center [449, 91] width 150 height 19
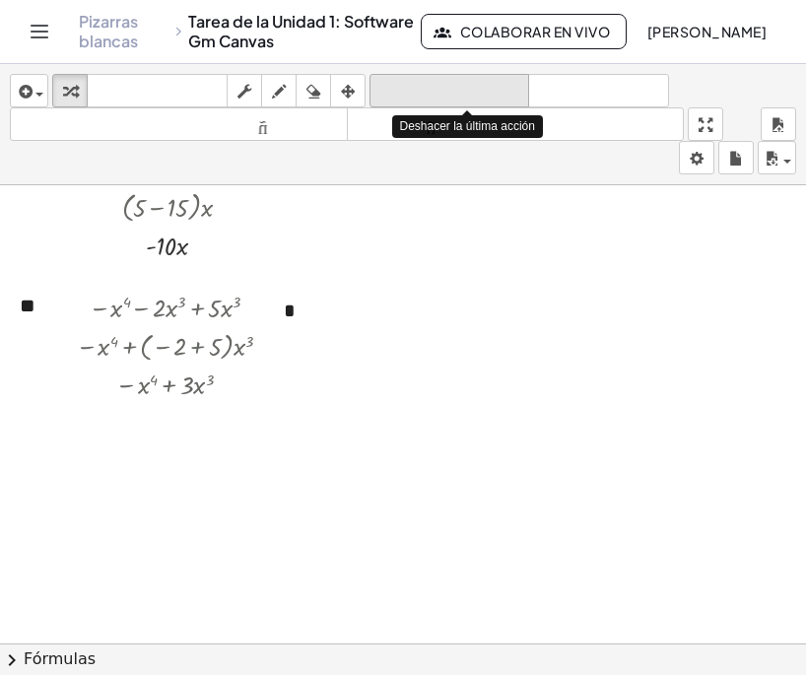
click at [447, 90] on font "deshacer" at bounding box center [449, 91] width 150 height 19
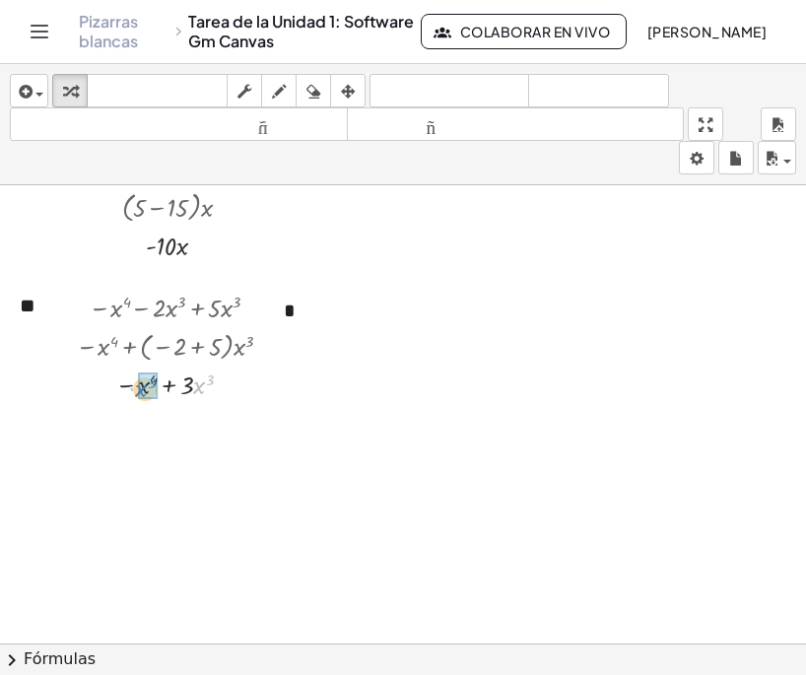
drag, startPoint x: 200, startPoint y: 390, endPoint x: 142, endPoint y: 393, distance: 58.2
click at [237, 421] on div at bounding box center [235, 423] width 11 height 11
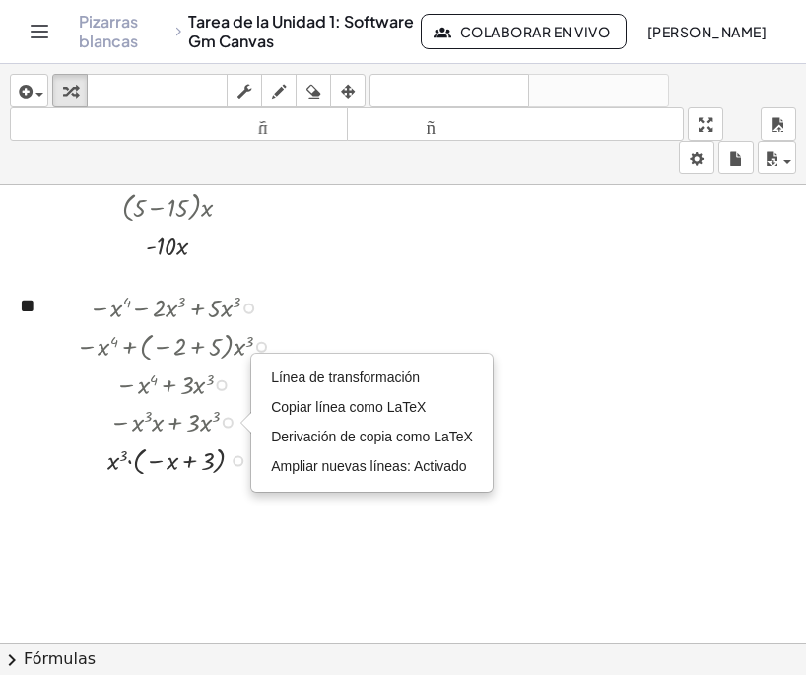
drag, startPoint x: 235, startPoint y: 421, endPoint x: 245, endPoint y: 488, distance: 67.7
click at [245, 488] on div "**********" at bounding box center [403, 281] width 806 height 1374
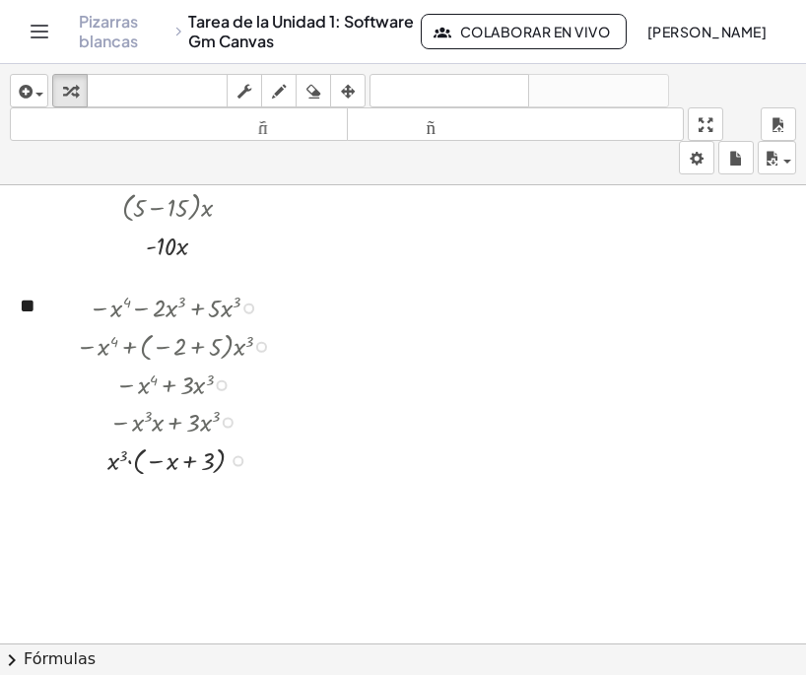
click at [235, 460] on div at bounding box center [237, 461] width 11 height 11
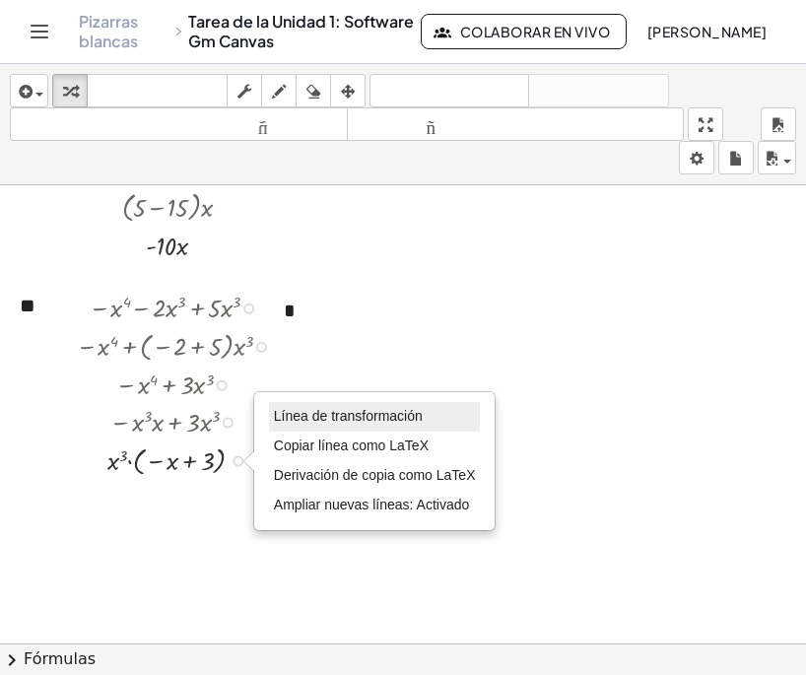
click at [317, 418] on font "Línea de transformación" at bounding box center [348, 416] width 149 height 16
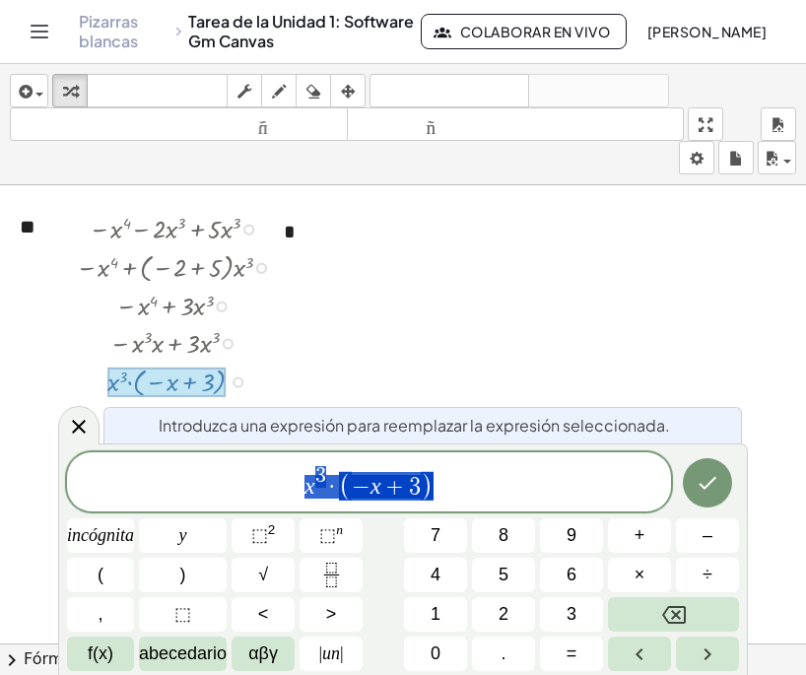
scroll to position [671, 0]
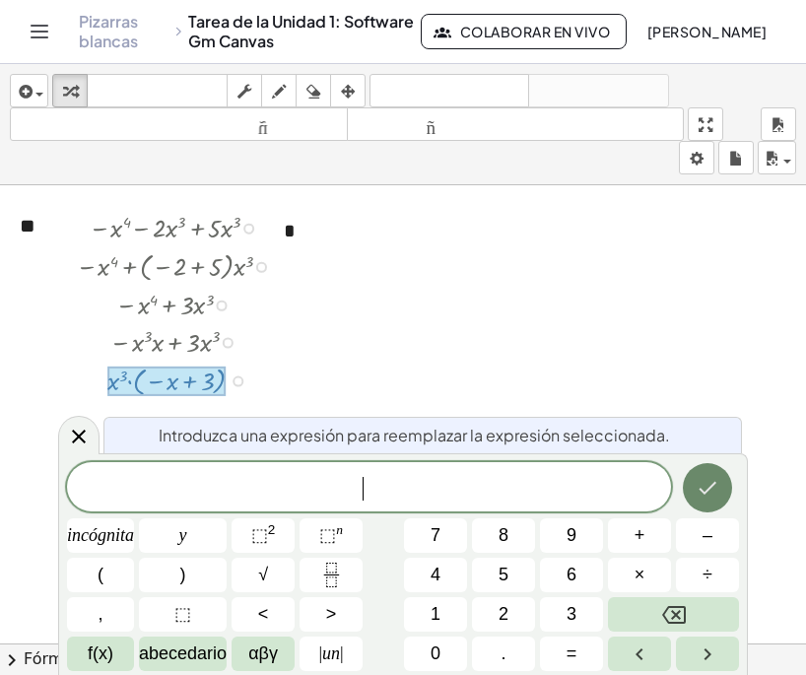
click at [700, 496] on icon "Hecho" at bounding box center [707, 488] width 24 height 24
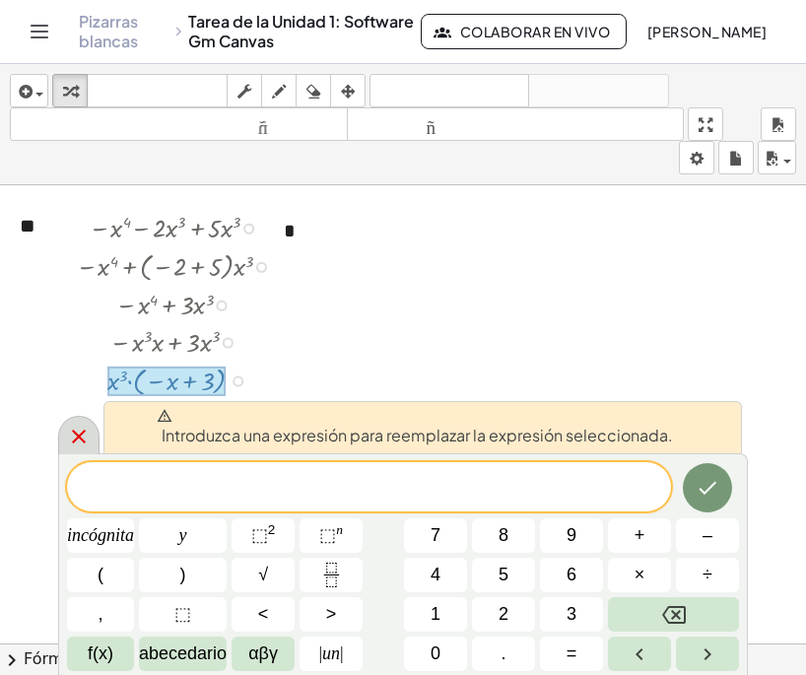
click at [96, 428] on div at bounding box center [78, 435] width 41 height 38
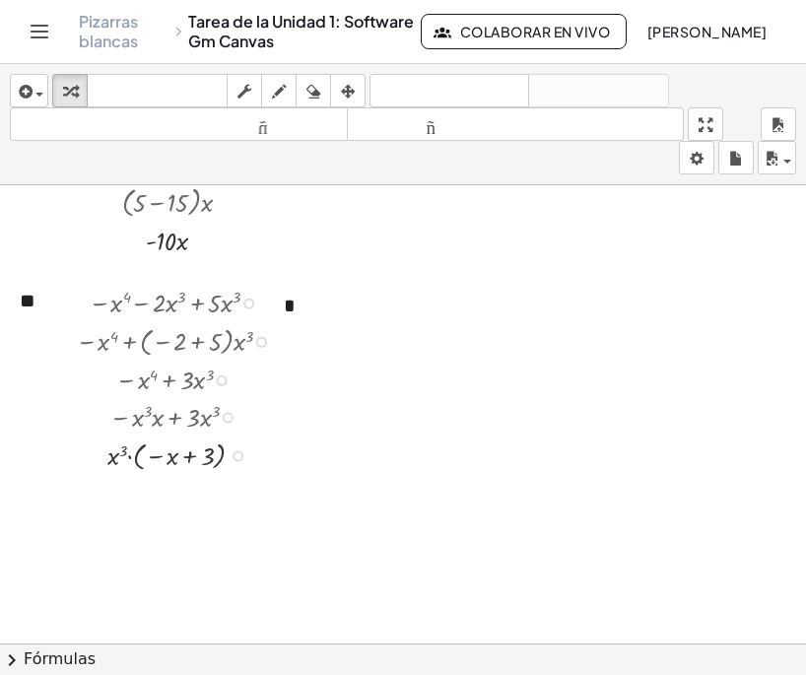
scroll to position [591, 0]
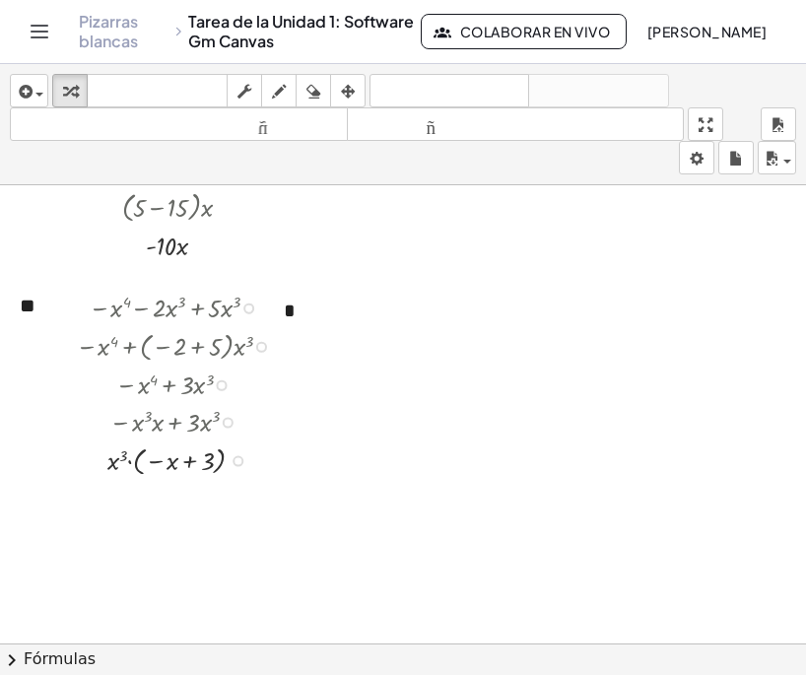
click at [227, 422] on div at bounding box center [228, 423] width 11 height 11
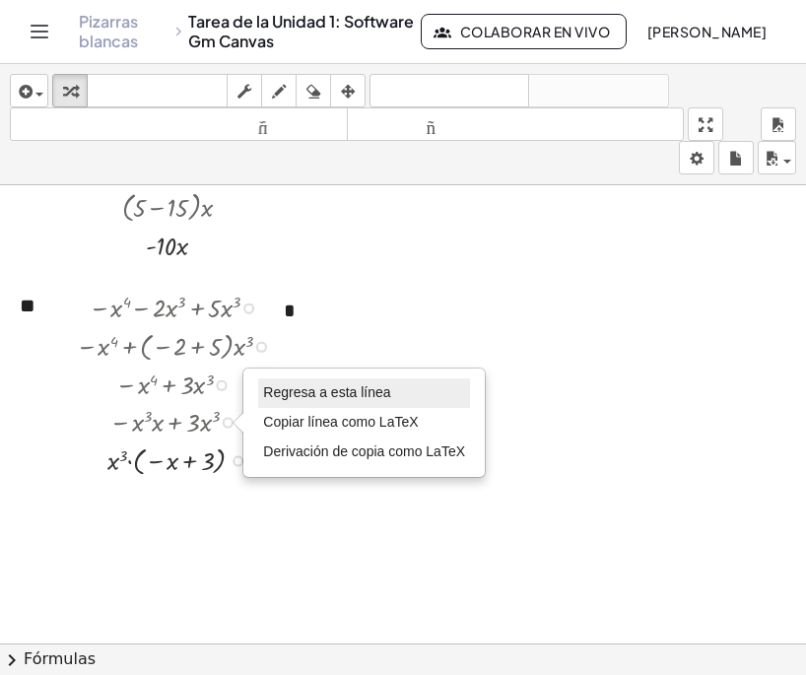
click at [352, 392] on font "Regresa a esta línea" at bounding box center [326, 392] width 127 height 16
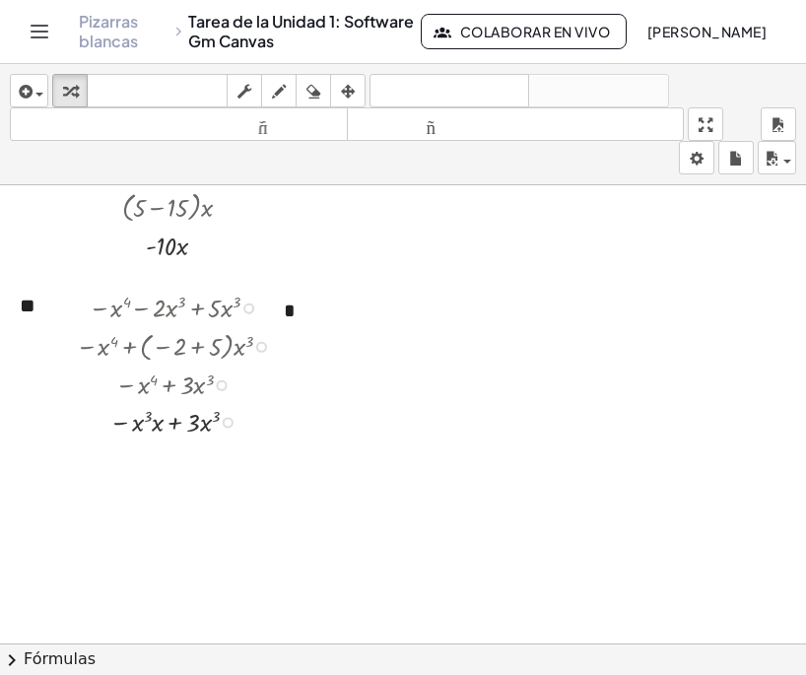
click at [227, 421] on div "Regresa a esta línea Copiar línea como LaTeX Derivación de copia como LaTeX" at bounding box center [228, 423] width 11 height 11
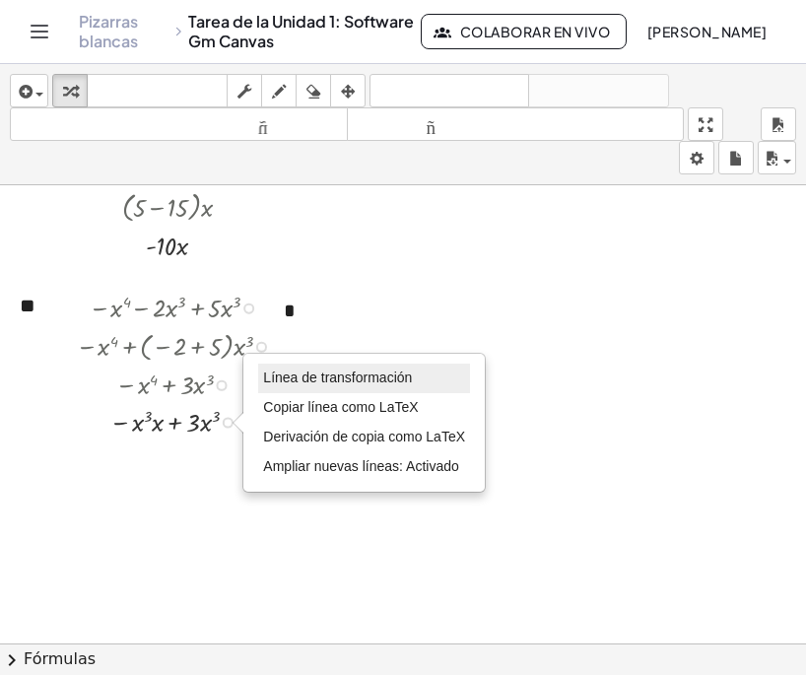
click at [353, 378] on font "Línea de transformación" at bounding box center [337, 377] width 149 height 16
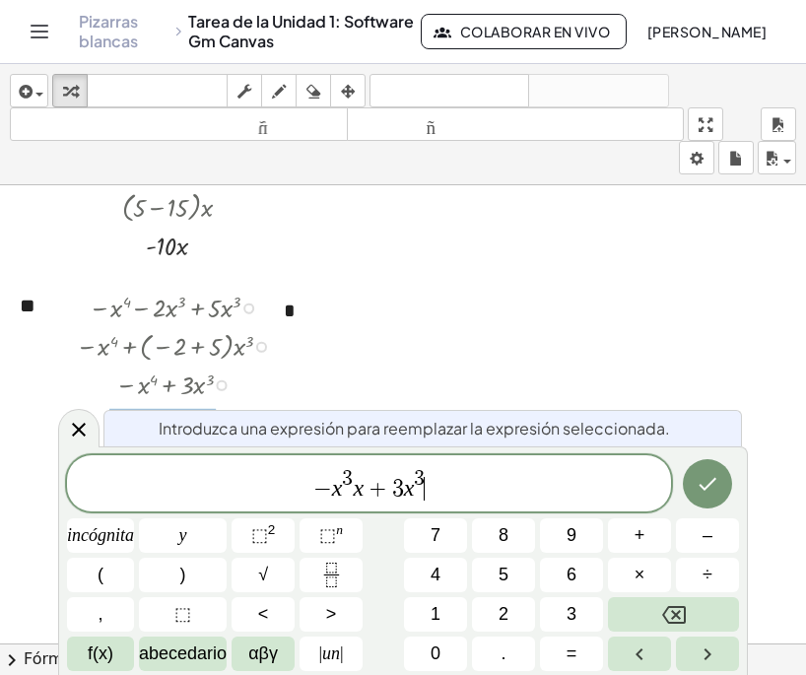
click at [491, 485] on span "− x 3 x + 3 x 3 ​" at bounding box center [369, 484] width 604 height 35
drag, startPoint x: 491, startPoint y: 481, endPoint x: 317, endPoint y: 495, distance: 174.0
click at [317, 495] on span "− x 3 x + 3 x 3" at bounding box center [369, 484] width 604 height 35
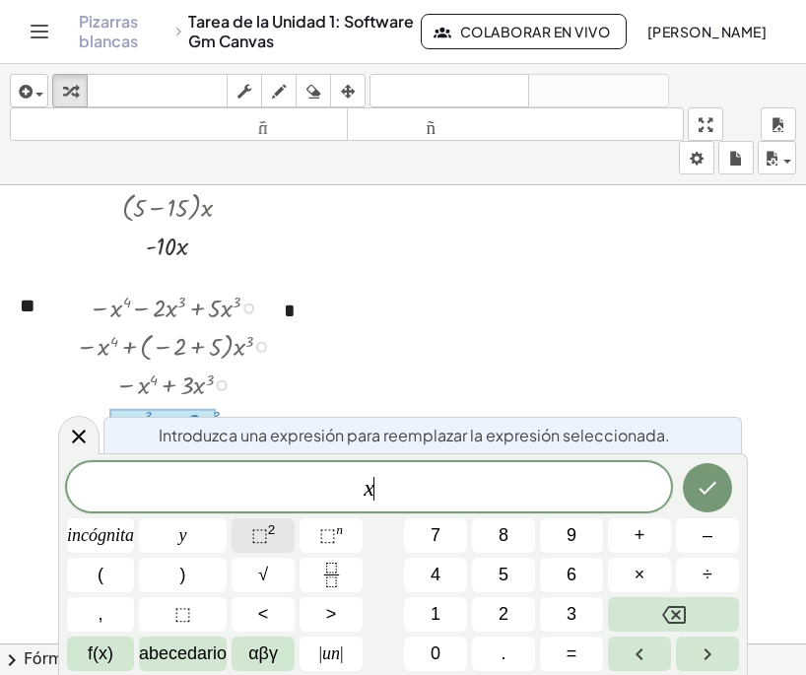
click at [280, 524] on button "⬚ 2" at bounding box center [262, 535] width 63 height 34
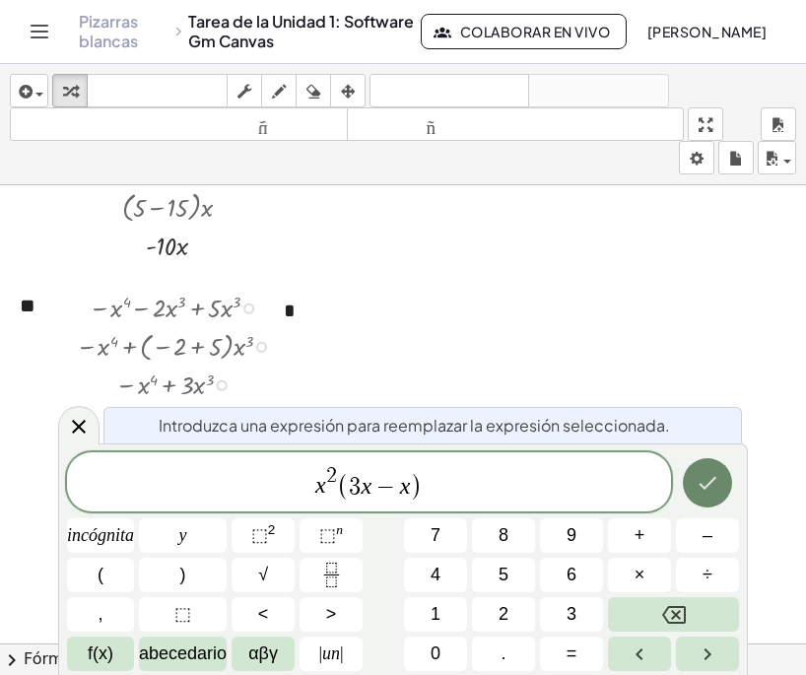
click at [717, 482] on icon "Hecho" at bounding box center [707, 483] width 24 height 24
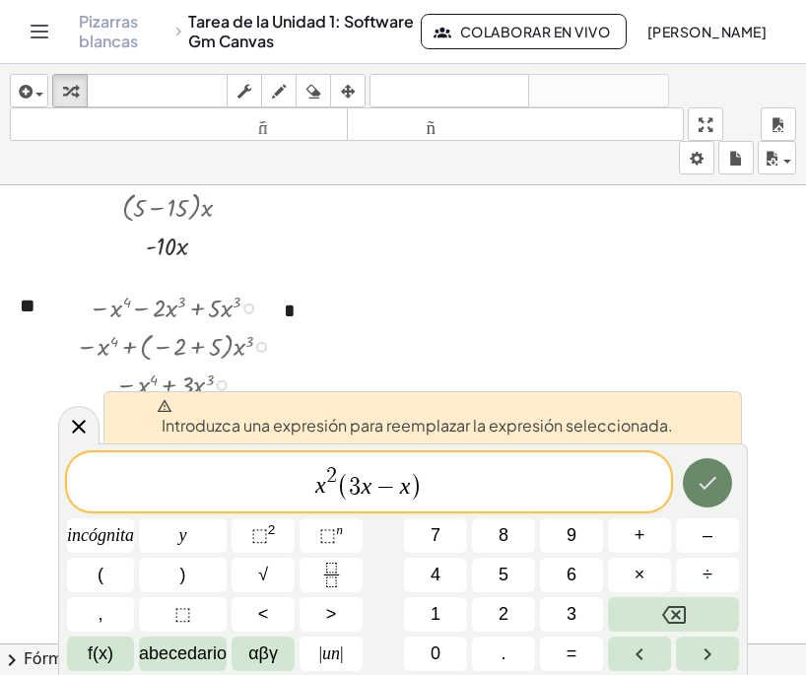
click at [707, 488] on icon "Hecho" at bounding box center [707, 483] width 24 height 24
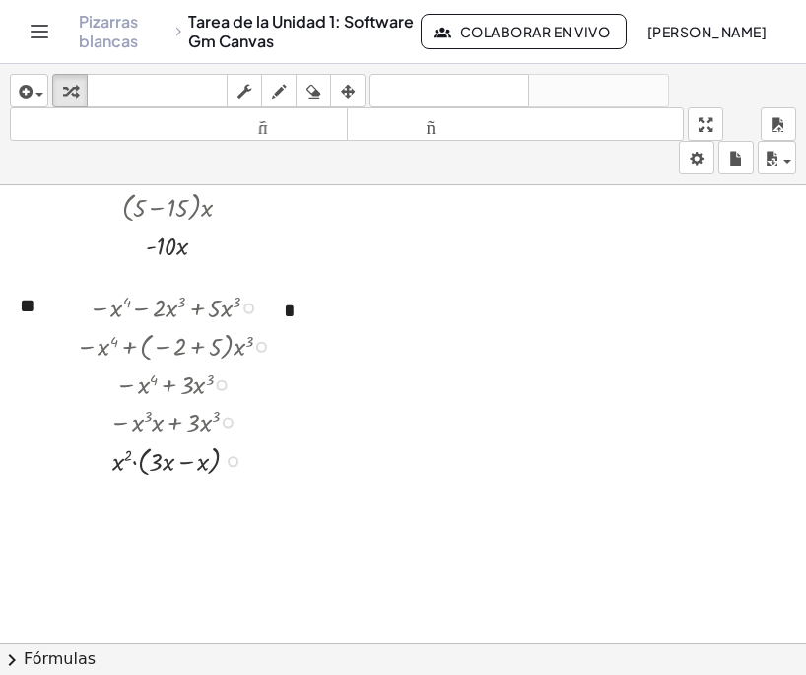
click at [146, 428] on div at bounding box center [176, 420] width 226 height 37
click at [228, 418] on div at bounding box center [228, 423] width 11 height 11
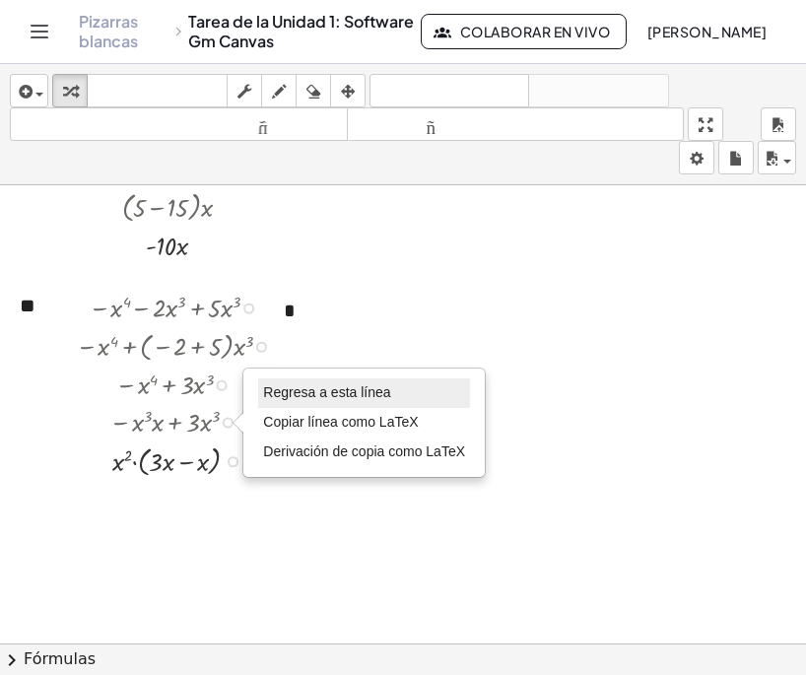
click at [335, 386] on font "Regresa a esta línea" at bounding box center [326, 392] width 127 height 16
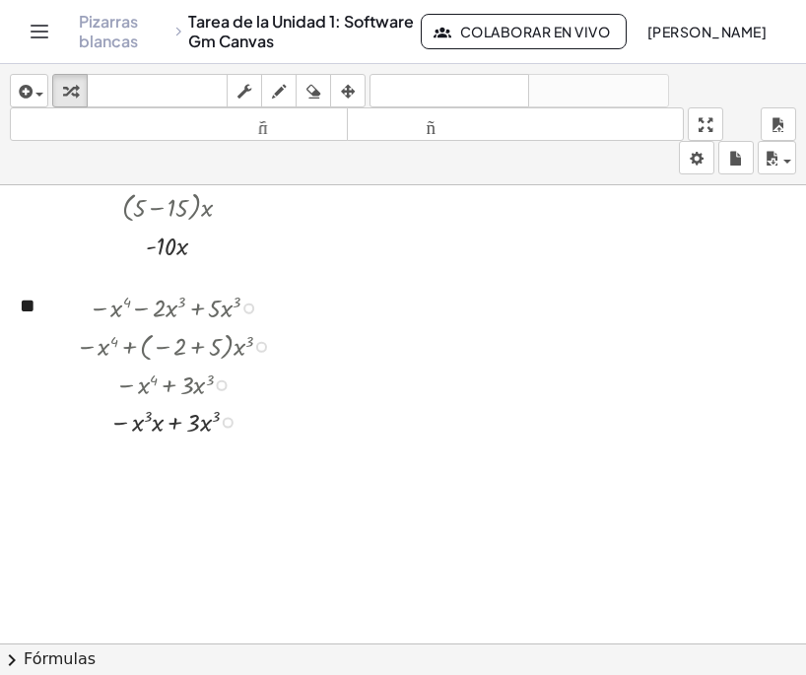
click at [223, 389] on div at bounding box center [222, 385] width 11 height 11
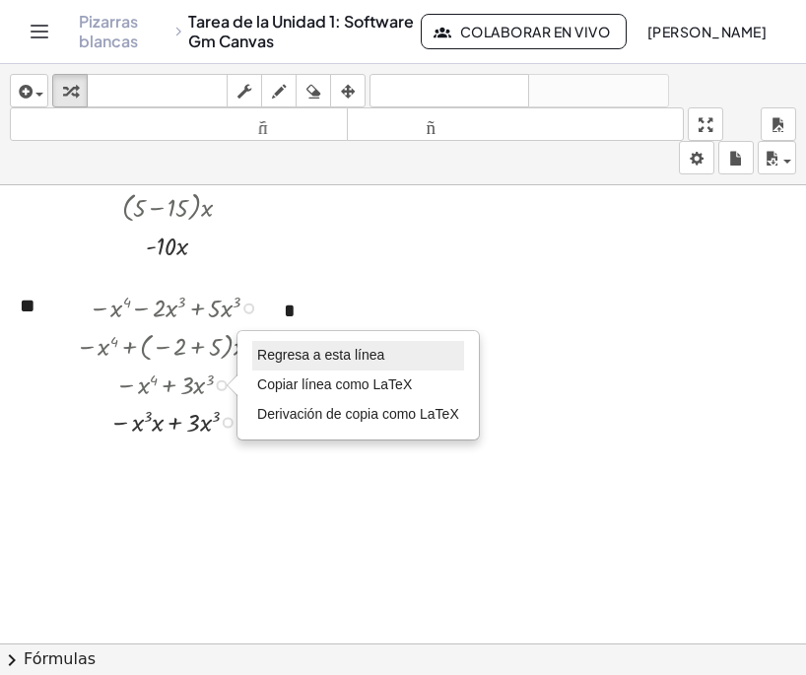
click at [322, 359] on font "Regresa a esta línea" at bounding box center [320, 355] width 127 height 16
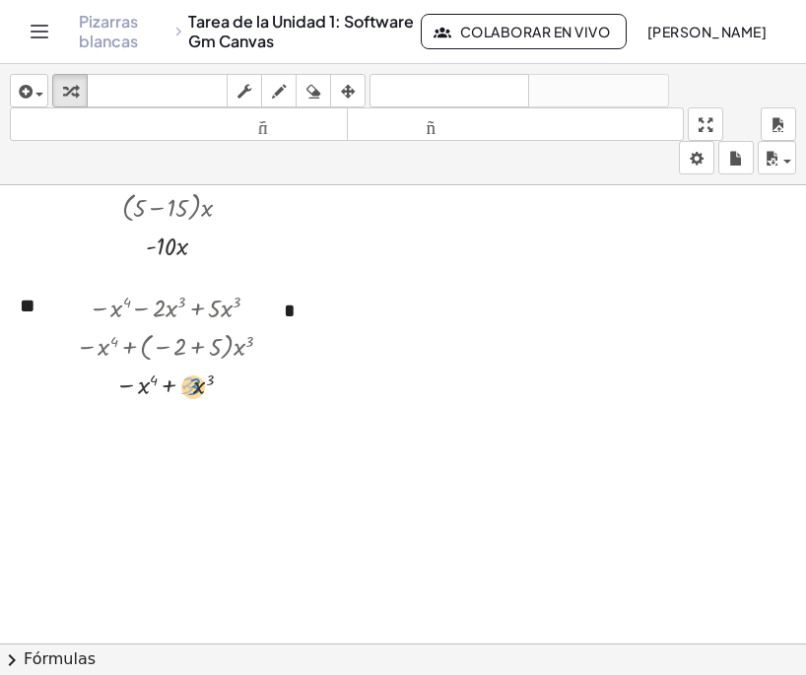
click at [197, 378] on div at bounding box center [180, 382] width 228 height 37
drag, startPoint x: 146, startPoint y: 388, endPoint x: 201, endPoint y: 393, distance: 55.4
drag, startPoint x: 235, startPoint y: 425, endPoint x: 240, endPoint y: 503, distance: 79.0
click at [240, 503] on div "**********" at bounding box center [403, 281] width 806 height 1374
click at [229, 423] on div at bounding box center [228, 423] width 11 height 11
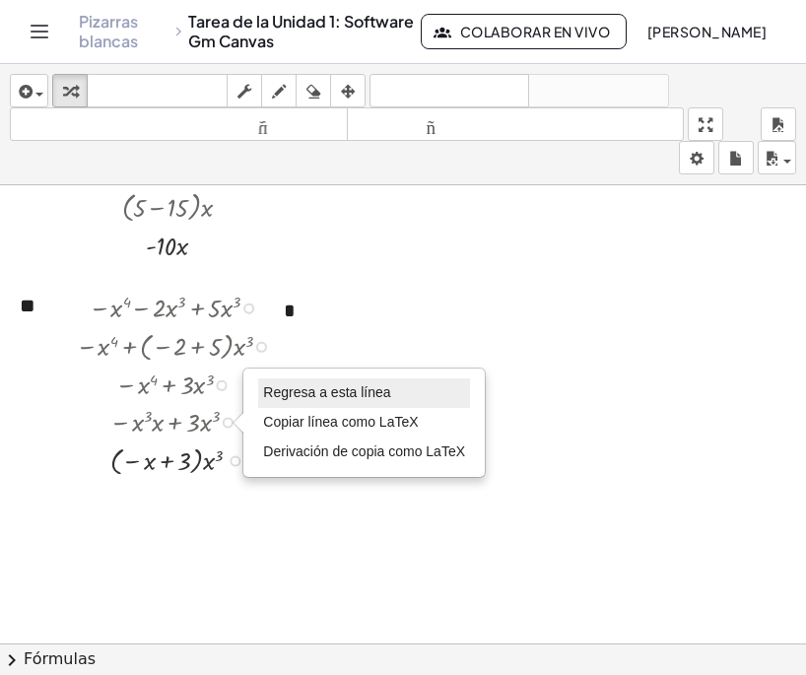
click at [349, 394] on font "Regresa a esta línea" at bounding box center [326, 392] width 127 height 16
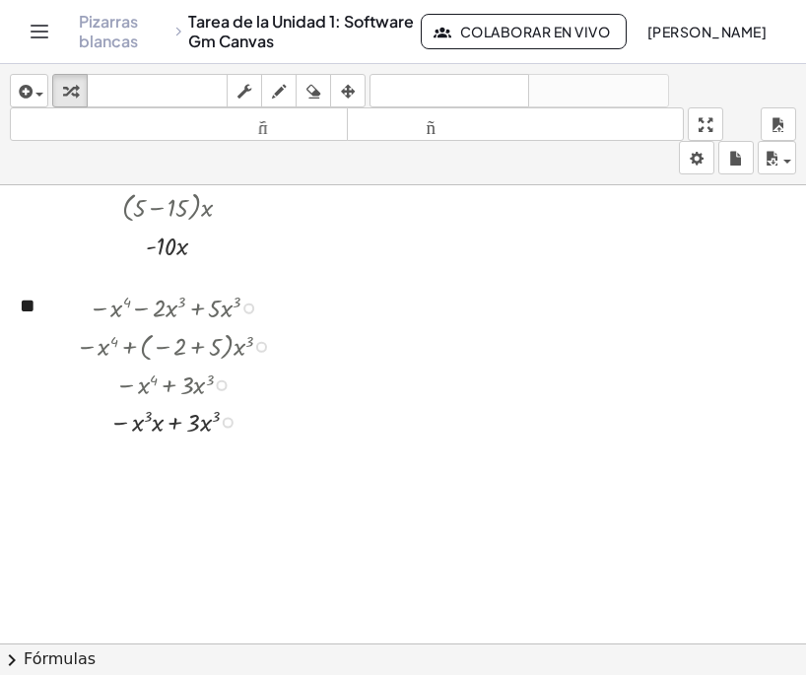
click at [229, 418] on div "Regresa a esta línea Copiar línea como LaTeX Derivación de copia como LaTeX" at bounding box center [228, 423] width 11 height 11
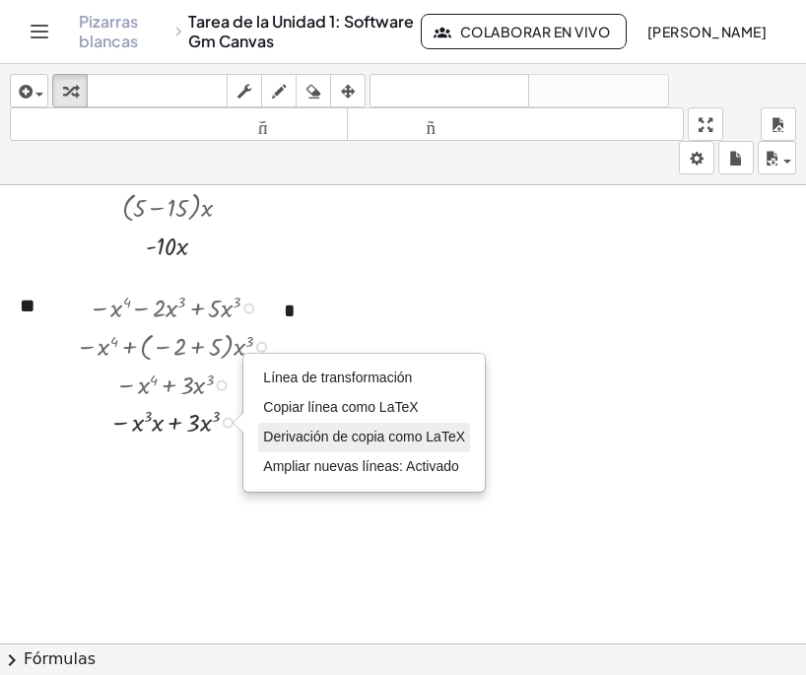
click at [379, 434] on font "Derivación de copia como LaTeX" at bounding box center [364, 436] width 202 height 16
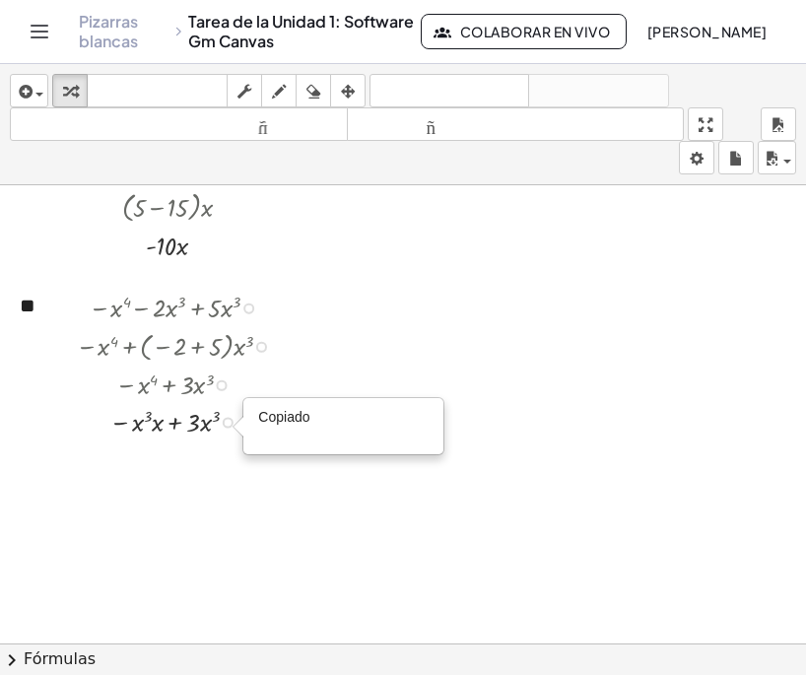
click at [226, 422] on div "Copiado done" at bounding box center [228, 423] width 11 height 11
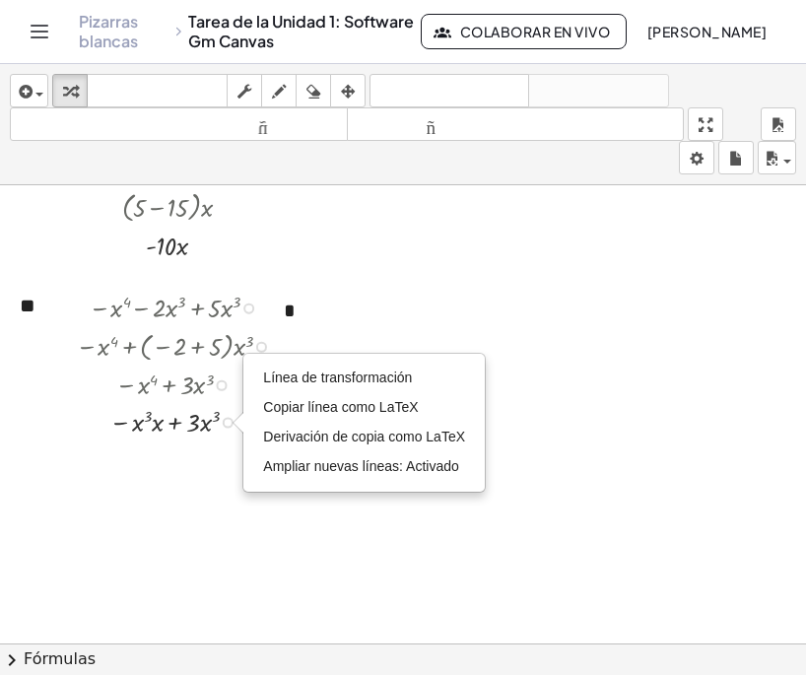
click at [220, 393] on div at bounding box center [180, 382] width 228 height 37
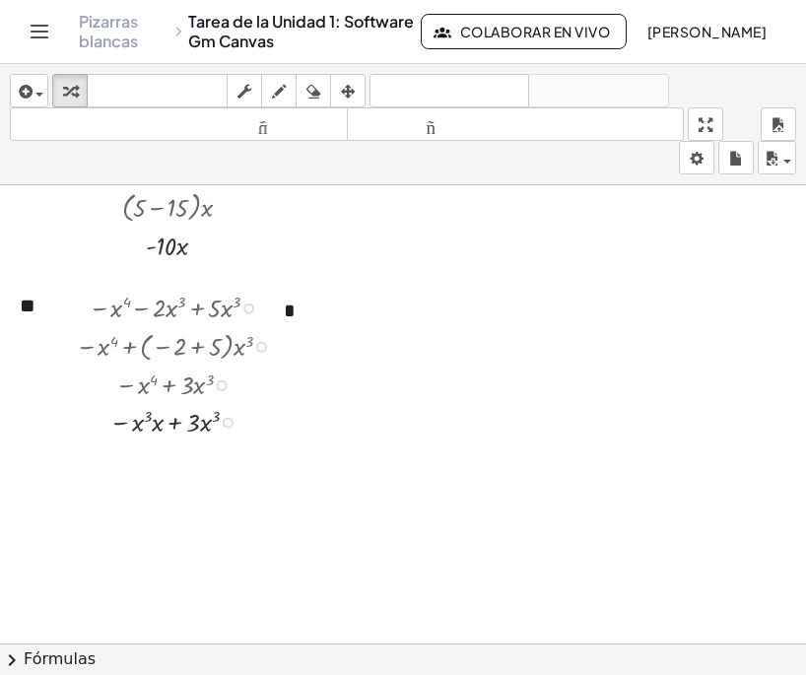
click at [226, 389] on div at bounding box center [222, 385] width 11 height 11
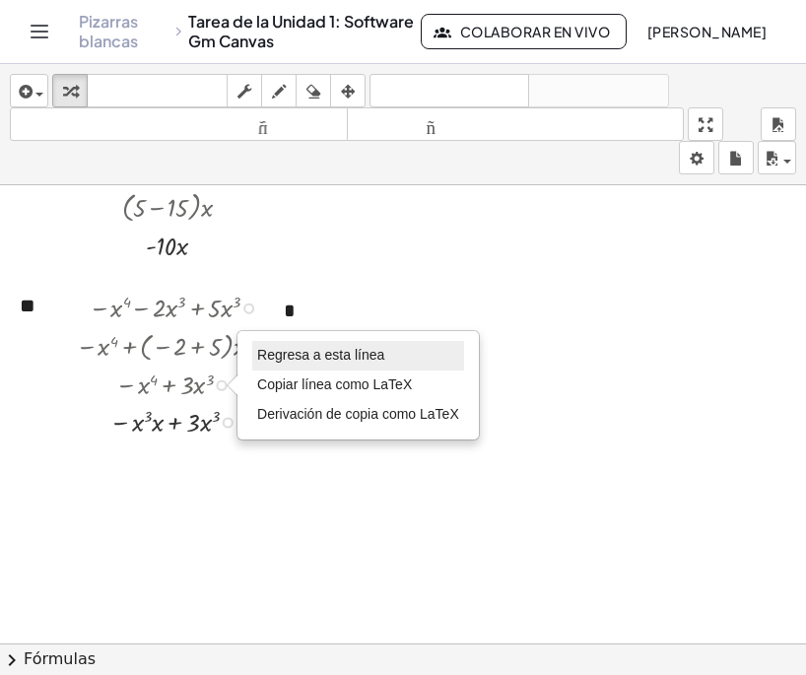
click at [296, 344] on li "Regresa a esta línea" at bounding box center [358, 356] width 212 height 30
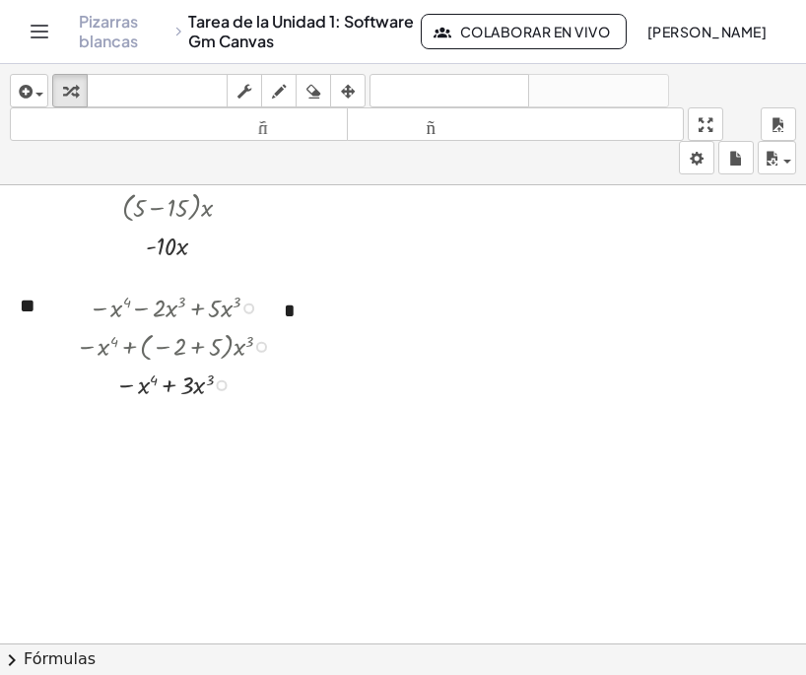
click at [177, 397] on div at bounding box center [180, 382] width 228 height 37
click at [224, 387] on div "Regresa a esta línea Copiar línea como LaTeX Derivación de copia como LaTeX" at bounding box center [222, 385] width 11 height 11
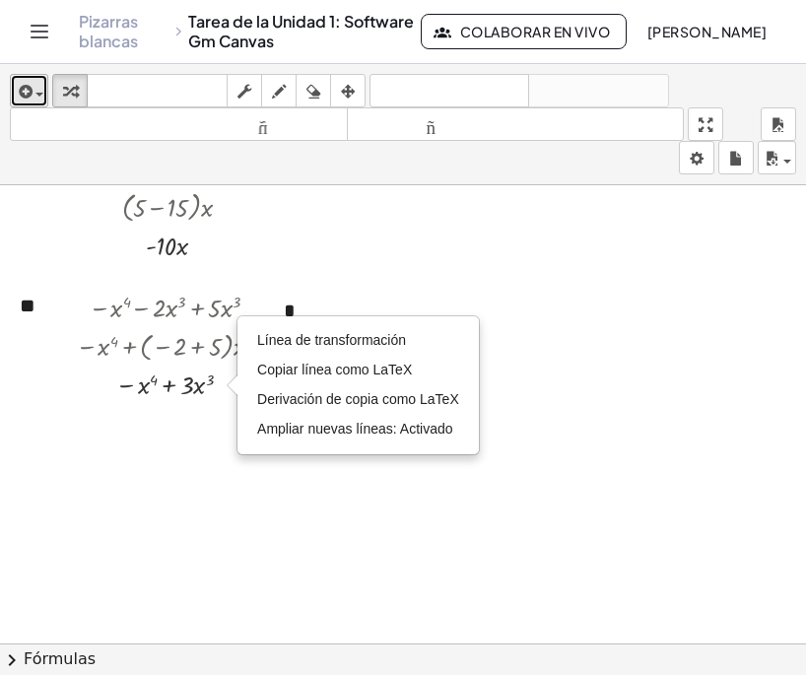
click at [39, 89] on div "button" at bounding box center [29, 91] width 29 height 24
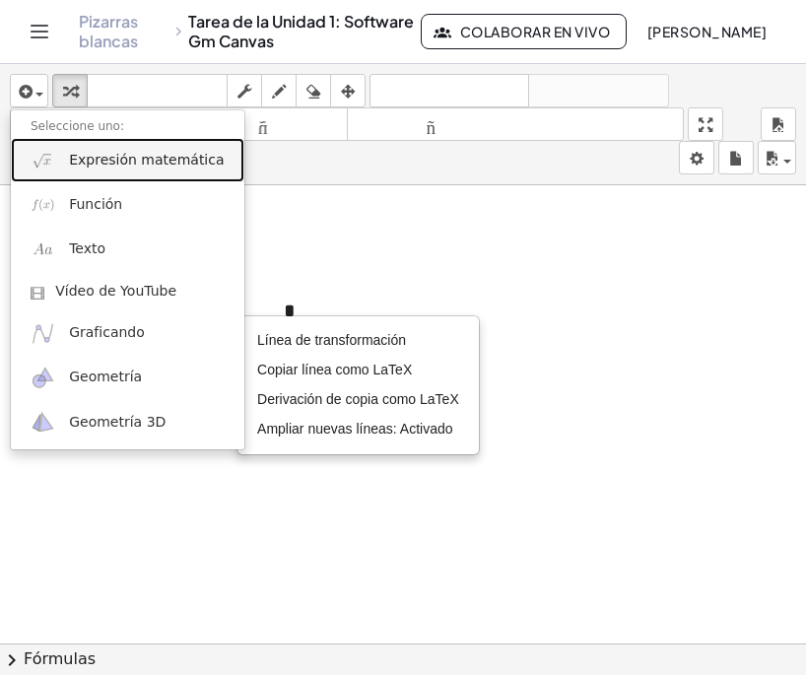
click at [128, 163] on font "Expresión matemática" at bounding box center [146, 160] width 155 height 16
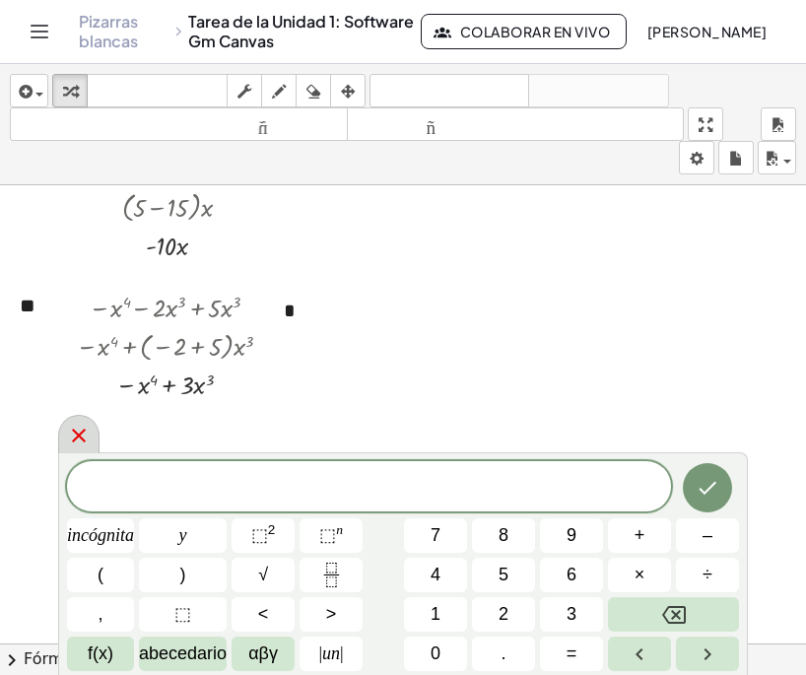
click at [67, 442] on icon at bounding box center [79, 436] width 24 height 24
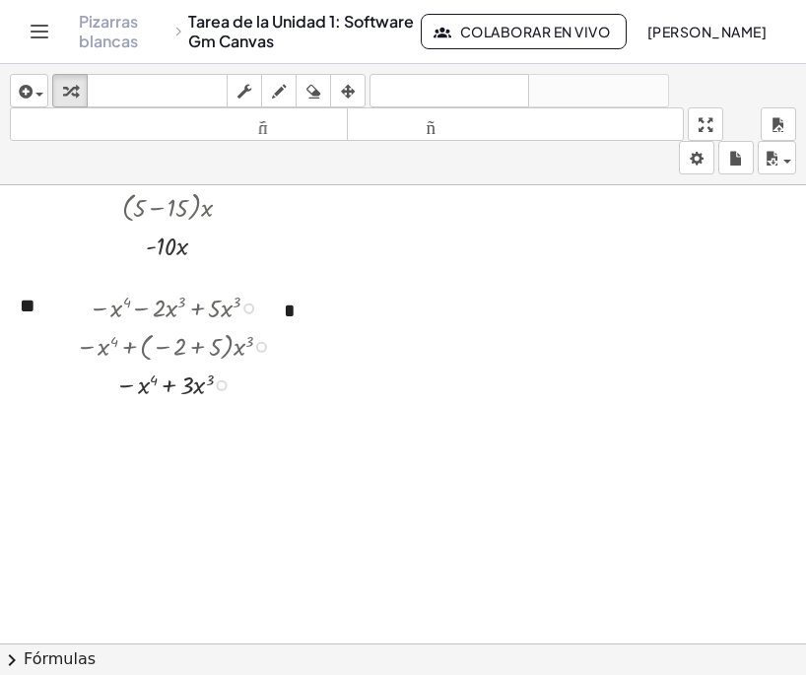
click at [223, 383] on div "Línea de transformación Copiar línea como LaTeX Derivación de copia como LaTeX …" at bounding box center [222, 385] width 11 height 11
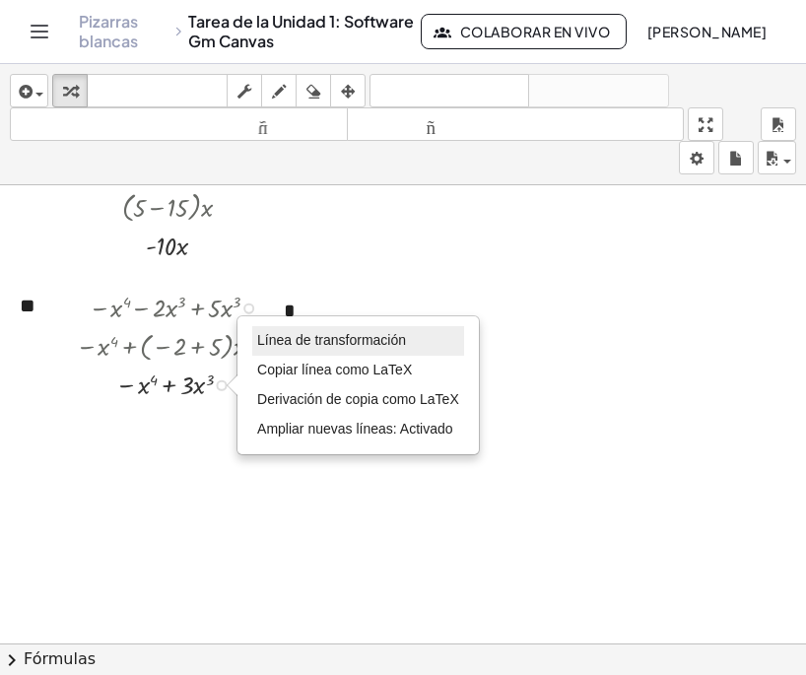
click at [299, 343] on font "Línea de transformación" at bounding box center [331, 340] width 149 height 16
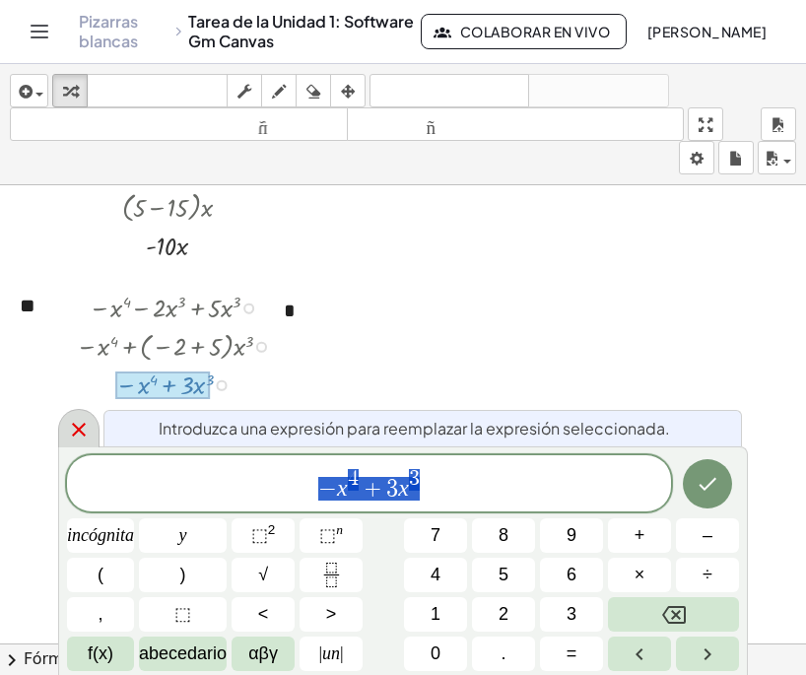
click at [80, 431] on icon at bounding box center [79, 430] width 14 height 14
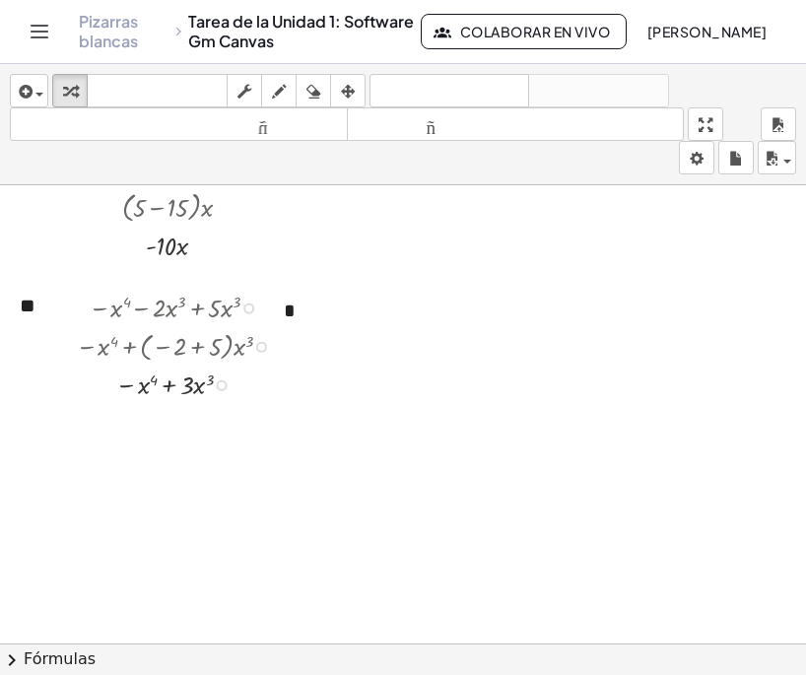
click at [247, 401] on div at bounding box center [180, 382] width 228 height 37
drag, startPoint x: 221, startPoint y: 383, endPoint x: 221, endPoint y: 418, distance: 34.5
click at [221, 418] on div "**********" at bounding box center [403, 281] width 806 height 1374
drag, startPoint x: 224, startPoint y: 390, endPoint x: 225, endPoint y: 430, distance: 40.4
click at [225, 436] on div "**********" at bounding box center [403, 281] width 806 height 1374
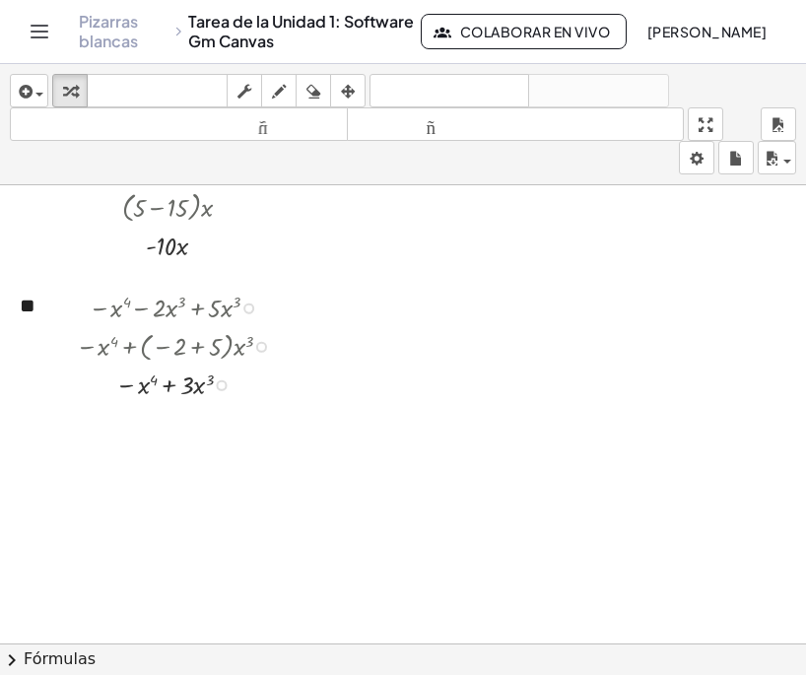
click at [220, 402] on div "− x 4 − · 2 · x 3 + · 5 · x 3 − x 4 + · ( − 2 + 5 ) · x 3 − x 4 + · 3 · x 3 Lín…" at bounding box center [160, 345] width 229 height 124
click at [161, 383] on div at bounding box center [180, 382] width 228 height 37
click at [167, 386] on div at bounding box center [180, 382] width 228 height 37
click at [698, 160] on body "**********" at bounding box center [403, 337] width 806 height 675
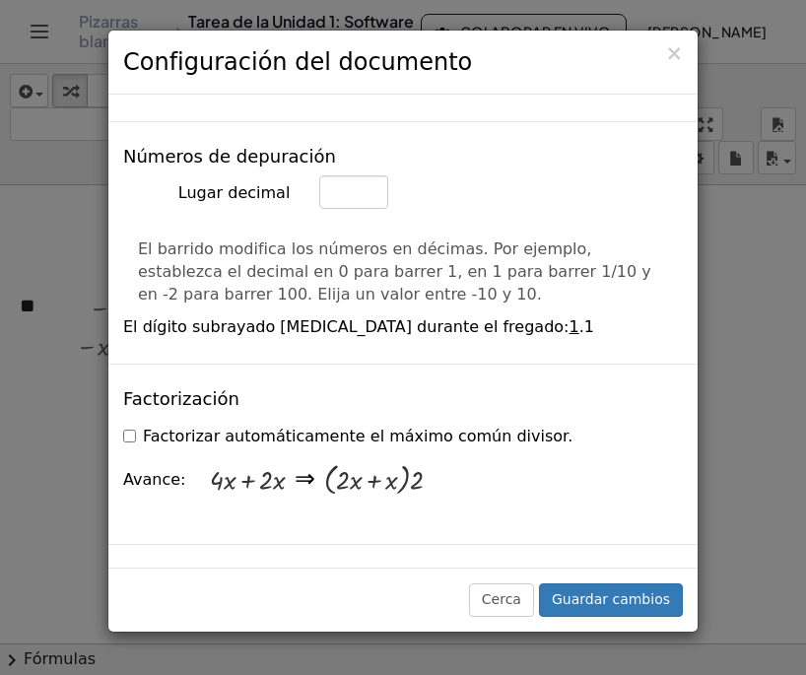
scroll to position [1182, 0]
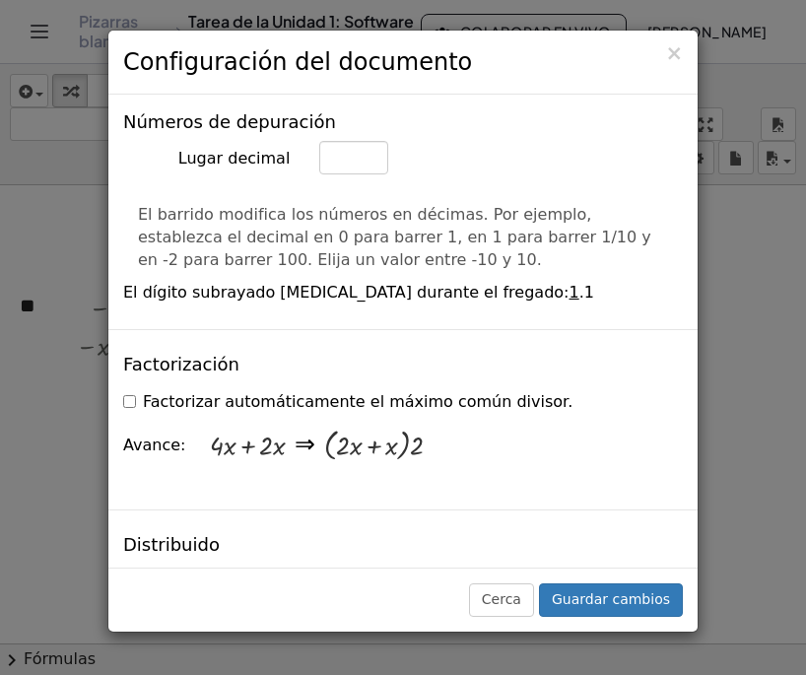
click at [136, 391] on label "Factorizar automáticamente el máximo común divisor." at bounding box center [347, 402] width 449 height 23
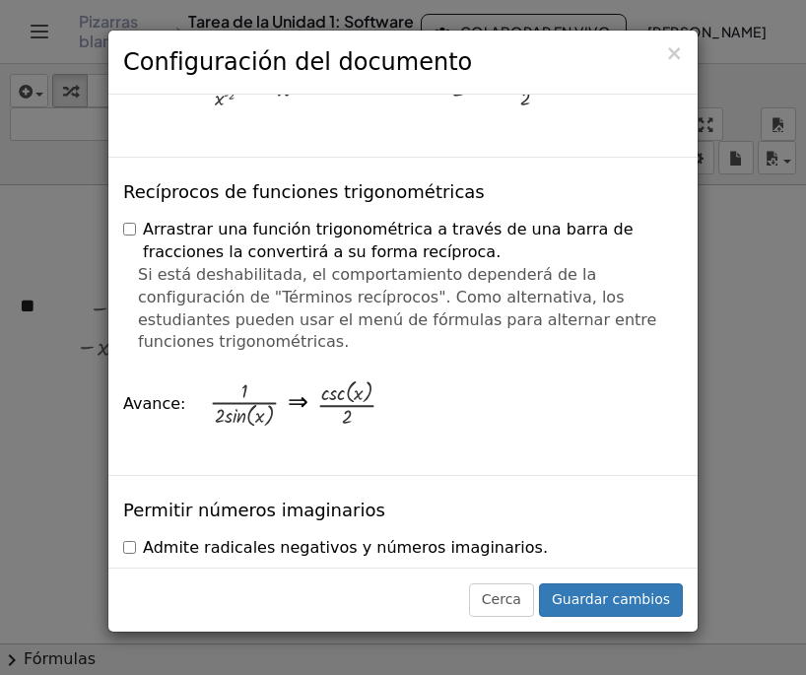
scroll to position [3447, 0]
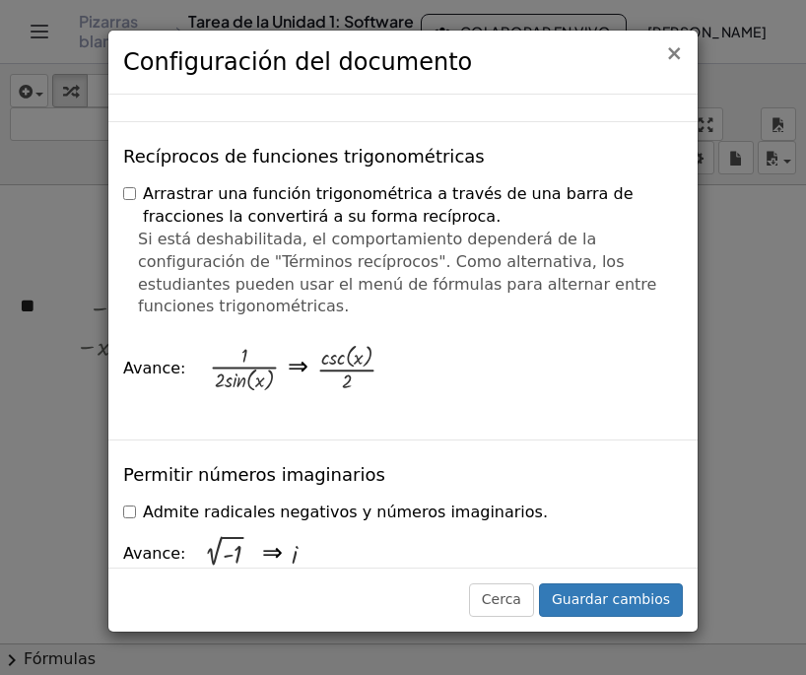
drag, startPoint x: 678, startPoint y: 58, endPoint x: 717, endPoint y: 107, distance: 63.1
click at [678, 59] on font "×" at bounding box center [674, 53] width 18 height 24
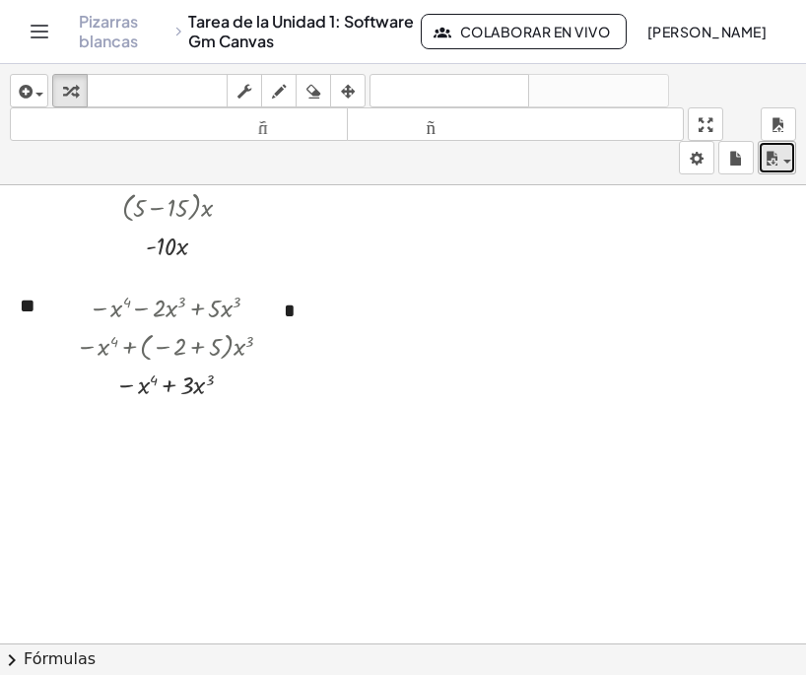
click at [789, 153] on div "button" at bounding box center [776, 158] width 29 height 24
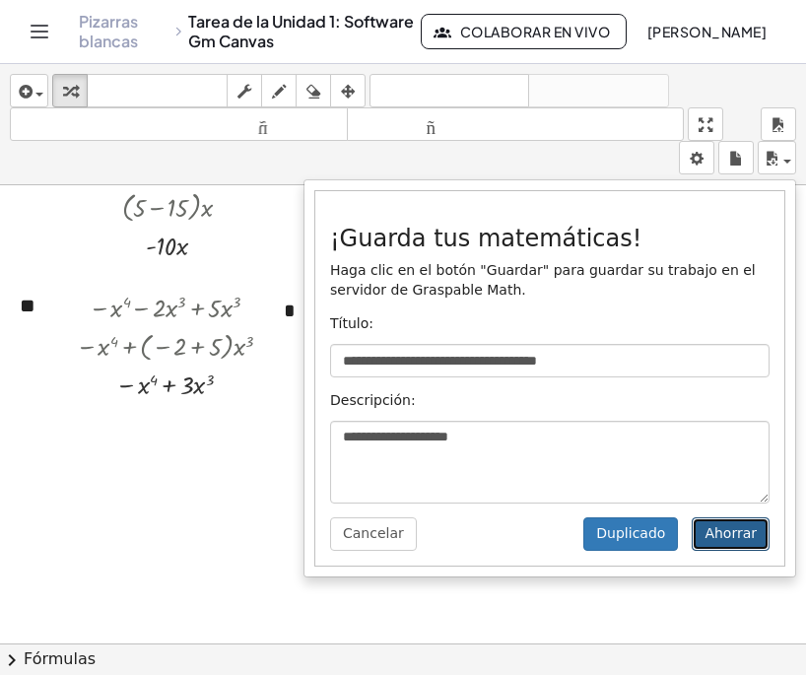
click at [730, 533] on font "Ahorrar" at bounding box center [730, 533] width 52 height 16
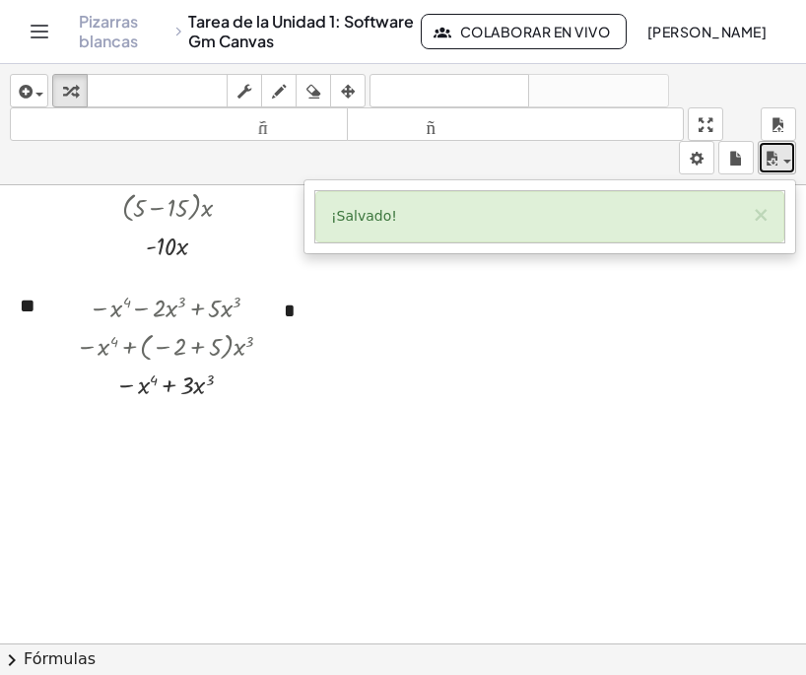
click at [786, 162] on span "button" at bounding box center [787, 162] width 8 height 4
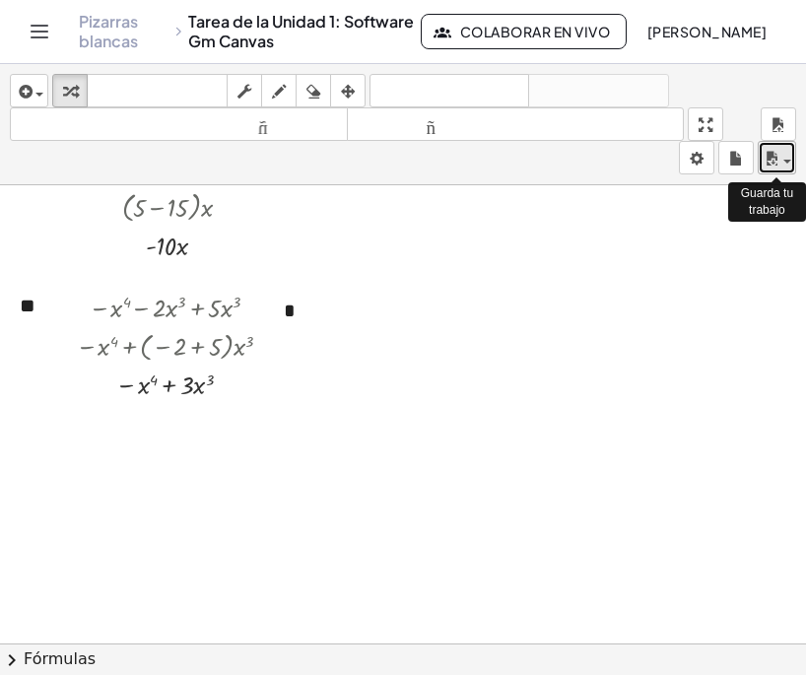
click at [784, 167] on div "button" at bounding box center [776, 158] width 29 height 24
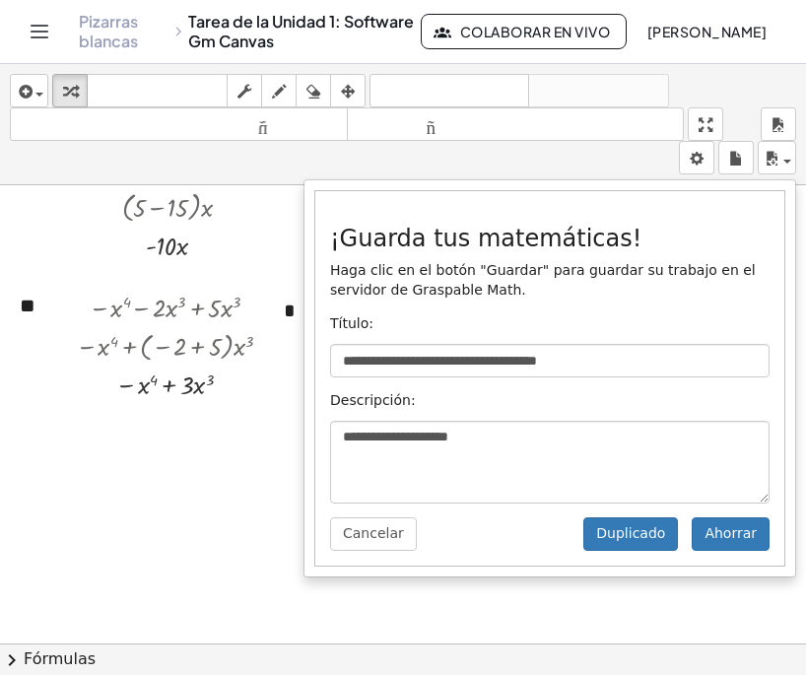
click at [749, 576] on div "**********" at bounding box center [549, 378] width 492 height 398
click at [752, 547] on button "Ahorrar" at bounding box center [730, 533] width 78 height 33
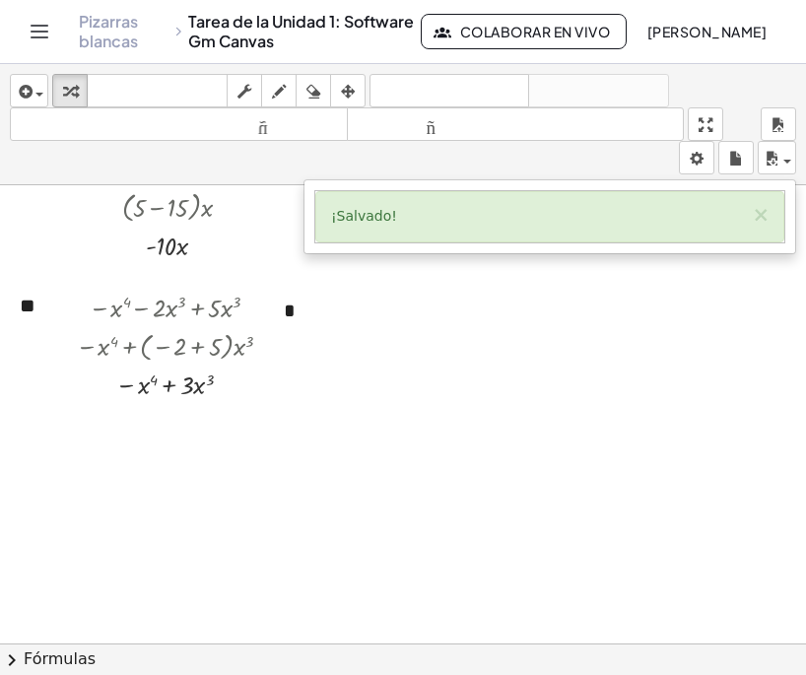
click at [685, 378] on div at bounding box center [403, 281] width 806 height 1374
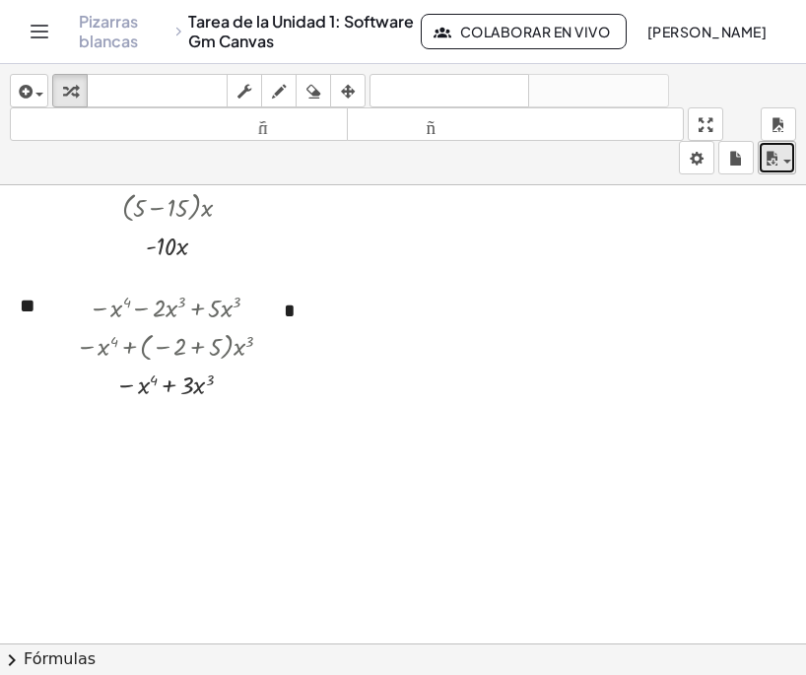
click at [781, 162] on span "button" at bounding box center [781, 161] width 4 height 14
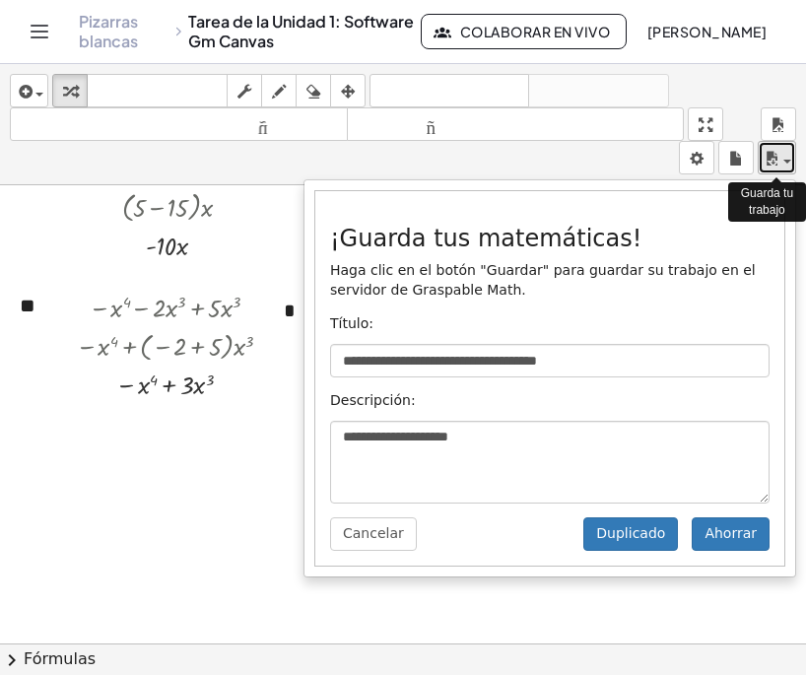
click at [781, 155] on span "button" at bounding box center [781, 161] width 4 height 14
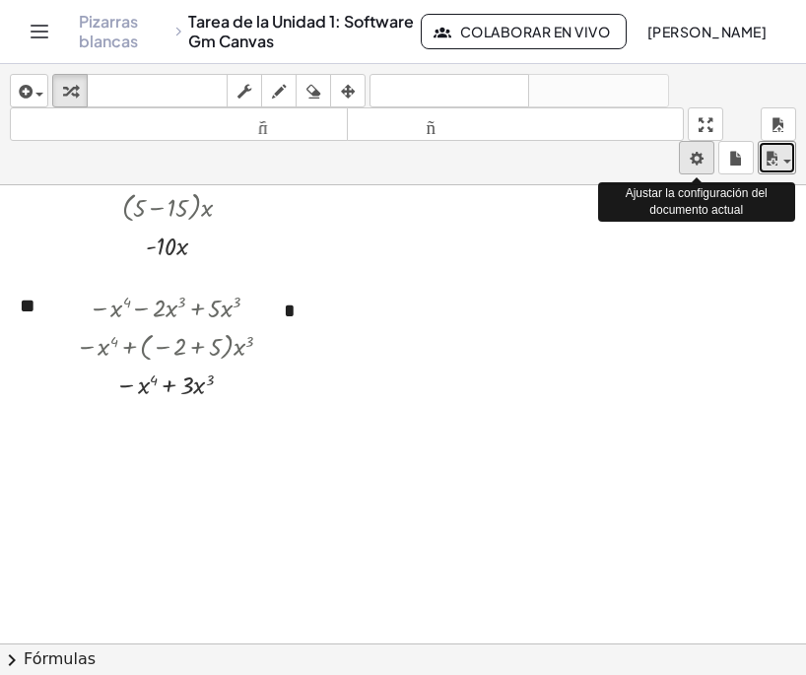
click at [702, 164] on body "**********" at bounding box center [403, 337] width 806 height 675
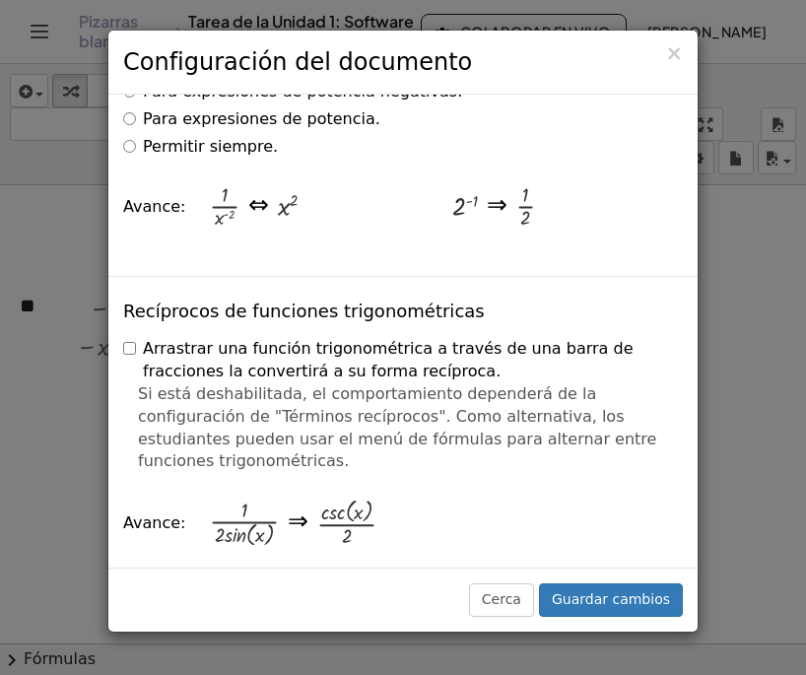
scroll to position [3194, 0]
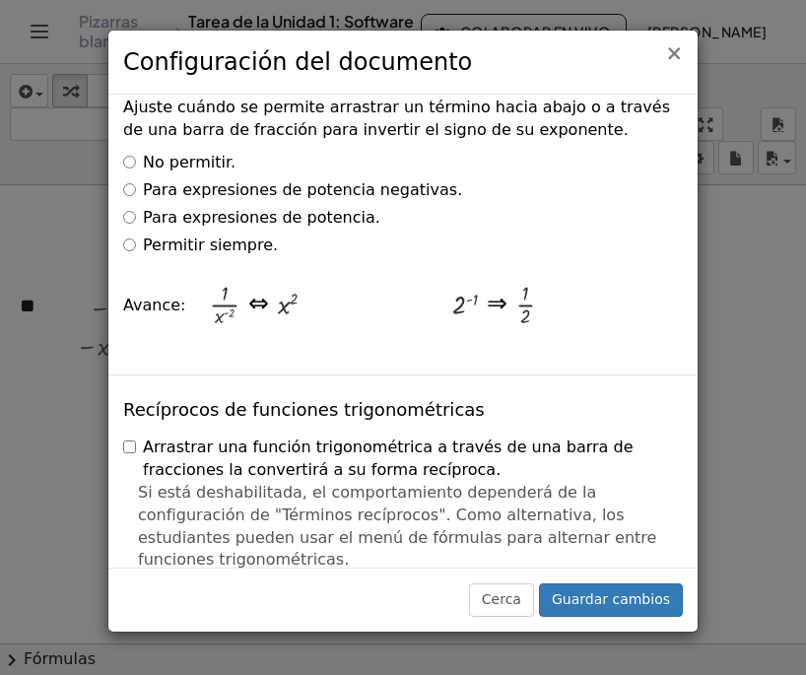
click at [675, 59] on font "×" at bounding box center [674, 53] width 18 height 24
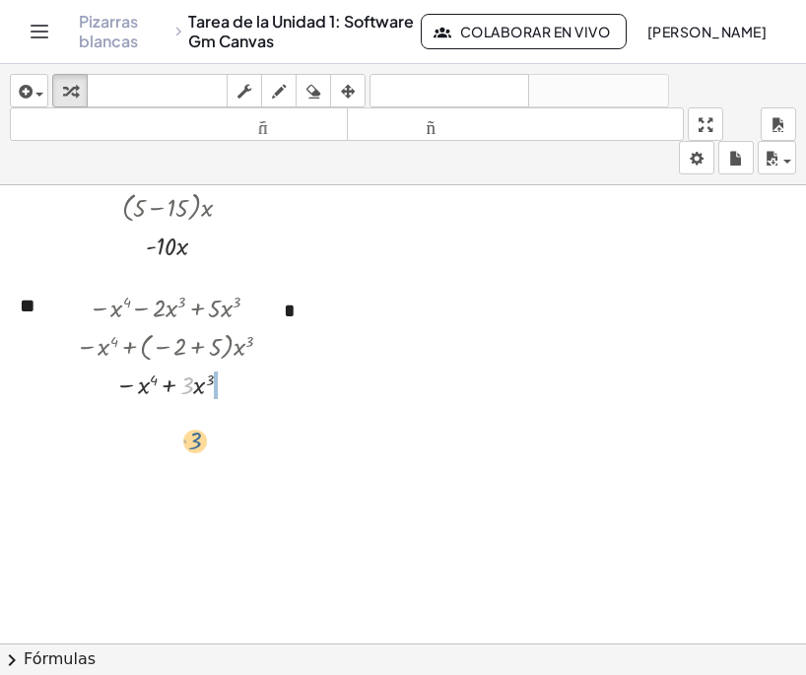
drag, startPoint x: 187, startPoint y: 388, endPoint x: 196, endPoint y: 445, distance: 57.8
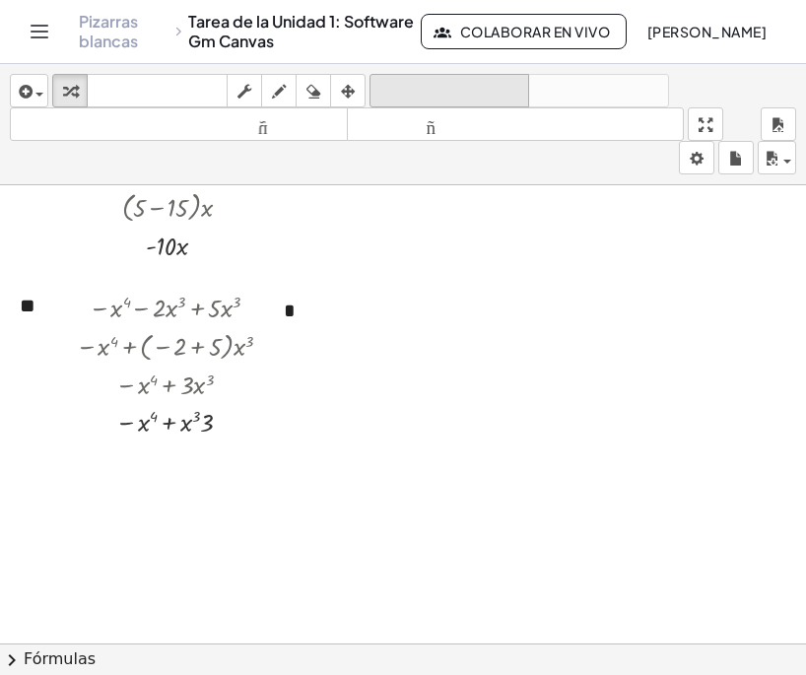
click at [411, 91] on font "deshacer" at bounding box center [449, 91] width 150 height 19
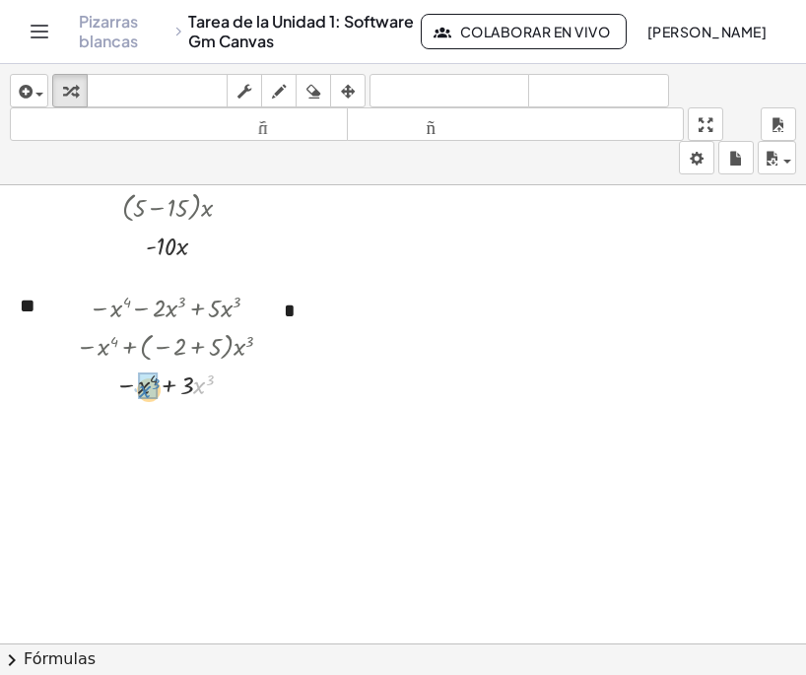
drag, startPoint x: 198, startPoint y: 387, endPoint x: 144, endPoint y: 391, distance: 54.3
drag, startPoint x: 236, startPoint y: 420, endPoint x: 233, endPoint y: 483, distance: 63.1
click at [233, 445] on div "− x 4 − · 2 · x 3 + · 5 · x 3 − x 4 + · ( − 2 + 5 ) · x 3 − x 4 + · 3 · x 3 − ·…" at bounding box center [160, 364] width 229 height 163
drag, startPoint x: 232, startPoint y: 458, endPoint x: 241, endPoint y: 431, distance: 28.0
click at [166, 440] on div "− + 3 · x 3 x · ( )" at bounding box center [166, 440] width 0 height 0
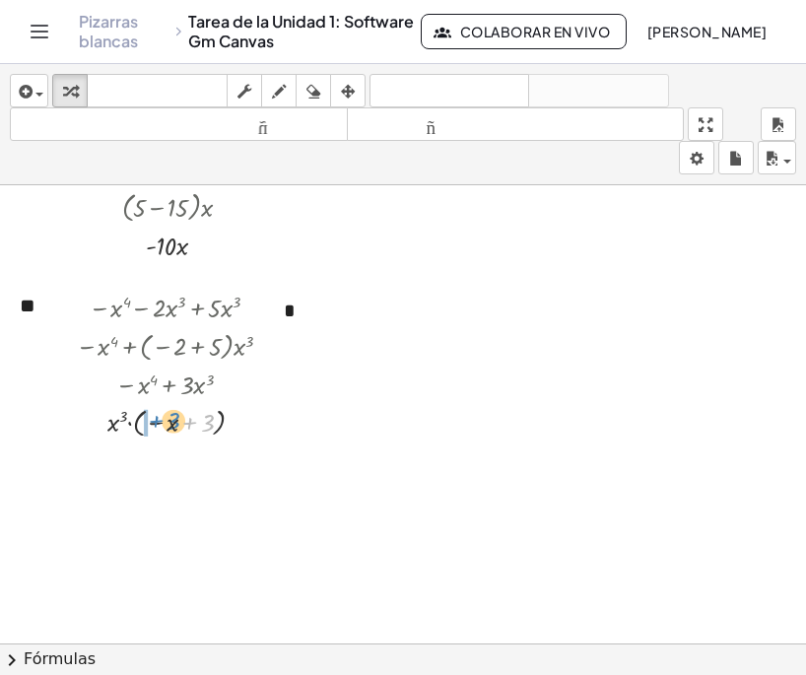
drag, startPoint x: 200, startPoint y: 425, endPoint x: 160, endPoint y: 427, distance: 40.5
click at [160, 427] on div at bounding box center [180, 420] width 228 height 39
click at [400, 99] on font "deshacer" at bounding box center [449, 91] width 150 height 19
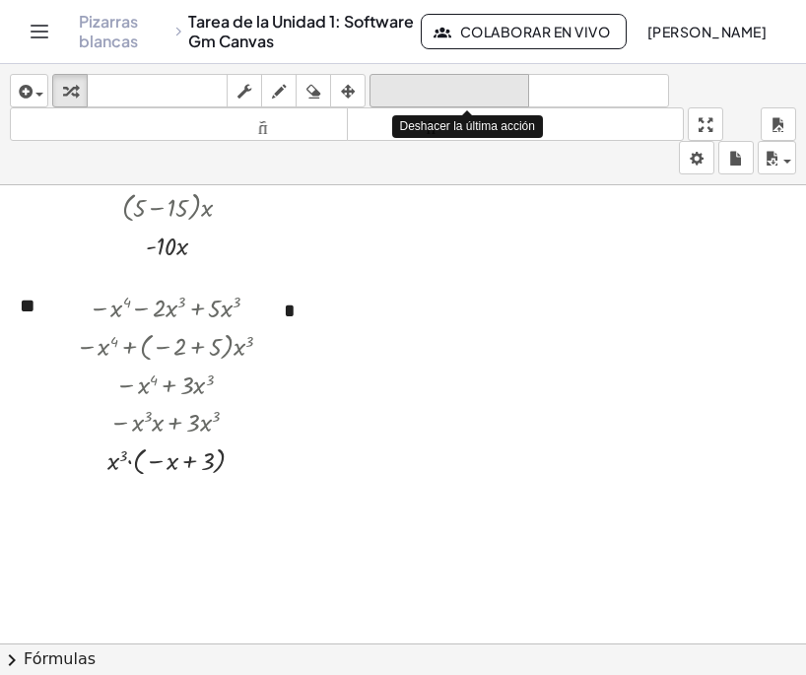
click at [399, 98] on font "deshacer" at bounding box center [449, 91] width 150 height 19
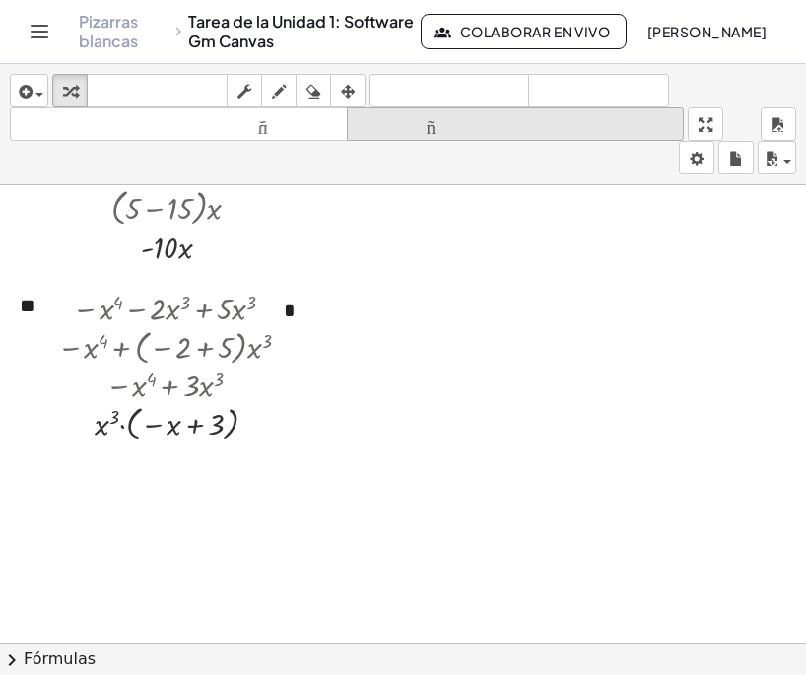
click at [403, 108] on button "tamaño_del_formato más grande" at bounding box center [516, 123] width 338 height 33
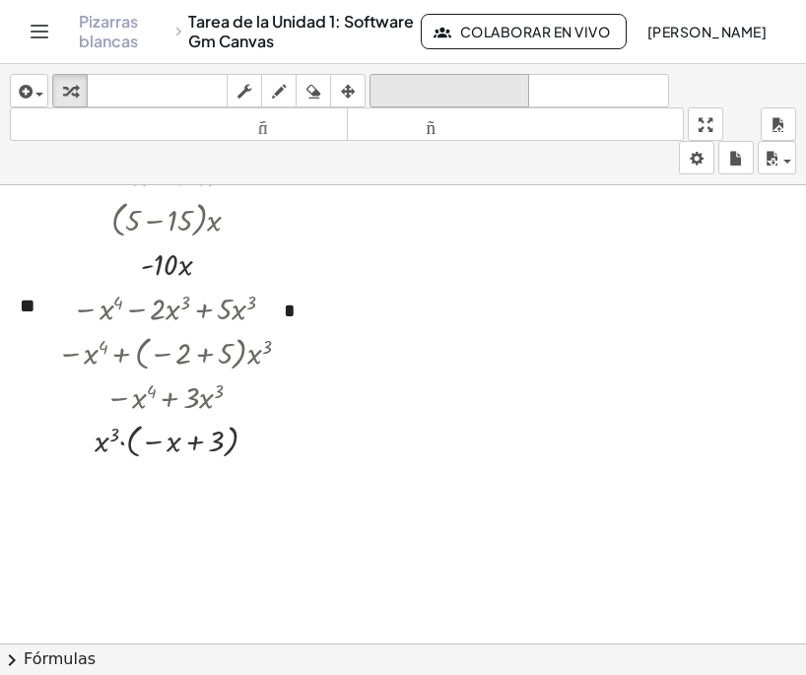
click at [454, 92] on font "deshacer" at bounding box center [449, 91] width 150 height 19
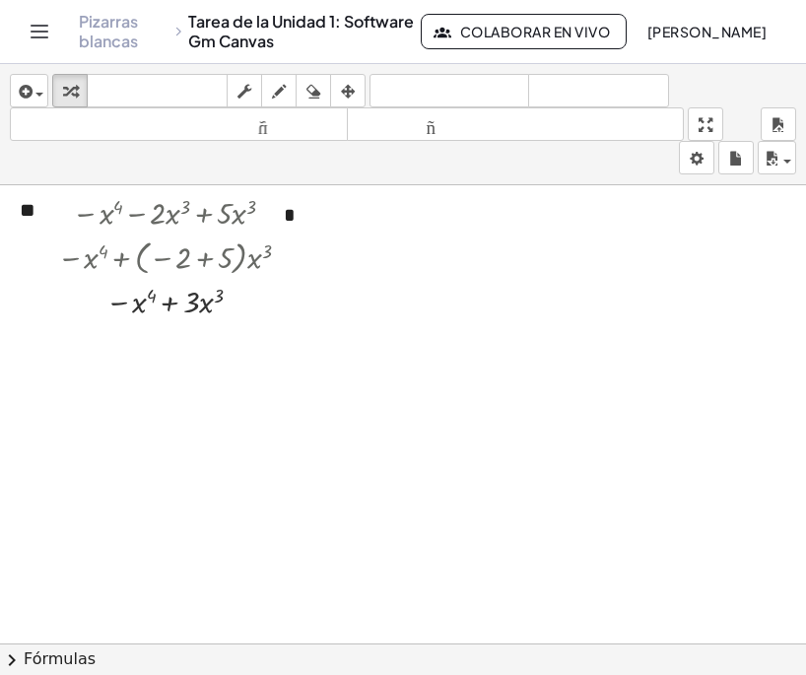
scroll to position [689, 0]
click at [207, 304] on div at bounding box center [179, 297] width 264 height 43
click at [171, 305] on div at bounding box center [179, 297] width 264 height 43
drag, startPoint x: 169, startPoint y: 302, endPoint x: 118, endPoint y: 303, distance: 51.2
click at [118, 303] on div at bounding box center [179, 297] width 264 height 43
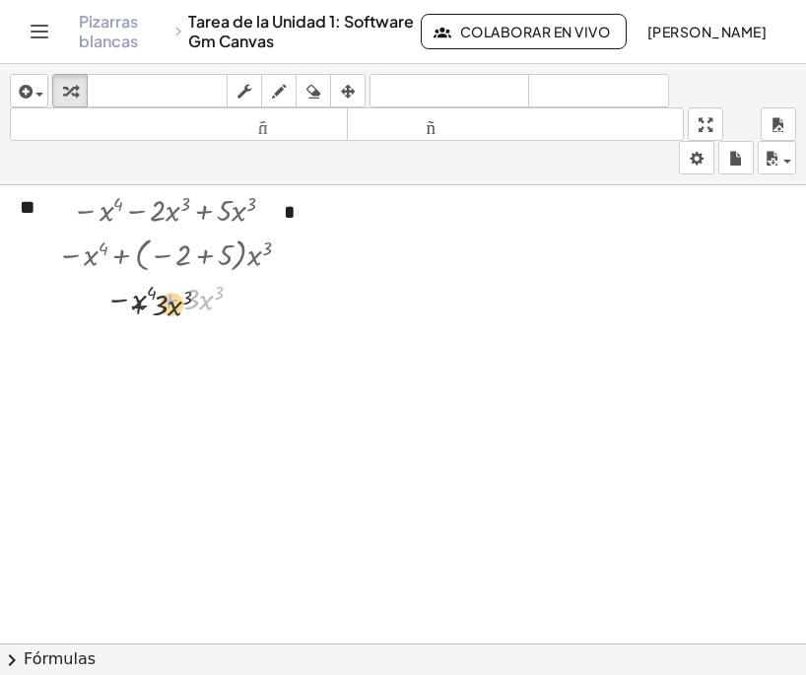
drag, startPoint x: 173, startPoint y: 302, endPoint x: 131, endPoint y: 304, distance: 42.4
click at [131, 305] on div at bounding box center [179, 297] width 264 height 43
drag, startPoint x: 140, startPoint y: 309, endPoint x: 211, endPoint y: 309, distance: 70.9
click at [237, 329] on div at bounding box center [179, 340] width 264 height 46
drag, startPoint x: 188, startPoint y: 345, endPoint x: 144, endPoint y: 348, distance: 44.4
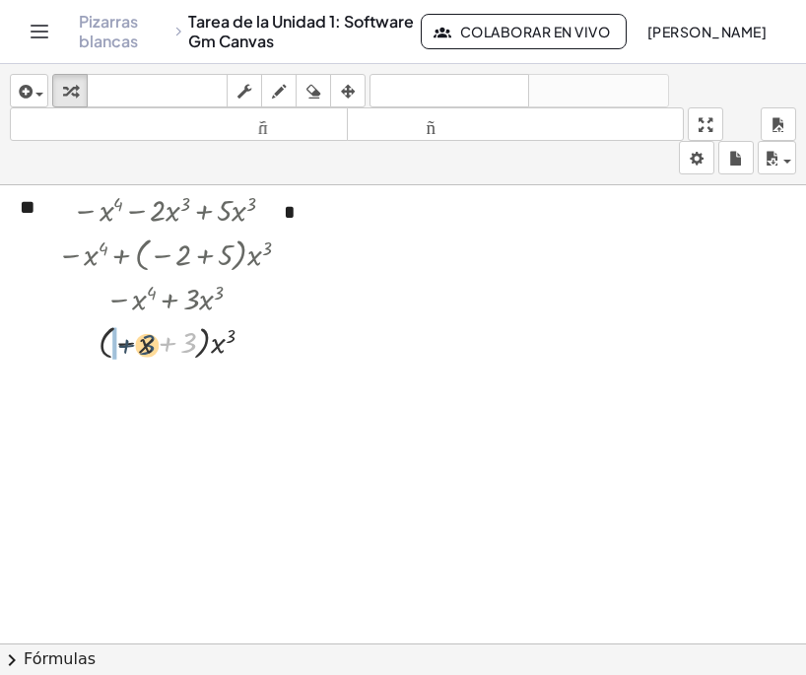
click at [144, 348] on div at bounding box center [179, 340] width 264 height 46
drag, startPoint x: 249, startPoint y: 347, endPoint x: 262, endPoint y: 374, distance: 30.4
click at [166, 211] on div "− x 4 − · 2 · x 3 + · 5 · x 3 − x 4 + · ( − 2 + 5 ) · x 3 − x 4 + · 3 · x 3 − ·…" at bounding box center [166, 211] width 0 height 0
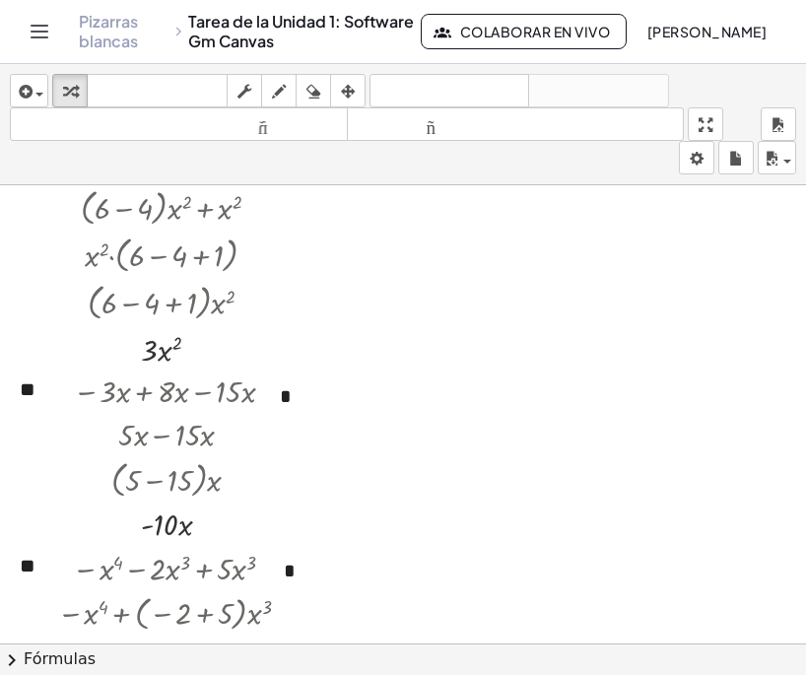
scroll to position [295, 0]
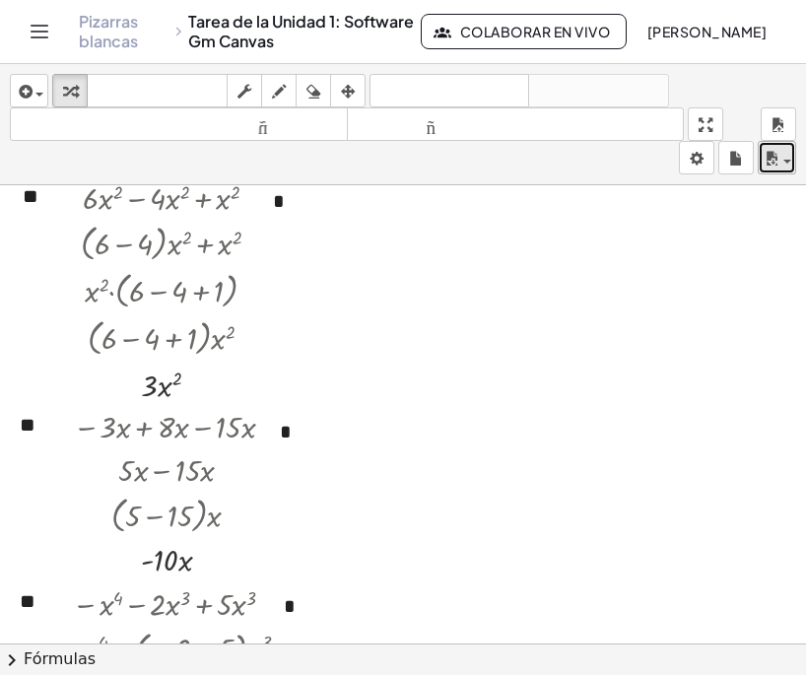
click at [786, 169] on button "ahorrar" at bounding box center [776, 157] width 38 height 33
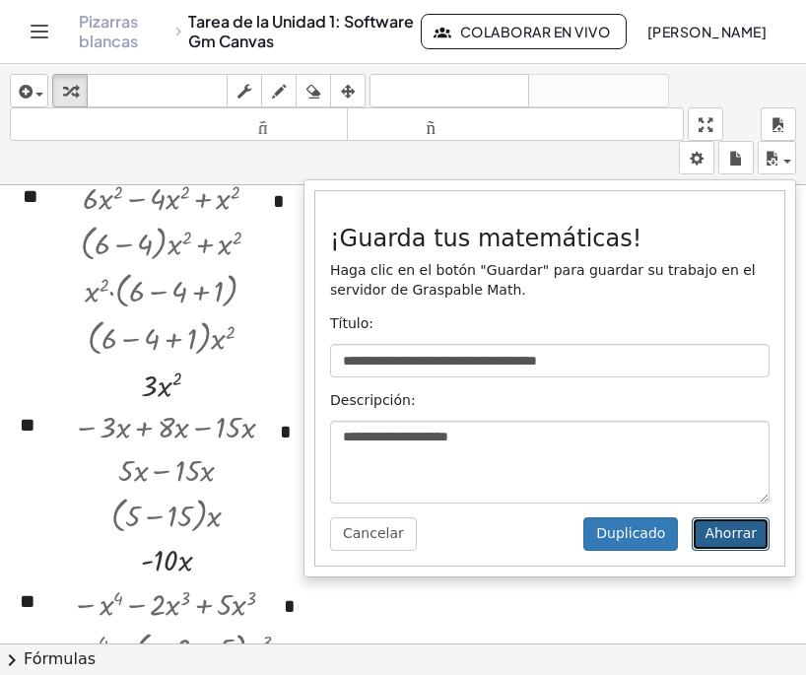
click at [745, 541] on font "Ahorrar" at bounding box center [730, 533] width 52 height 16
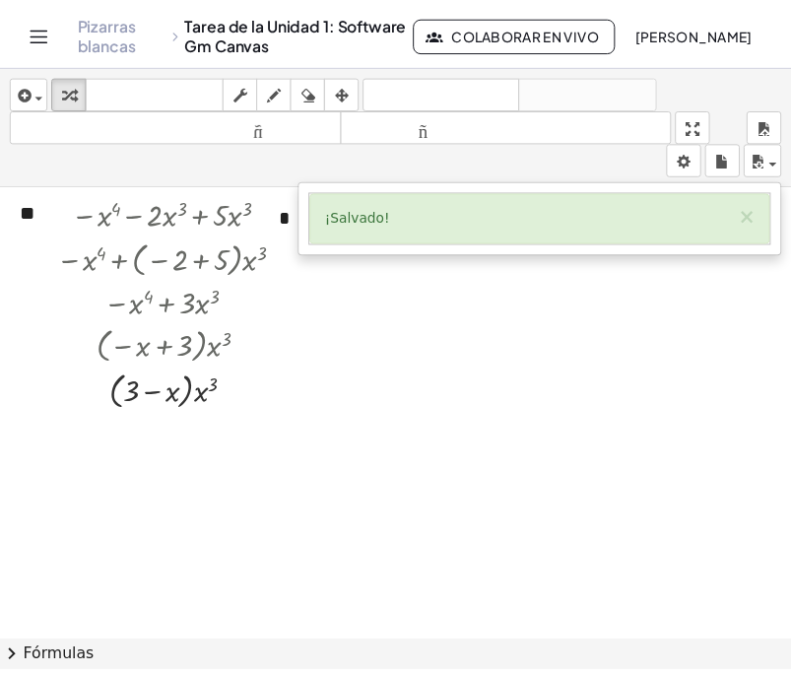
scroll to position [689, 0]
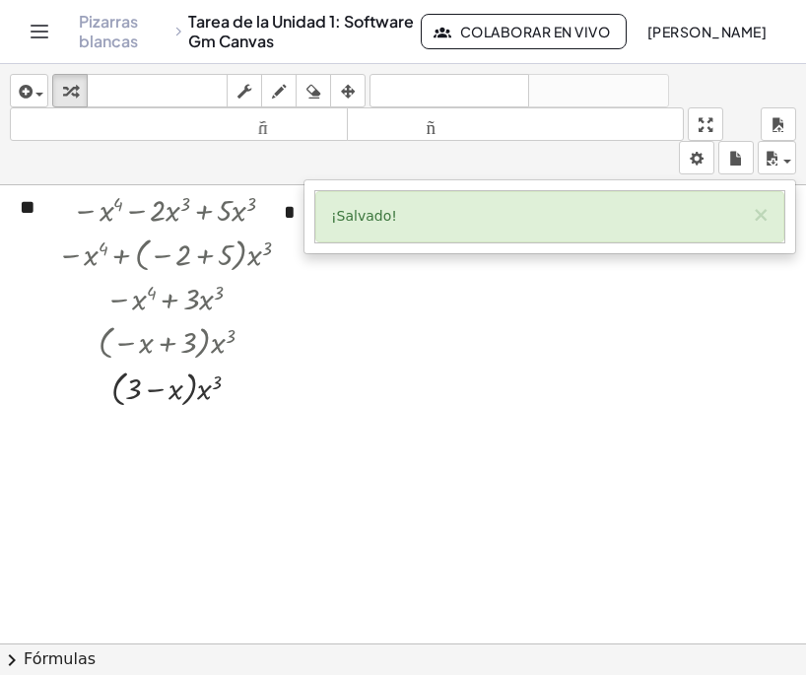
click at [50, 37] on icon "Cambiar navegación" at bounding box center [40, 32] width 24 height 24
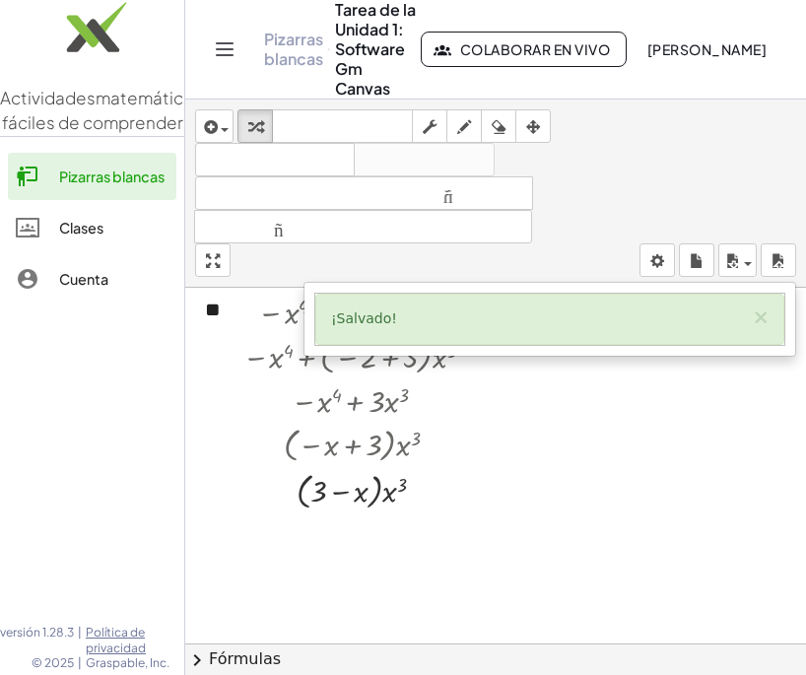
click at [208, 51] on header "Pizarras [PERSON_NAME] de la Unidad 1: Software Gm Canvas Colaborar en vivo [PE…" at bounding box center [495, 49] width 621 height 99
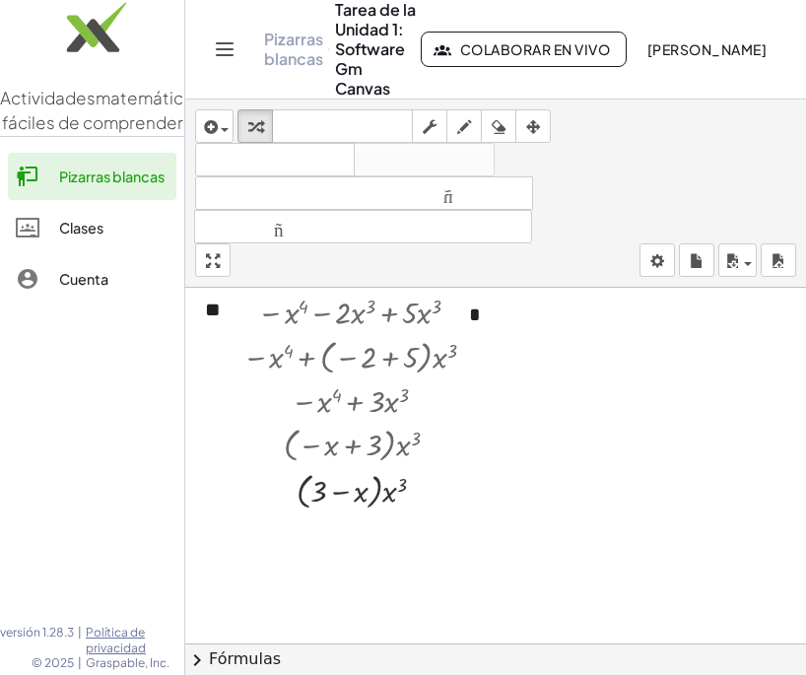
click at [224, 44] on icon "Cambiar navegación" at bounding box center [225, 49] width 24 height 24
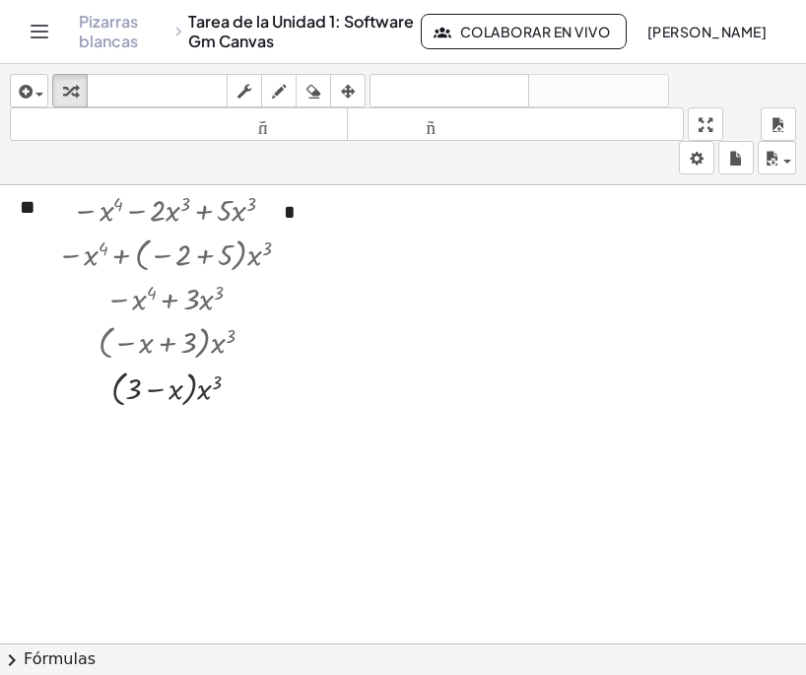
click at [647, 29] on font "[PERSON_NAME]" at bounding box center [706, 32] width 119 height 18
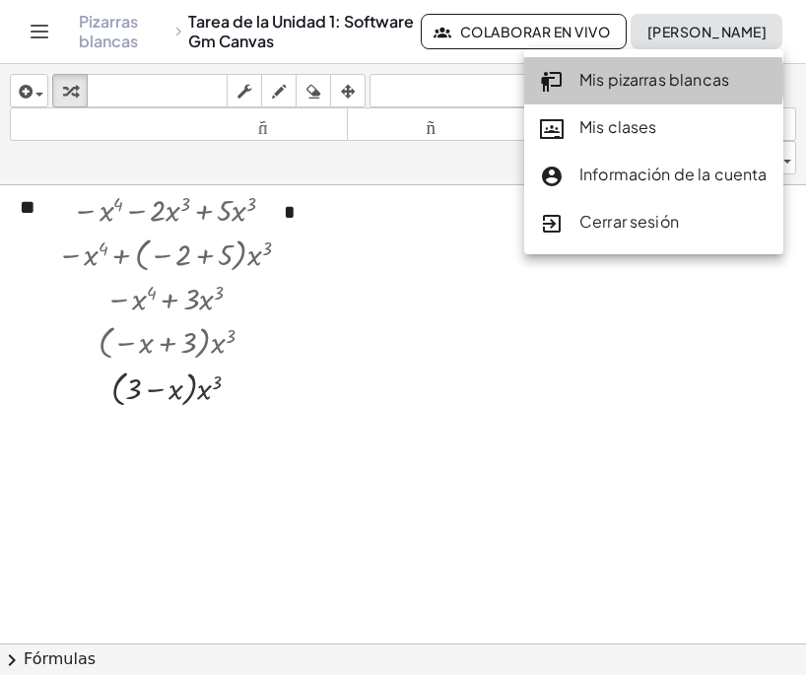
click at [682, 87] on font "Mis pizarras blancas" at bounding box center [654, 79] width 150 height 21
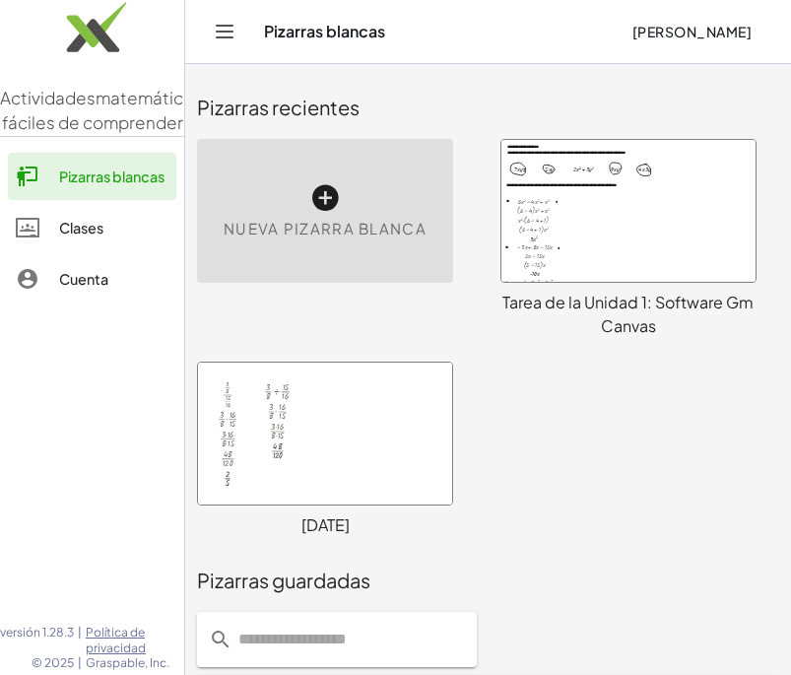
click at [679, 309] on font "Tarea de la Unidad 1: Software Gm Canvas" at bounding box center [627, 314] width 251 height 44
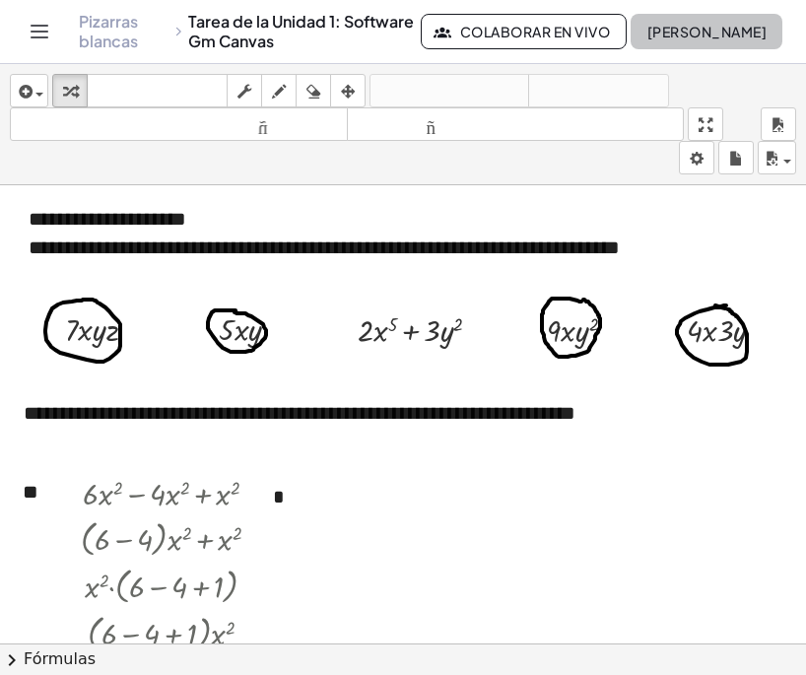
click at [708, 31] on font "[PERSON_NAME]" at bounding box center [706, 32] width 119 height 18
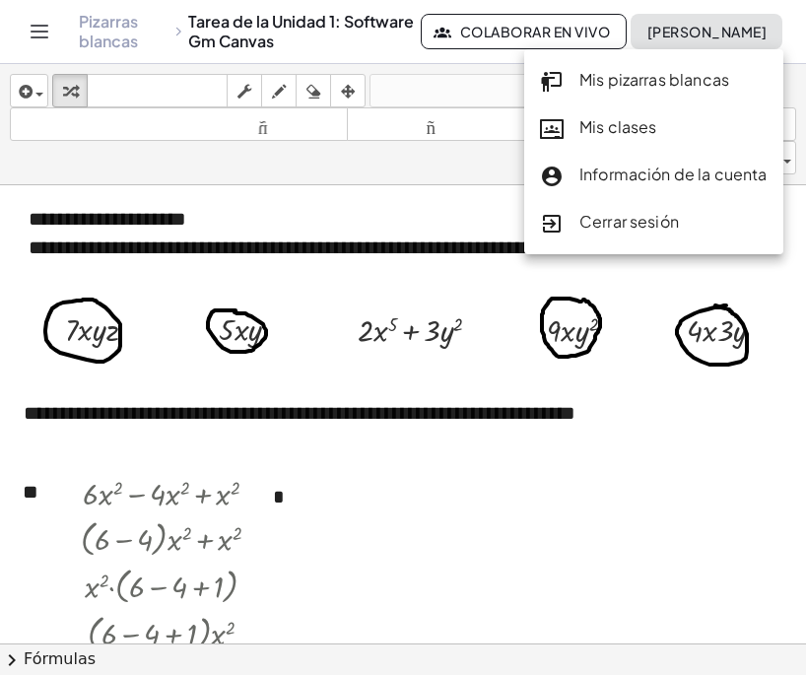
click at [733, 173] on font "Información de la cuenta" at bounding box center [673, 174] width 188 height 21
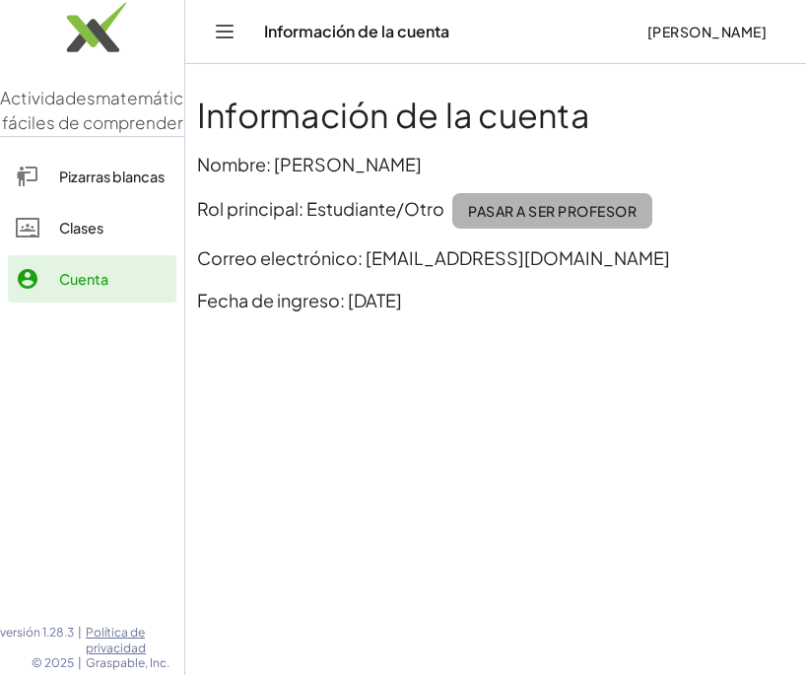
click at [495, 202] on font "Pasar a ser profesor" at bounding box center [552, 211] width 168 height 18
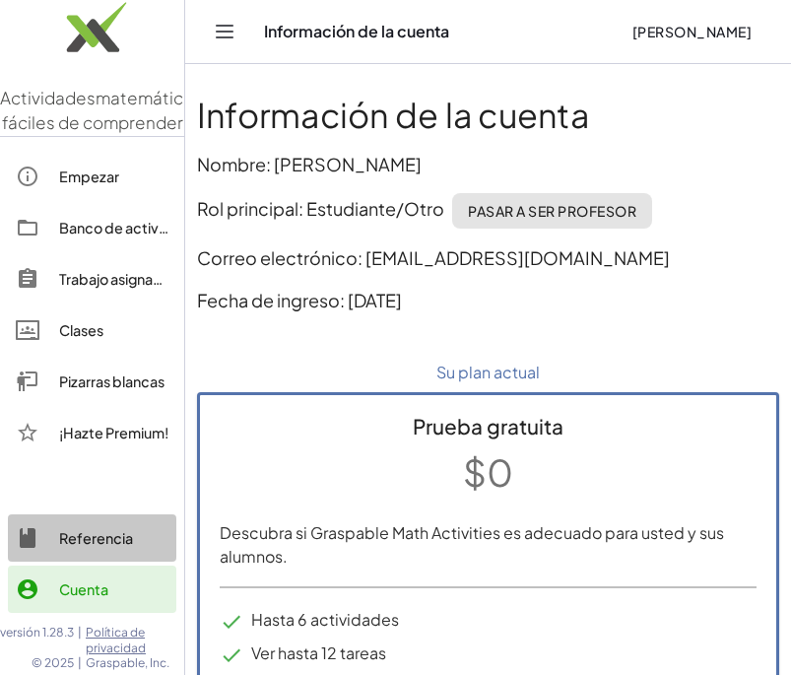
click at [115, 546] on font "Referencia" at bounding box center [96, 538] width 74 height 18
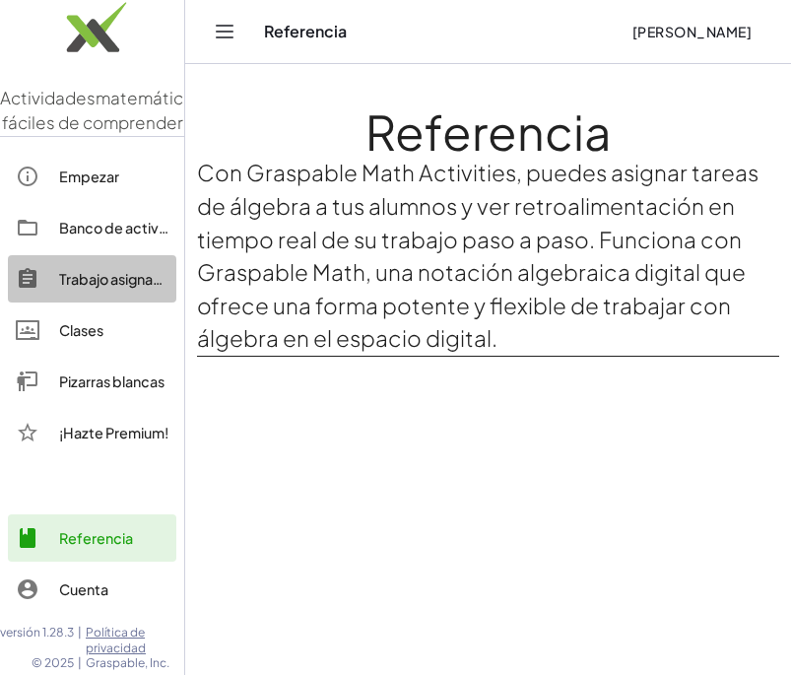
click at [143, 291] on div "Trabajo asignado" at bounding box center [113, 279] width 109 height 24
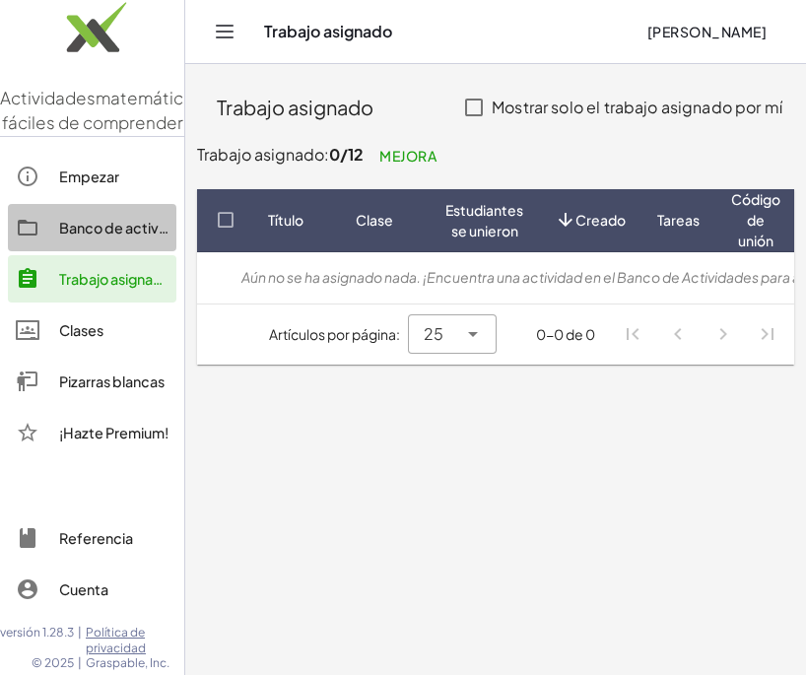
click at [109, 239] on div "Banco de actividades" at bounding box center [113, 228] width 109 height 24
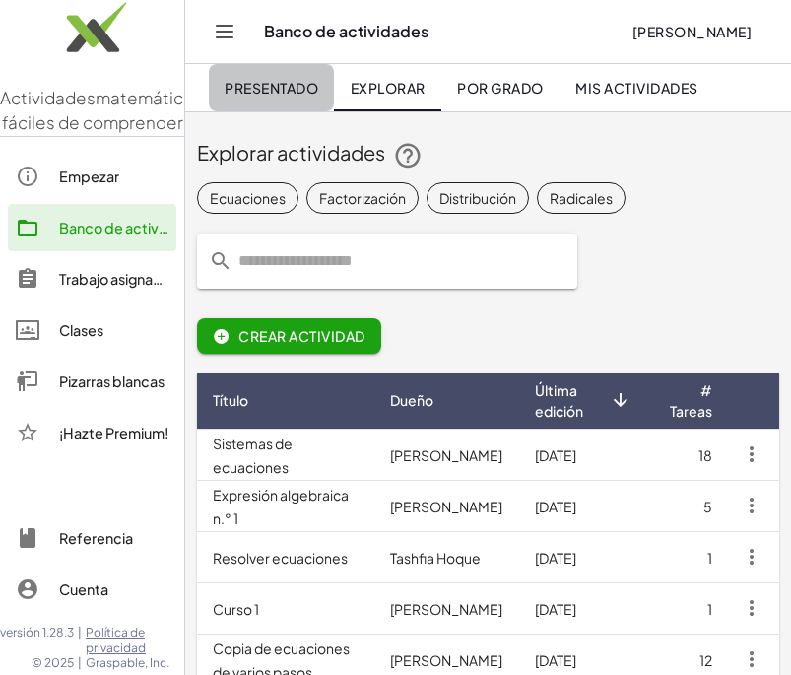
click at [272, 93] on font "Presentado" at bounding box center [272, 88] width 94 height 18
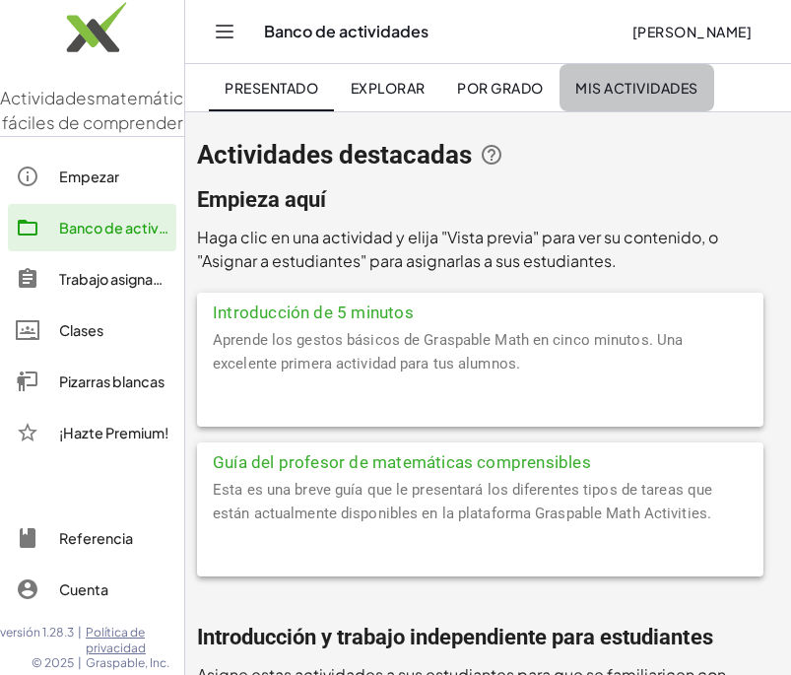
click at [637, 84] on font "Mis actividades" at bounding box center [636, 88] width 122 height 18
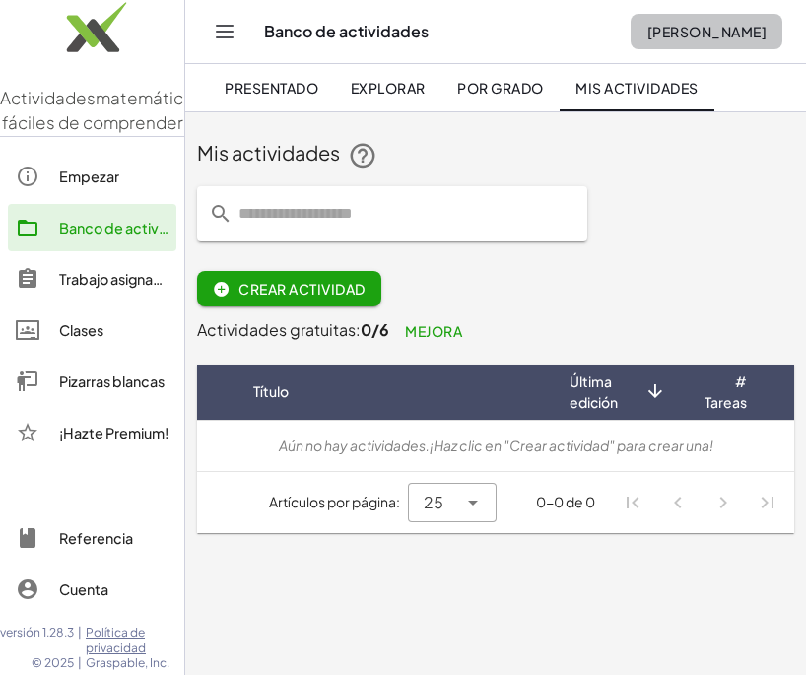
click at [682, 31] on font "[PERSON_NAME]" at bounding box center [706, 32] width 119 height 18
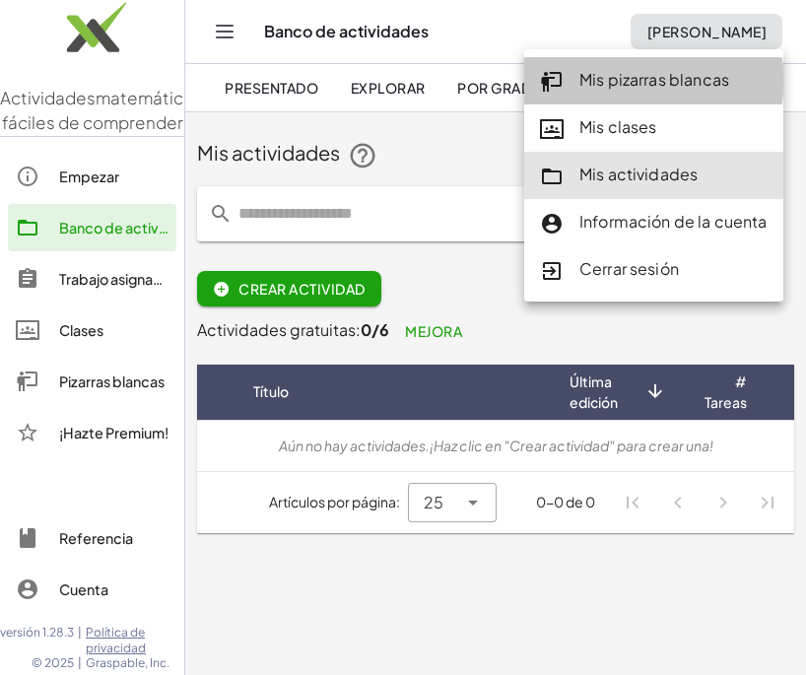
click at [664, 81] on font "Mis pizarras blancas" at bounding box center [654, 79] width 150 height 21
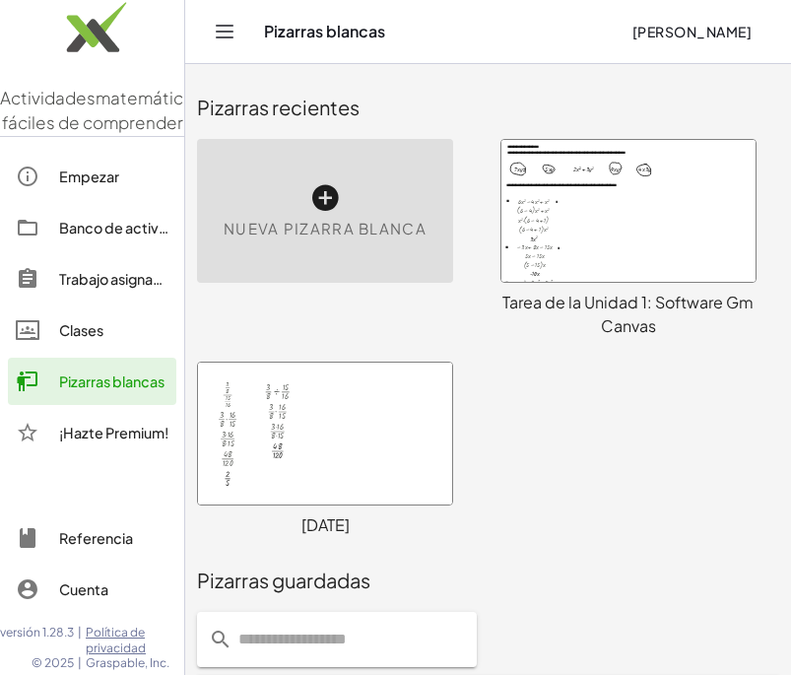
click at [688, 243] on div at bounding box center [628, 211] width 254 height 142
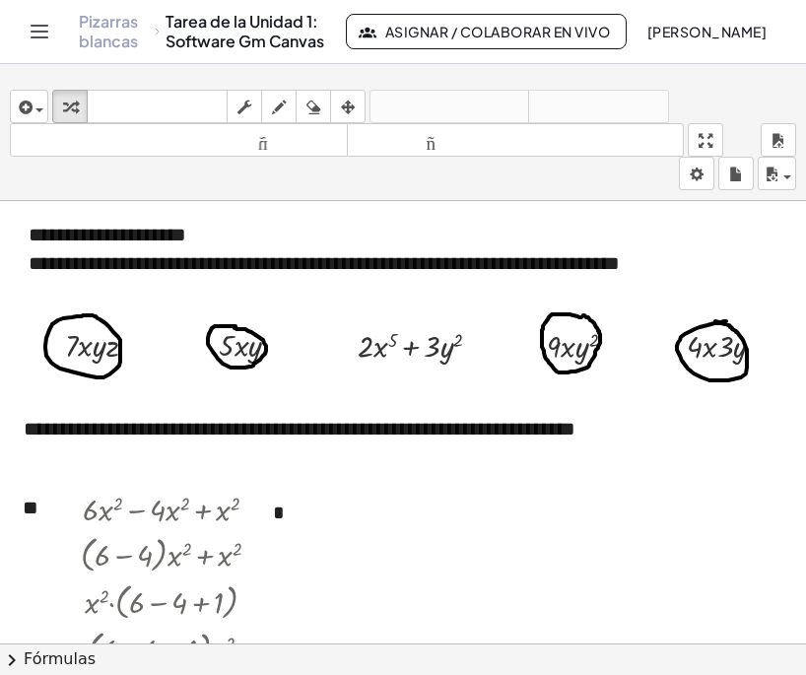
click at [532, 36] on font "Asignar / Colaborar en vivo" at bounding box center [497, 32] width 225 height 18
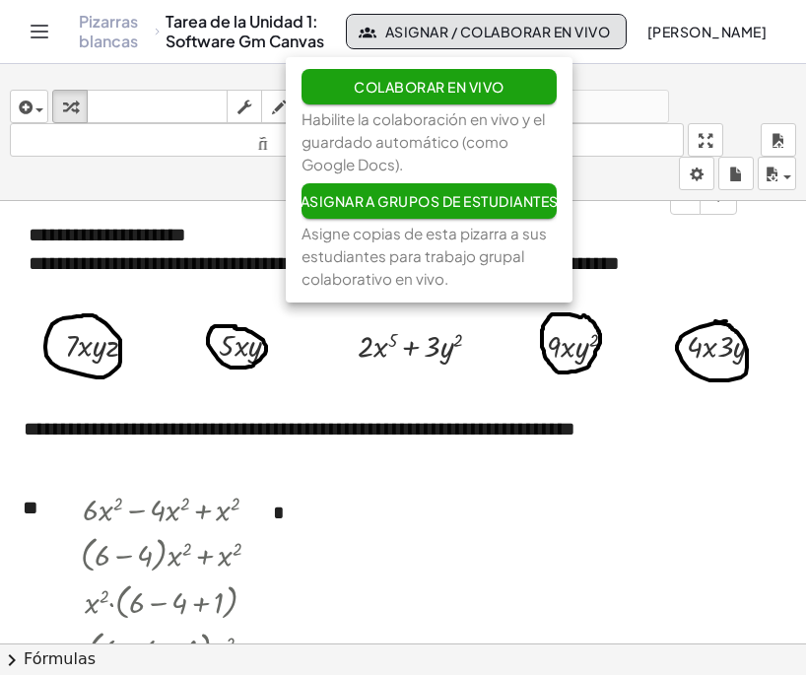
click at [214, 203] on div "- +" at bounding box center [370, 197] width 733 height 33
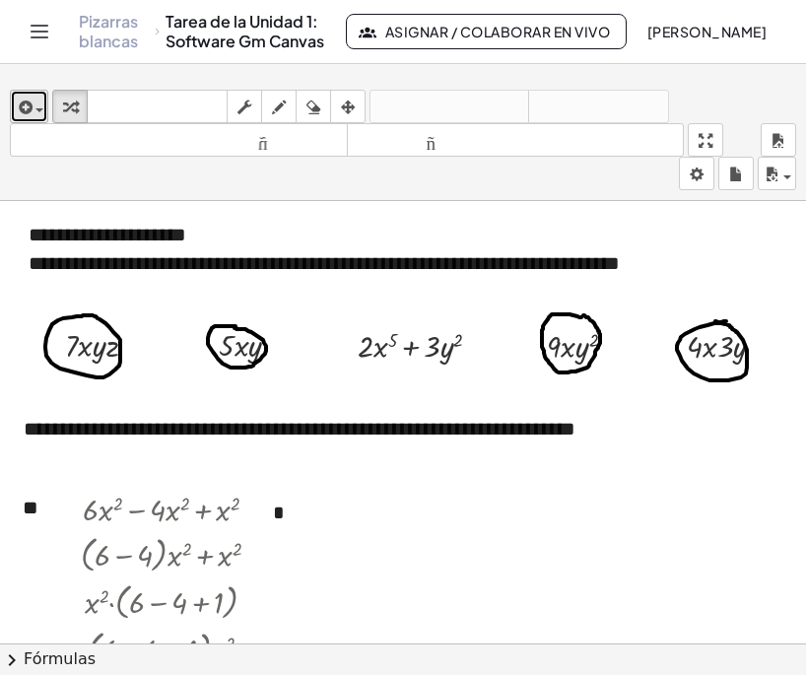
click at [35, 108] on span "button" at bounding box center [39, 110] width 8 height 4
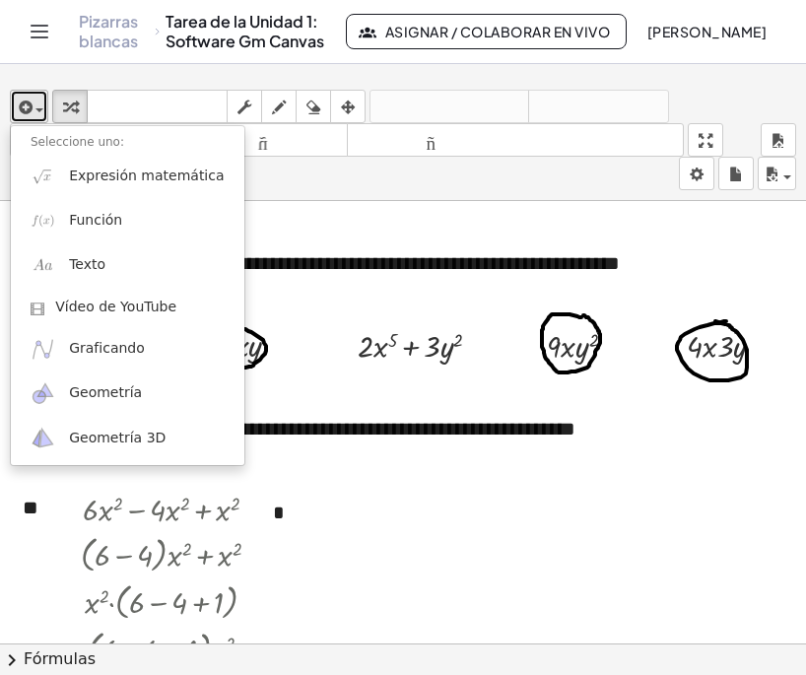
click at [38, 113] on div "button" at bounding box center [29, 107] width 29 height 24
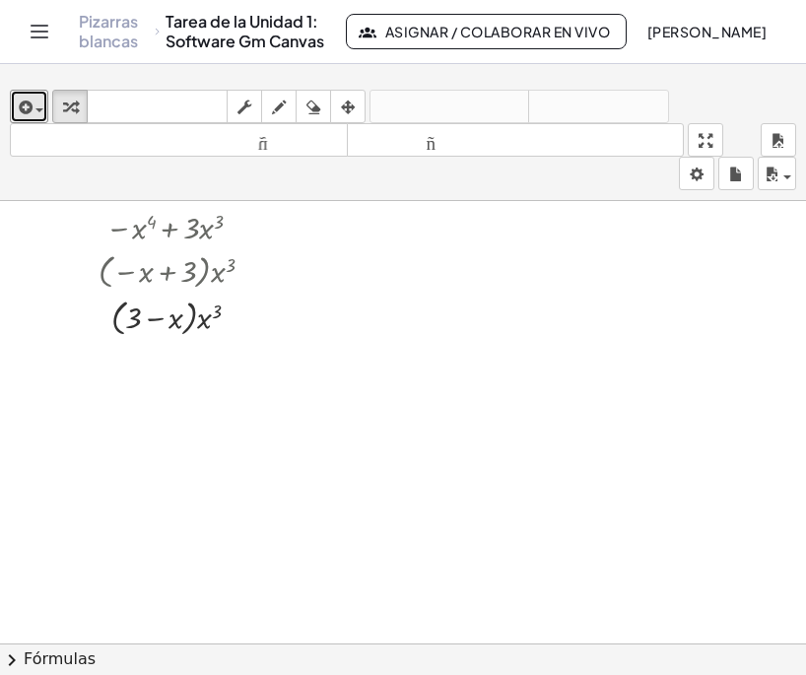
scroll to position [778, 0]
click at [194, 310] on div at bounding box center [179, 314] width 264 height 47
click at [236, 317] on div at bounding box center [235, 316] width 13 height 13
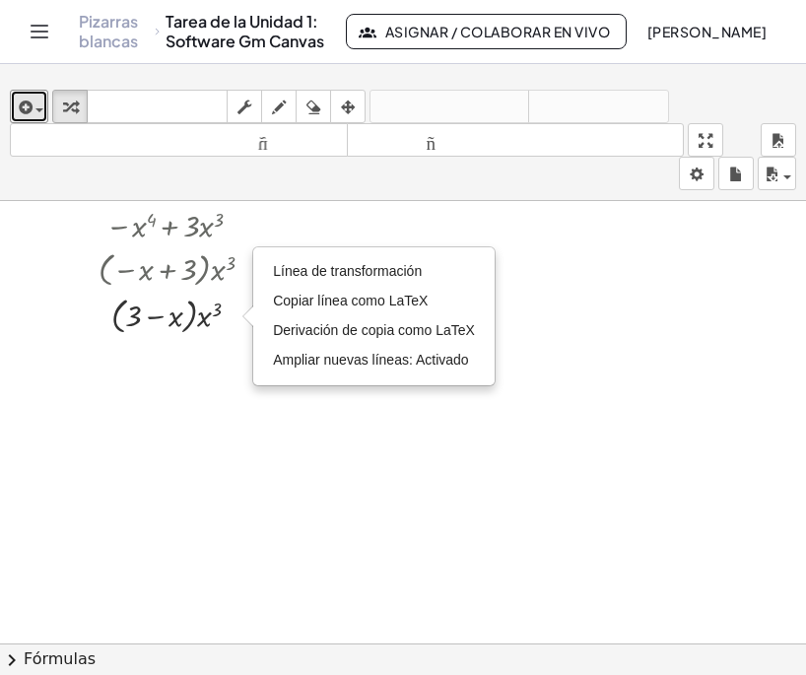
click at [657, 372] on div at bounding box center [403, 86] width 806 height 1327
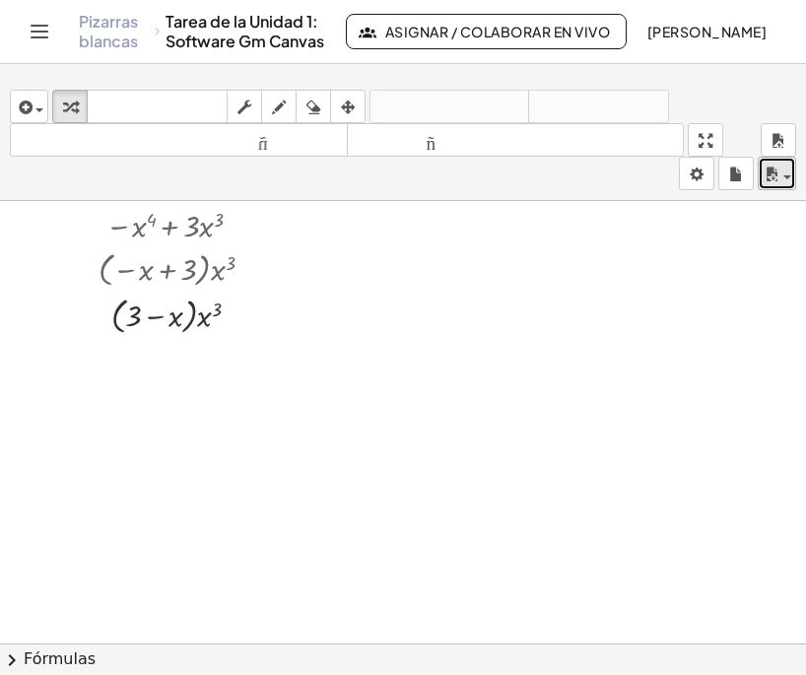
click at [789, 180] on div "button" at bounding box center [776, 174] width 29 height 24
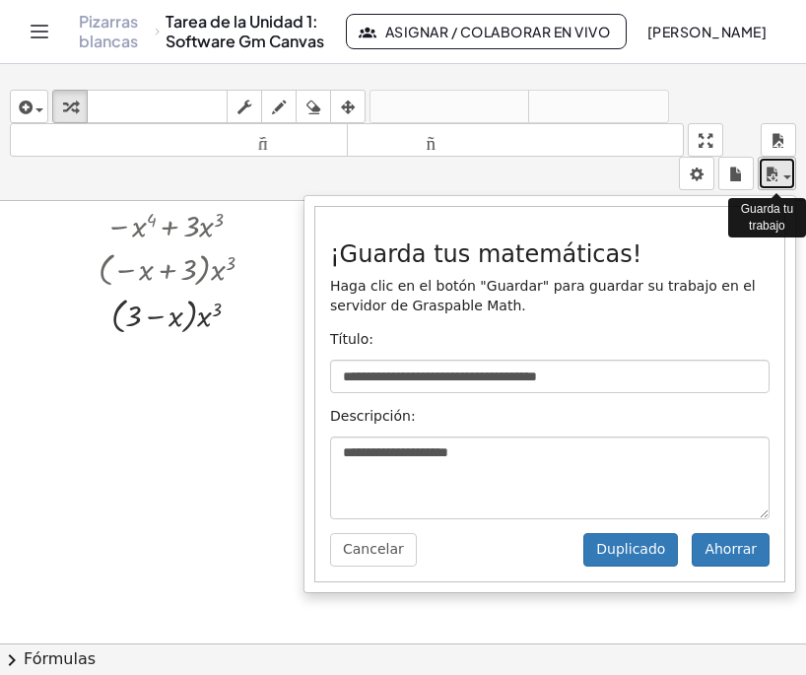
click at [789, 180] on div "button" at bounding box center [776, 174] width 29 height 24
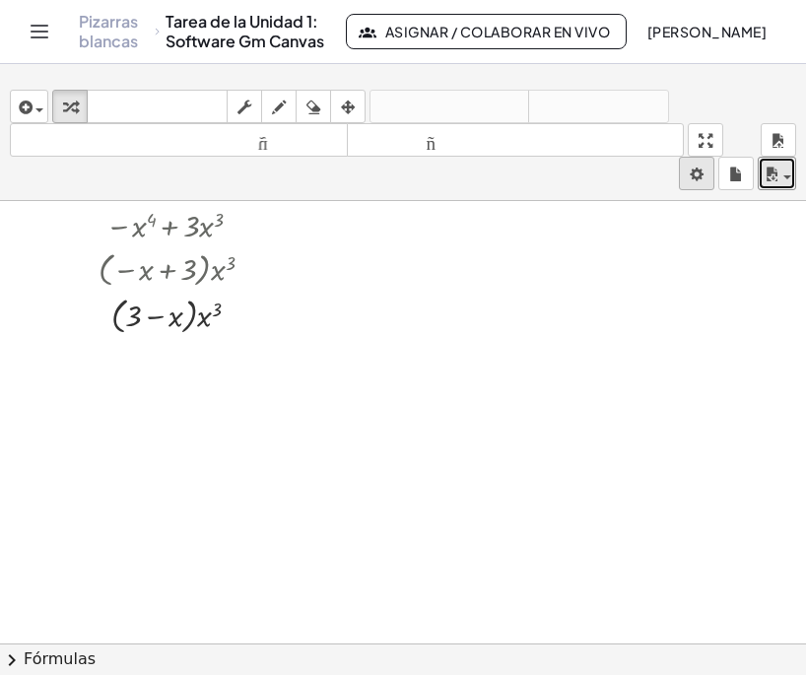
click at [689, 182] on body "**********" at bounding box center [403, 337] width 806 height 675
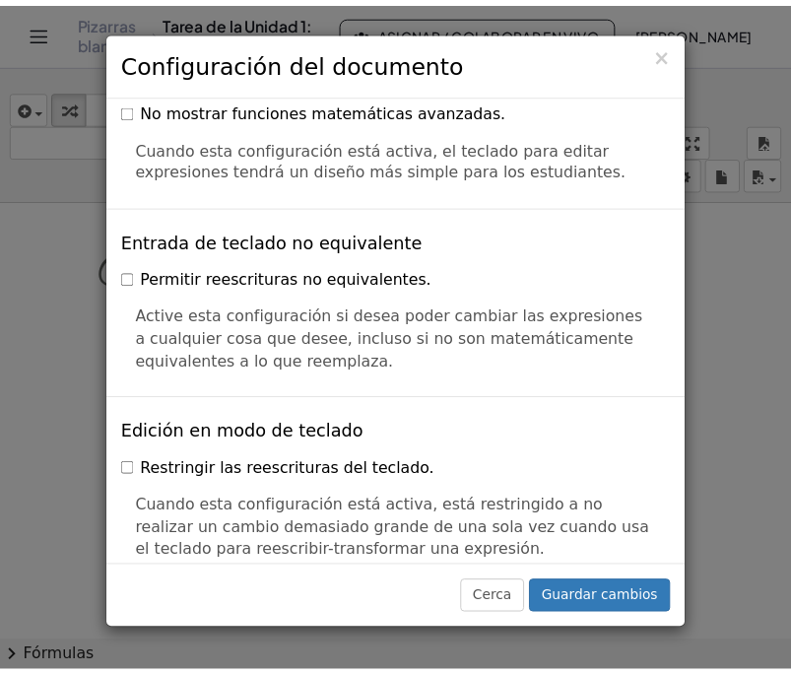
scroll to position [4714, 0]
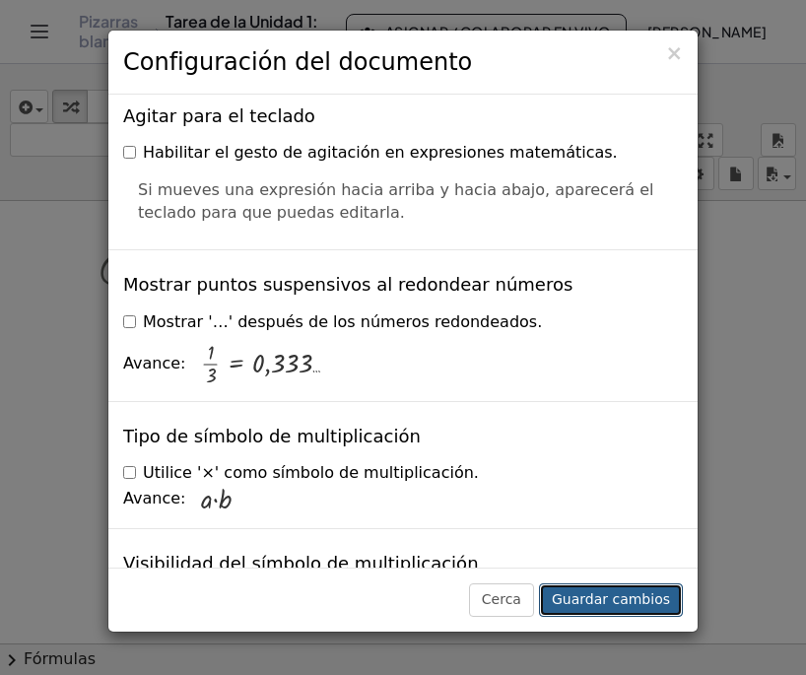
click at [604, 591] on font "Guardar cambios" at bounding box center [611, 599] width 118 height 16
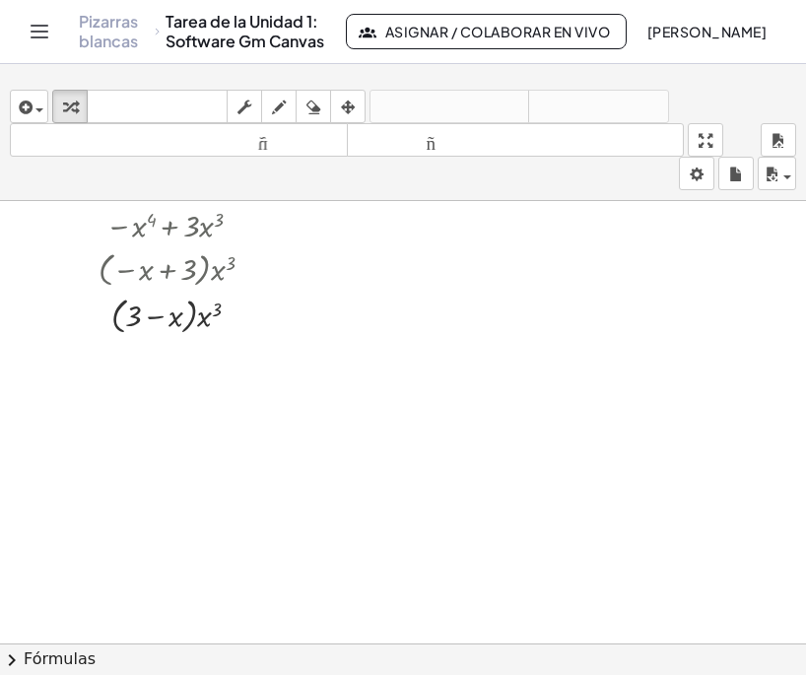
click at [102, 49] on font "Pizarras blancas" at bounding box center [108, 31] width 59 height 40
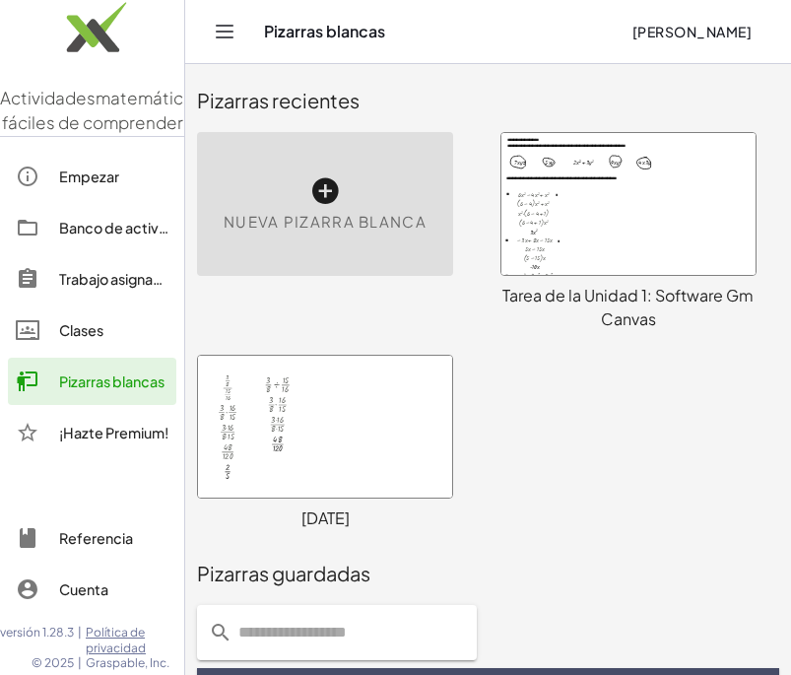
scroll to position [231, 0]
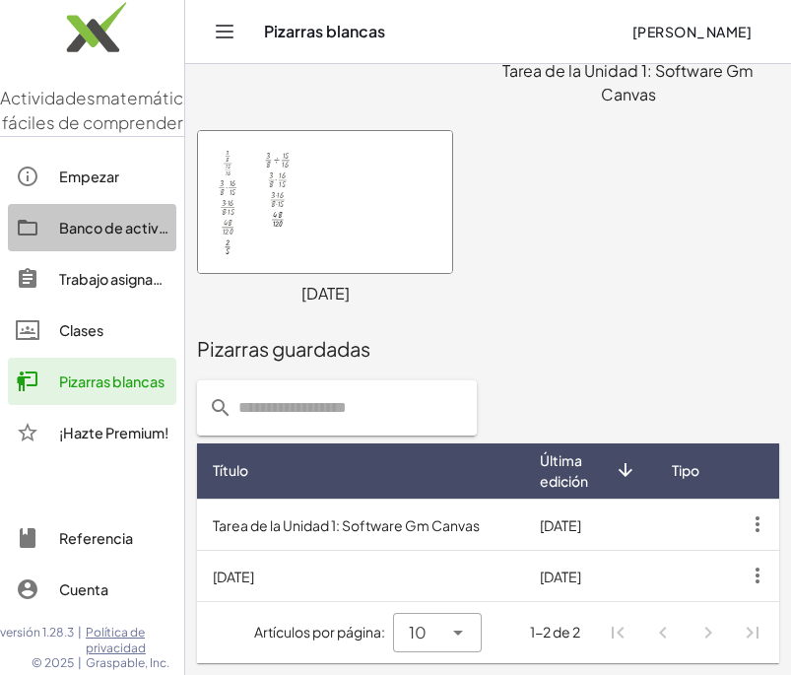
click at [150, 236] on font "Banco de actividades" at bounding box center [132, 228] width 146 height 18
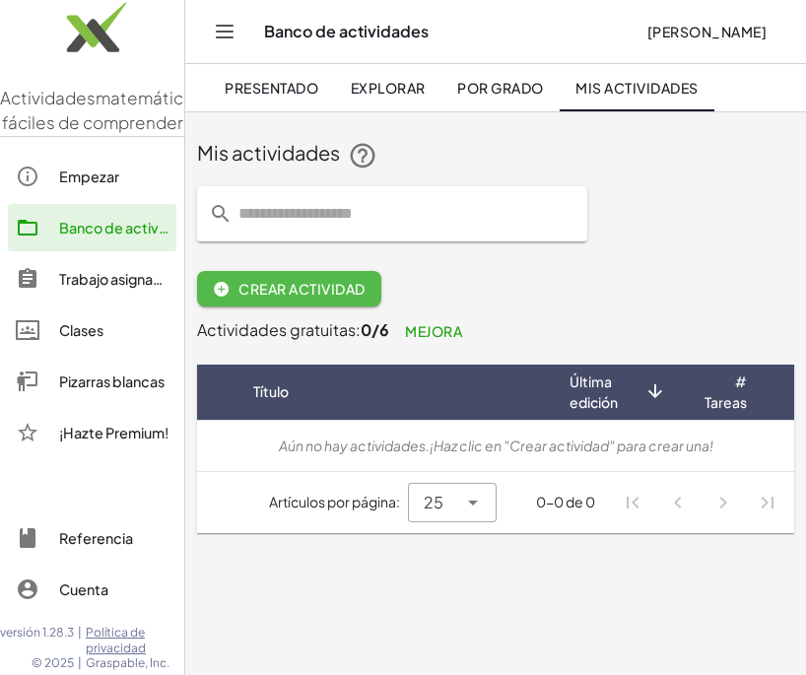
click at [294, 300] on button "Crear actividad" at bounding box center [289, 288] width 184 height 35
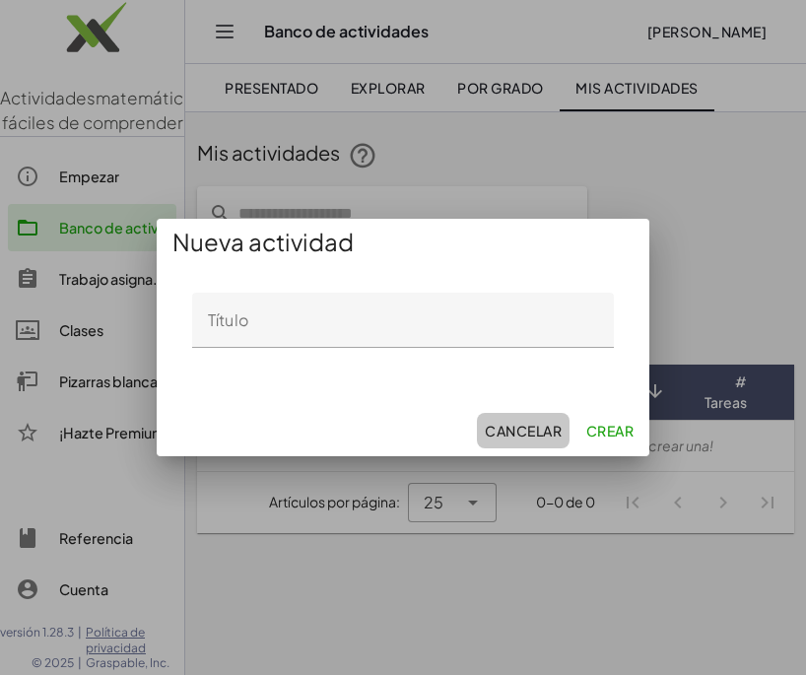
click at [543, 430] on font "Cancelar" at bounding box center [523, 431] width 77 height 18
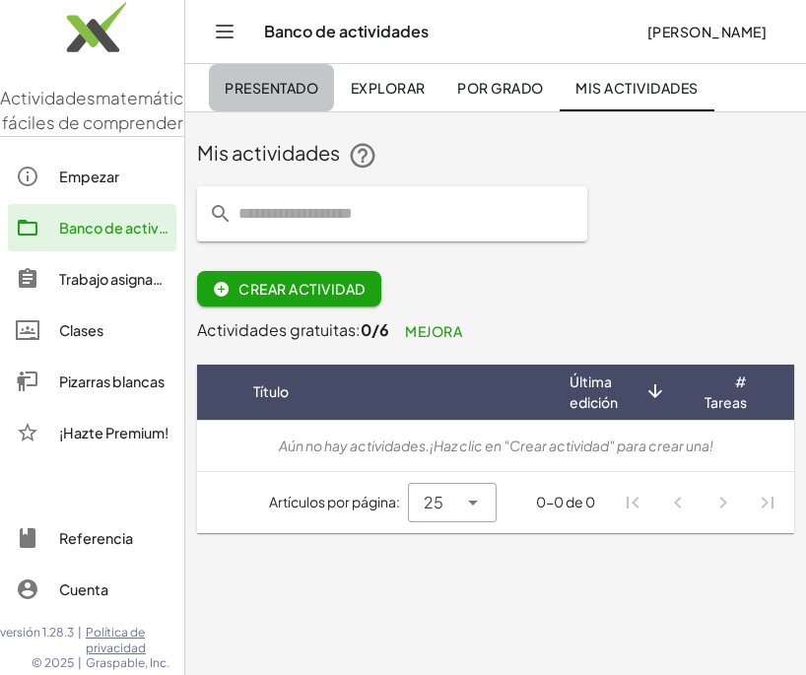
click at [295, 83] on font "Presentado" at bounding box center [272, 88] width 94 height 18
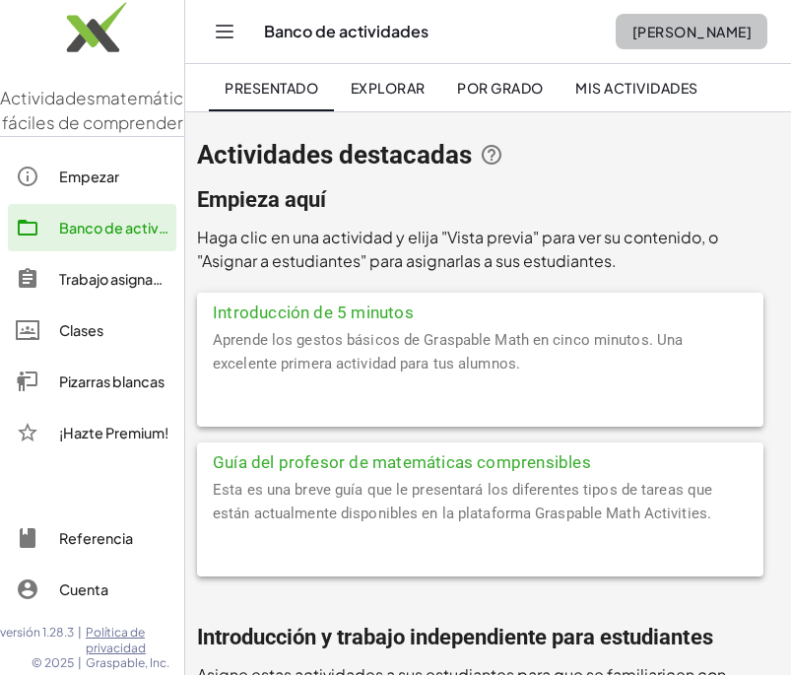
click at [632, 28] on font "[PERSON_NAME]" at bounding box center [691, 32] width 119 height 18
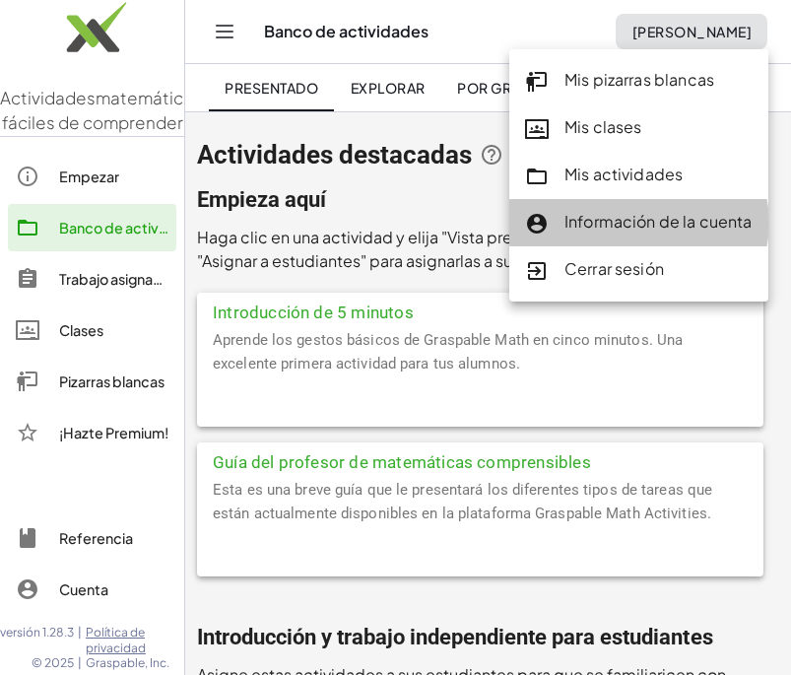
click at [712, 230] on font "Información de la cuenta" at bounding box center [658, 221] width 188 height 21
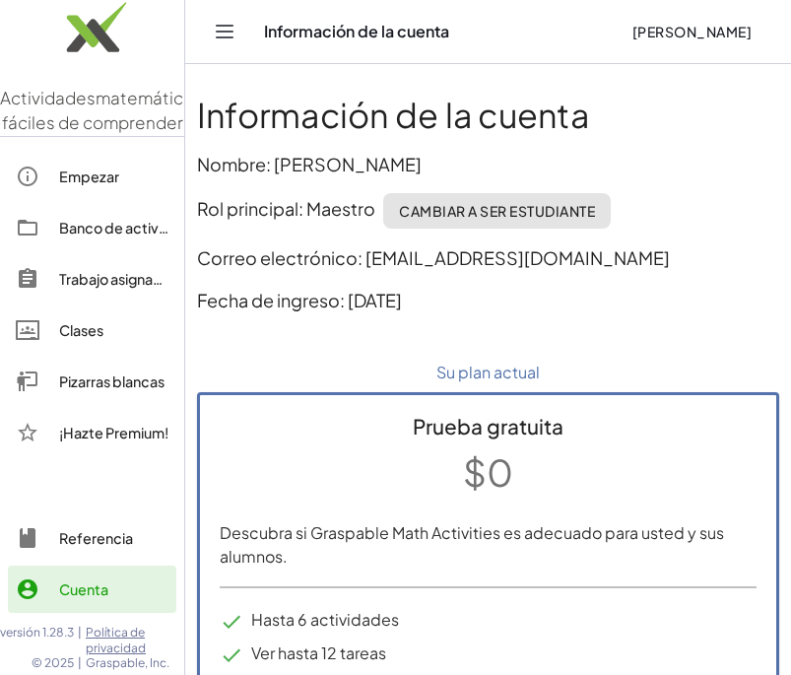
click at [526, 213] on font "Cambiar a ser estudiante" at bounding box center [497, 211] width 196 height 18
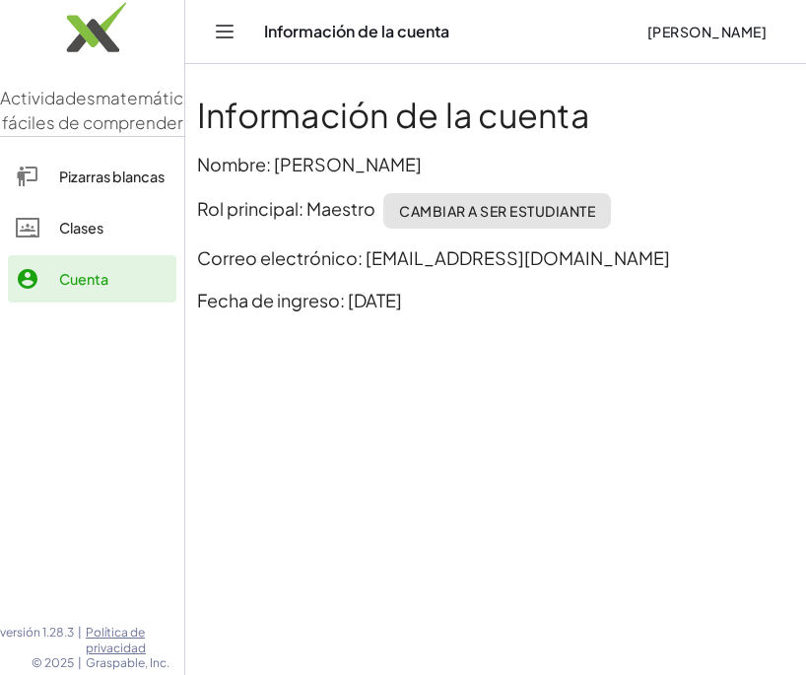
click at [491, 267] on div "Información de la cuenta Nombre: [PERSON_NAME] Rol principal: Maestro [PERSON_N…" at bounding box center [495, 212] width 621 height 257
click at [609, 246] on p "Correo electrónico: [EMAIL_ADDRESS][DOMAIN_NAME]" at bounding box center [495, 257] width 597 height 27
click at [543, 254] on font "Correo electrónico: [EMAIL_ADDRESS][DOMAIN_NAME]" at bounding box center [433, 257] width 473 height 23
click at [675, 24] on font "[PERSON_NAME]" at bounding box center [706, 32] width 119 height 18
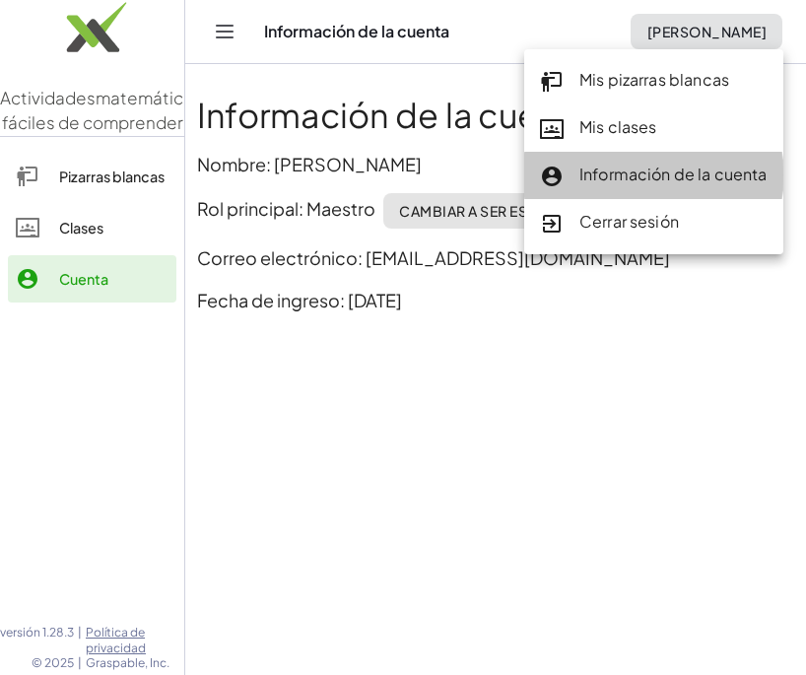
click at [650, 171] on font "Información de la cuenta" at bounding box center [673, 174] width 188 height 21
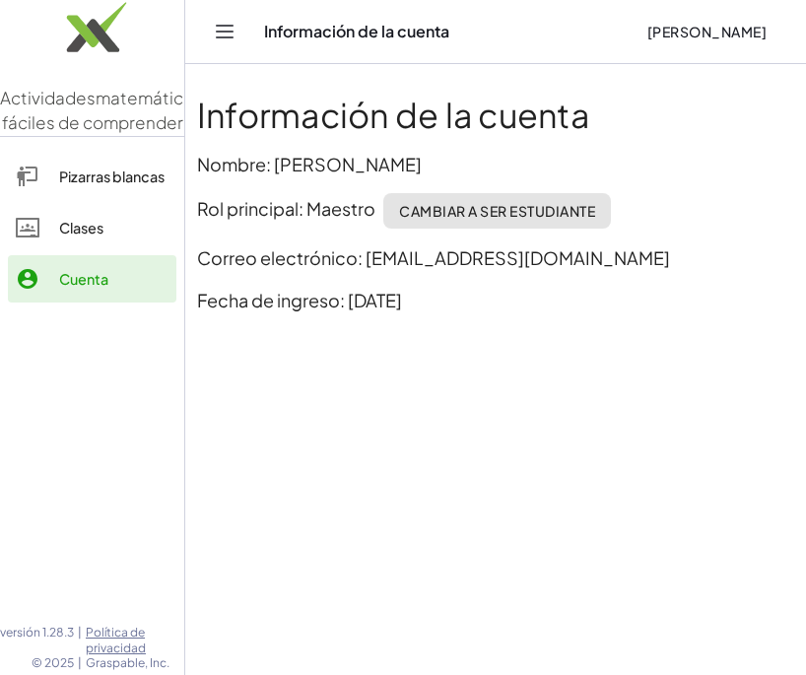
click at [114, 291] on div "Cuenta" at bounding box center [113, 279] width 109 height 24
click at [212, 28] on button "Cambiar navegación" at bounding box center [225, 32] width 32 height 32
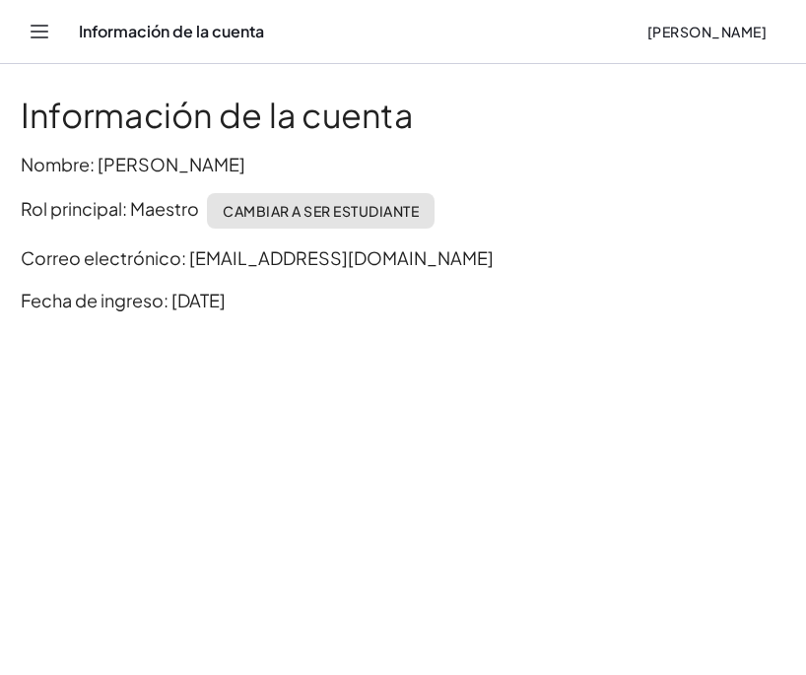
click at [56, 29] on div "Información de la cuenta [PERSON_NAME]" at bounding box center [403, 31] width 758 height 63
click at [19, 28] on header "Información de la cuenta [PERSON_NAME]" at bounding box center [403, 32] width 806 height 64
click at [36, 26] on icon "Cambiar navegación" at bounding box center [40, 32] width 17 height 12
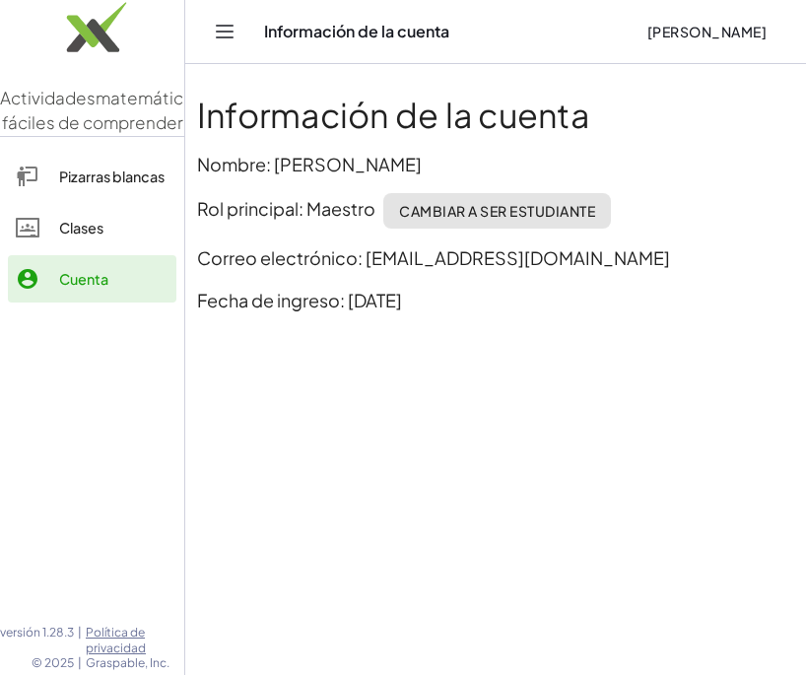
click at [118, 185] on font "Pizarras blancas" at bounding box center [111, 176] width 105 height 18
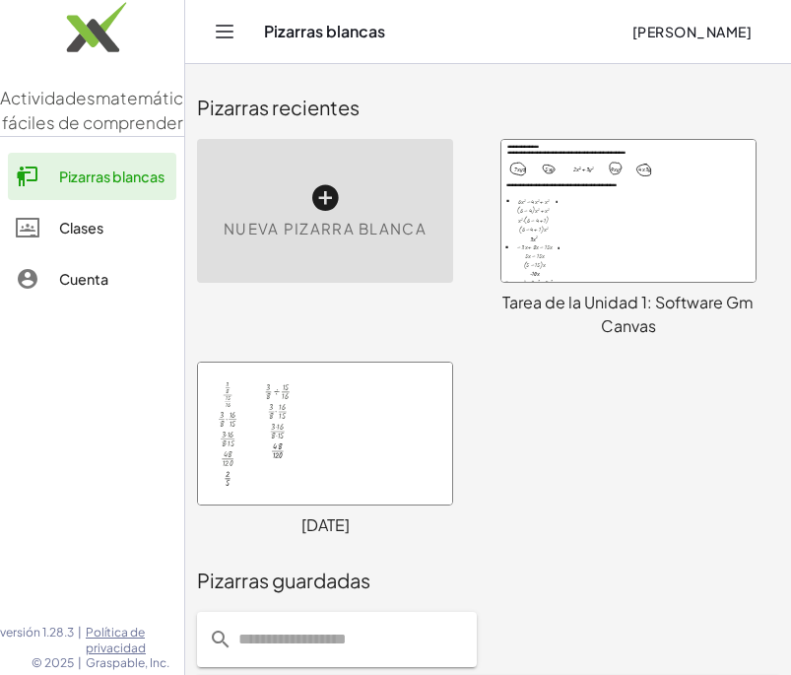
click at [638, 247] on div at bounding box center [628, 211] width 254 height 142
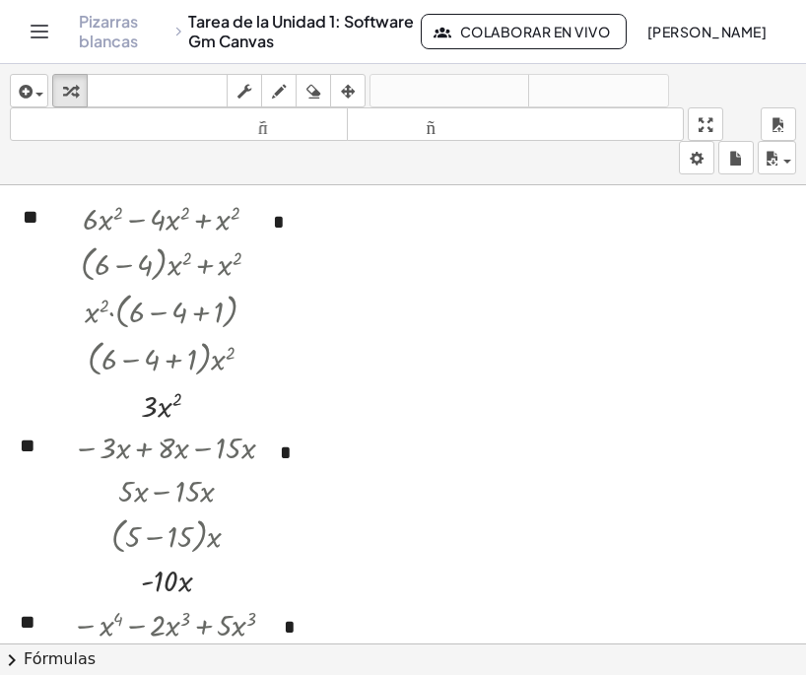
scroll to position [270, 0]
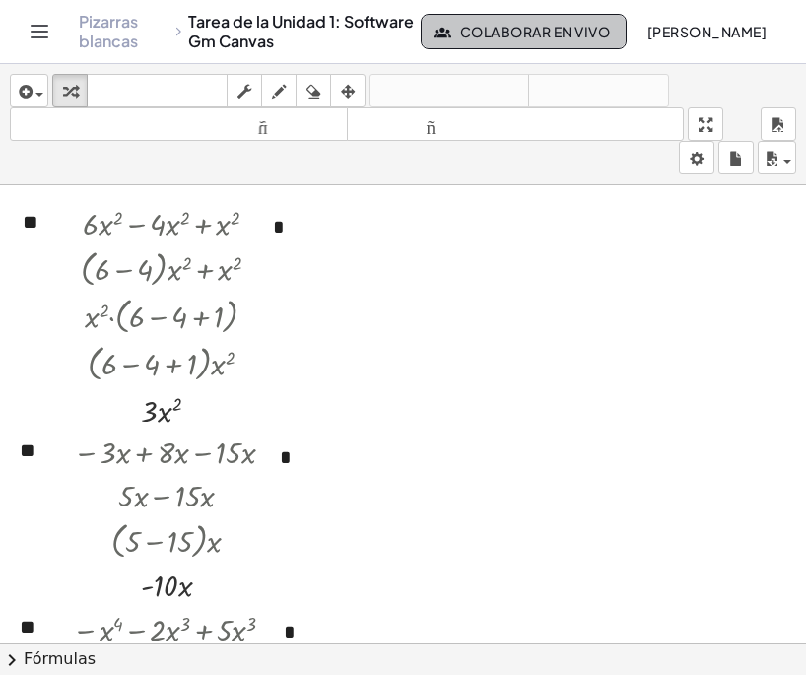
click at [468, 24] on font "Colaborar en vivo" at bounding box center [535, 32] width 150 height 18
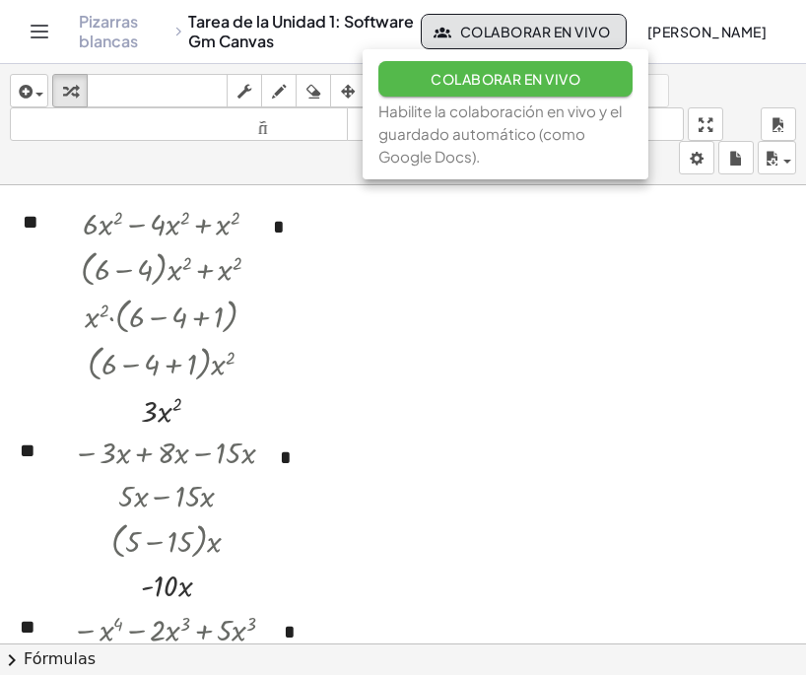
click at [536, 95] on button "Colaborar en vivo" at bounding box center [505, 78] width 254 height 35
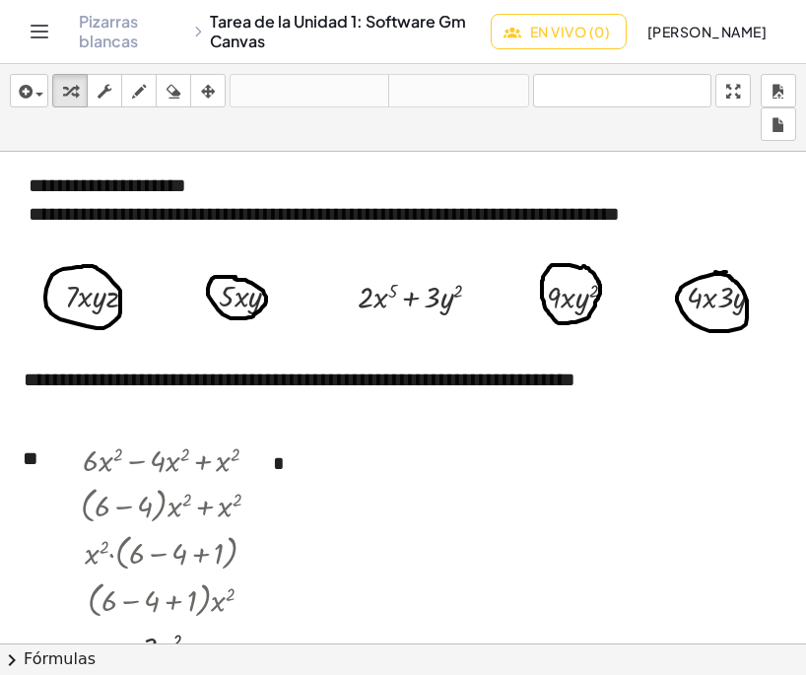
click at [489, 56] on div "Pizarras [PERSON_NAME] de la Unidad 1: Software Gm Canvas En vivo (0) [PERSON_N…" at bounding box center [403, 31] width 758 height 63
click at [530, 33] on font "En vivo (0)" at bounding box center [570, 32] width 80 height 18
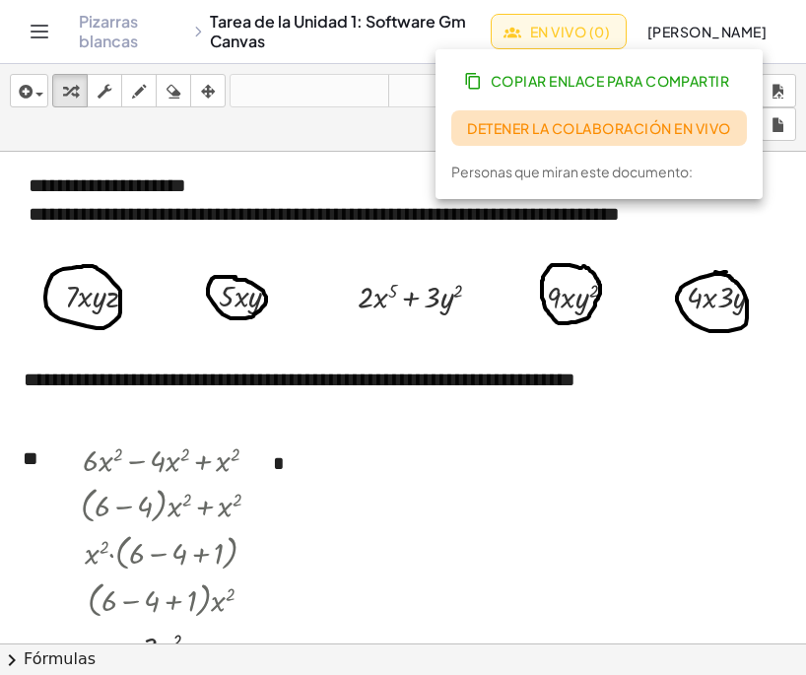
click at [691, 129] on font "Detener la colaboración en vivo" at bounding box center [598, 128] width 263 height 18
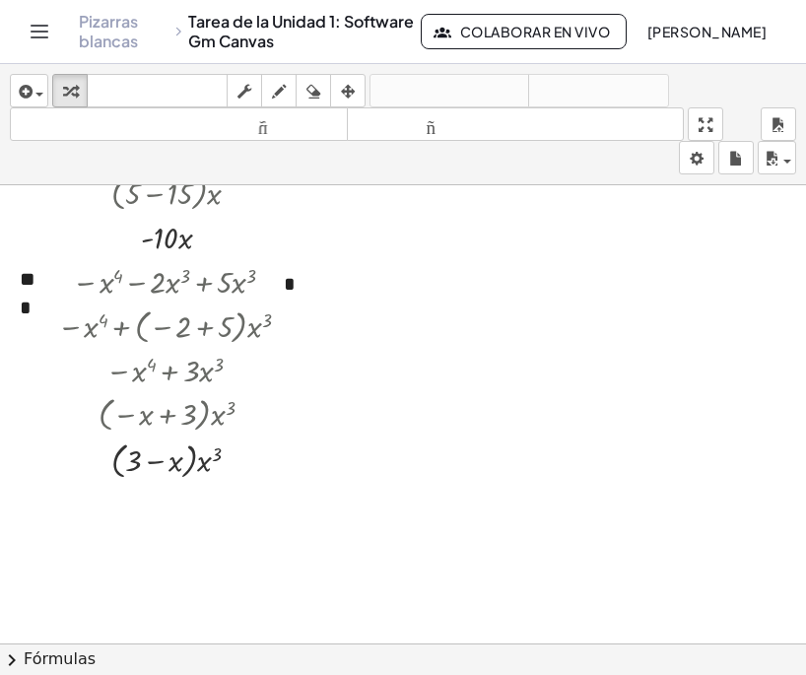
scroll to position [565, 0]
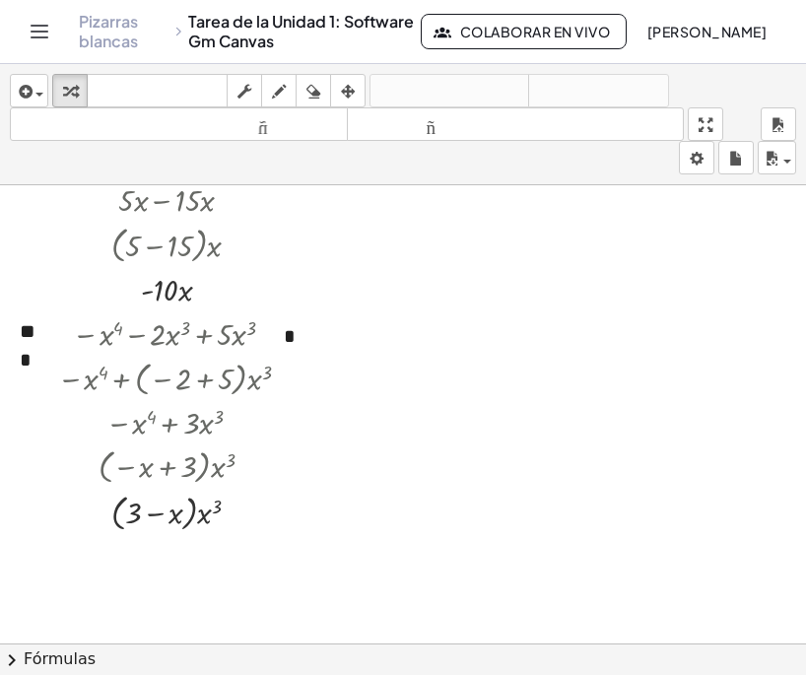
click at [491, 438] on div at bounding box center [403, 307] width 806 height 1374
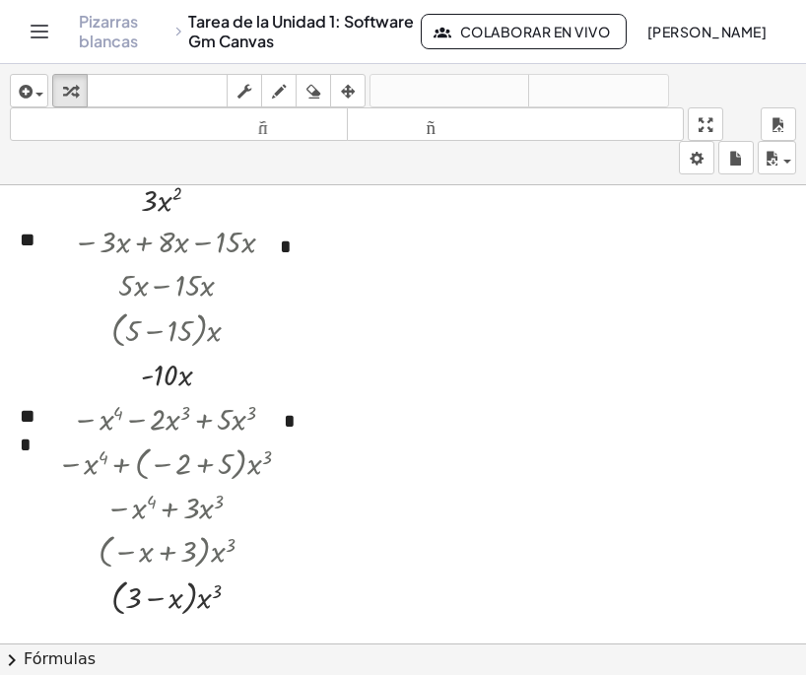
scroll to position [492, 0]
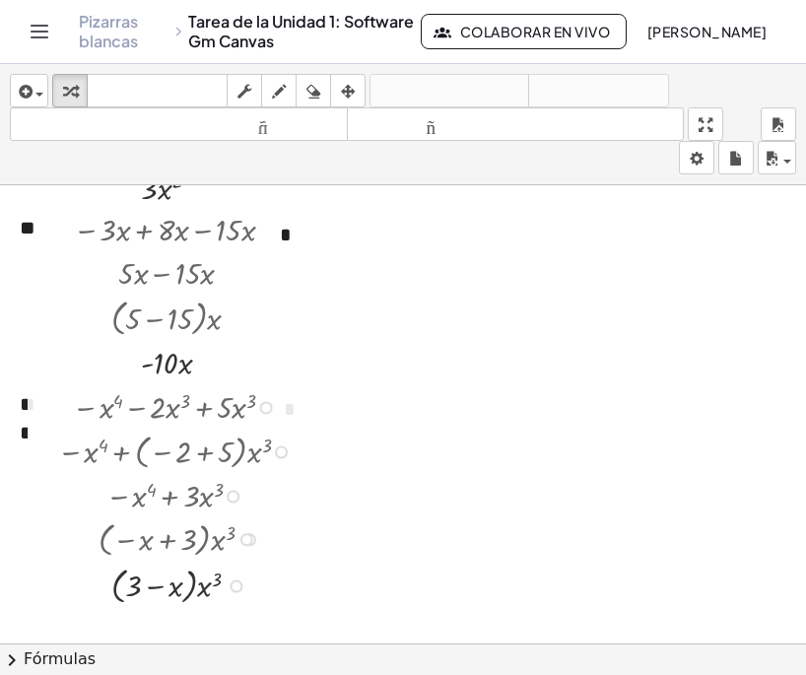
click at [28, 441] on div at bounding box center [43, 495] width 30 height 233
click at [80, 97] on div "button" at bounding box center [70, 91] width 26 height 24
click at [341, 87] on div "button" at bounding box center [348, 91] width 26 height 24
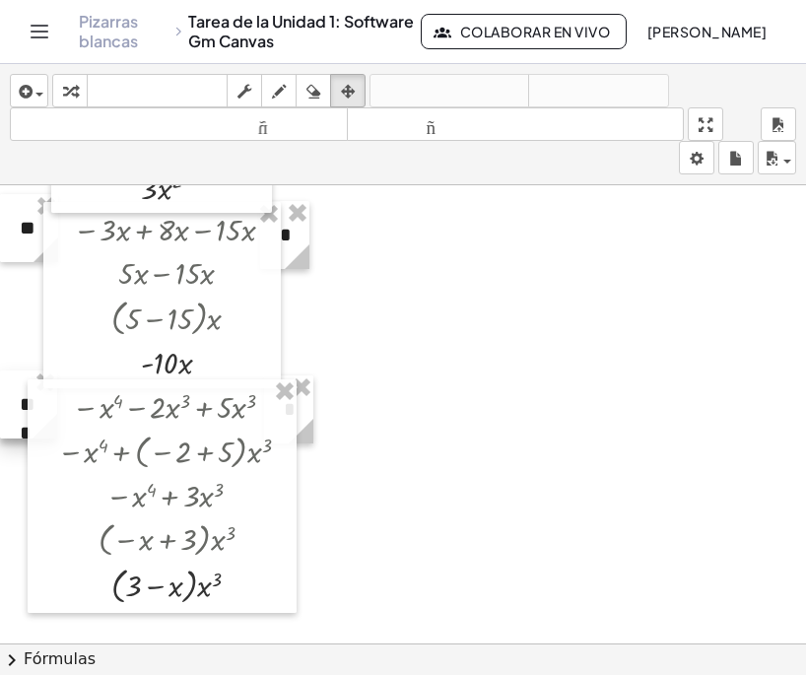
click at [11, 410] on div at bounding box center [28, 404] width 57 height 68
click at [9, 413] on div at bounding box center [28, 408] width 57 height 68
drag, startPoint x: 308, startPoint y: 423, endPoint x: 273, endPoint y: 420, distance: 35.6
click at [319, 424] on div "**********" at bounding box center [403, 380] width 806 height 1374
click at [355, 91] on icon "button" at bounding box center [348, 92] width 14 height 24
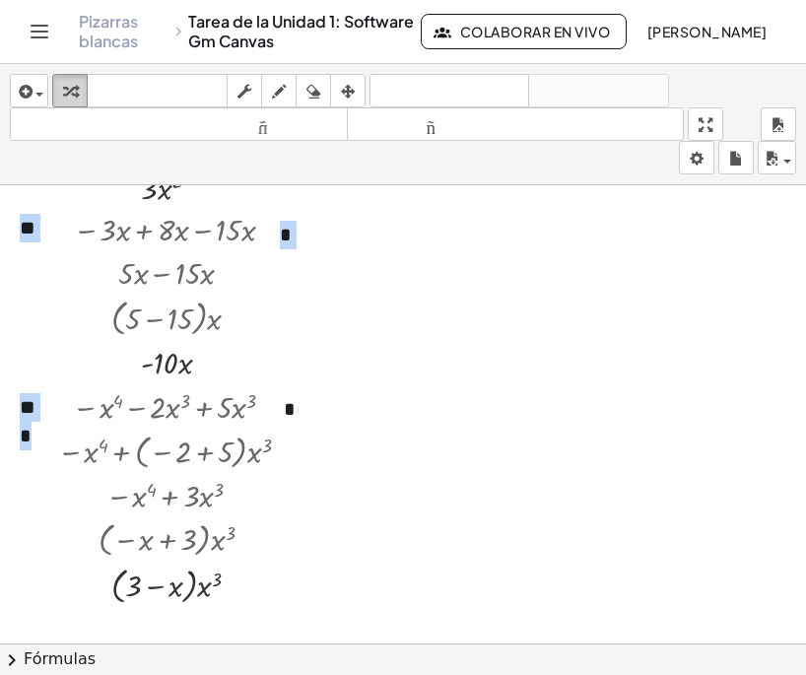
click at [60, 85] on div "button" at bounding box center [70, 91] width 26 height 24
click at [21, 432] on font "***" at bounding box center [28, 421] width 16 height 48
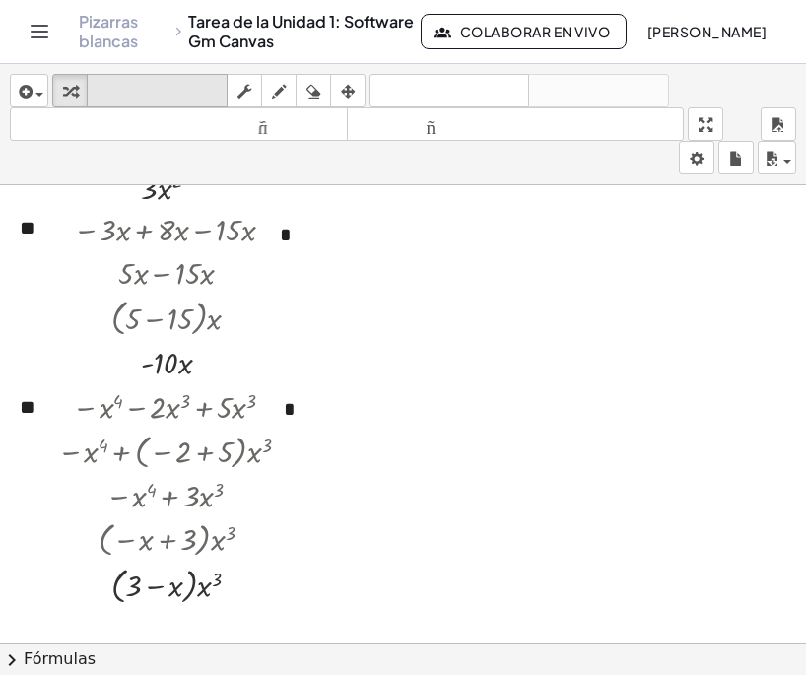
click at [88, 89] on button "teclado teclado" at bounding box center [157, 90] width 141 height 33
click at [82, 97] on div "button" at bounding box center [70, 91] width 26 height 24
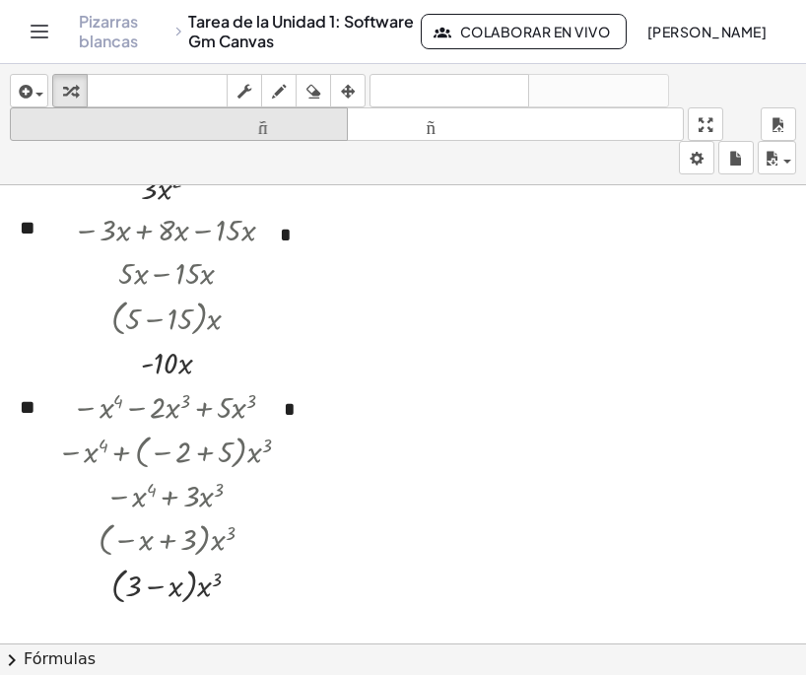
drag, startPoint x: 77, startPoint y: 89, endPoint x: 99, endPoint y: 107, distance: 29.4
click at [77, 88] on icon "button" at bounding box center [70, 92] width 14 height 24
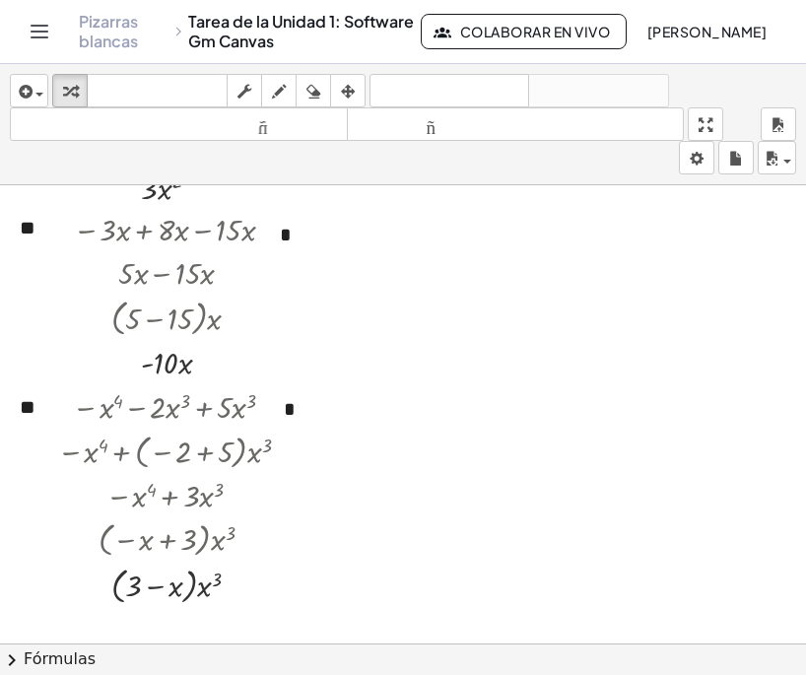
click at [421, 503] on div at bounding box center [403, 380] width 806 height 1374
click at [777, 162] on icon "button" at bounding box center [771, 159] width 18 height 24
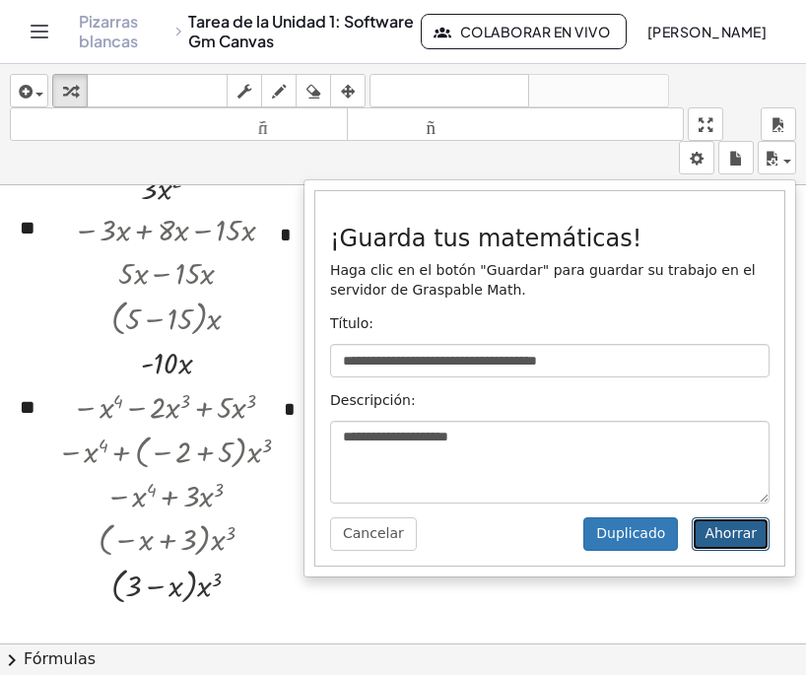
click at [735, 539] on font "Ahorrar" at bounding box center [730, 533] width 52 height 16
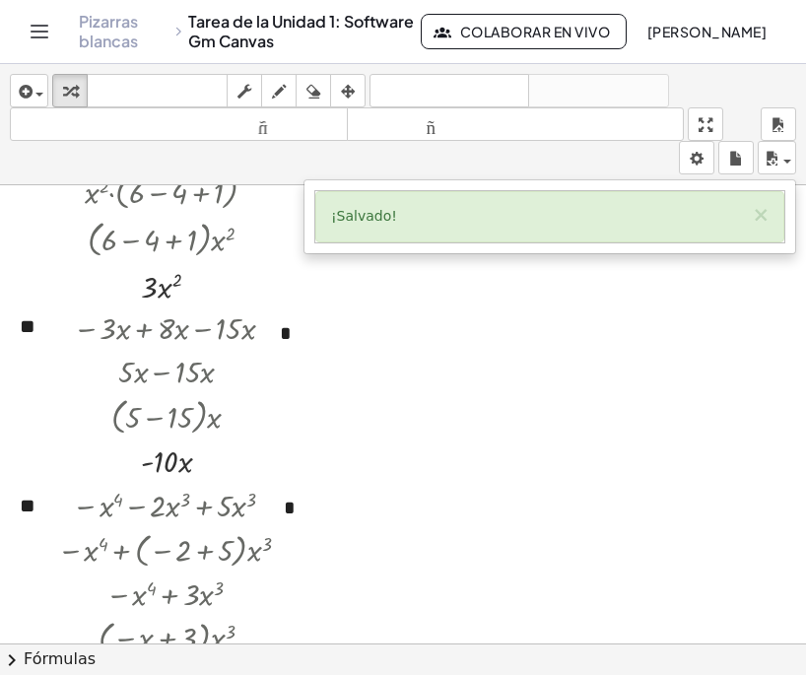
scroll to position [689, 0]
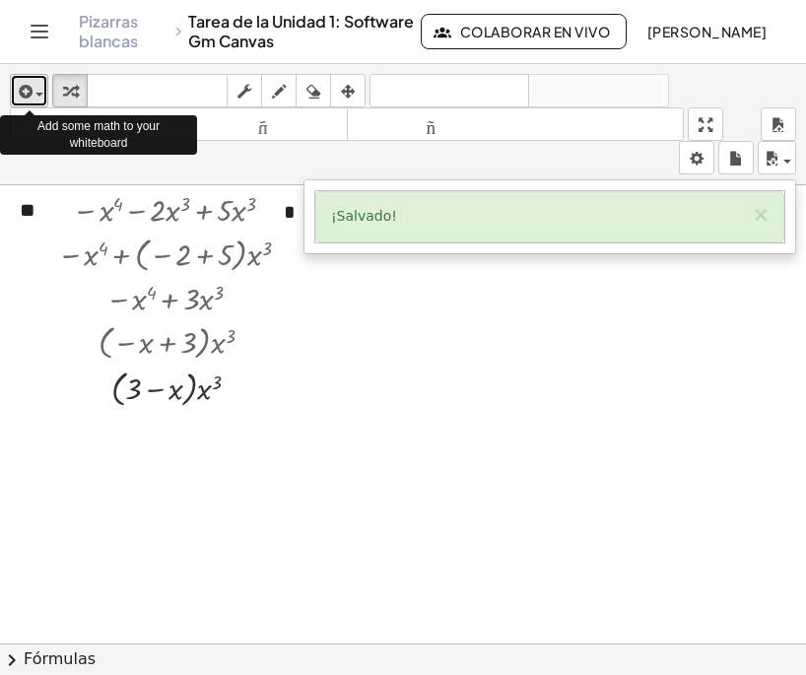
click at [26, 94] on icon "button" at bounding box center [24, 92] width 18 height 24
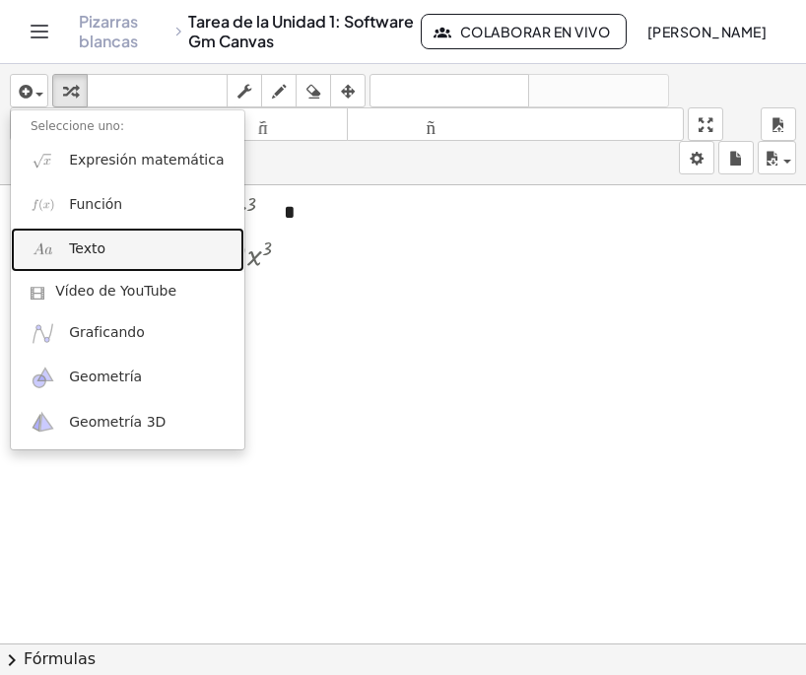
click at [99, 244] on font "Texto" at bounding box center [87, 248] width 36 height 16
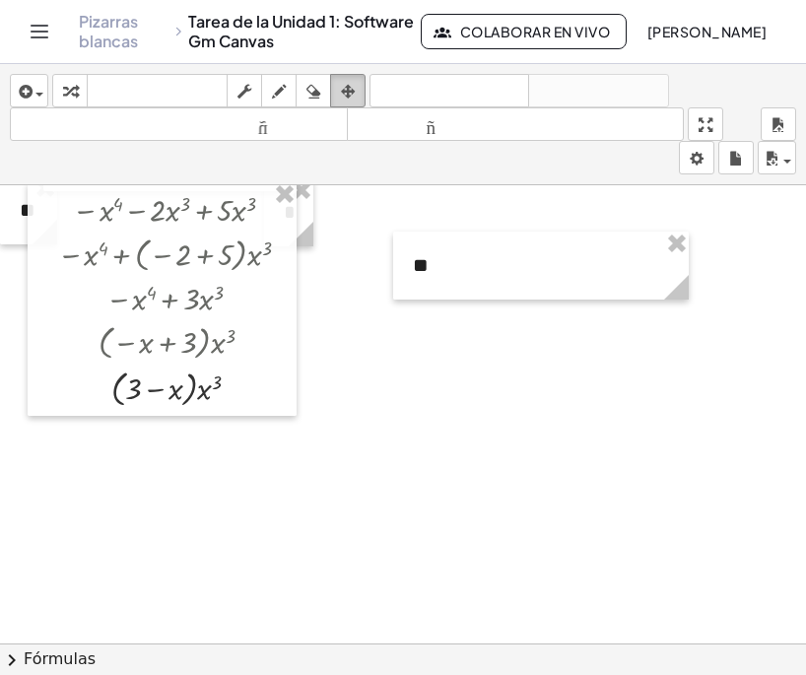
click at [348, 85] on icon "button" at bounding box center [348, 92] width 14 height 24
drag, startPoint x: 690, startPoint y: 296, endPoint x: 456, endPoint y: 296, distance: 234.4
click at [456, 296] on circle at bounding box center [445, 291] width 34 height 34
drag, startPoint x: 426, startPoint y: 263, endPoint x: 17, endPoint y: 454, distance: 452.1
click at [17, 454] on div at bounding box center [30, 457] width 61 height 68
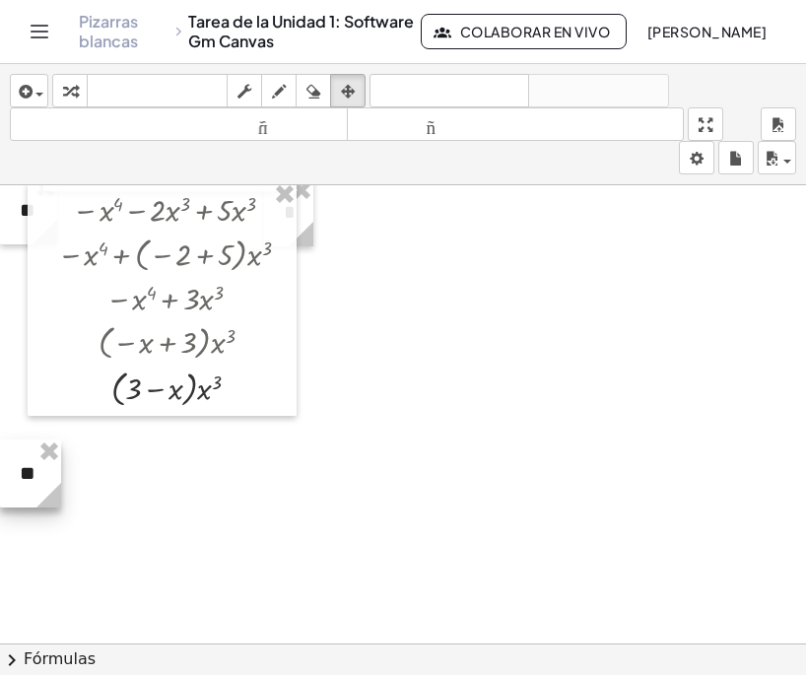
drag, startPoint x: 27, startPoint y: 455, endPoint x: 22, endPoint y: 464, distance: 10.1
click at [22, 464] on div at bounding box center [30, 473] width 61 height 68
click at [22, 101] on icon "button" at bounding box center [24, 92] width 18 height 24
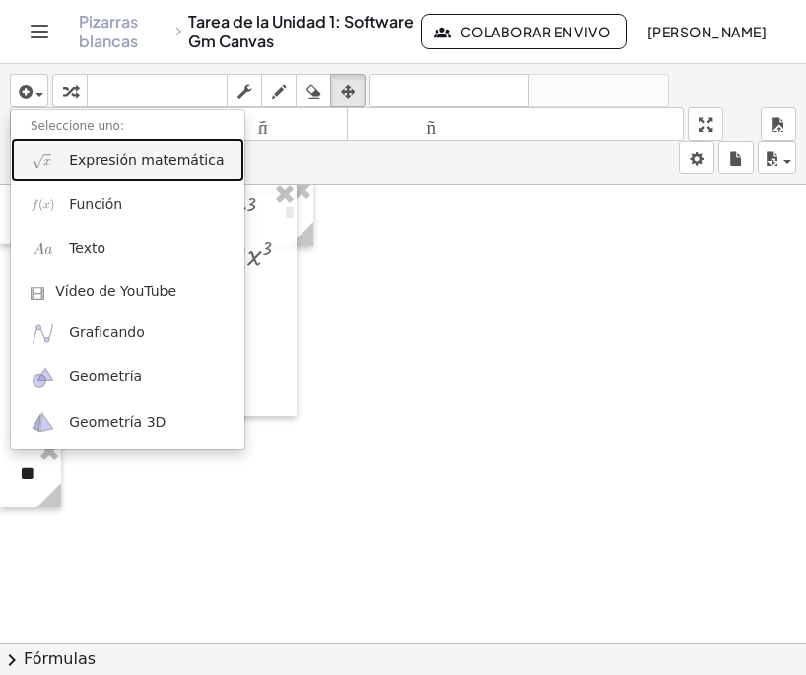
click at [125, 164] on font "Expresión matemática" at bounding box center [146, 160] width 155 height 16
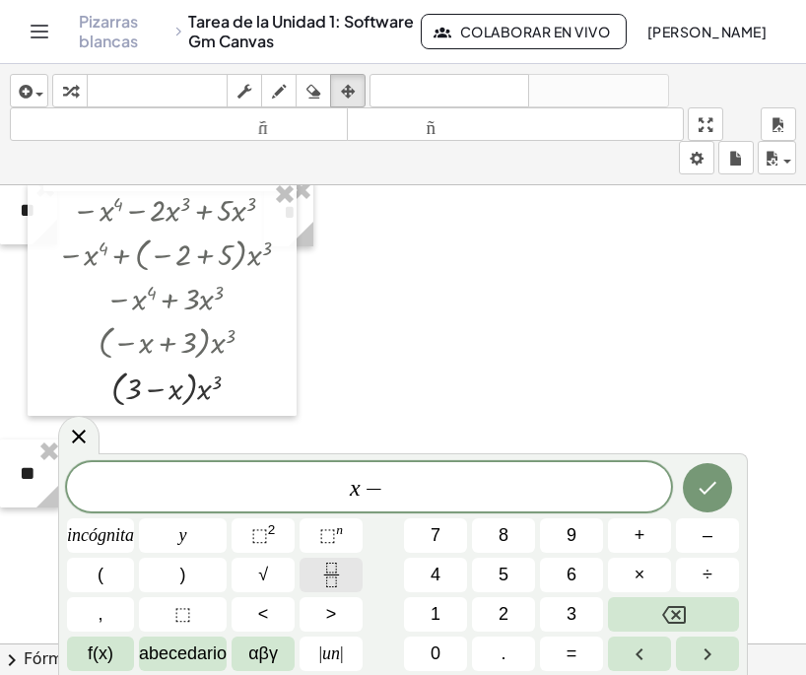
click at [340, 573] on icon "Fracción" at bounding box center [331, 574] width 25 height 25
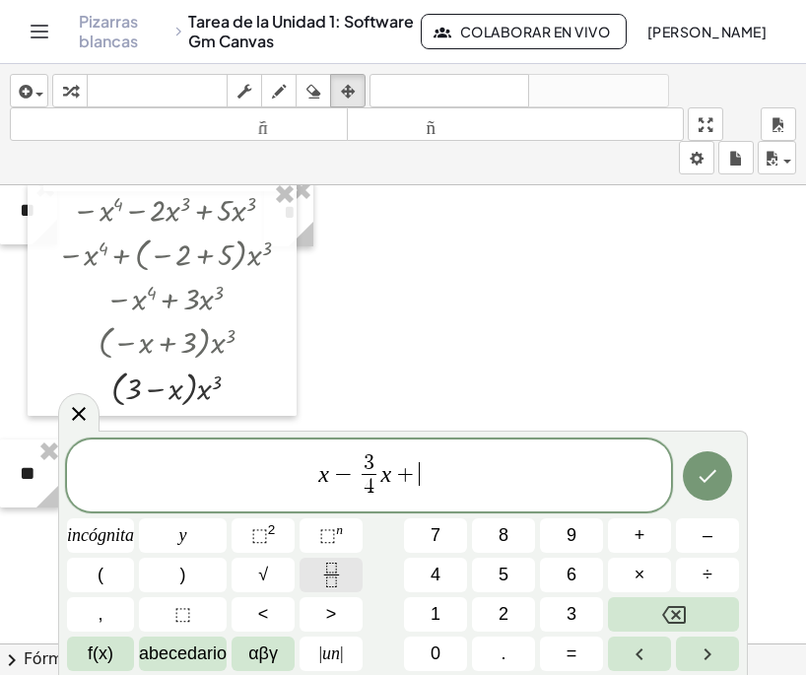
click at [326, 565] on icon "Fracción" at bounding box center [331, 574] width 25 height 25
click at [704, 467] on icon "Hecho" at bounding box center [707, 476] width 24 height 24
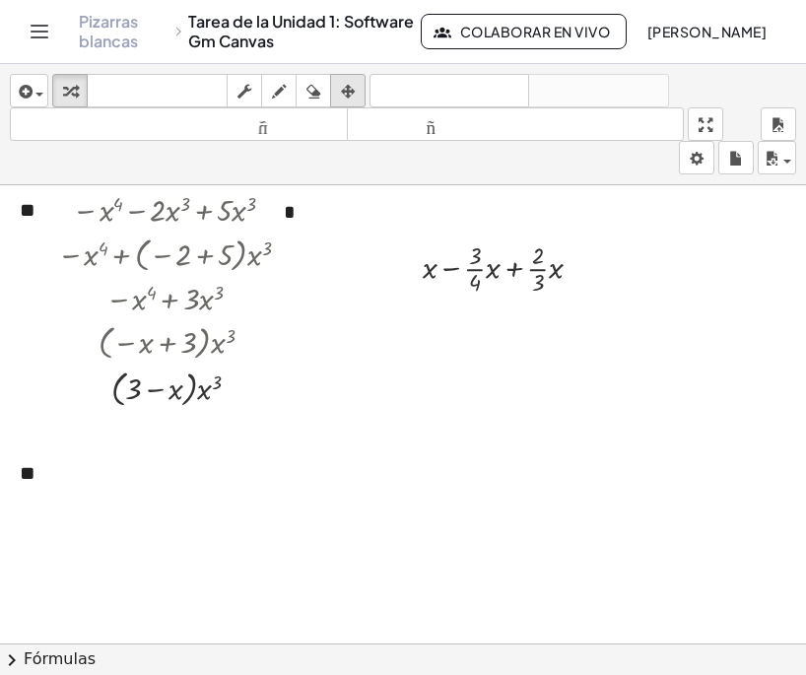
click at [342, 94] on icon "button" at bounding box center [348, 92] width 14 height 24
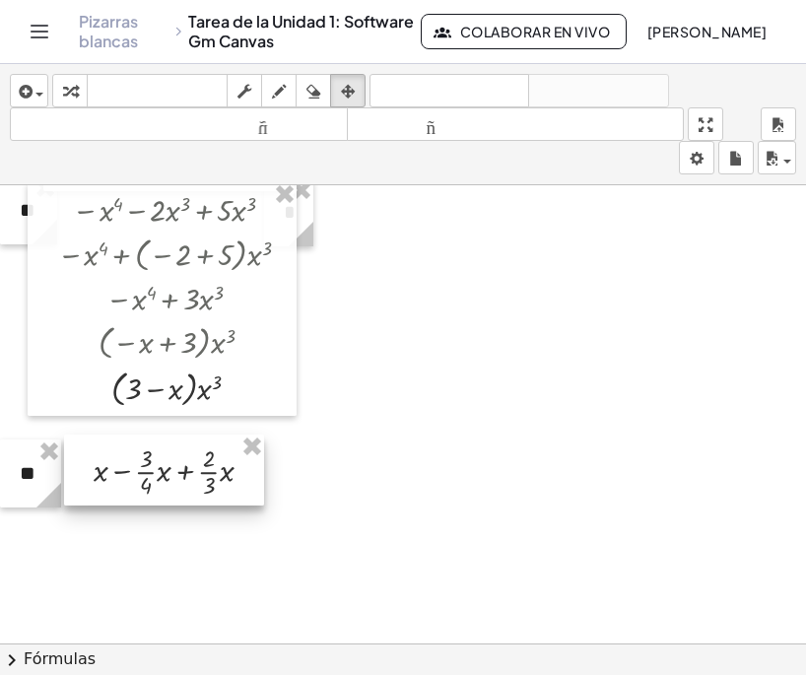
drag, startPoint x: 466, startPoint y: 290, endPoint x: 173, endPoint y: 463, distance: 340.0
click at [173, 463] on div at bounding box center [164, 469] width 200 height 71
click at [30, 96] on icon "button" at bounding box center [24, 92] width 18 height 24
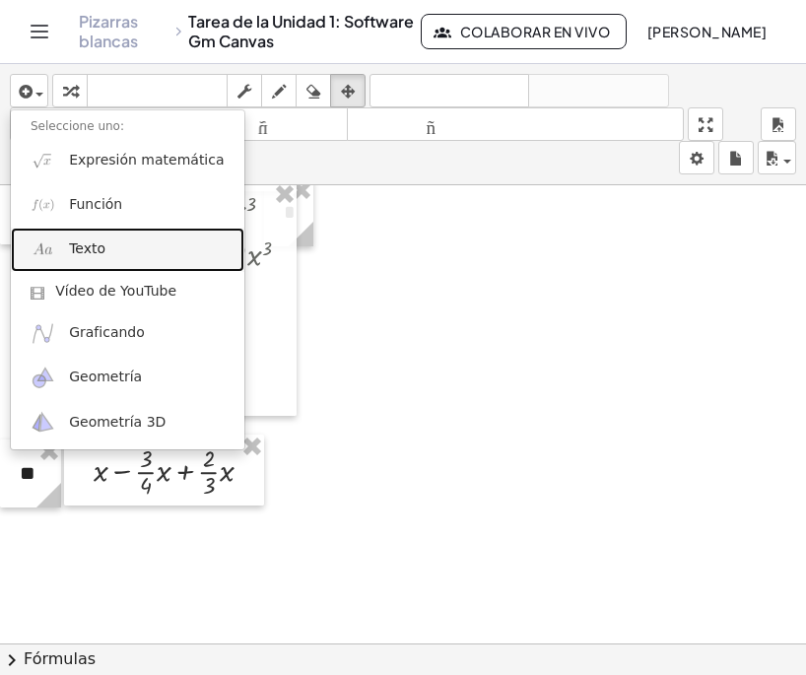
click at [93, 243] on font "Texto" at bounding box center [87, 248] width 36 height 16
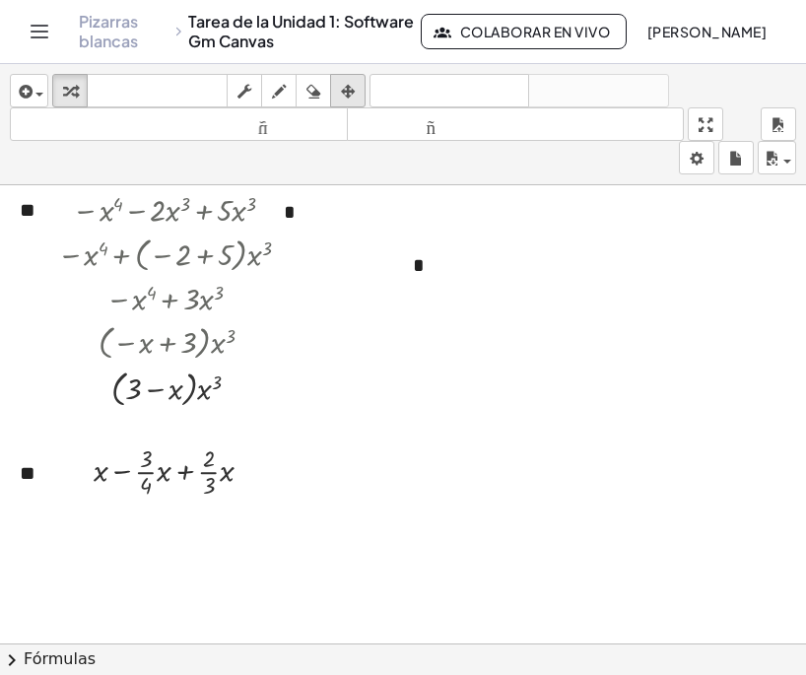
click at [349, 87] on icon "button" at bounding box center [348, 92] width 14 height 24
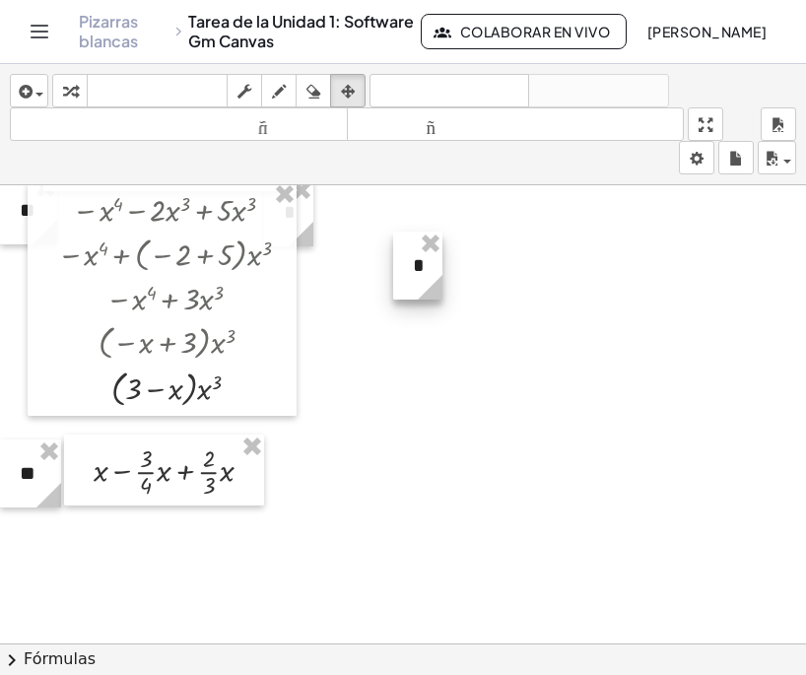
drag, startPoint x: 686, startPoint y: 279, endPoint x: 398, endPoint y: 302, distance: 288.6
click at [408, 302] on div "**********" at bounding box center [403, 183] width 806 height 1374
drag, startPoint x: 411, startPoint y: 275, endPoint x: 295, endPoint y: 482, distance: 236.8
click at [295, 482] on div at bounding box center [302, 472] width 49 height 68
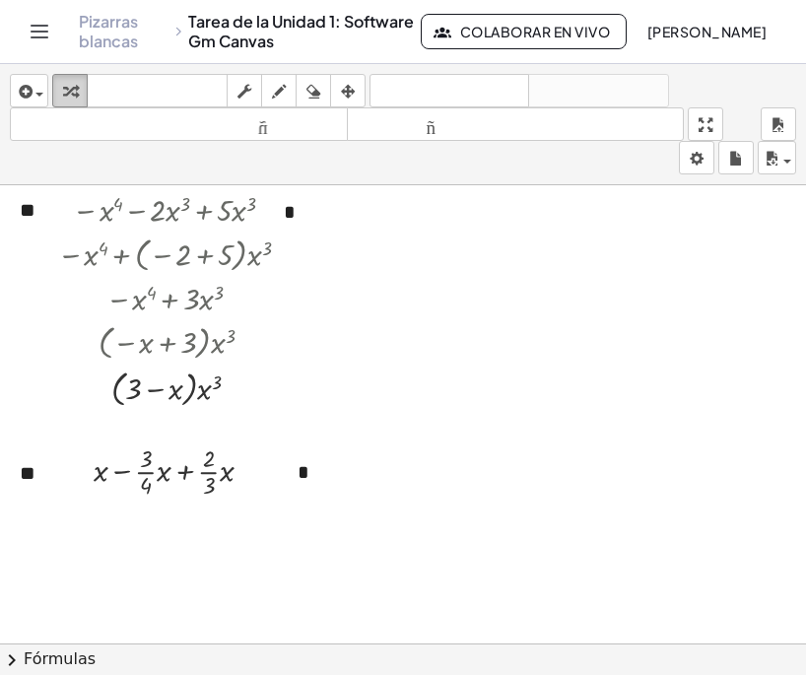
click at [75, 96] on icon "button" at bounding box center [70, 92] width 14 height 24
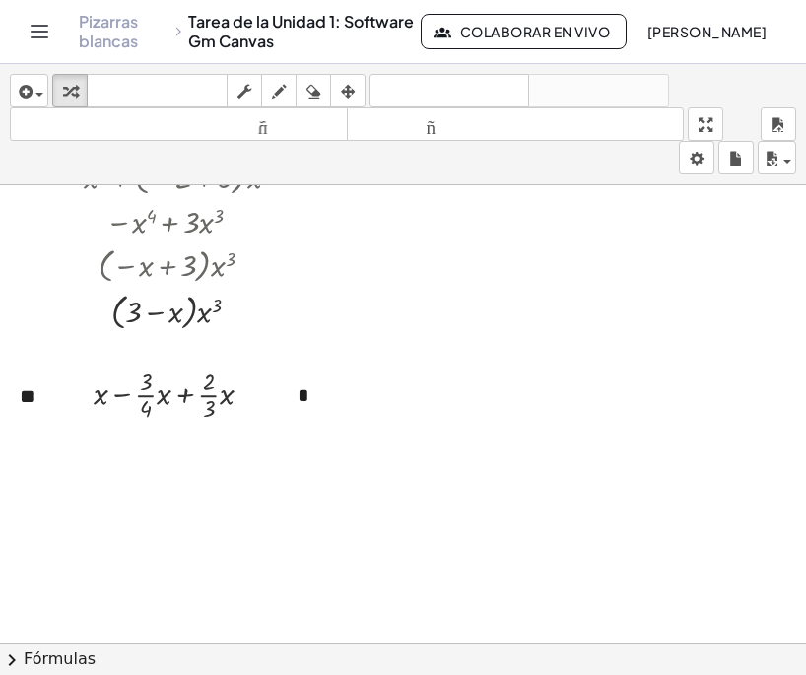
scroll to position [788, 0]
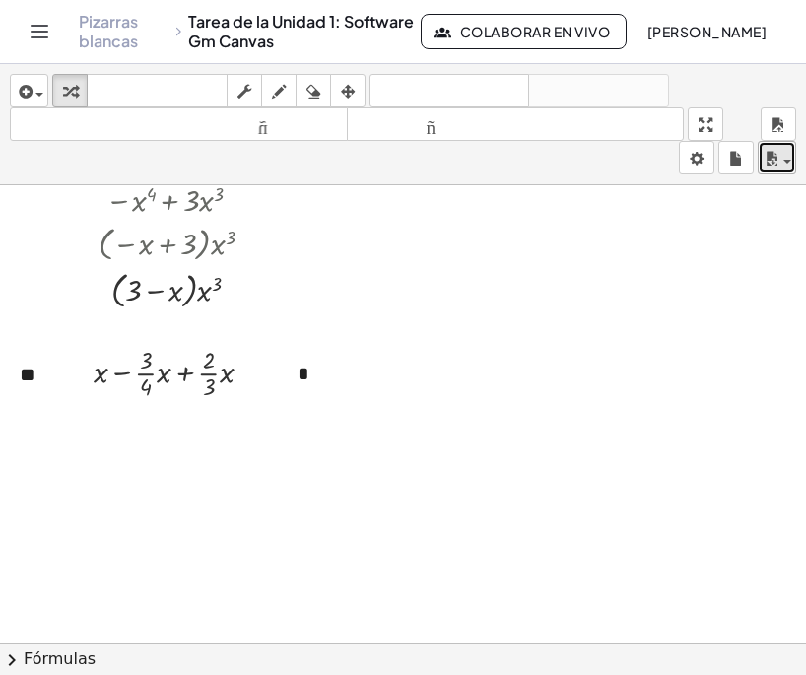
click at [776, 160] on icon "button" at bounding box center [771, 159] width 18 height 24
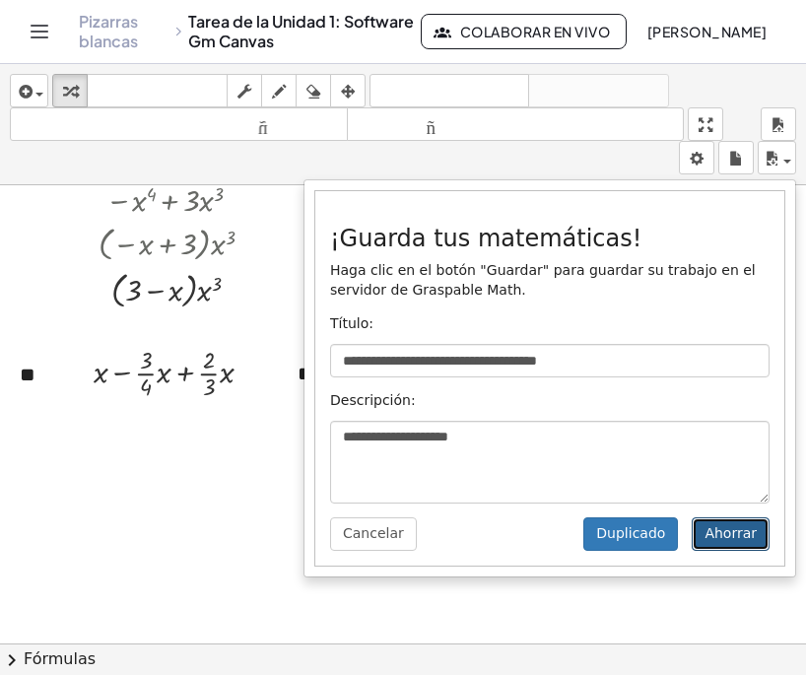
click at [731, 529] on font "Ahorrar" at bounding box center [730, 533] width 52 height 16
